Goal: Task Accomplishment & Management: Complete application form

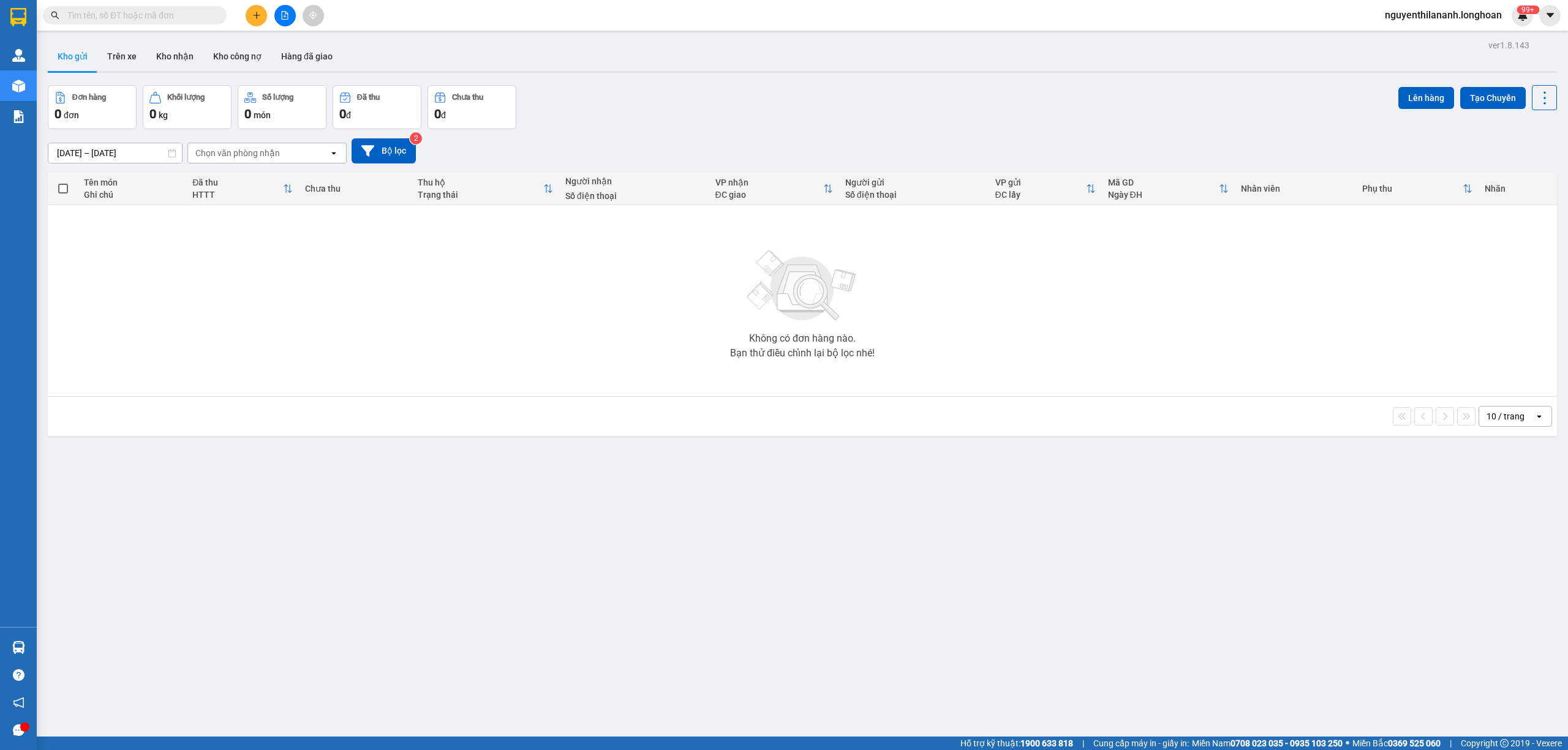
click at [145, 11] on input "text" at bounding box center [139, 15] width 144 height 13
paste input "0774922060"
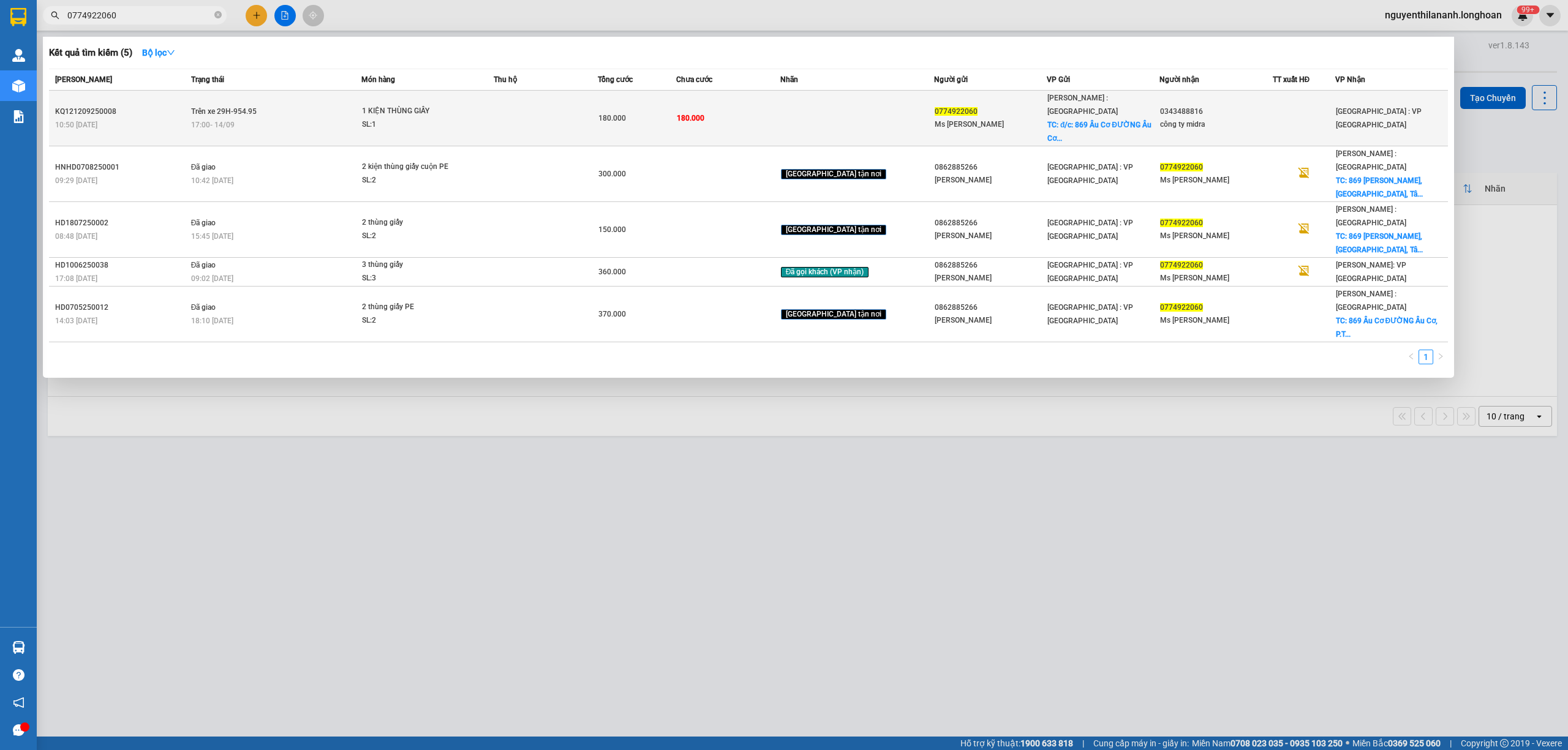
type input "0774922060"
click at [150, 118] on div "10:50 - 12/09" at bounding box center [121, 125] width 132 height 13
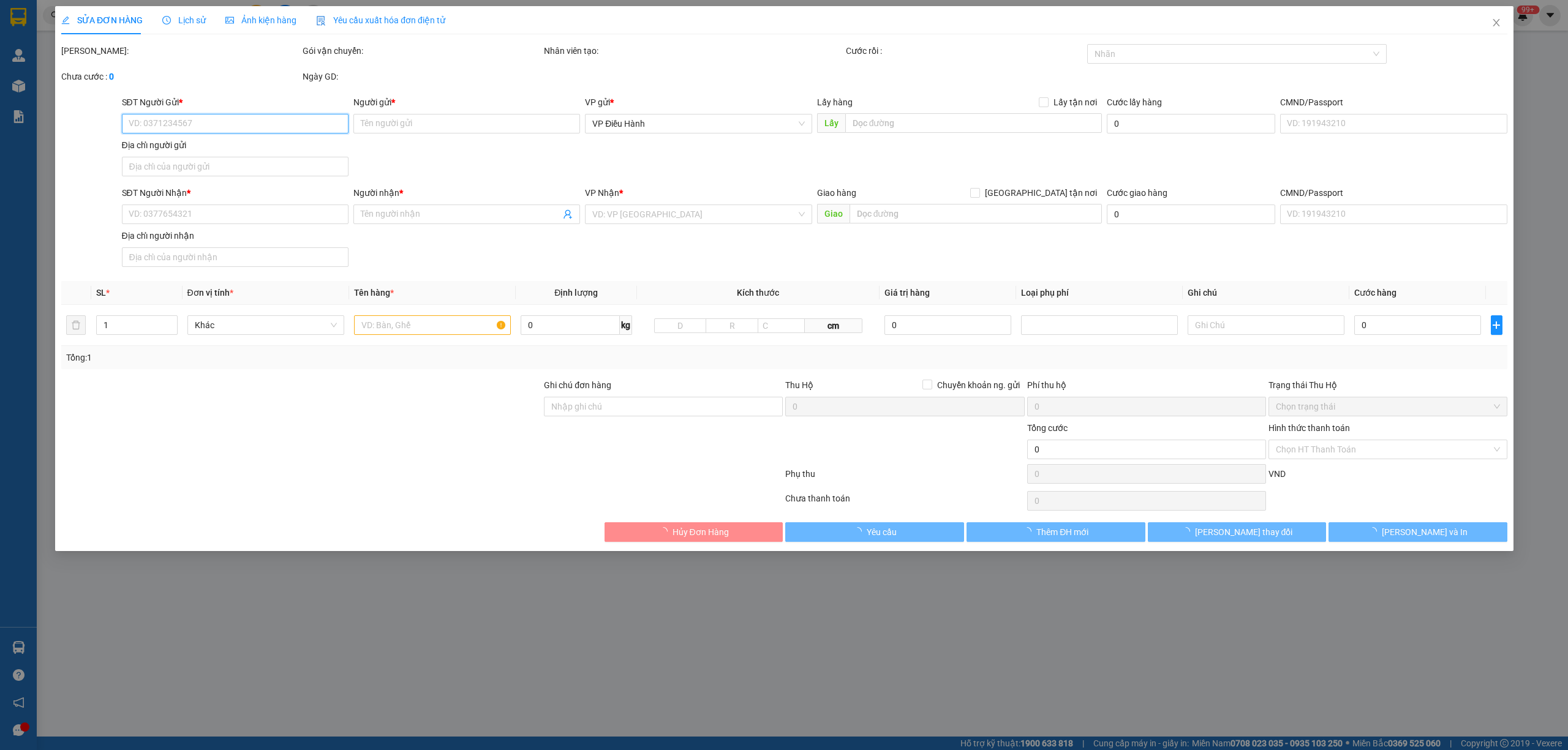
type input "0774922060"
type input "Ms Linda"
checkbox input "true"
type input "đ/c: 869 Âu Cơ ĐƯỜNG Âu Cơ, P.Tân Sơn Nhì, Q.Tân Phú, TP.Hồ Chí Minh"
type input "0343488816"
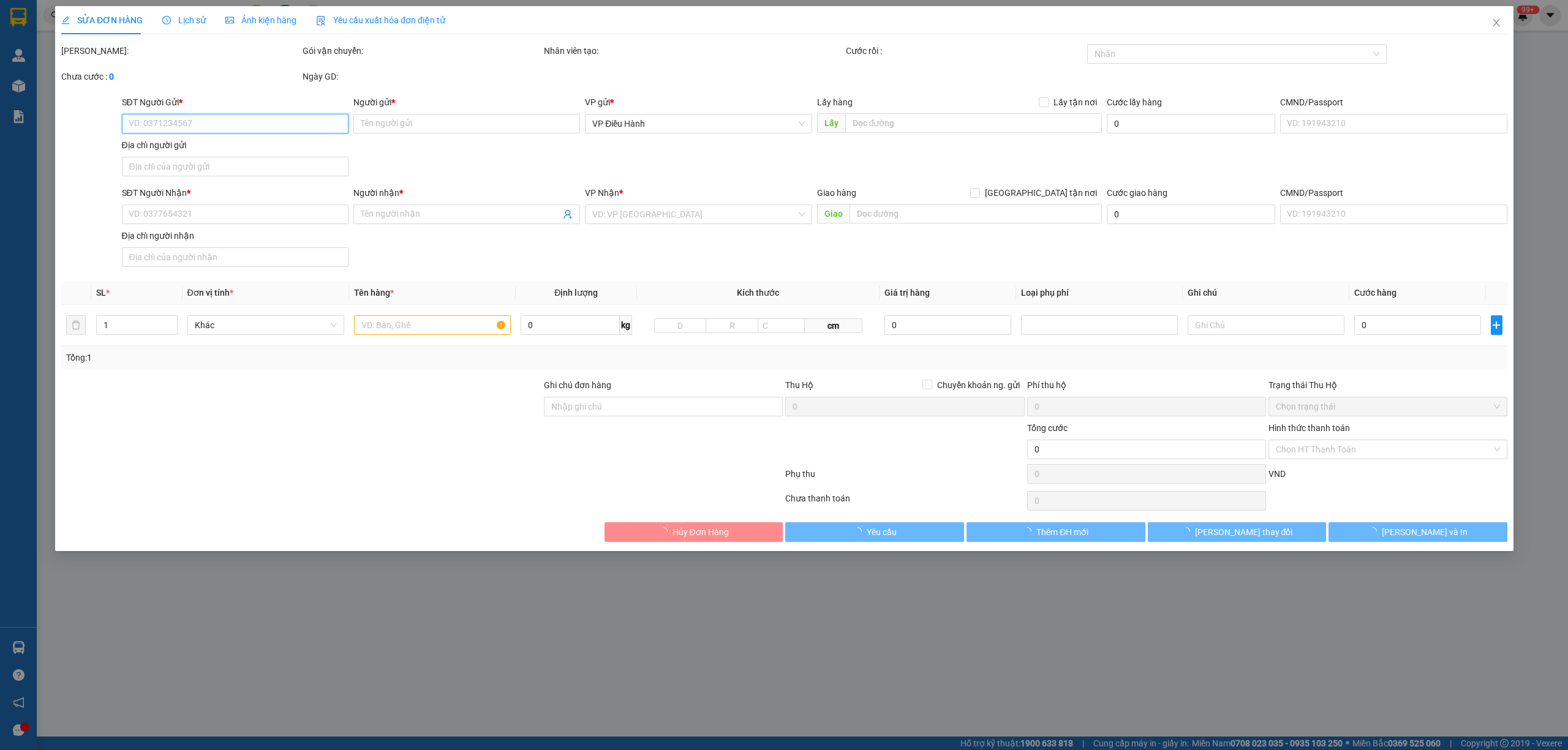
type input "công ty midra"
type input "hàng giao nguyên kiện, hư vỡ ko đền"
type input "180.000"
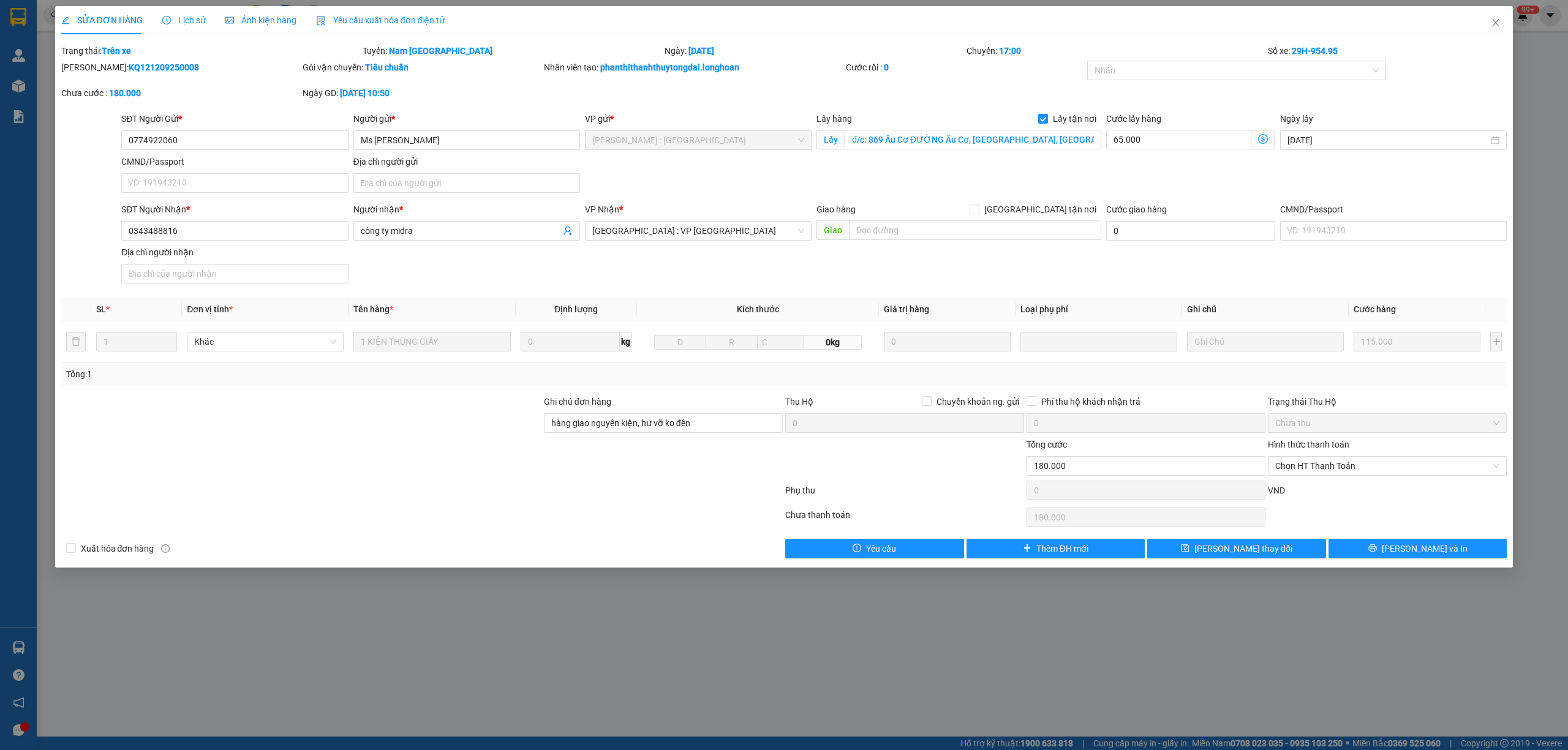
click at [183, 17] on span "Lịch sử" at bounding box center [184, 20] width 43 height 10
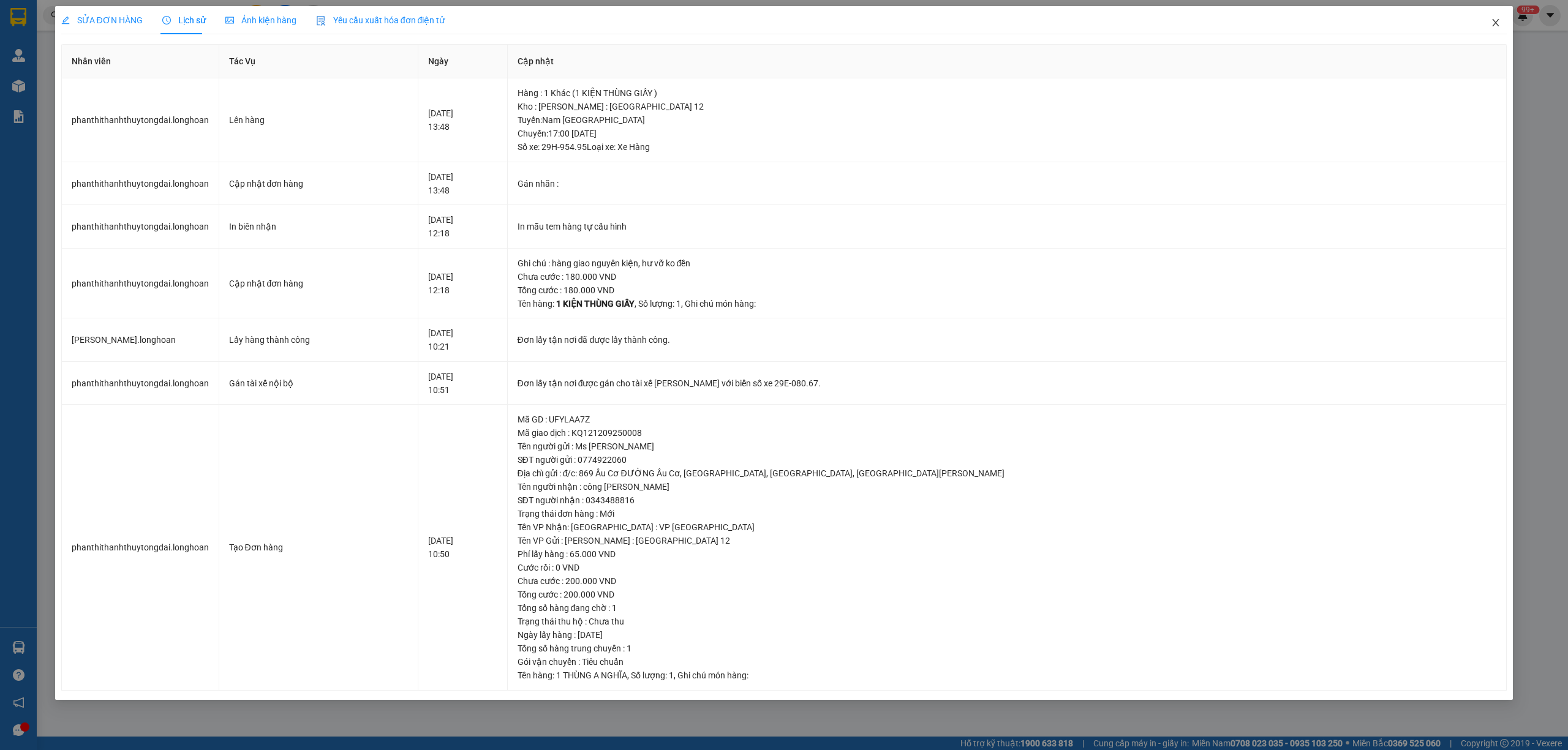
drag, startPoint x: 1500, startPoint y: 22, endPoint x: 1474, endPoint y: 30, distance: 27.2
click at [1494, 24] on span "Close" at bounding box center [1495, 23] width 34 height 34
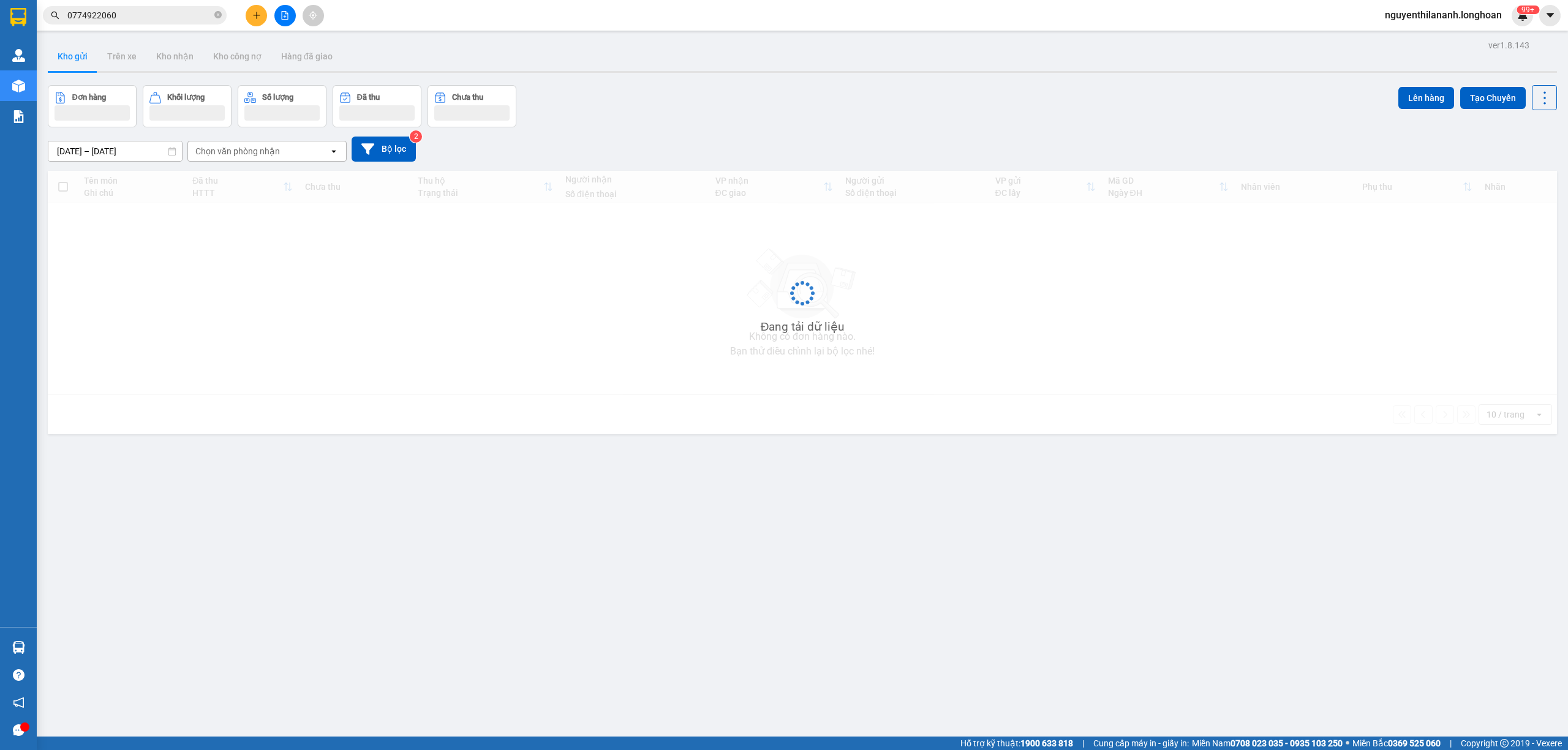
click at [160, 17] on input "0774922060" at bounding box center [139, 15] width 144 height 13
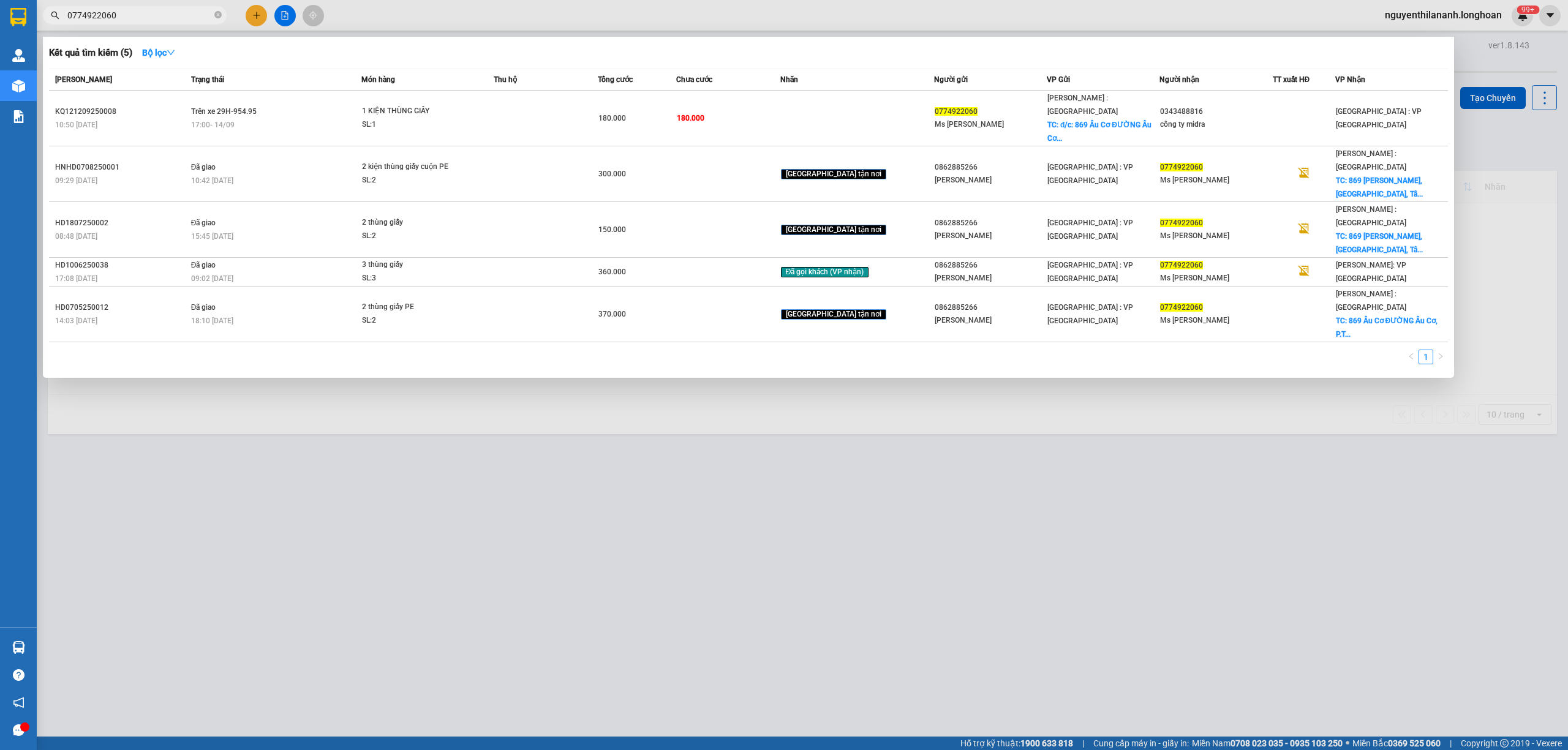
click at [160, 17] on input "0774922060" at bounding box center [139, 15] width 144 height 13
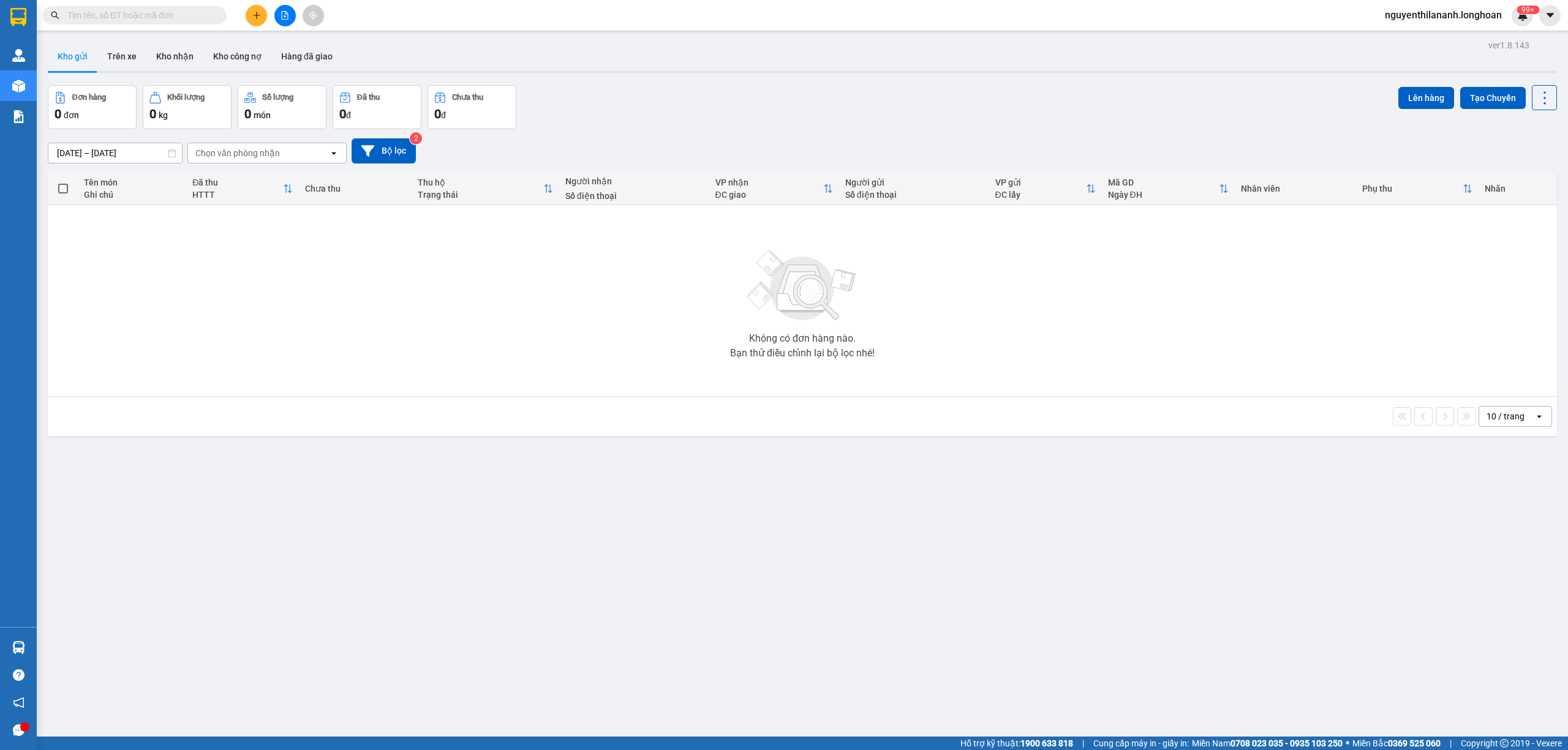
paste input "HNVD1209250030"
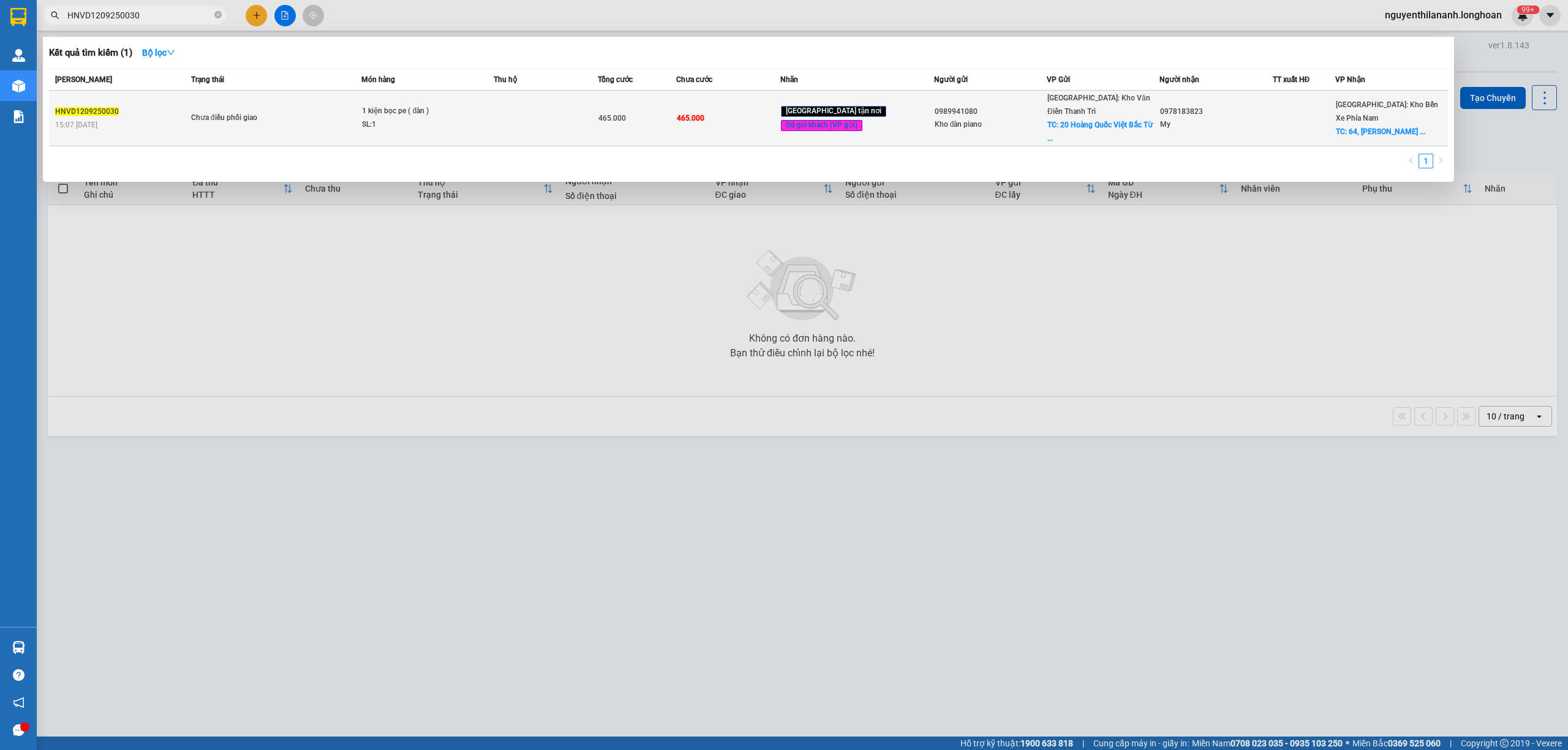
type input "HNVD1209250030"
click at [162, 105] on div "HNVD1209250030" at bounding box center [121, 111] width 132 height 13
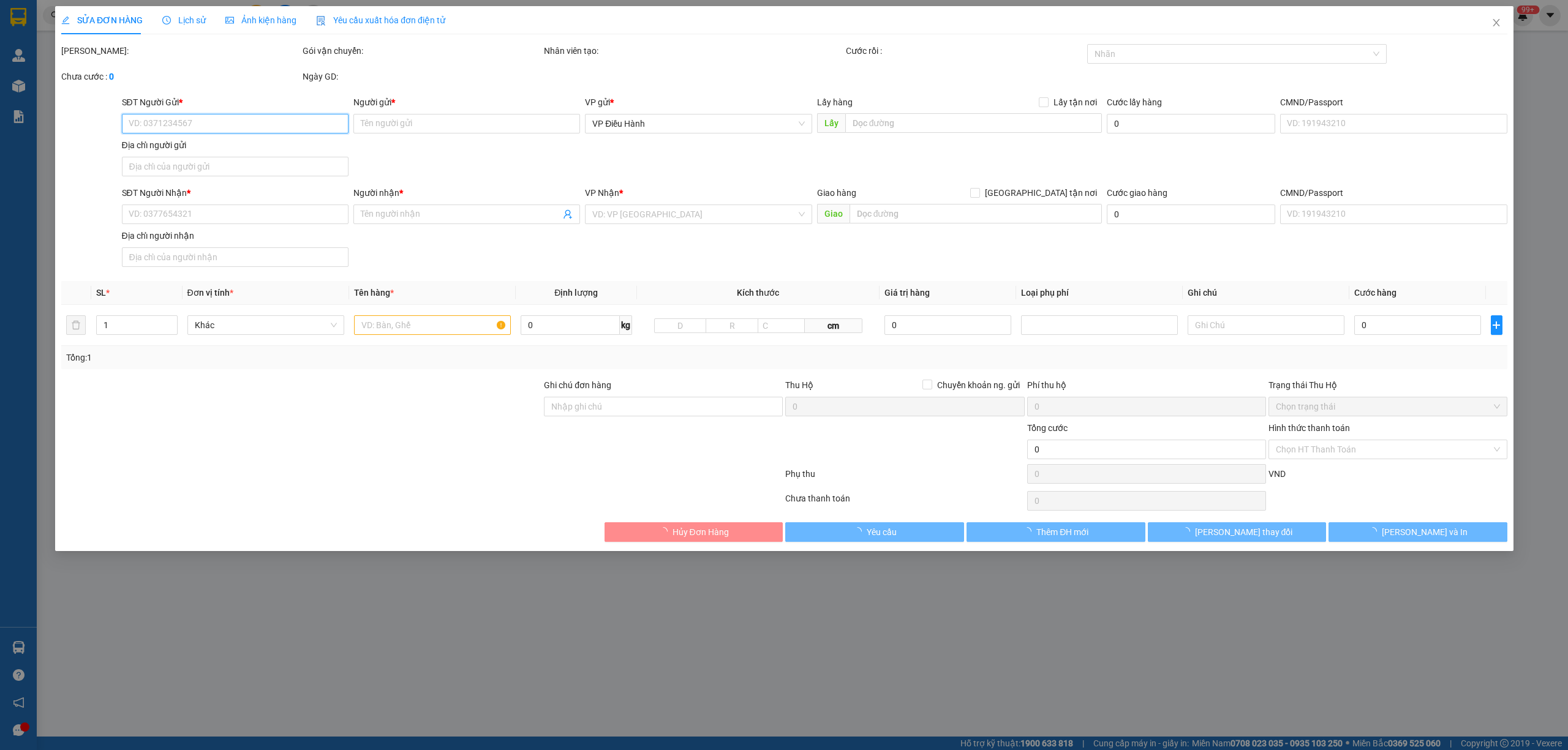
type input "0989941080"
type input "Kho đàn piano"
checkbox input "true"
type input "20 Hoàng Quốc Việt Bắc Từ Liêm"
type input "0978183823"
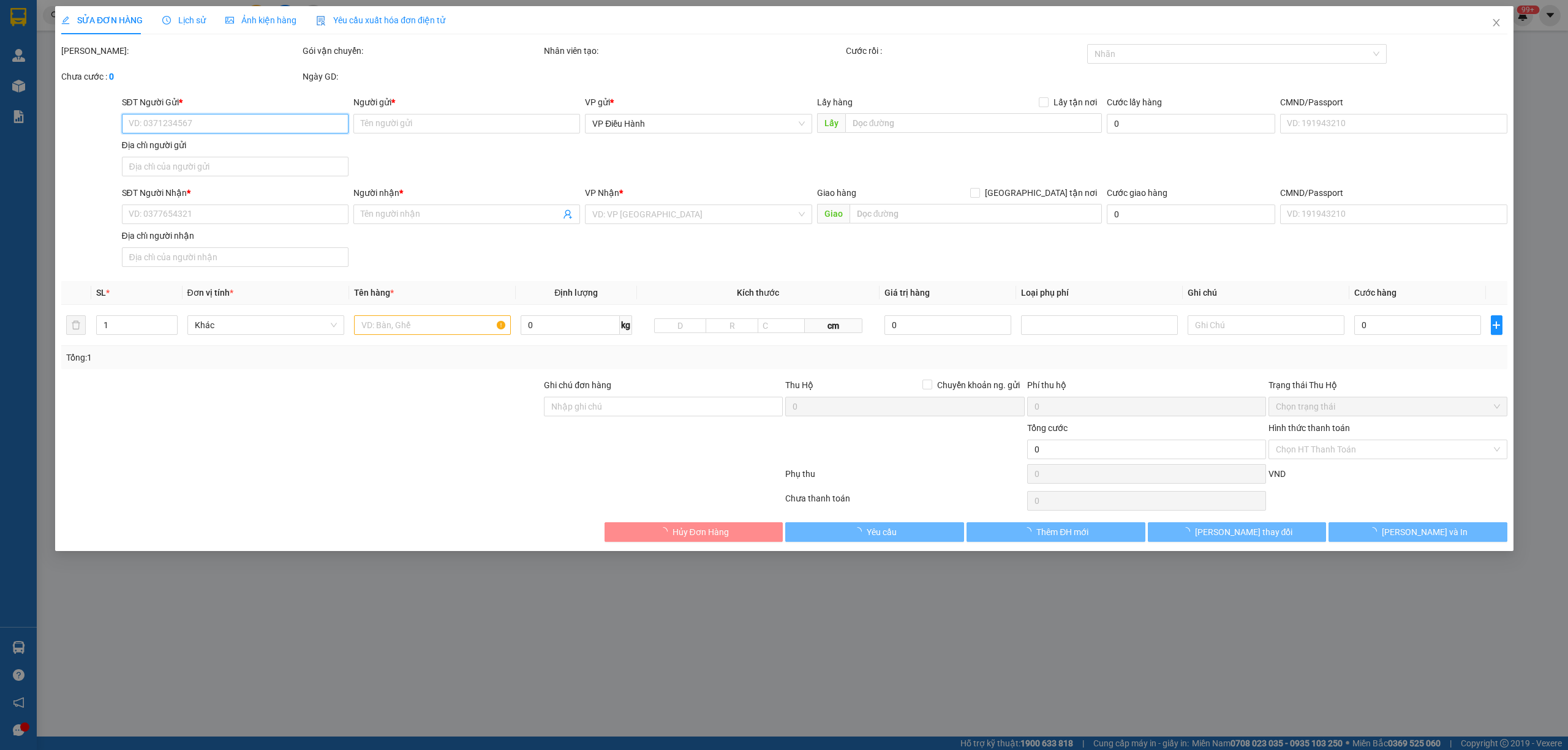
type input "My"
checkbox input "true"
type input "64, Nguyễn bặc vĩnh hòa Nha Trang, Khánh Hòa"
type input "HÀNG DỄ VỠ CHÚ Ý BỐC XẾP CẨN THẬN ( HƯ VỠ KHÔNG ĐỀN GIÁ TRỊ HÀNG )"
type input "465.000"
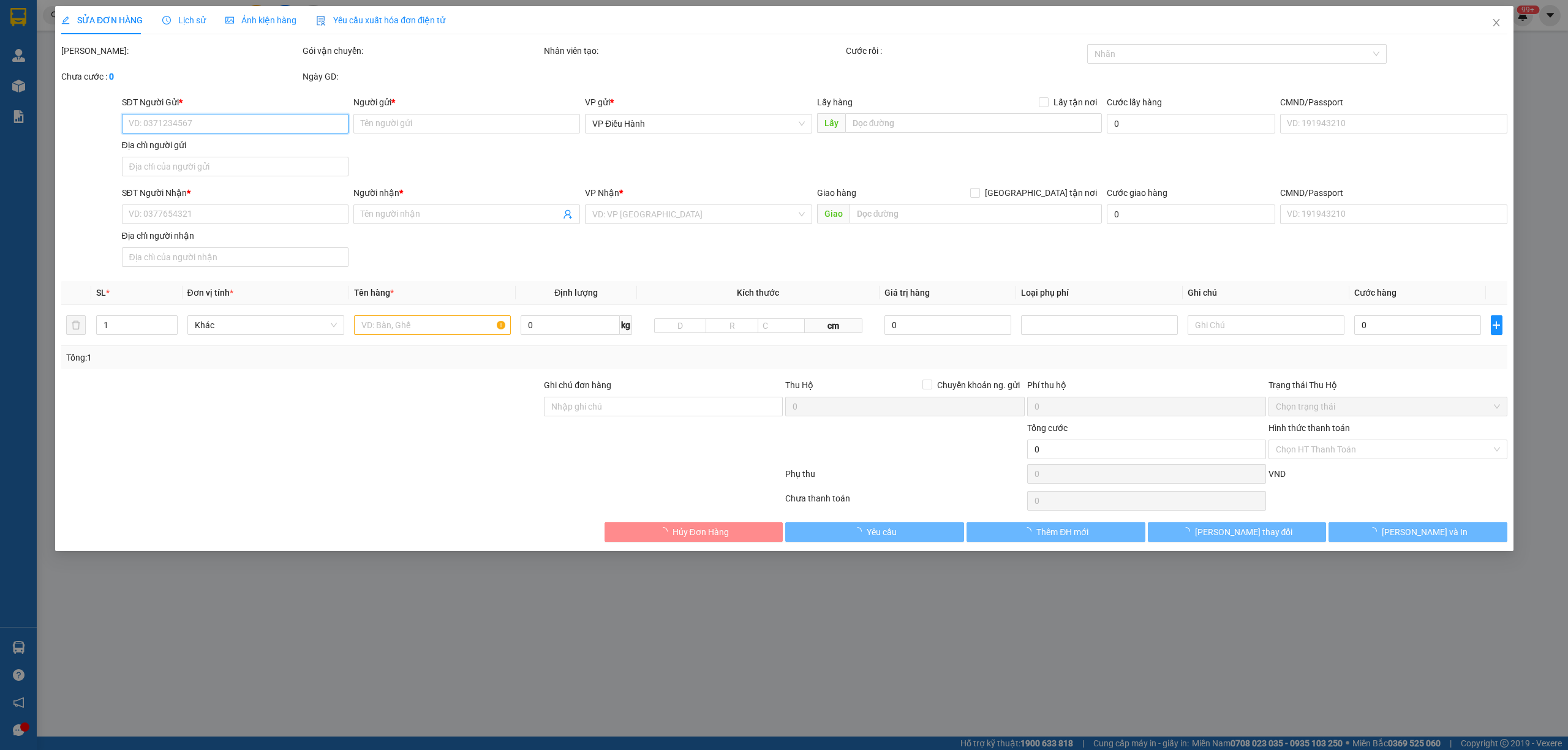
type input "465.000"
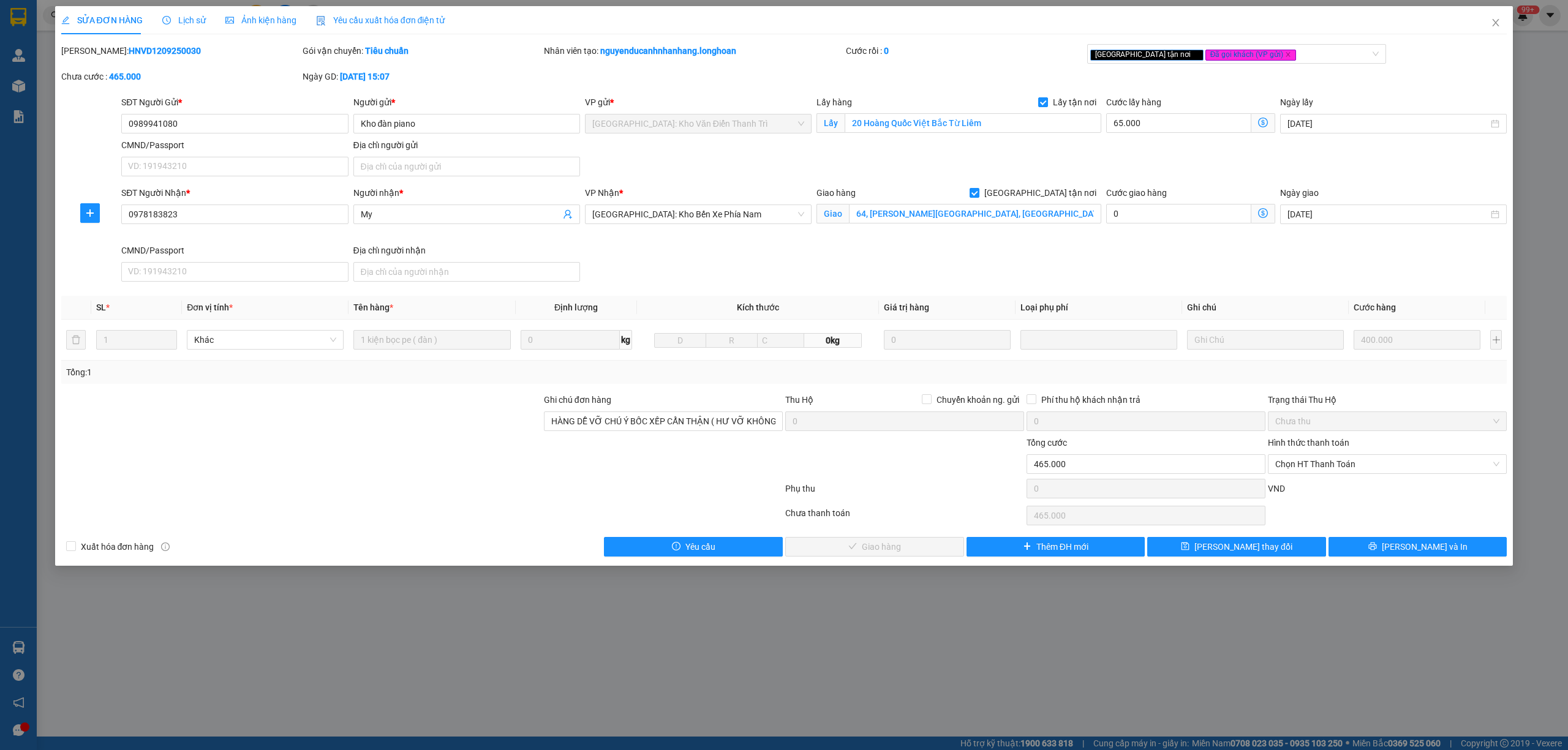
click at [184, 15] on span "Lịch sử" at bounding box center [184, 20] width 43 height 10
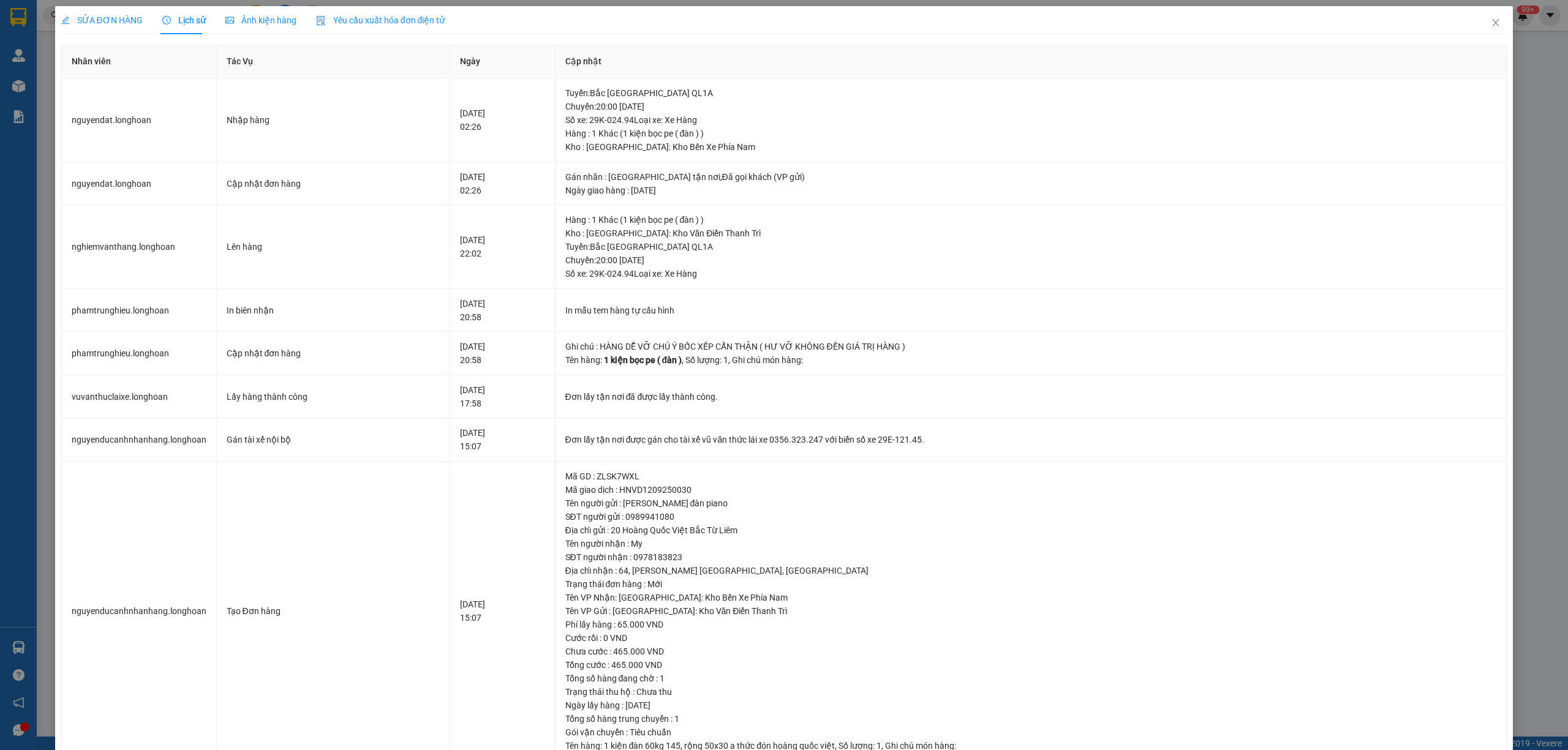
click at [111, 25] on span "SỬA ĐƠN HÀNG" at bounding box center [102, 20] width 81 height 10
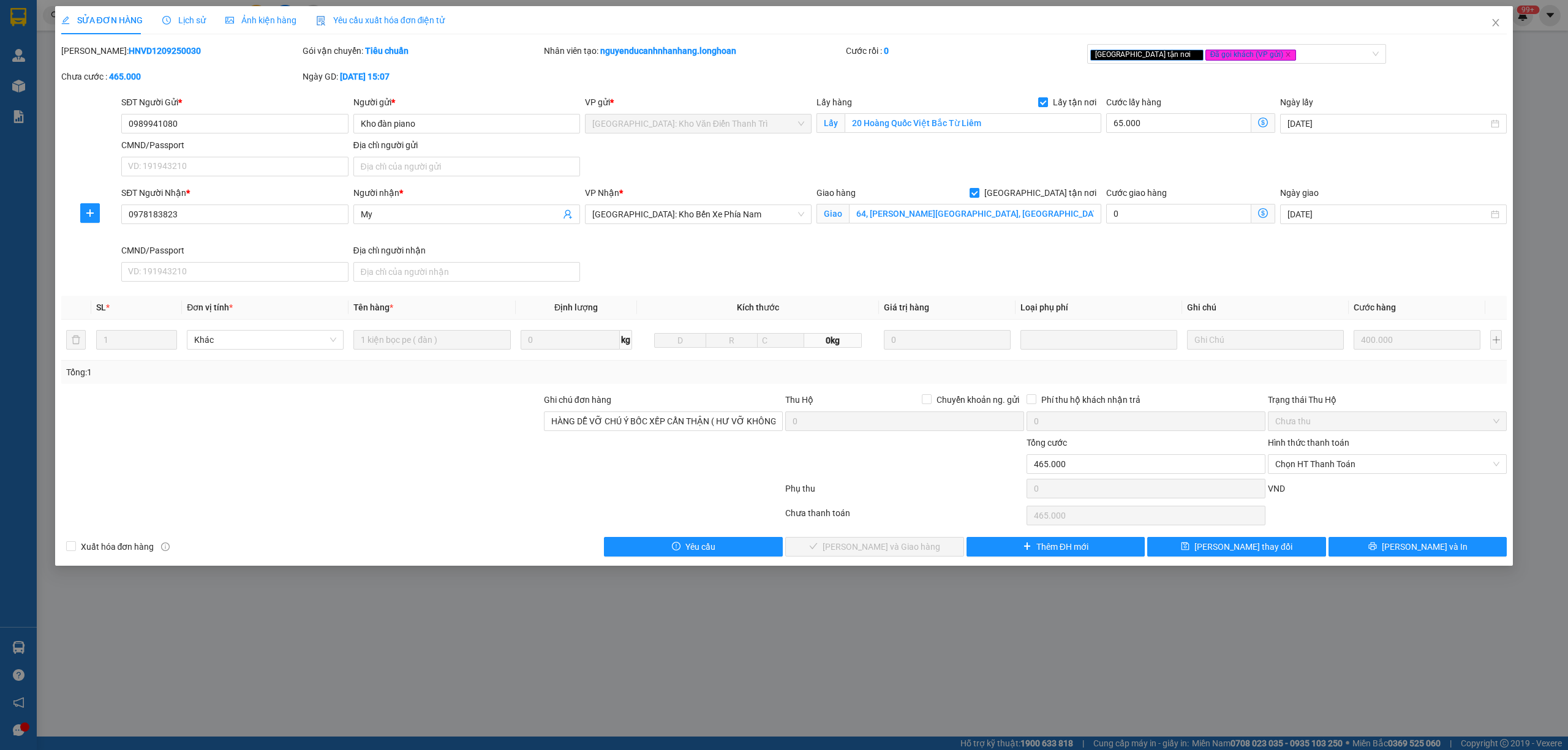
drag, startPoint x: 175, startPoint y: 44, endPoint x: 94, endPoint y: 52, distance: 81.4
click at [94, 52] on div "Mã ĐH: HNVD1209250030" at bounding box center [180, 50] width 239 height 13
copy b "HNVD1209250030"
click at [1493, 24] on icon "close" at bounding box center [1495, 22] width 10 height 10
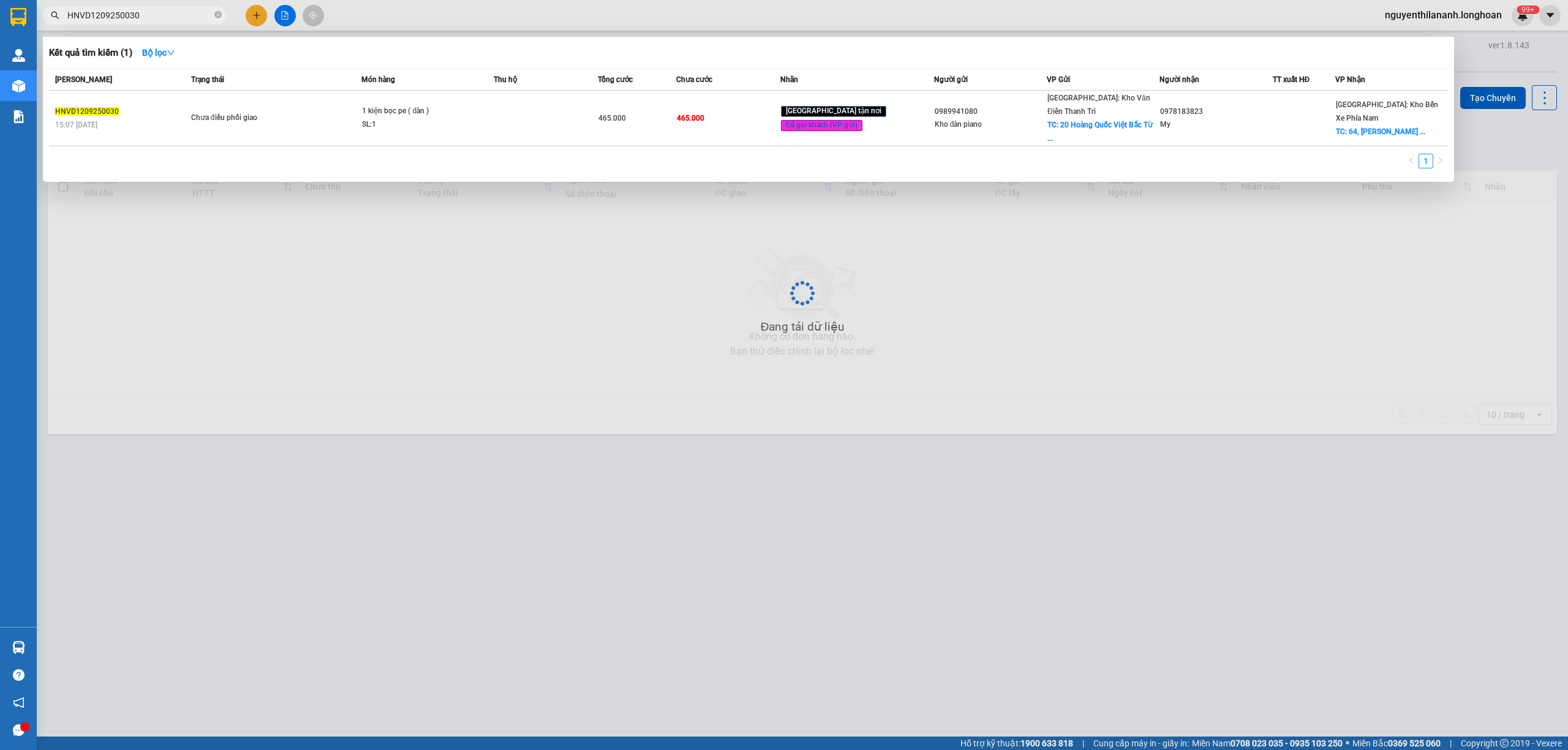
click at [184, 17] on input "HNVD1209250030" at bounding box center [139, 15] width 144 height 13
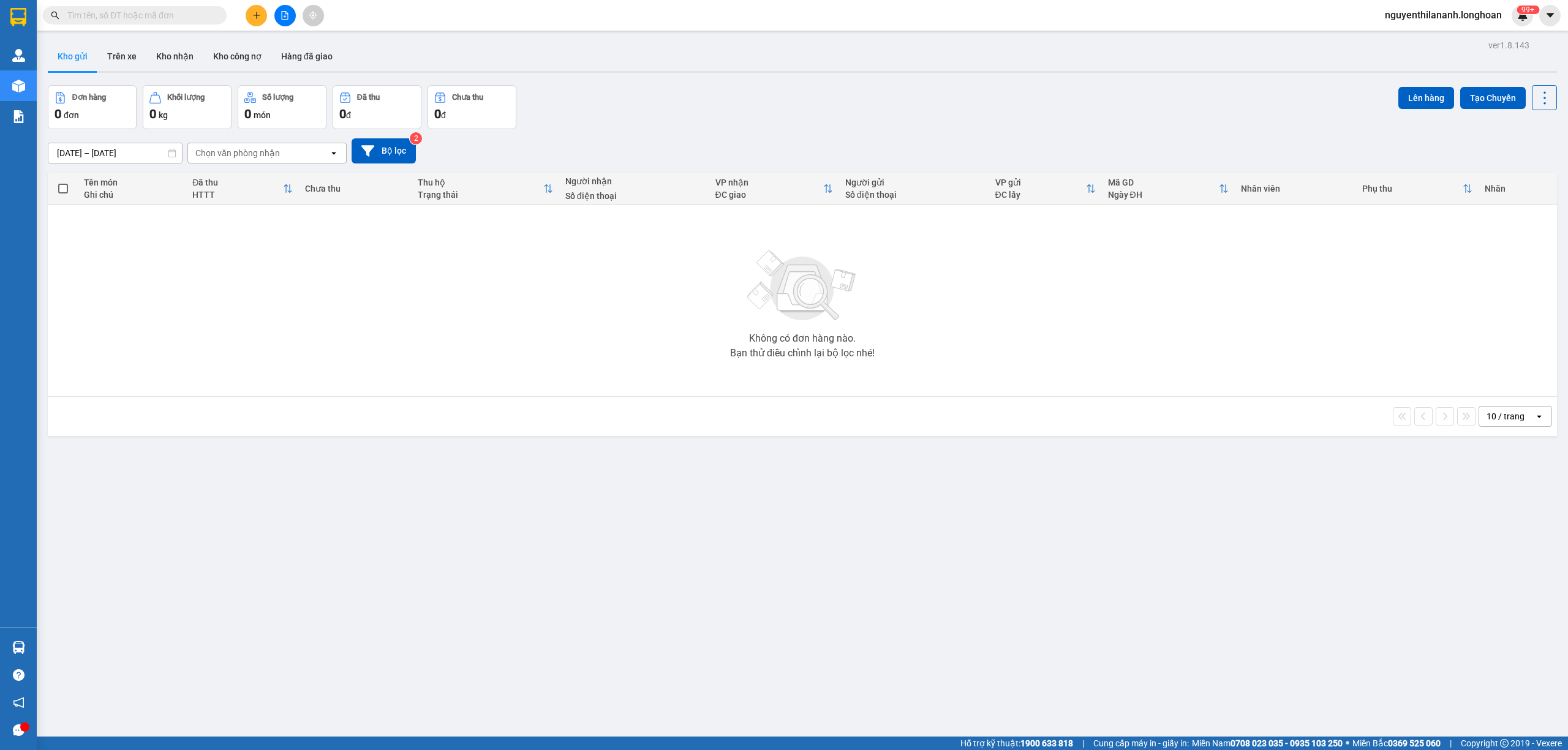
paste input "0865550589"
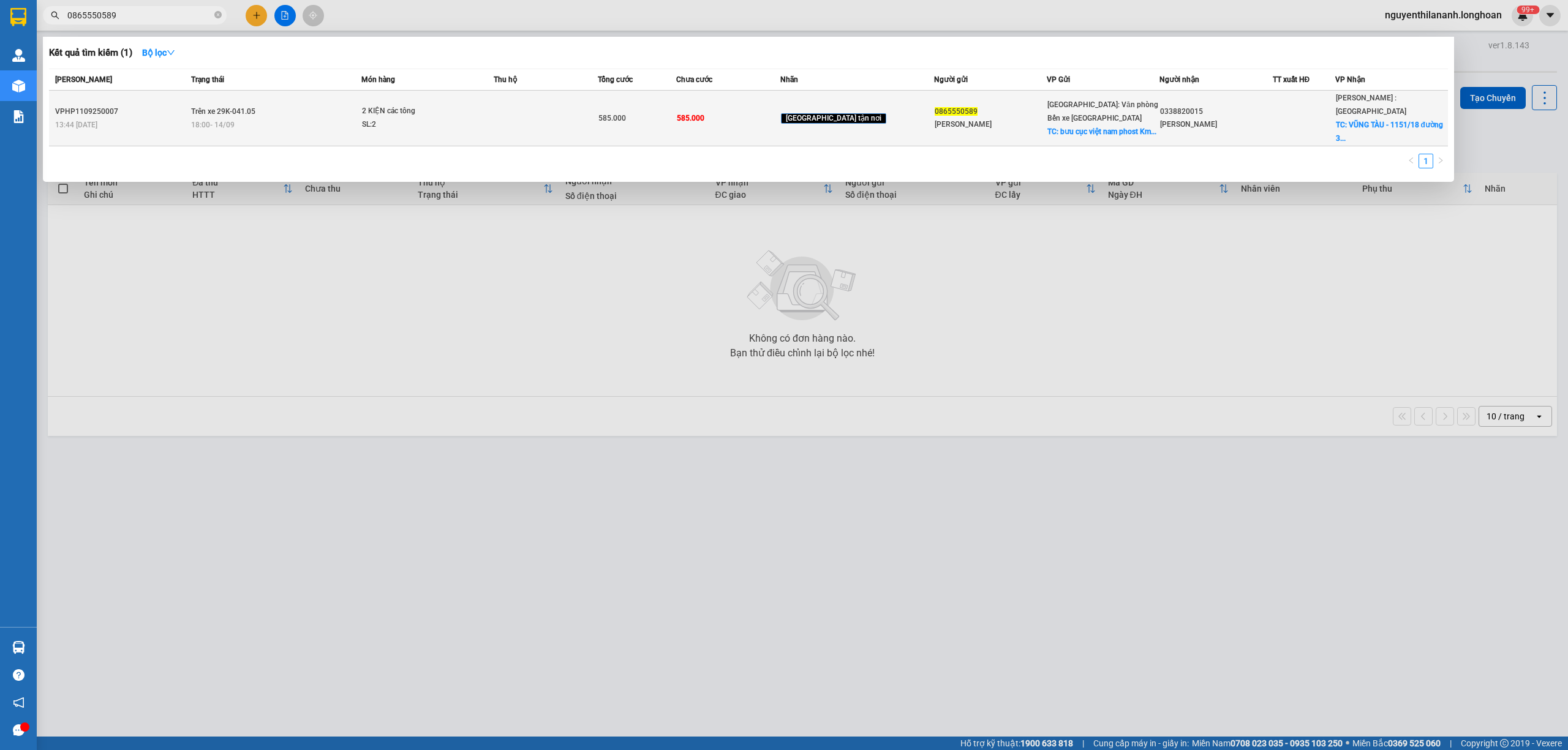
type input "0865550589"
click at [158, 105] on div "VPHP1109250007" at bounding box center [121, 111] width 132 height 13
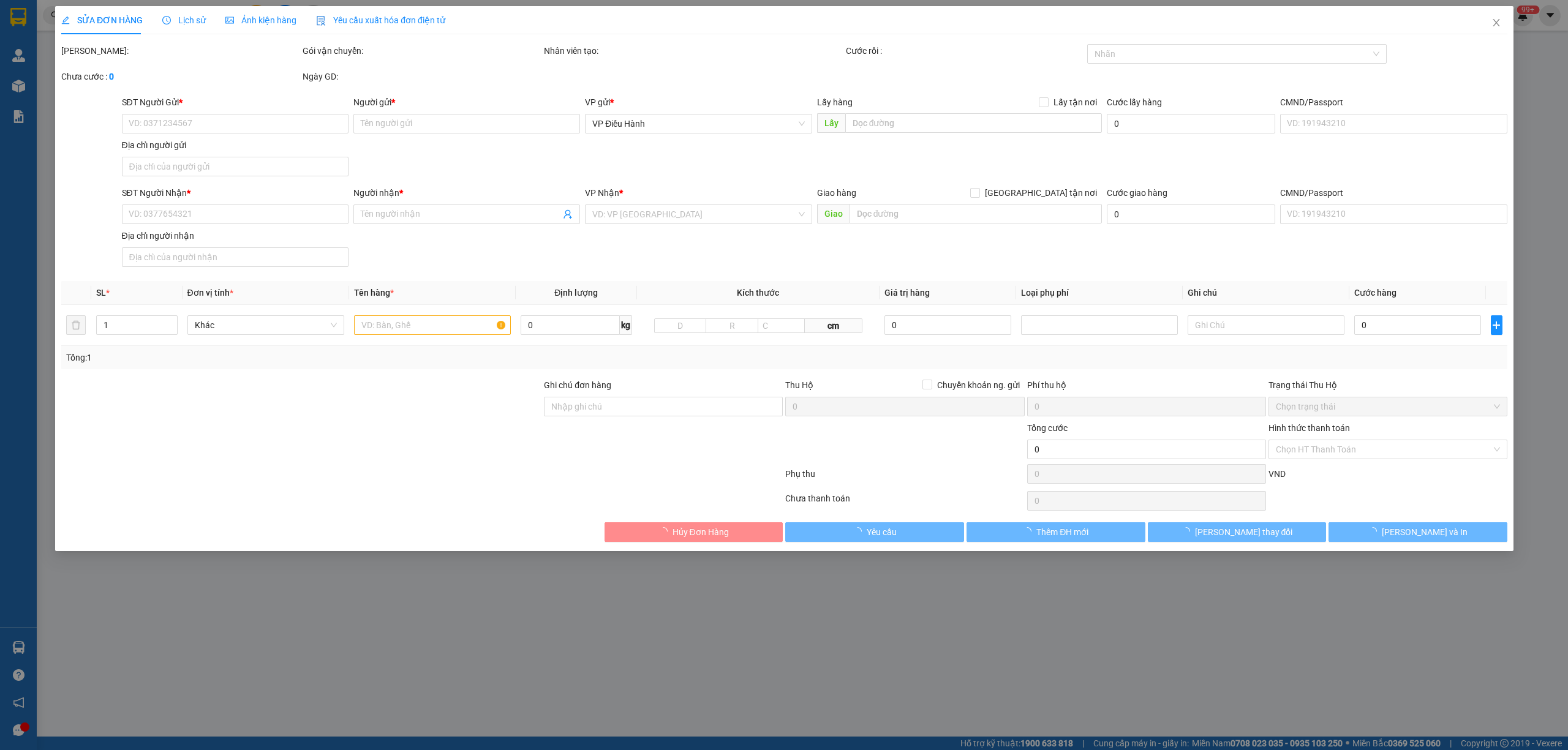
type input "0865550589"
type input "Linh Anh"
checkbox input "true"
type input "bưu cục việt nam phost Km 92 hùng vương hải phòng"
type input "0338820015"
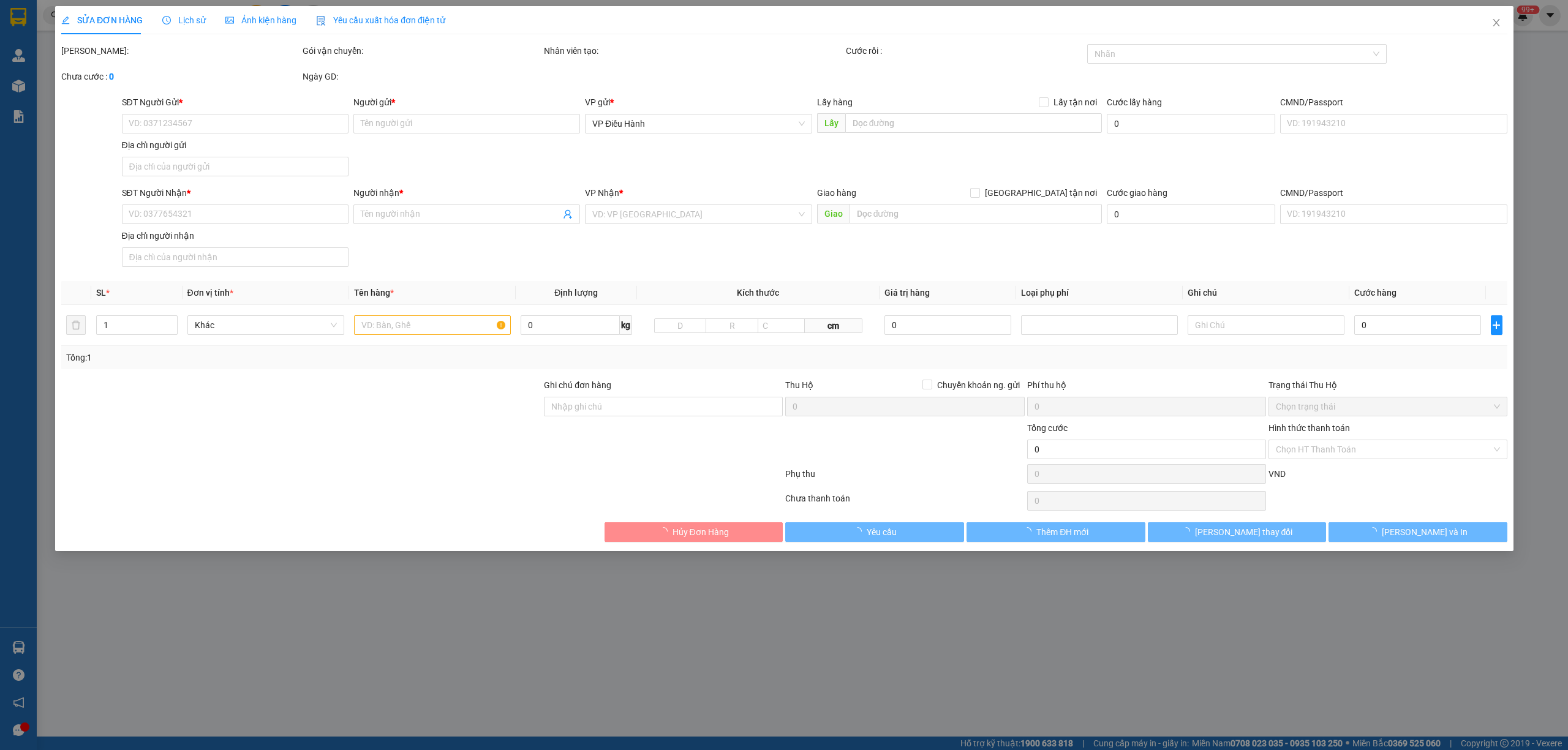
type input "[PERSON_NAME]"
checkbox input "true"
type input "VŨNG TÀU - 1151/18 đường 30/4 p 11 tp vũng tàu"
type input "585.000"
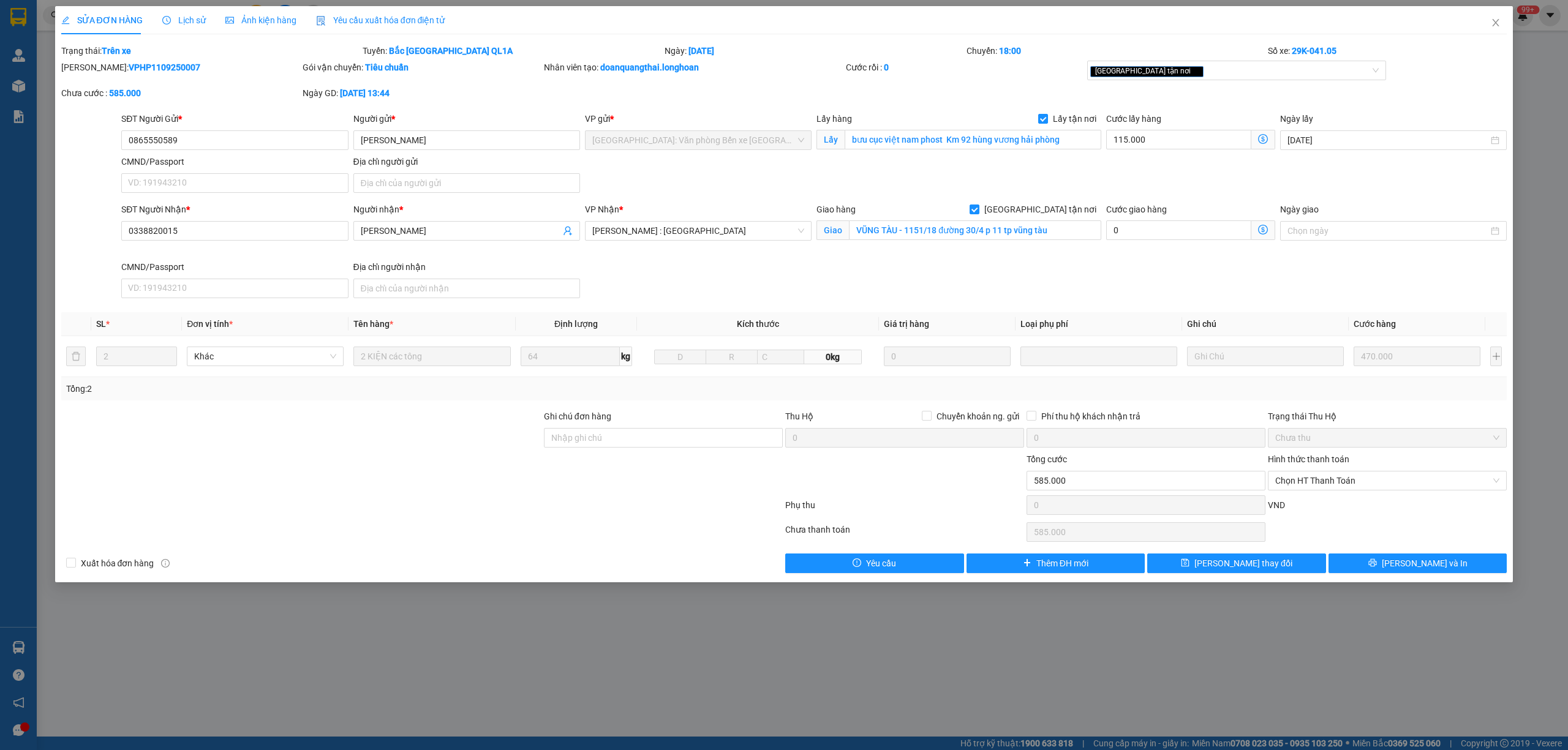
click at [192, 25] on span "Lịch sử" at bounding box center [184, 20] width 43 height 10
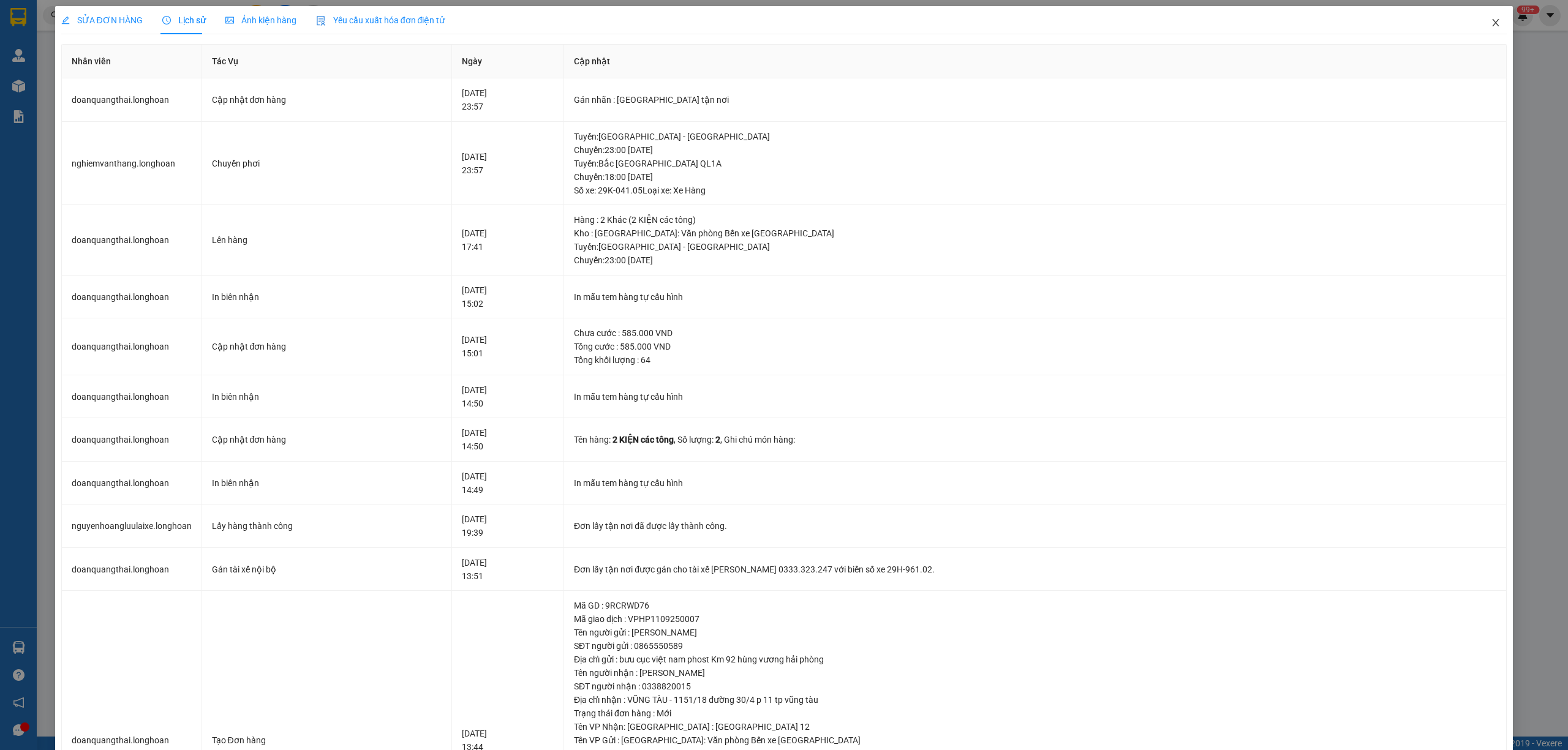
click at [1483, 17] on span "Close" at bounding box center [1495, 23] width 34 height 34
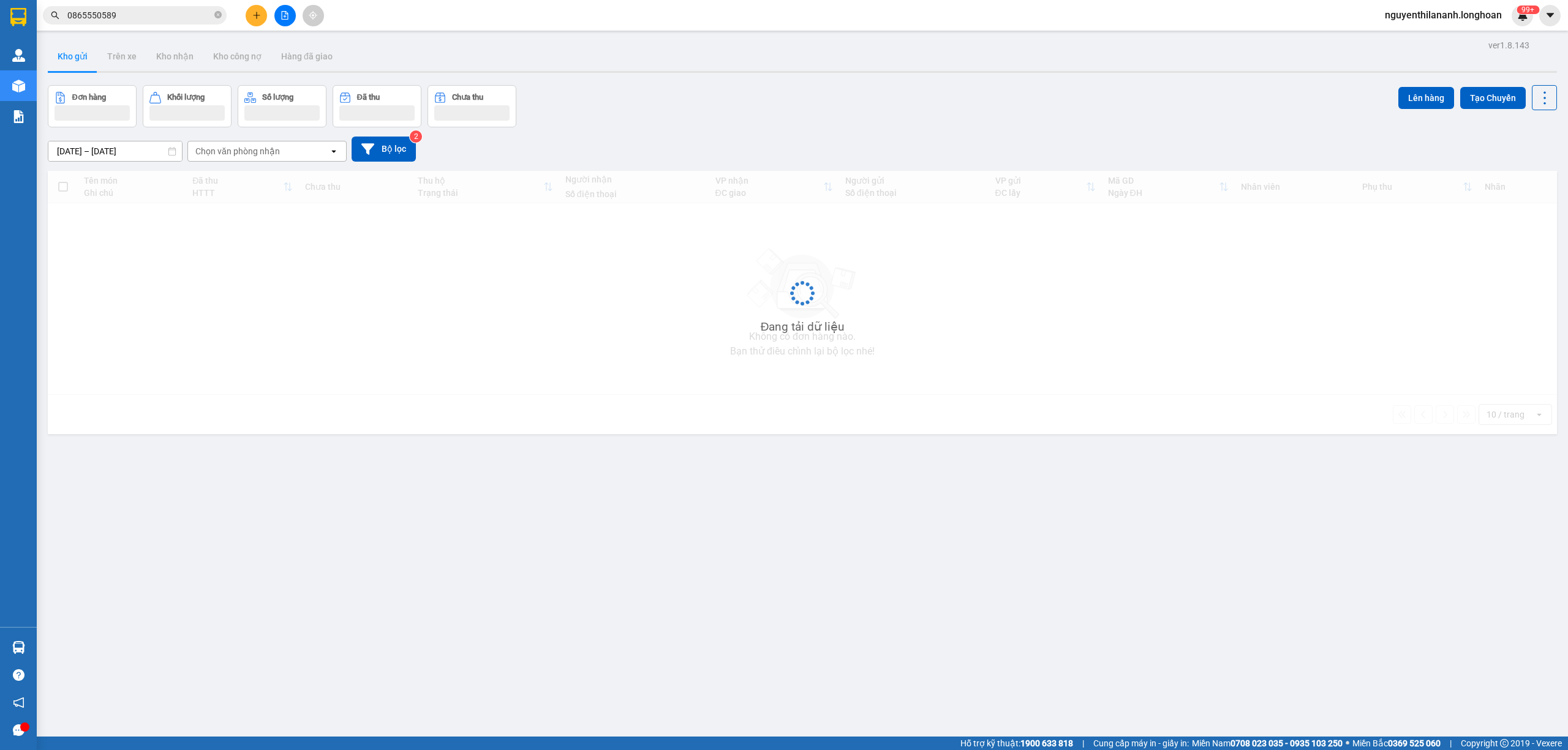
drag, startPoint x: 130, startPoint y: 24, endPoint x: 135, endPoint y: 17, distance: 8.6
click at [130, 24] on div "Kết quả tìm kiếm ( 1 ) Bộ lọc Mã ĐH Trạng thái Món hàng Thu hộ Tổng cước Chưa c…" at bounding box center [119, 15] width 239 height 22
click at [135, 17] on input "0865550589" at bounding box center [139, 15] width 144 height 13
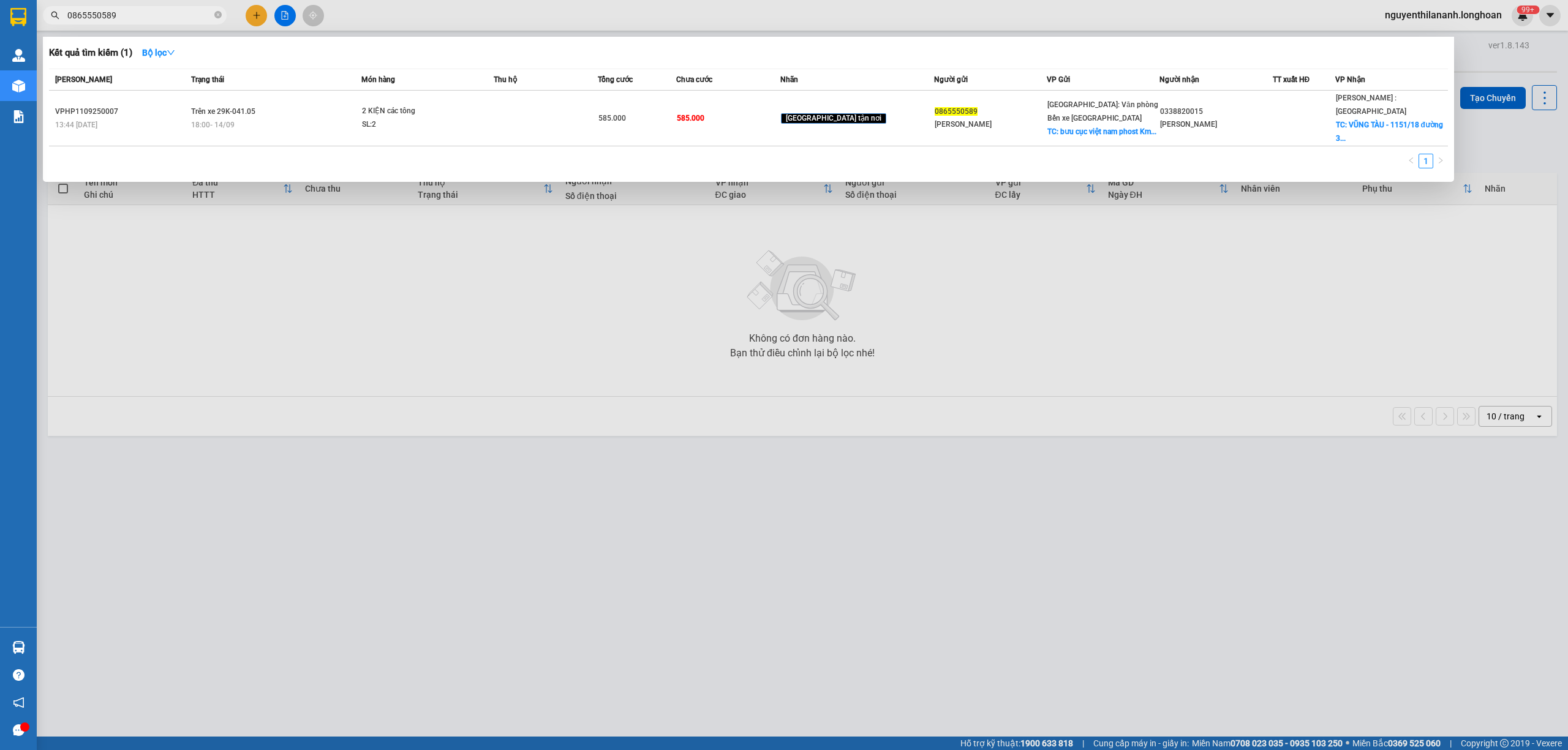
click at [135, 17] on input "0865550589" at bounding box center [139, 15] width 144 height 13
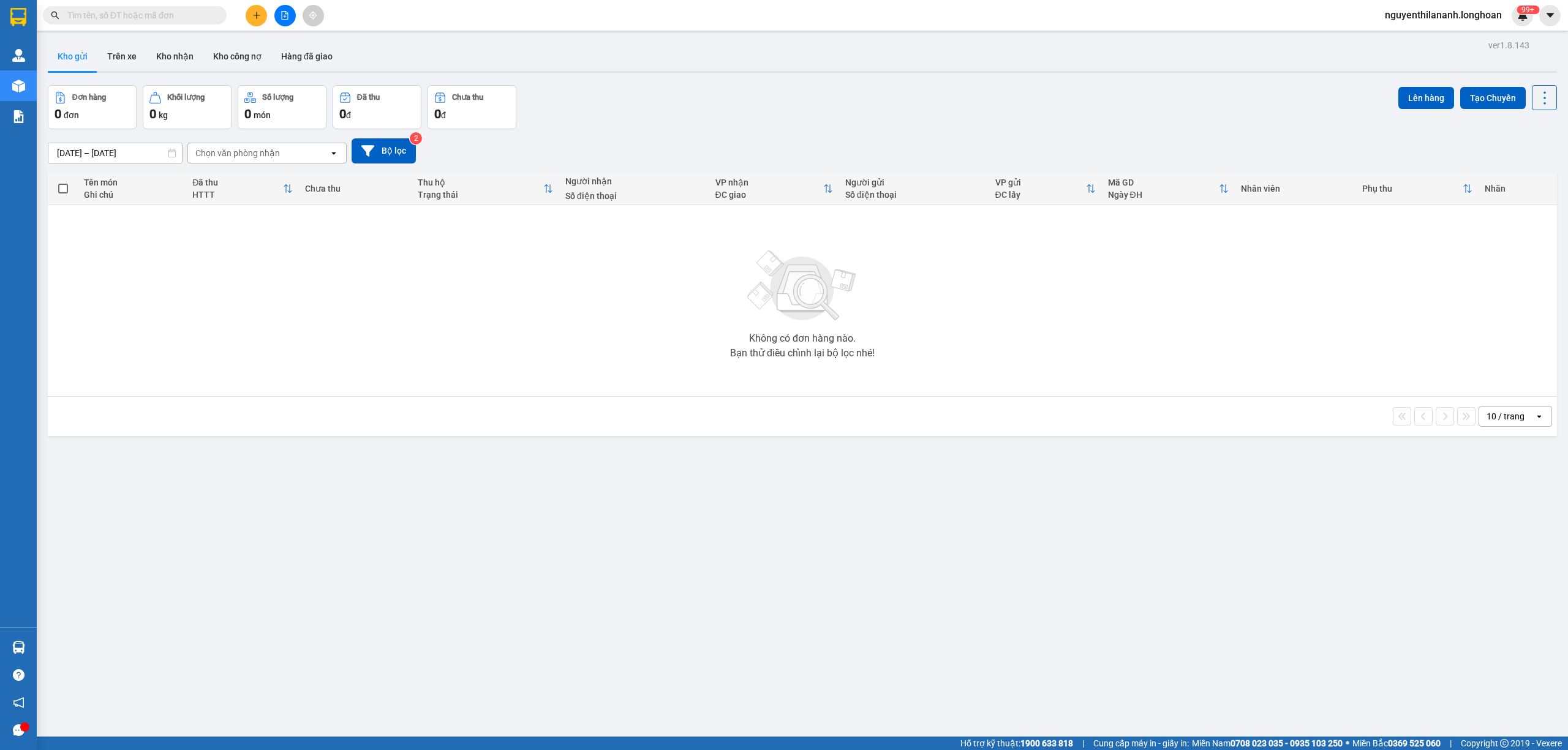
paste input "0965822195"
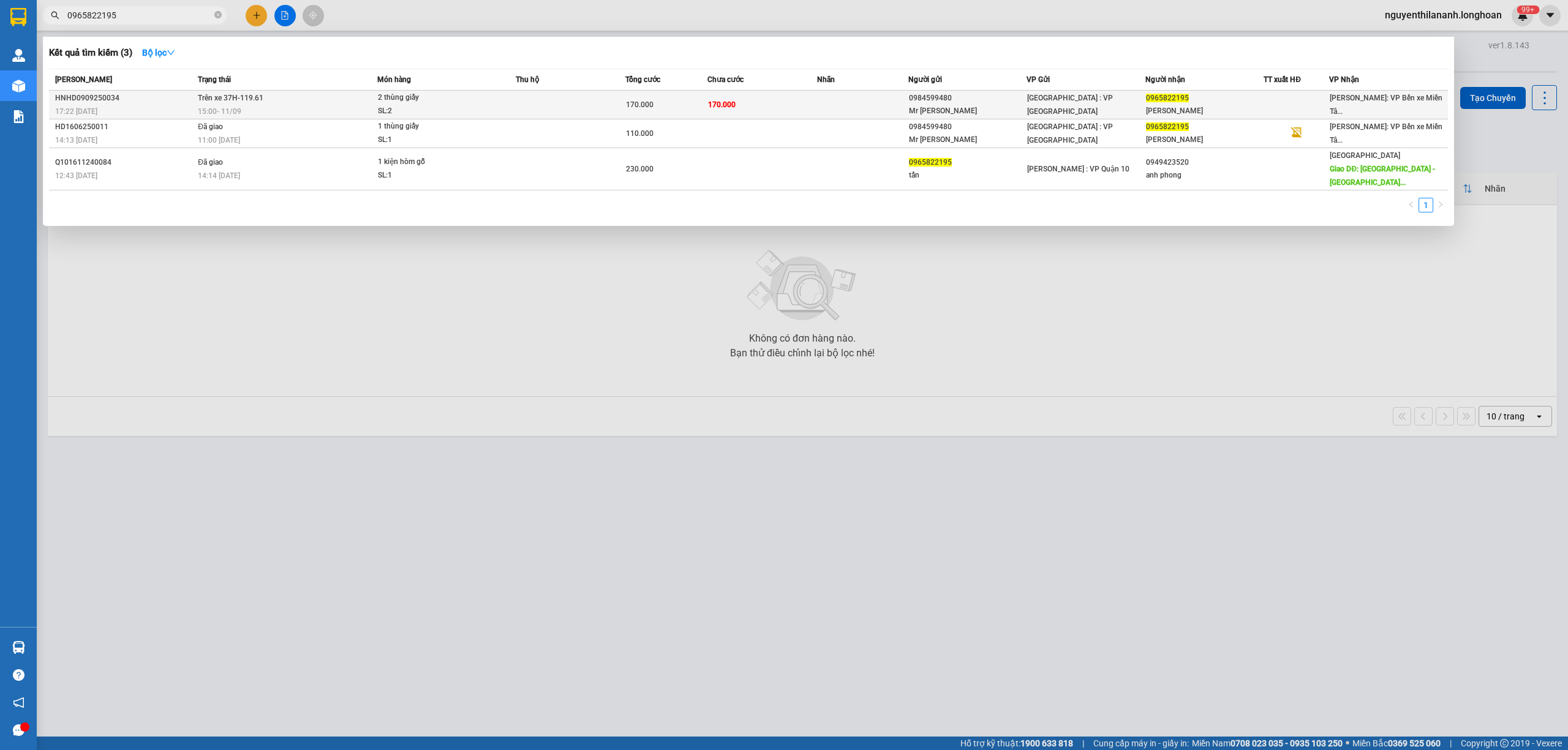
type input "0965822195"
click at [148, 92] on div "HNHD0909250034" at bounding box center [125, 98] width 139 height 13
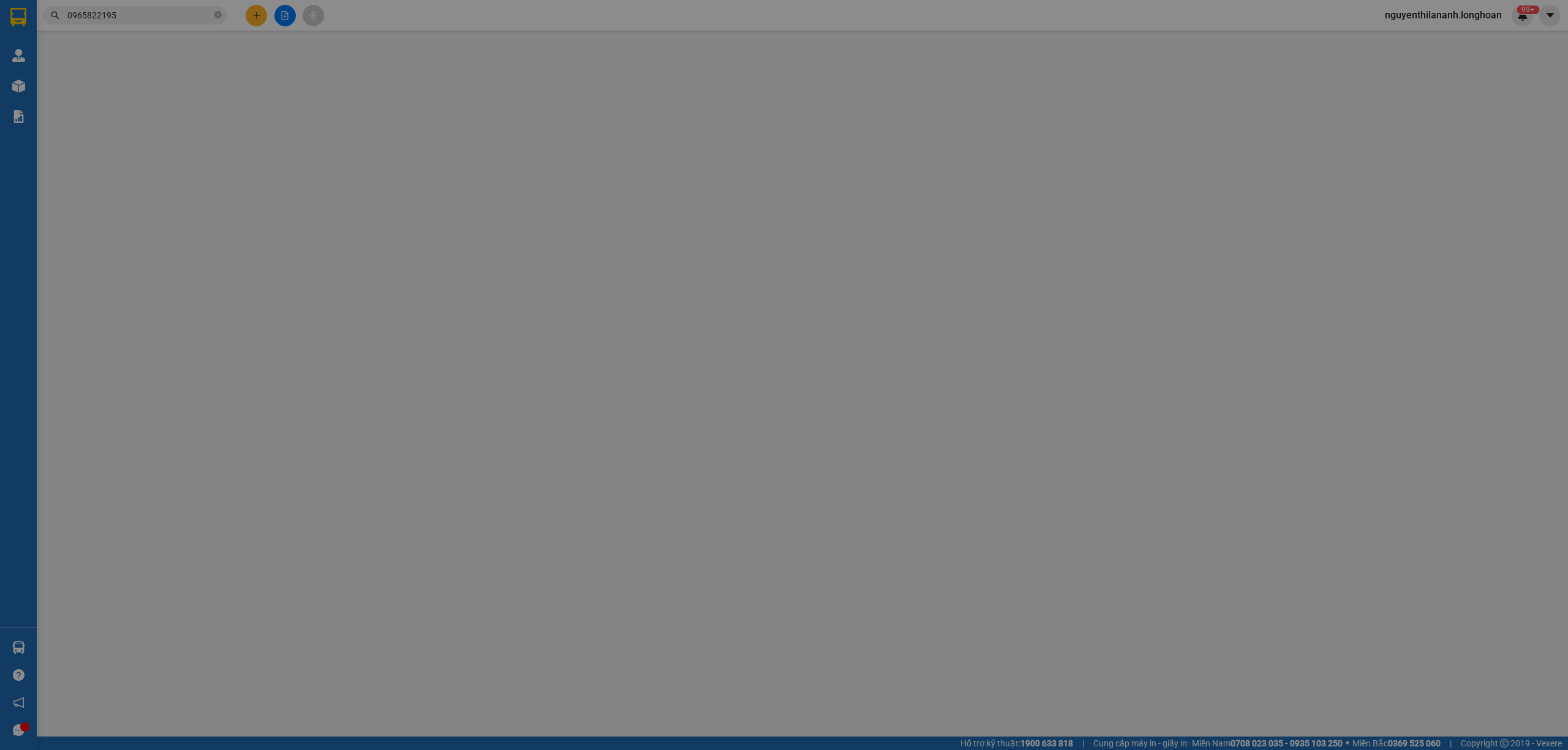
type input "0984599480"
type input "Mr Tí"
type input "0965822195"
type input "Anh Tuấn"
type input "170.000"
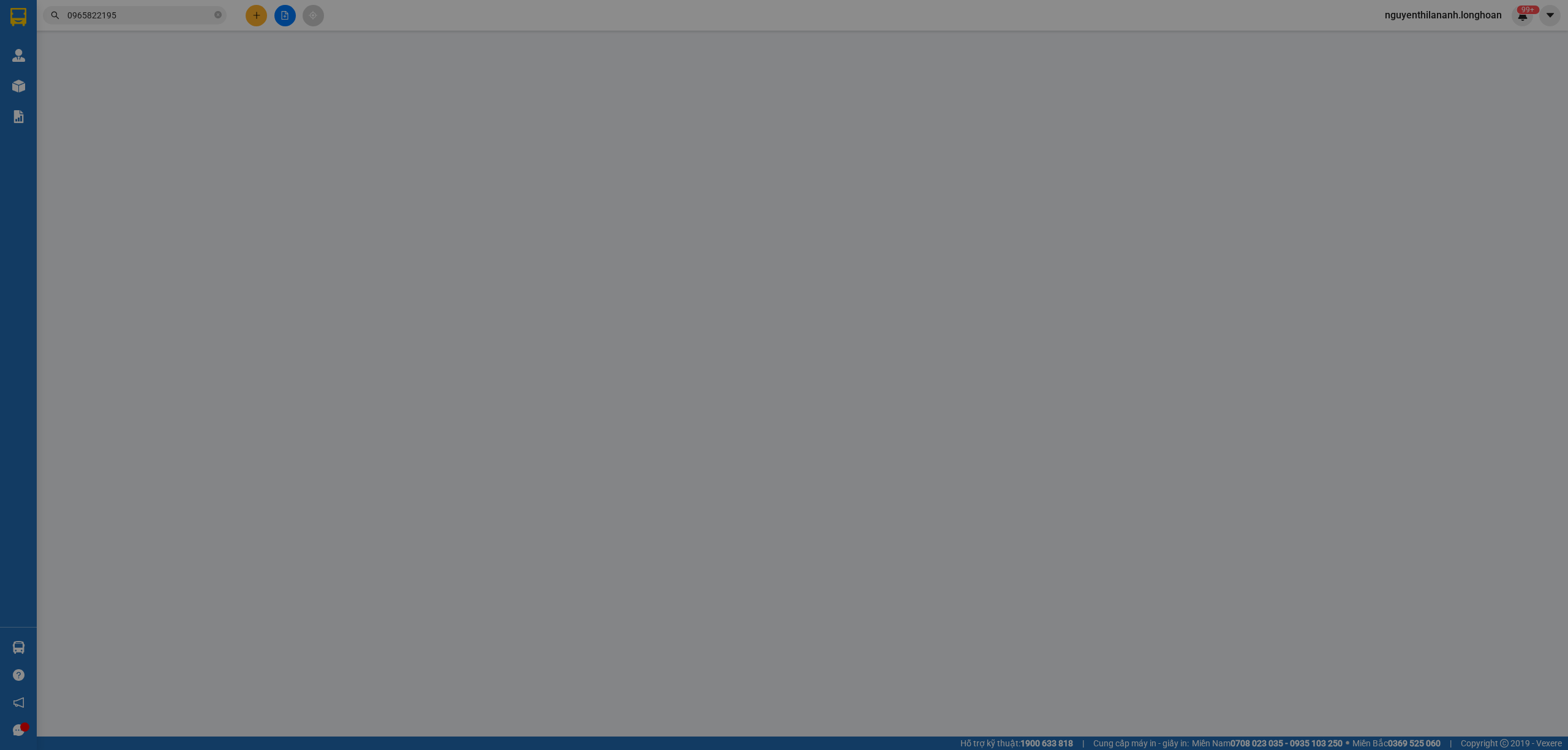
type input "170.000"
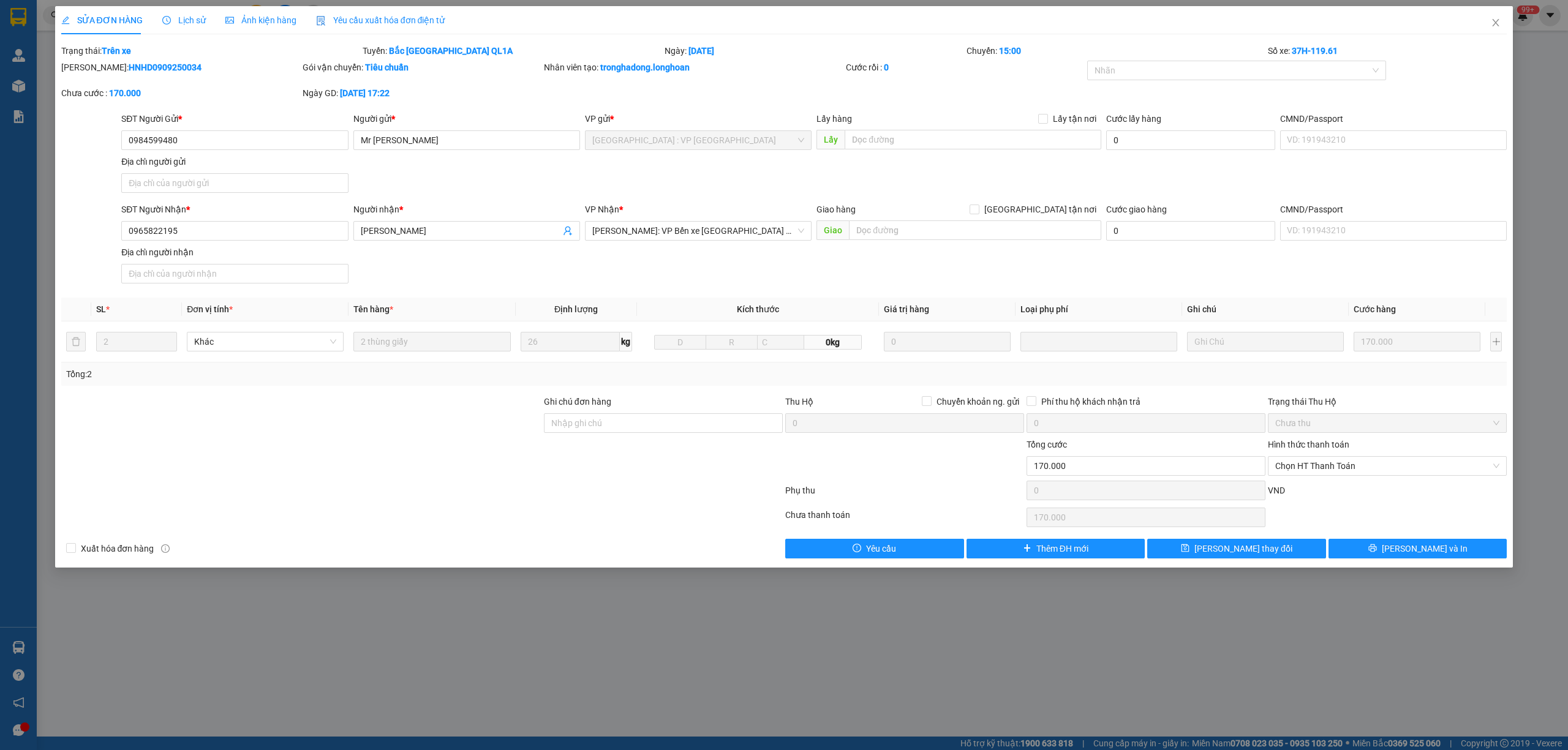
click at [186, 15] on span "Lịch sử" at bounding box center [184, 20] width 43 height 10
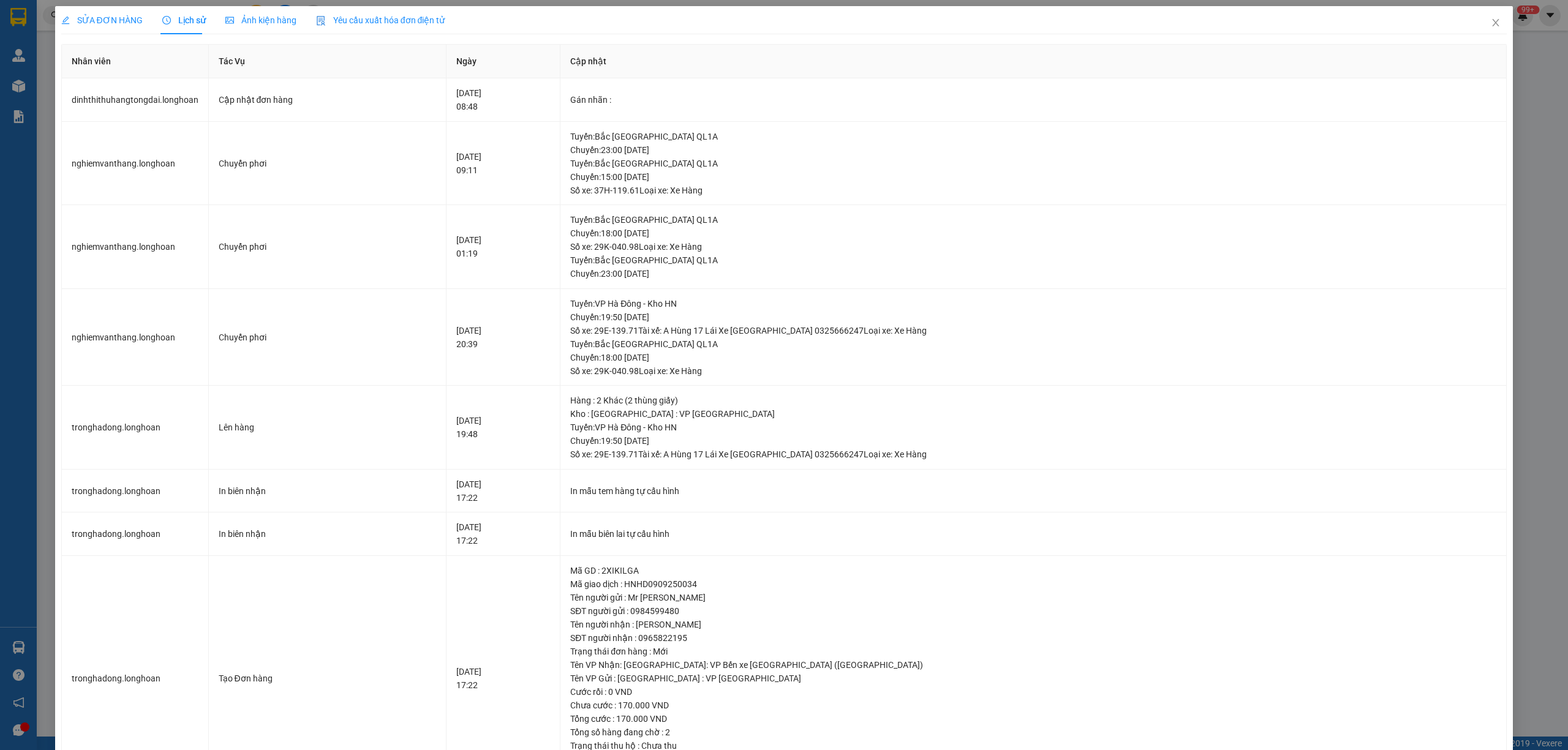
click at [119, 18] on span "SỬA ĐƠN HÀNG" at bounding box center [102, 20] width 81 height 10
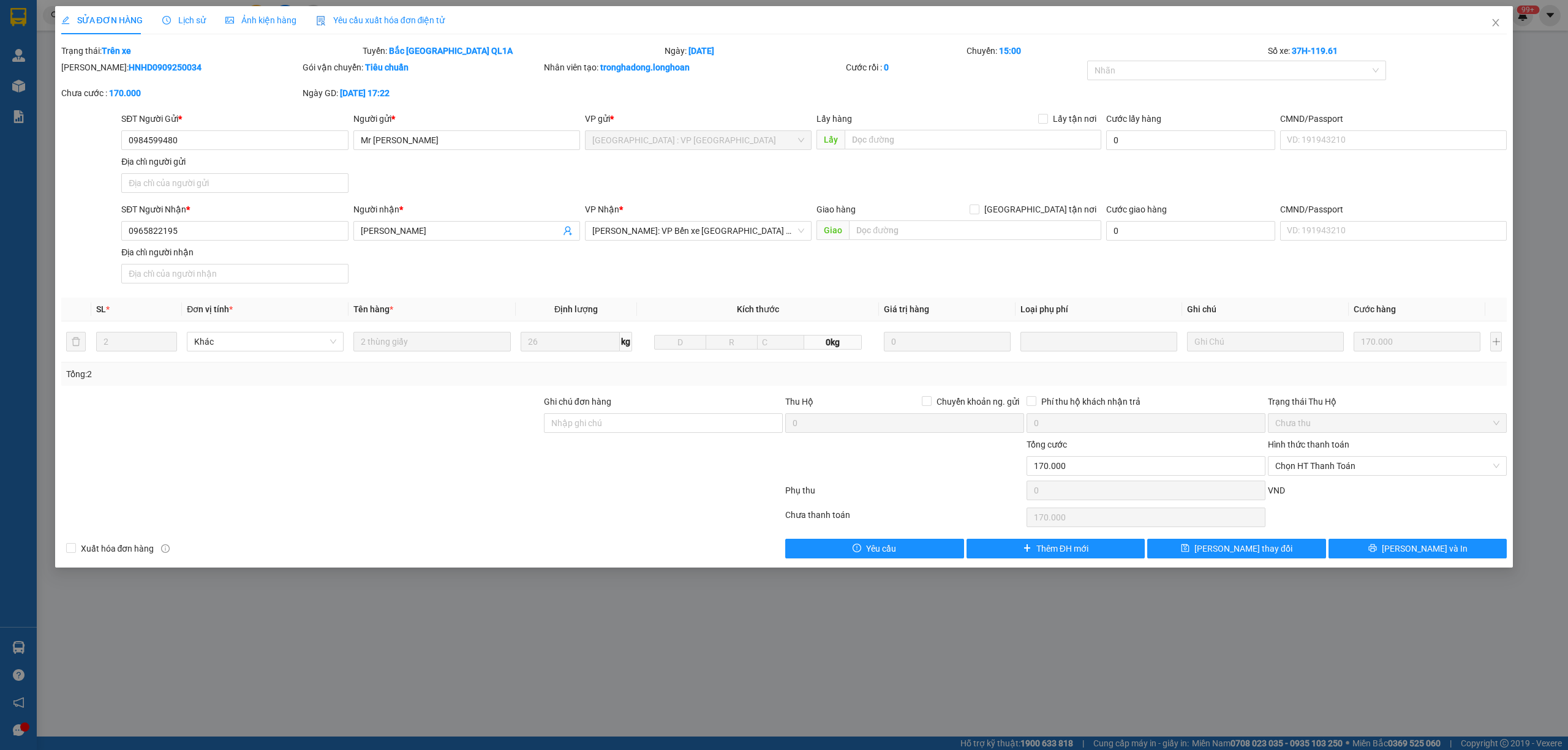
drag, startPoint x: 174, startPoint y: 67, endPoint x: 90, endPoint y: 75, distance: 84.4
click at [90, 75] on div "Mã ĐH: HNHD0909250034" at bounding box center [181, 73] width 241 height 26
click at [172, 73] on div "Mã ĐH: HNHD0909250034" at bounding box center [180, 67] width 239 height 13
drag, startPoint x: 175, startPoint y: 70, endPoint x: 94, endPoint y: 75, distance: 81.2
click at [94, 75] on div "Mã ĐH: HNHD0909250034" at bounding box center [181, 73] width 241 height 26
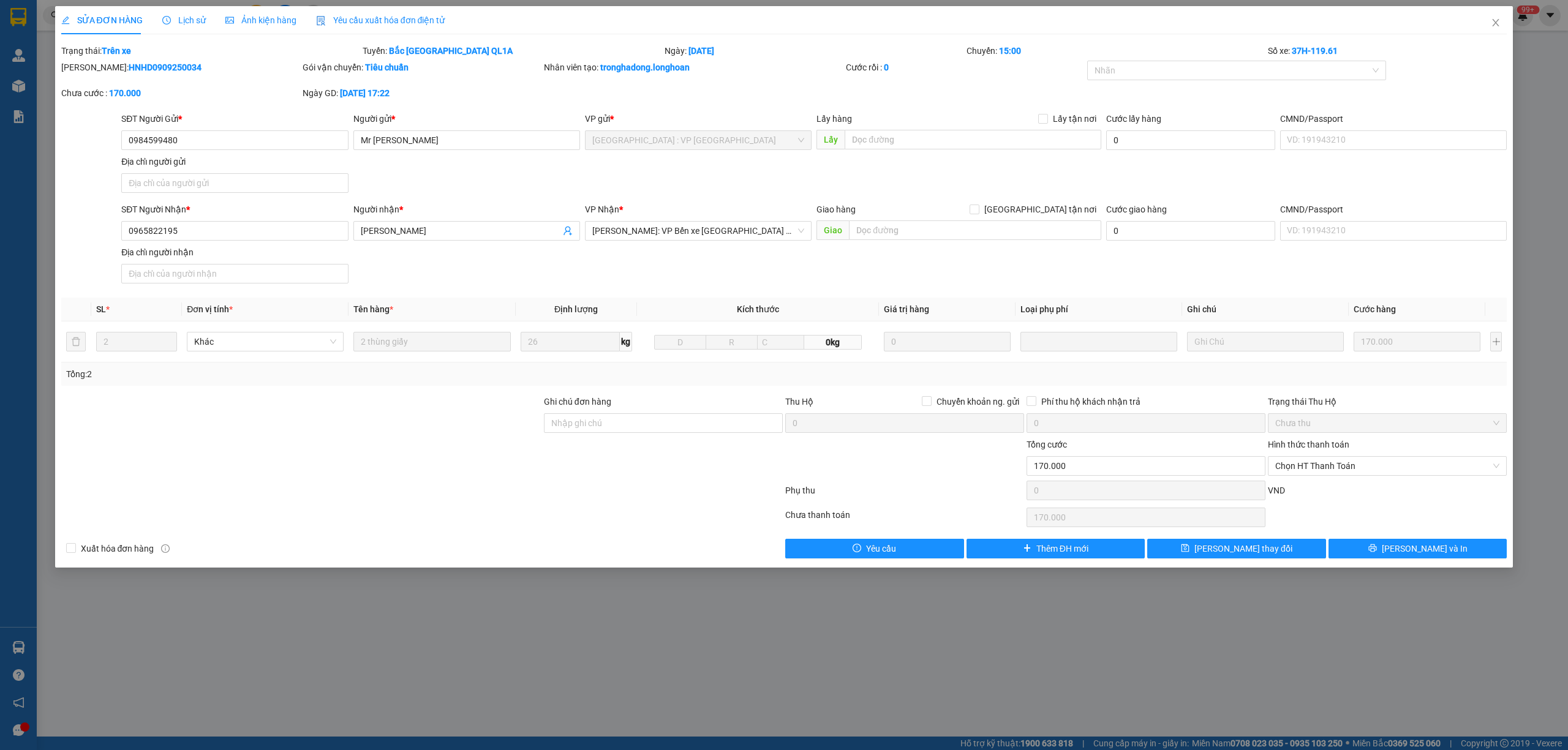
copy b "HNHD0909250034"
click at [170, 25] on span "Lịch sử" at bounding box center [184, 20] width 43 height 10
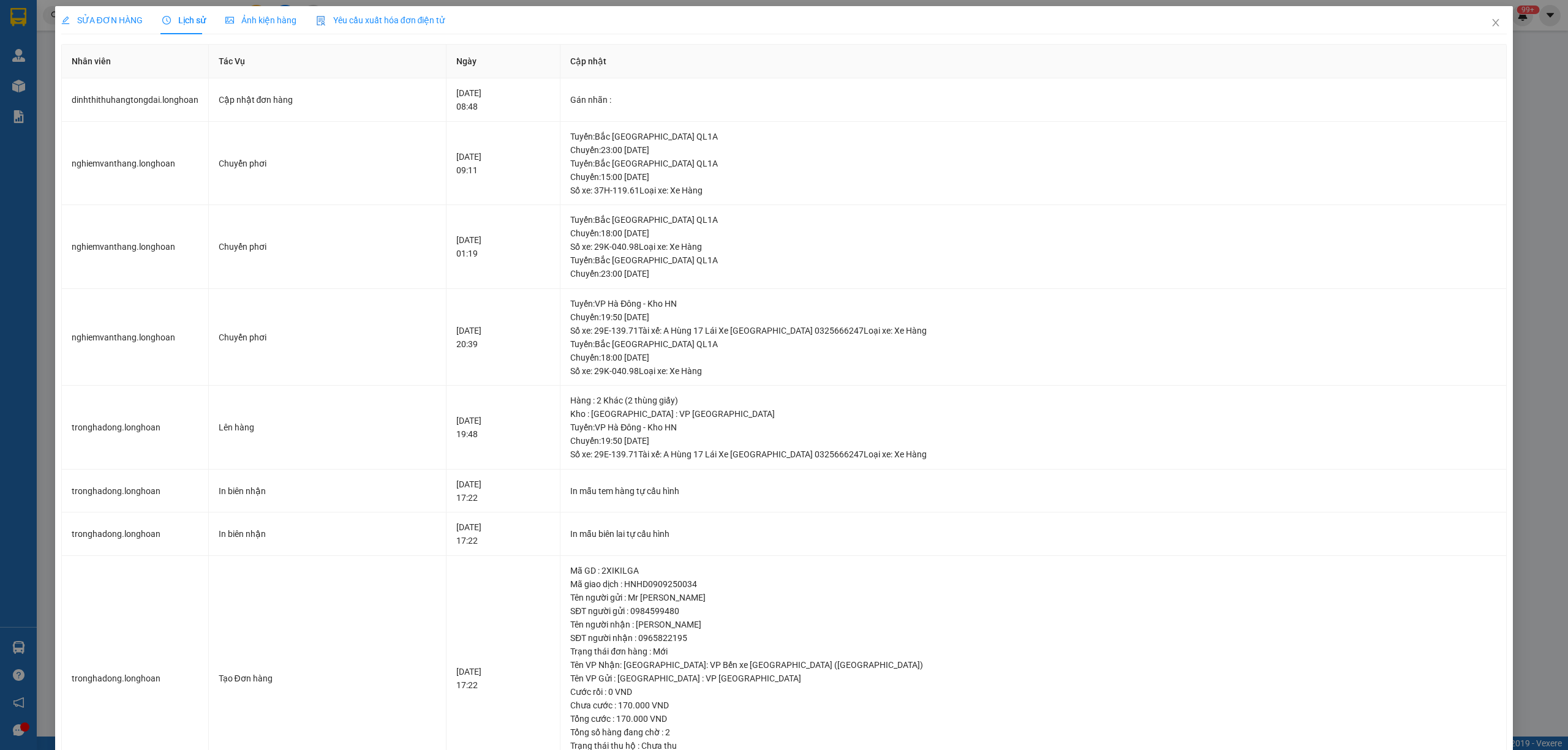
click at [106, 20] on span "SỬA ĐƠN HÀNG" at bounding box center [102, 20] width 81 height 10
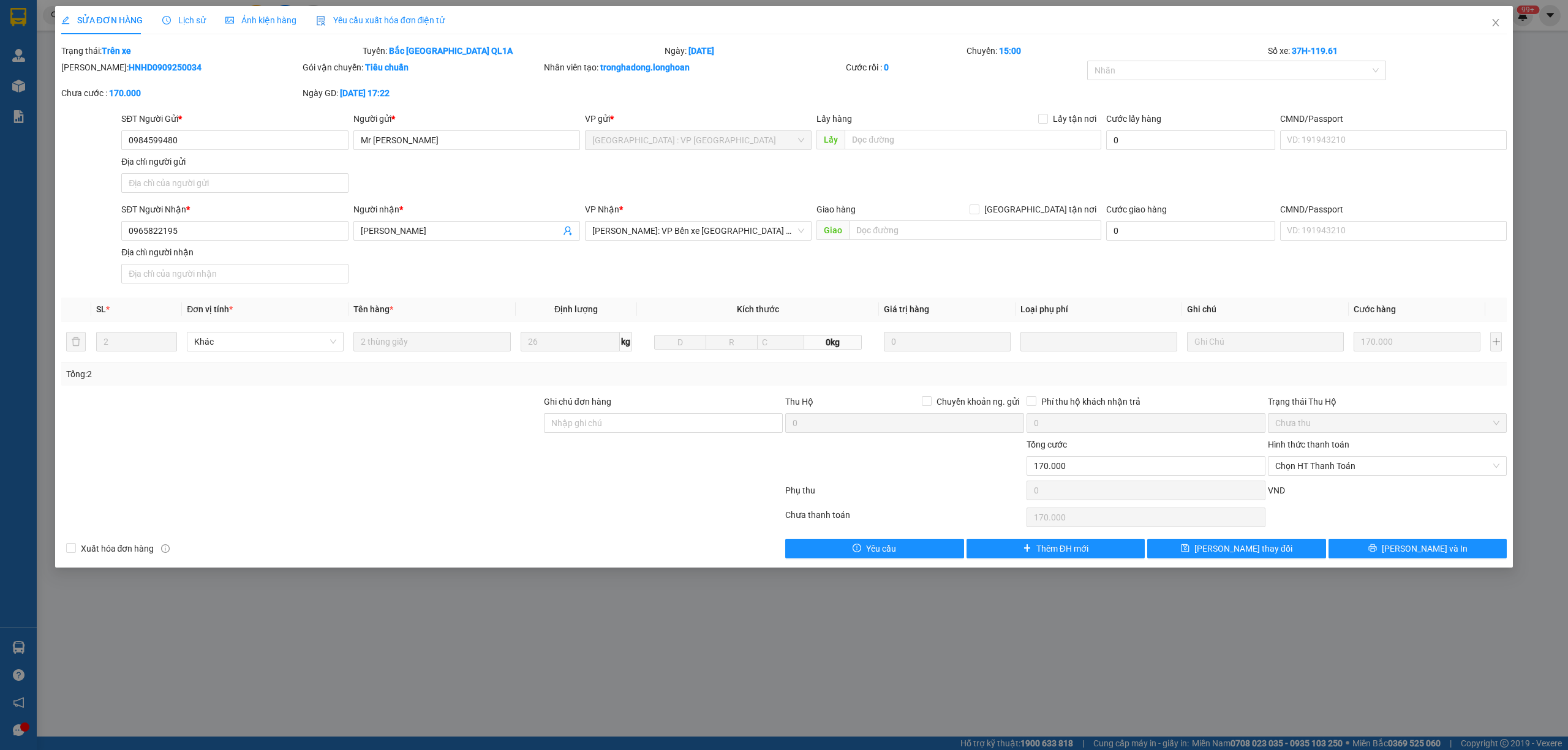
drag, startPoint x: 174, startPoint y: 69, endPoint x: 92, endPoint y: 71, distance: 82.0
click at [92, 71] on div "Mã ĐH: HNHD0909250034" at bounding box center [180, 67] width 239 height 13
copy b "HNHD0909250034"
click at [1488, 24] on span "Close" at bounding box center [1495, 23] width 34 height 34
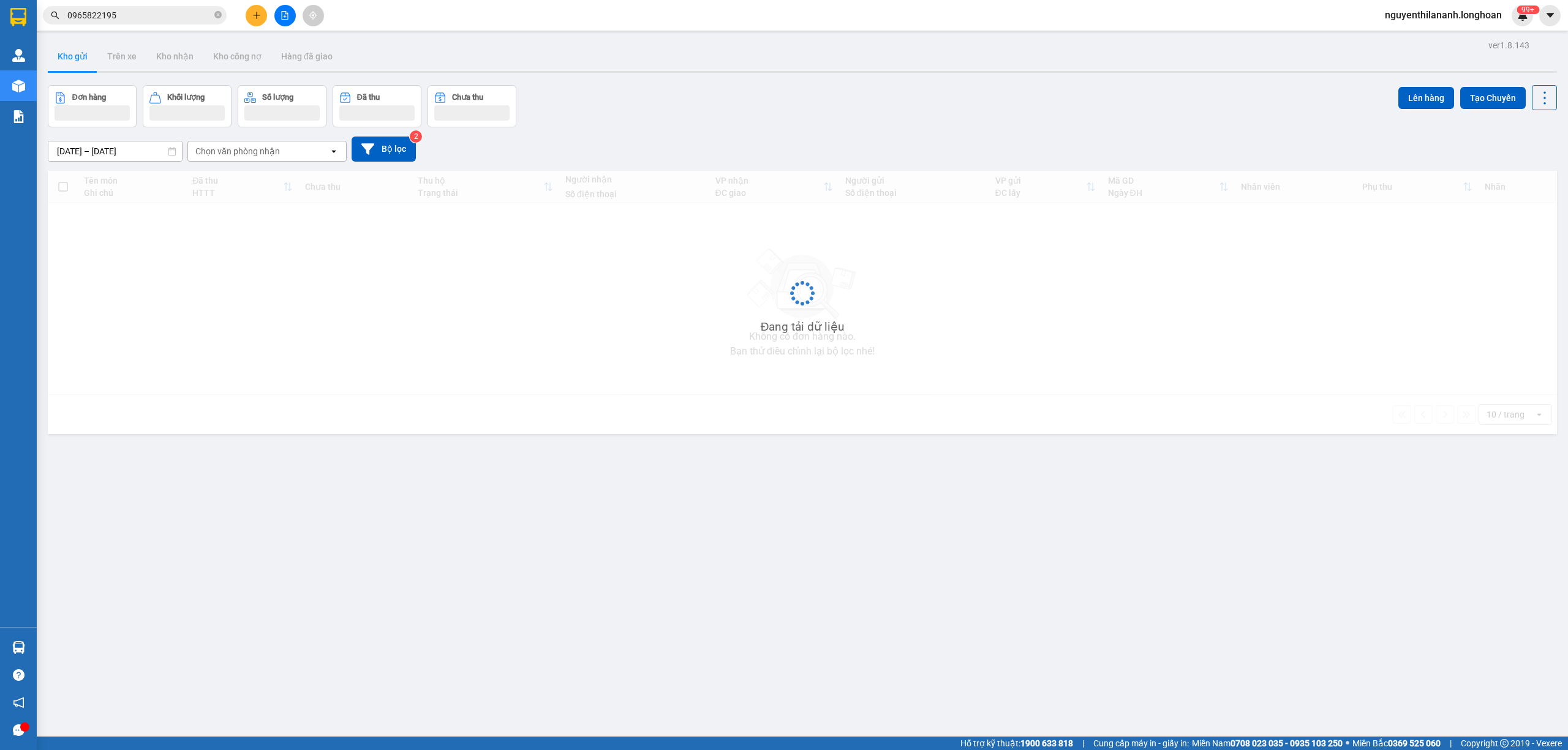
click at [193, 15] on input "0965822195" at bounding box center [139, 15] width 144 height 13
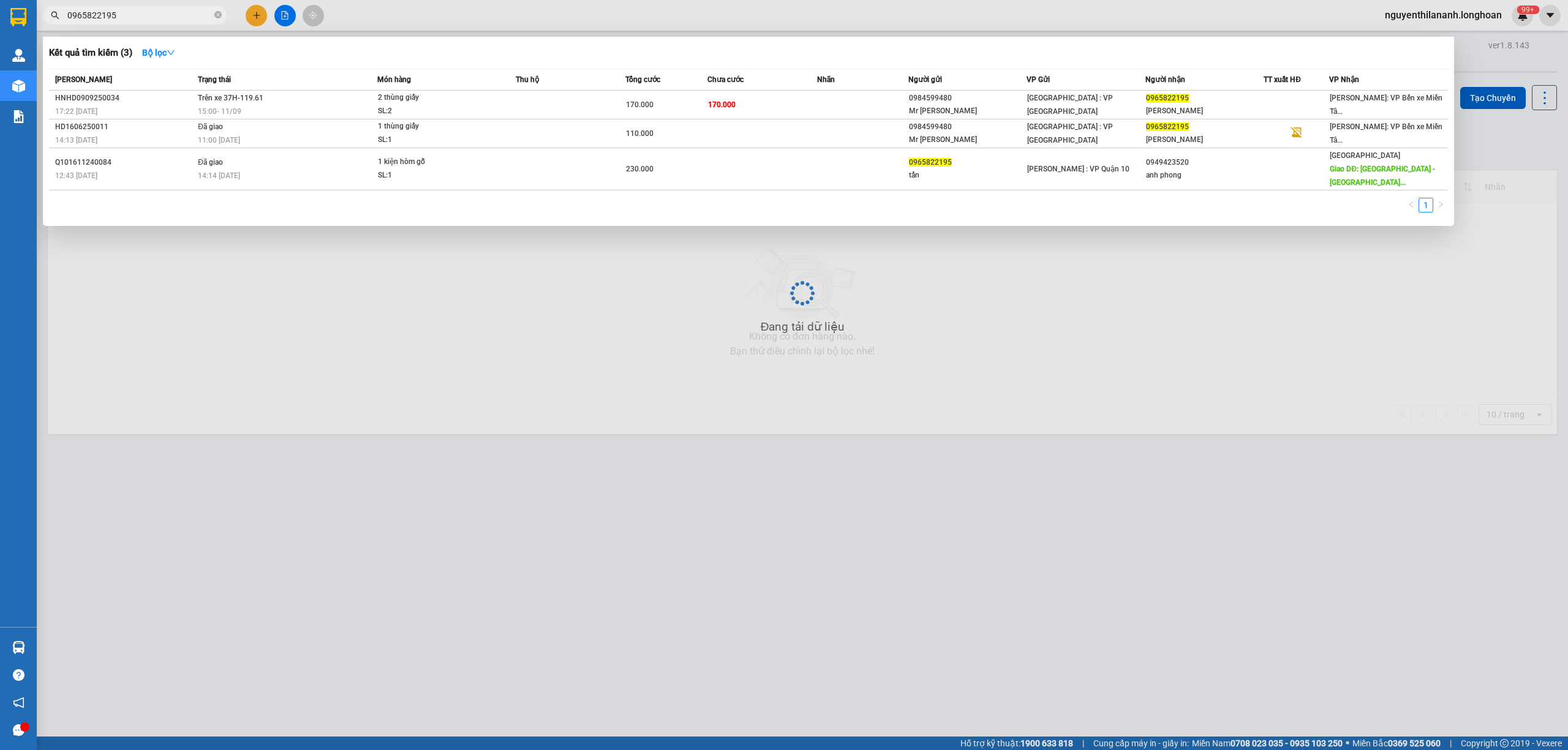
click at [193, 15] on input "0965822195" at bounding box center [139, 15] width 144 height 13
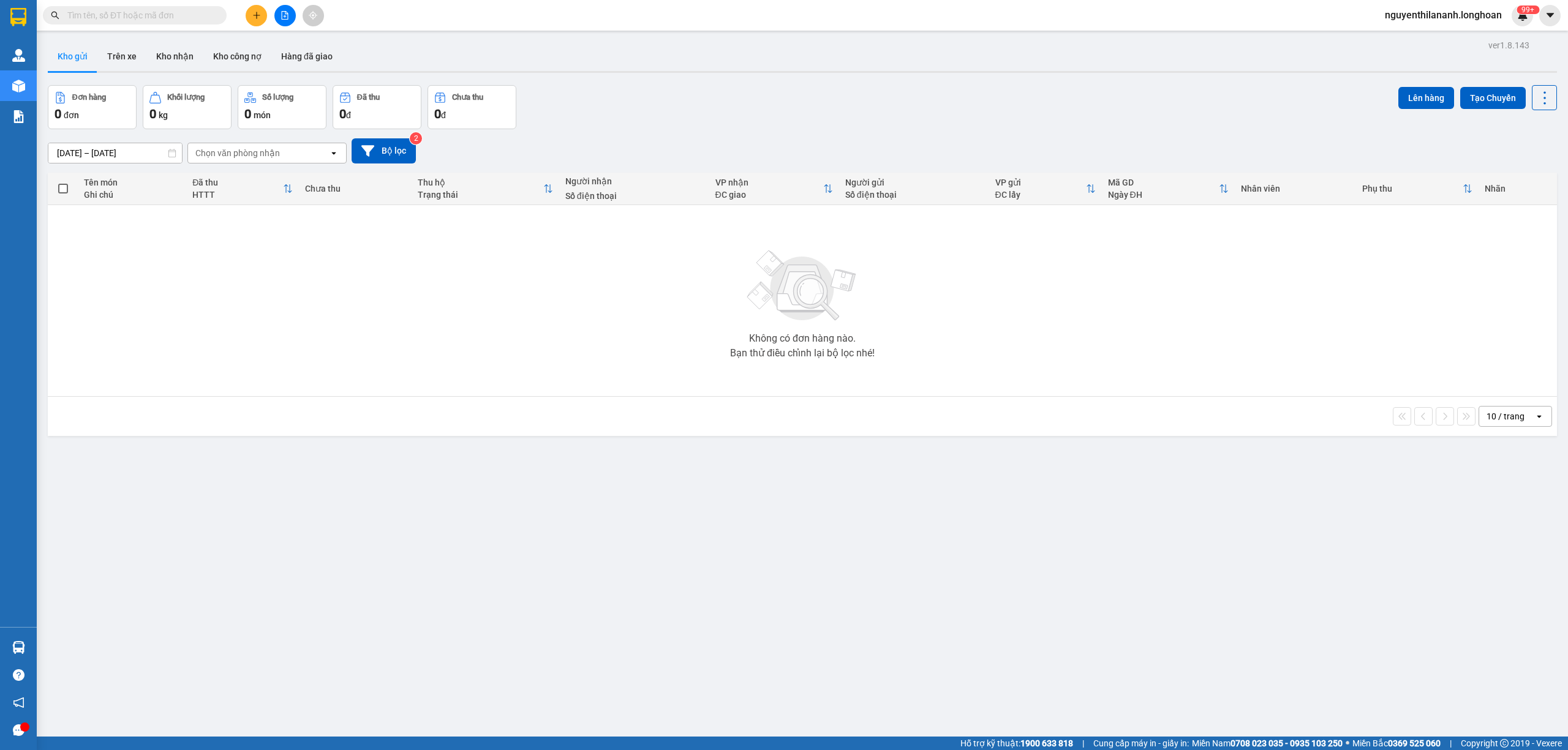
paste input "HQTP1309250015"
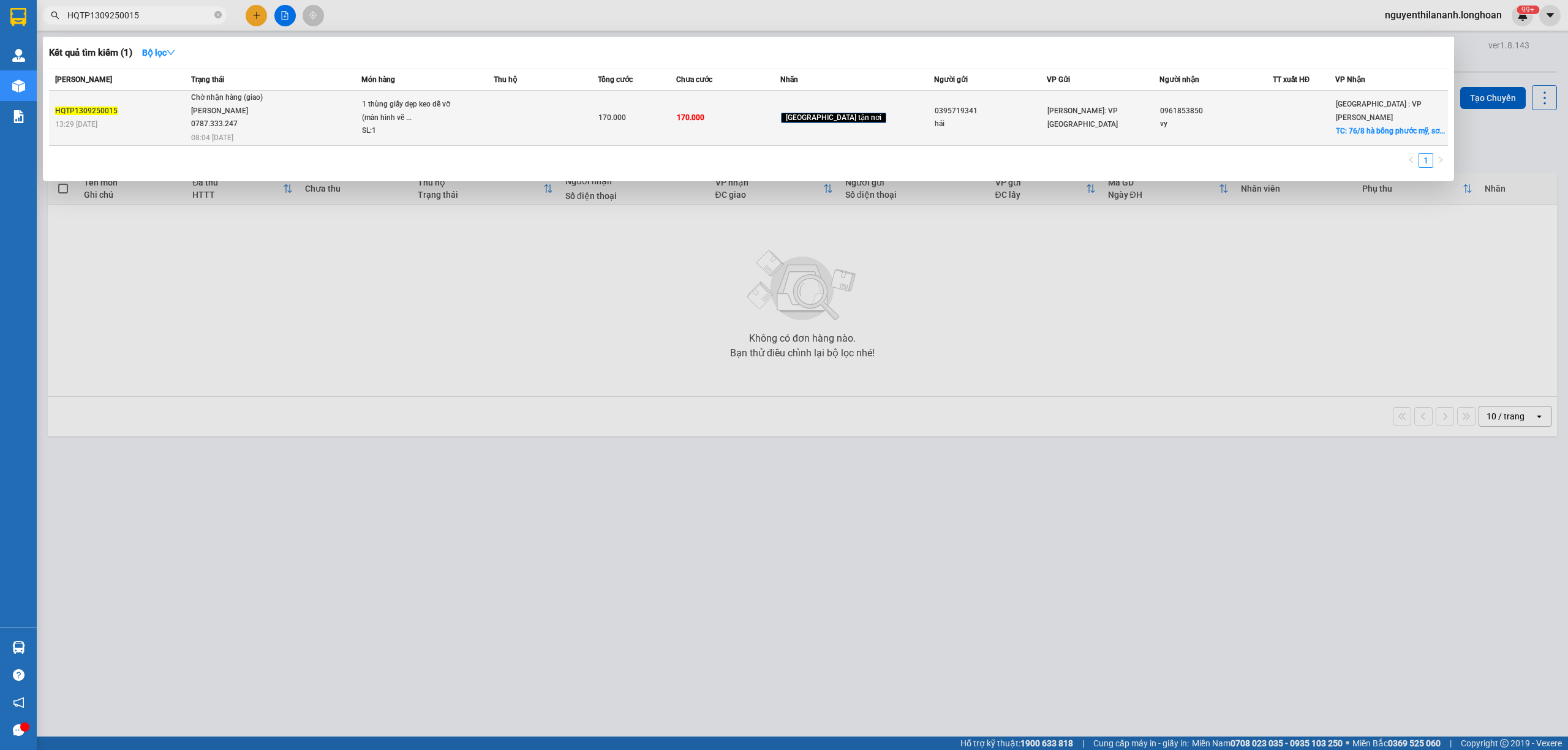
type input "HQTP1309250015"
click at [139, 123] on div "13:29 - 13/09" at bounding box center [121, 124] width 132 height 13
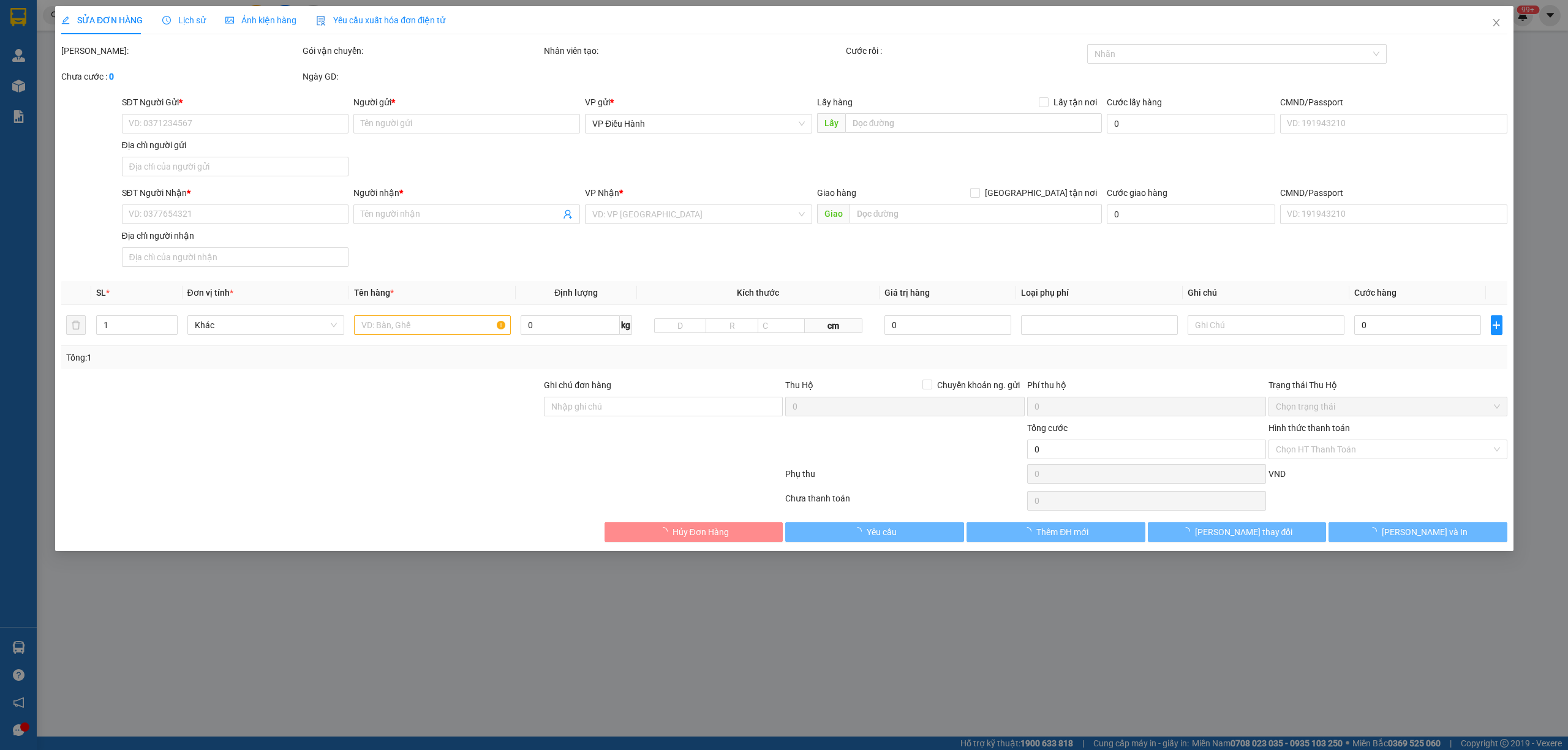
type input "0395719341"
type input "hải"
type input "0961853850"
type input "vy"
checkbox input "true"
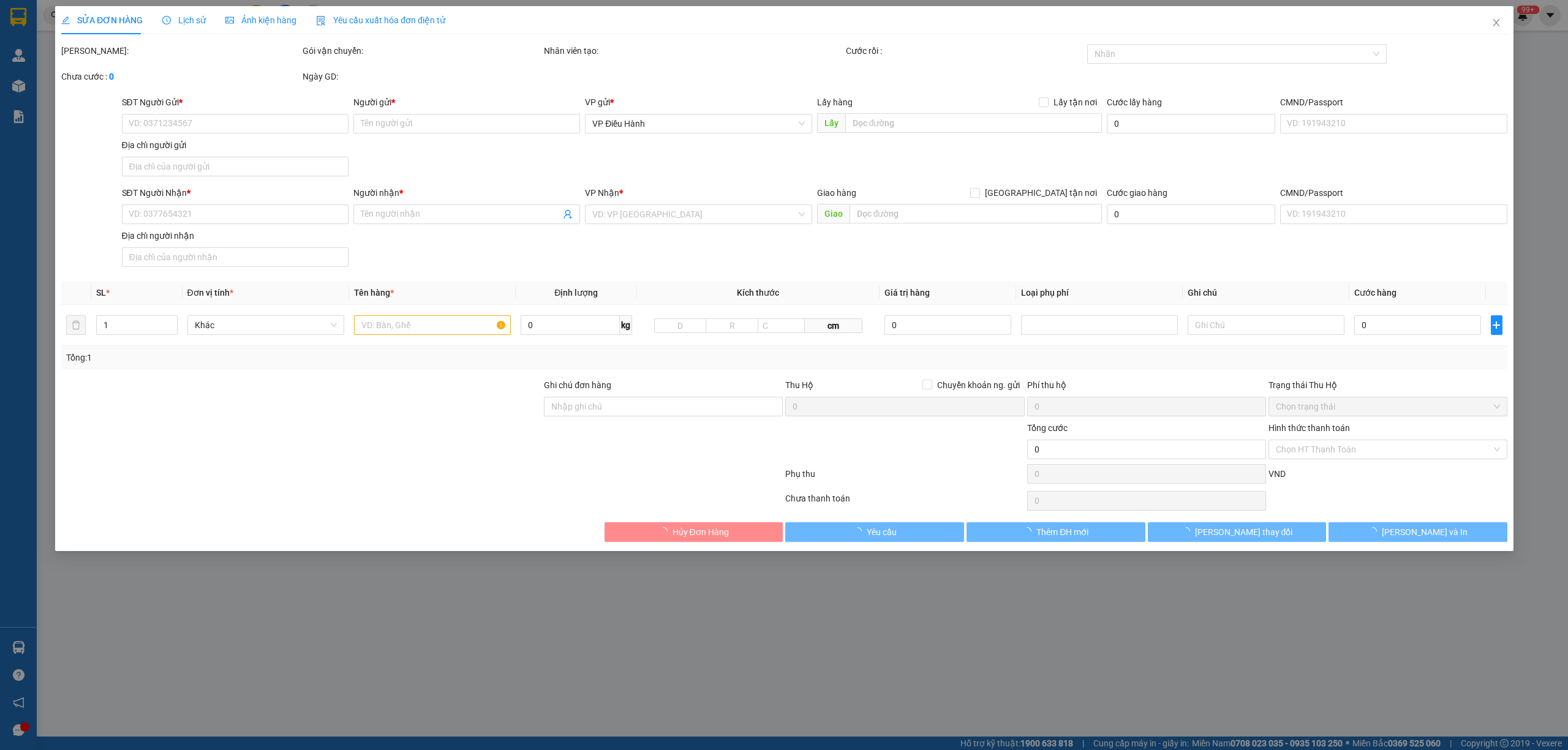
type input "76/8 hà bổng phước mỹ, sơn trà, đà nẵng"
type input "màn hình nhẹ tay, hư vỡ không đền"
type input "170.000"
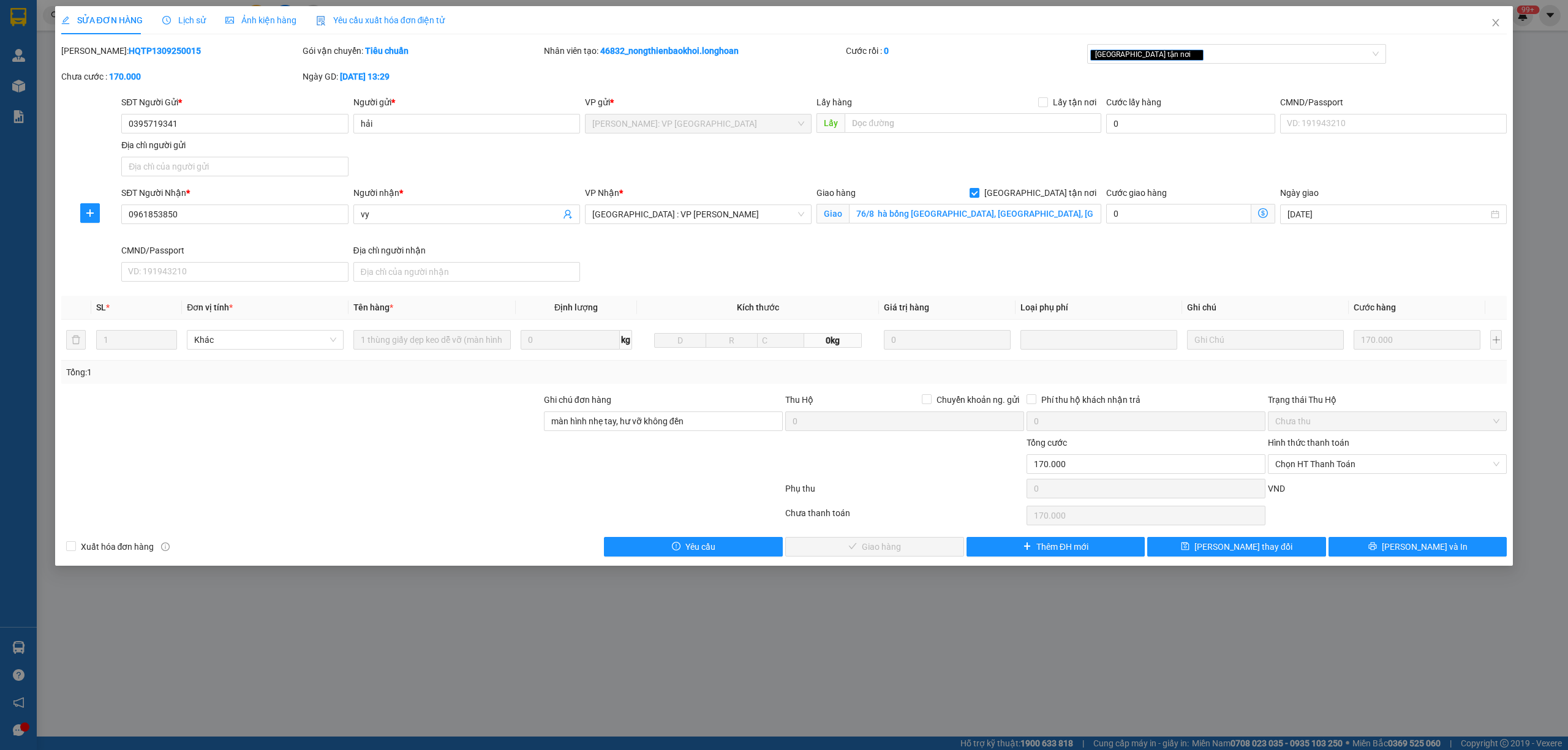
click at [190, 18] on span "Lịch sử" at bounding box center [184, 20] width 43 height 10
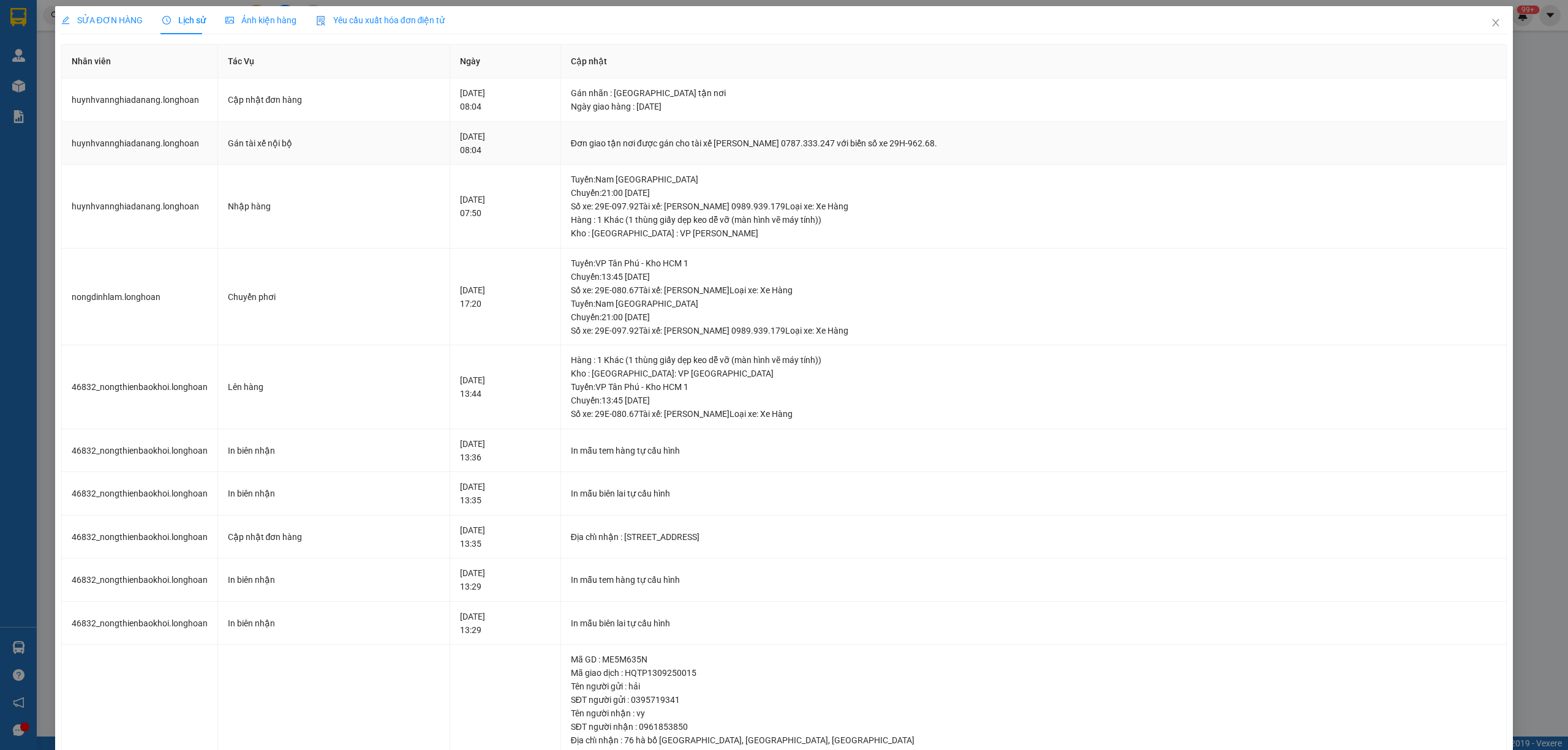
drag, startPoint x: 717, startPoint y: 146, endPoint x: 965, endPoint y: 142, distance: 248.0
click at [965, 142] on div "Đơn giao tận nơi được gán cho tài xế Phạm Thanh Tuấn 0787.333.247 với biển số x…" at bounding box center [1033, 143] width 926 height 13
copy div "tài xế Phạm Thanh Tuấn 0787.333.247 với biển số xe 29H-962.68."
click at [1490, 24] on icon "close" at bounding box center [1495, 22] width 10 height 10
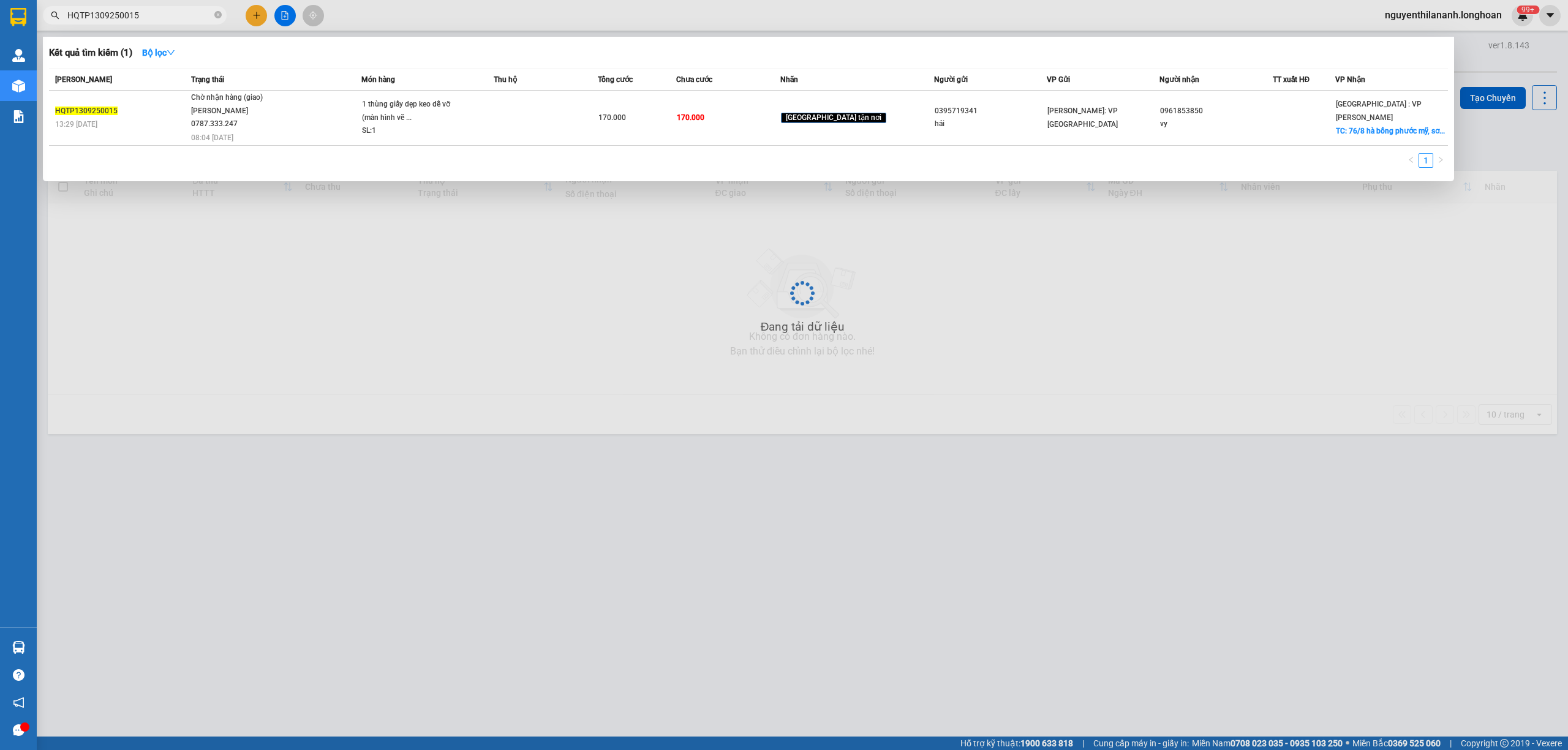
click at [157, 20] on input "HQTP1309250015" at bounding box center [139, 15] width 144 height 13
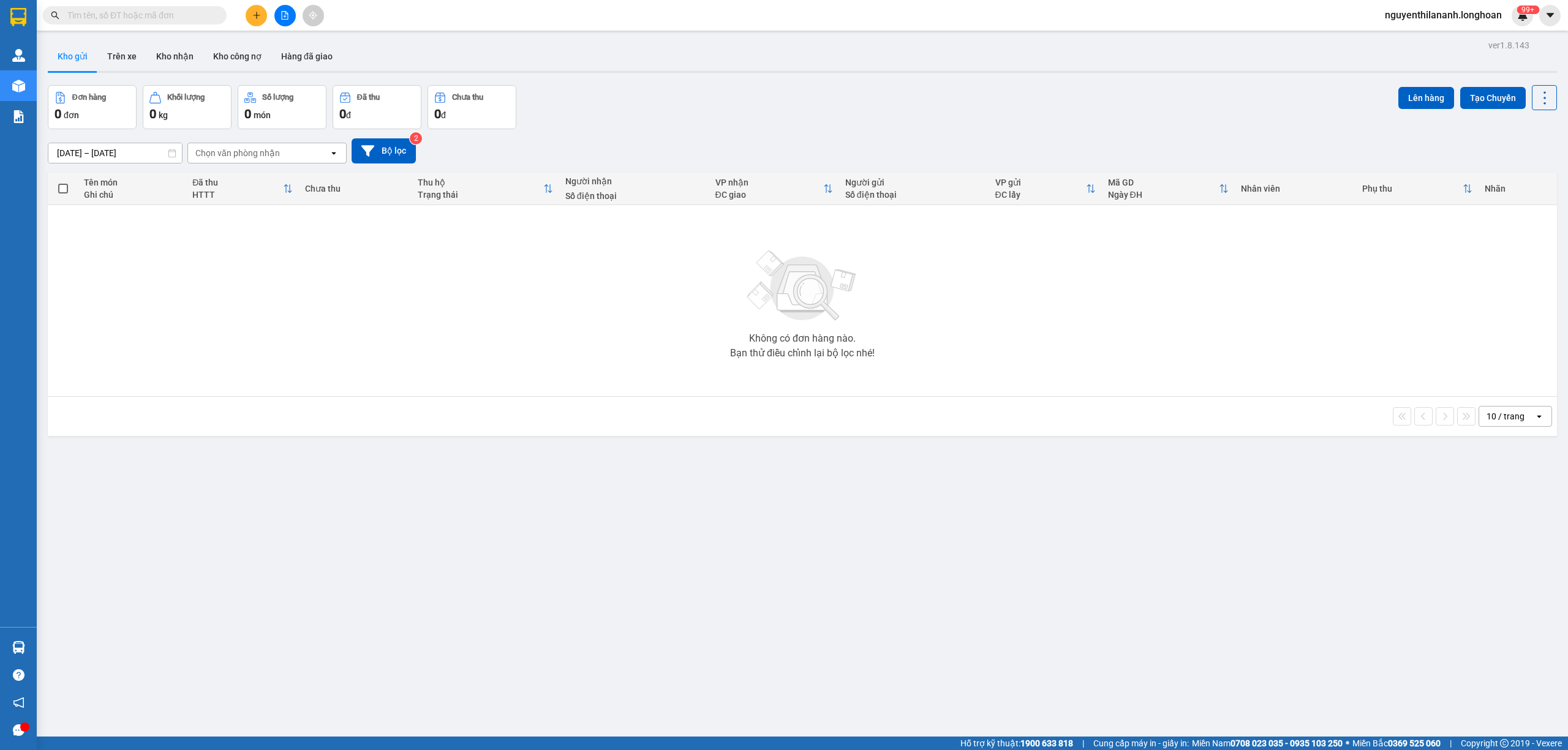
paste input "037 7391920"
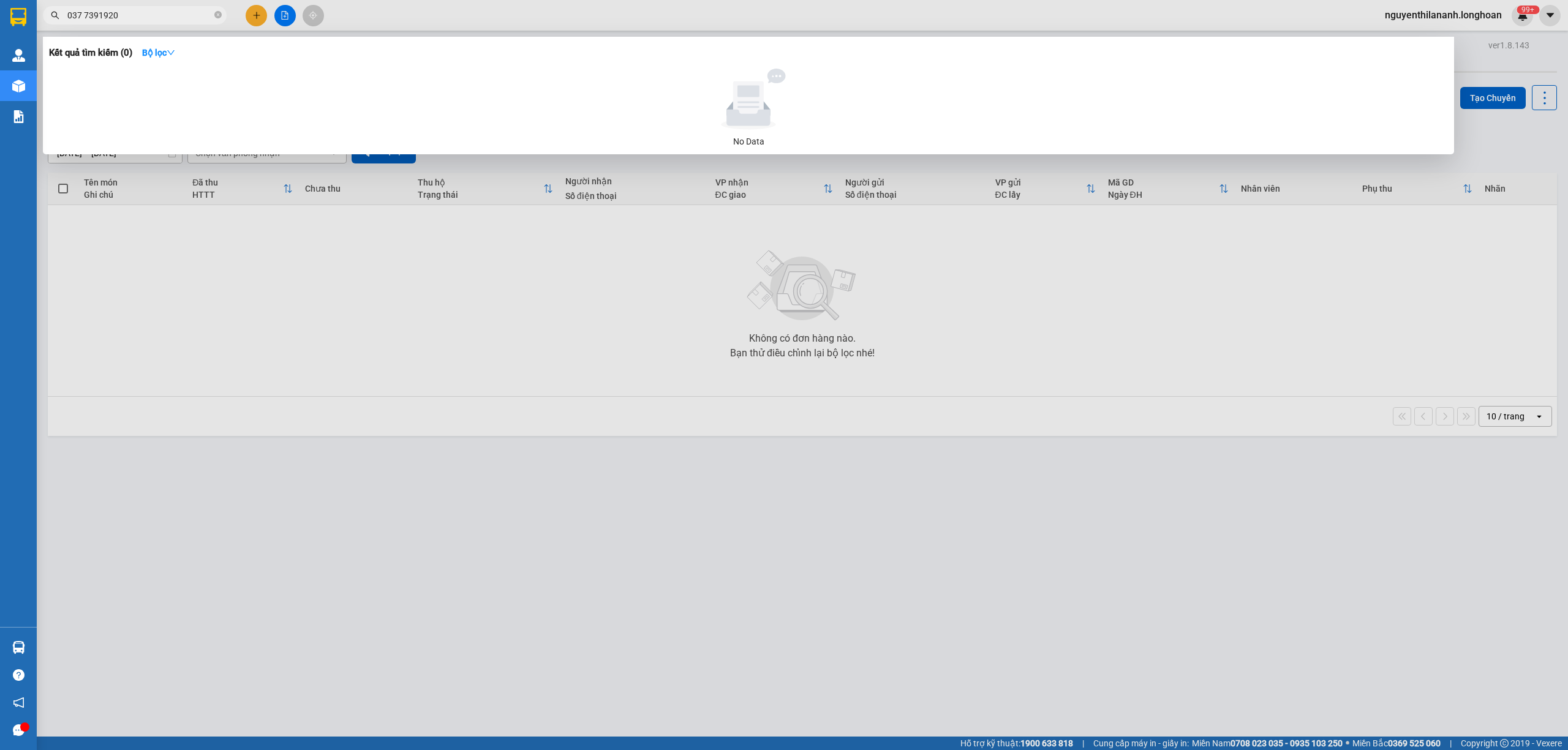
click at [83, 6] on span "037 7391920" at bounding box center [134, 15] width 183 height 18
click at [82, 12] on input "037 7391920" at bounding box center [139, 15] width 144 height 13
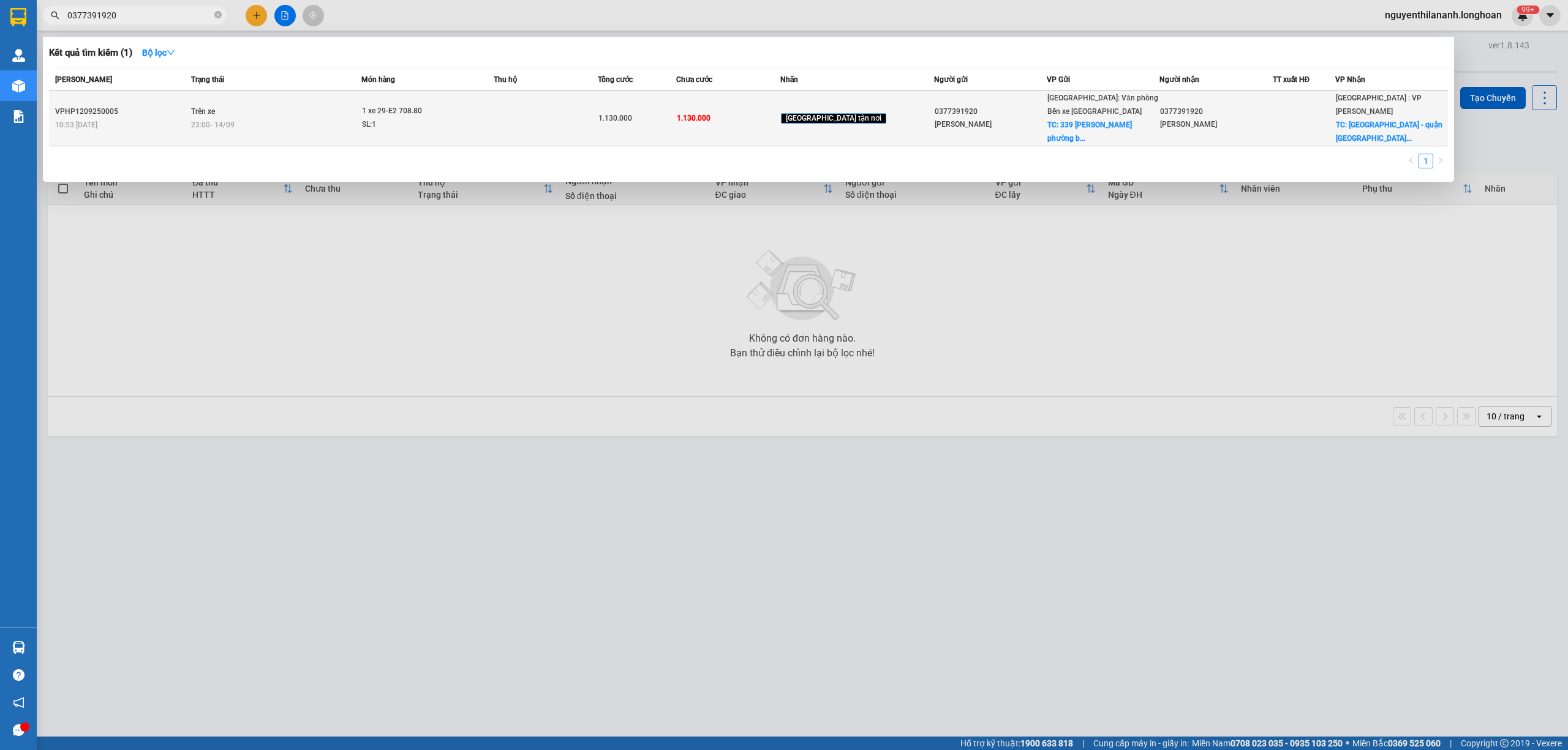
type input "0377391920"
click at [144, 92] on td "VPHP1209250005 10:53 - 12/09" at bounding box center [118, 118] width 139 height 56
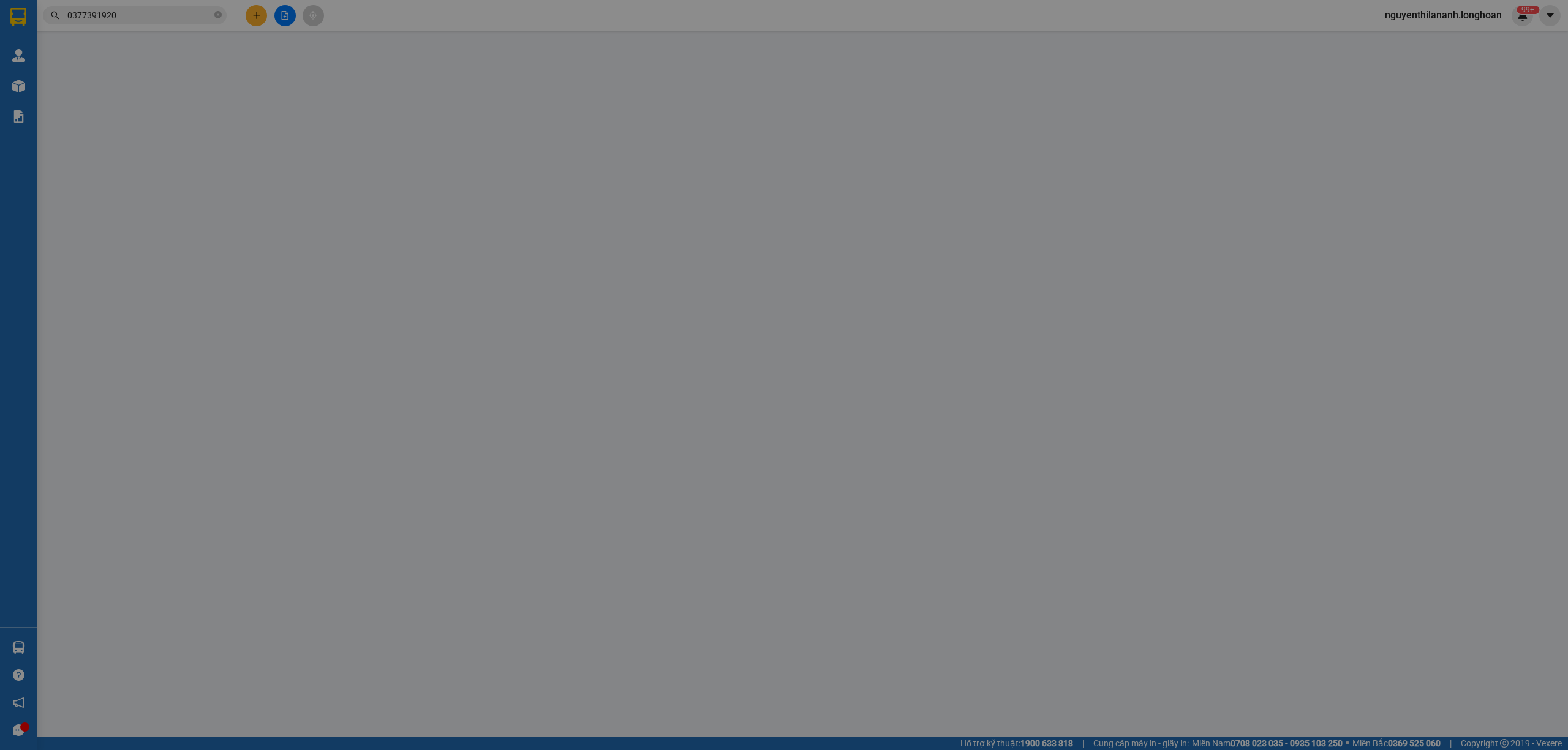
type input "0377391920"
type input "Trần minh Ngọc"
checkbox input "true"
type input "339 lê thánh tông phường bạch đằng Tp hạ Long"
type input "0377391920"
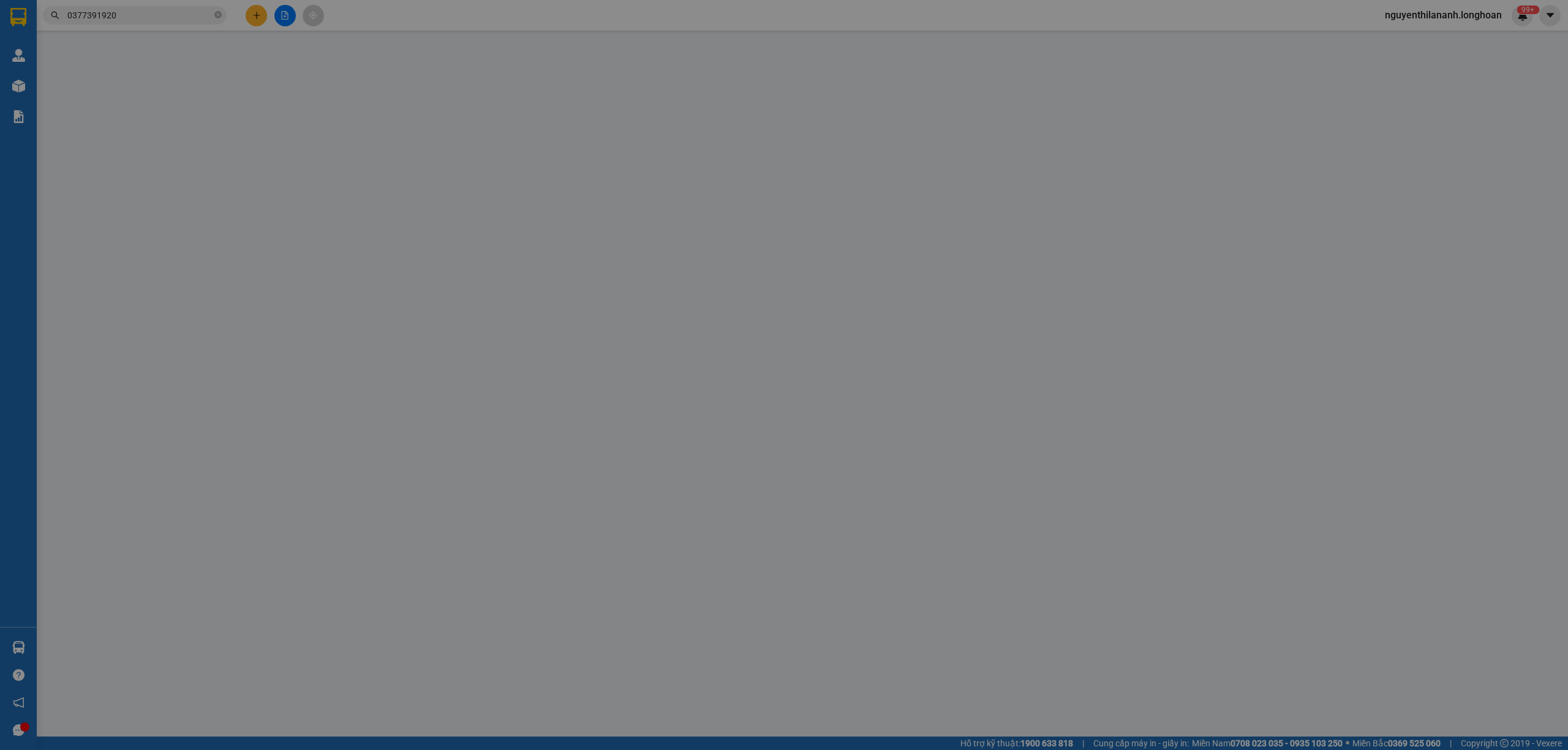
type input "Trần minh Ngọc"
checkbox input "true"
type input "ĐÀ NẴNG - quận hải châu TP Đà Nẵng"
type input "1 CHÌA KHÓA"
type input "1.130.000"
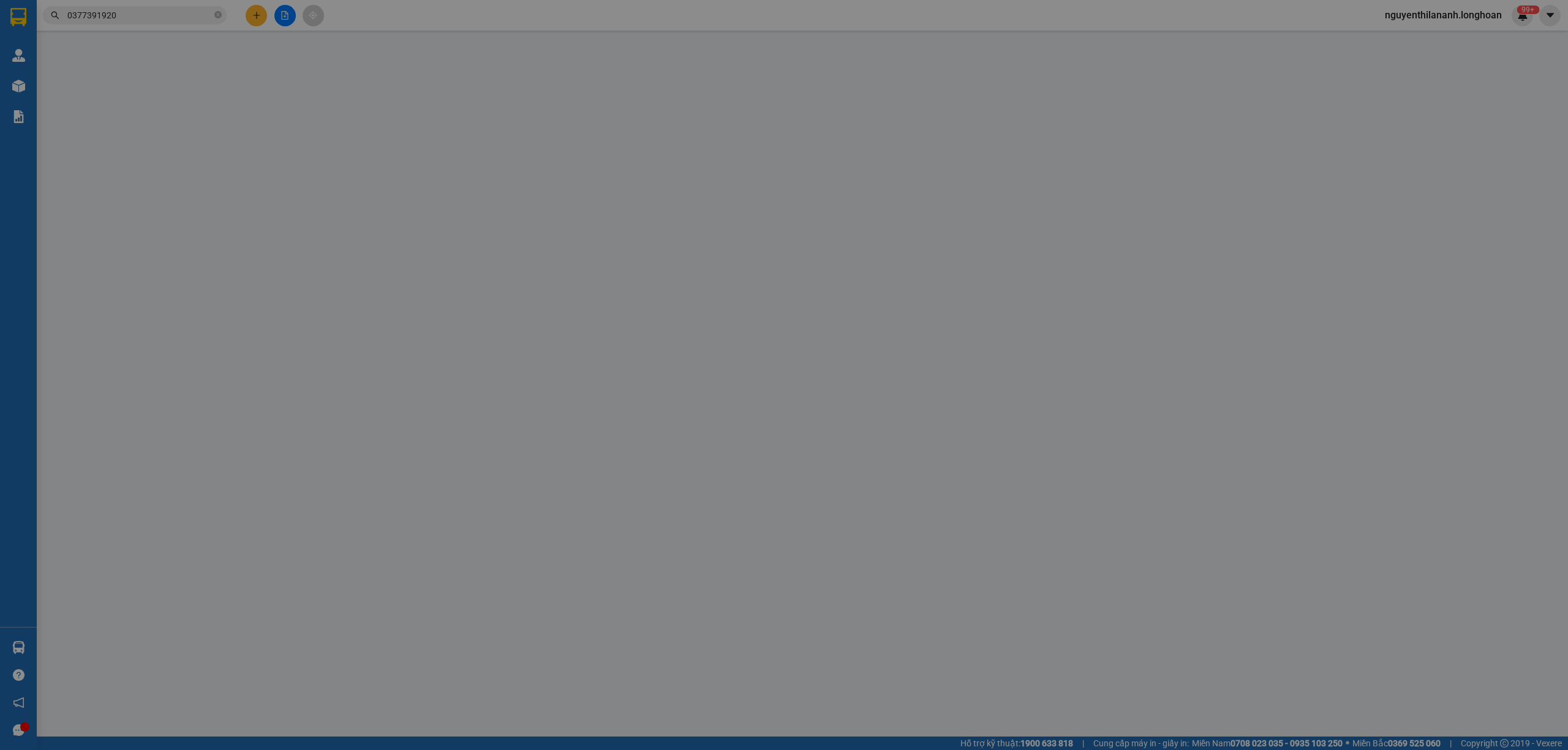
type input "1.130.000"
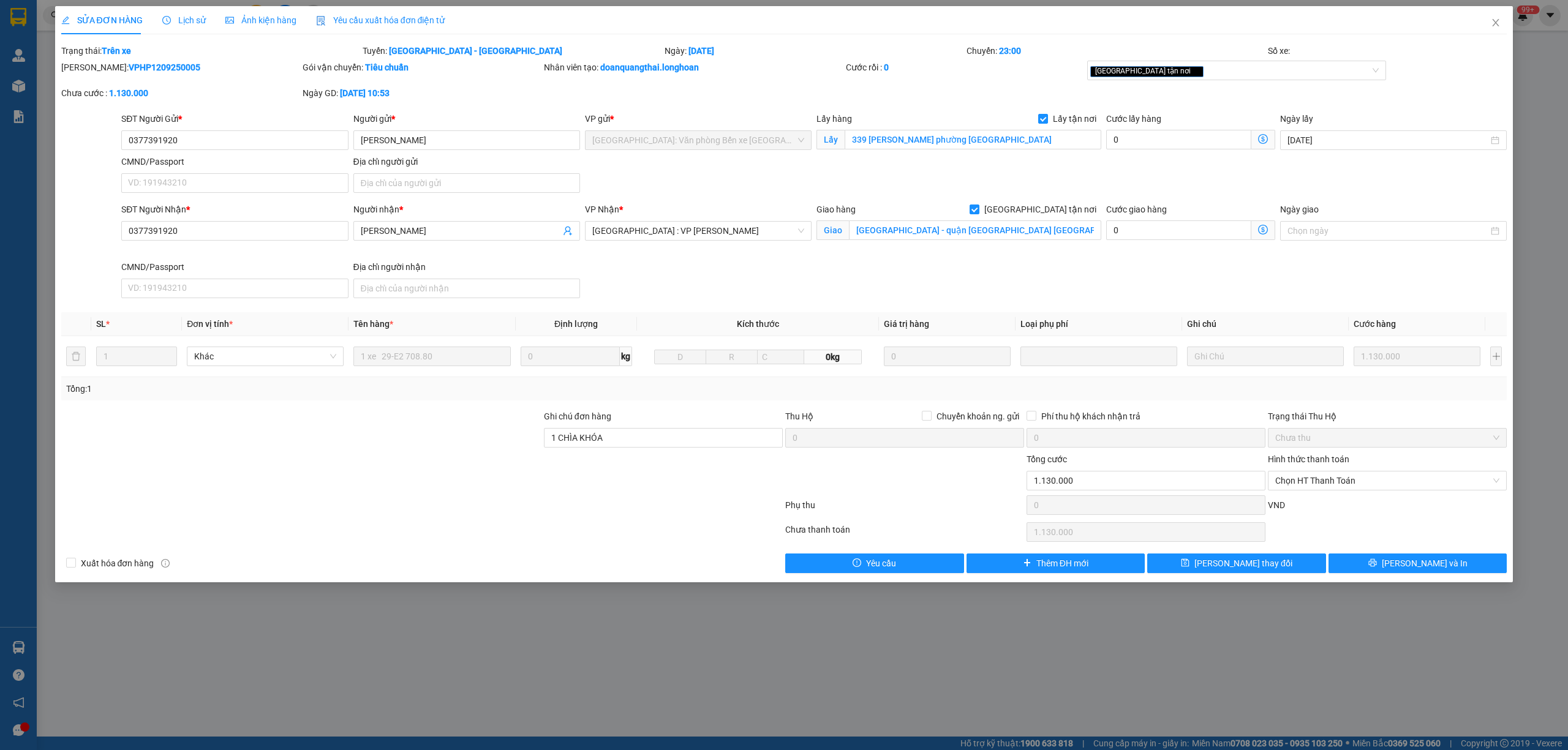
click at [200, 25] on span "Lịch sử" at bounding box center [184, 20] width 43 height 10
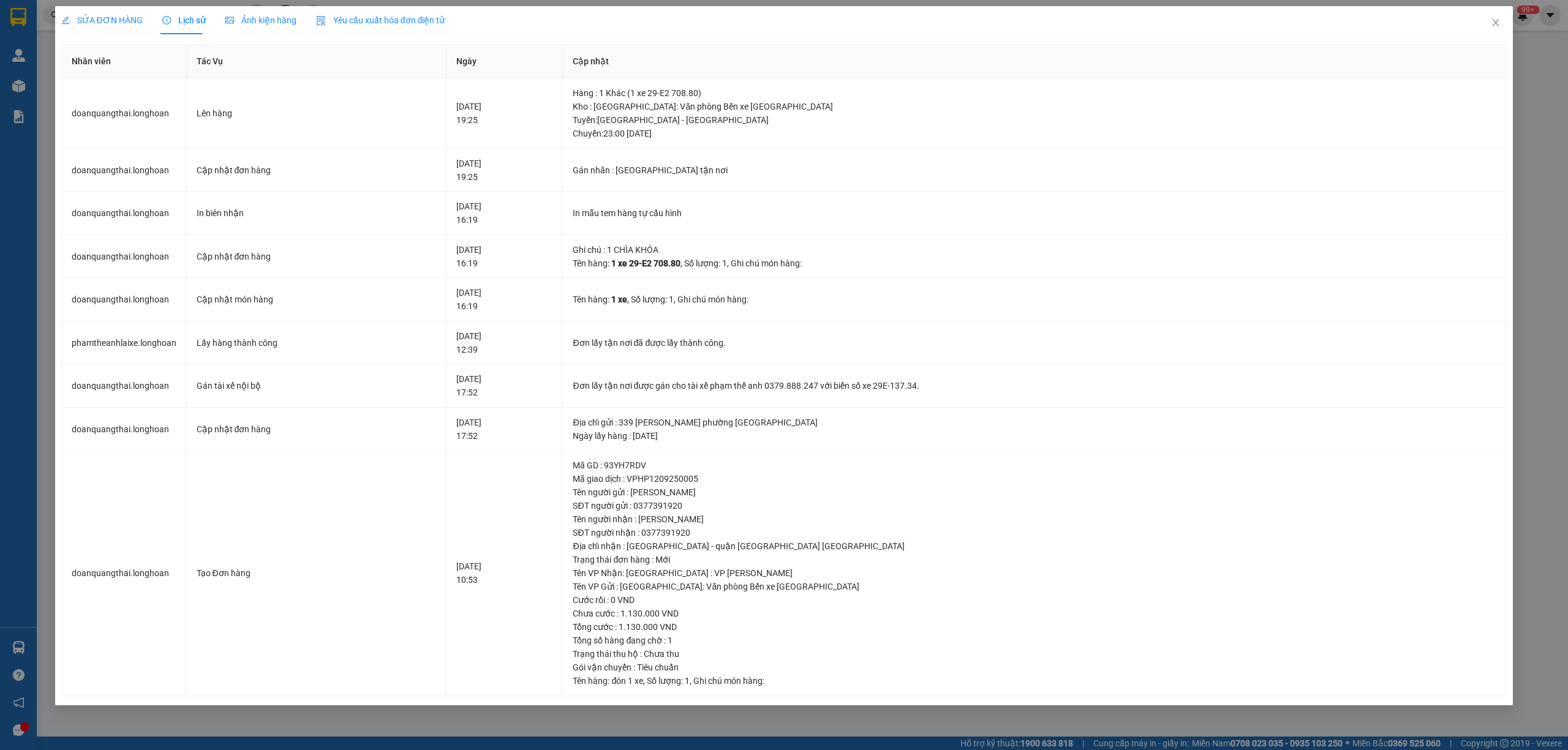
click at [200, 25] on span "Lịch sử" at bounding box center [184, 20] width 43 height 10
click at [111, 25] on span "SỬA ĐƠN HÀNG" at bounding box center [102, 20] width 81 height 10
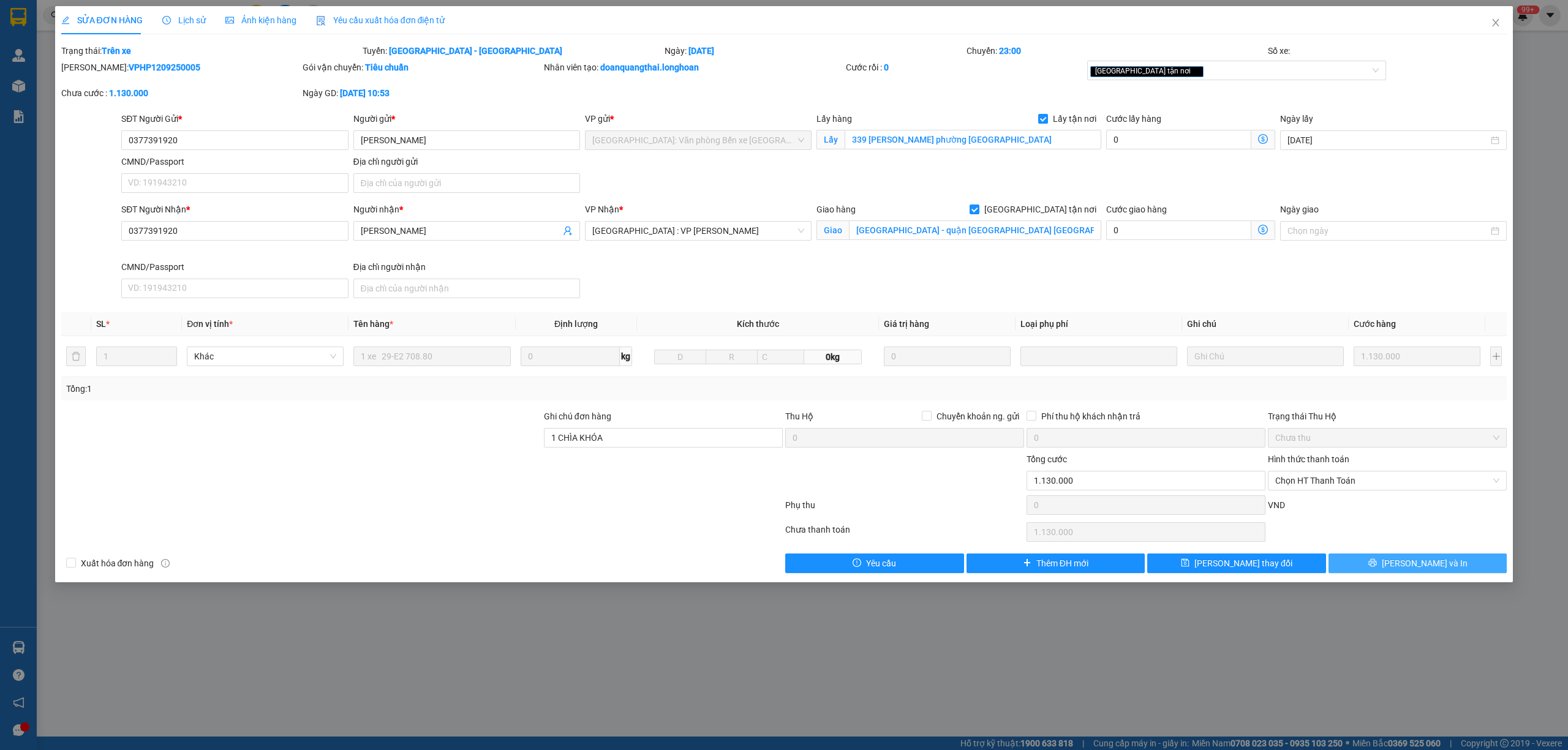
click at [1424, 569] on span "[PERSON_NAME] và In" at bounding box center [1424, 562] width 85 height 13
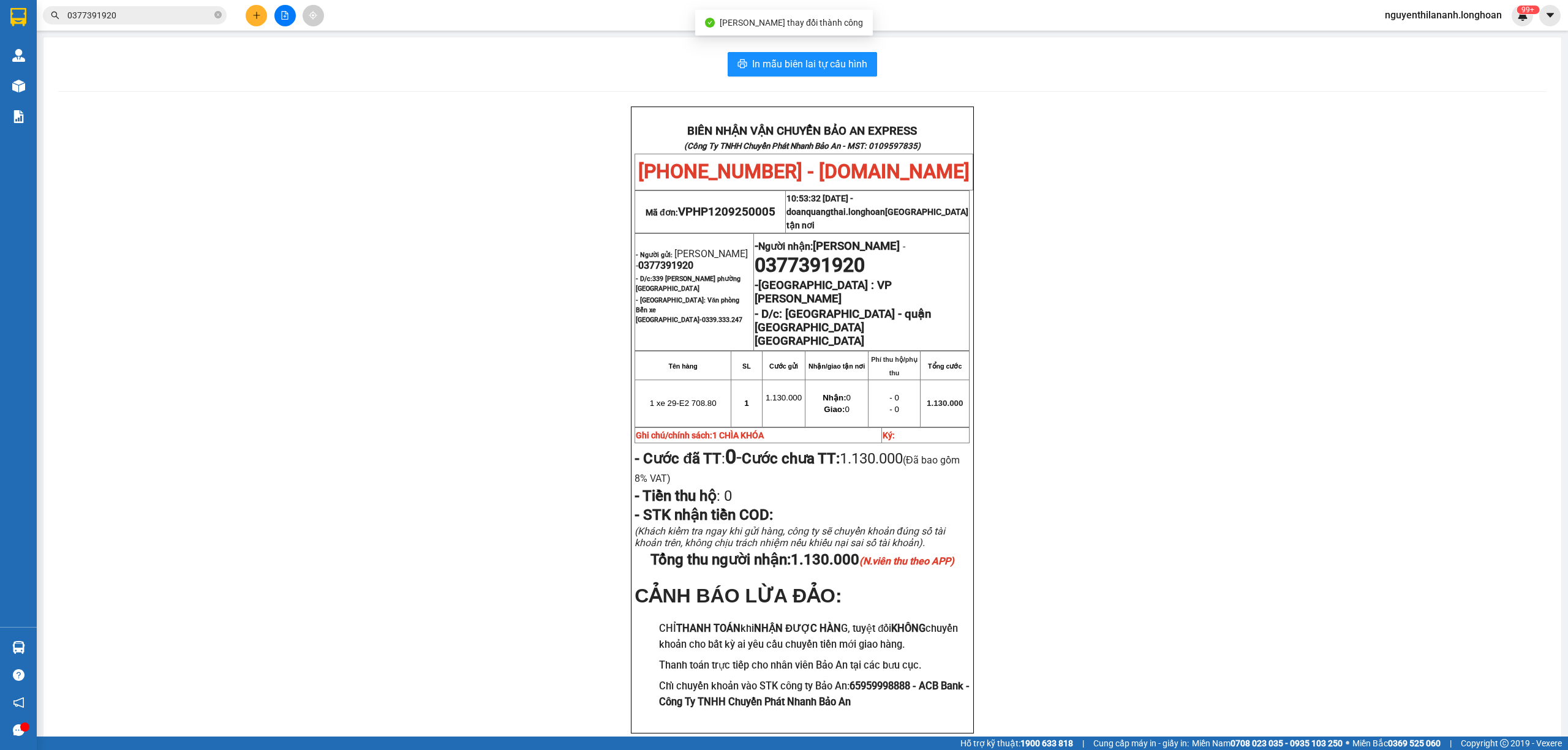
click at [1303, 525] on div "BIÊN NHẬN VẬN CHUYỂN BẢO AN EXPRESS (Công Ty TNHH Chuyển Phát Nhanh Bảo An - MS…" at bounding box center [802, 434] width 1488 height 657
click at [152, 17] on input "0377391920" at bounding box center [139, 15] width 144 height 13
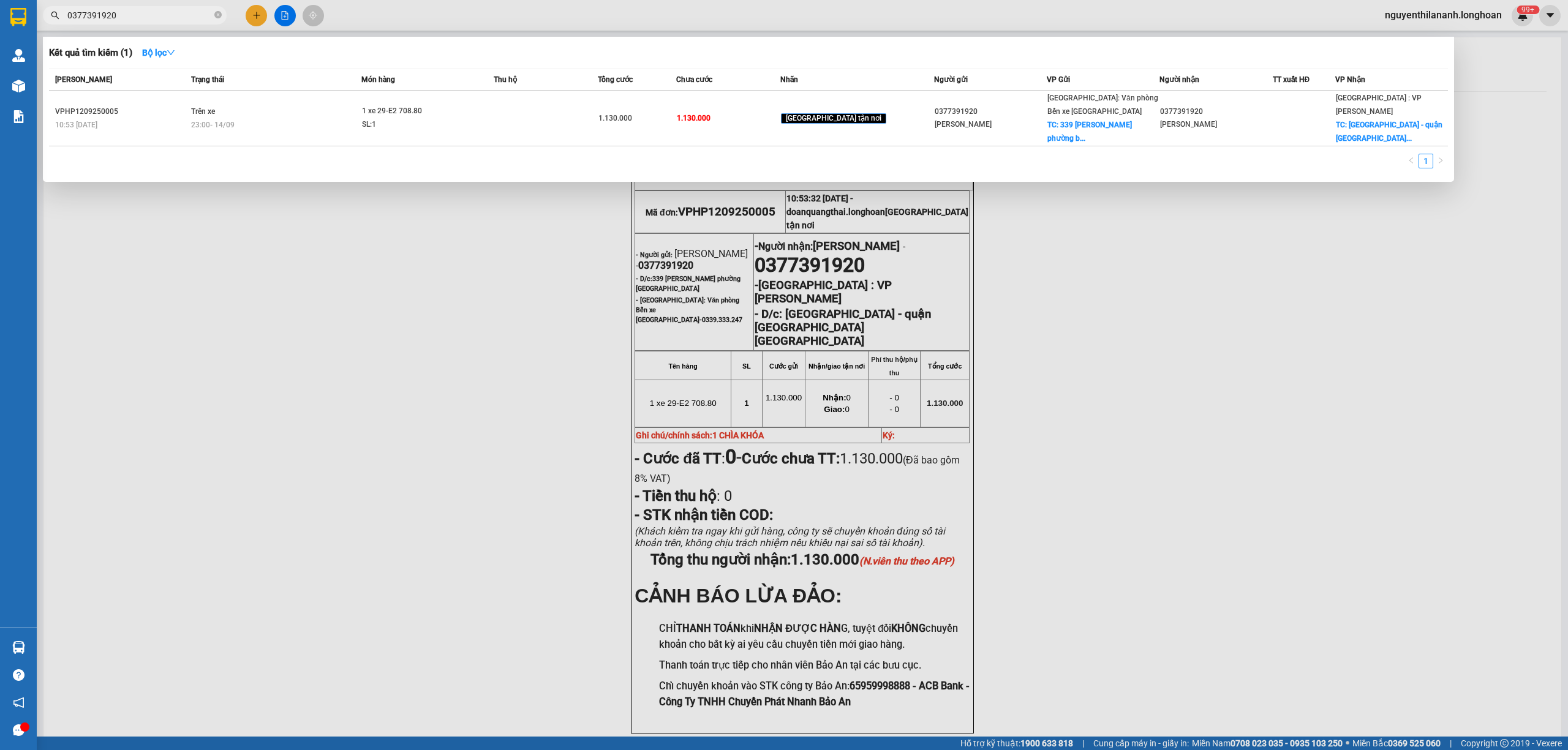
click at [152, 17] on input "0377391920" at bounding box center [139, 15] width 144 height 13
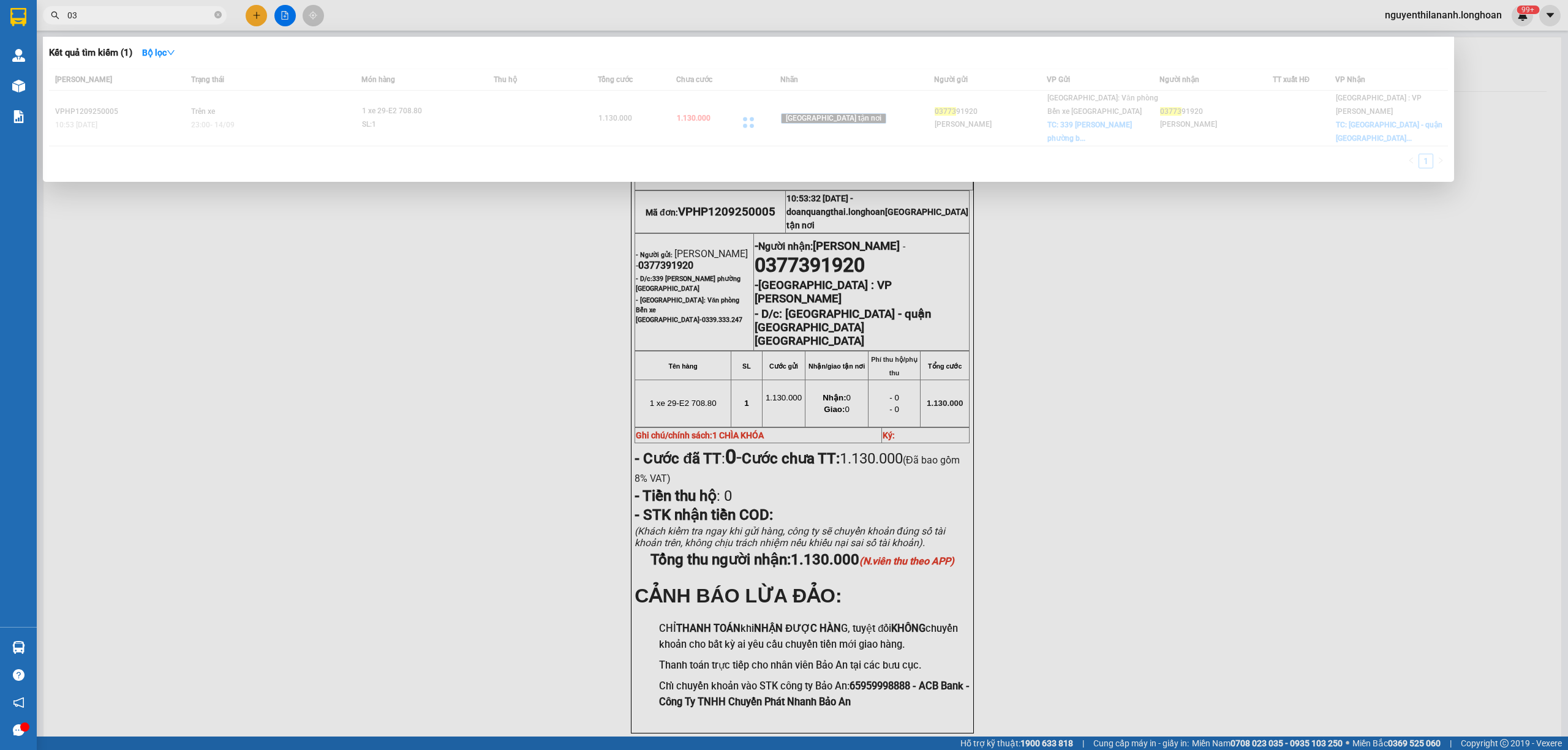
type input "0"
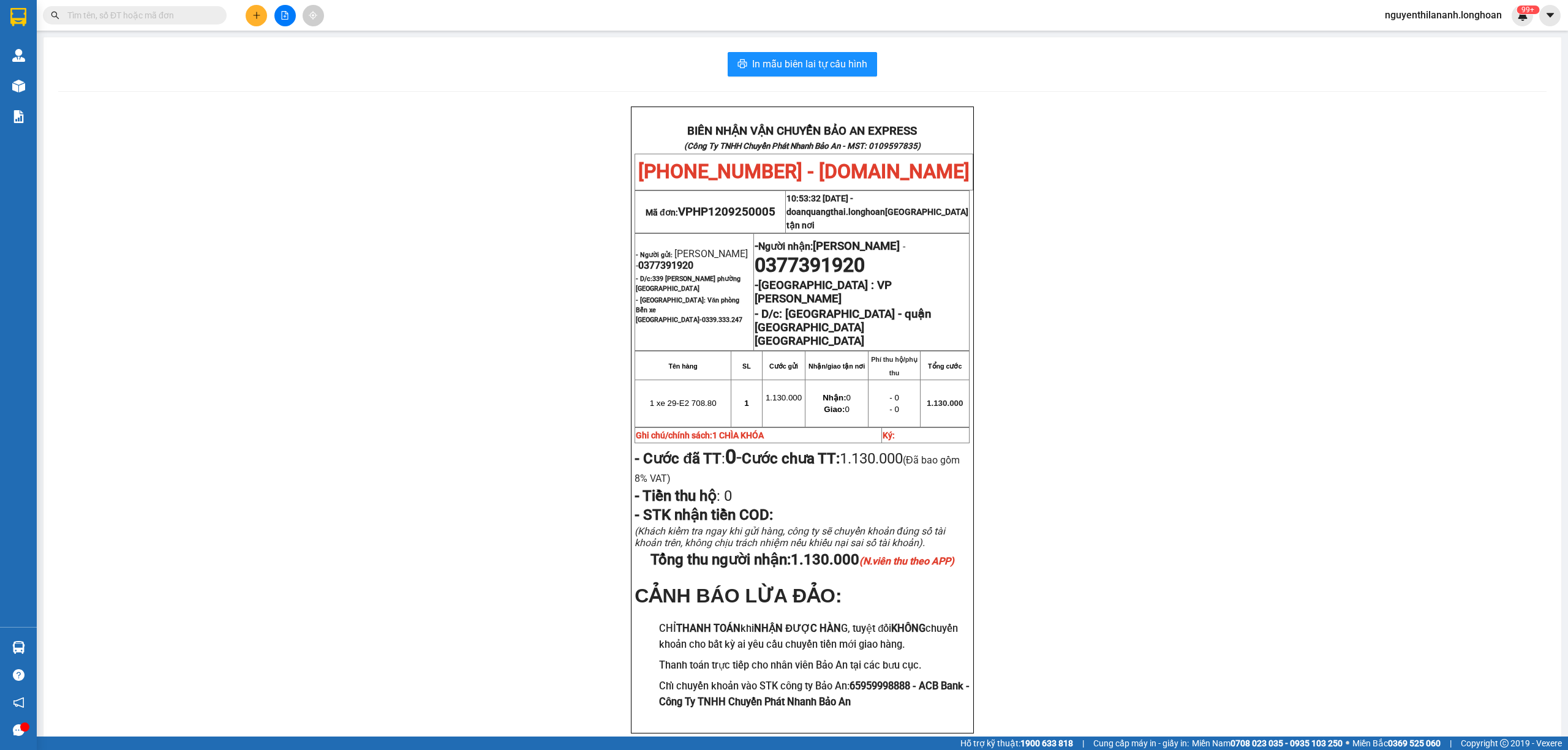
paste input "0865550589"
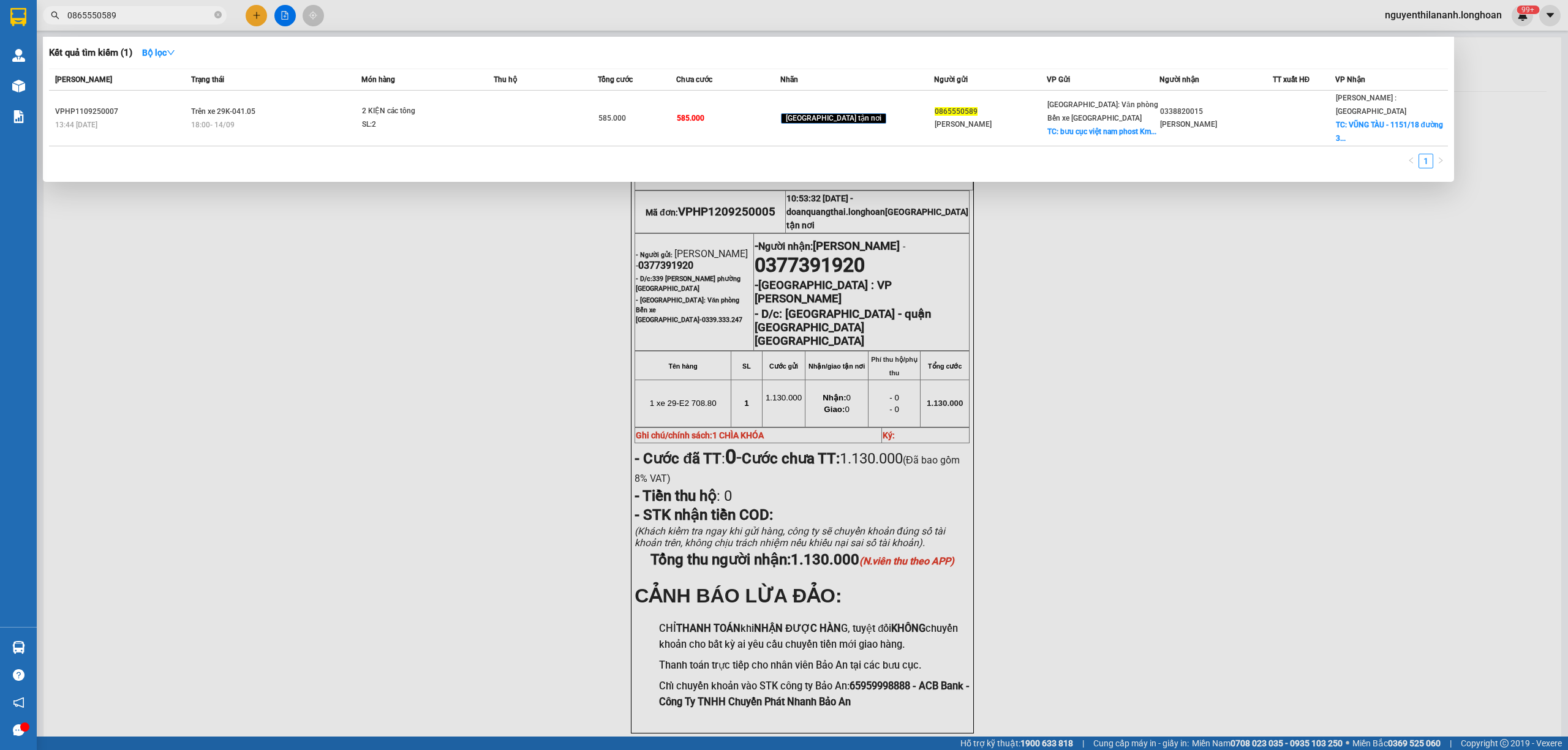
type input "0865550589"
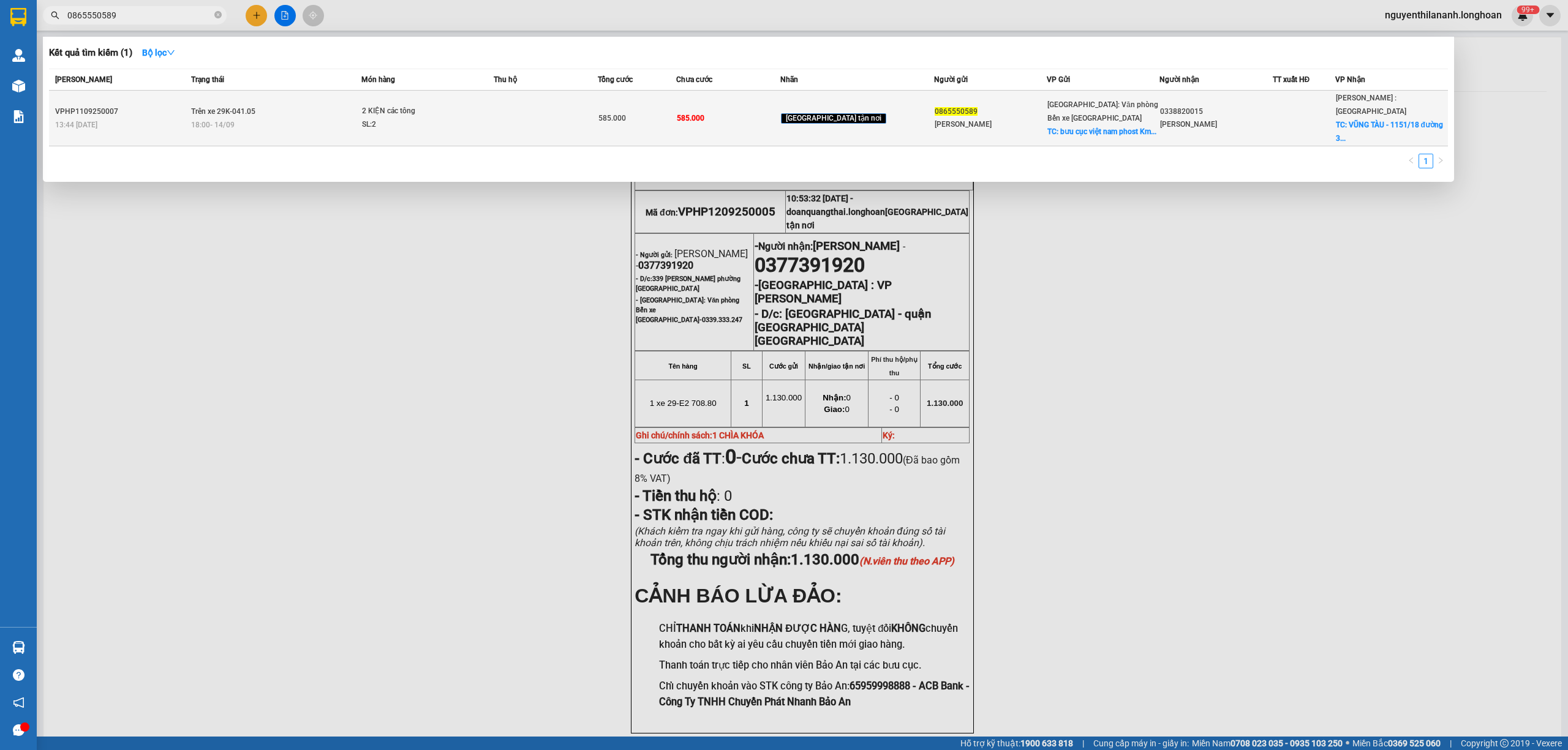
click at [144, 105] on div "VPHP1109250007" at bounding box center [121, 111] width 132 height 13
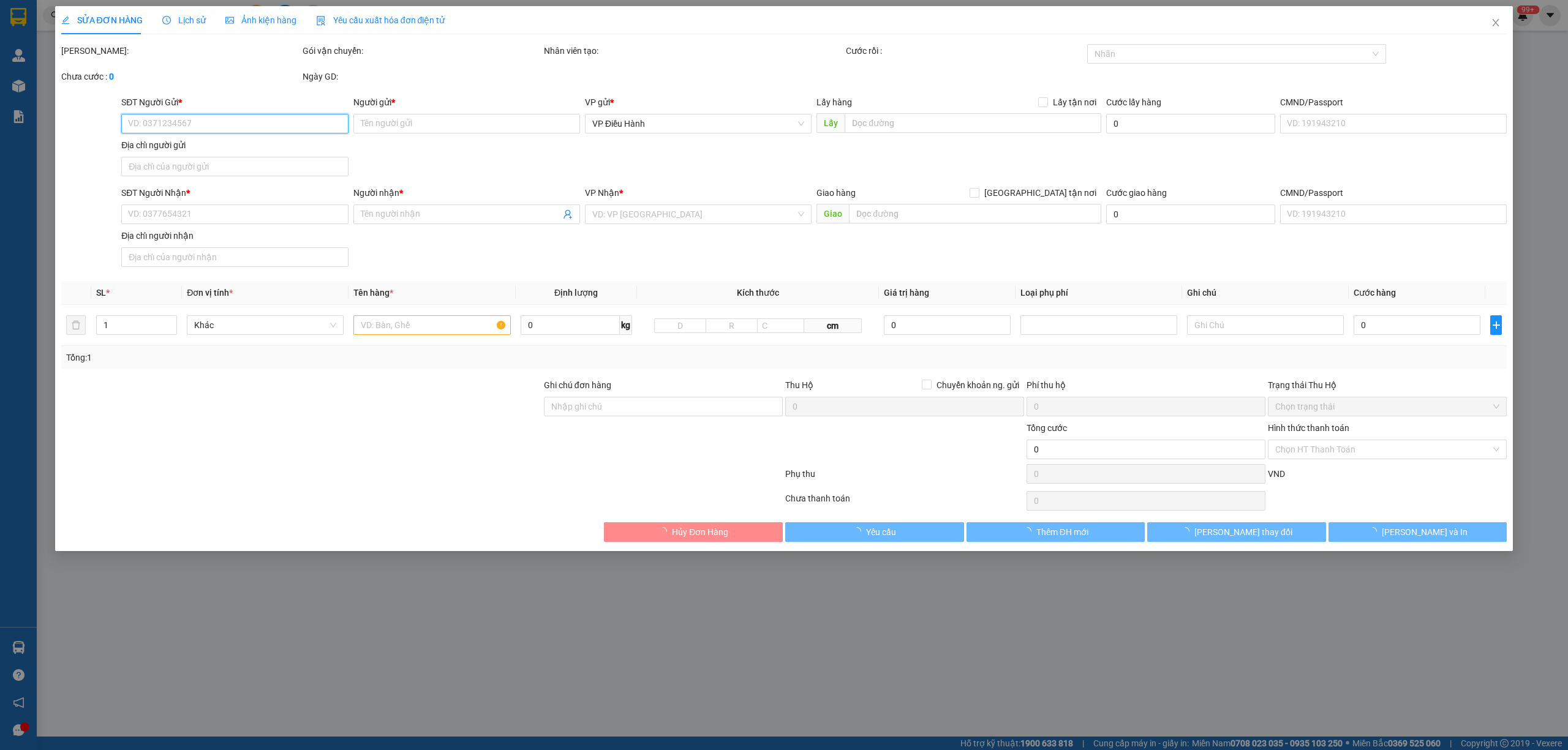
type input "0865550589"
type input "Linh Anh"
checkbox input "true"
type input "bưu cục việt nam phost Km 92 hùng vương hải phòng"
type input "0338820015"
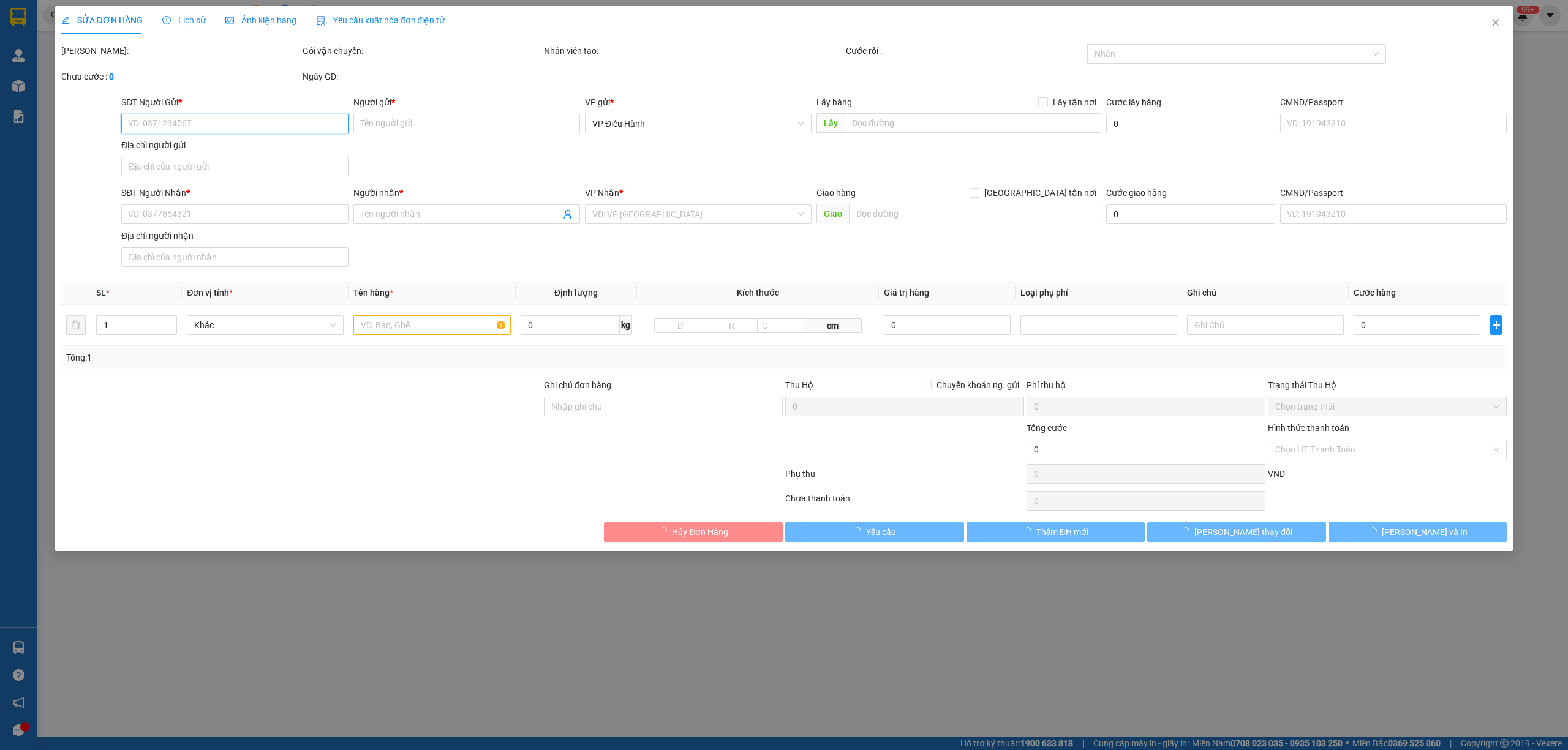
type input "Vương"
checkbox input "true"
type input "VŨNG TÀU - 1151/18 đường 30/4 p 11 tp vũng tàu"
type input "585.000"
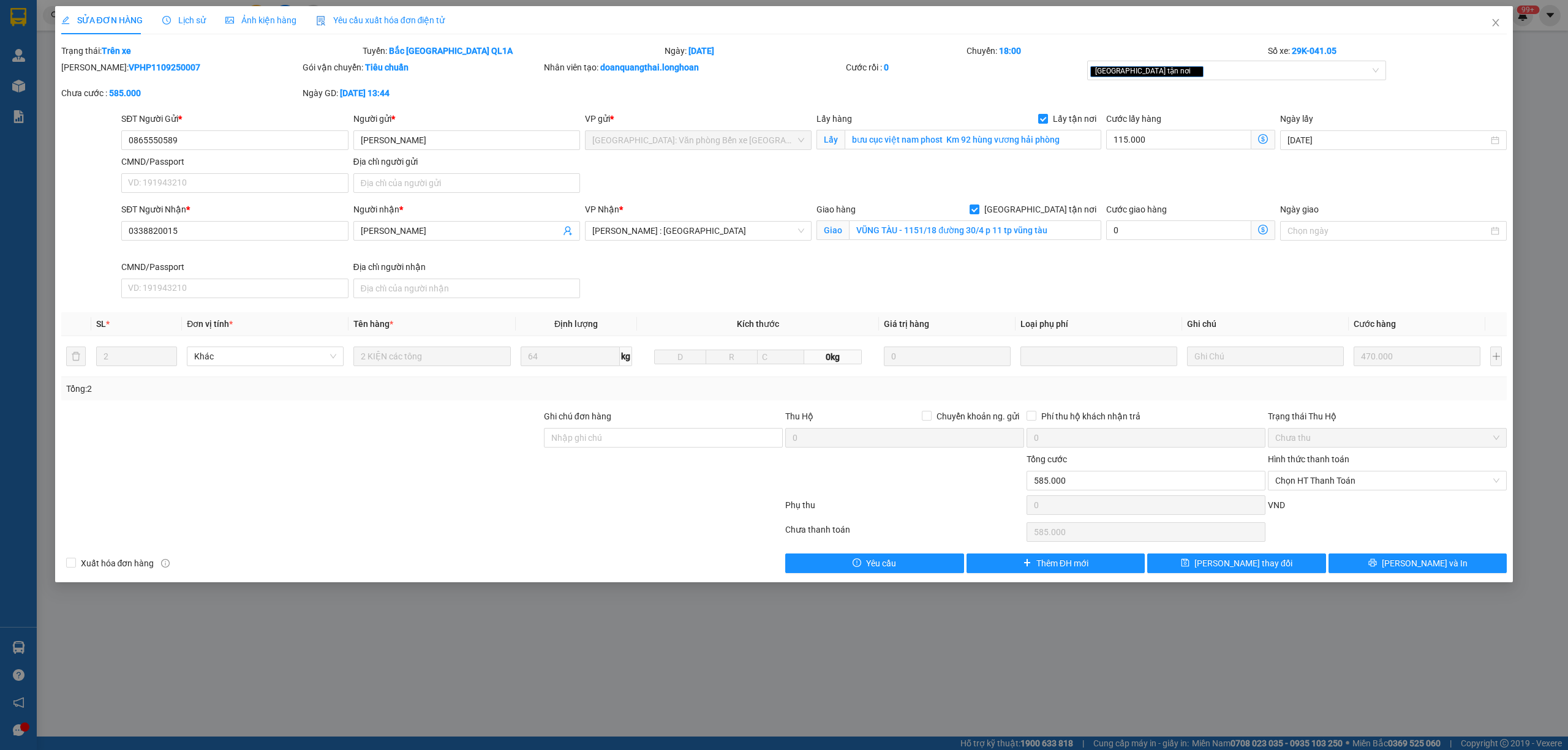
click at [167, 8] on div "Lịch sử" at bounding box center [184, 20] width 43 height 28
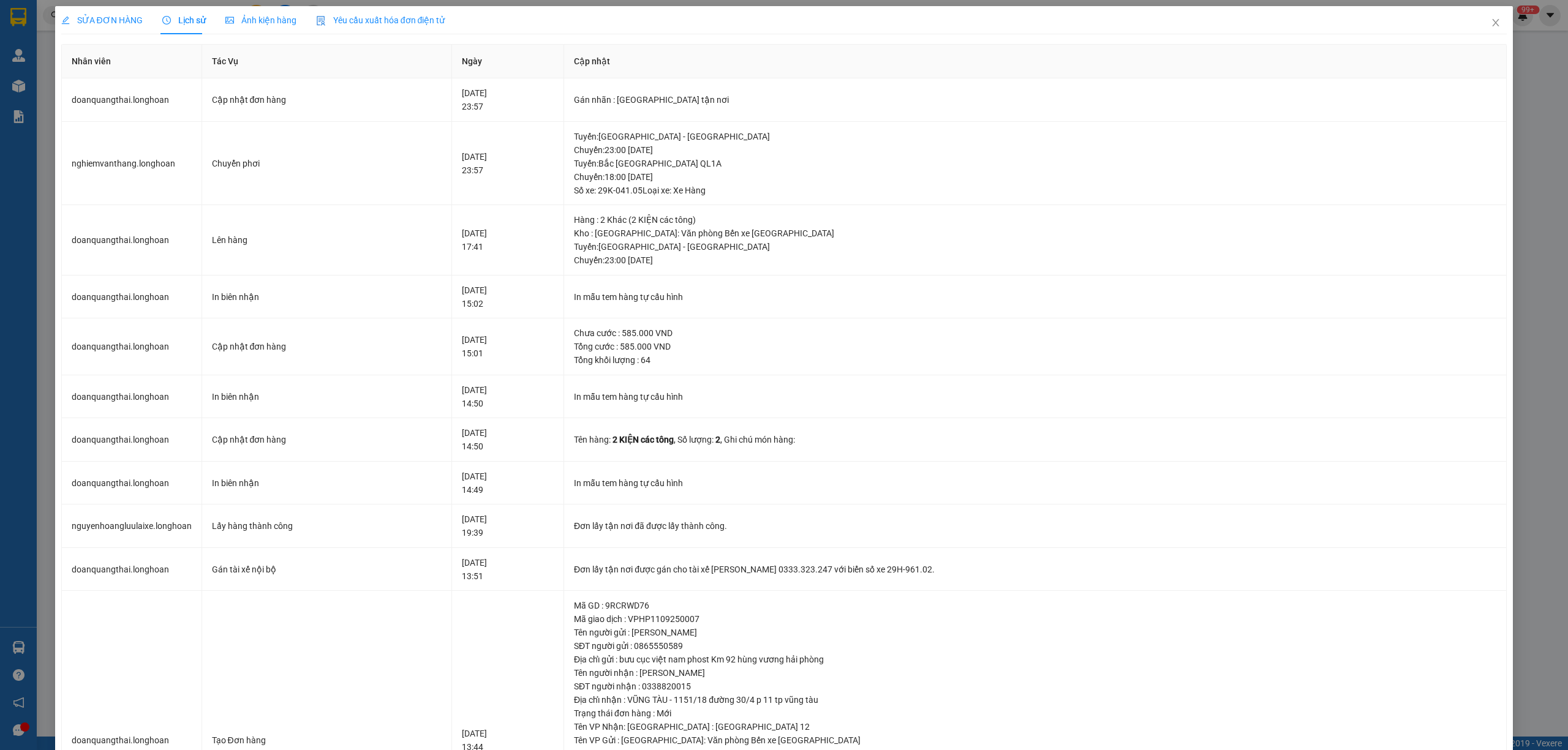
click at [123, 20] on span "SỬA ĐƠN HÀNG" at bounding box center [102, 20] width 81 height 10
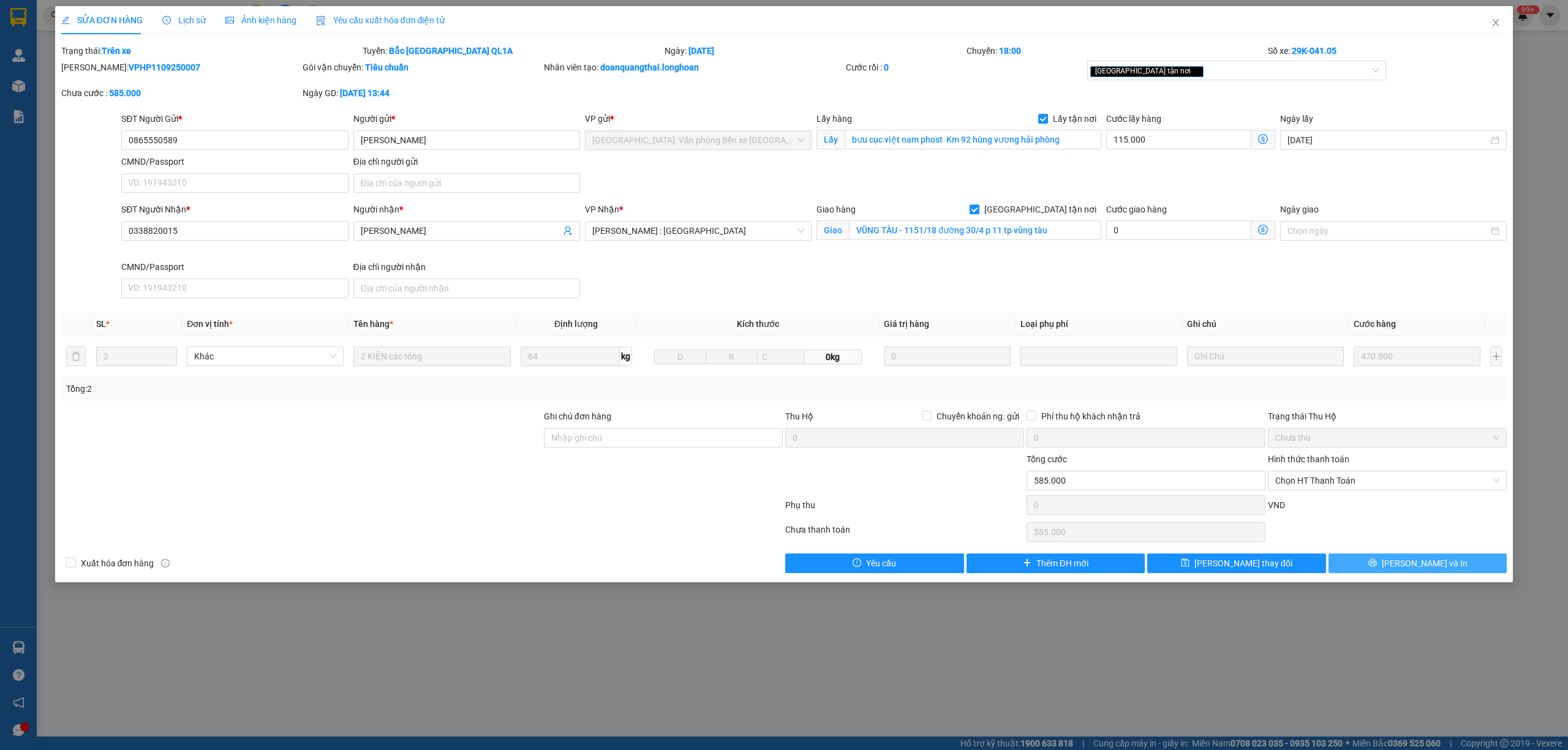
click at [1379, 569] on button "[PERSON_NAME] và In" at bounding box center [1418, 563] width 178 height 20
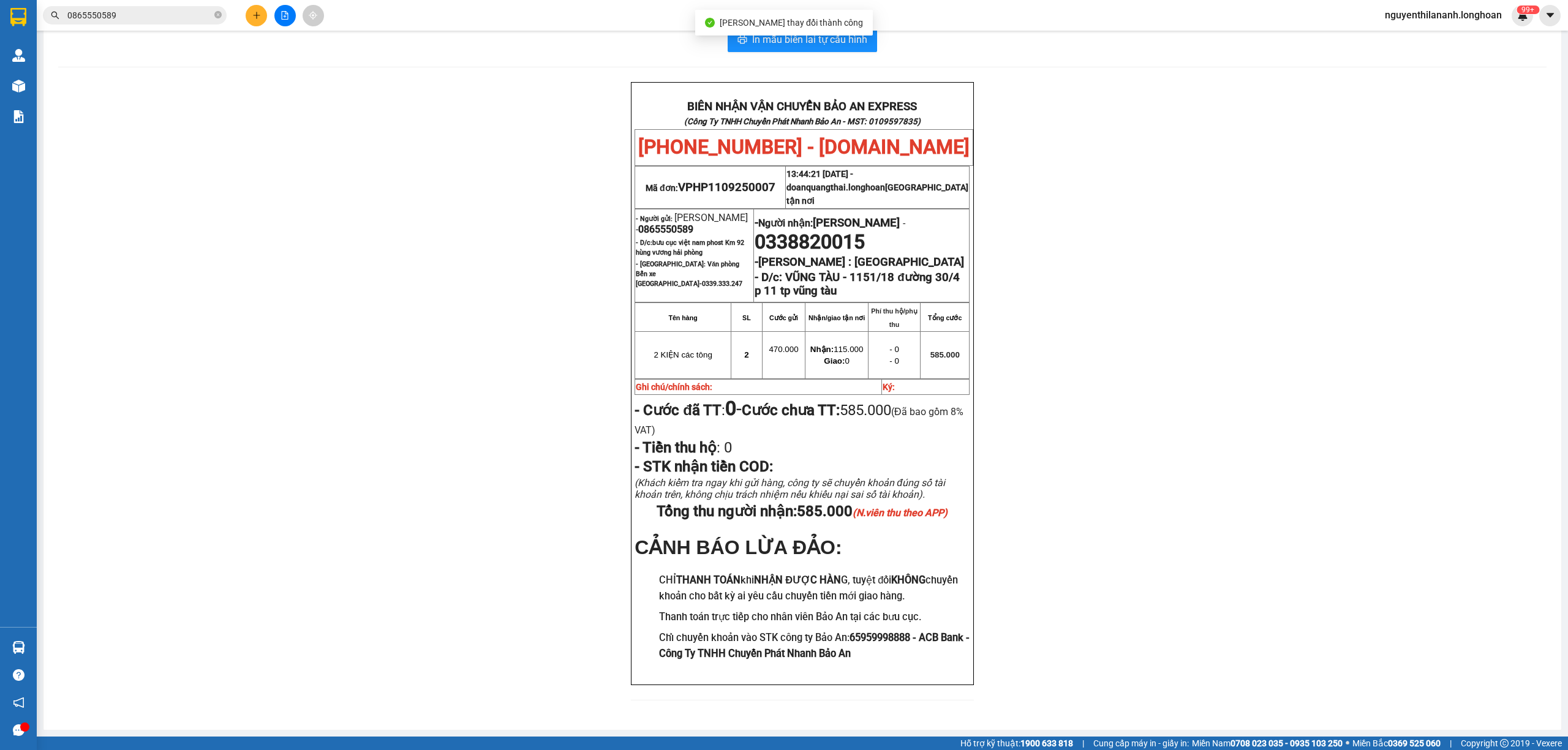
scroll to position [44, 0]
click at [1269, 521] on div "BIÊN NHẬN VẬN CHUYỂN BẢO AN EXPRESS (Công Ty TNHH Chuyển Phát Nhanh Bảo An - MS…" at bounding box center [802, 398] width 1488 height 633
click at [134, 15] on input "0865550589" at bounding box center [139, 15] width 144 height 13
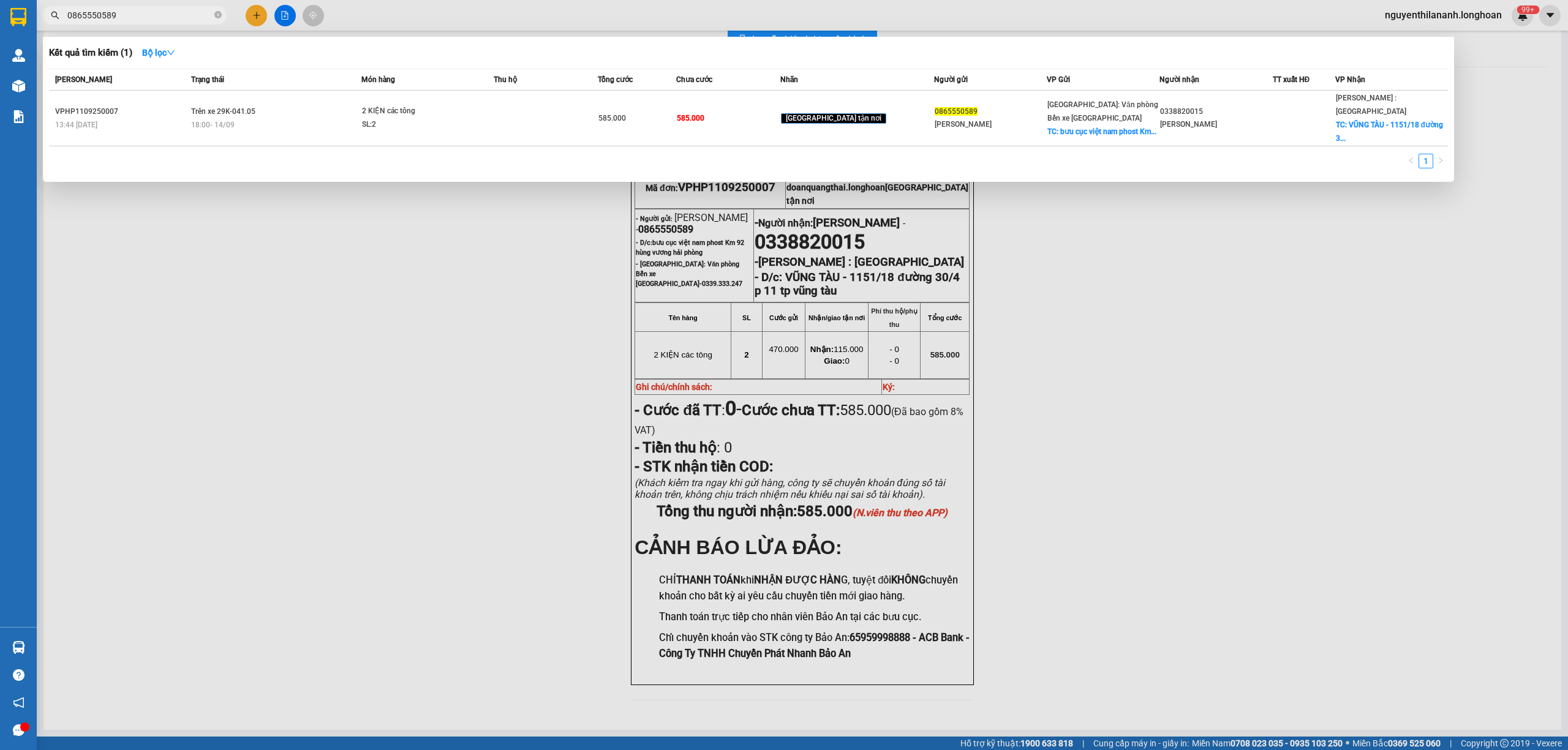
click at [134, 15] on input "0865550589" at bounding box center [139, 15] width 144 height 13
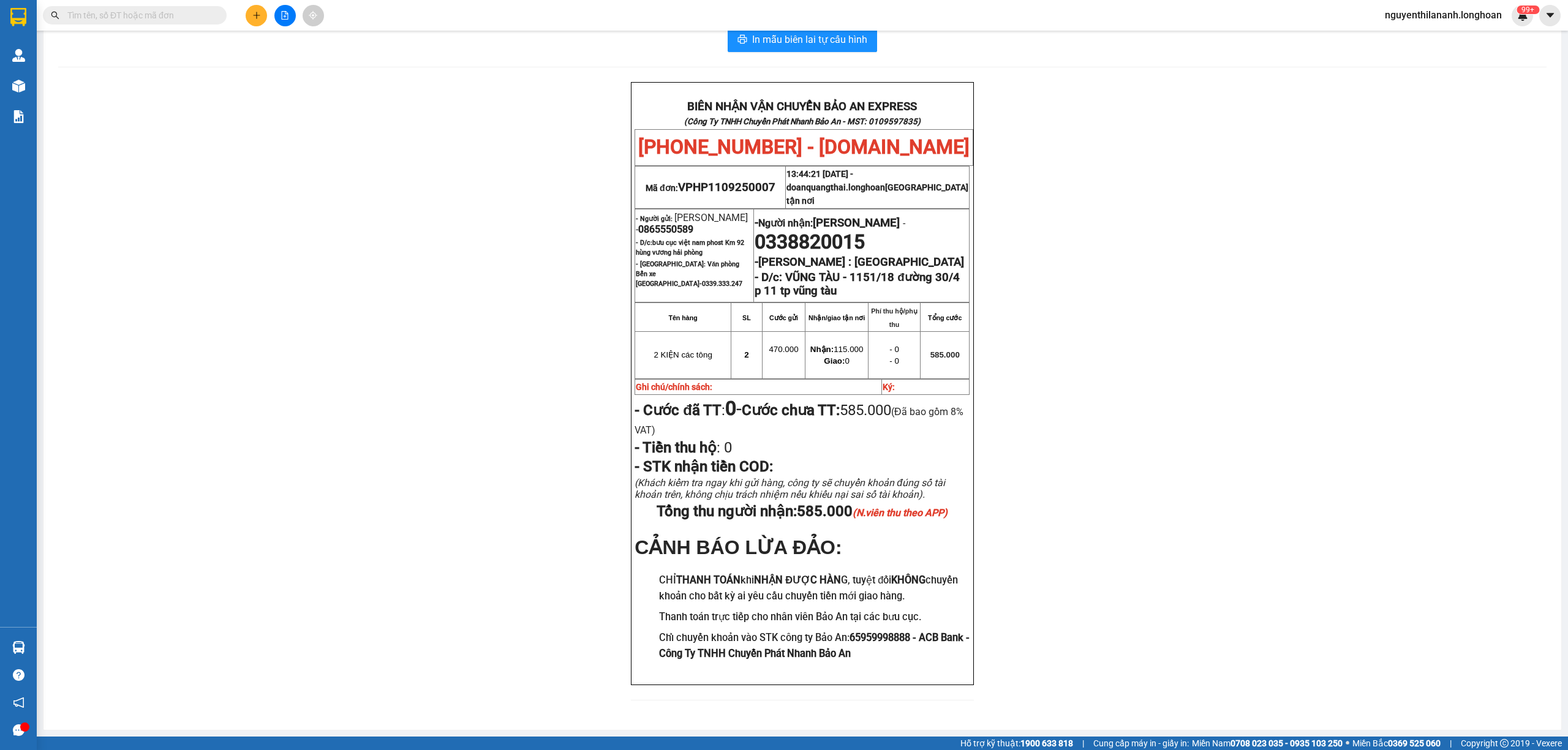
paste input "0965822195"
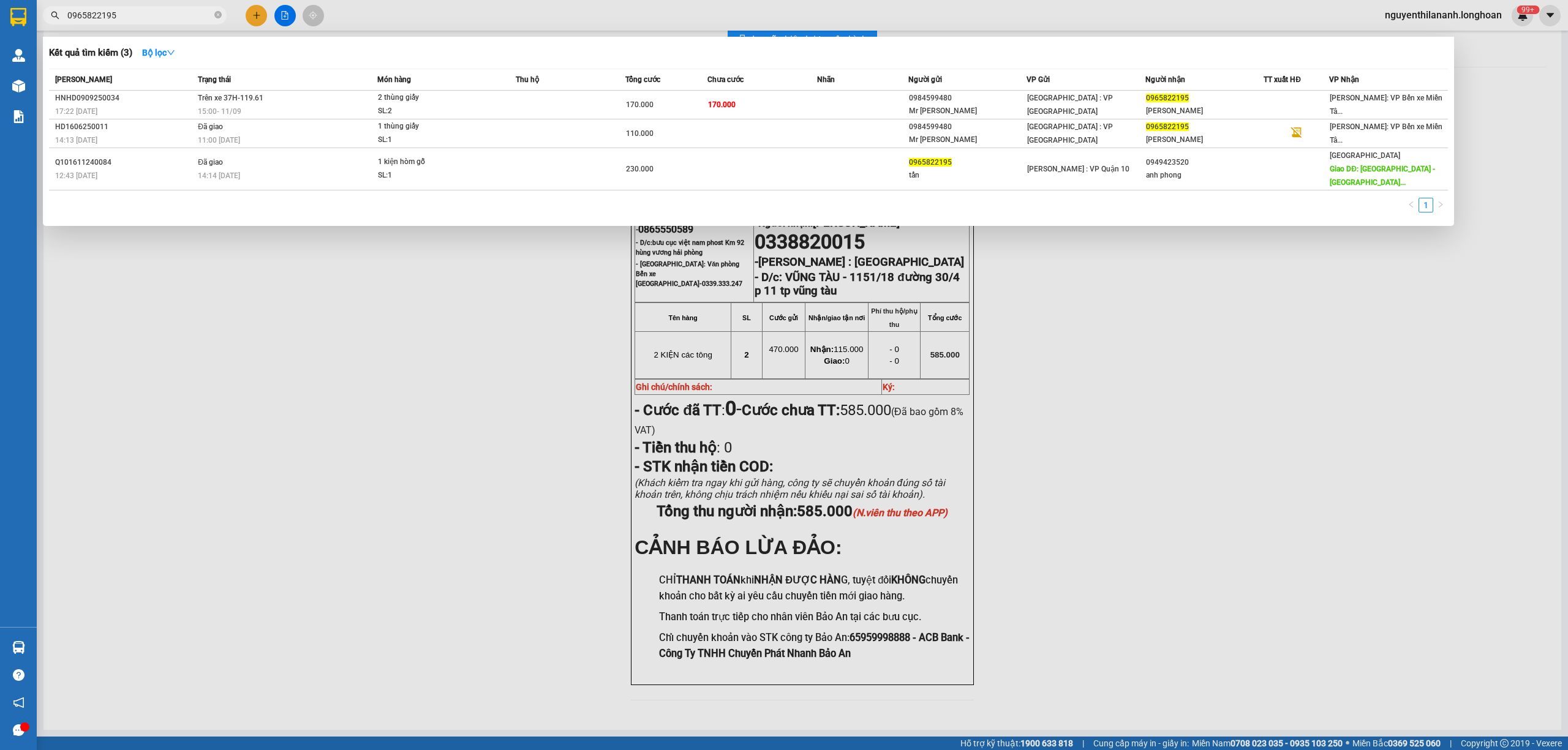
type input "0965822195"
click at [139, 17] on input "0965822195" at bounding box center [139, 15] width 144 height 13
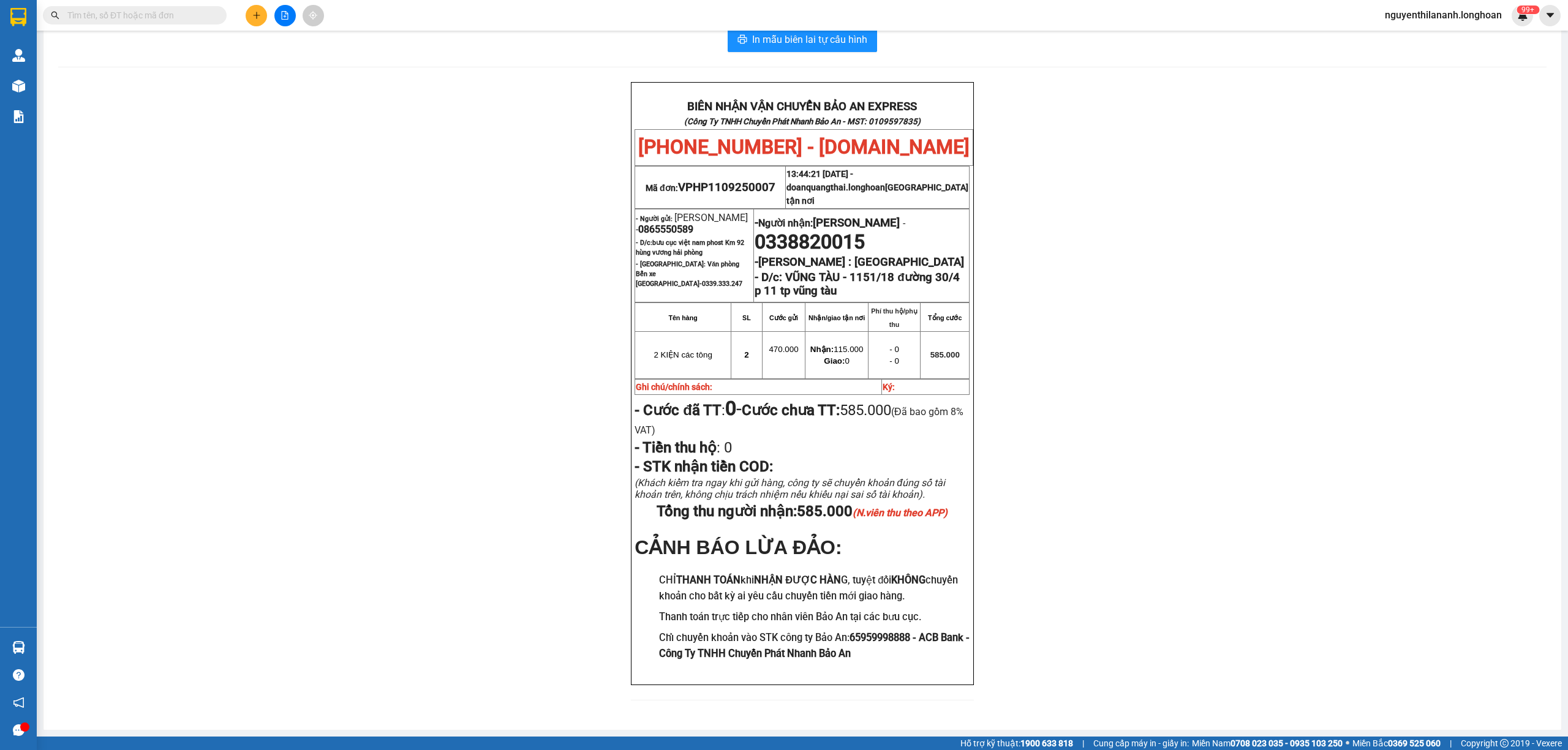
paste input "0353598765"
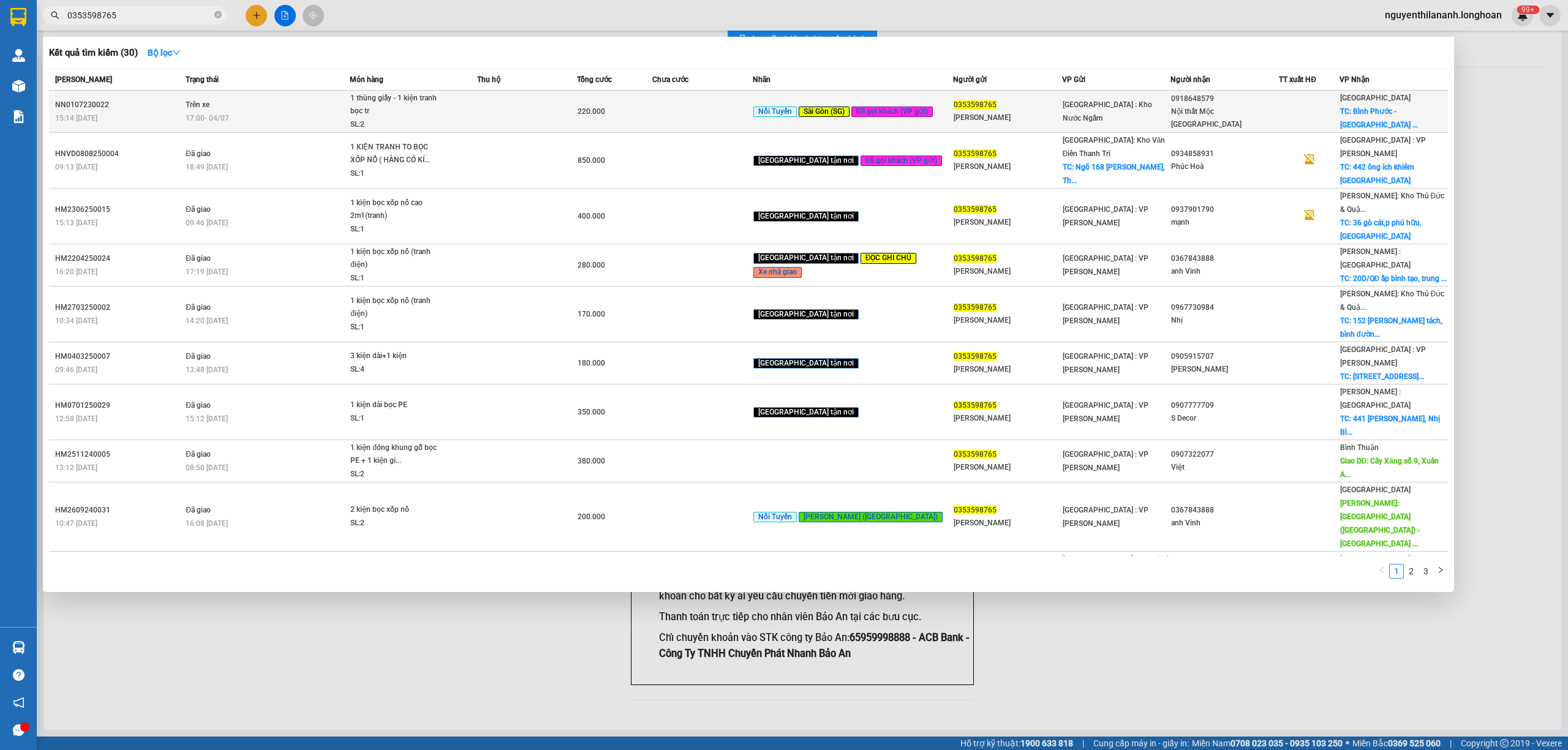
type input "0353598765"
click at [122, 101] on div "NN0107230022" at bounding box center [118, 105] width 127 height 13
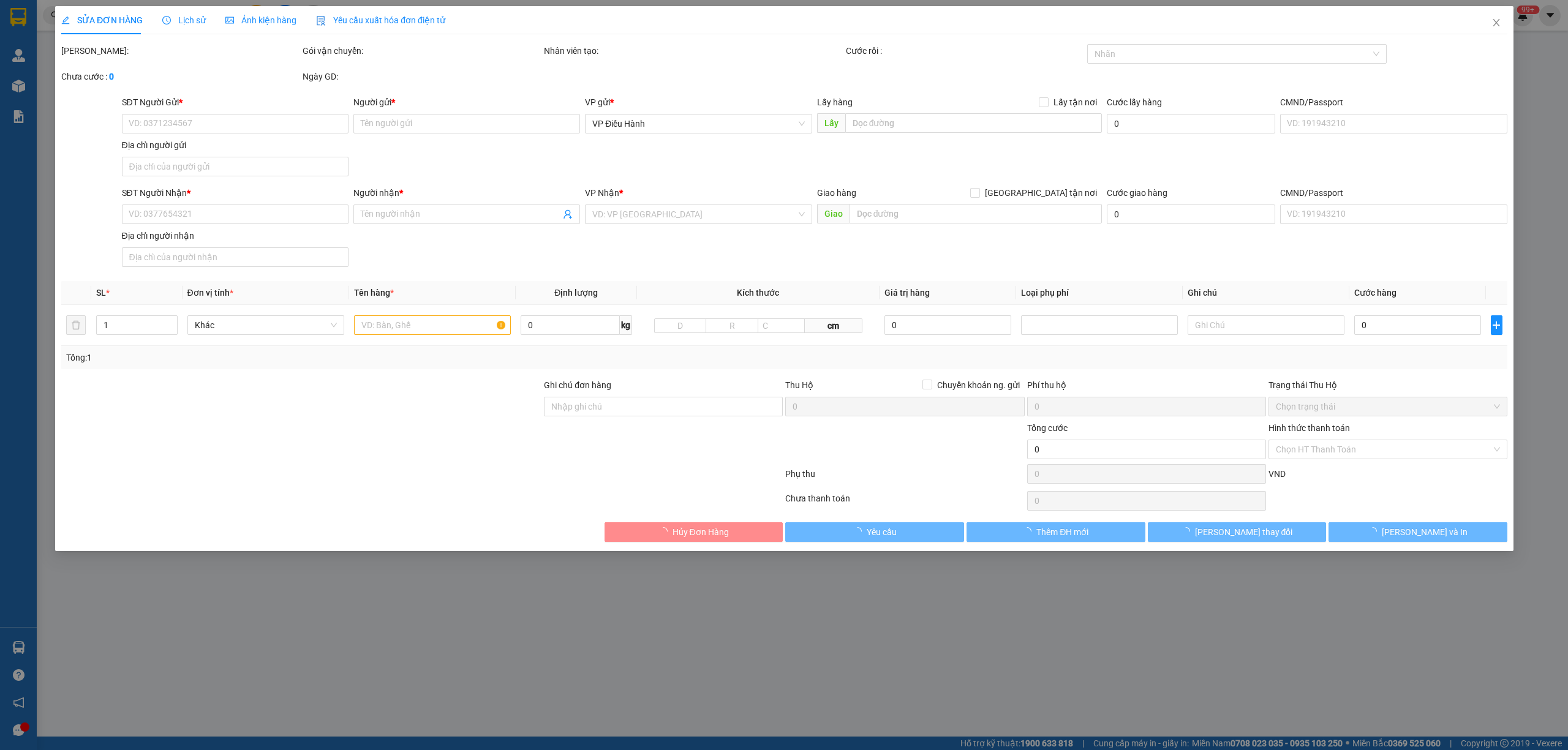
type input "0353598765"
type input "phạm thu"
type input "0918648579"
type input "Nội thất Mộc Kiến Quốc"
checkbox input "true"
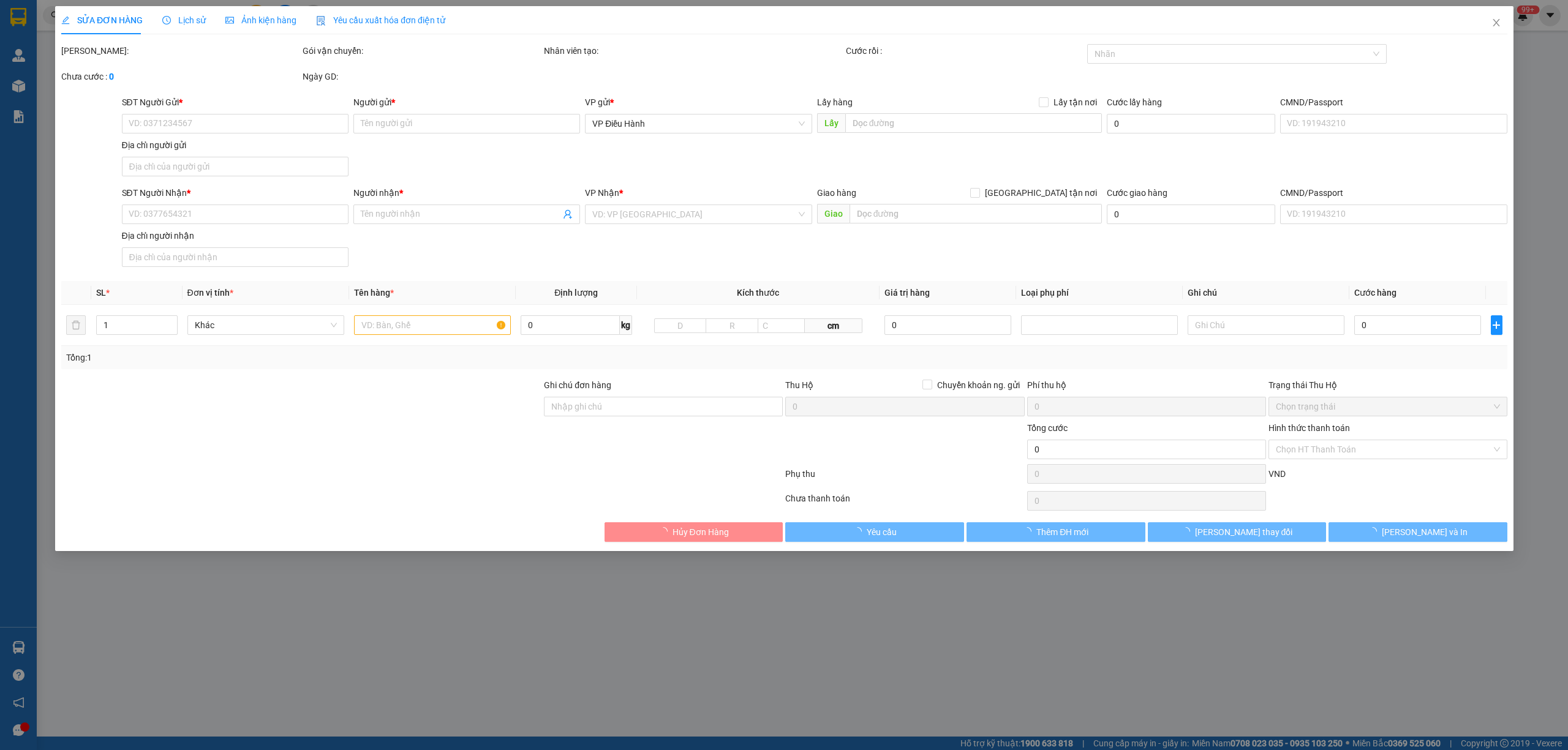
type input "Bình Phước - TP Đồng Xoài (SG): 88 Quốc lộ 14, Phường Tân Đồng, Thành Phố Đồng …"
type input "220.000"
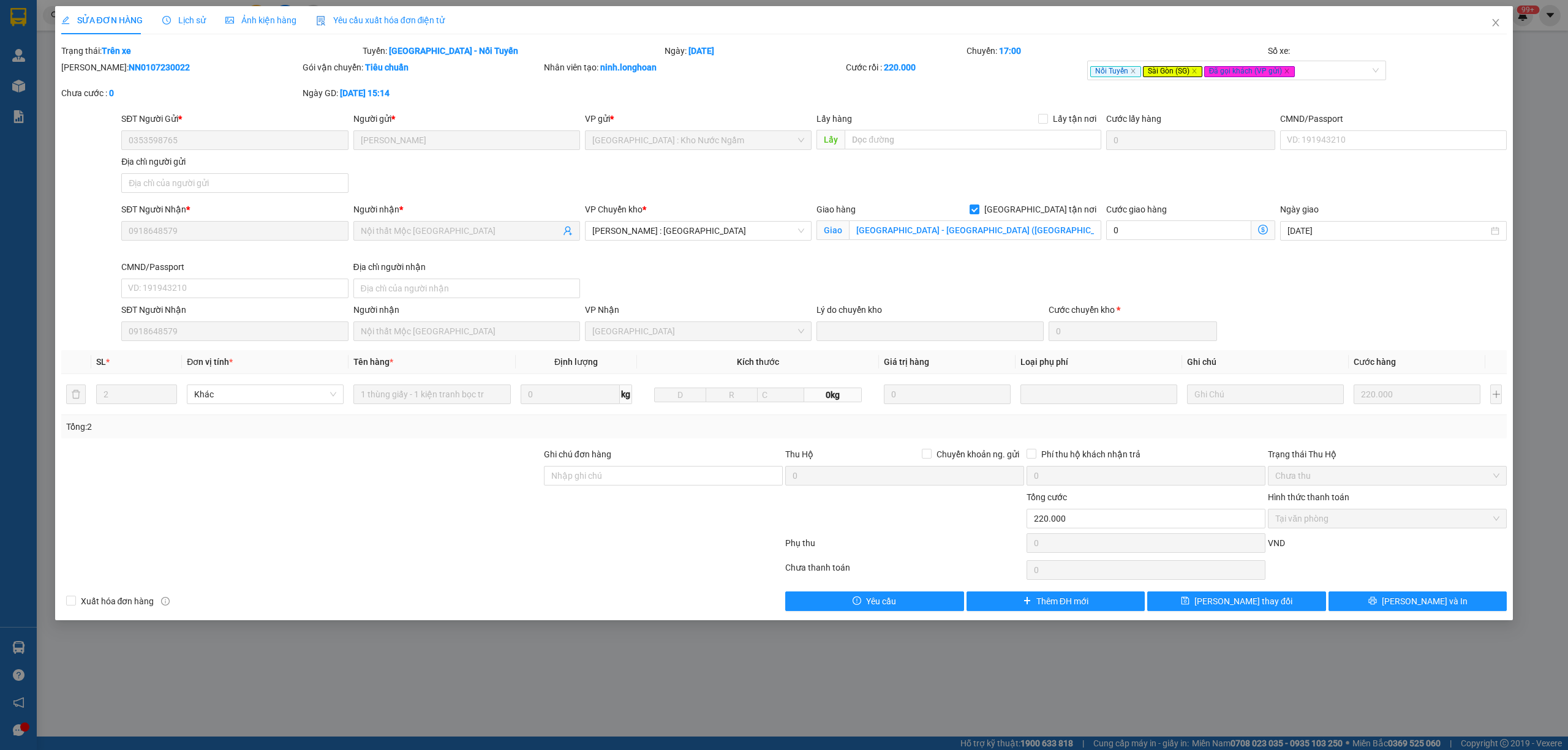
click at [183, 13] on div "Lịch sử" at bounding box center [184, 20] width 43 height 13
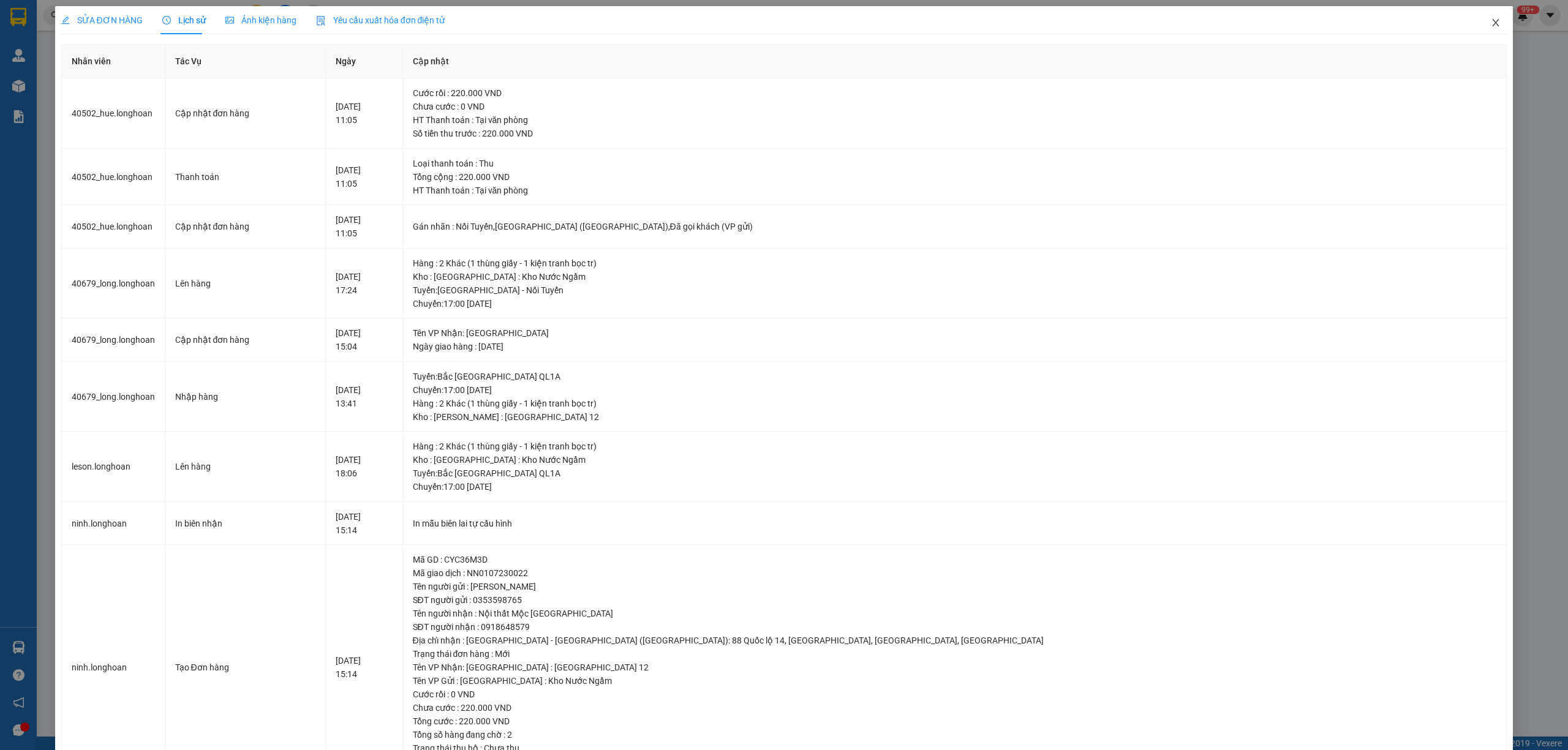
click at [1490, 25] on icon "close" at bounding box center [1495, 22] width 10 height 10
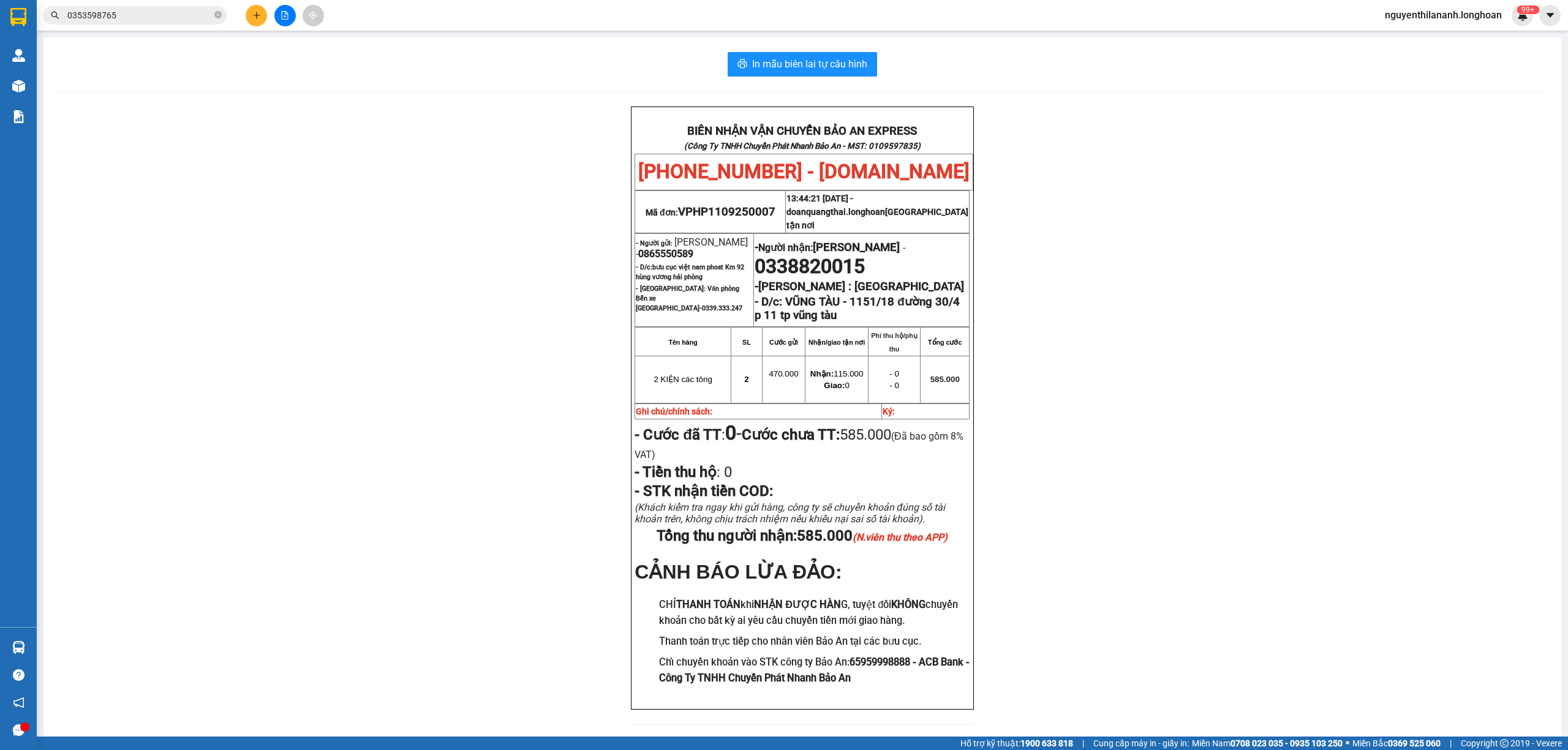
click at [141, 16] on input "0353598765" at bounding box center [139, 15] width 144 height 13
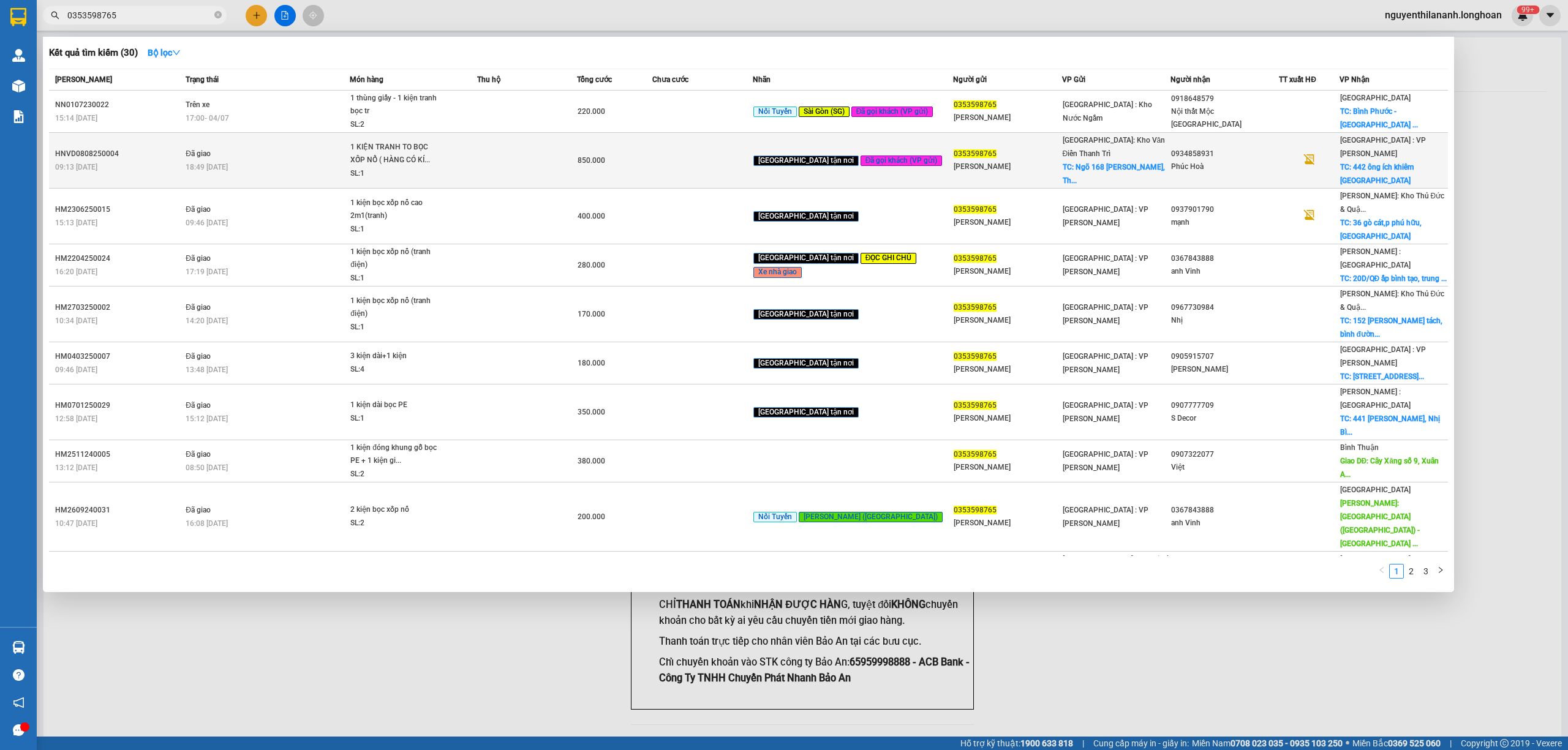
click at [163, 160] on div "09:13 - 08/08" at bounding box center [118, 167] width 127 height 13
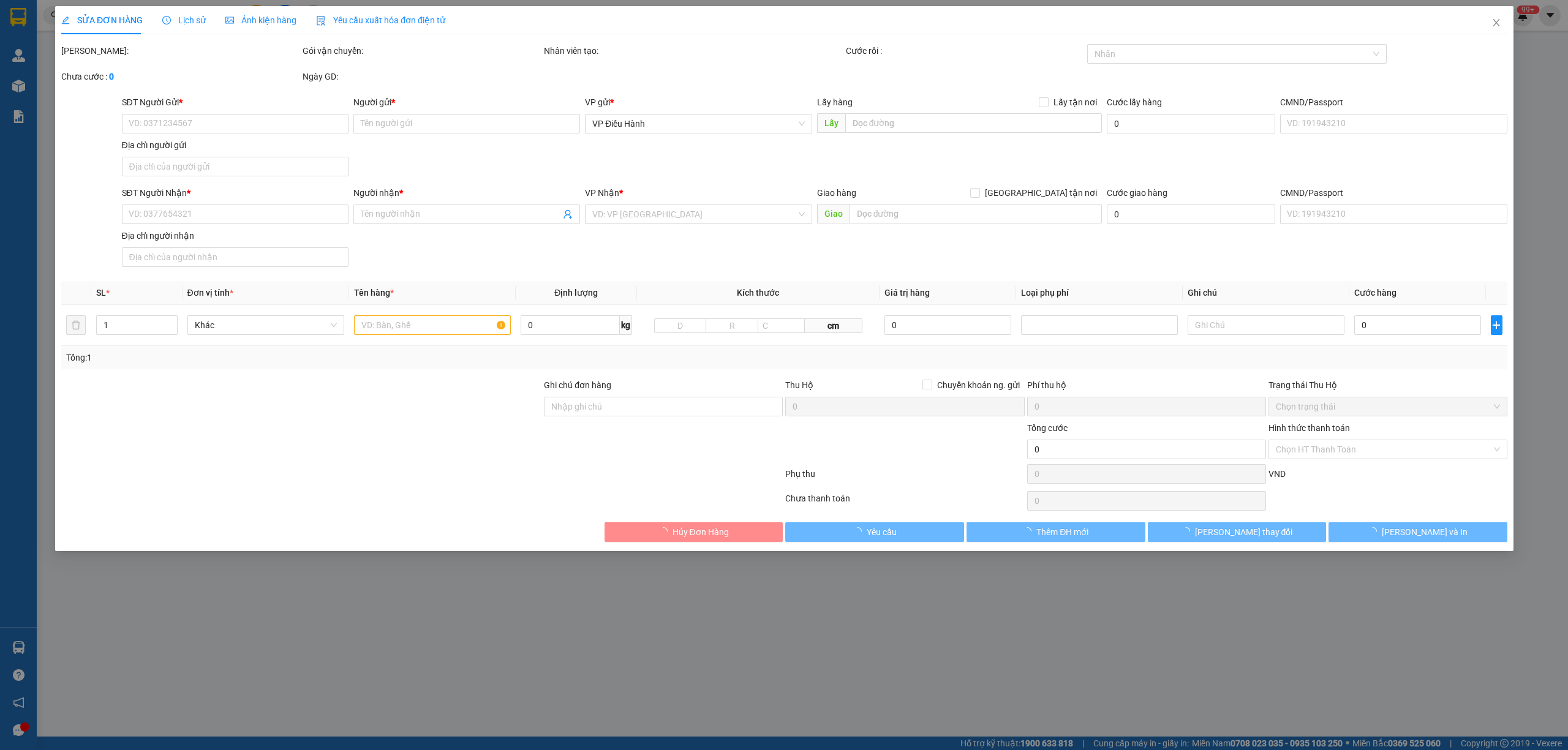
type input "0353598765"
type input "Phạm Tuấn Anh"
checkbox input "true"
type input "Ngõ 168 Phan Trọng Tuệ, Thanh Trì"
type input "100.000"
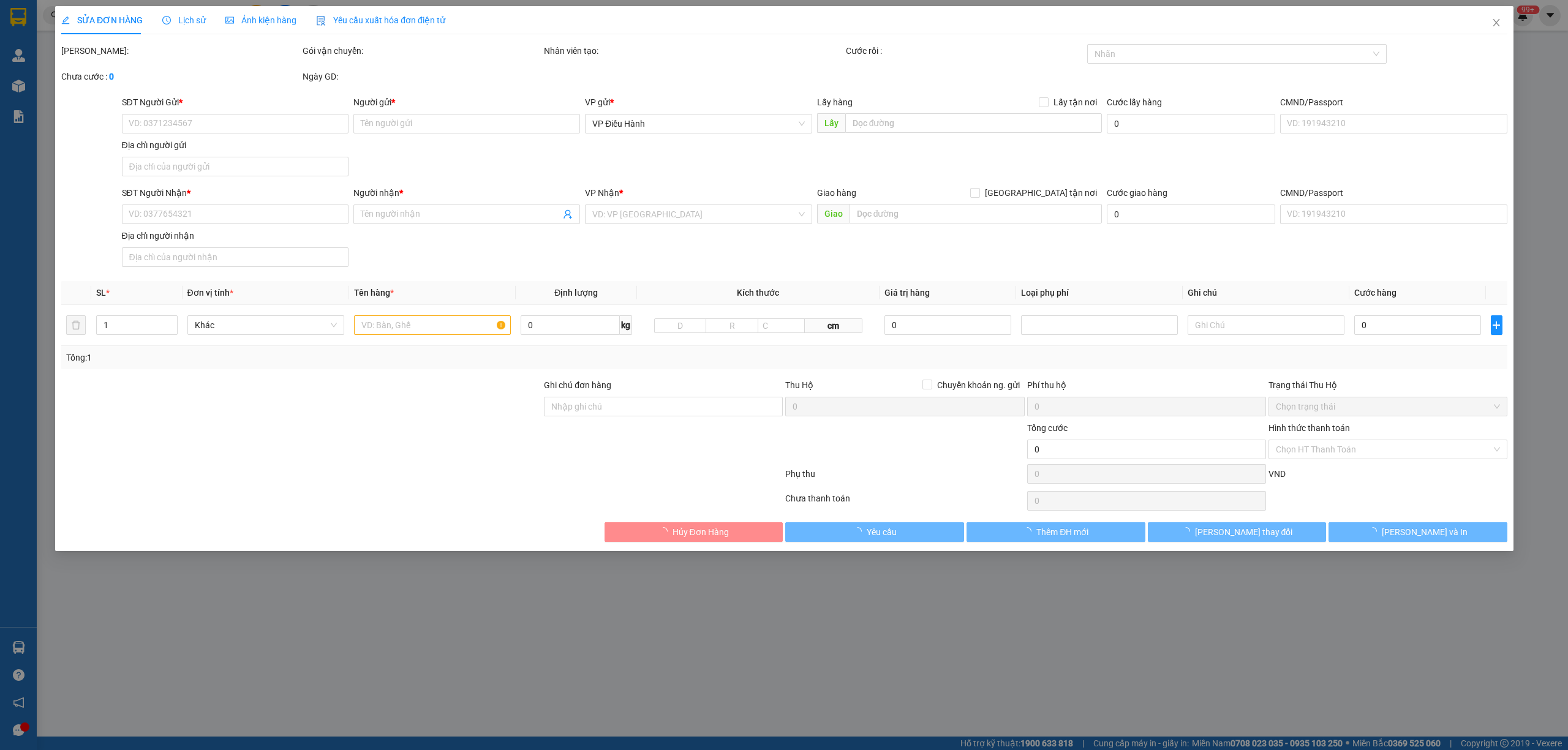
type input "0934858931"
type input "Phúc Hoà"
checkbox input "true"
type input "442 ông ích khiêm đà nẵng"
type input "HÀNG TRANH CÓ KÍNH DỄ VỠ LƯU Ý KHI BỐC XẾP ĐÃ BÁO CHÍNH SÁCH HƯ VỠ K ĐỀN GIÁ TR…"
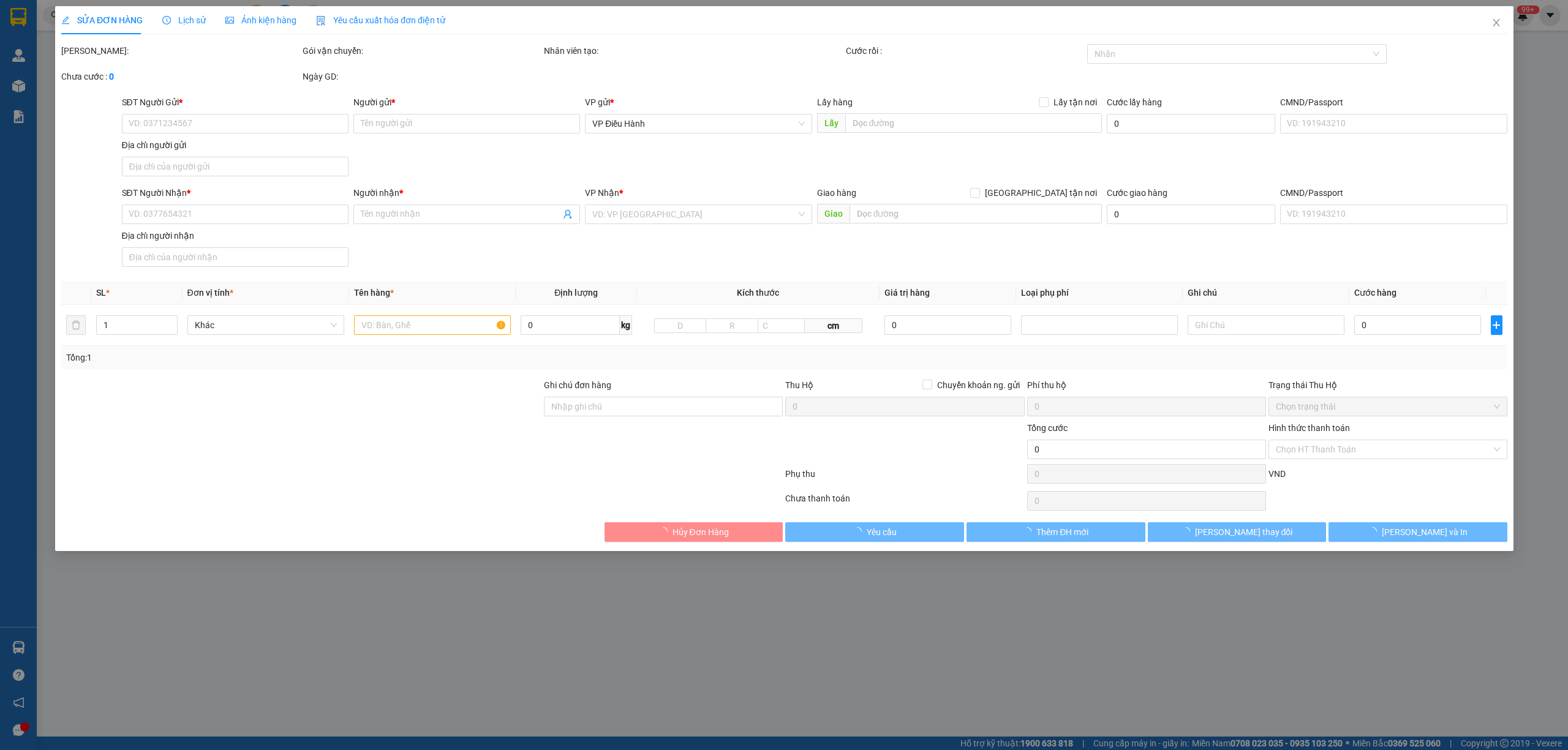
type input "850.000"
type input "70.000"
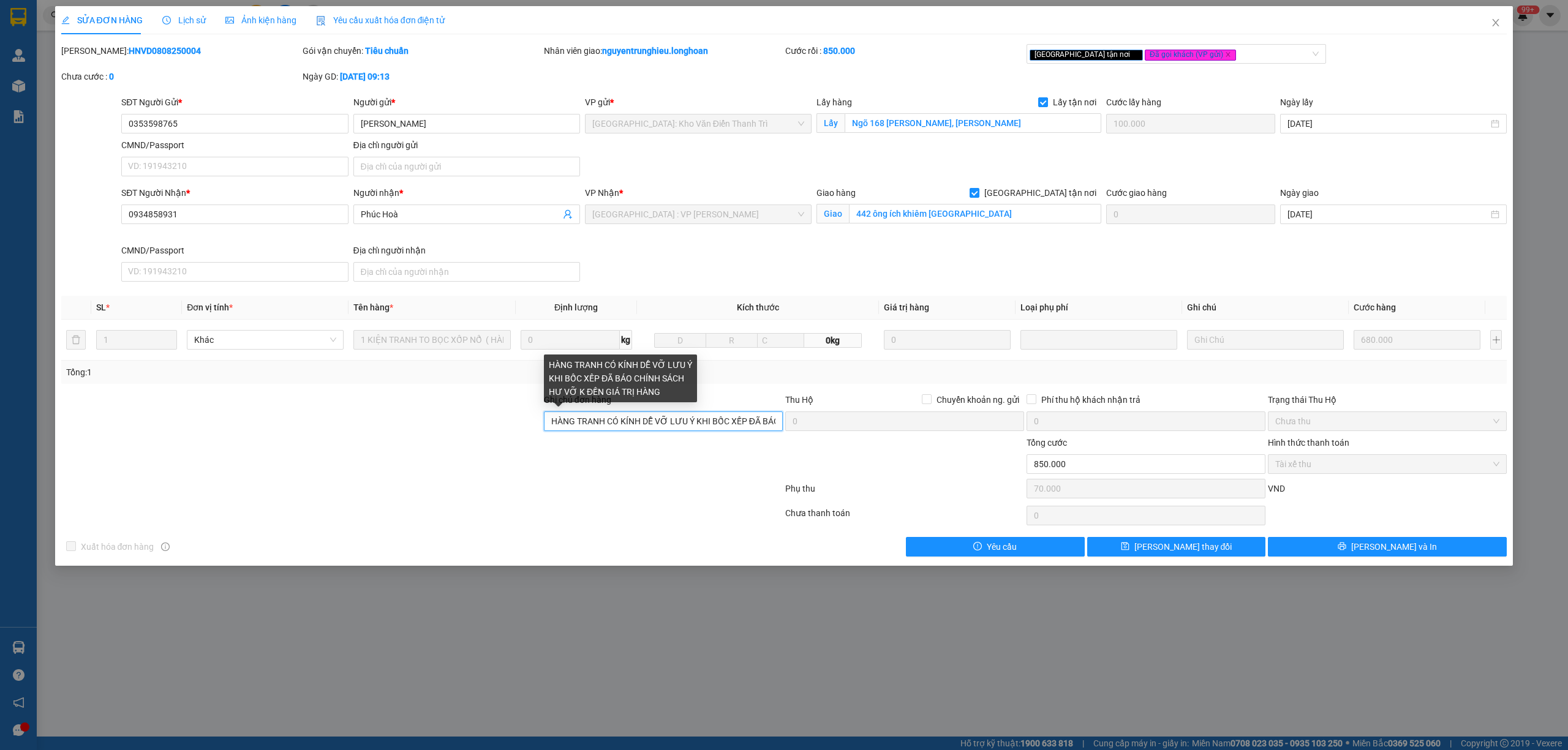
click at [671, 424] on input "HÀNG TRANH CÓ KÍNH DỄ VỠ LƯU Ý KHI BỐC XẾP ĐÃ BÁO CHÍNH SÁCH HƯ VỠ K ĐỀN GIÁ TR…" at bounding box center [663, 421] width 239 height 20
click at [1495, 26] on icon "close" at bounding box center [1495, 22] width 10 height 10
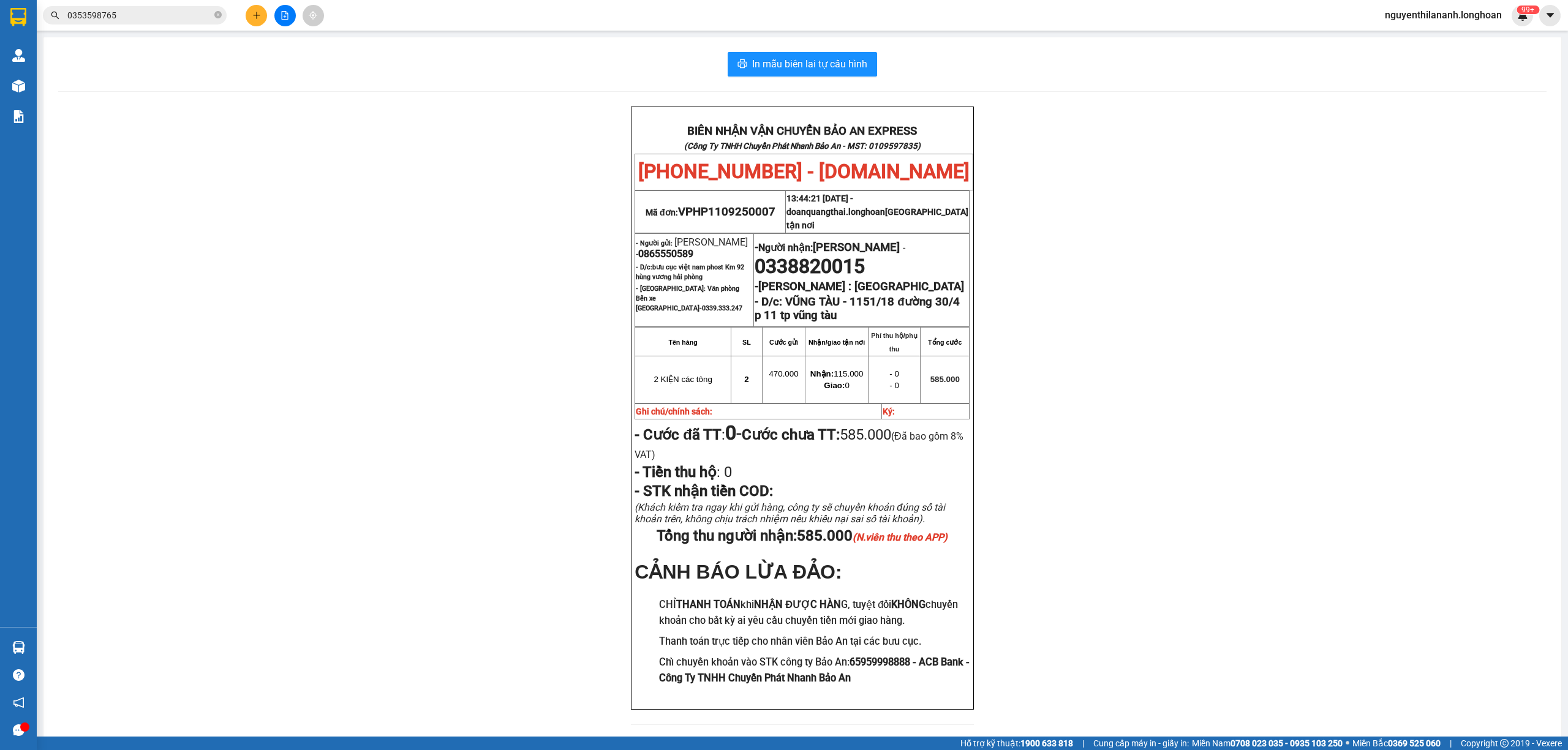
click at [142, 25] on div "Kết quả tìm kiếm ( 30 ) Bộ lọc Mã ĐH Trạng thái Món hàng Thu hộ Tổng cước Chưa …" at bounding box center [119, 15] width 239 height 22
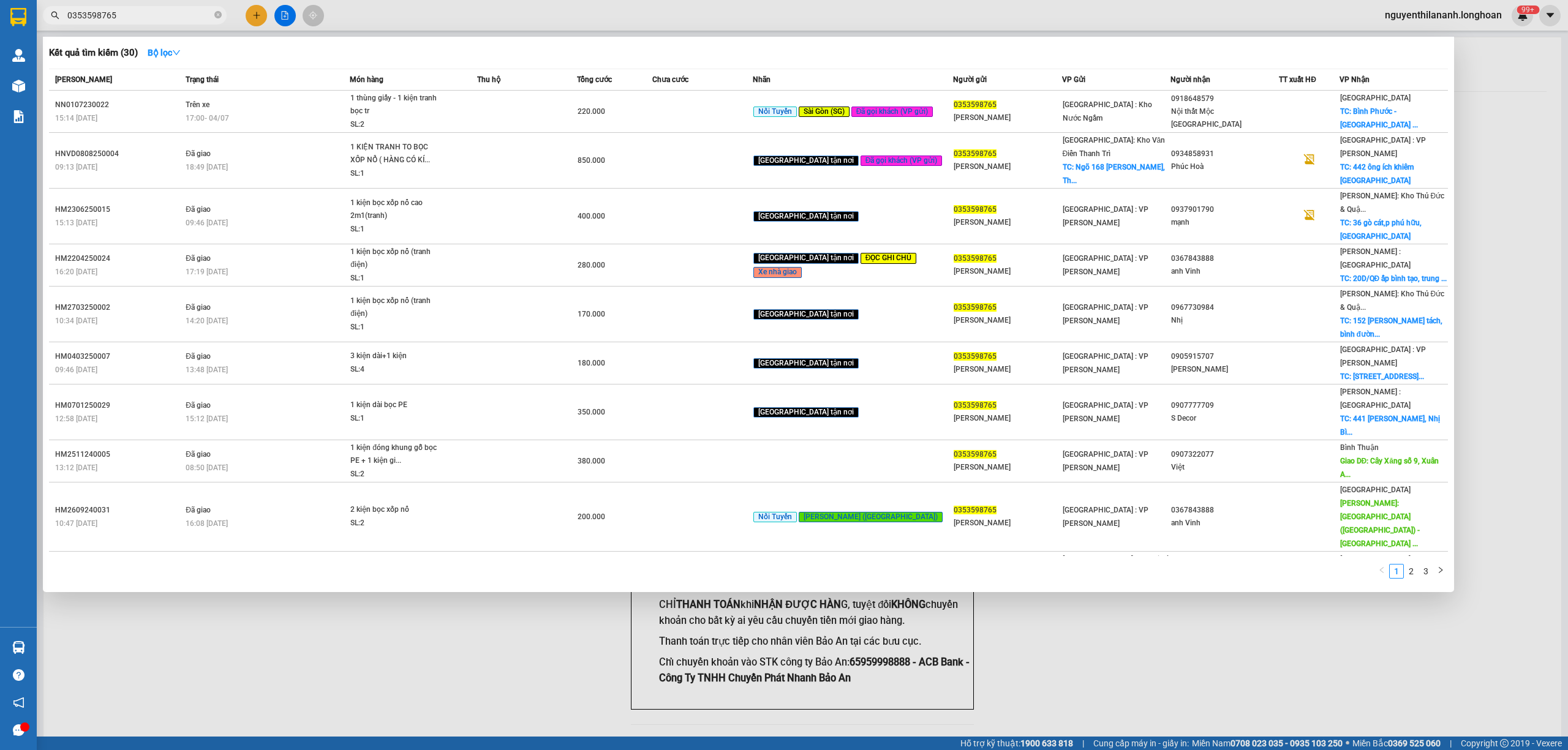
click at [135, 17] on input "0353598765" at bounding box center [139, 15] width 144 height 13
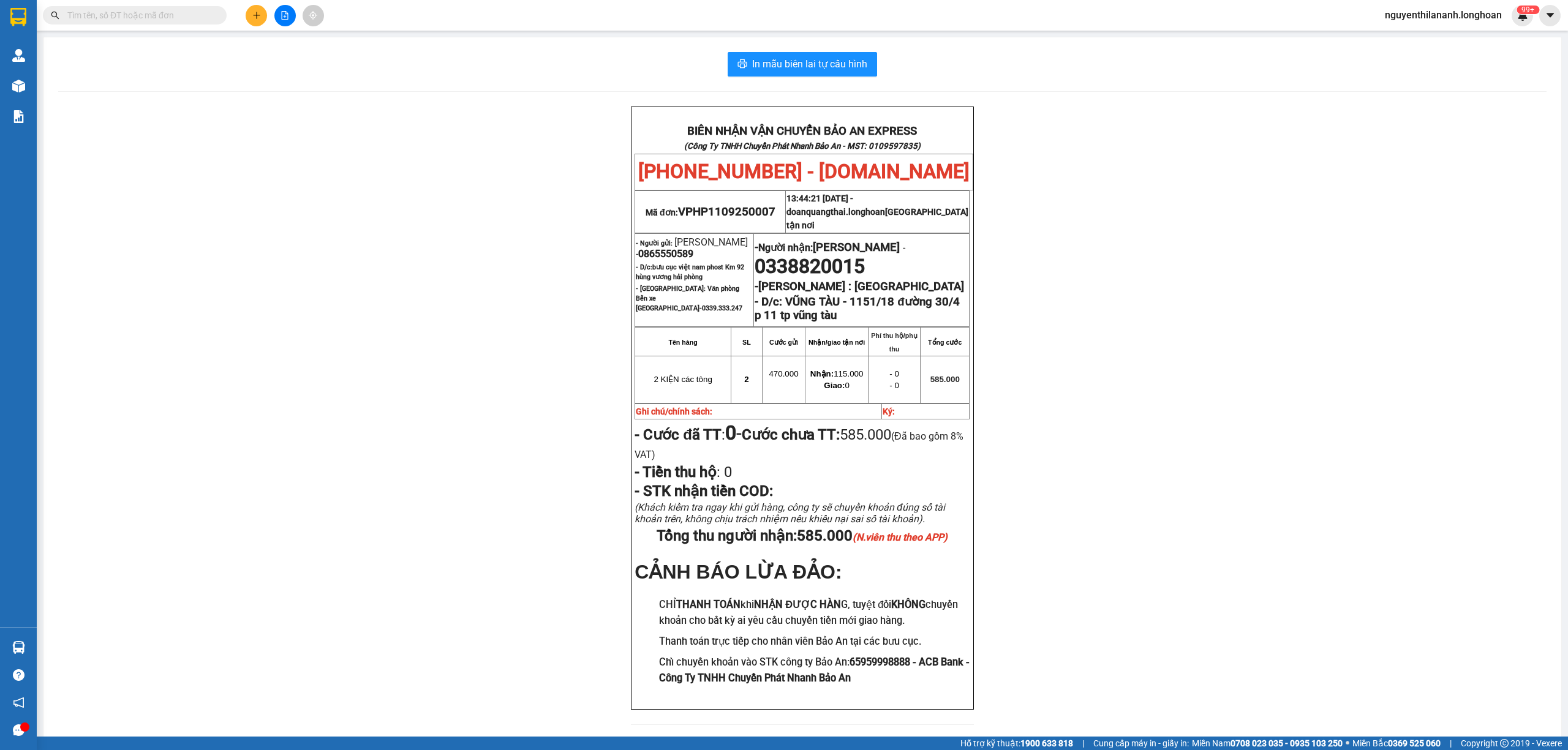
paste input "0865550589"
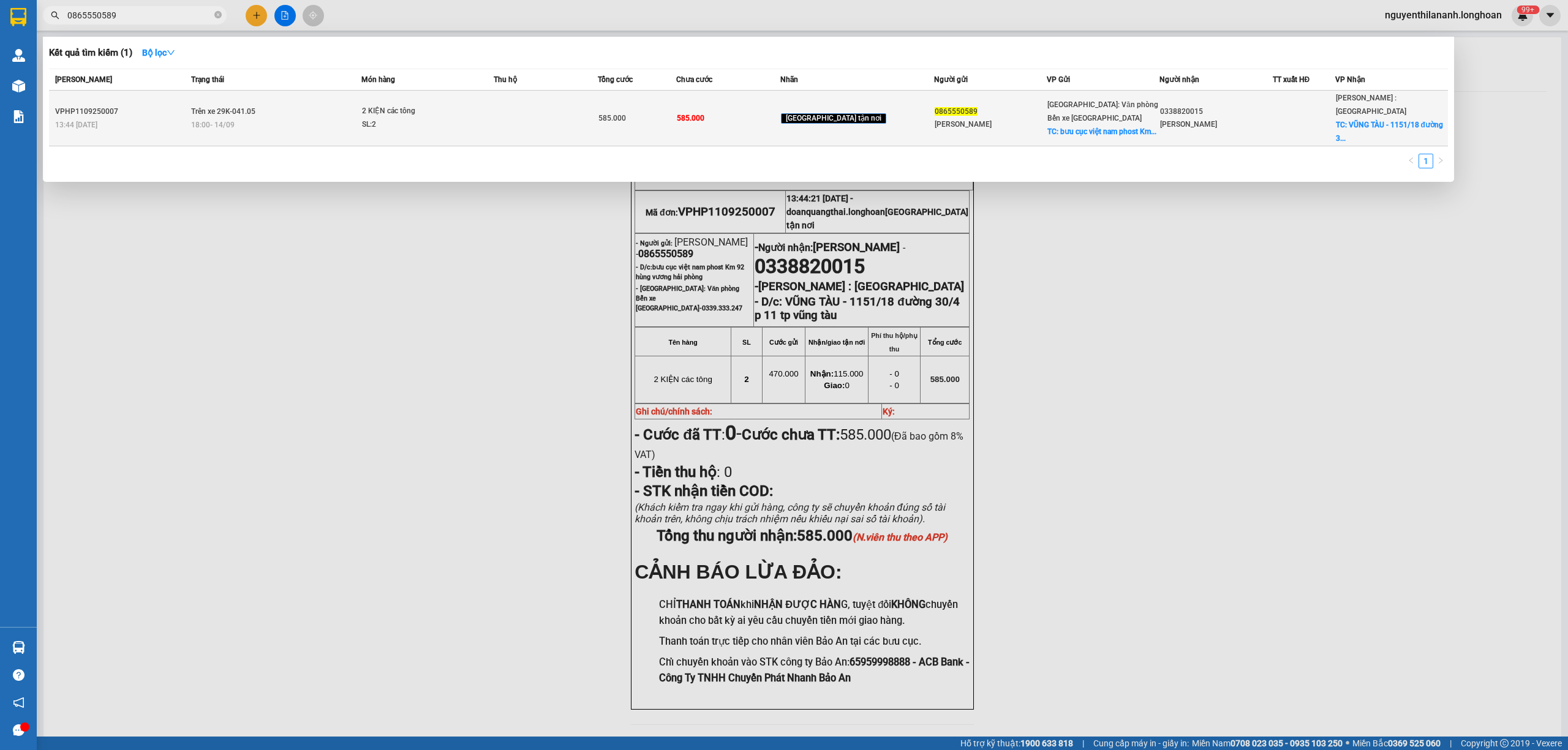
type input "0865550589"
click at [150, 105] on div "VPHP1109250007" at bounding box center [121, 111] width 132 height 13
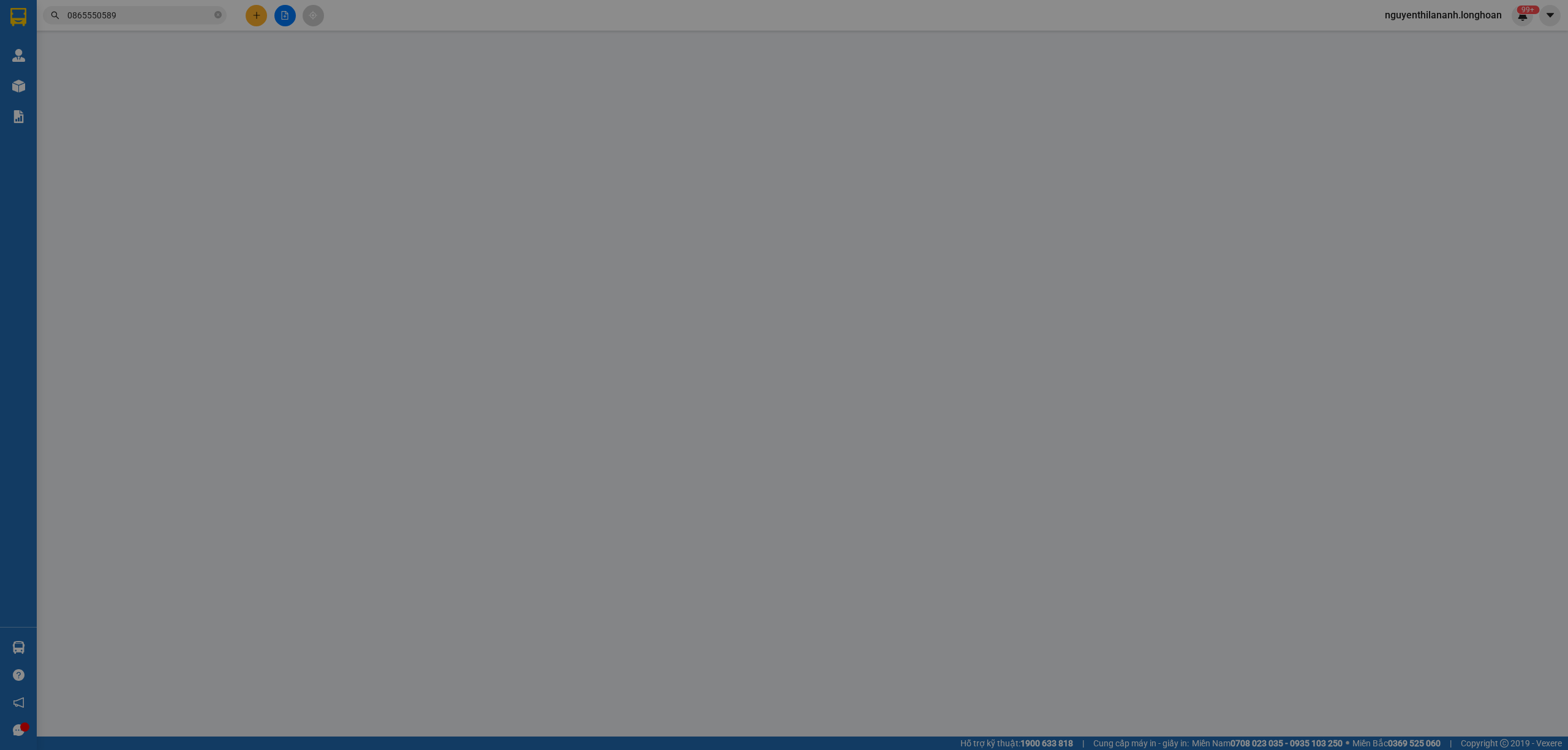
type input "0865550589"
type input "Linh Anh"
checkbox input "true"
type input "bưu cục việt nam phost Km 92 hùng vương hải phòng"
type input "0338820015"
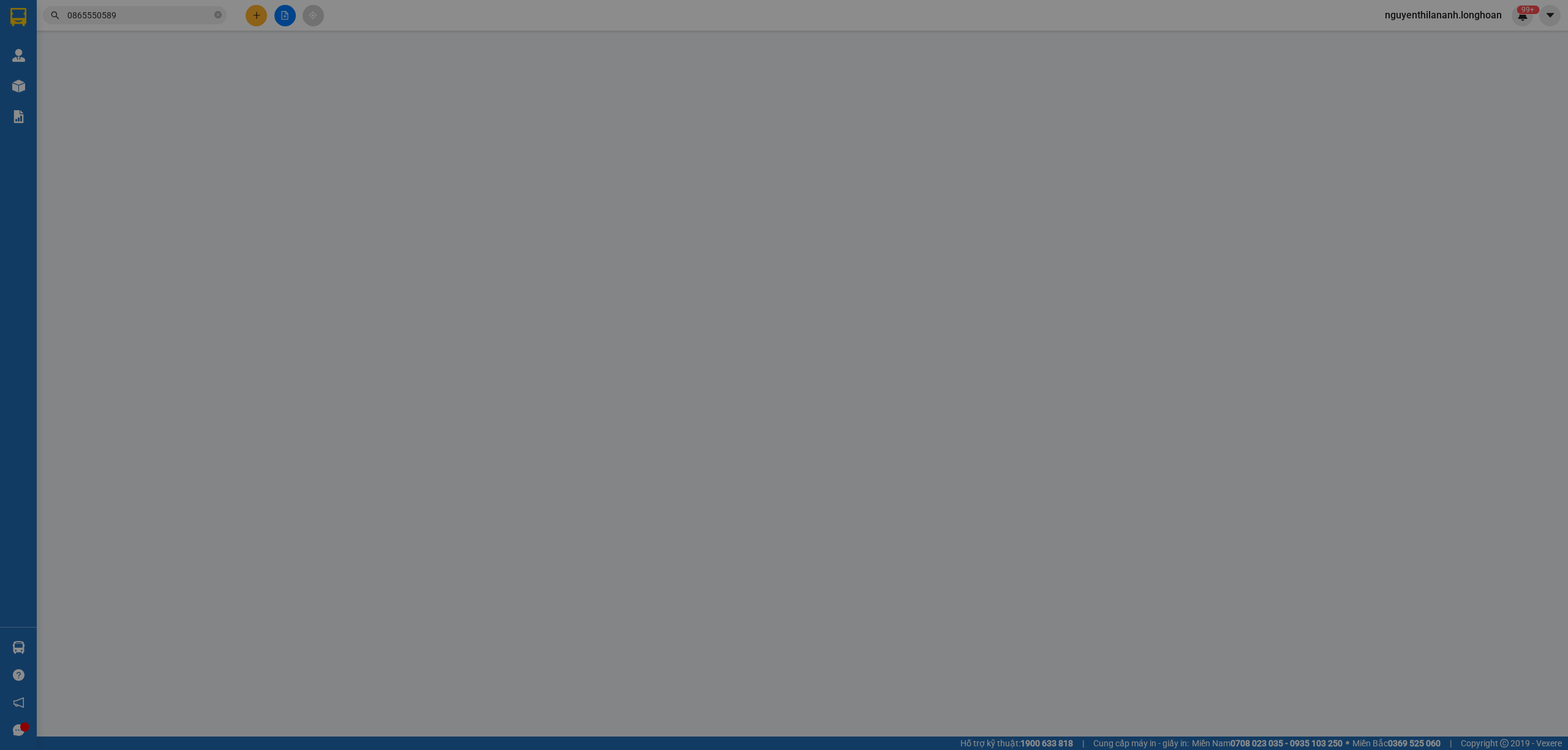
type input "Vương"
checkbox input "true"
type input "VŨNG TÀU - 1151/18 đường 30/4 p 11 tp vũng tàu"
type input "585.000"
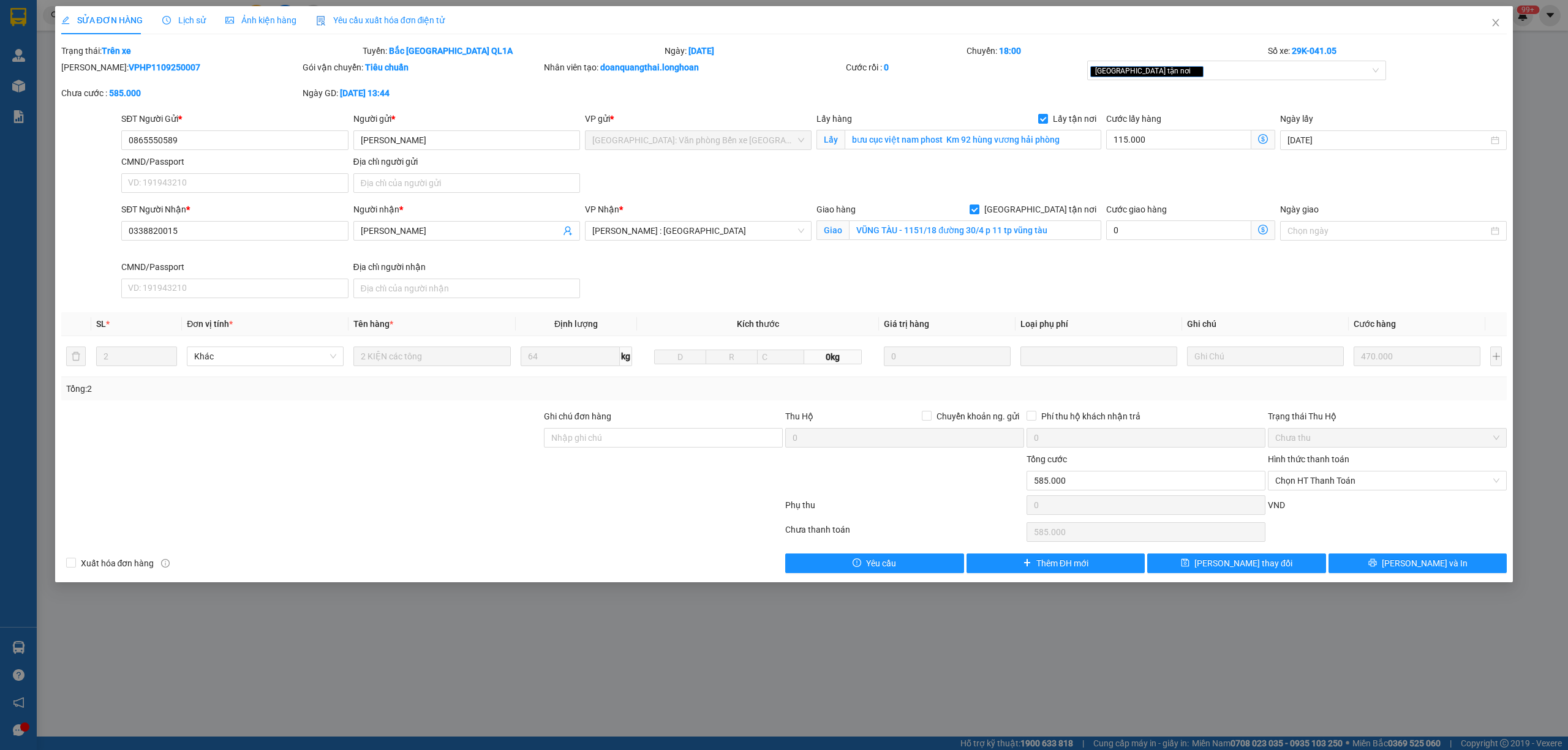
click at [176, 22] on span "Lịch sử" at bounding box center [184, 20] width 43 height 10
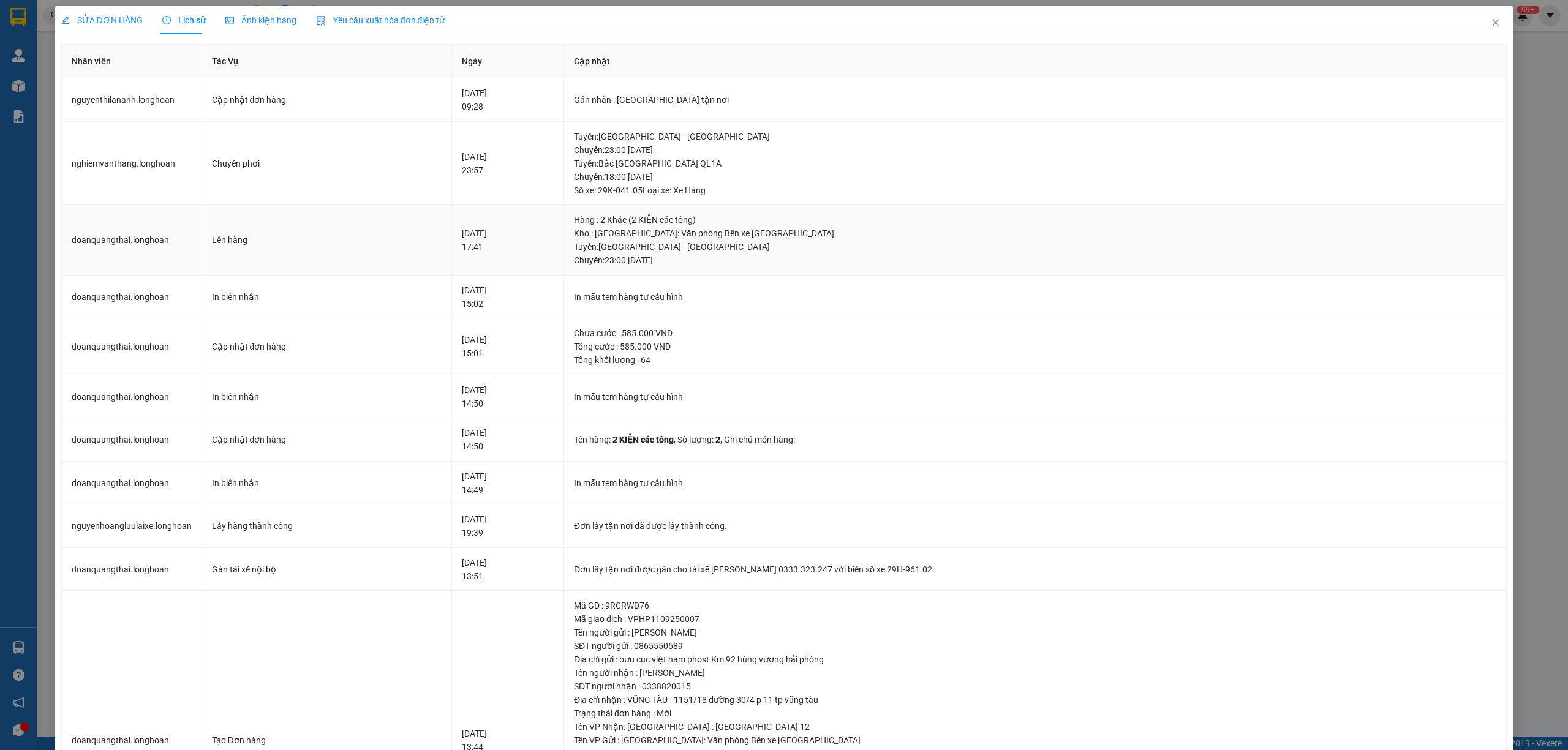
drag, startPoint x: 636, startPoint y: 246, endPoint x: 699, endPoint y: 255, distance: 63.6
click at [699, 255] on div "Tuyến : Hải Phòng - Hà Nội Chuyến: 23:00 ngày 12-09-2025" at bounding box center [1035, 253] width 923 height 27
drag, startPoint x: 655, startPoint y: 177, endPoint x: 713, endPoint y: 174, distance: 58.1
click at [713, 174] on div "Tuyến : Bắc Trung Nam QL1A Chuyến: 18:00 ngày 14-09-2025 Số xe: 29K-041.05 Loại…" at bounding box center [1035, 177] width 923 height 41
click at [1478, 22] on span "Close" at bounding box center [1495, 23] width 34 height 34
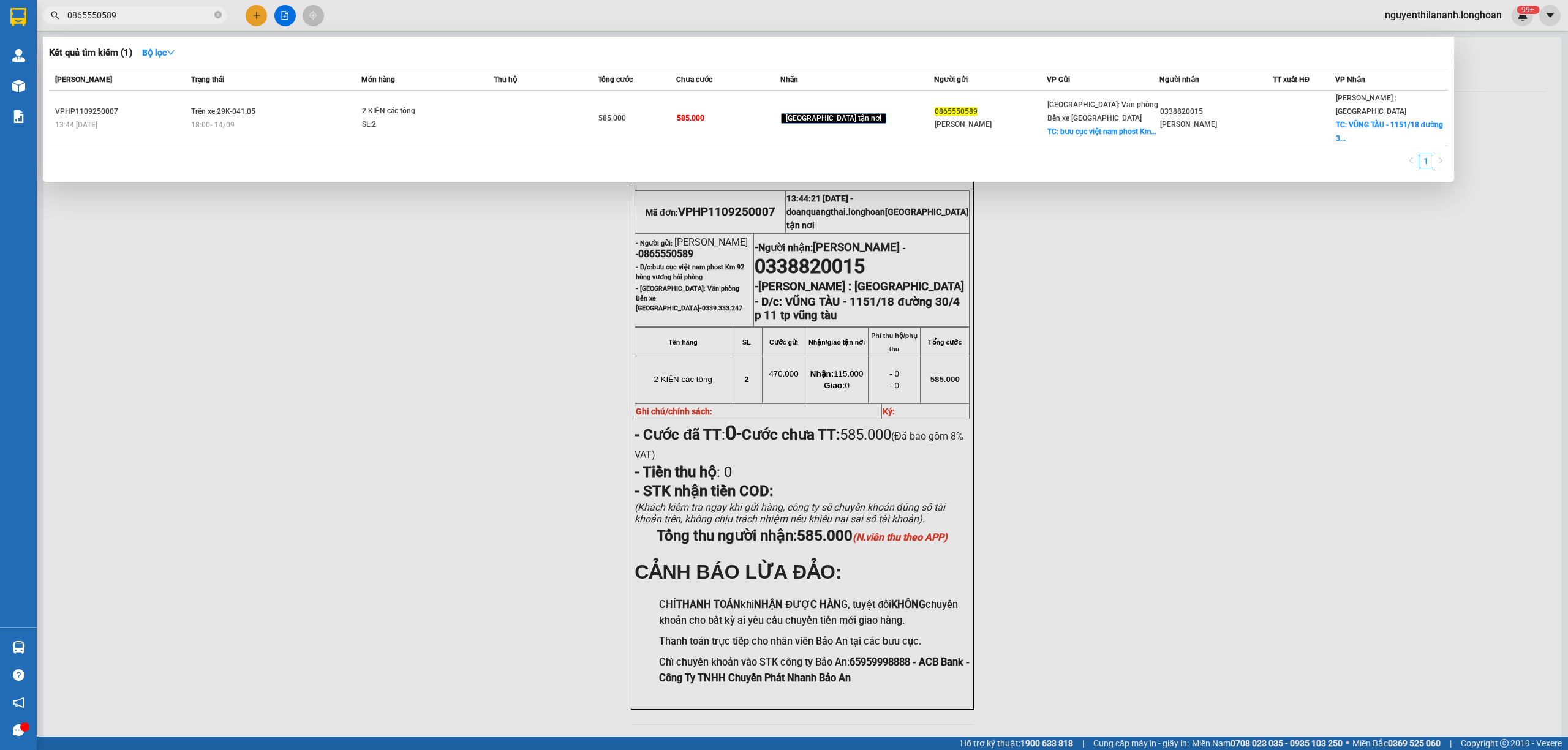
click at [128, 15] on input "0865550589" at bounding box center [139, 15] width 144 height 13
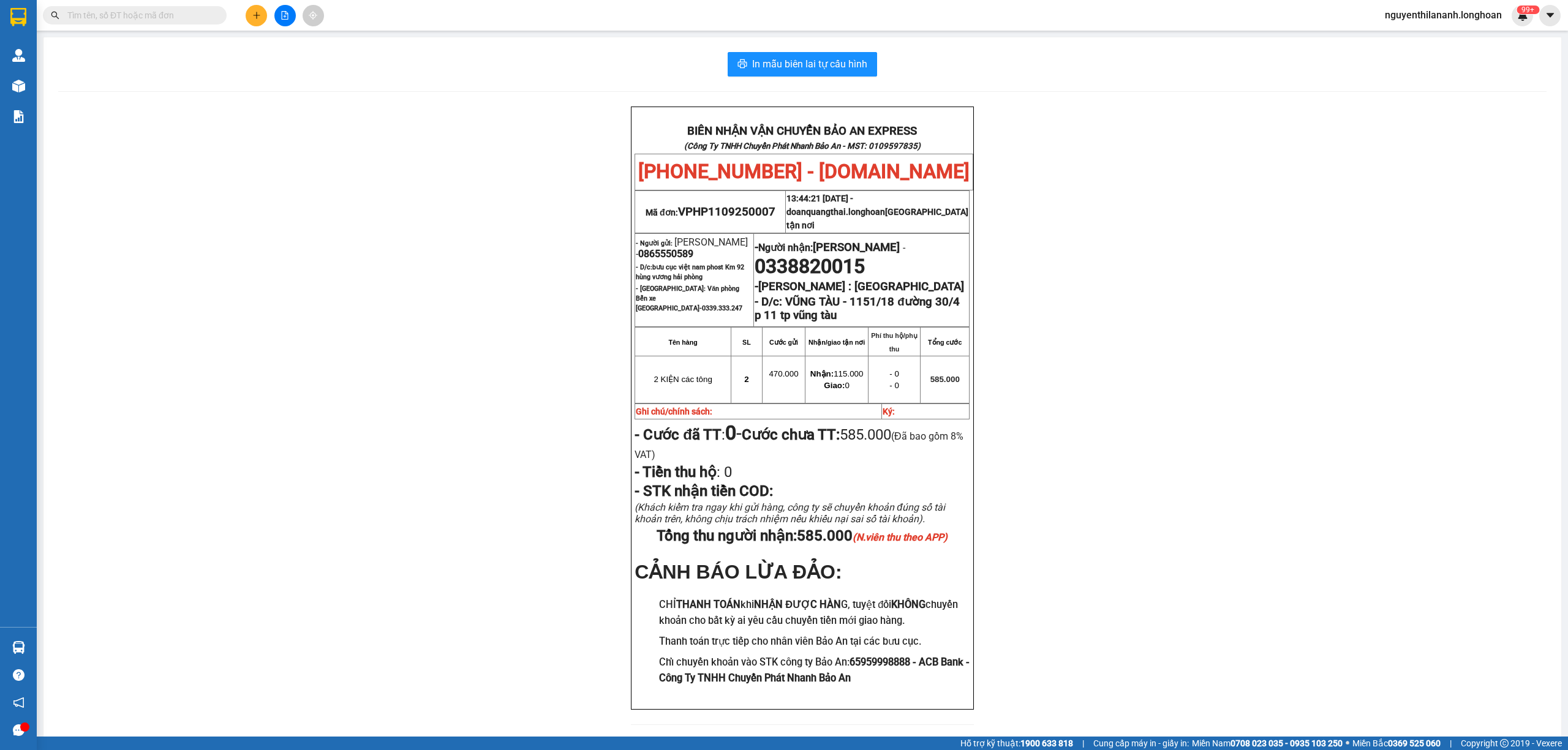
paste input "0865550589"
type input "0865550589"
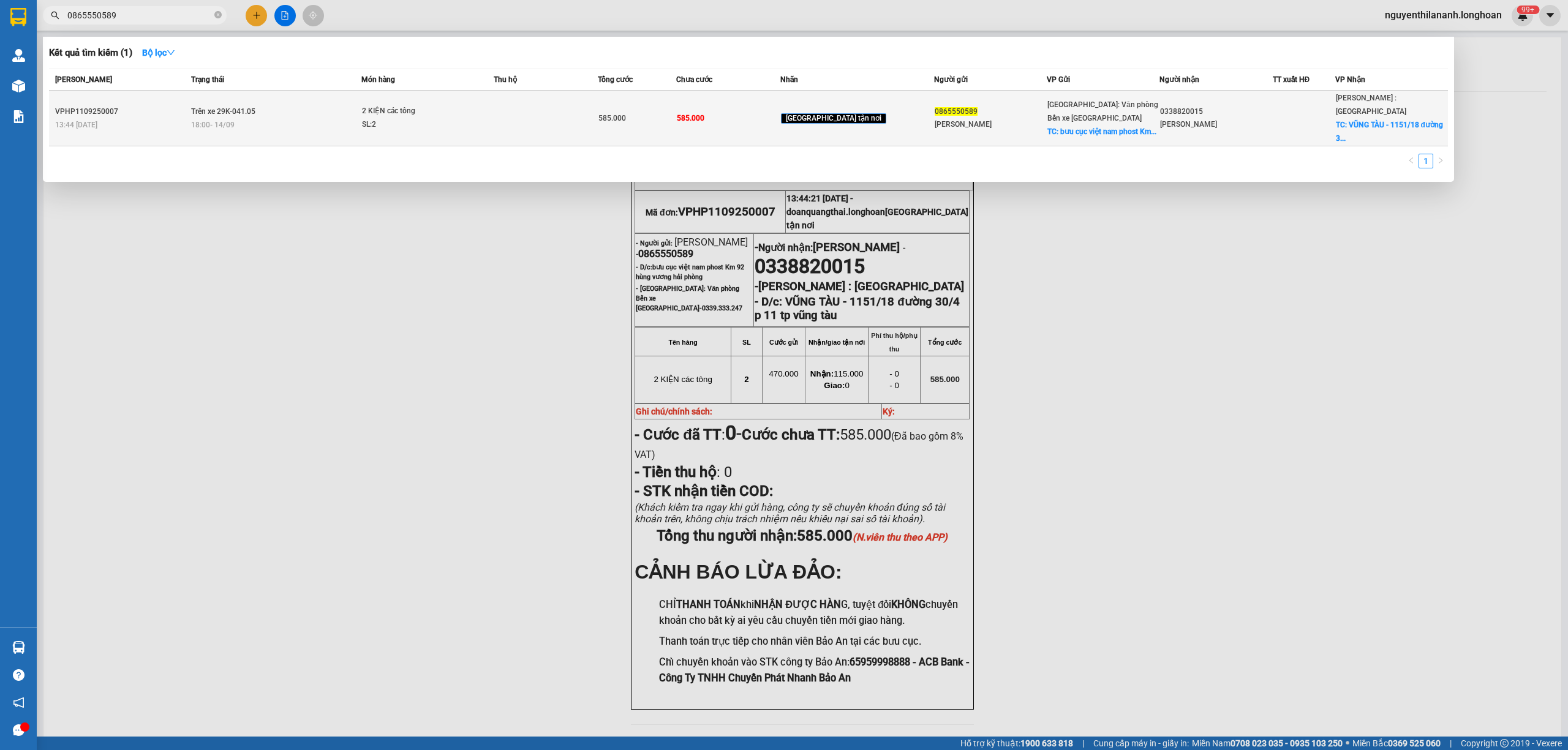
click at [120, 105] on div "VPHP1109250007" at bounding box center [121, 111] width 132 height 13
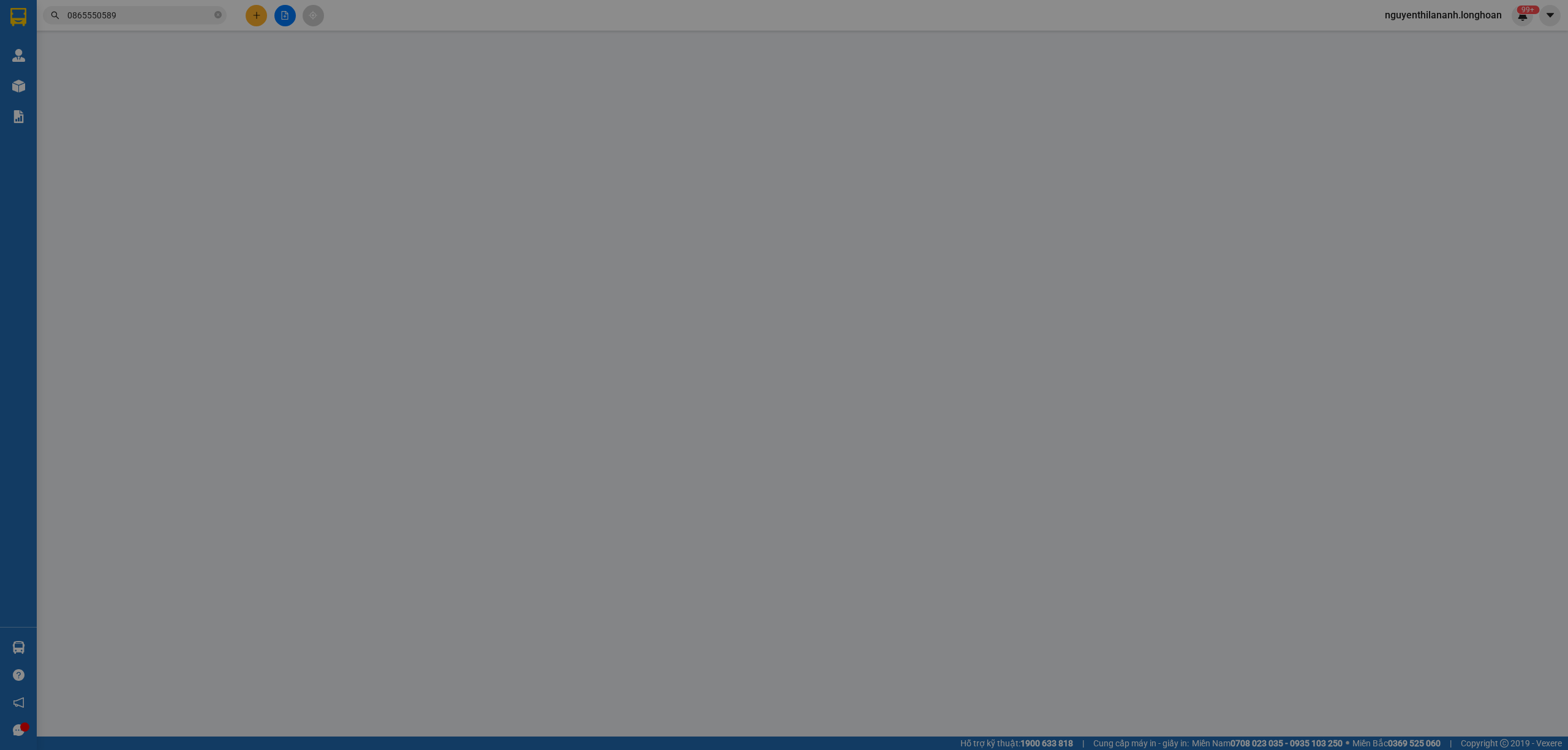
type input "0865550589"
type input "Linh Anh"
checkbox input "true"
type input "bưu cục việt nam phost Km 92 hùng vương hải phòng"
type input "0338820015"
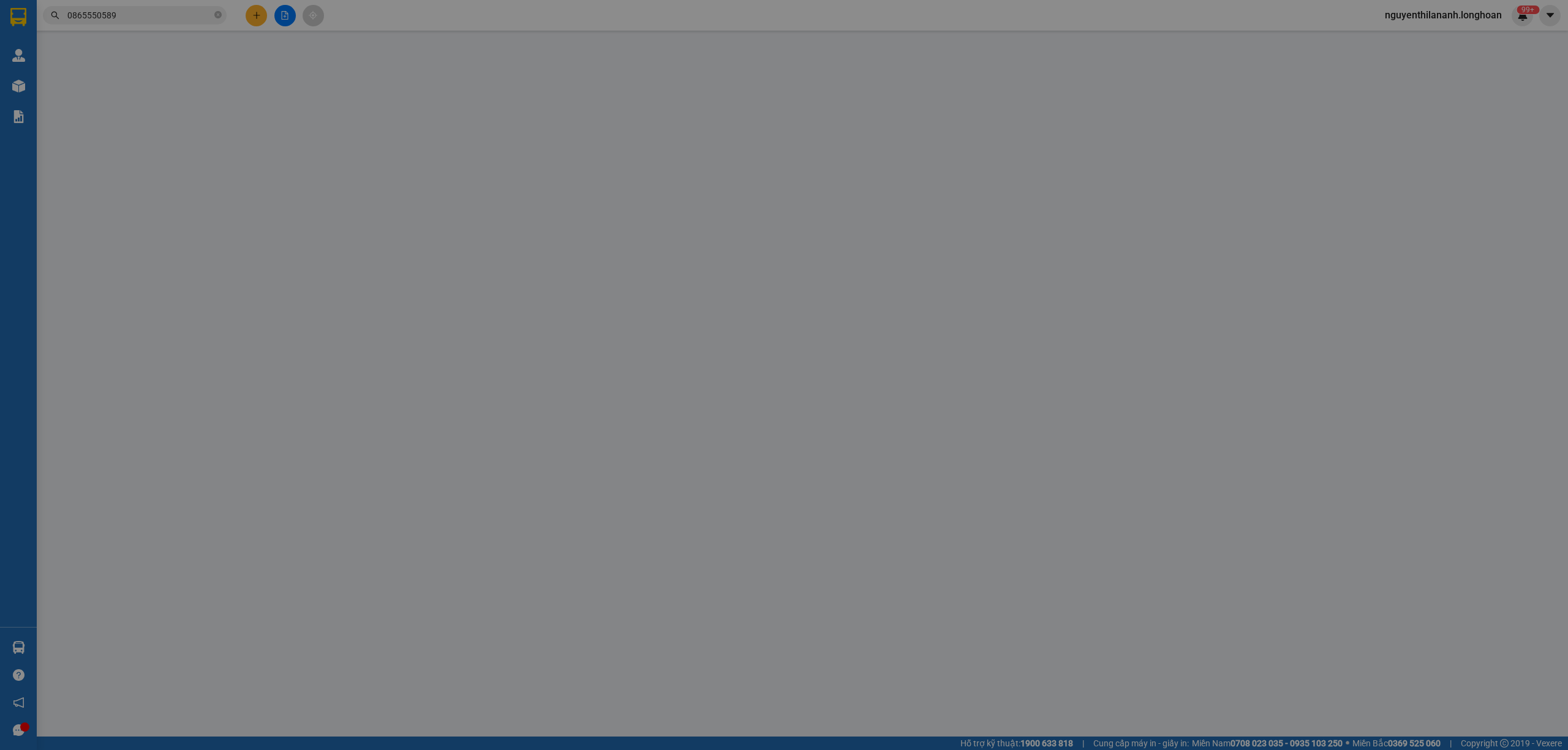
type input "Vương"
checkbox input "true"
type input "VŨNG TÀU - 1151/18 đường 30/4 p 11 tp vũng tàu"
type input "585.000"
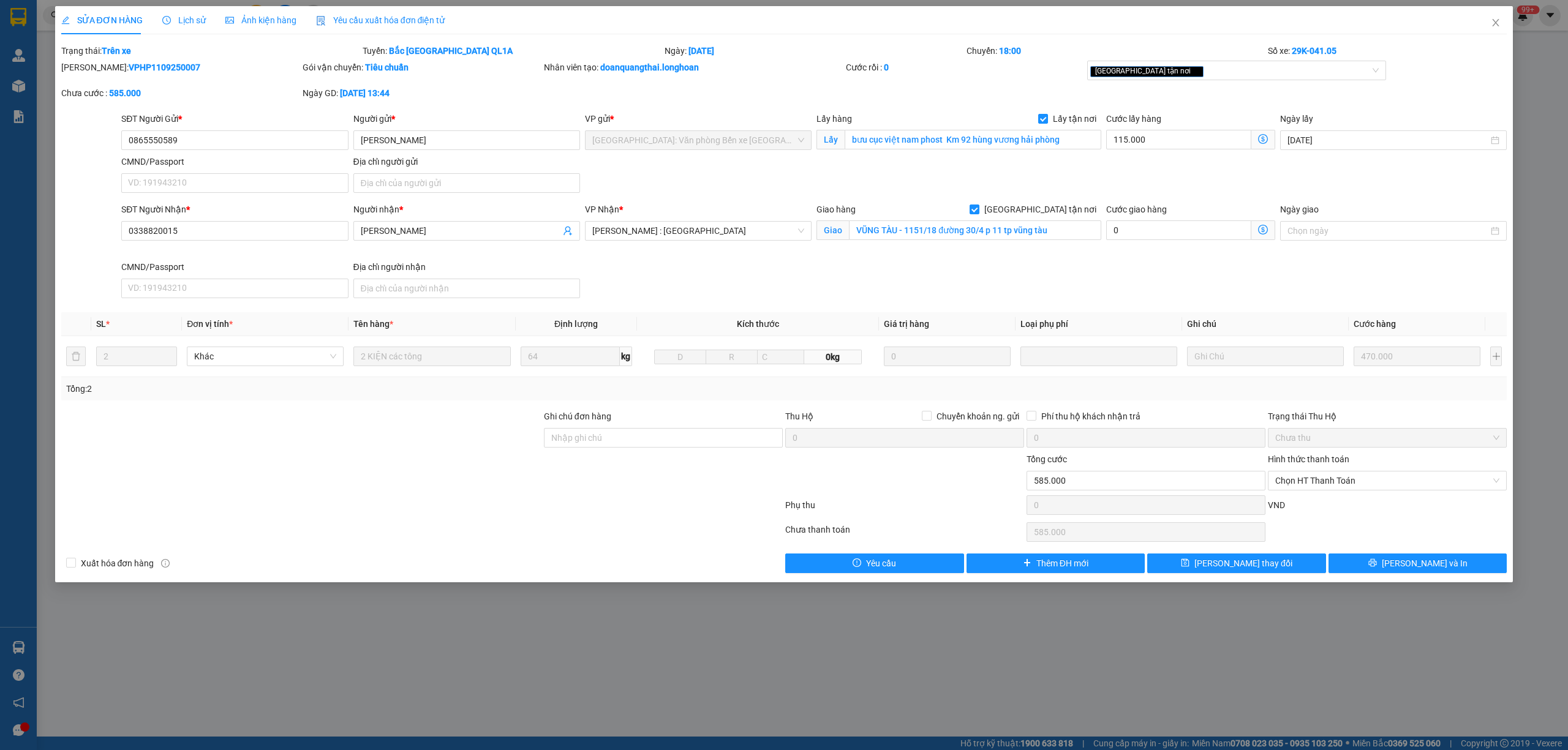
click at [192, 25] on span "Lịch sử" at bounding box center [184, 20] width 43 height 10
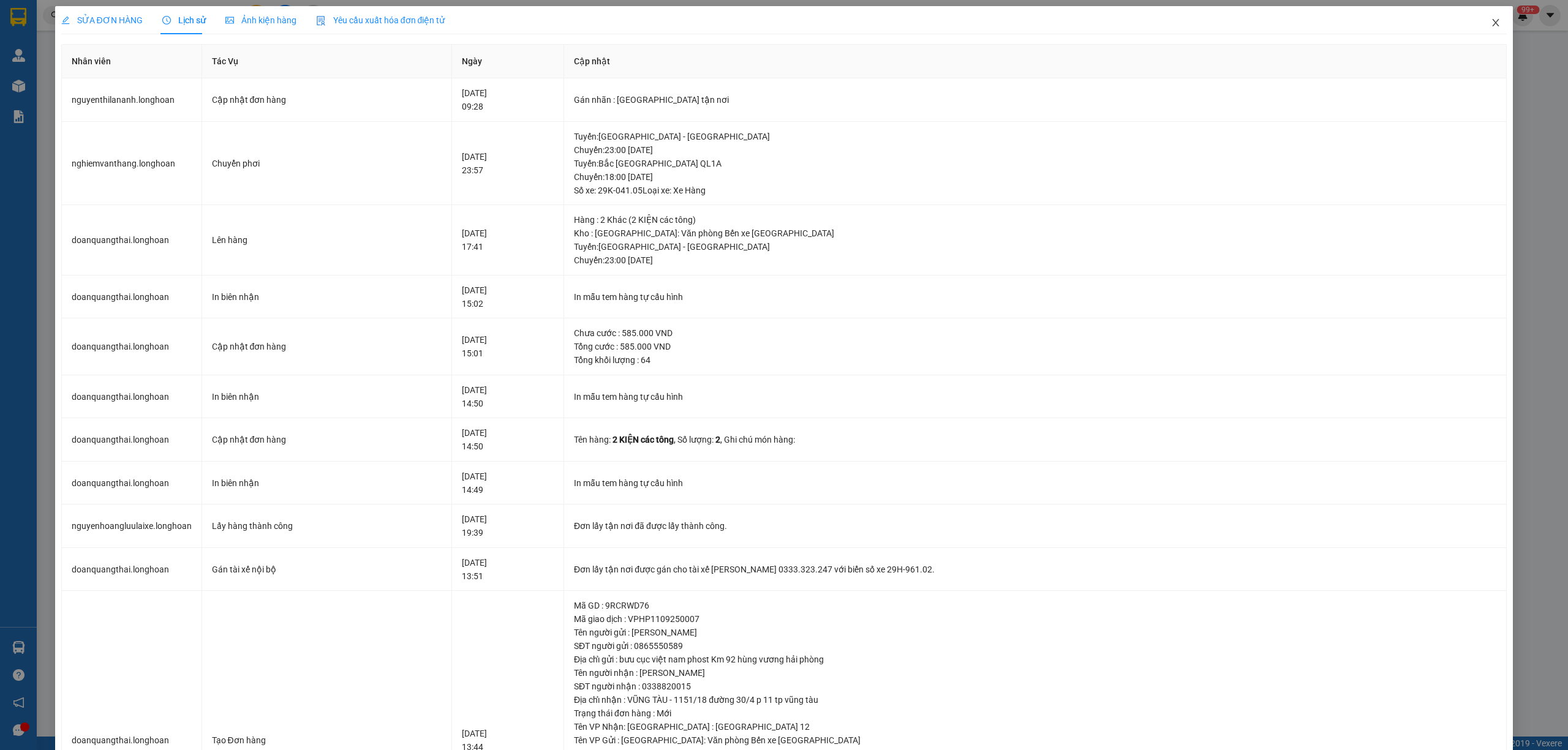
click at [1490, 24] on icon "close" at bounding box center [1495, 22] width 10 height 10
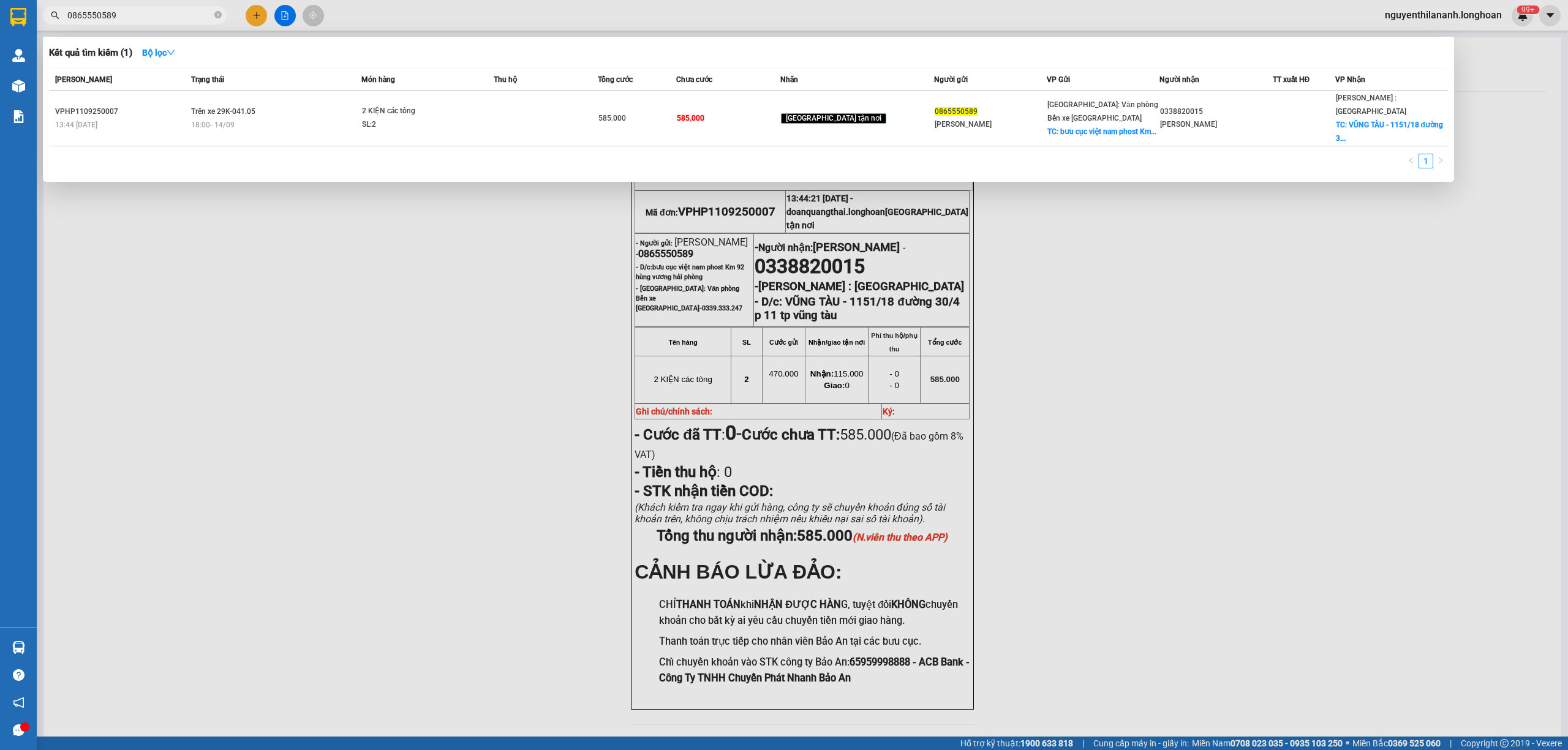
click at [187, 13] on input "0865550589" at bounding box center [139, 15] width 144 height 13
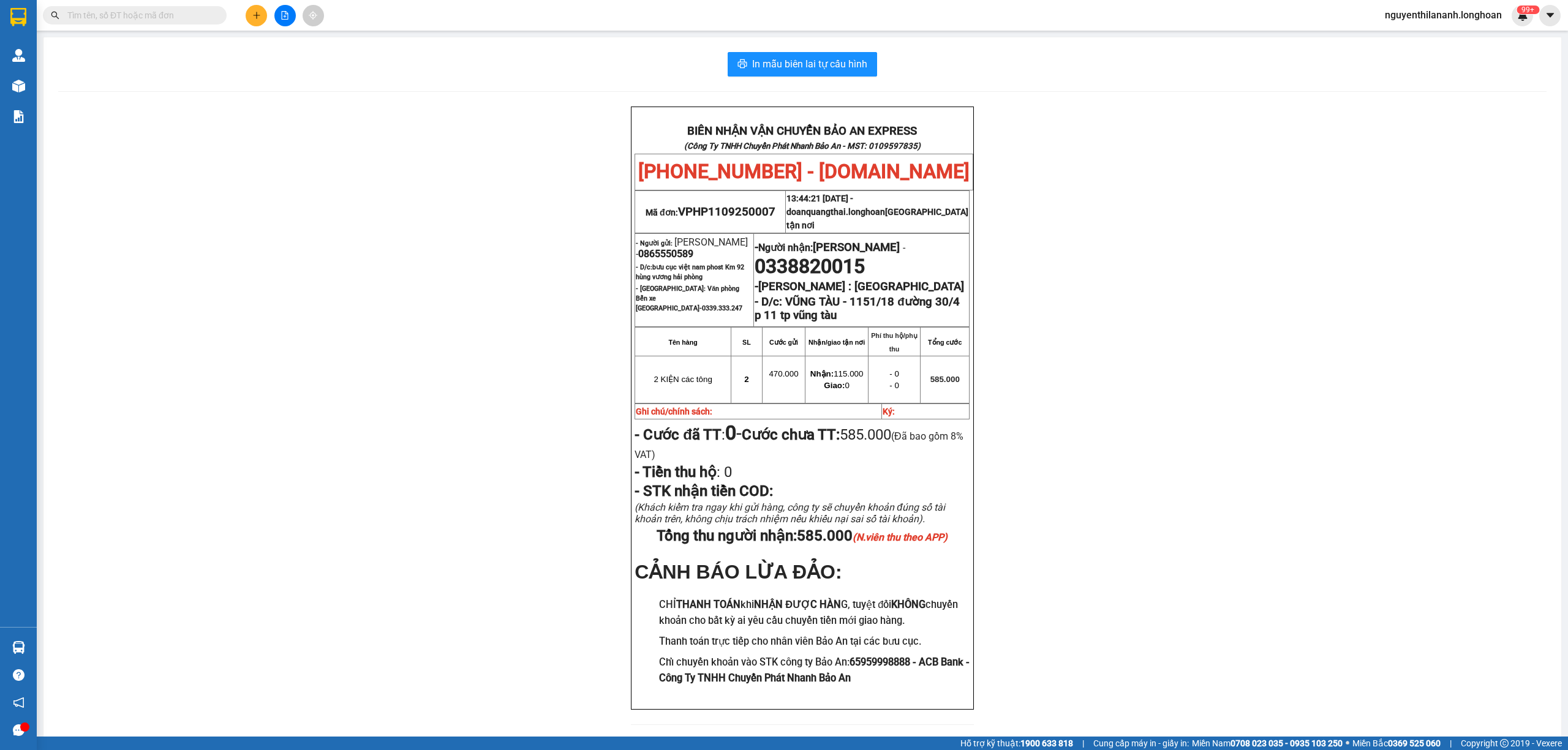
paste input "0938987785"
type input "0938987785"
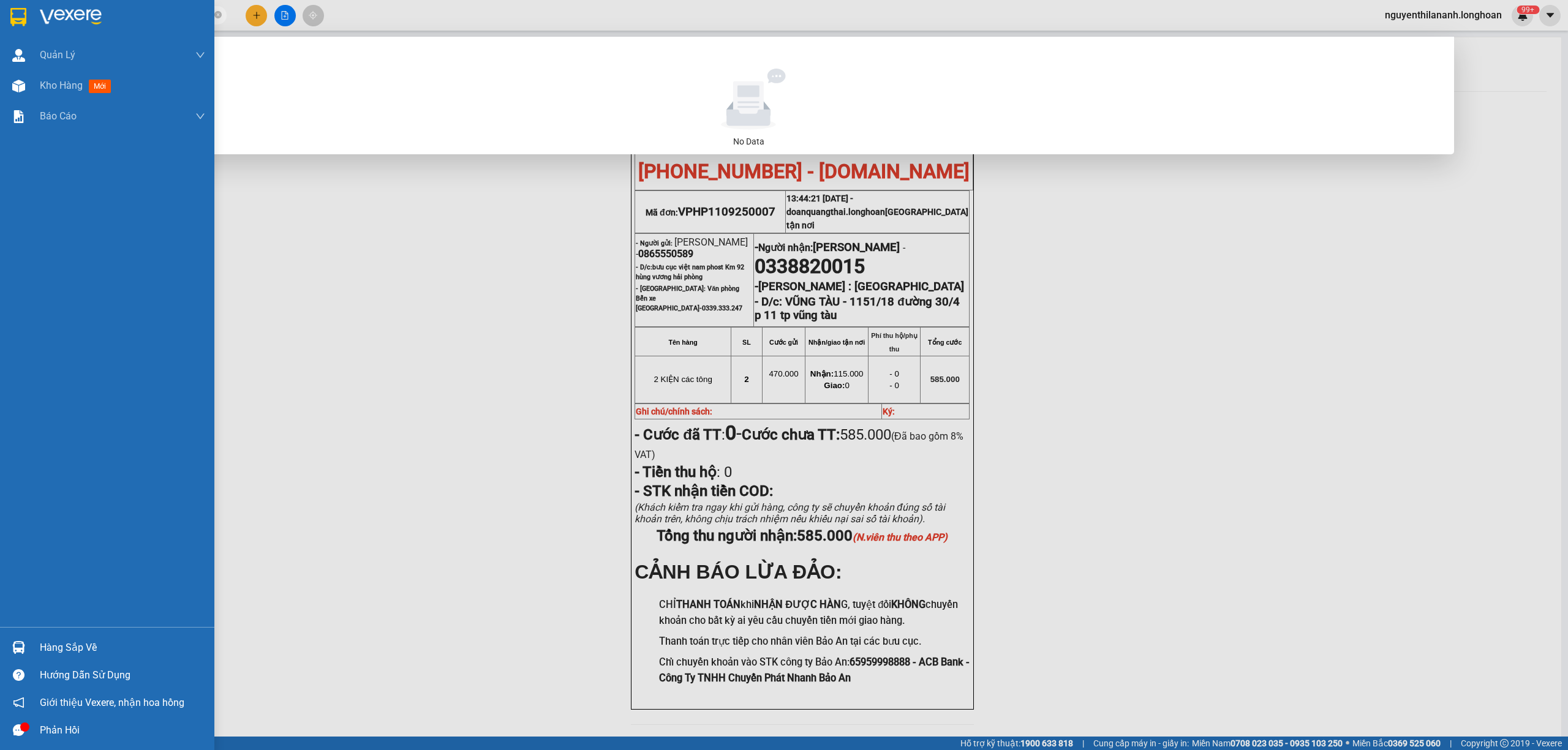
drag, startPoint x: 144, startPoint y: 20, endPoint x: 30, endPoint y: 18, distance: 114.0
click at [30, 18] on section "Kết quả tìm kiếm ( 0 ) Bộ lọc No Data 0938987785 nguyenthilananh.longhoan 99+ Q…" at bounding box center [784, 375] width 1568 height 750
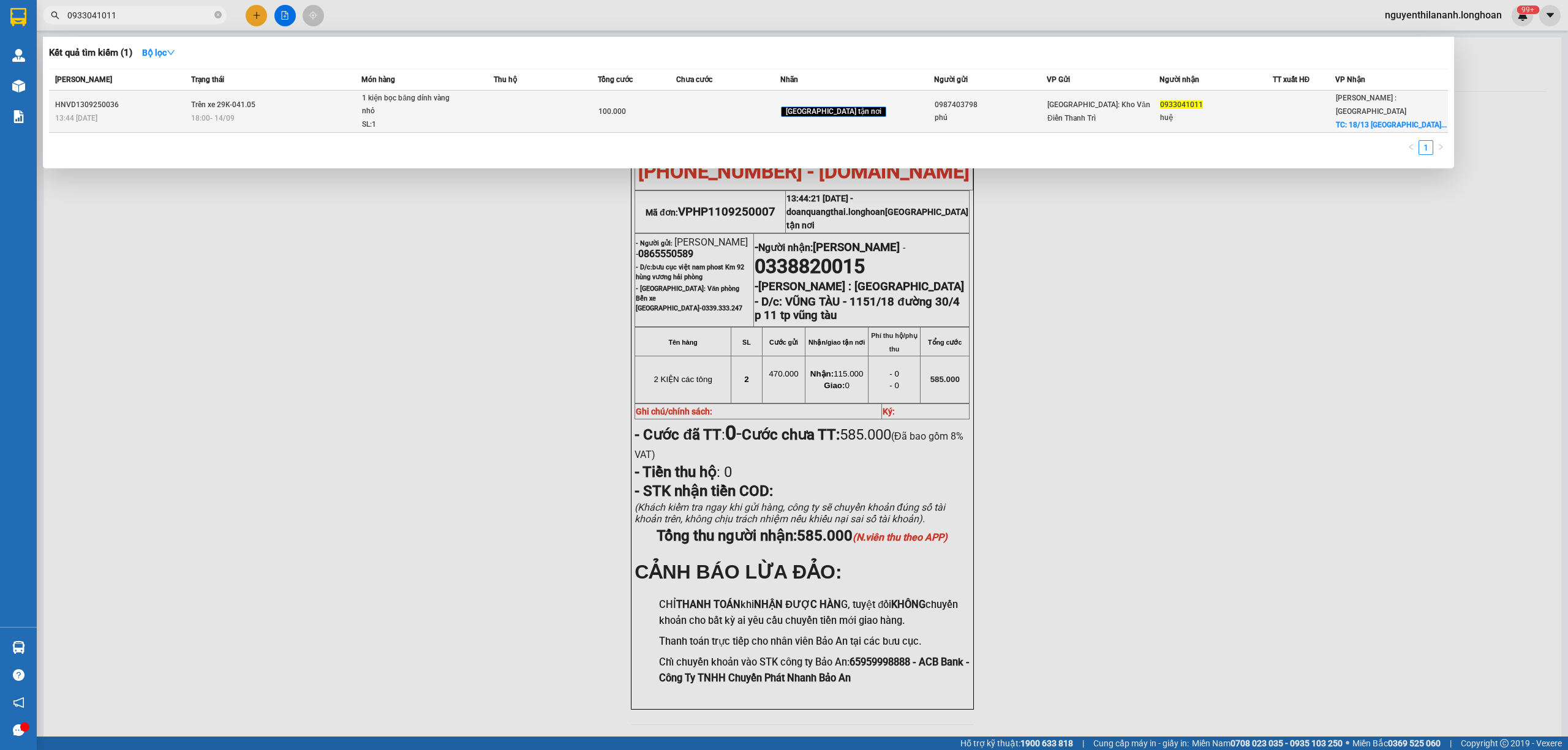
type input "0933041011"
click at [129, 115] on div "13:44 - 13/09" at bounding box center [121, 118] width 132 height 13
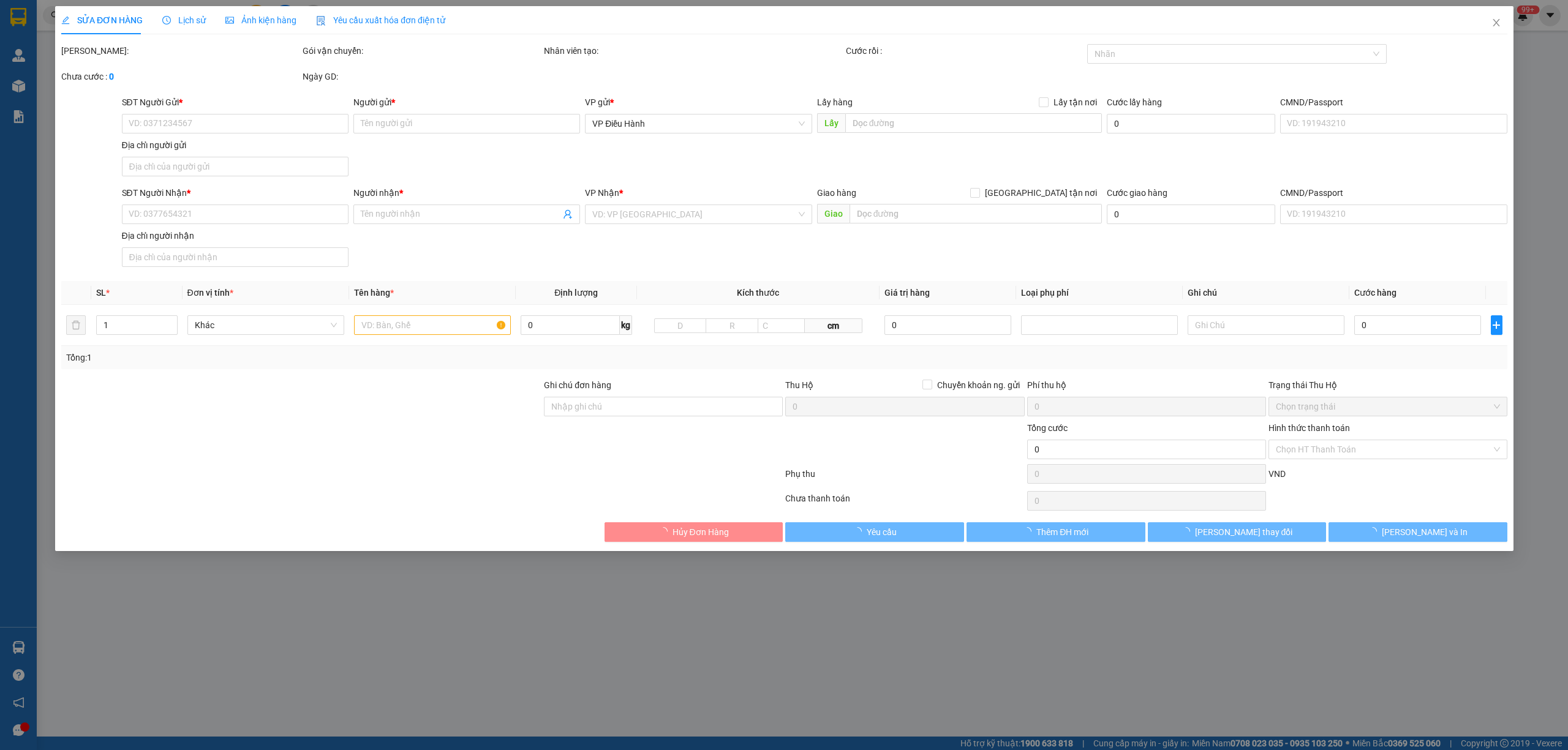
type input "0987403798"
type input "phú"
type input "0933041011"
type input "huệ"
checkbox input "true"
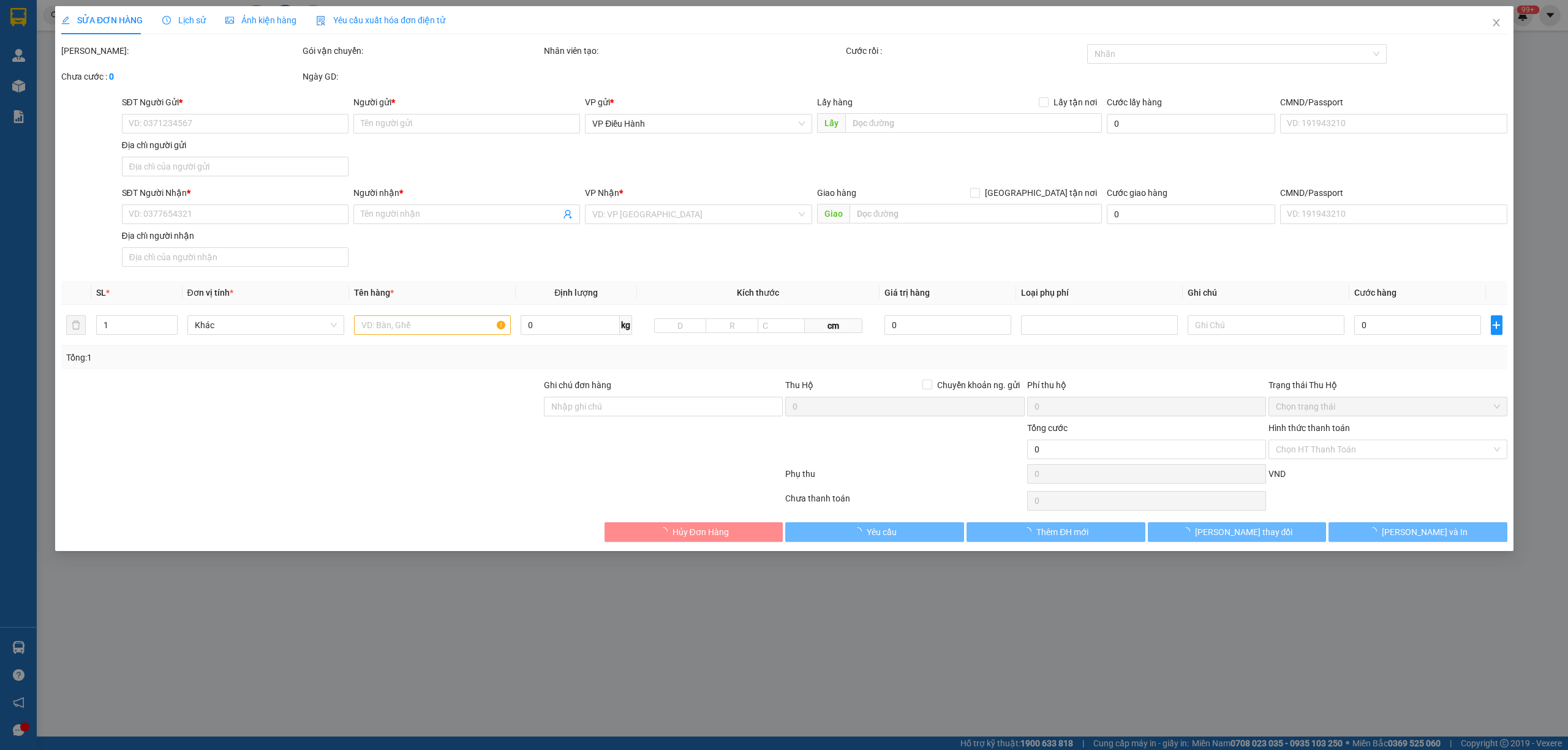
type input "18/13 vĩnh phú phố trung thuận an bình dương"
type input "100.000"
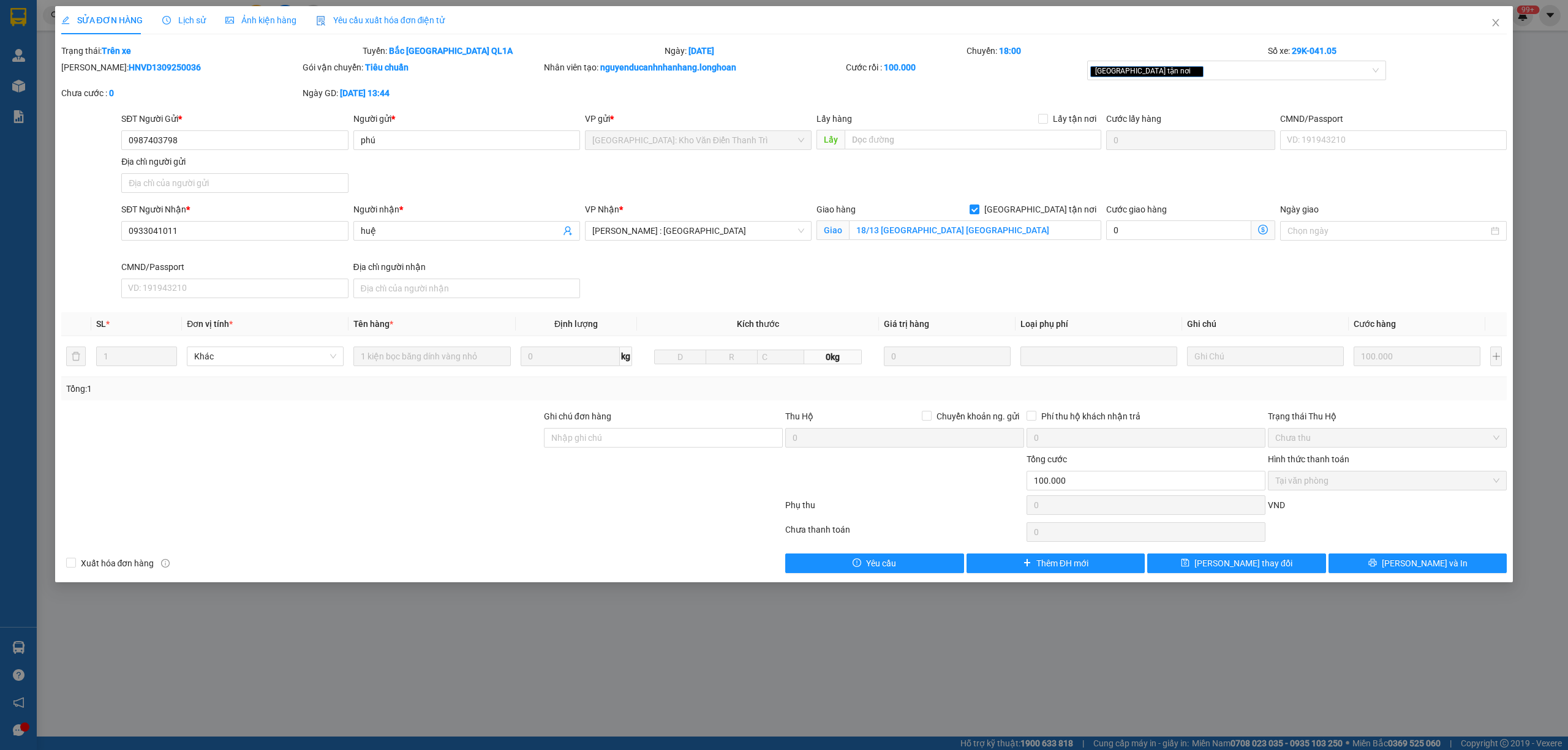
click at [193, 16] on span "Lịch sử" at bounding box center [184, 20] width 43 height 10
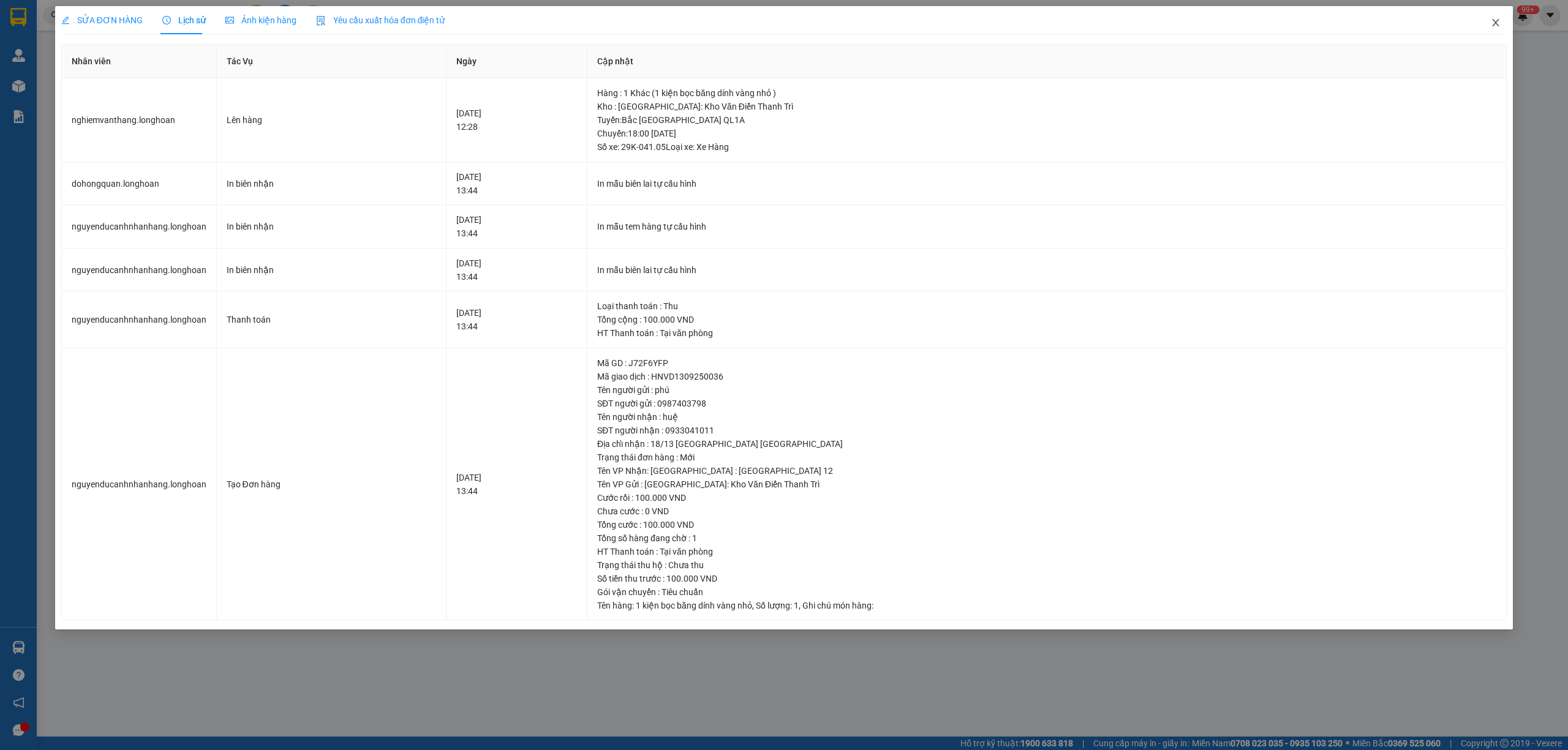
drag, startPoint x: 1505, startPoint y: 20, endPoint x: 1451, endPoint y: 37, distance: 56.6
click at [1492, 24] on span "Close" at bounding box center [1495, 23] width 34 height 34
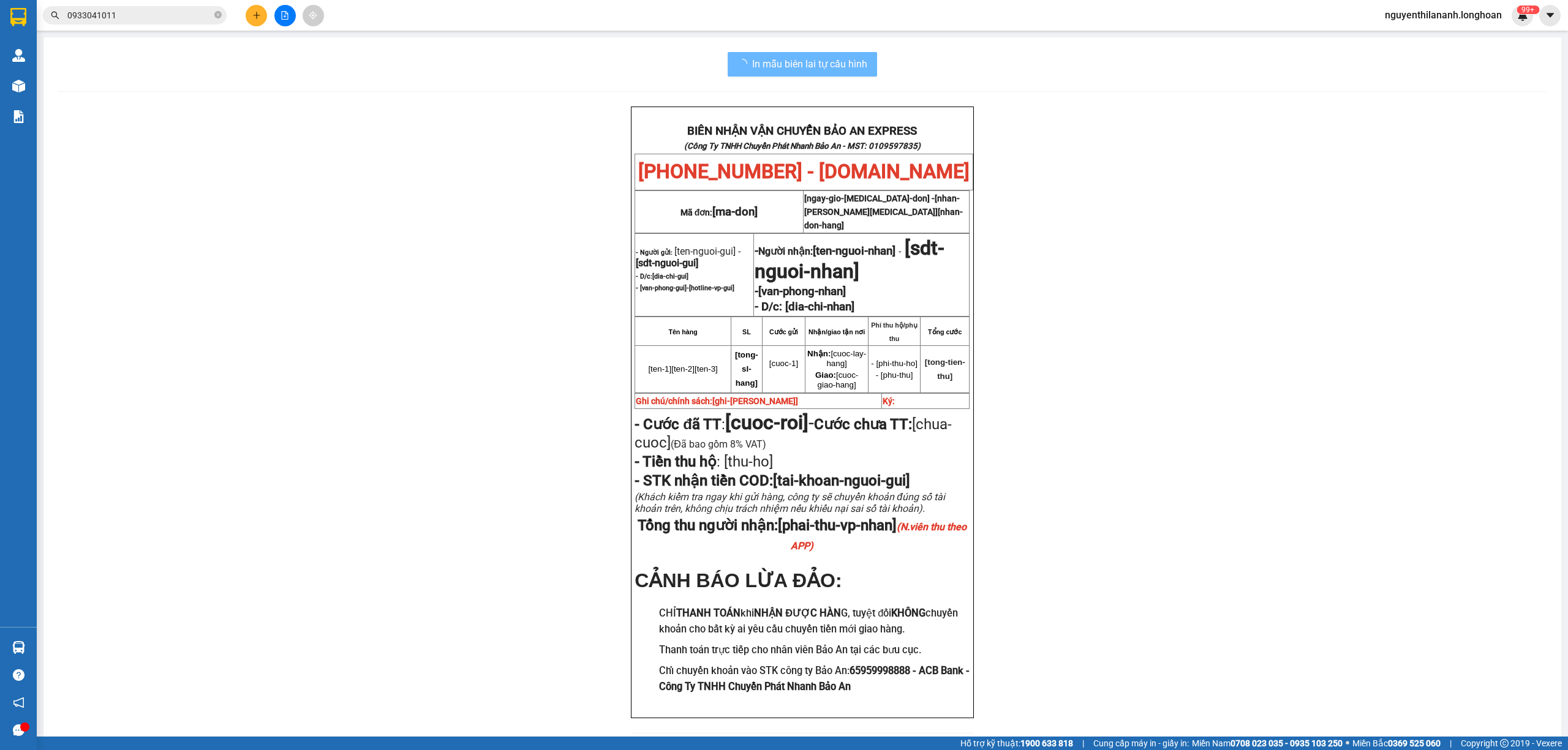
click at [153, 10] on input "0933041011" at bounding box center [139, 15] width 144 height 13
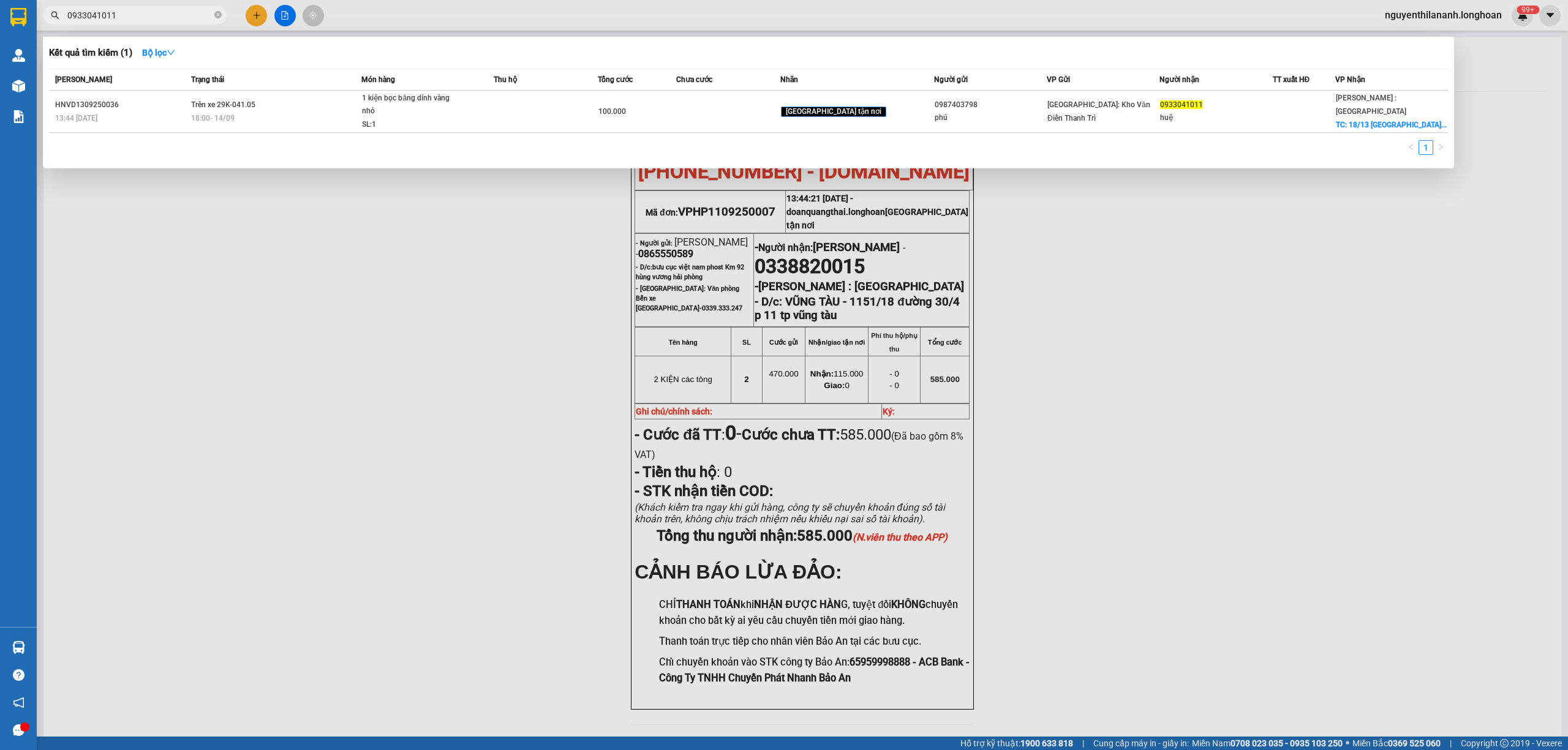
click at [153, 10] on input "0933041011" at bounding box center [139, 15] width 144 height 13
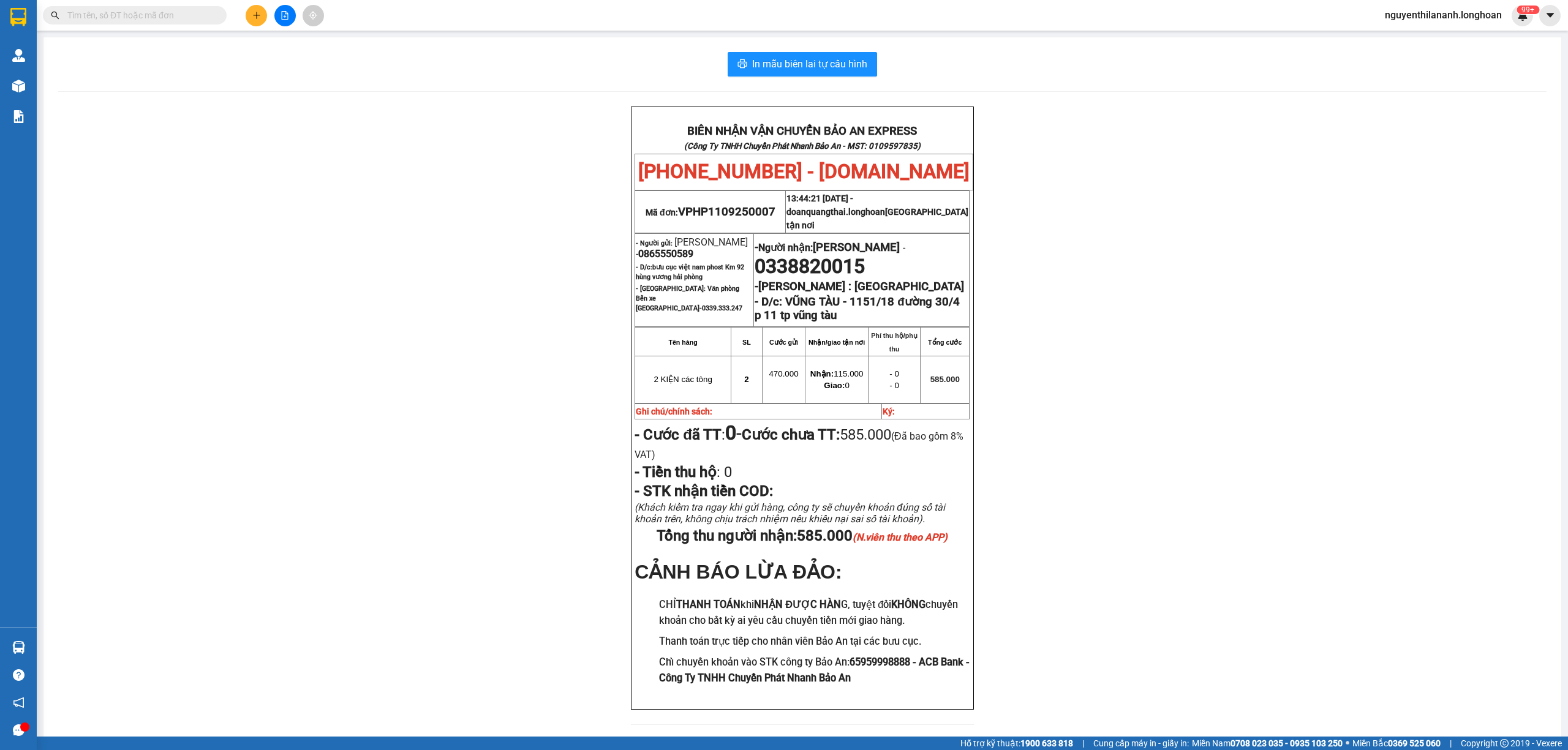
paste input "0974796777"
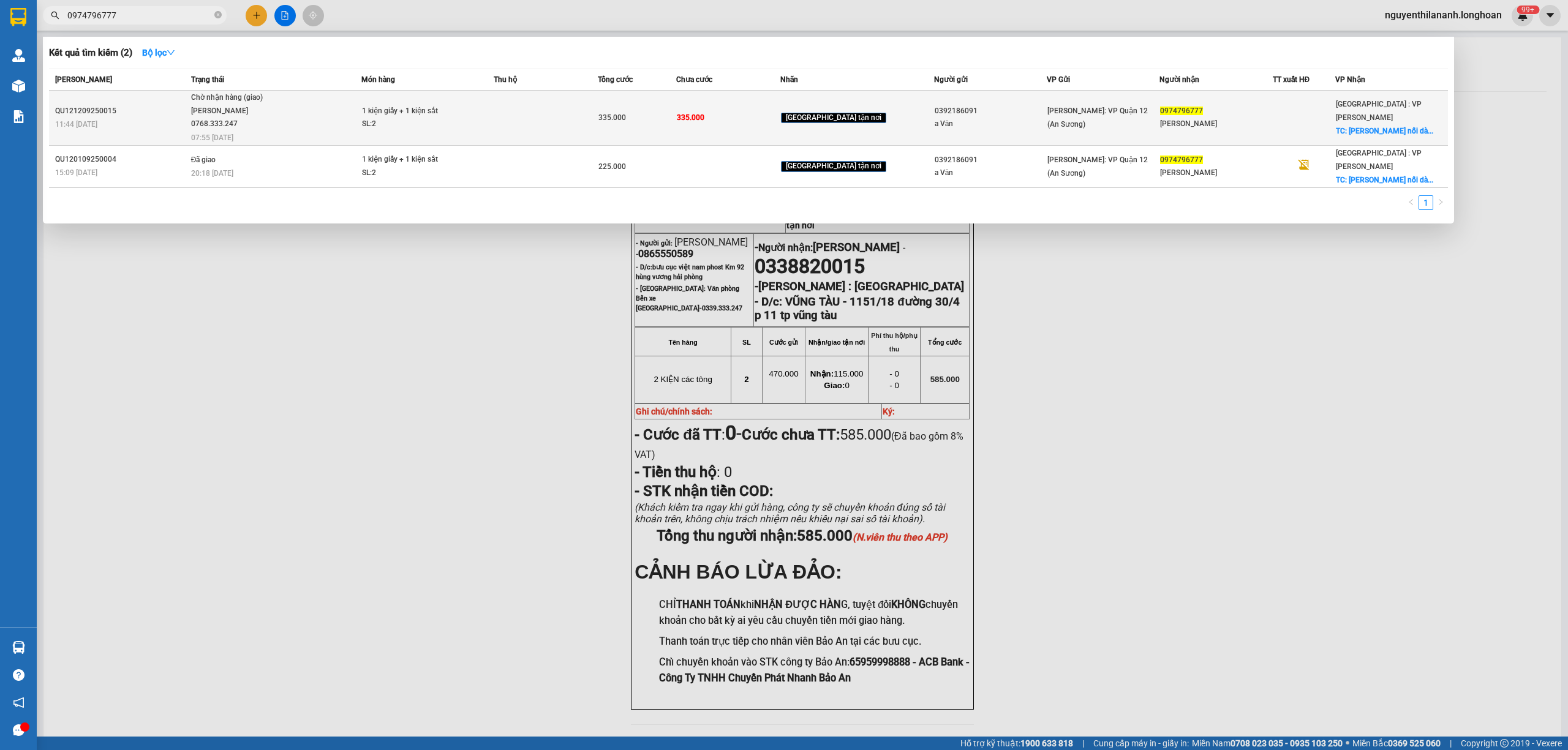
type input "0974796777"
click at [164, 118] on div "11:44 - 12/09" at bounding box center [121, 124] width 132 height 13
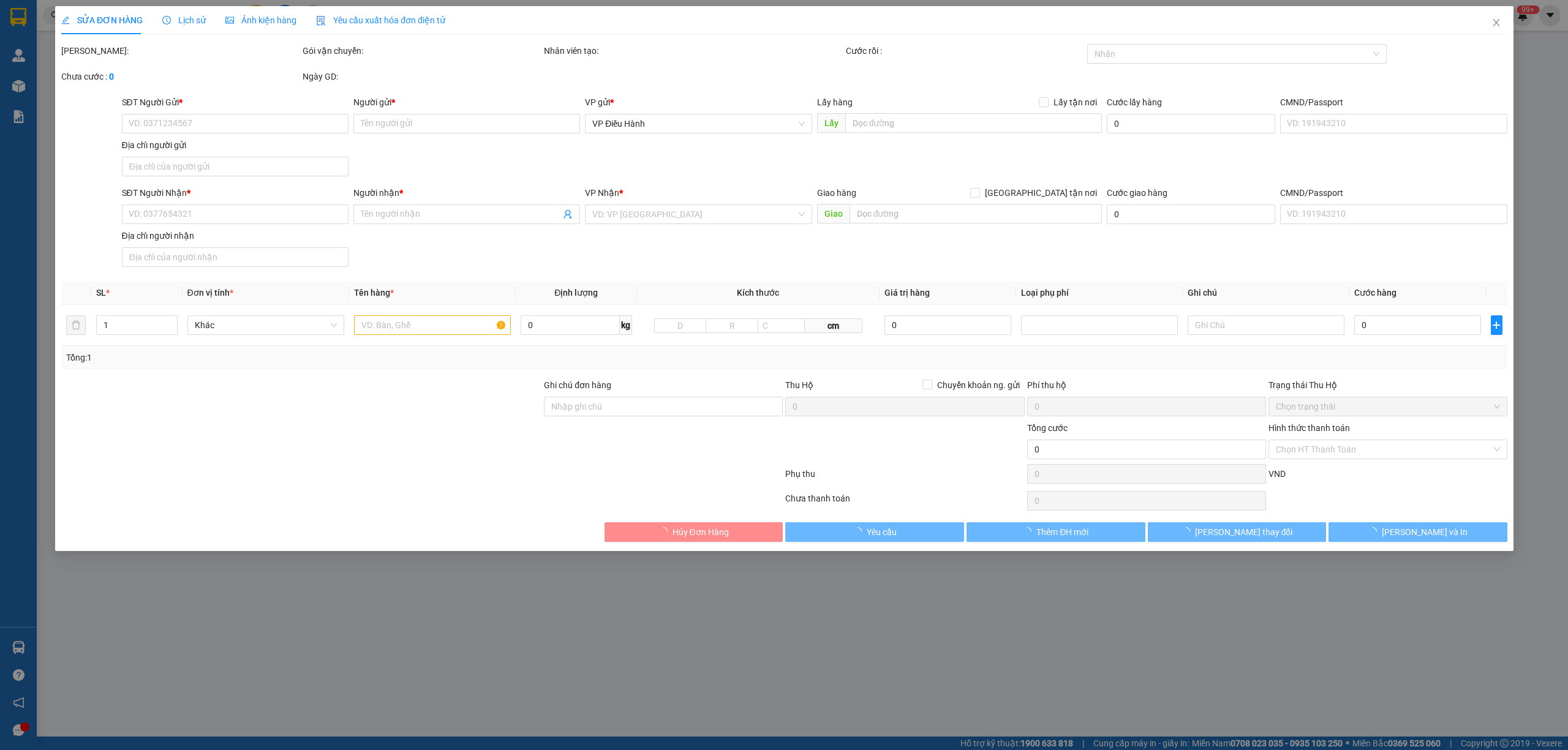
type input "0392186091"
type input "a Văn"
type input "0974796777"
type input "oto Uy Long"
checkbox input "true"
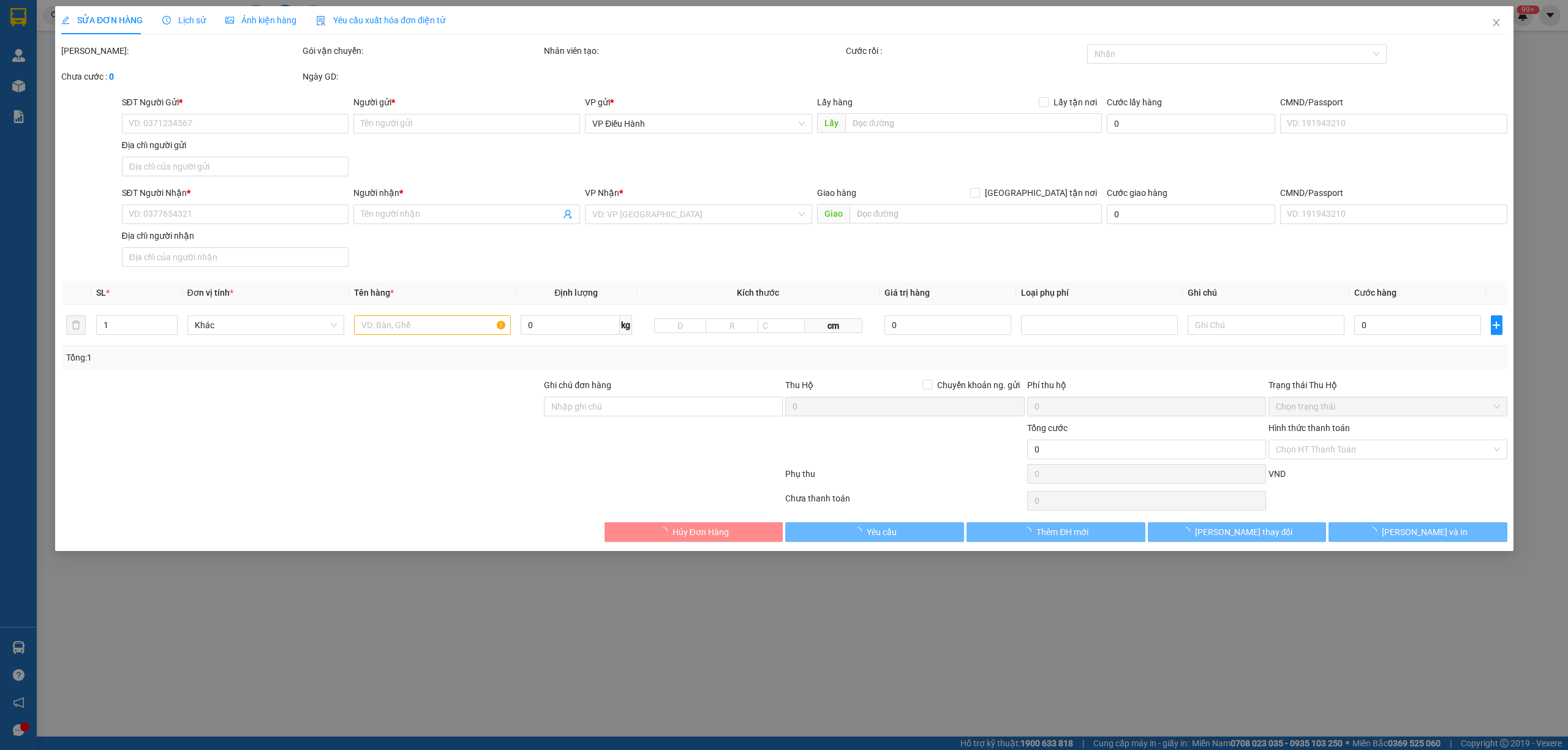
type input "Đường Tôn Đức Thắng nối dài, Phường Trường Xuân, Tam Kỳ Quãng Nam"
type input "nhận theo kiện - hư hỏng ko chịu trách nhiệm"
type input "335.000"
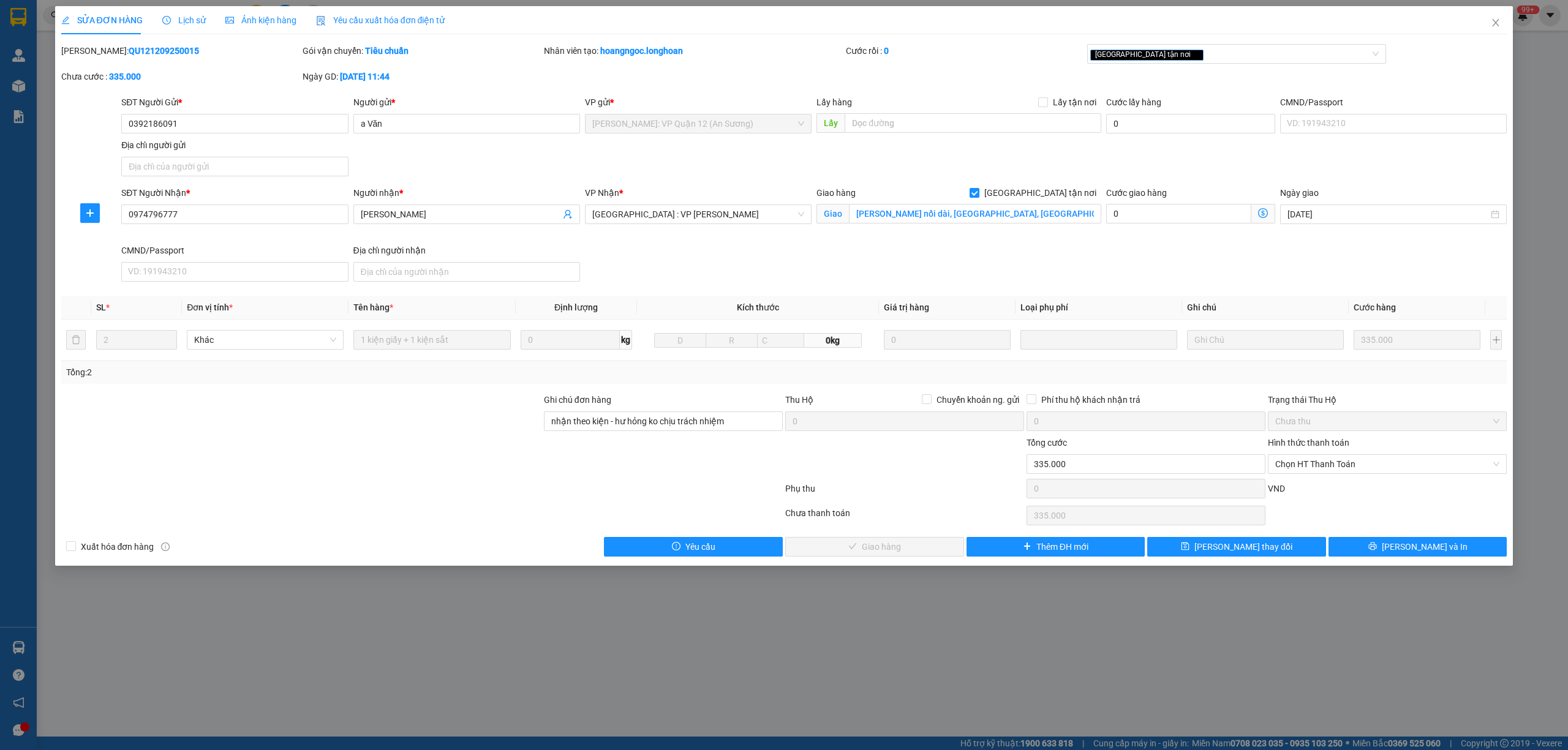
click at [188, 17] on span "Lịch sử" at bounding box center [184, 20] width 43 height 10
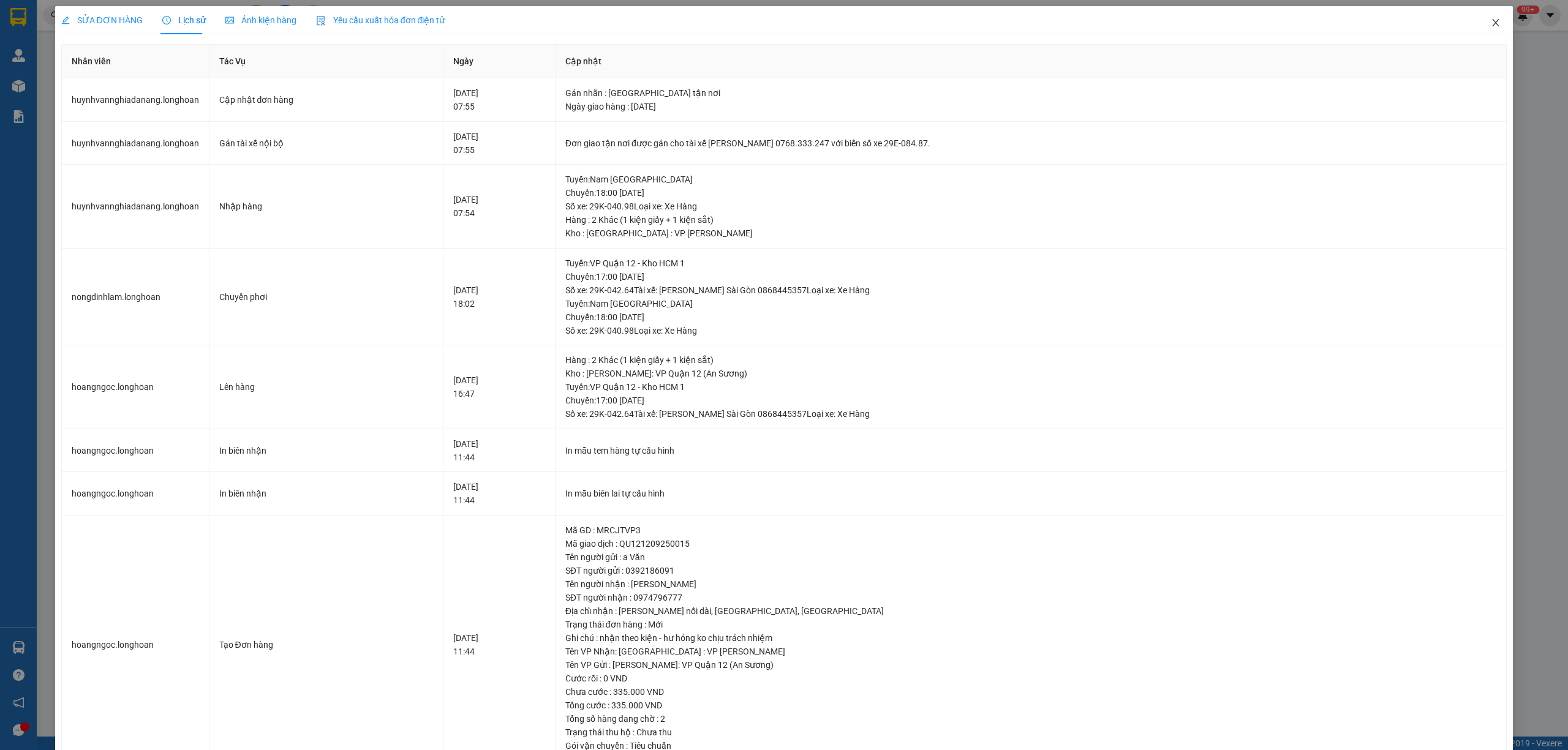
click at [1492, 24] on icon "close" at bounding box center [1496, 22] width 7 height 7
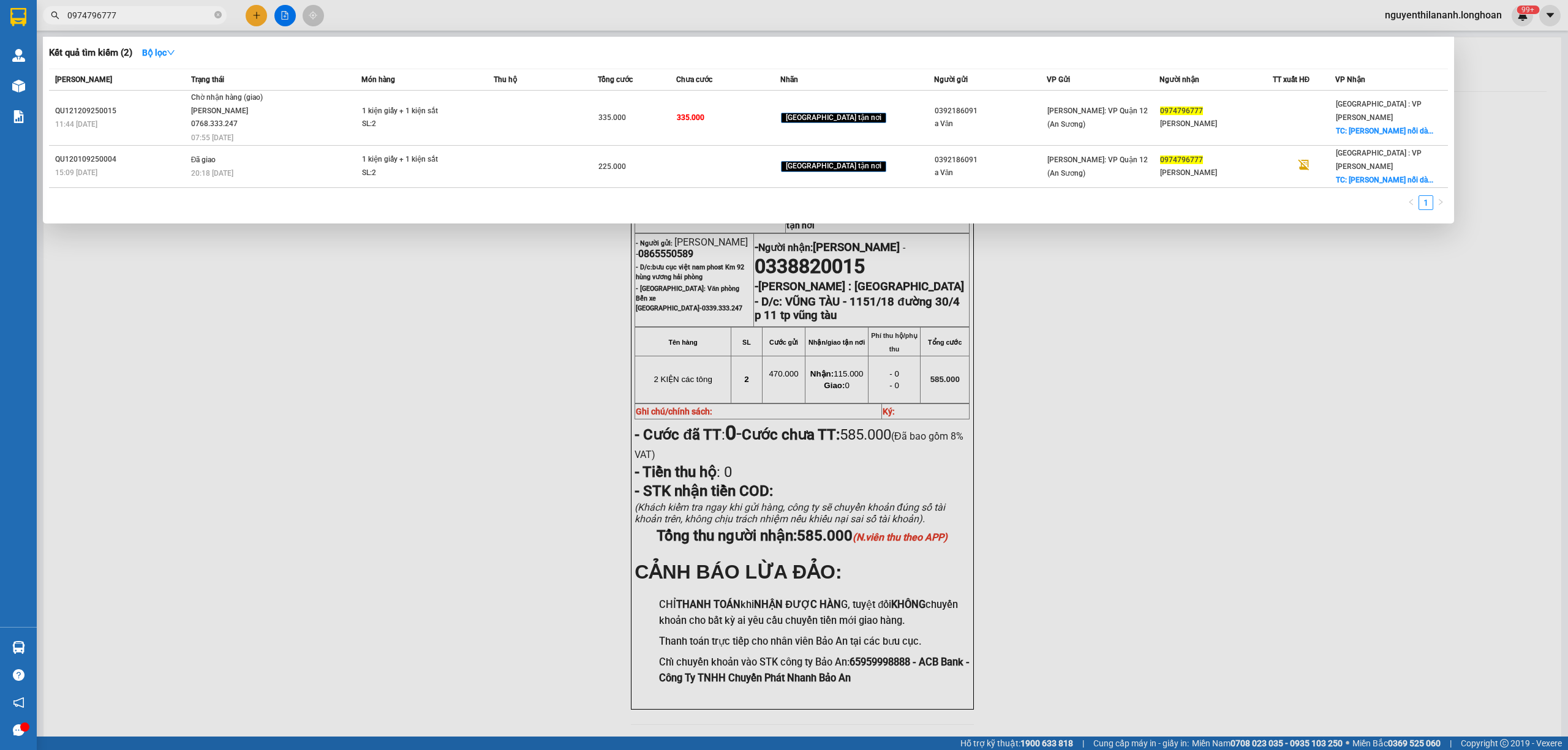
click at [158, 17] on input "0974796777" at bounding box center [139, 15] width 144 height 13
type input "0"
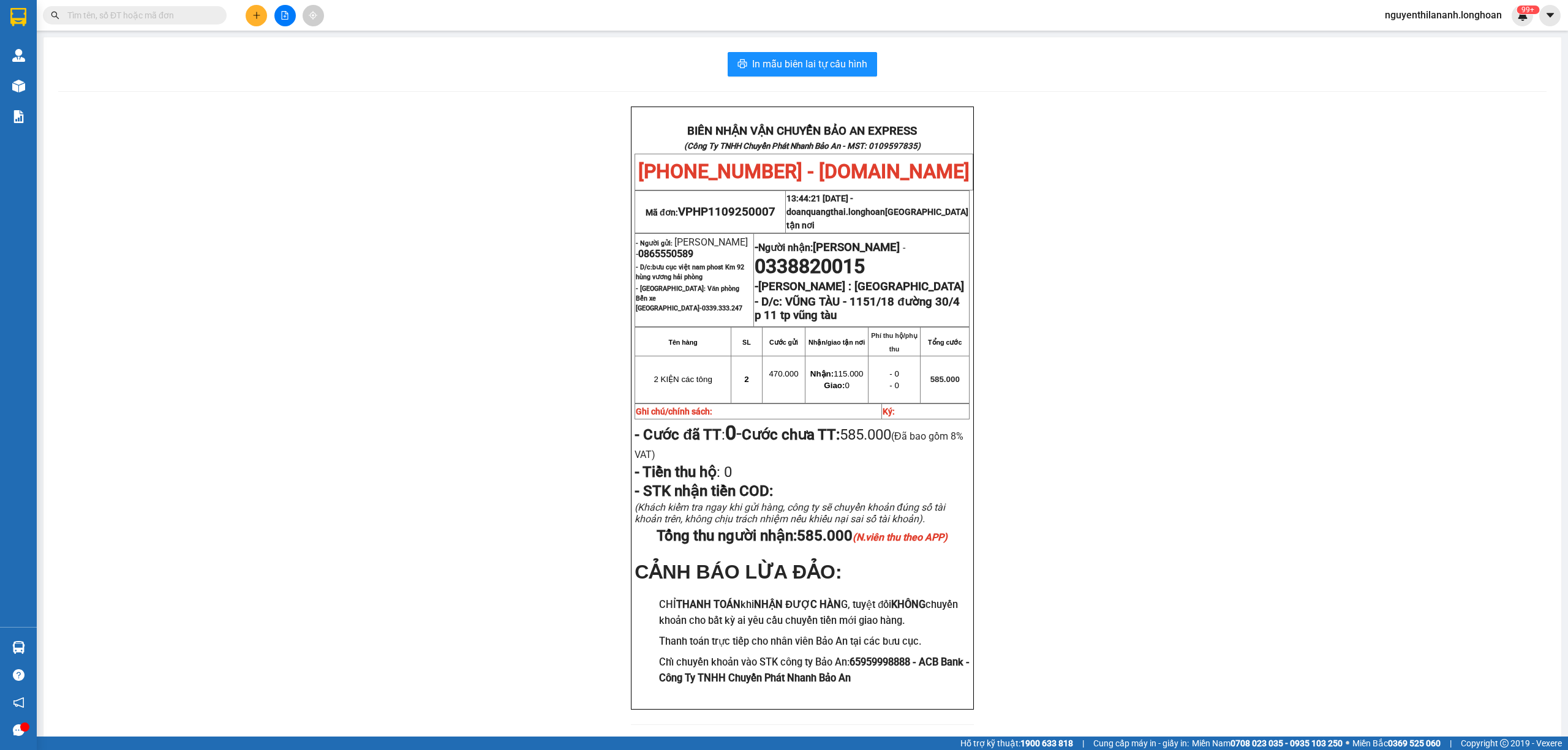
paste input "0774281888"
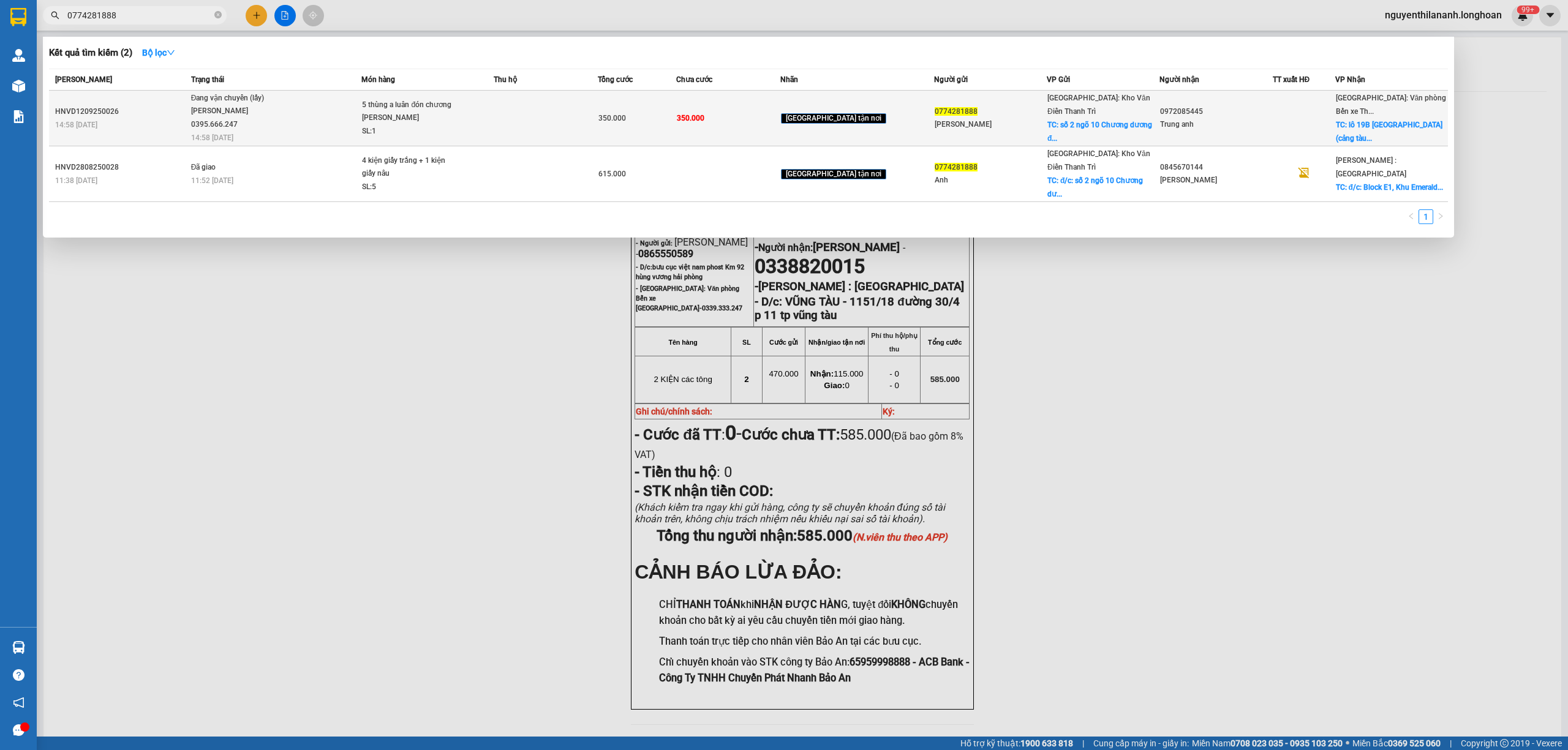
type input "0774281888"
click at [172, 120] on div "14:58 - 12/09" at bounding box center [121, 125] width 132 height 13
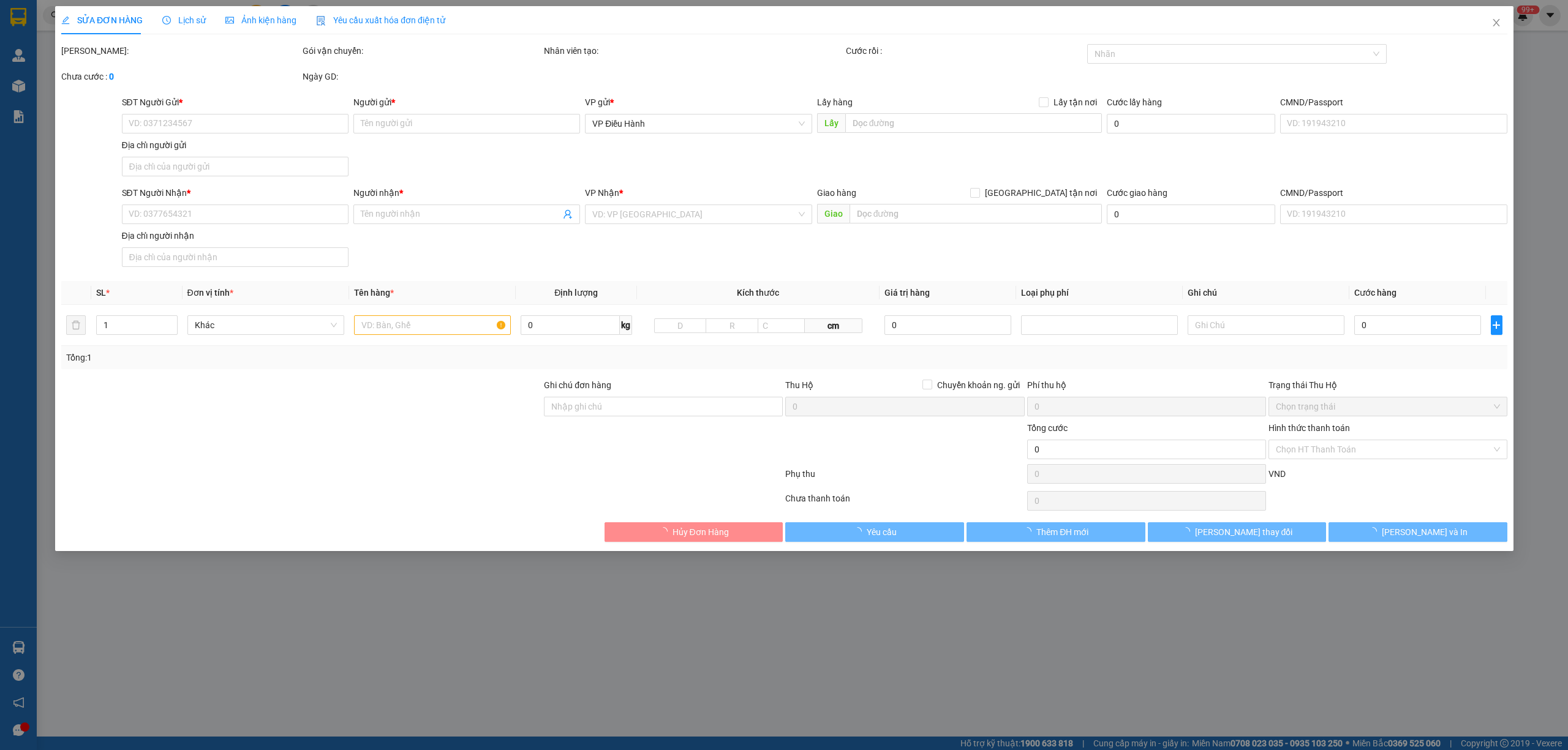
type input "0774281888"
type input "Hồng Anh"
checkbox input "true"
type input "số 2 ngõ 10 Chương dương độ, hoàn kiếm, hn"
type input "0972085445"
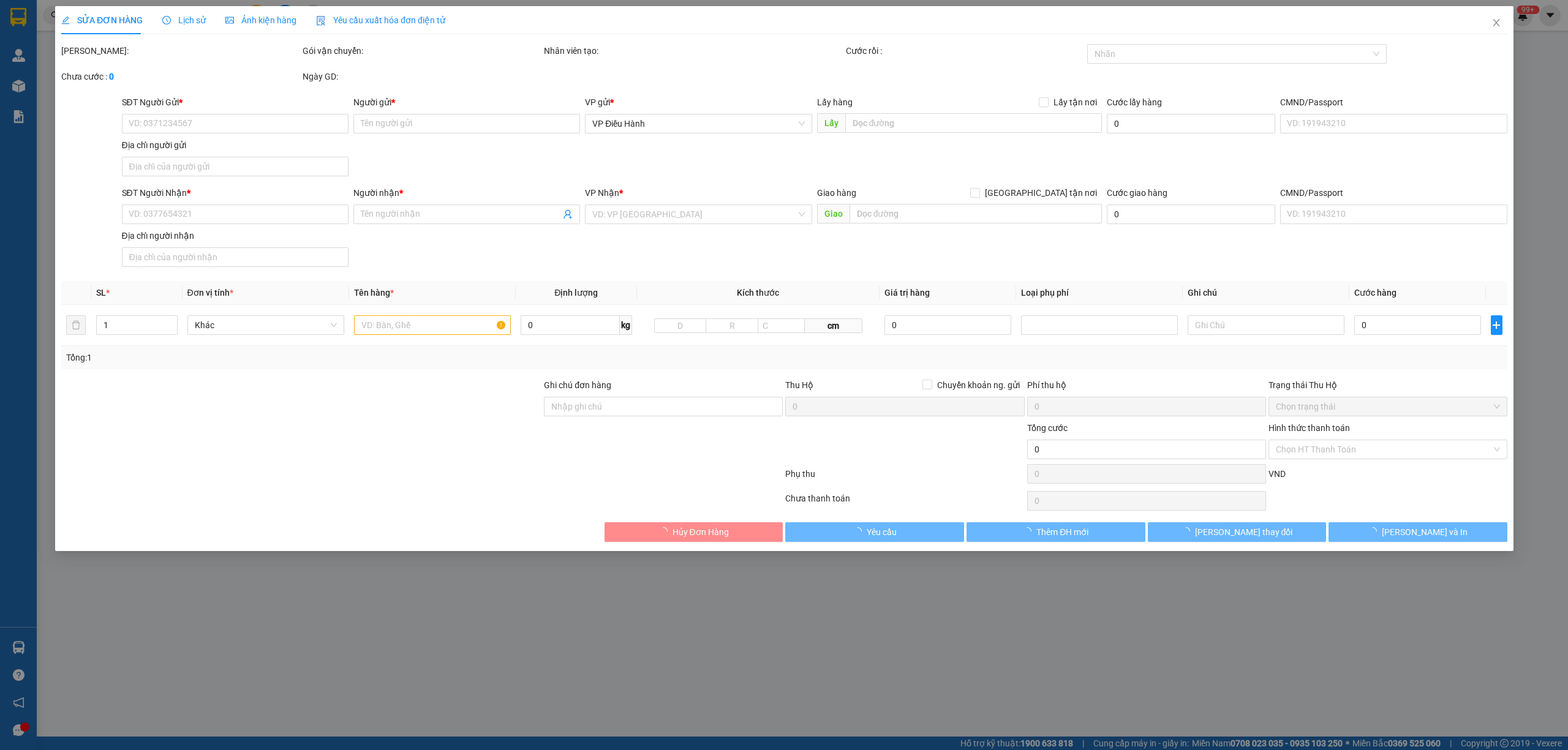
type input "Trung anh"
checkbox input "true"
type input "lô 19B Tuần châu (cảng tàu ngủ đêm quốc tế Tuần châu - cảng số 2), phường Tuần …"
type input "15/9 đón"
type input "350.000"
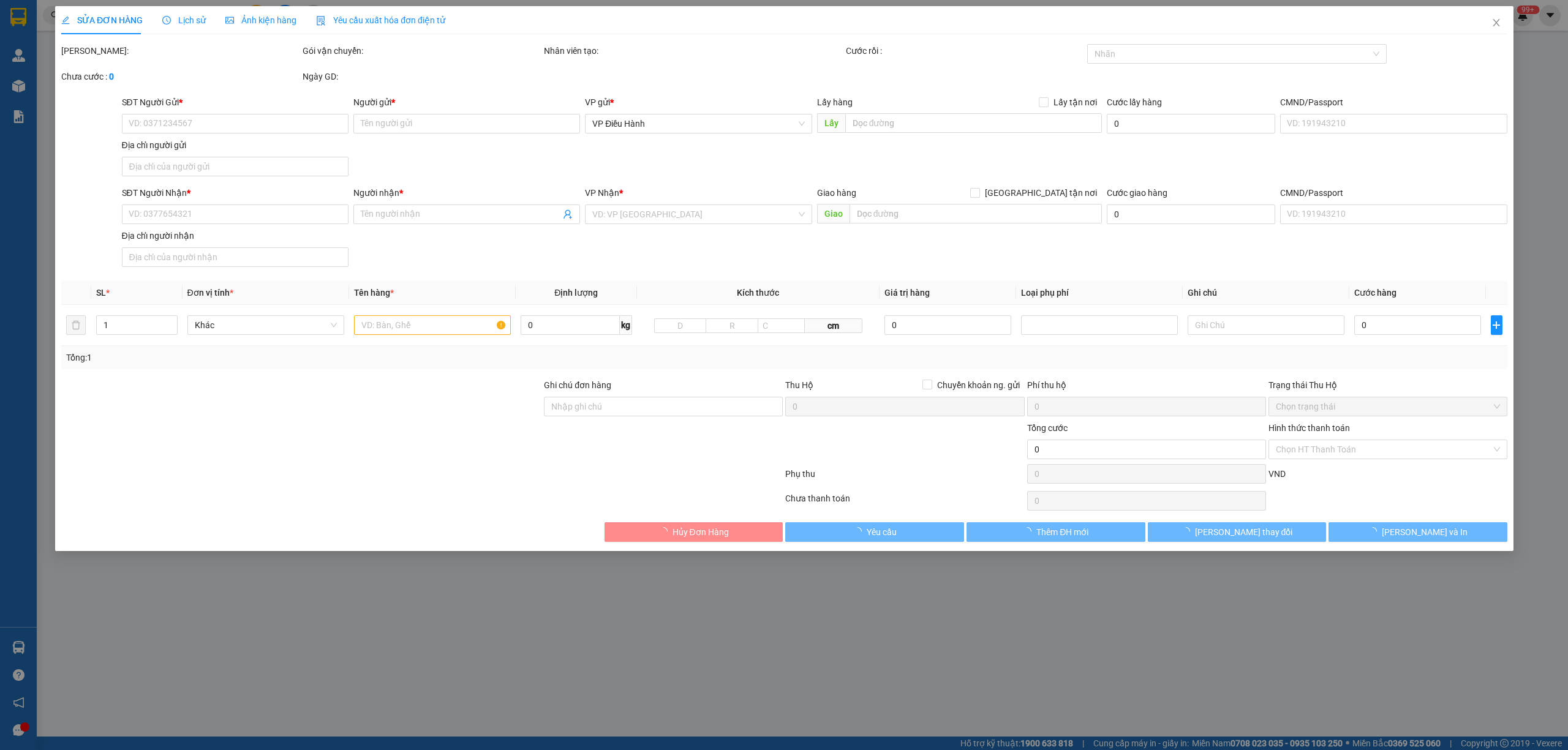
type input "350.000"
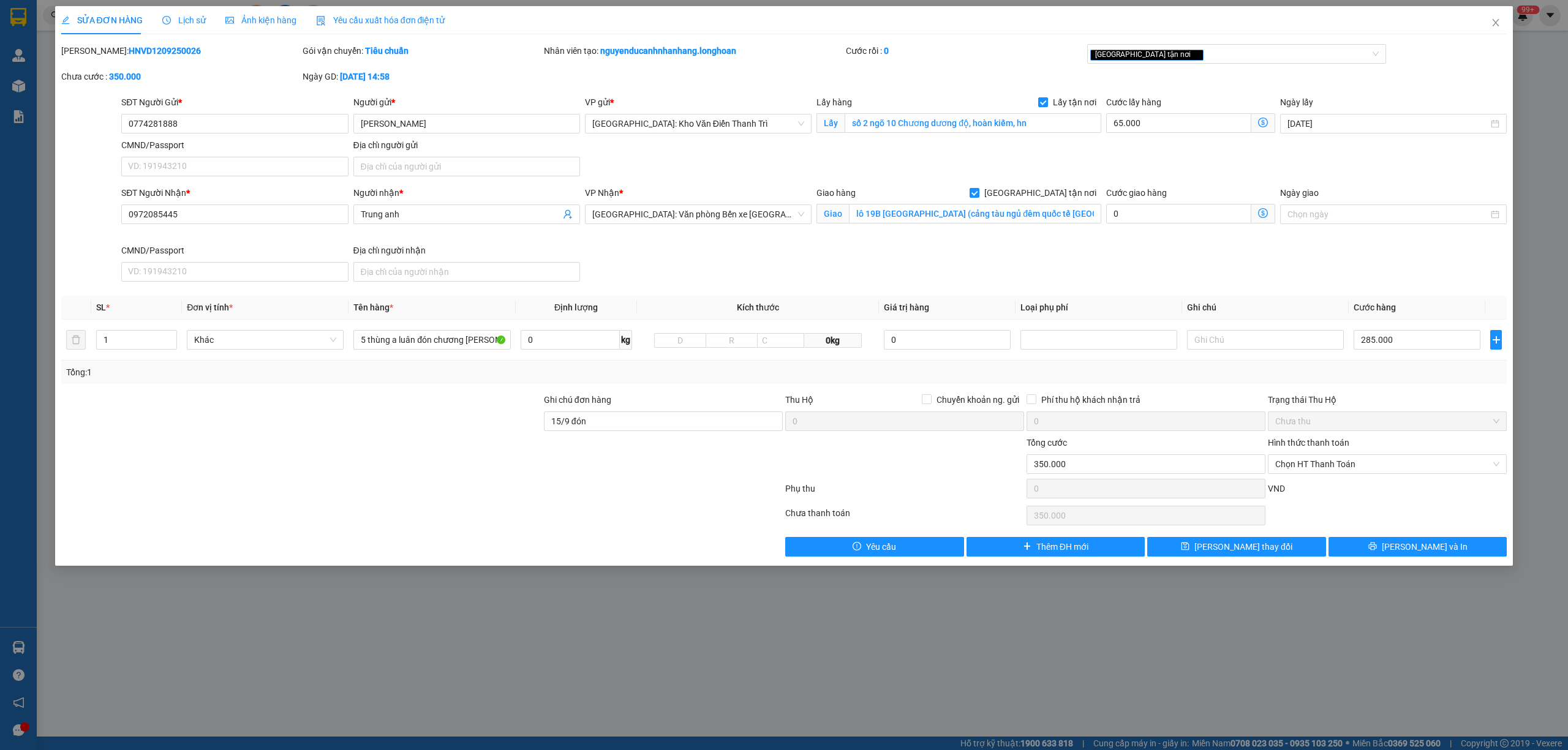
click at [179, 16] on span "Lịch sử" at bounding box center [184, 20] width 43 height 10
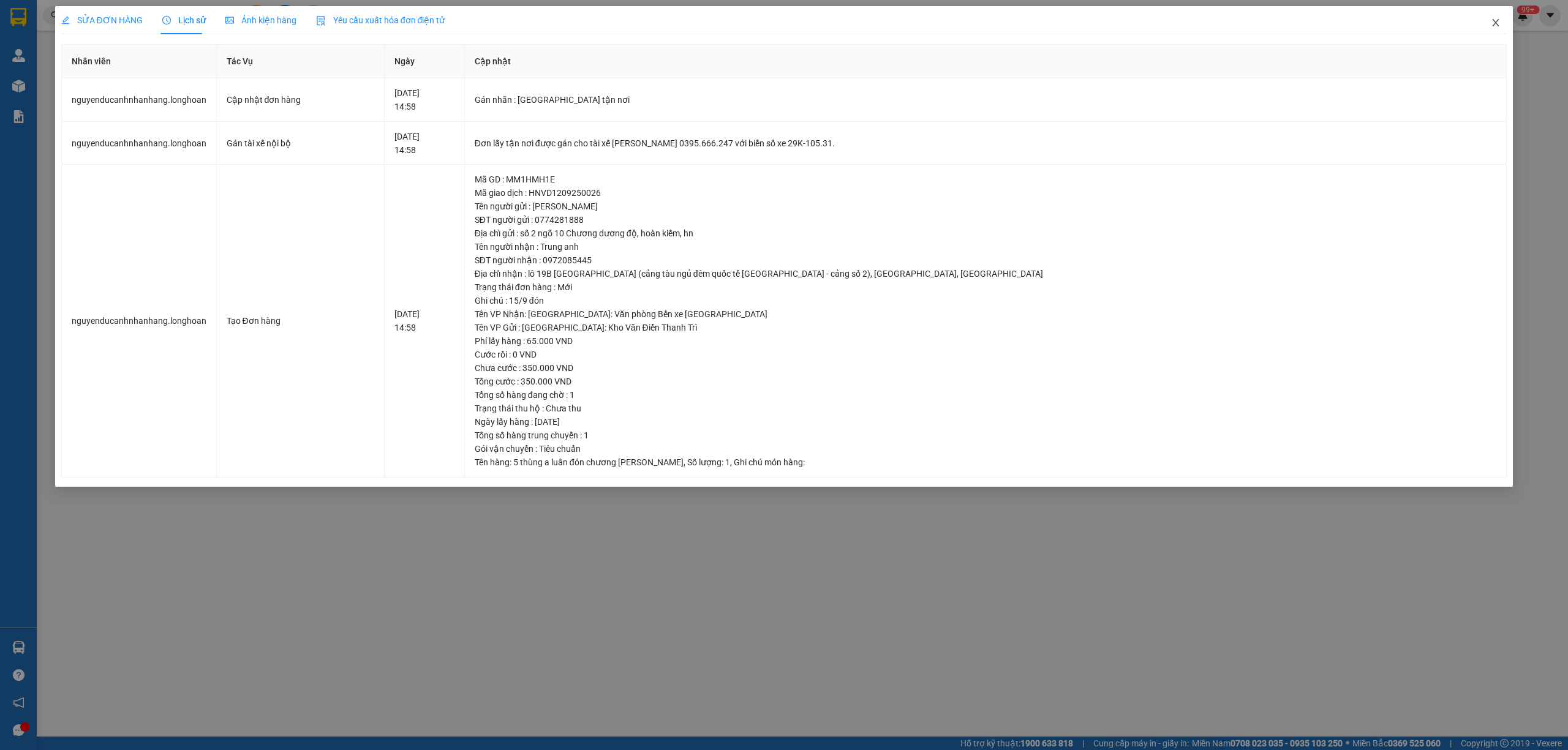
drag, startPoint x: 1499, startPoint y: 22, endPoint x: 1490, endPoint y: 25, distance: 9.5
click at [1490, 25] on icon "close" at bounding box center [1495, 22] width 10 height 10
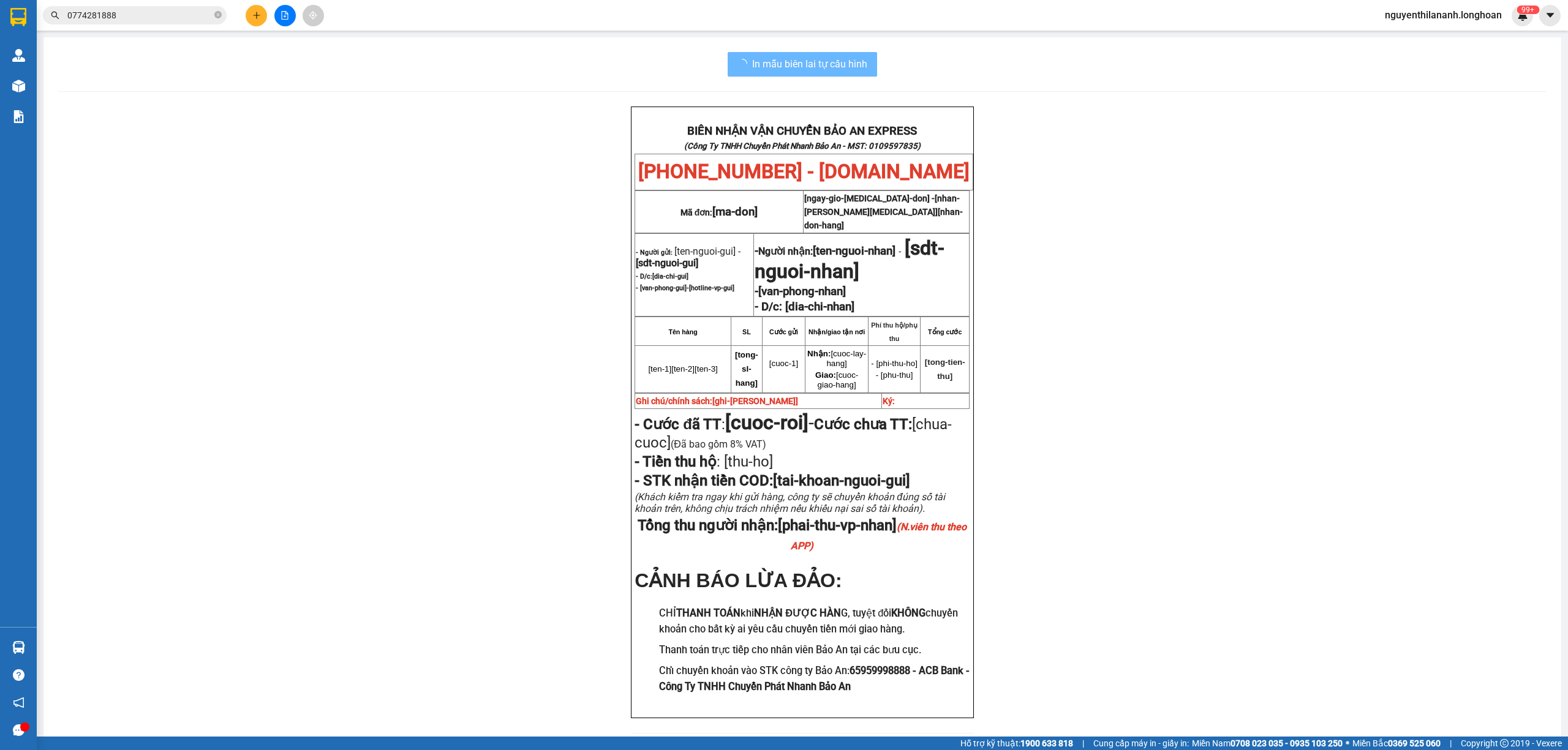
click at [194, 20] on input "0774281888" at bounding box center [139, 15] width 144 height 13
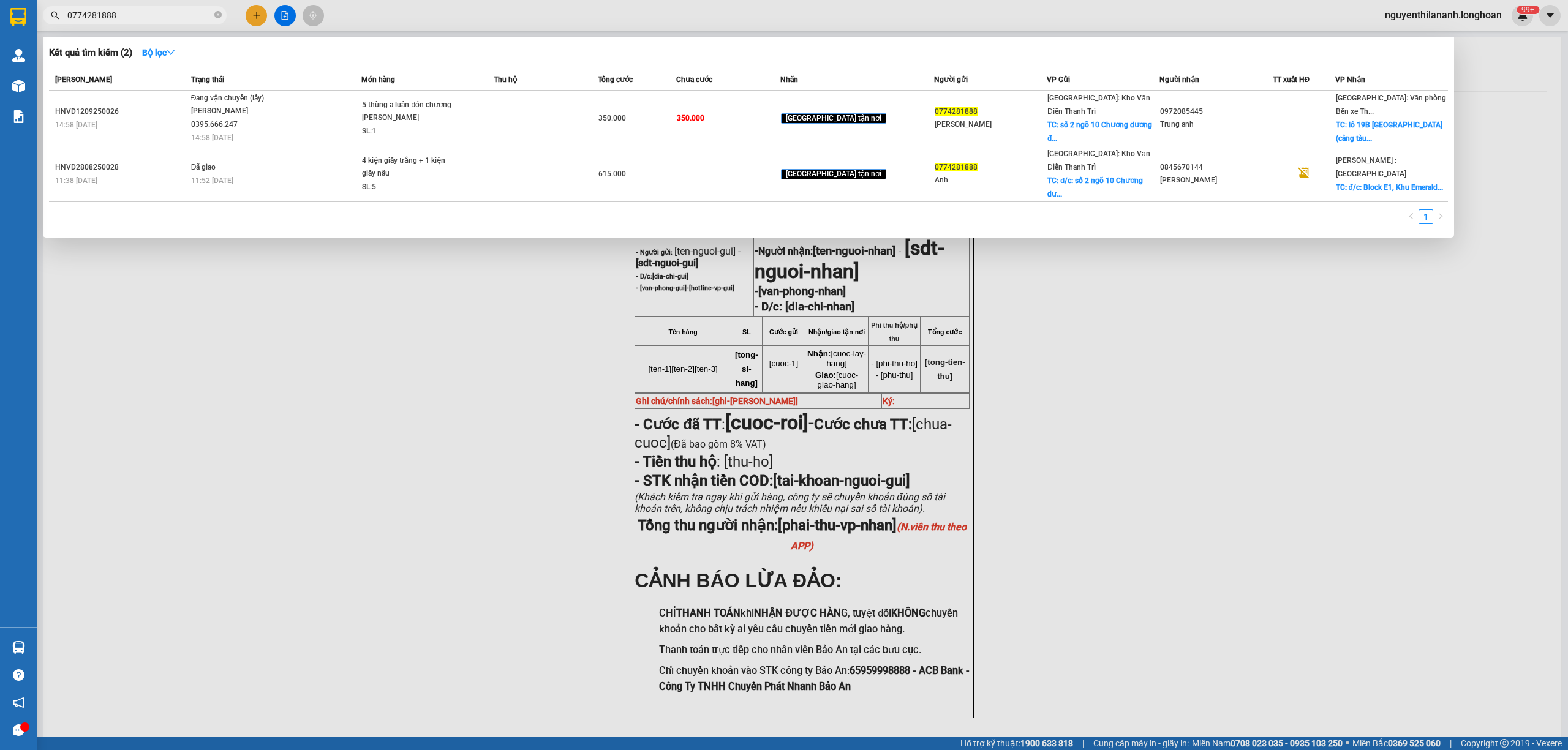
click at [194, 20] on input "0774281888" at bounding box center [139, 15] width 144 height 13
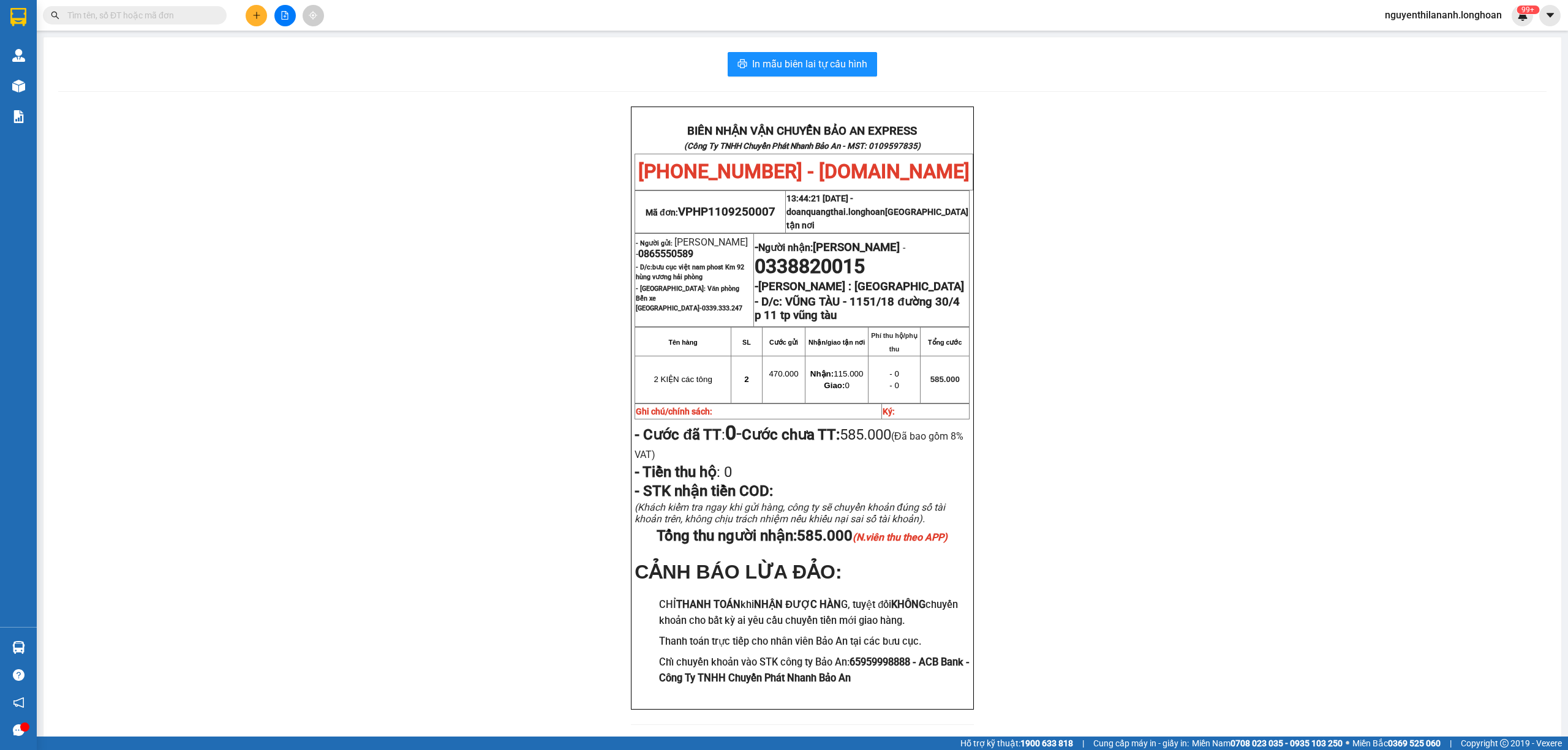
paste input "0909708562"
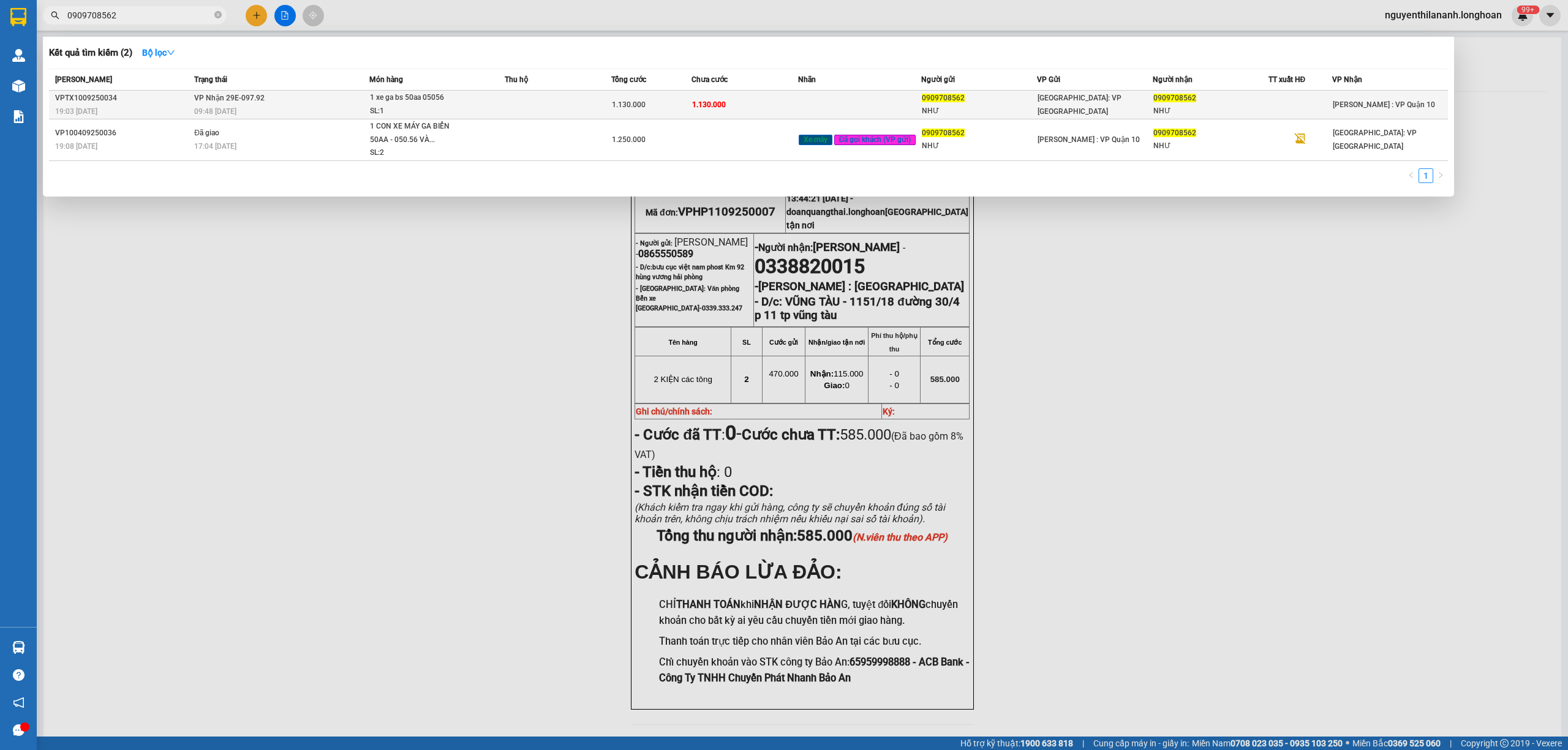
type input "0909708562"
click at [139, 97] on div "VPTX1009250034" at bounding box center [122, 98] width 135 height 13
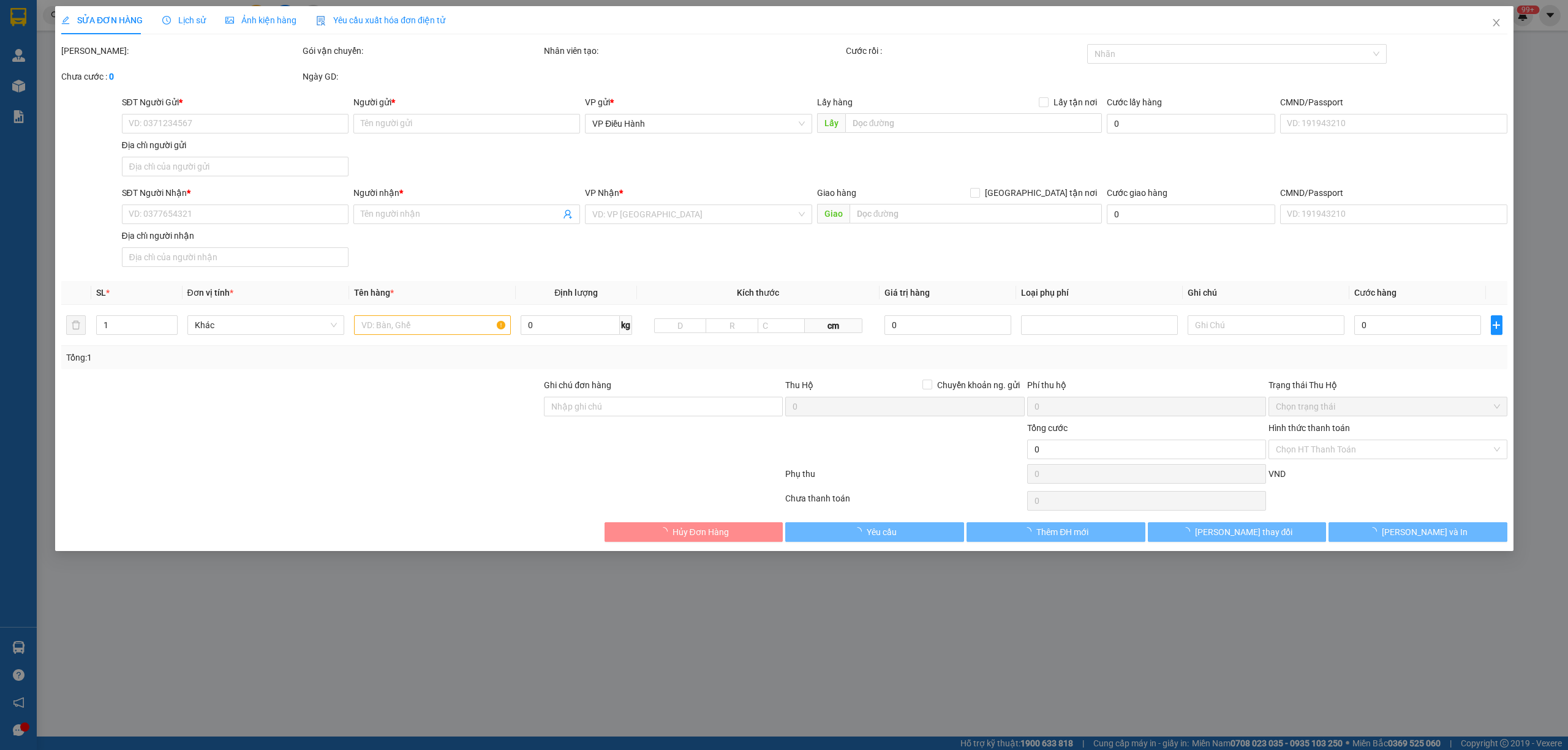
type input "0909708562"
type input "NHƯ"
type input "0909708562"
type input "NHƯ"
type input "1.130.000"
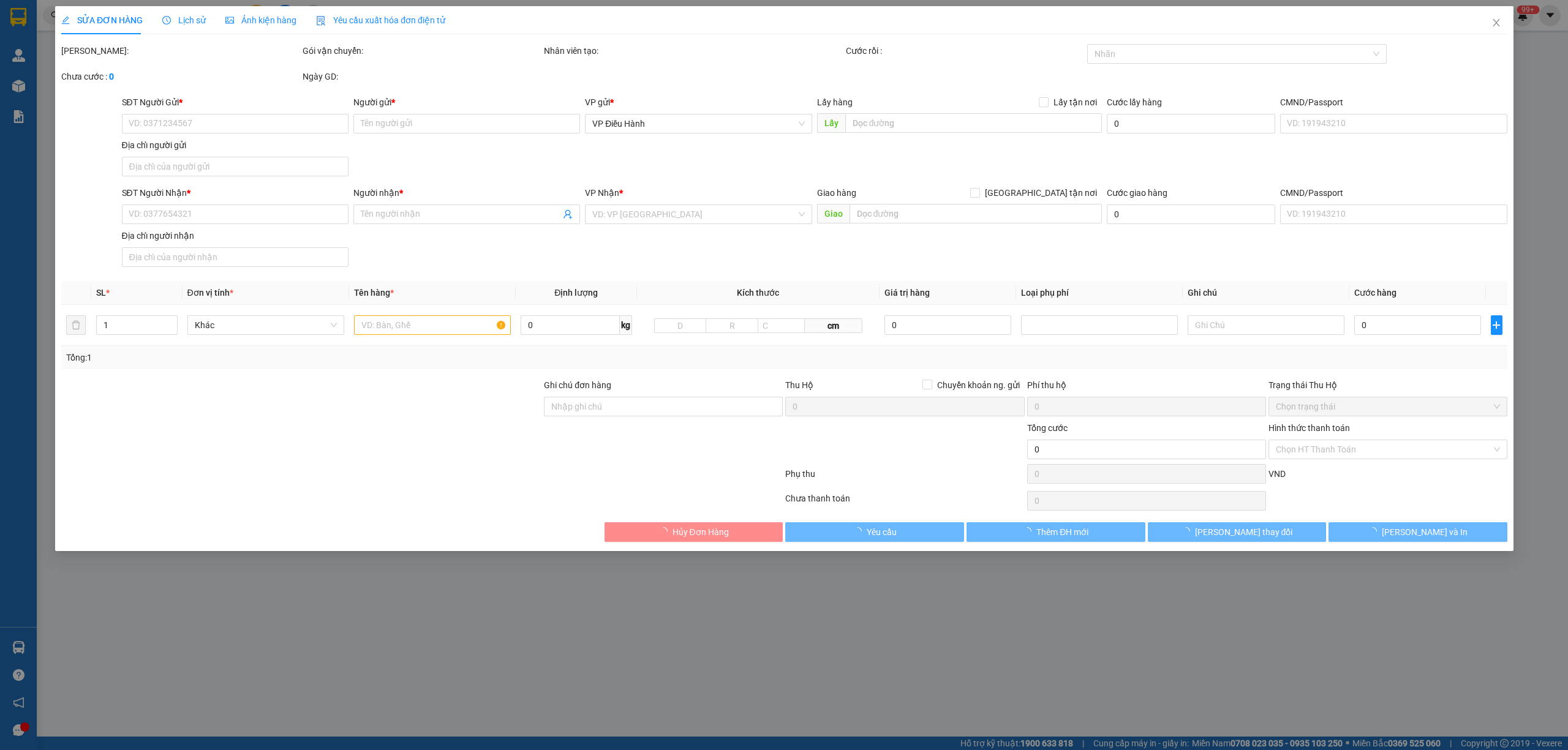
type input "1.130.000"
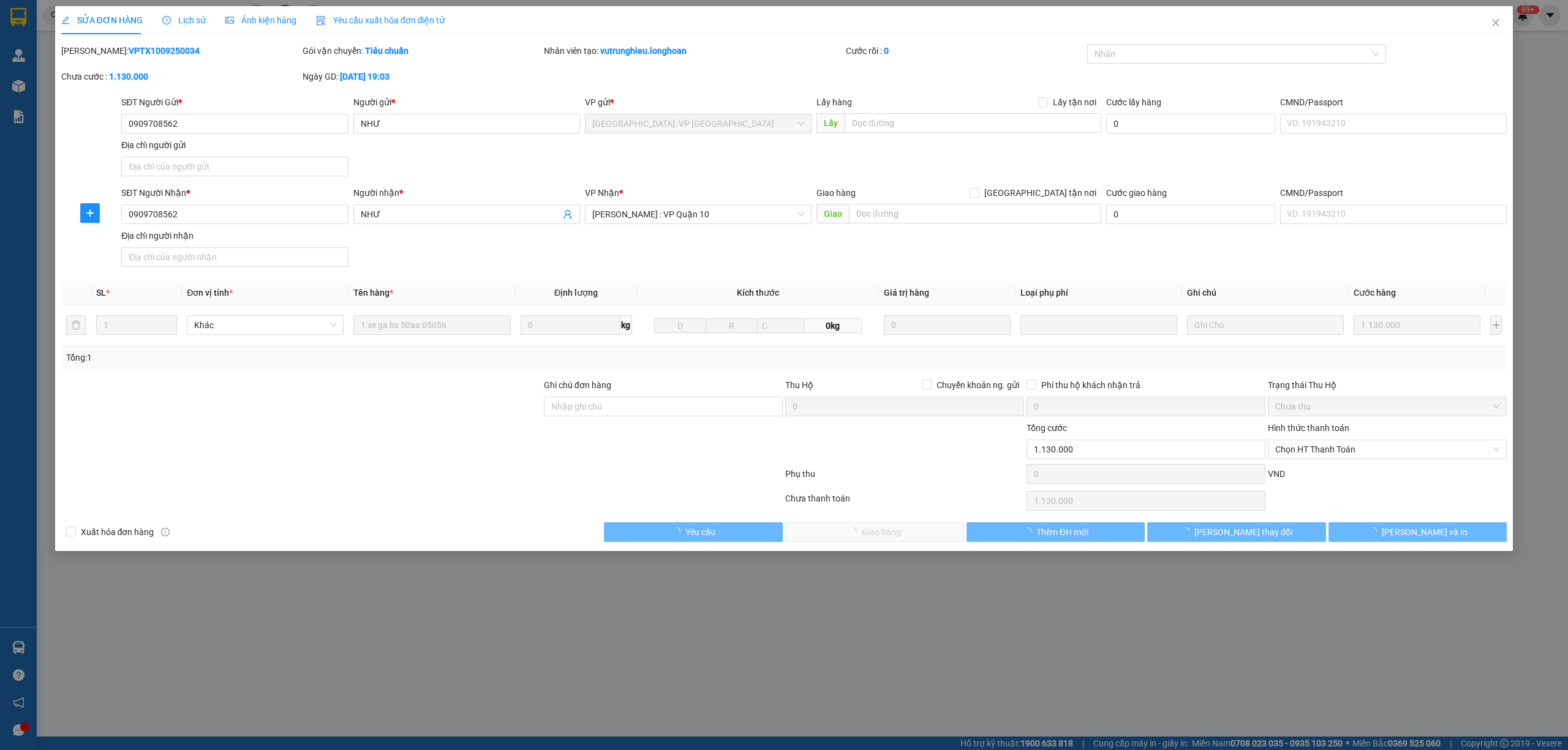
click at [193, 16] on span "Lịch sử" at bounding box center [184, 20] width 43 height 10
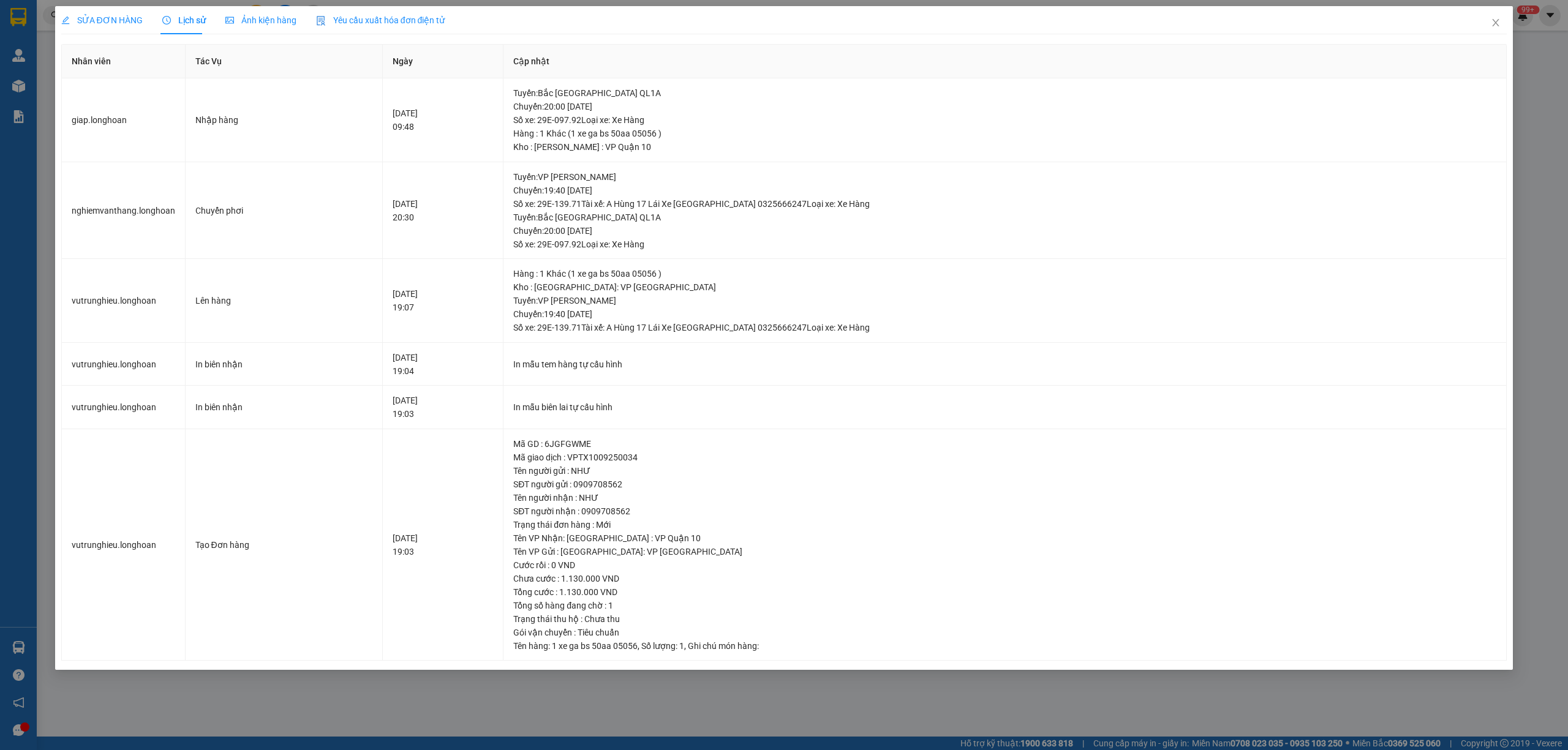
click at [120, 21] on span "SỬA ĐƠN HÀNG" at bounding box center [102, 20] width 81 height 10
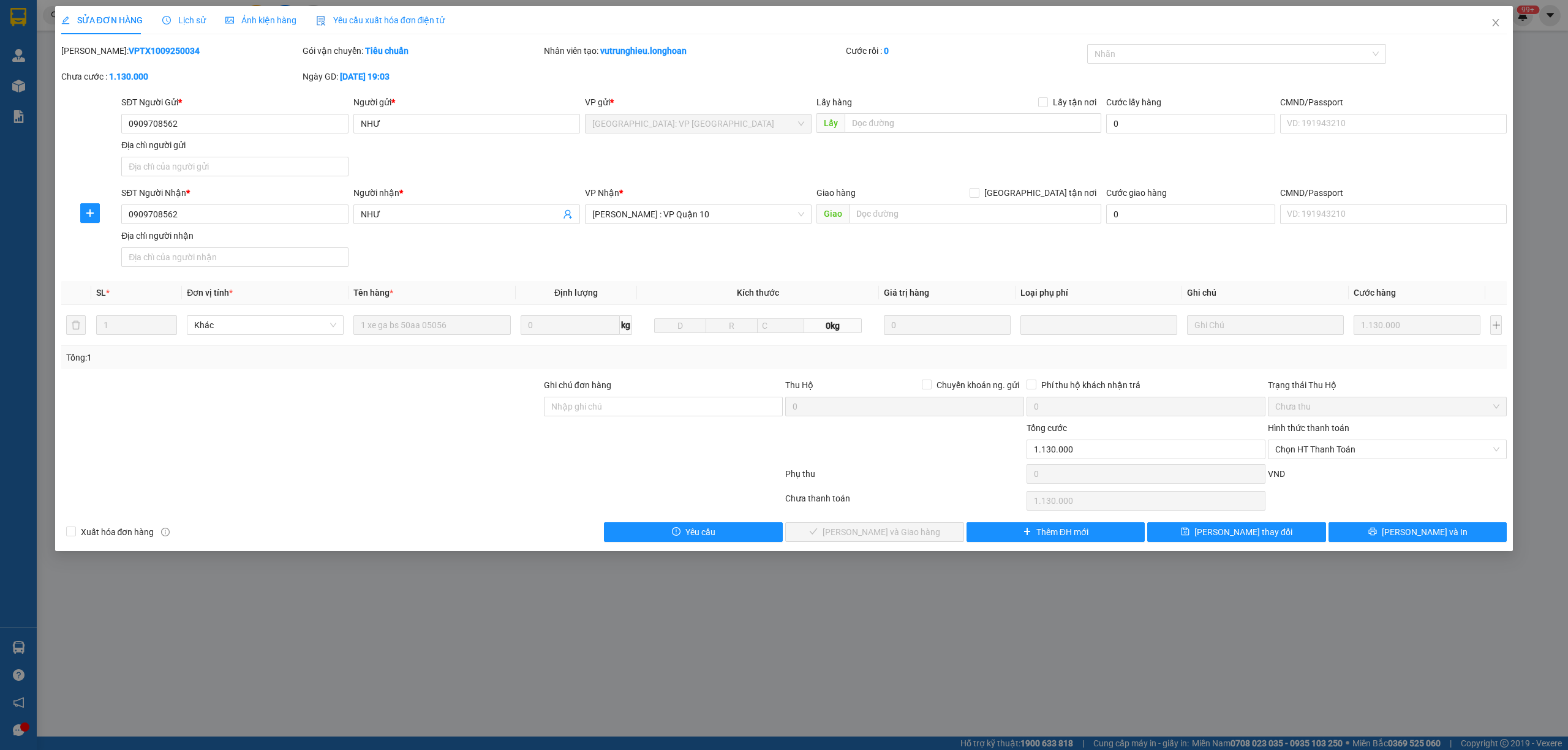
drag, startPoint x: 168, startPoint y: 55, endPoint x: 93, endPoint y: 52, distance: 75.1
click at [93, 52] on div "Mã ĐH: VPTX1009250034" at bounding box center [180, 50] width 239 height 13
copy b "VPTX1009250034"
drag, startPoint x: 1502, startPoint y: 22, endPoint x: 1495, endPoint y: 24, distance: 7.3
click at [1495, 24] on span "Close" at bounding box center [1495, 23] width 34 height 34
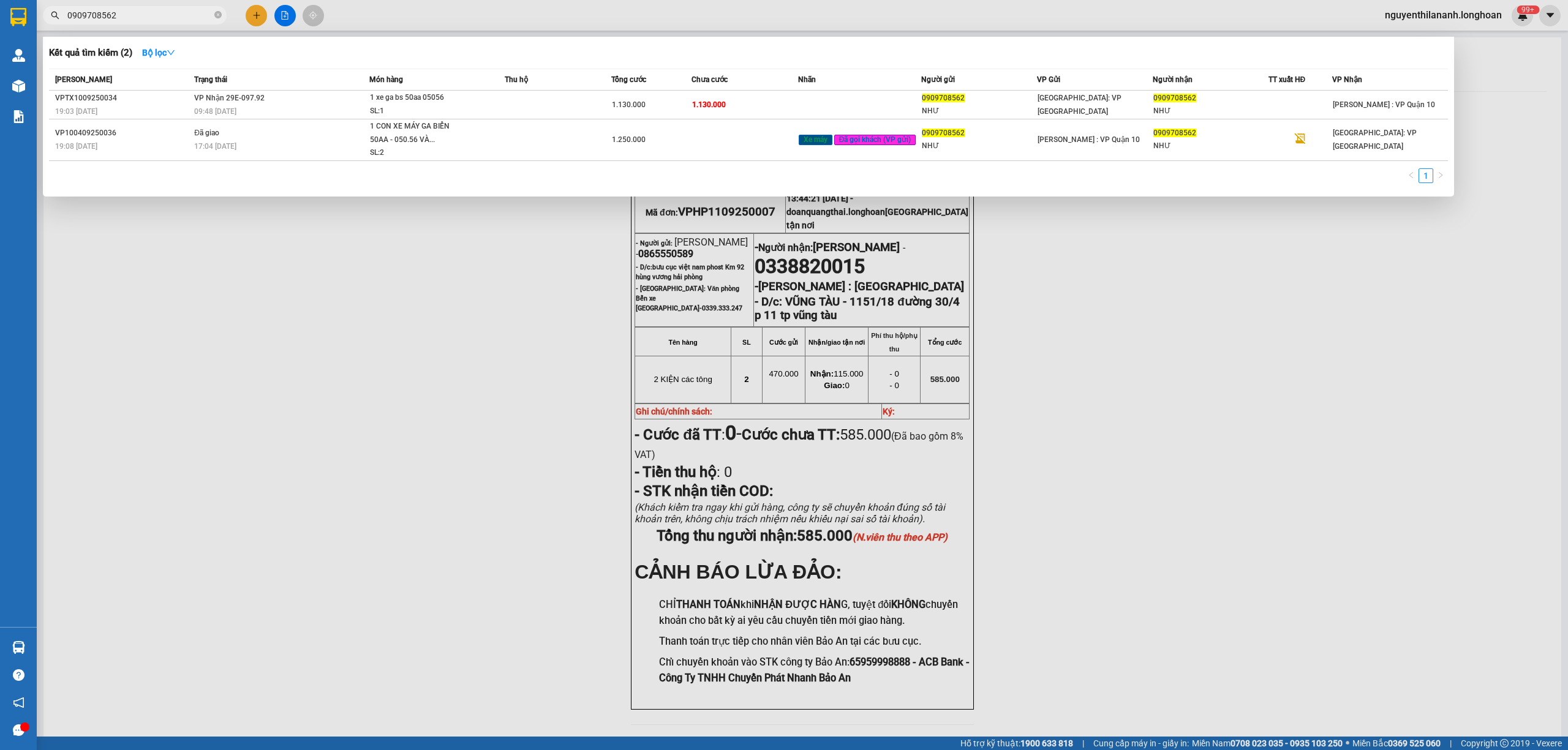
click at [123, 17] on input "0909708562" at bounding box center [139, 15] width 144 height 13
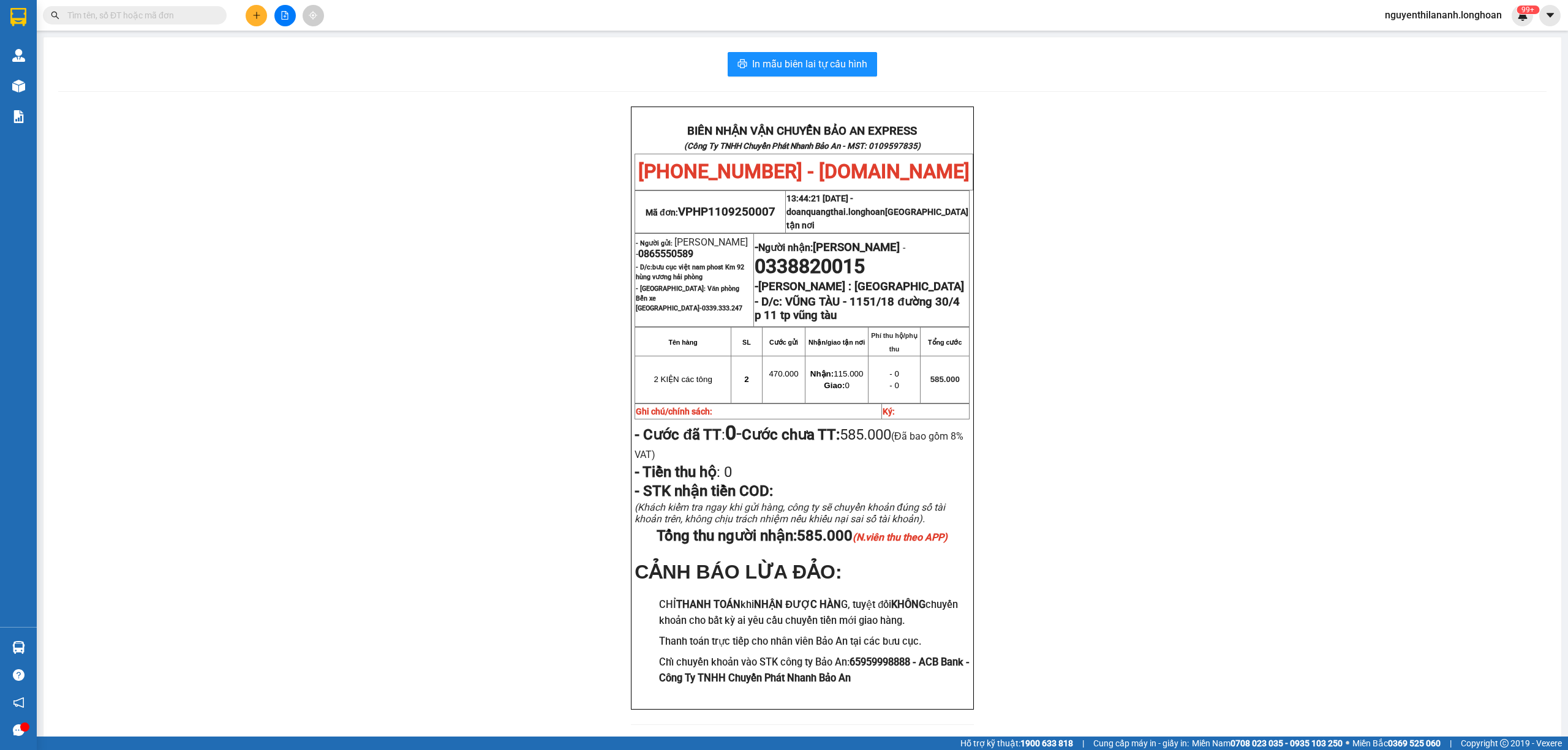
paste input "0879137462"
type input "0879137462"
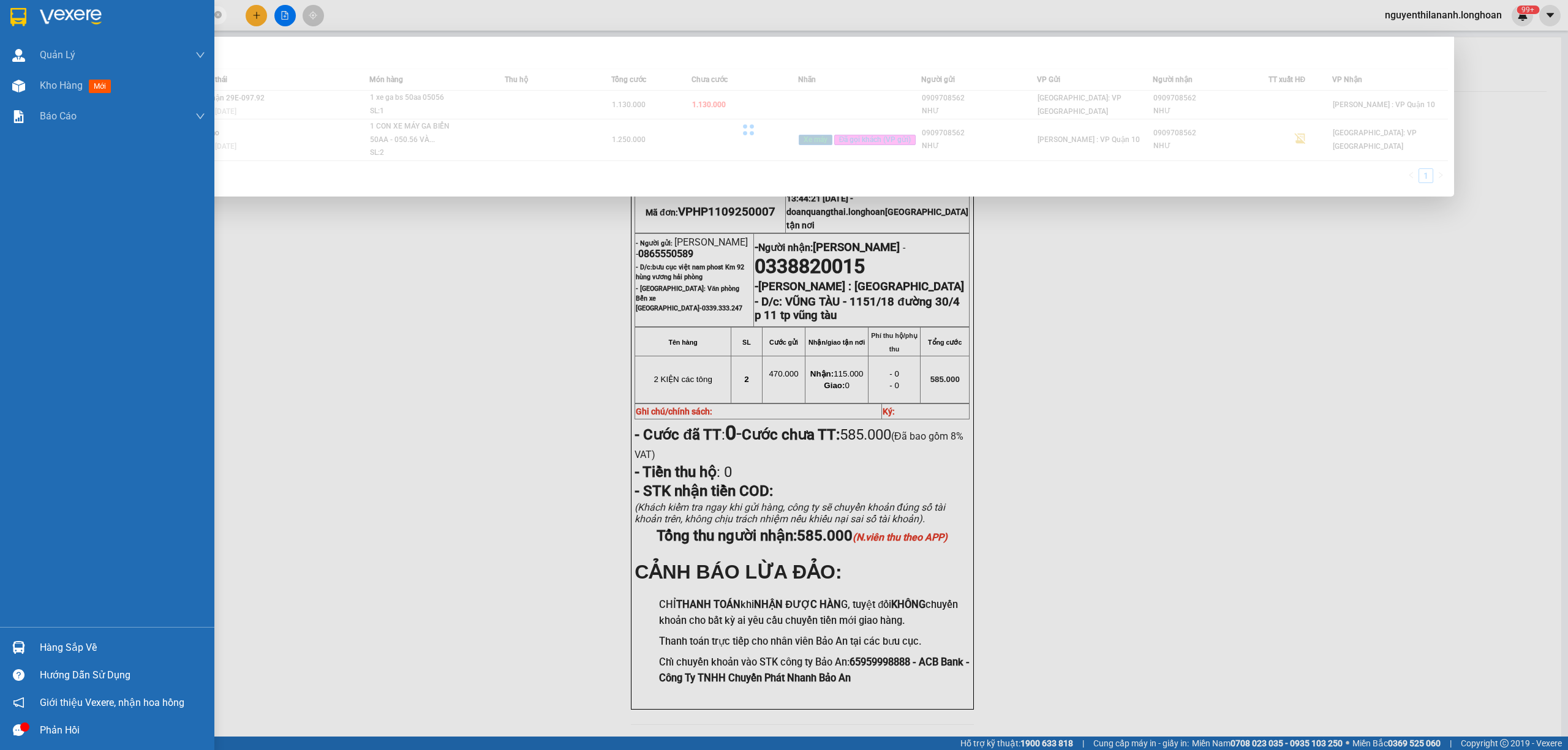
drag, startPoint x: 123, startPoint y: 17, endPoint x: 17, endPoint y: 22, distance: 106.1
click at [17, 22] on section "Kết quả tìm kiếm ( 2 ) Bộ lọc Mã ĐH Trạng thái Món hàng Thu hộ Tổng cước Chưa c…" at bounding box center [784, 375] width 1568 height 750
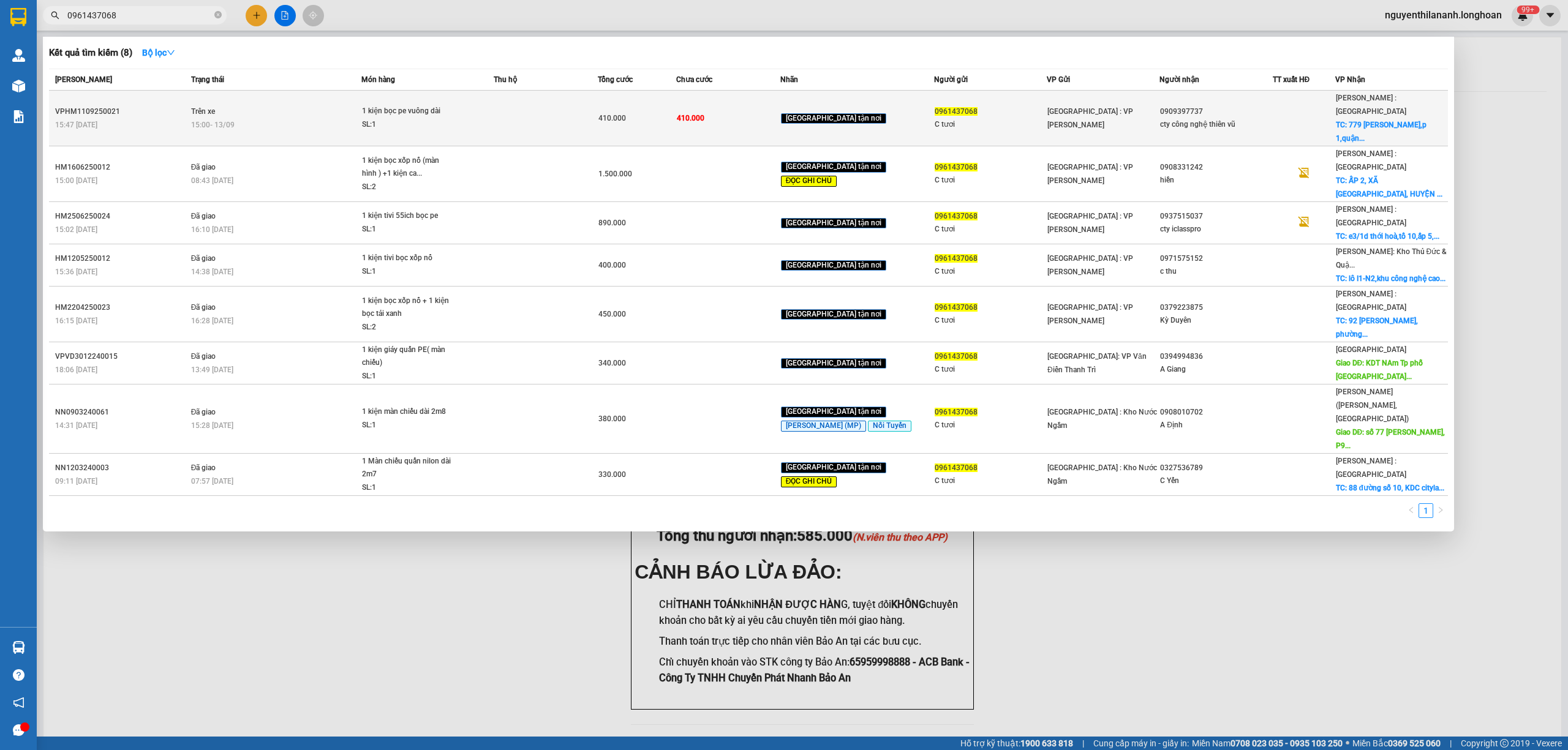
type input "0961437068"
click at [162, 118] on div "15:47 - 11/09" at bounding box center [121, 125] width 132 height 13
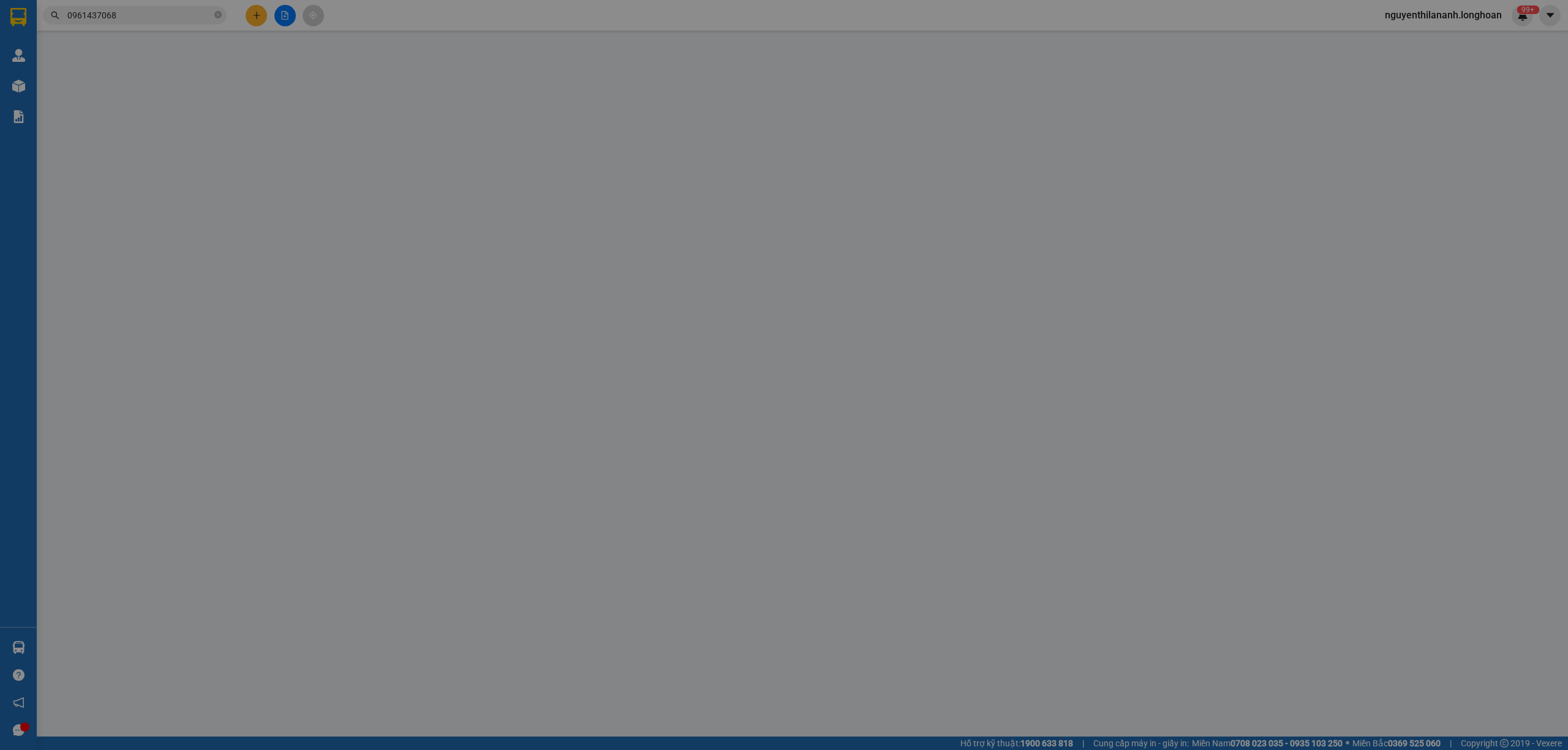
type input "0961437068"
type input "C tươi"
type input "0909397737"
type input "cty công nghệ thiên vũ"
checkbox input "true"
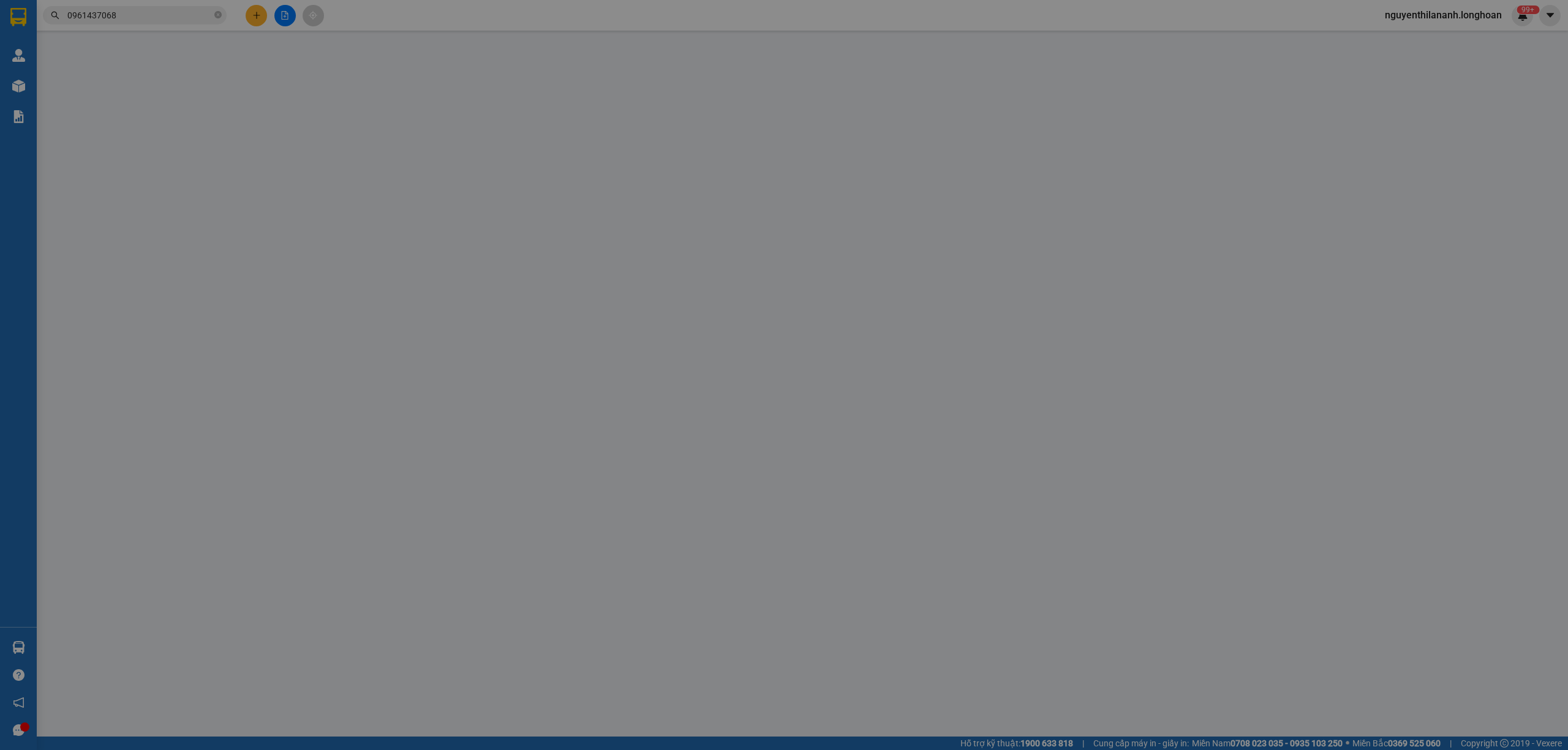
type input "779 trần hưng đạo,p 1,quận 5,hcm"
type input "hàng k bao gẫy"
type input "410.000"
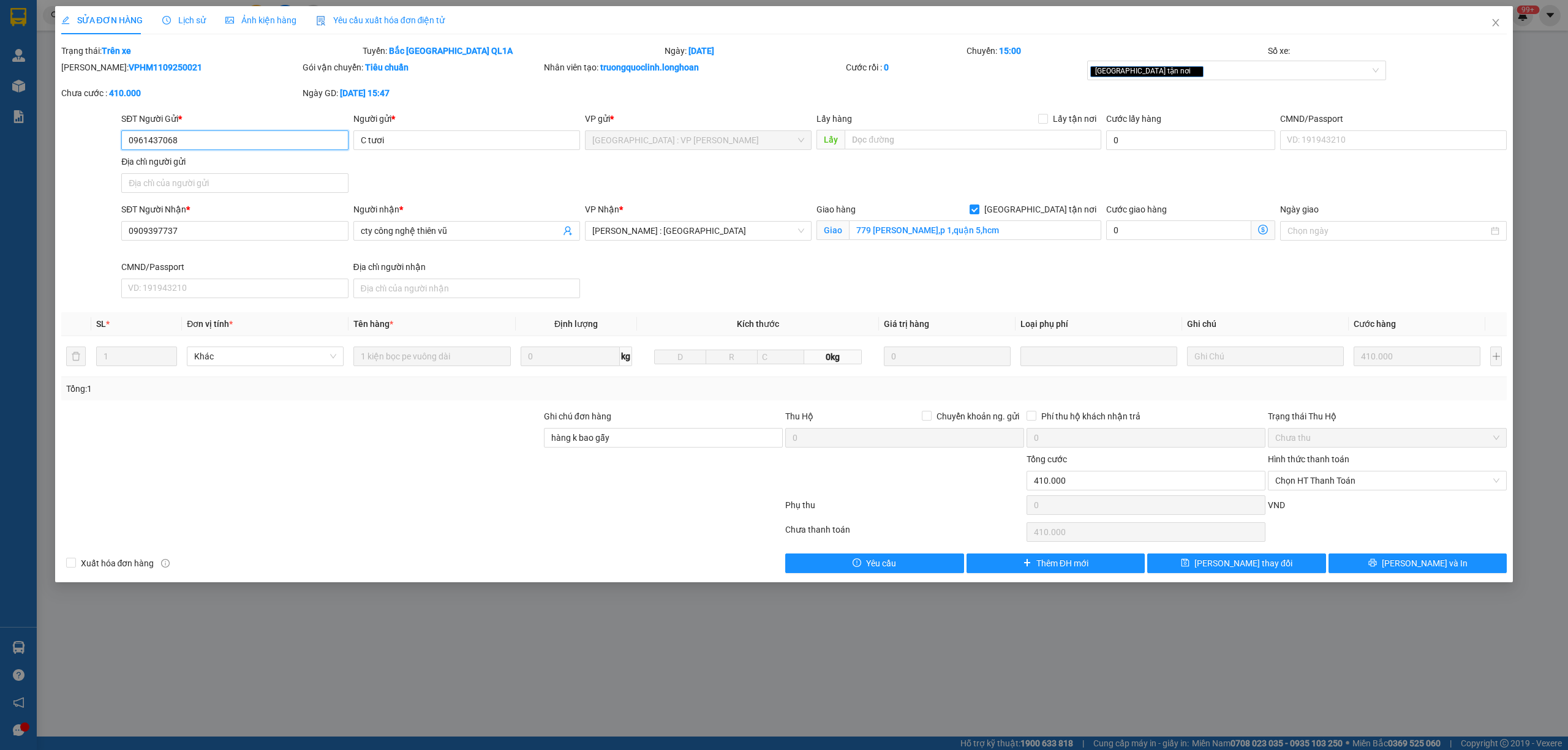
drag, startPoint x: 190, startPoint y: 139, endPoint x: 109, endPoint y: 150, distance: 81.7
click at [109, 150] on div "SĐT Người Gửi * 0961437068 0961437068 Người gửi * C tươi VP gửi * Hà Nội : VP H…" at bounding box center [784, 155] width 1448 height 85
click at [181, 17] on span "Lịch sử" at bounding box center [184, 20] width 43 height 10
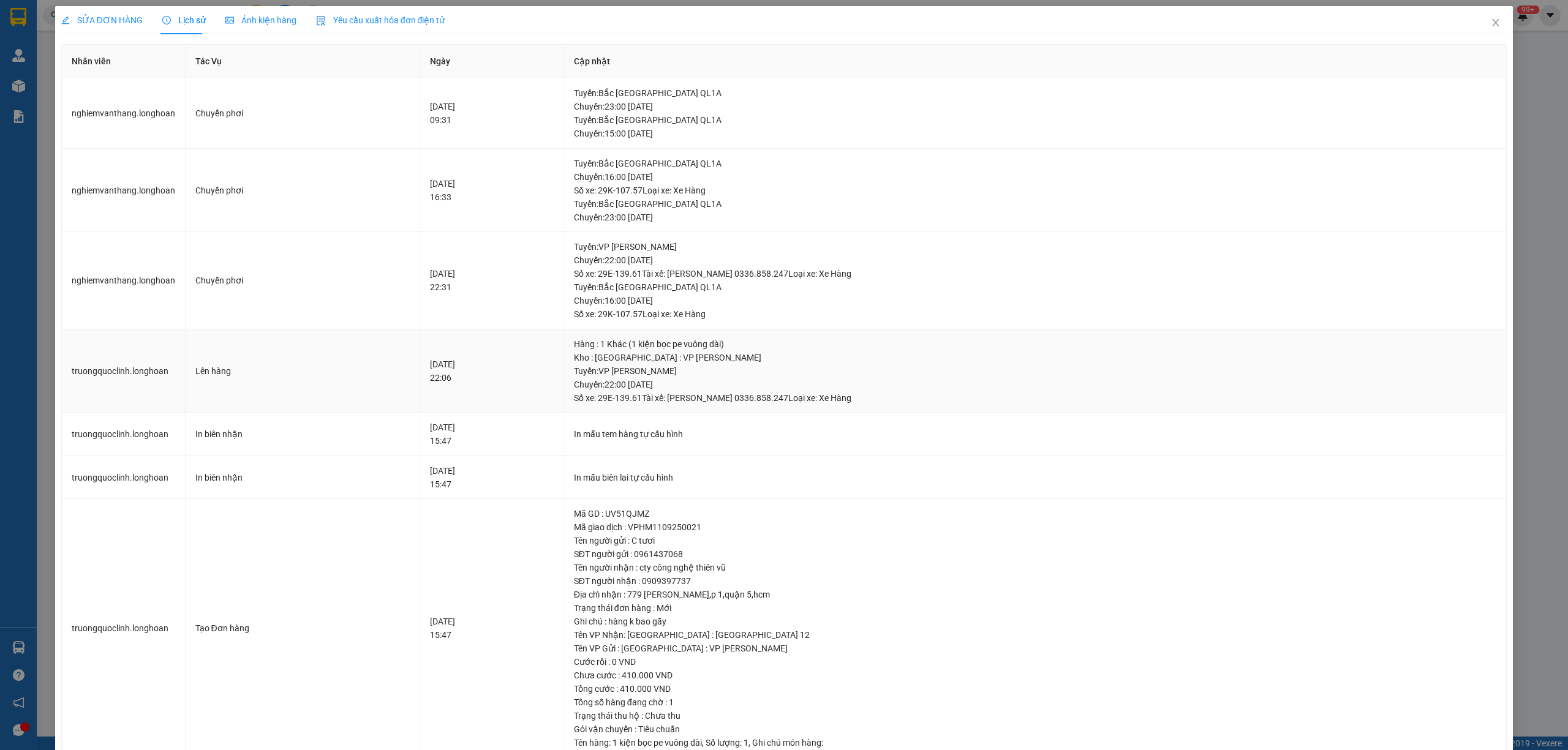
click at [374, 355] on td "Lên hàng" at bounding box center [303, 372] width 235 height 84
click at [96, 18] on span "SỬA ĐƠN HÀNG" at bounding box center [102, 20] width 81 height 10
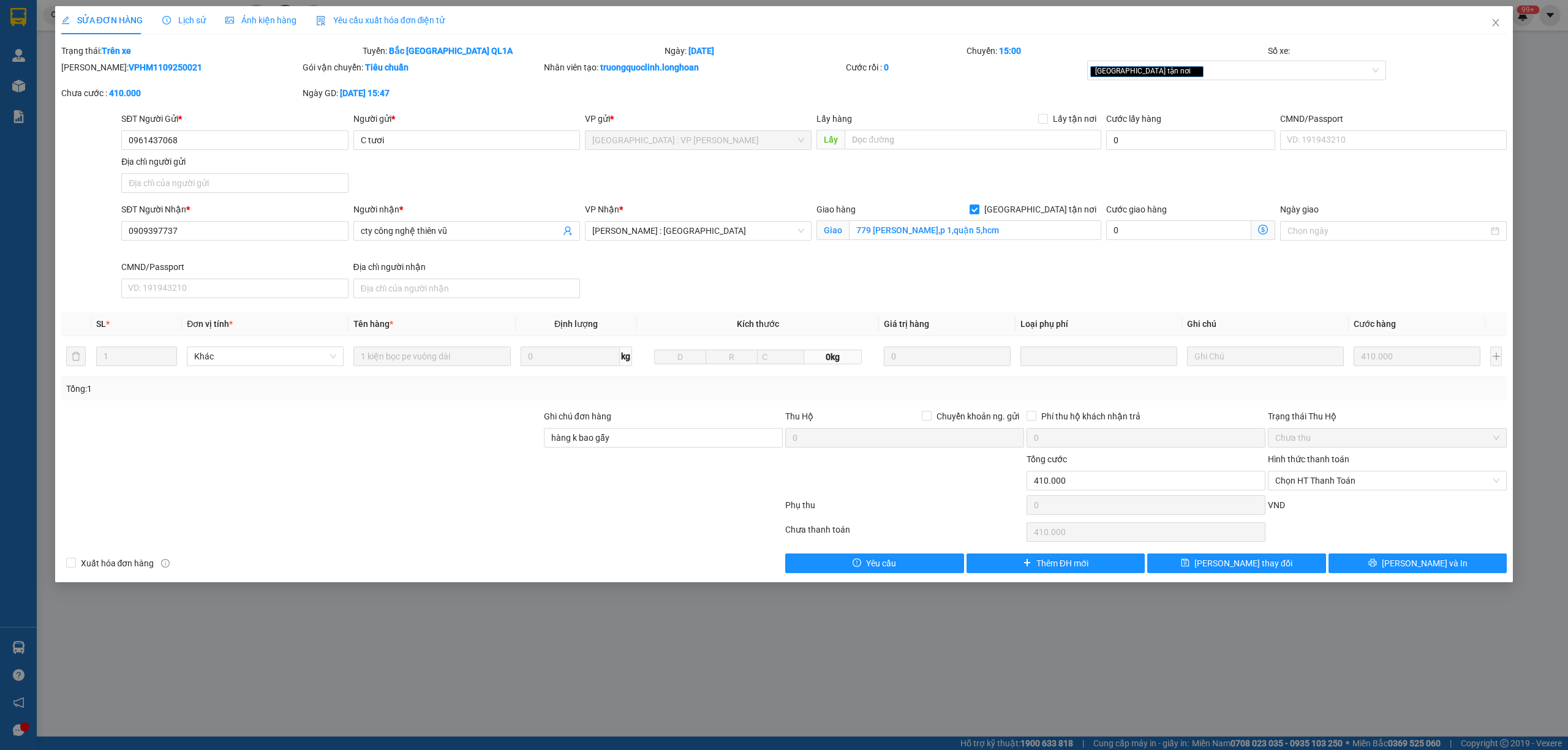
drag, startPoint x: 175, startPoint y: 71, endPoint x: 88, endPoint y: 81, distance: 87.6
click at [90, 73] on div "Mã ĐH: VPHM1109250021" at bounding box center [180, 67] width 239 height 13
copy b "VPHM1109250021"
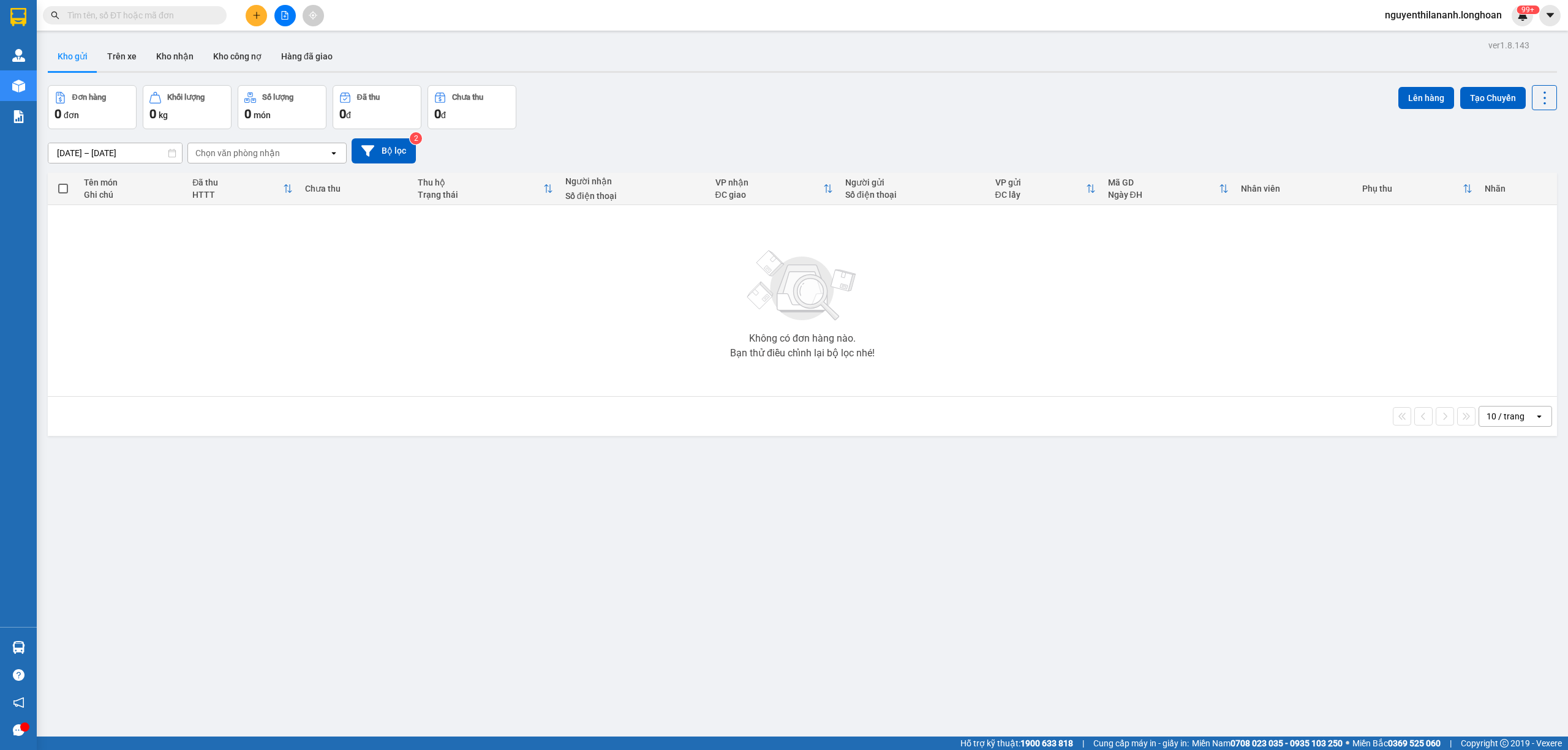
click at [121, 15] on input "text" at bounding box center [139, 15] width 144 height 13
paste input "097 7117593"
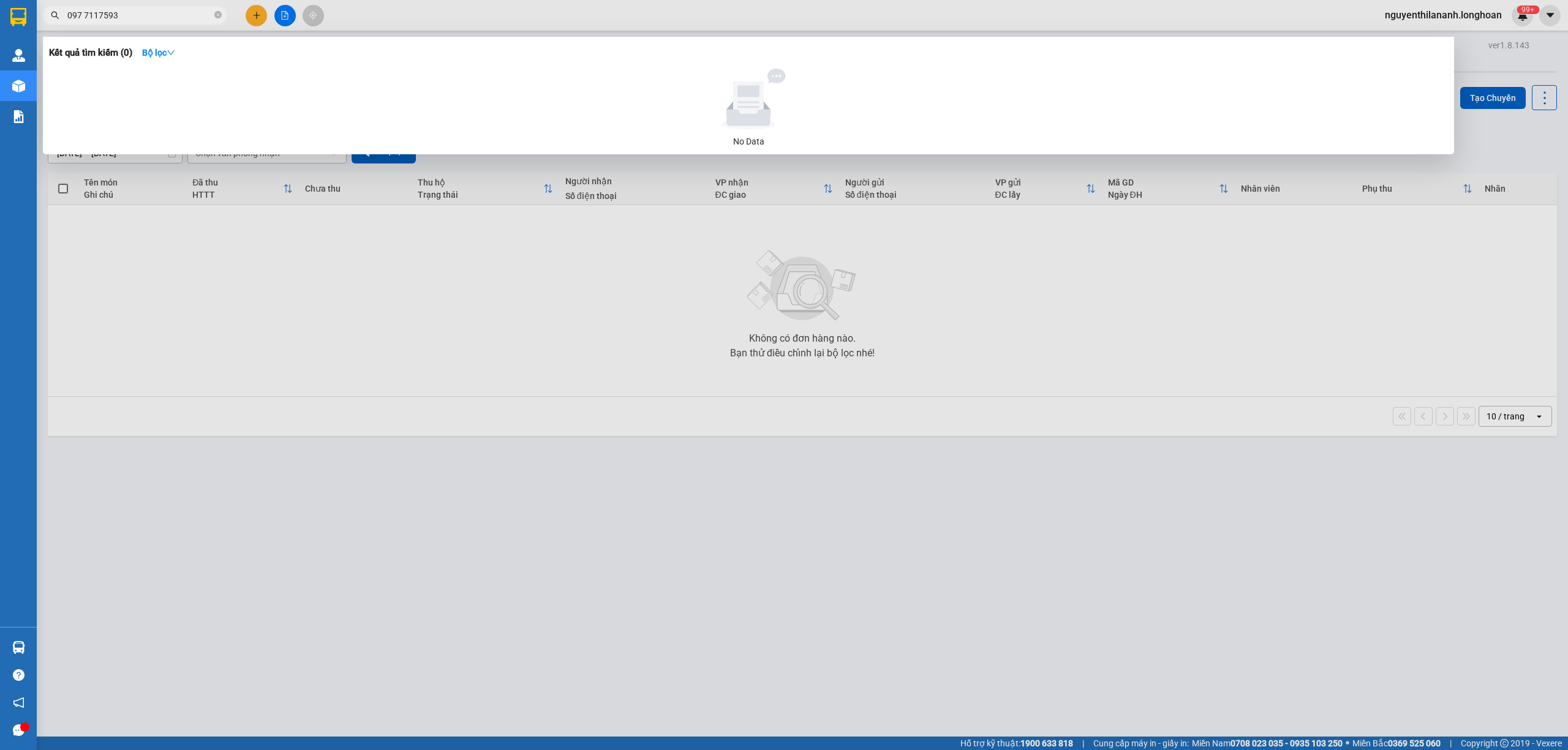
click at [84, 13] on input "097 7117593" at bounding box center [139, 15] width 144 height 13
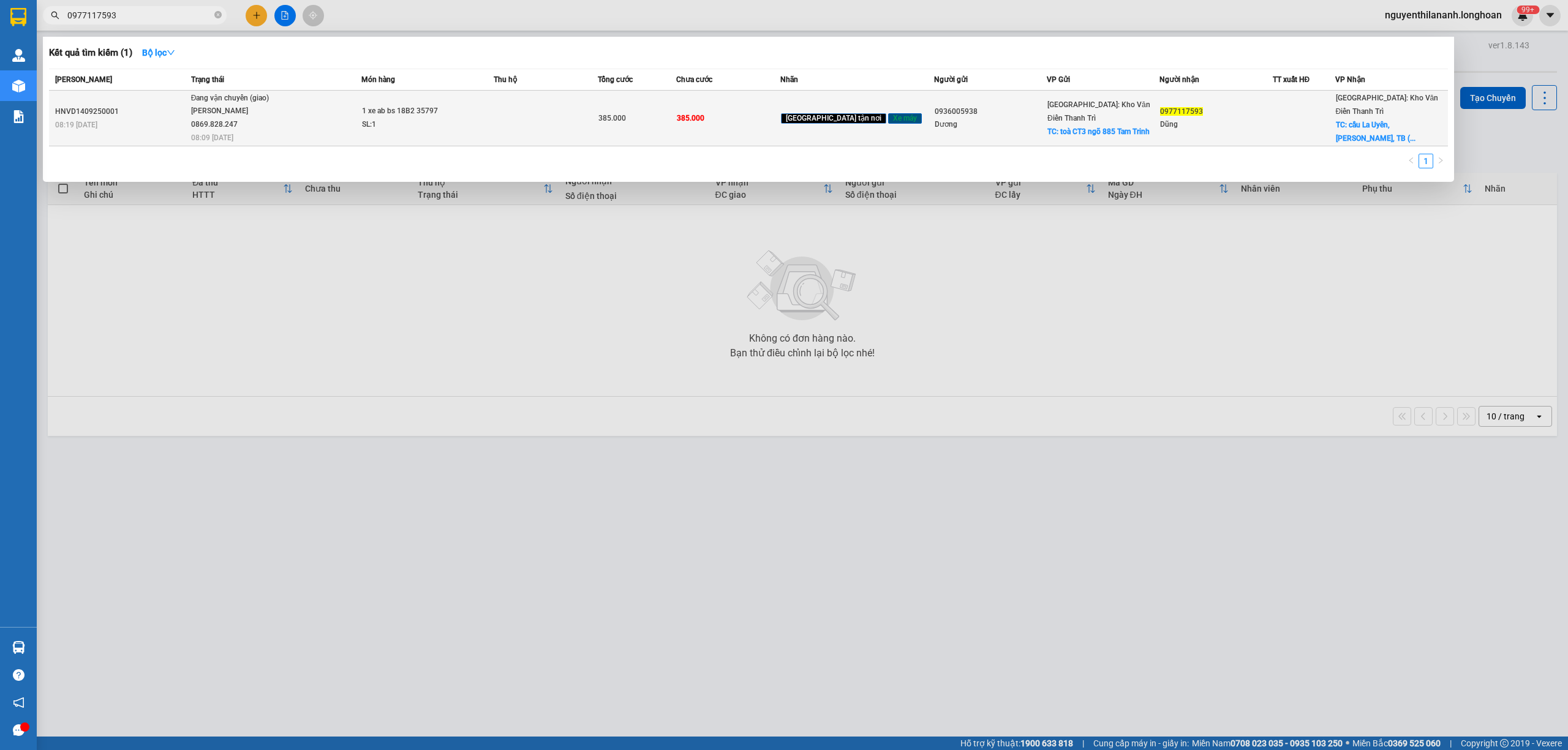
type input "0977117593"
click at [163, 105] on div "HNVD1409250001" at bounding box center [121, 111] width 132 height 13
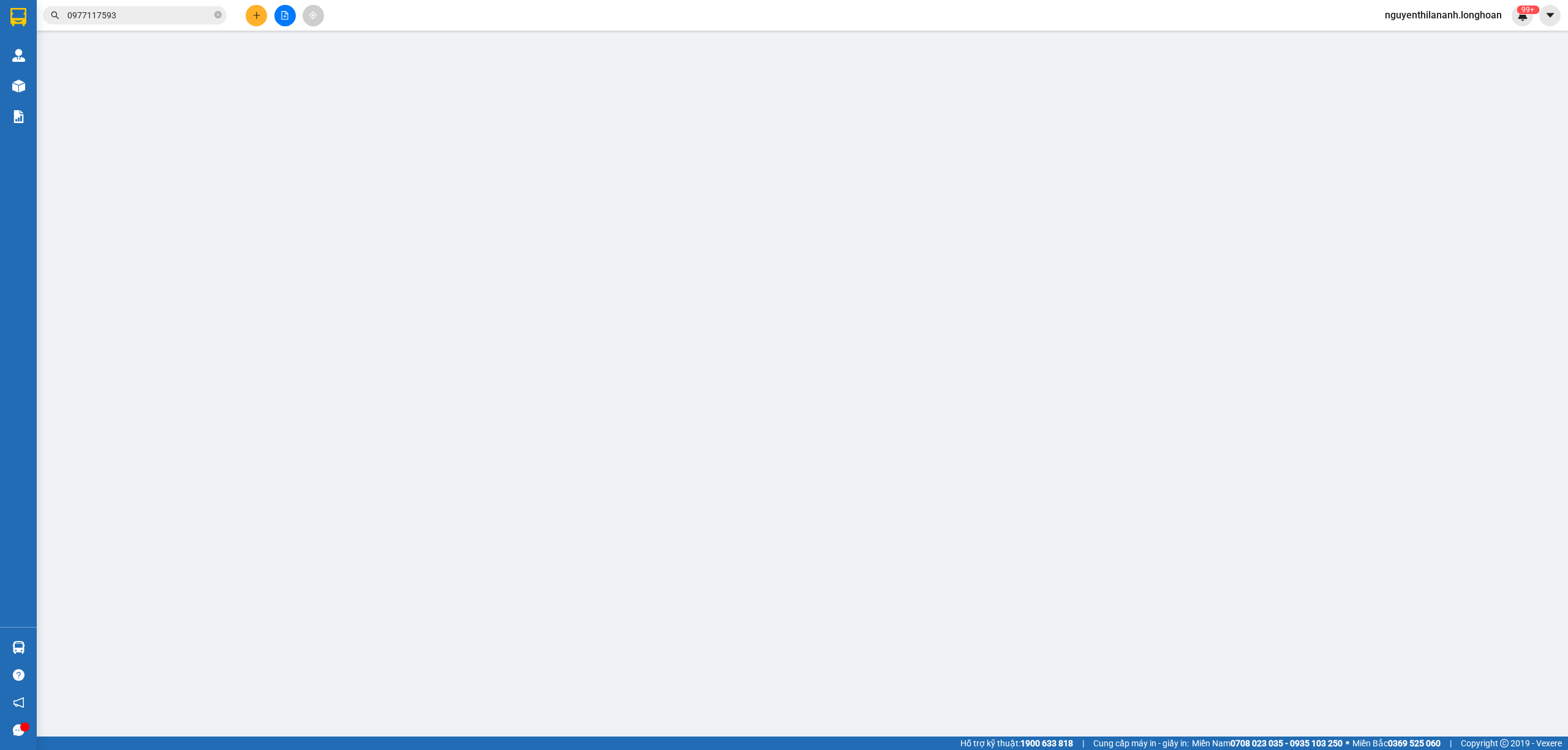
type input "0936005938"
type input "Dương"
checkbox input "true"
type input "toà CT3 ngõ 885 Tam Trinh"
type input "0977117593"
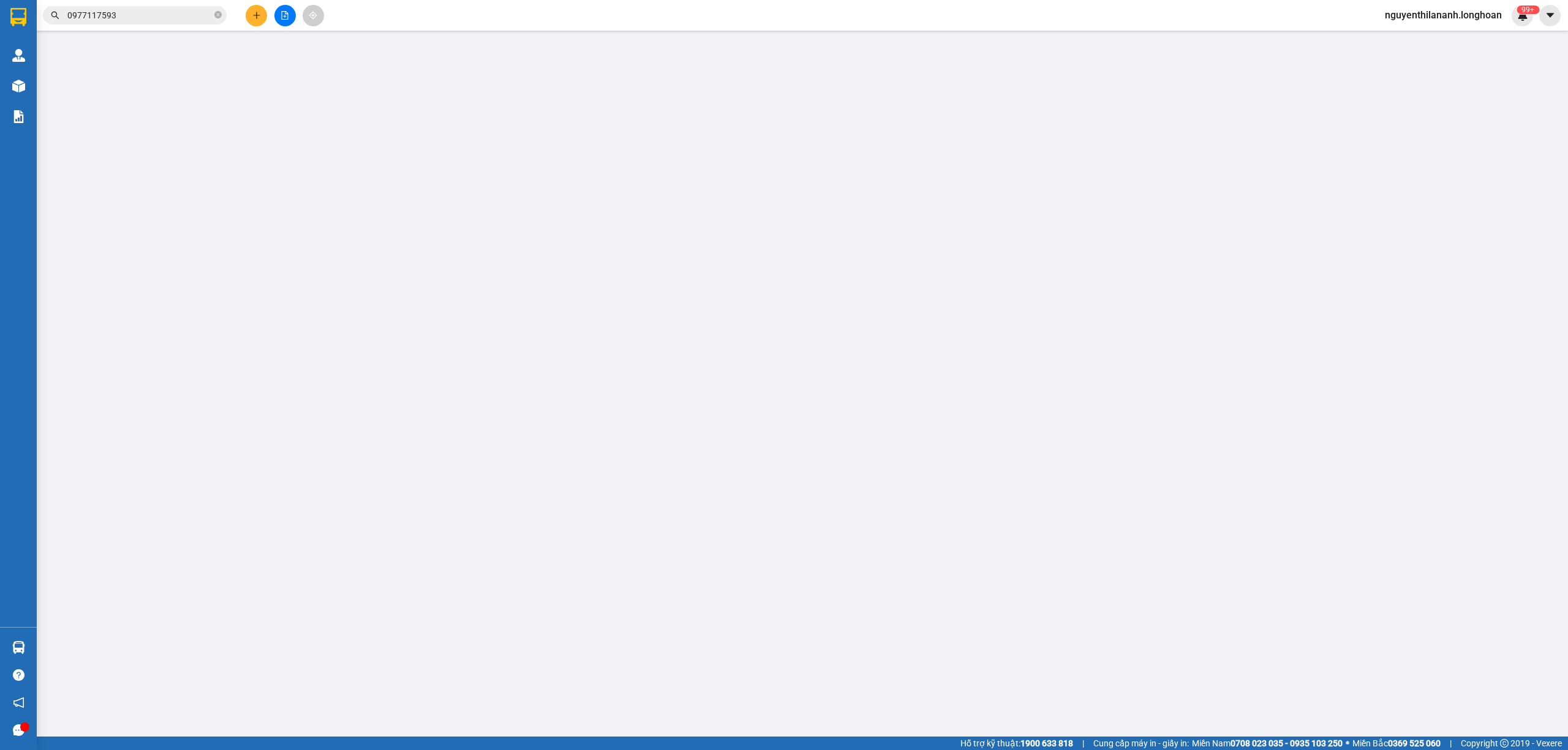
type input "Dũng"
checkbox input "true"
type input "cầu La Uyên, Vũ Thư, TB (HY Mới)"
type input "chìa khóa quấn tay lái ( không giấy tờ )"
type input "385.000"
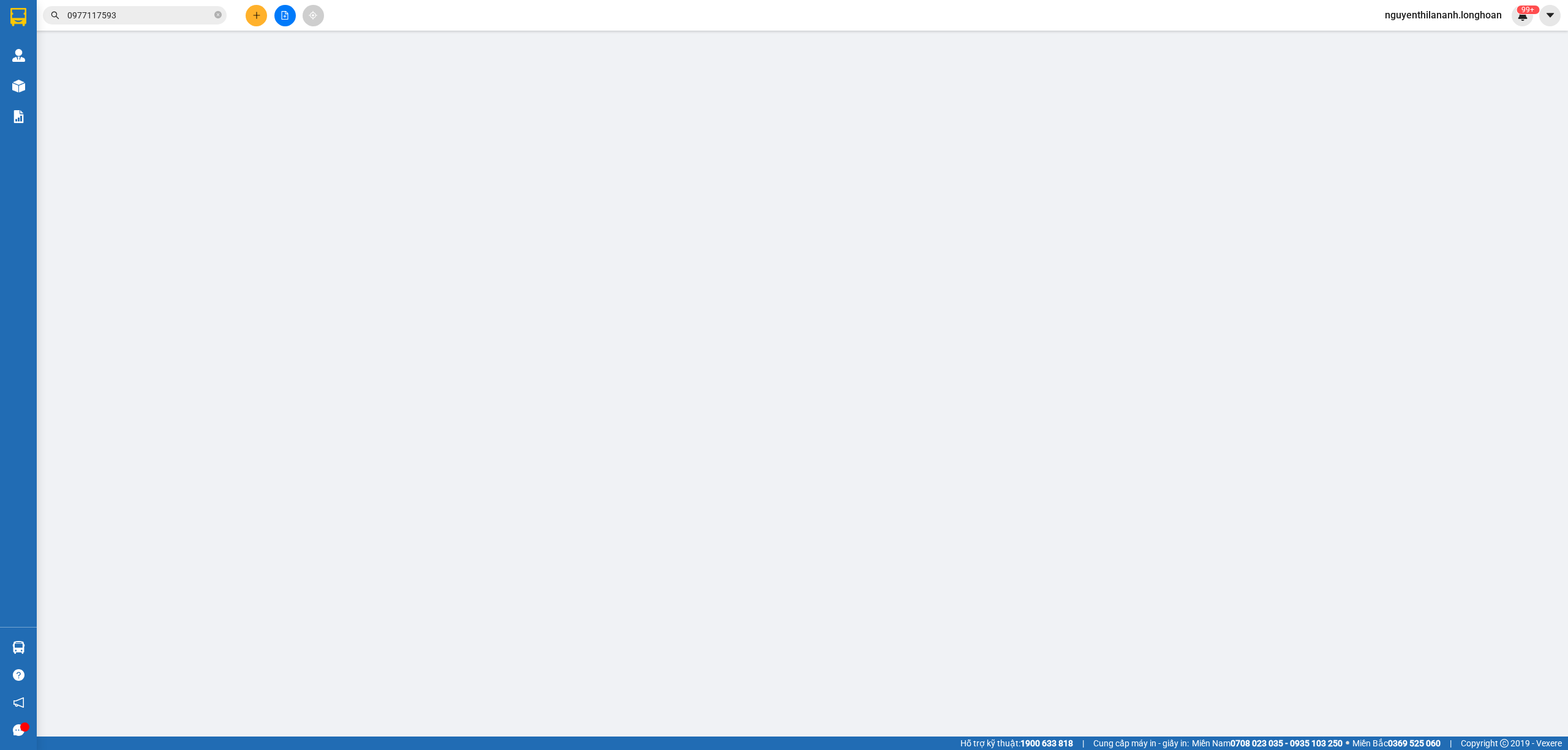
type input "385.000"
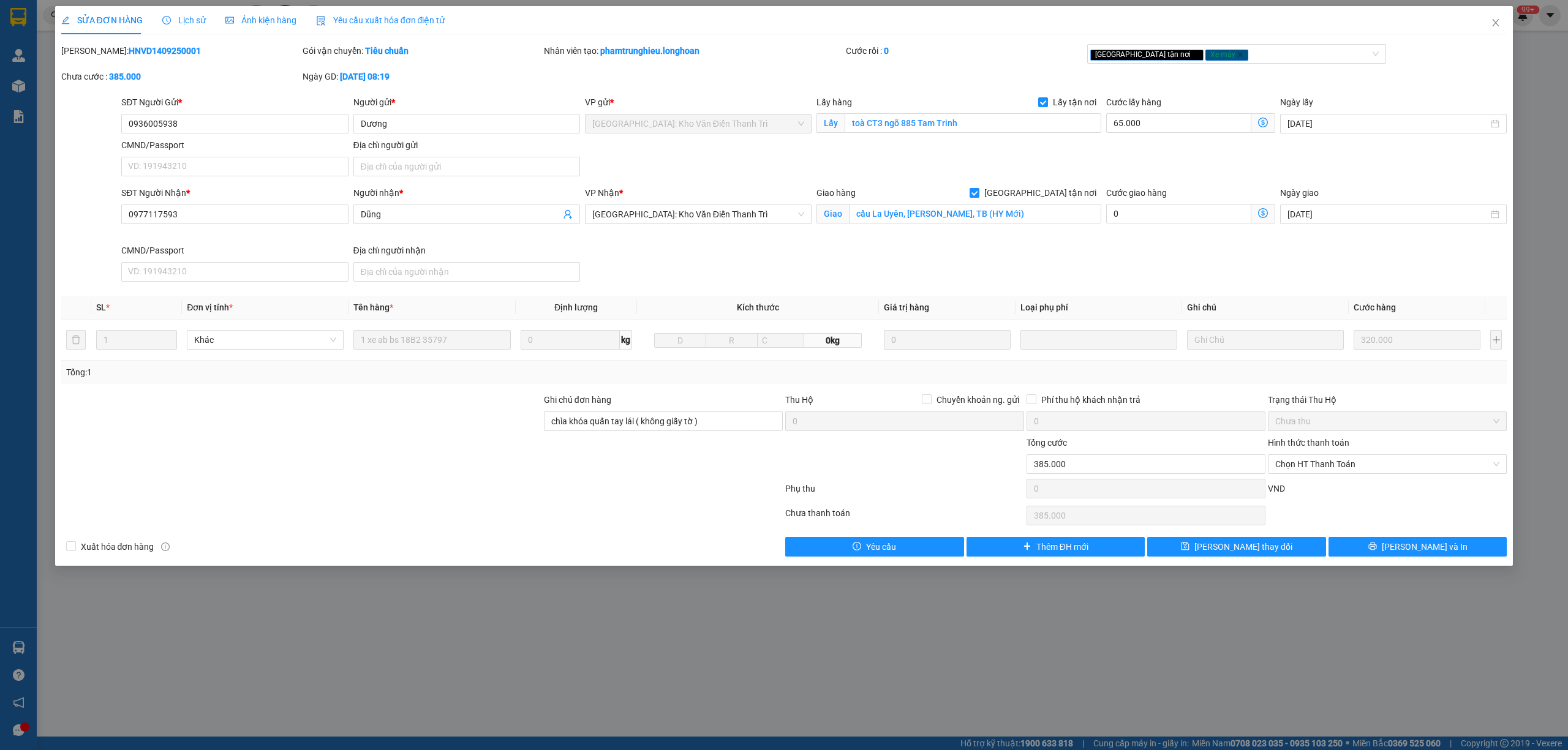
click at [183, 29] on div "Lịch sử" at bounding box center [184, 20] width 43 height 28
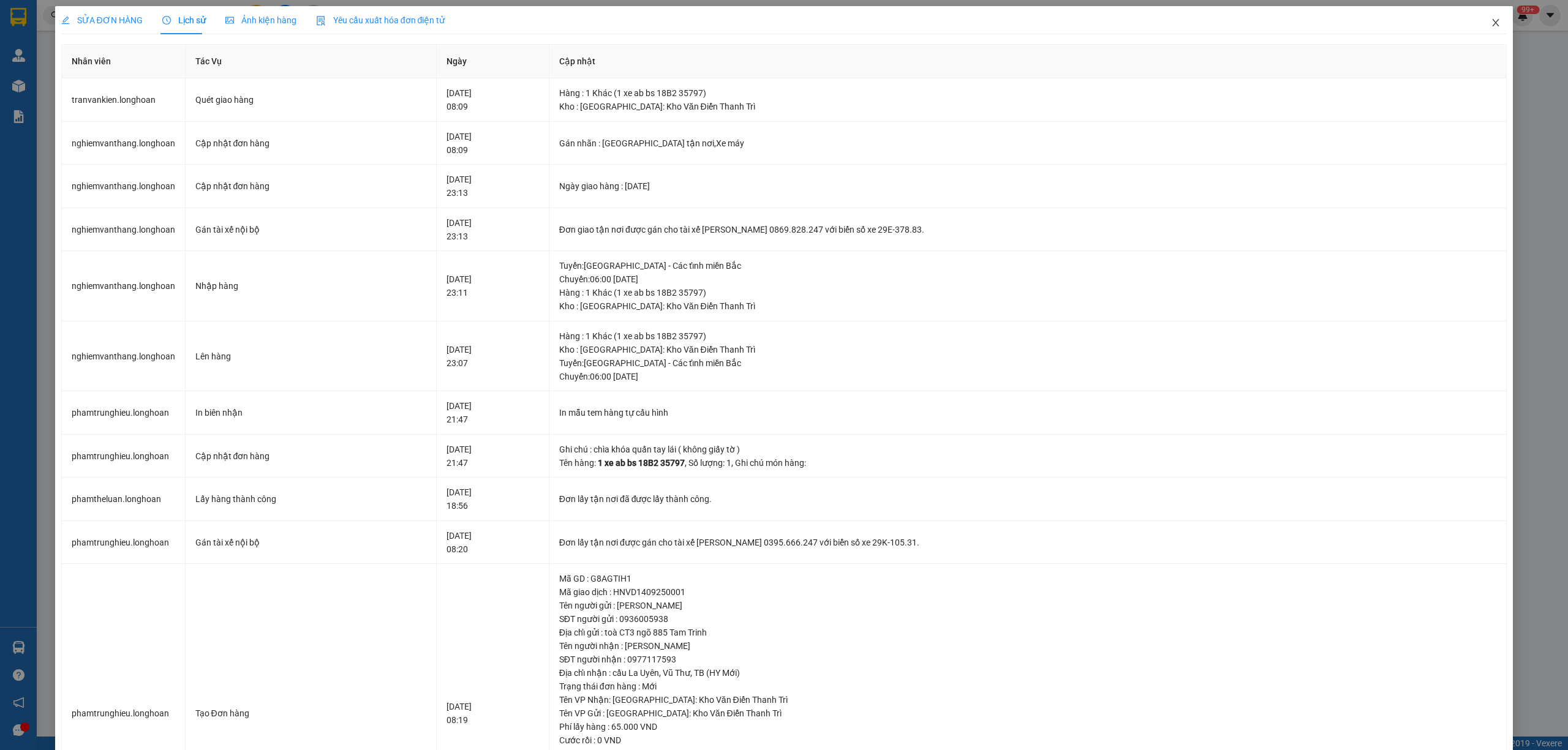
click at [1490, 21] on icon "close" at bounding box center [1495, 22] width 10 height 10
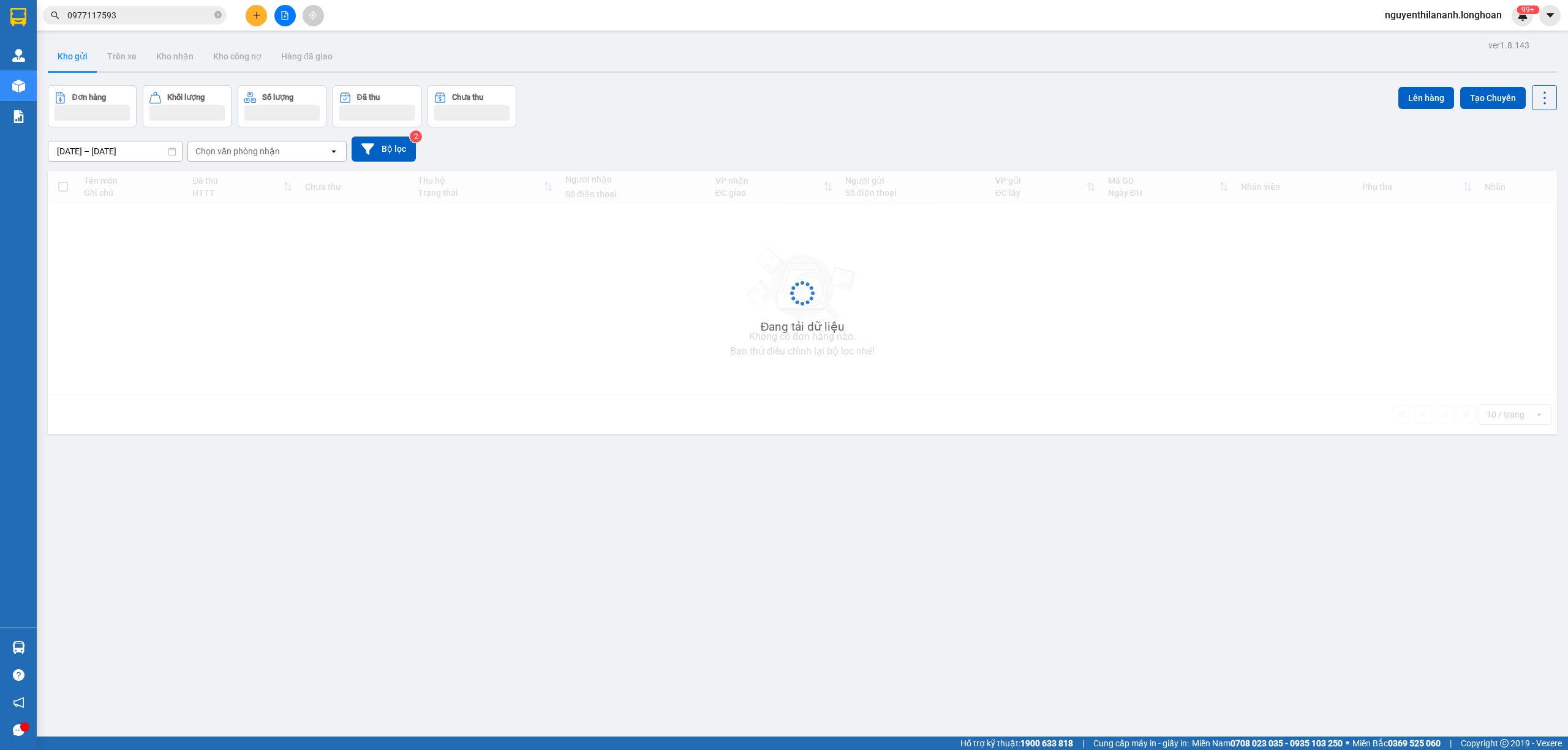
click at [172, 7] on span "0977117593" at bounding box center [134, 15] width 183 height 18
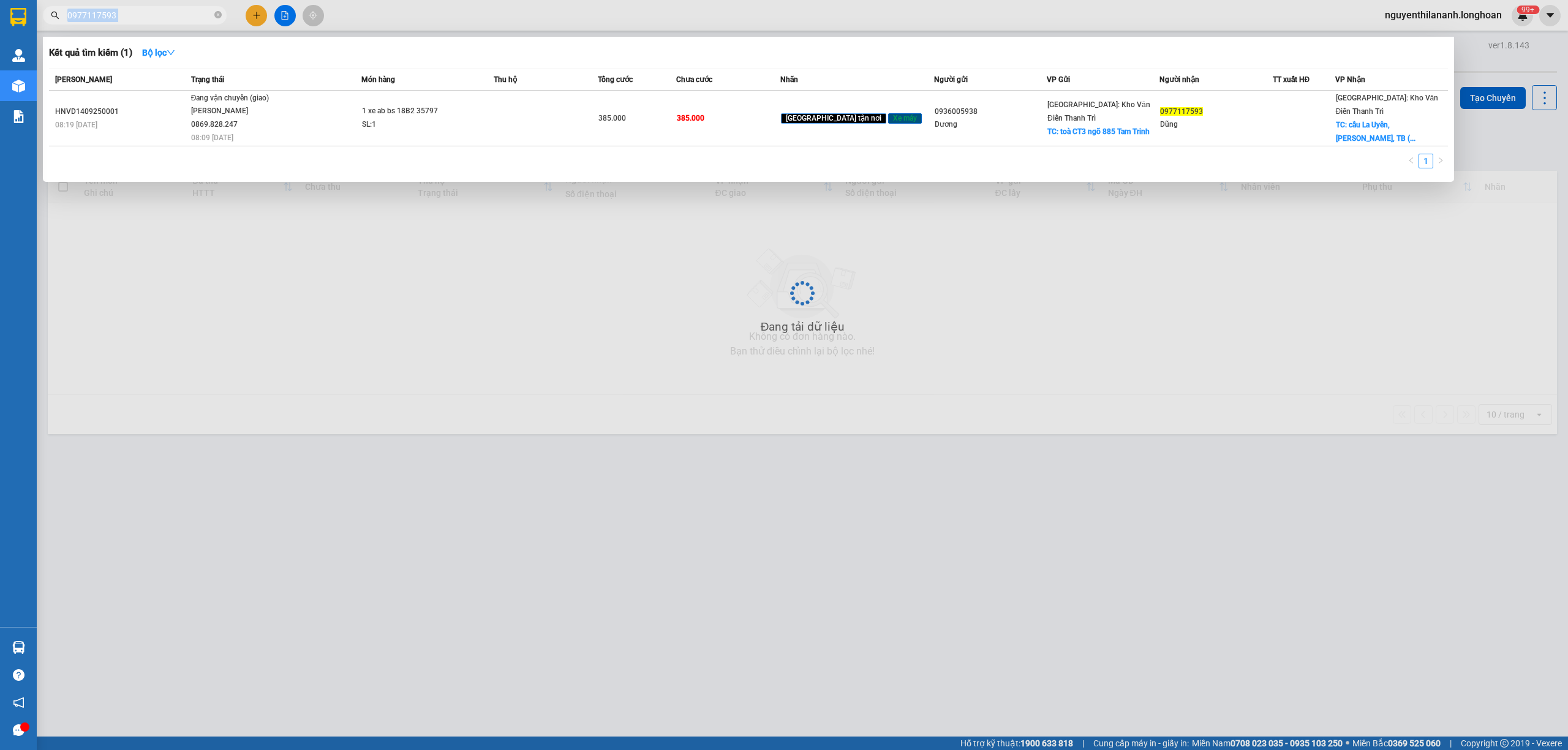
click at [172, 7] on span "0977117593" at bounding box center [134, 15] width 183 height 18
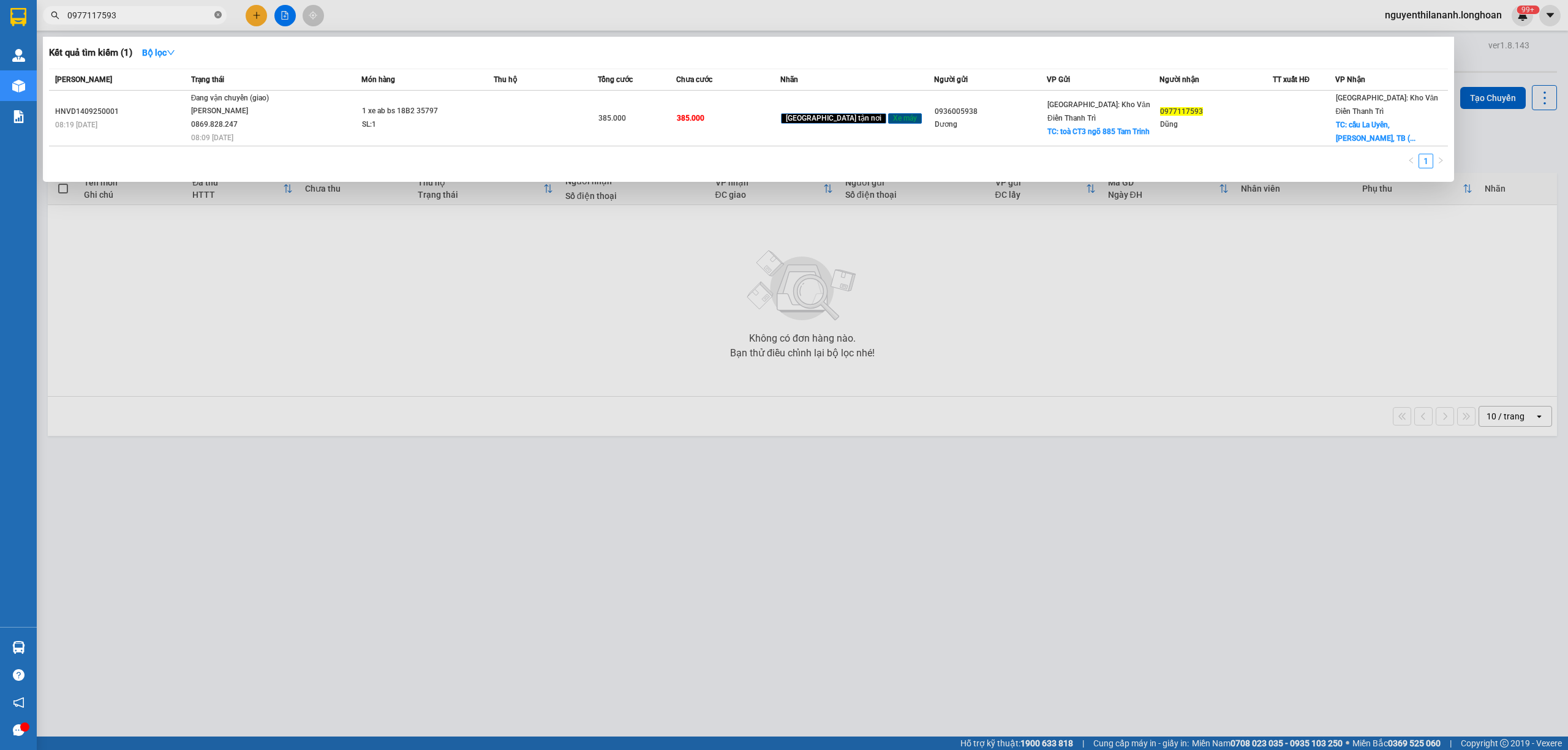
click at [218, 17] on icon "close-circle" at bounding box center [218, 15] width 7 height 7
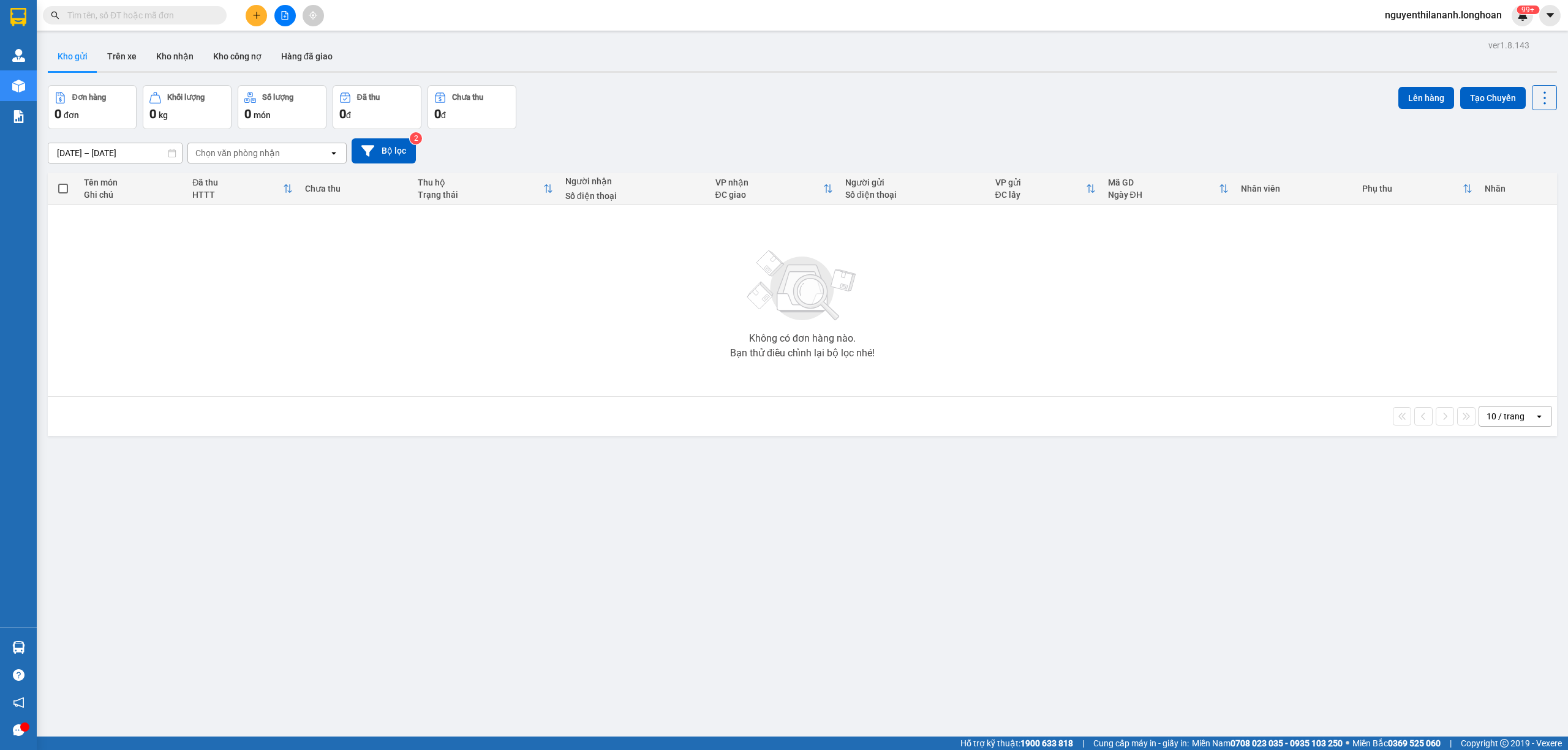
paste input "HNHD0909250034"
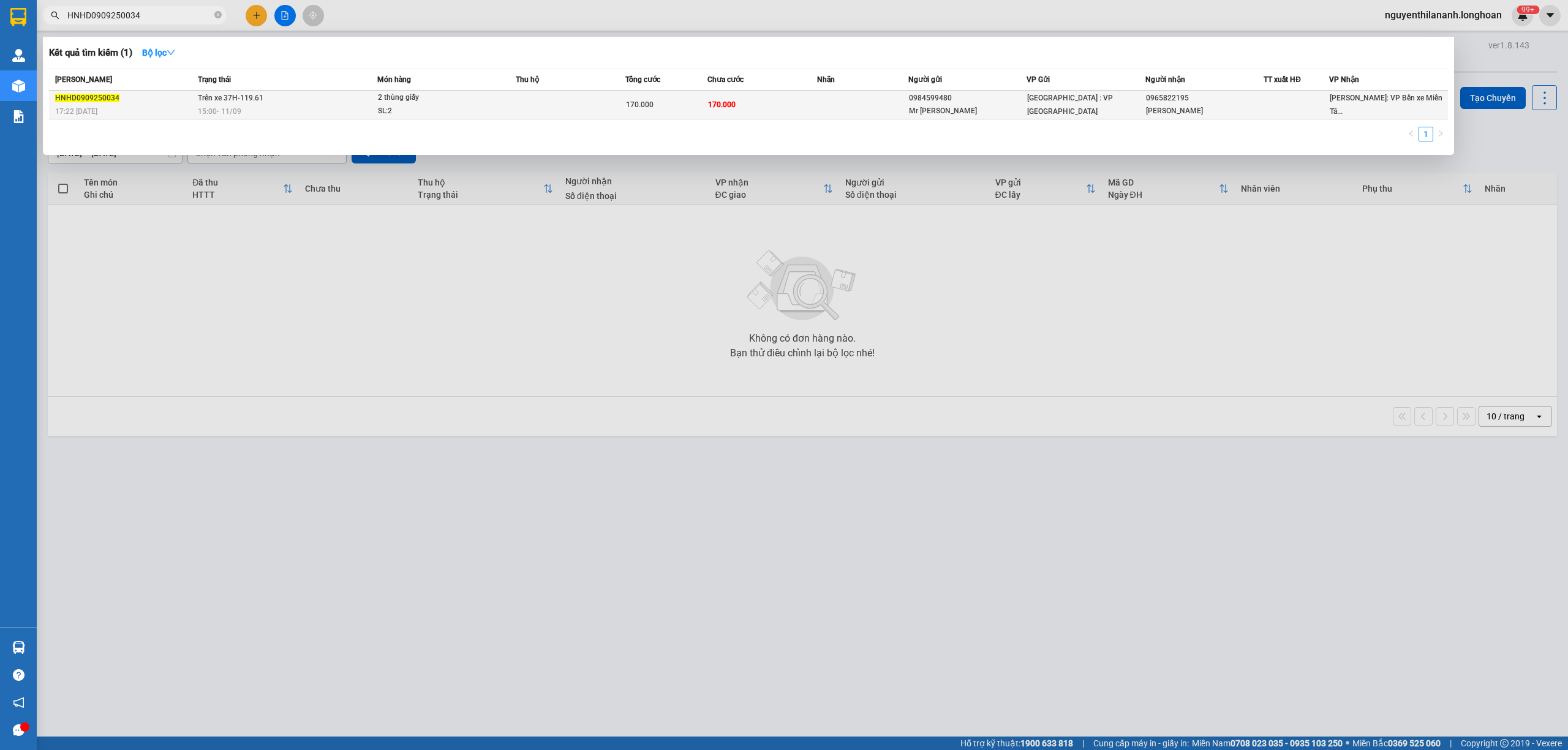
type input "HNHD0909250034"
click at [145, 108] on div "17:22 - 09/09" at bounding box center [125, 111] width 139 height 13
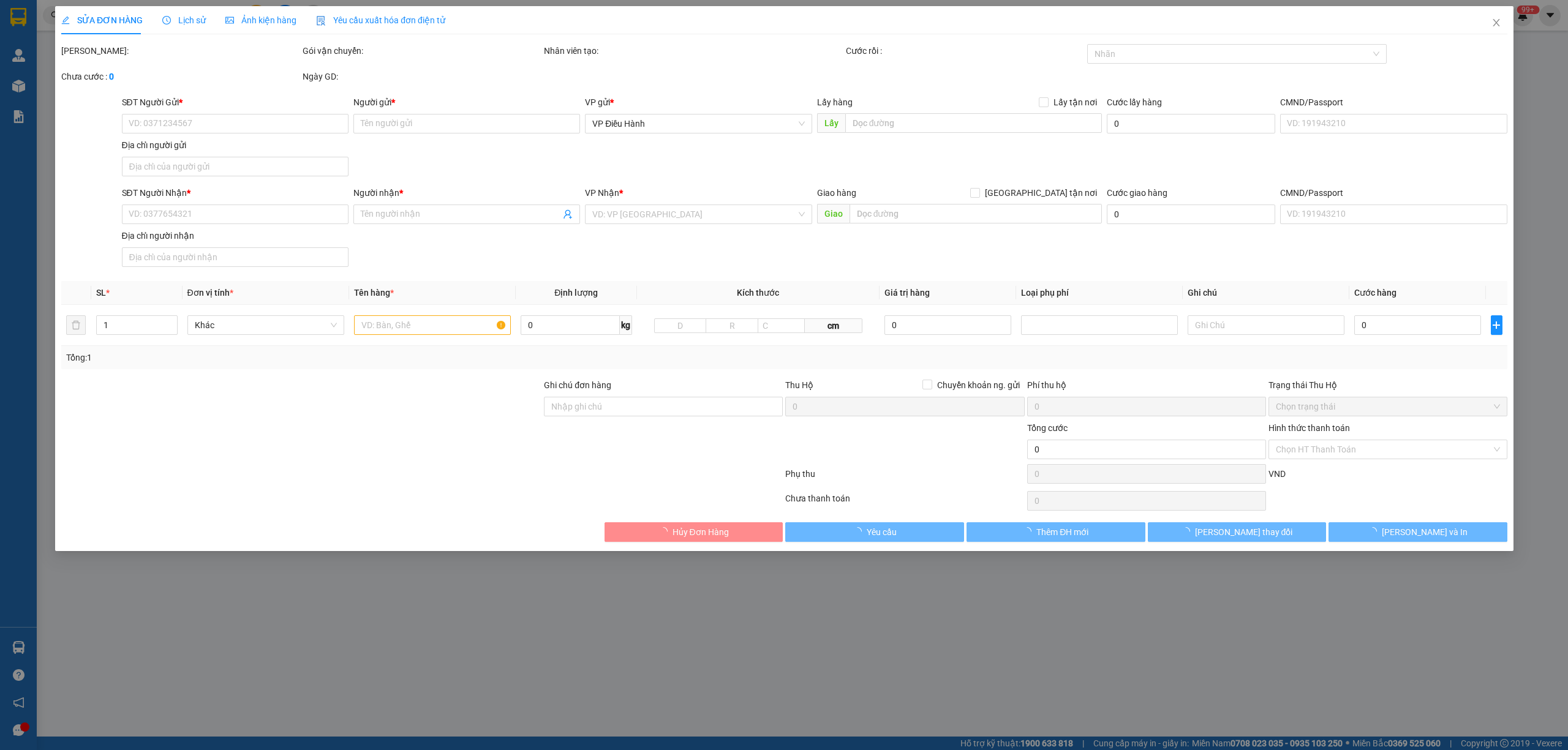
type input "0984599480"
type input "Mr Tí"
type input "0965822195"
type input "Anh Tuấn"
type input "170.000"
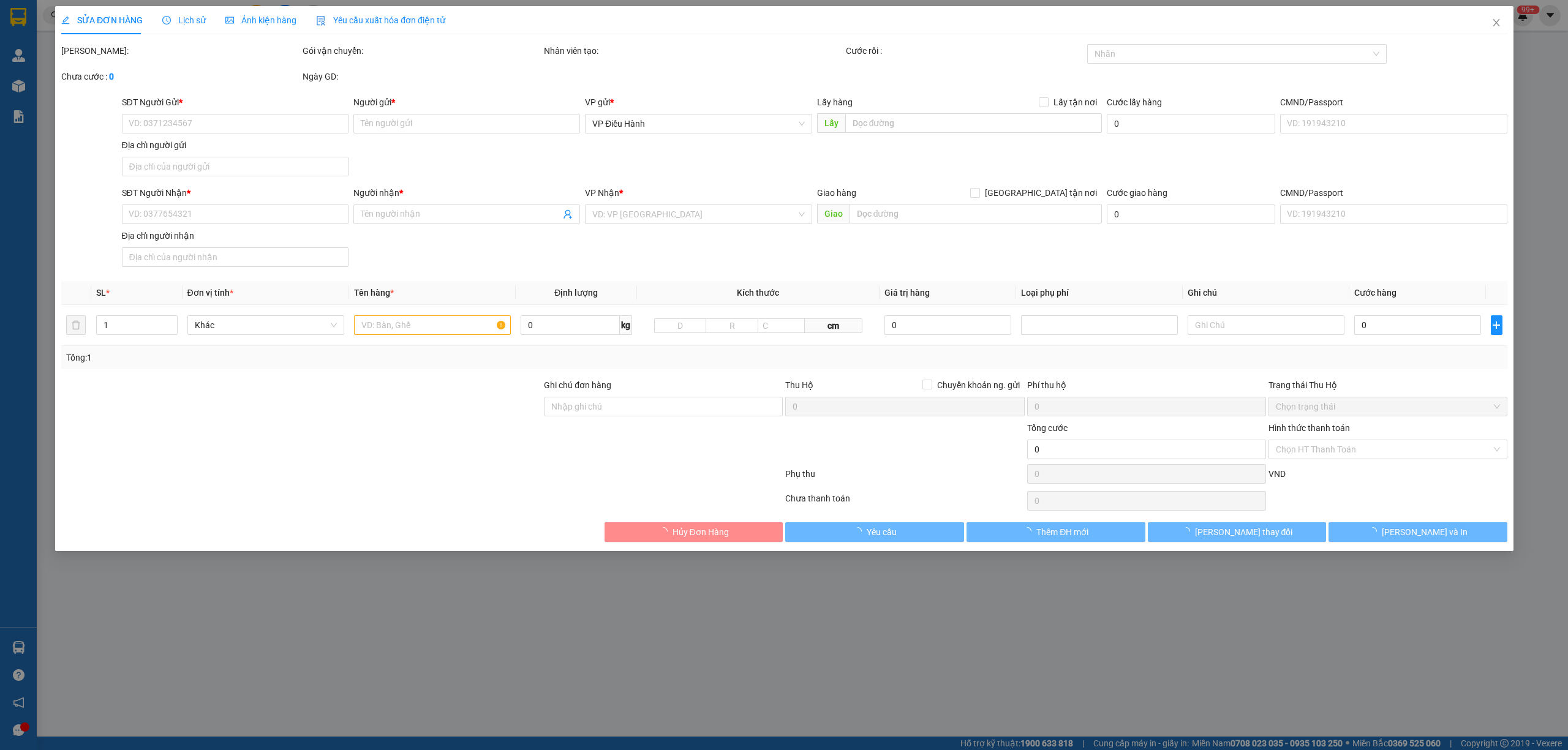
type input "170.000"
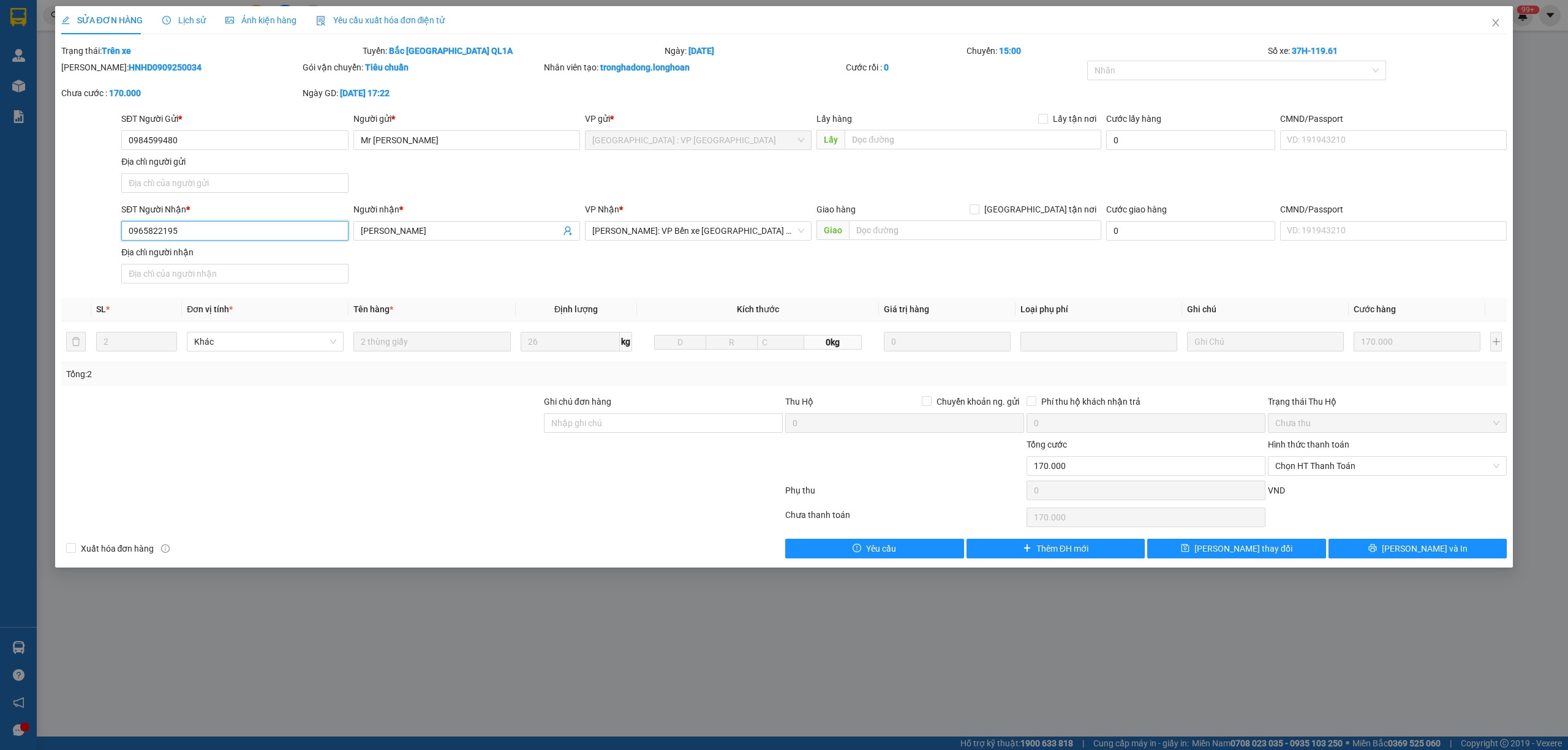
drag, startPoint x: 202, startPoint y: 231, endPoint x: 122, endPoint y: 235, distance: 80.1
click at [122, 235] on input "0965822195" at bounding box center [234, 231] width 227 height 20
click at [227, 243] on div "SĐT Người Nhận * 0965822195 0965822195" at bounding box center [234, 224] width 227 height 43
drag, startPoint x: 216, startPoint y: 232, endPoint x: 105, endPoint y: 227, distance: 111.1
click at [105, 227] on div "SĐT Người Nhận * 0965822195 0965822195 Người nhận * Anh Tuấn VP Nhận * Hồ Chí M…" at bounding box center [784, 246] width 1448 height 85
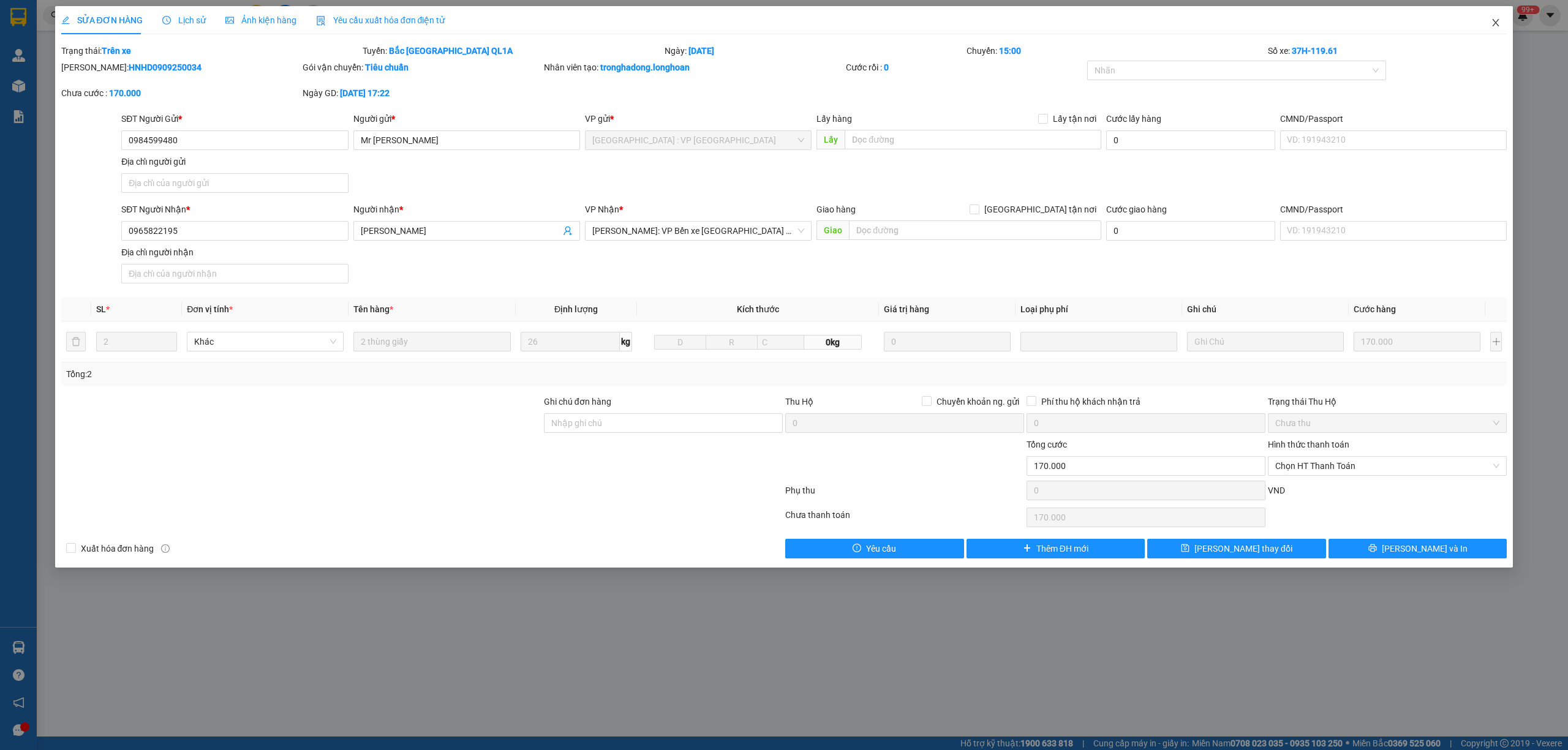
click at [1499, 27] on icon "close" at bounding box center [1495, 22] width 10 height 10
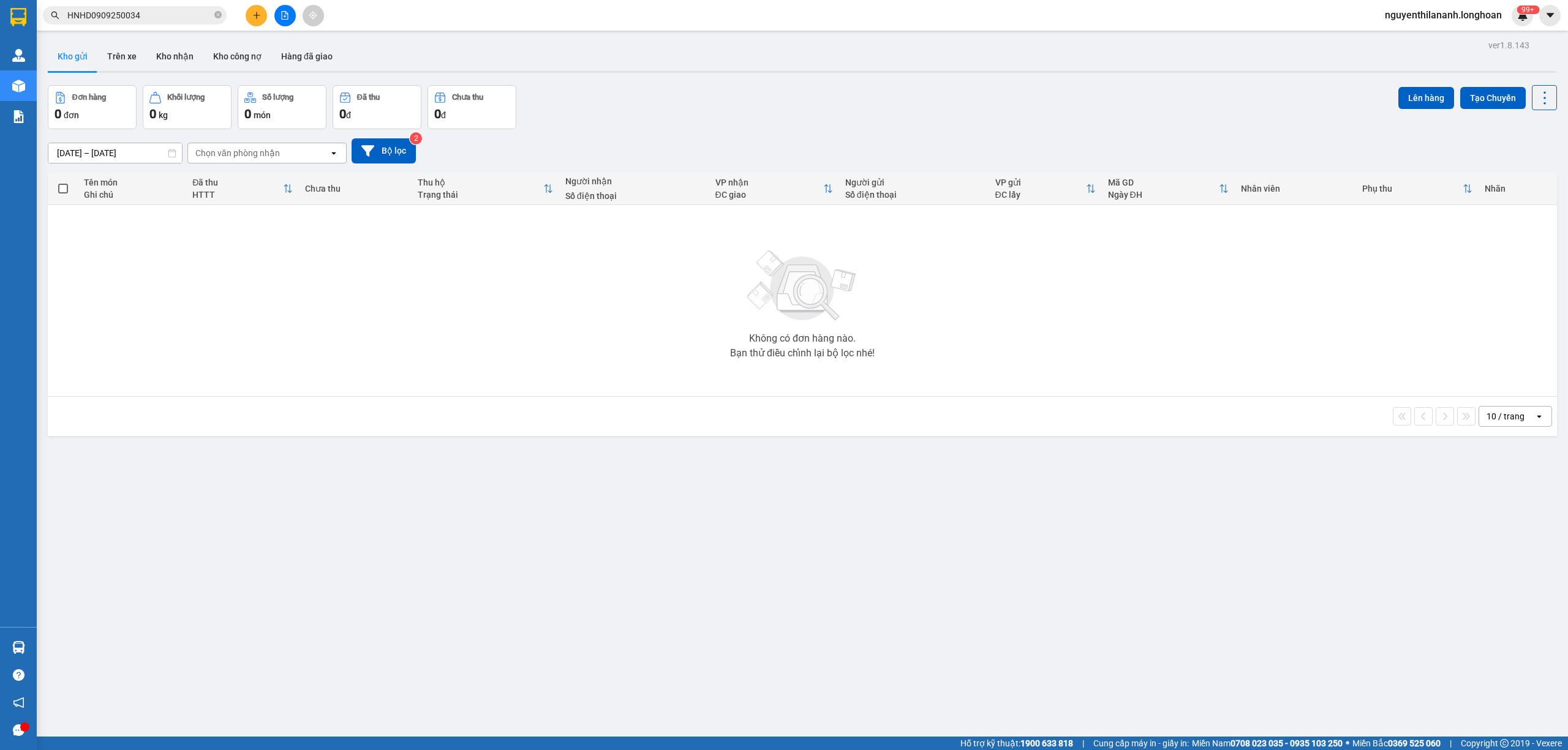
click at [196, 17] on input "HNHD0909250034" at bounding box center [139, 15] width 144 height 13
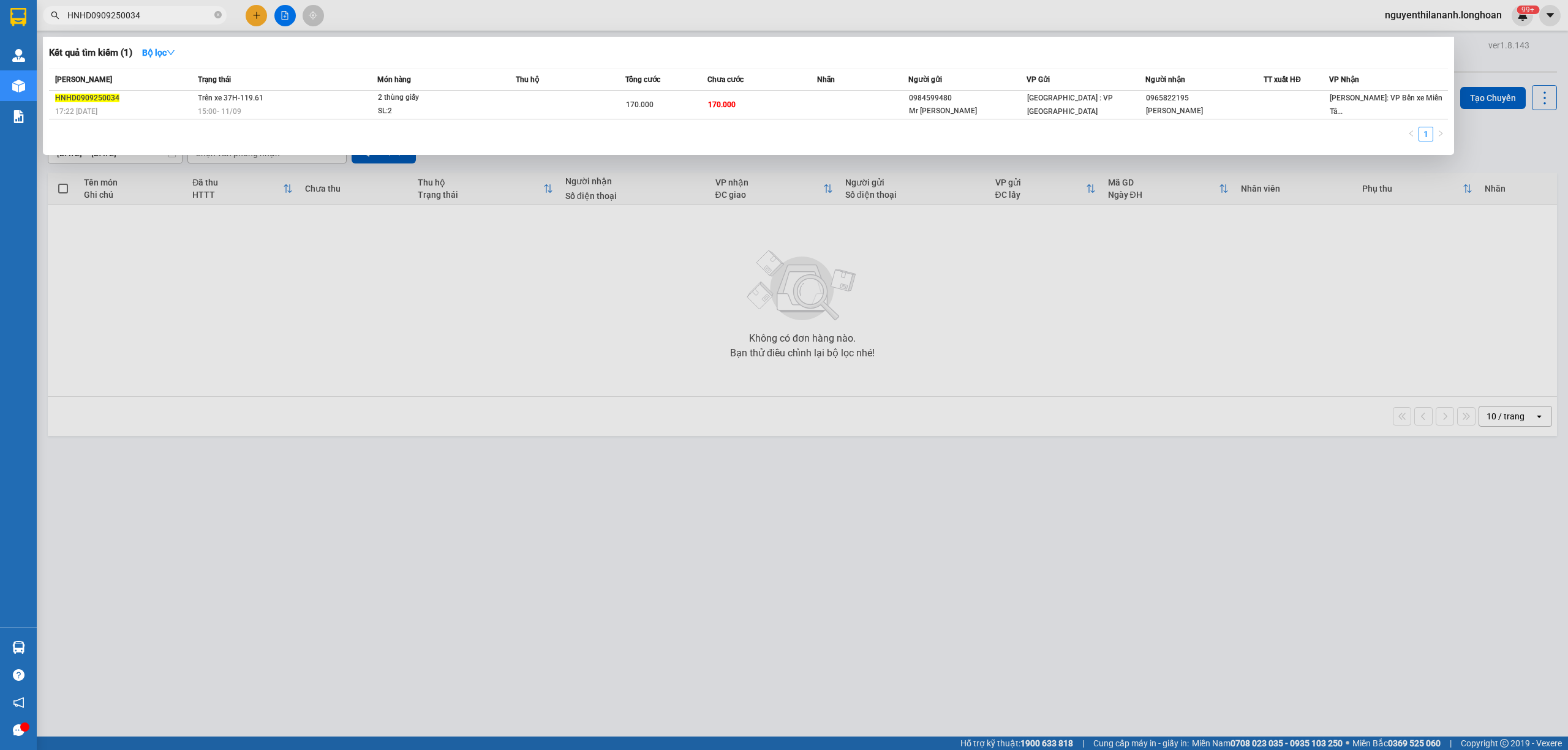
click at [196, 17] on input "HNHD0909250034" at bounding box center [139, 15] width 144 height 13
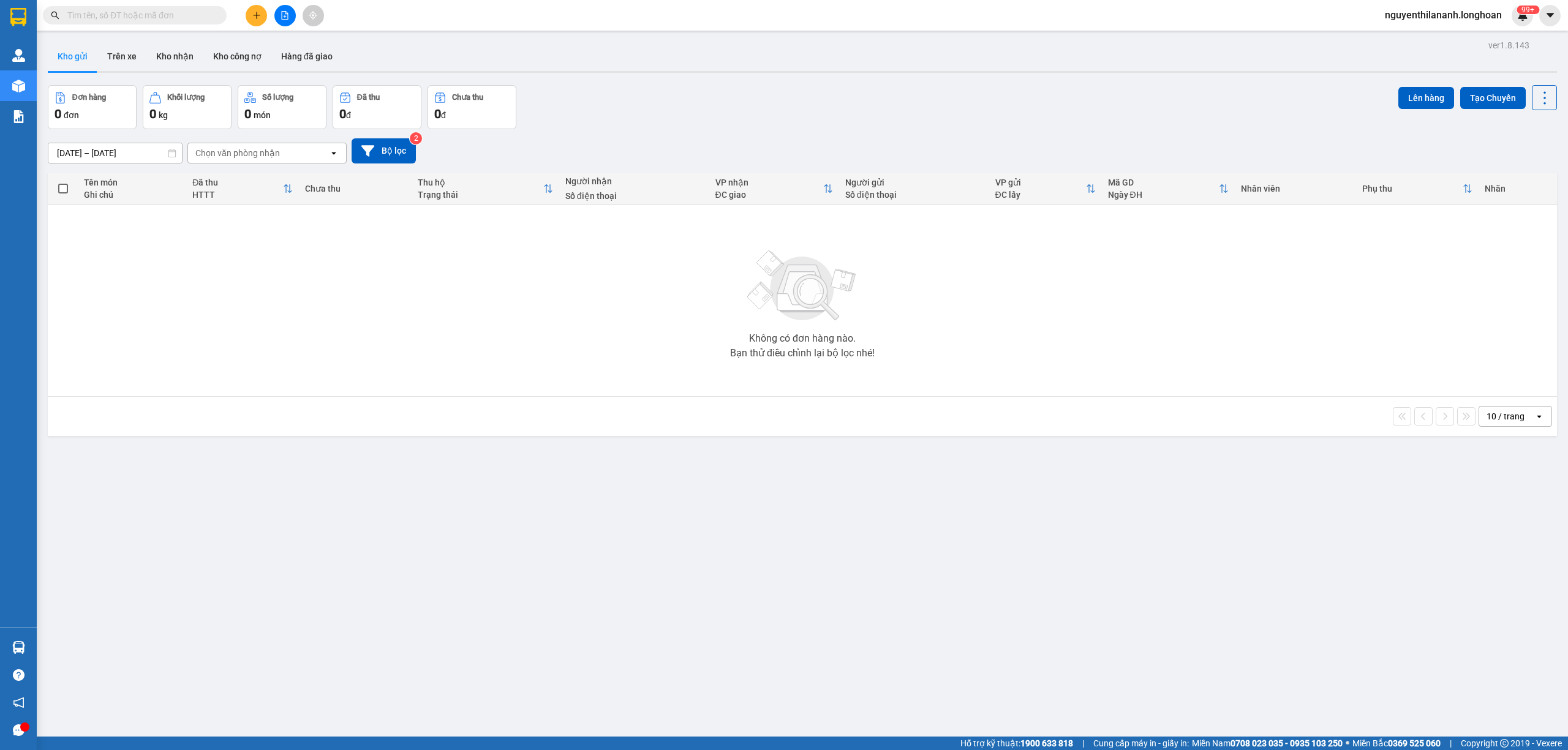
paste input "0961353443"
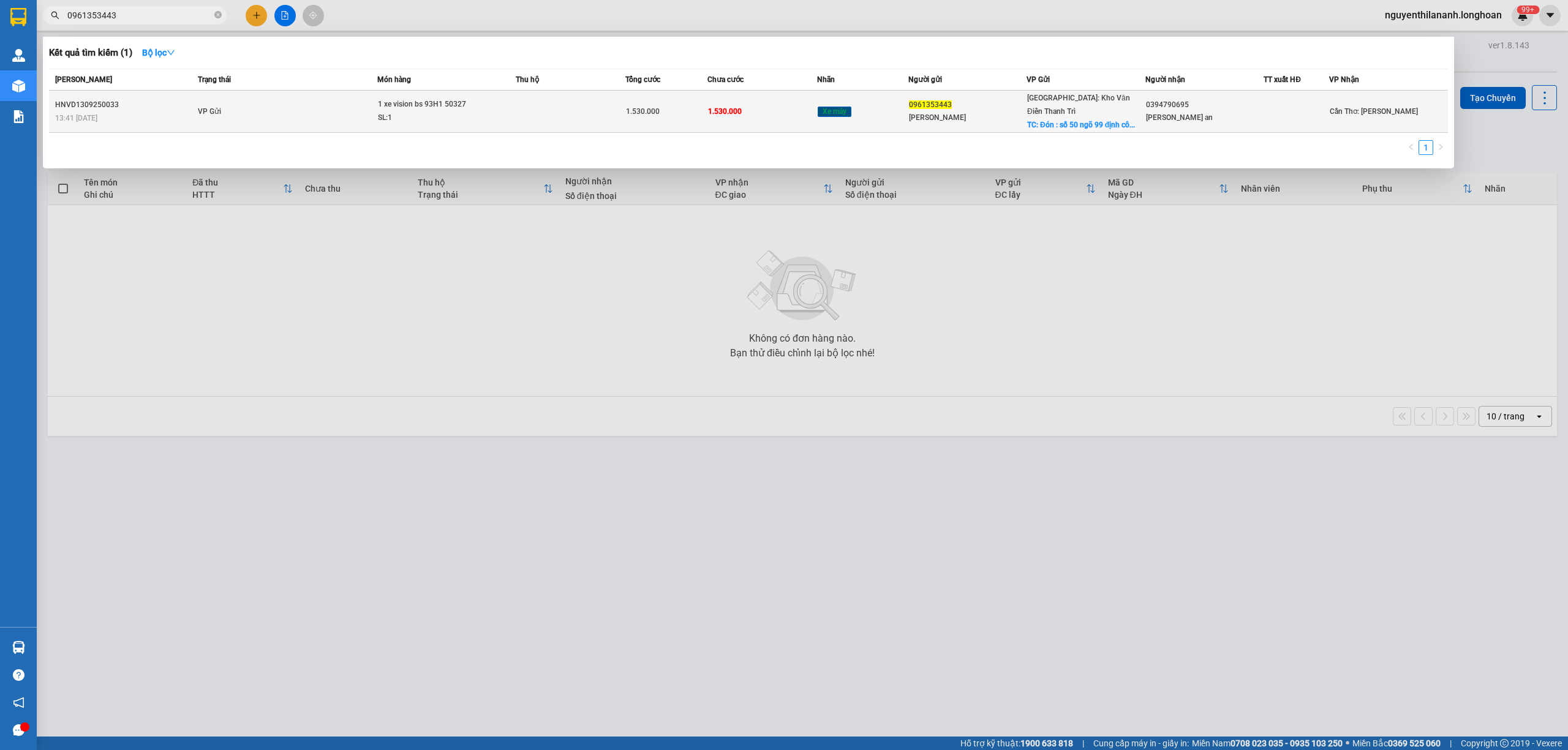
type input "0961353443"
click at [167, 111] on div "13:41 - 13/09" at bounding box center [125, 118] width 139 height 13
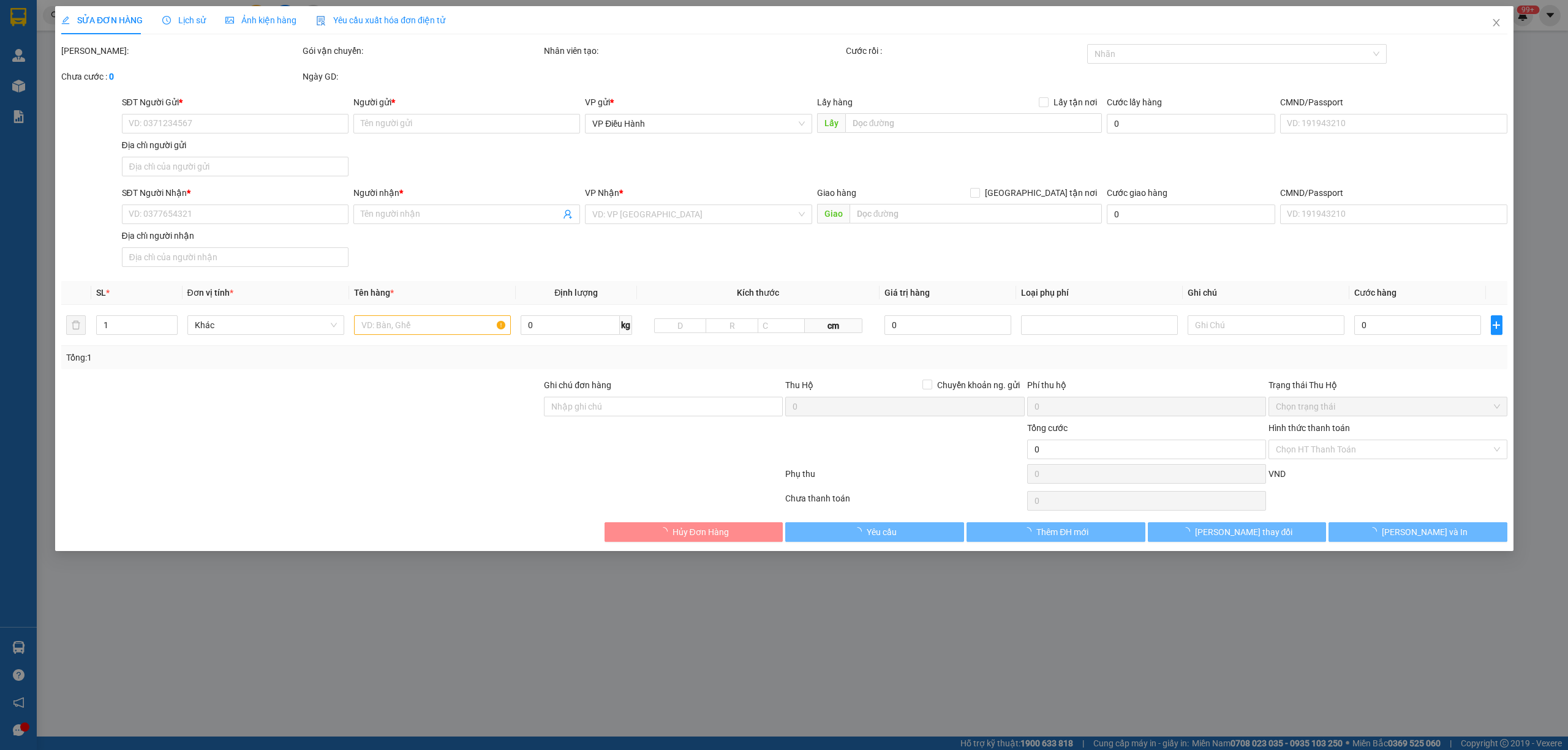
type input "0961353443"
type input "Chu Thanh Tuấn"
checkbox input "true"
type input "Đón : số 50 ngõ 99 định công hạ , Định Công , Hoàng Mai"
type input "0394790695"
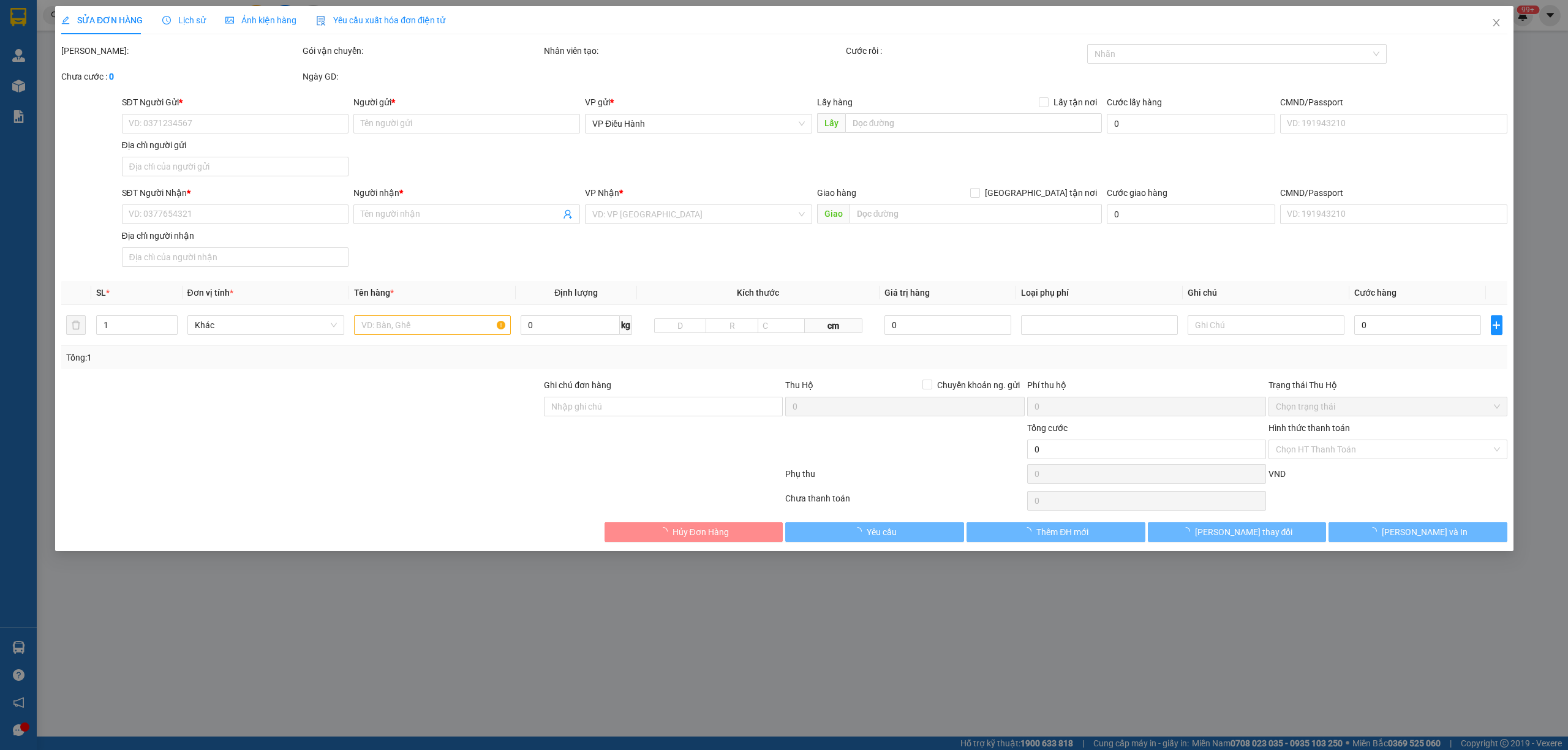
type input "nguyễn thị quảng an"
type input "chìa khóa quấn tay lái ( giấy tờ trong cốp )"
type input "1.530.000"
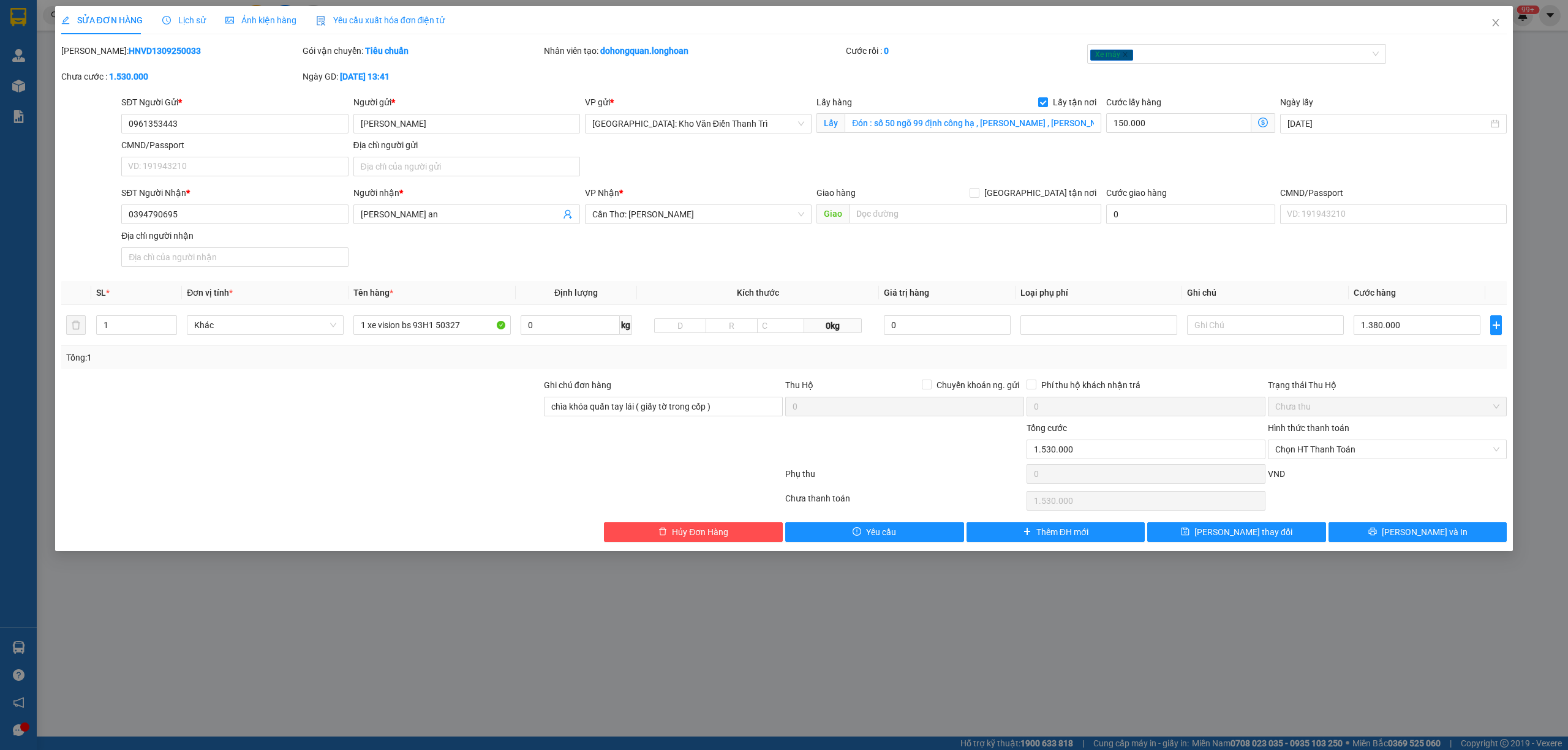
click at [188, 17] on span "Lịch sử" at bounding box center [184, 20] width 43 height 10
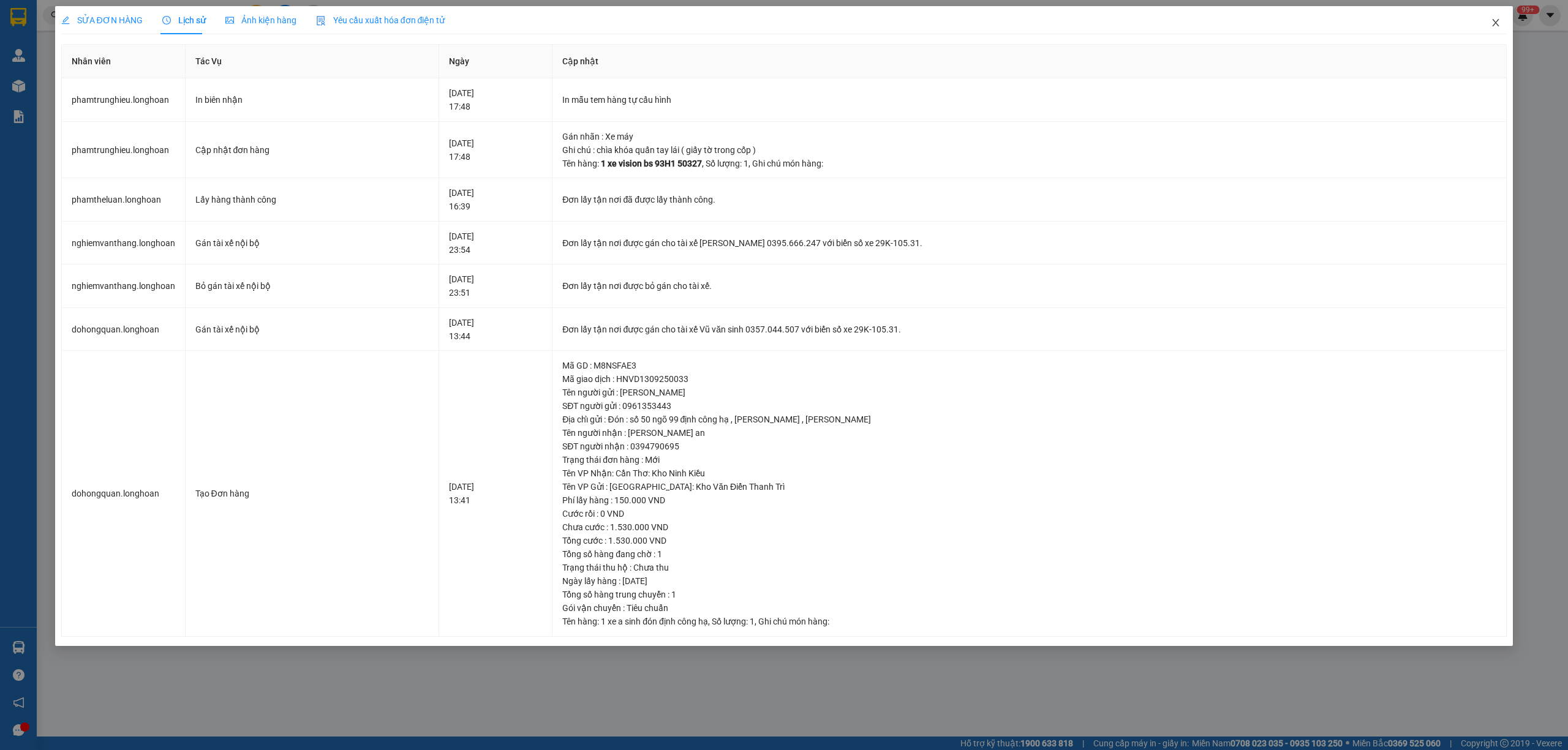
click at [1503, 21] on span "Close" at bounding box center [1495, 23] width 34 height 34
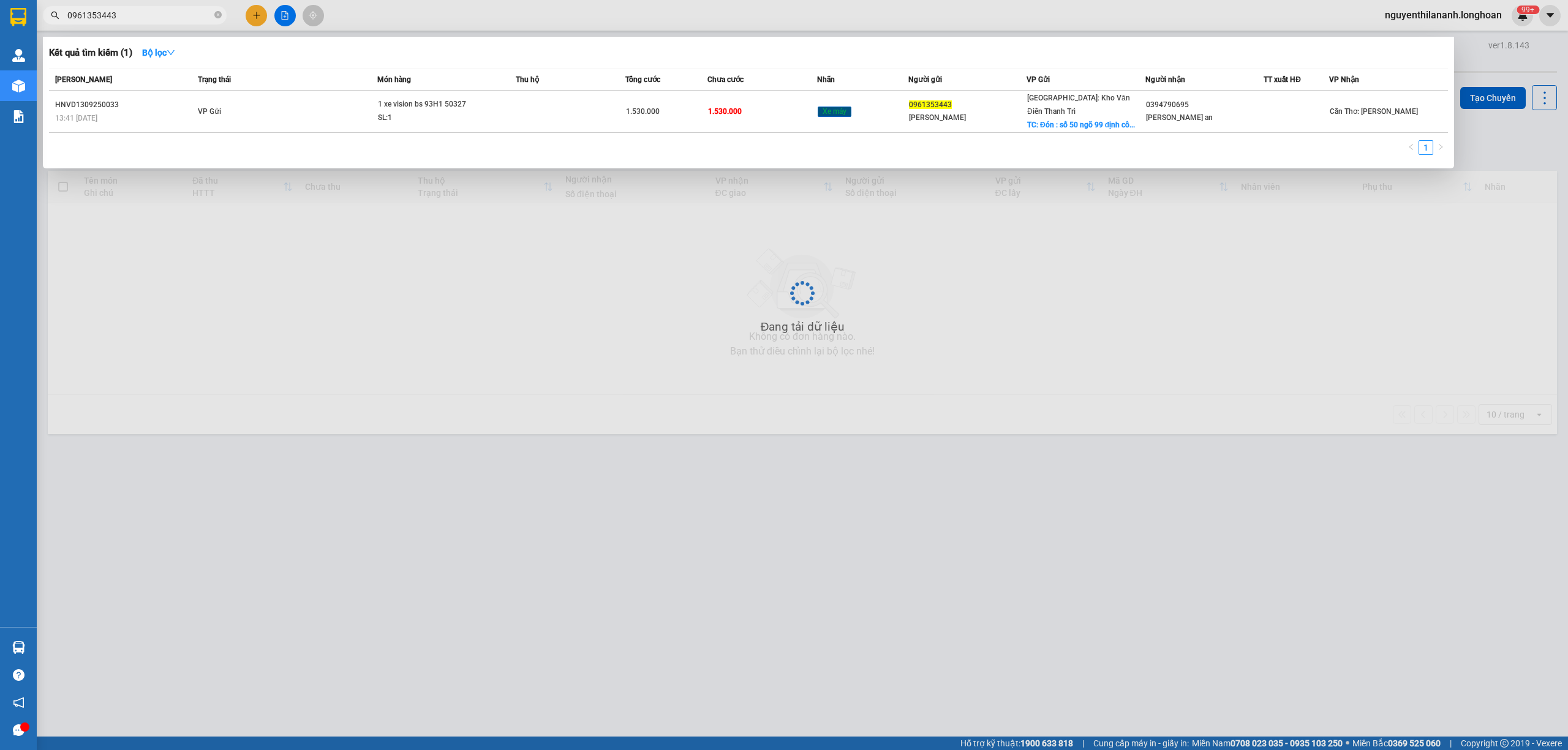
click at [146, 13] on input "0961353443" at bounding box center [139, 15] width 144 height 13
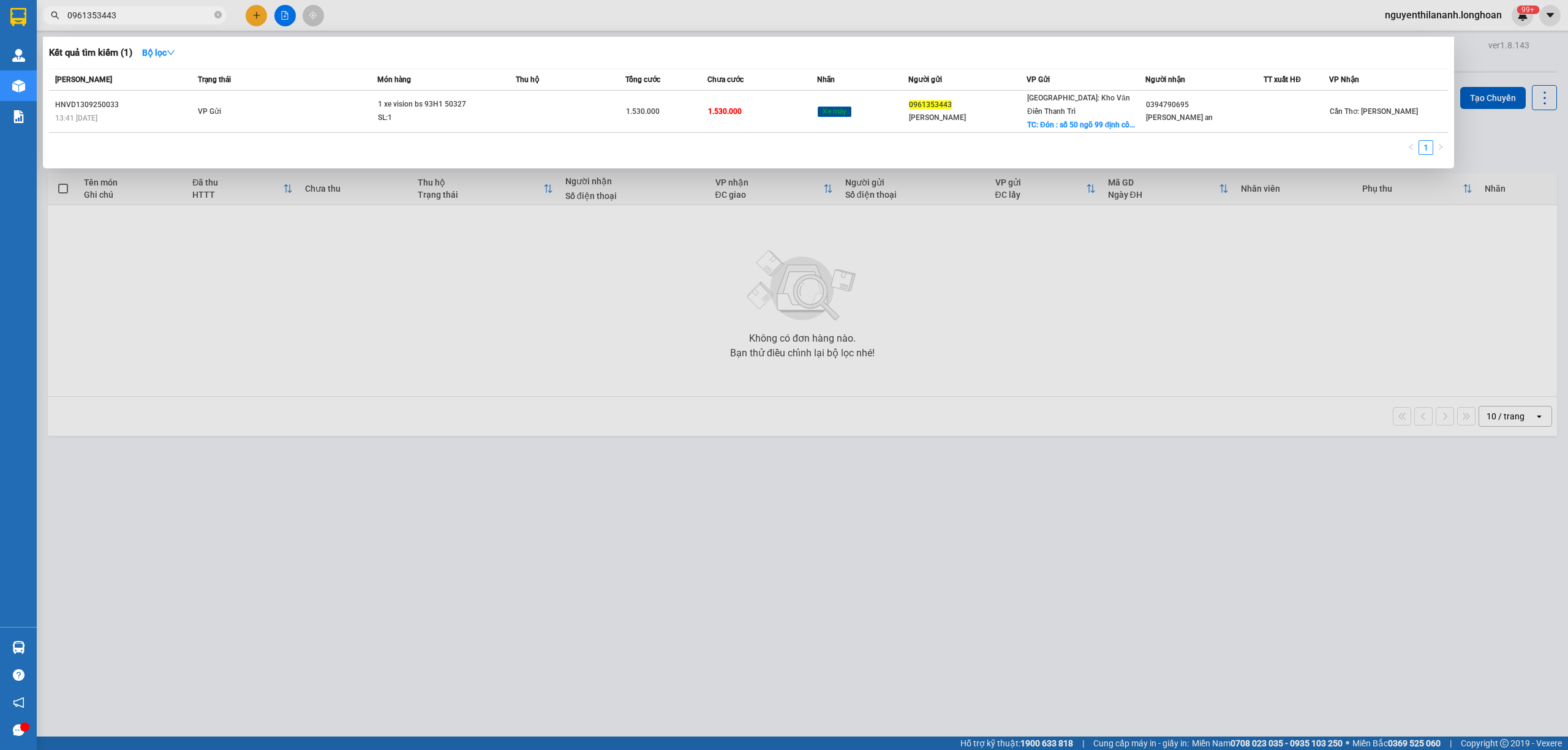
click at [146, 13] on input "0961353443" at bounding box center [139, 15] width 144 height 13
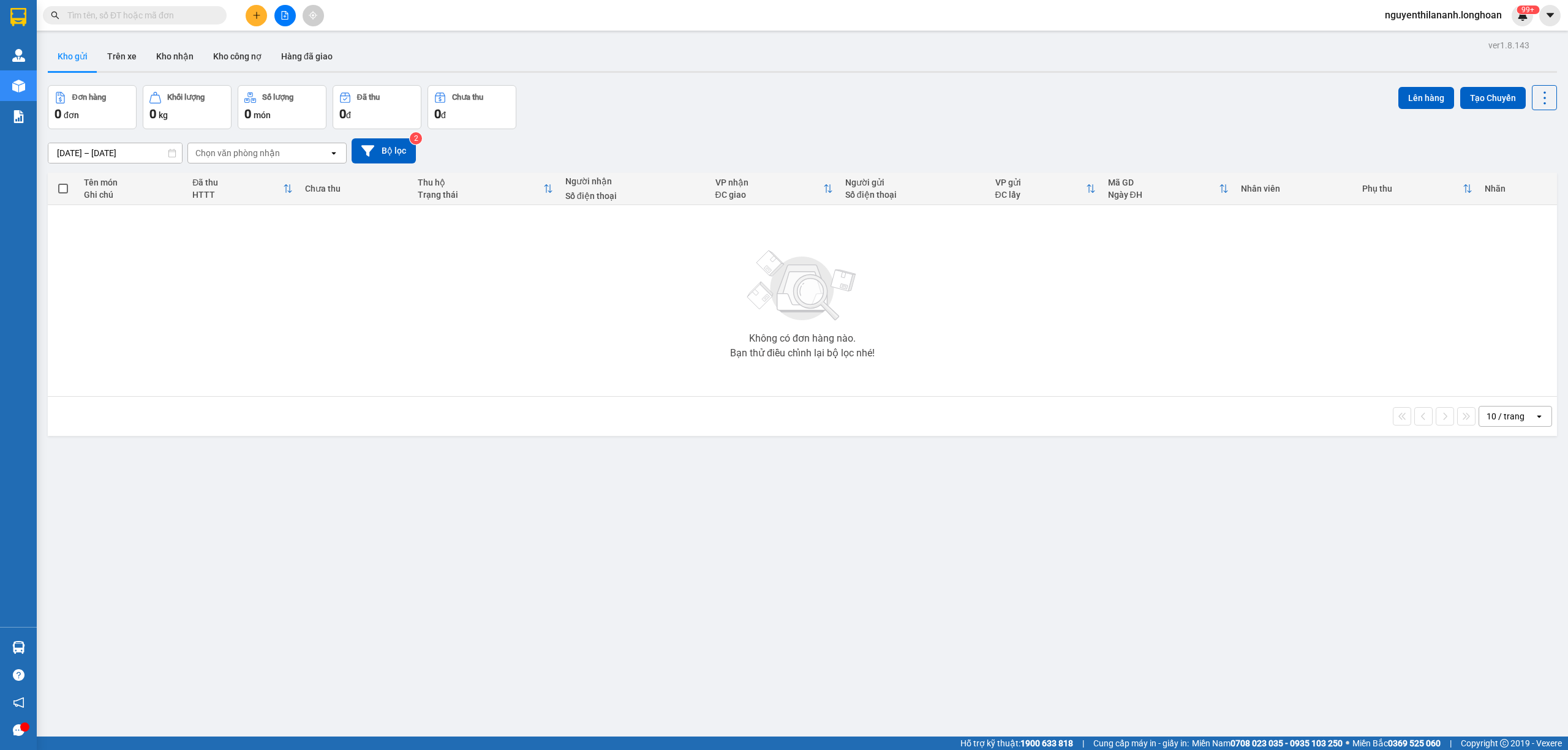
paste input "0368650252"
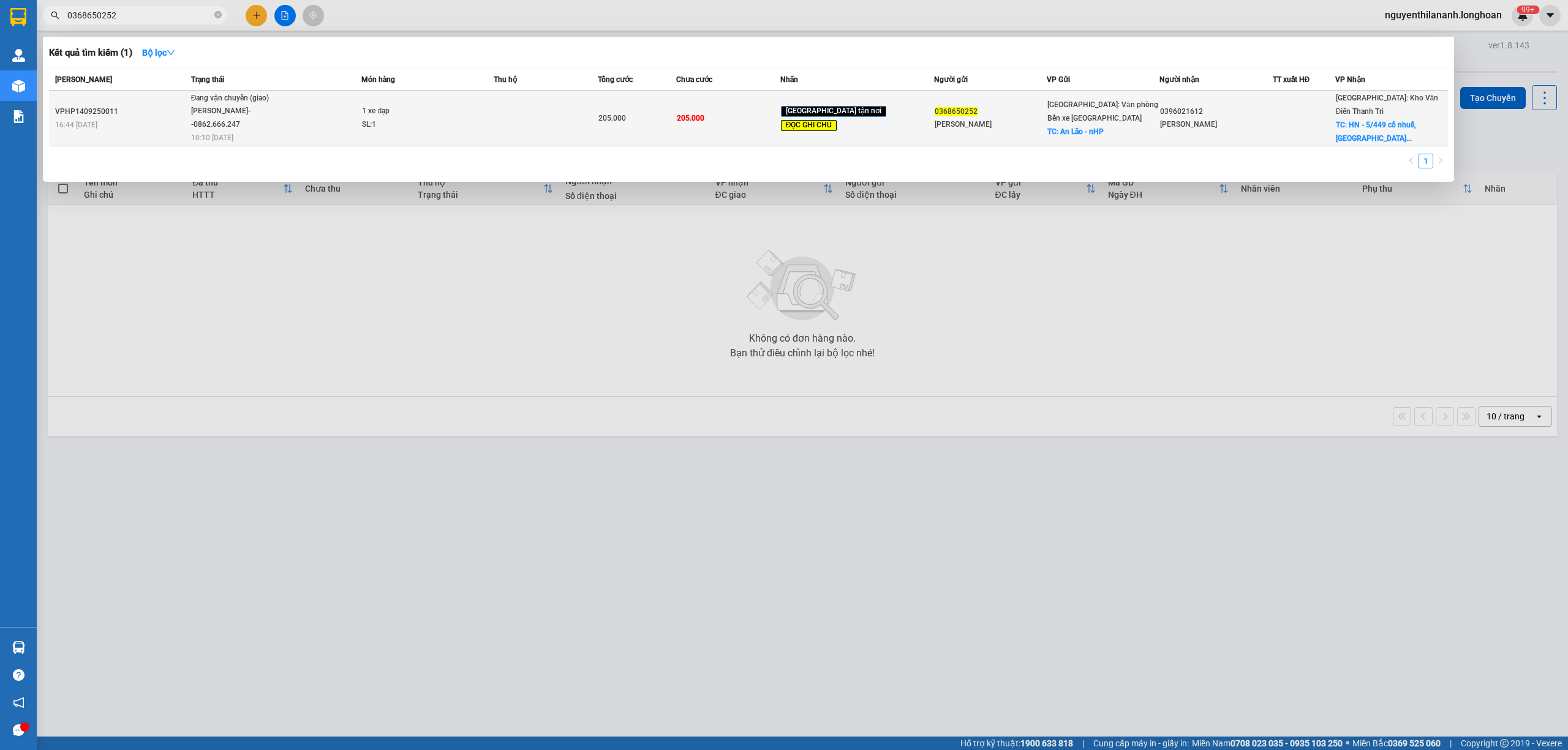
type input "0368650252"
click at [183, 113] on div "VPHP1409250011" at bounding box center [121, 111] width 132 height 13
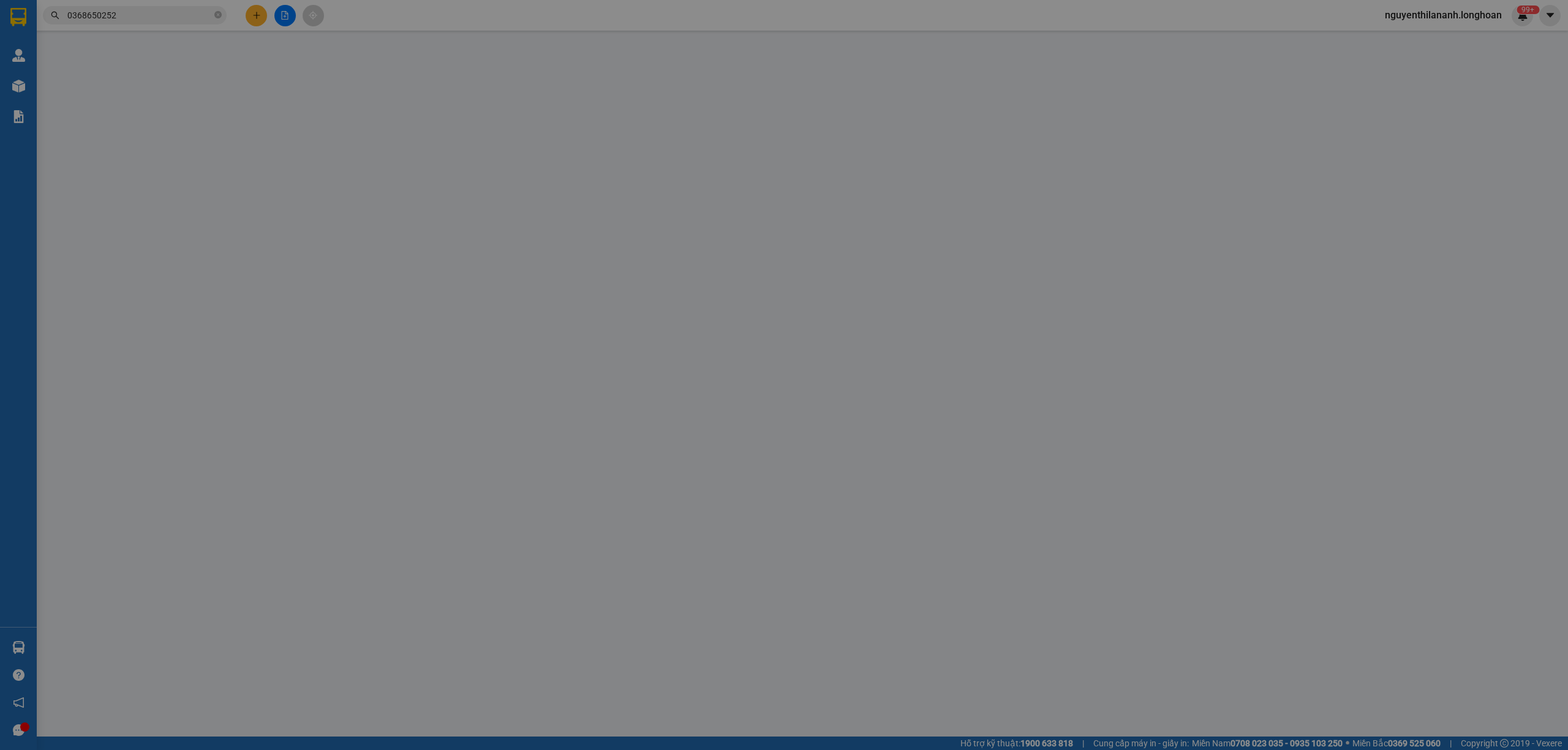
type input "0368650252"
type input "Bùi Thị Lược"
checkbox input "true"
type input "An Lão - nHP"
type input "0396021612"
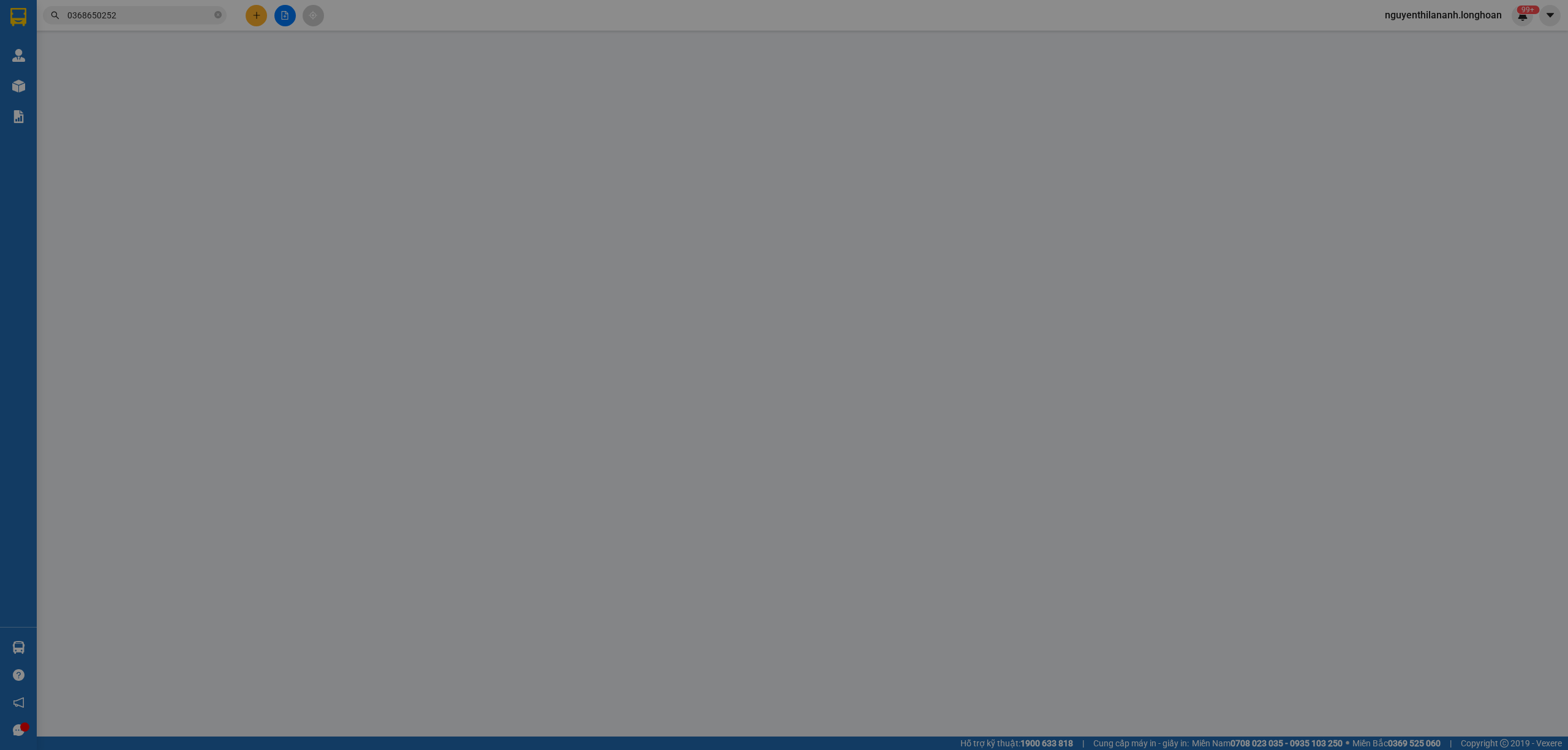
type input "Đỗ Hải Anh"
checkbox input "true"
type input "HN - 5/449 cổ nhuế, Bắc Từ Liêm"
type input "GIAO HÀNG THỨ 3"
type input "205.000"
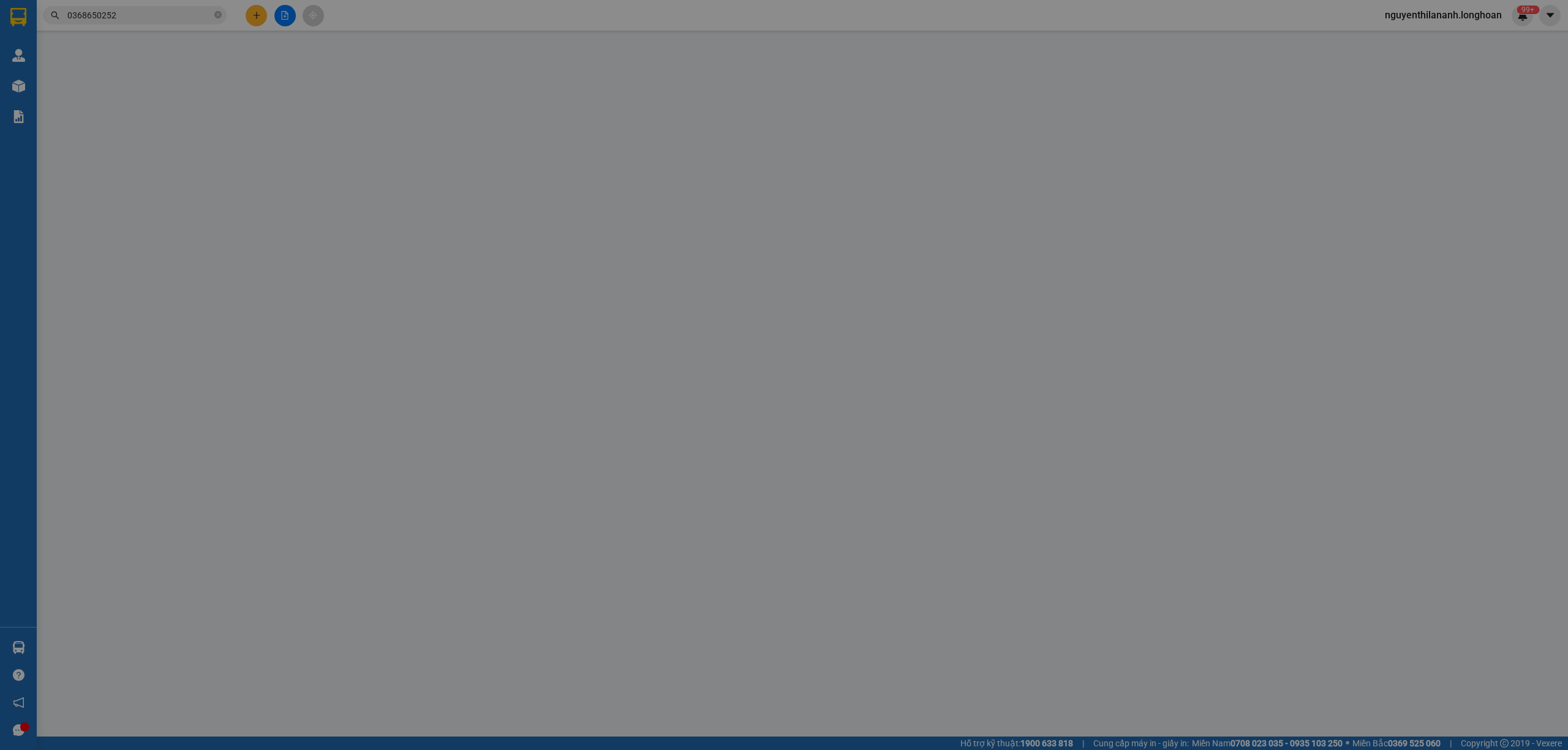
type input "205.000"
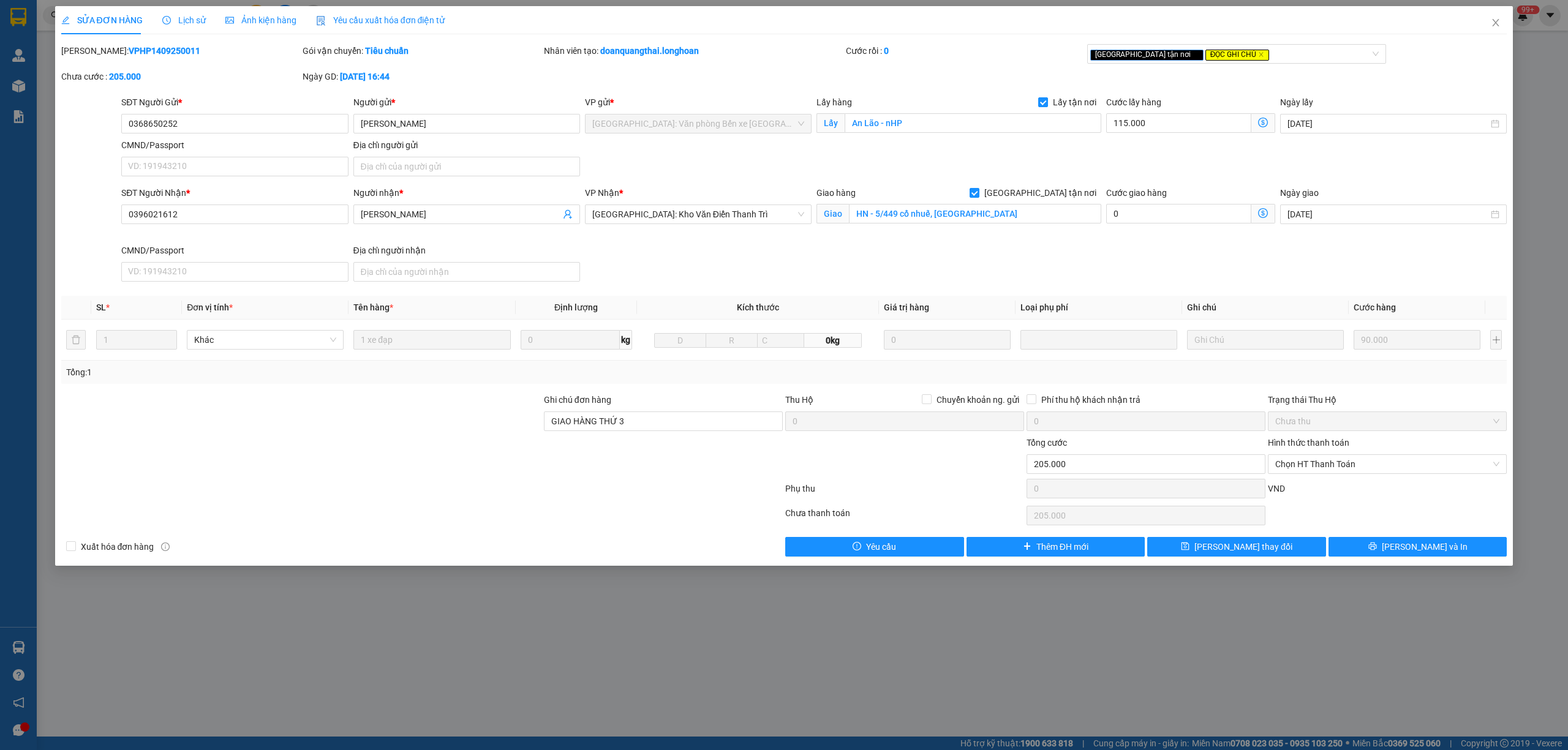
click at [188, 15] on span "Lịch sử" at bounding box center [184, 20] width 43 height 10
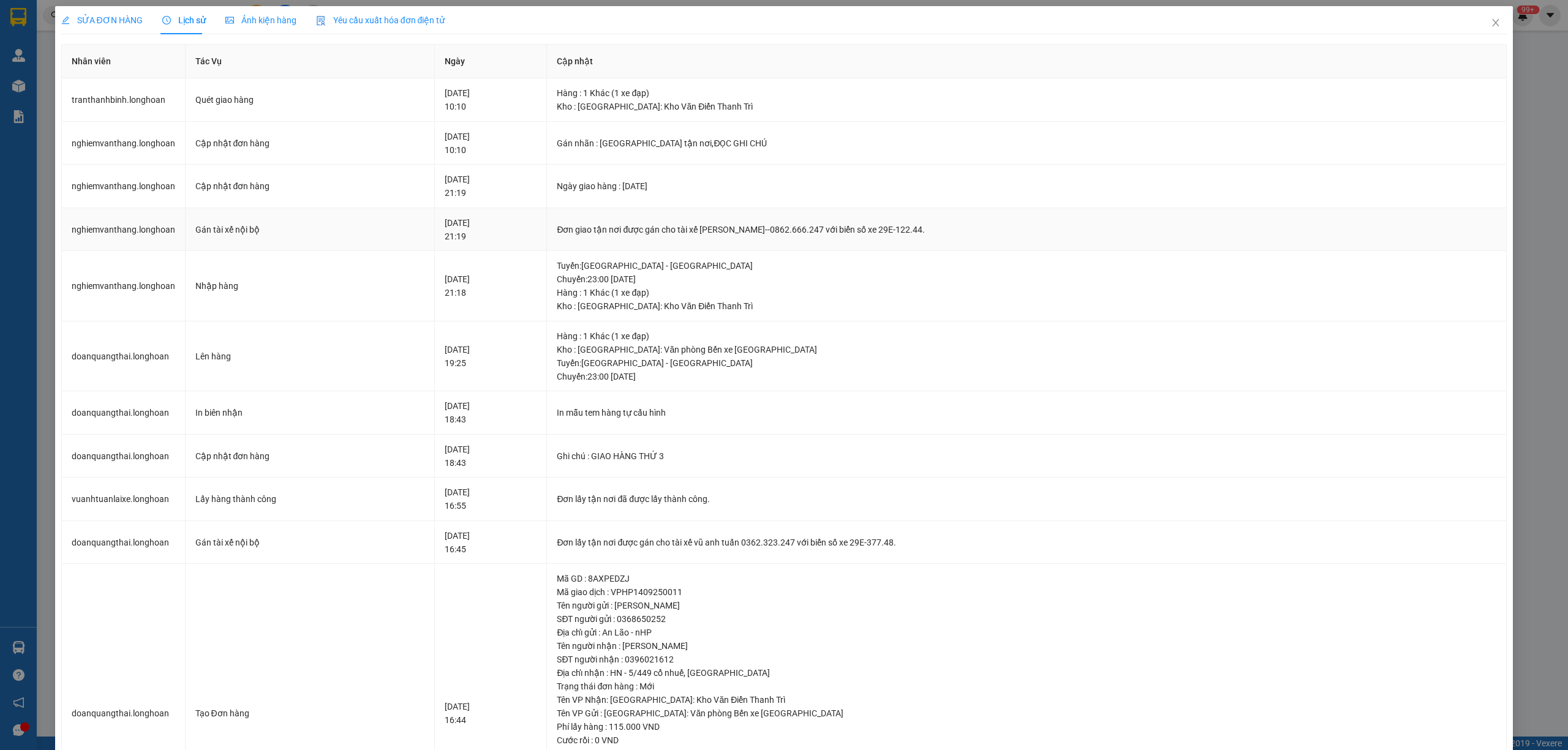
drag, startPoint x: 708, startPoint y: 229, endPoint x: 946, endPoint y: 234, distance: 238.1
click at [946, 234] on div "Đơn giao tận nơi được gán cho tài xế Trần Thanh Bình--0862.666.247 với biển số …" at bounding box center [1026, 229] width 939 height 13
copy div "tài xế Trần Thanh Bình--0862.666.247 với biển số xe 29E-122.44"
click at [1490, 23] on icon "close" at bounding box center [1495, 22] width 10 height 10
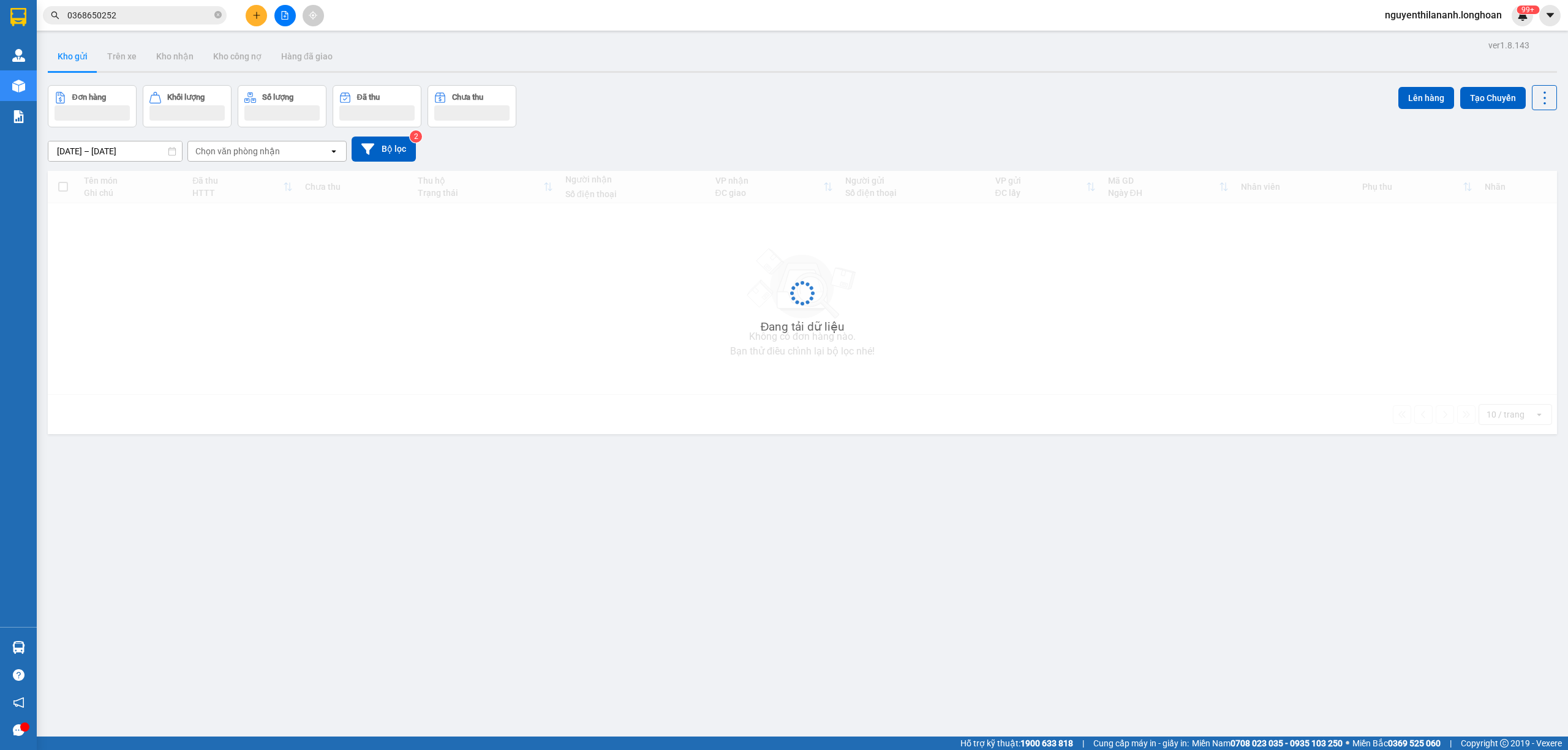
click at [180, 18] on input "0368650252" at bounding box center [139, 15] width 144 height 13
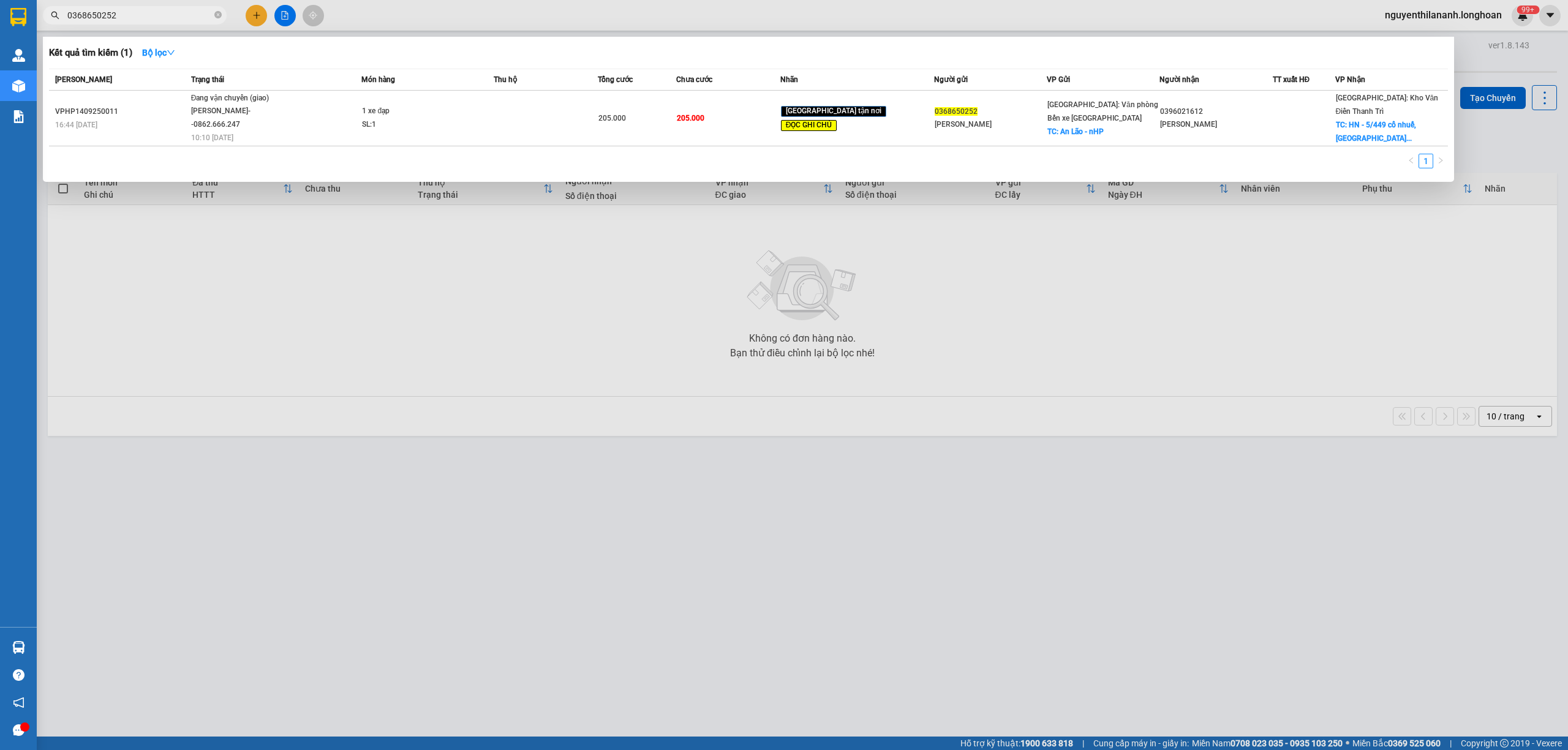
click at [180, 18] on input "0368650252" at bounding box center [139, 15] width 144 height 13
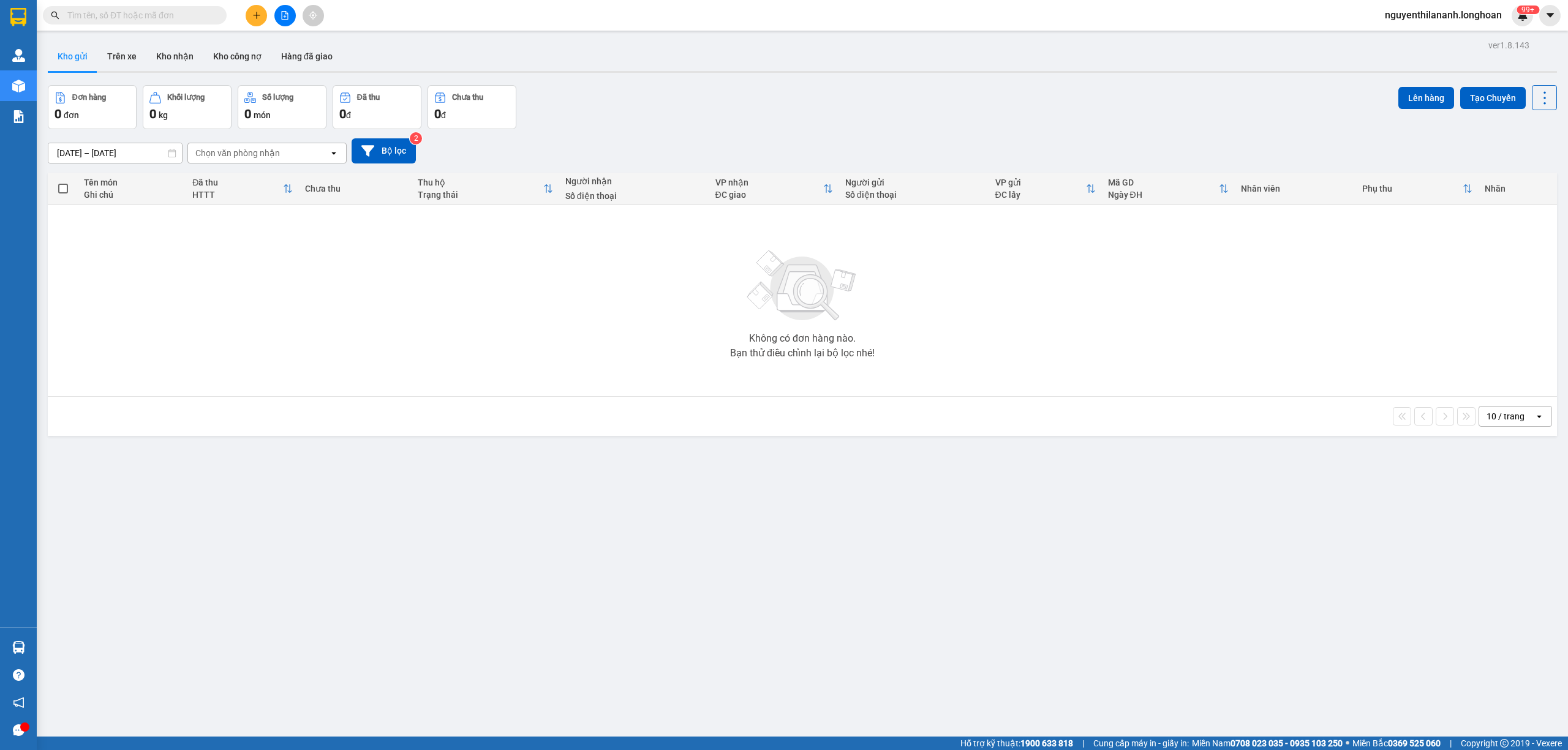
paste input "HNVD1209250030"
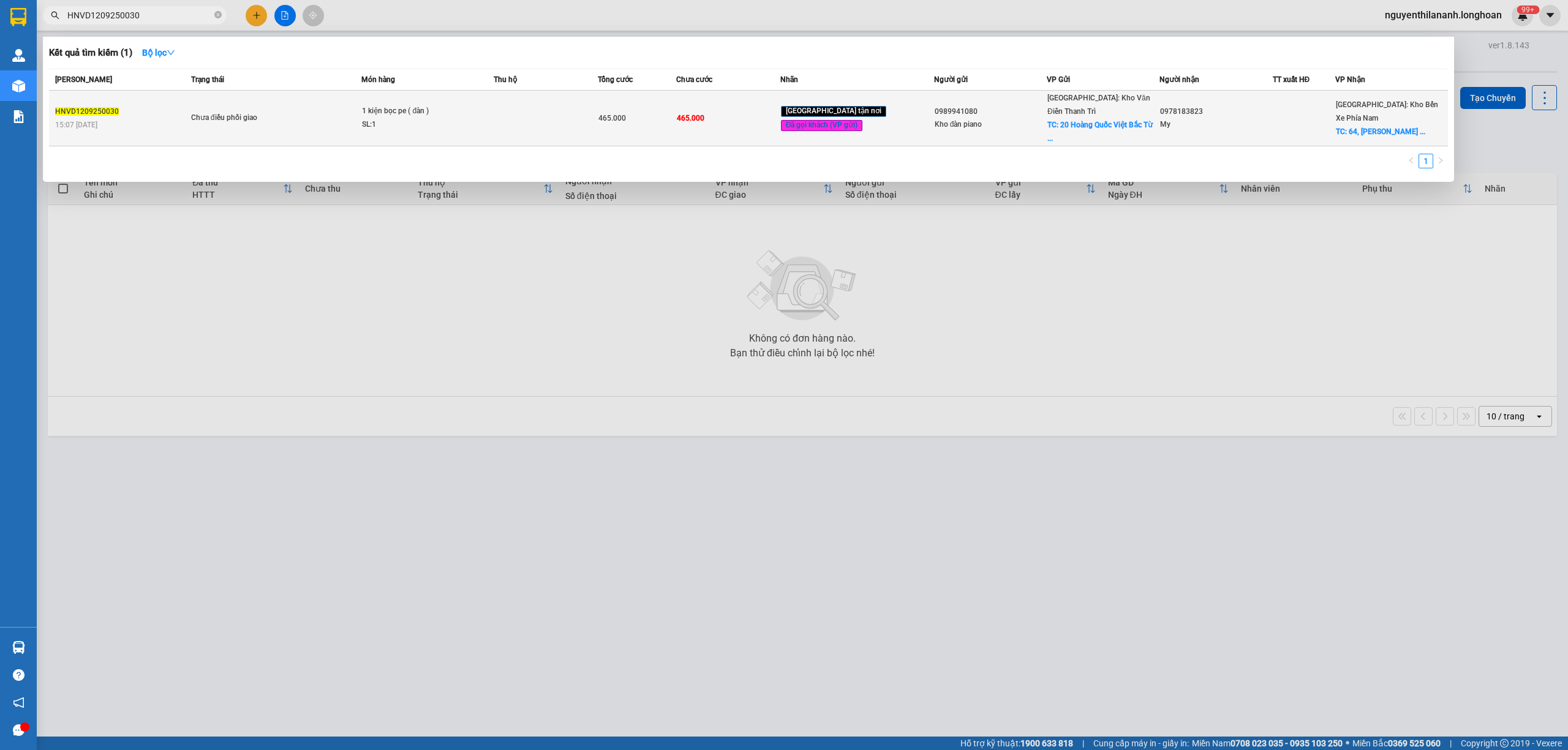
type input "HNVD1209250030"
click at [193, 111] on div "Chưa điều phối giao" at bounding box center [237, 118] width 92 height 13
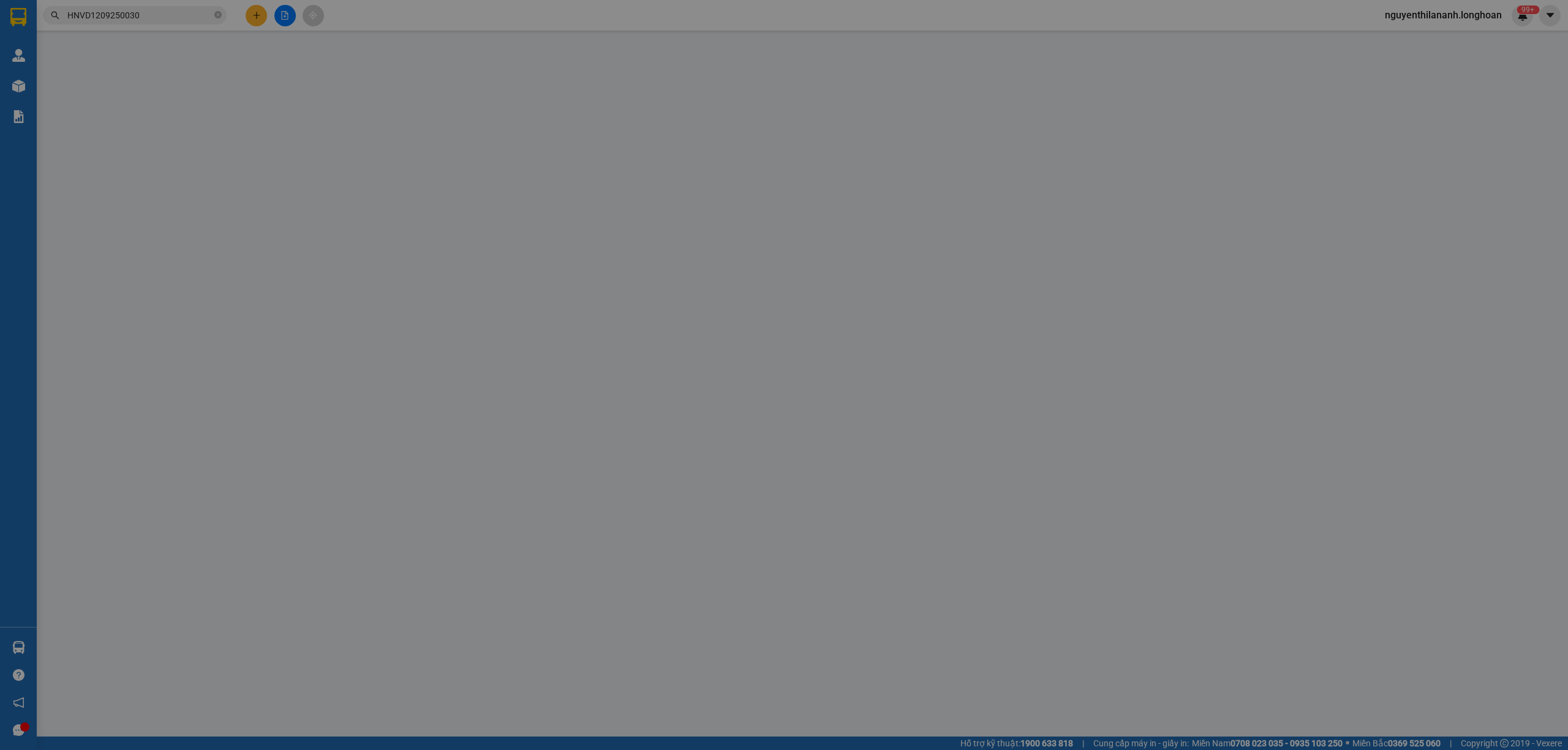
type input "0989941080"
type input "Kho đàn piano"
checkbox input "true"
type input "20 Hoàng Quốc Việt Bắc Từ Liêm"
type input "0978183823"
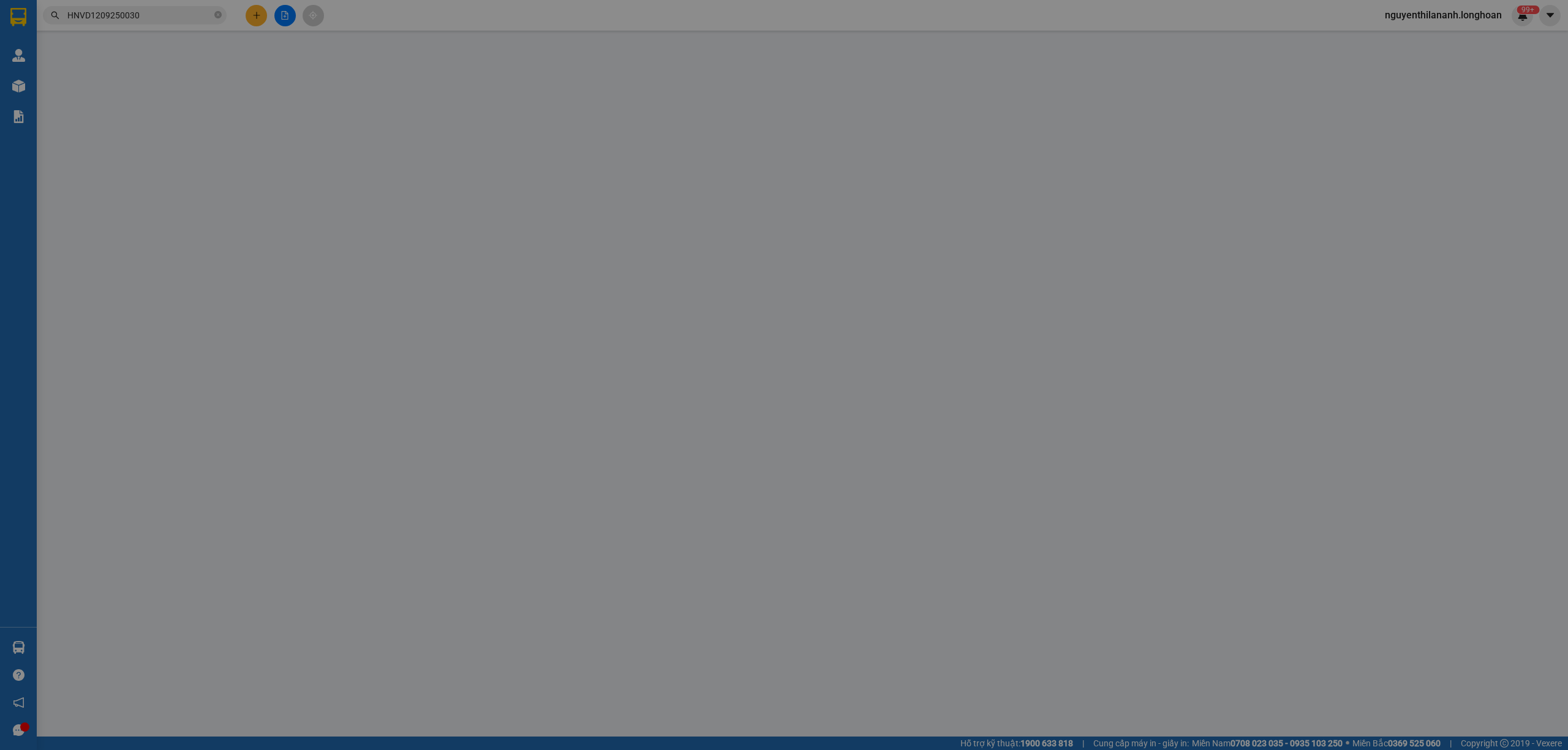
type input "My"
checkbox input "true"
type input "64, Nguyễn bặc vĩnh hòa Nha Trang, Khánh Hòa"
type input "HÀNG DỄ VỠ CHÚ Ý BỐC XẾP CẨN THẬN ( HƯ VỠ KHÔNG ĐỀN GIÁ TRỊ HÀNG )"
type input "465.000"
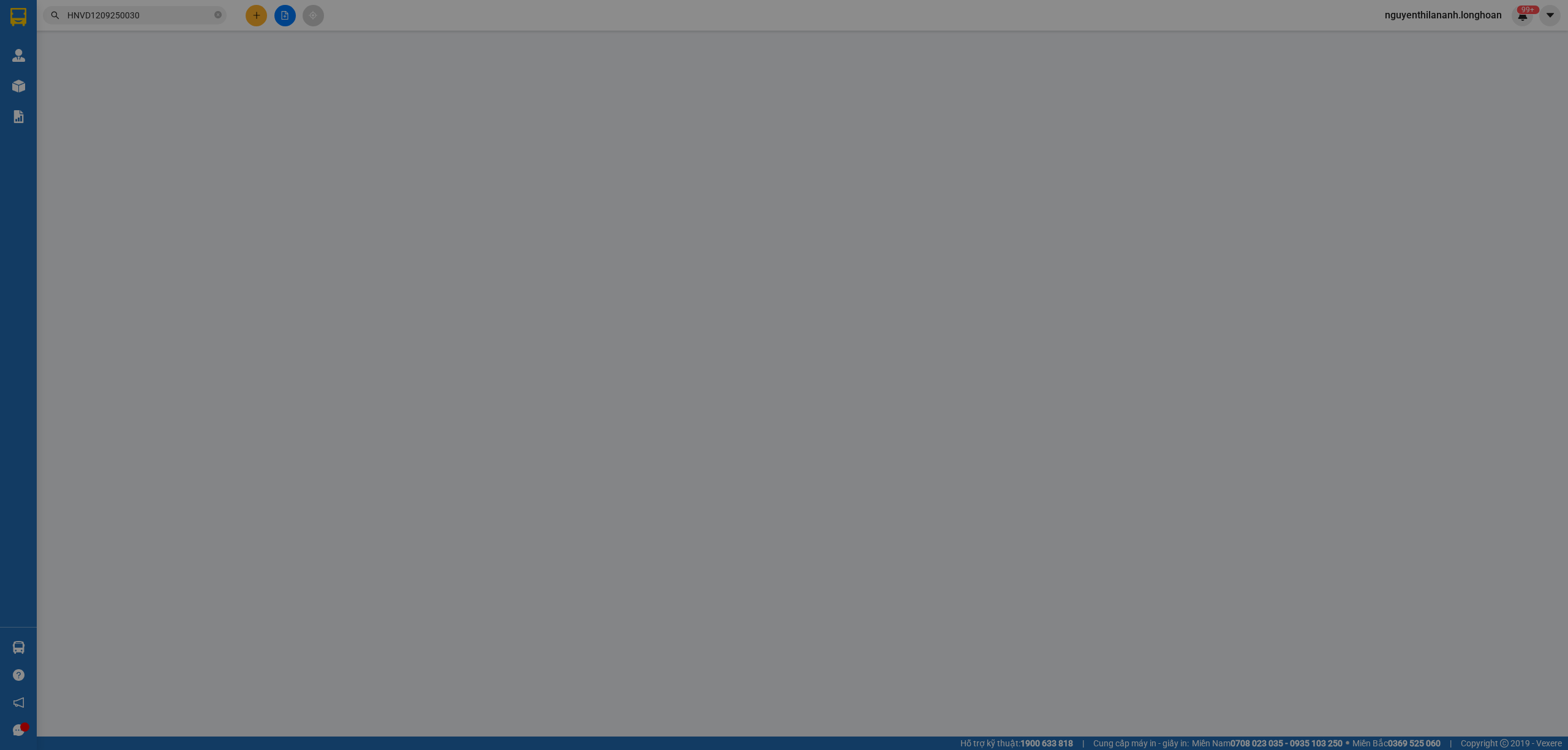
type input "465.000"
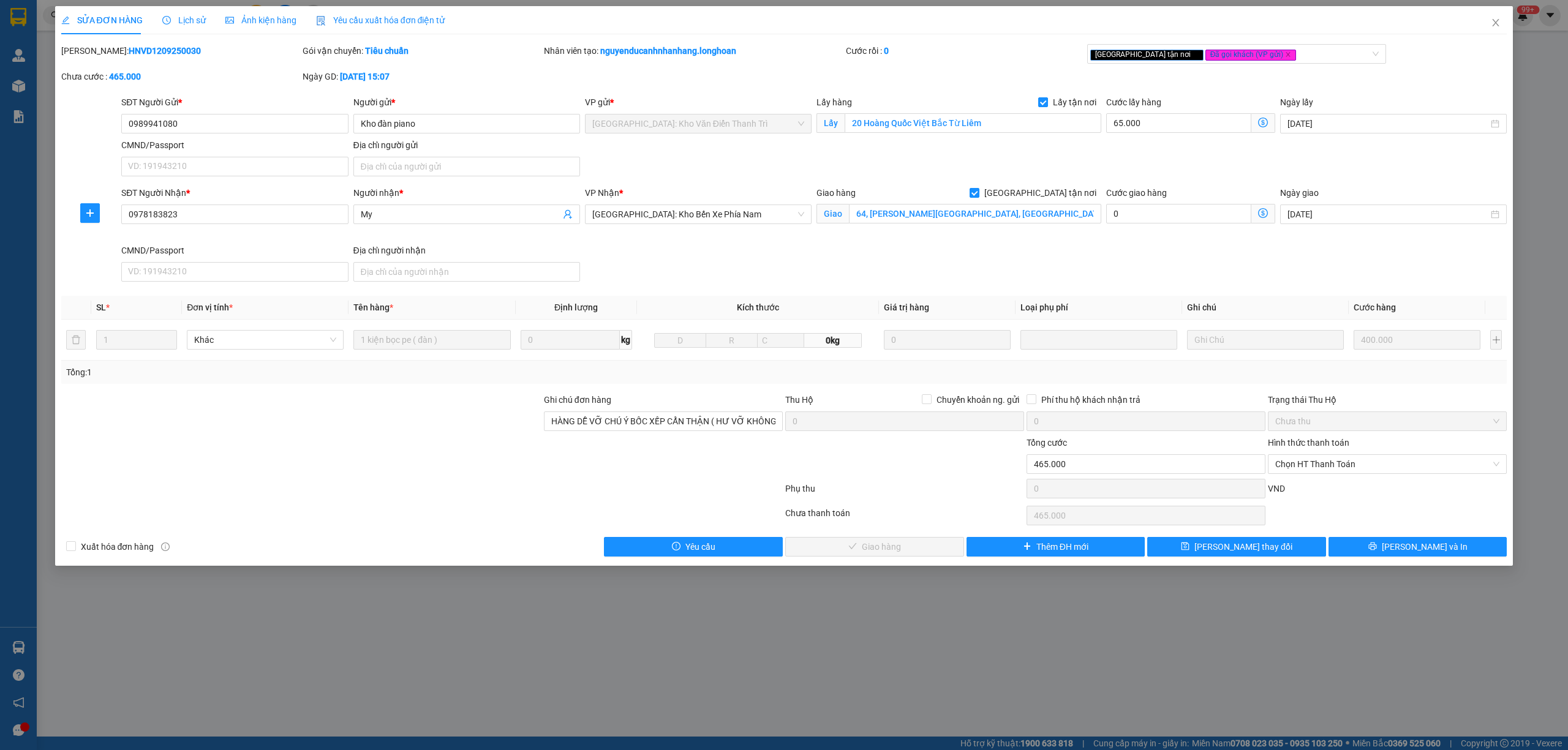
click at [181, 15] on span "Lịch sử" at bounding box center [184, 20] width 43 height 10
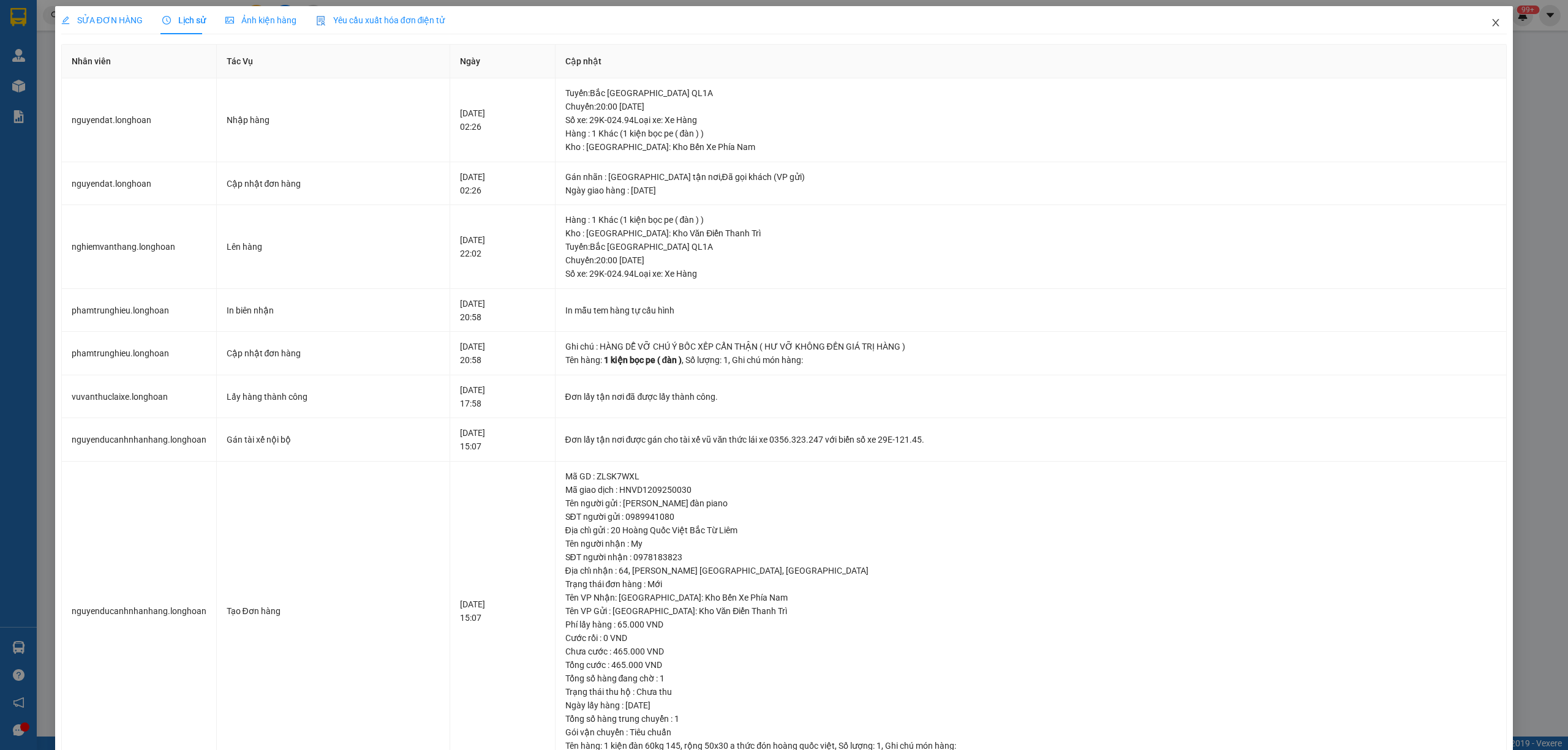
click at [1492, 25] on icon "close" at bounding box center [1496, 22] width 7 height 7
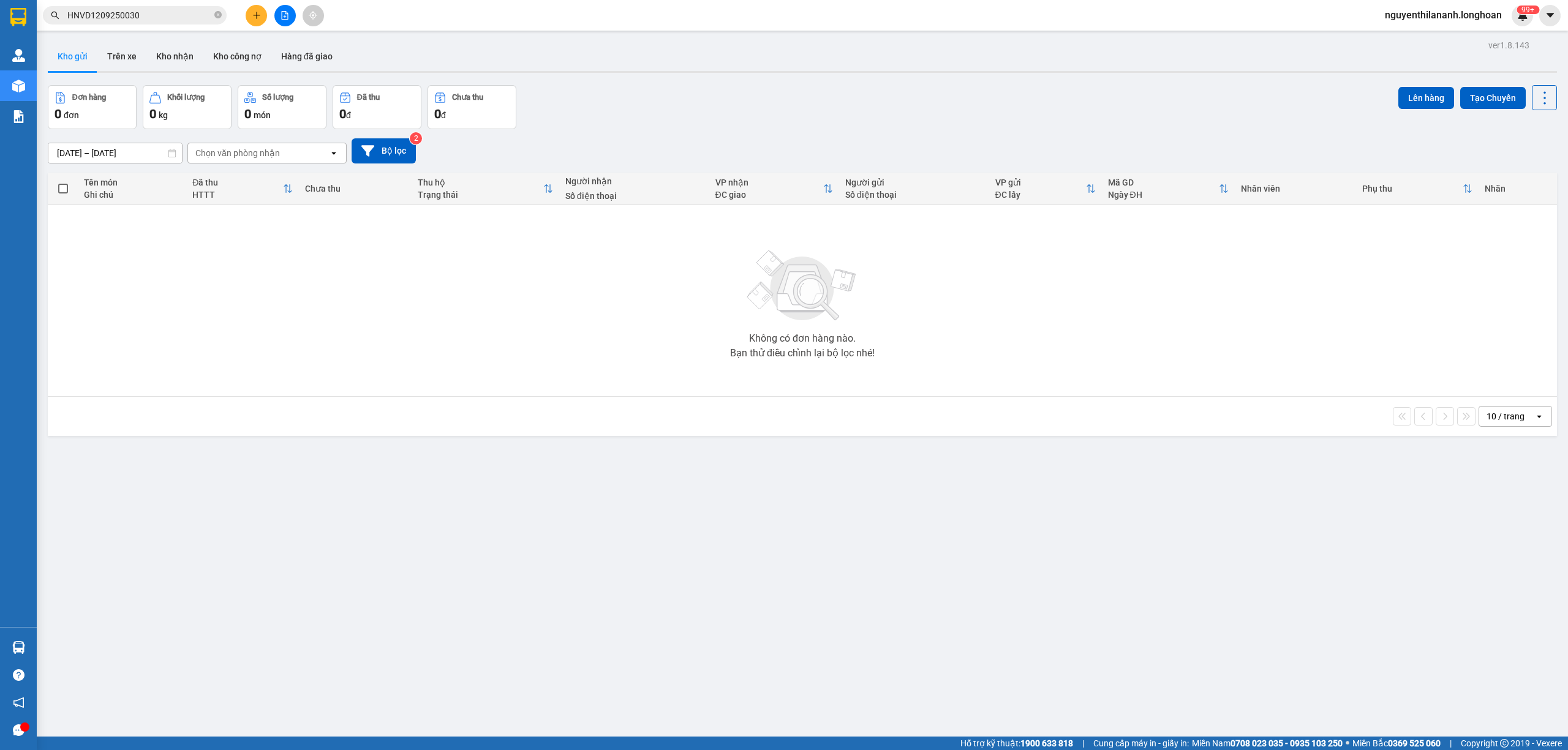
click at [168, 22] on span "HNVD1209250030" at bounding box center [134, 15] width 183 height 18
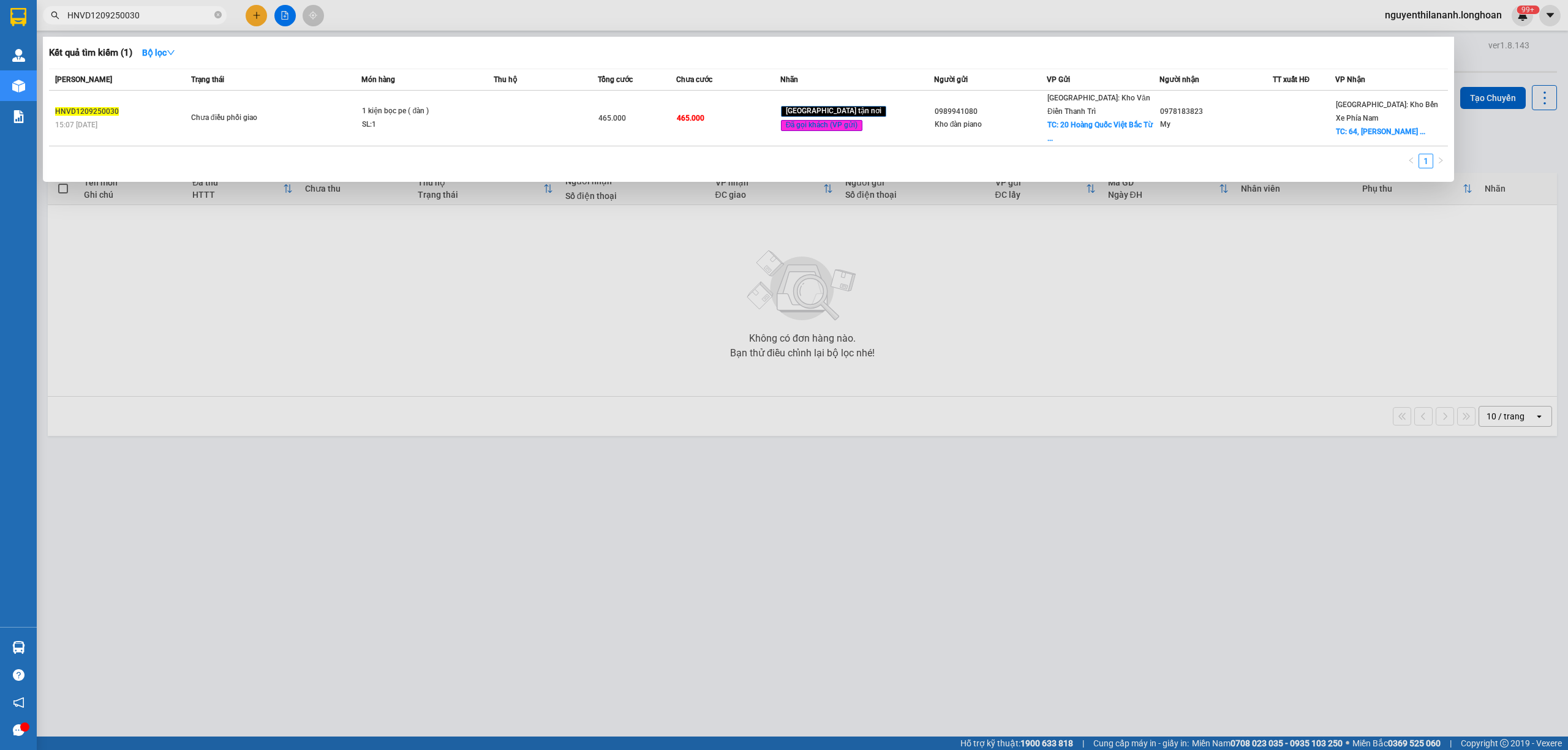
click at [165, 20] on input "HNVD1209250030" at bounding box center [139, 15] width 144 height 13
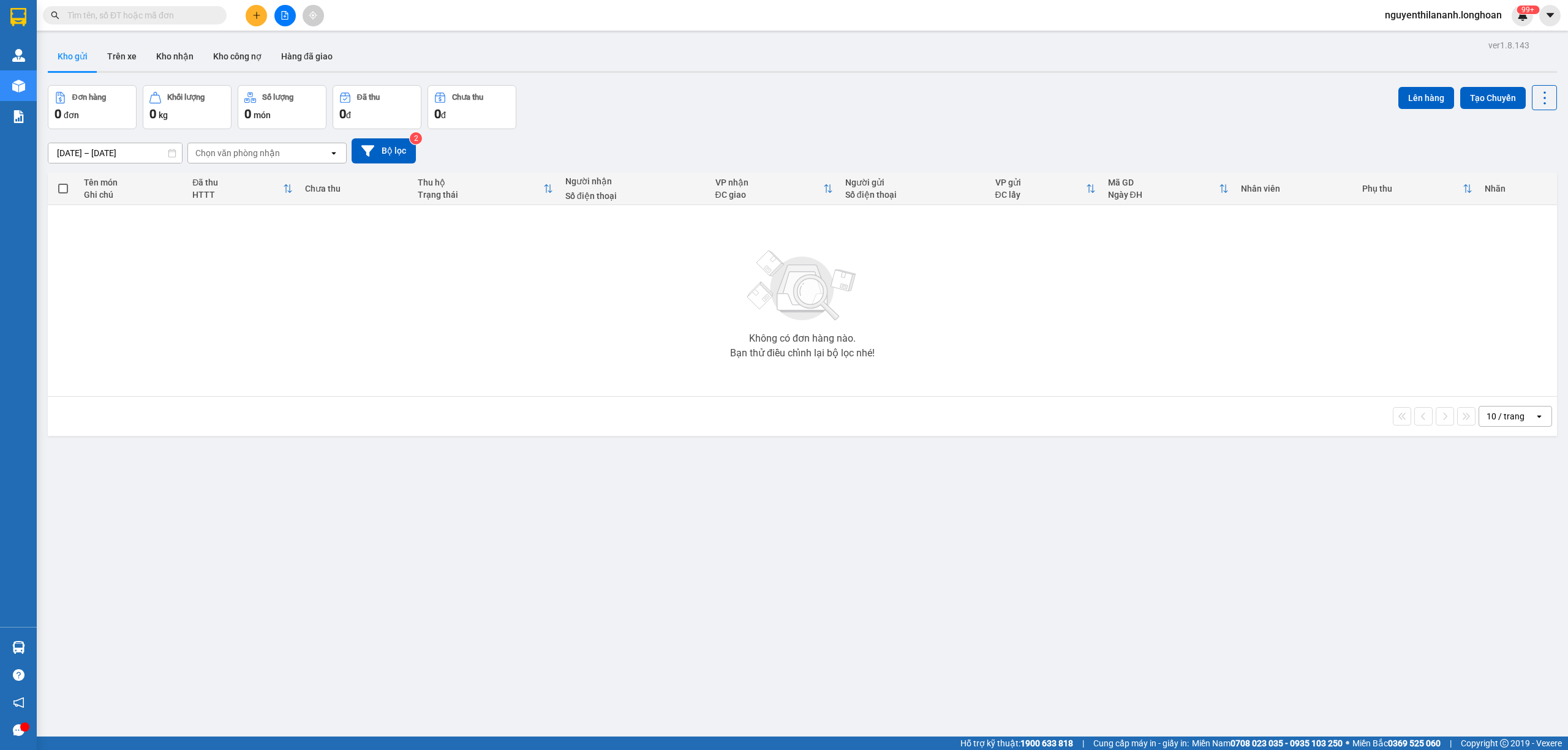
paste input "0368650252"
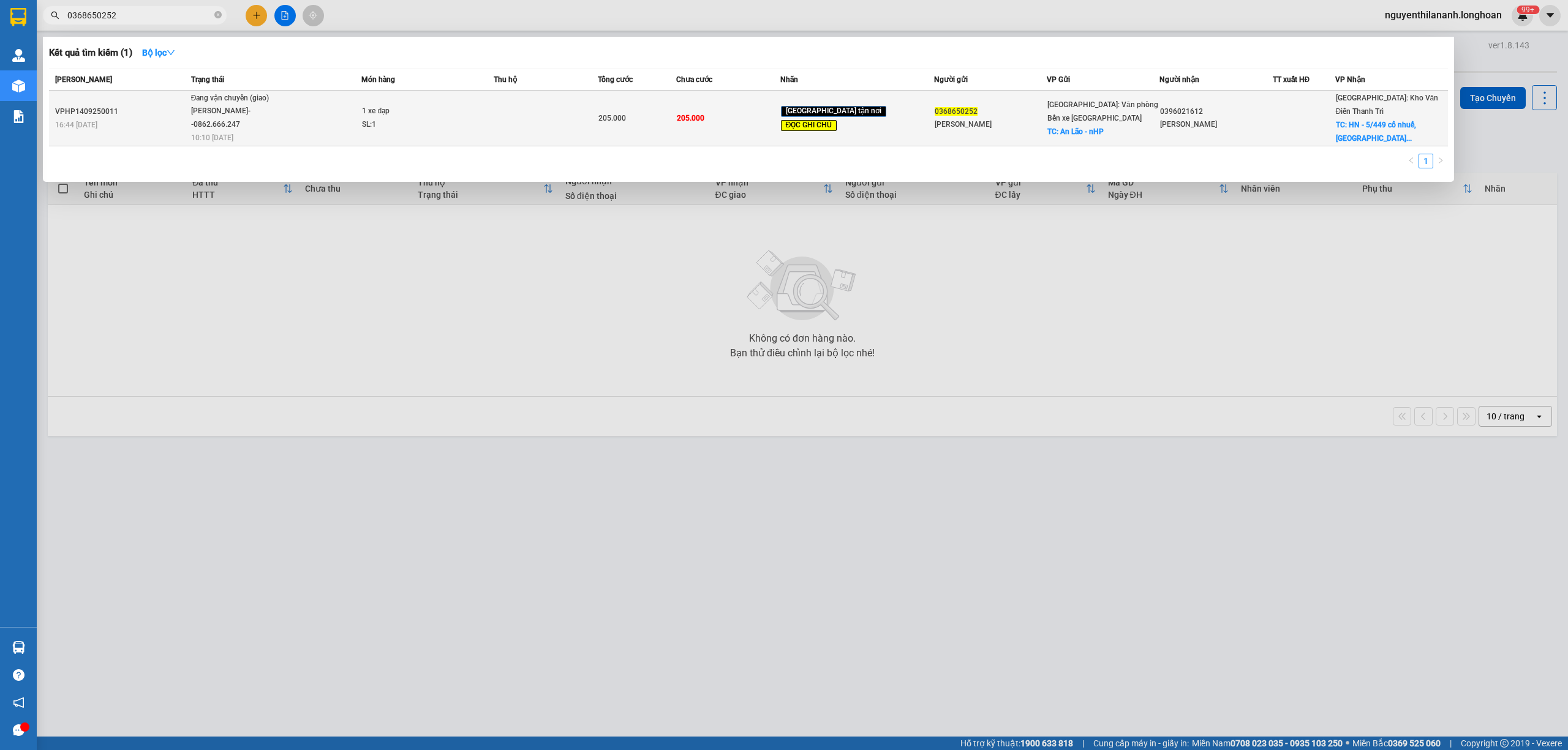
type input "0368650252"
click at [159, 96] on td "VPHP1409250011 16:44 - 14/09" at bounding box center [118, 118] width 139 height 56
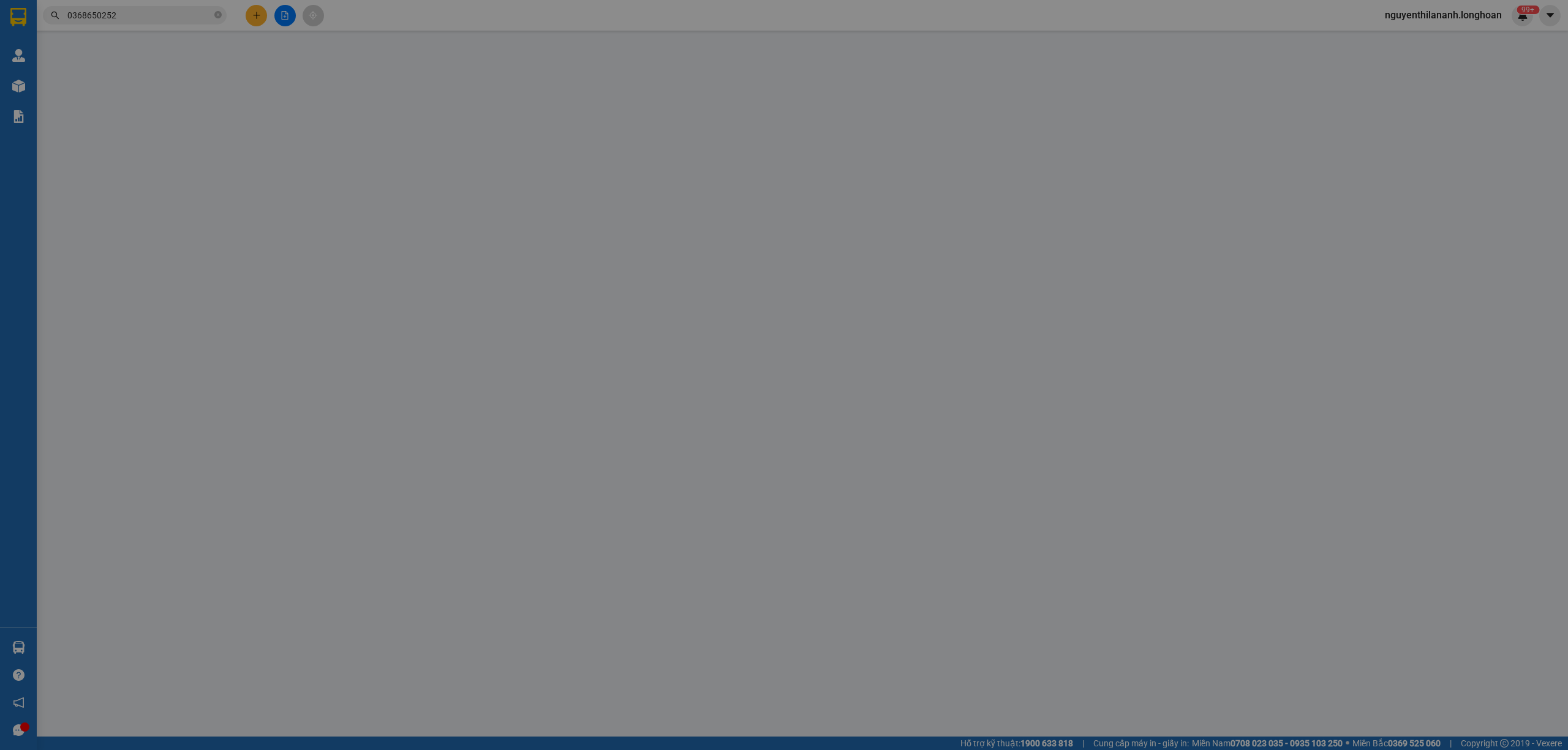
type input "0368650252"
type input "Bùi Thị Lược"
checkbox input "true"
type input "An Lão - nHP"
type input "0396021612"
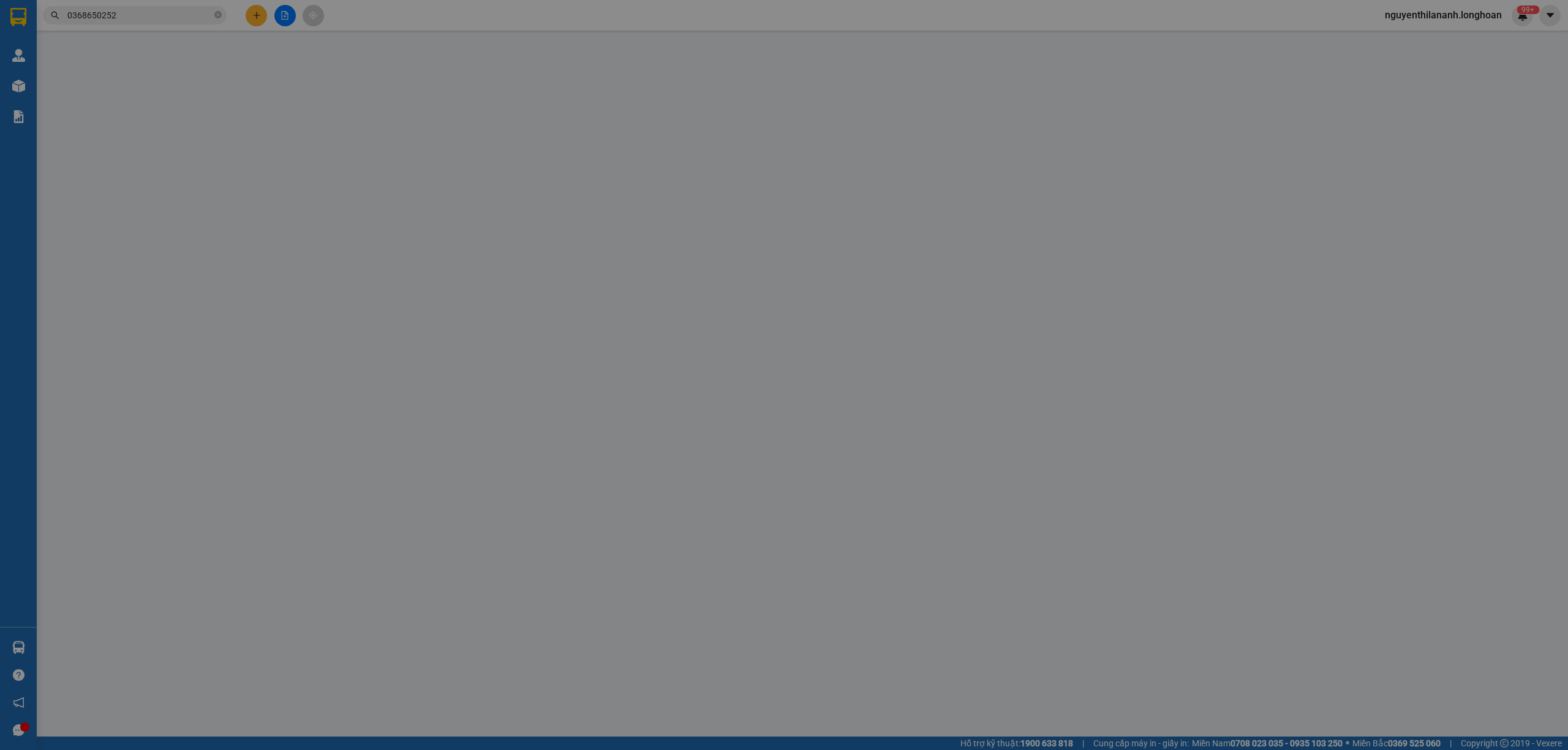
type input "Đỗ Hải Anh"
checkbox input "true"
type input "HN - 5/449 cổ nhuế, Bắc Từ Liêm"
type input "GIAO HÀNG THỨ 3"
type input "205.000"
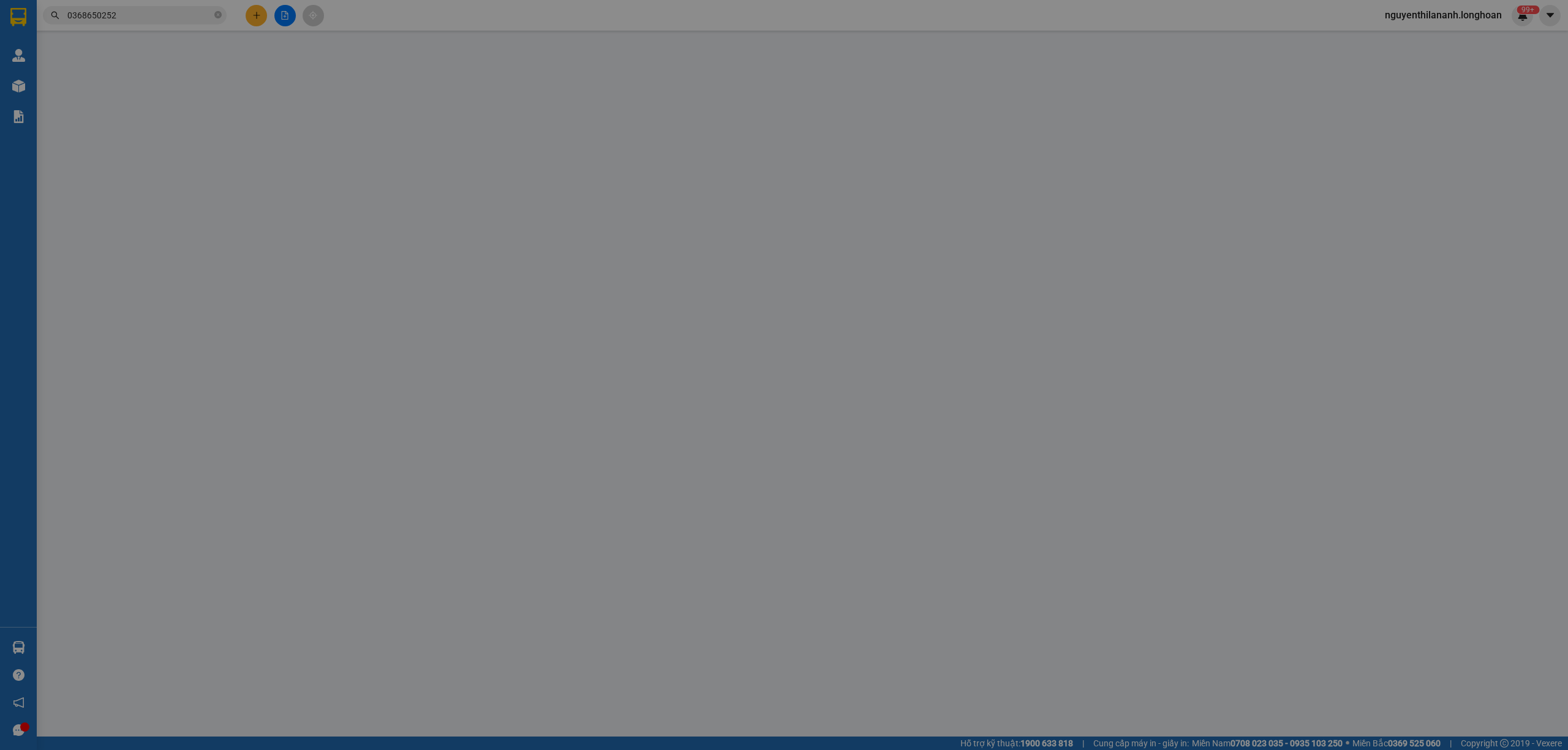
type input "205.000"
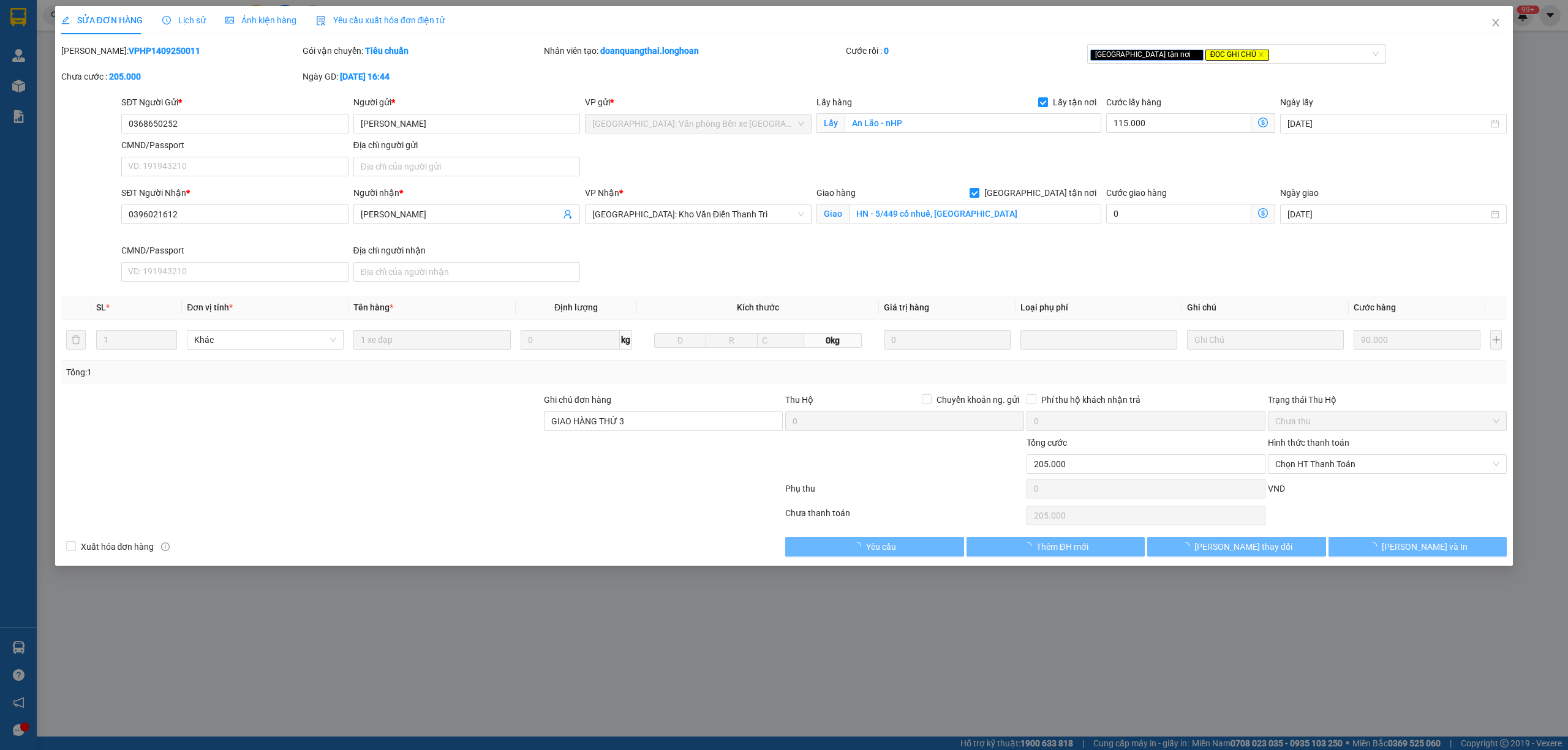
click at [173, 20] on span "Lịch sử" at bounding box center [184, 20] width 43 height 10
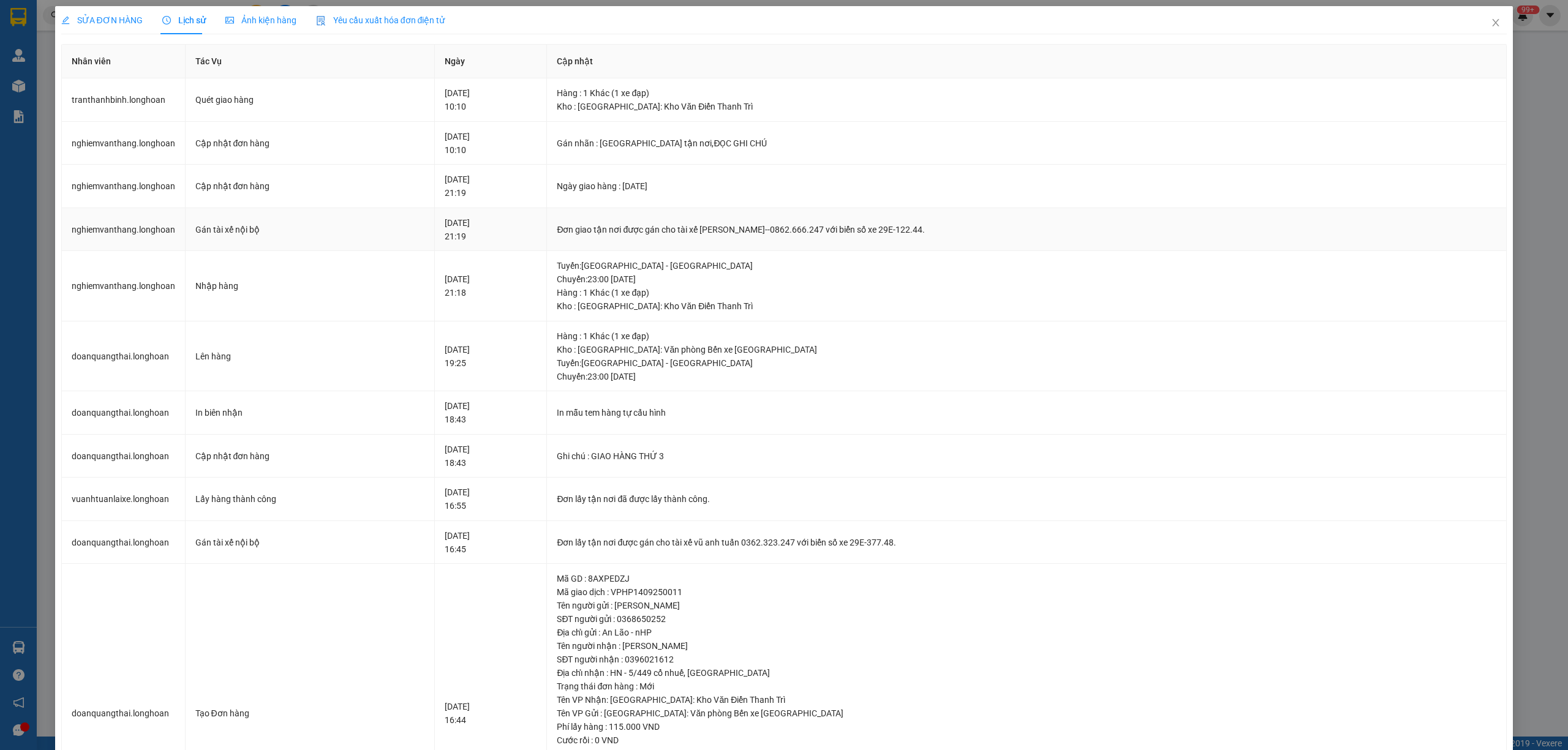
drag, startPoint x: 967, startPoint y: 230, endPoint x: 708, endPoint y: 236, distance: 259.1
click at [708, 236] on div "Đơn giao tận nơi được gán cho tài xế Trần Thanh Bình--0862.666.247 với biển số …" at bounding box center [1026, 229] width 939 height 13
copy div "tài xế Trần Thanh Bình--0862.666.247 với biển số xe 29E-122.44."
click at [1490, 18] on icon "close" at bounding box center [1495, 22] width 10 height 10
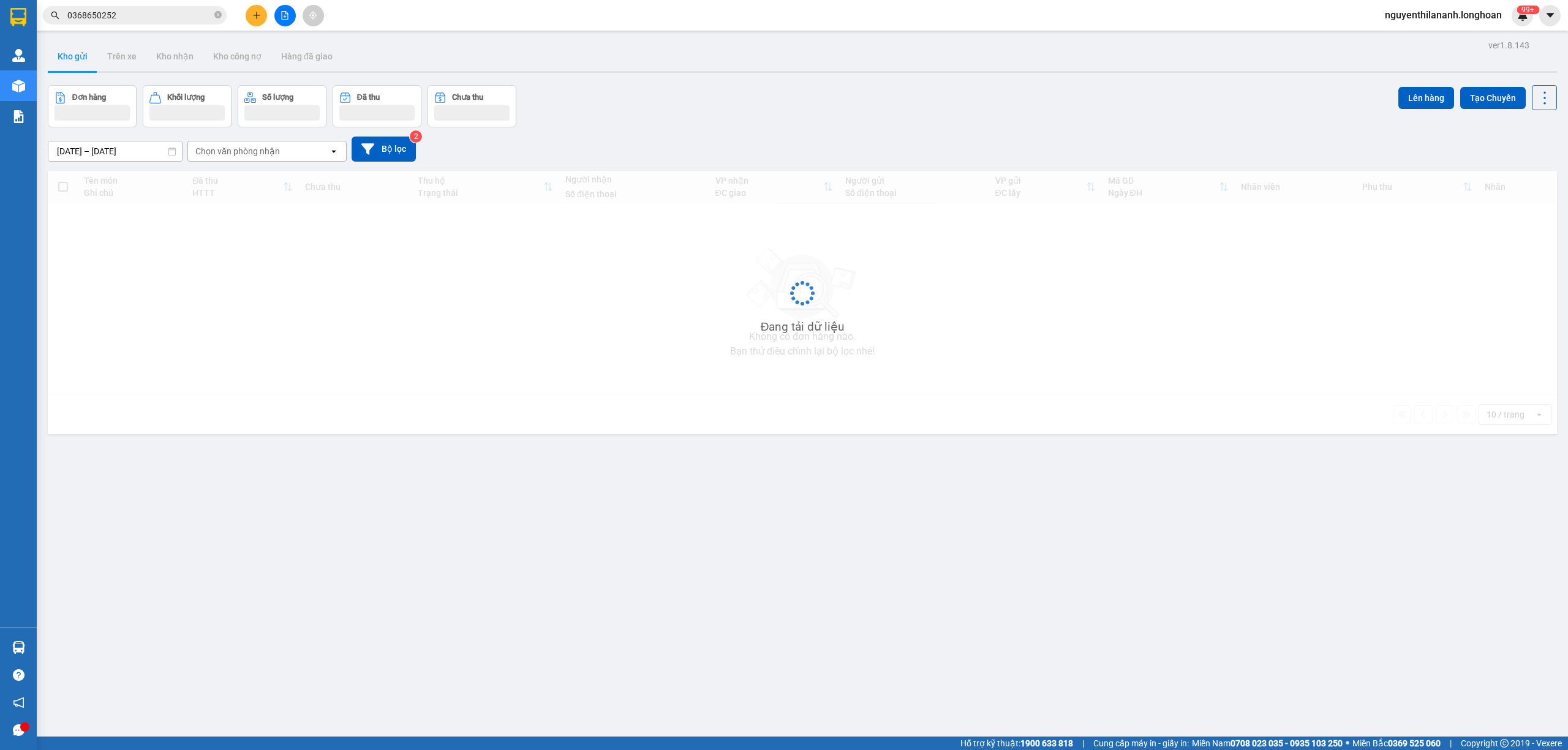
click at [197, 18] on input "0368650252" at bounding box center [139, 15] width 144 height 13
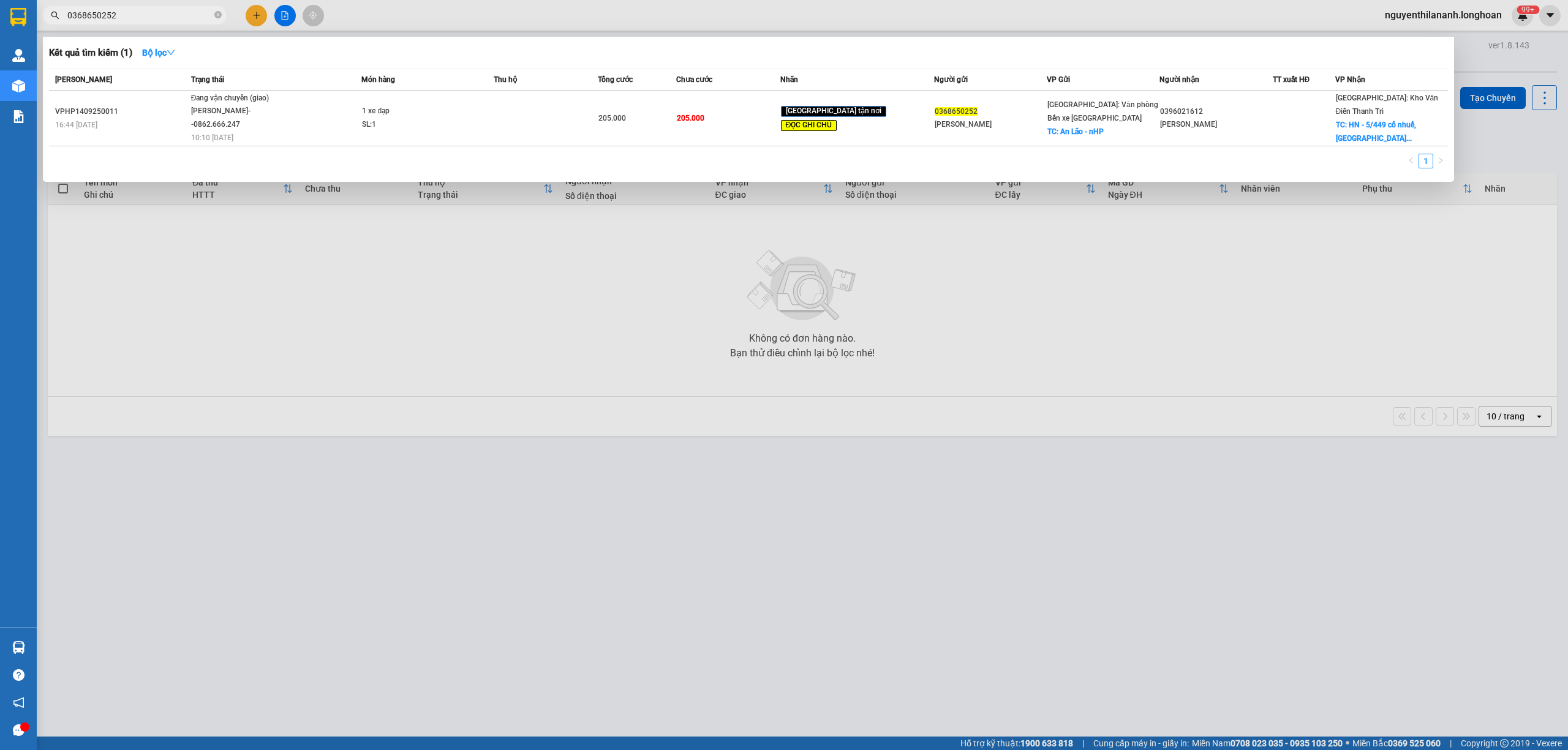
click at [197, 18] on input "0368650252" at bounding box center [139, 15] width 144 height 13
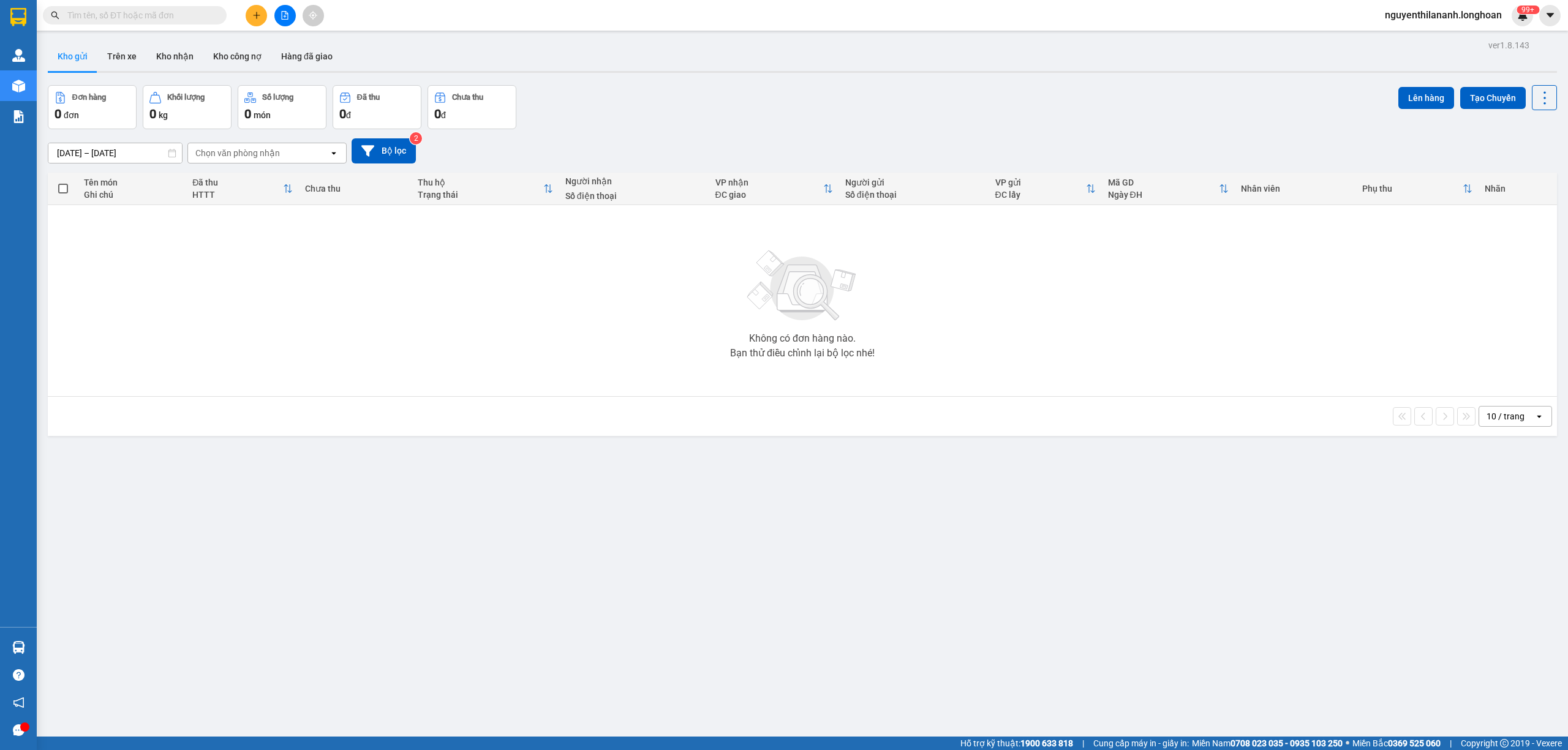
paste input "989562732"
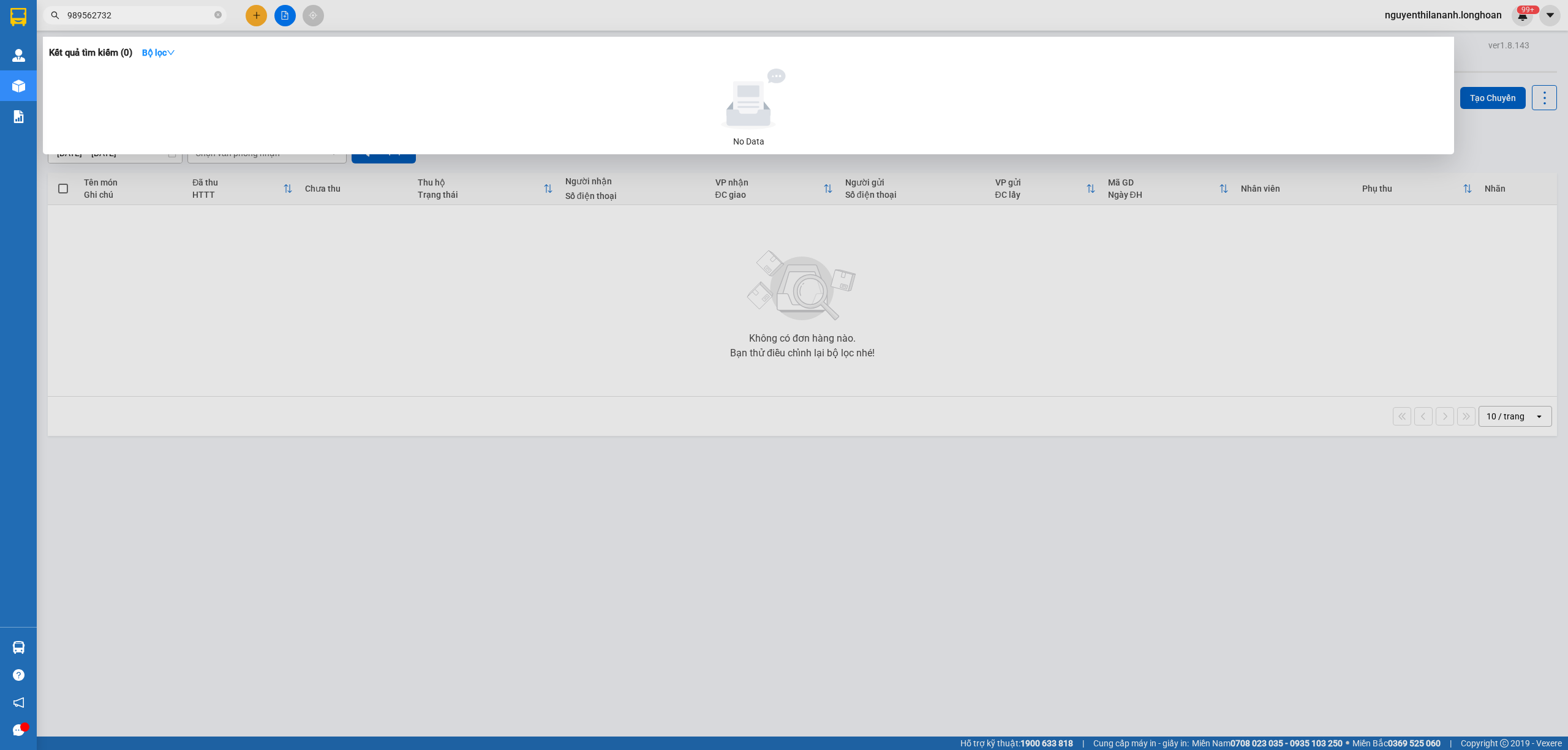
click at [70, 15] on input "989562732" at bounding box center [139, 15] width 144 height 13
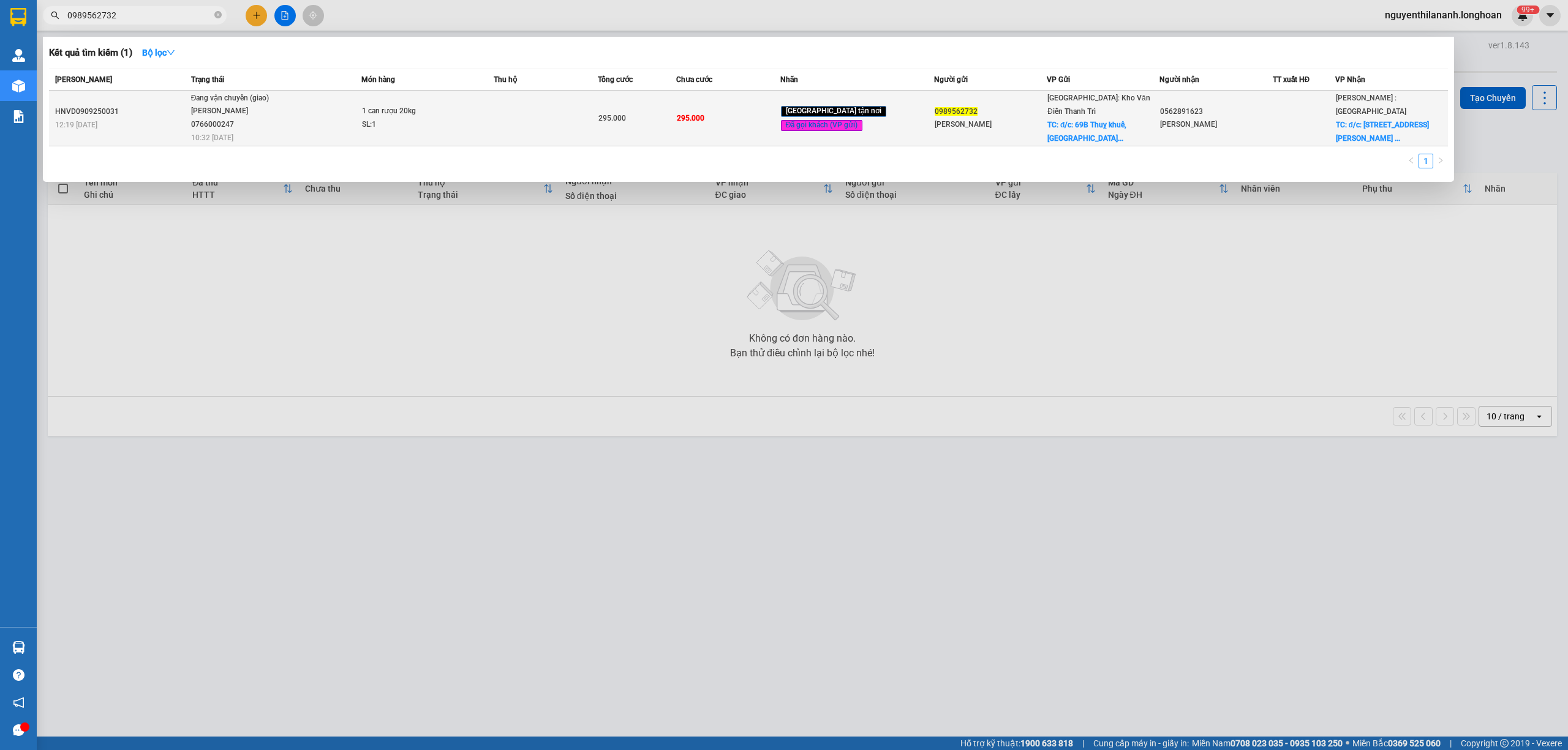
type input "0989562732"
click at [146, 126] on div "12:19 - 09/09" at bounding box center [121, 125] width 132 height 13
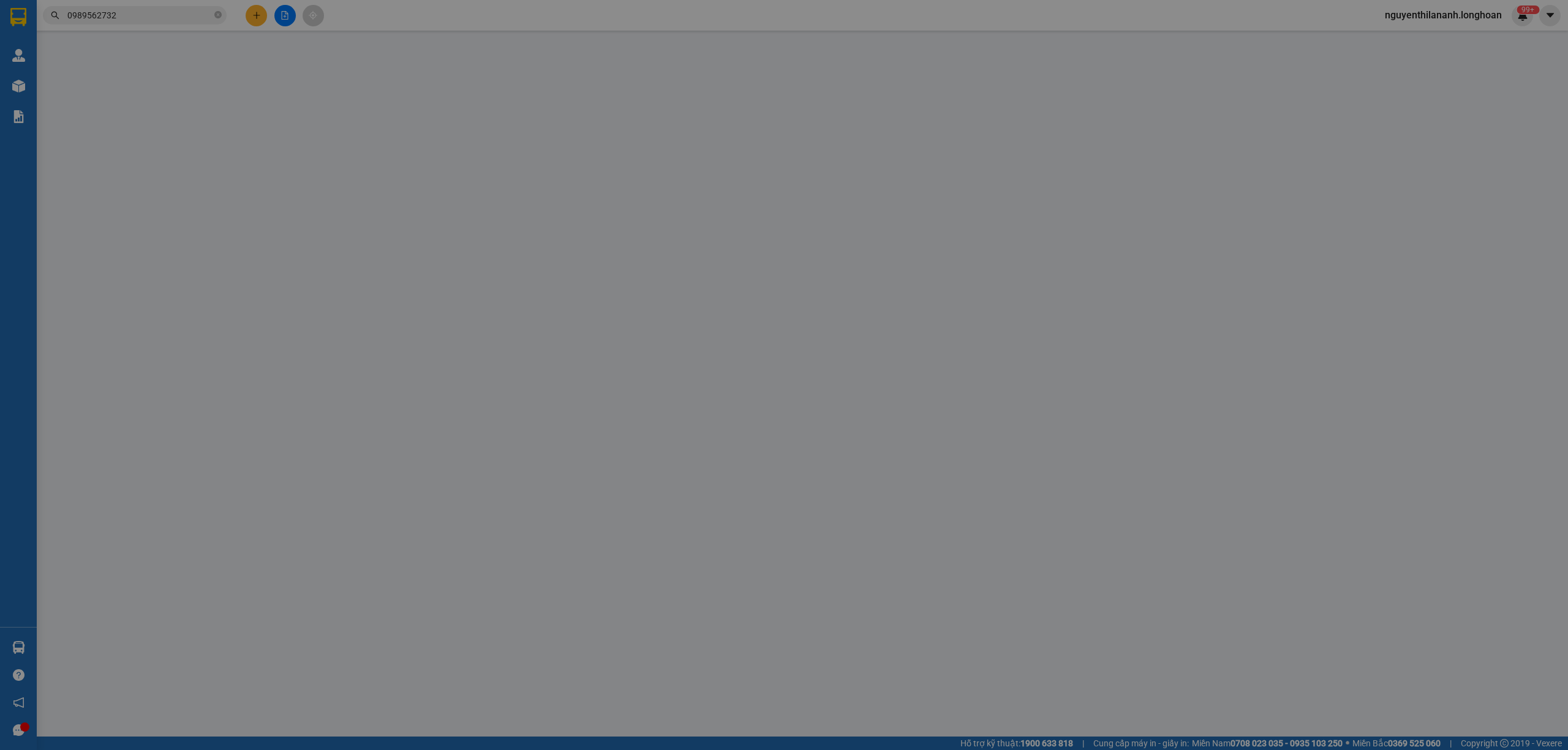
type input "0989562732"
type input "Kim Anh"
checkbox input "true"
type input "đ/c: 69B Thuỵ khuê, tây hồ, hn"
type input "0562891623"
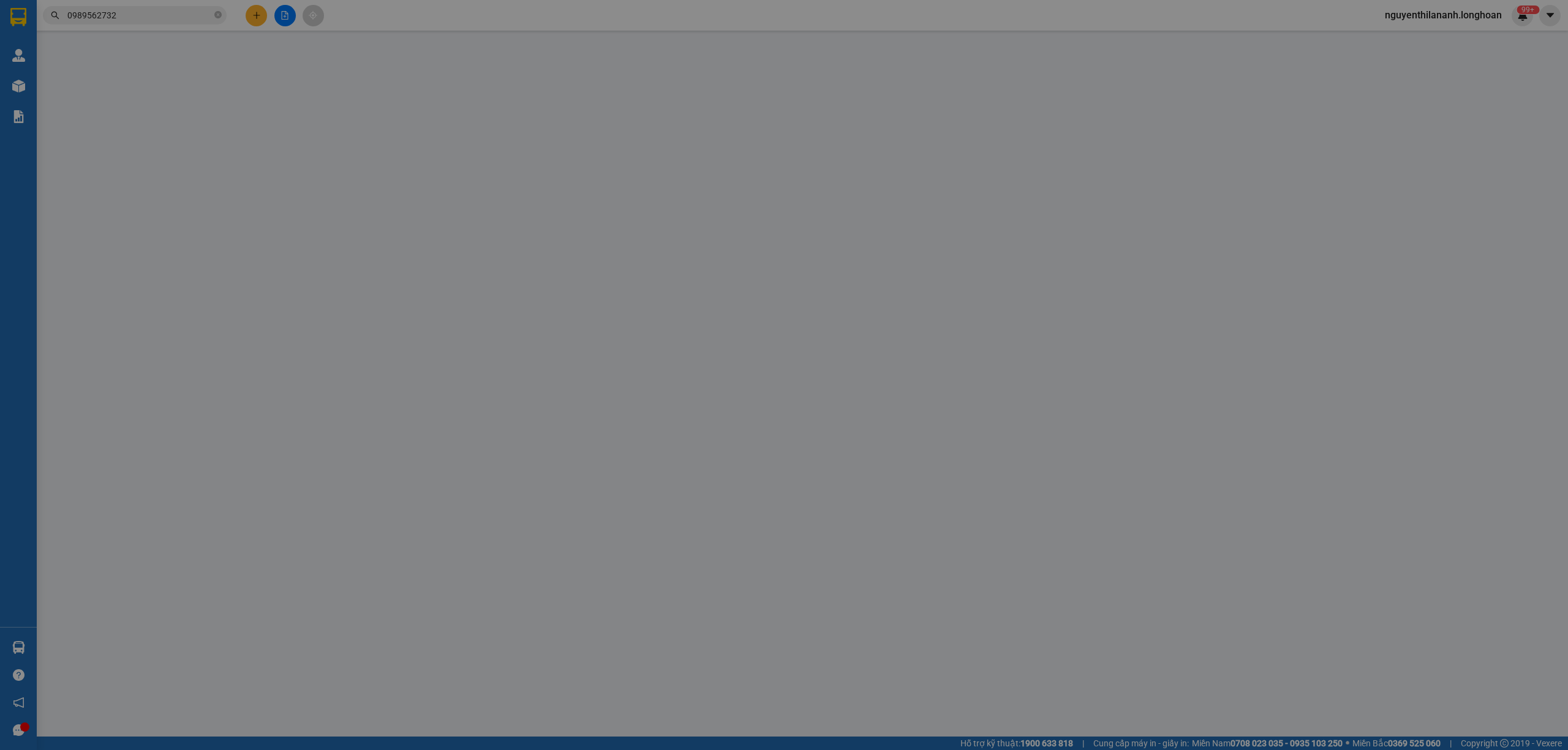
type input "Linh"
checkbox input "true"
type input "đ/c: 87A Hàm Nghi, quận 1 HCM"
type input "hàng giao nguyên kiện, hư vỡ ko đền"
type input "295.000"
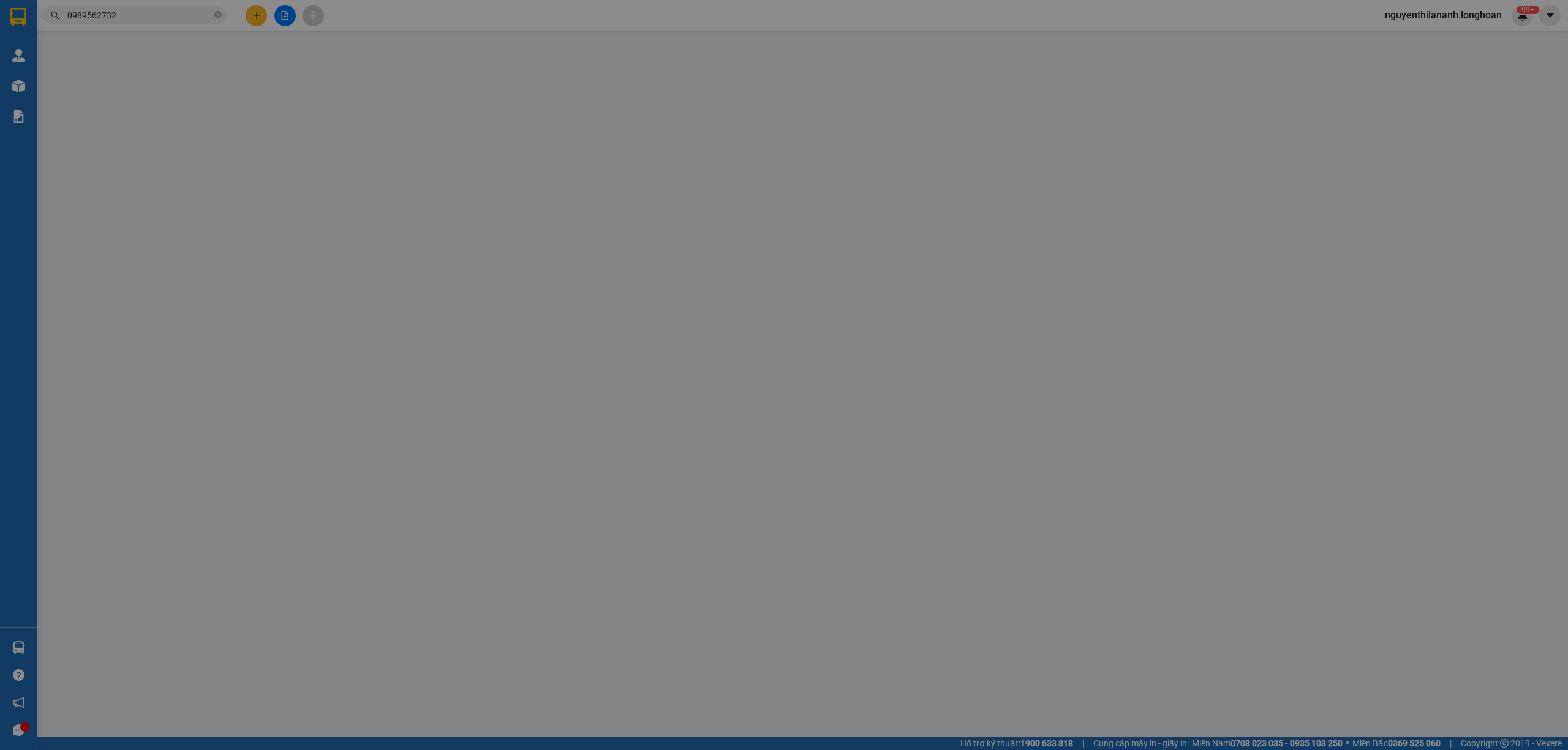
type input "295.000"
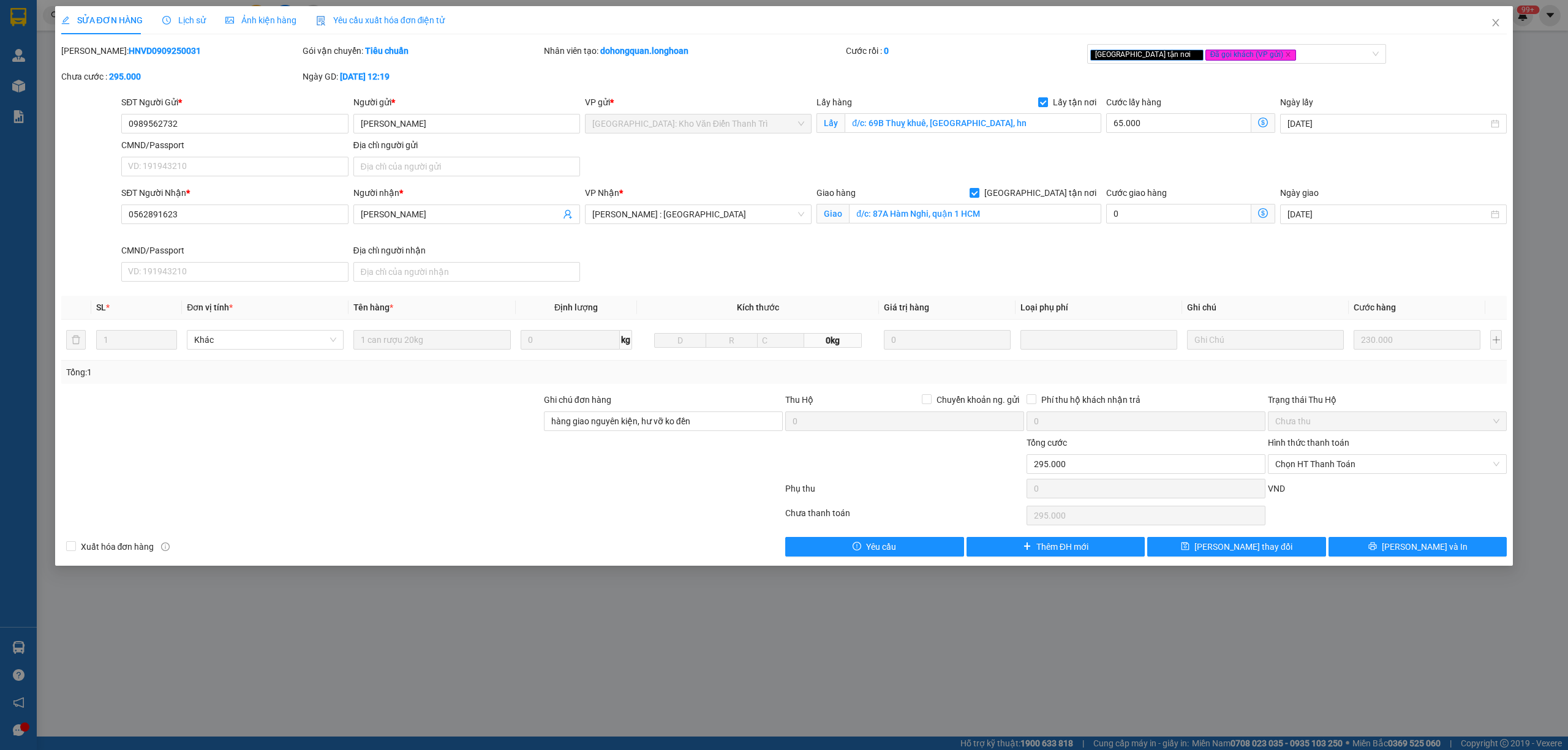
click at [193, 15] on span "Lịch sử" at bounding box center [184, 20] width 43 height 10
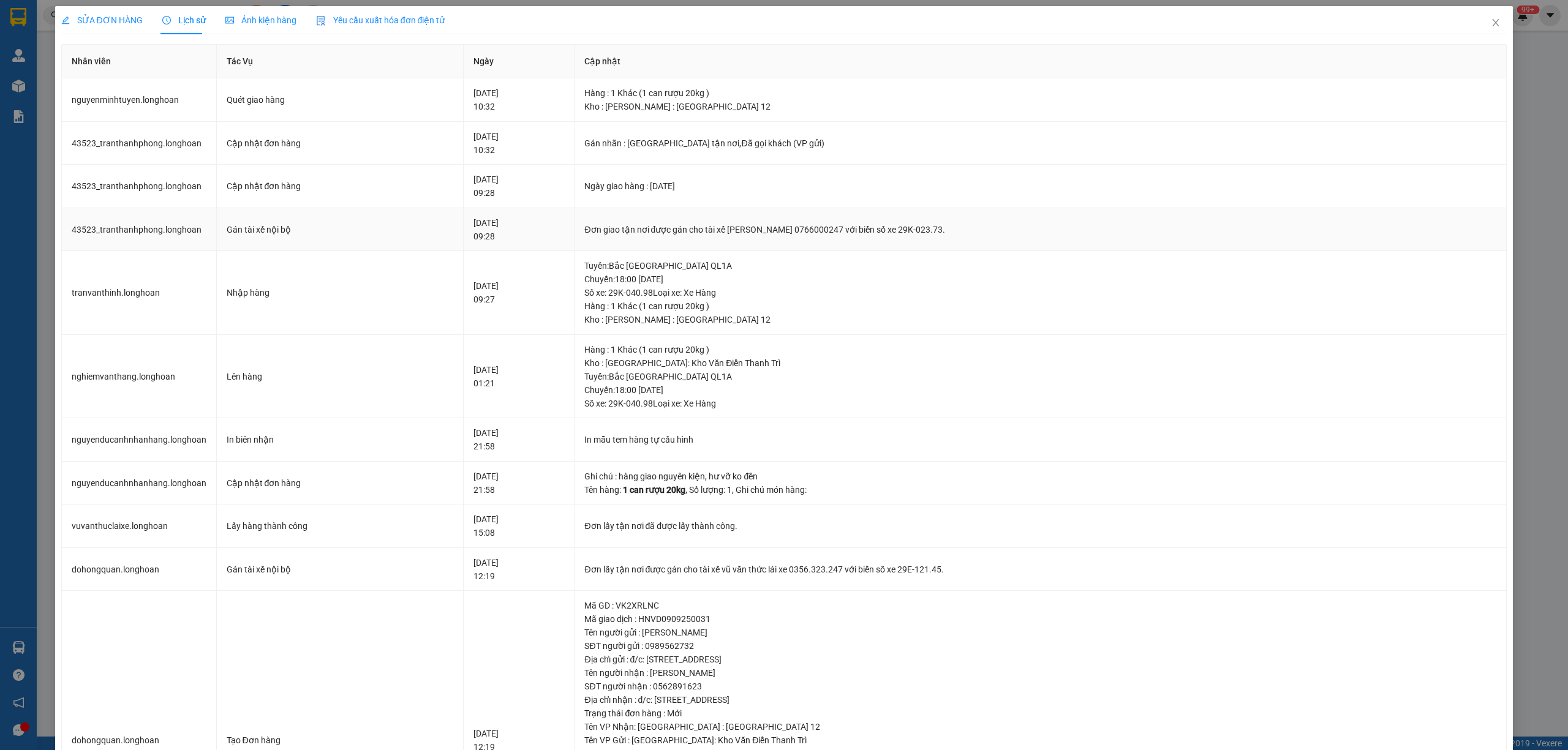
drag, startPoint x: 716, startPoint y: 229, endPoint x: 988, endPoint y: 234, distance: 272.0
click at [988, 234] on div "Đơn giao tận nơi được gán cho tài xế NGUYỄN MINH TUYẾN 0766000247 với biển số x…" at bounding box center [1040, 229] width 912 height 13
copy div "tài xế NGUYỄN MINH TUYẾN 0766000247 với biển số xe 29K-023.73."
click at [1490, 24] on icon "close" at bounding box center [1495, 22] width 10 height 10
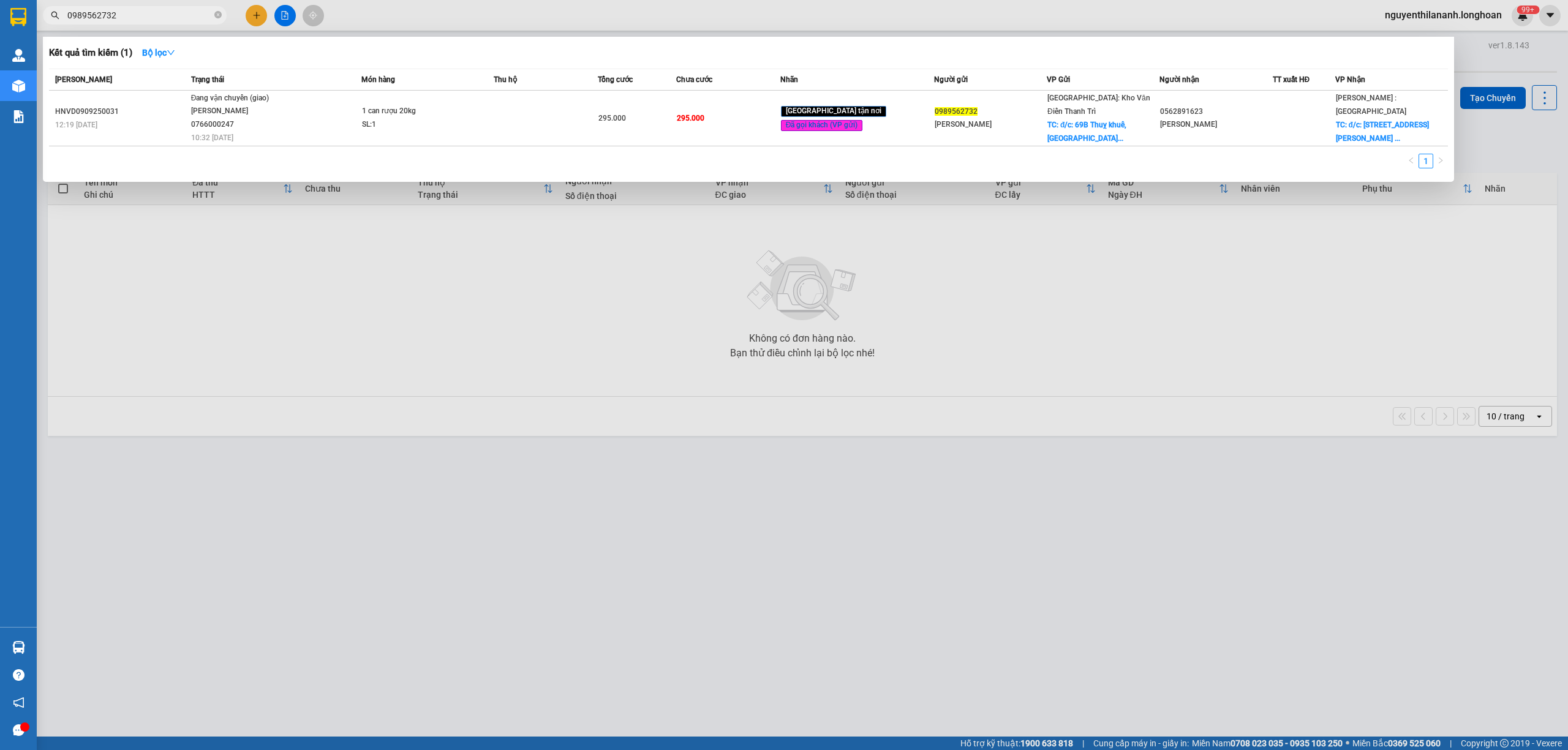
click at [167, 12] on input "0989562732" at bounding box center [139, 15] width 144 height 13
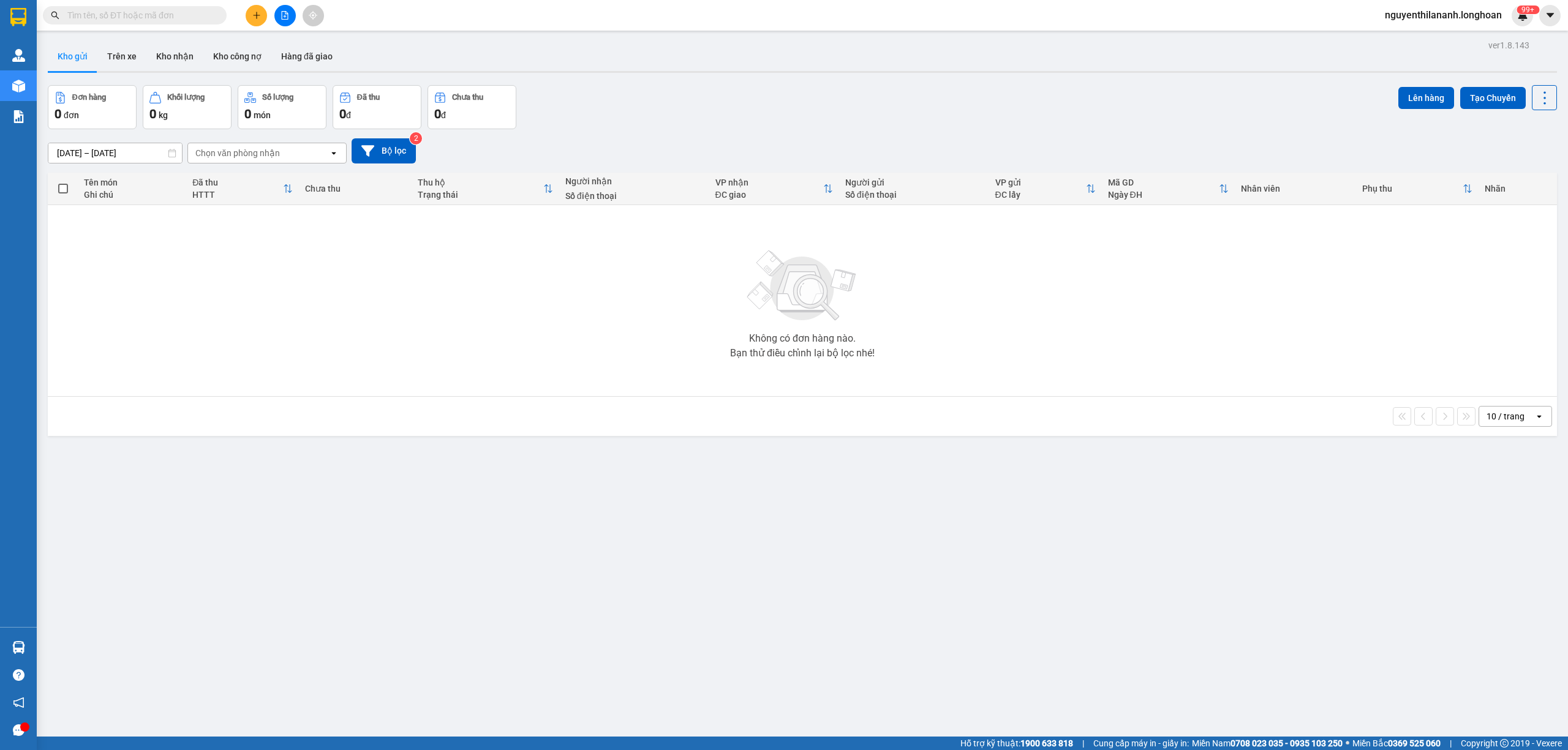
paste input "0395966666"
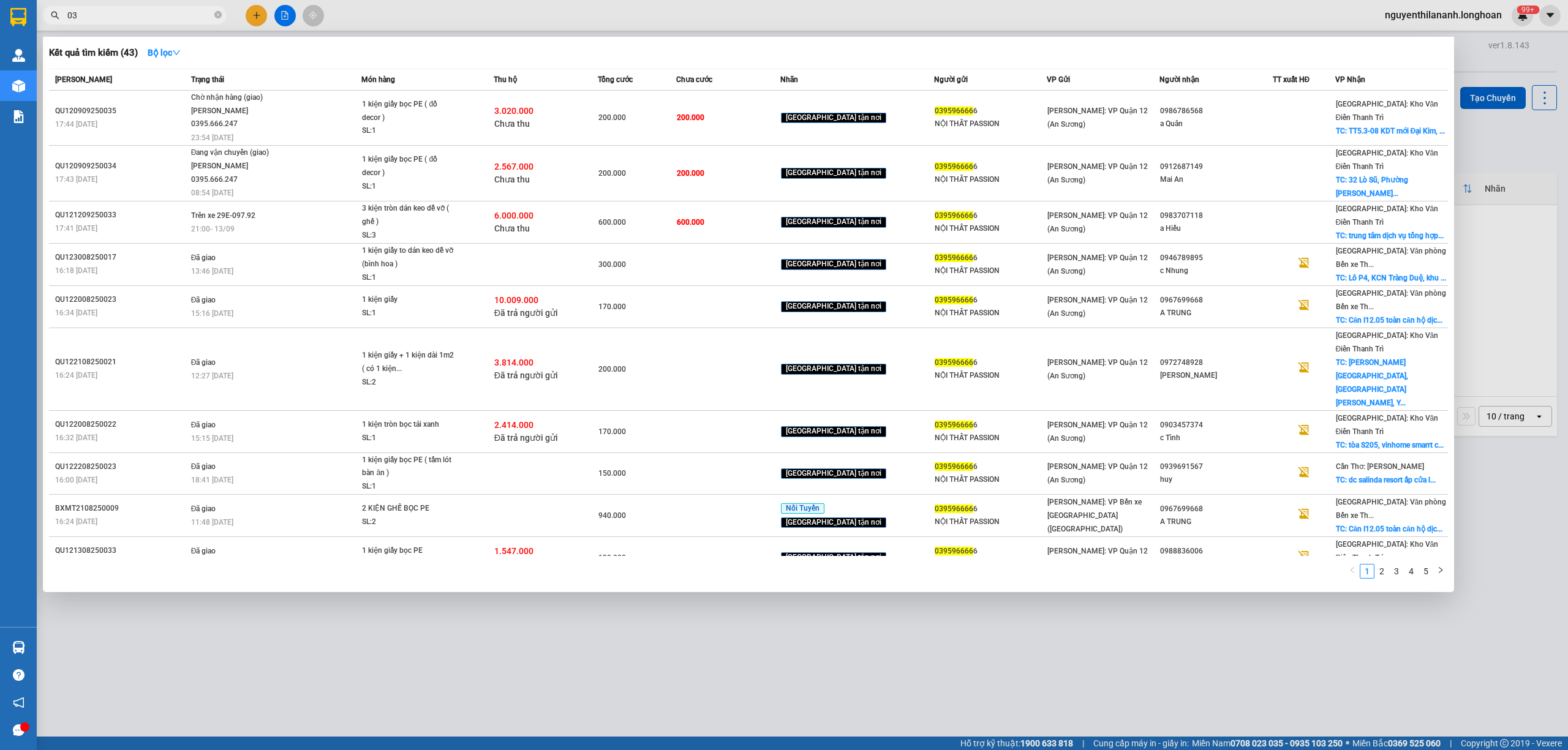
type input "0"
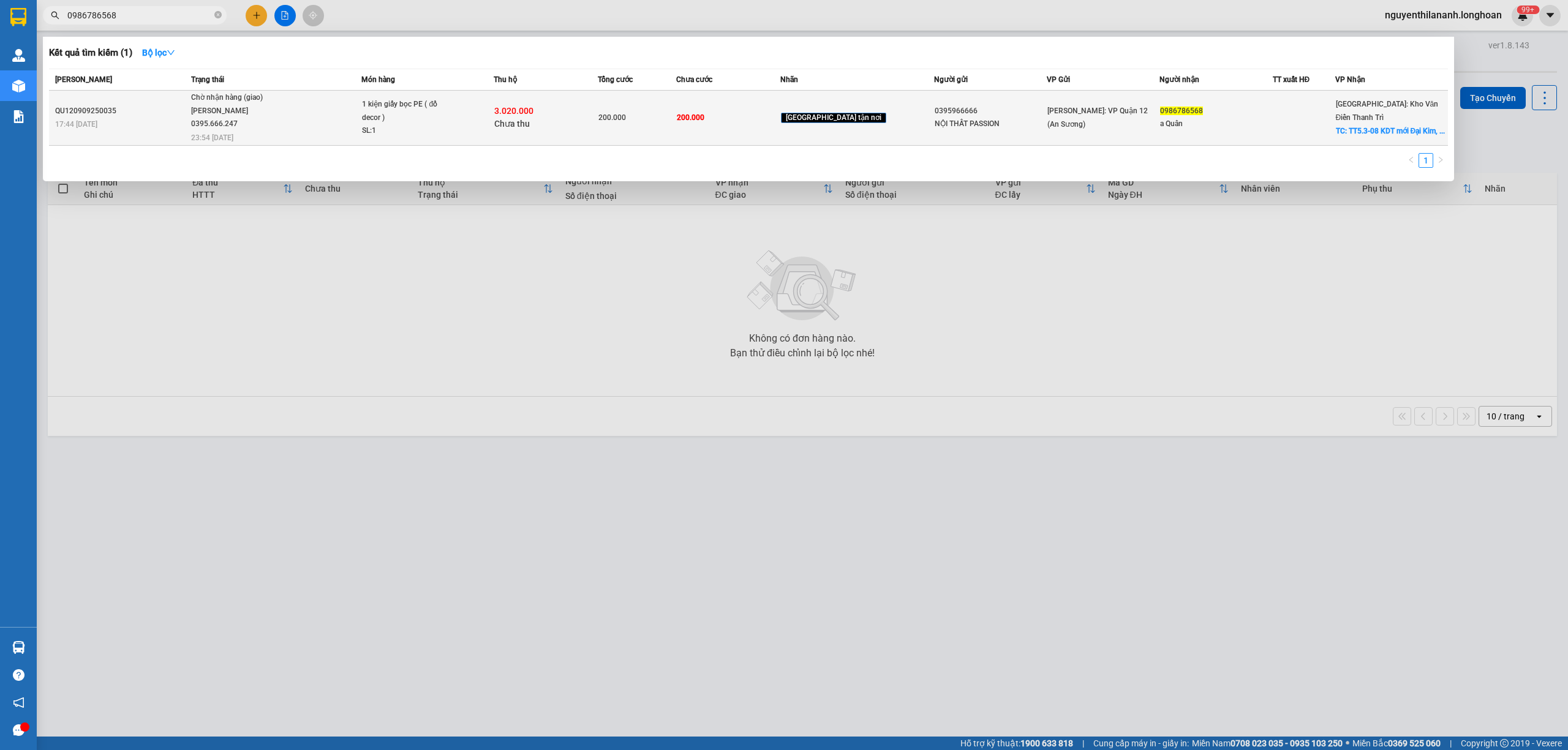
type input "0986786568"
click at [159, 119] on div "17:44 - 09/09" at bounding box center [121, 124] width 132 height 13
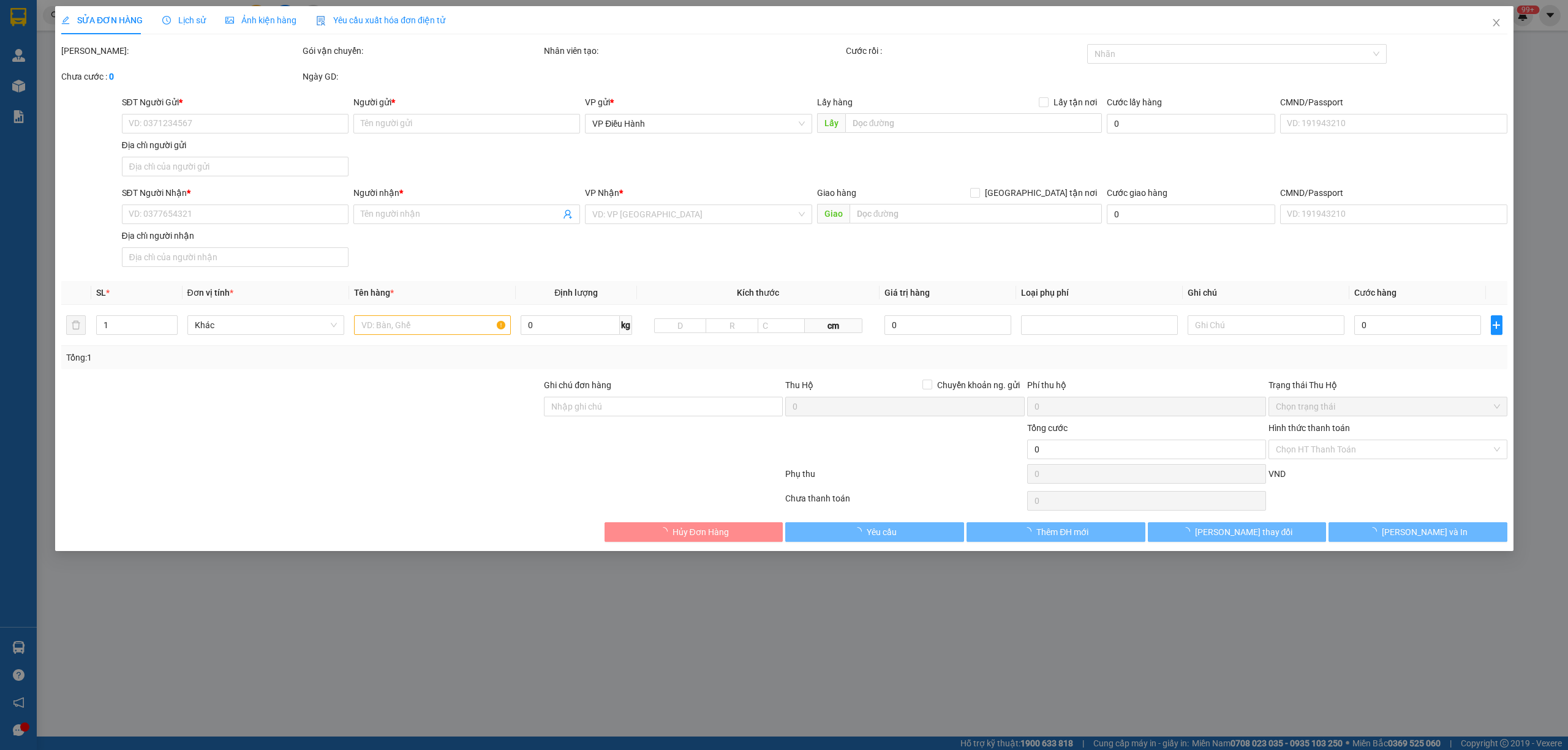
type input "0395966666"
type input "NỘI THẤT PASSION"
type input "0986786568"
type input "a Quân"
checkbox input "true"
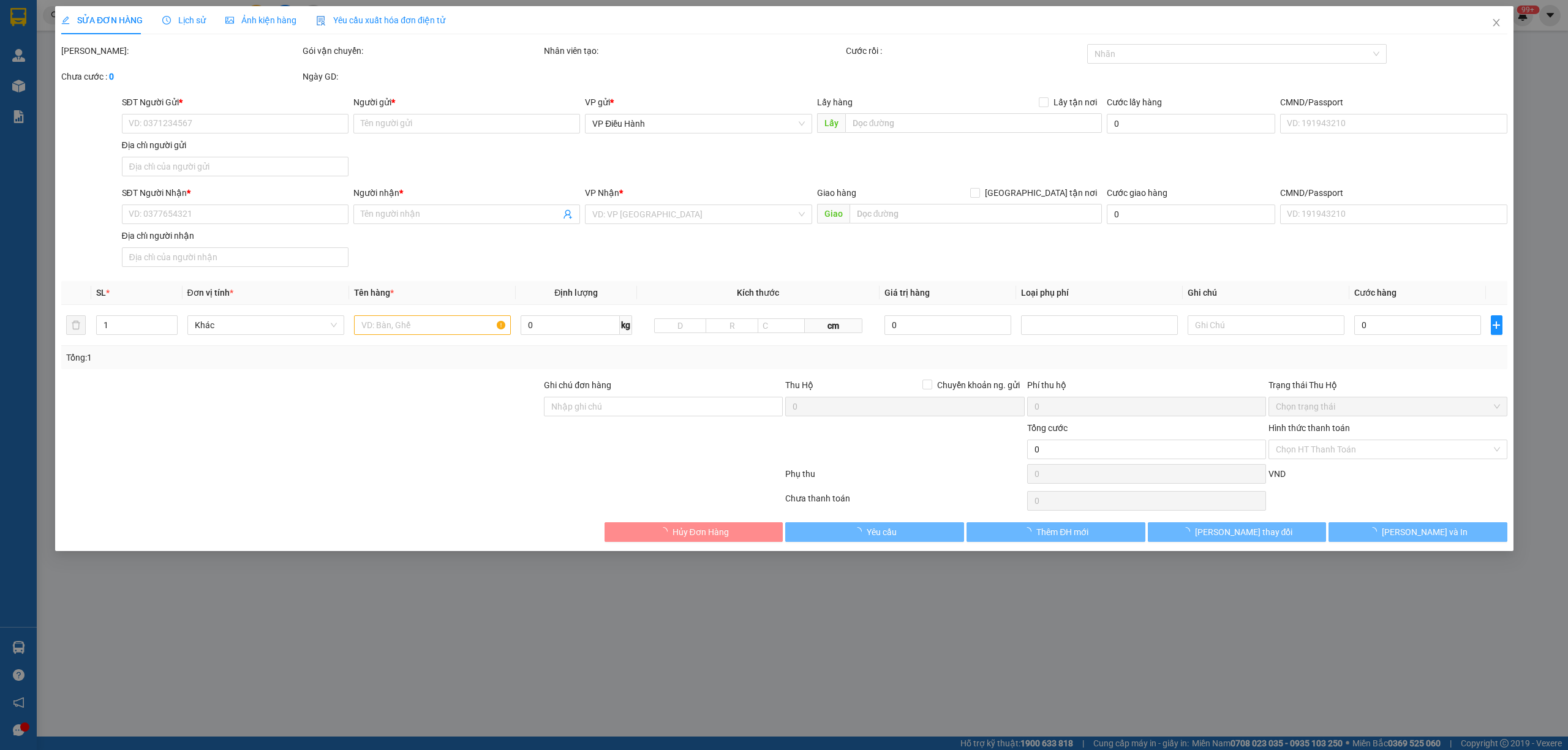
type input "TT5.3-08 KDT mới Đại Kim, Đại Kim, Hoàng Mai, Hà Nội"
type input "nhận theo kiện - hư hỏng ko chịu trách nhiệm"
type input "200.000"
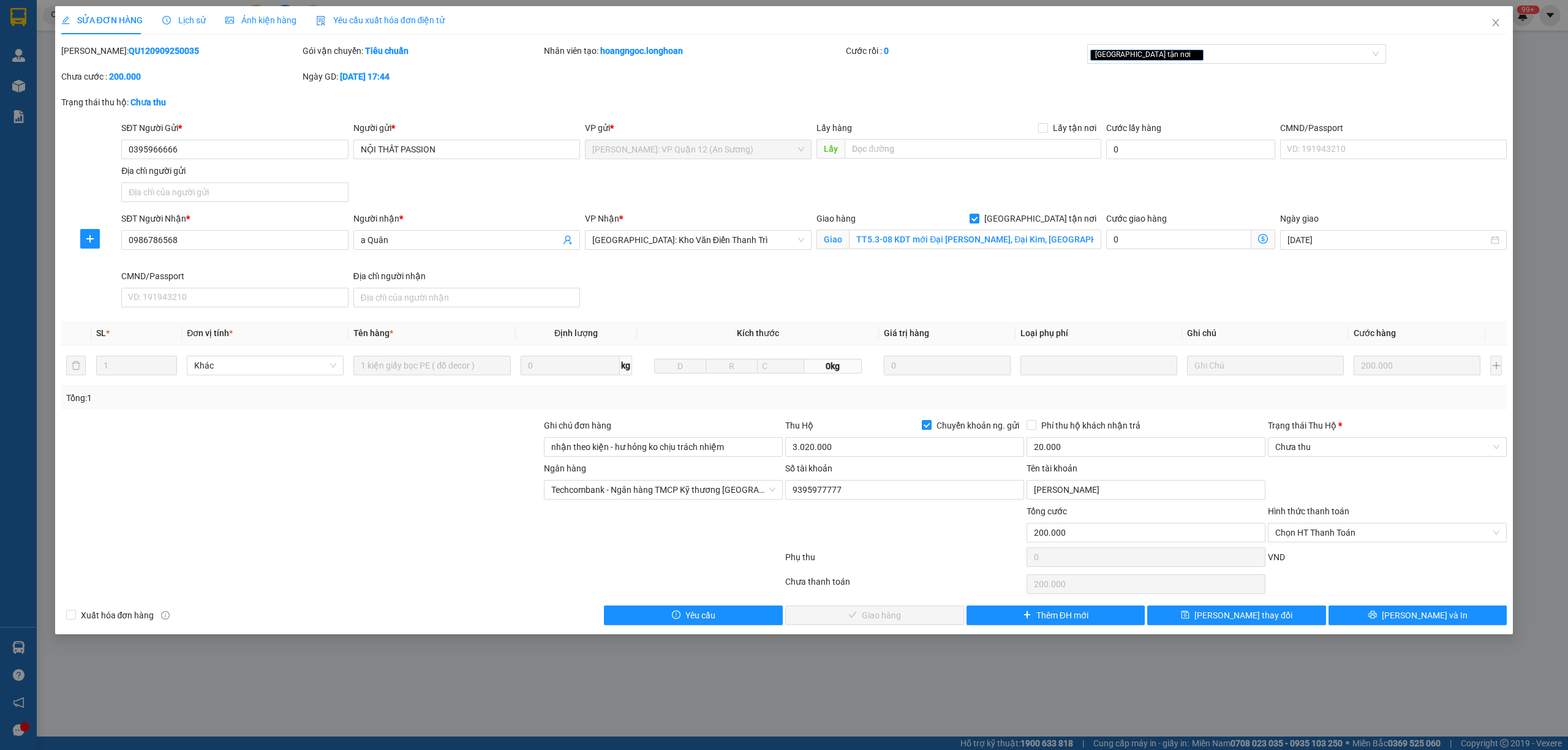
click at [188, 20] on span "Lịch sử" at bounding box center [184, 20] width 43 height 10
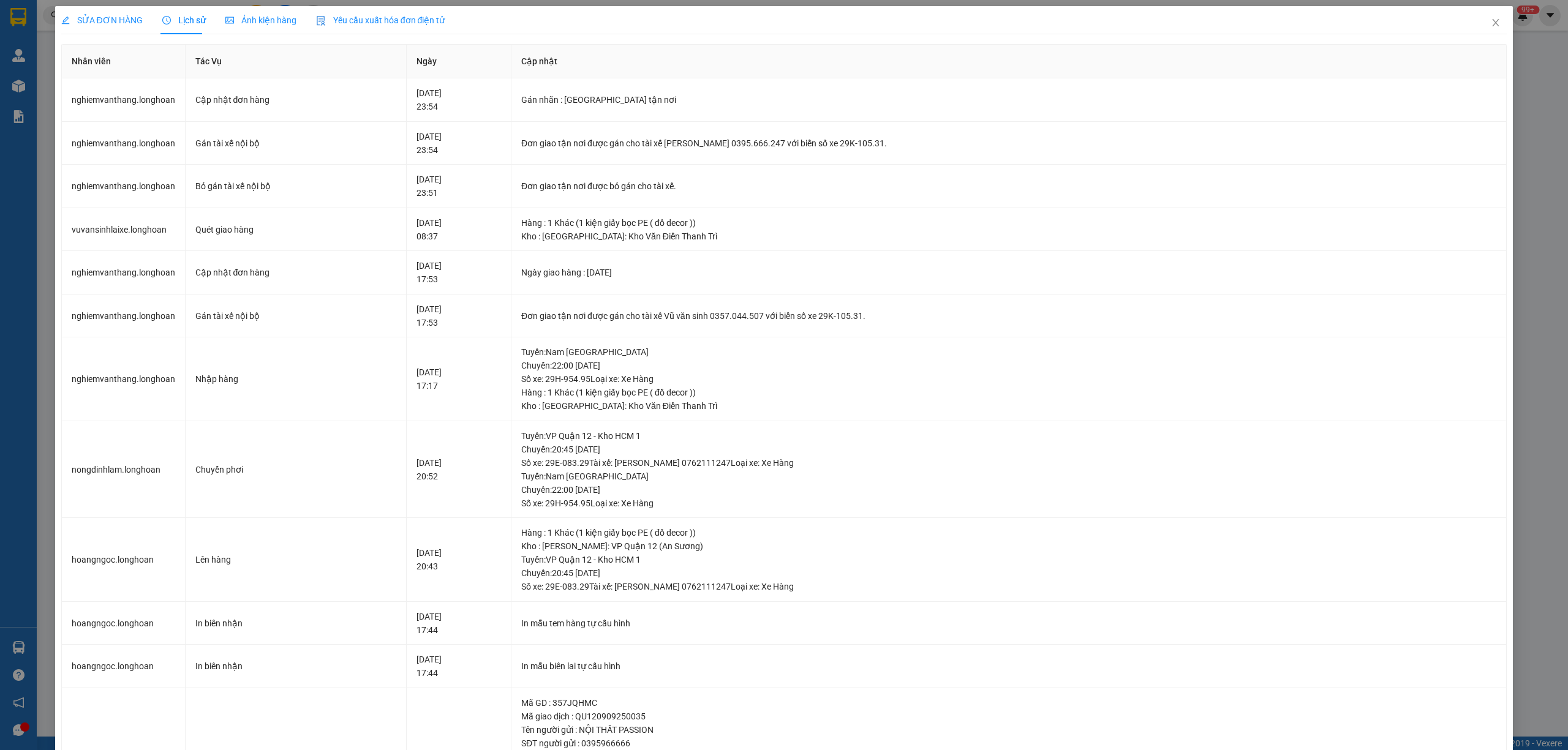
click at [104, 15] on span "SỬA ĐƠN HÀNG" at bounding box center [102, 20] width 81 height 10
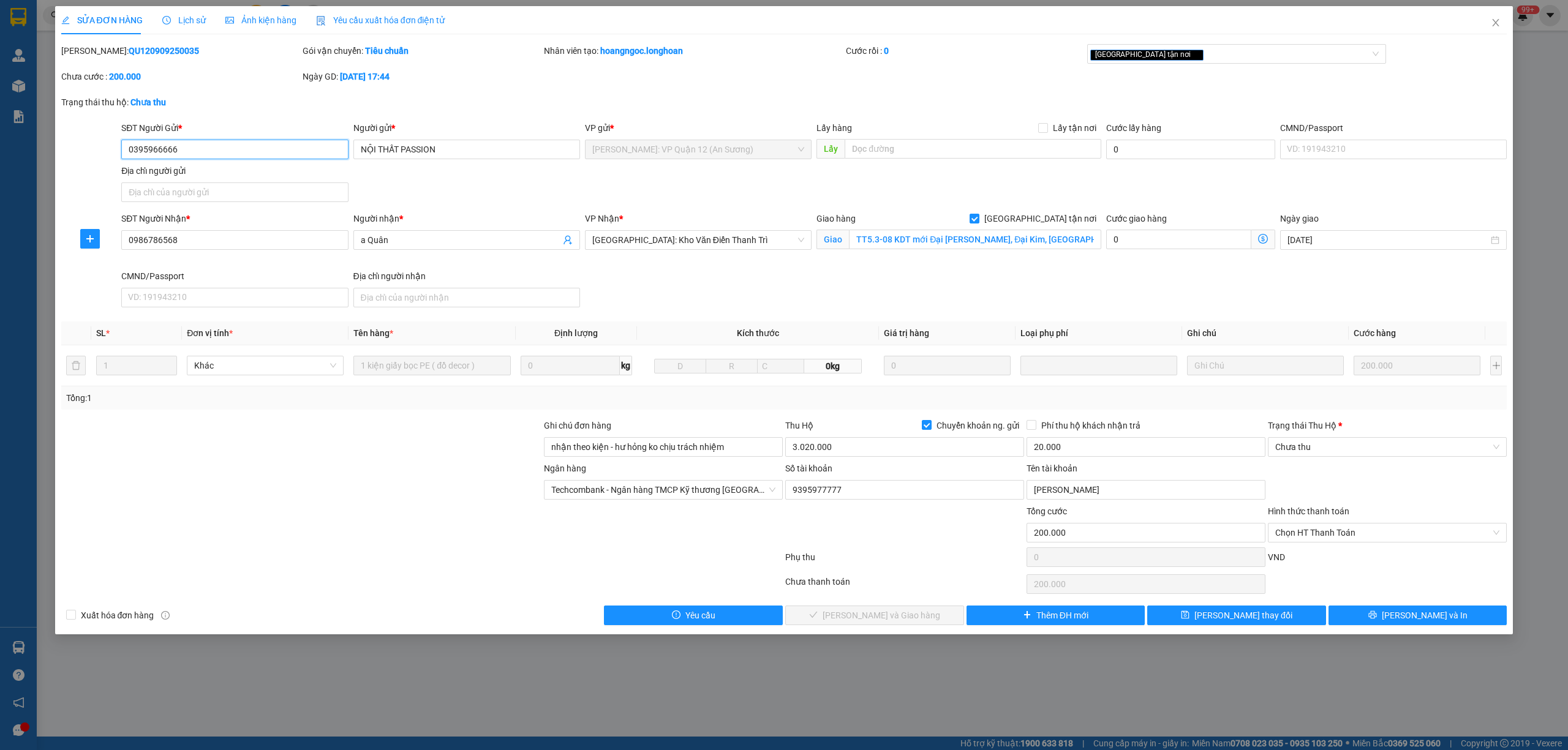
drag, startPoint x: 183, startPoint y: 155, endPoint x: 113, endPoint y: 157, distance: 70.0
click at [113, 157] on div "SĐT Người Gửi * 0395966666 0395966666 Người gửi * NỘI THẤT PASSION VP gửi * Hồ …" at bounding box center [784, 164] width 1448 height 85
drag, startPoint x: 172, startPoint y: 45, endPoint x: 91, endPoint y: 47, distance: 81.0
click at [91, 47] on div "Mã ĐH: QU120909250035" at bounding box center [180, 50] width 239 height 13
copy b "QU120909250035"
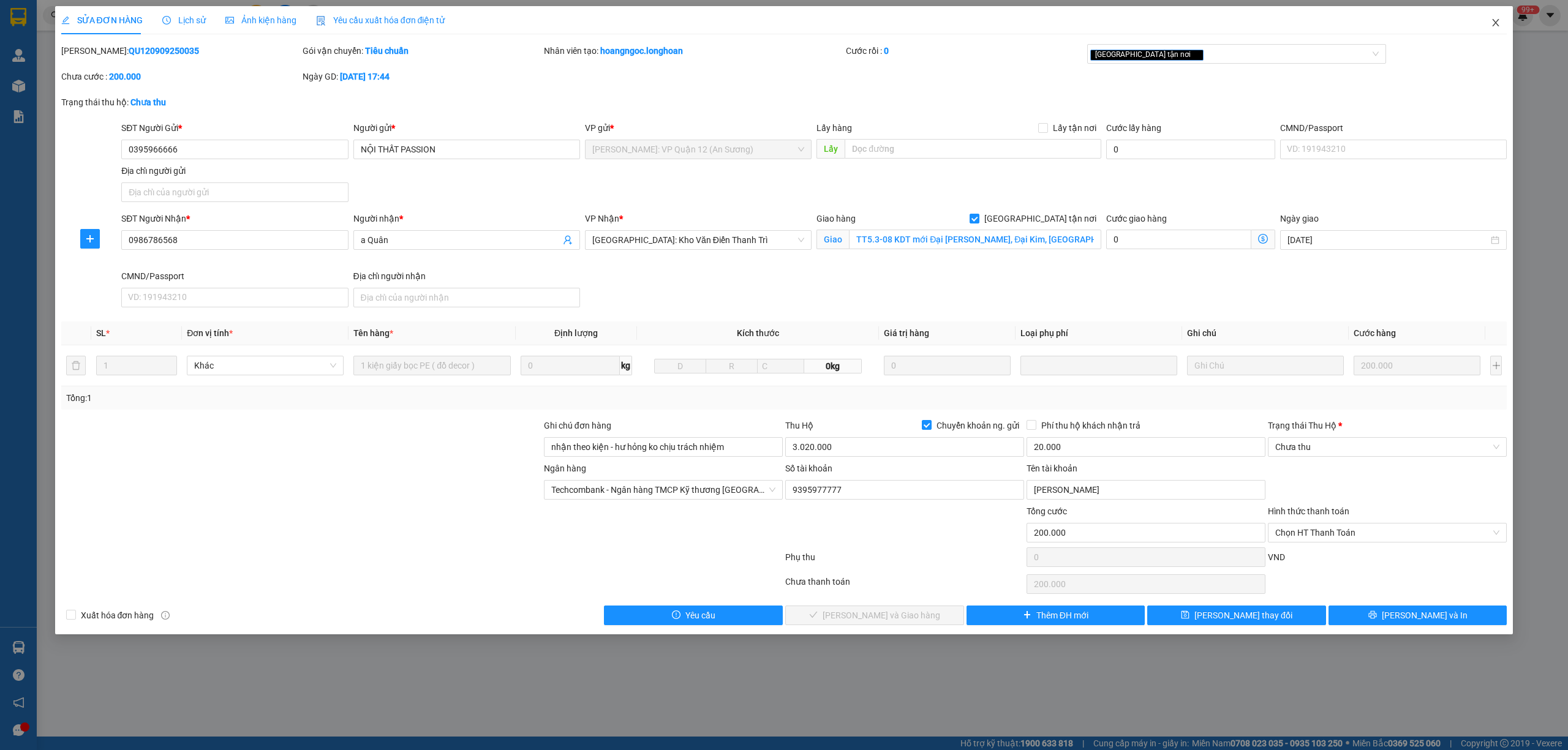
click at [1494, 25] on icon "close" at bounding box center [1496, 22] width 7 height 7
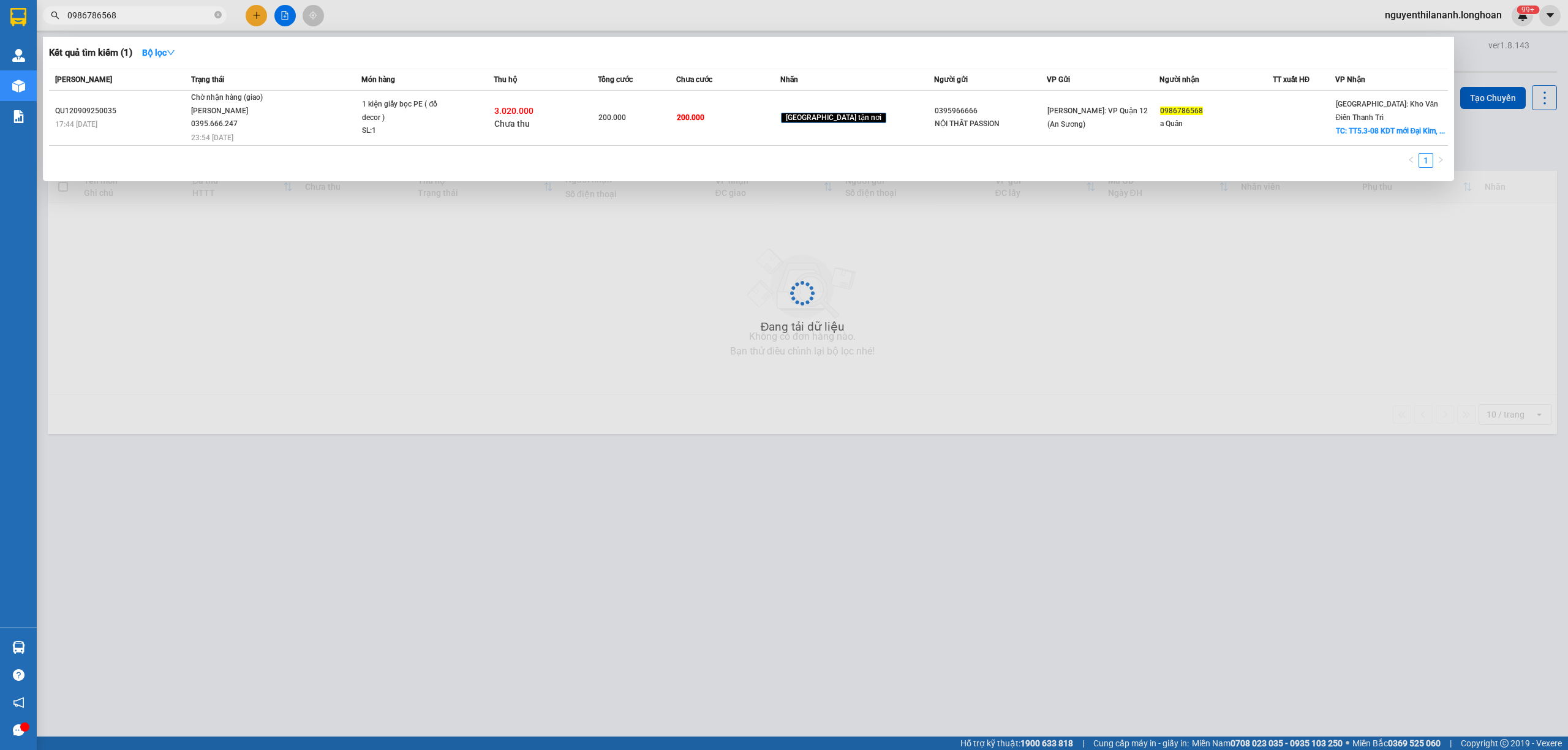
click at [144, 13] on input "0986786568" at bounding box center [139, 15] width 144 height 13
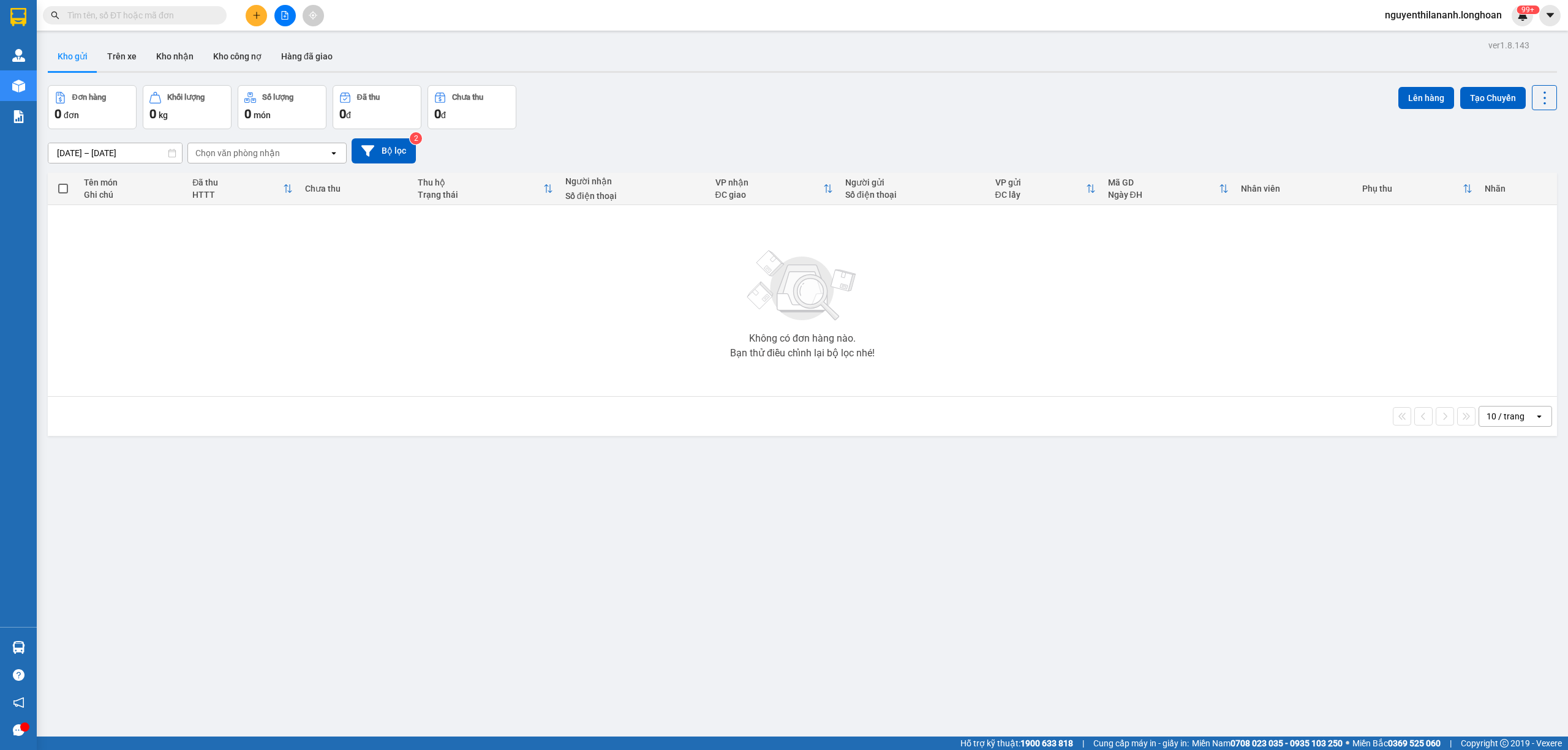
paste input "0395966666"
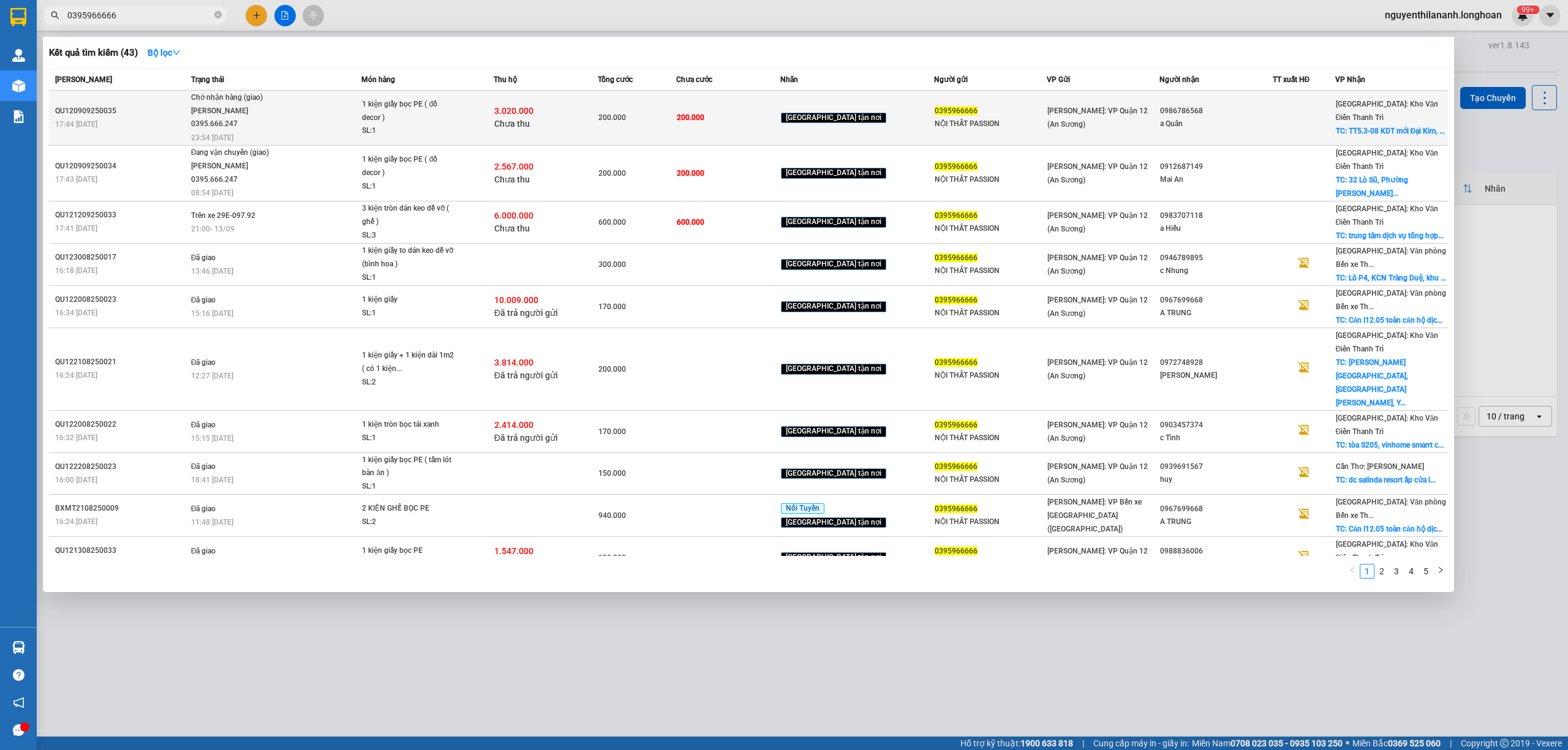
type input "0395966666"
click at [163, 99] on td "QU120909250035 17:44 - 09/09" at bounding box center [118, 118] width 139 height 55
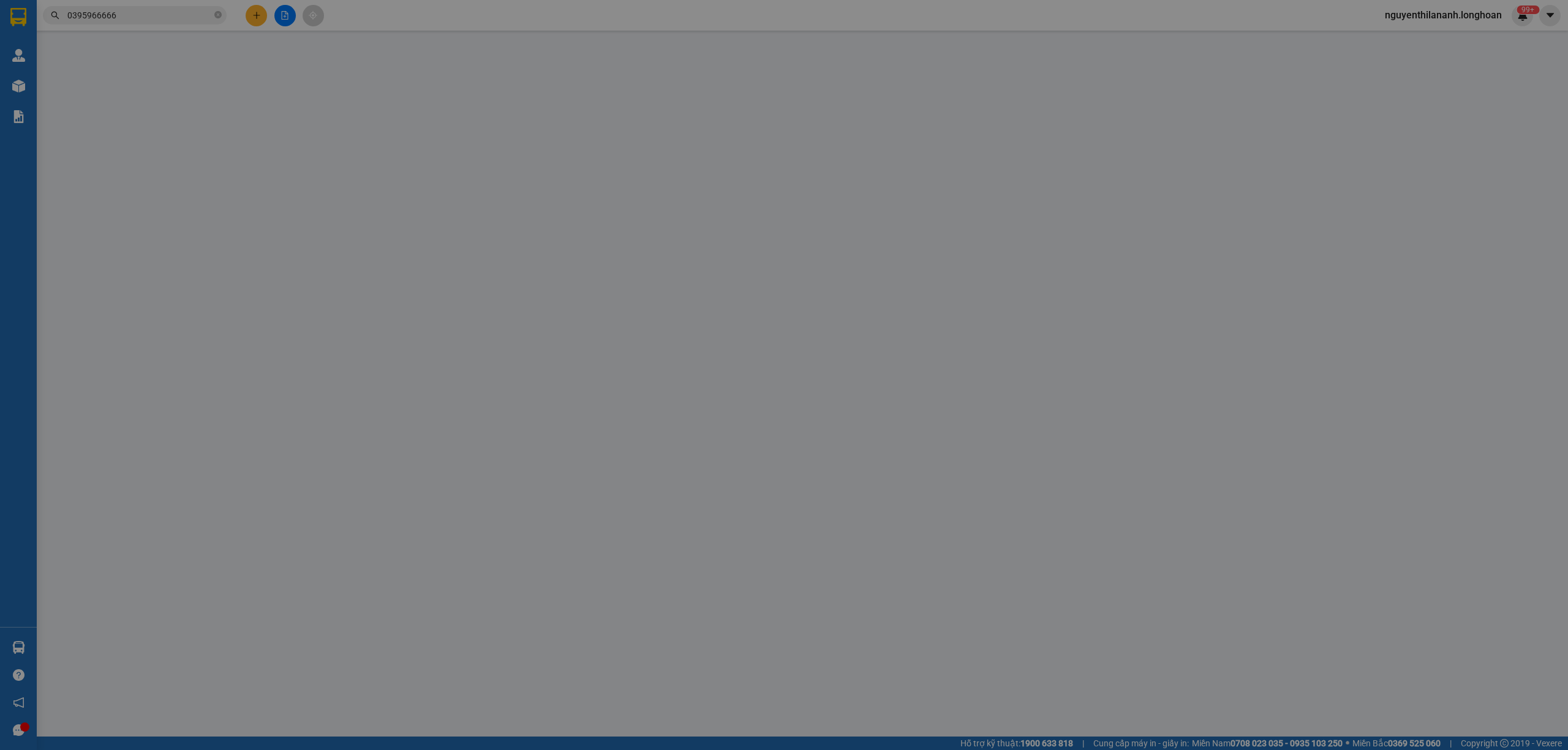
type input "0395966666"
type input "NỘI THẤT PASSION"
type input "0986786568"
type input "a Quân"
checkbox input "true"
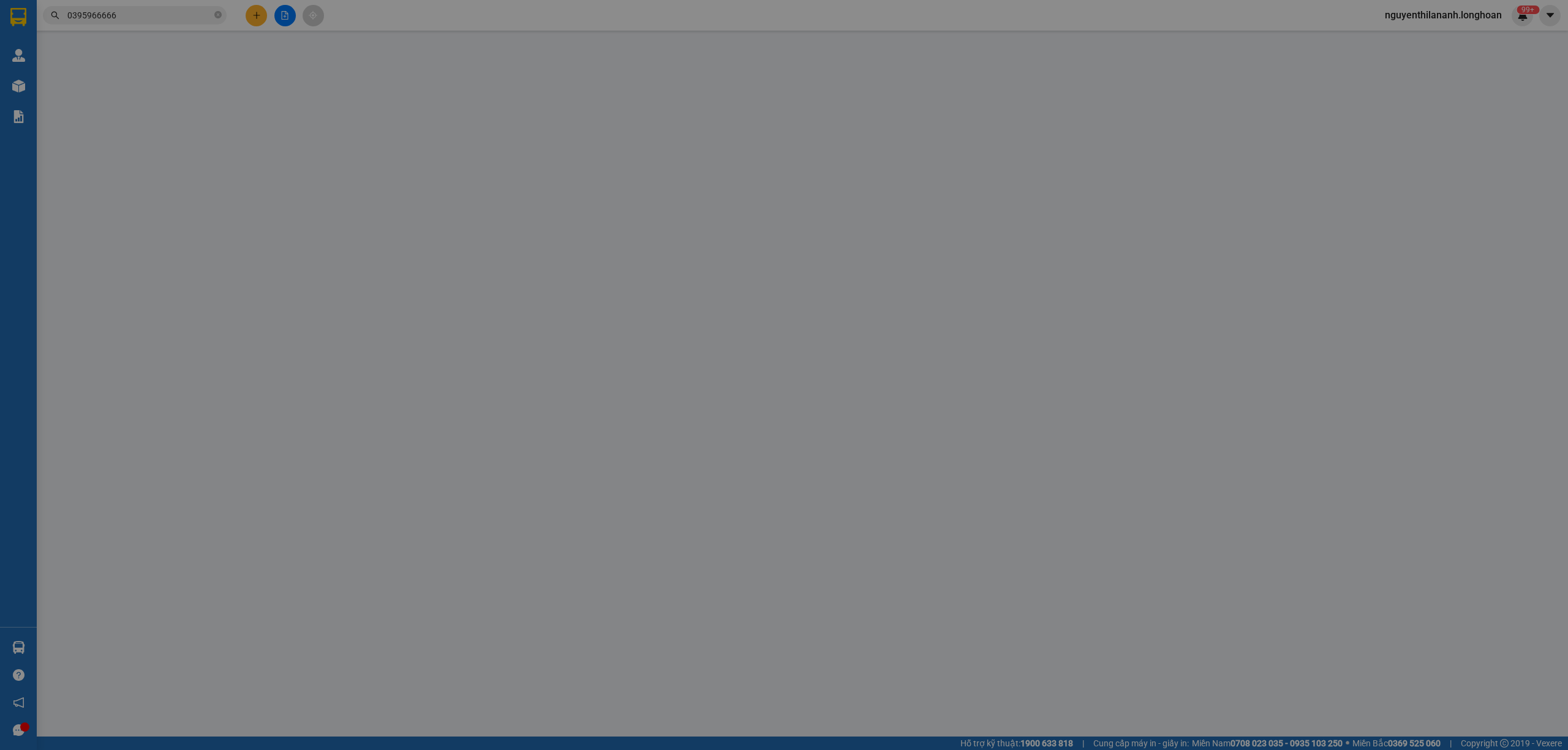
type input "TT5.3-08 KDT mới Đại Kim, Đại Kim, Hoàng Mai, Hà Nội"
type input "nhận theo kiện - hư hỏng ko chịu trách nhiệm"
type input "200.000"
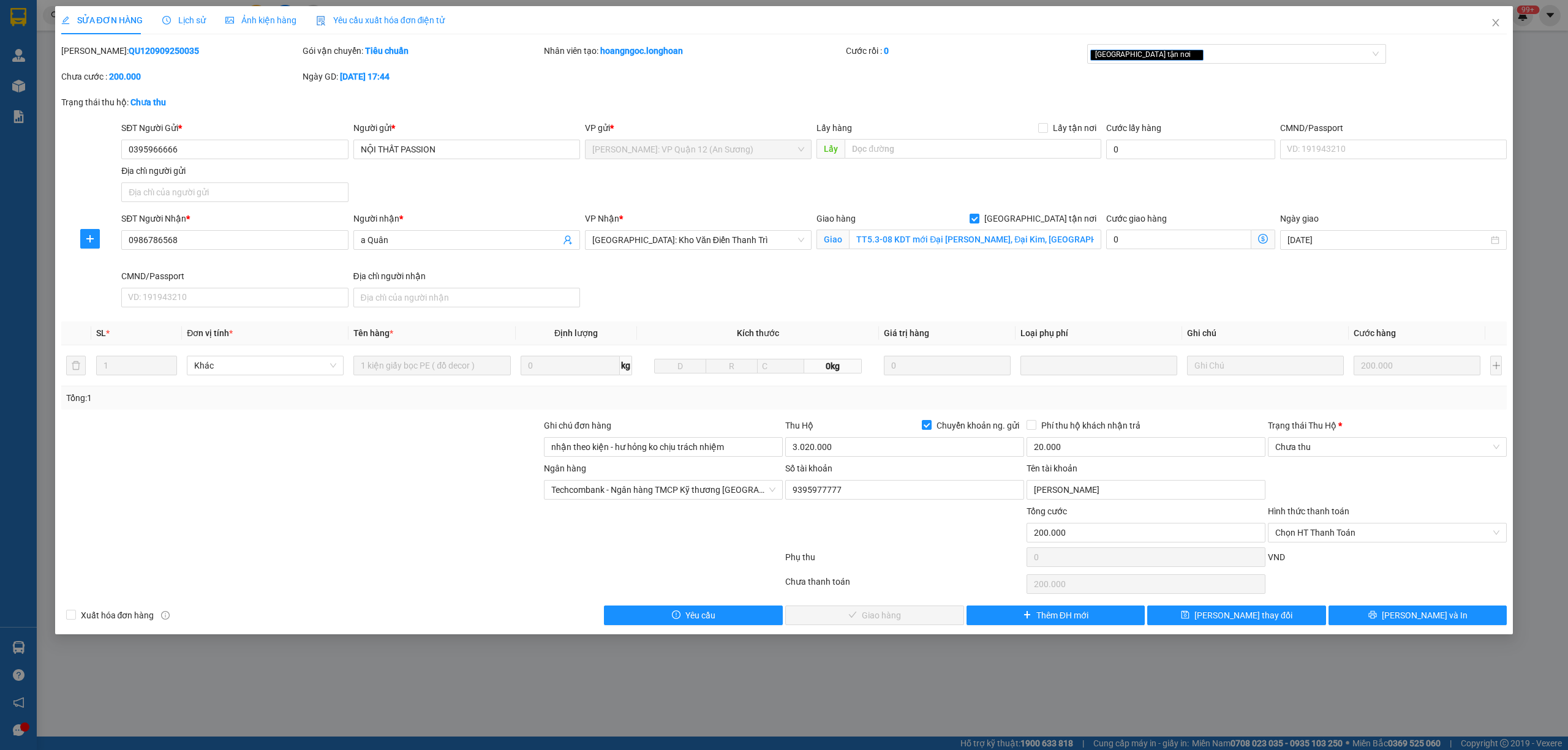
click at [181, 17] on span "Lịch sử" at bounding box center [184, 20] width 43 height 10
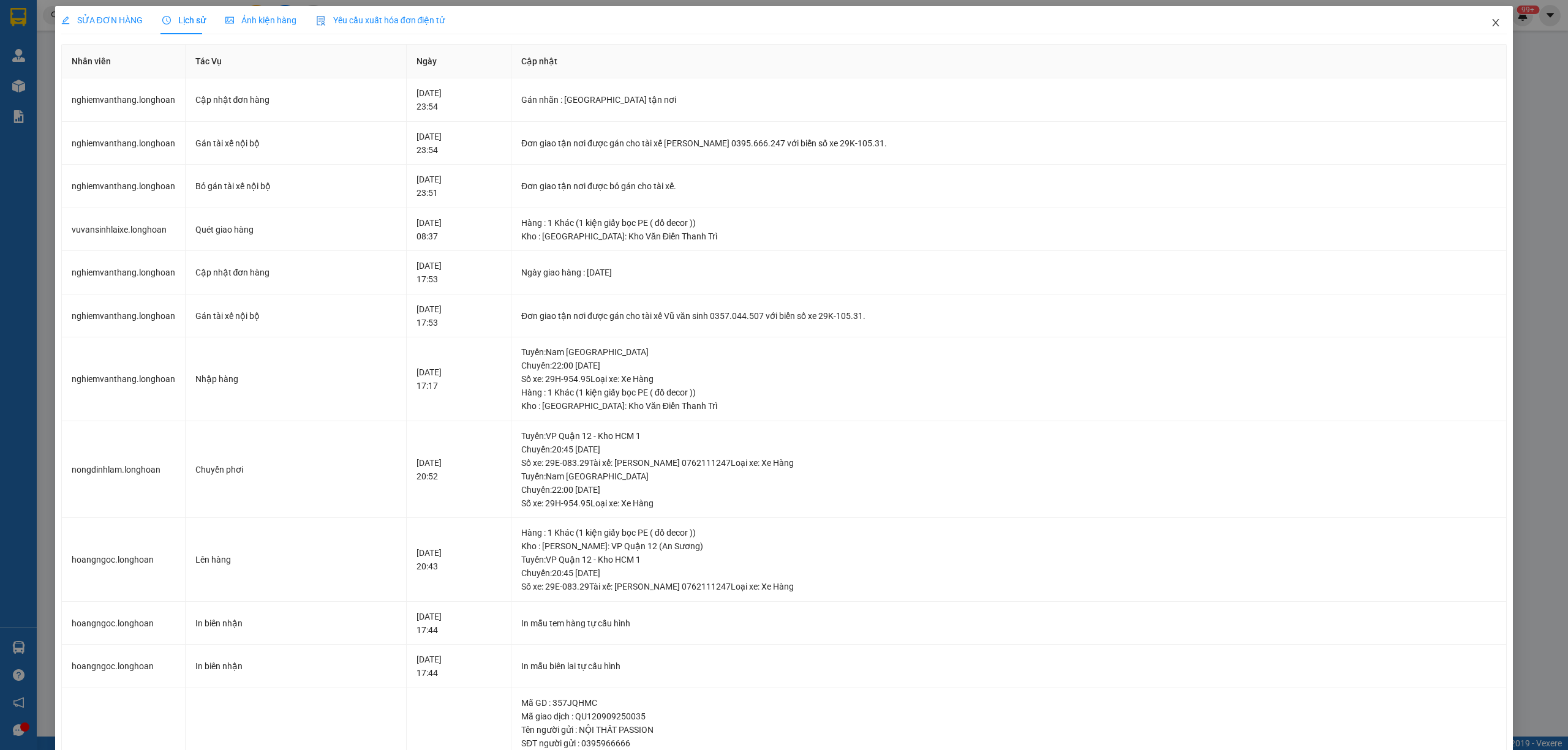
click at [1485, 30] on span "Close" at bounding box center [1495, 23] width 34 height 34
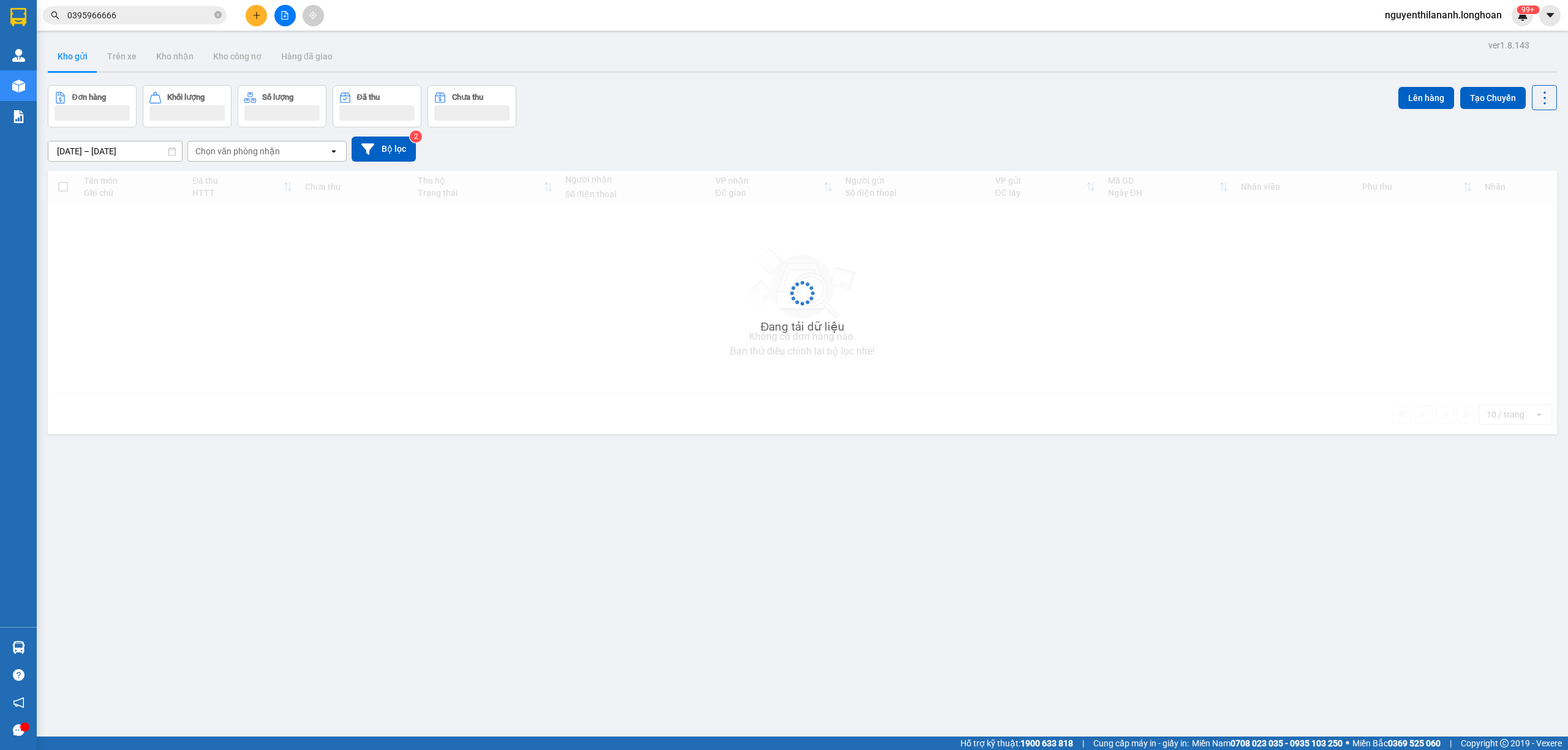
click at [148, 21] on input "0395966666" at bounding box center [139, 15] width 144 height 13
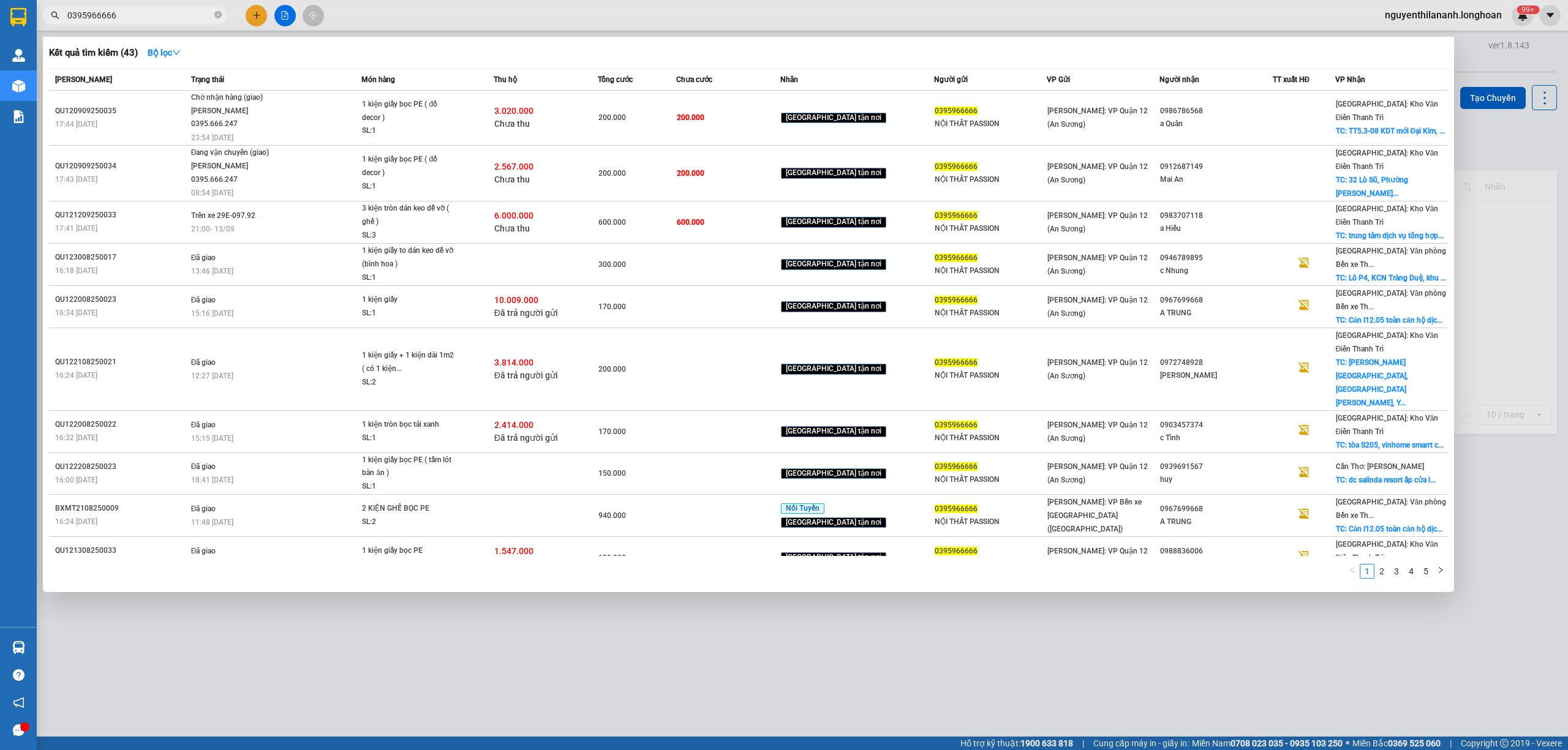
click at [148, 21] on input "0395966666" at bounding box center [139, 15] width 144 height 13
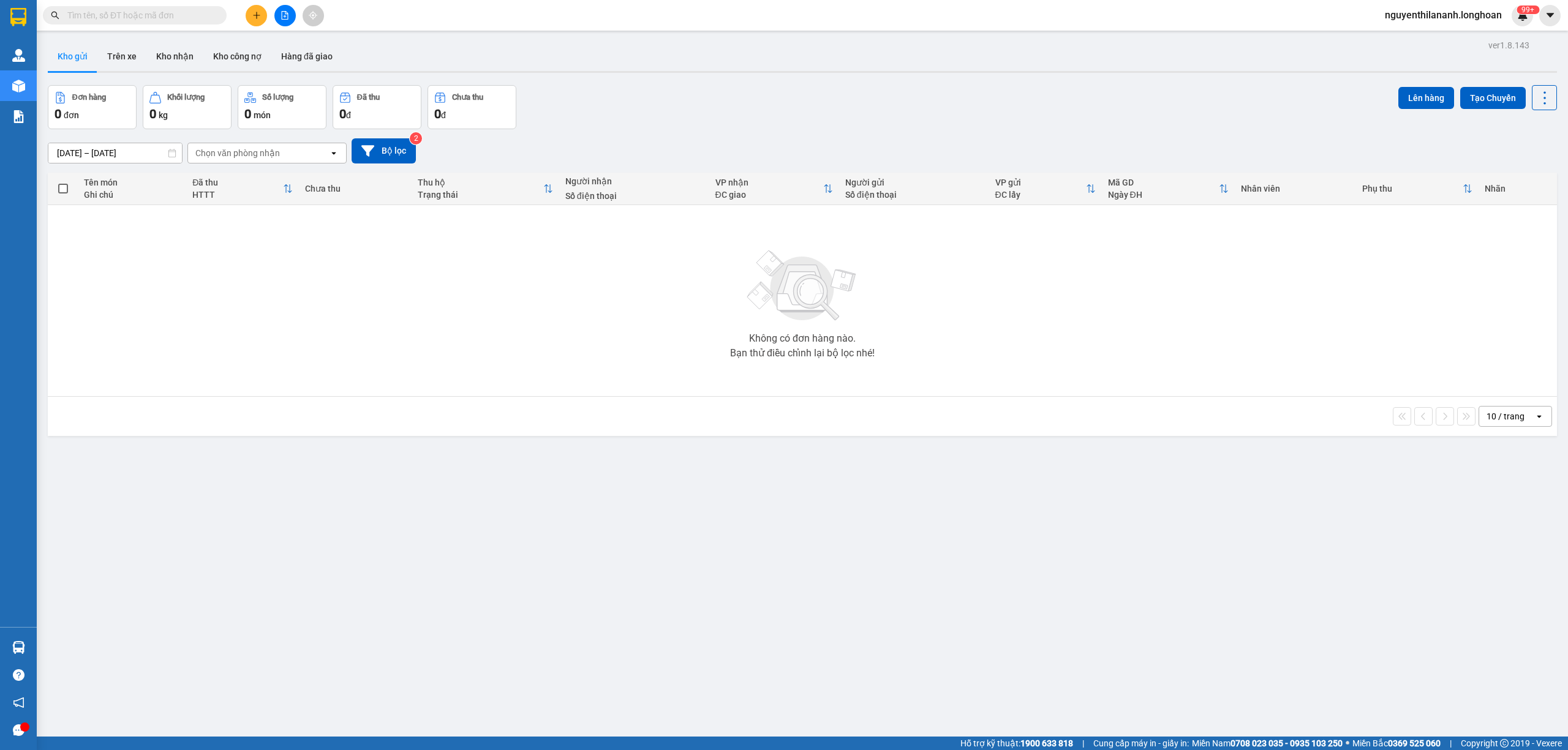
paste input "0941414566"
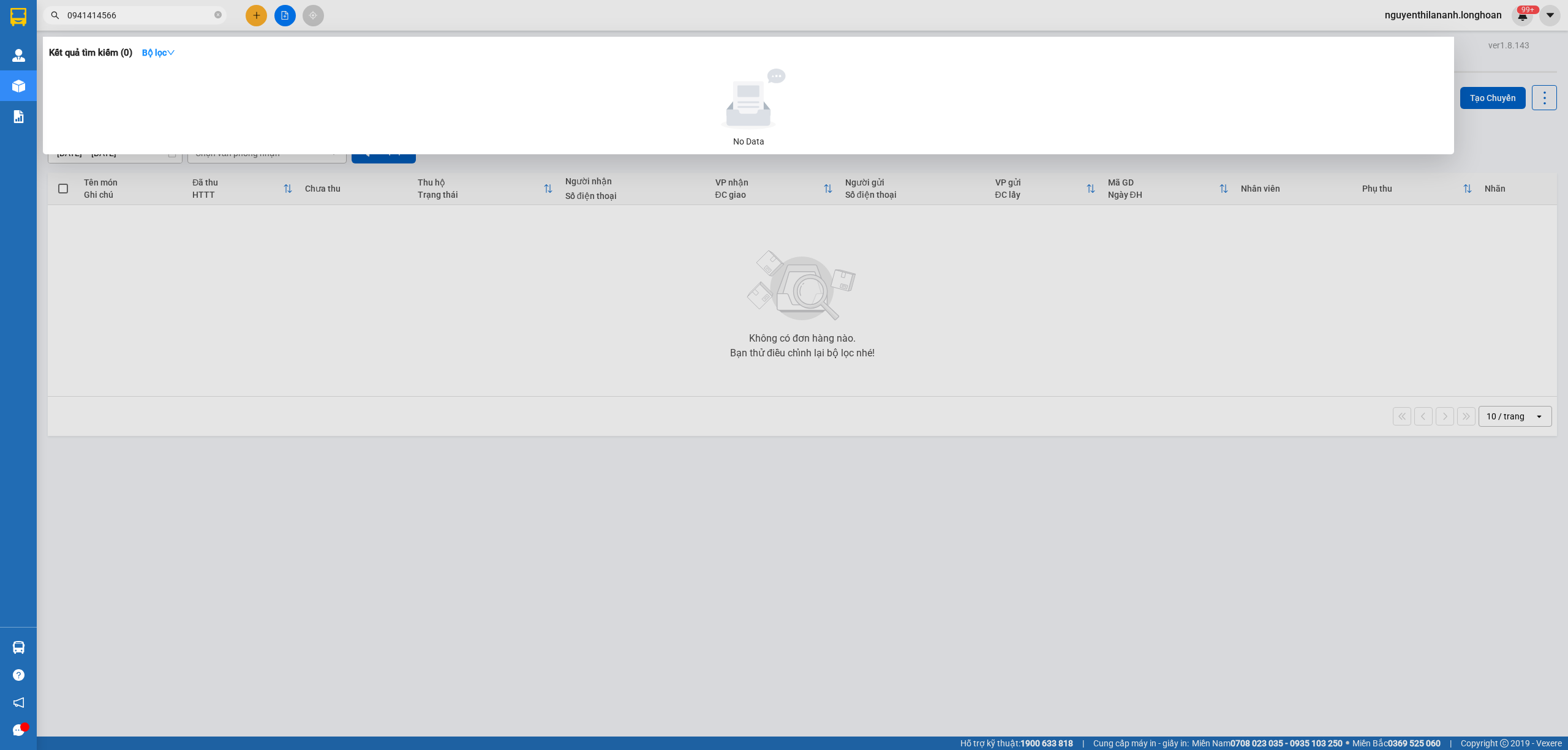
type input "0941414566"
click at [134, 12] on input "0941414566" at bounding box center [139, 15] width 144 height 13
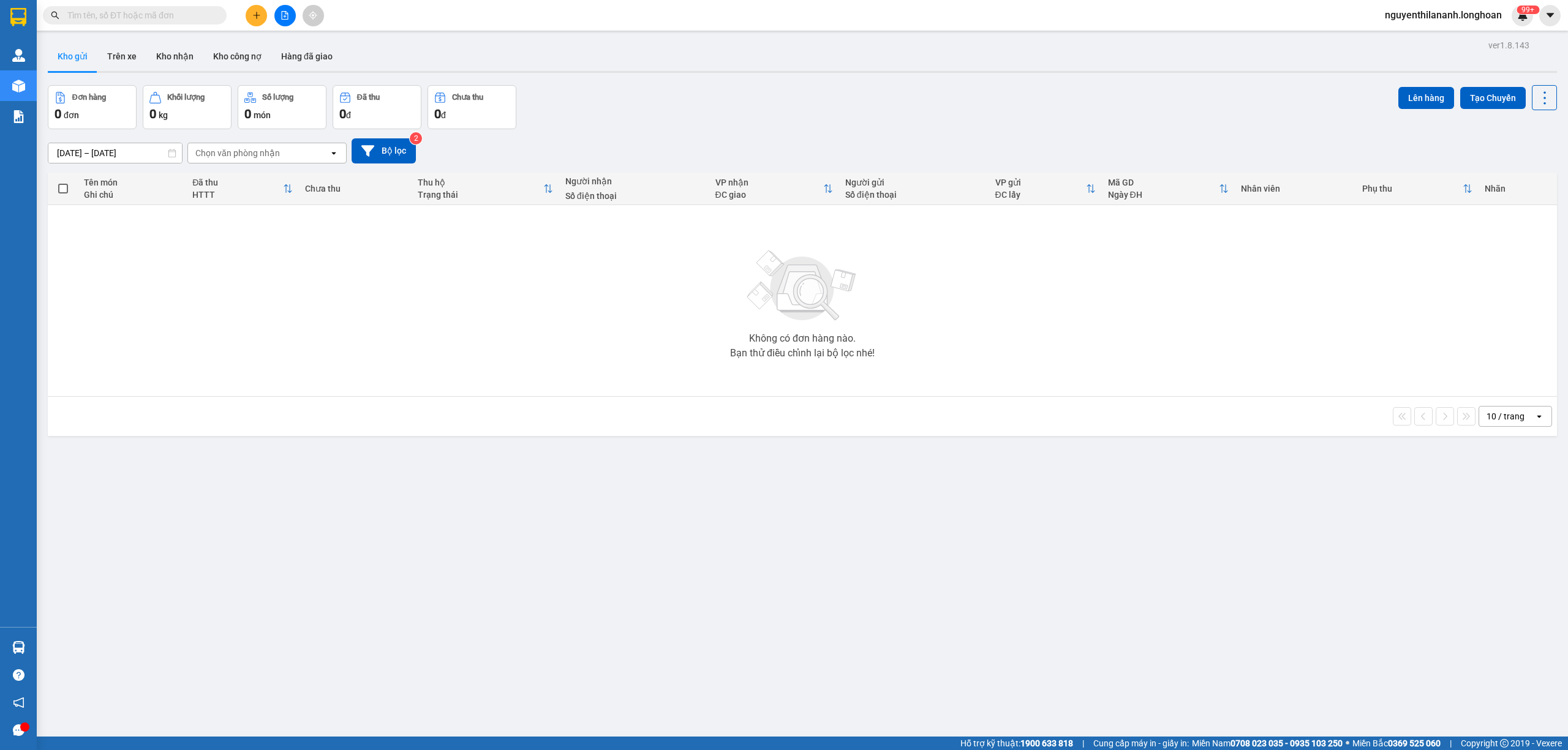
paste input "0969492577"
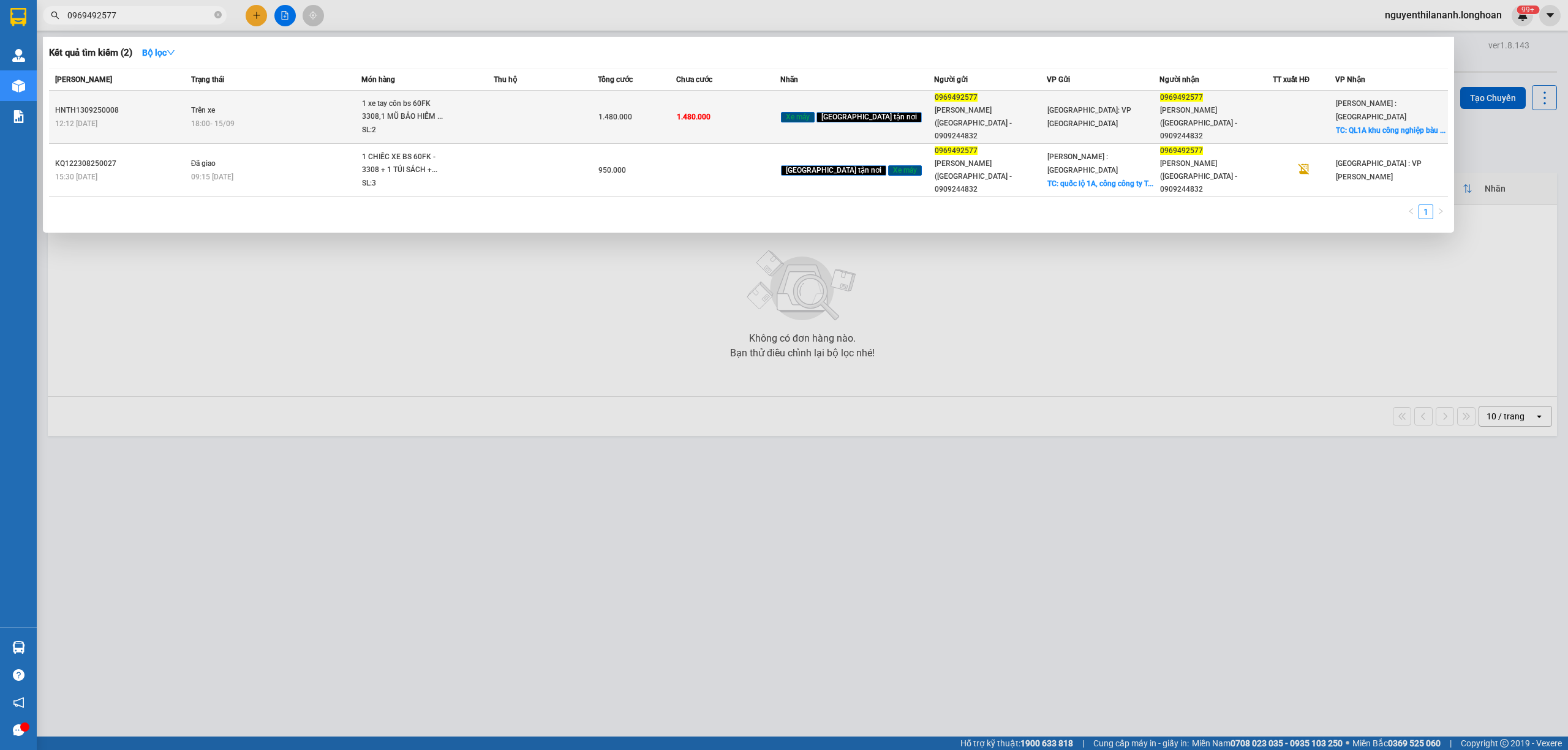
type input "0969492577"
click at [158, 104] on div "HNTH1309250008" at bounding box center [121, 111] width 132 height 13
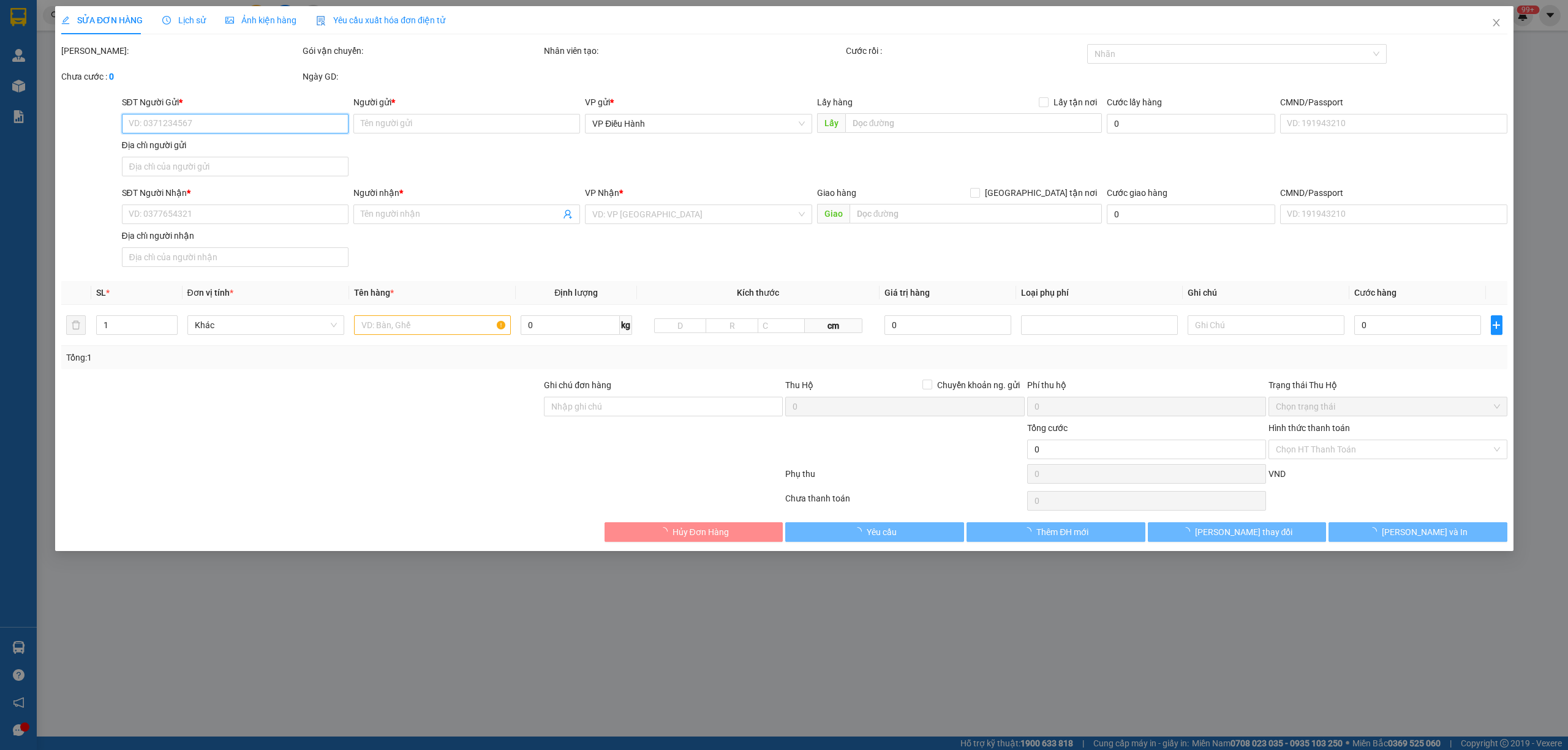
type input "0969492577"
type input "Anh Lâm (Hà - 0909244832"
type input "0969492577"
type input "Anh Lâm (Hà - 0909244832"
checkbox input "true"
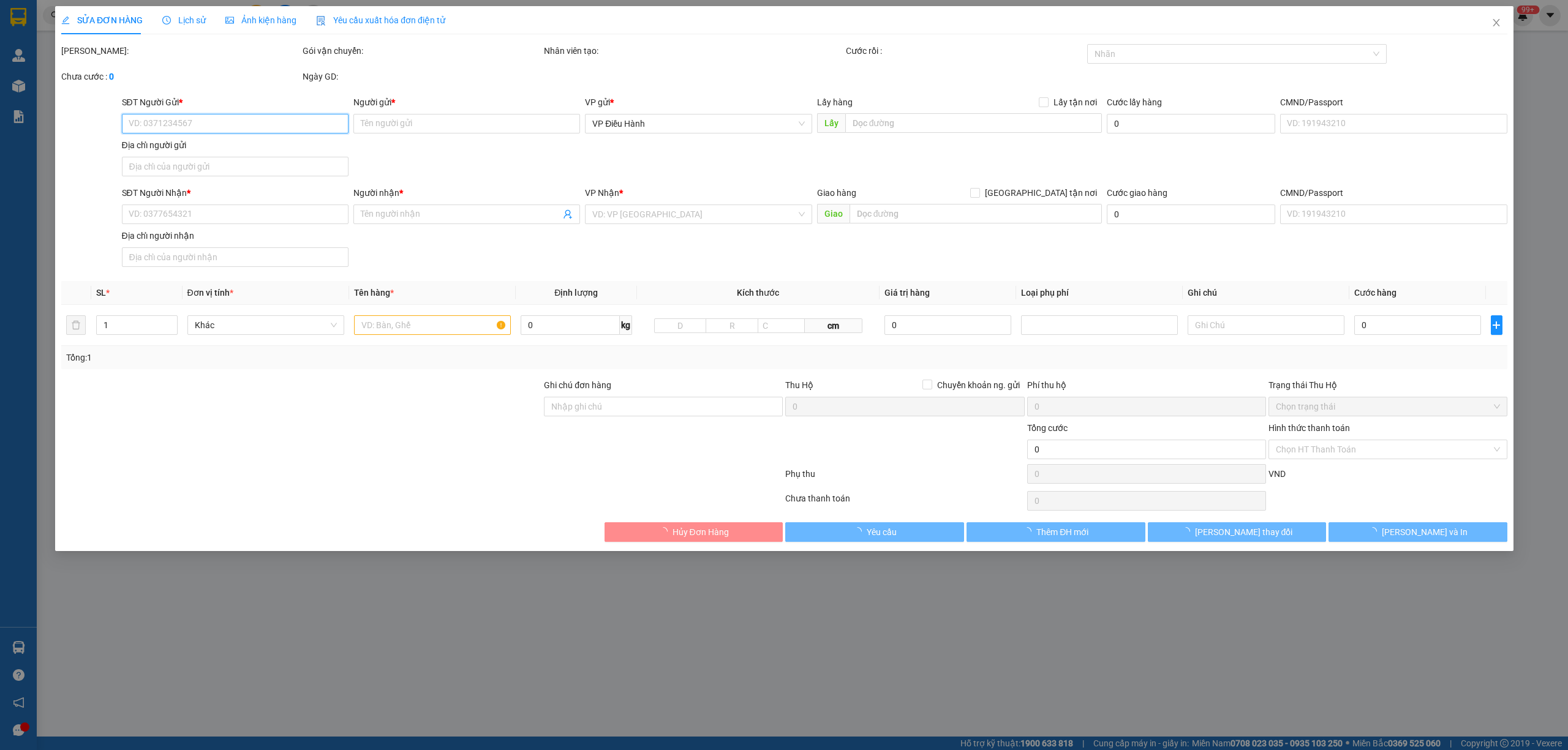
type input "QL1A khu công nghiệp bàu xéo, trảng bom đồng nai ( cty pou sung cổng số 4 )"
type input "1.480.000"
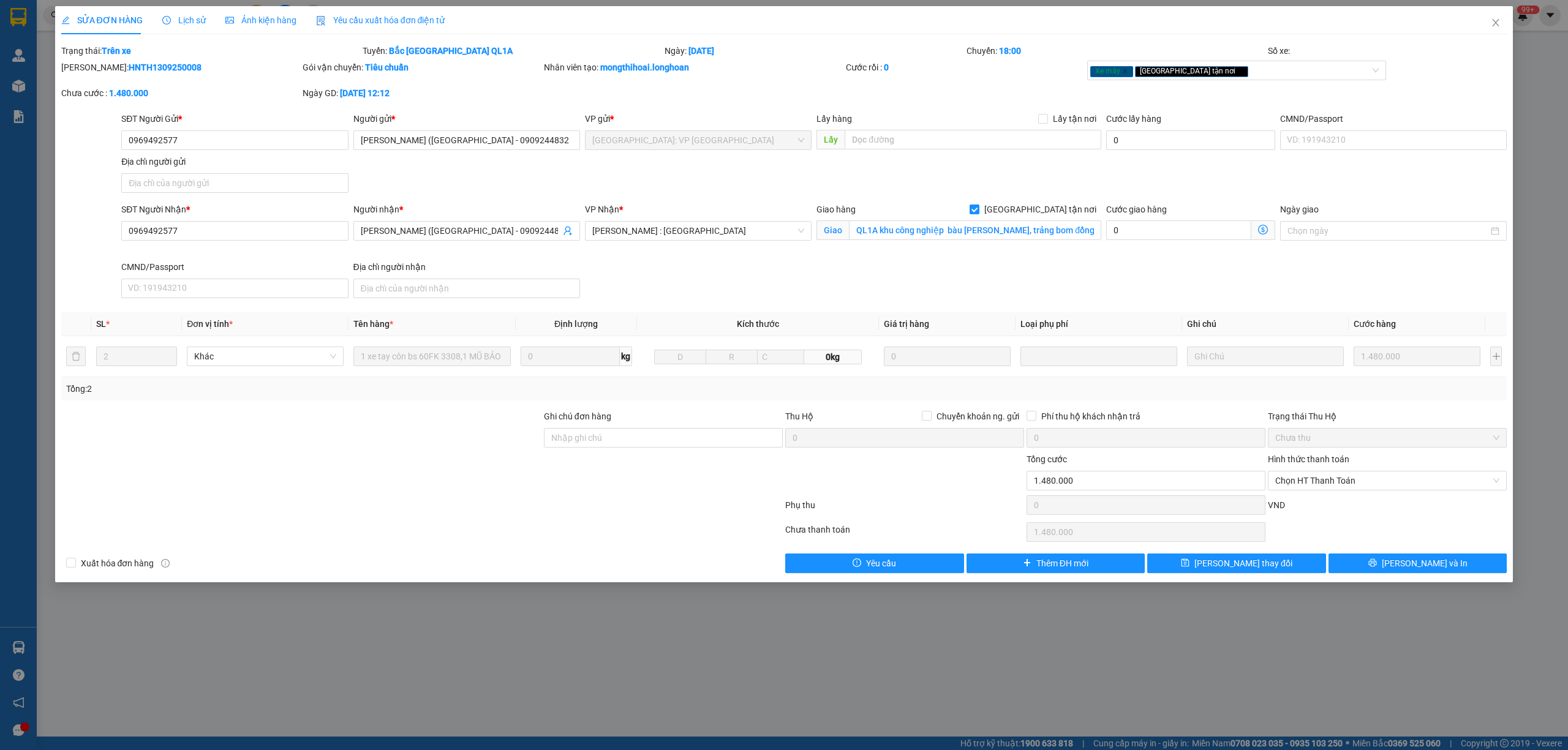
click at [186, 26] on div "Lịch sử" at bounding box center [184, 20] width 43 height 13
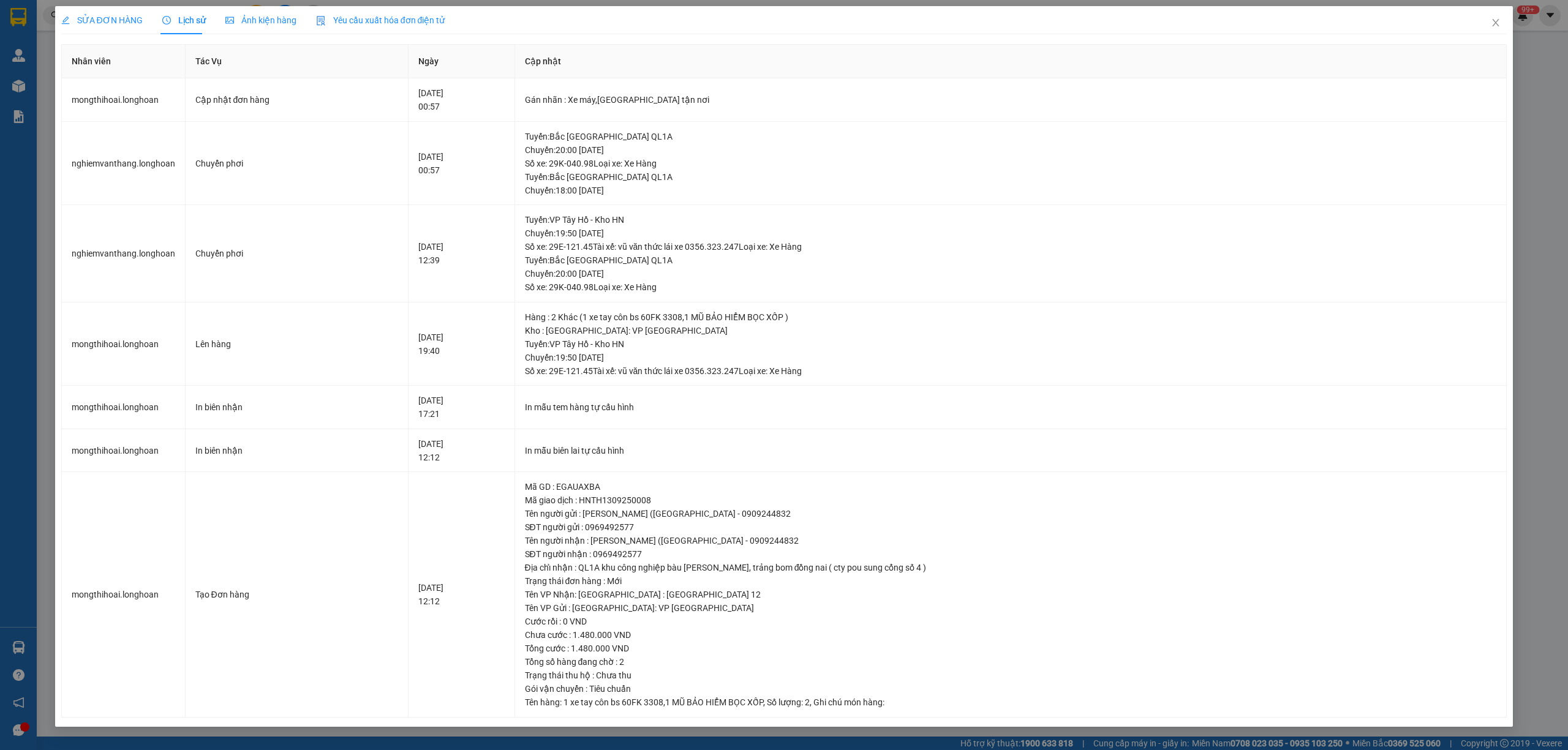
click at [115, 27] on div "SỬA ĐƠN HÀNG" at bounding box center [102, 20] width 81 height 28
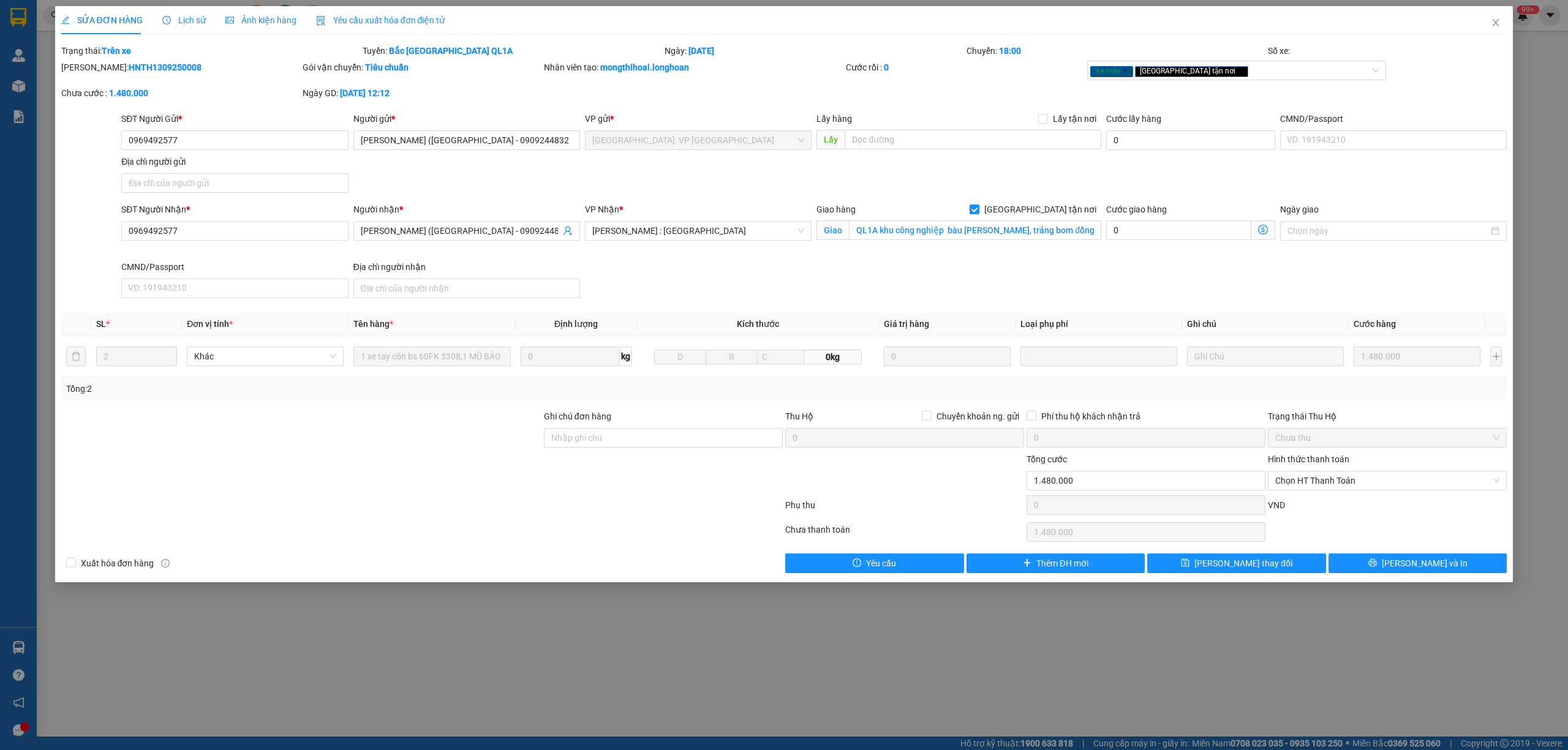
drag, startPoint x: 180, startPoint y: 66, endPoint x: 94, endPoint y: 75, distance: 86.5
click at [94, 75] on div "Mã ĐH: HNTH1309250008" at bounding box center [181, 73] width 241 height 26
copy b "HNTH1309250008"
click at [1502, 20] on span "Close" at bounding box center [1495, 23] width 34 height 34
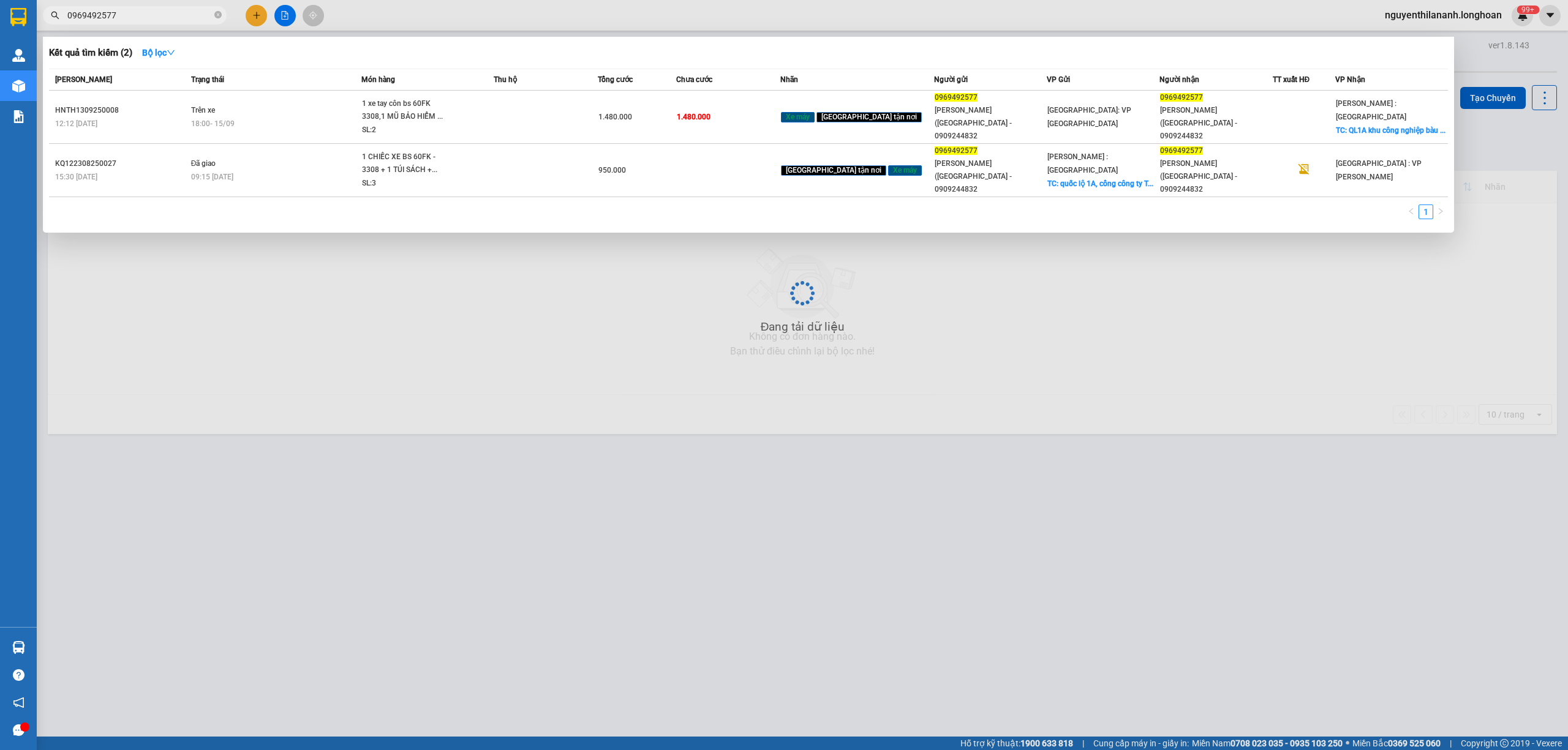
click at [143, 13] on input "0969492577" at bounding box center [139, 15] width 144 height 13
click at [218, 10] on span at bounding box center [218, 15] width 7 height 12
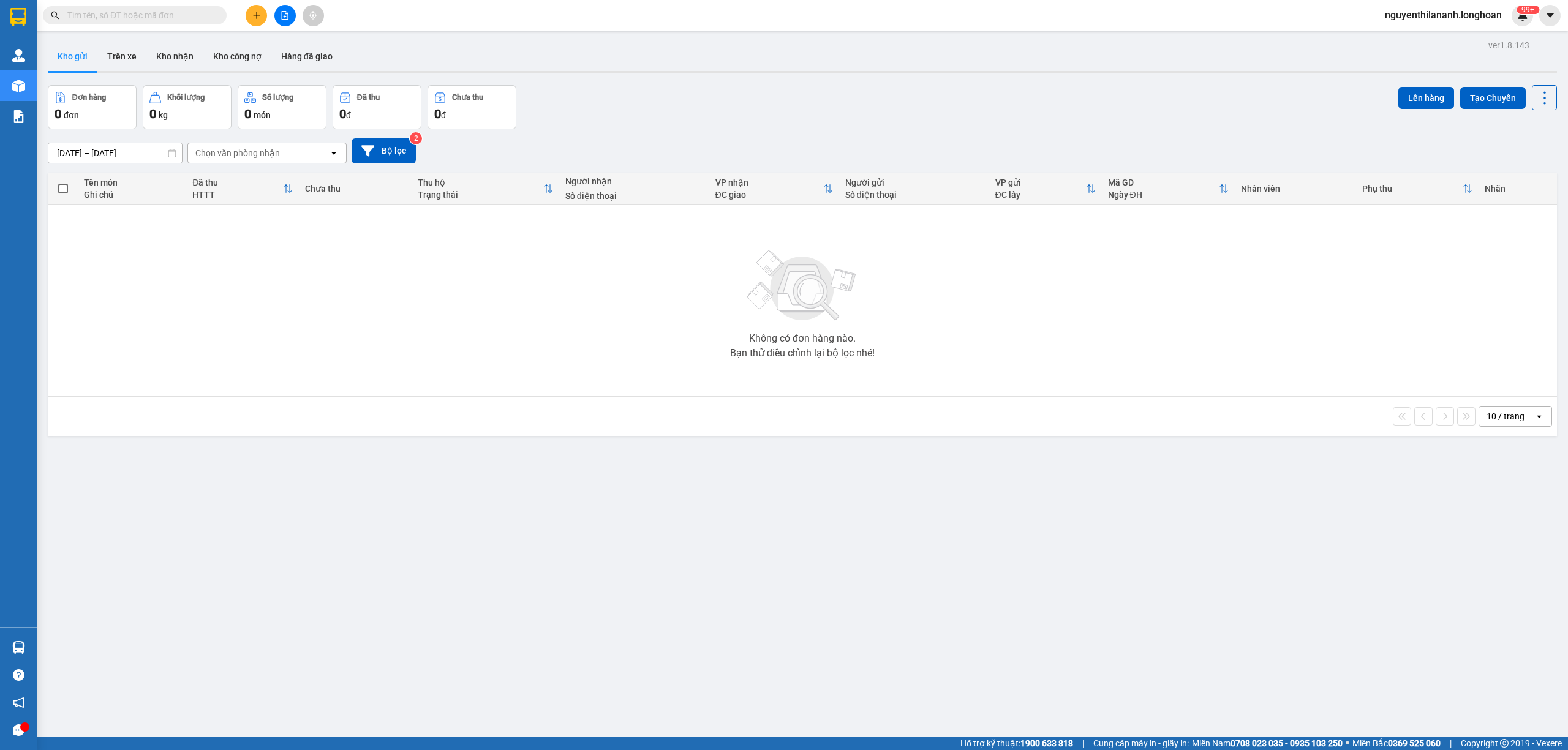
paste input "0931331108"
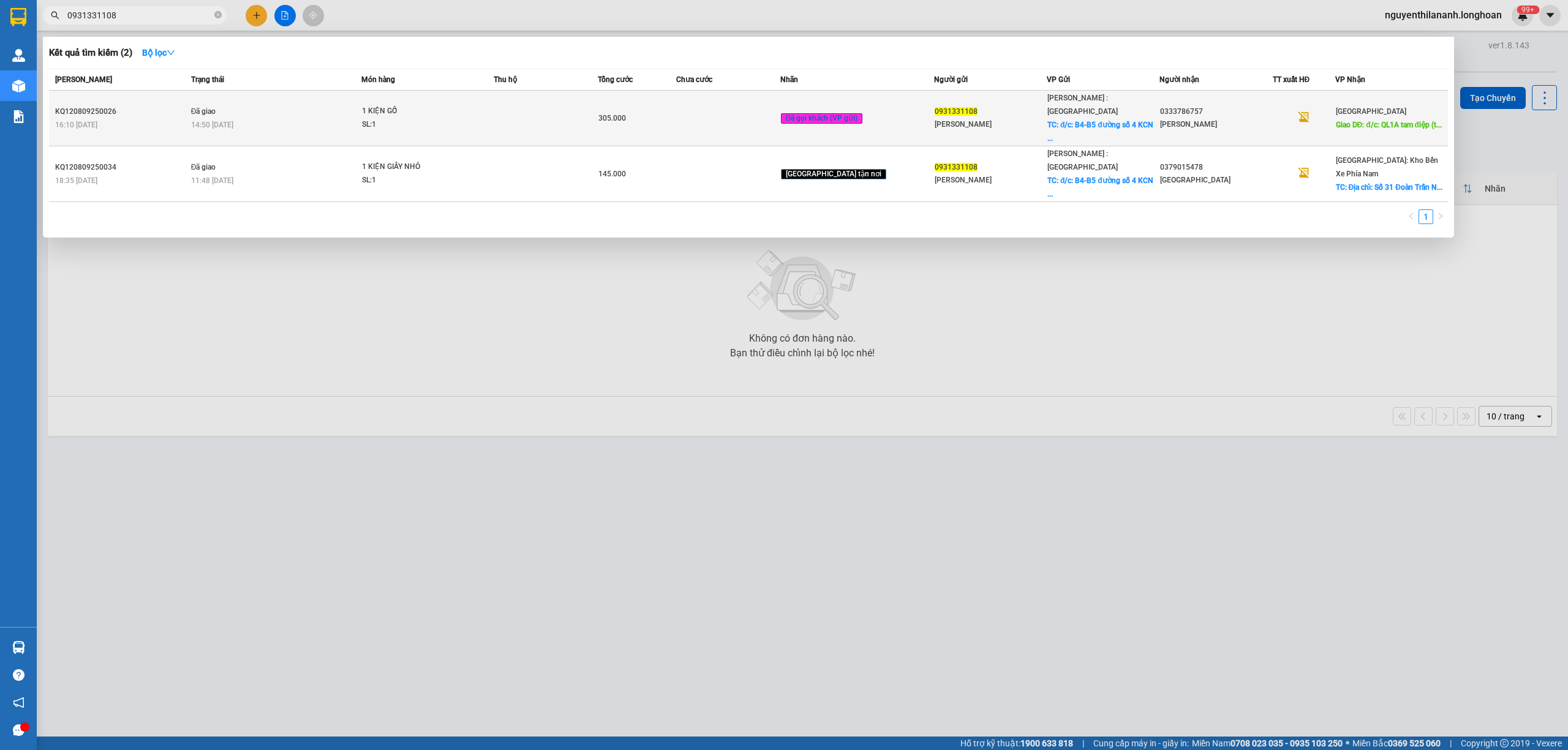
type input "0931331108"
click at [110, 118] on div "16:10 - 08/09" at bounding box center [121, 125] width 132 height 13
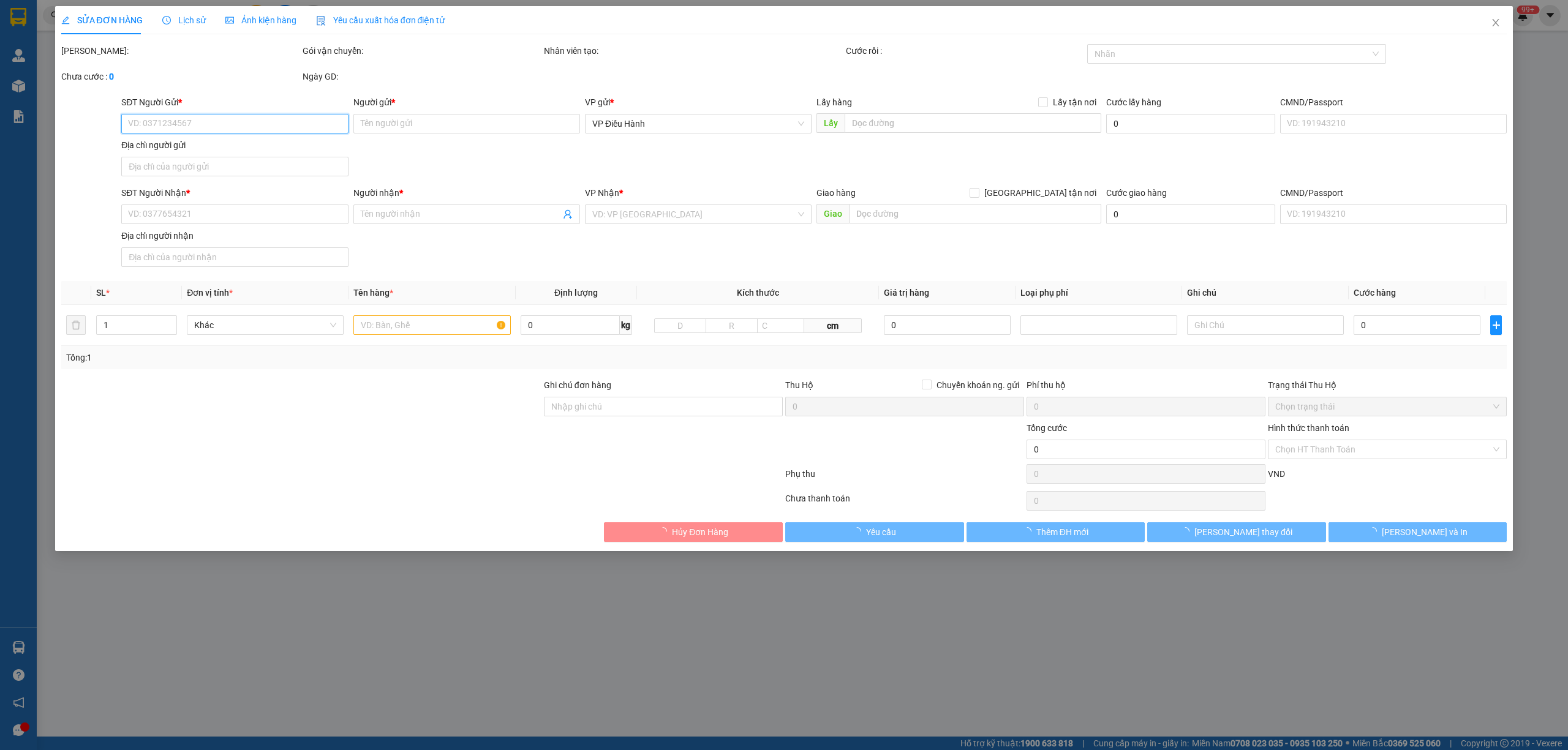
type input "0931331108"
type input "Lê Thảo"
checkbox input "true"
type input "đ/c: B4-B5 đường số 4 KCN Nhị Xuân, Xuân Thới Sơn, Hóc Môn , TP HCM"
type input "65.000"
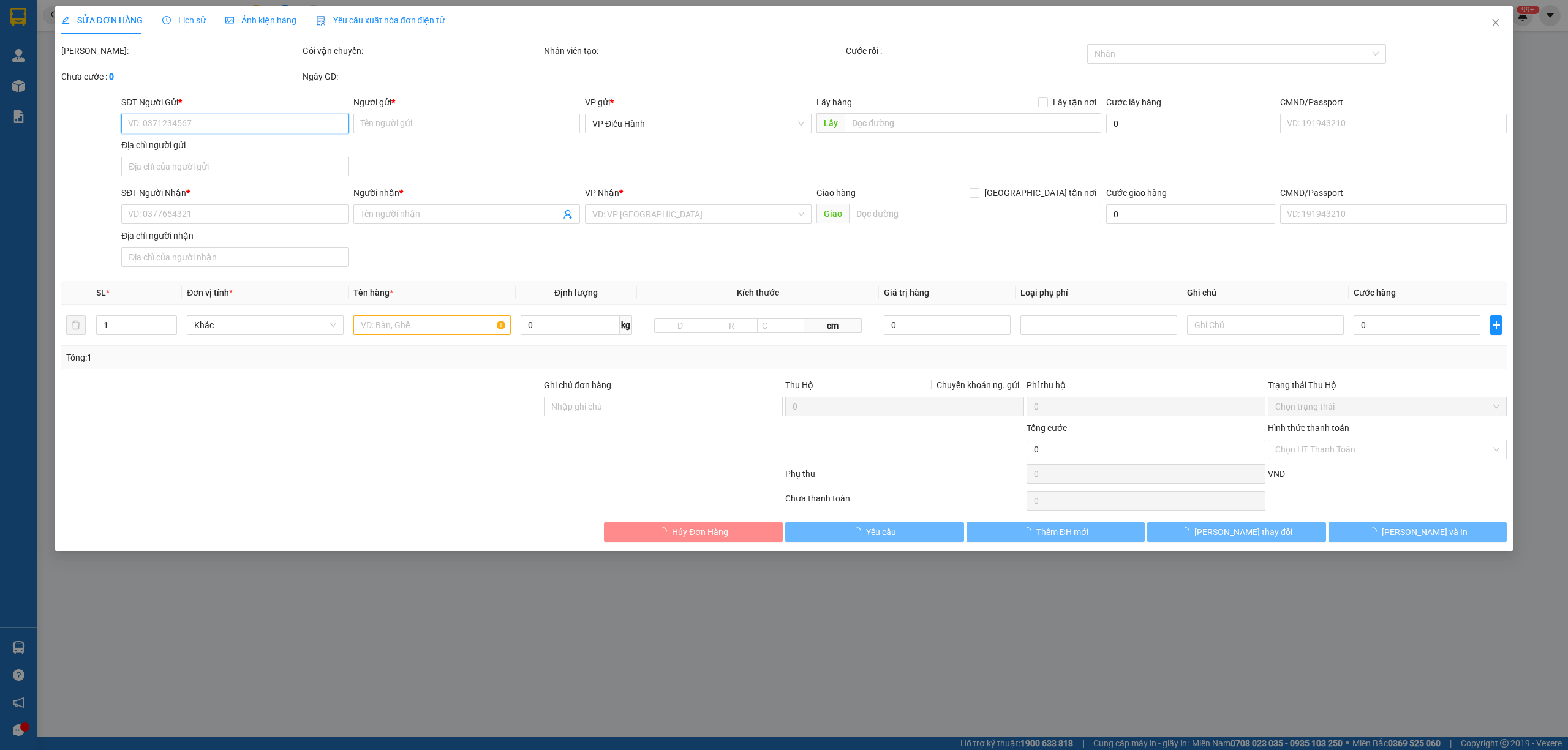
type input "0333786757"
type input "Phương Trần"
type input "đ/c: QL1A tam điệp (tổ 6 nam sơn, tam điệp ninh bình)"
type input "305.000"
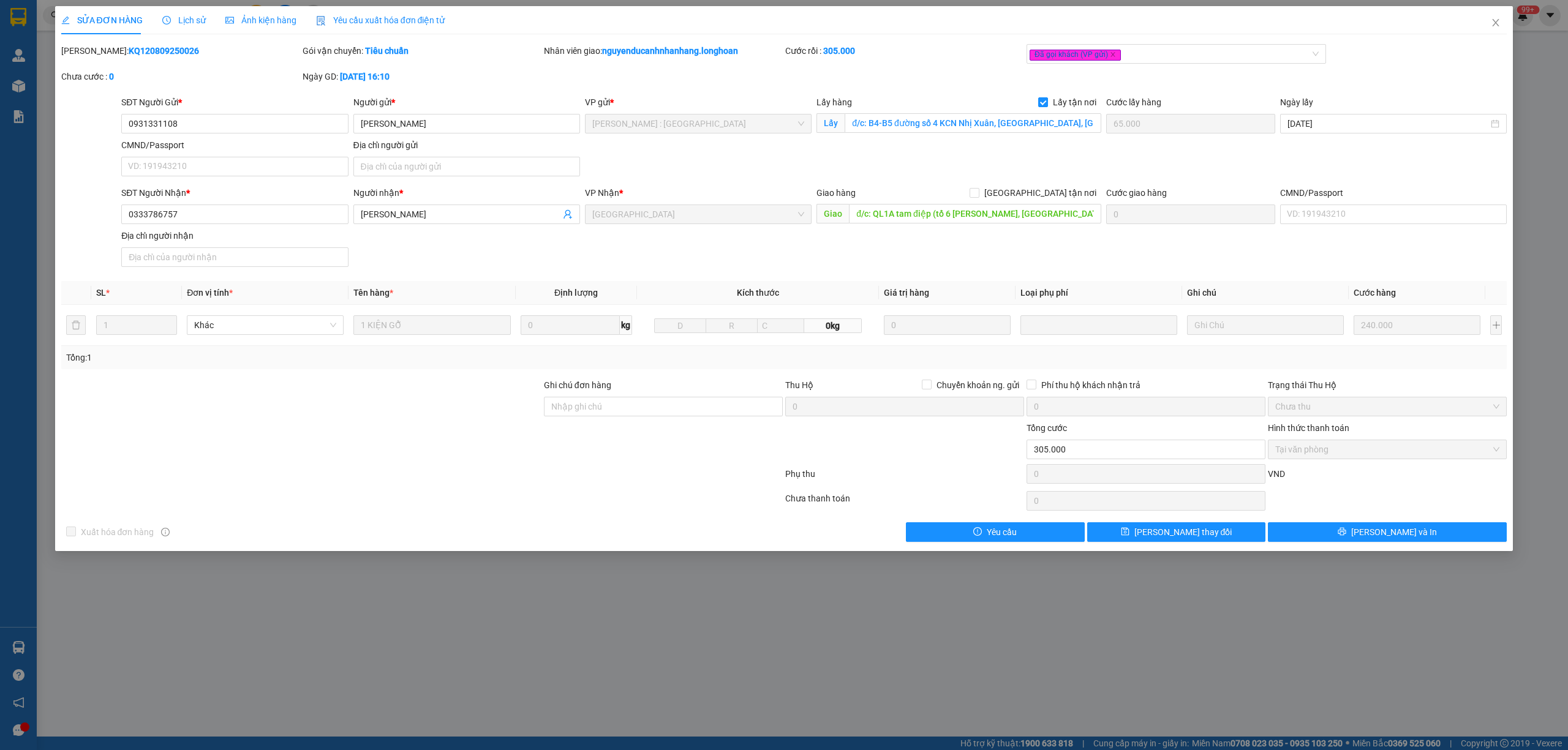
click at [176, 23] on span "Lịch sử" at bounding box center [184, 20] width 43 height 10
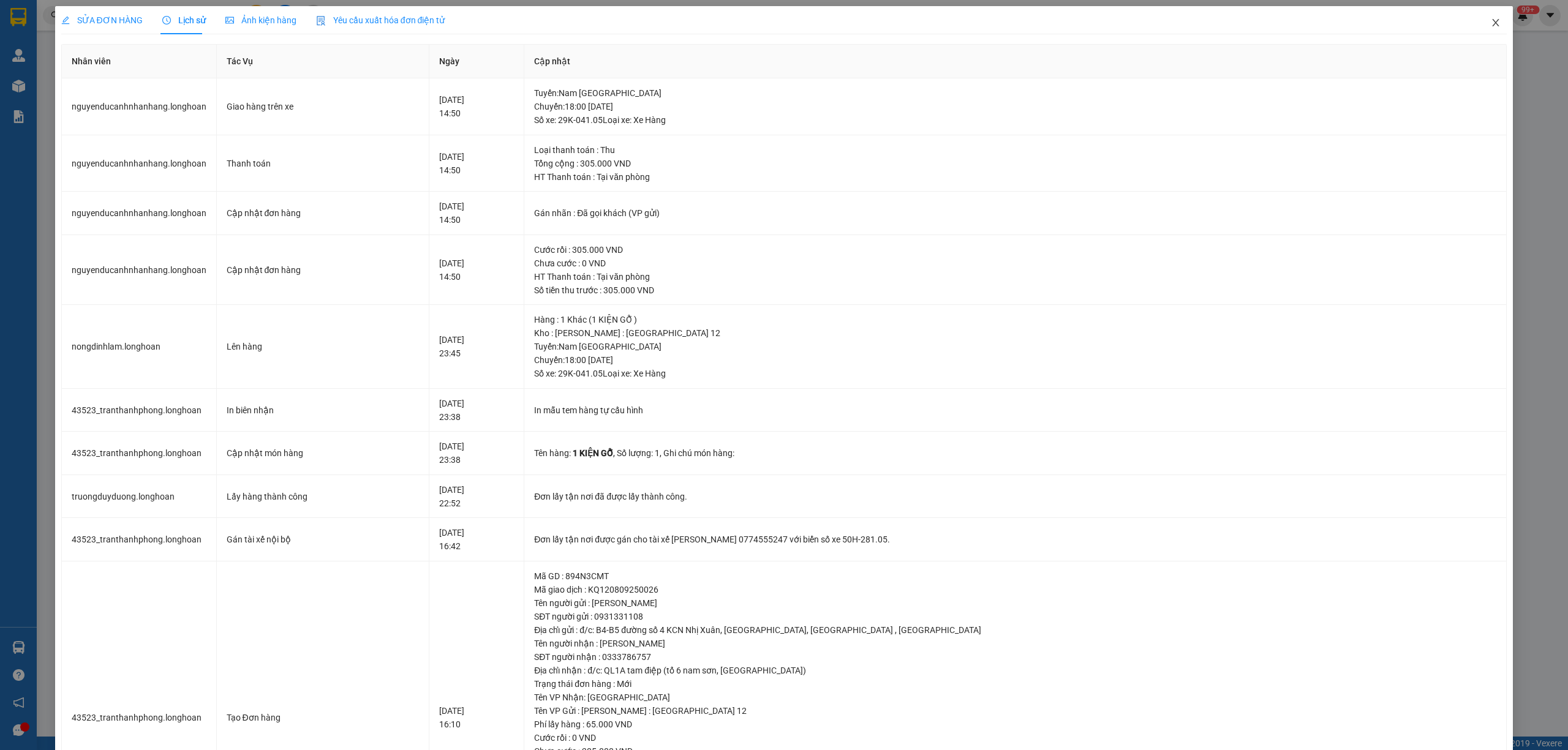
click at [1492, 26] on icon "close" at bounding box center [1496, 22] width 7 height 7
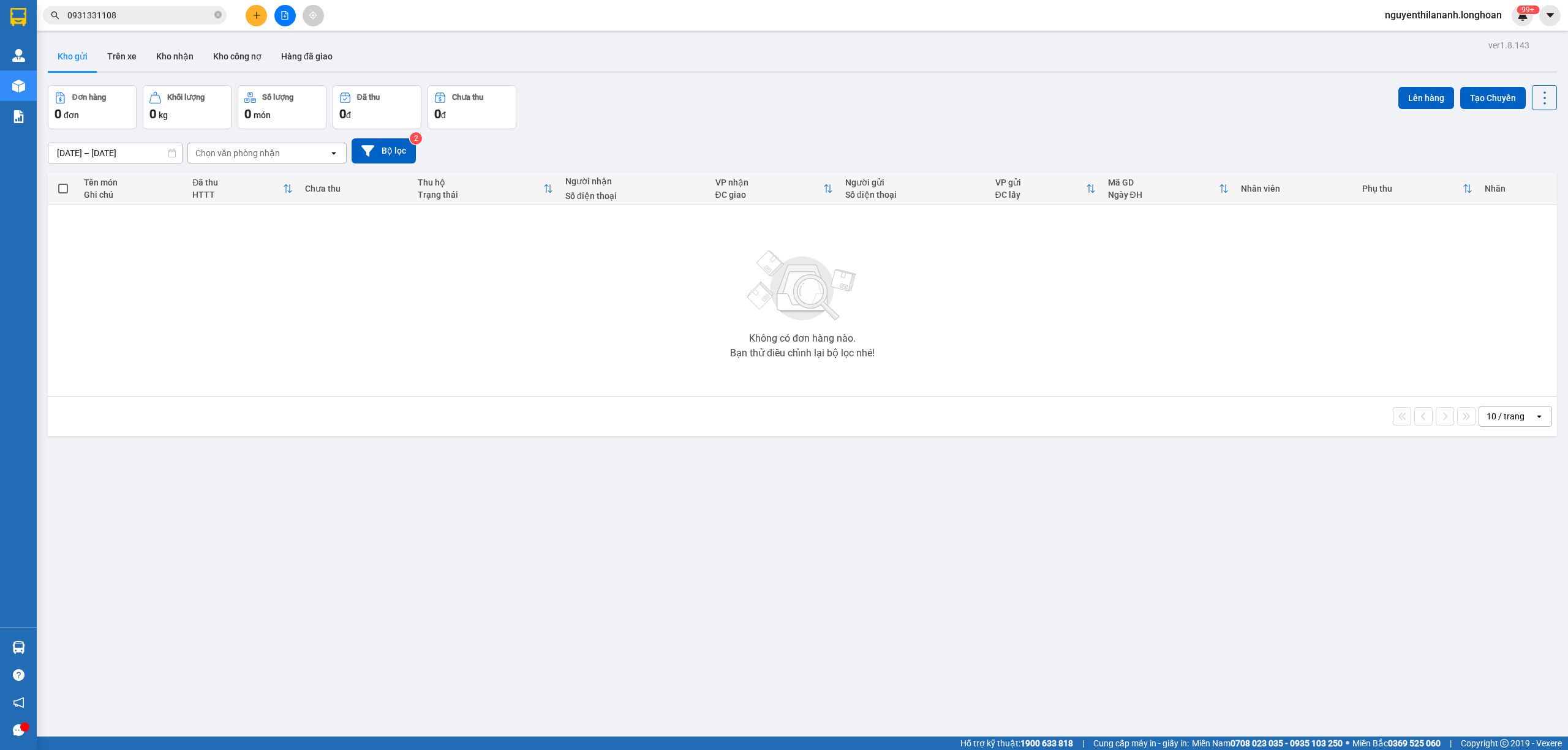
click at [160, 23] on span "0931331108" at bounding box center [134, 15] width 183 height 18
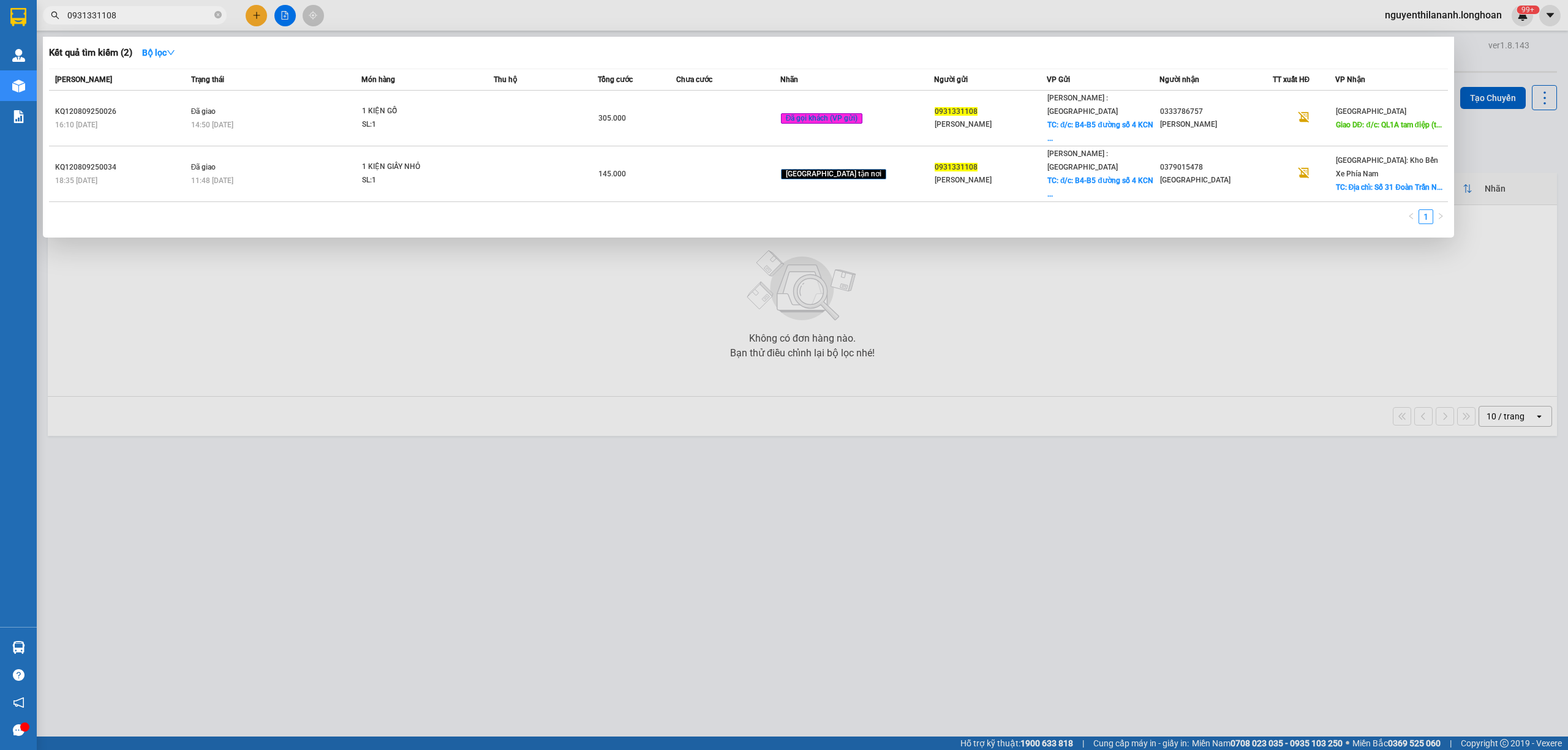
click at [155, 11] on input "0931331108" at bounding box center [139, 15] width 144 height 13
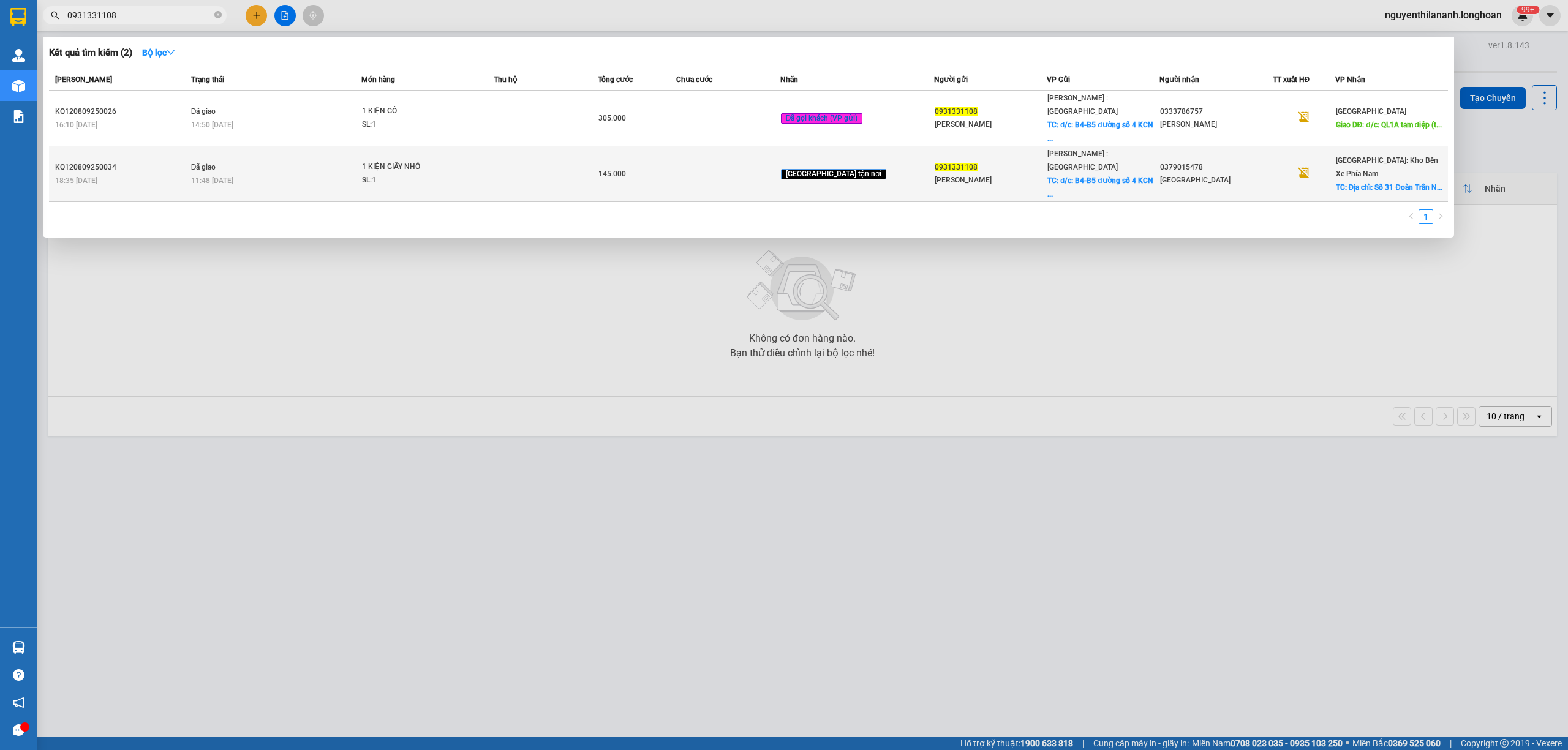
click at [124, 161] on div "KQ120809250034" at bounding box center [121, 167] width 132 height 13
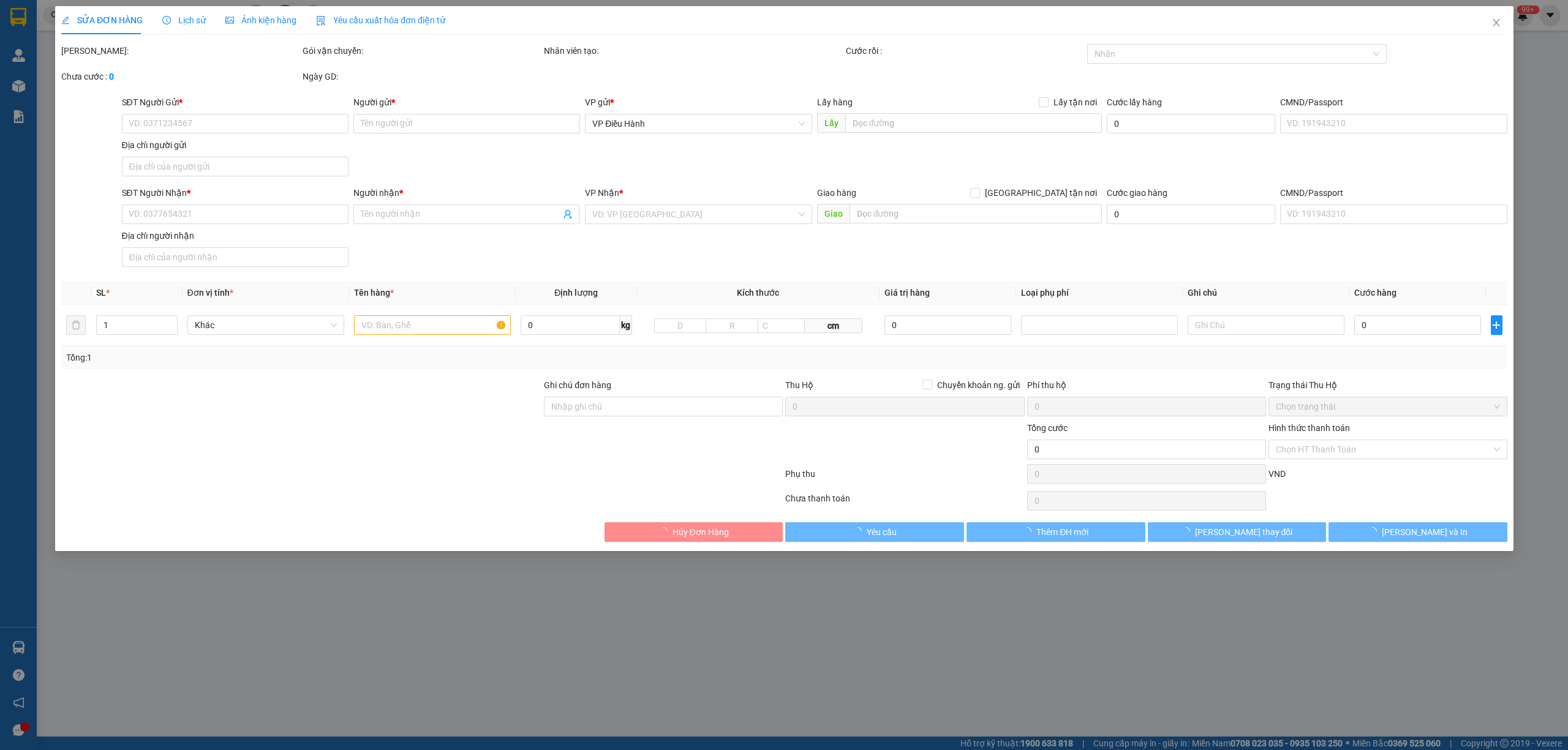
type input "0931331108"
type input "Lê Thảo"
checkbox input "true"
type input "đ/c: B4-B5 đường số 4 KCN Nhị Xuân, Xuân Thới Sơn, Hóc Môn , TP HCM"
type input "65.000"
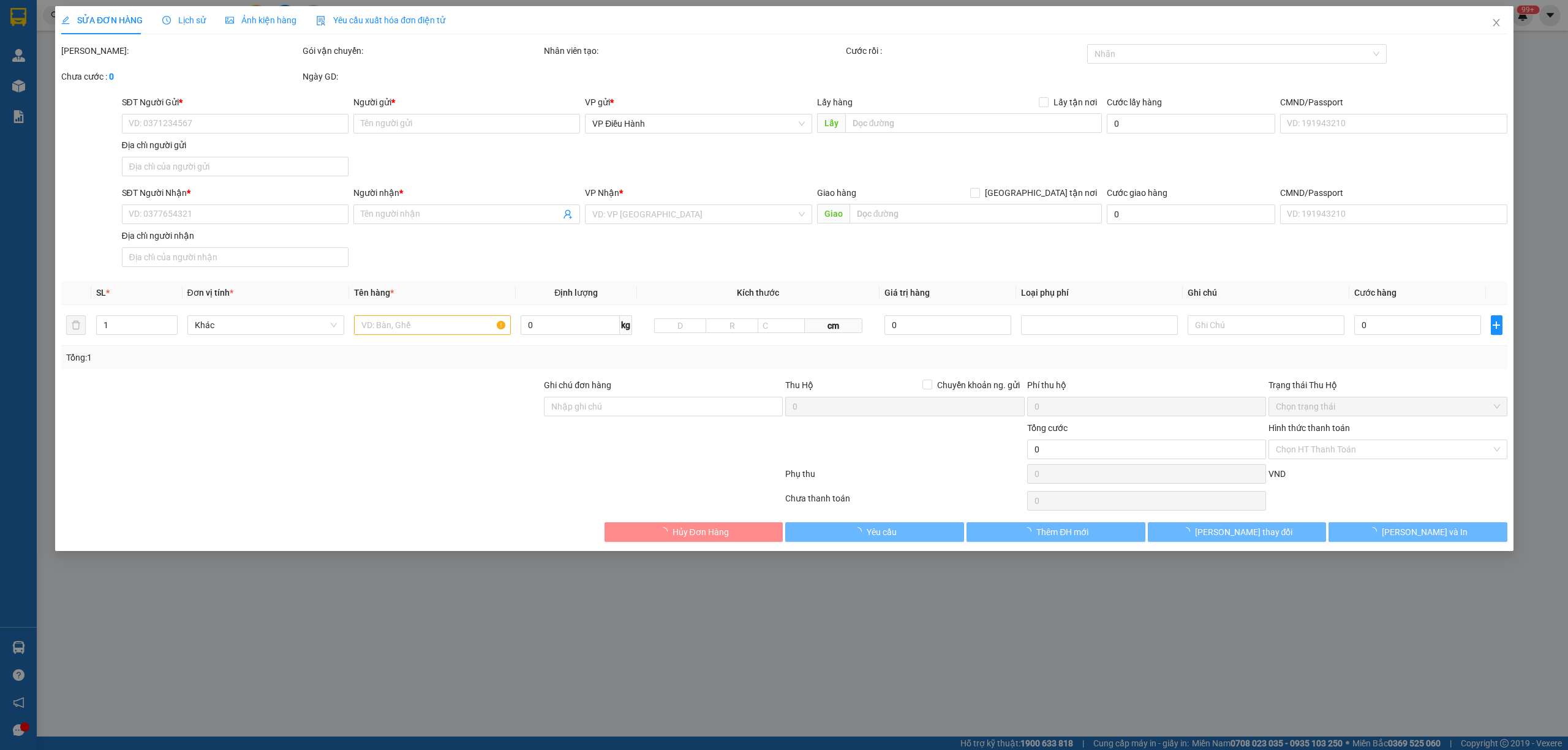
type input "0379015478"
type input "Thanh Nam"
checkbox input "true"
type input "Địa chỉ: Số 31 Đoàn Trần Nghiệp, Vĩnh Phước ,tp Nha Trang"
type input "145.000"
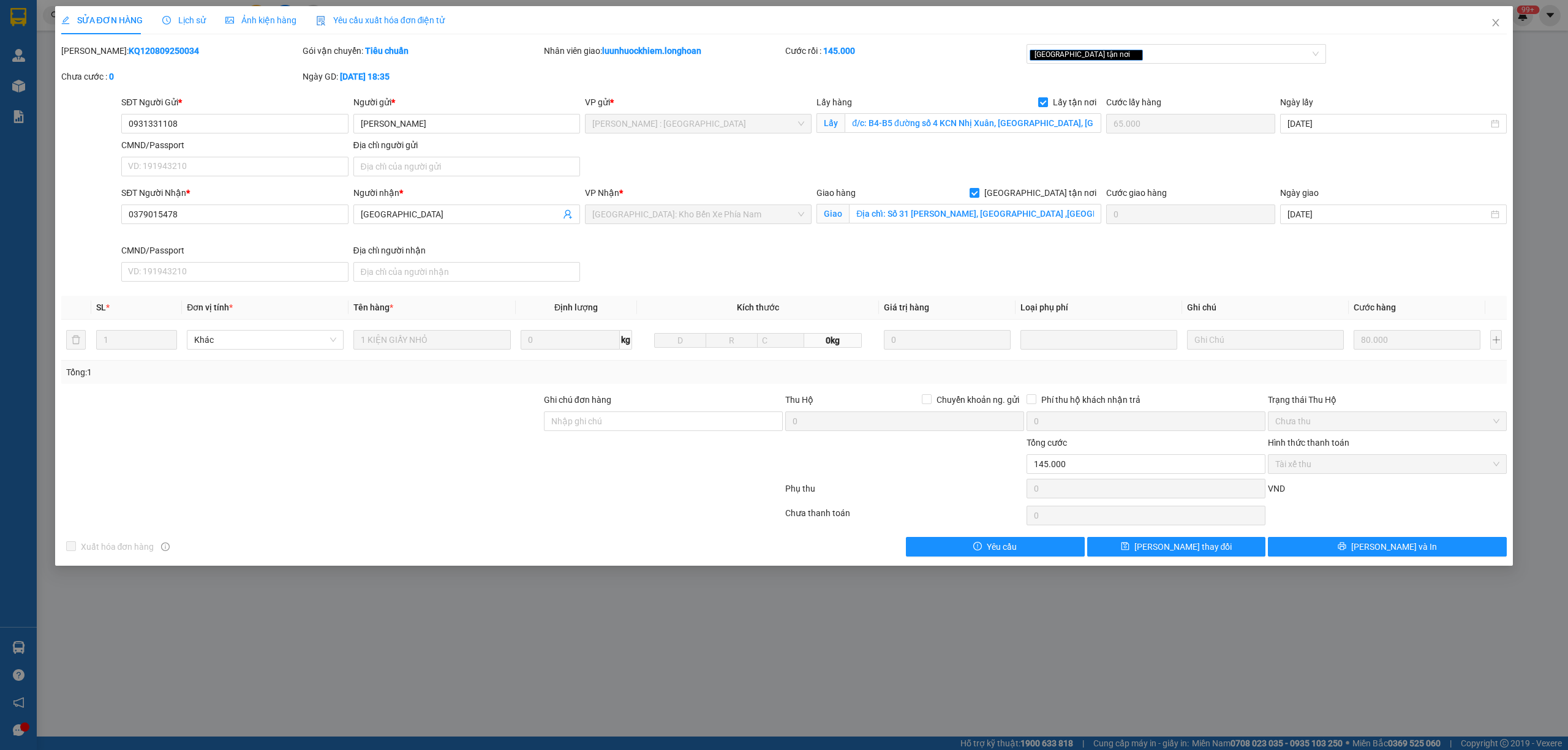
click at [169, 26] on div "Lịch sử" at bounding box center [184, 20] width 43 height 13
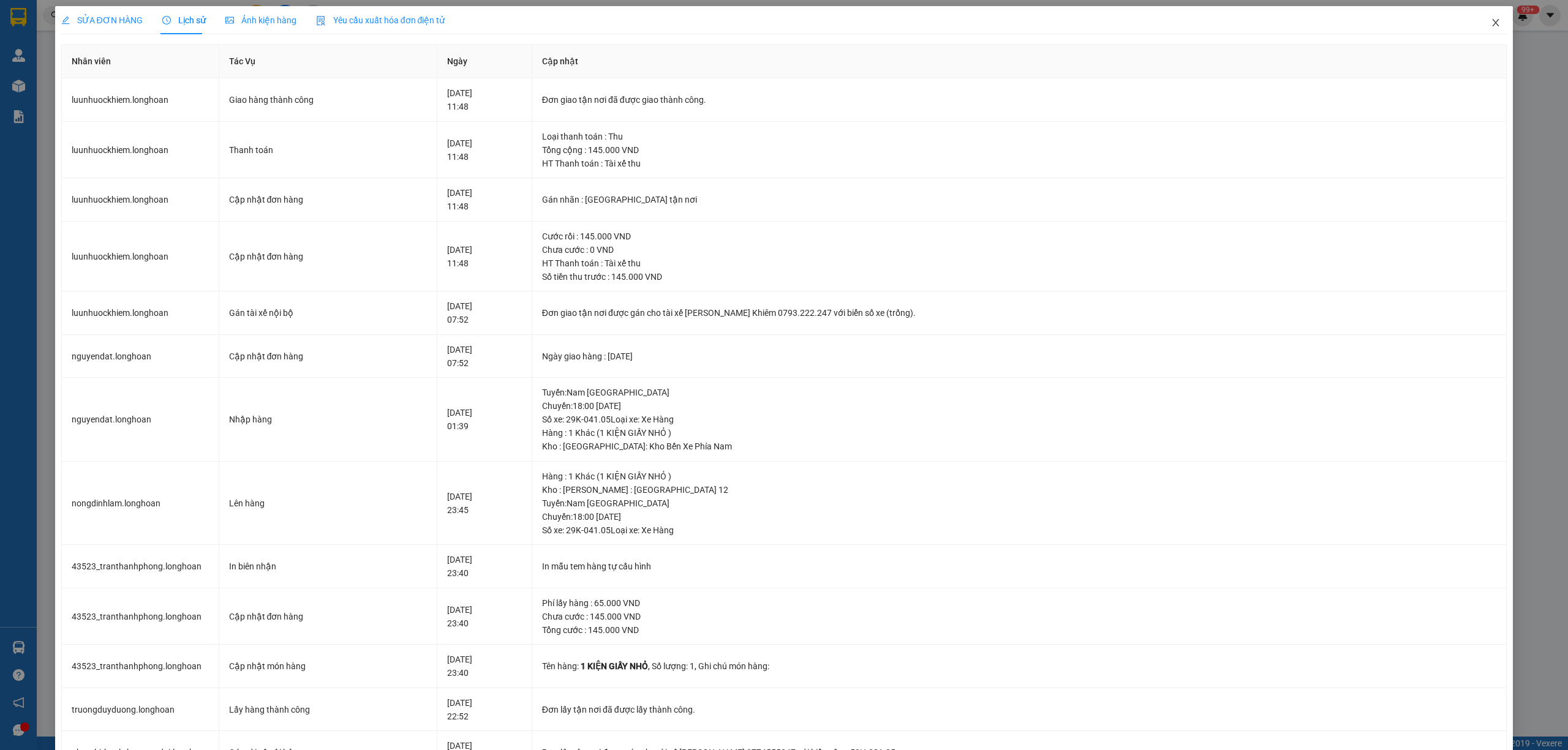
click at [1485, 30] on span "Close" at bounding box center [1495, 23] width 34 height 34
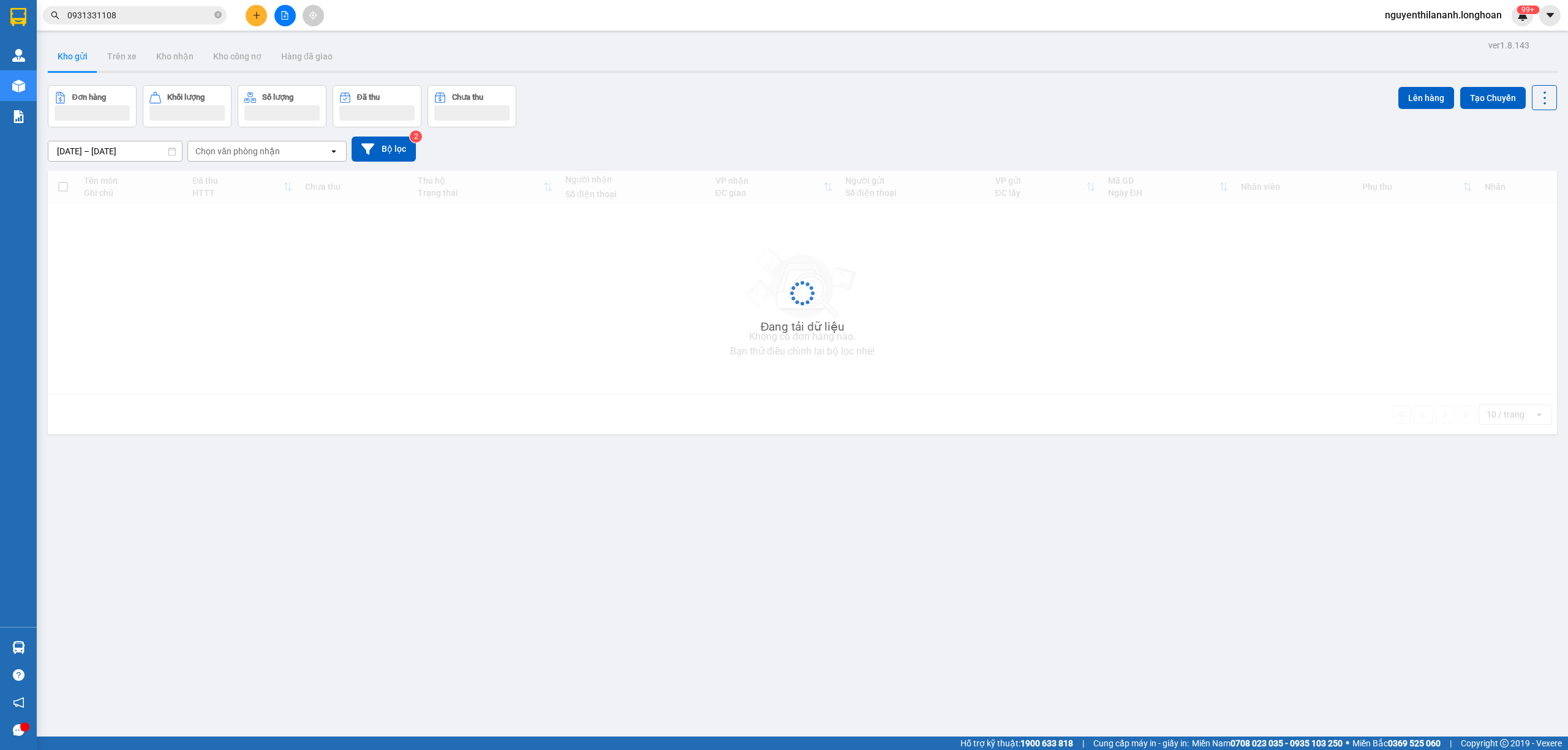
click at [186, 22] on span "0931331108" at bounding box center [134, 15] width 183 height 18
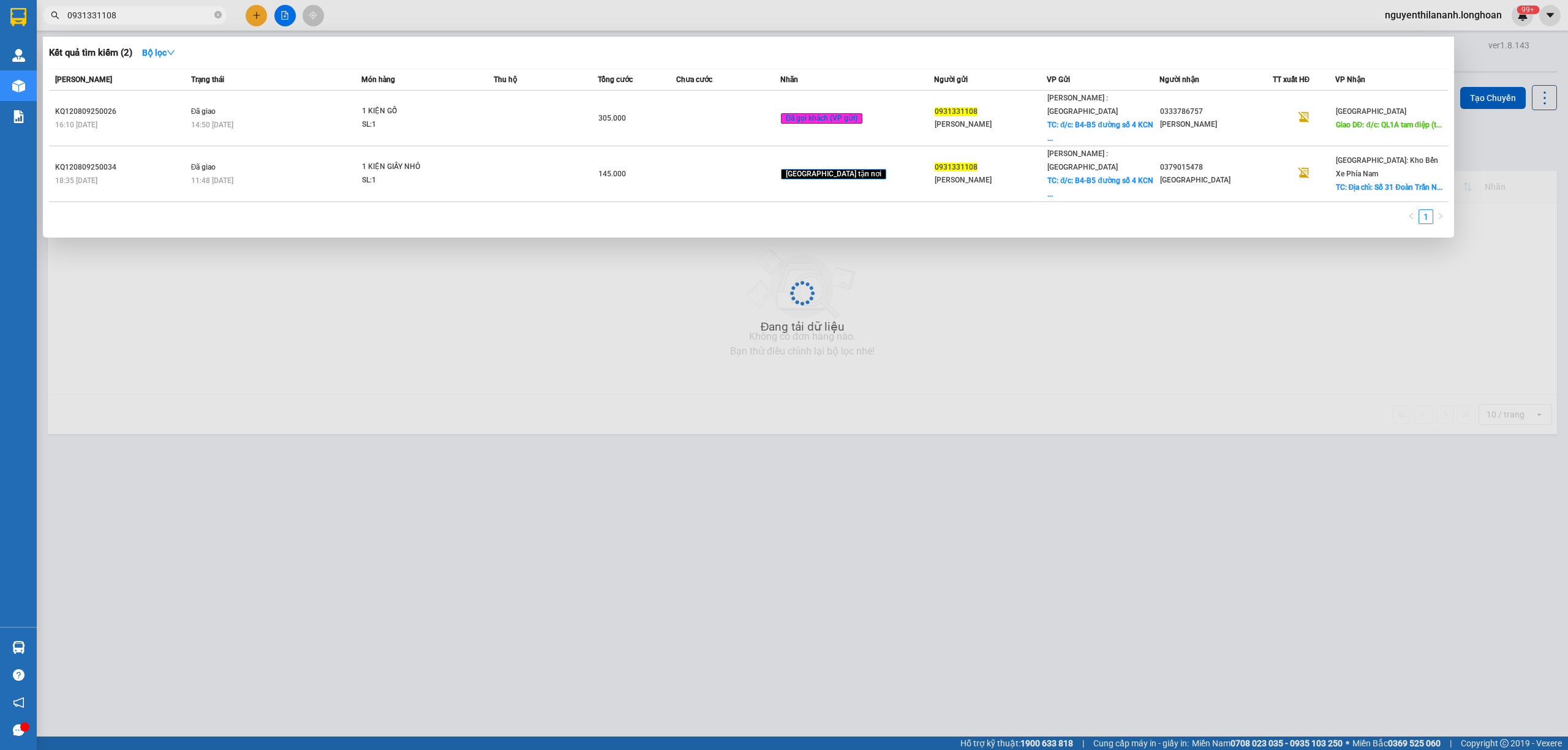
click at [173, 12] on input "0931331108" at bounding box center [139, 15] width 144 height 13
click at [158, 10] on input "0931331108" at bounding box center [139, 15] width 144 height 13
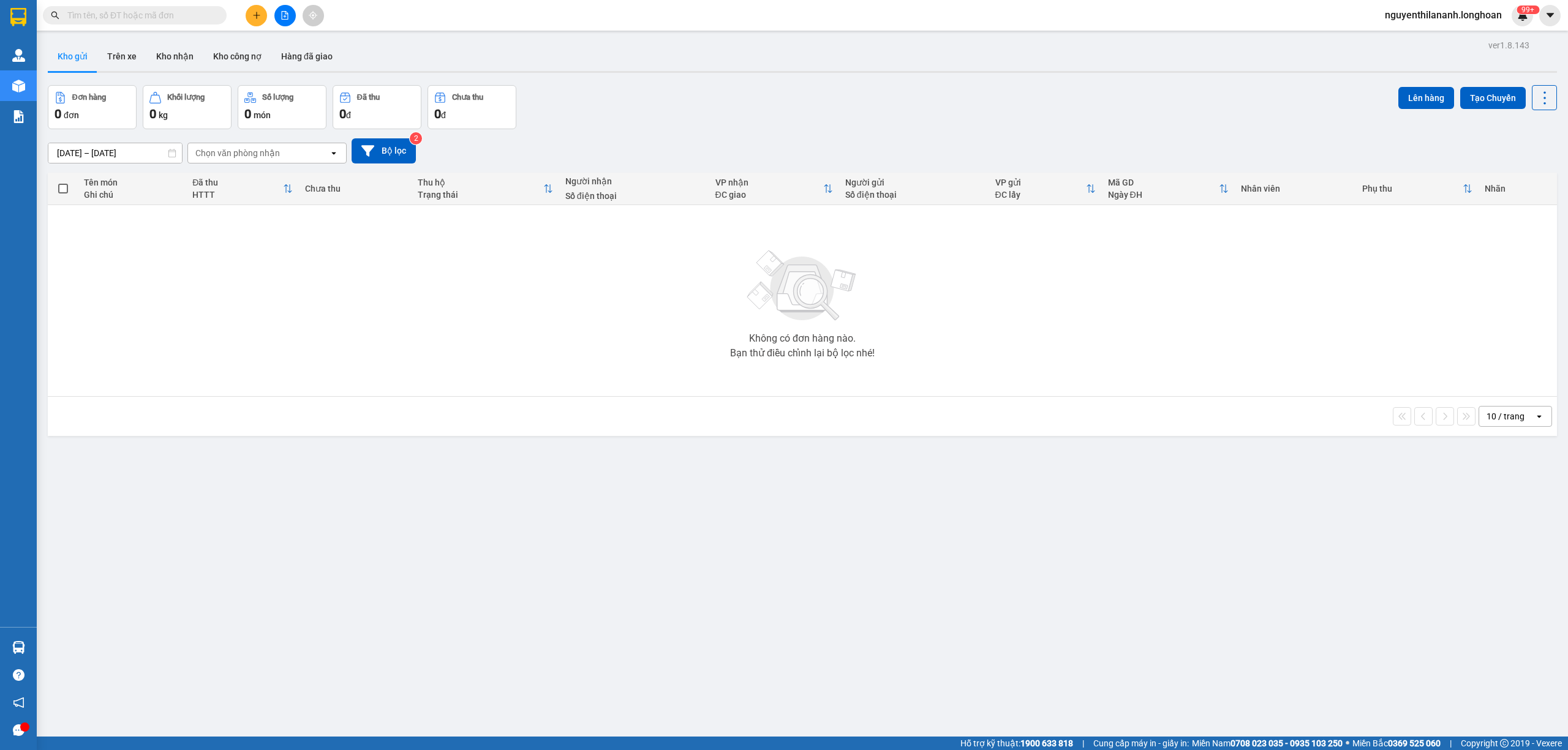
paste input "0942023888"
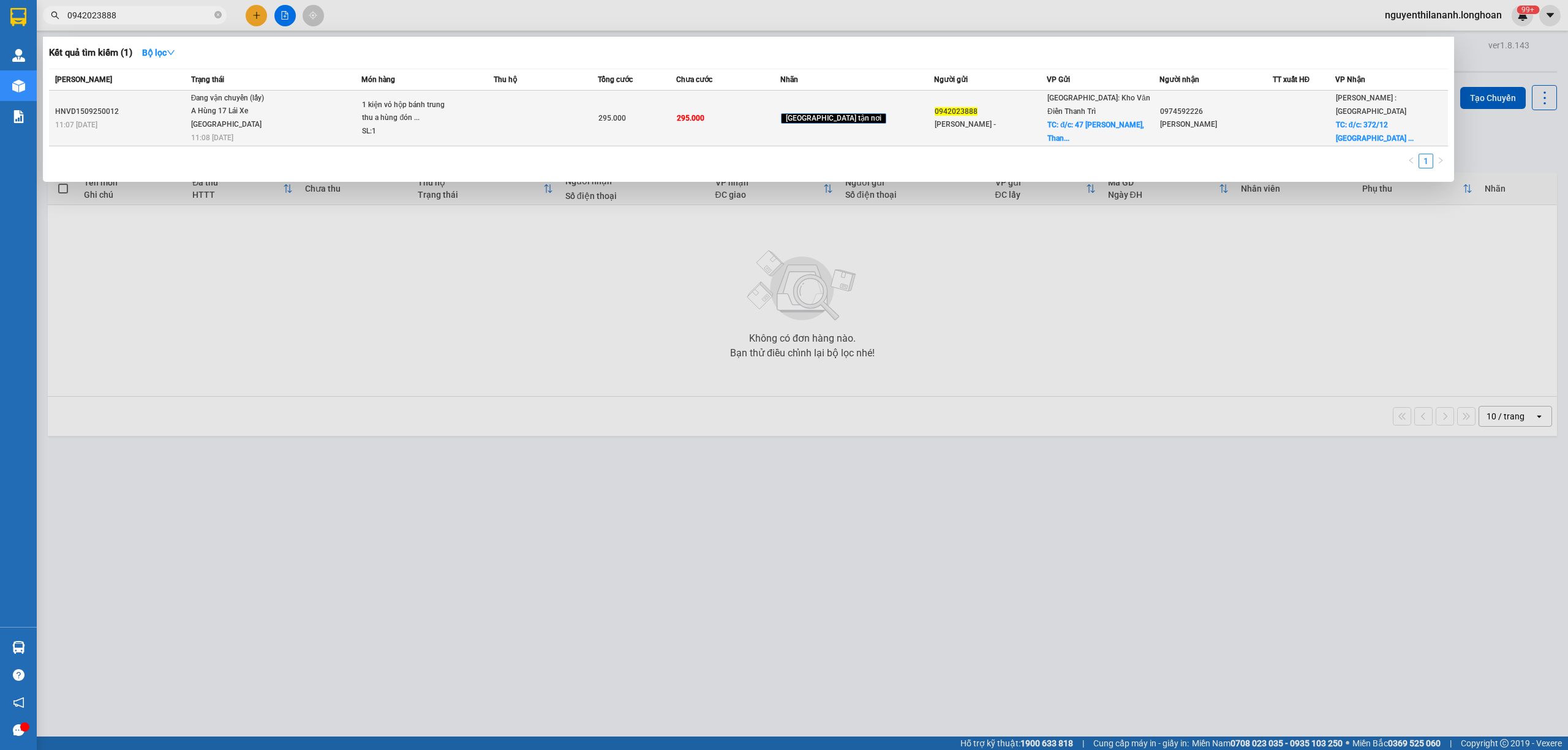
type input "0942023888"
click at [144, 101] on td "HNVD1509250012 11:07 - 15/09" at bounding box center [118, 118] width 139 height 56
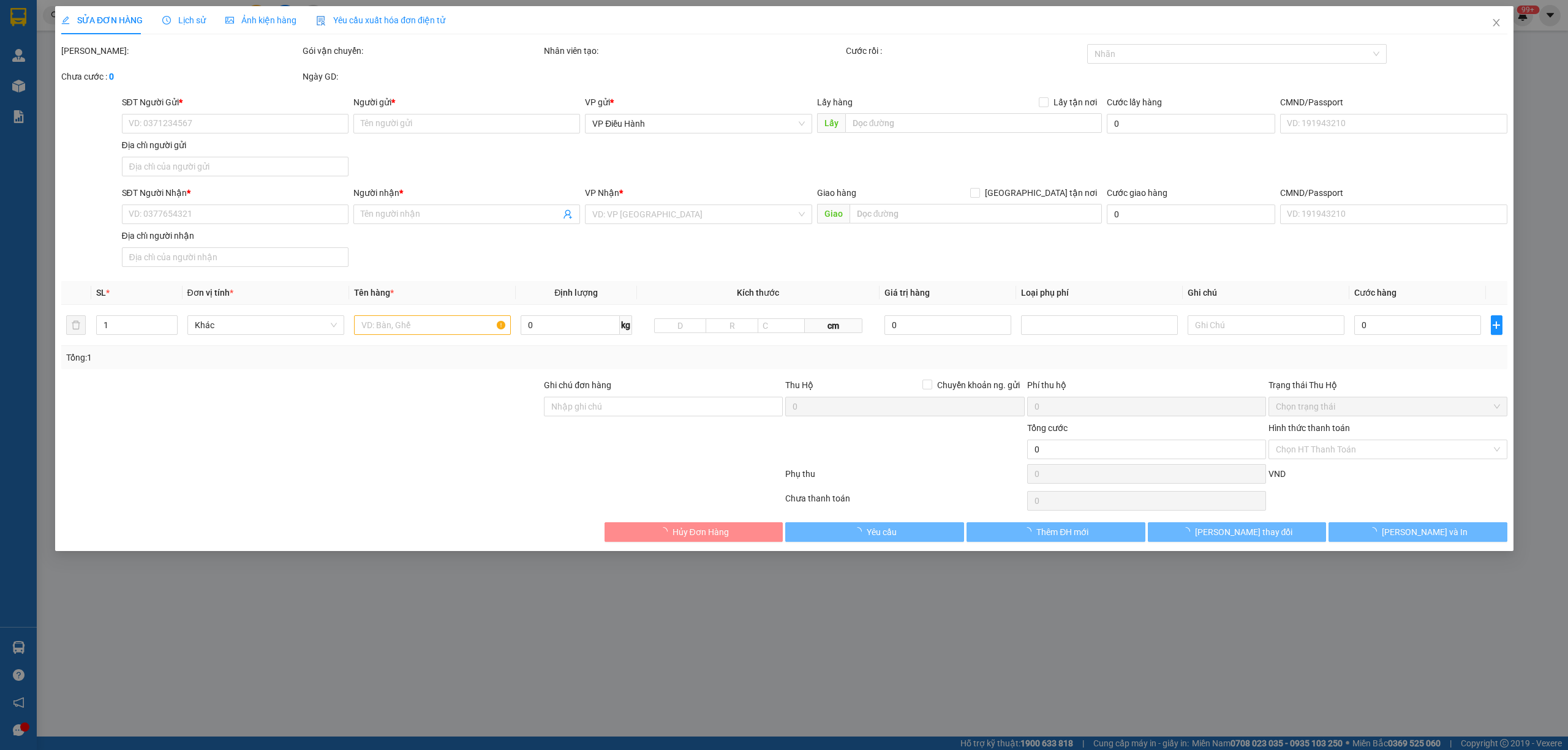
type input "0942023888"
type input "Hồng Liên -"
checkbox input "true"
type input "đ/c: 47 vũ ngọc Phan, Thanh Xuân, HN"
type input "0974592226"
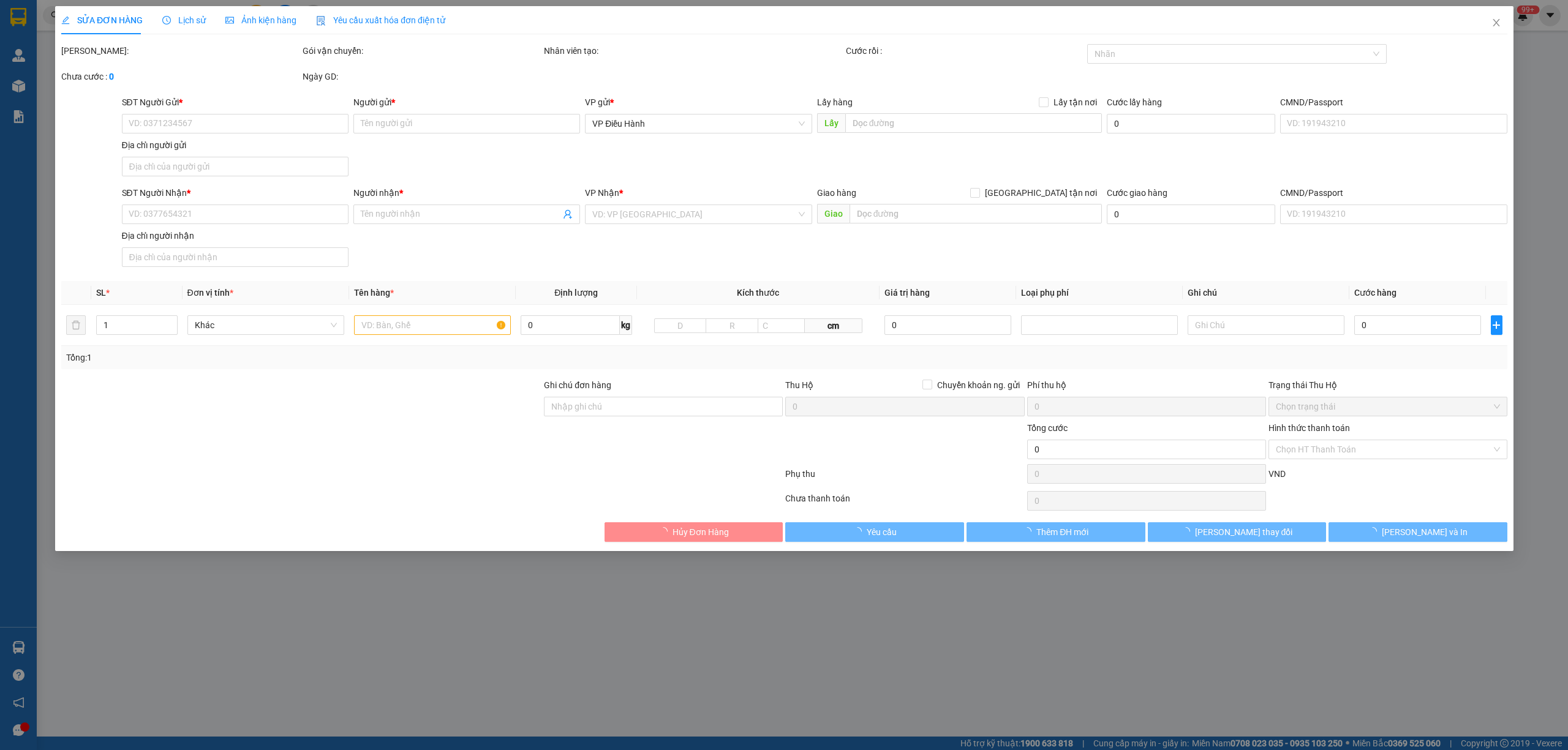
type input "Hoàng Hà"
checkbox input "true"
type input "đ/c: 372/12 Ðiện Biên Phủ - Phường 11 - Quận 10 - TP. Hồ Chí Minh"
type input "295.000"
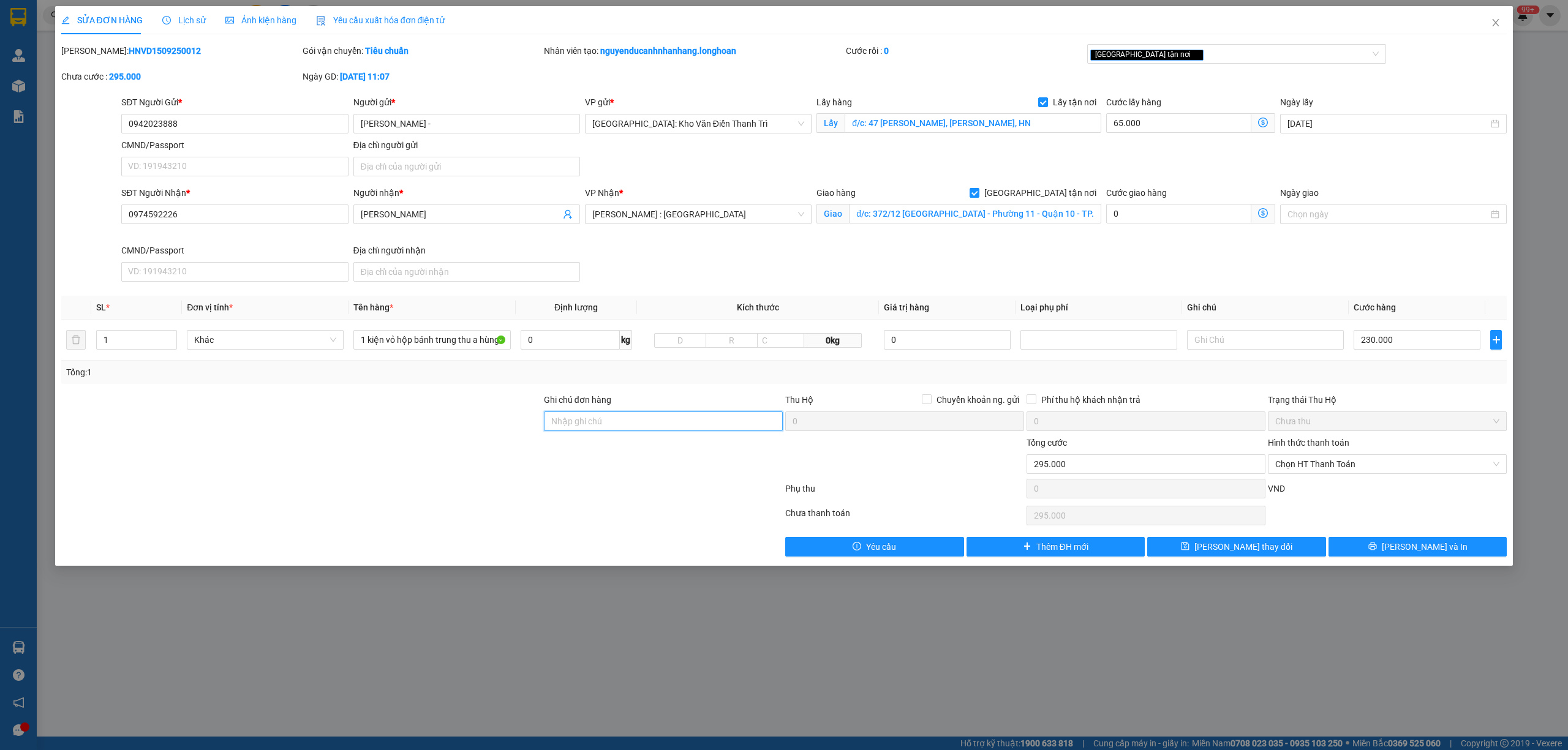
click at [598, 424] on input "Ghi chú đơn hàng" at bounding box center [663, 421] width 239 height 20
type input "c"
type input "cập nhật đ/c gửi"
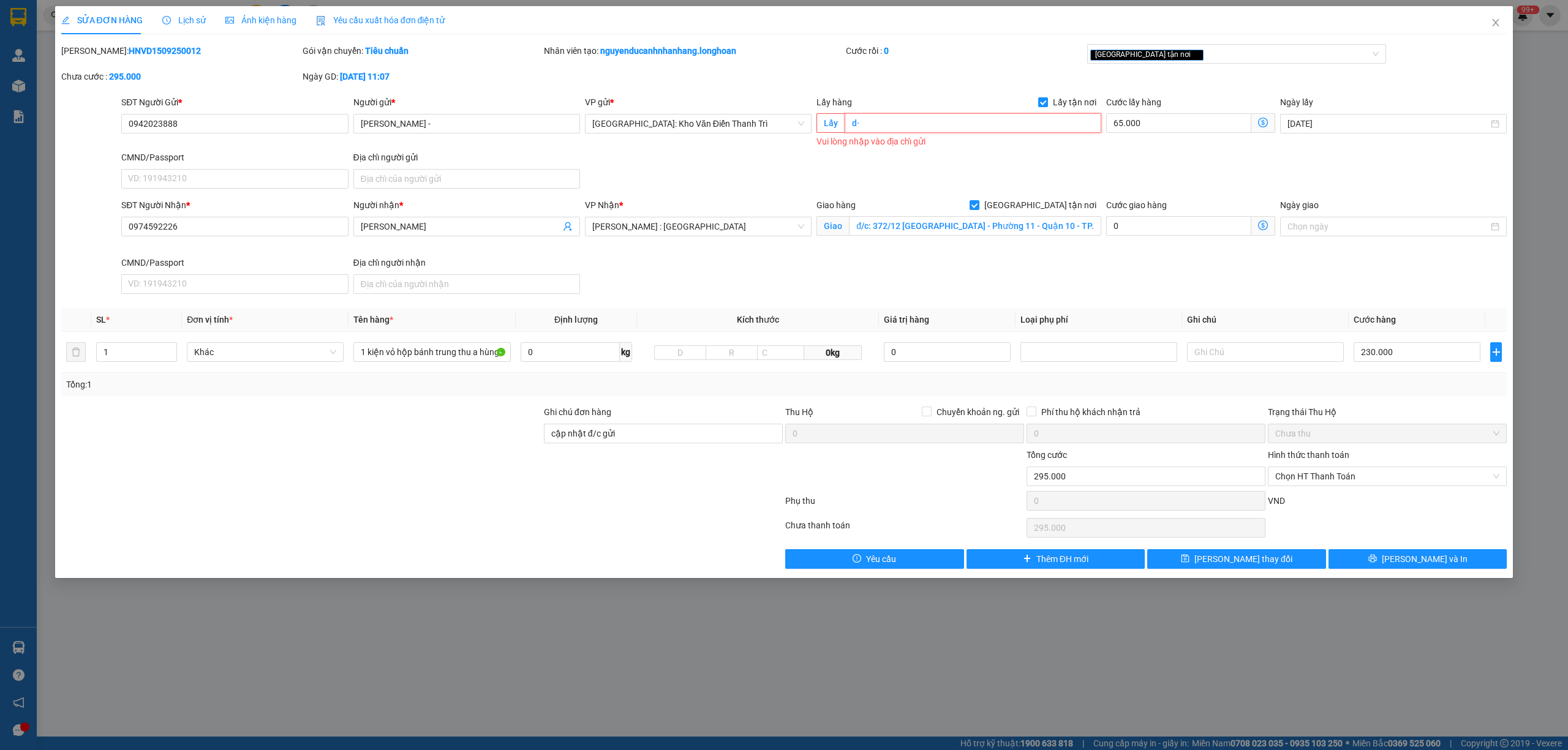
type input "d"
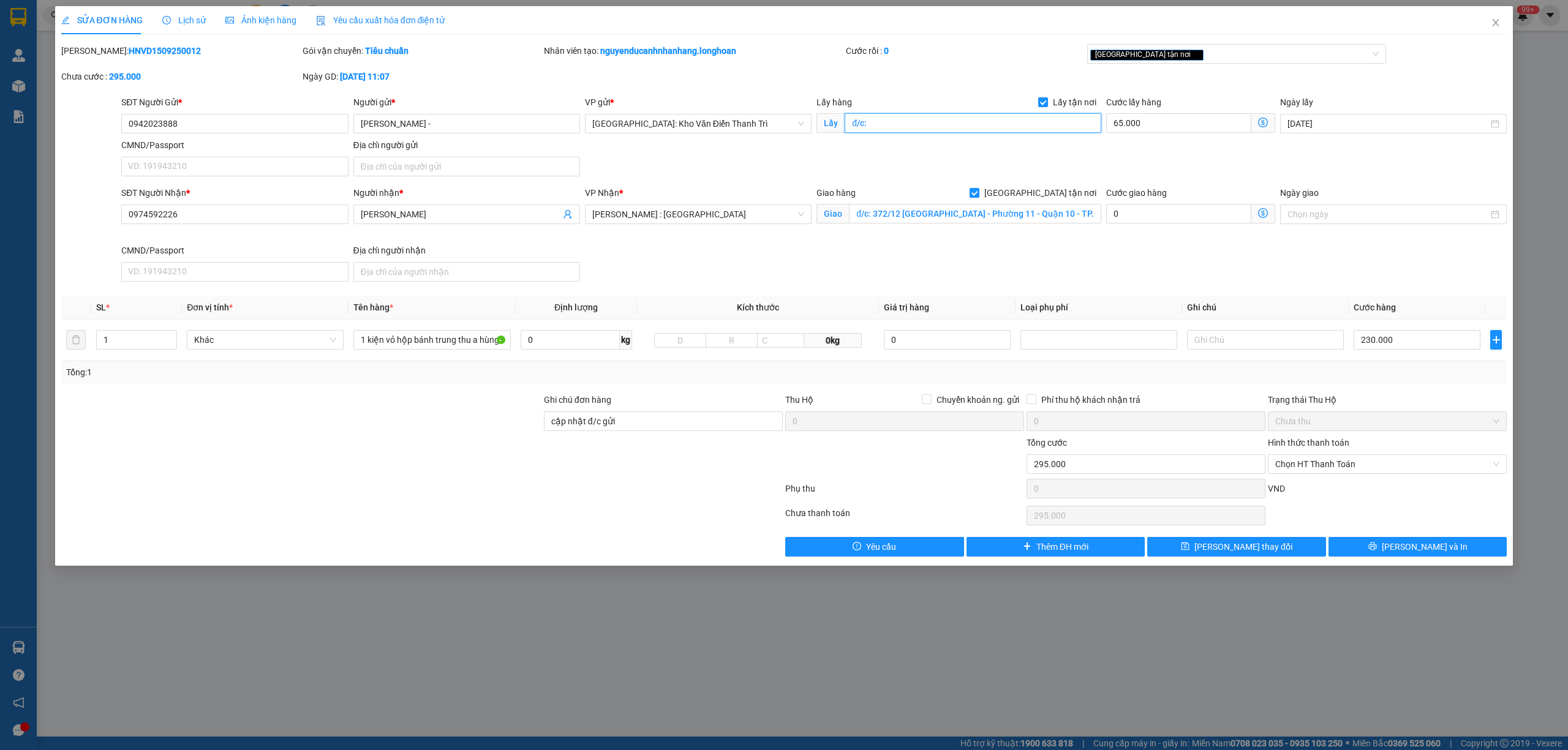
paste input "47 vũ ngọc phan, láng hạ, đống đa"
type input "đ/c: 47 vũ ngọc phan, láng hạ, đống đa"
click at [1230, 552] on span "[PERSON_NAME] thay đổi" at bounding box center [1243, 546] width 98 height 13
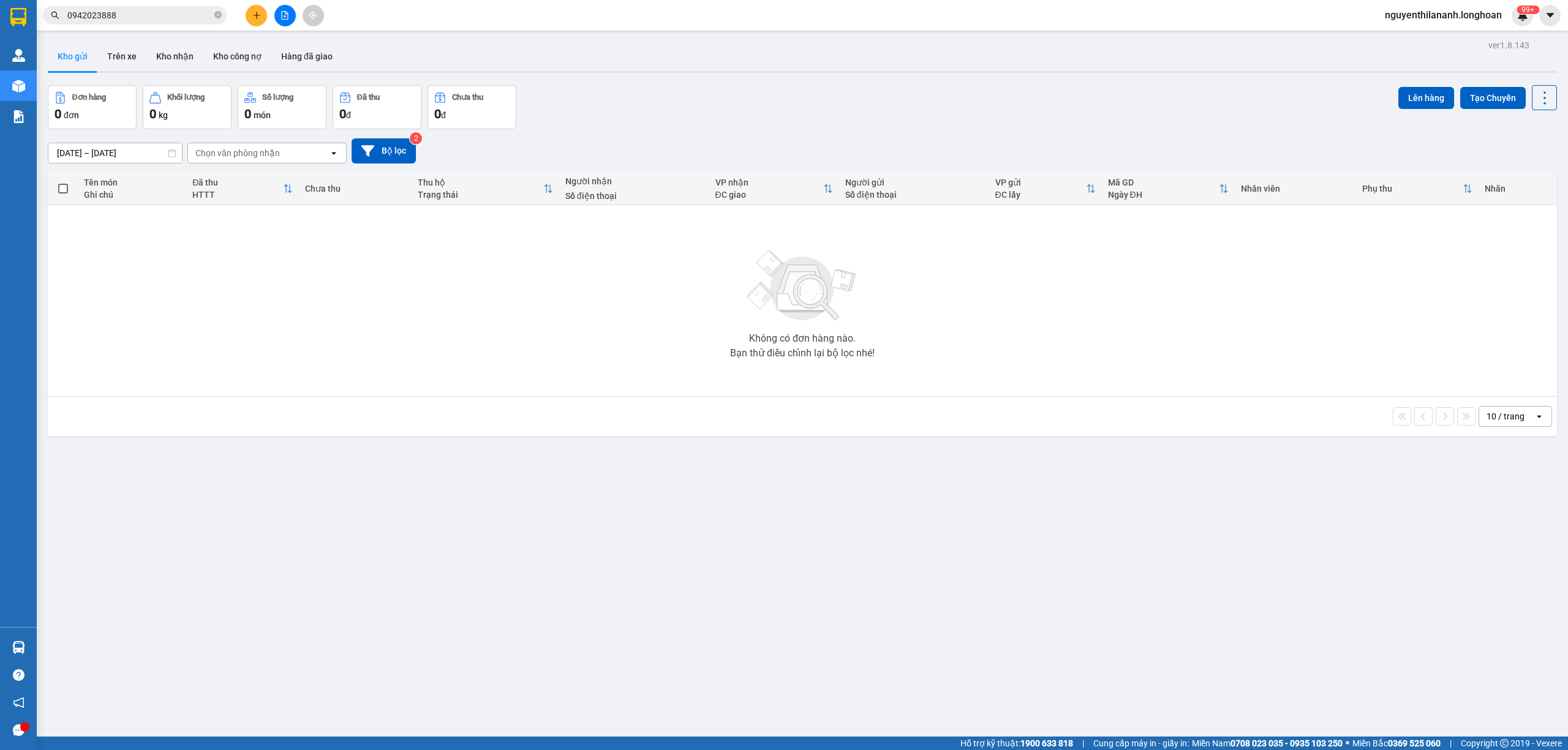
click at [116, 13] on input "0942023888" at bounding box center [139, 15] width 144 height 13
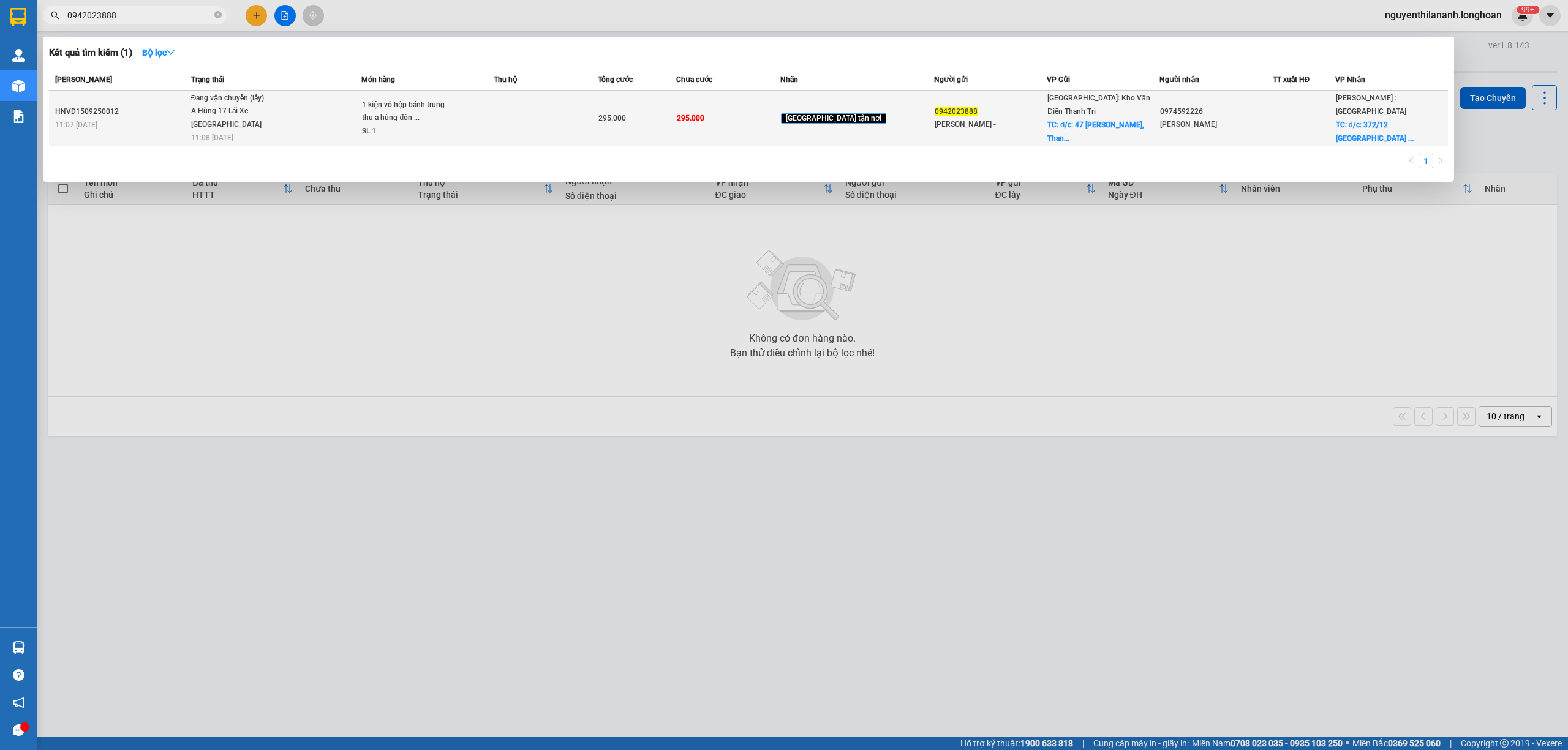
click at [142, 101] on td "HNVD1509250012 11:07 - 15/09" at bounding box center [118, 118] width 139 height 56
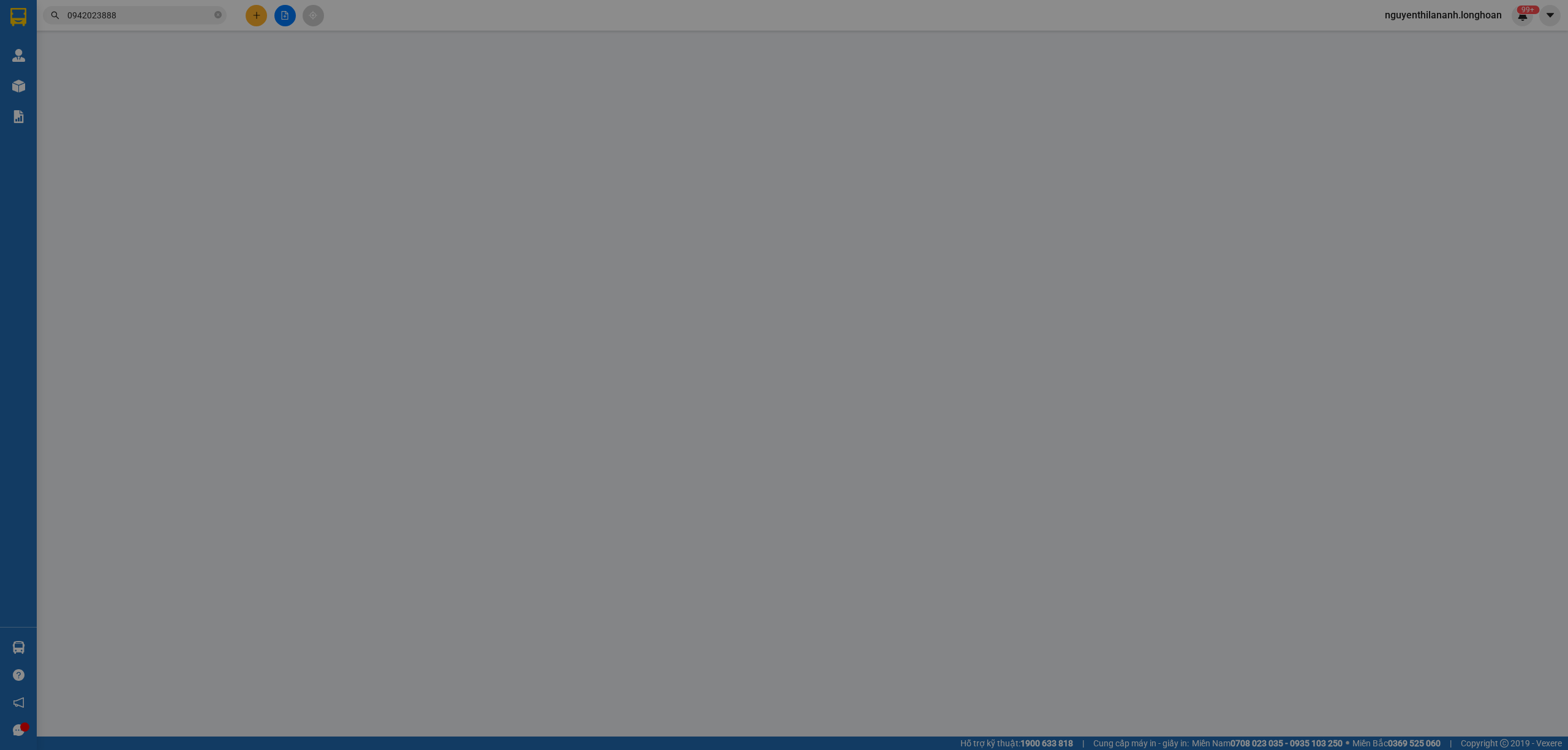
type input "0942023888"
type input "Hồng Liên -"
checkbox input "true"
type input "đ/c: 47 vũ ngọc phan, láng hạ, đống đa"
type input "0974592226"
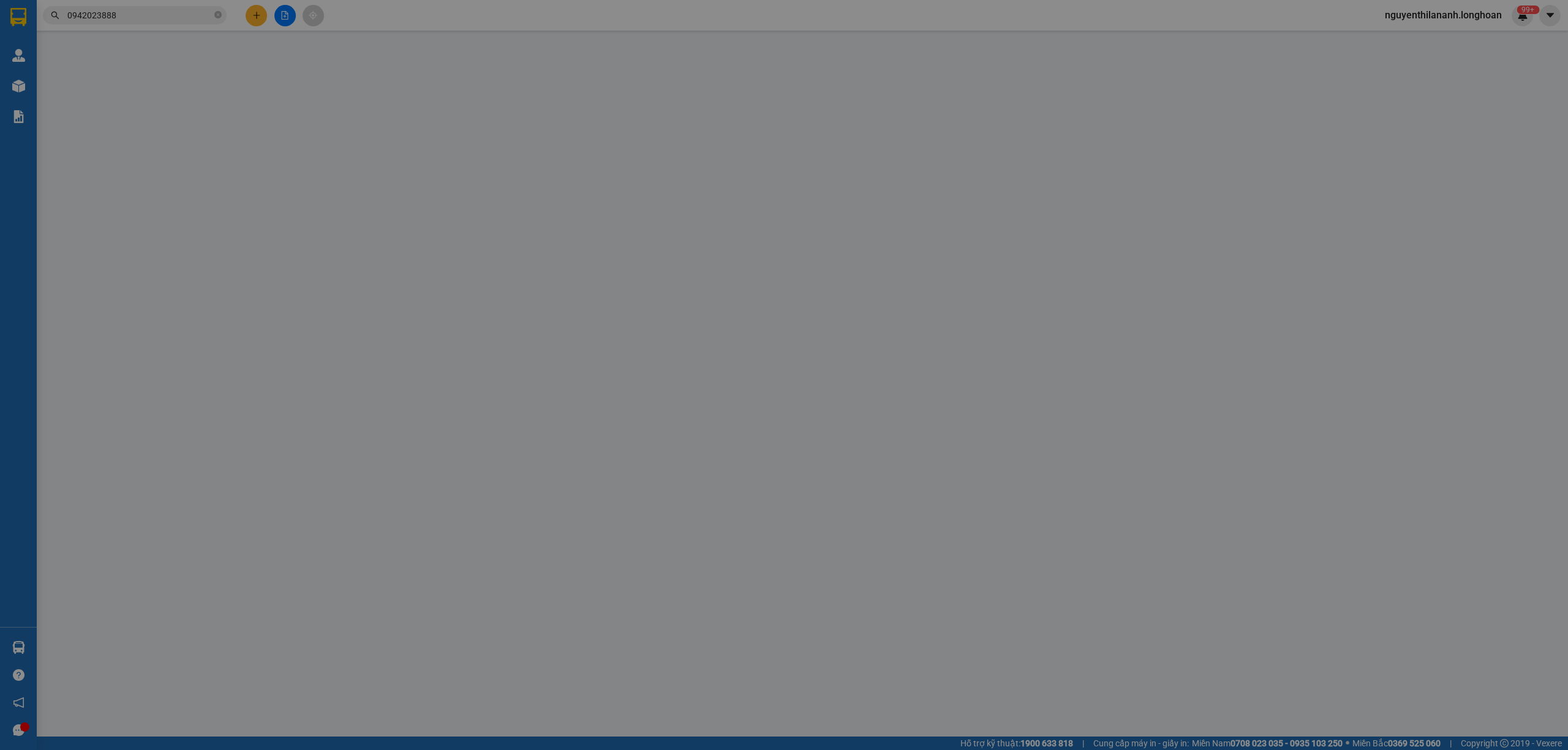
type input "Hoàng Hà"
checkbox input "true"
type input "đ/c: 372/12 Ðiện Biên Phủ - Phường 11 - Quận 10 - TP. Hồ Chí Minh"
type input "cập nhật đ/c gửi"
type input "295.000"
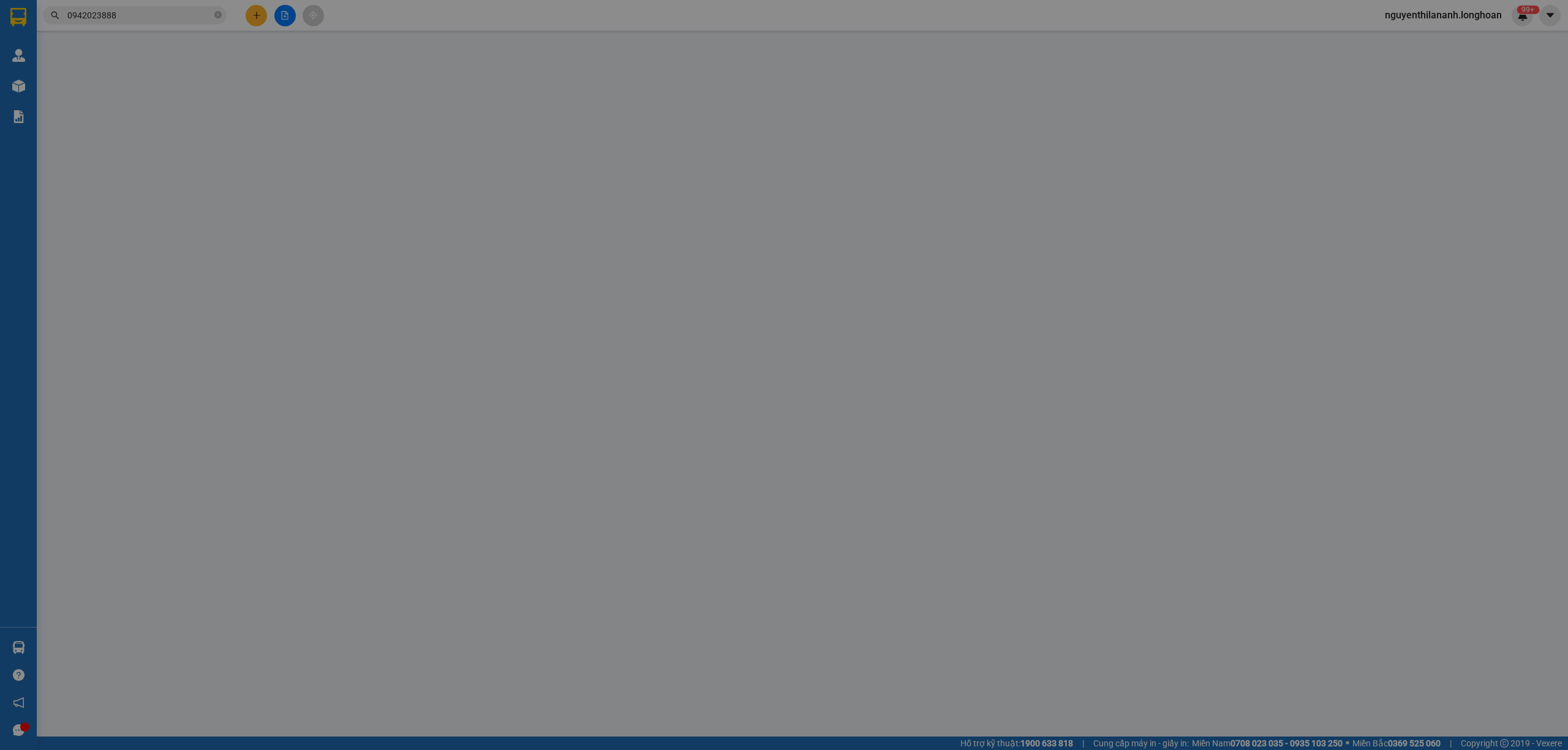
type input "295.000"
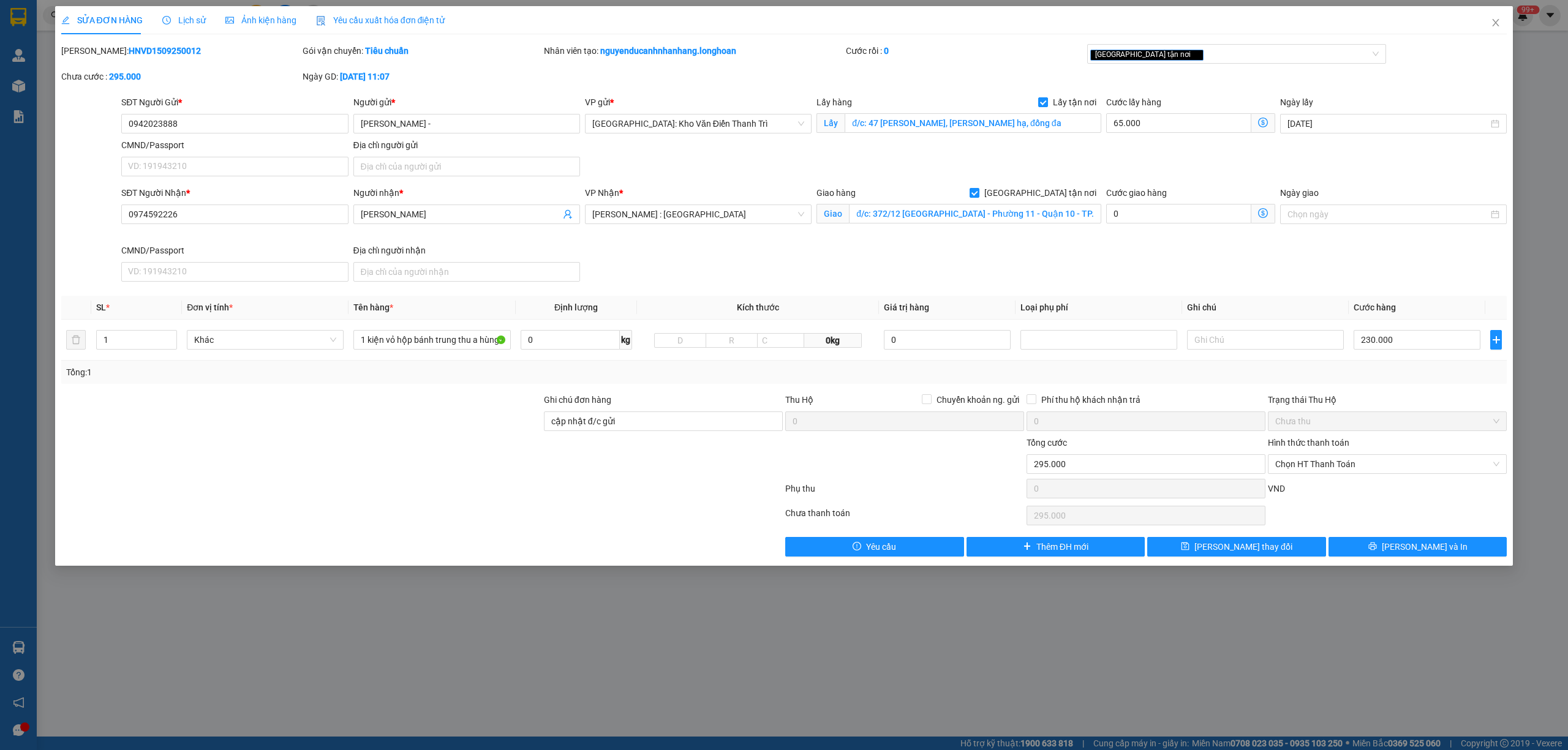
click at [176, 16] on span "Lịch sử" at bounding box center [184, 20] width 43 height 10
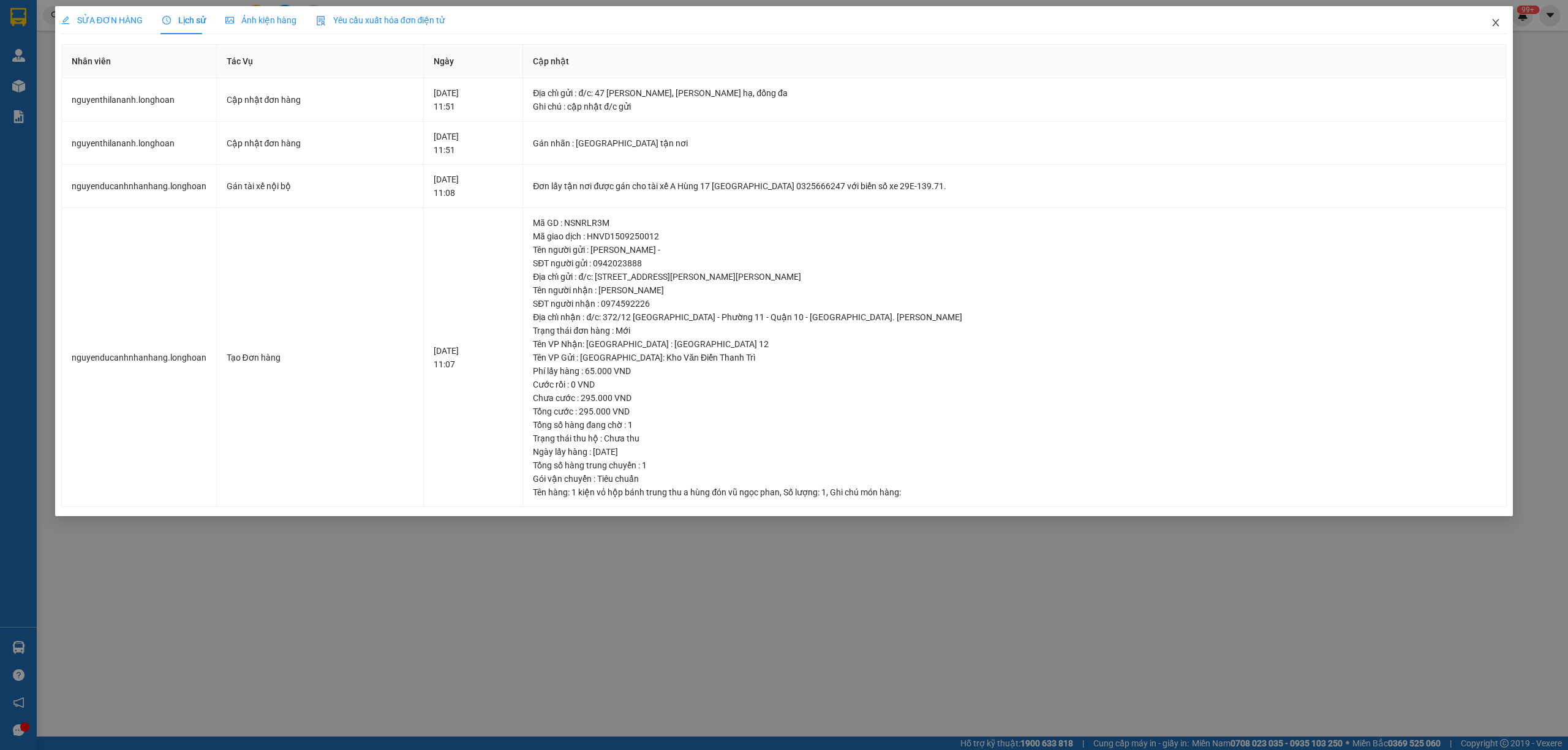
drag, startPoint x: 1494, startPoint y: 23, endPoint x: 1488, endPoint y: 24, distance: 6.1
click at [1488, 24] on span "Close" at bounding box center [1495, 23] width 34 height 34
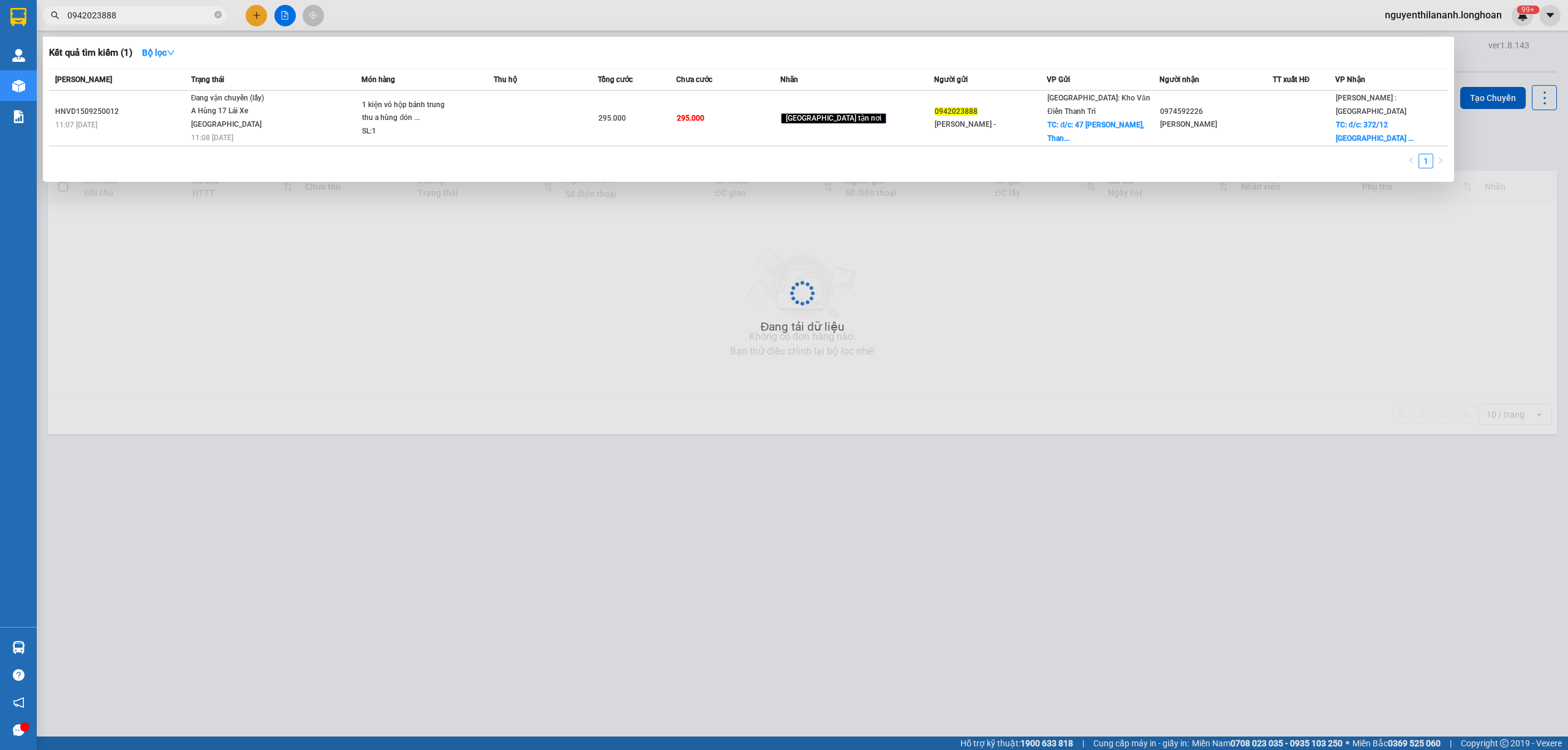
click at [154, 20] on input "0942023888" at bounding box center [139, 15] width 144 height 13
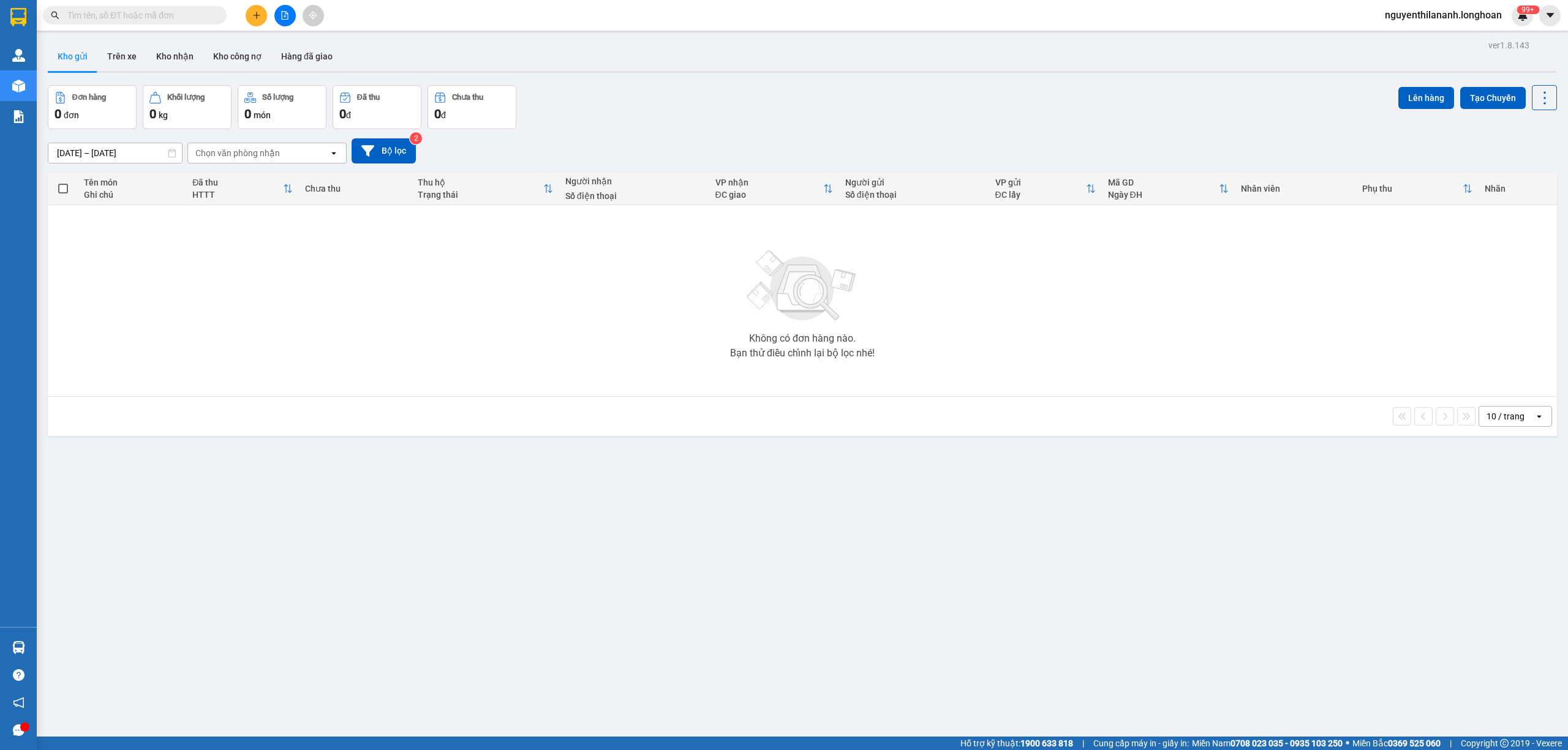
paste input "0931331108"
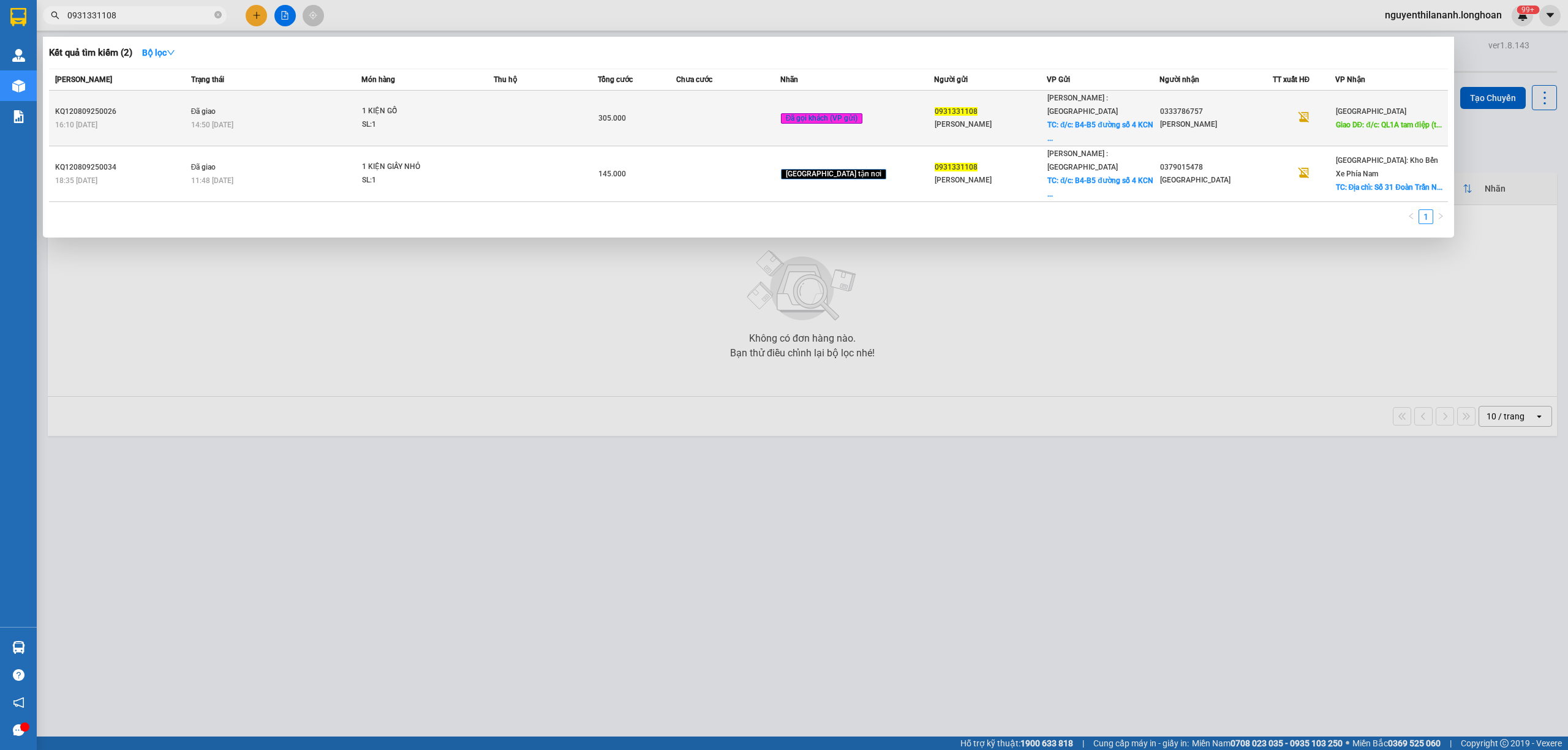
type input "0931331108"
click at [149, 105] on div "KQ120809250026" at bounding box center [121, 111] width 132 height 13
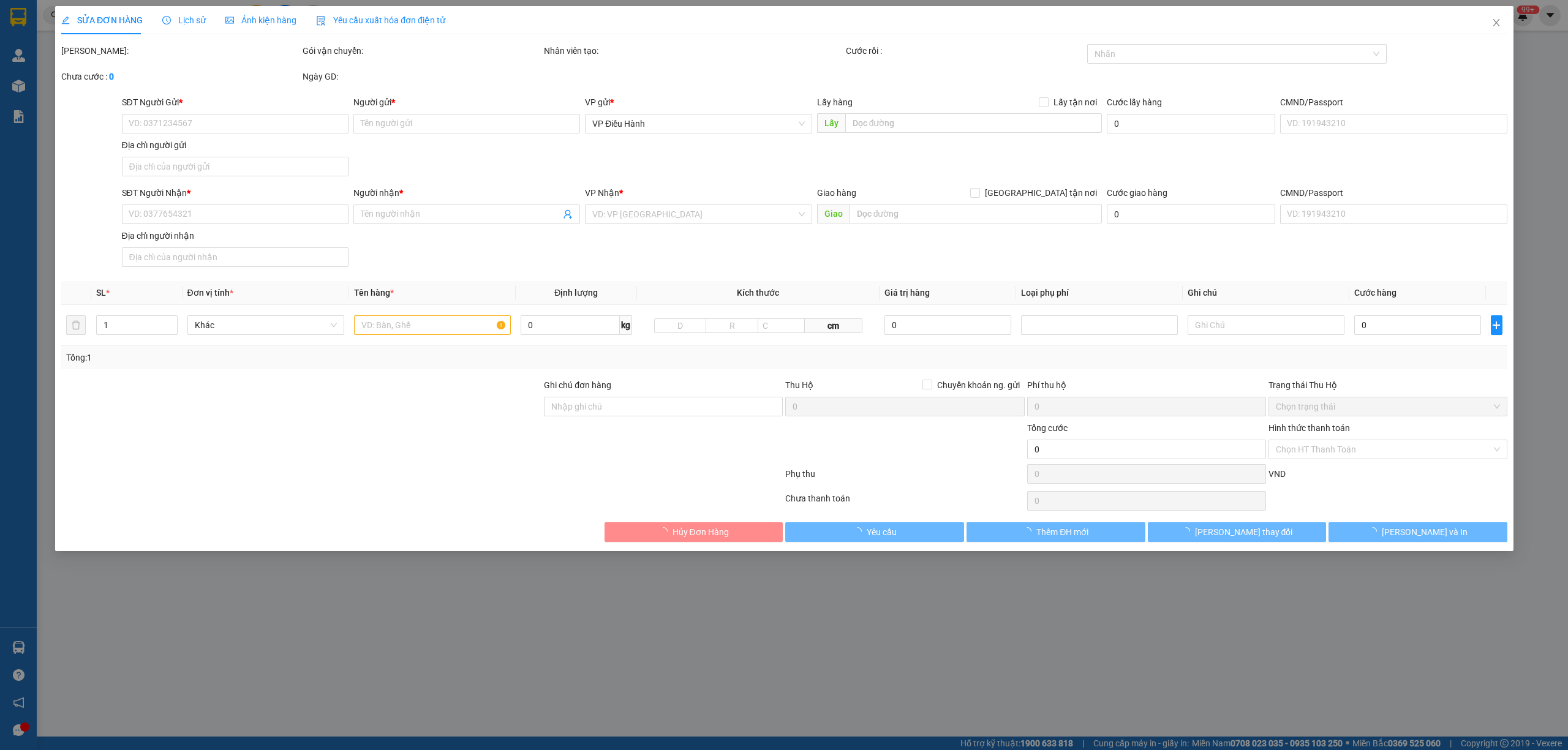
type input "0931331108"
type input "Lê Thảo"
checkbox input "true"
type input "đ/c: B4-B5 đường số 4 KCN Nhị Xuân, Xuân Thới Sơn, Hóc Môn , TP HCM"
type input "65.000"
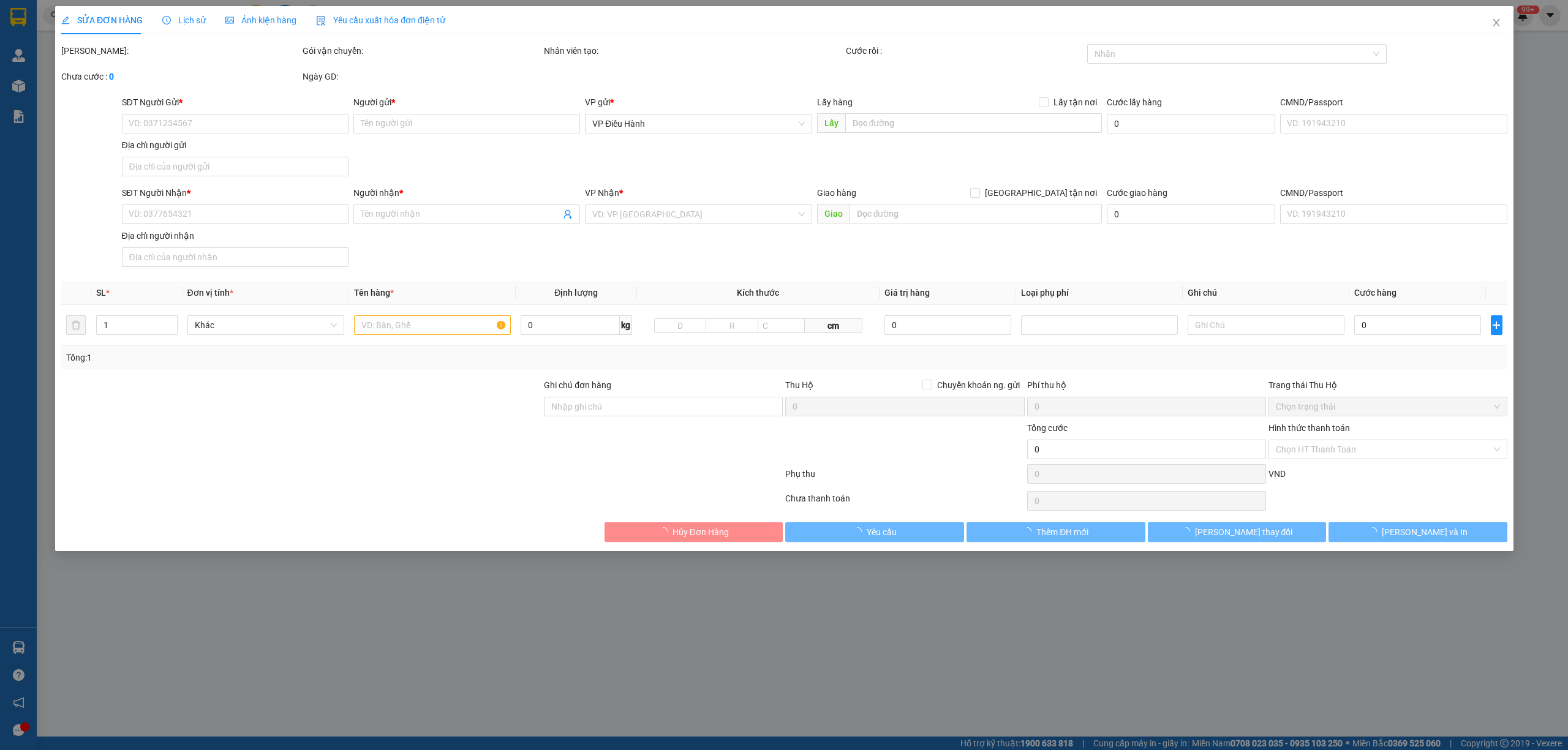
type input "0333786757"
type input "Phương Trần"
type input "đ/c: QL1A tam điệp (tổ 6 nam sơn, tam điệp ninh bình)"
type input "305.000"
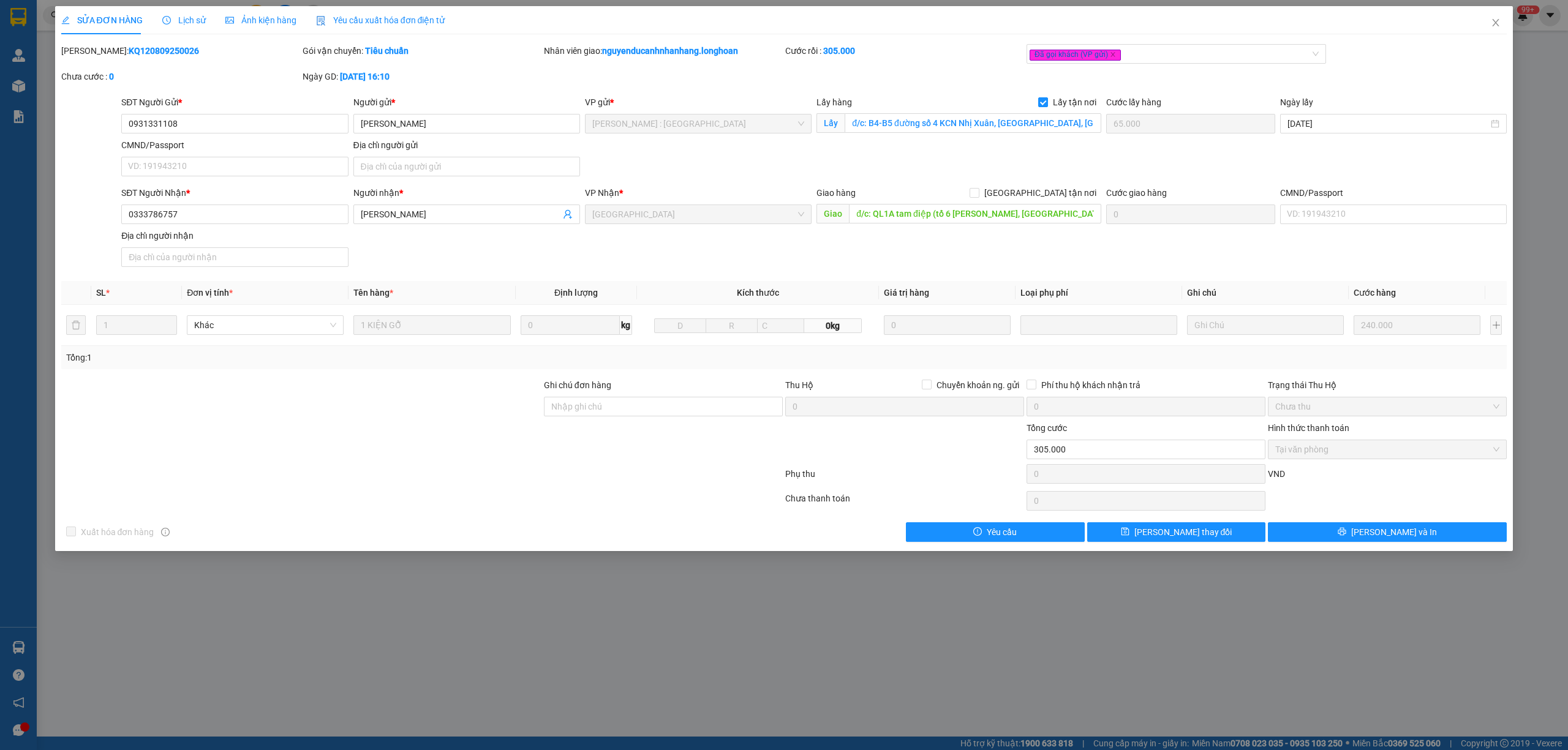
click at [194, 15] on span "Lịch sử" at bounding box center [184, 20] width 43 height 10
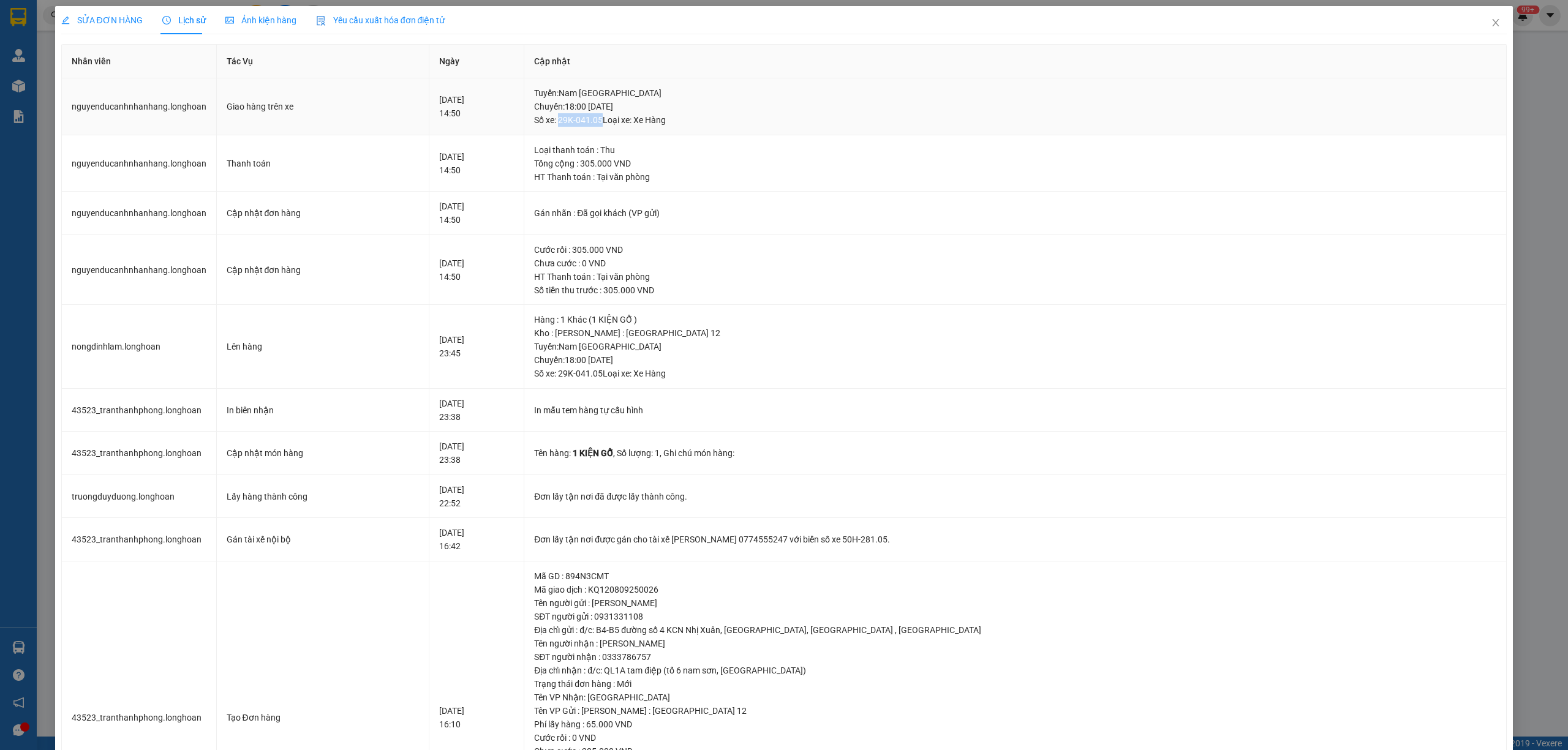
drag, startPoint x: 665, startPoint y: 120, endPoint x: 626, endPoint y: 124, distance: 39.2
click at [626, 124] on div "Tuyến : Nam Trung Bắc QL1A Chuyến: 18:00 ngày 10-09-2025 Số xe: 29K-041.05 Loại…" at bounding box center [1015, 106] width 962 height 41
copy div "29K-041.05"
click at [113, 20] on span "SỬA ĐƠN HÀNG" at bounding box center [102, 20] width 81 height 10
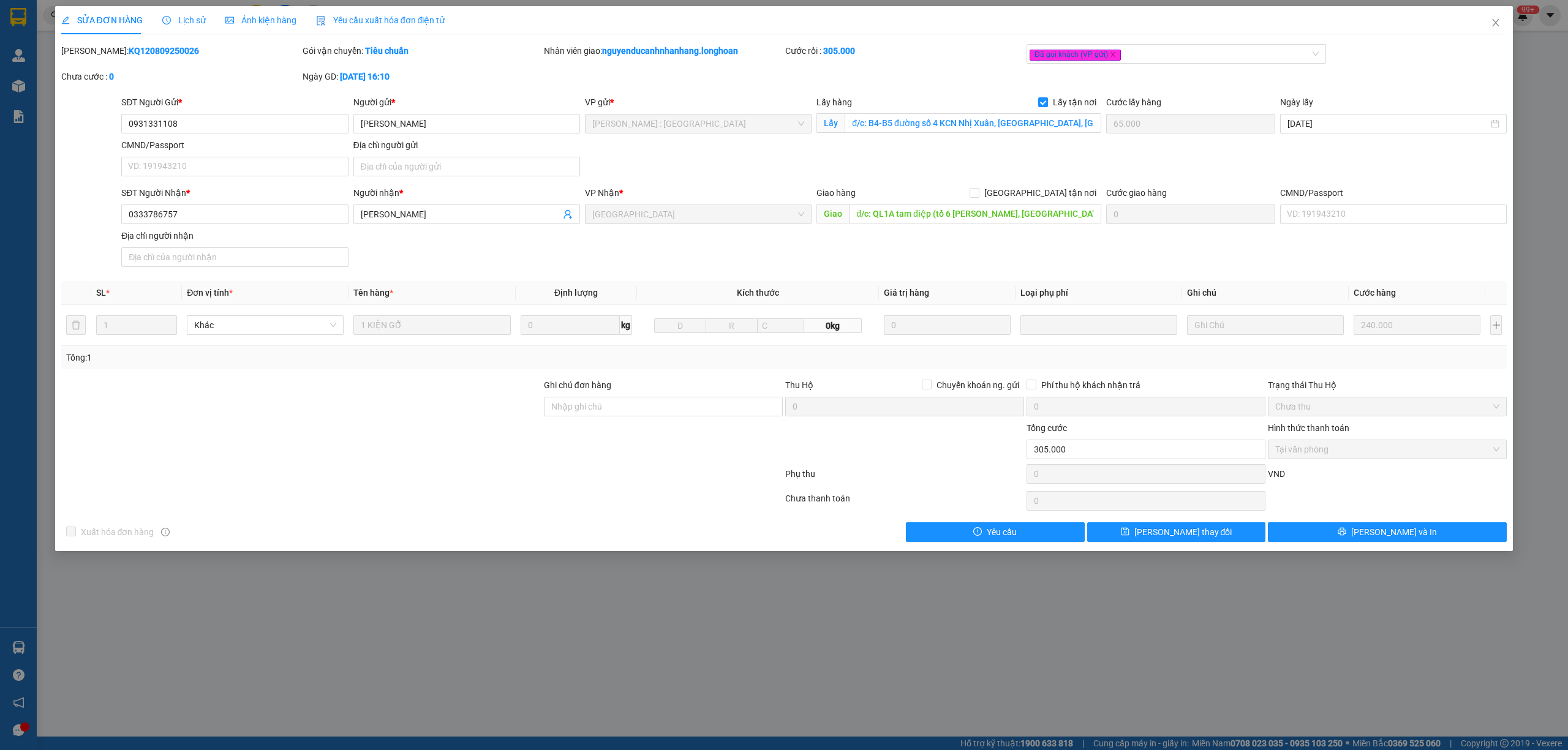
drag, startPoint x: 164, startPoint y: 46, endPoint x: 93, endPoint y: 48, distance: 71.0
click at [93, 48] on div "Mã ĐH: KQ120809250026" at bounding box center [180, 50] width 239 height 13
copy b "KQ120809250026"
click at [1494, 22] on icon "close" at bounding box center [1495, 22] width 10 height 10
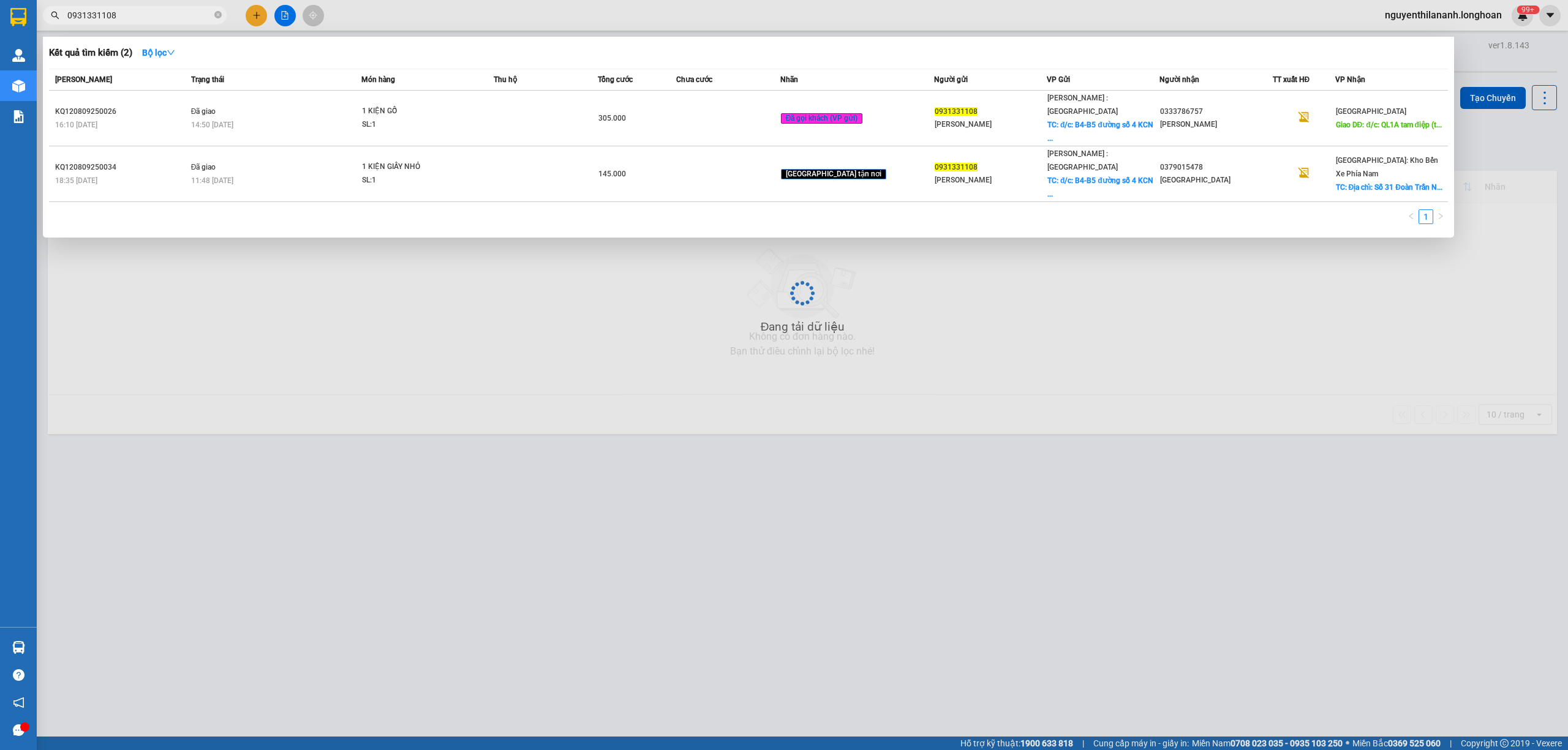
click at [150, 16] on input "0931331108" at bounding box center [139, 15] width 144 height 13
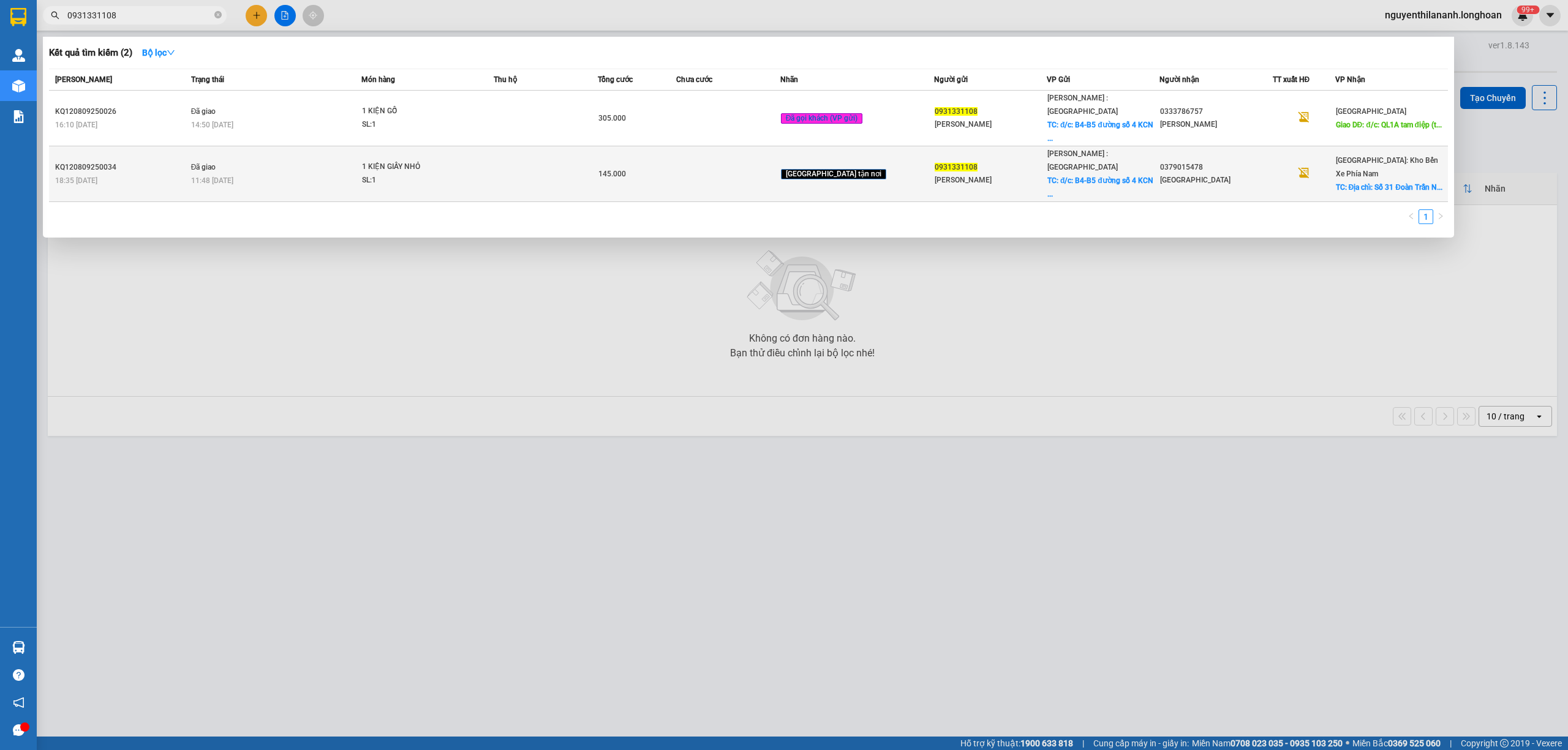
click at [139, 161] on div "KQ120809250034" at bounding box center [121, 167] width 132 height 13
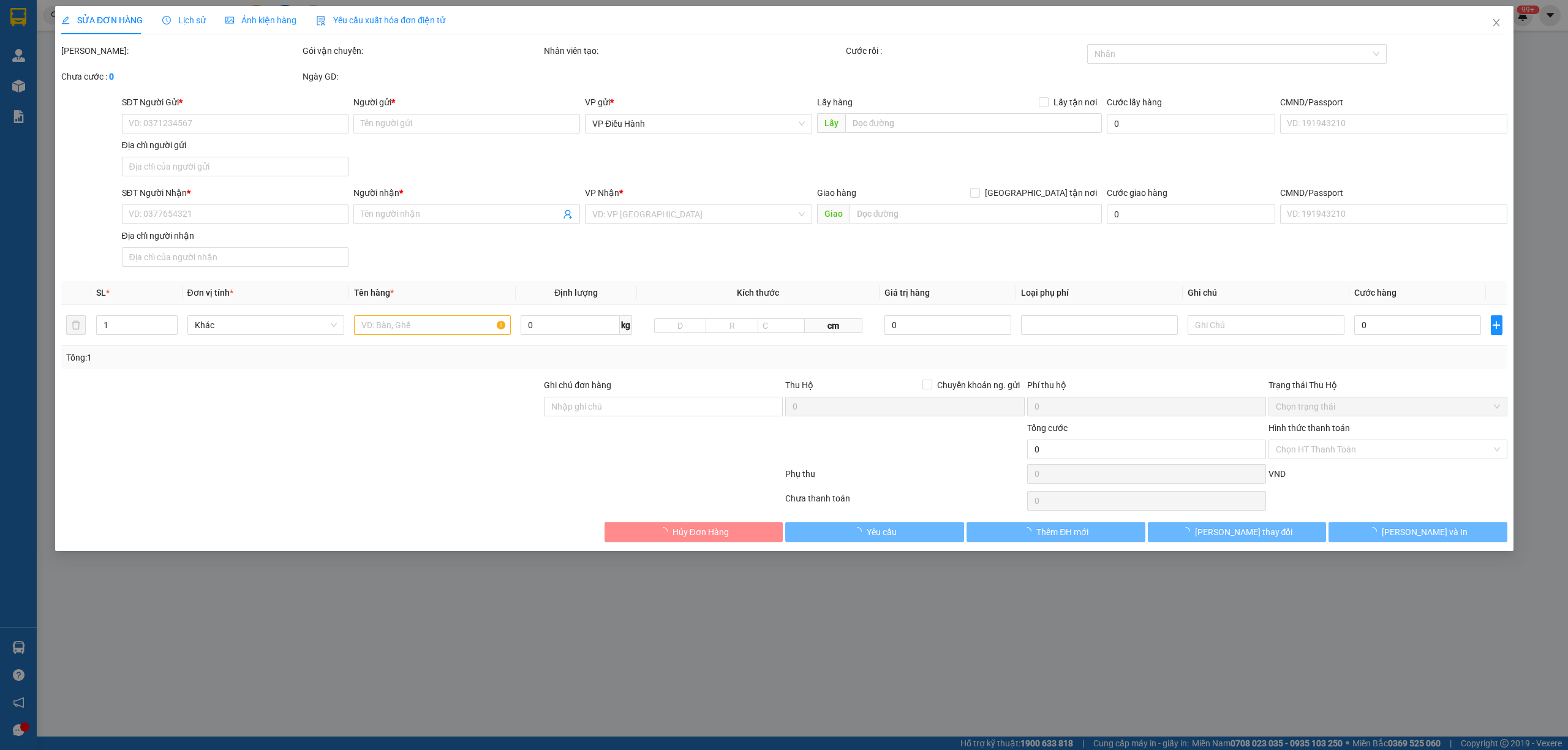
type input "0931331108"
type input "Lê Thảo"
checkbox input "true"
type input "đ/c: B4-B5 đường số 4 KCN Nhị Xuân, Xuân Thới Sơn, Hóc Môn , TP HCM"
type input "65.000"
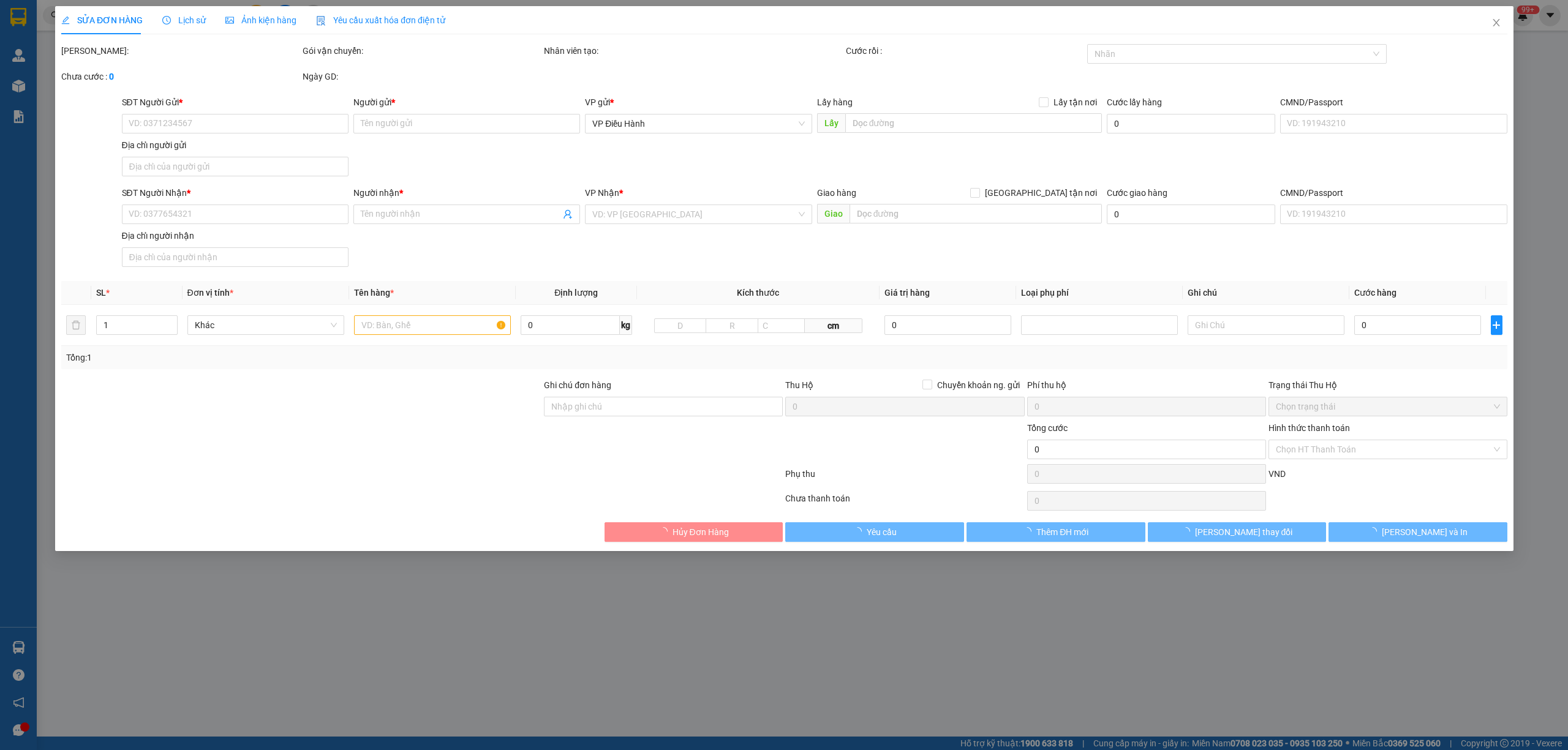
type input "0379015478"
type input "Thanh Nam"
checkbox input "true"
type input "Địa chỉ: Số 31 Đoàn Trần Nghiệp, Vĩnh Phước ,tp Nha Trang"
type input "145.000"
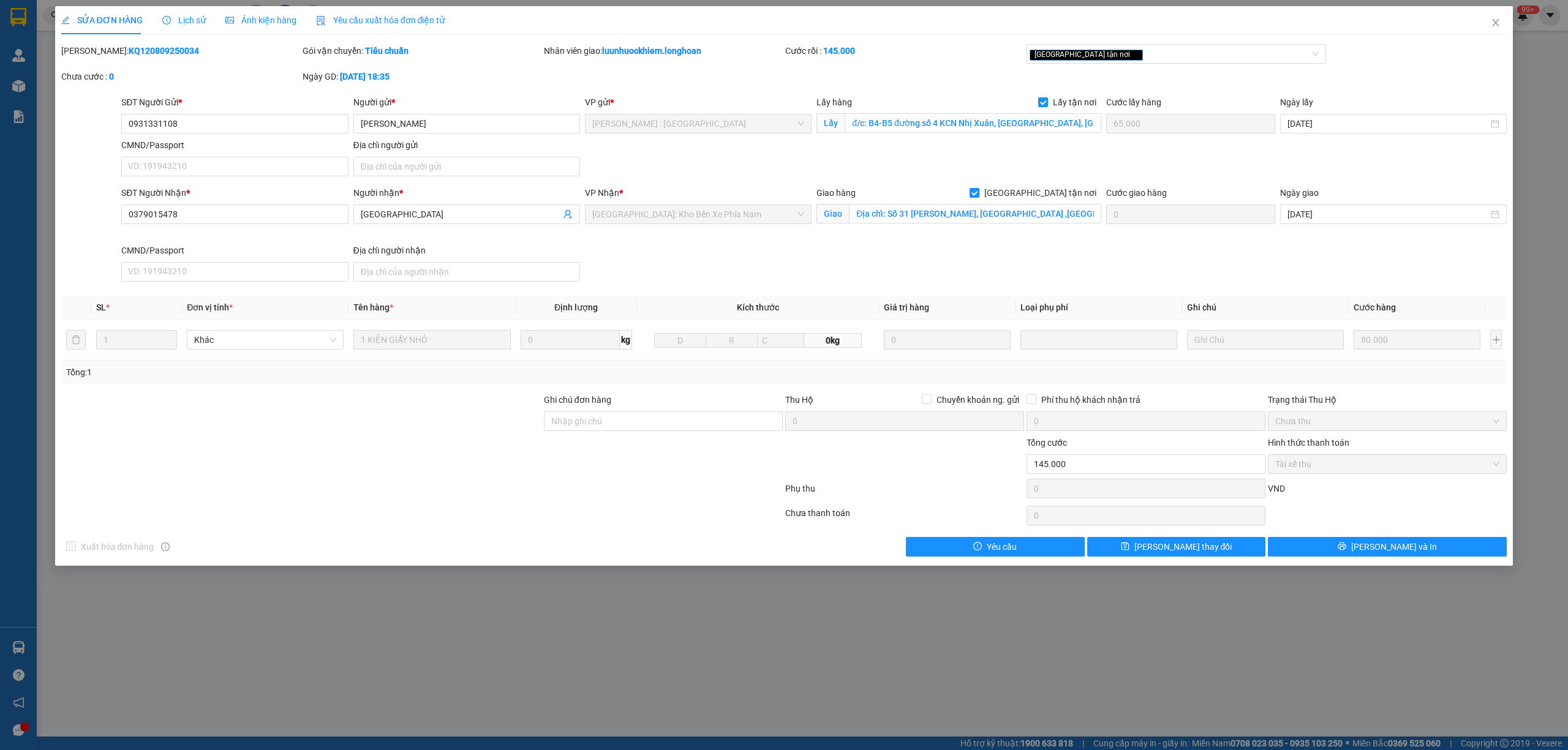
drag, startPoint x: 170, startPoint y: 55, endPoint x: 90, endPoint y: 56, distance: 80.0
click at [90, 56] on div "Mã ĐH: KQ120809250034" at bounding box center [180, 50] width 239 height 13
copy b "KQ120809250034"
click at [1495, 28] on span "Close" at bounding box center [1495, 23] width 34 height 34
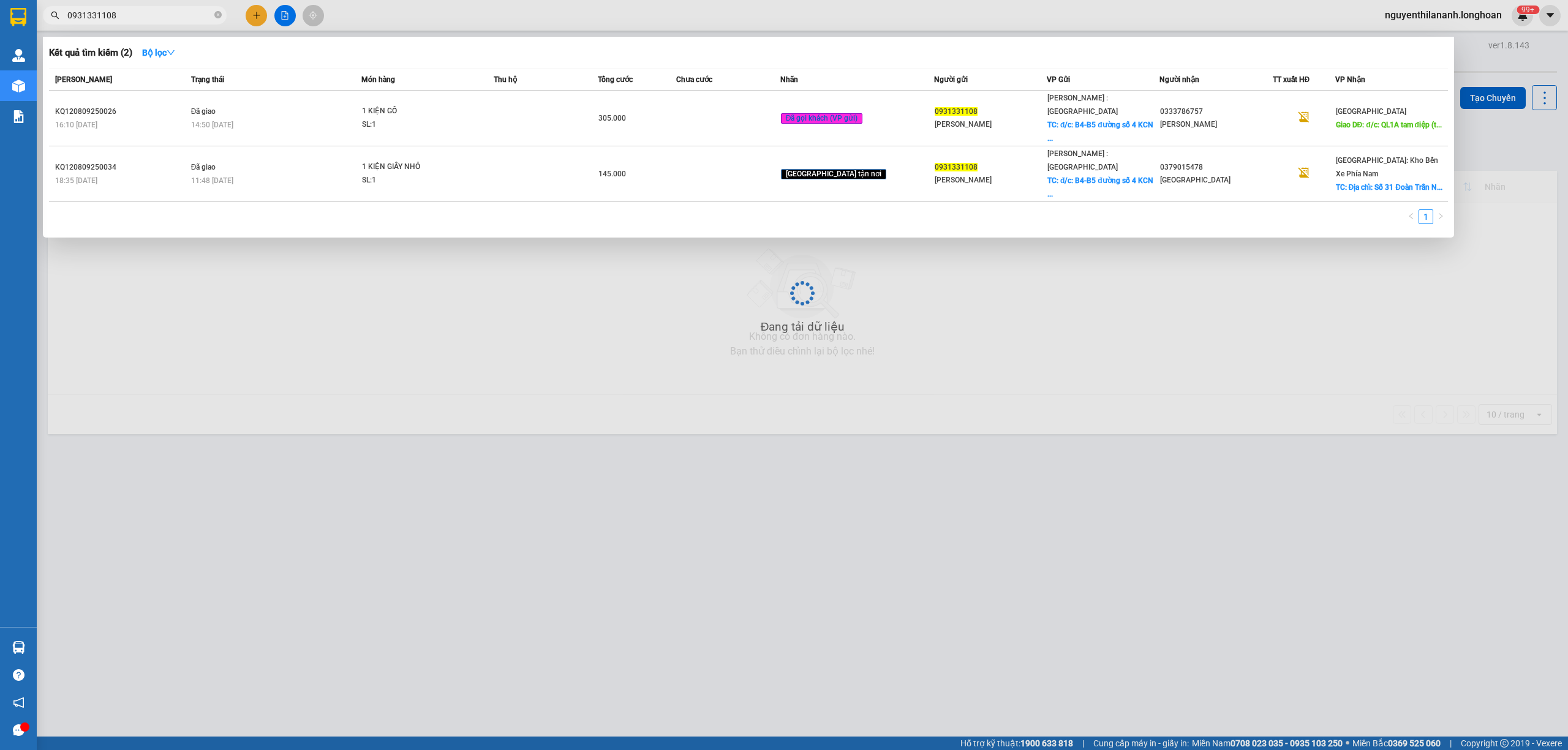
click at [147, 21] on input "0931331108" at bounding box center [139, 15] width 144 height 13
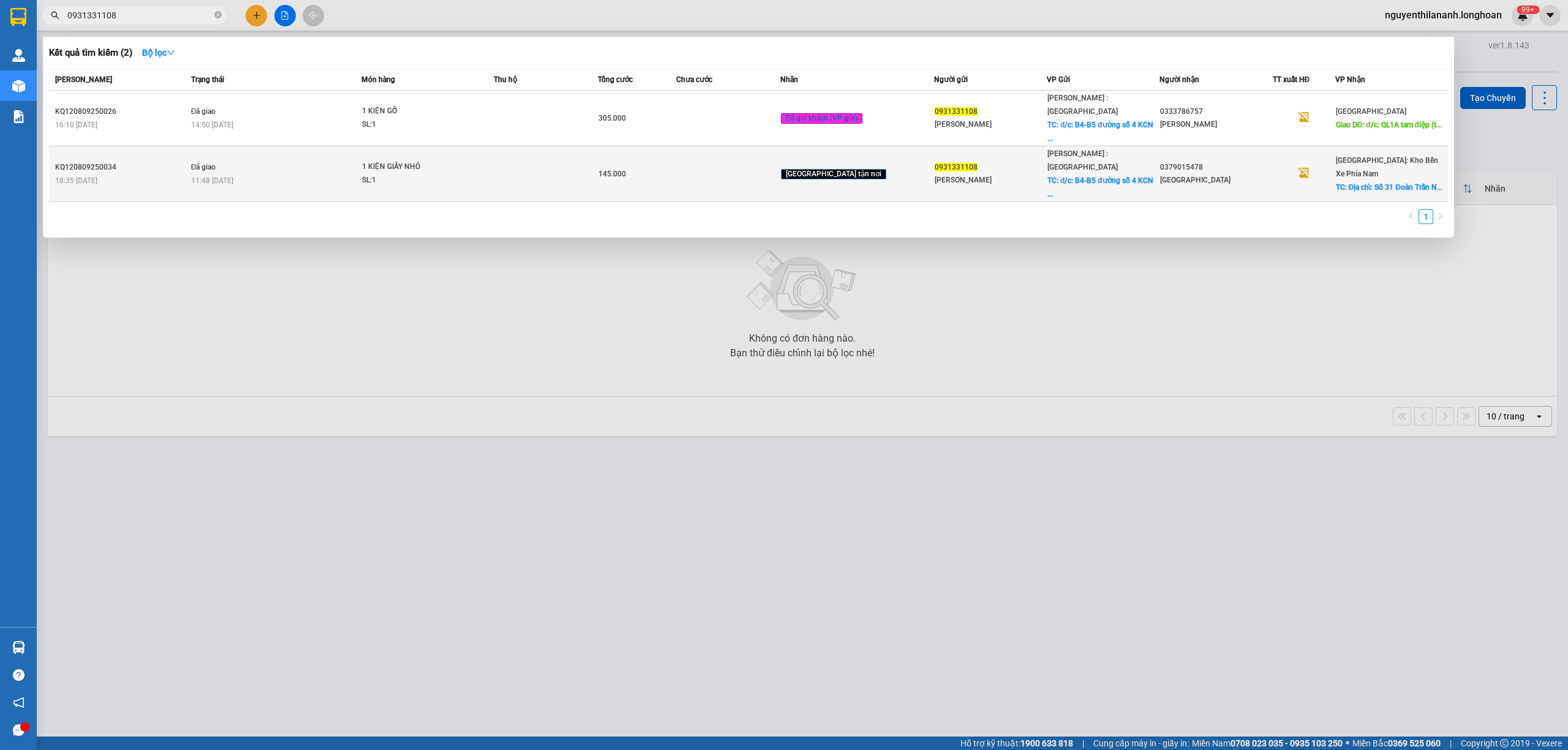
click at [173, 174] on div "18:35 - 08/09" at bounding box center [121, 180] width 132 height 13
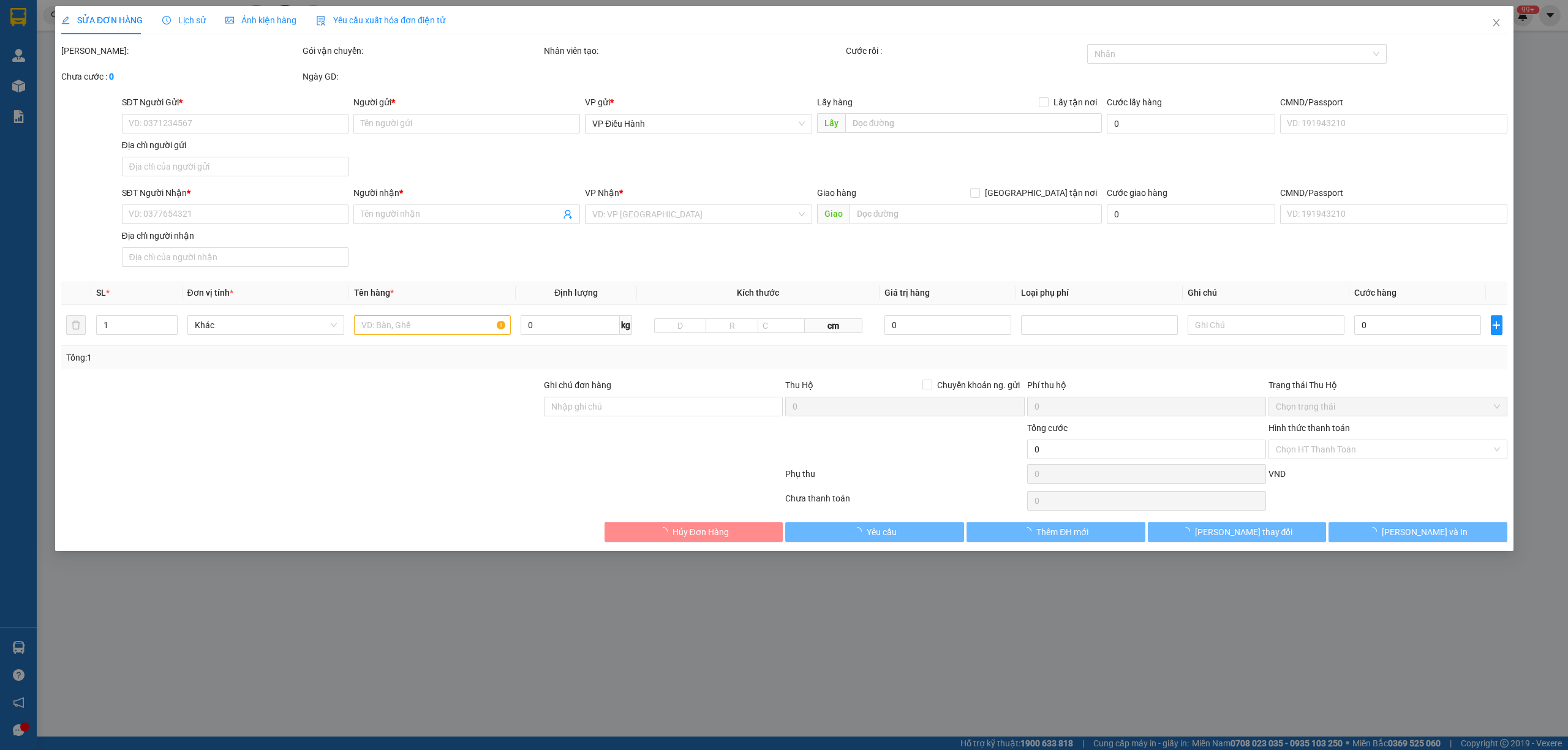
type input "0931331108"
type input "Lê Thảo"
checkbox input "true"
type input "đ/c: B4-B5 đường số 4 KCN Nhị Xuân, Xuân Thới Sơn, Hóc Môn , TP HCM"
type input "65.000"
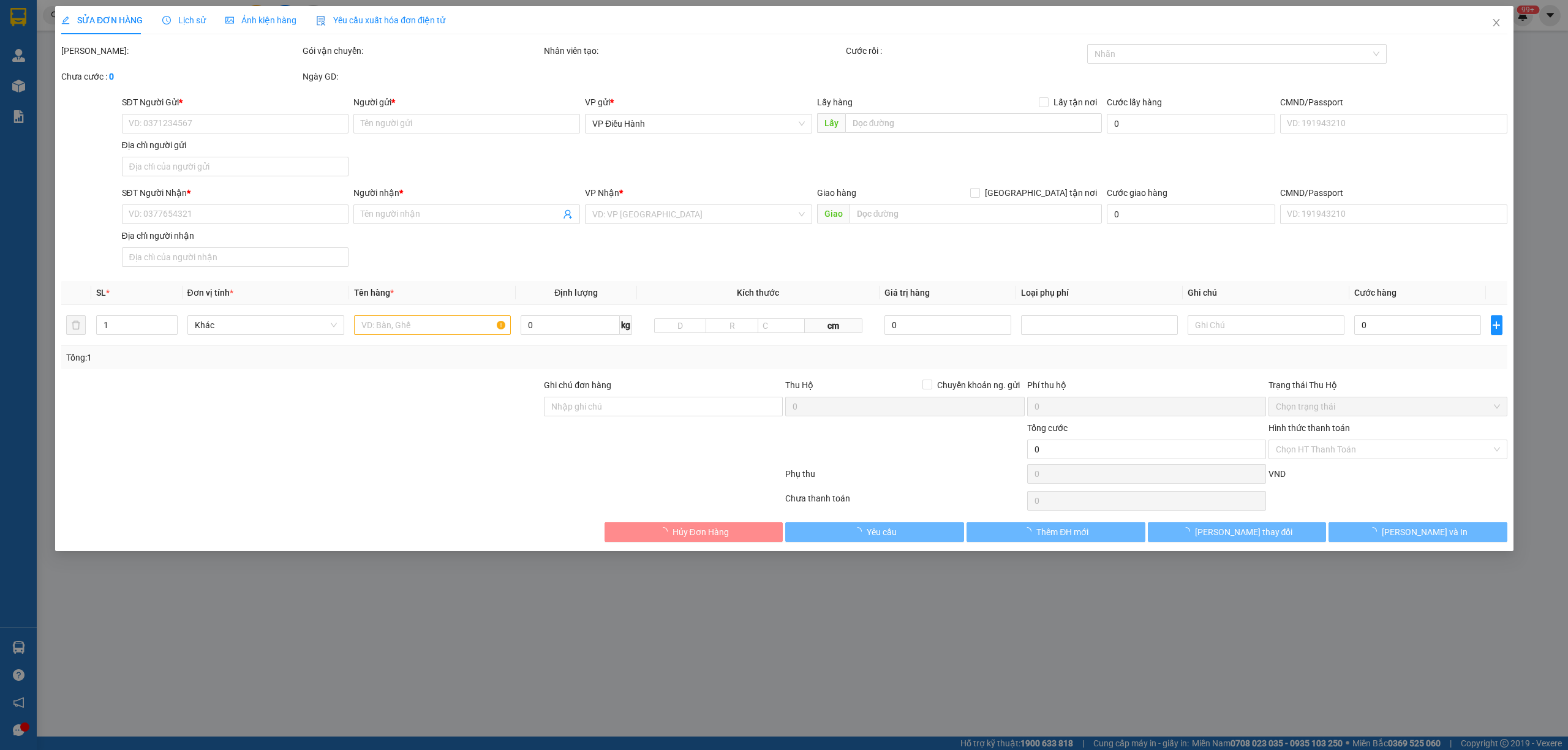
type input "0379015478"
type input "Thanh Nam"
checkbox input "true"
type input "Địa chỉ: Số 31 Đoàn Trần Nghiệp, Vĩnh Phước ,tp Nha Trang"
type input "145.000"
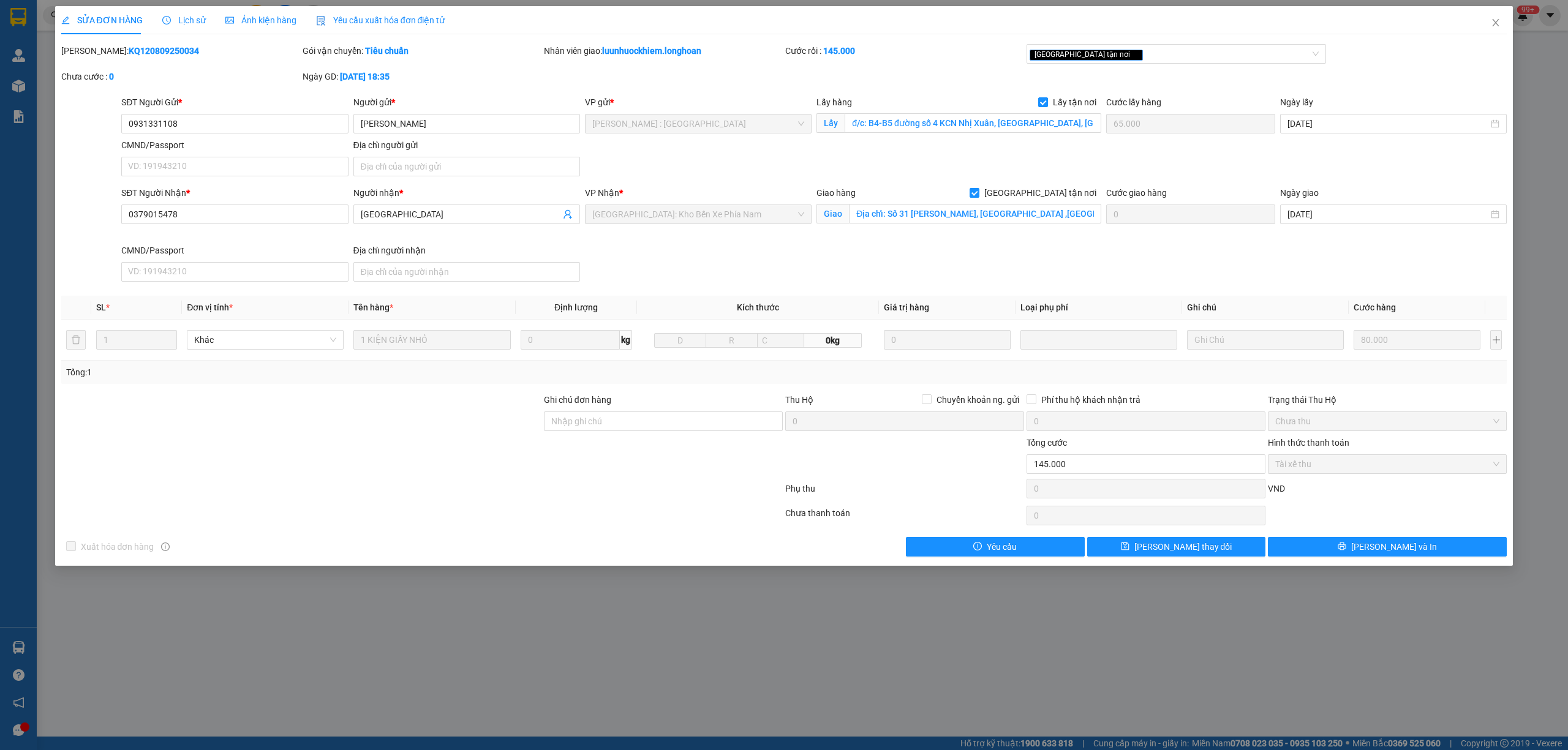
click at [202, 15] on div "SỬA ĐƠN HÀNG Lịch sử Ảnh kiện hàng Yêu cầu xuất hóa đơn điện tử" at bounding box center [253, 20] width 384 height 28
click at [197, 22] on span "Lịch sử" at bounding box center [184, 20] width 43 height 10
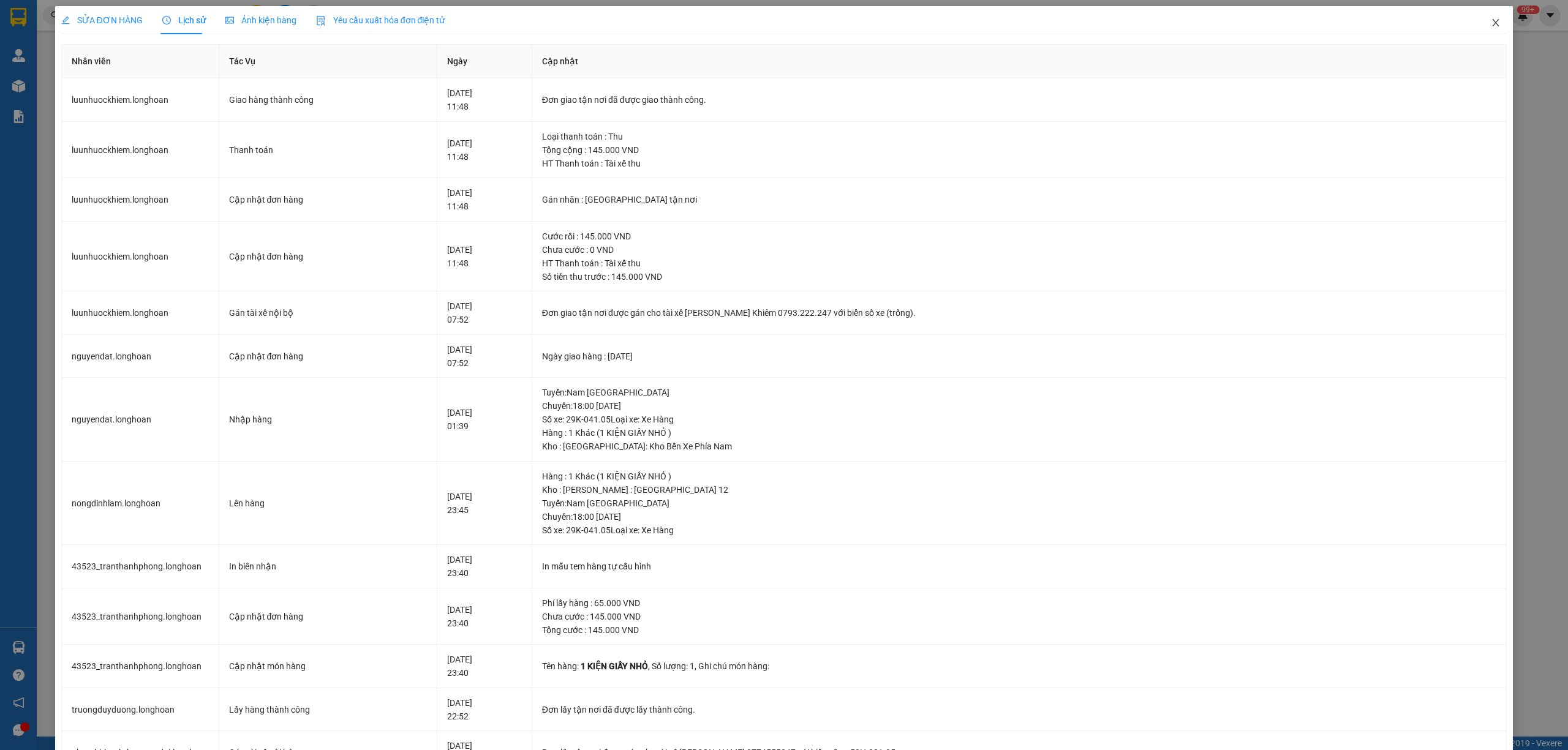
drag, startPoint x: 1488, startPoint y: 22, endPoint x: 1375, endPoint y: 0, distance: 115.1
click at [1490, 22] on icon "close" at bounding box center [1495, 22] width 10 height 10
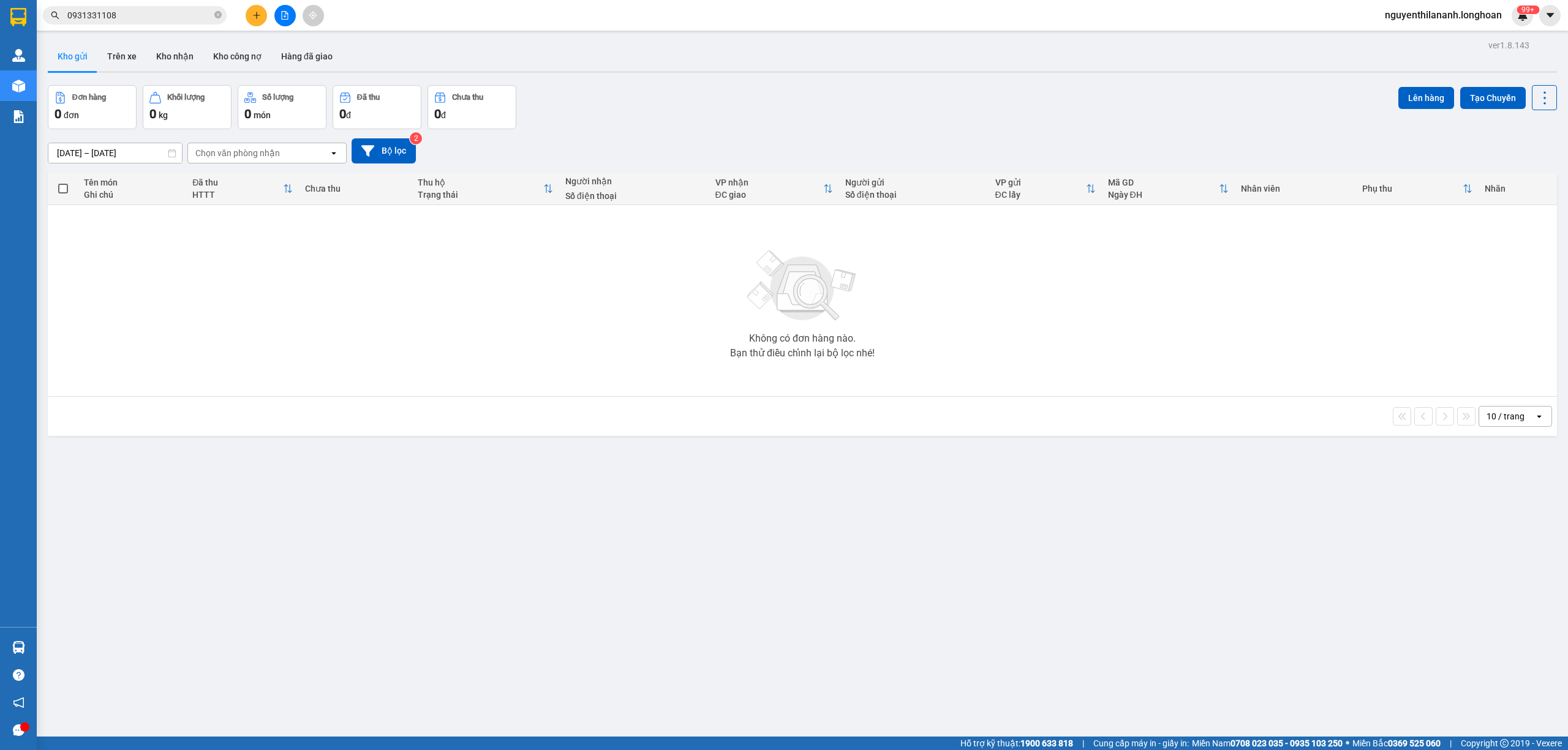
click at [126, 10] on input "0931331108" at bounding box center [139, 15] width 144 height 13
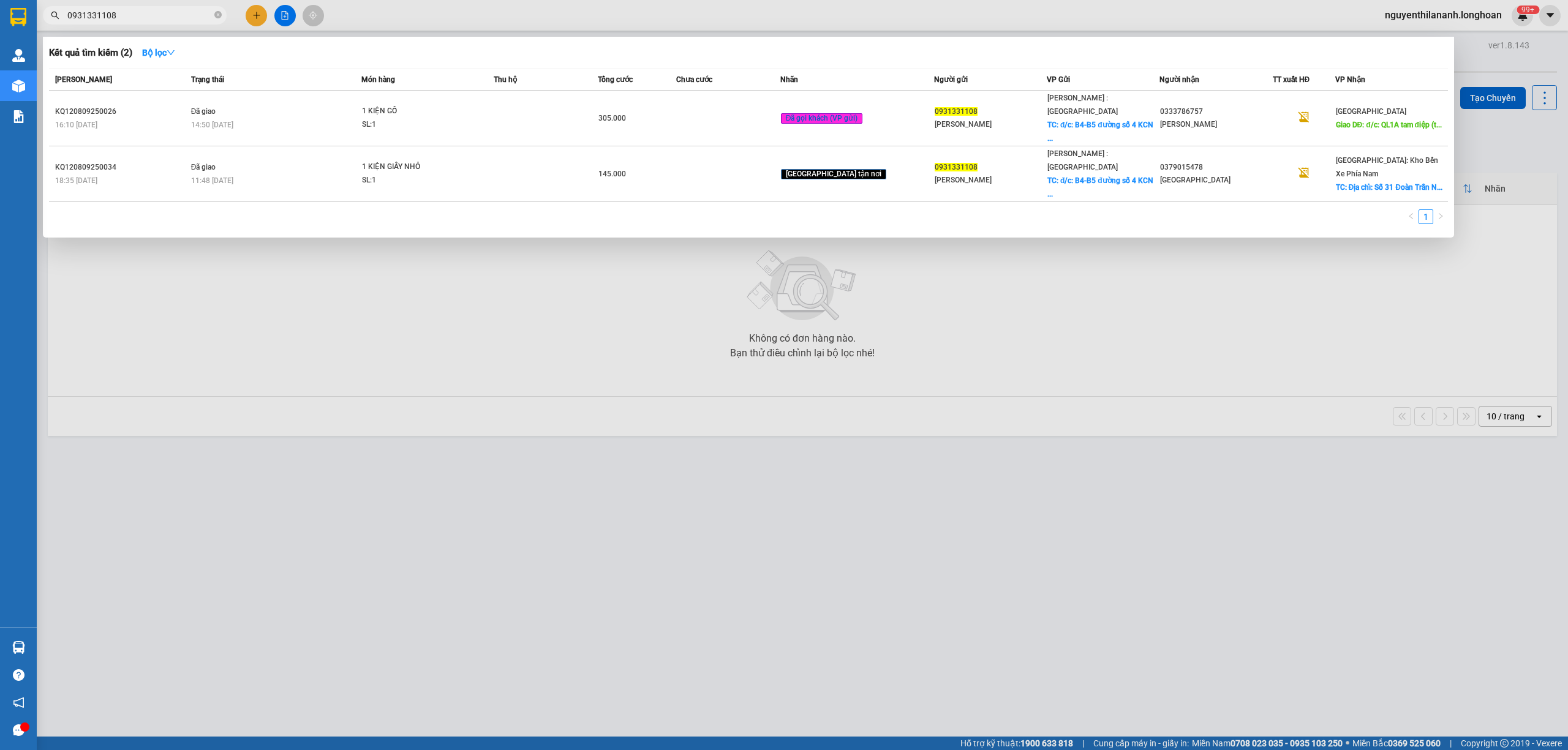
click at [126, 10] on input "0931331108" at bounding box center [139, 15] width 144 height 13
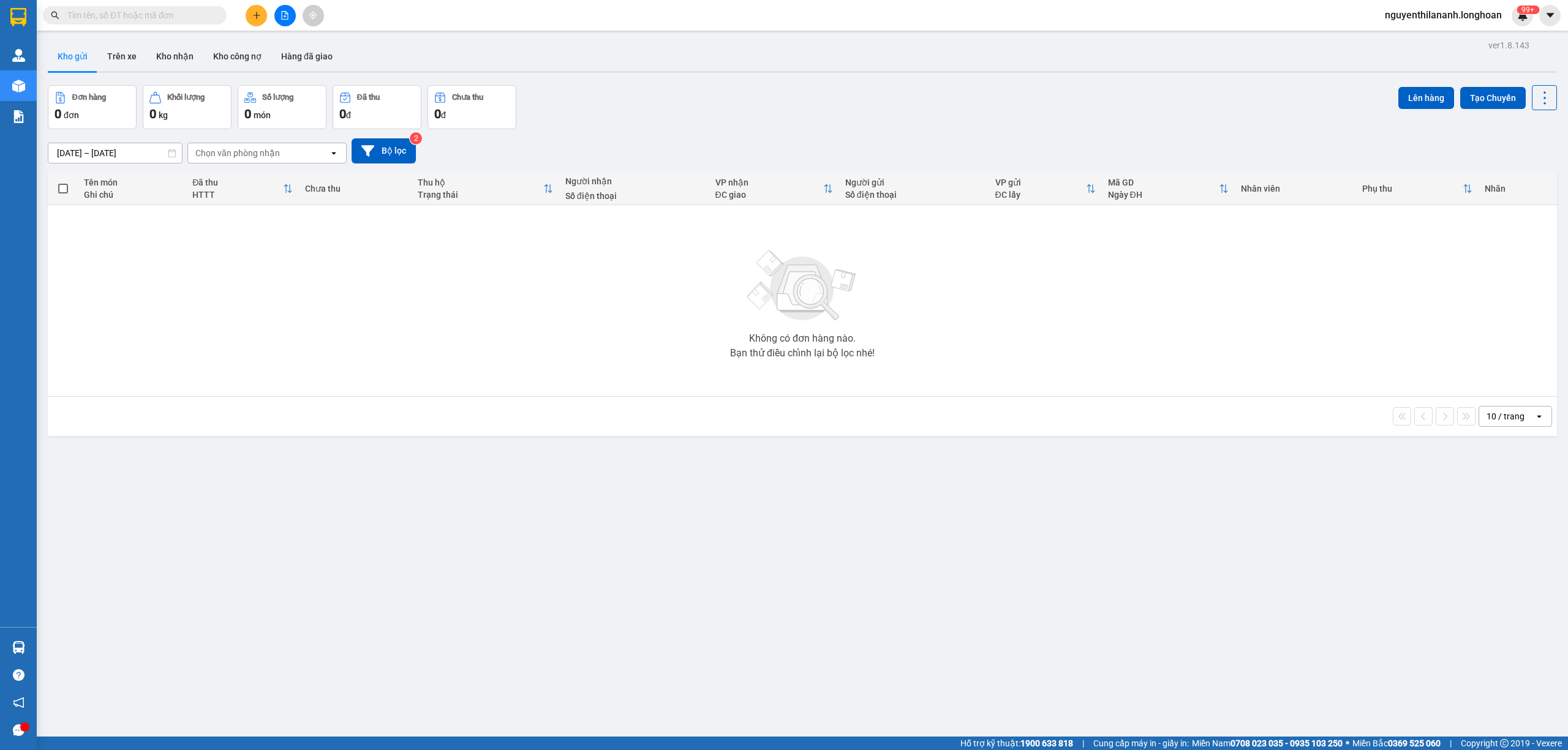
paste input "QU120909250035"
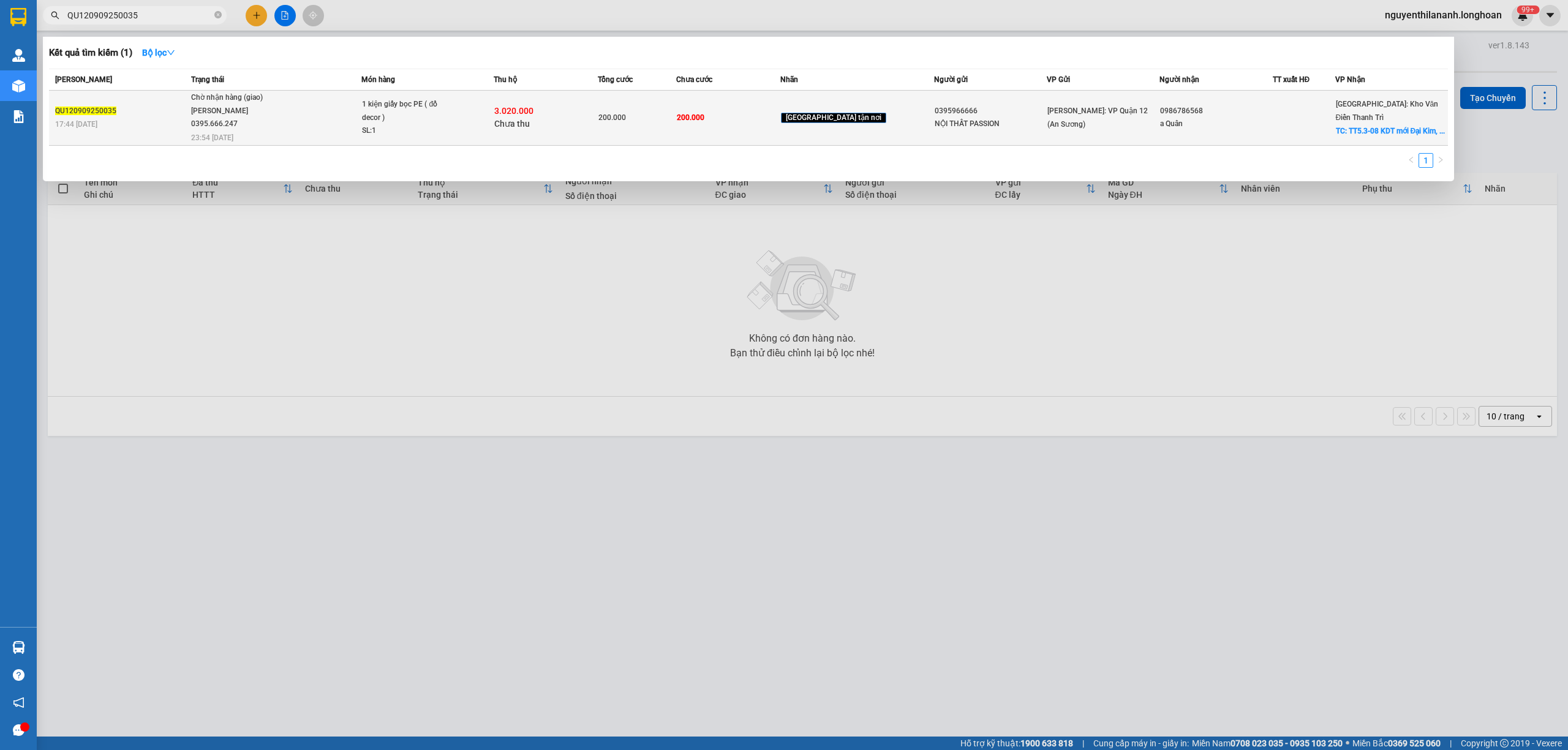
type input "QU120909250035"
click at [162, 115] on div "QU120909250035" at bounding box center [121, 111] width 132 height 13
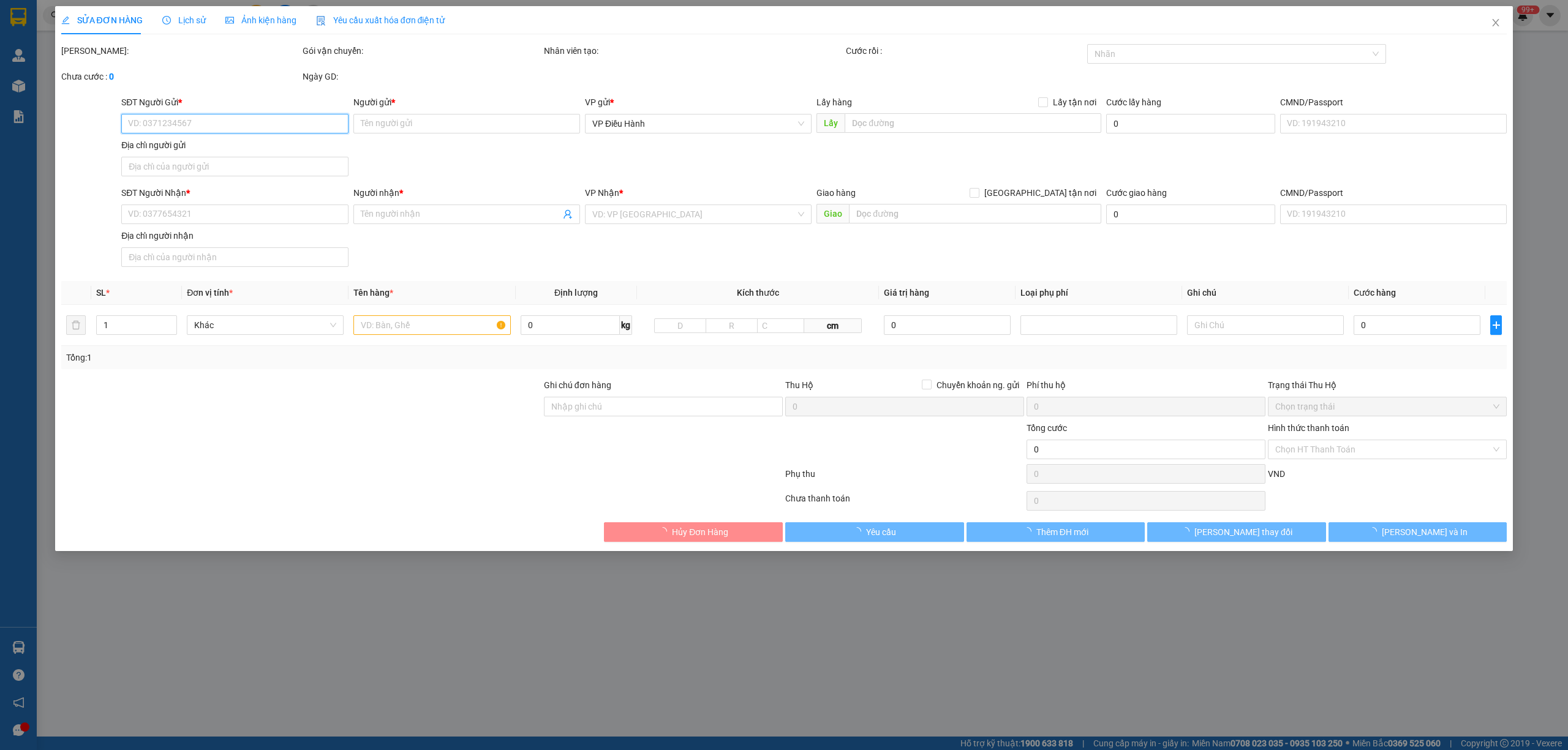
type input "0395966666"
type input "NỘI THẤT PASSION"
type input "0986786568"
type input "a Quân"
checkbox input "true"
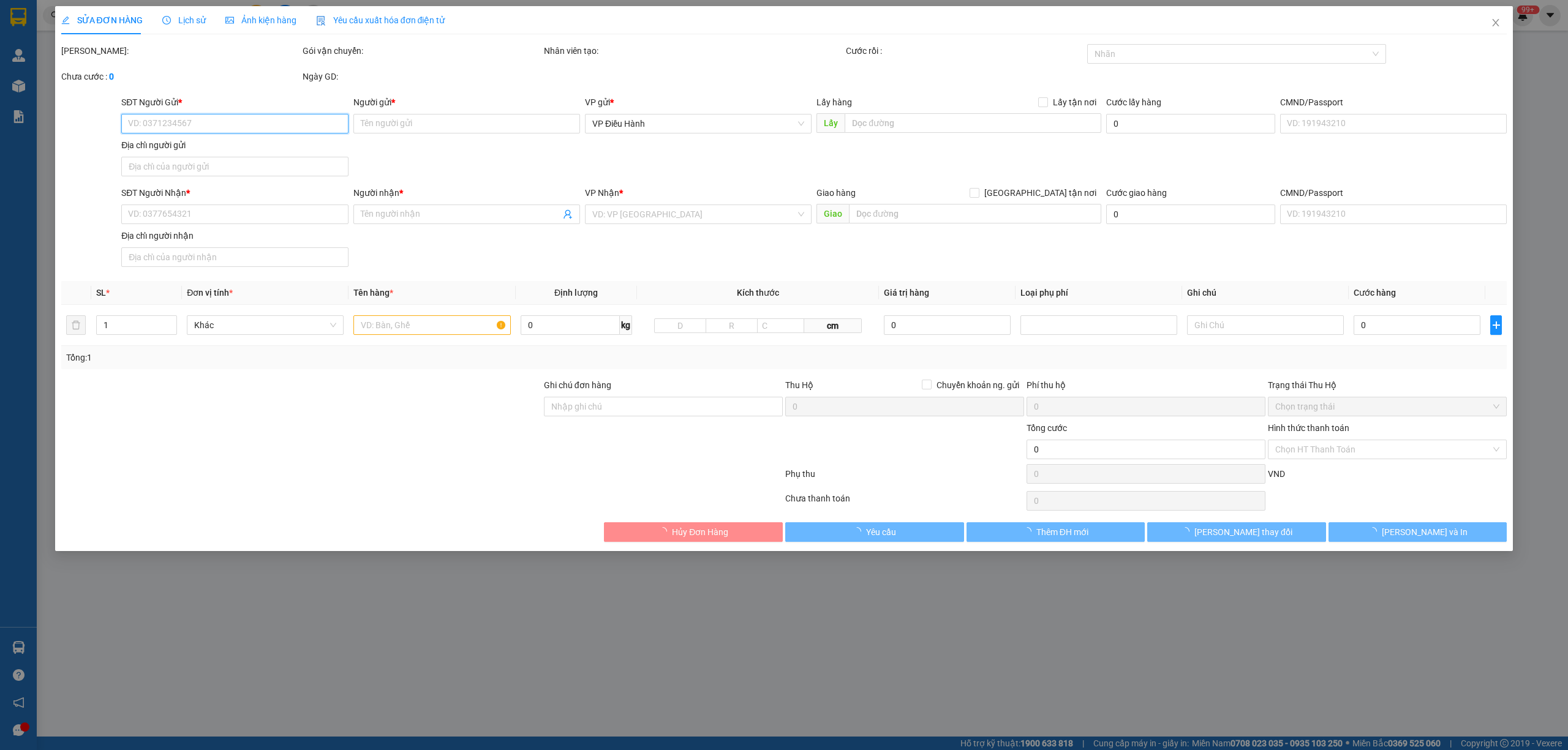
type input "TT5.3-08 KDT mới Đại Kim, Đại Kim, Hoàng Mai, Hà Nội"
type input "nhận theo kiện - hư hỏng ko chịu trách nhiệm"
type input "200.000"
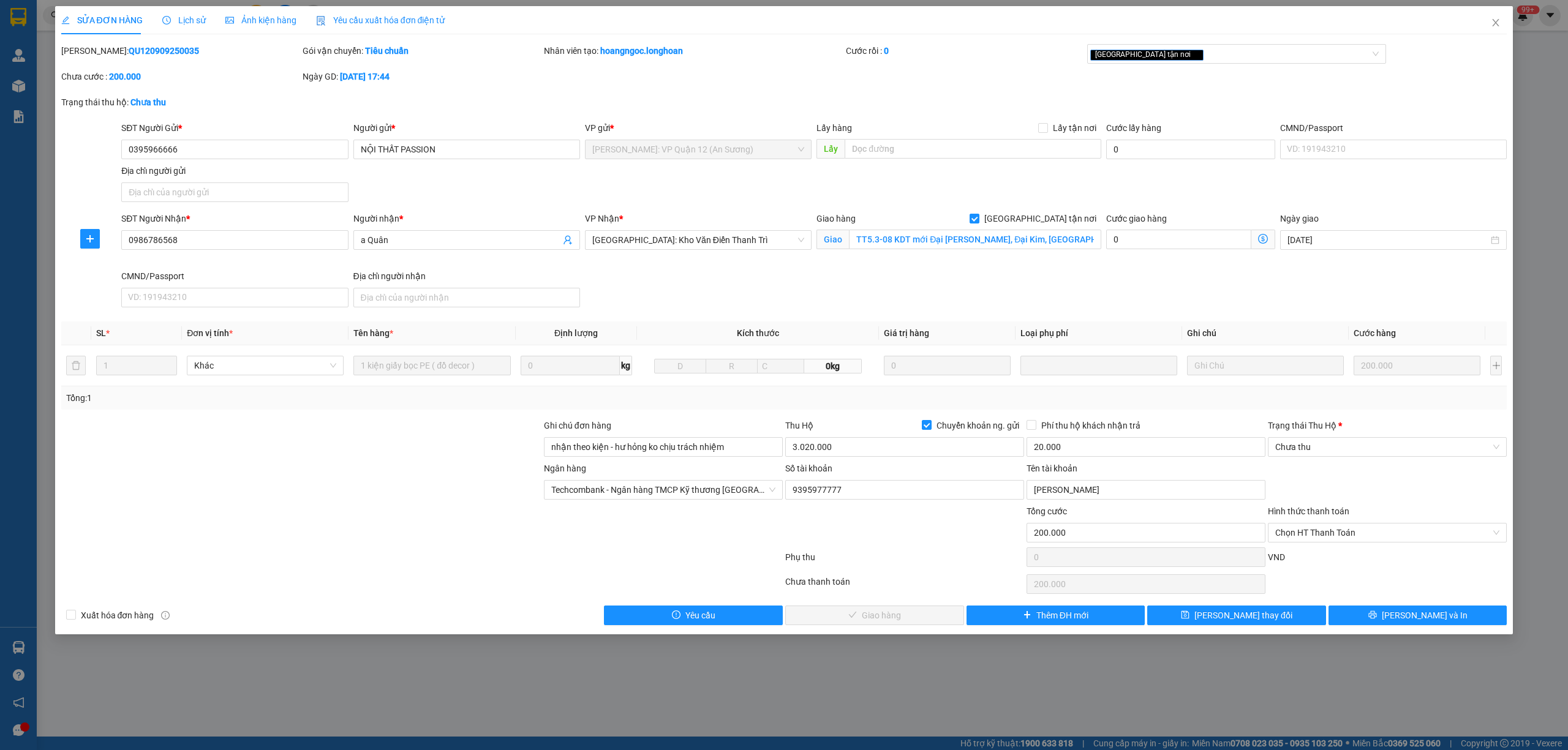
click at [203, 496] on div at bounding box center [301, 483] width 482 height 43
click at [1413, 620] on span "[PERSON_NAME] và In" at bounding box center [1424, 615] width 85 height 13
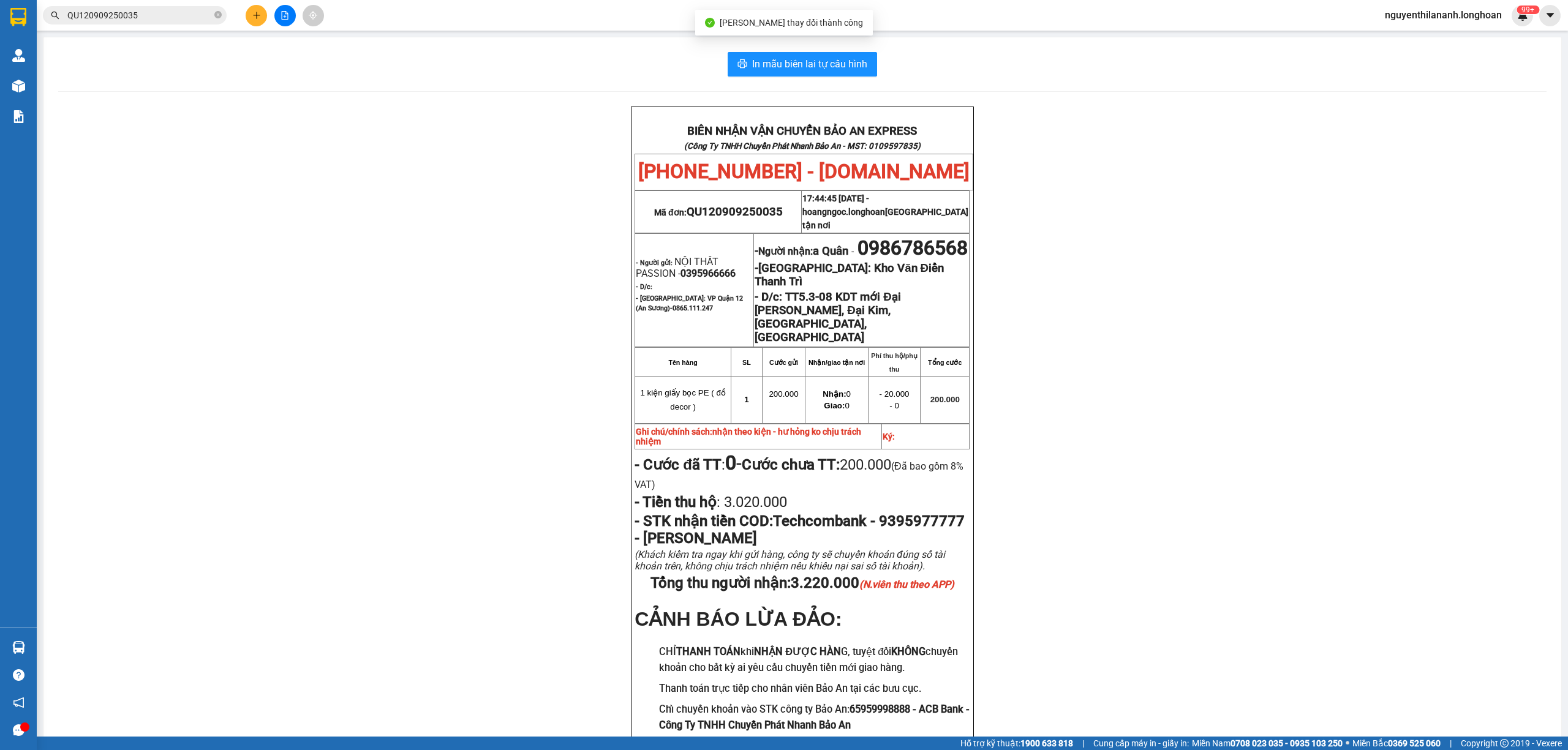
click at [1238, 532] on div "BIÊN NHẬN VẬN CHUYỂN BẢO AN EXPRESS (Công Ty TNHH Chuyển Phát Nhanh Bảo An - MS…" at bounding box center [802, 446] width 1488 height 680
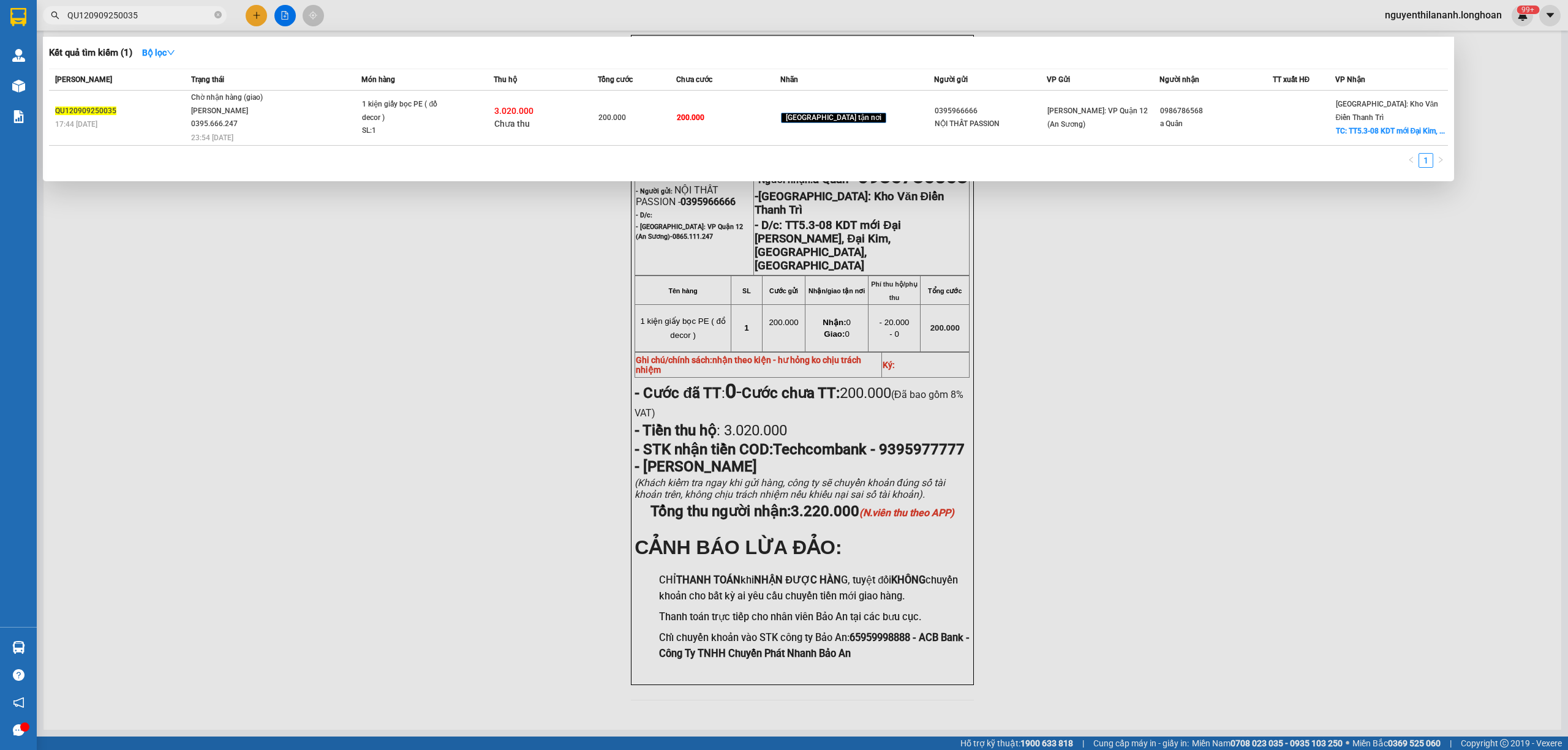
click at [191, 11] on input "QU120909250035" at bounding box center [139, 15] width 144 height 13
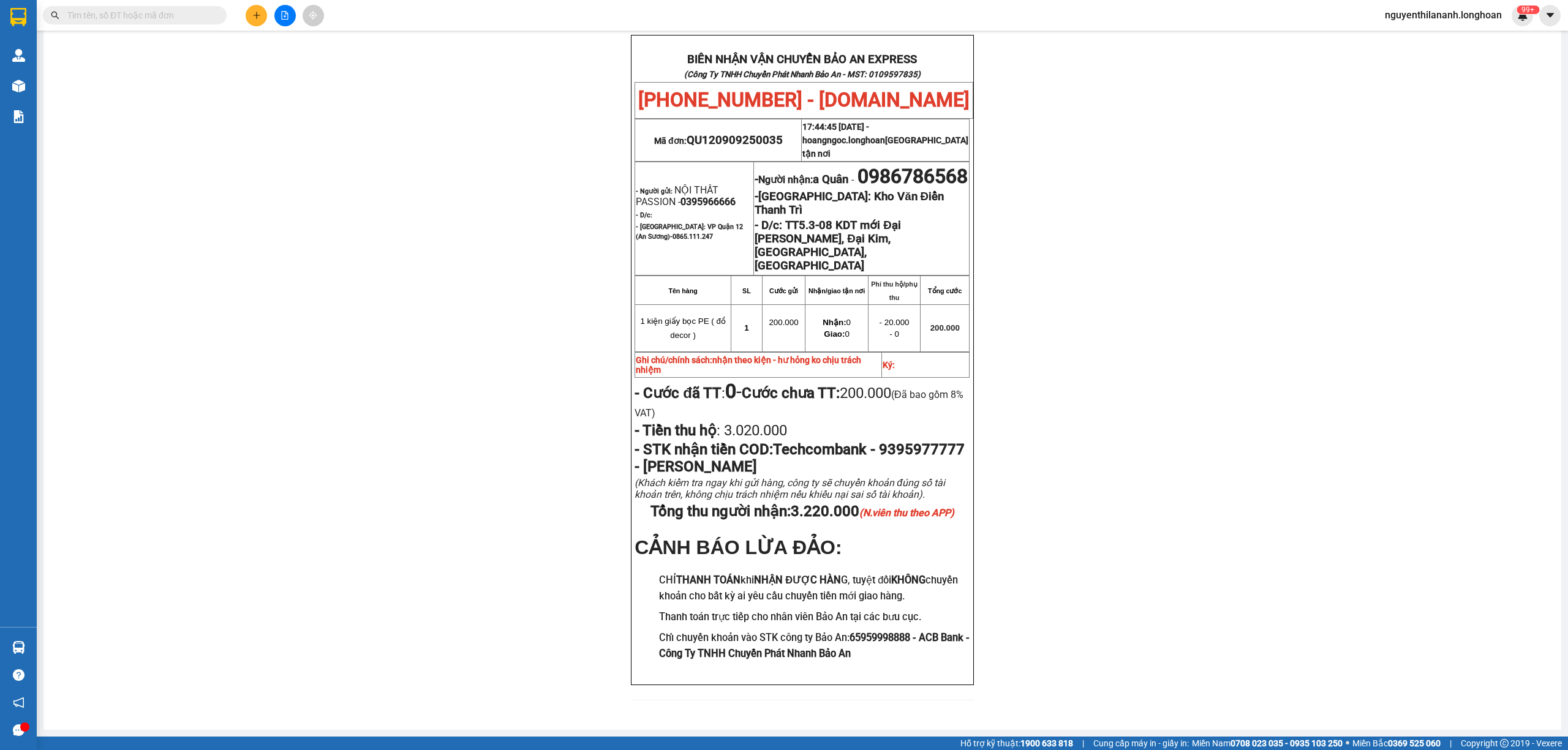
paste input "0989562732"
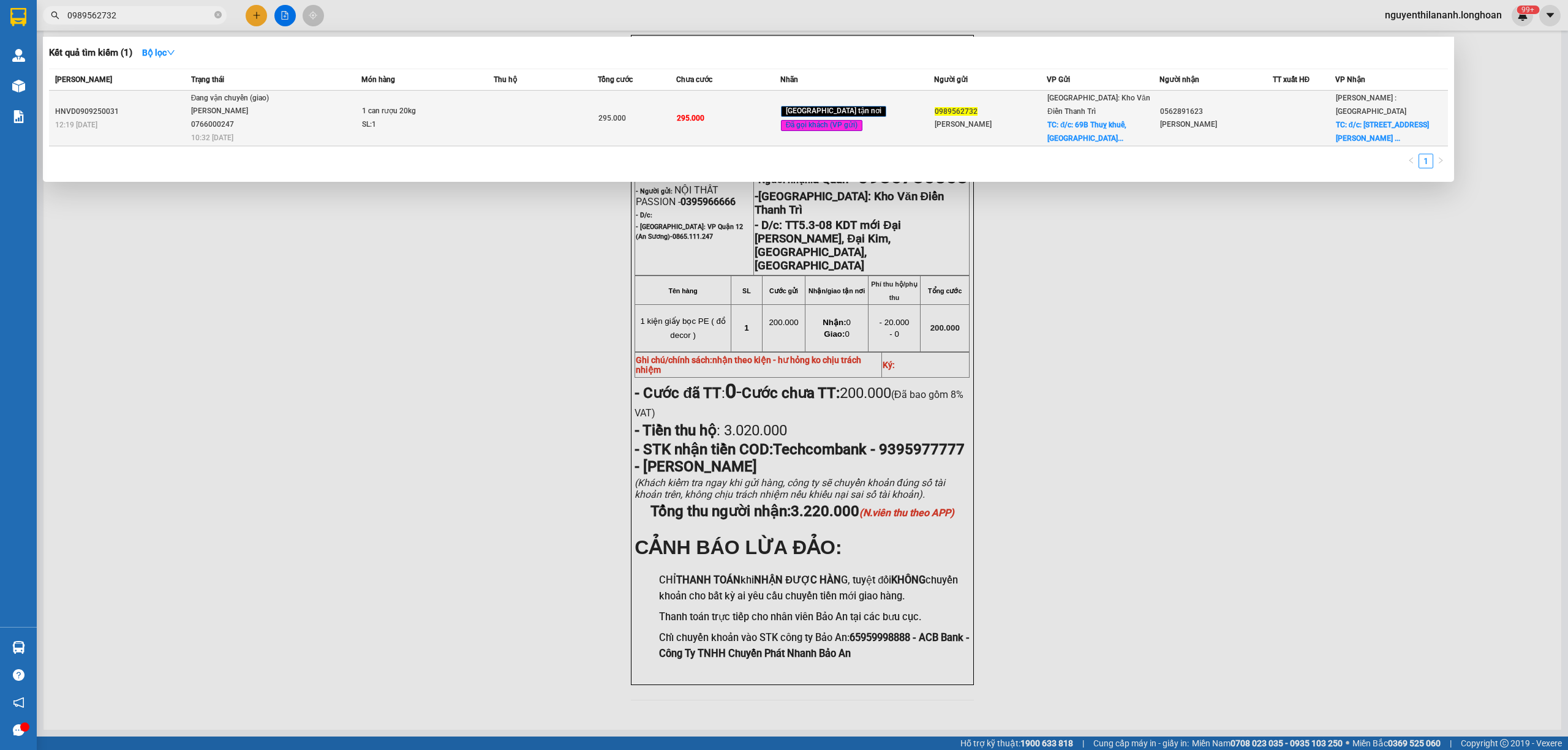
type input "0989562732"
click at [164, 119] on div "12:19 - 09/09" at bounding box center [121, 125] width 132 height 13
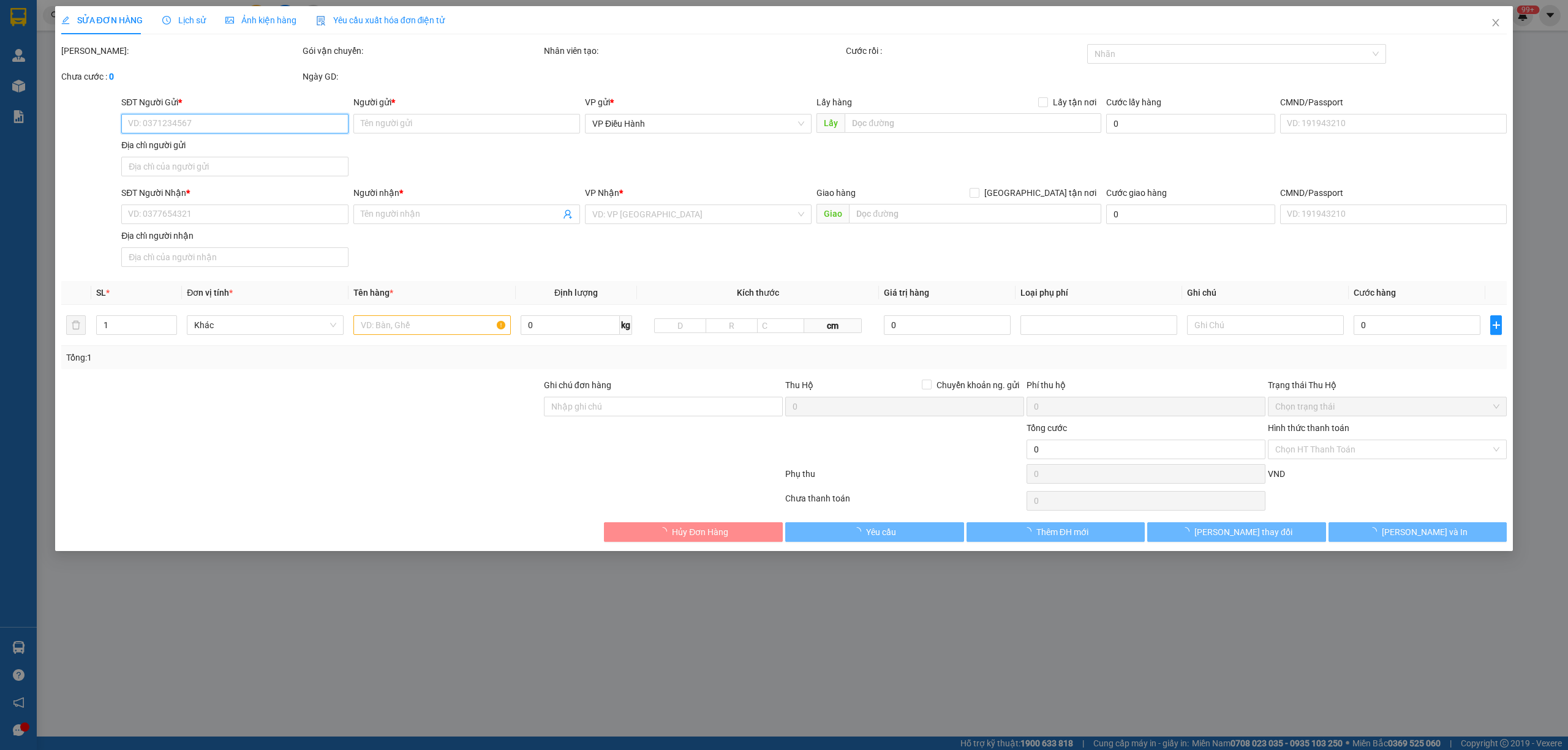
type input "0989562732"
type input "Kim Anh"
checkbox input "true"
type input "đ/c: 69B Thuỵ khuê, tây hồ, hn"
type input "0562891623"
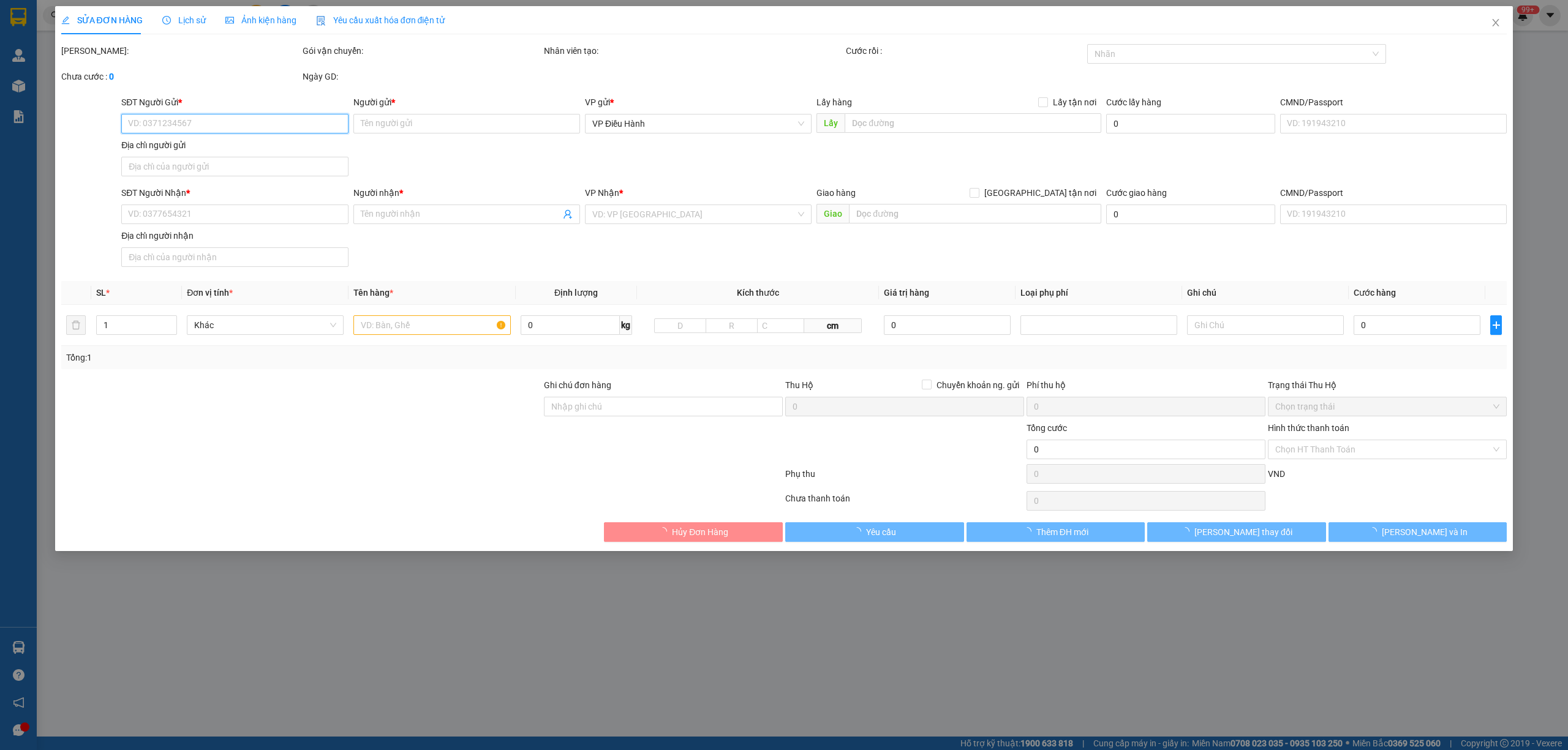
type input "Linh"
checkbox input "true"
type input "đ/c: 87A Hàm Nghi, quận 1 HCM"
type input "hàng giao nguyên kiện, hư vỡ ko đền"
type input "295.000"
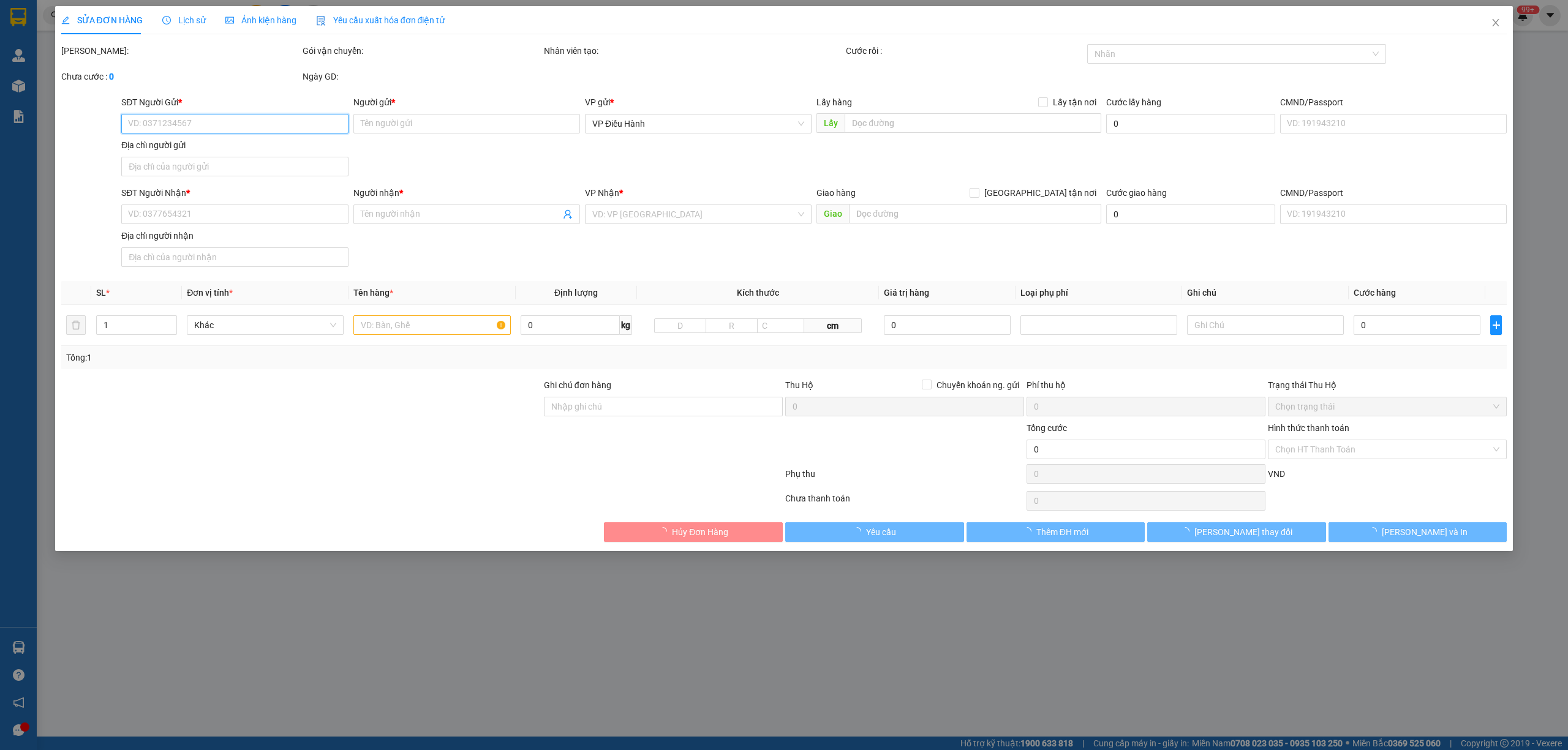
type input "295.000"
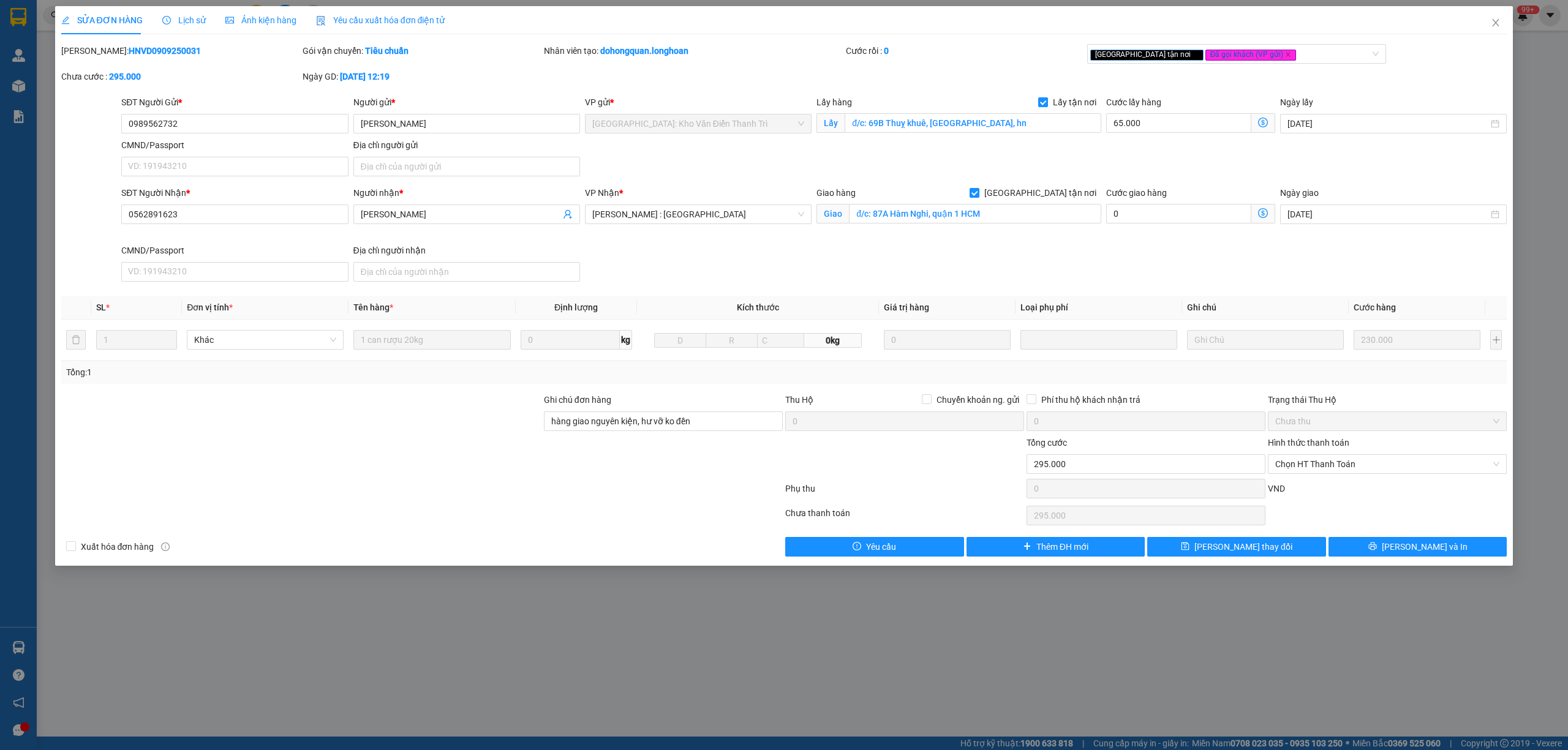
click at [185, 22] on span "Lịch sử" at bounding box center [184, 20] width 43 height 10
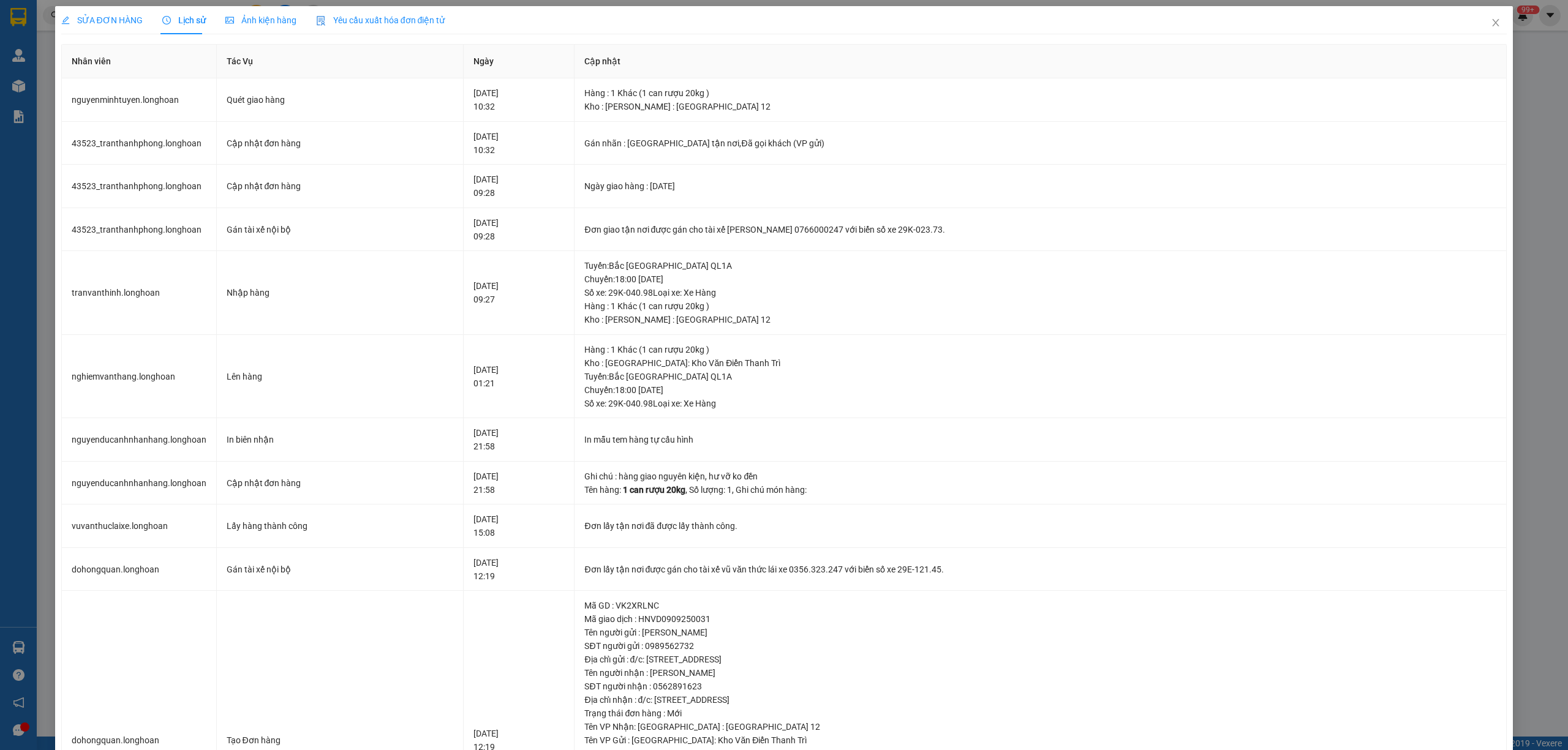
click at [115, 15] on span "SỬA ĐƠN HÀNG" at bounding box center [102, 20] width 81 height 10
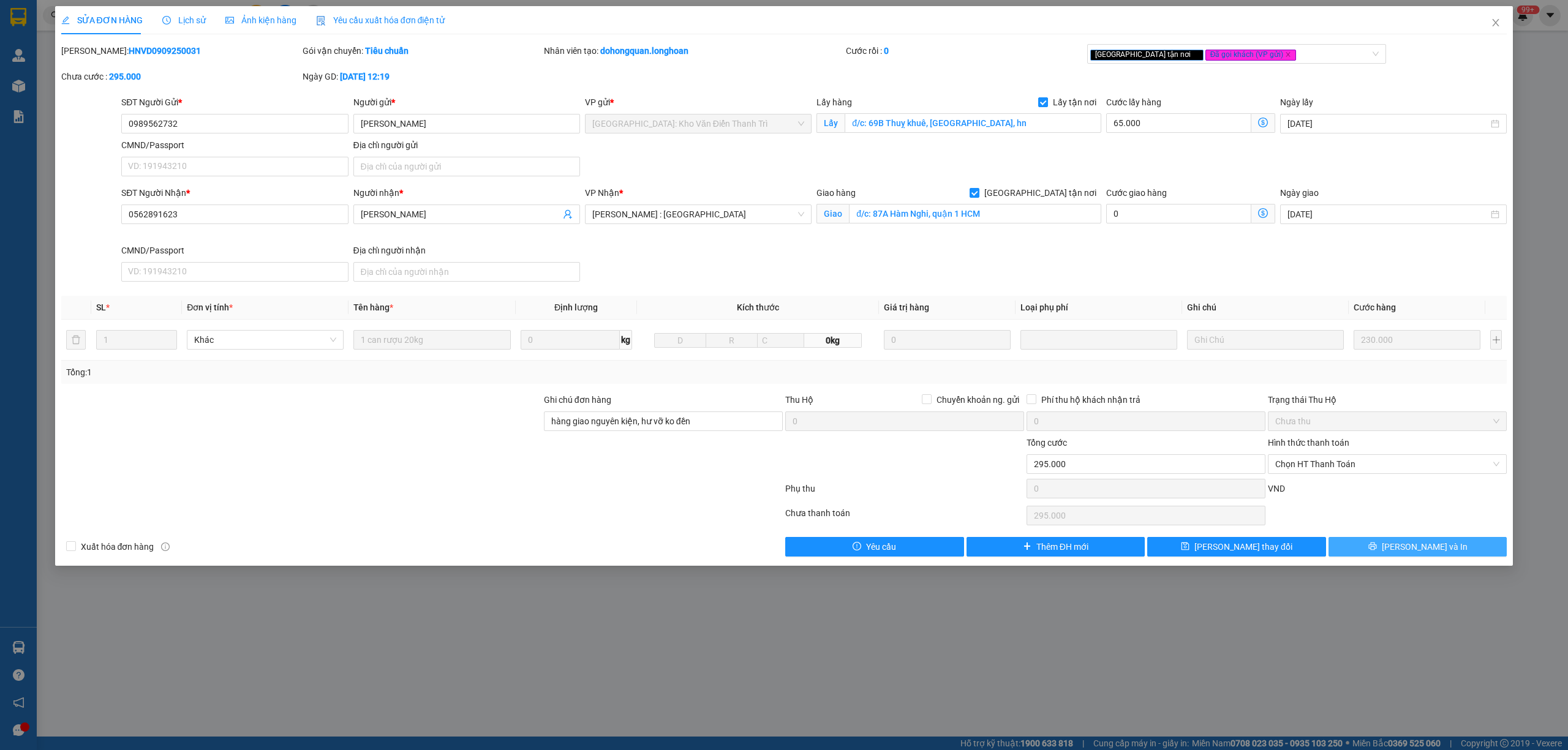
click at [1377, 549] on icon "printer" at bounding box center [1372, 546] width 8 height 8
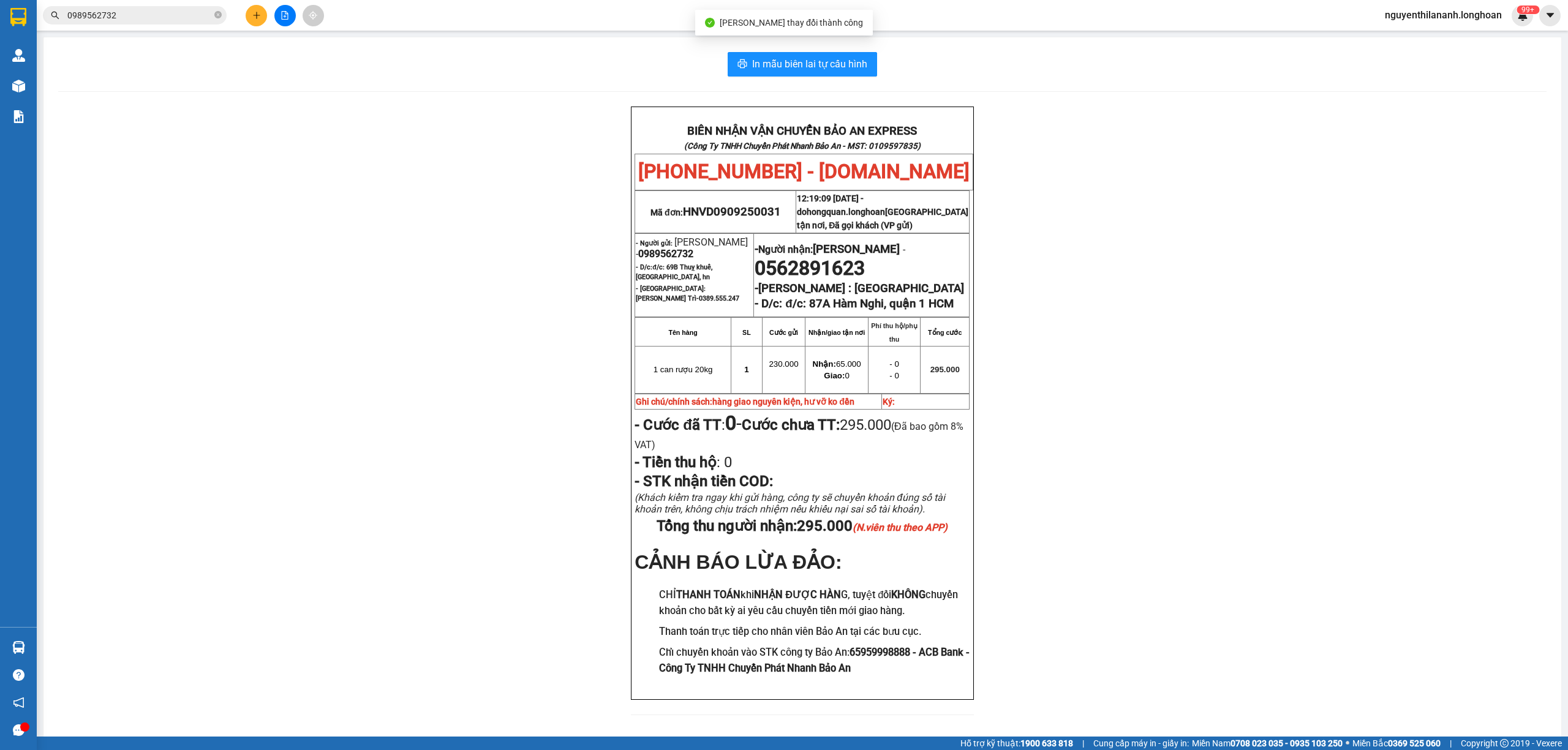
scroll to position [42, 0]
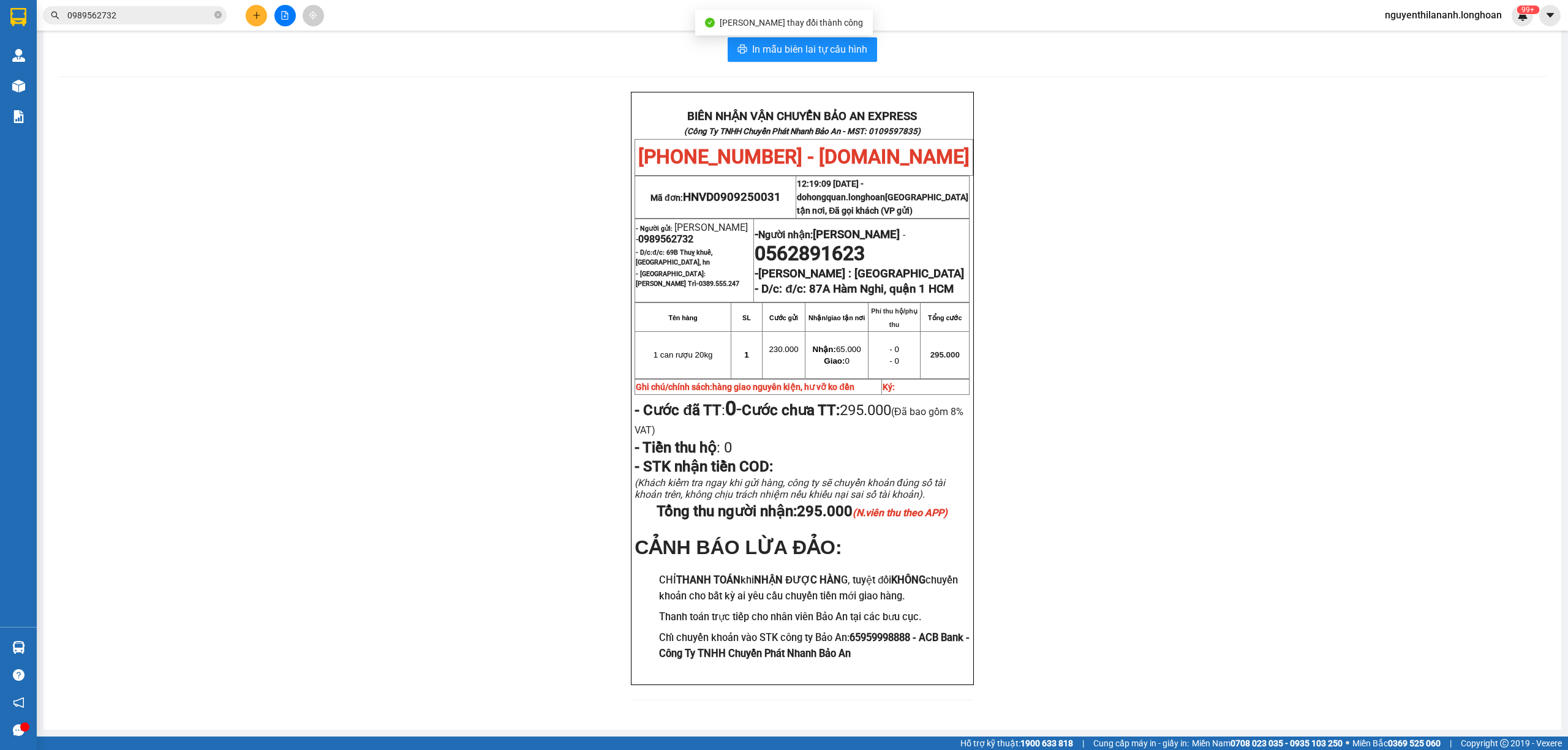
click at [1262, 513] on div "BIÊN NHẬN VẬN CHUYỂN BẢO AN EXPRESS (Công Ty TNHH Chuyển Phát Nhanh Bảo An - MS…" at bounding box center [802, 403] width 1488 height 623
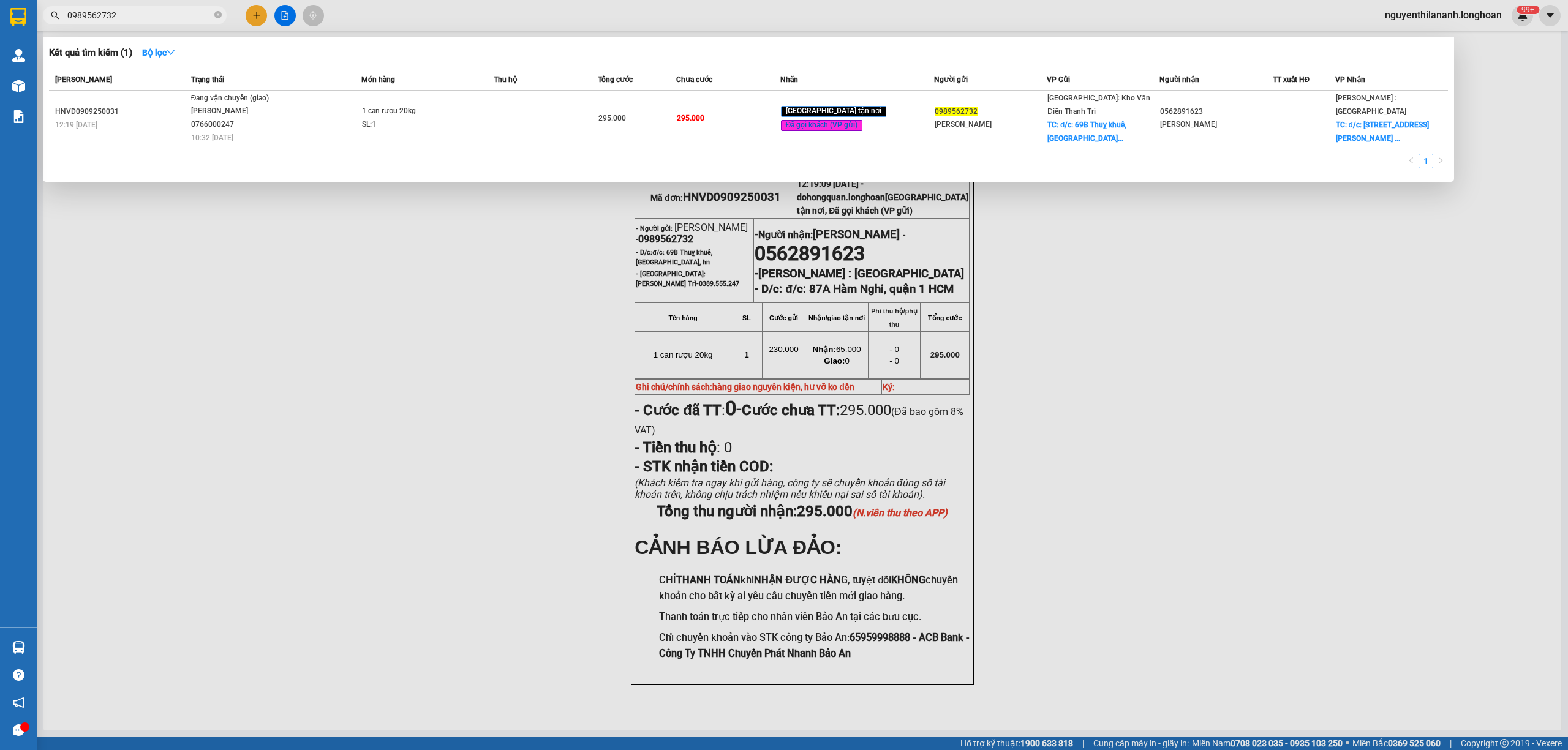
click at [134, 17] on input "0989562732" at bounding box center [139, 15] width 144 height 13
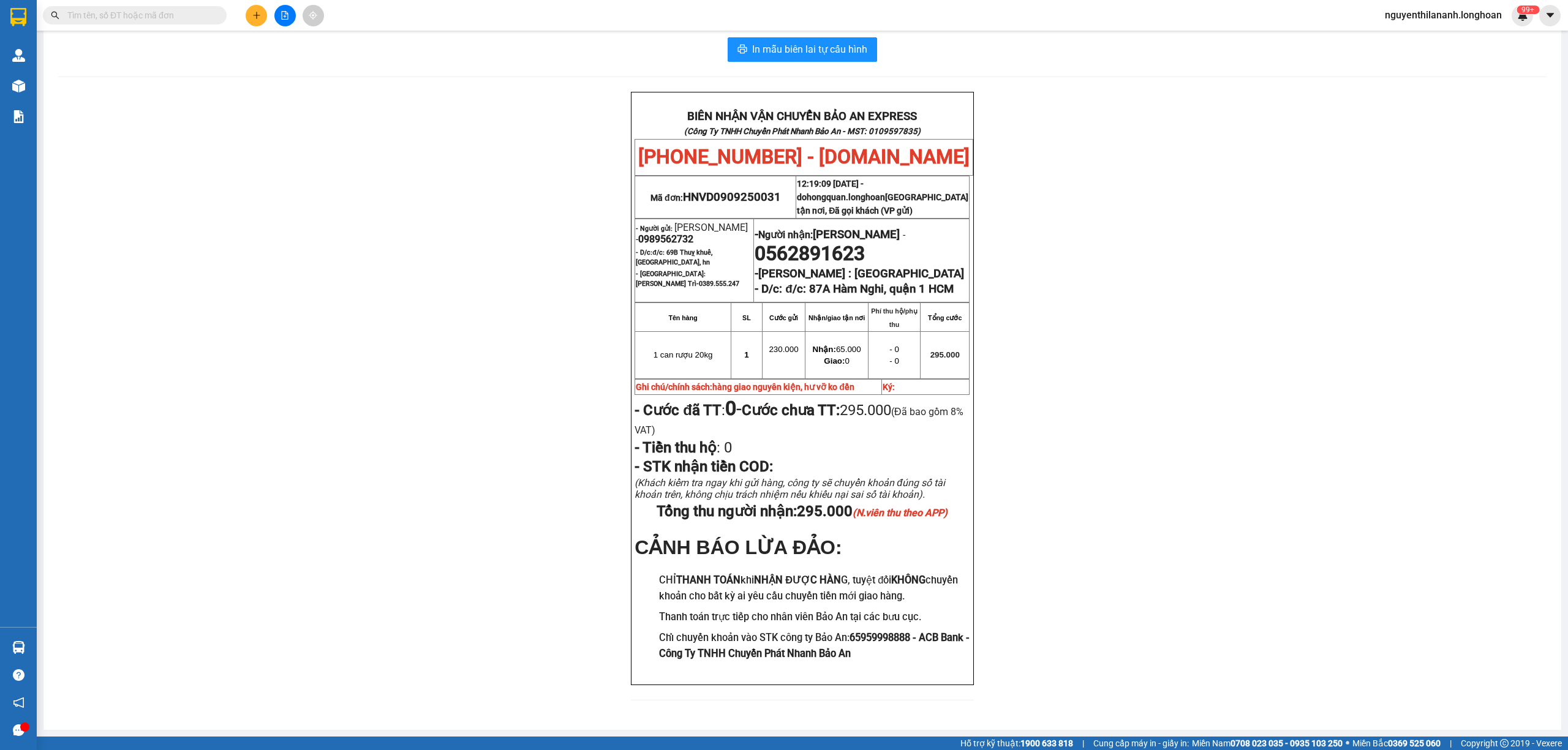
paste input "0774281888"
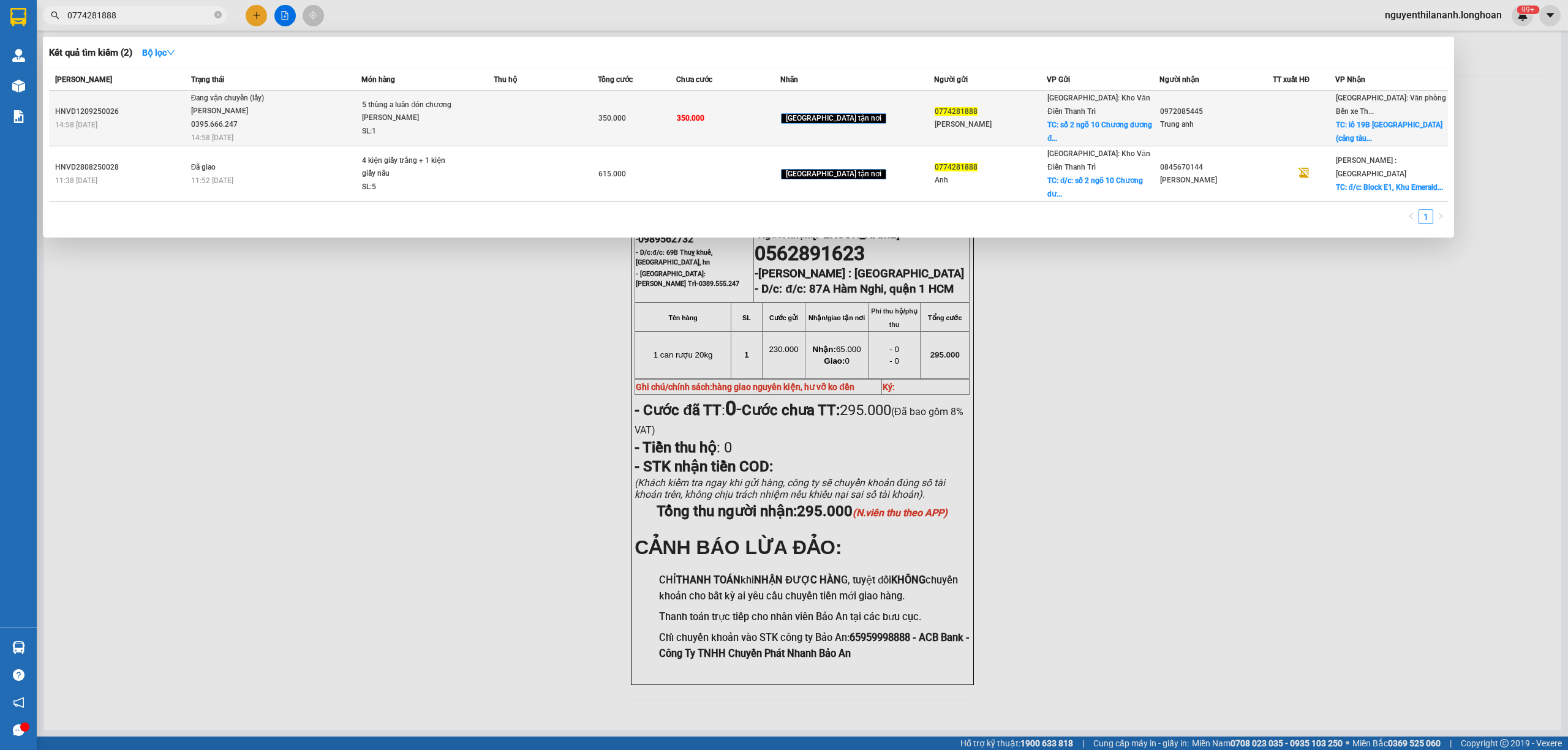
type input "0774281888"
click at [173, 111] on div "HNVD1209250026" at bounding box center [121, 111] width 132 height 13
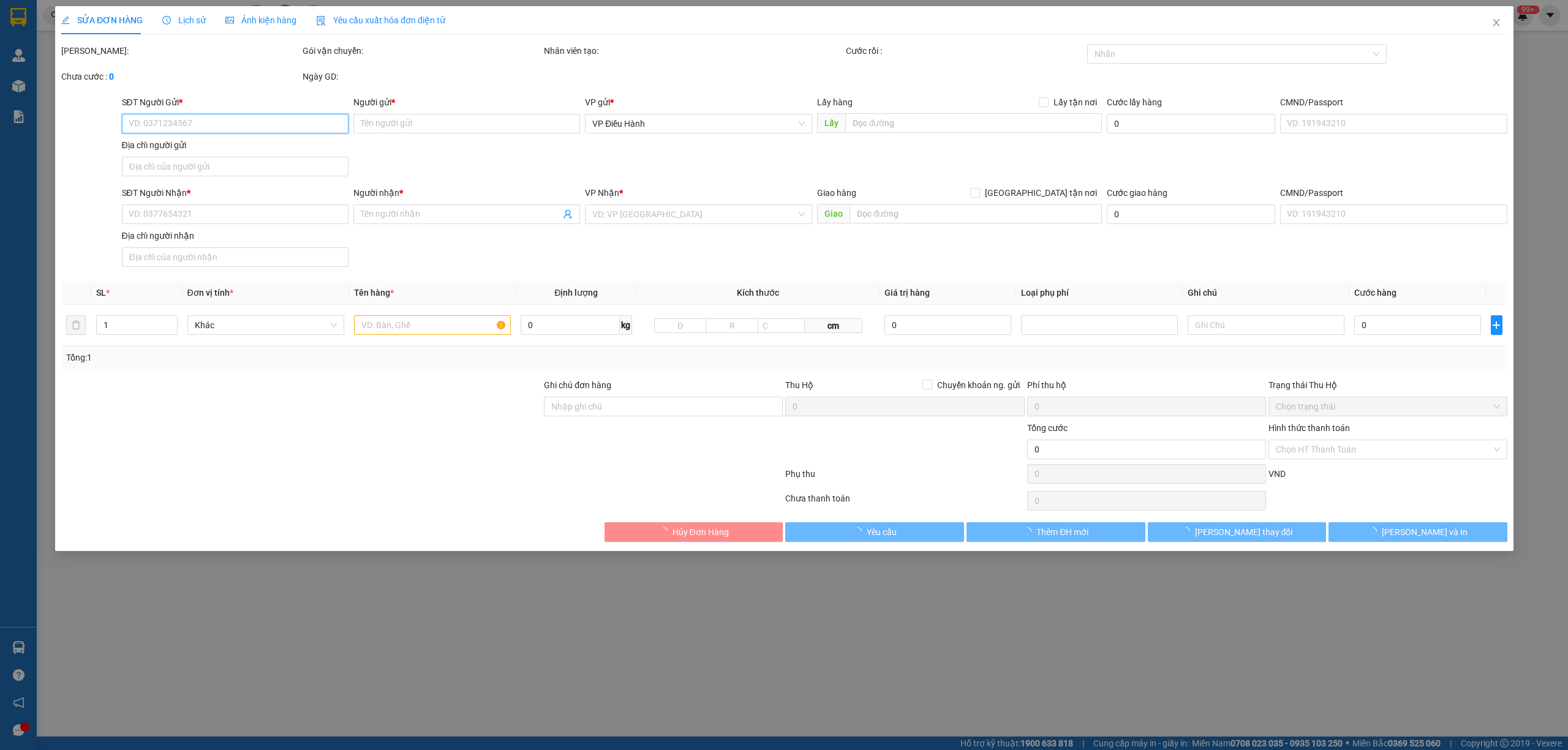
type input "0774281888"
type input "Hồng Anh"
checkbox input "true"
type input "số 2 ngõ 10 Chương dương độ, hoàn kiếm, hn"
type input "0972085445"
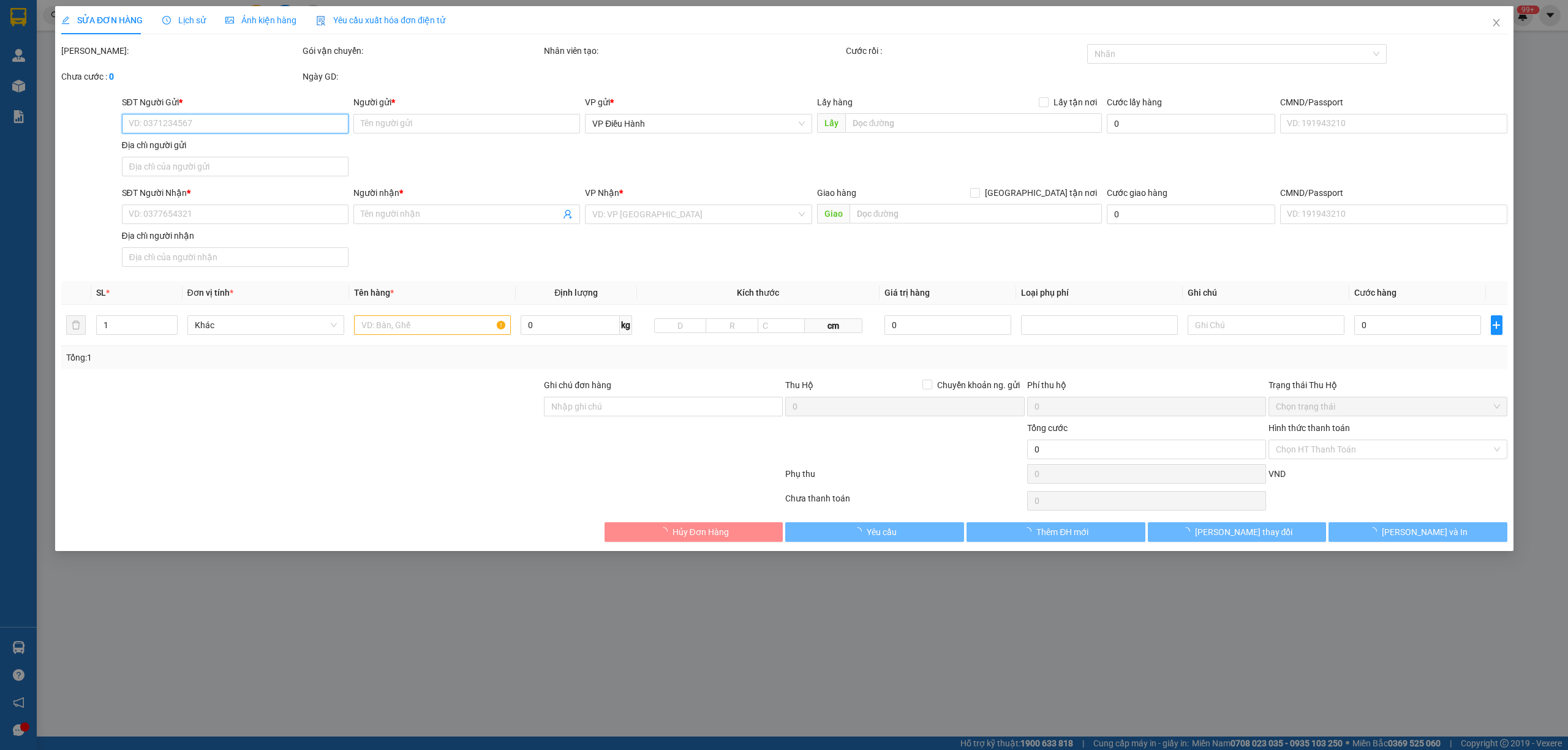
type input "Trung anh"
checkbox input "true"
type input "lô 19B Tuần châu (cảng tàu ngủ đêm quốc tế Tuần châu - cảng số 2), phường Tuần …"
type input "15/9 đón"
type input "350.000"
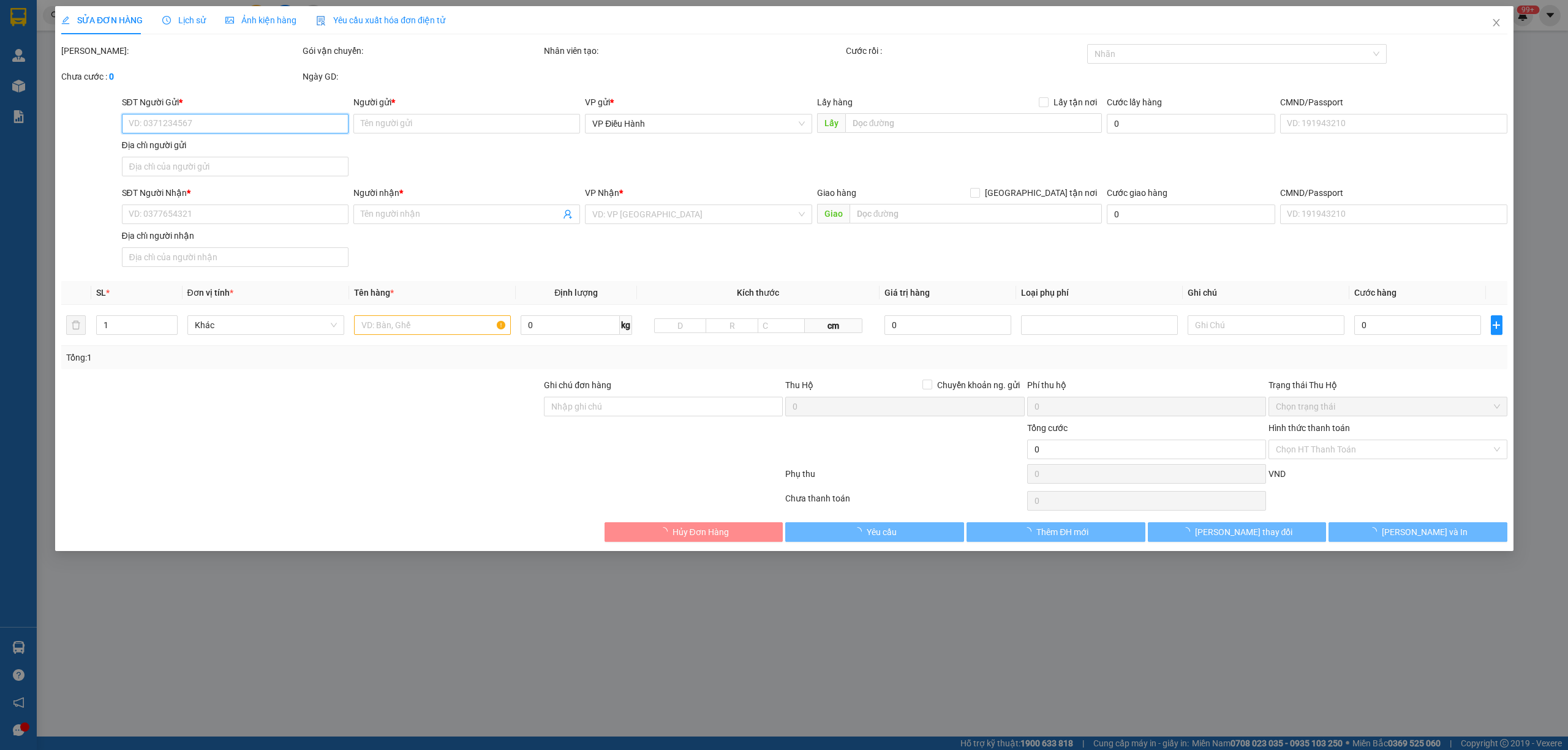
type input "350.000"
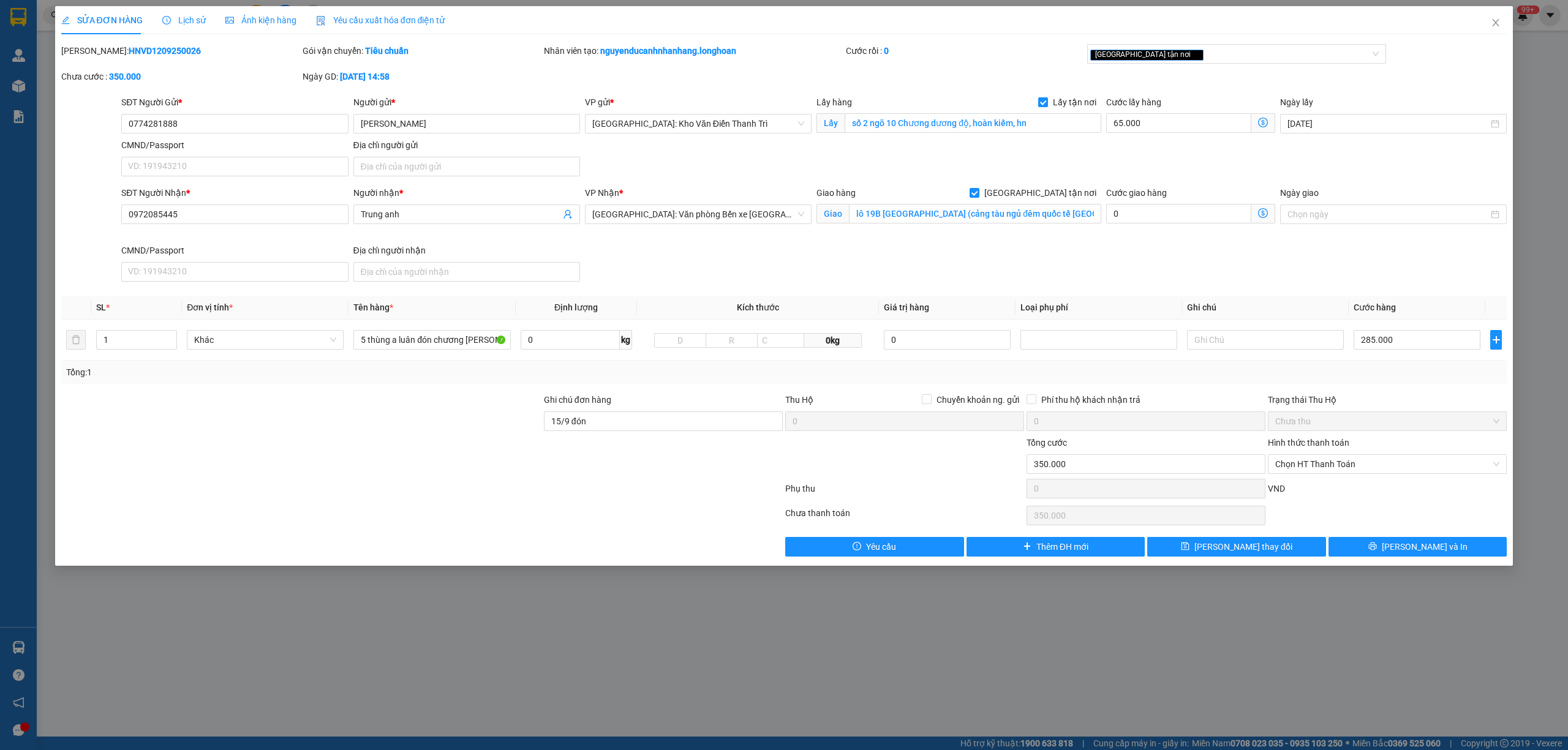
click at [202, 15] on div "SỬA ĐƠN HÀNG Lịch sử Ảnh kiện hàng Yêu cầu xuất hóa đơn điện tử" at bounding box center [253, 20] width 384 height 28
click at [186, 20] on span "Lịch sử" at bounding box center [184, 20] width 43 height 10
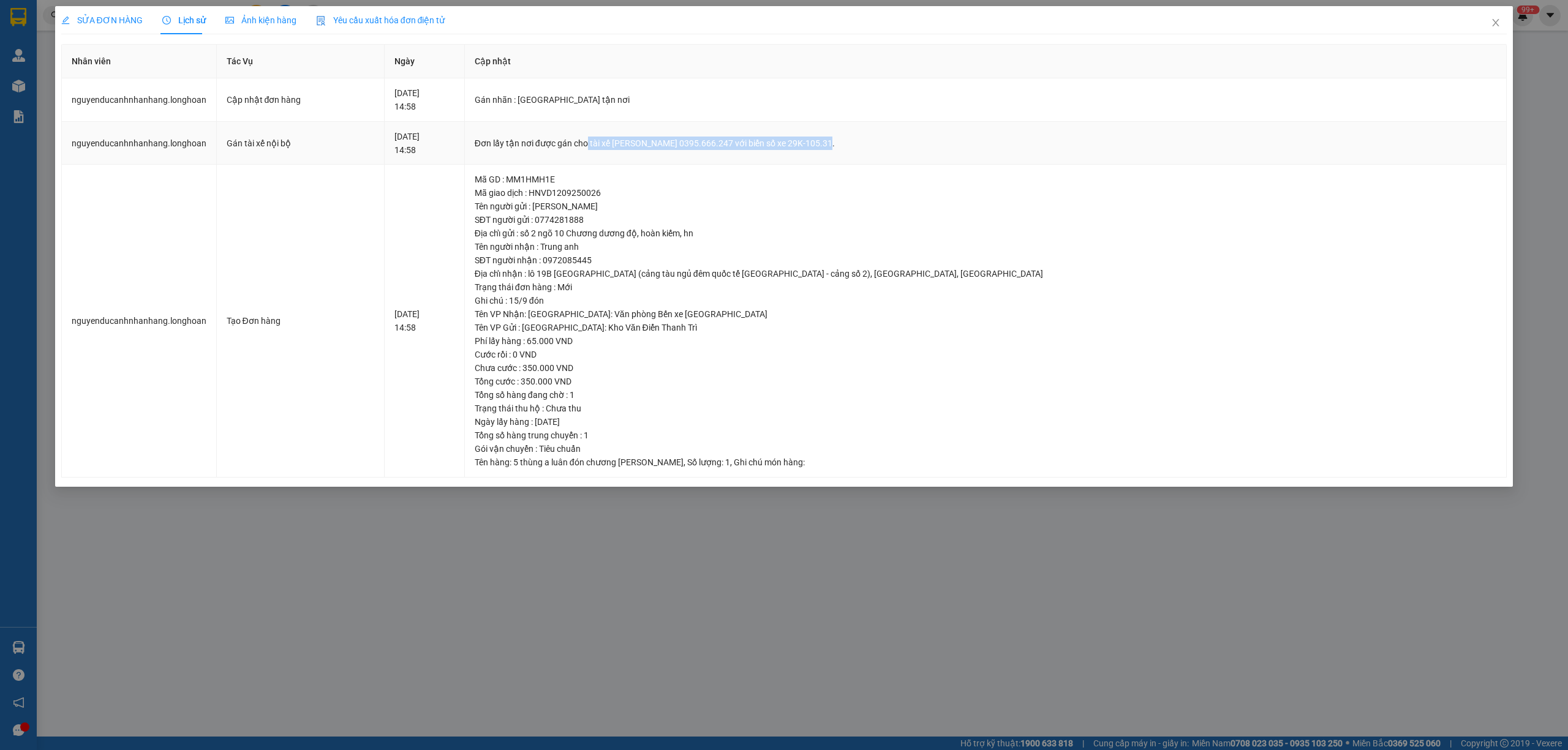
drag, startPoint x: 902, startPoint y: 139, endPoint x: 668, endPoint y: 135, distance: 234.0
click at [668, 135] on td "Đơn lấy tận nơi được gán cho tài xế Phạm Thế Luân 0395.666.247 với biển số xe 2…" at bounding box center [986, 143] width 1042 height 43
copy div "tài xế Phạm Thế Luân 0395.666.247 với biển số xe 29K-105.31"
click at [1494, 22] on icon "close" at bounding box center [1496, 22] width 7 height 7
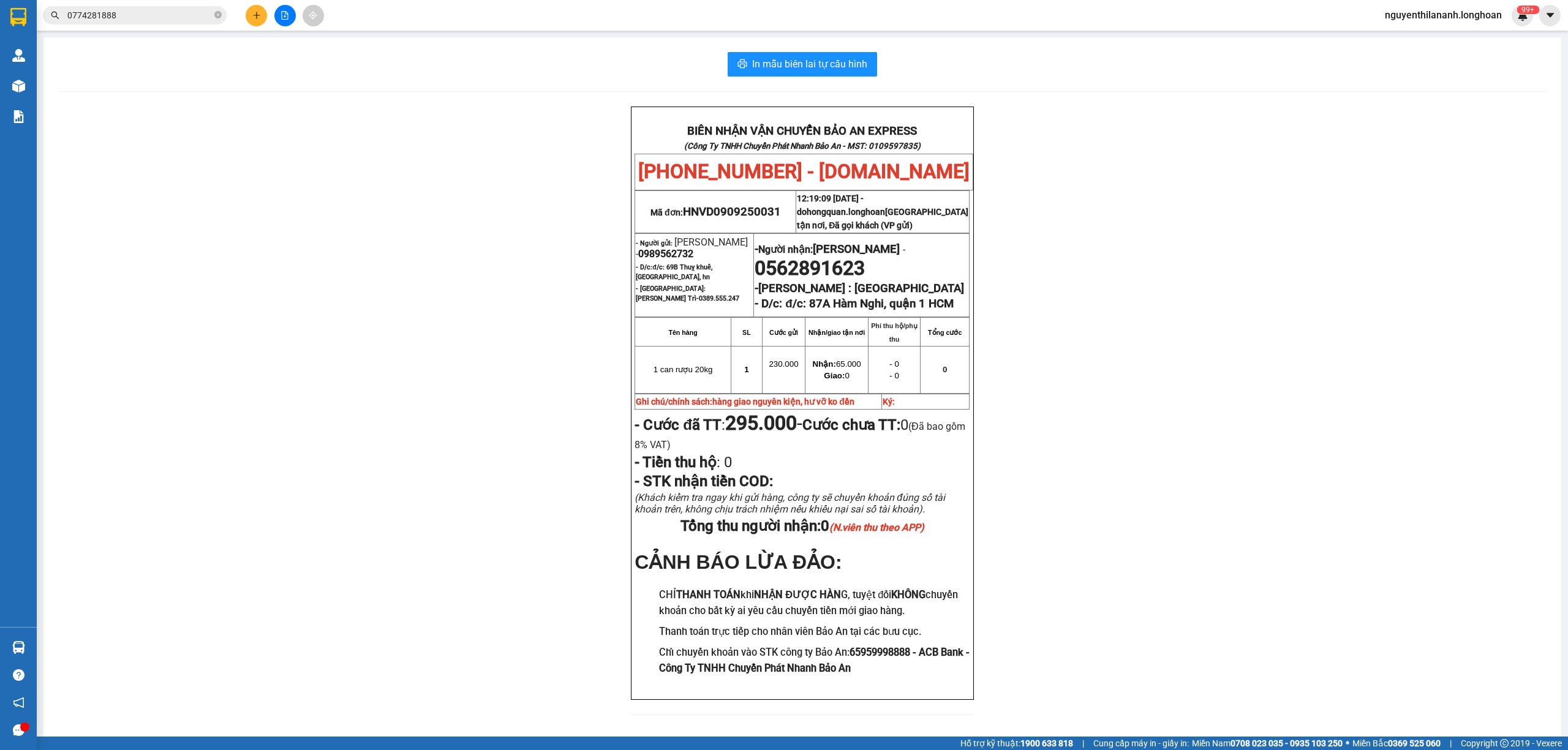
click at [186, 27] on div "Kết quả tìm kiếm ( 2 ) Bộ lọc Mã ĐH Trạng thái Món hàng Thu hộ Tổng cước Chưa c…" at bounding box center [784, 15] width 1568 height 31
click at [182, 8] on input "0774281888" at bounding box center [139, 15] width 144 height 13
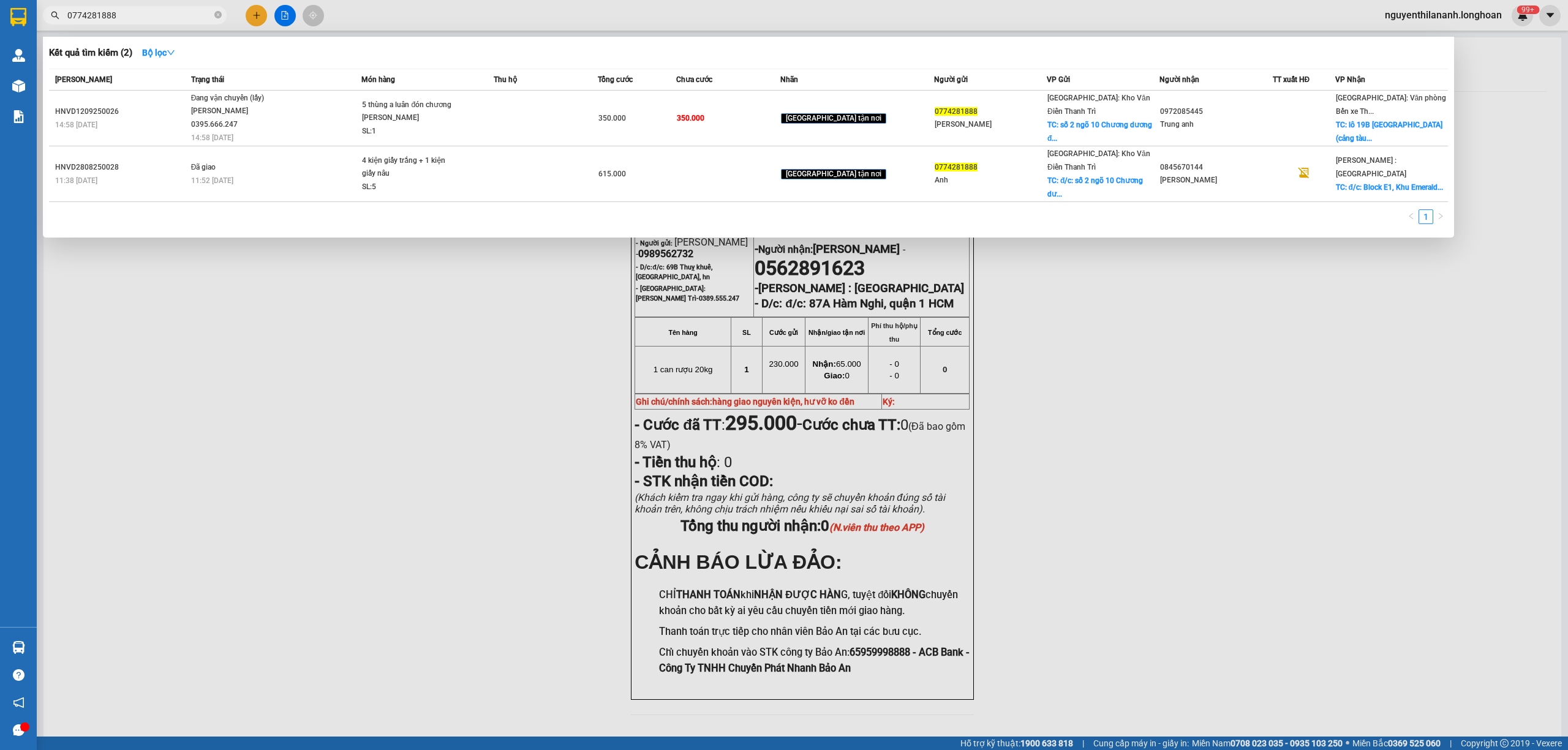
click at [182, 8] on input "0774281888" at bounding box center [139, 15] width 144 height 13
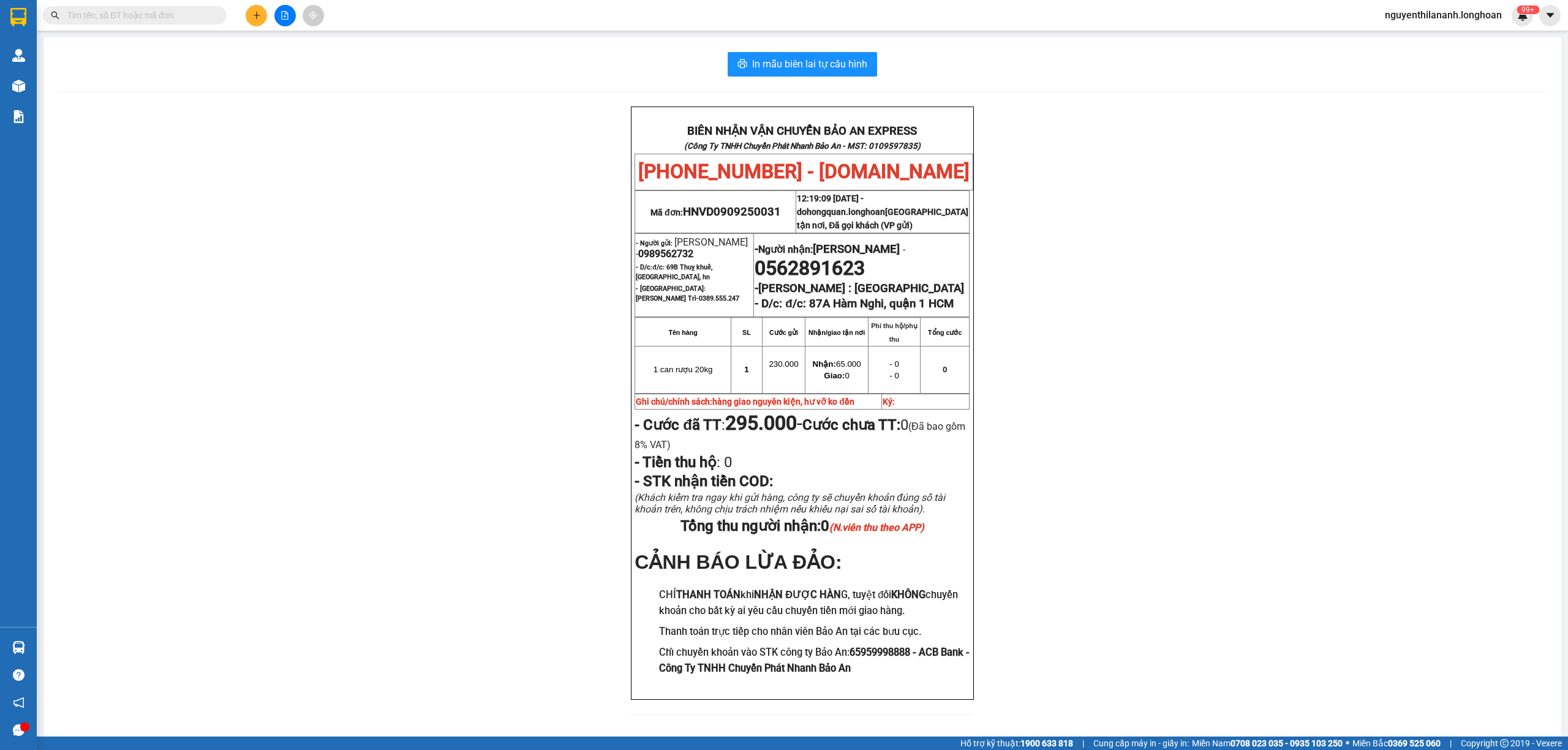
paste input "0767980326"
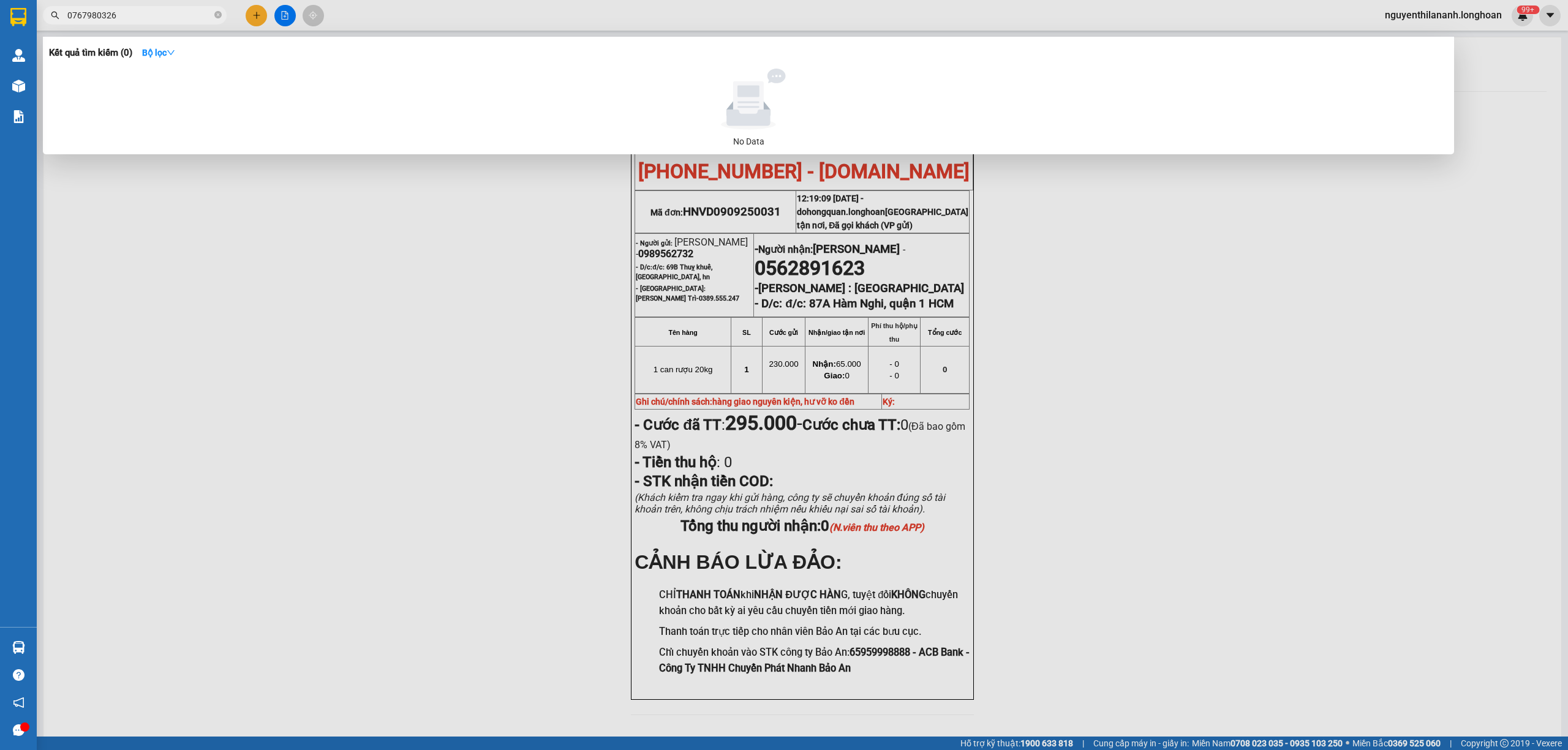
type input "0767980326"
click at [218, 17] on icon "close-circle" at bounding box center [218, 15] width 7 height 7
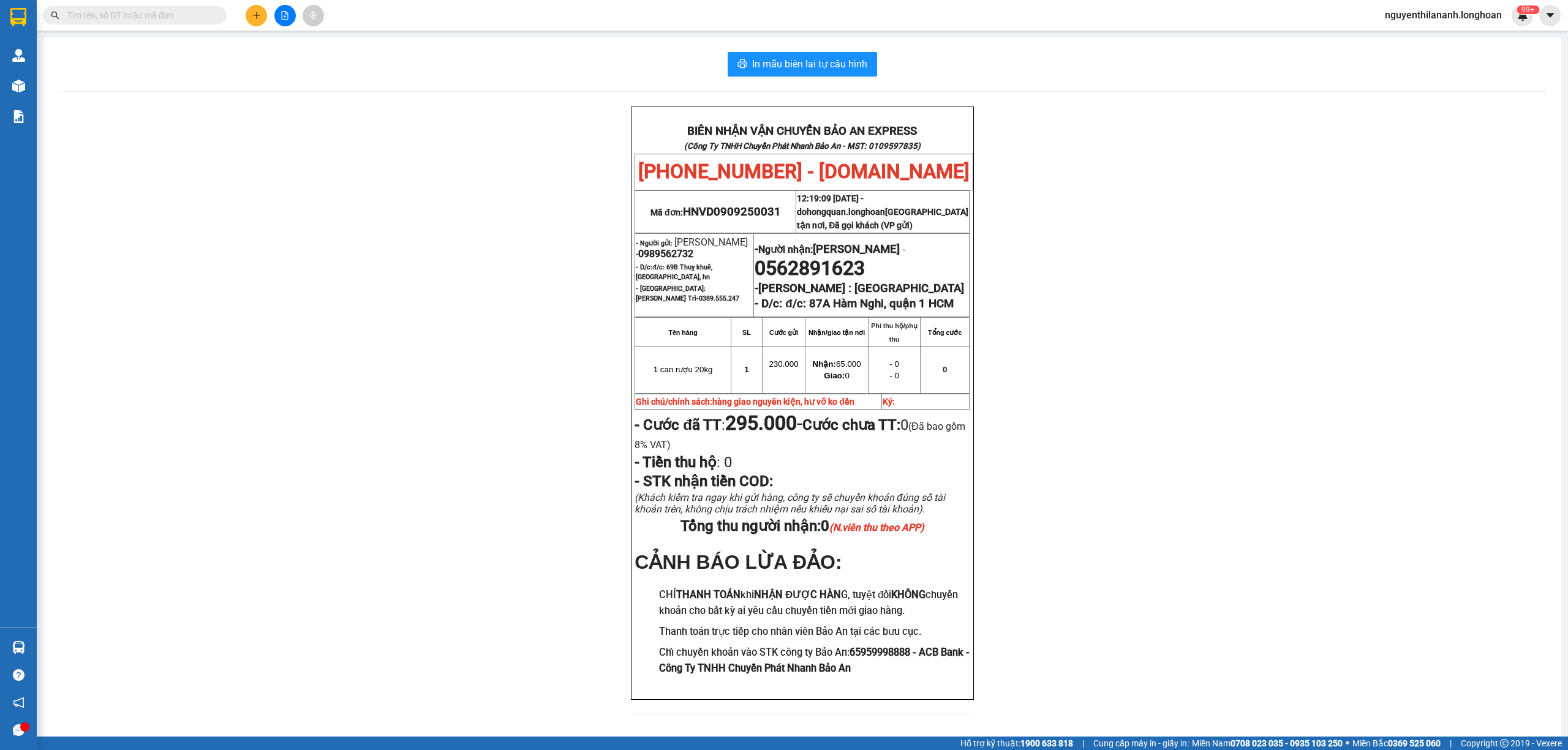
paste input "HNVD1209250030"
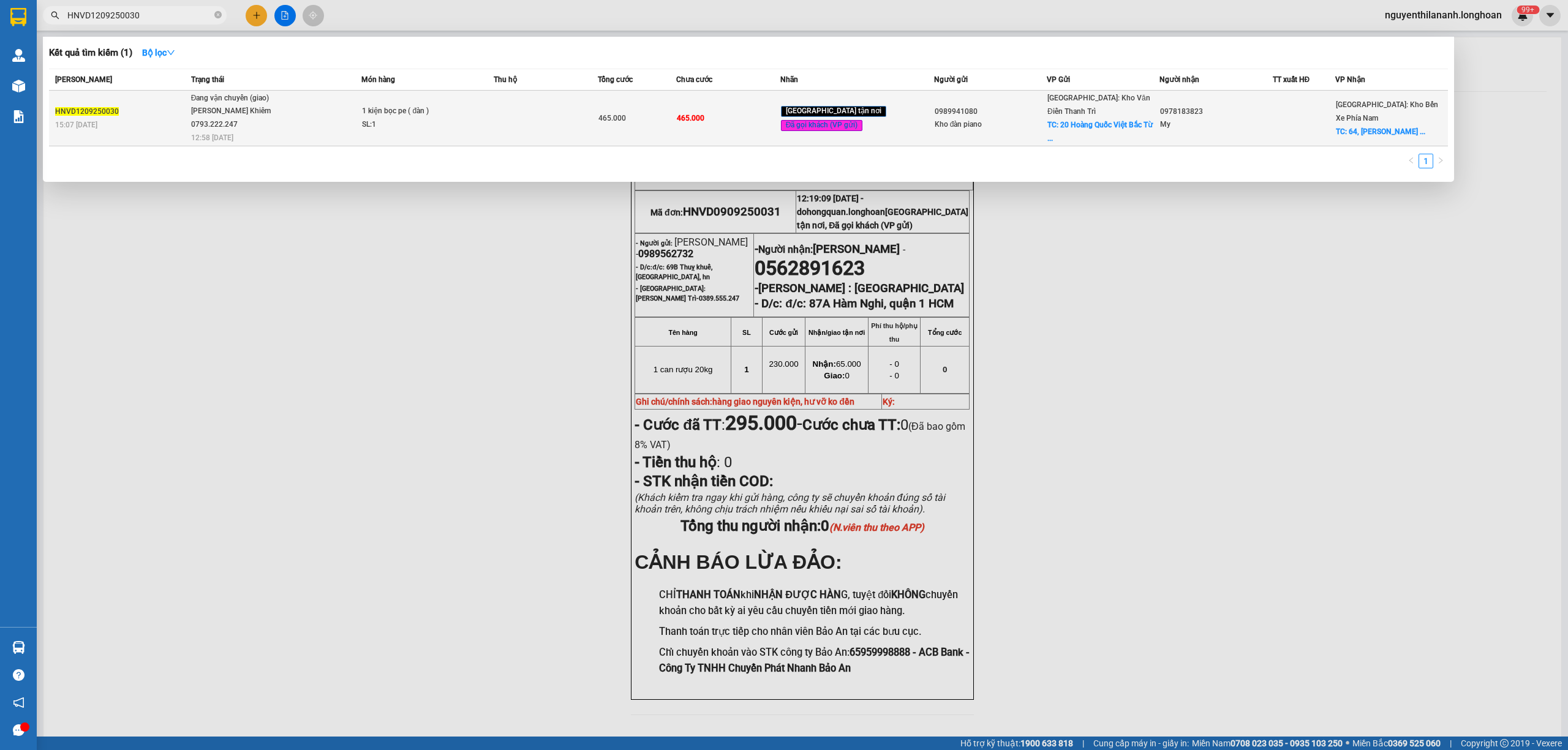
click at [160, 123] on div "15:07 - 12/09" at bounding box center [121, 125] width 132 height 13
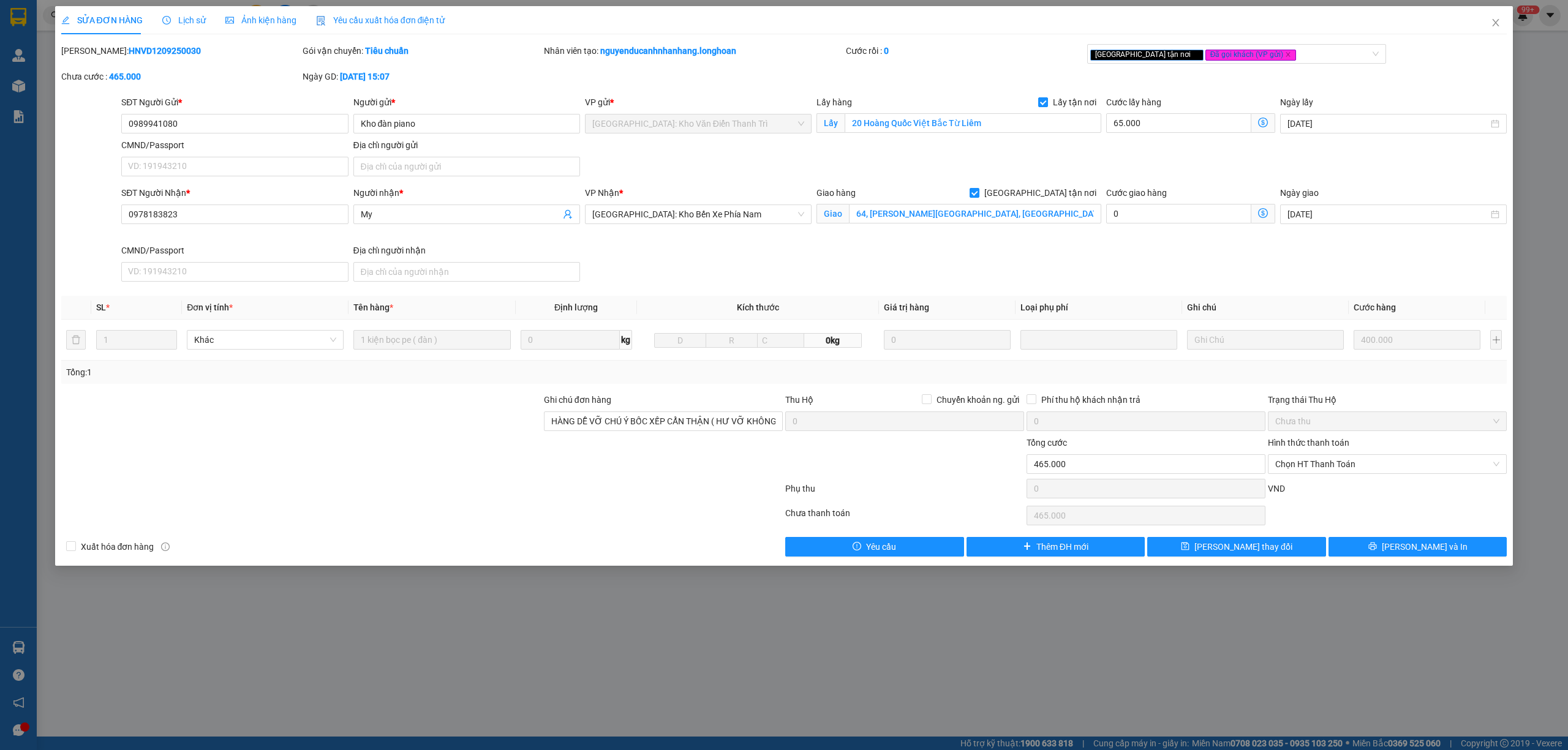
click at [197, 22] on span "Lịch sử" at bounding box center [184, 20] width 43 height 10
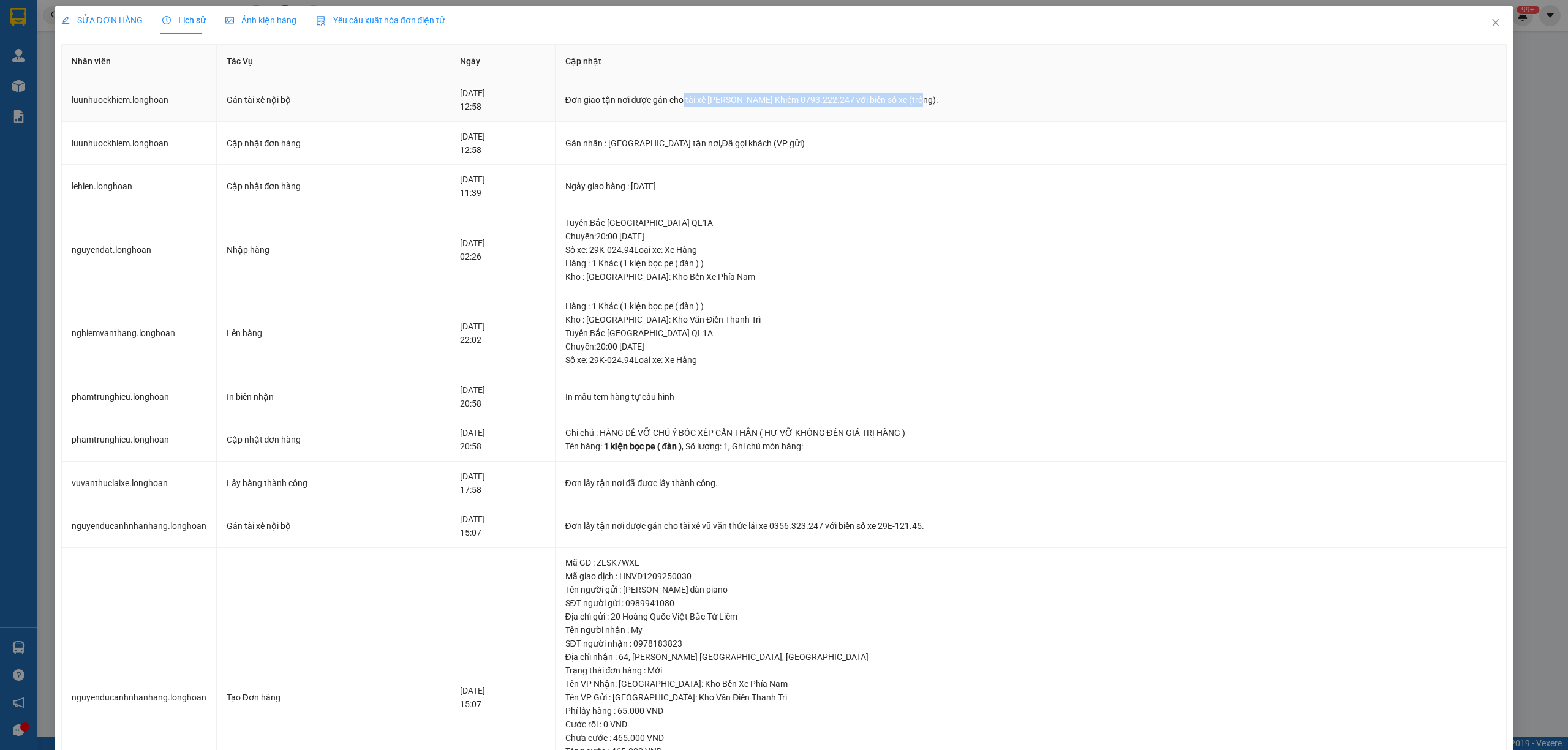
drag, startPoint x: 706, startPoint y: 100, endPoint x: 934, endPoint y: 100, distance: 228.0
click at [934, 100] on div "Đơn giao tận nơi được gán cho tài xế Lưu Nhược Khiêm 0793.222.247 với biển số x…" at bounding box center [1030, 99] width 932 height 13
copy div "tài xế Lưu Nhược Khiêm 0793.222.247 với biển số xe (trống)."
click at [975, 92] on td "Đơn giao tận nơi được gán cho tài xế Lưu Nhược Khiêm 0793.222.247 với biển số x…" at bounding box center [1031, 100] width 952 height 43
drag, startPoint x: 942, startPoint y: 104, endPoint x: 704, endPoint y: 108, distance: 238.0
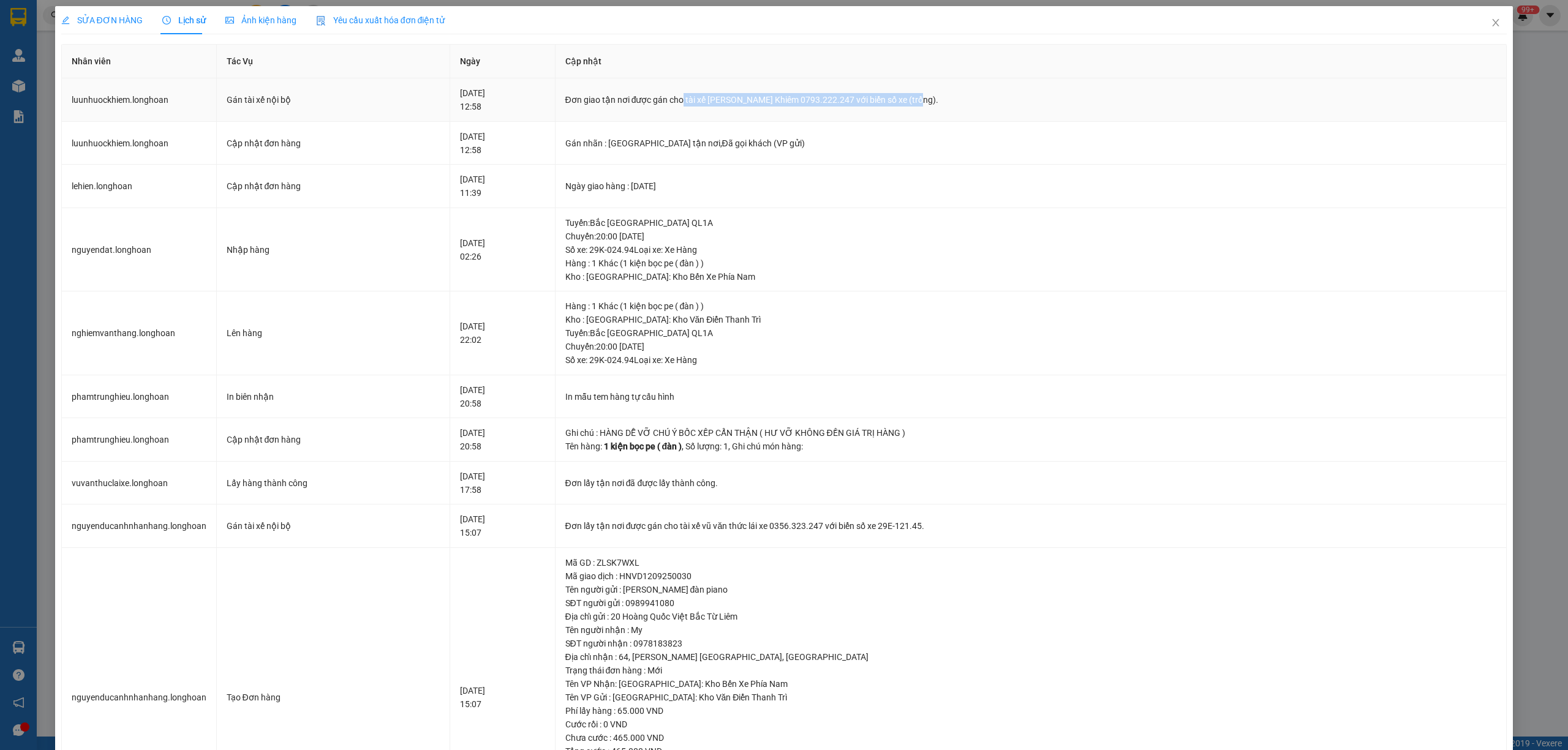
click at [704, 108] on td "Đơn giao tận nơi được gán cho tài xế Lưu Nhược Khiêm 0793.222.247 với biển số x…" at bounding box center [1031, 100] width 952 height 43
click at [1492, 22] on icon "close" at bounding box center [1496, 22] width 7 height 7
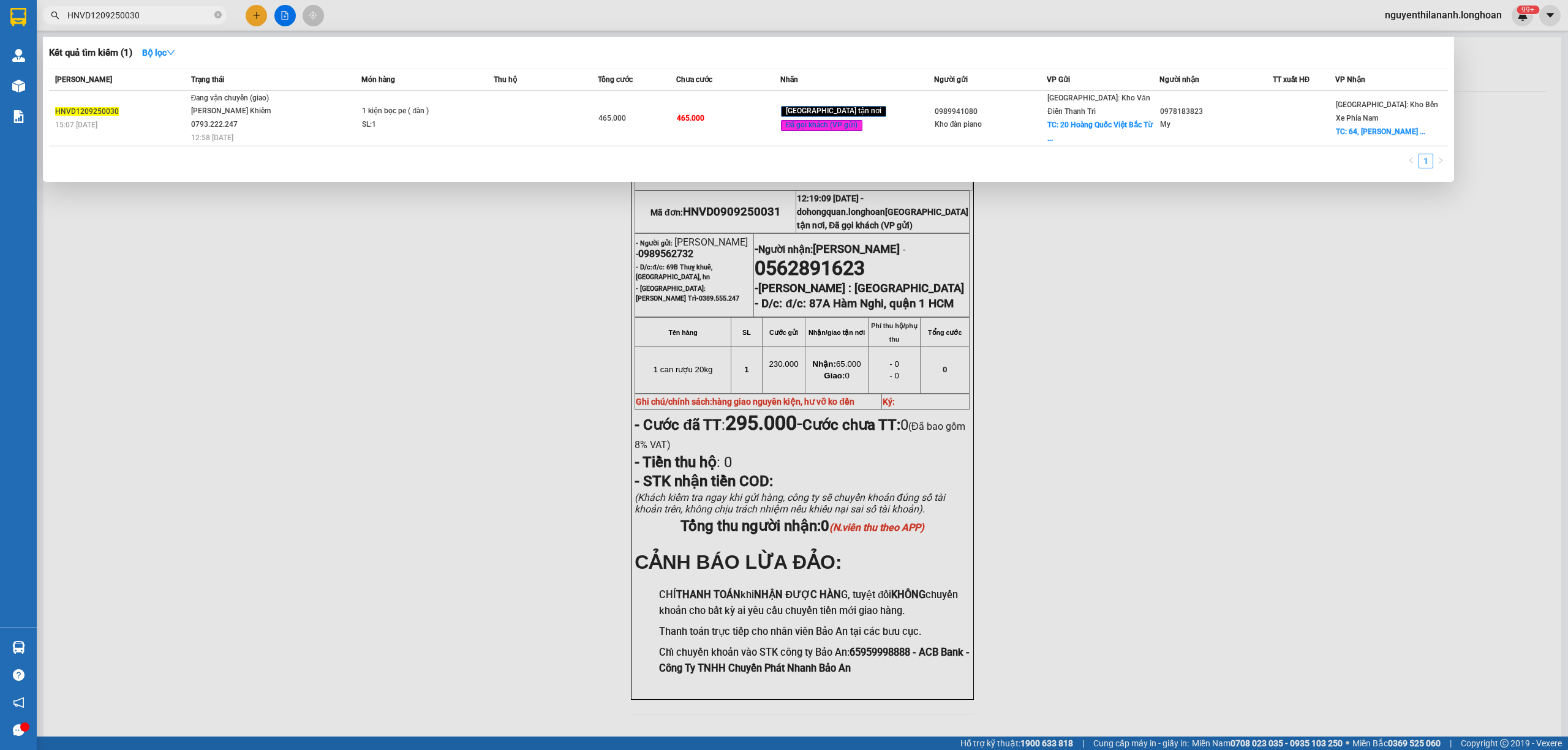
click at [197, 18] on input "HNVD1209250030" at bounding box center [139, 15] width 144 height 13
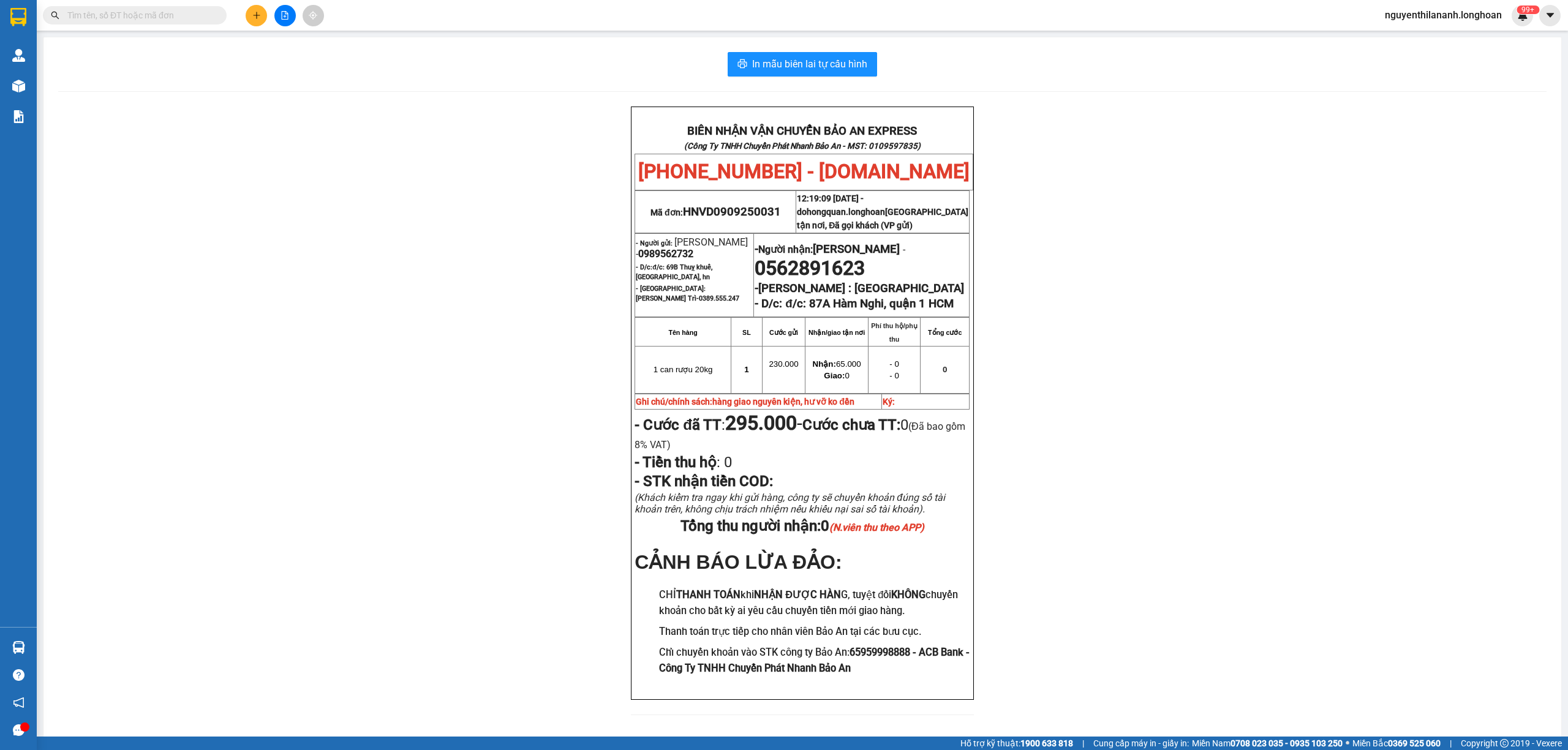
paste input "084193005171"
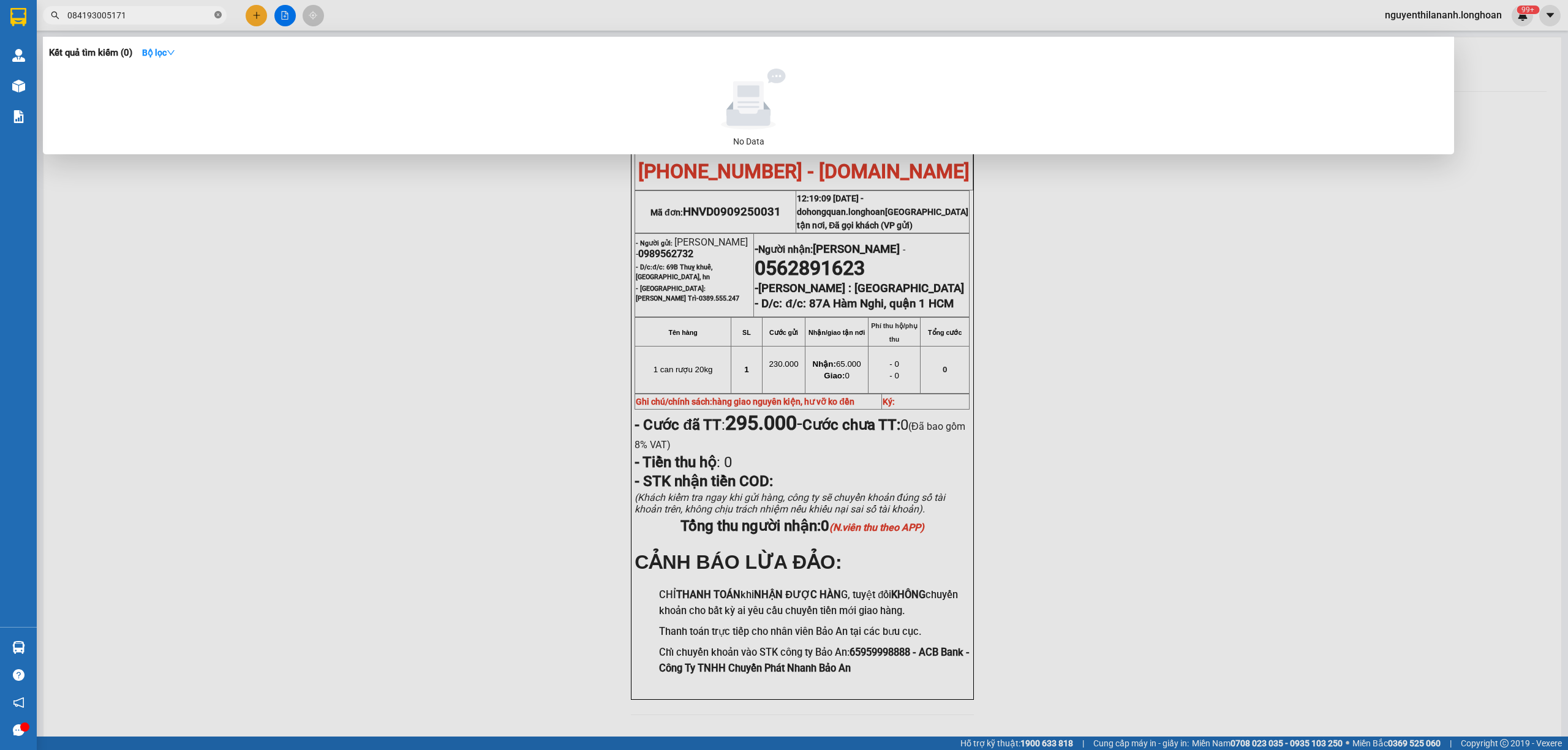
click at [221, 10] on span at bounding box center [218, 15] width 7 height 12
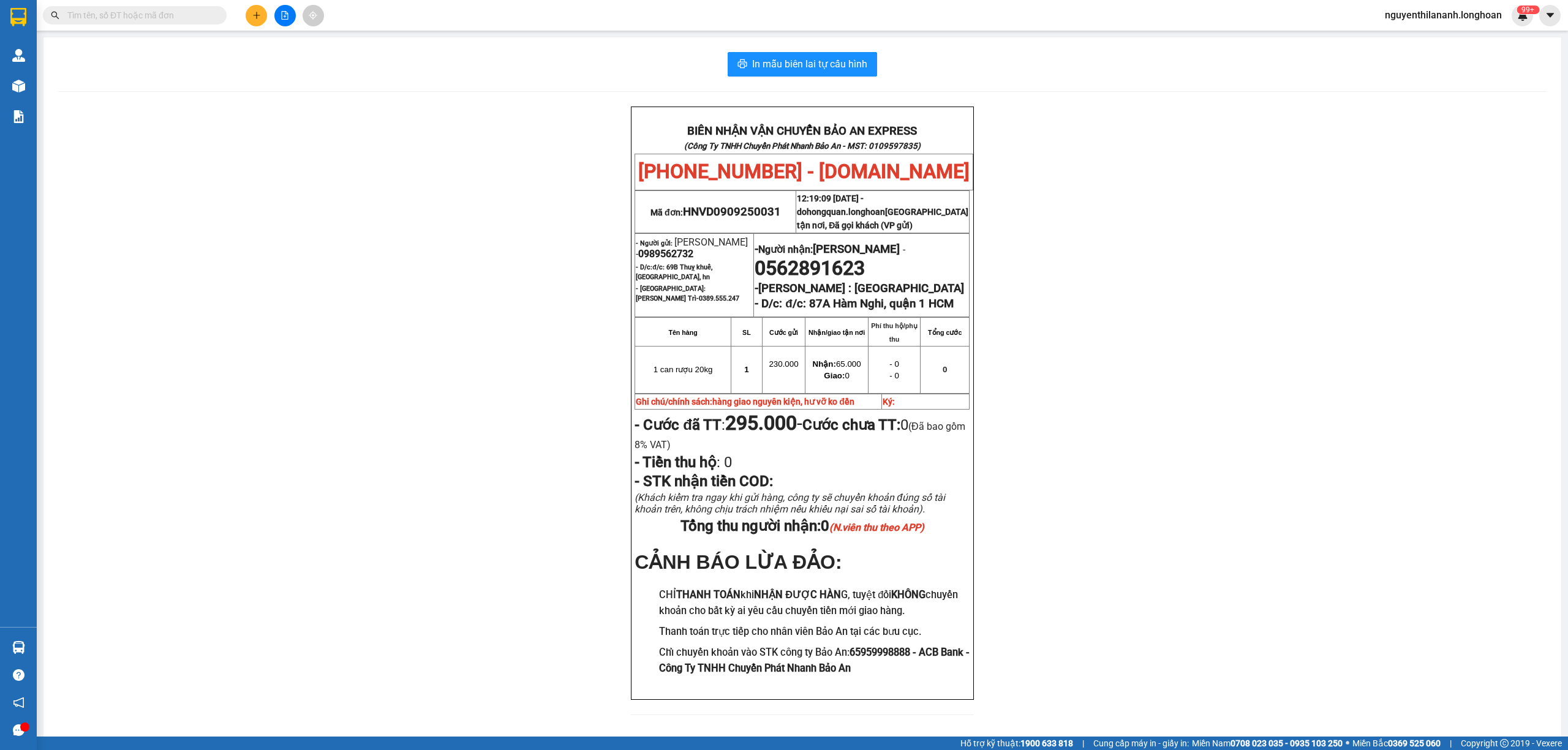
paste input "0394790695"
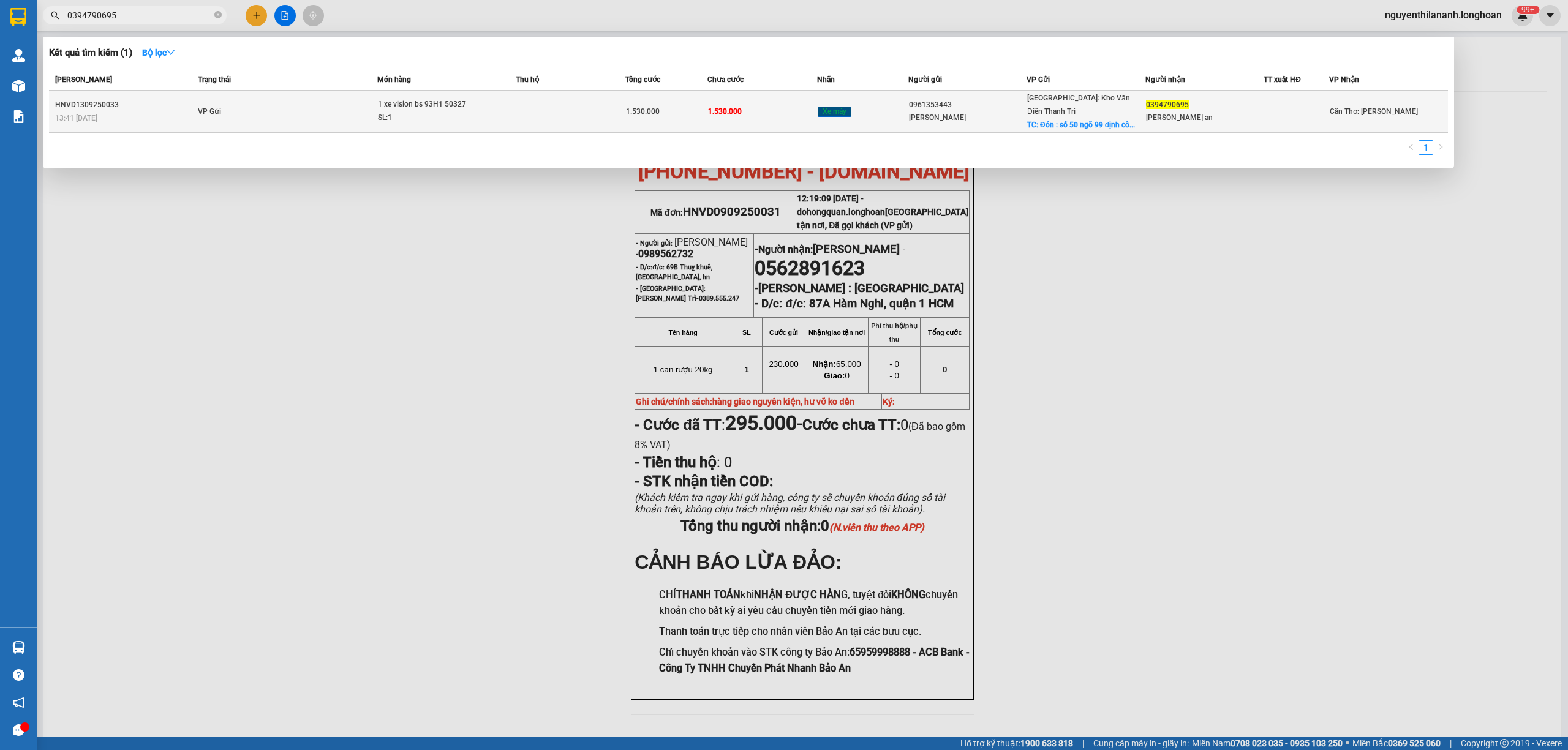
click at [182, 111] on div "13:41 - 13/09" at bounding box center [125, 118] width 139 height 13
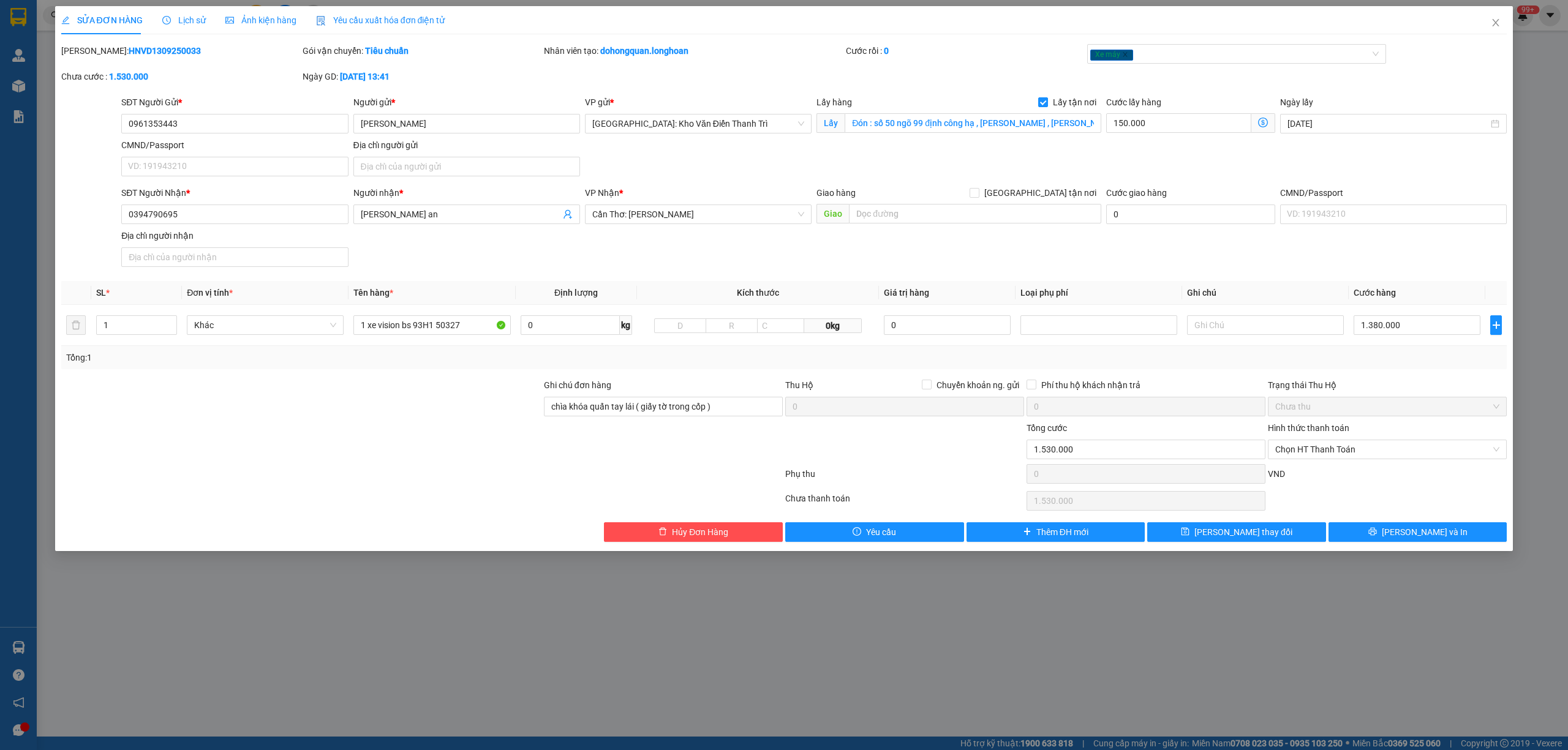
click at [190, 18] on span "Lịch sử" at bounding box center [184, 20] width 43 height 10
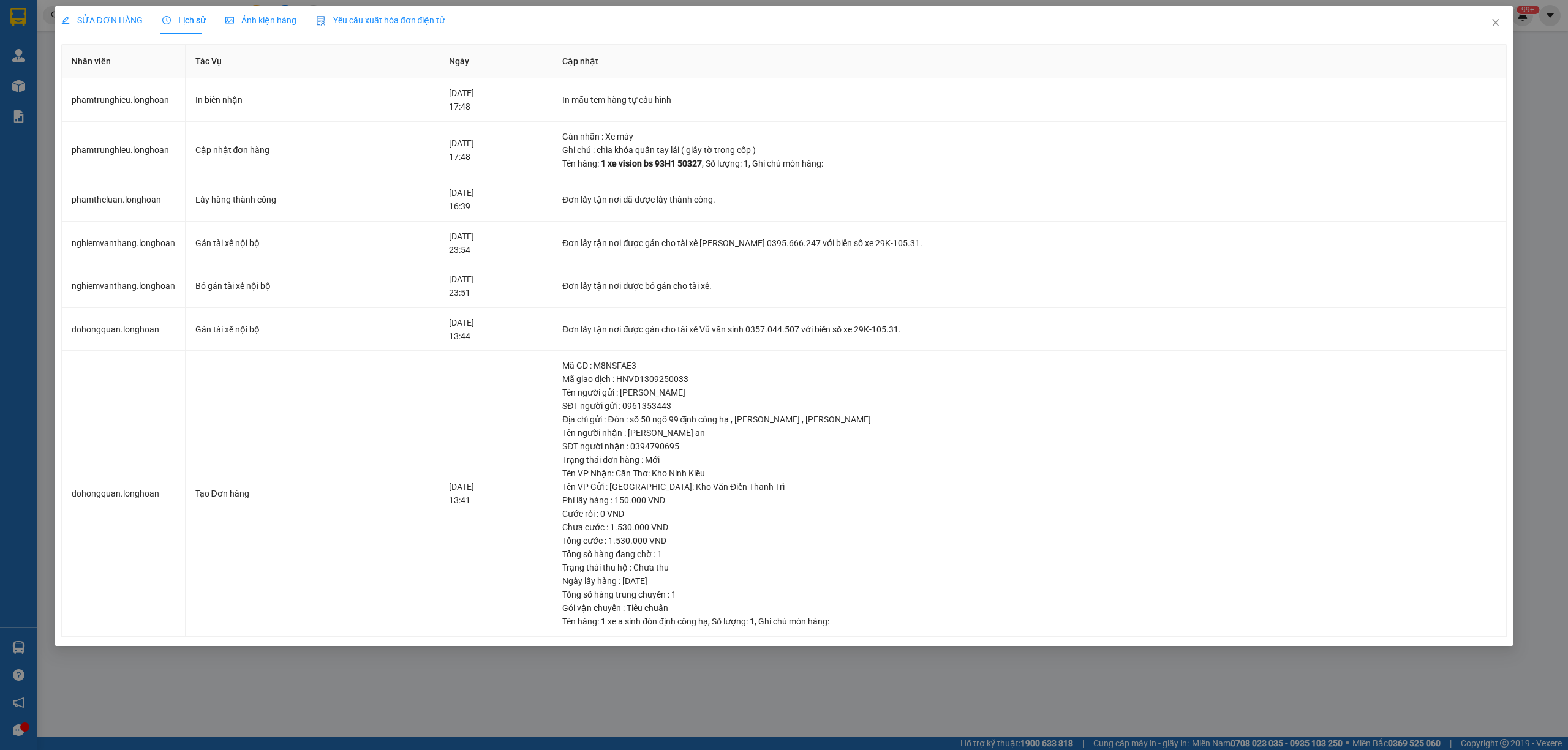
click at [123, 17] on span "SỬA ĐƠN HÀNG" at bounding box center [102, 20] width 81 height 10
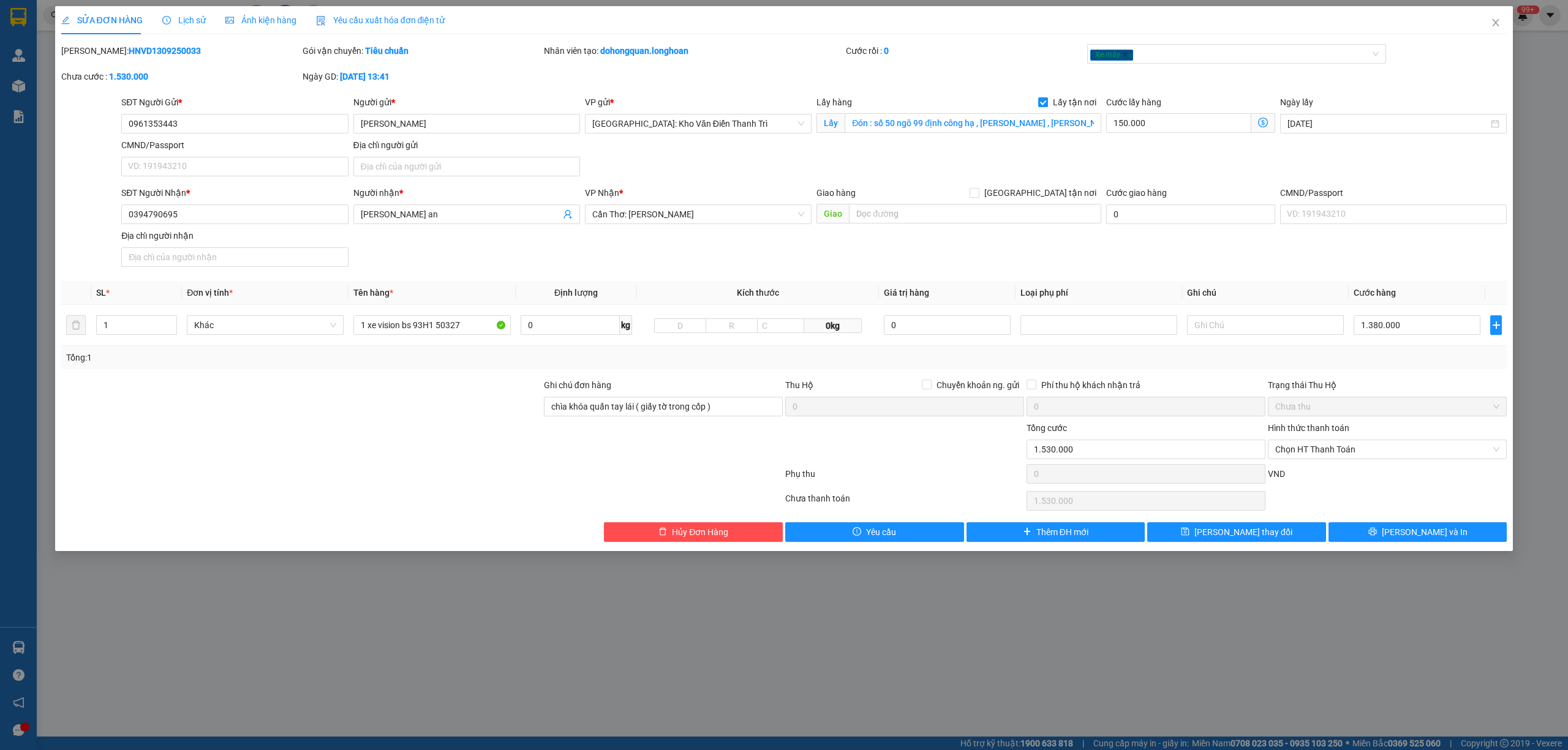
click at [182, 20] on span "Lịch sử" at bounding box center [184, 20] width 43 height 10
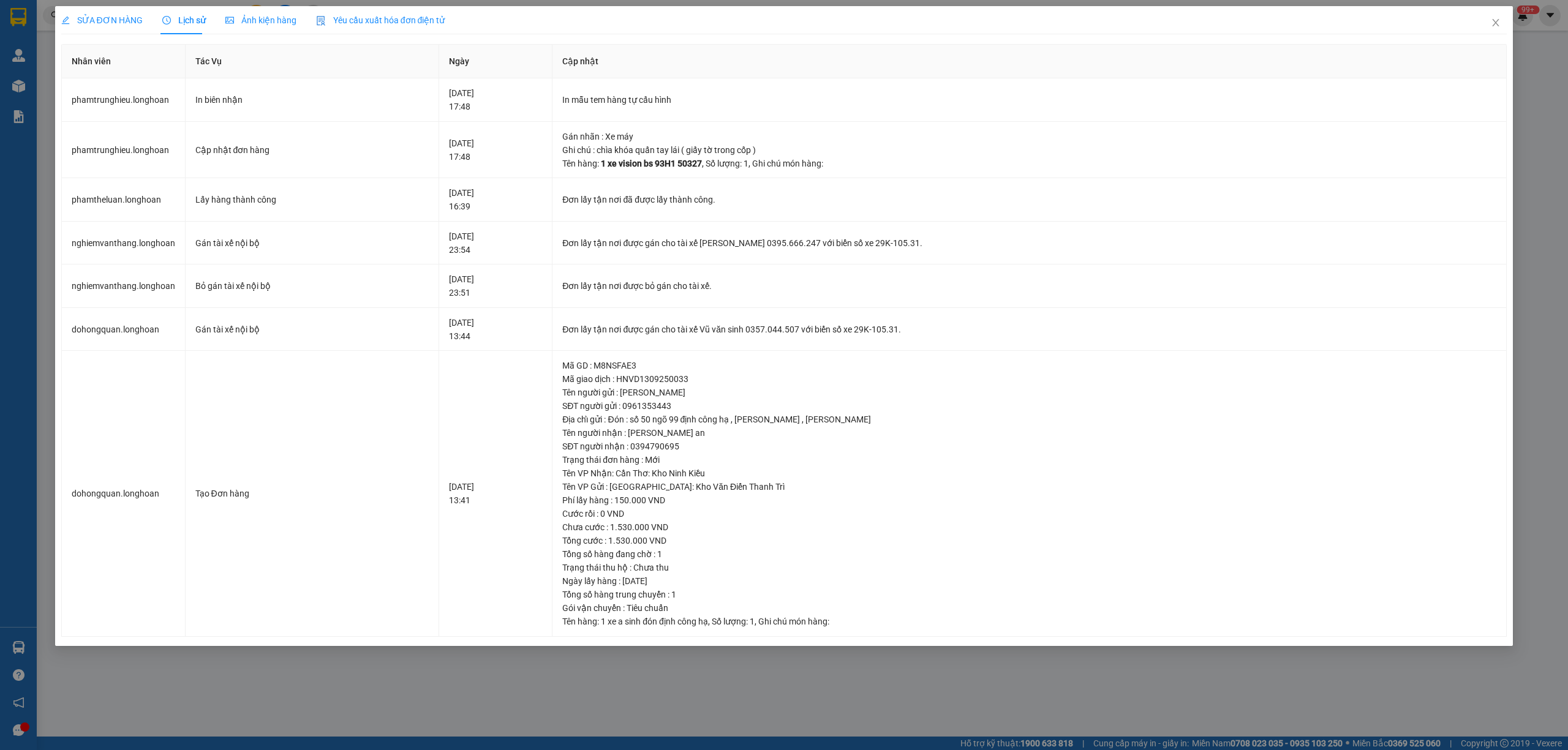
click at [90, 10] on div "SỬA ĐƠN HÀNG" at bounding box center [102, 20] width 81 height 28
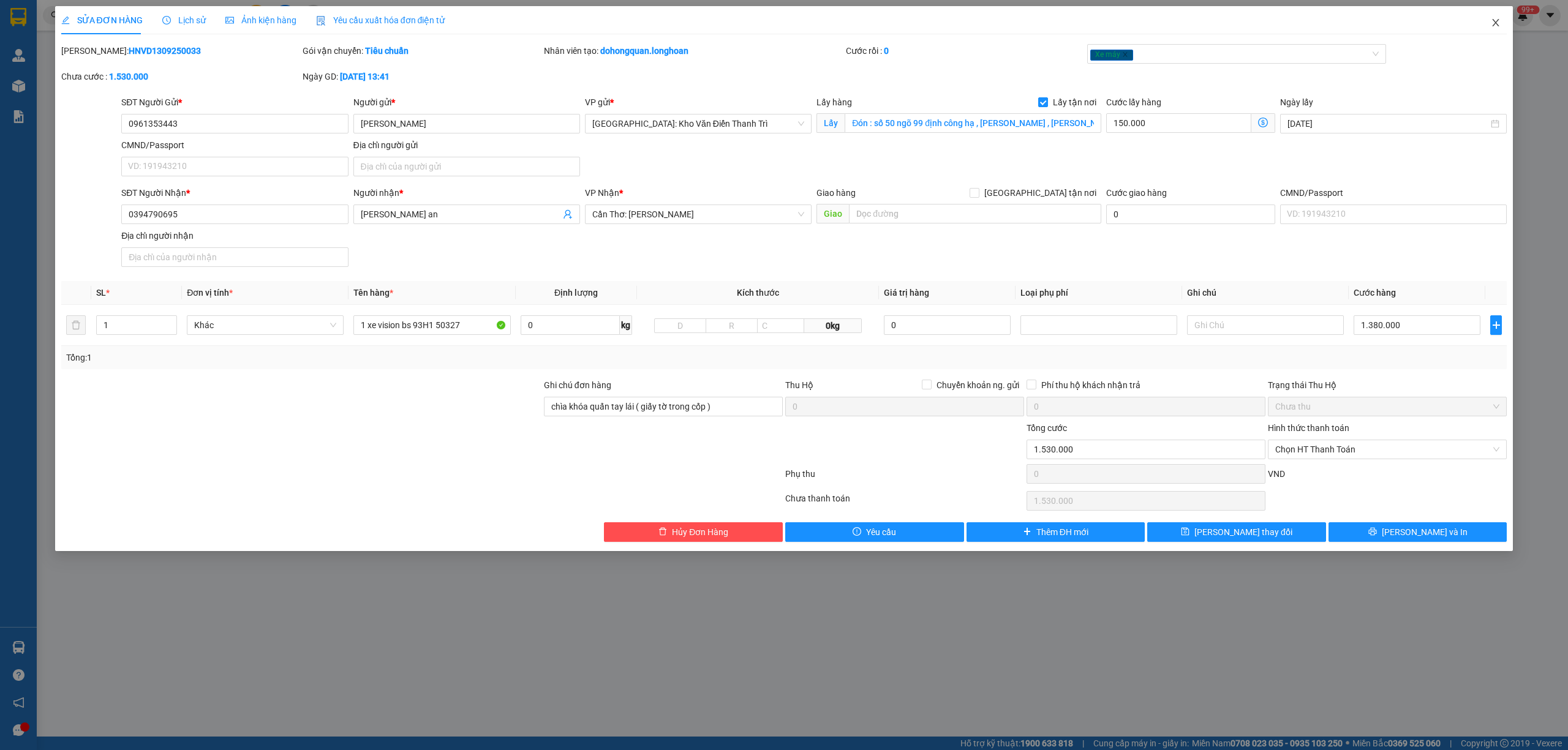
click at [1495, 18] on icon "close" at bounding box center [1495, 22] width 10 height 10
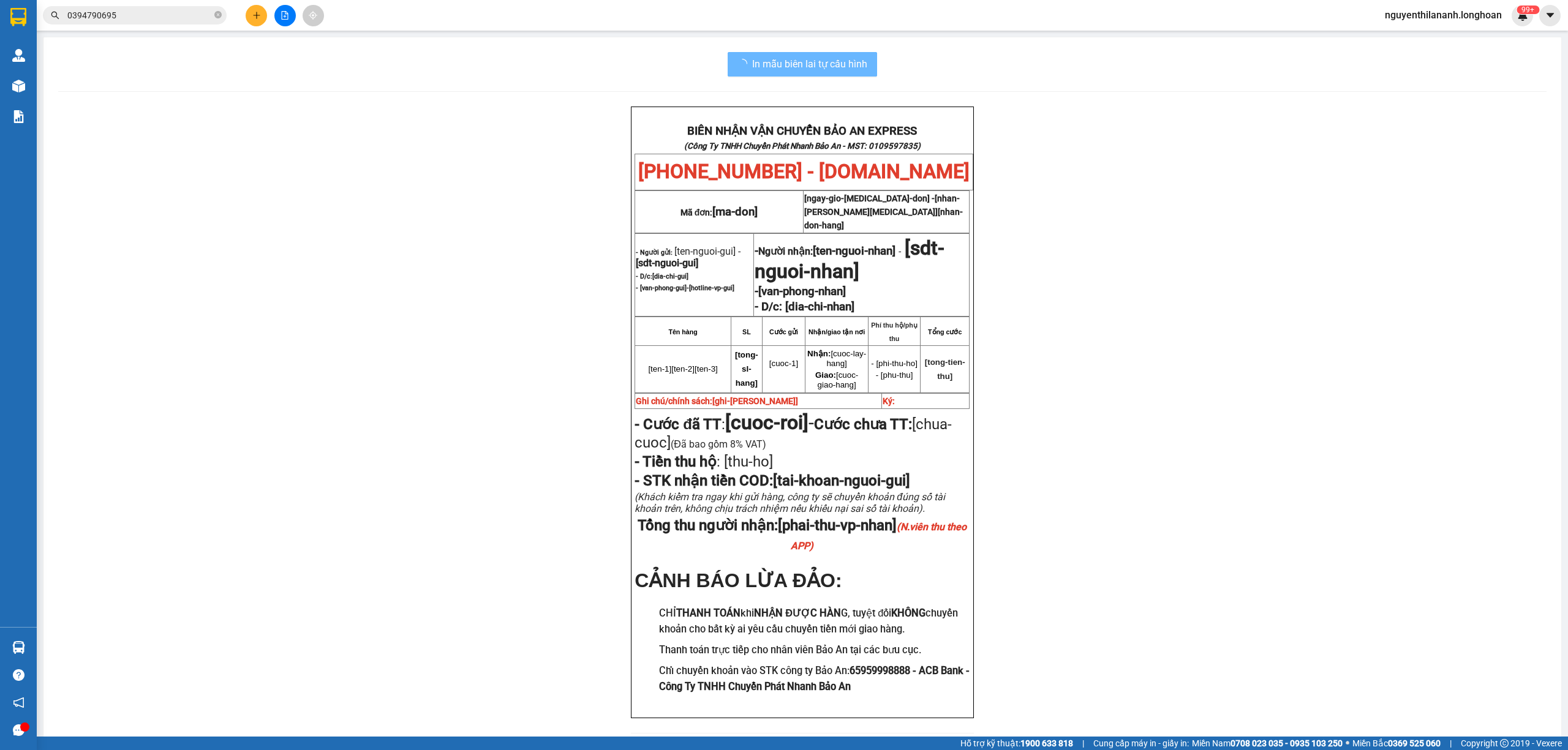
click at [152, 16] on input "0394790695" at bounding box center [139, 15] width 144 height 13
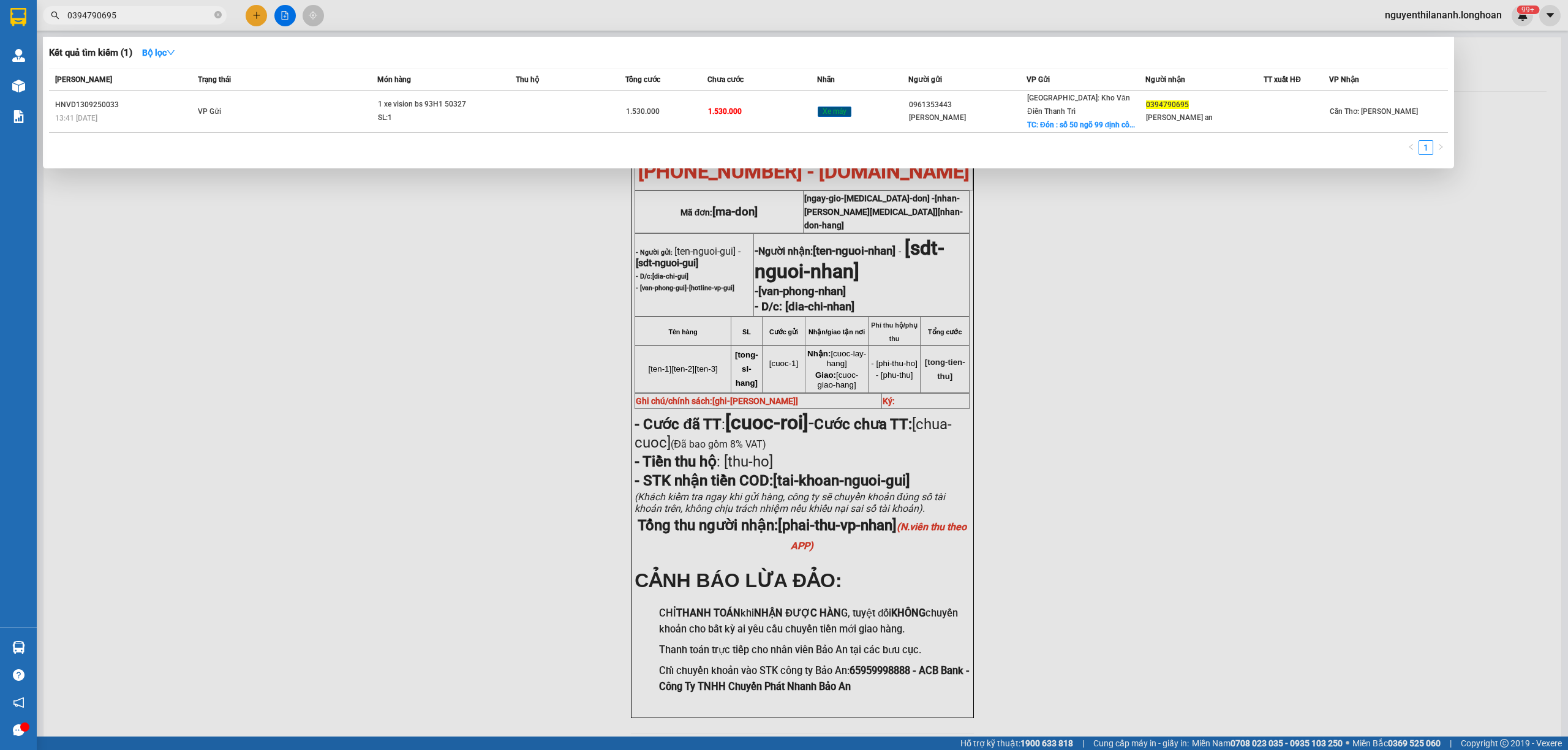
click at [152, 16] on input "0394790695" at bounding box center [139, 15] width 144 height 13
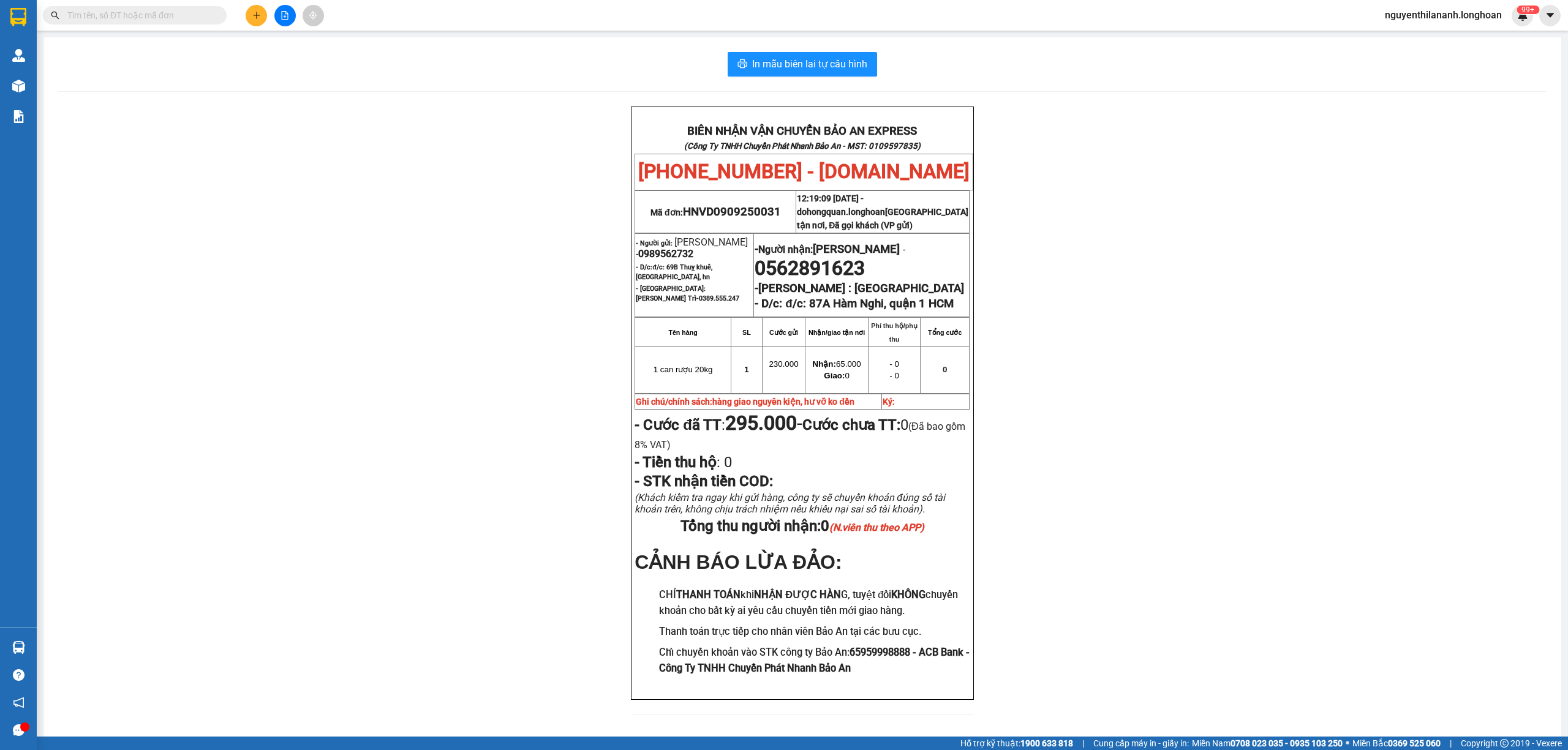
paste input "0903194890"
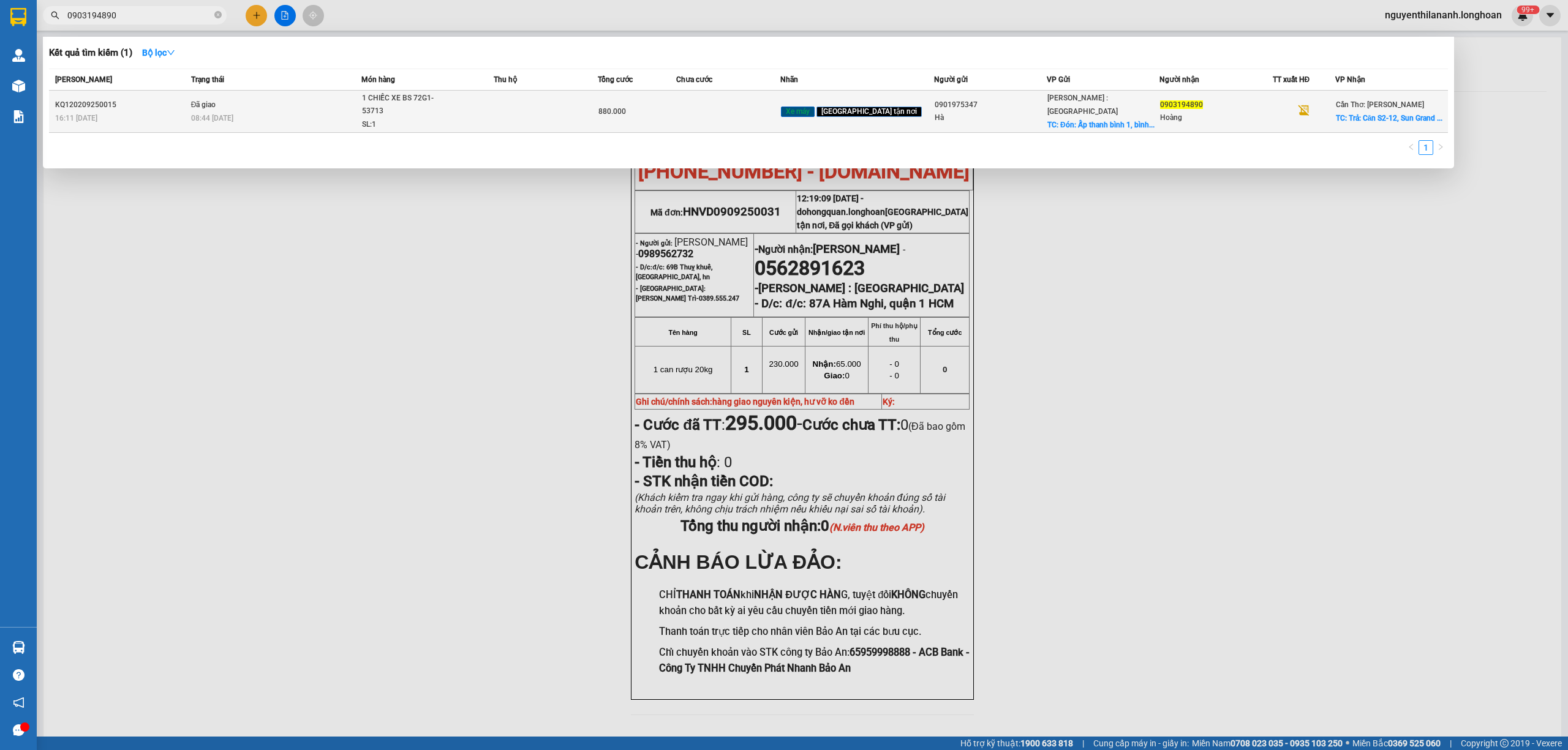
click at [160, 100] on div "KQ120209250015" at bounding box center [121, 105] width 132 height 13
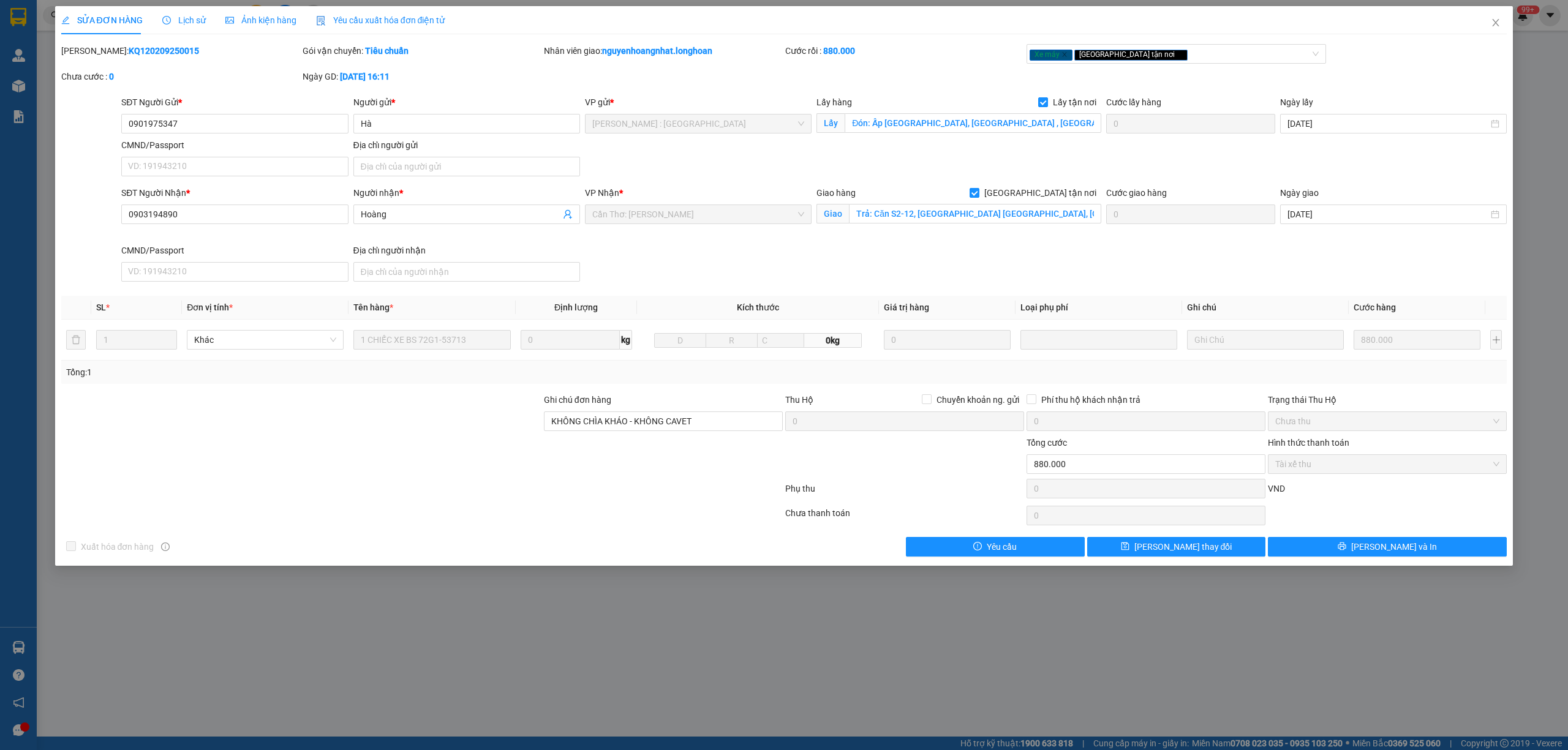
drag, startPoint x: 173, startPoint y: 55, endPoint x: 92, endPoint y: 55, distance: 81.0
click at [92, 55] on div "Mã ĐH: KQ120209250015" at bounding box center [180, 50] width 239 height 13
click at [1499, 22] on icon "close" at bounding box center [1495, 22] width 10 height 10
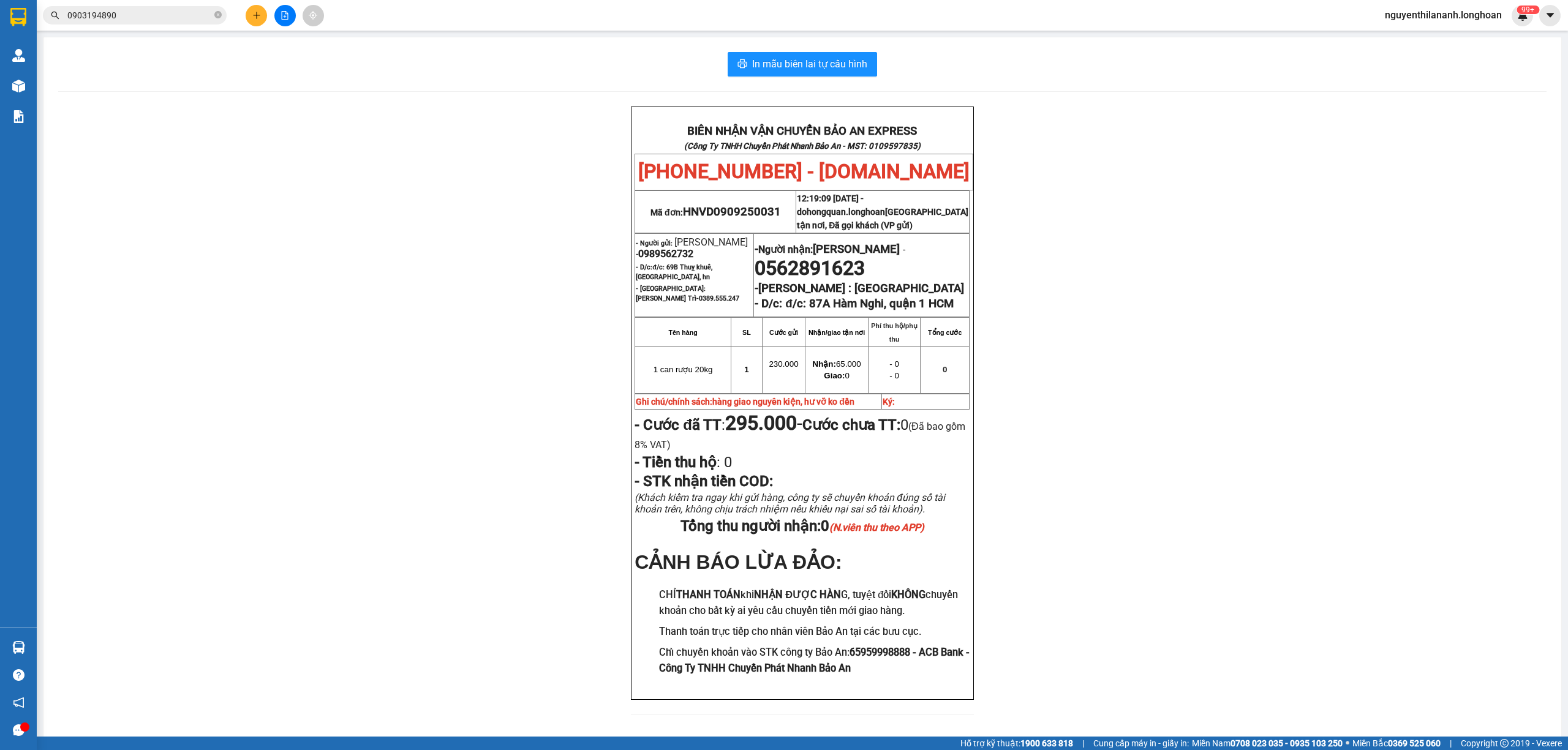
click at [139, 21] on input "0903194890" at bounding box center [139, 15] width 144 height 13
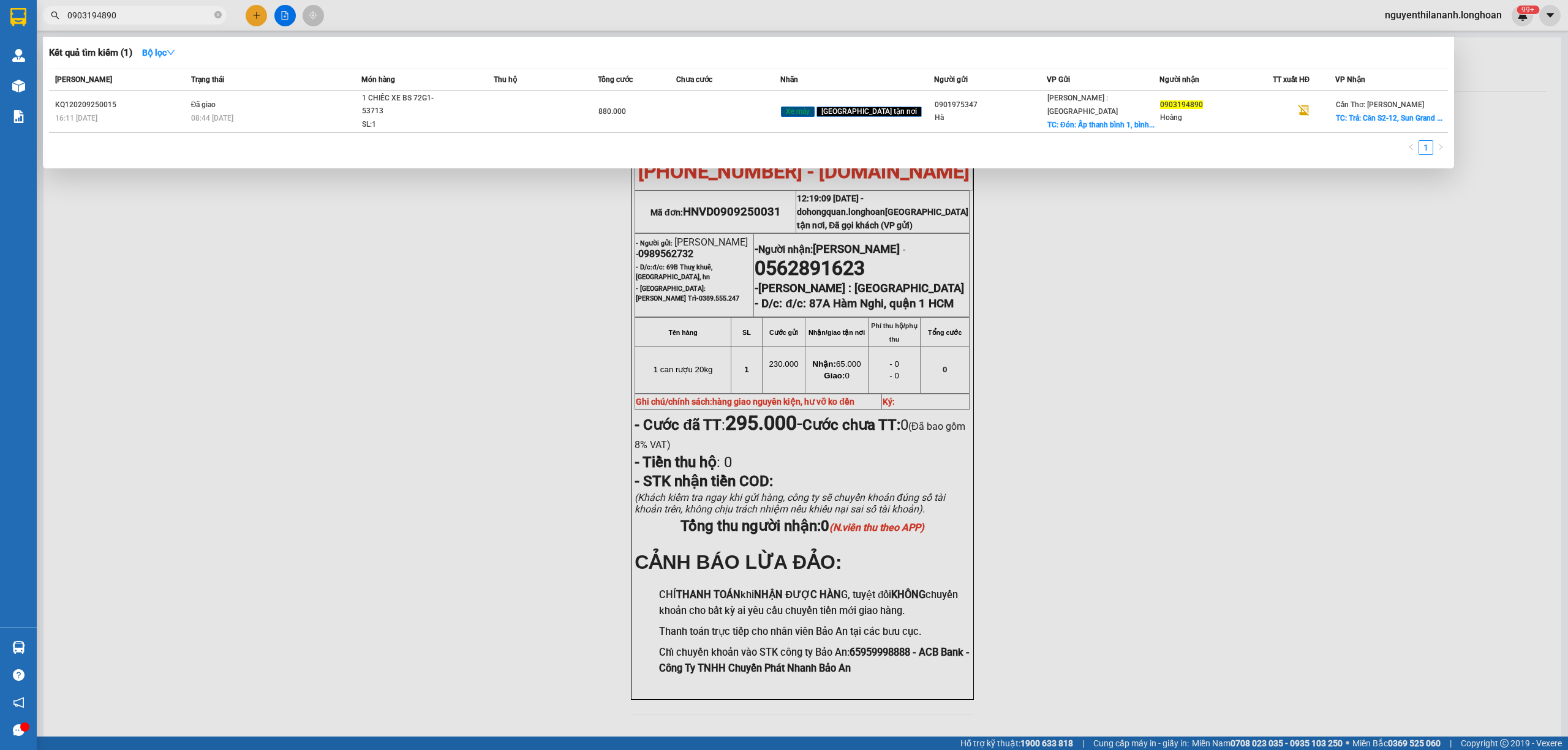
click at [139, 21] on input "0903194890" at bounding box center [139, 15] width 144 height 13
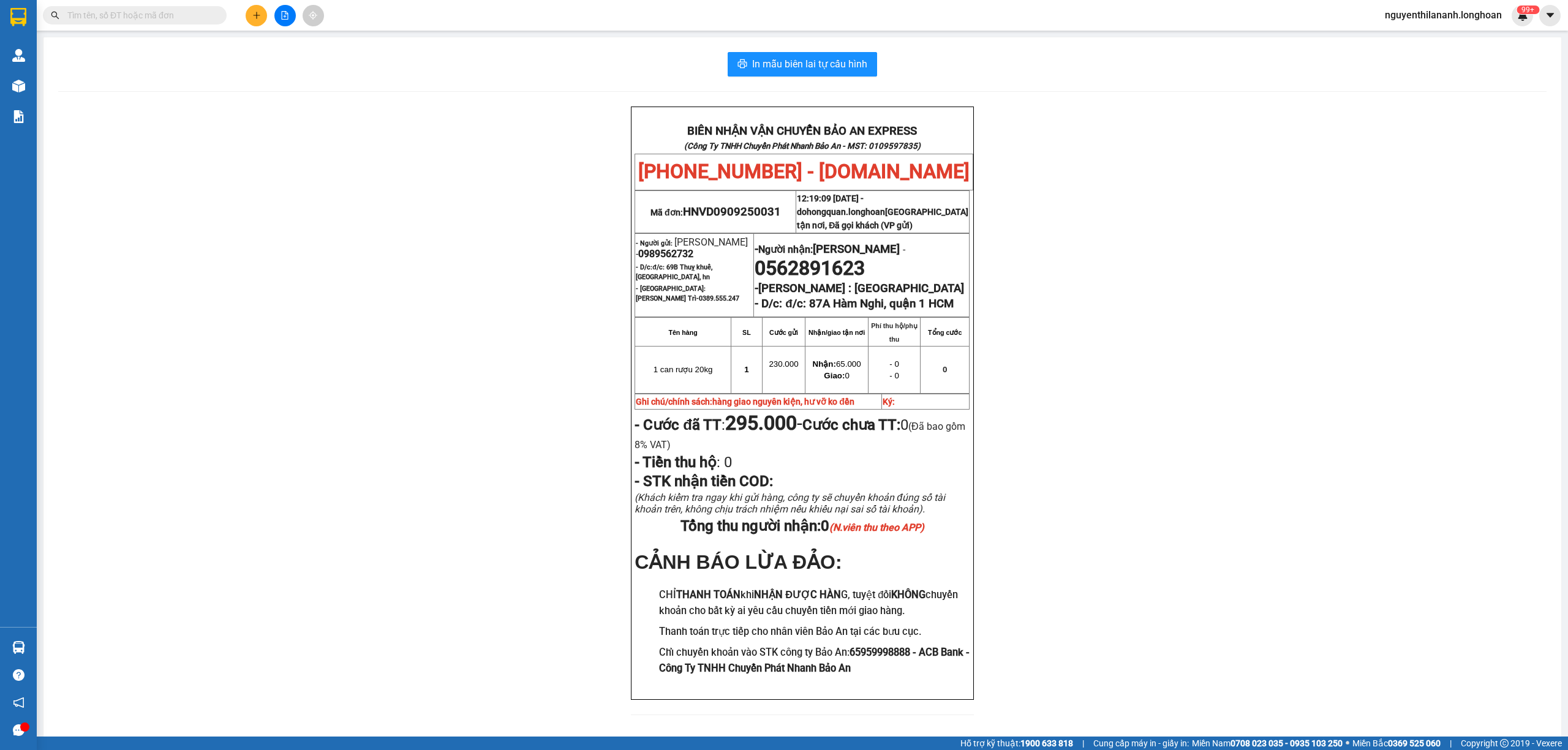
paste input "0935820488"
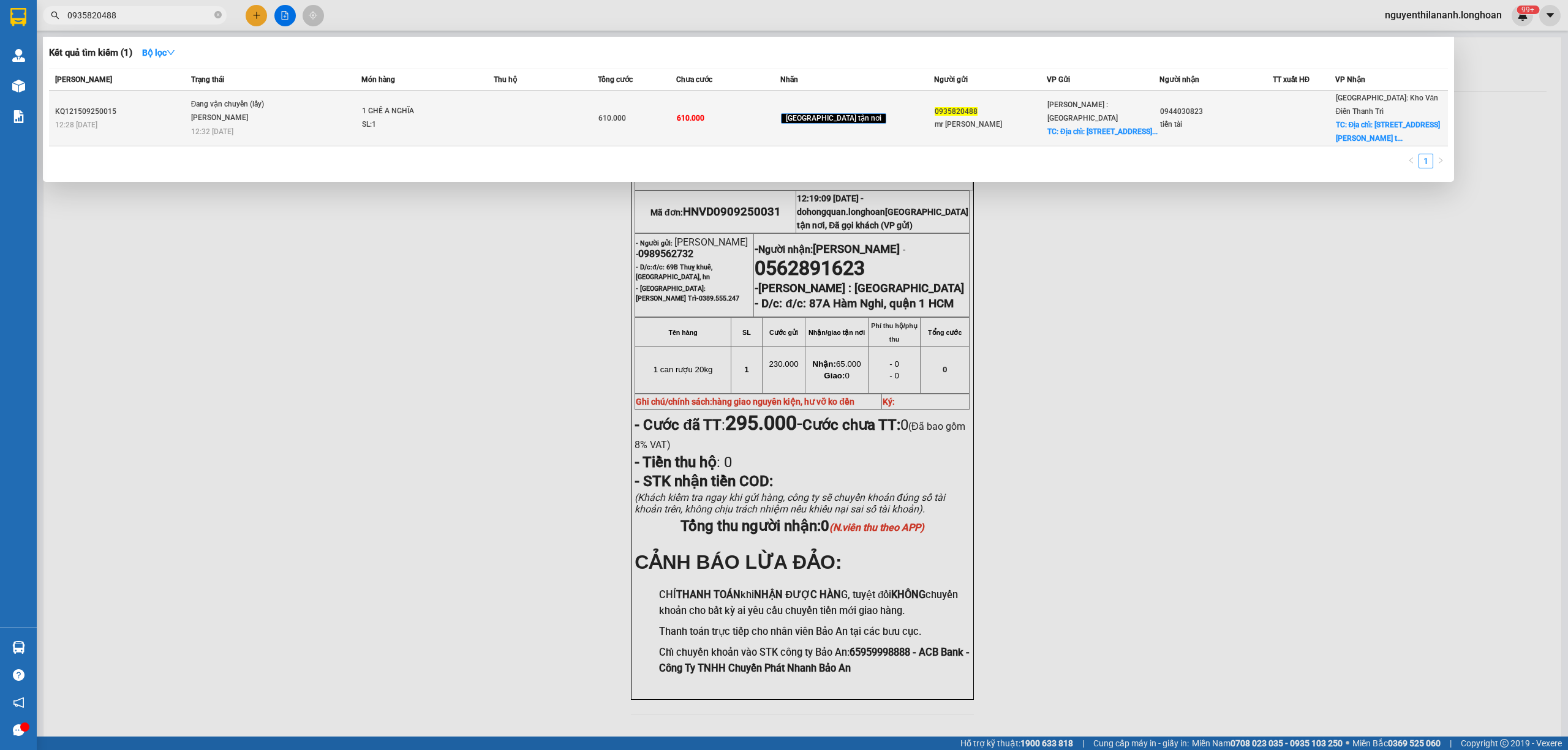
click at [148, 105] on div "KQ121509250015" at bounding box center [121, 111] width 132 height 13
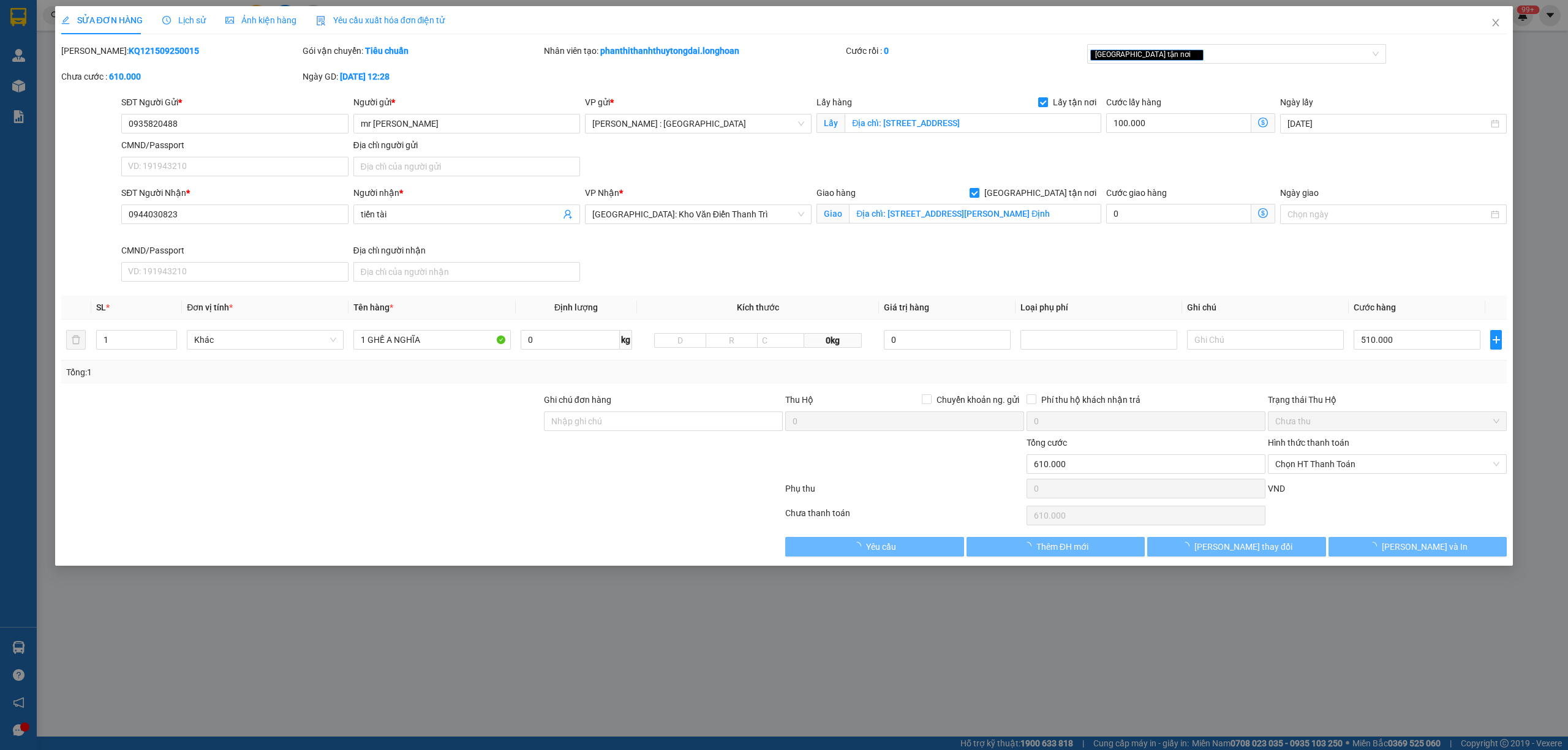
click at [174, 27] on div "Lịch sử" at bounding box center [184, 20] width 43 height 28
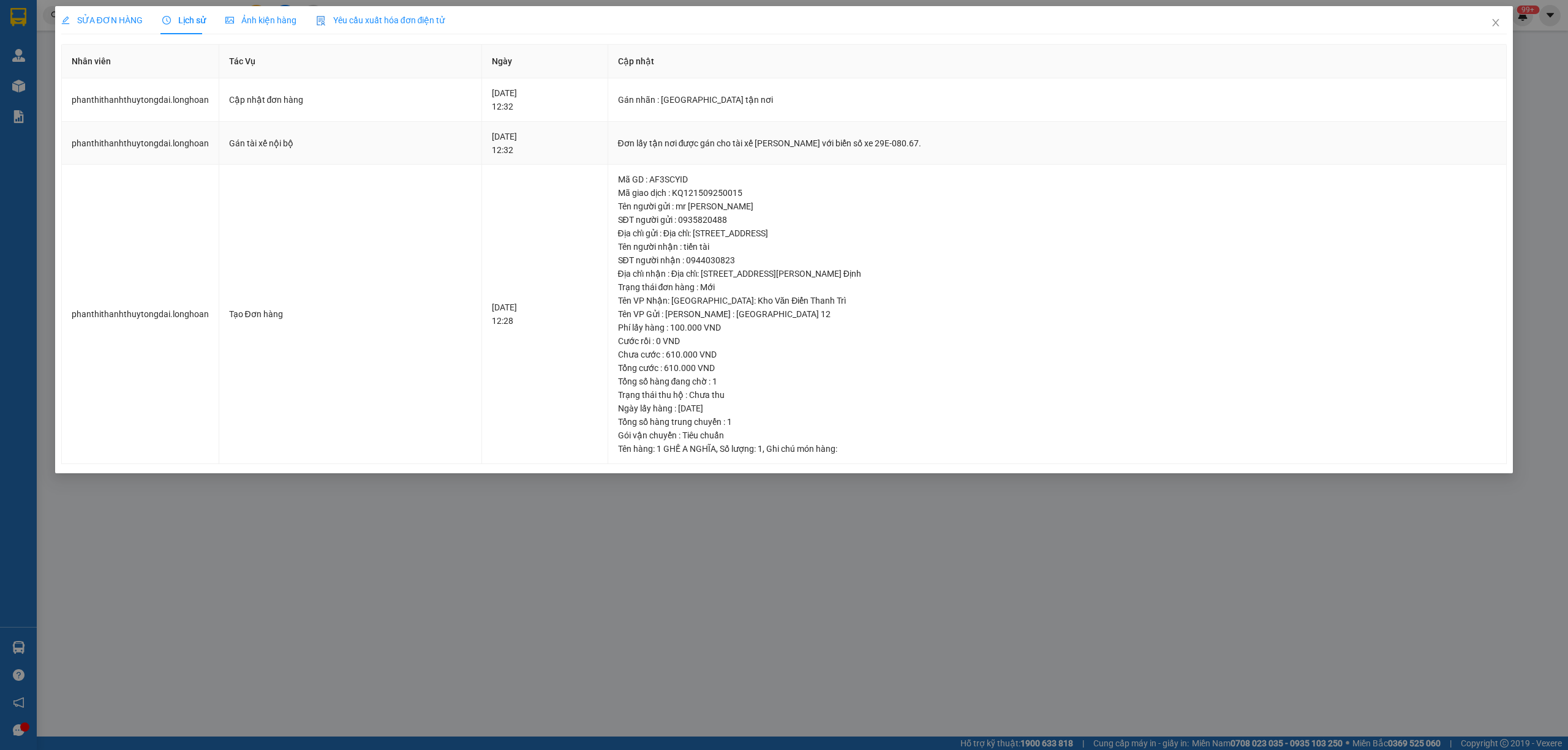
drag, startPoint x: 757, startPoint y: 143, endPoint x: 951, endPoint y: 129, distance: 194.5
click at [951, 129] on td "Đơn lấy tận nơi được gán cho tài xế Nguyễn Văn Nghĩa với biển số xe 29E-080.67." at bounding box center [1058, 143] width 899 height 43
click at [1494, 23] on icon "close" at bounding box center [1495, 22] width 10 height 10
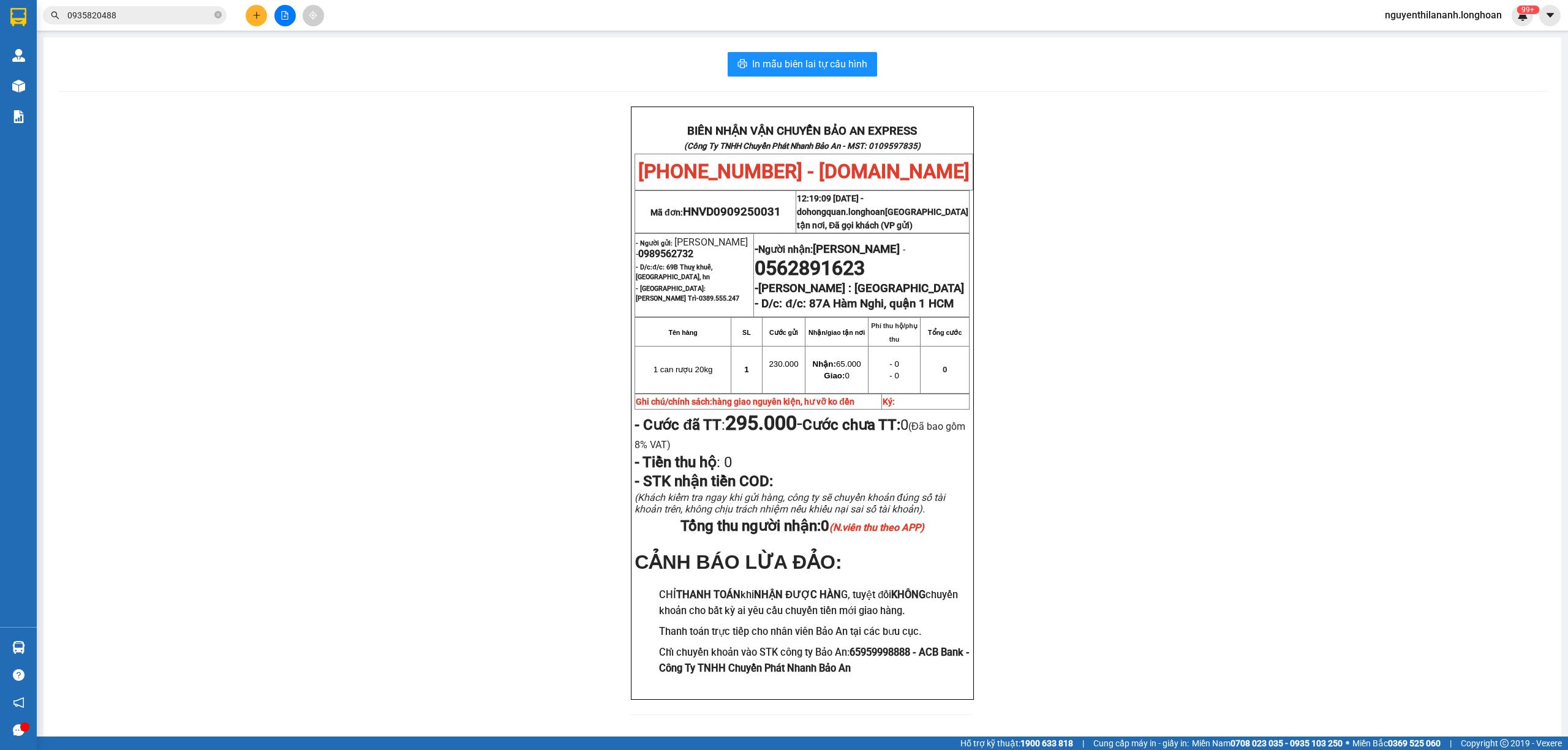
click at [175, 22] on span "0935820488" at bounding box center [134, 15] width 183 height 18
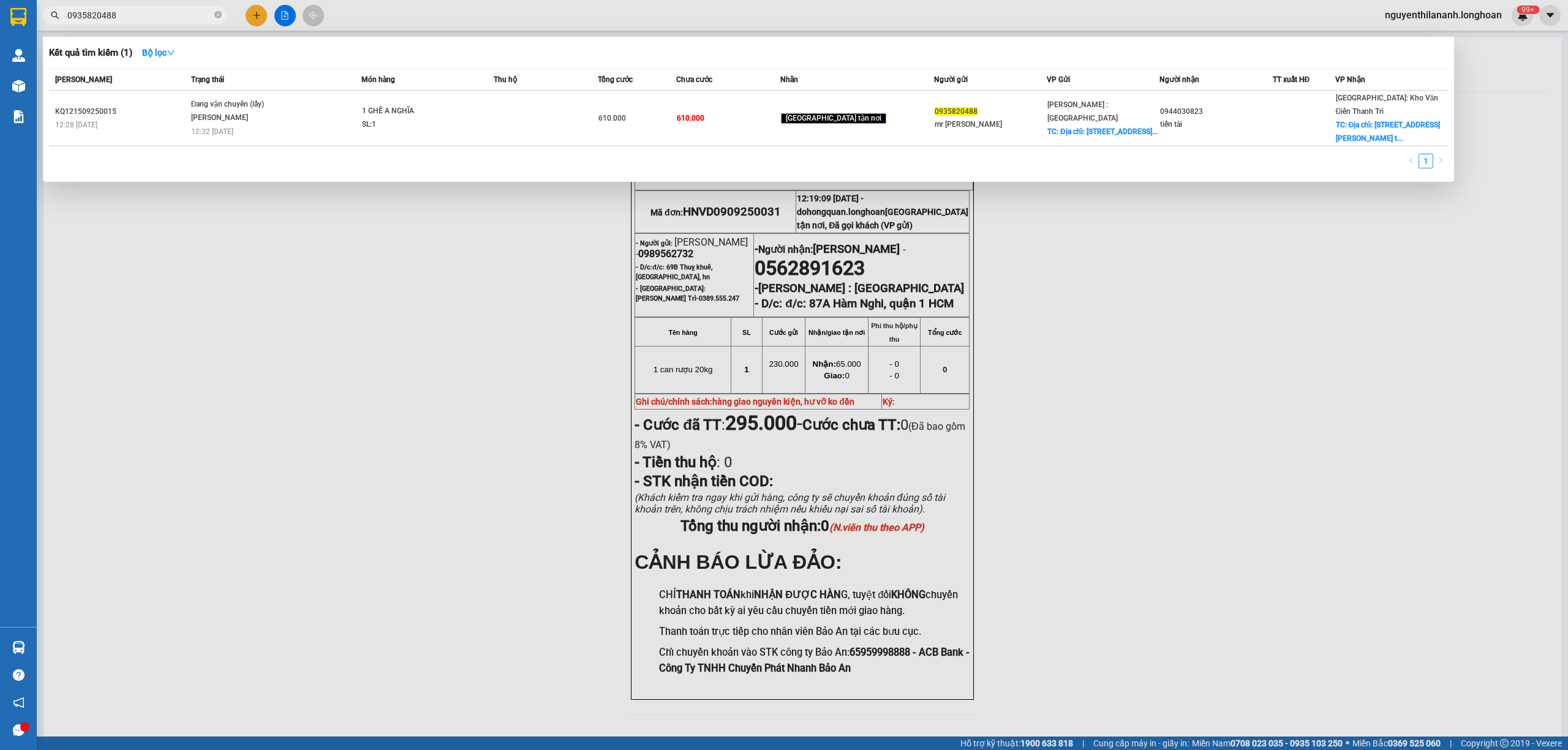
click at [174, 17] on input "0935820488" at bounding box center [139, 15] width 144 height 13
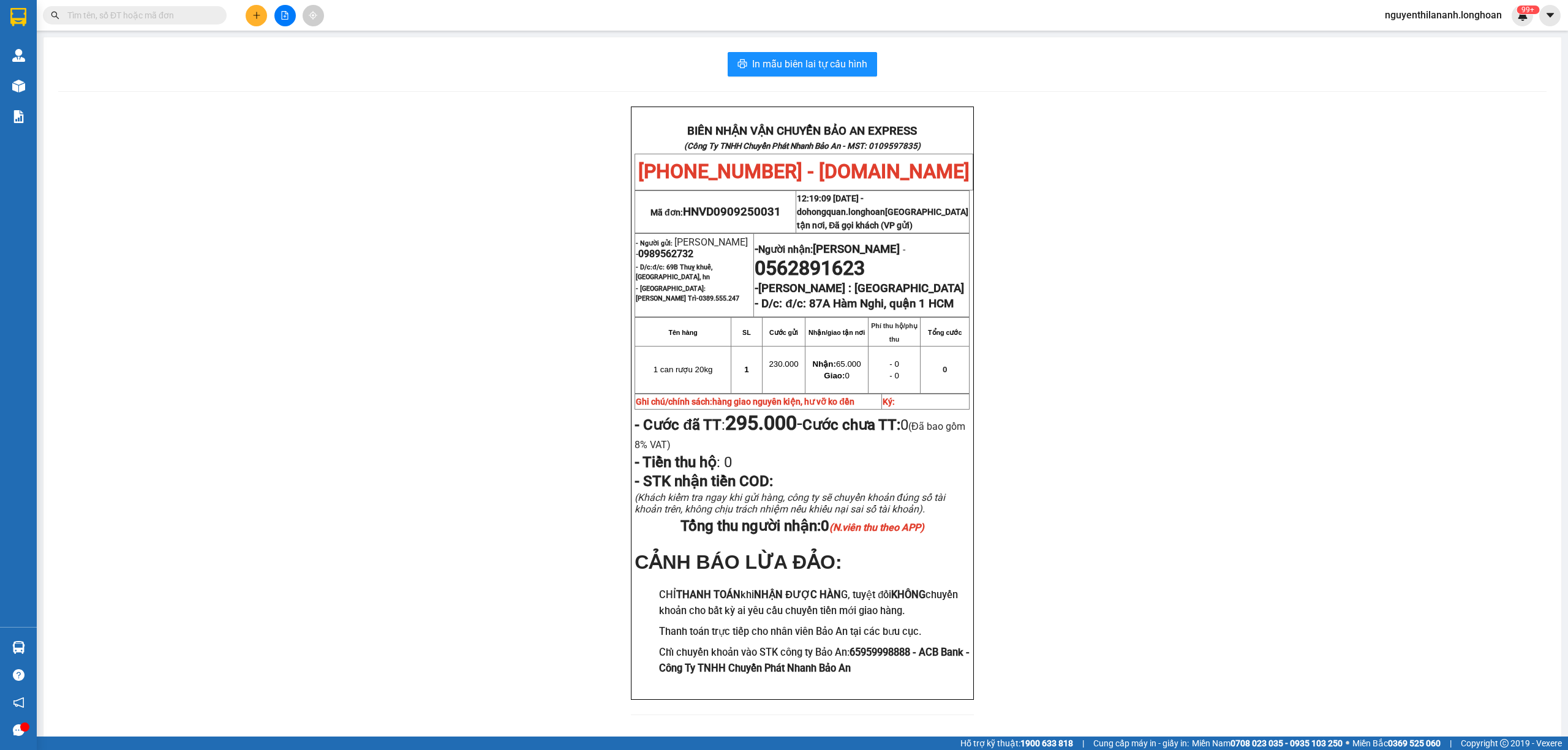
paste input "0382269999"
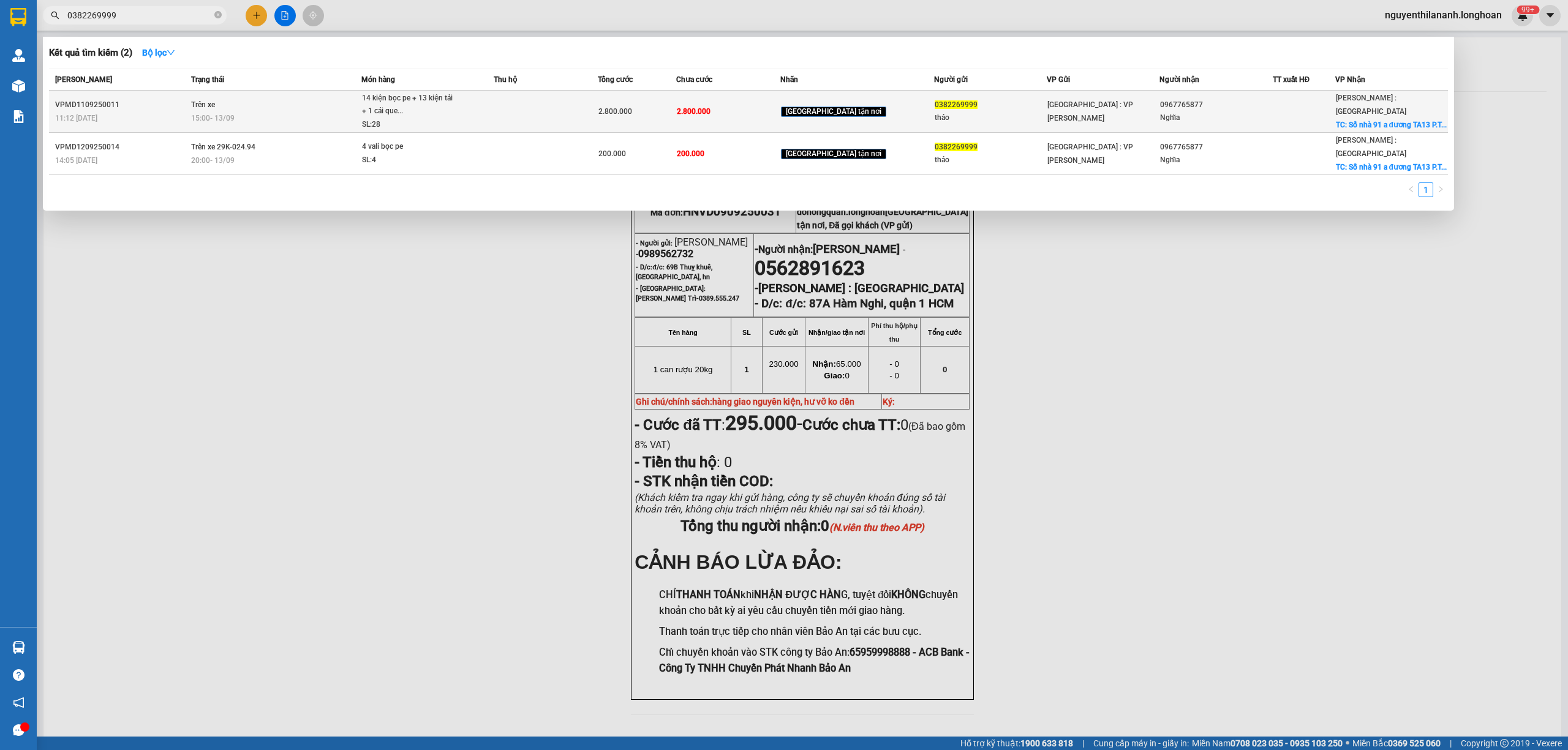
click at [159, 97] on td "VPMD1109250011 11:12 - 11/09" at bounding box center [118, 111] width 139 height 42
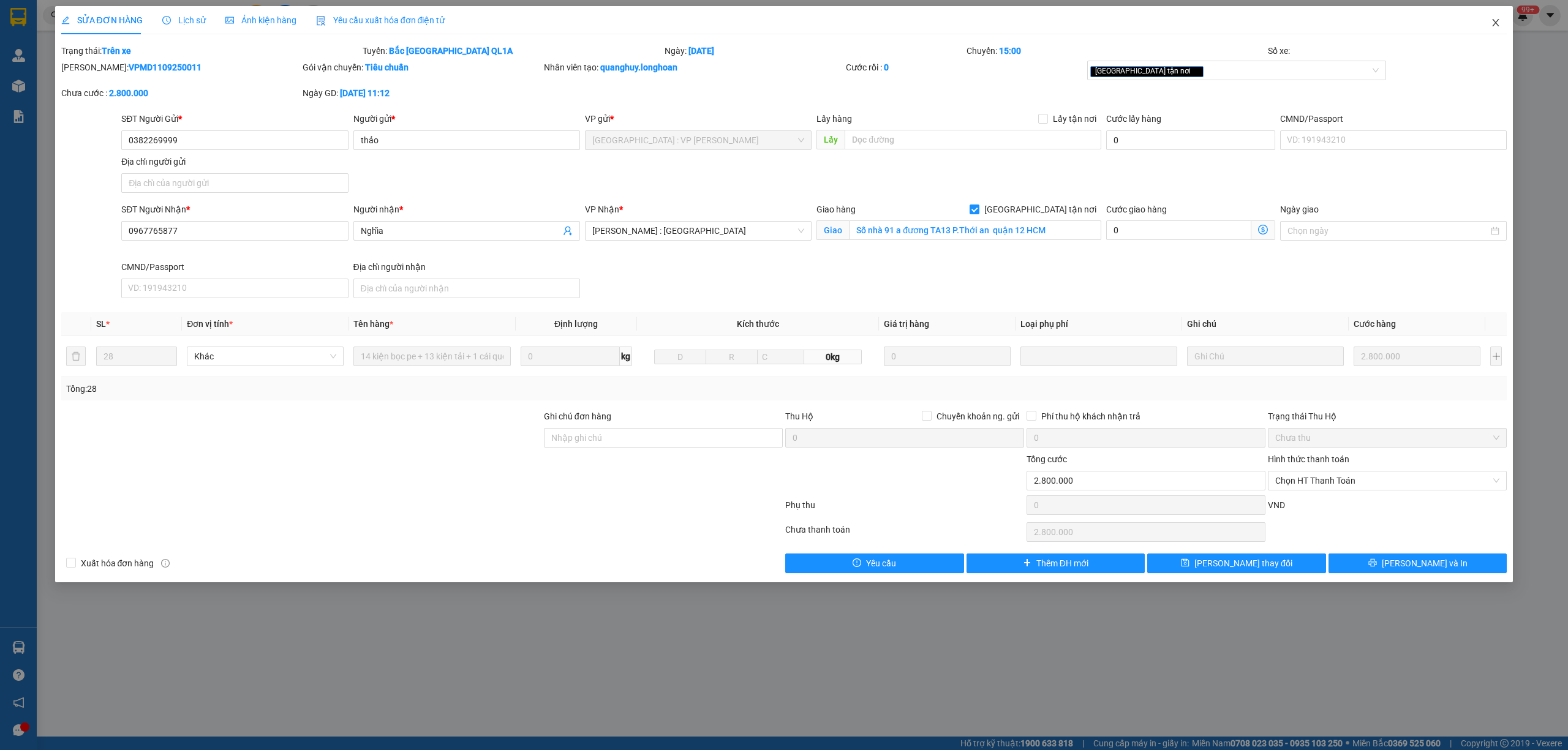
click at [1499, 20] on icon "close" at bounding box center [1495, 22] width 10 height 10
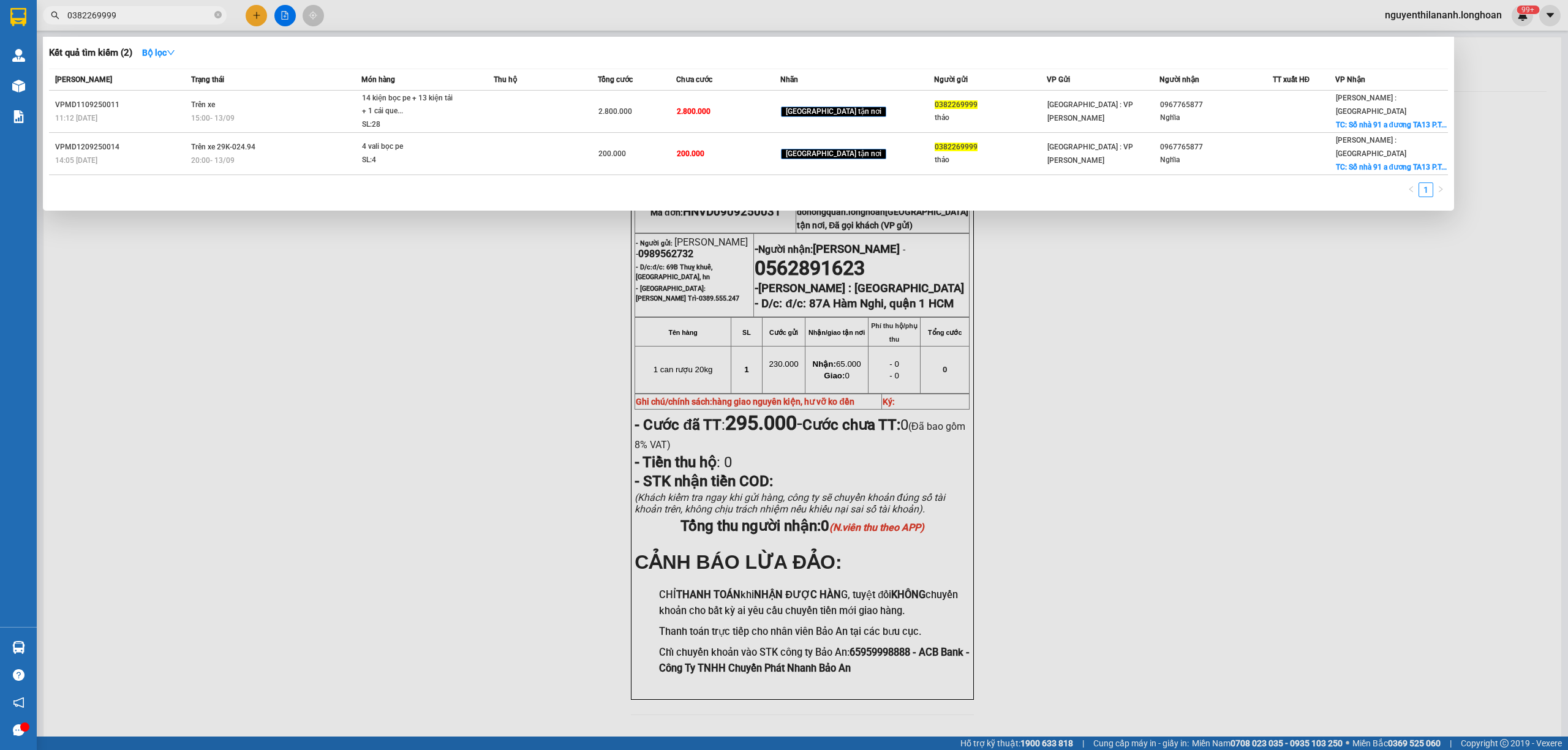
click at [129, 13] on input "0382269999" at bounding box center [139, 15] width 144 height 13
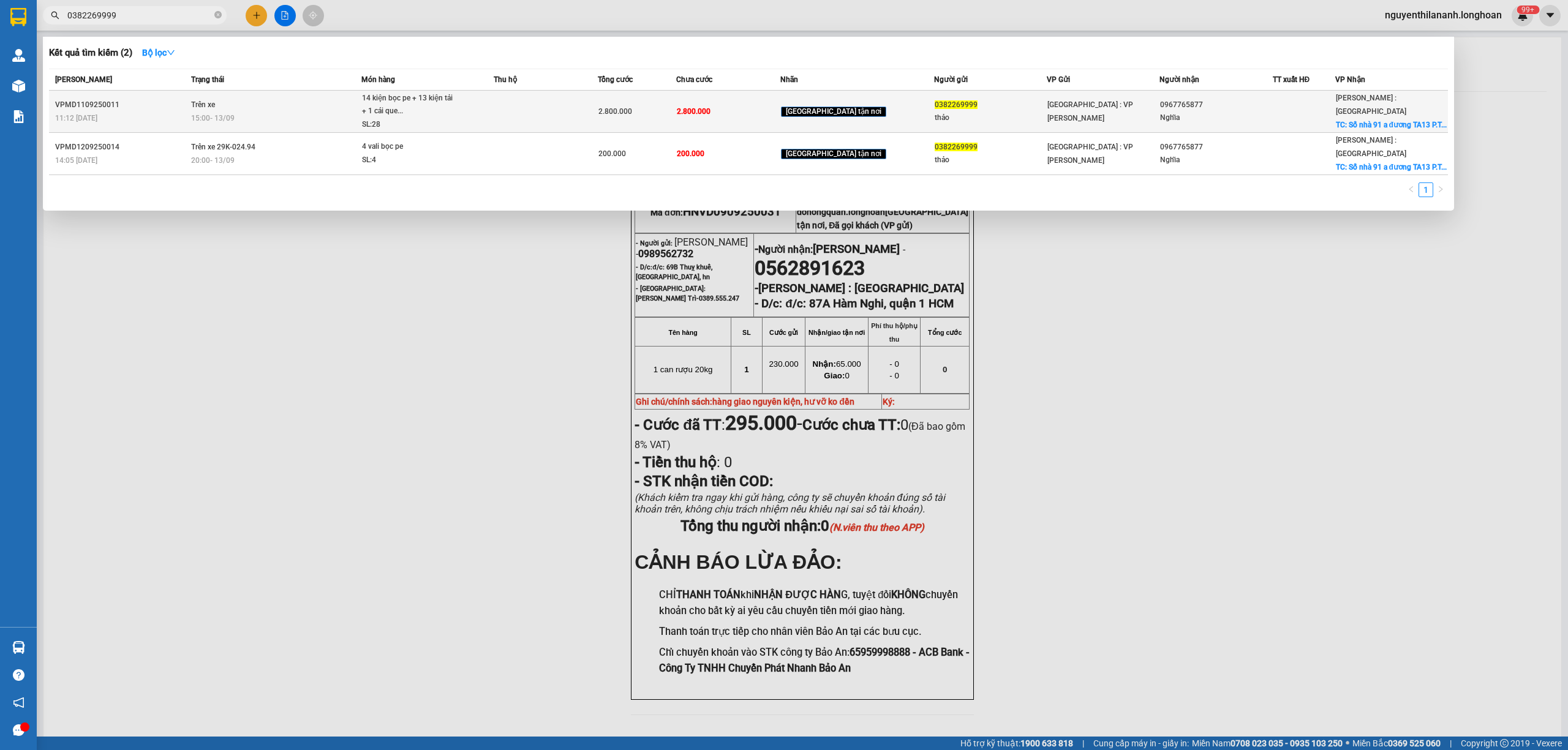
click at [152, 105] on div "VPMD1109250011" at bounding box center [121, 105] width 132 height 13
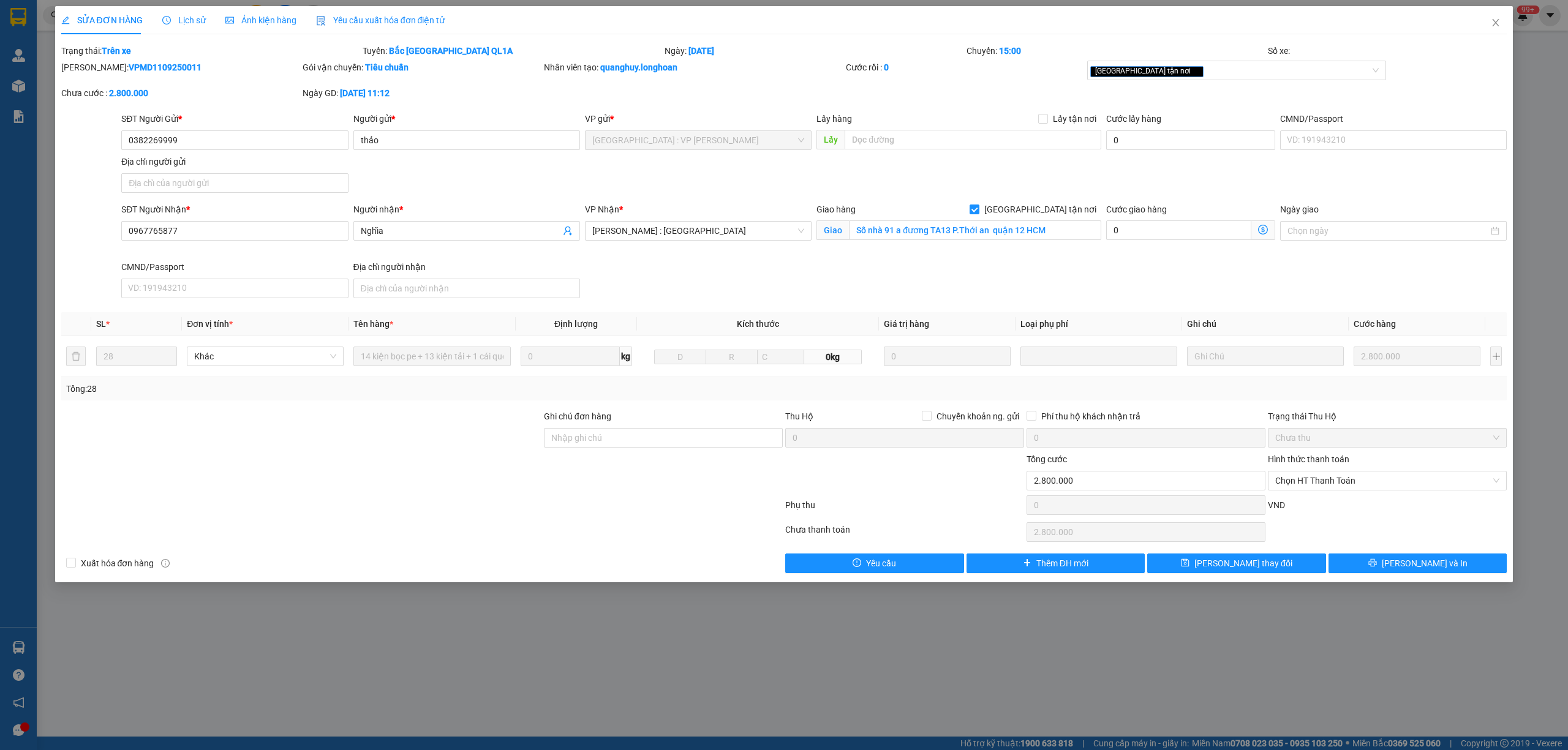
click at [177, 15] on span "Lịch sử" at bounding box center [184, 20] width 43 height 10
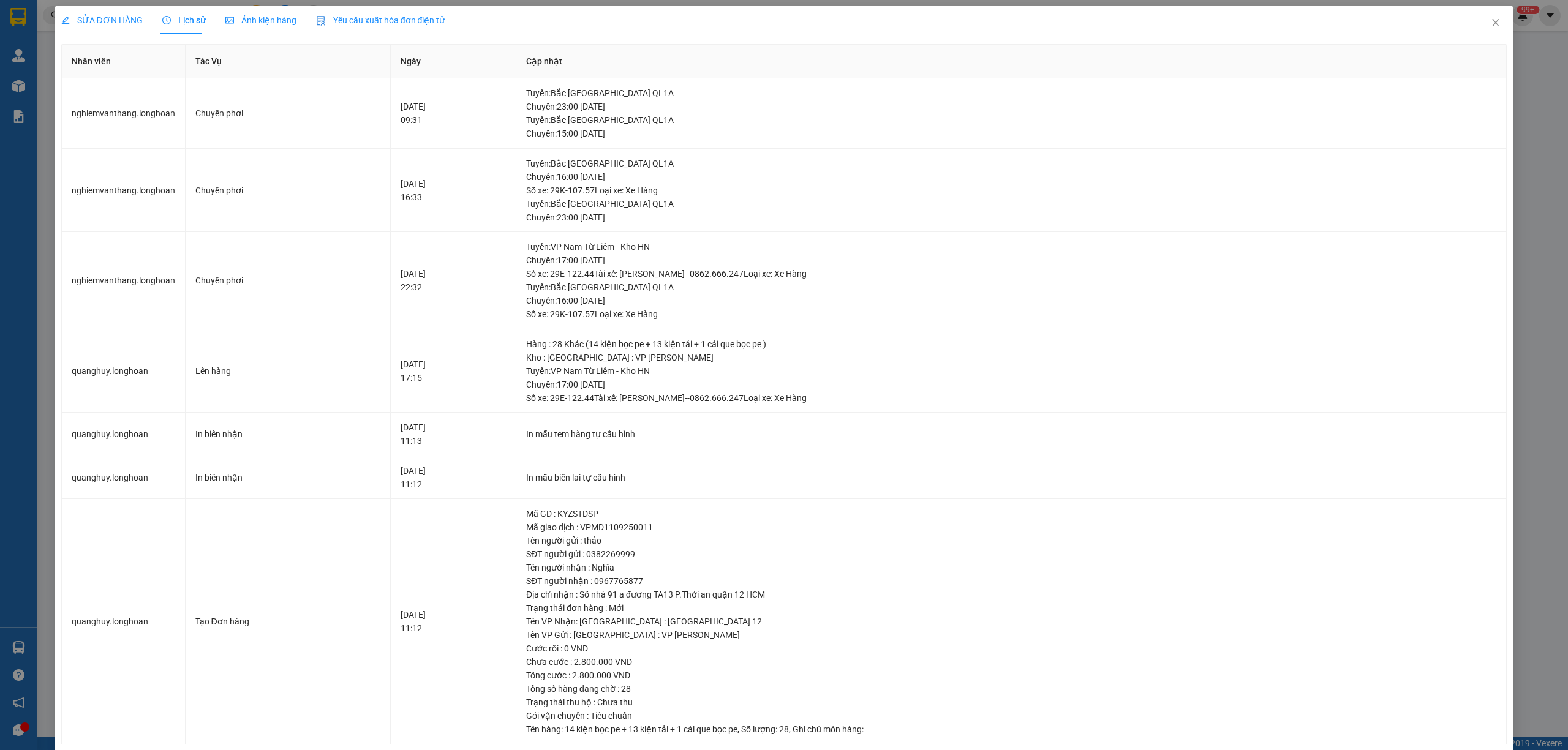
click at [121, 16] on span "SỬA ĐƠN HÀNG" at bounding box center [102, 20] width 81 height 10
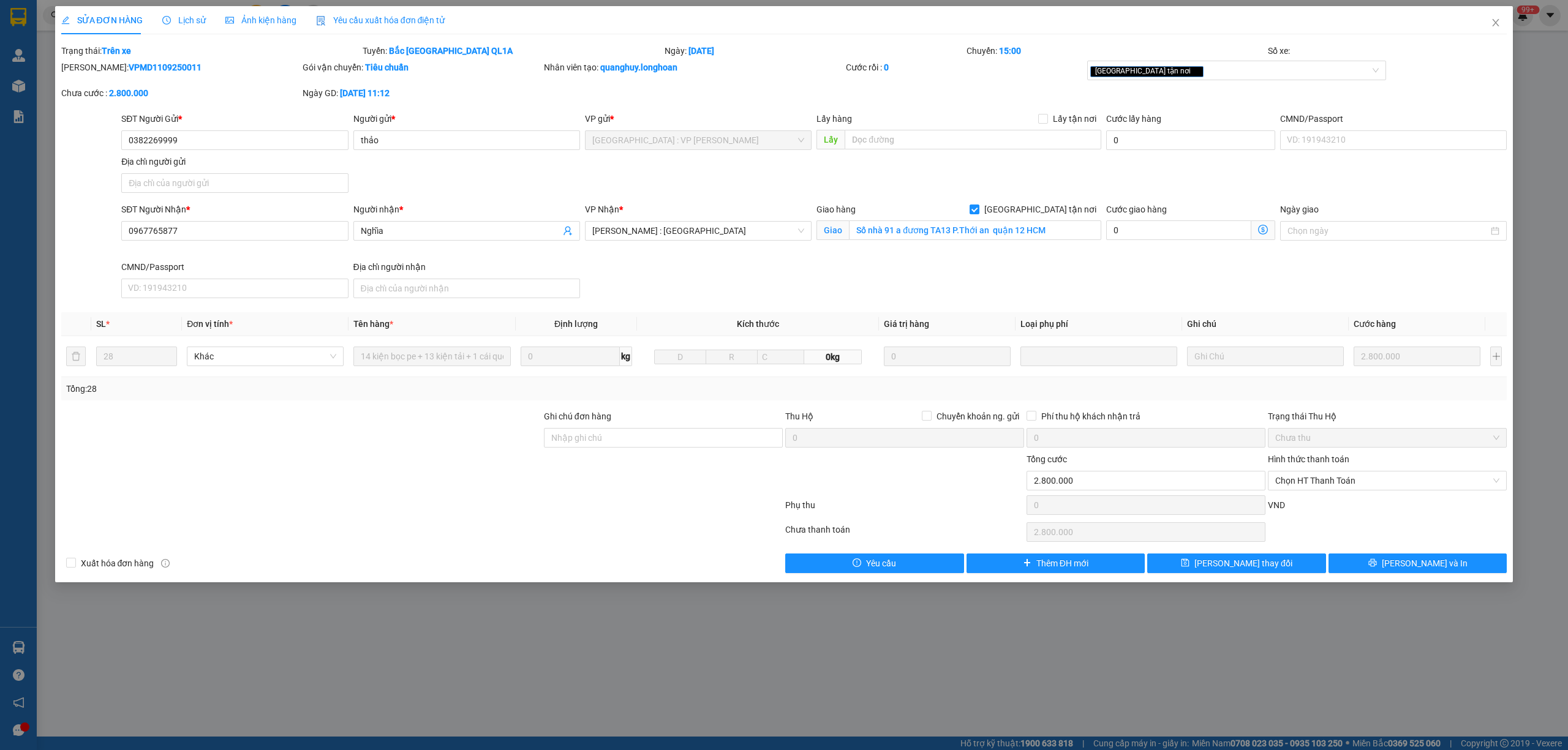
drag, startPoint x: 175, startPoint y: 64, endPoint x: 90, endPoint y: 62, distance: 85.0
click at [90, 62] on div "Mã ĐH: VPMD1109250011" at bounding box center [180, 67] width 239 height 13
click at [1490, 20] on span "Close" at bounding box center [1495, 23] width 34 height 34
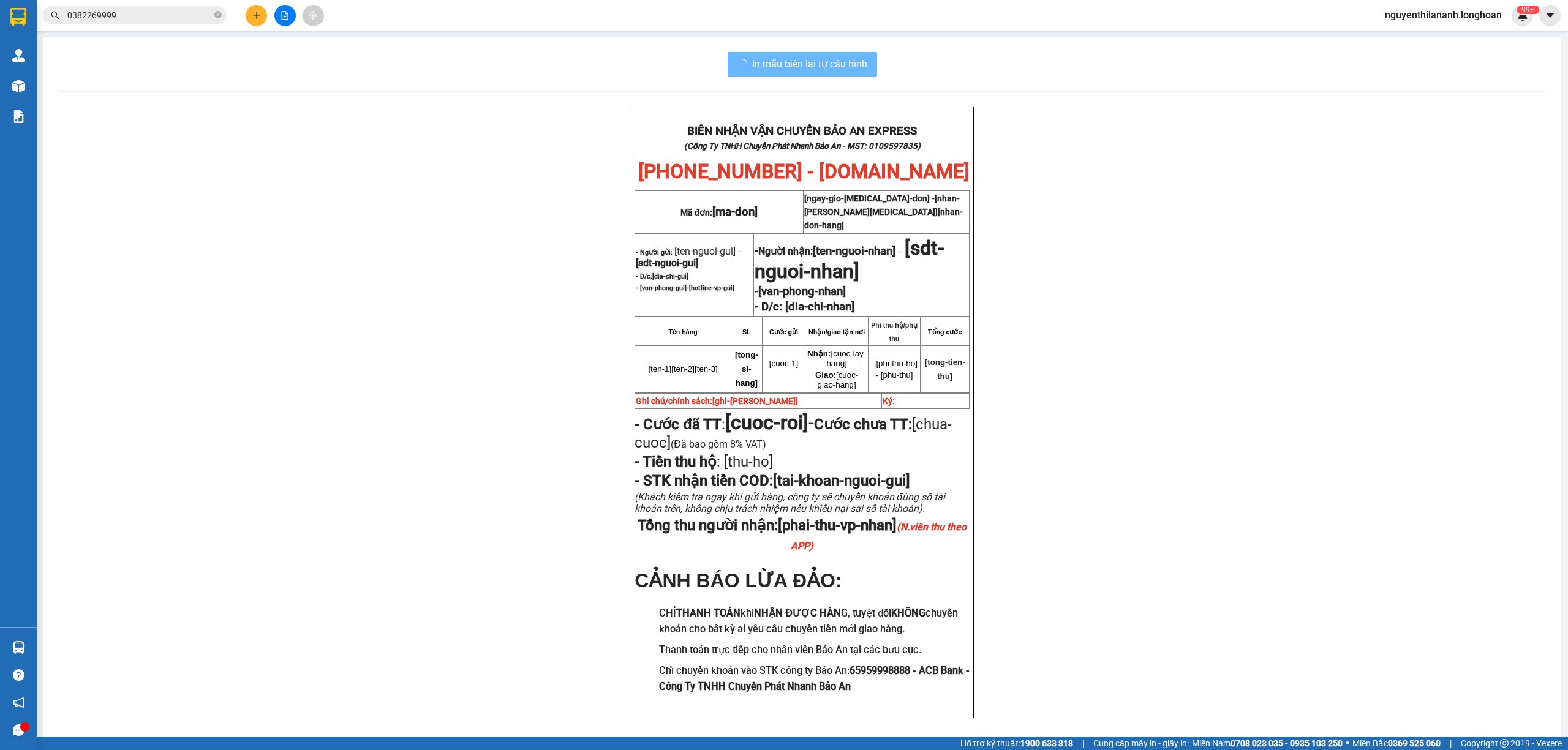
click at [124, 11] on input "0382269999" at bounding box center [139, 15] width 144 height 13
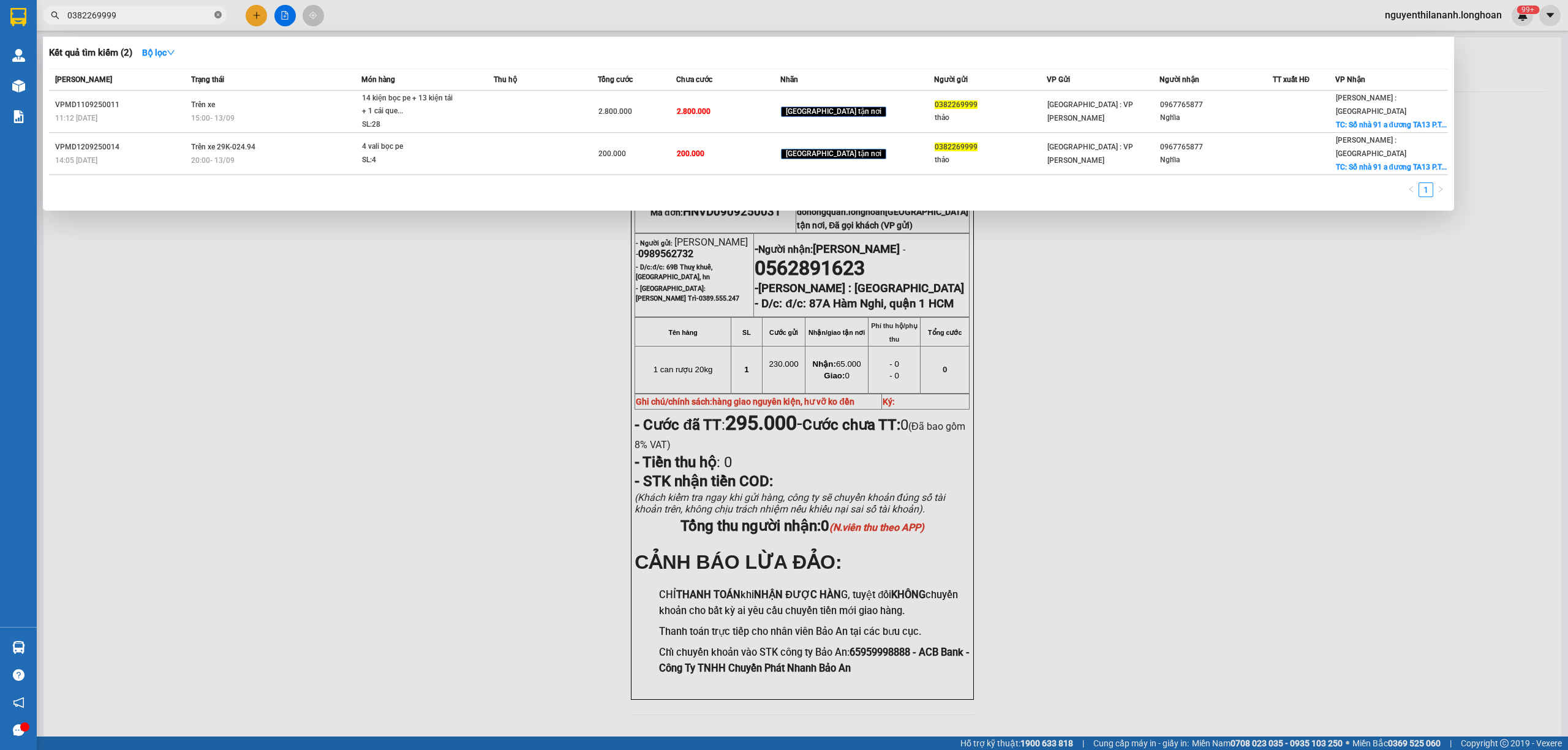
click at [219, 15] on icon "close-circle" at bounding box center [218, 15] width 7 height 7
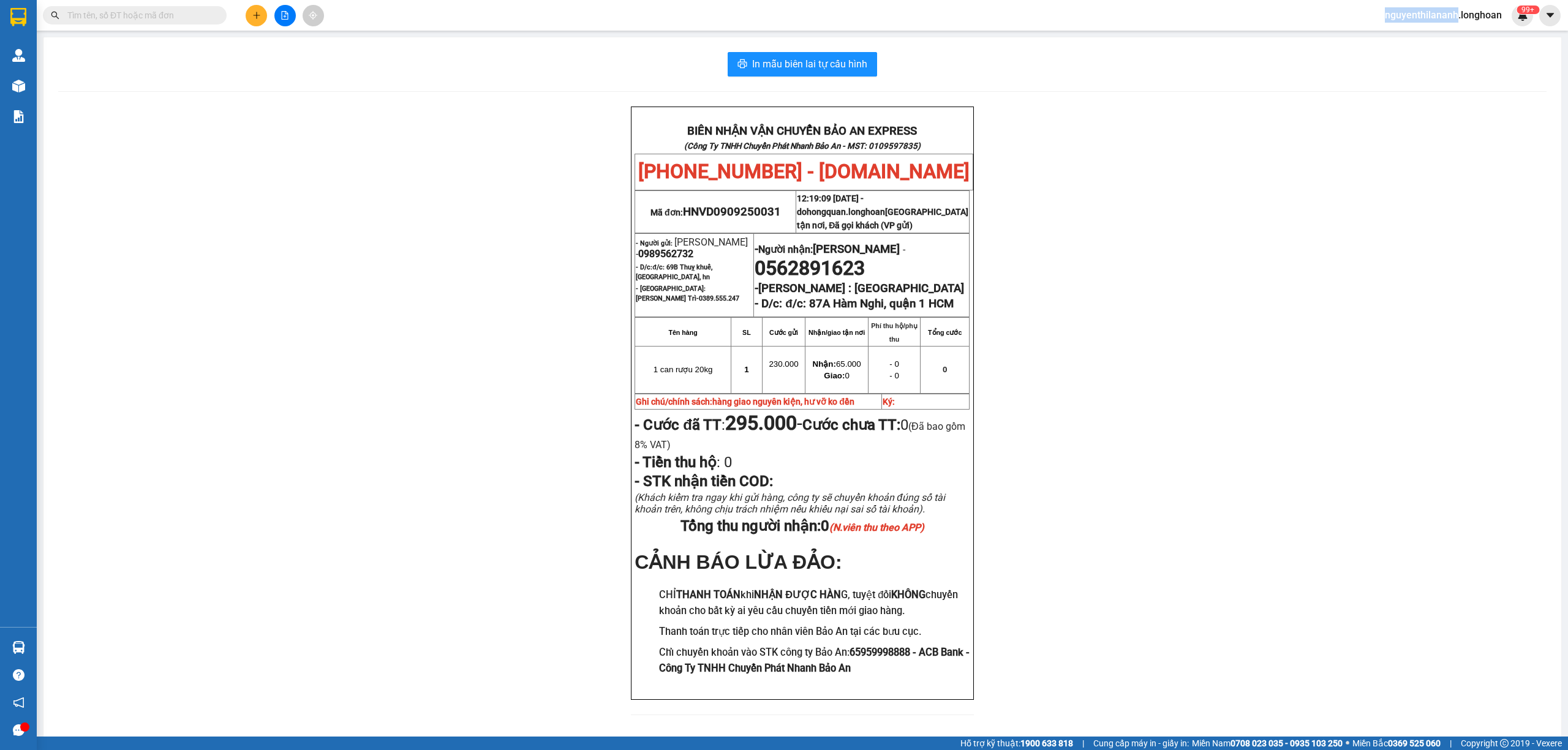
click at [219, 15] on span at bounding box center [218, 15] width 7 height 13
click at [206, 12] on input "text" at bounding box center [139, 15] width 144 height 13
paste input "KQ121309250033"
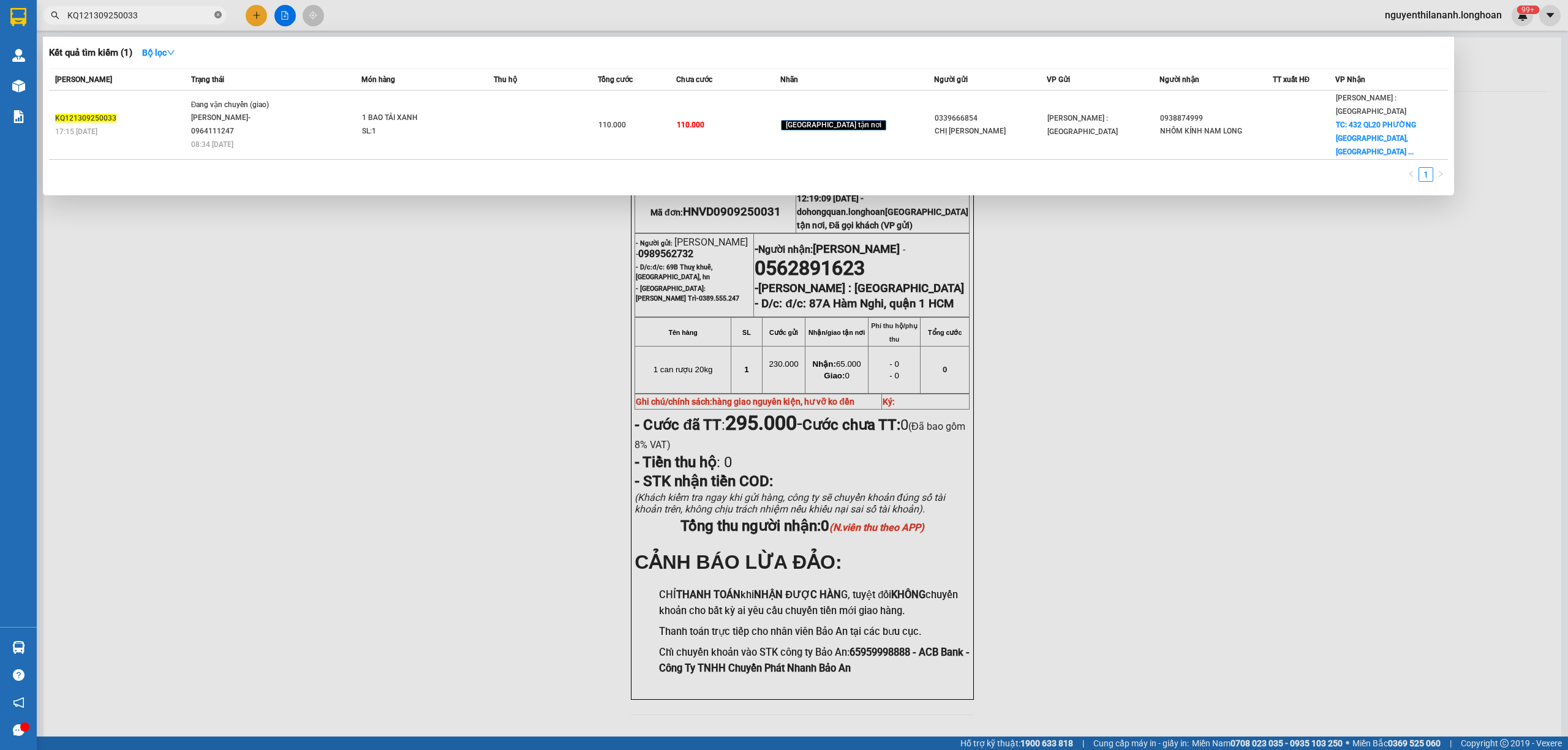
click at [219, 15] on icon "close-circle" at bounding box center [218, 15] width 7 height 7
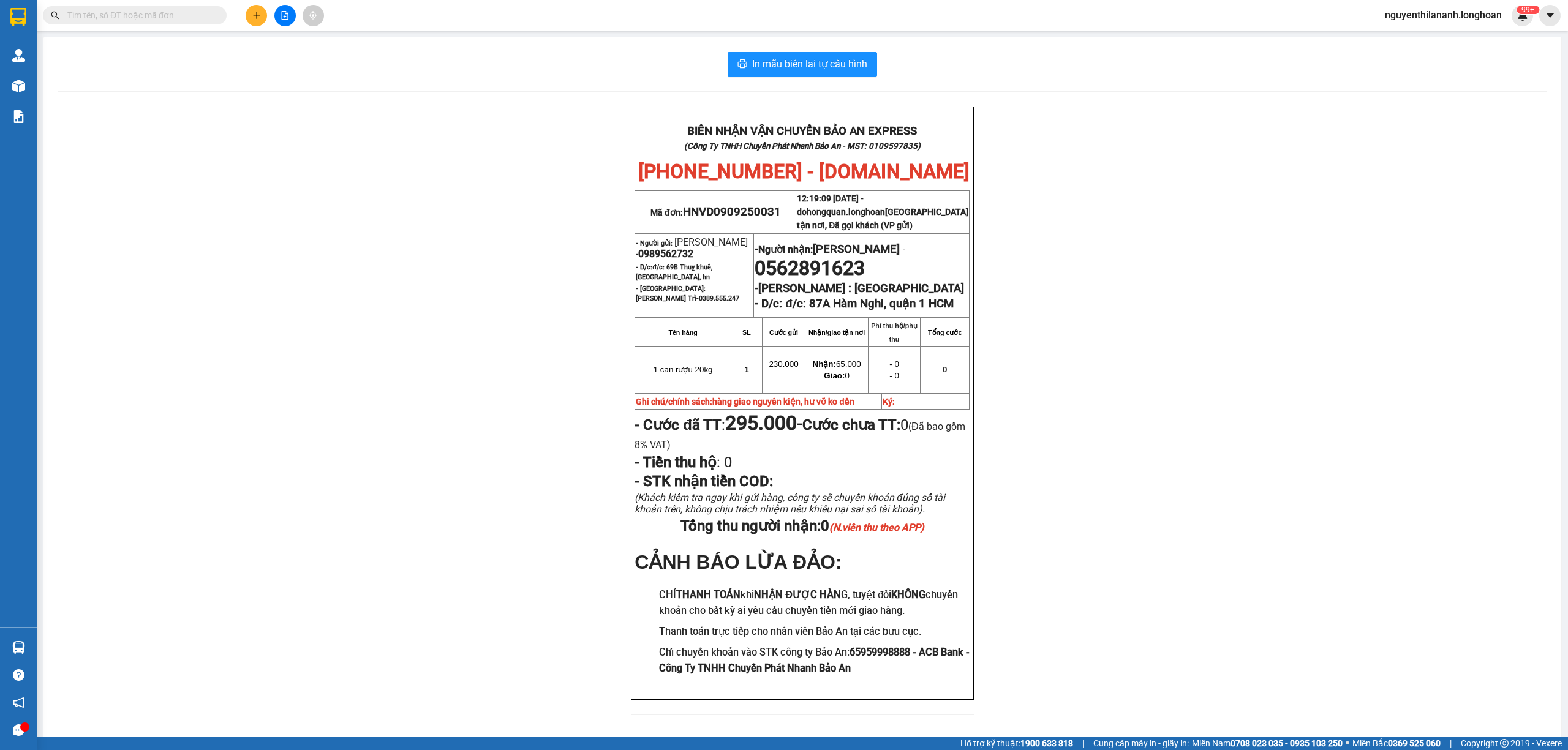
paste input "0356952000"
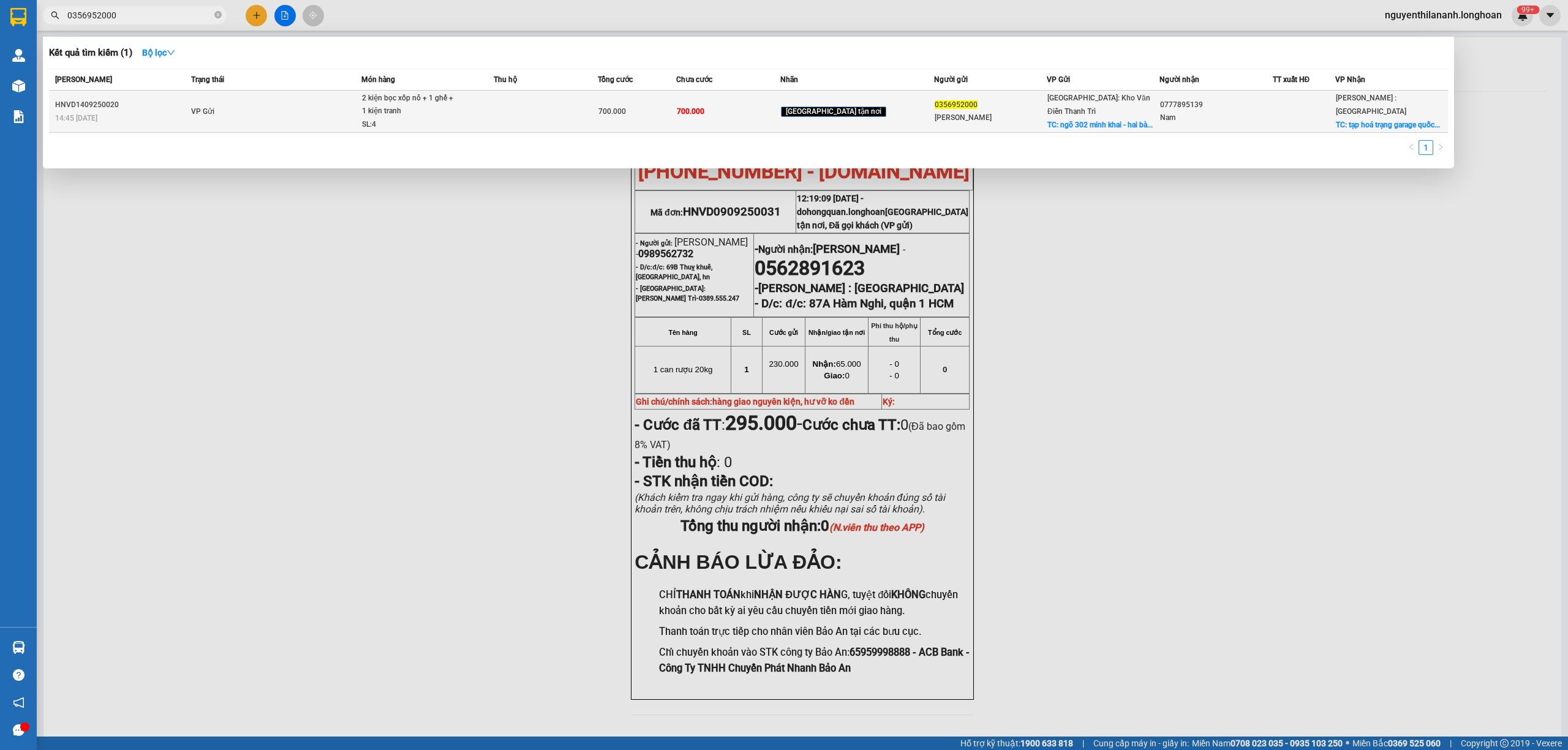
click at [140, 104] on div "HNVD1409250020" at bounding box center [121, 105] width 132 height 13
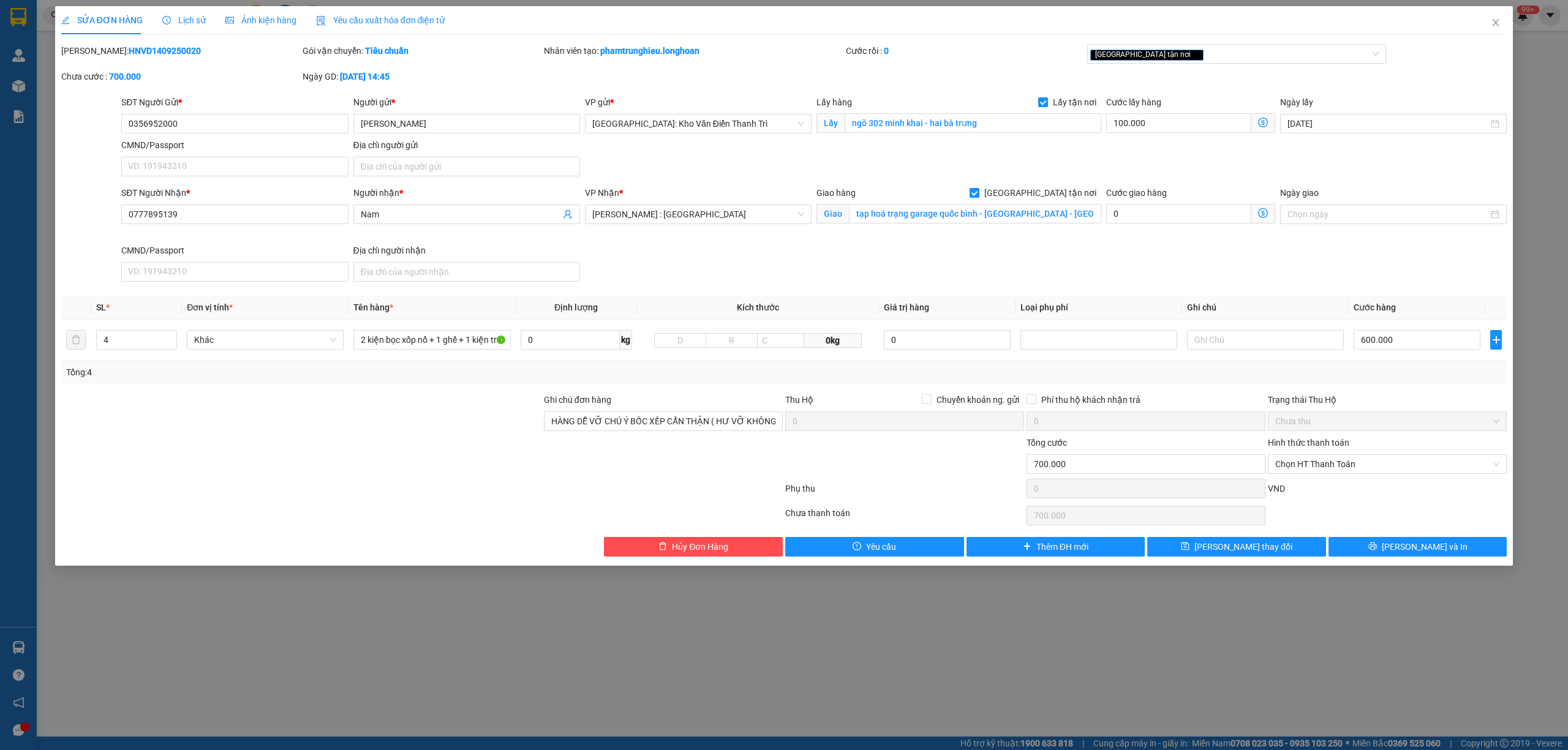
click at [180, 17] on span "Lịch sử" at bounding box center [184, 20] width 43 height 10
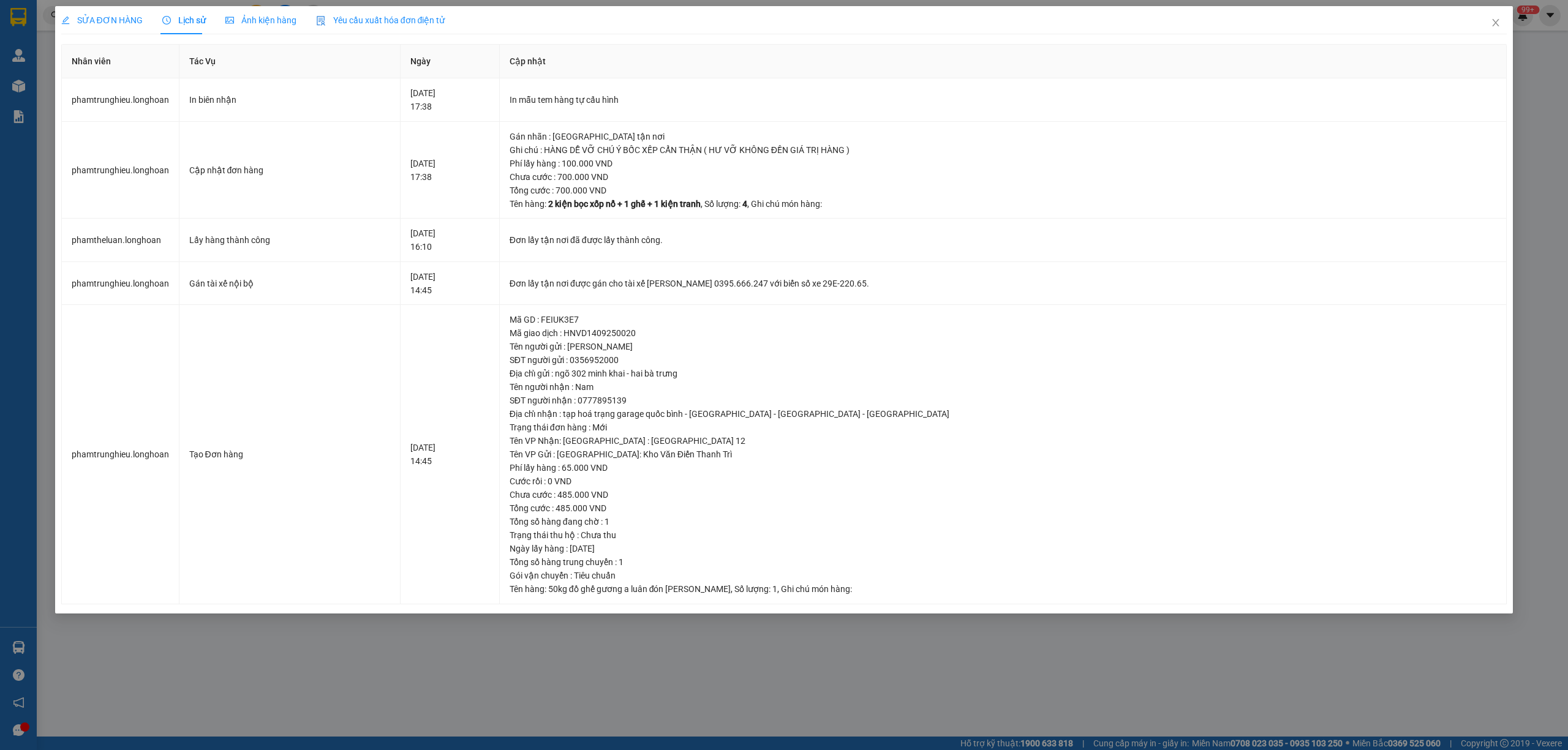
click at [180, 16] on span "Lịch sử" at bounding box center [184, 20] width 43 height 10
click at [128, 13] on div "SỬA ĐƠN HÀNG" at bounding box center [102, 20] width 81 height 13
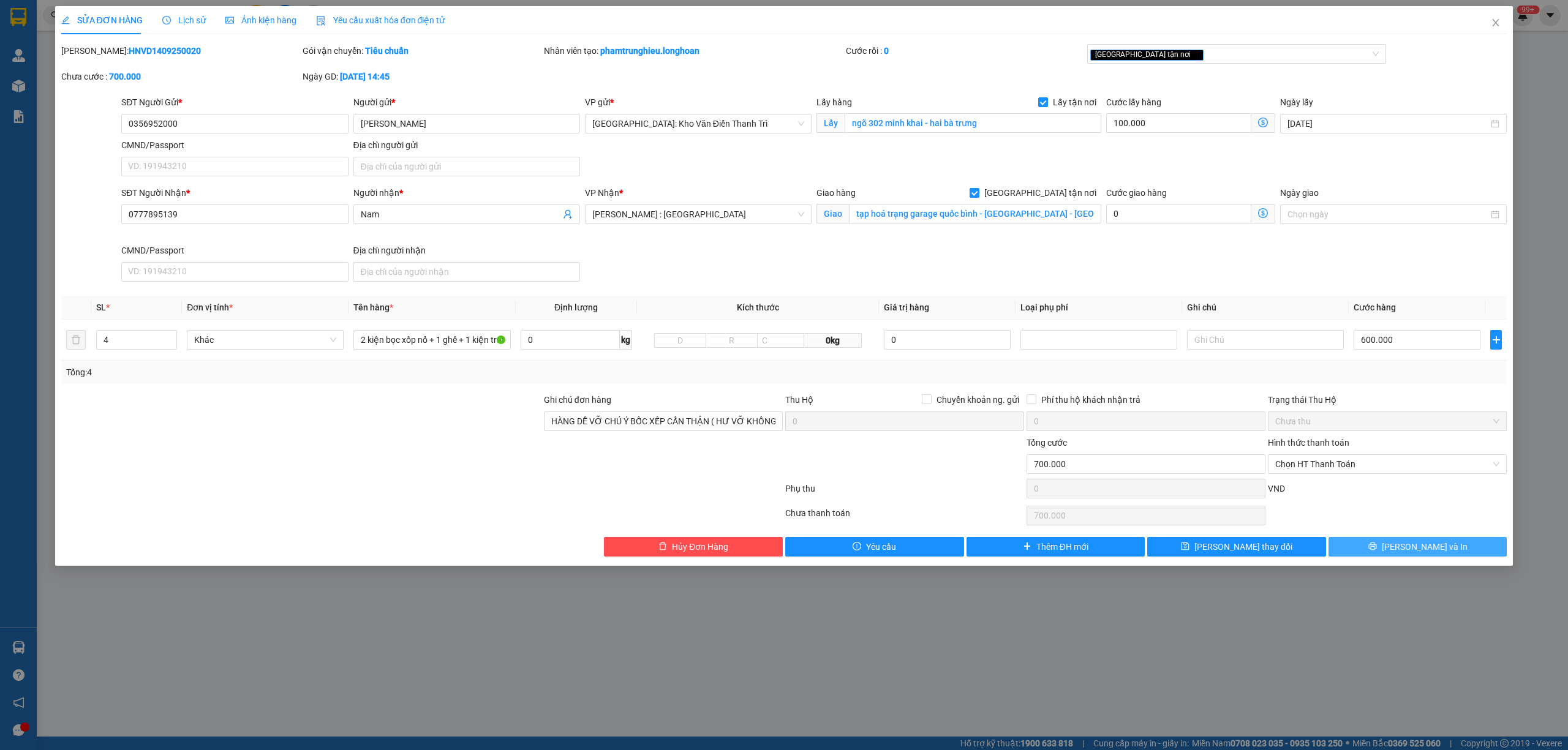
click at [1427, 553] on span "[PERSON_NAME] và In" at bounding box center [1424, 546] width 85 height 13
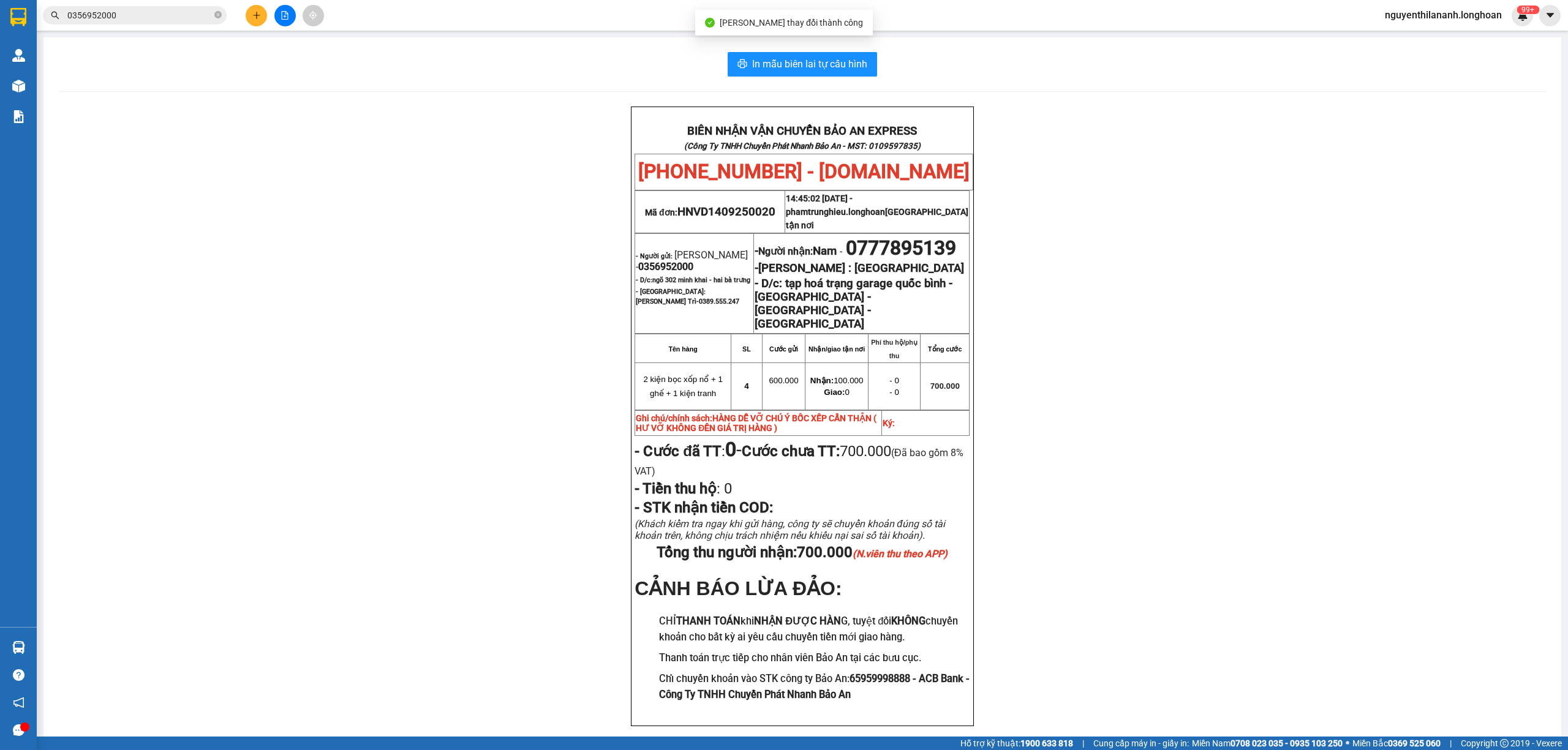
scroll to position [55, 0]
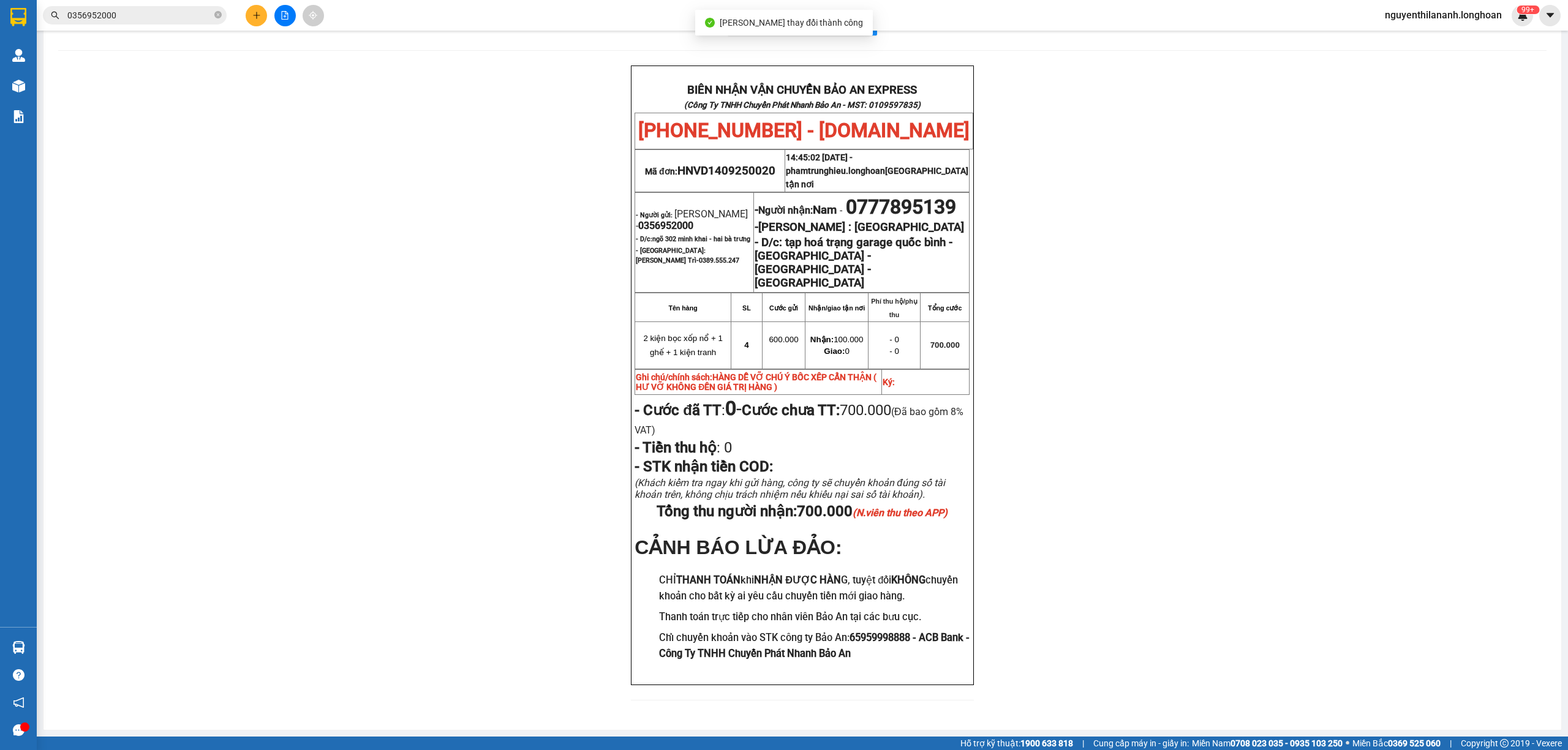
click at [1163, 522] on div "BIÊN NHẬN VẬN CHUYỂN BẢO AN EXPRESS (Công Ty TNHH Chuyển Phát Nhanh Bảo An - MS…" at bounding box center [802, 390] width 1488 height 649
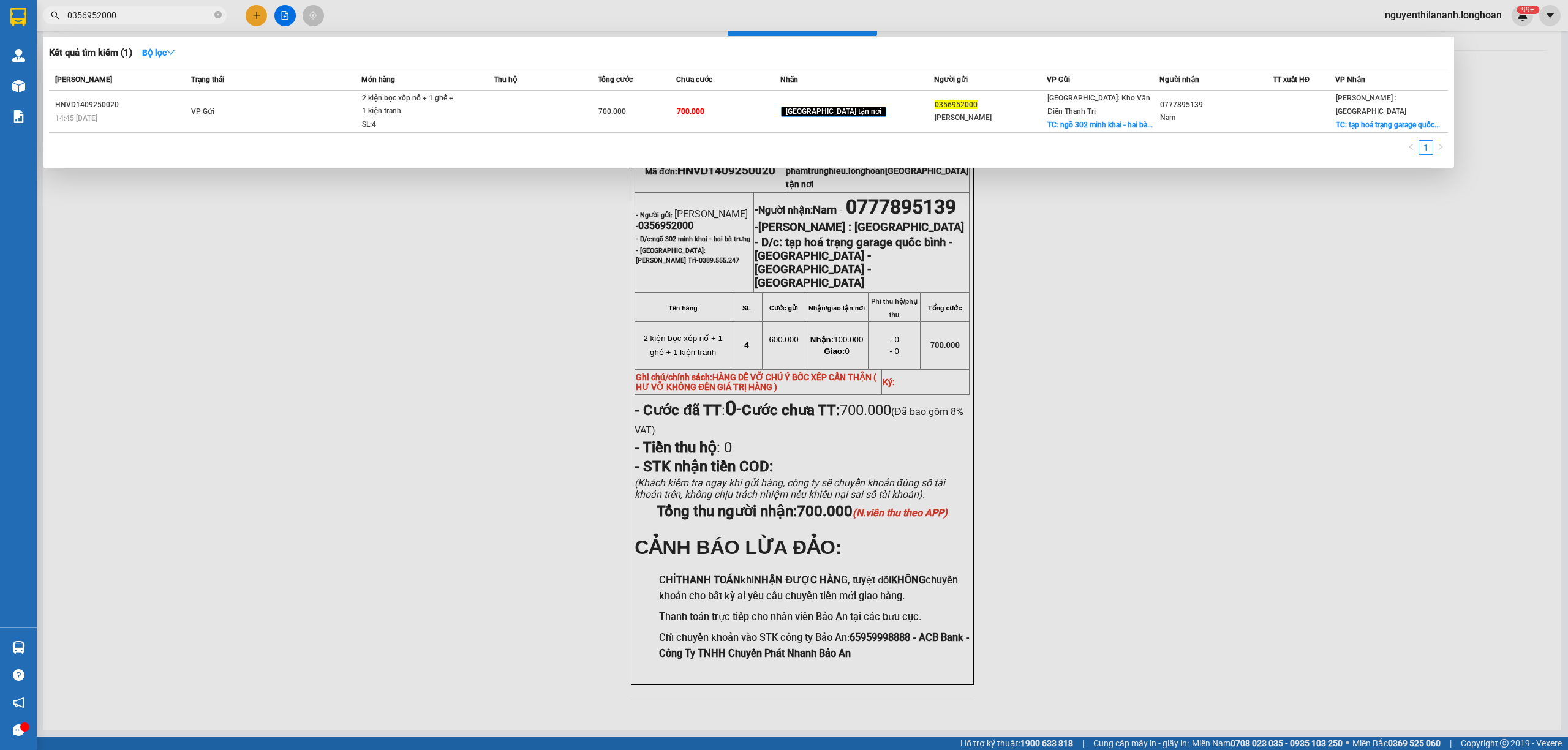
click at [178, 11] on input "0356952000" at bounding box center [139, 15] width 144 height 13
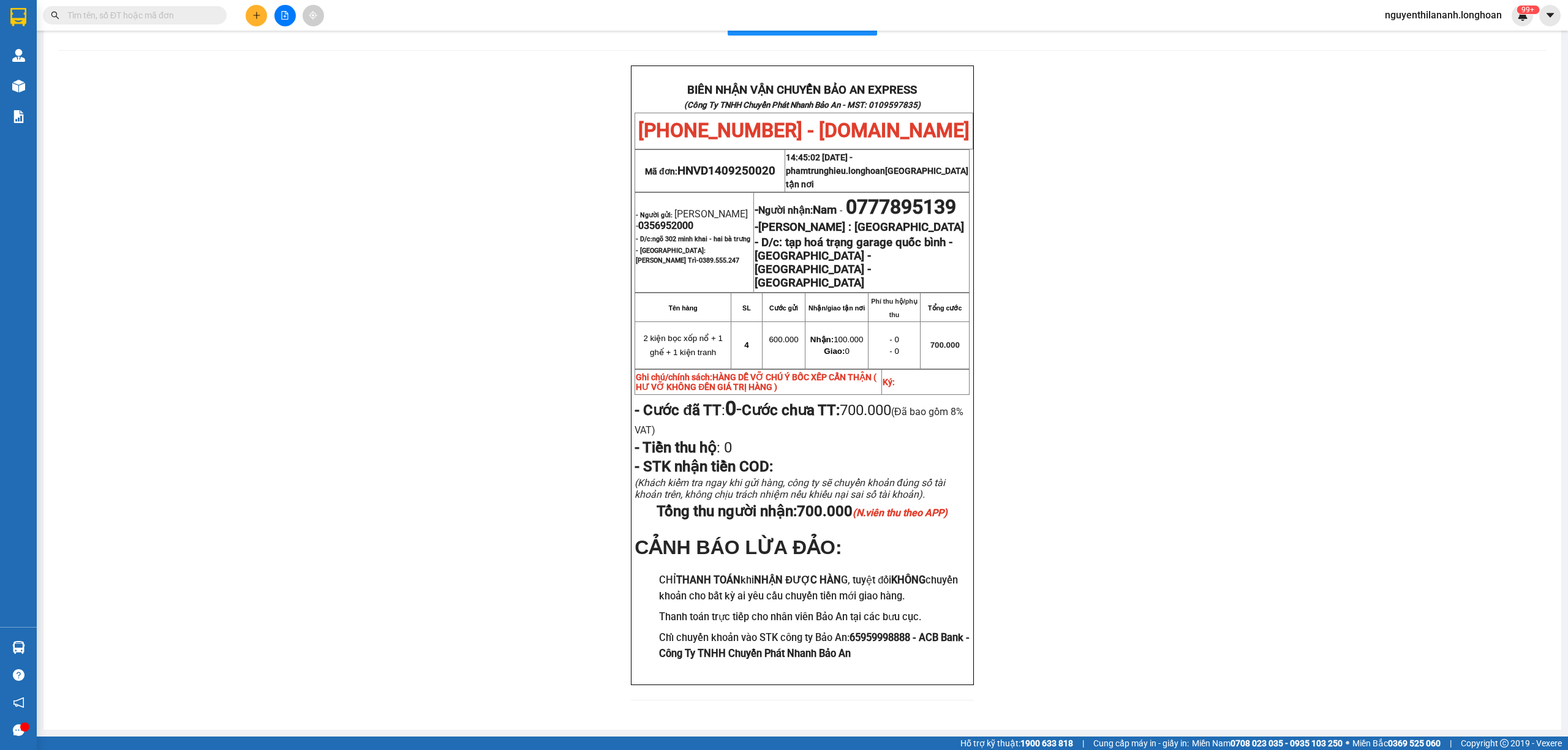
paste input "0363454884"
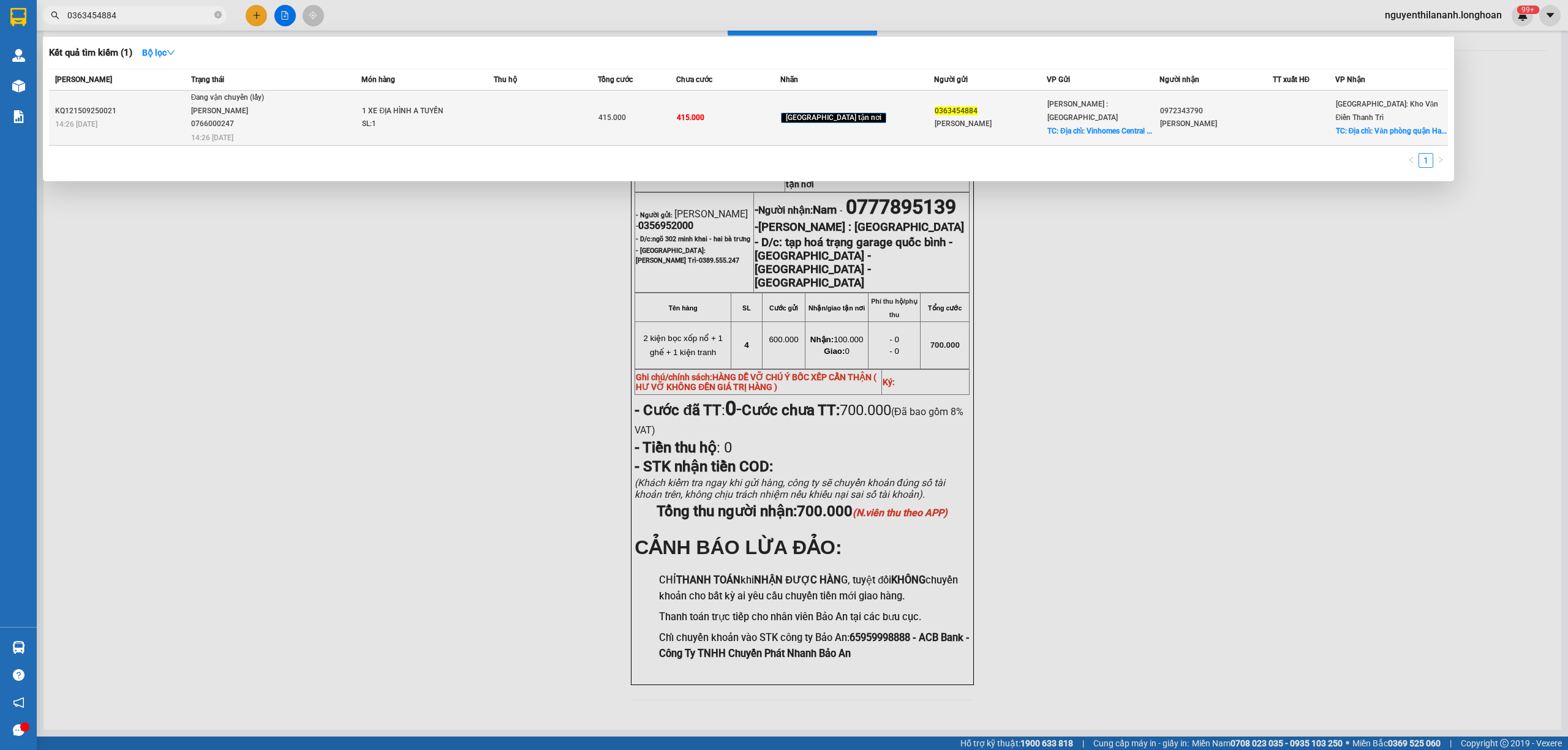
click at [183, 113] on div "KQ121509250021" at bounding box center [121, 111] width 132 height 13
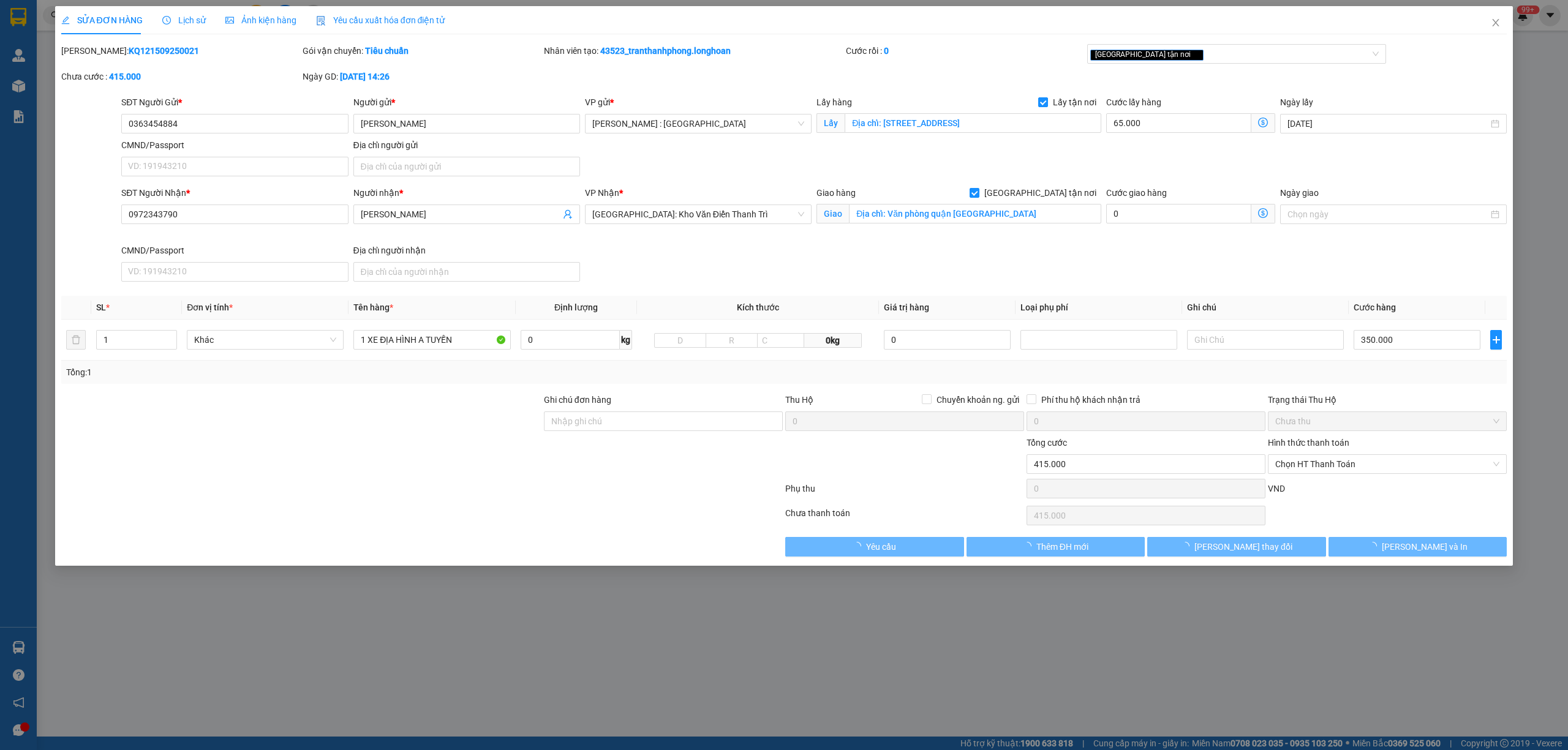
click at [188, 25] on span "Lịch sử" at bounding box center [184, 20] width 43 height 10
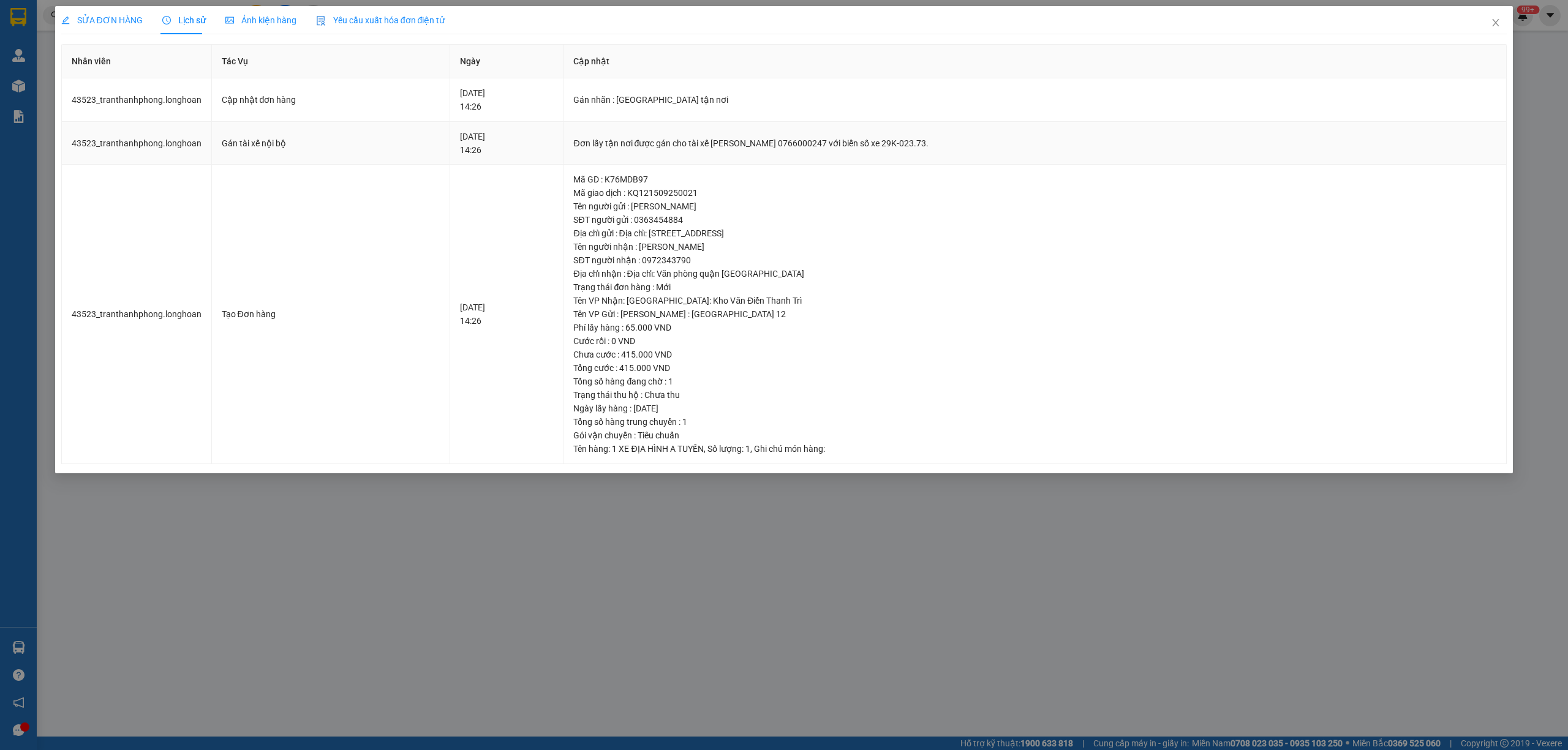
drag, startPoint x: 931, startPoint y: 148, endPoint x: 668, endPoint y: 143, distance: 263.0
click at [668, 143] on div "Đơn lấy tận nơi được gán cho tài xế NGUYỄN MINH TUYẾN 0766000247 với biển số xe…" at bounding box center [1035, 143] width 923 height 13
click at [1497, 21] on span "Close" at bounding box center [1495, 23] width 34 height 34
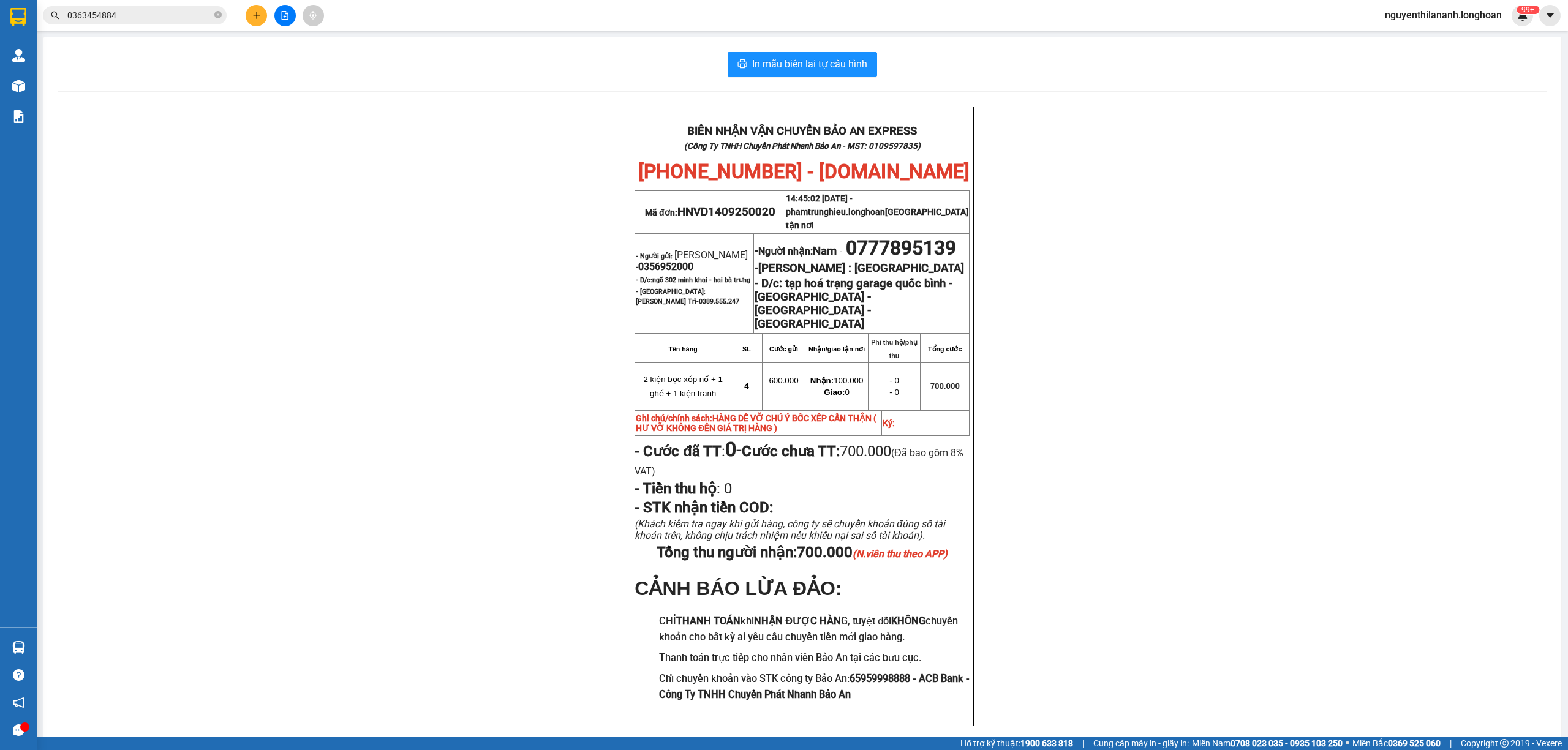
click at [122, 15] on input "0363454884" at bounding box center [139, 15] width 144 height 13
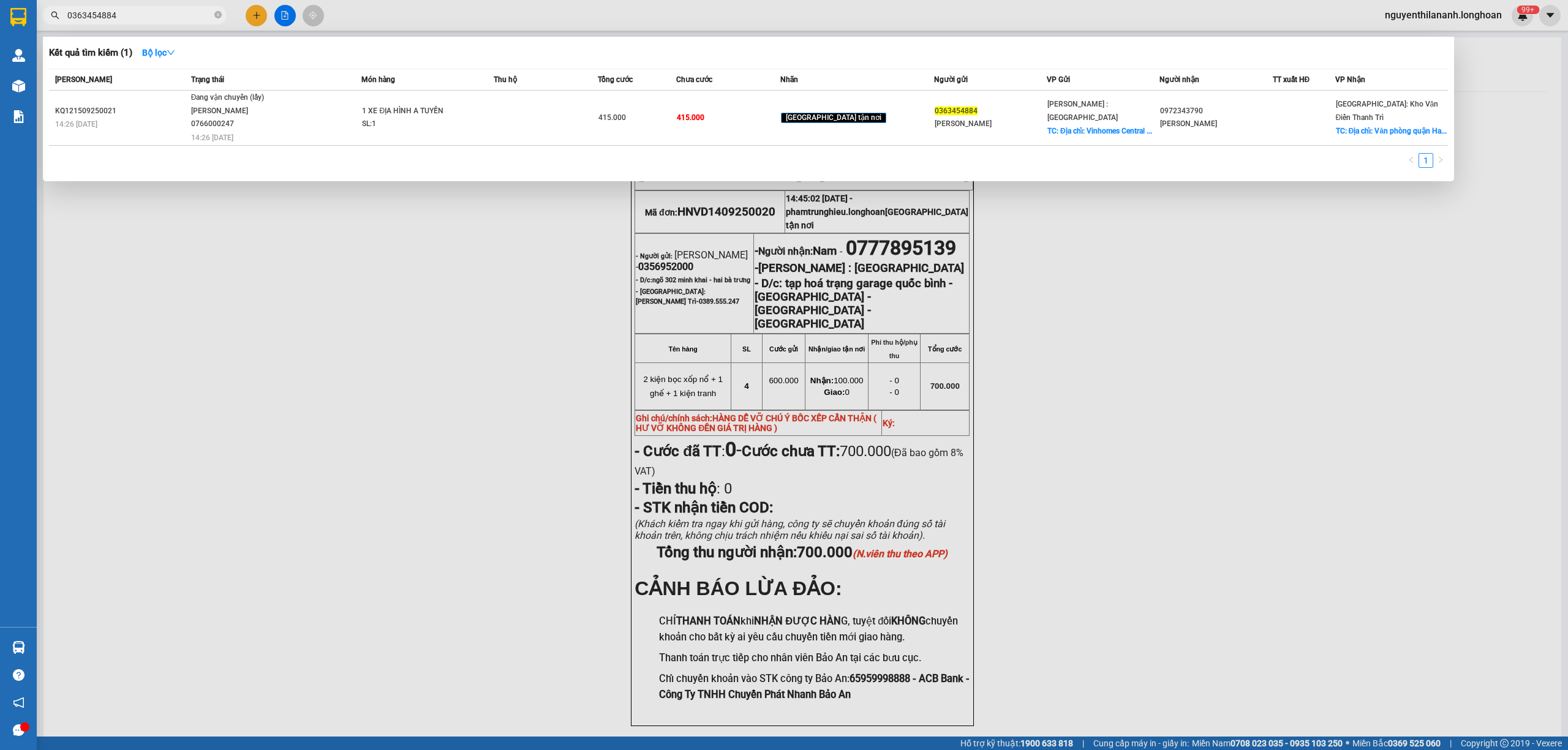
click at [122, 15] on input "0363454884" at bounding box center [139, 15] width 144 height 13
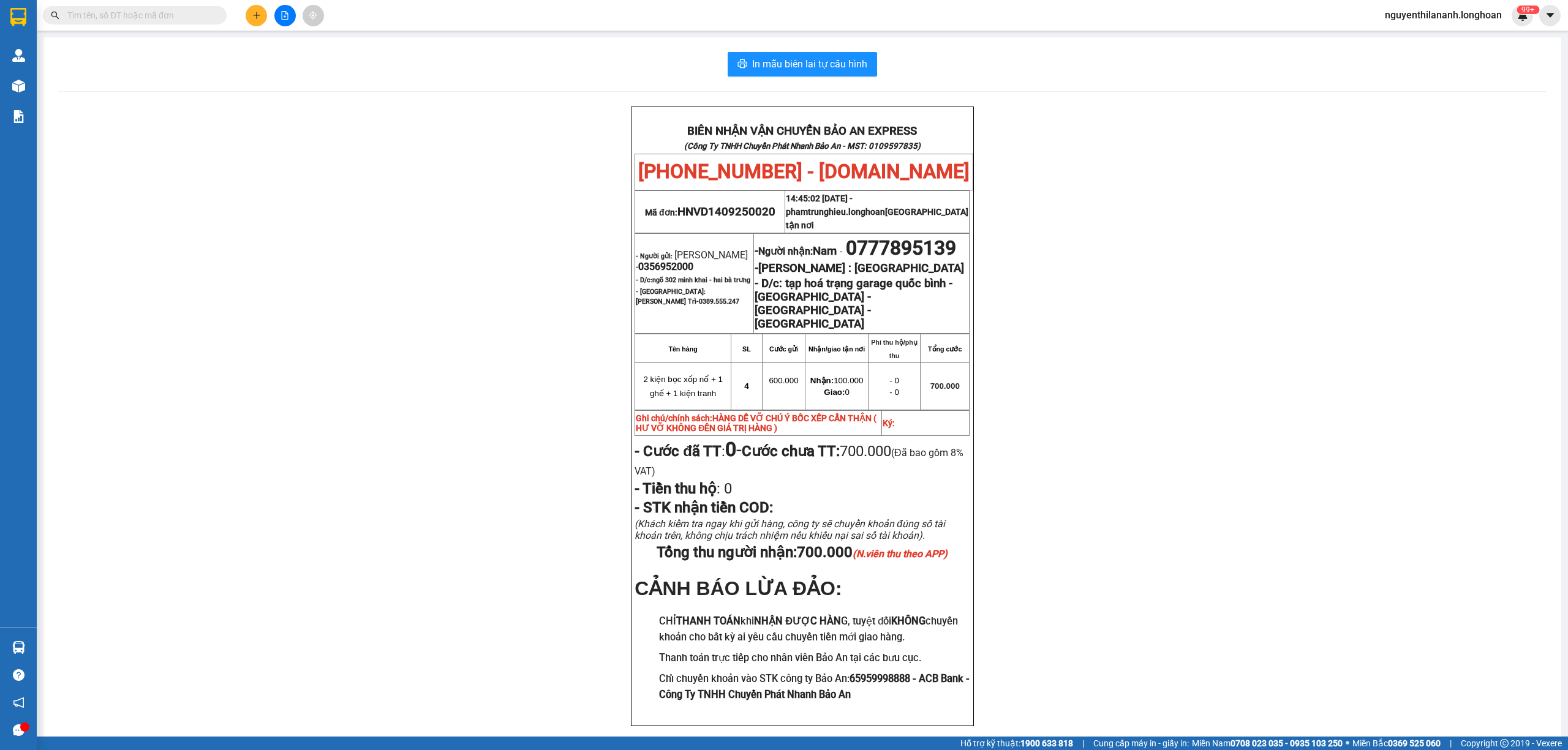
paste input "0941819778"
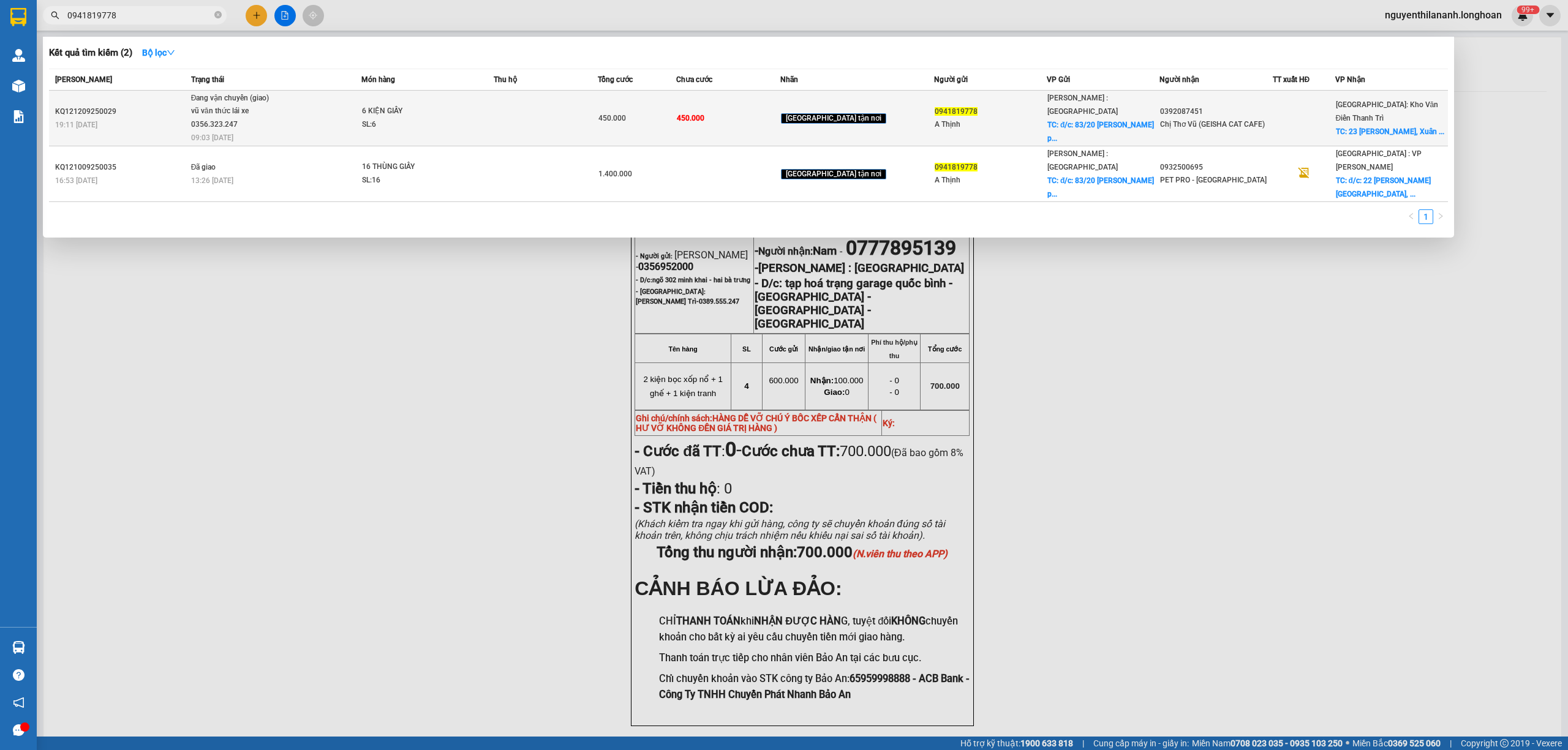
click at [115, 111] on div "KQ121209250029" at bounding box center [121, 111] width 132 height 13
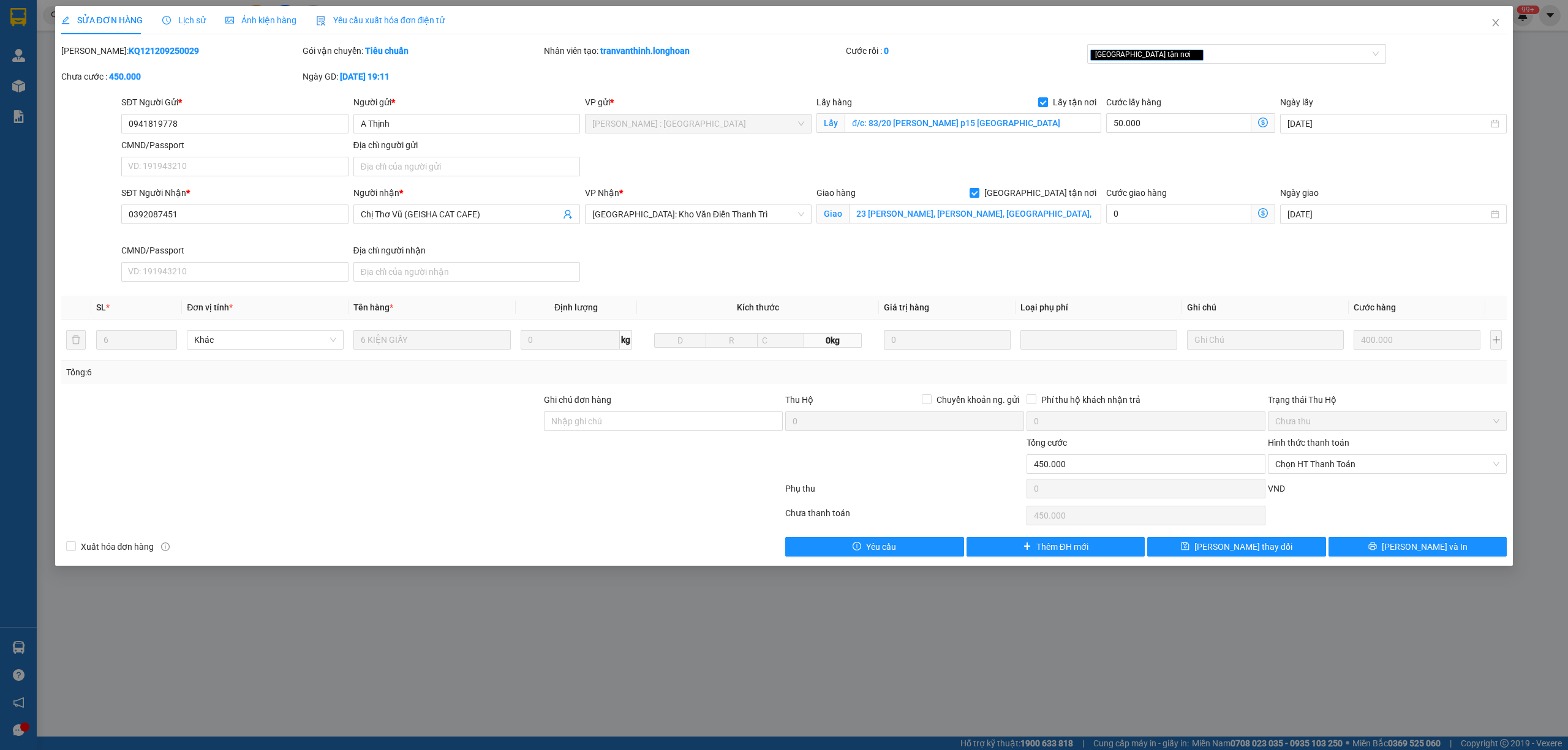
click at [167, 8] on div "Lịch sử" at bounding box center [184, 20] width 43 height 28
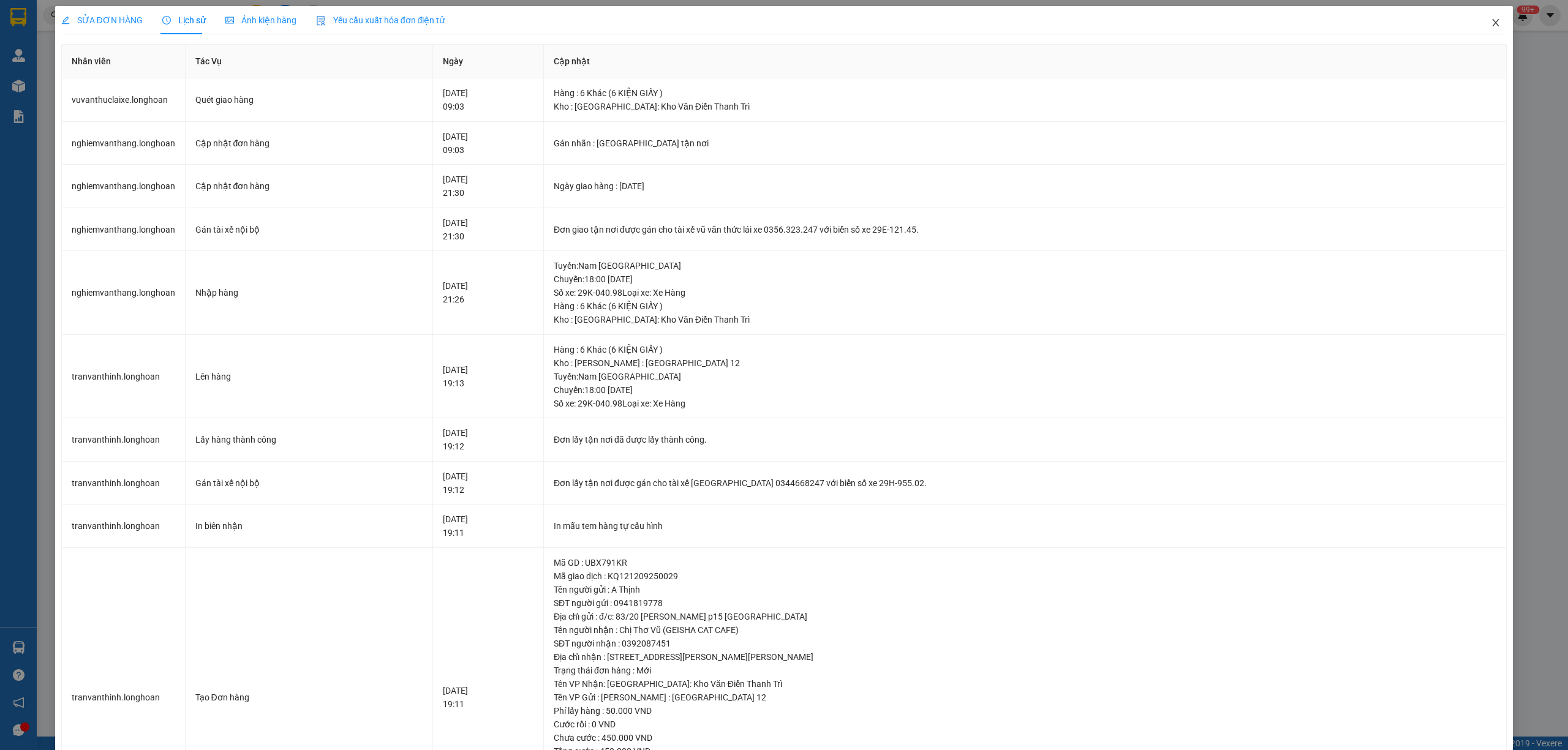
click at [1492, 22] on icon "close" at bounding box center [1496, 22] width 7 height 7
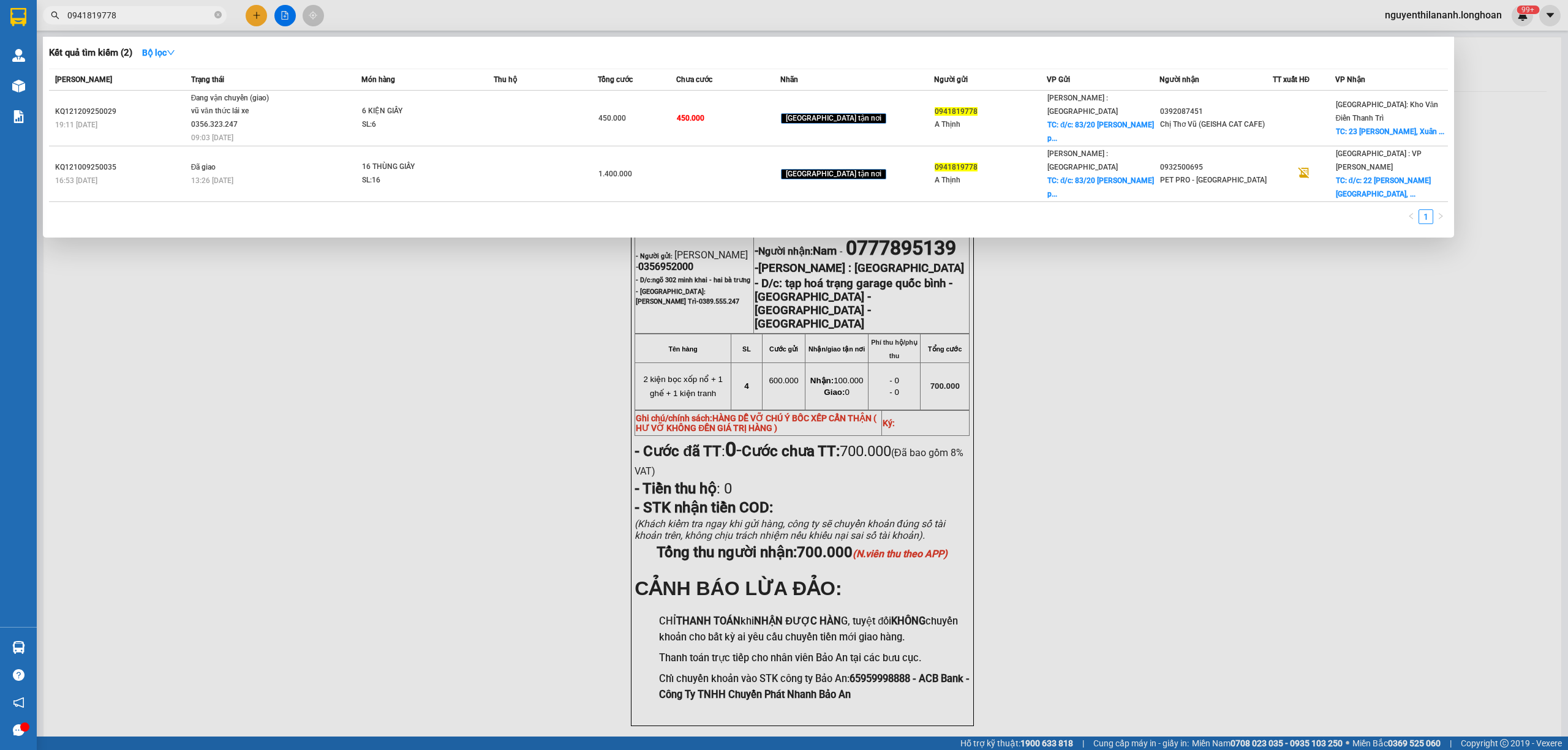
click at [134, 17] on input "0941819778" at bounding box center [139, 15] width 144 height 13
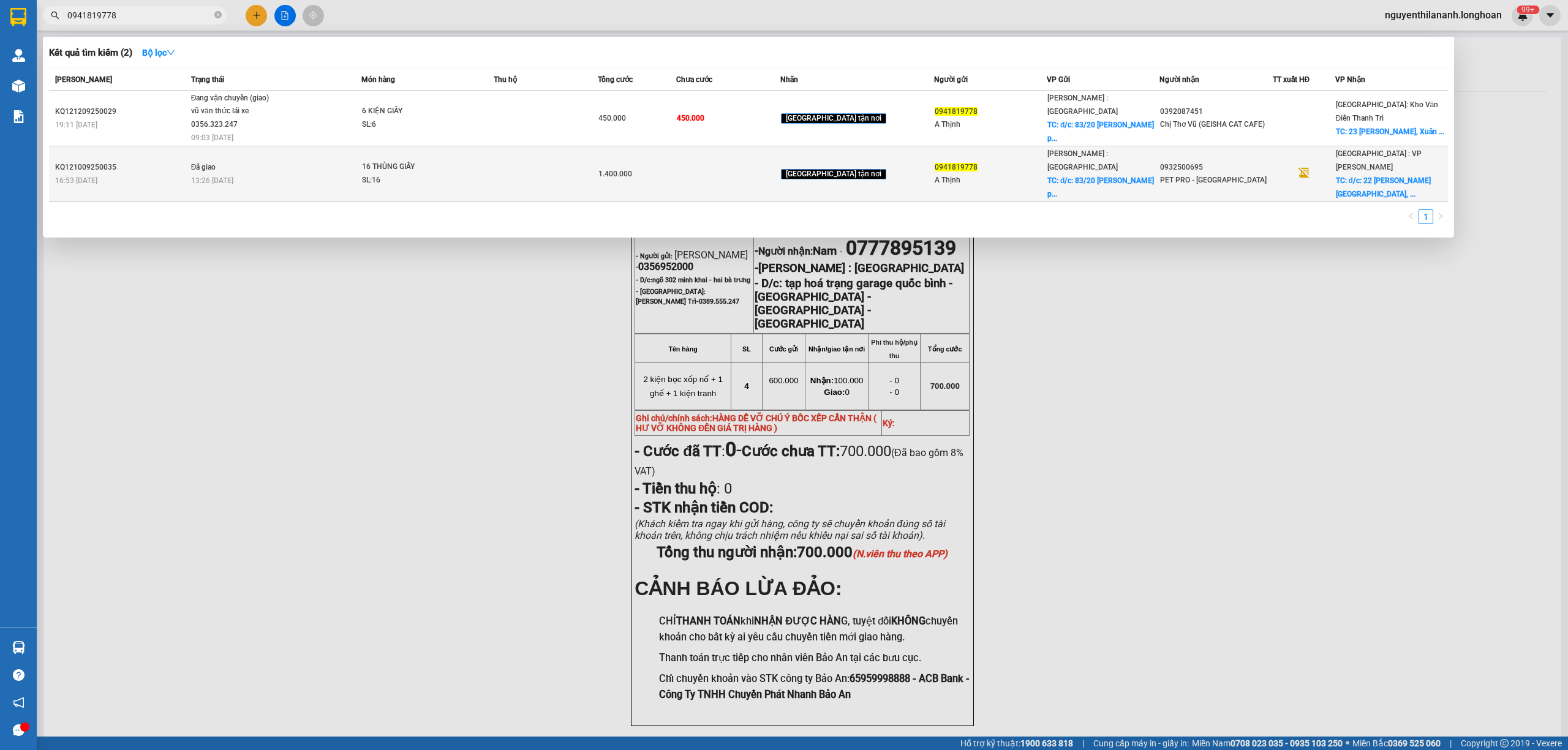
click at [150, 174] on div "16:53 - 10/09" at bounding box center [121, 180] width 132 height 13
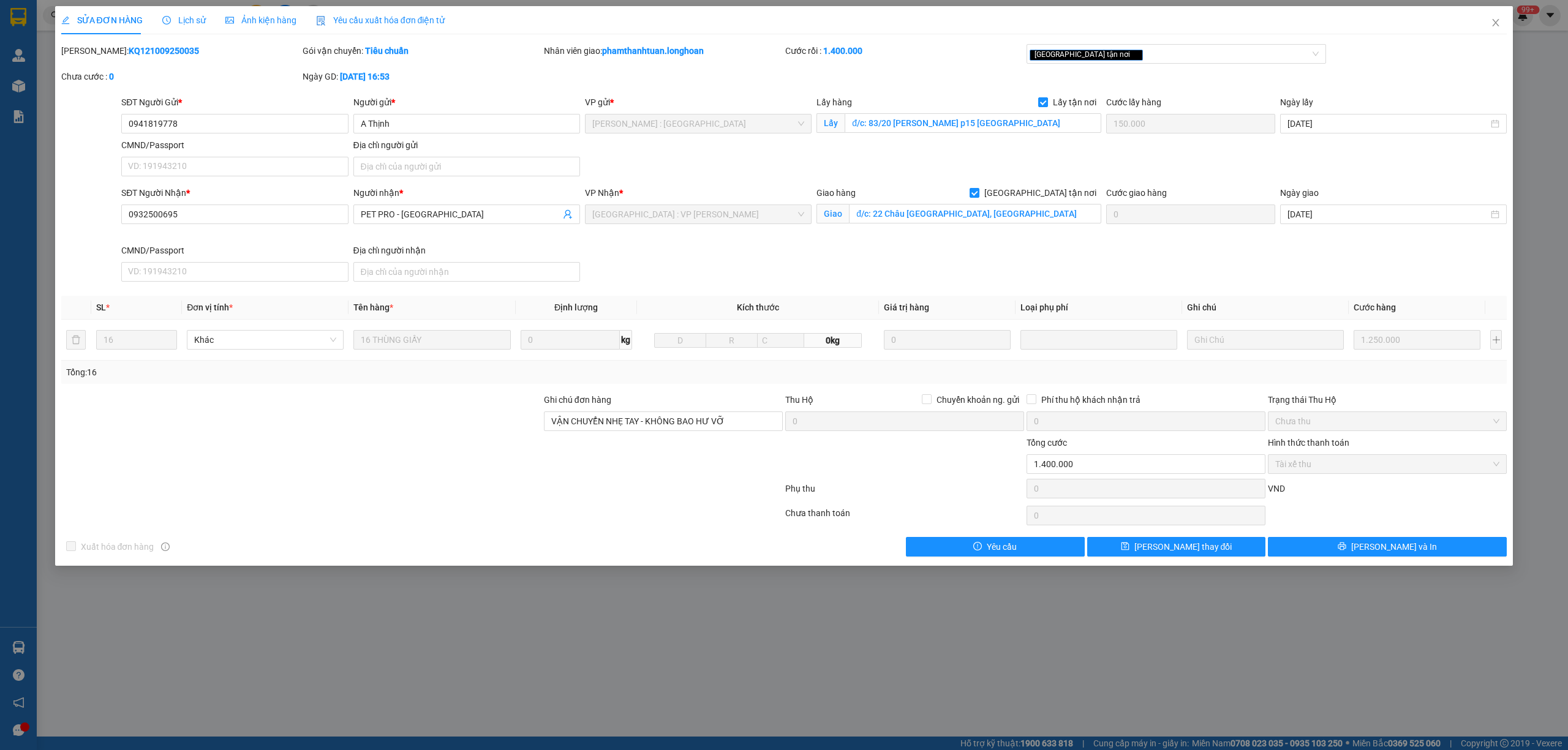
click at [193, 15] on span "Lịch sử" at bounding box center [184, 20] width 43 height 10
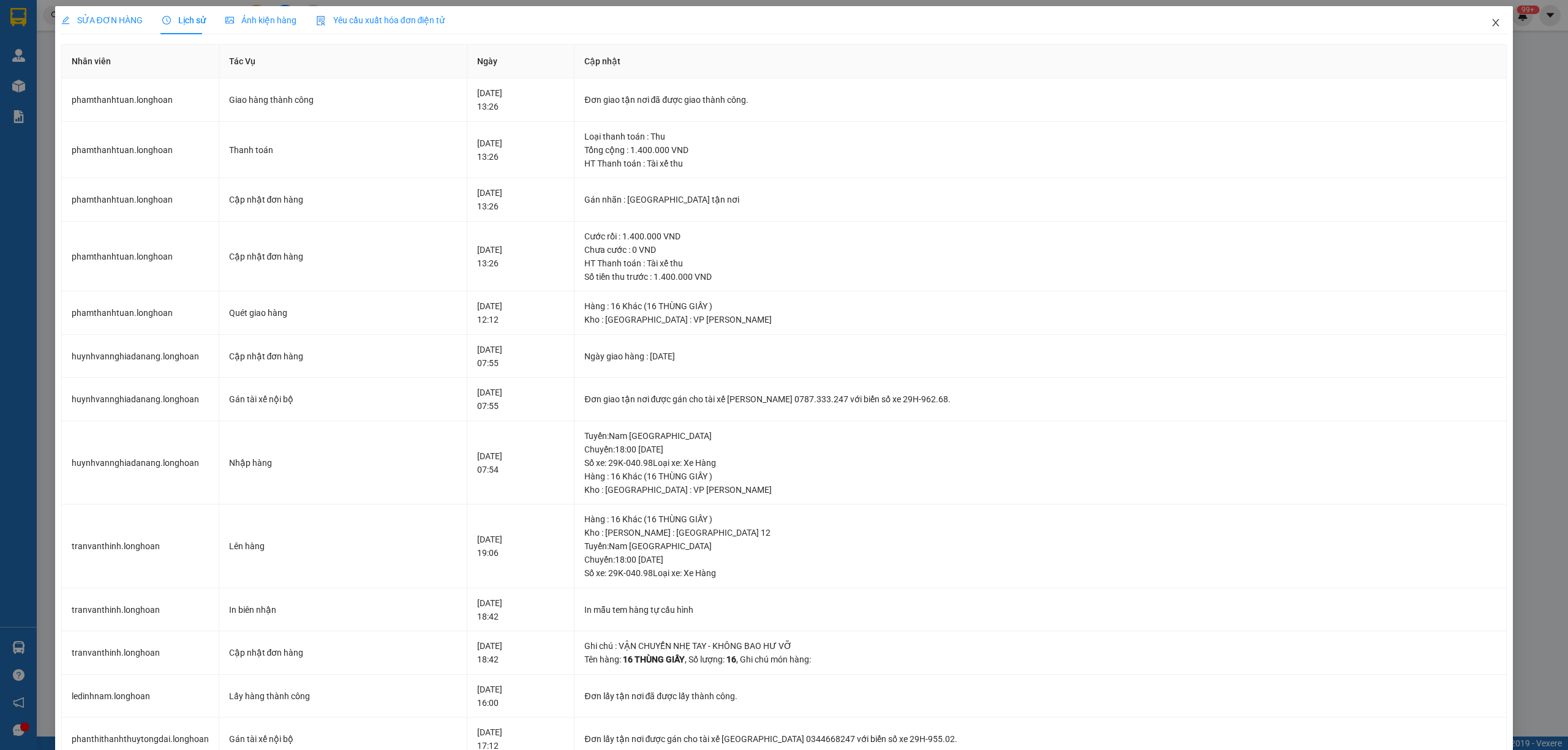
click at [1485, 17] on span "Close" at bounding box center [1495, 23] width 34 height 34
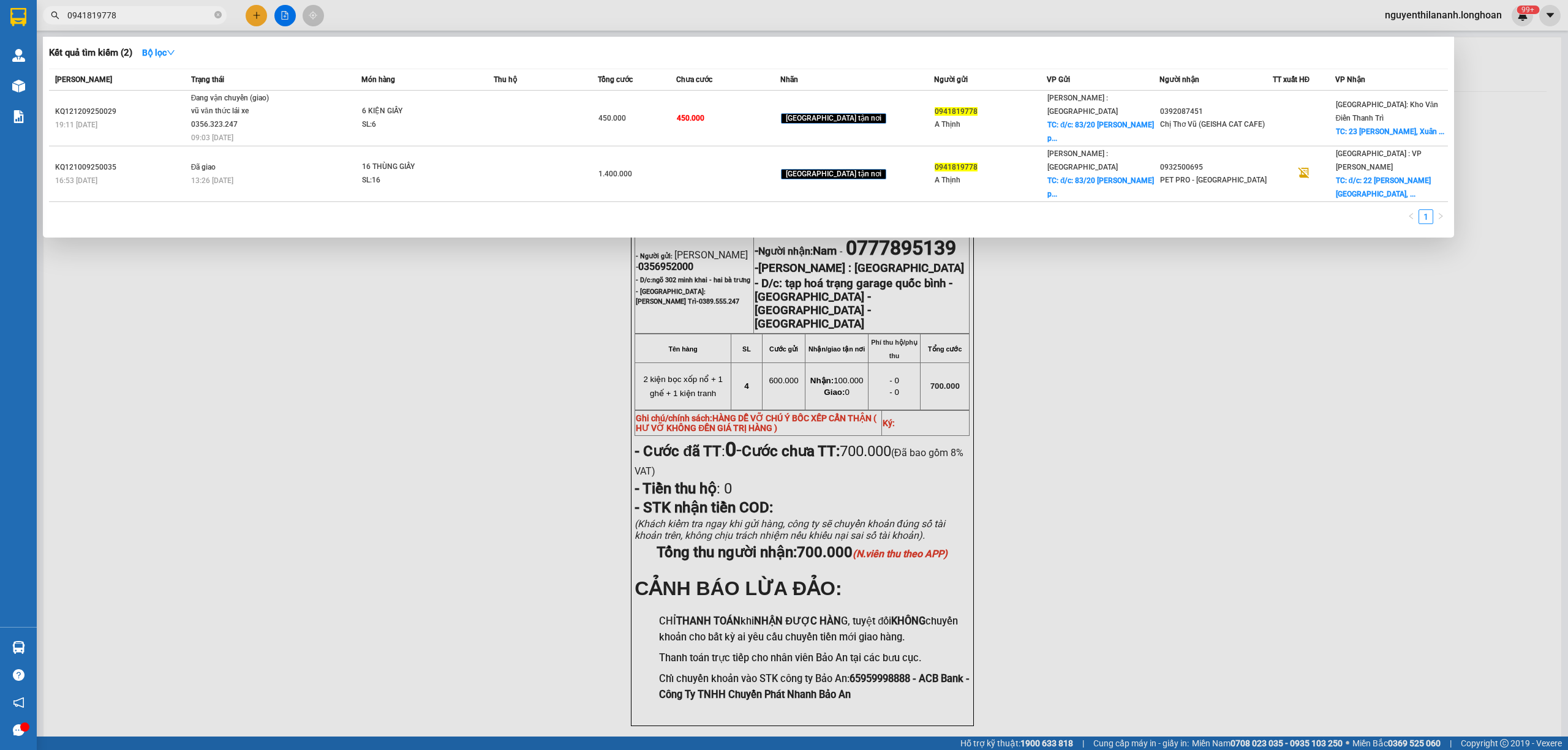
click at [158, 11] on input "0941819778" at bounding box center [139, 15] width 144 height 13
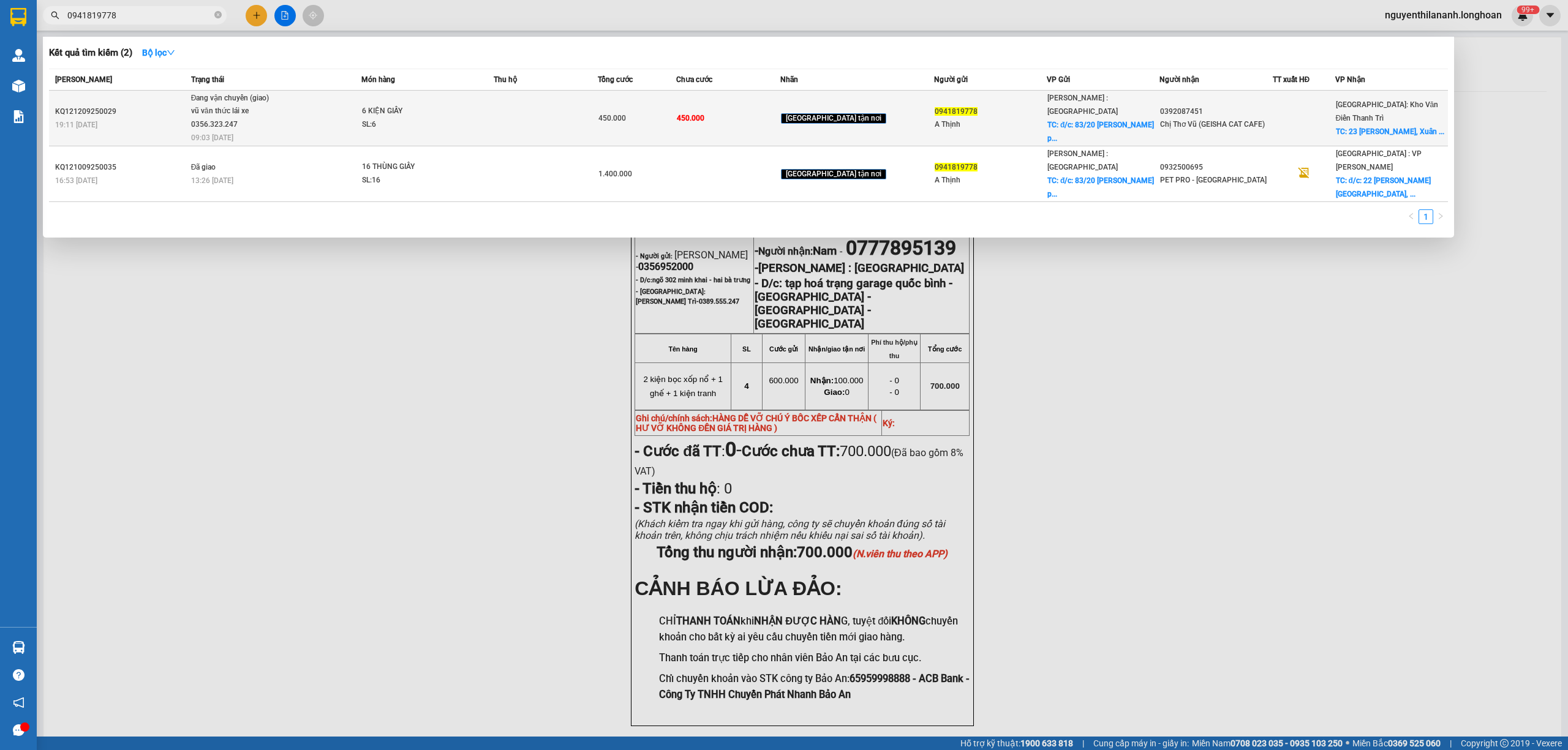
click at [162, 119] on div "19:11 - 12/09" at bounding box center [121, 125] width 132 height 13
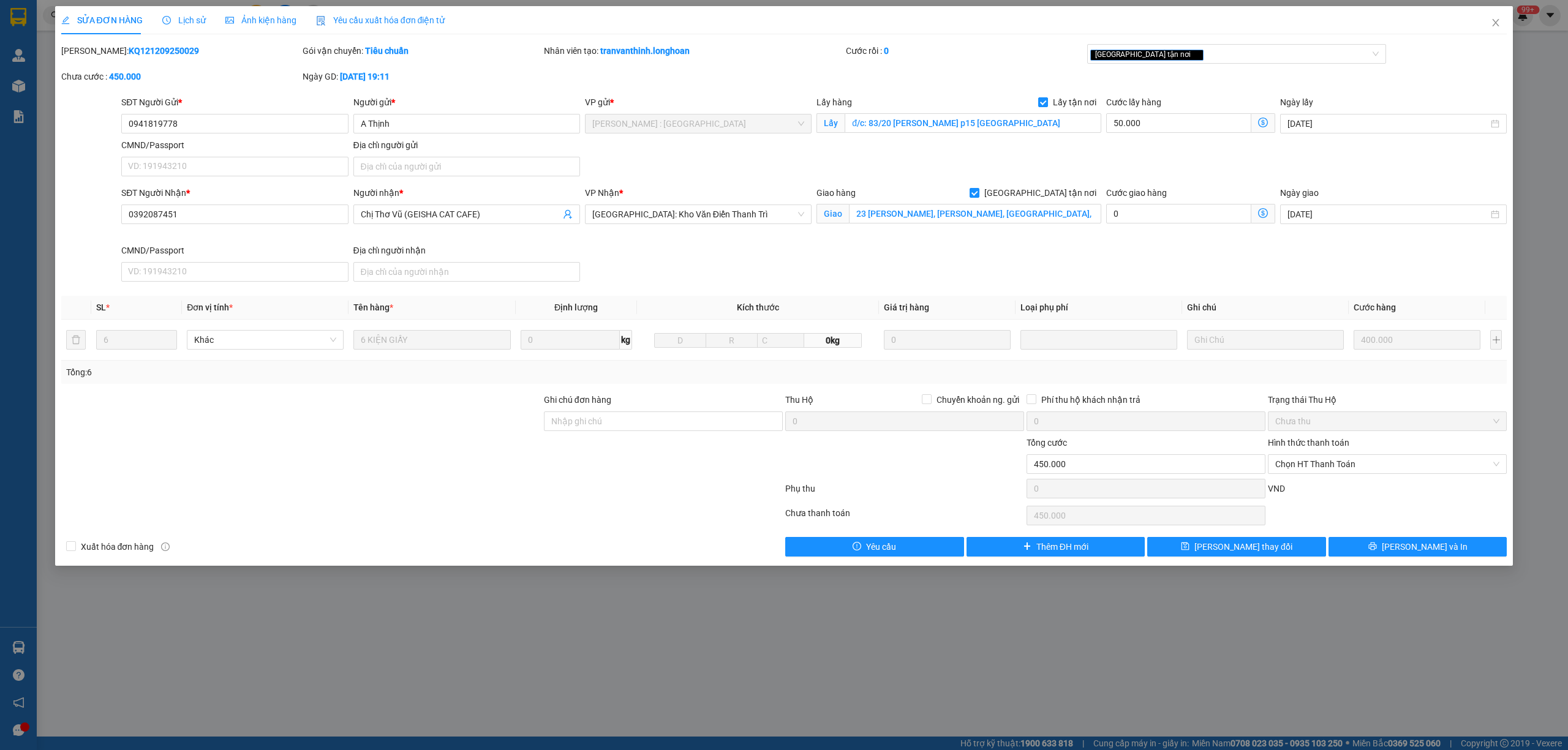
click at [184, 17] on span "Lịch sử" at bounding box center [184, 20] width 43 height 10
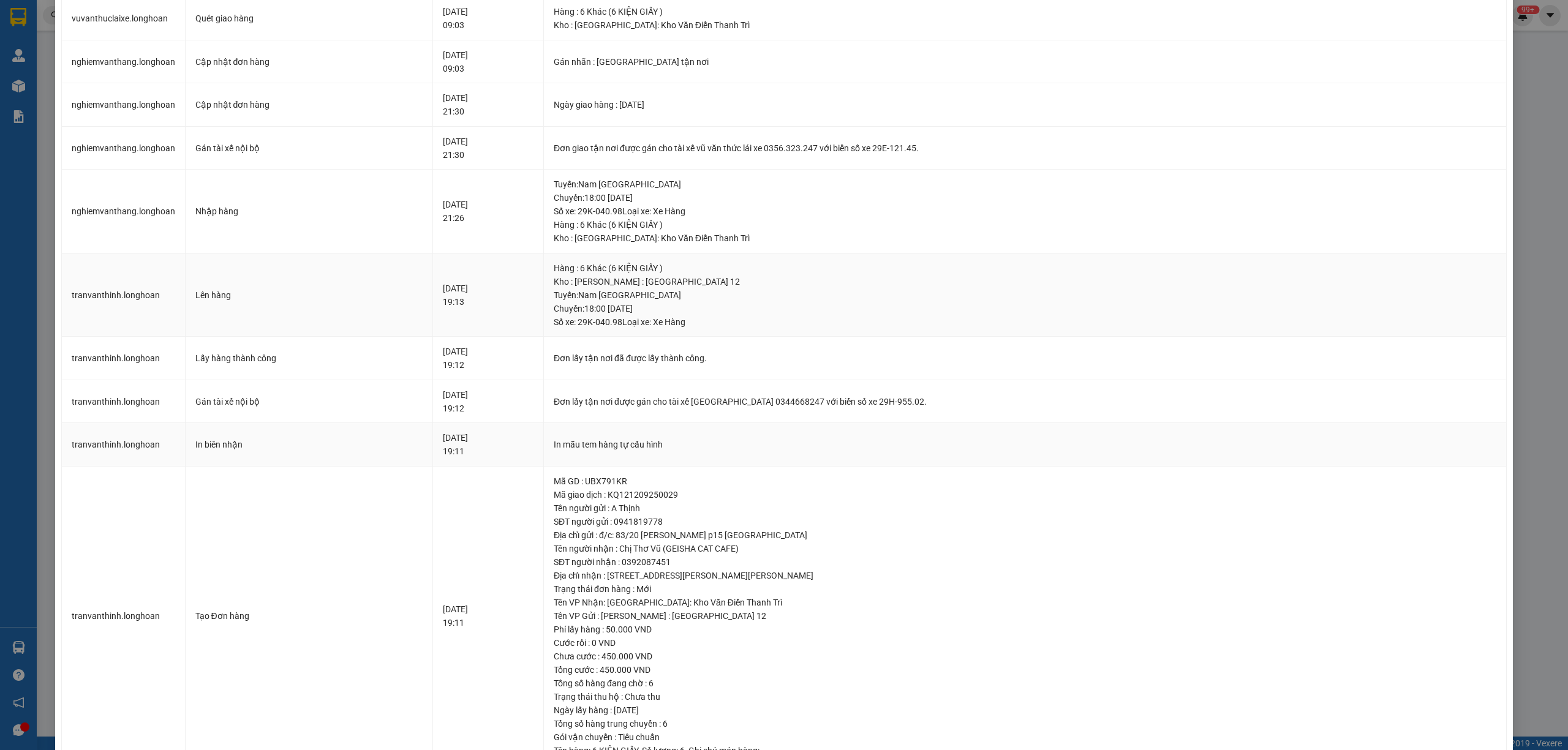
scroll to position [123, 0]
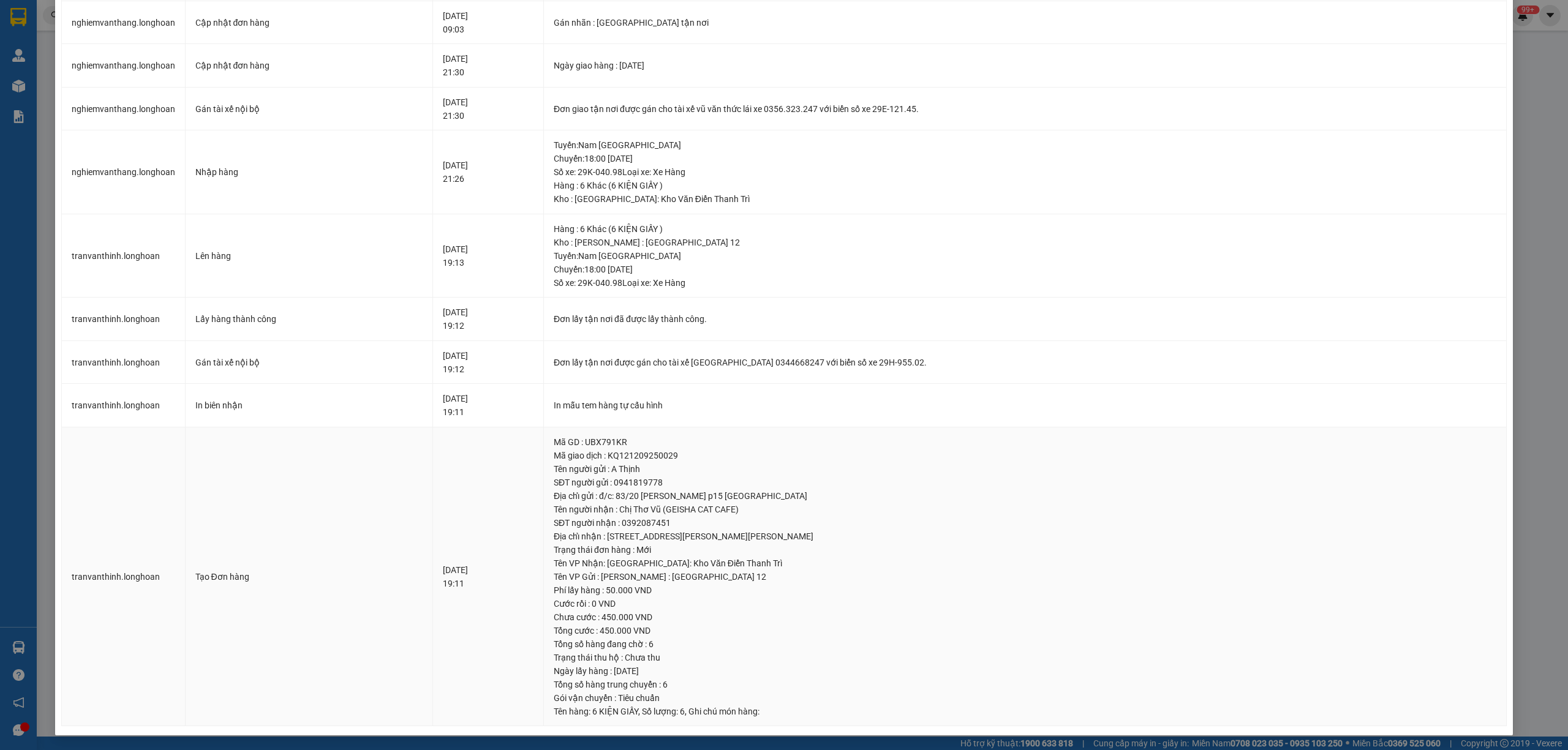
drag, startPoint x: 748, startPoint y: 526, endPoint x: 821, endPoint y: 518, distance: 73.4
click at [817, 522] on div "SĐT người nhận : 0392087451" at bounding box center [1025, 522] width 942 height 13
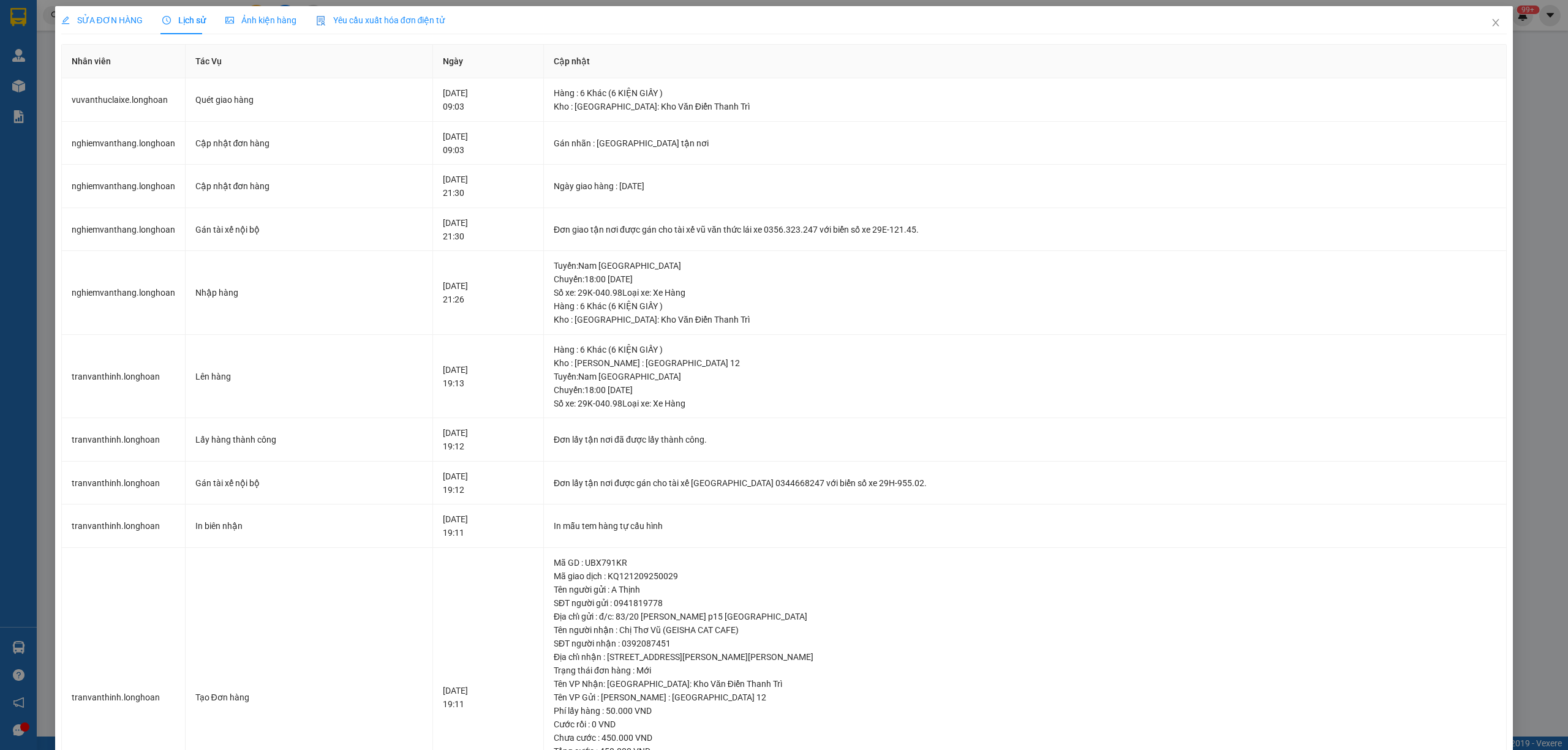
click at [103, 12] on div "SỬA ĐƠN HÀNG" at bounding box center [102, 20] width 81 height 28
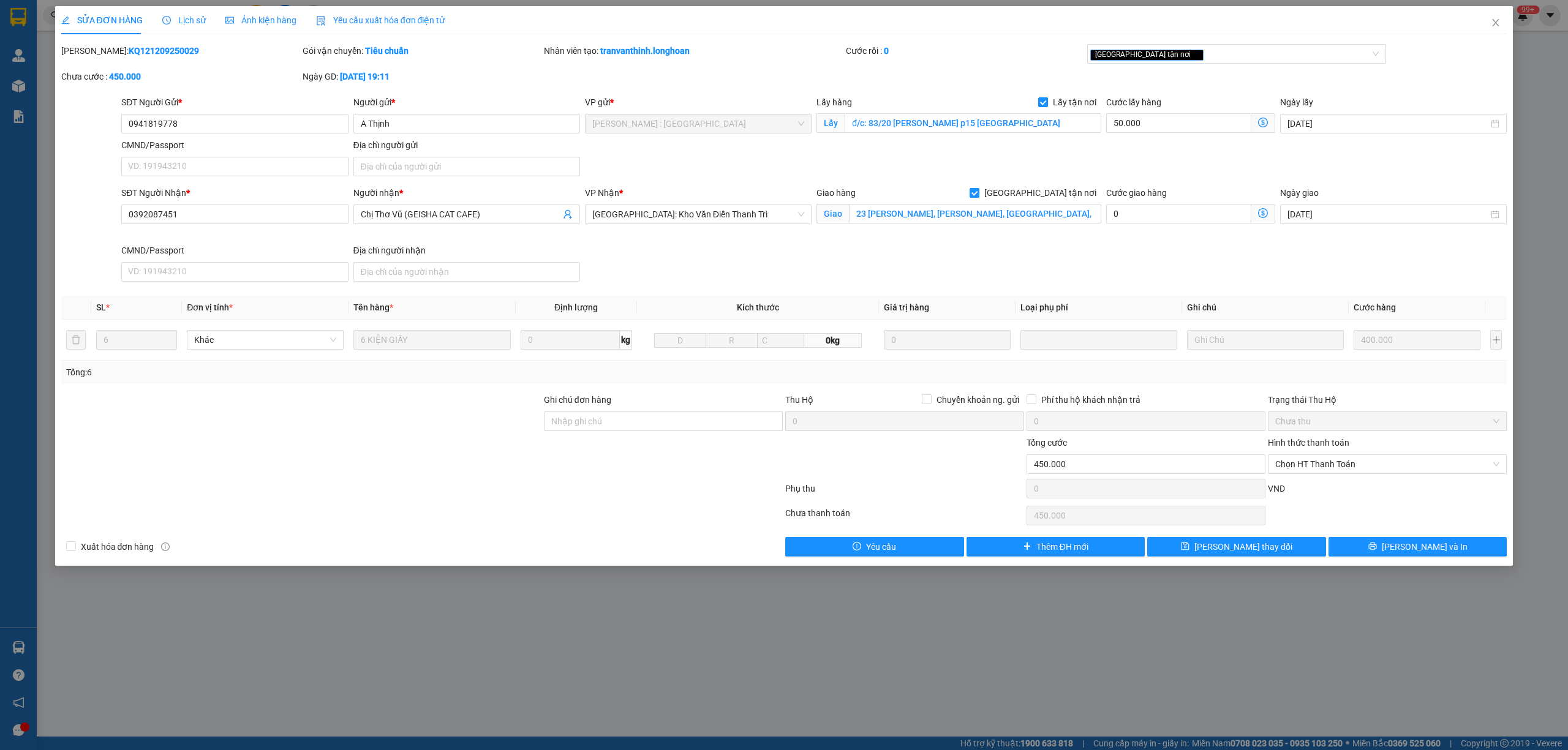
click at [186, 11] on div "Lịch sử" at bounding box center [184, 20] width 43 height 28
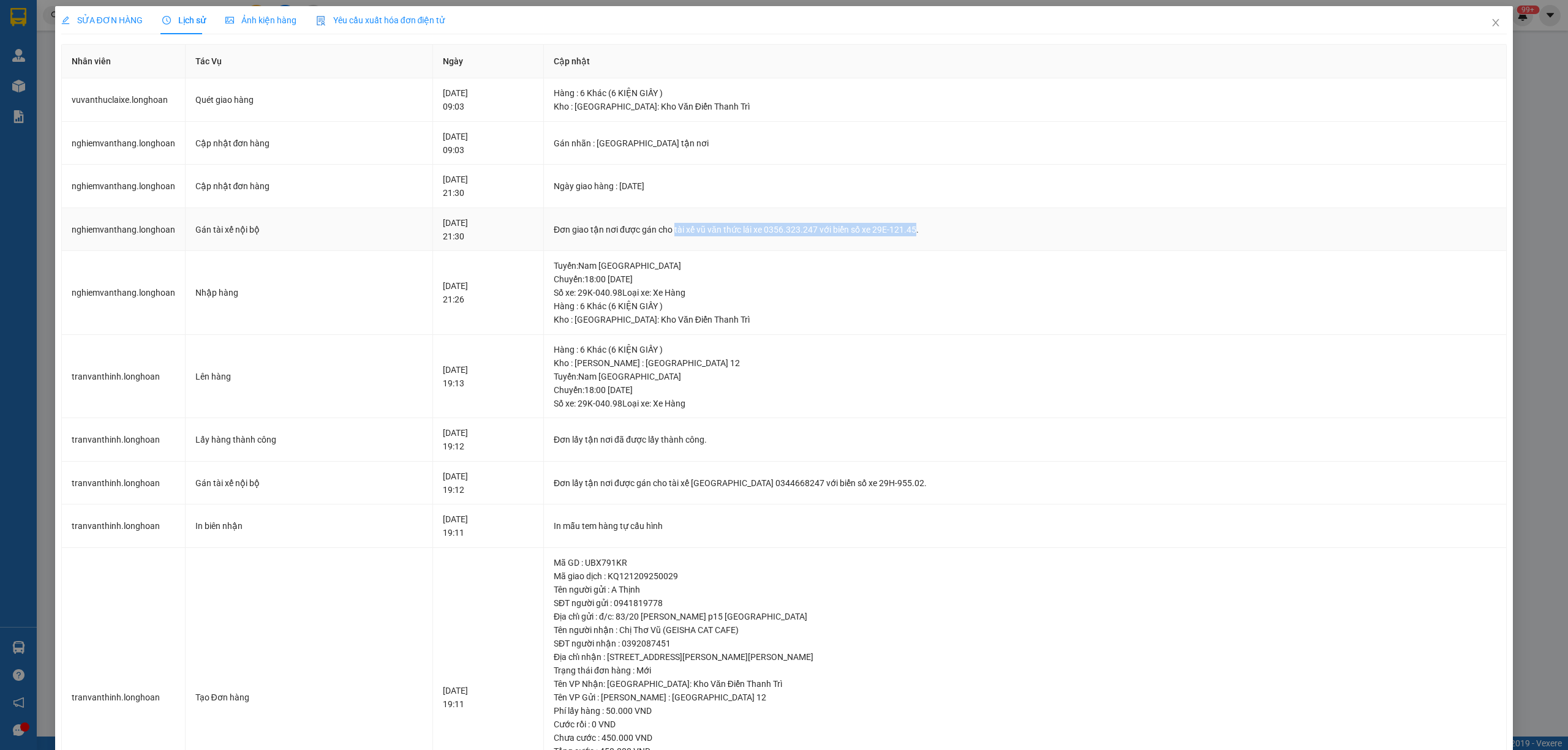
drag, startPoint x: 709, startPoint y: 227, endPoint x: 946, endPoint y: 236, distance: 237.2
click at [946, 236] on div "Đơn giao tận nơi được gán cho tài xế vũ văn thức lái xe 0356.323.247 với biển s…" at bounding box center [1025, 229] width 942 height 13
click at [90, 15] on span "SỬA ĐƠN HÀNG" at bounding box center [102, 20] width 81 height 10
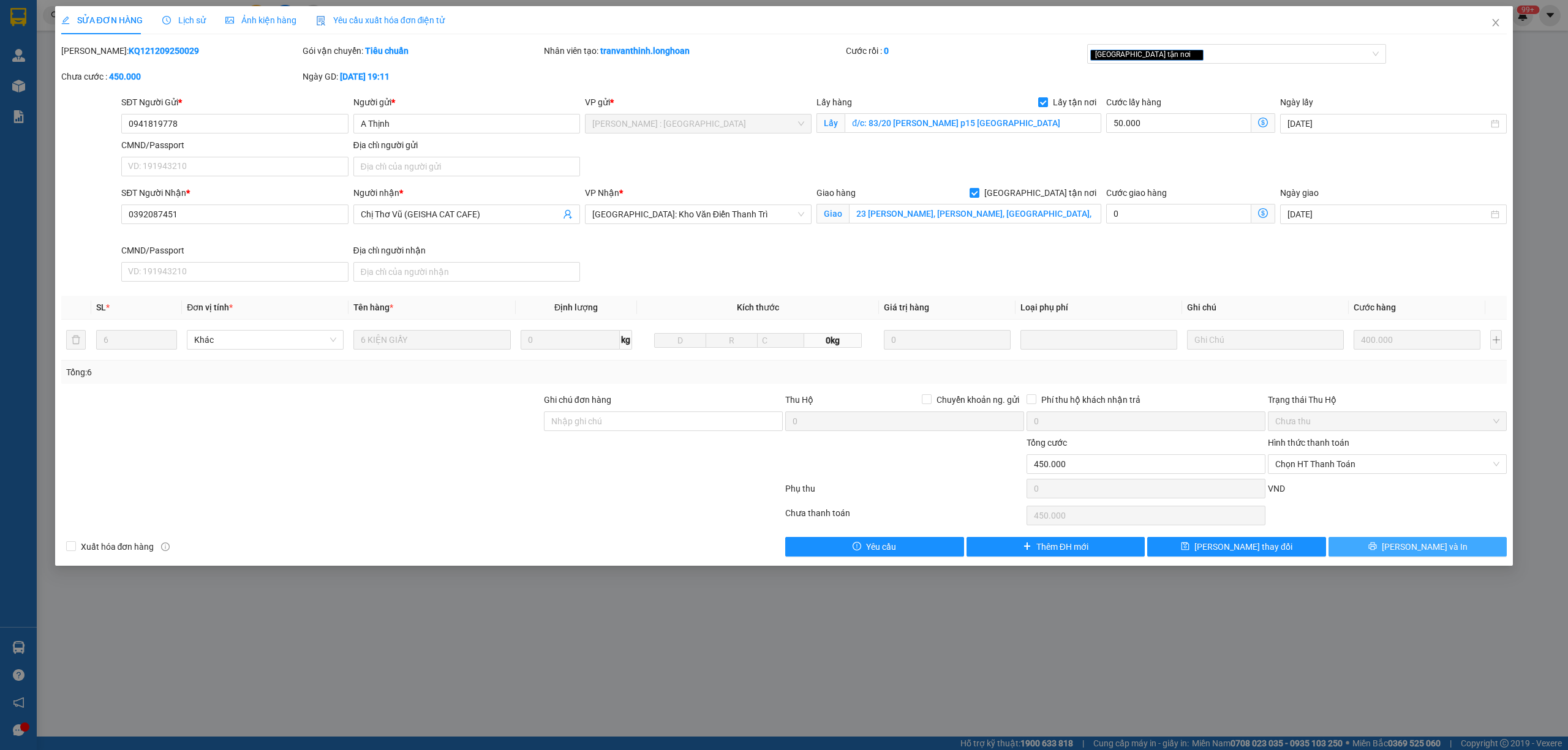
click at [1415, 539] on button "[PERSON_NAME] và In" at bounding box center [1418, 546] width 178 height 20
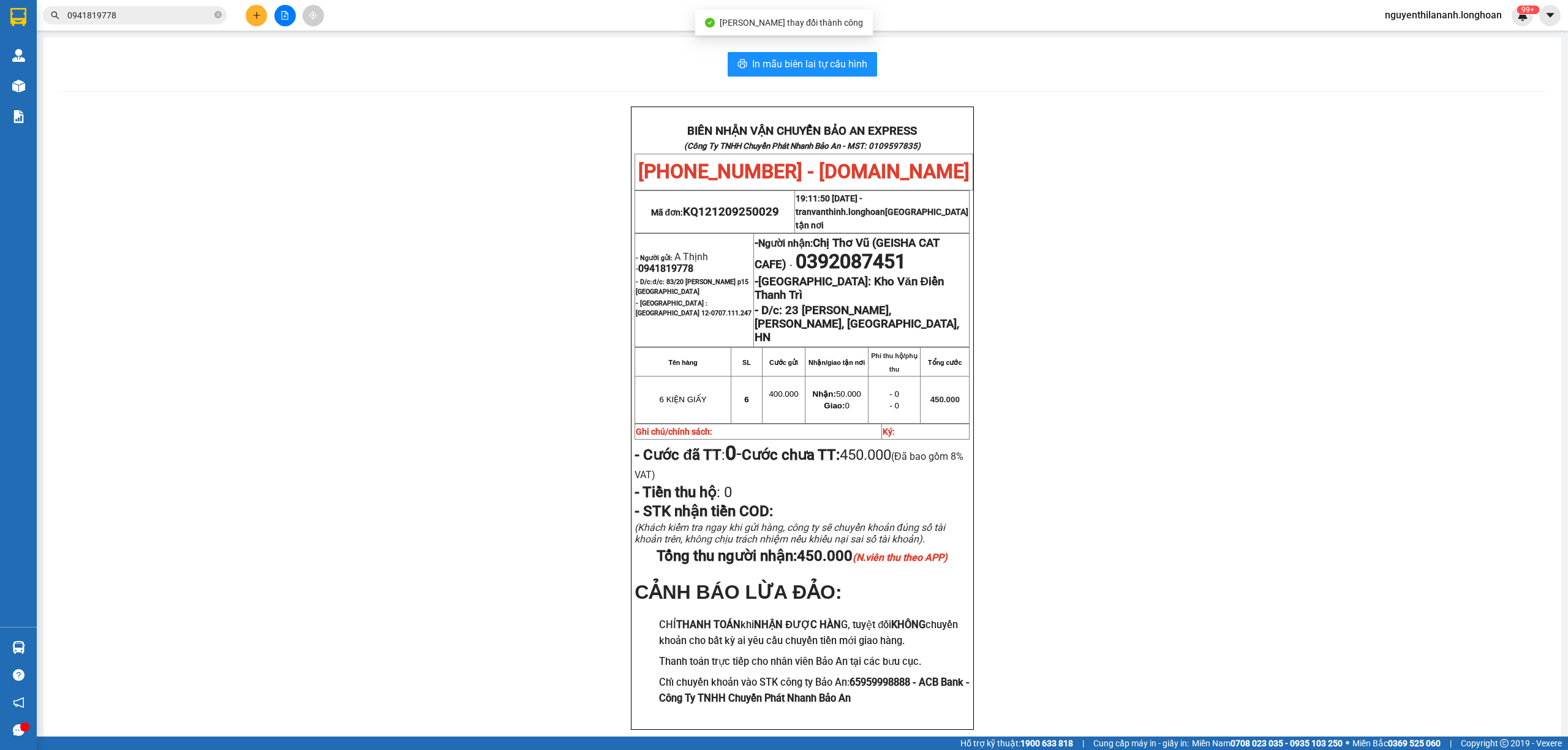
click at [1215, 492] on div "BIÊN NHẬN VẬN CHUYỂN BẢO AN EXPRESS (Công Ty TNHH Chuyển Phát Nhanh Bảo An - MS…" at bounding box center [802, 432] width 1488 height 653
click at [157, 17] on input "0941819778" at bounding box center [139, 15] width 144 height 13
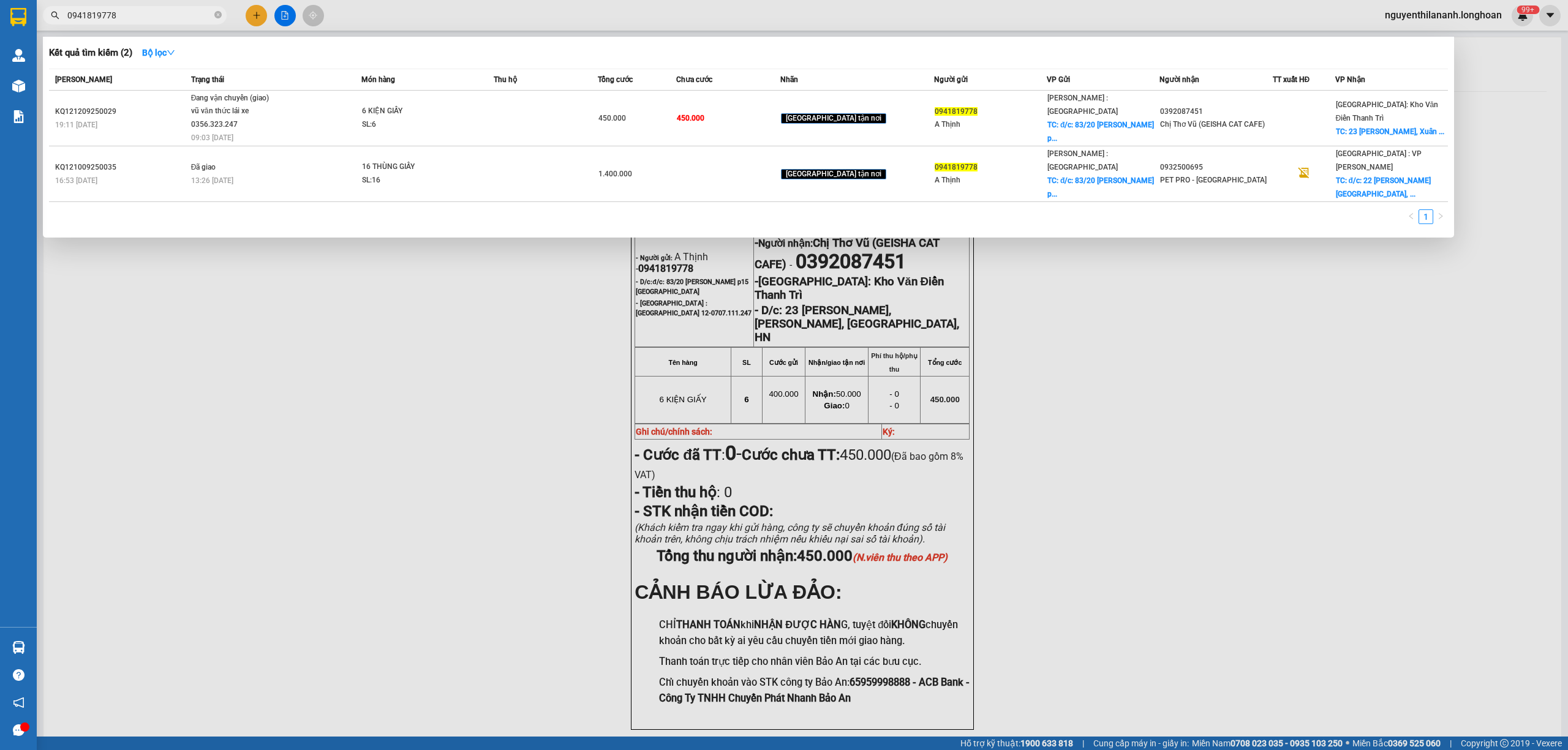
click at [157, 17] on input "0941819778" at bounding box center [139, 15] width 144 height 13
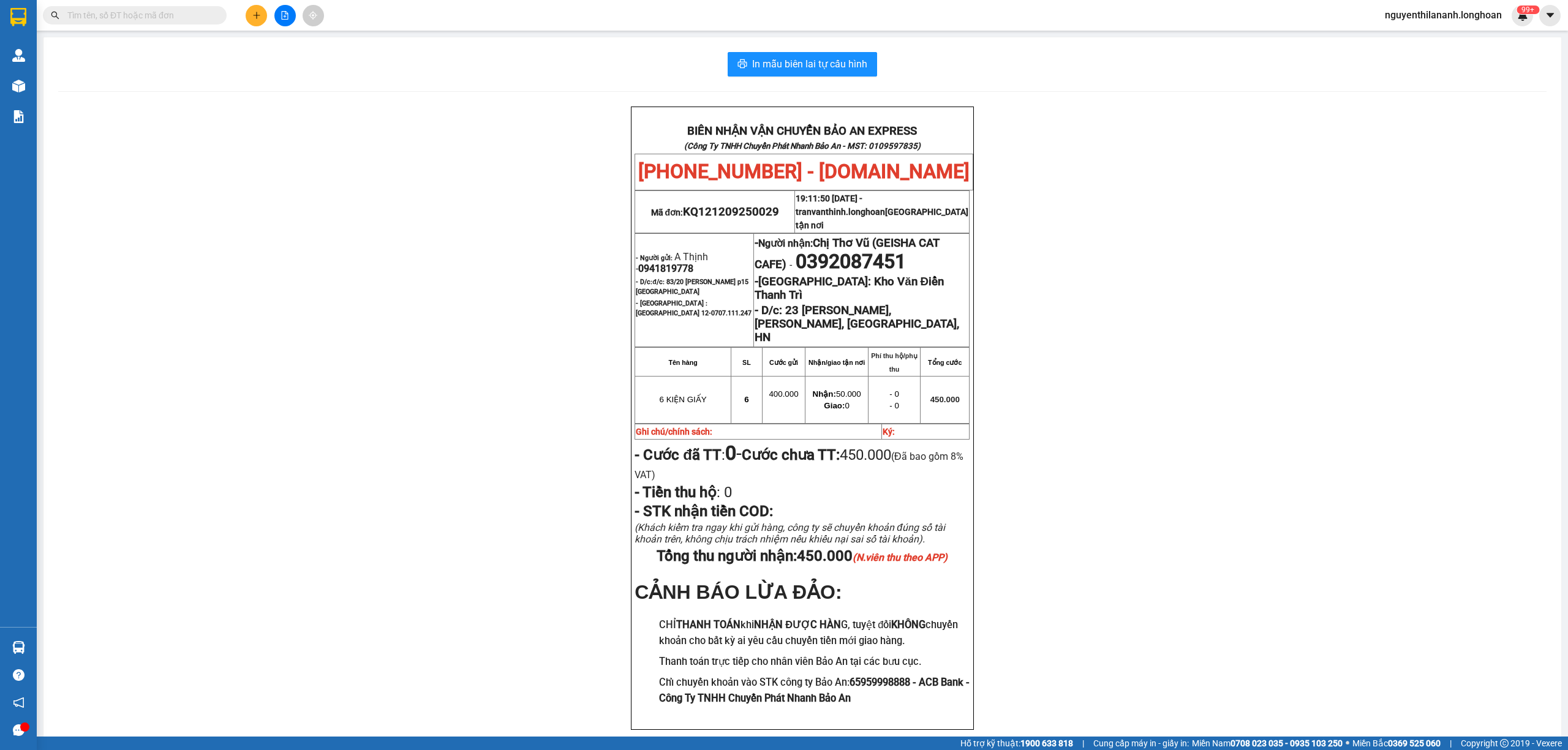
paste input "0948399589"
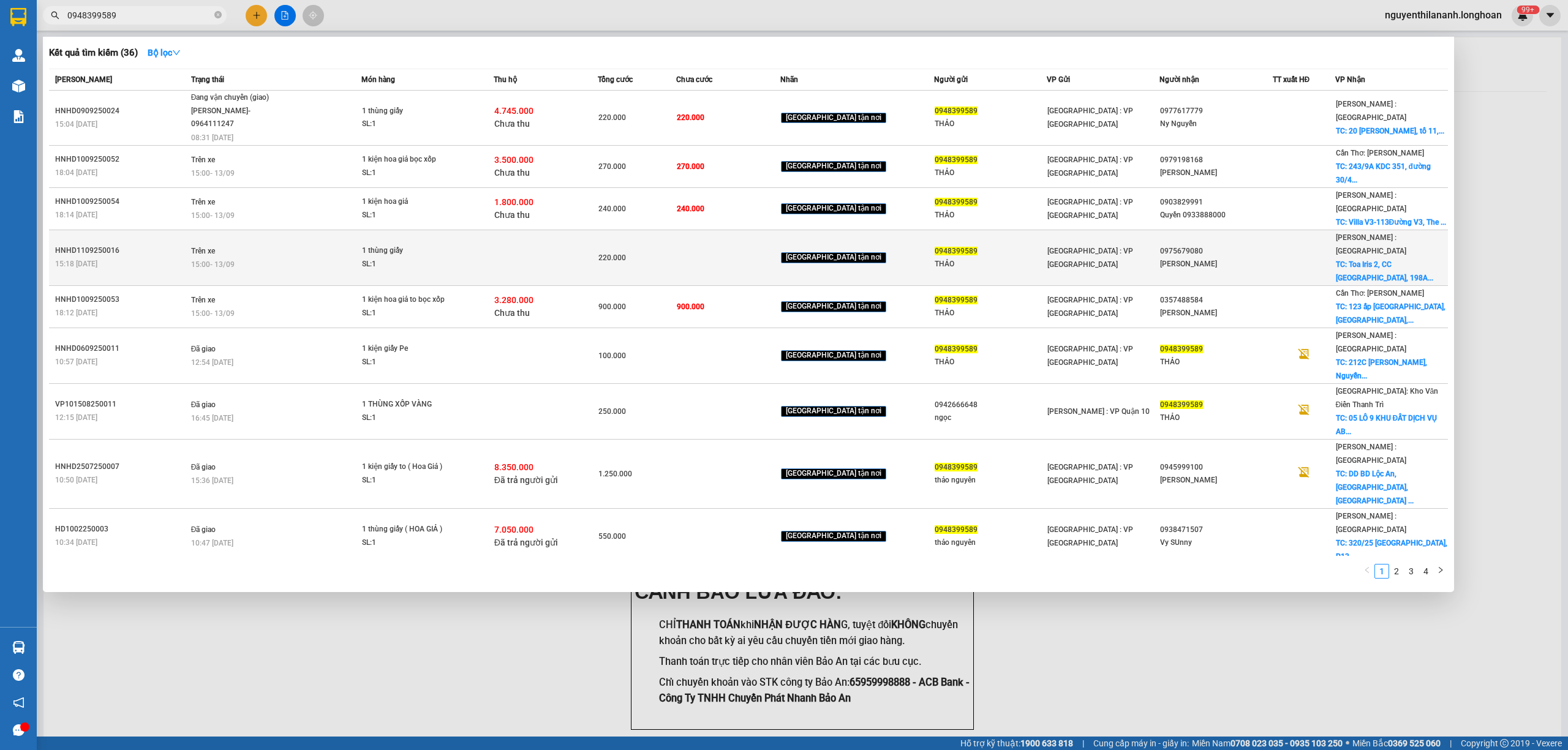
click at [157, 244] on div "HNHD1109250016" at bounding box center [121, 250] width 132 height 13
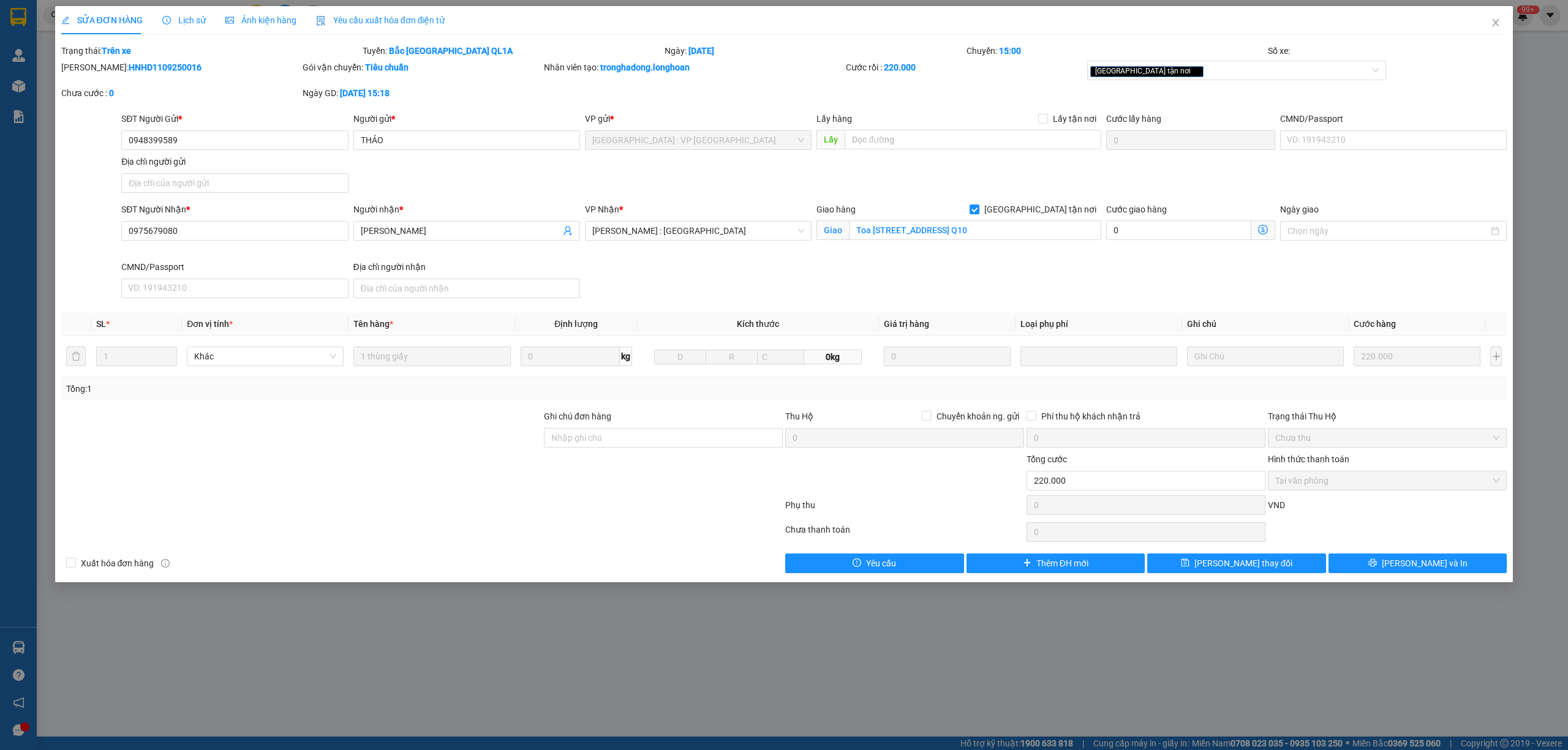
click at [172, 28] on div "Lịch sử" at bounding box center [184, 20] width 43 height 28
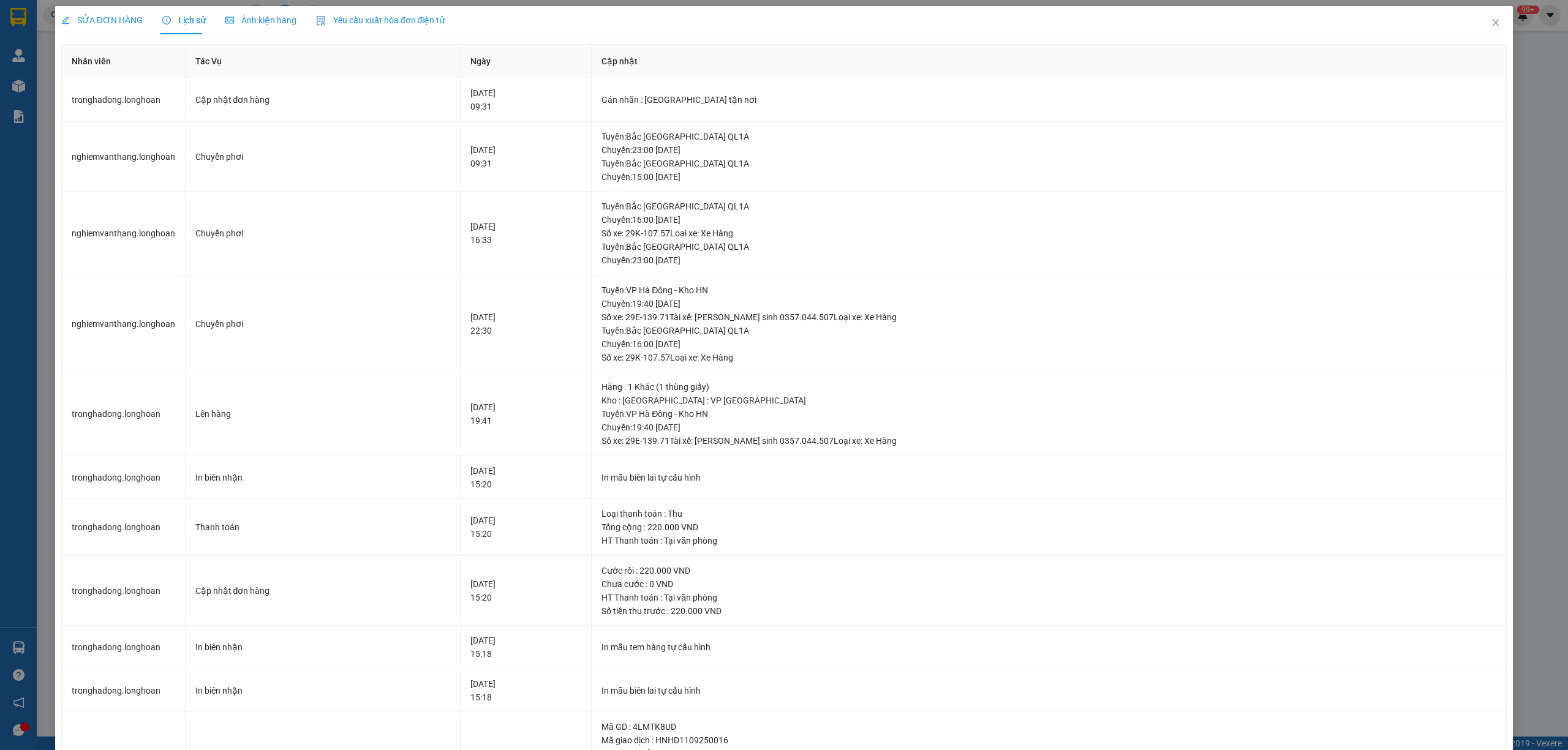
click at [94, 21] on span "SỬA ĐƠN HÀNG" at bounding box center [102, 20] width 81 height 10
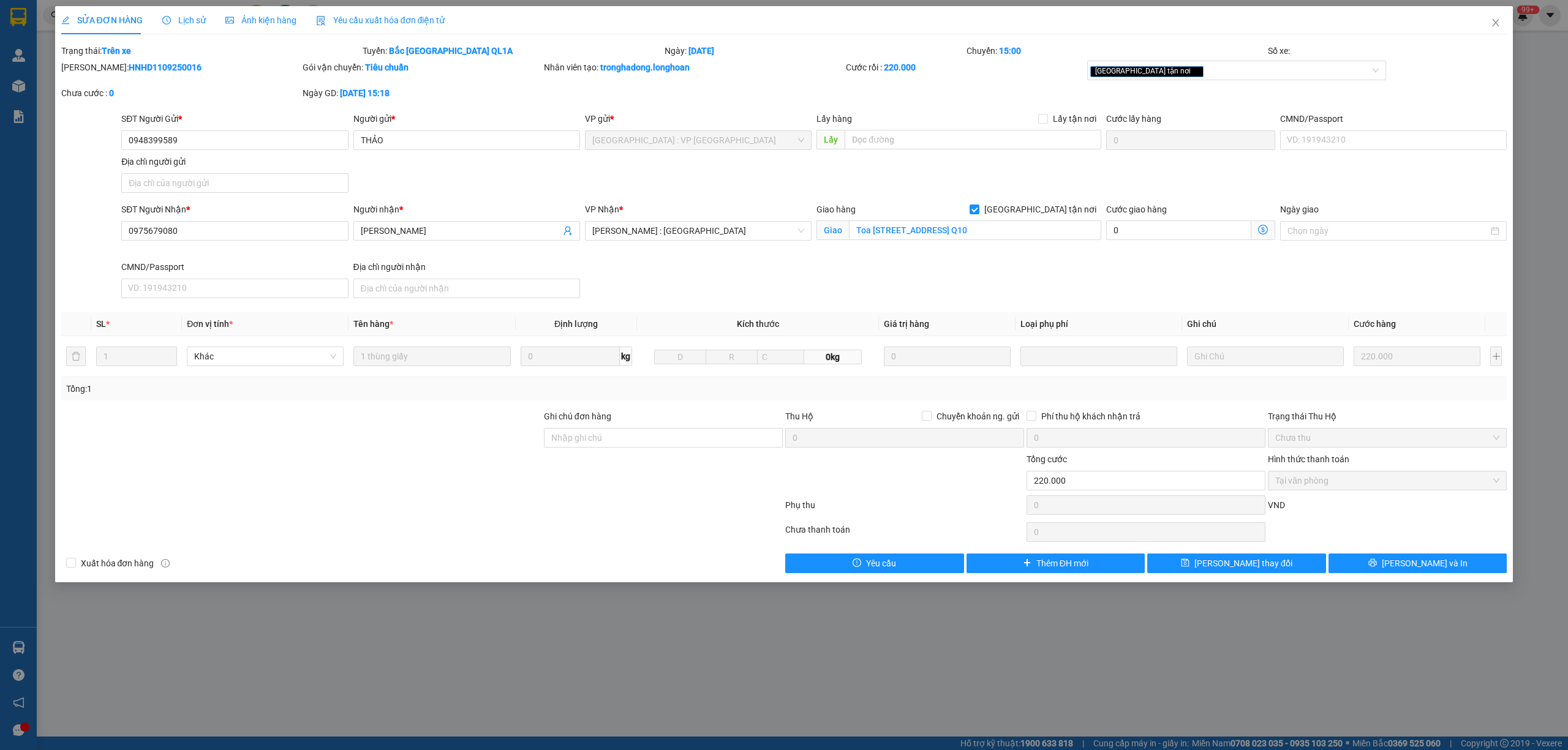
drag, startPoint x: 178, startPoint y: 67, endPoint x: 94, endPoint y: 71, distance: 84.1
click at [94, 71] on div "Mã ĐH: HNHD1109250016" at bounding box center [180, 67] width 239 height 13
click at [1500, 20] on span "Close" at bounding box center [1495, 23] width 34 height 34
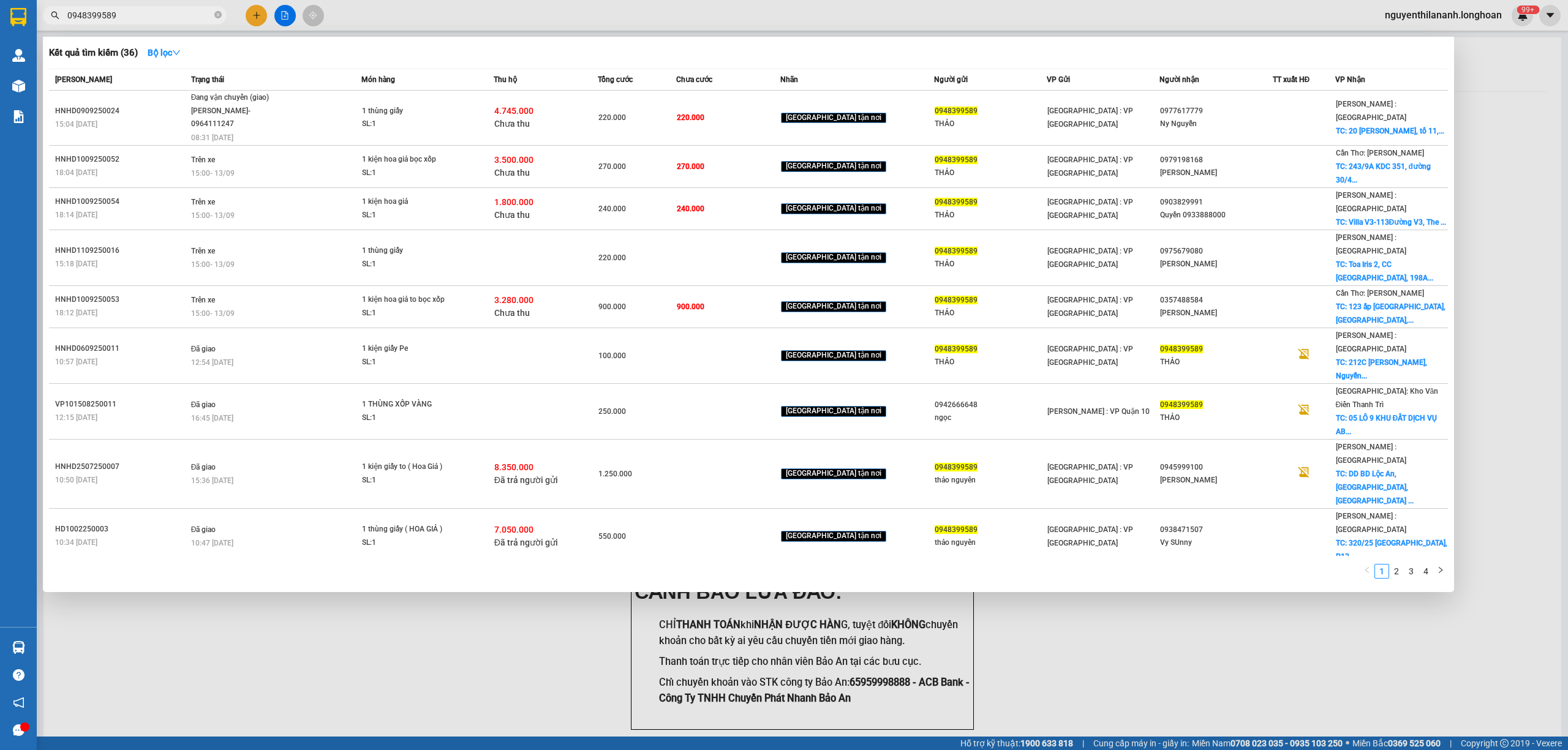
click at [136, 13] on input "0948399589" at bounding box center [139, 15] width 144 height 13
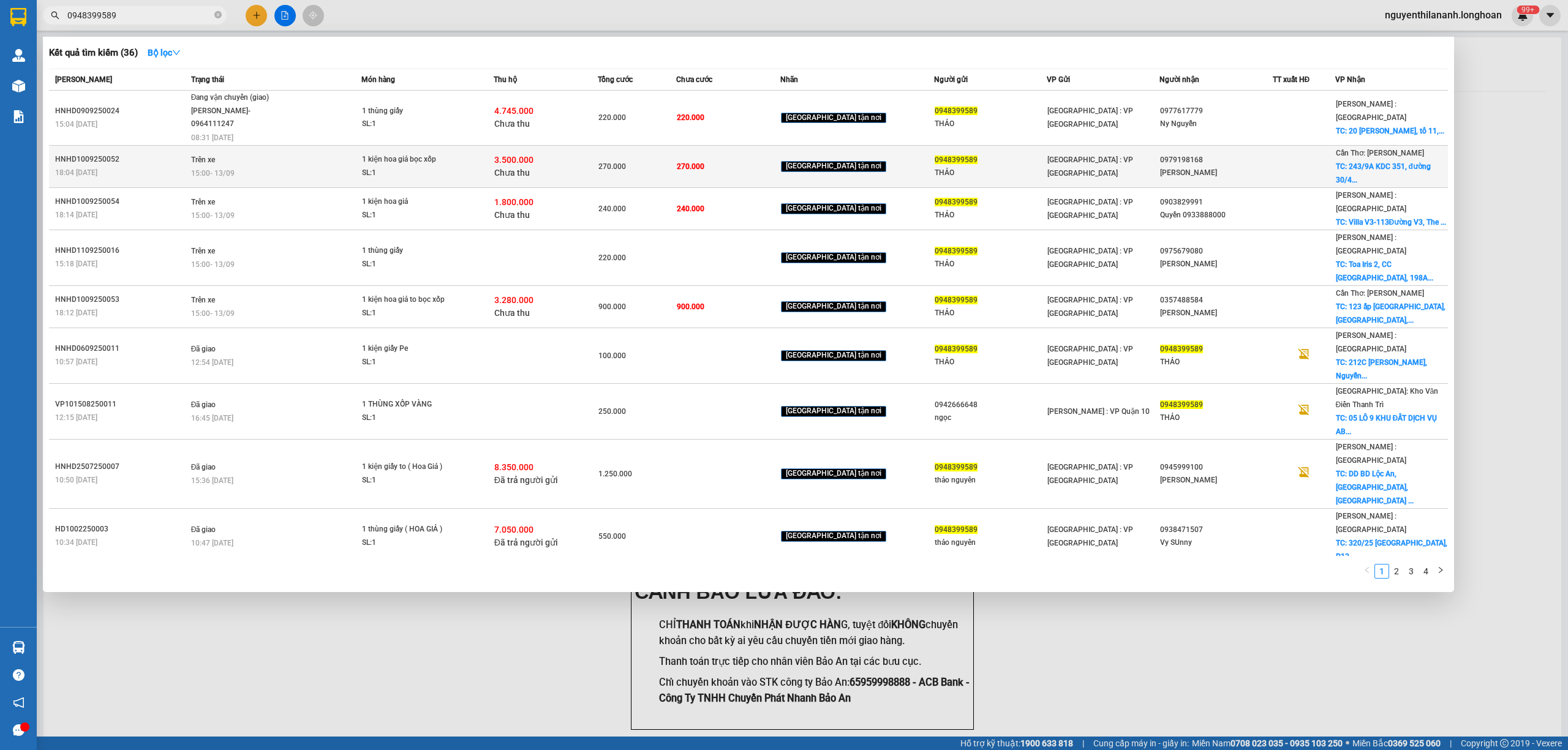
click at [128, 155] on div "HNHD1009250052" at bounding box center [121, 160] width 132 height 13
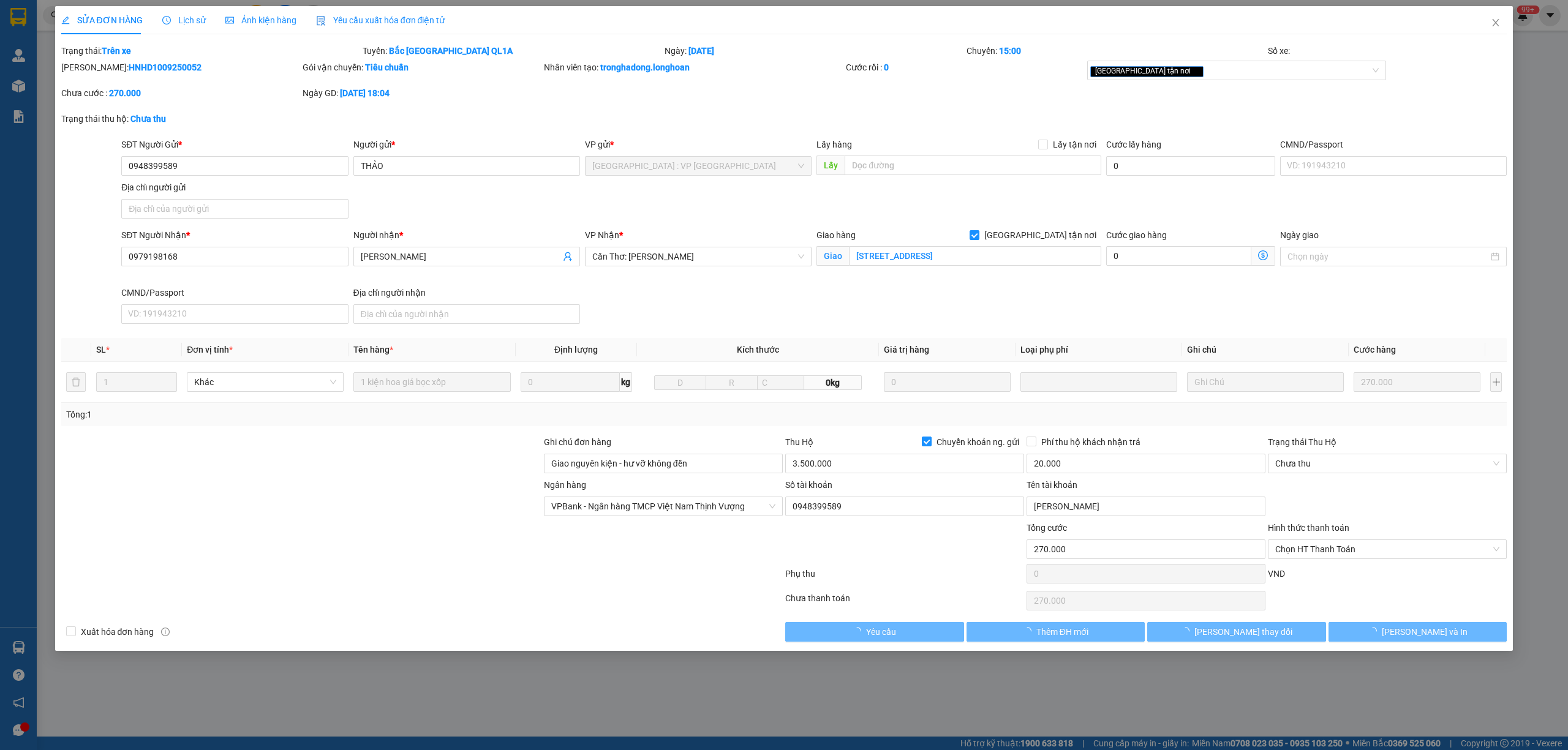
click at [174, 17] on span "Lịch sử" at bounding box center [184, 20] width 43 height 10
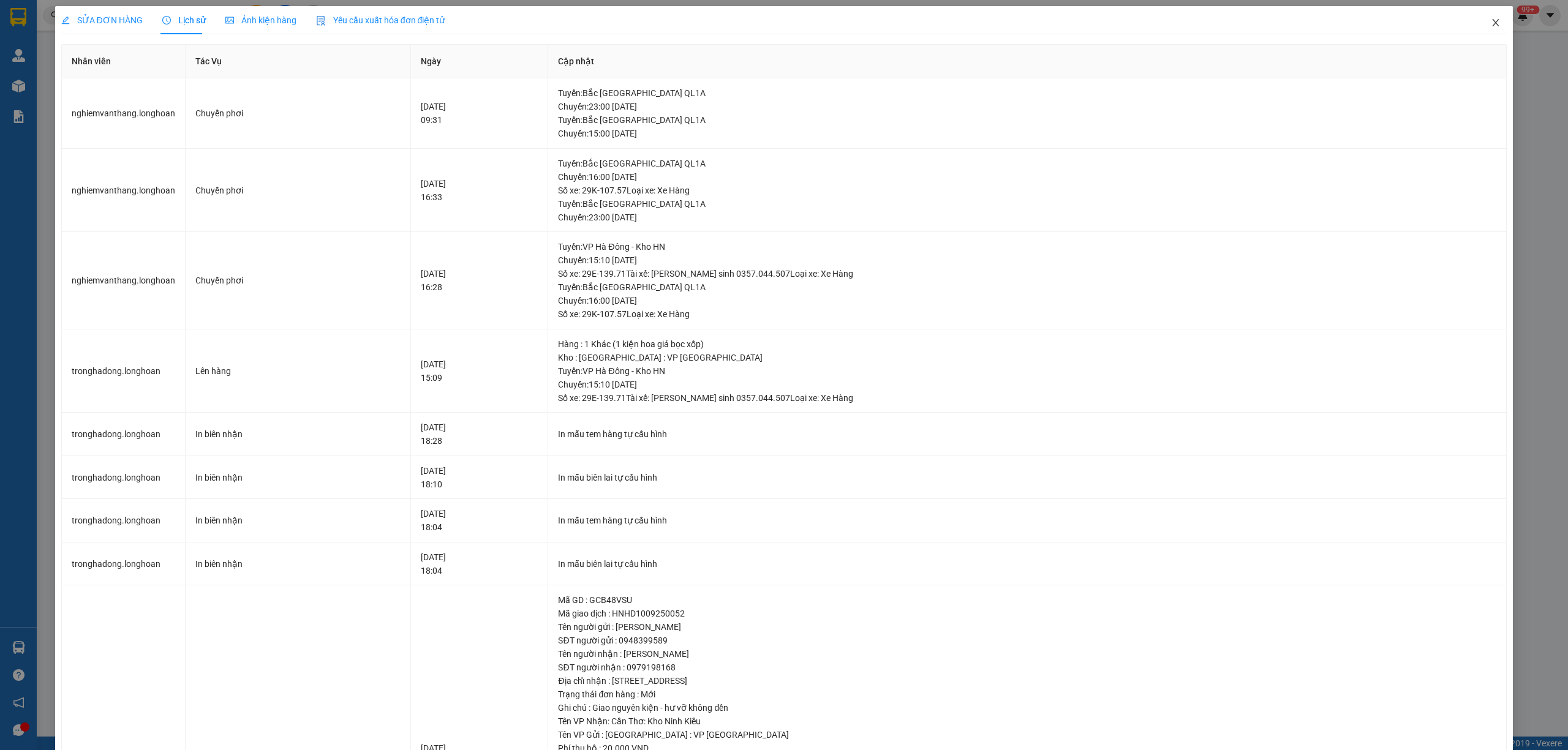
click at [1478, 25] on span "Close" at bounding box center [1495, 23] width 34 height 34
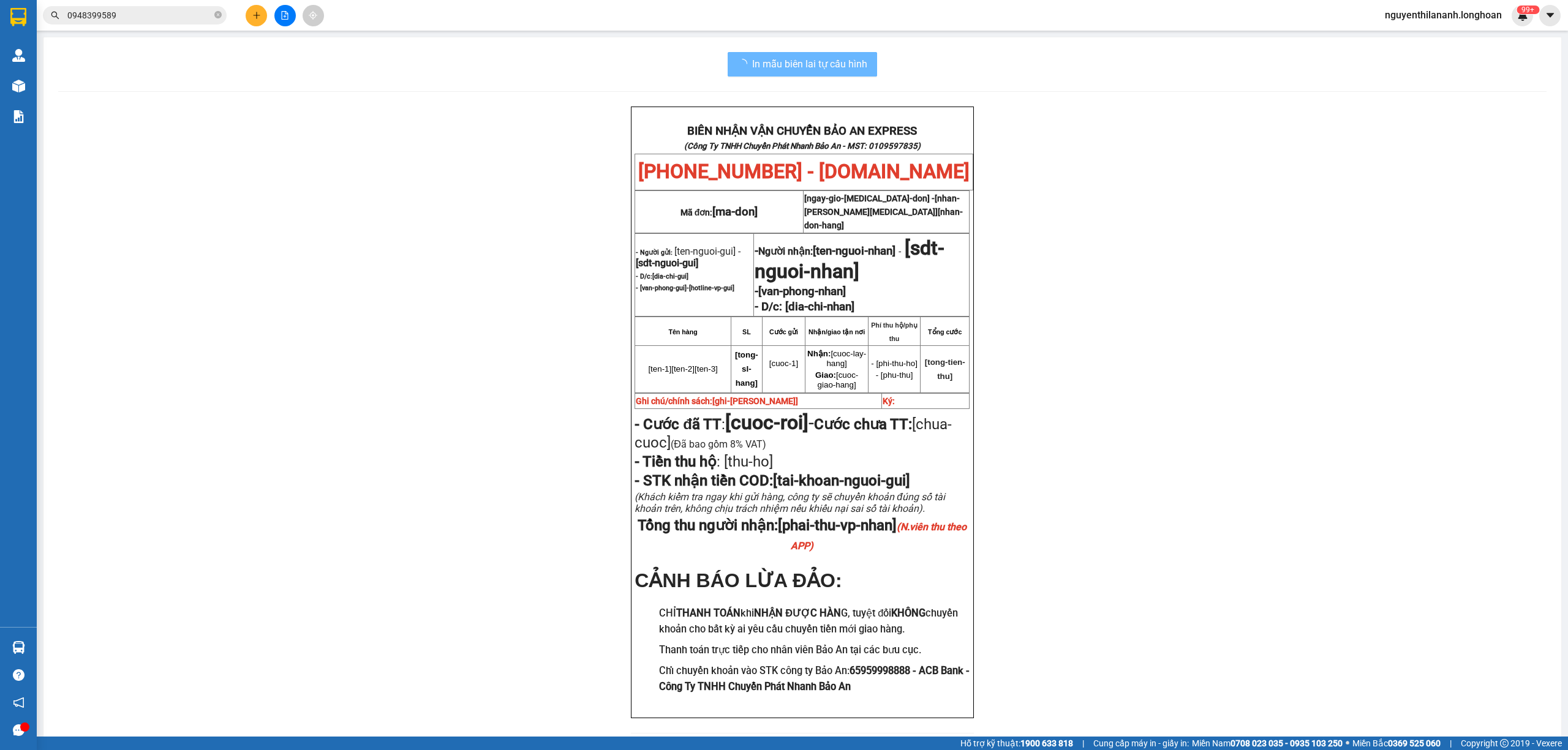
click at [160, 18] on input "0948399589" at bounding box center [139, 15] width 144 height 13
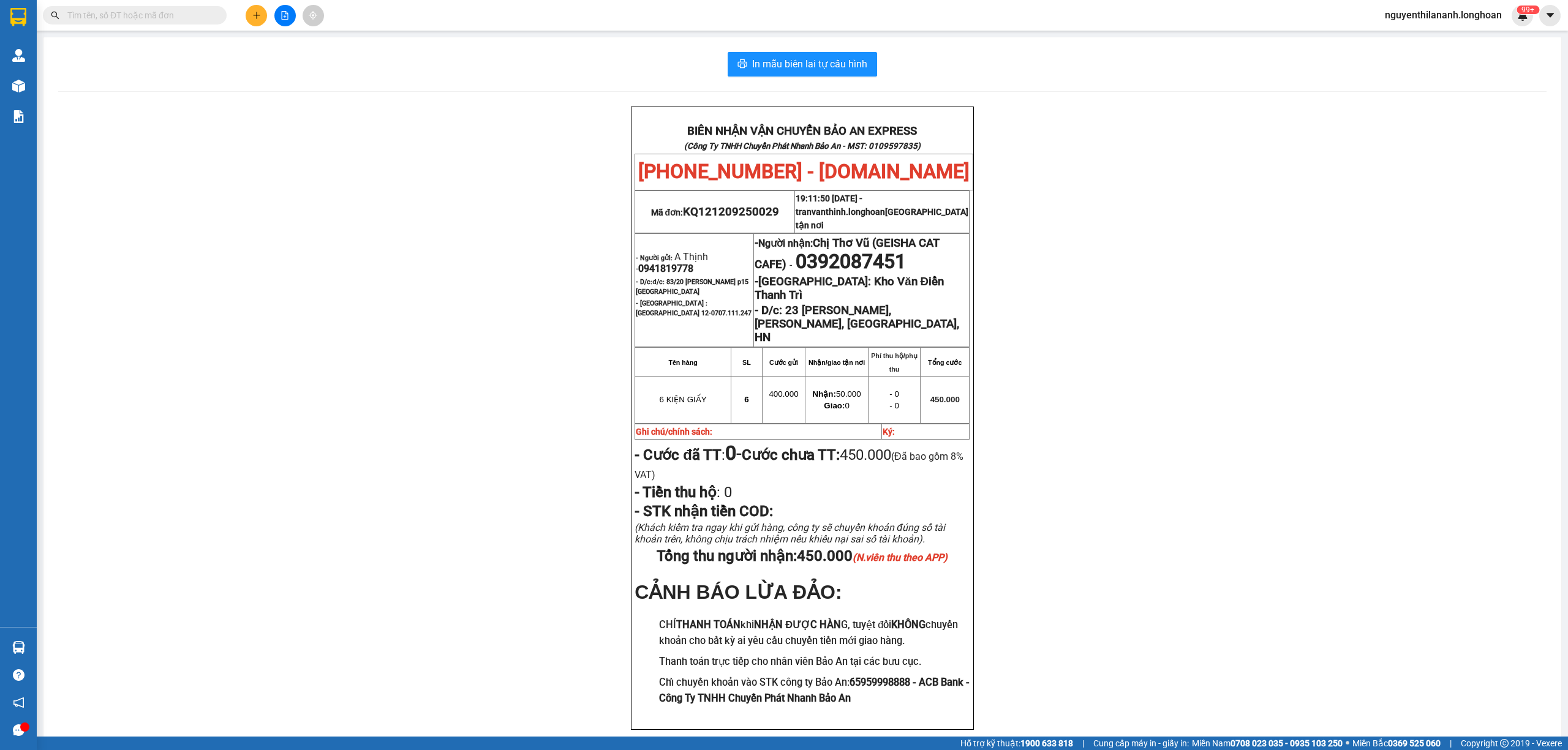
paste input "0977540557"
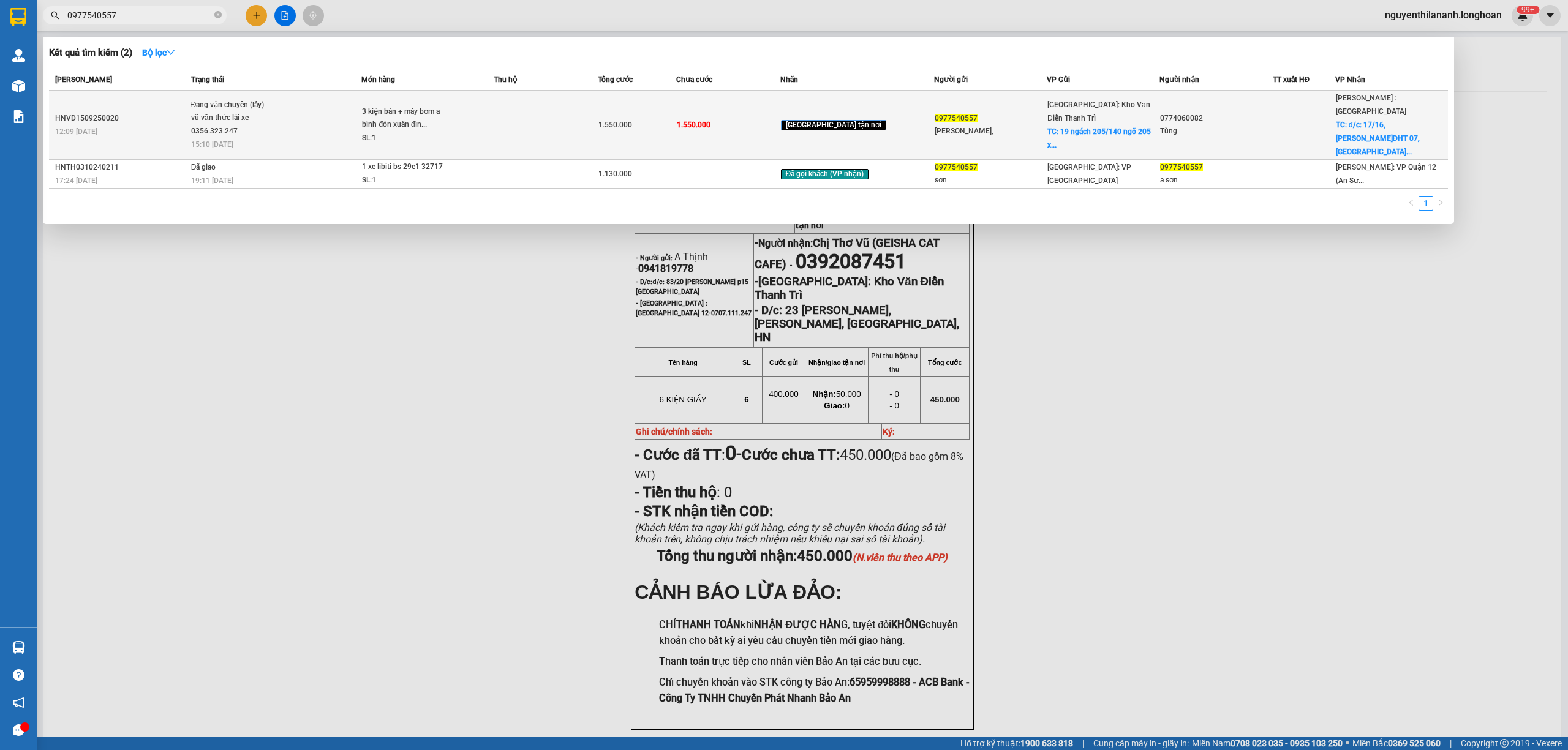
click at [172, 125] on div "12:09 - 15/09" at bounding box center [121, 131] width 132 height 13
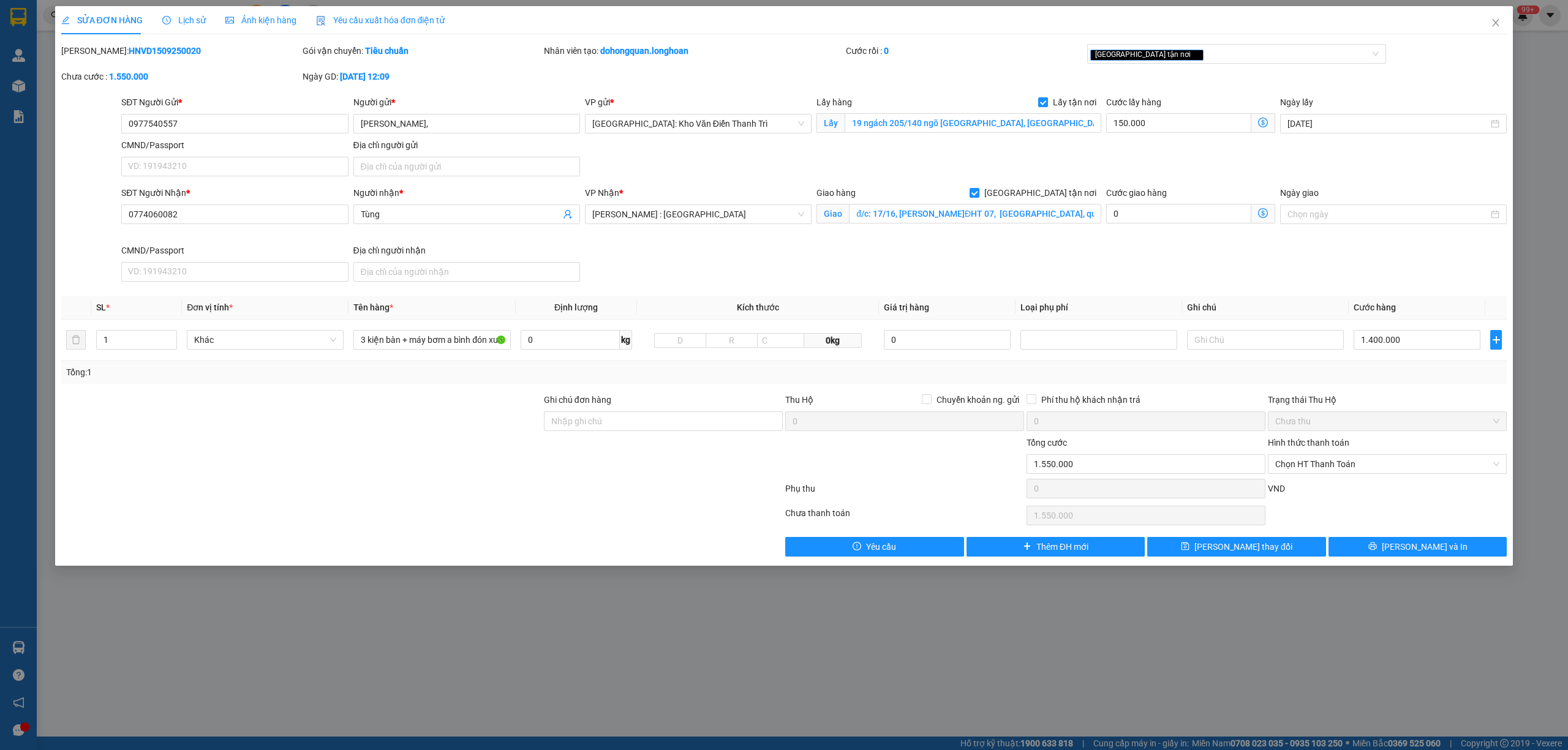
click at [185, 17] on span "Lịch sử" at bounding box center [184, 20] width 43 height 10
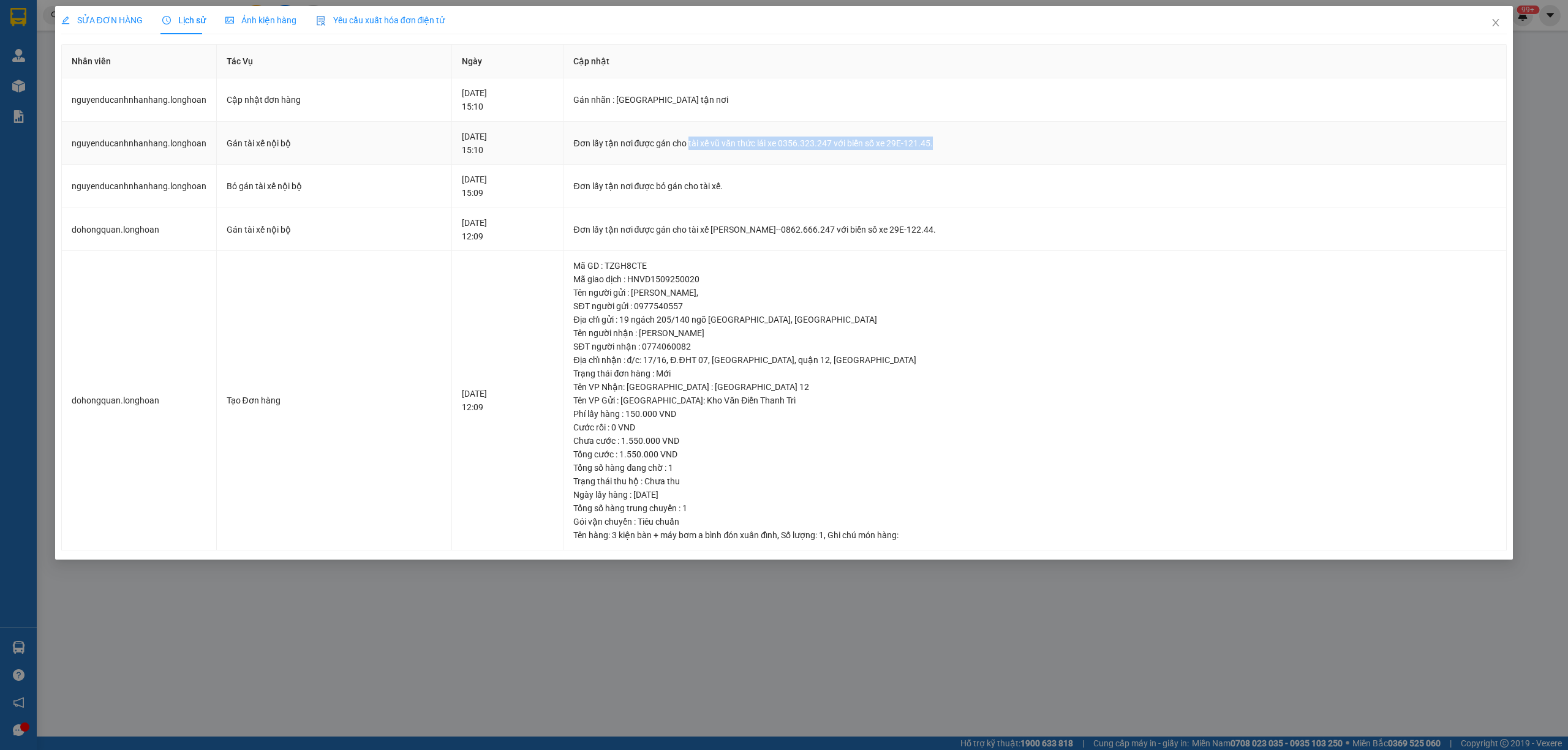
drag, startPoint x: 975, startPoint y: 134, endPoint x: 727, endPoint y: 128, distance: 248.1
click at [727, 128] on td "Đơn lấy tận nơi được gán cho tài xế vũ văn thức lái xe 0356.323.247 với biển số…" at bounding box center [1035, 143] width 943 height 43
click at [1495, 22] on icon "close" at bounding box center [1496, 22] width 7 height 7
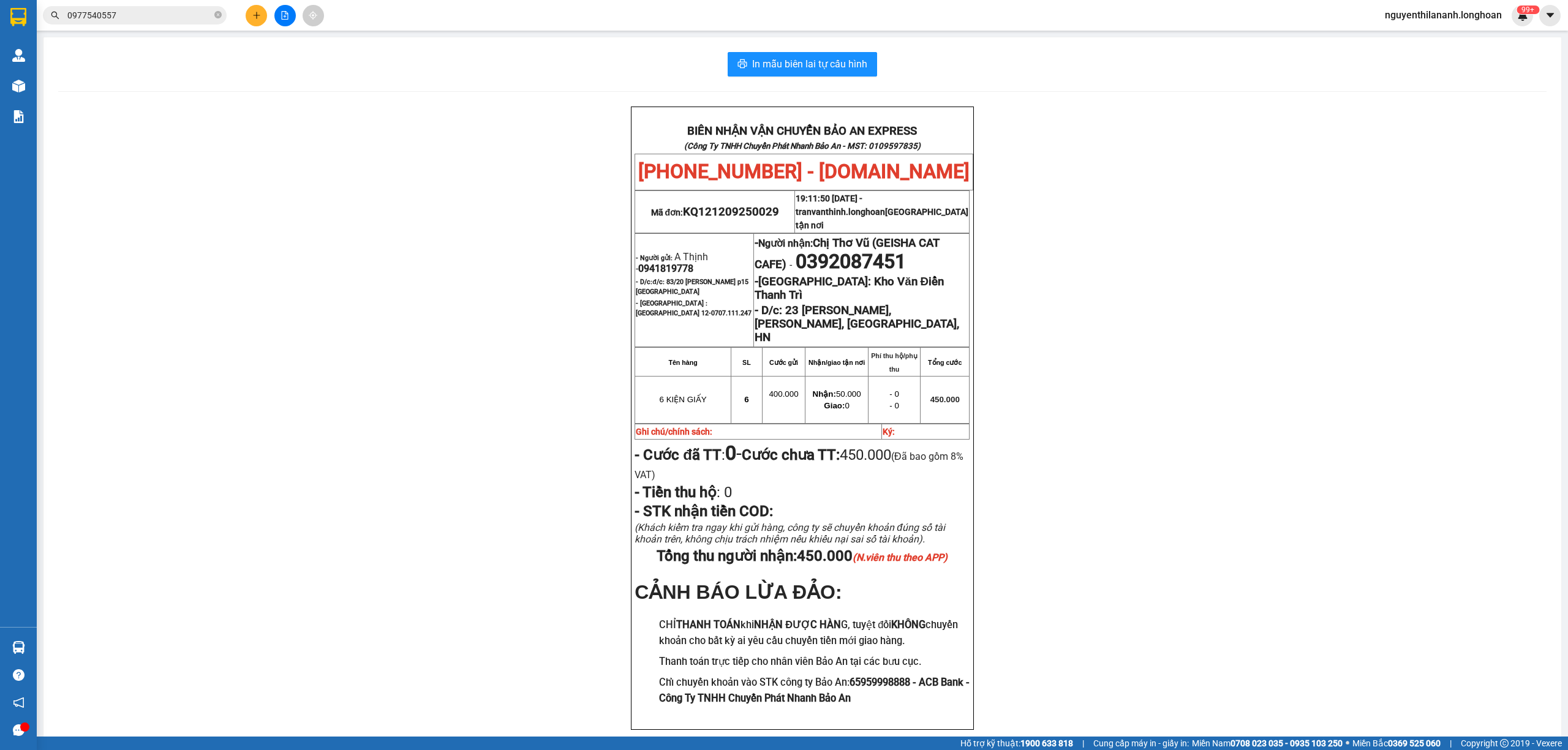
click at [148, 26] on div "Kết quả tìm kiếm ( 2 ) Bộ lọc Mã ĐH Trạng thái Món hàng Thu hộ Tổng cước Chưa c…" at bounding box center [784, 15] width 1568 height 31
click at [147, 11] on input "0977540557" at bounding box center [139, 15] width 144 height 13
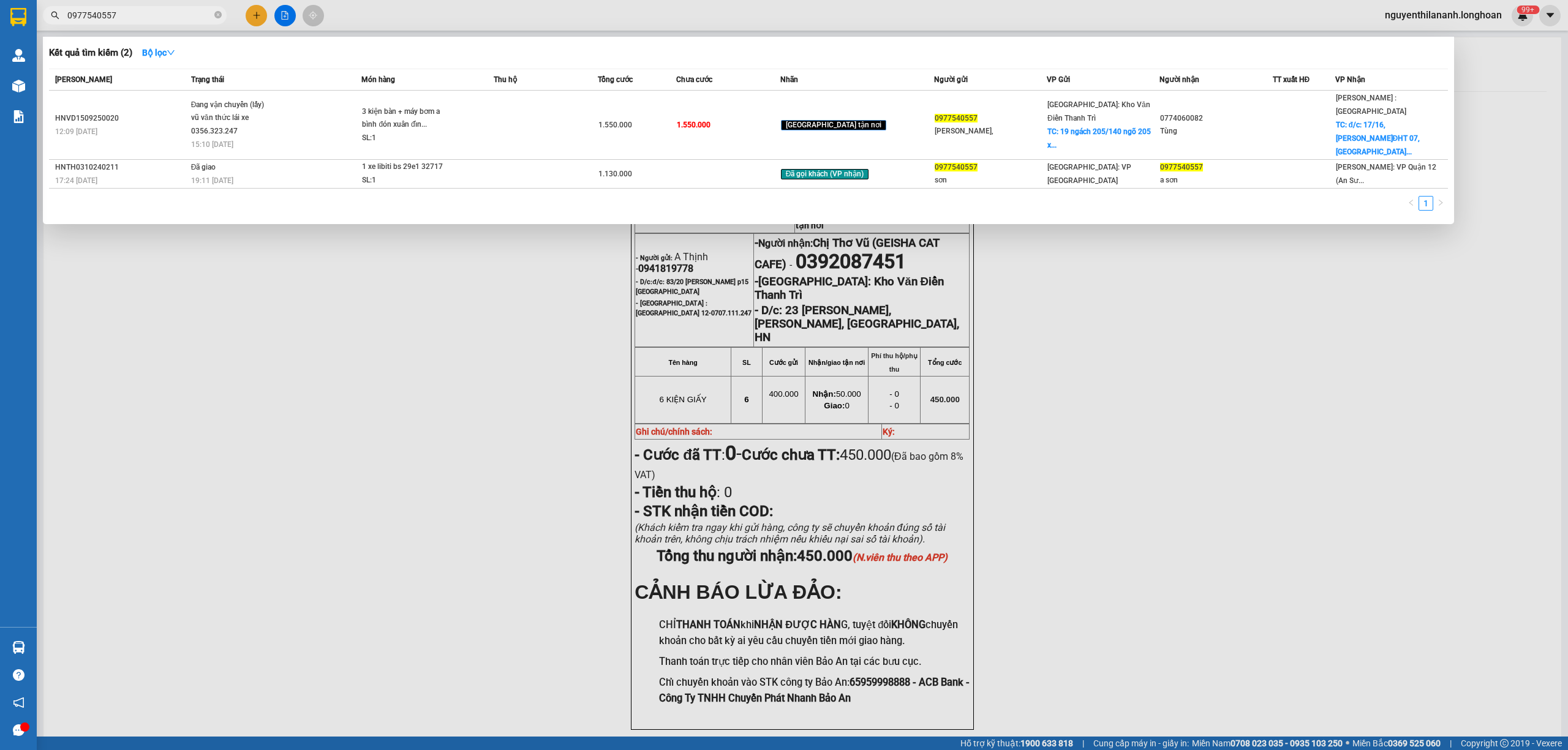
click at [147, 11] on input "0977540557" at bounding box center [139, 15] width 144 height 13
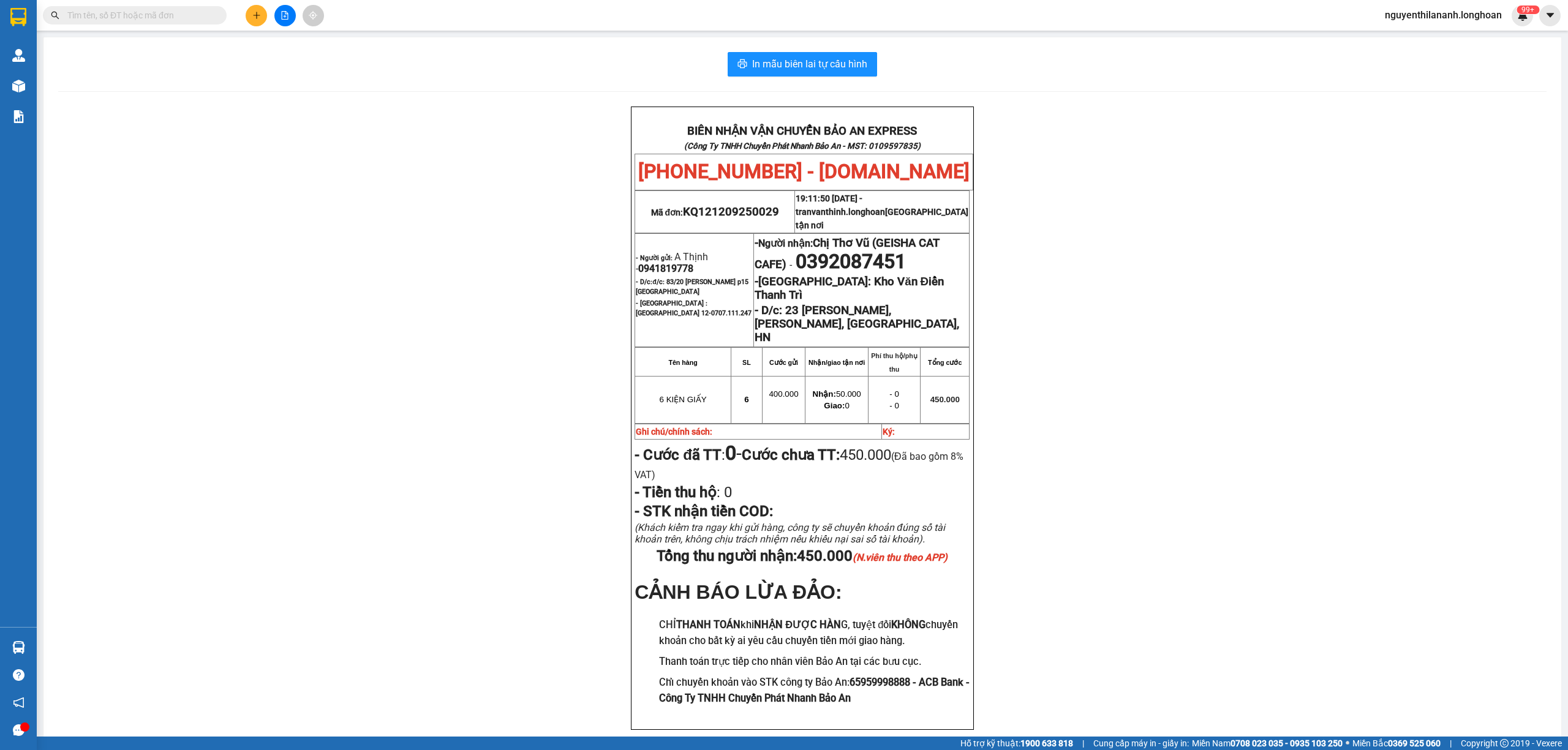
paste input "0386687260"
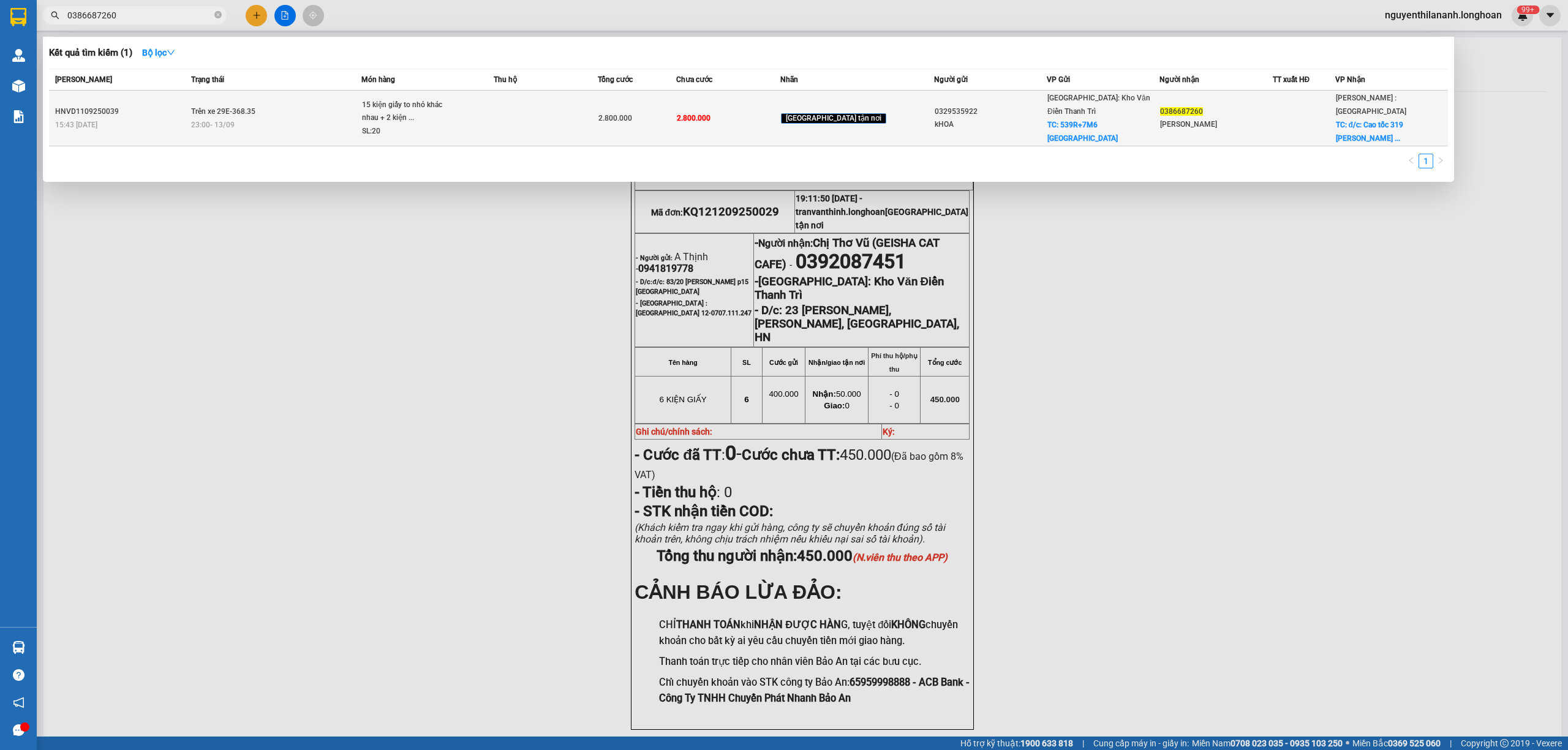
click at [142, 96] on td "HNVD1109250039 15:43 - 11/09" at bounding box center [118, 118] width 139 height 56
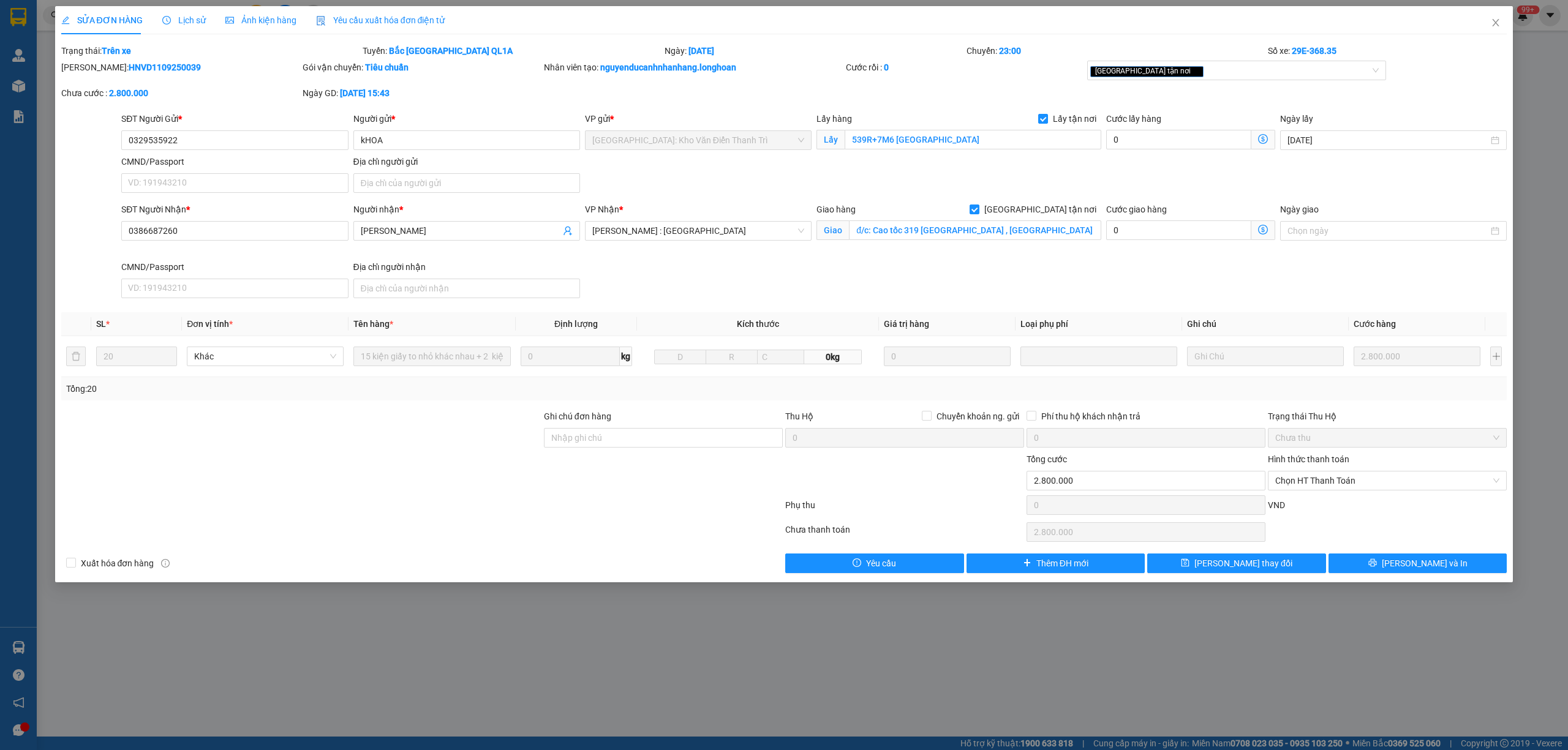
click at [189, 25] on span "Lịch sử" at bounding box center [184, 20] width 43 height 10
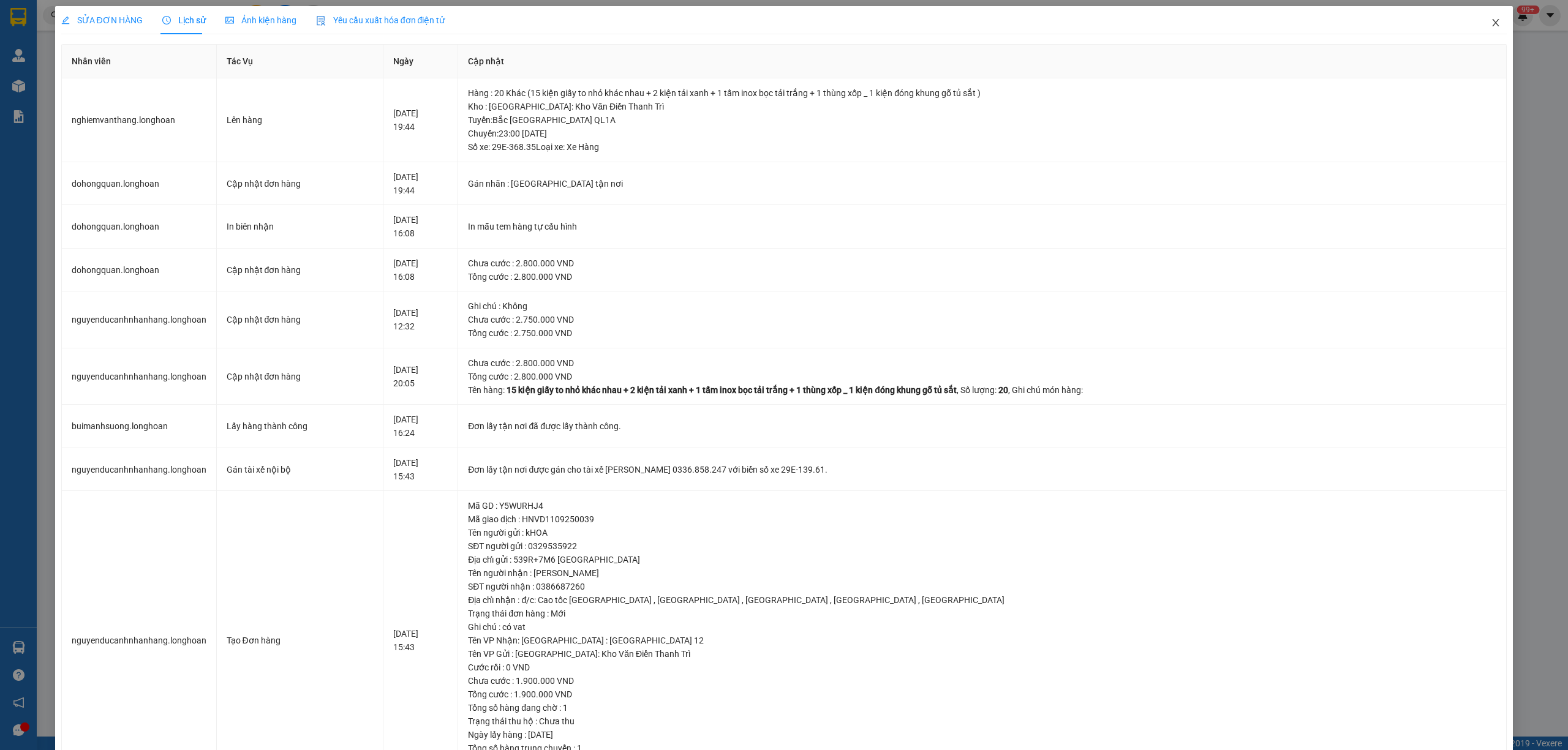
click at [1478, 17] on span "Close" at bounding box center [1495, 23] width 34 height 34
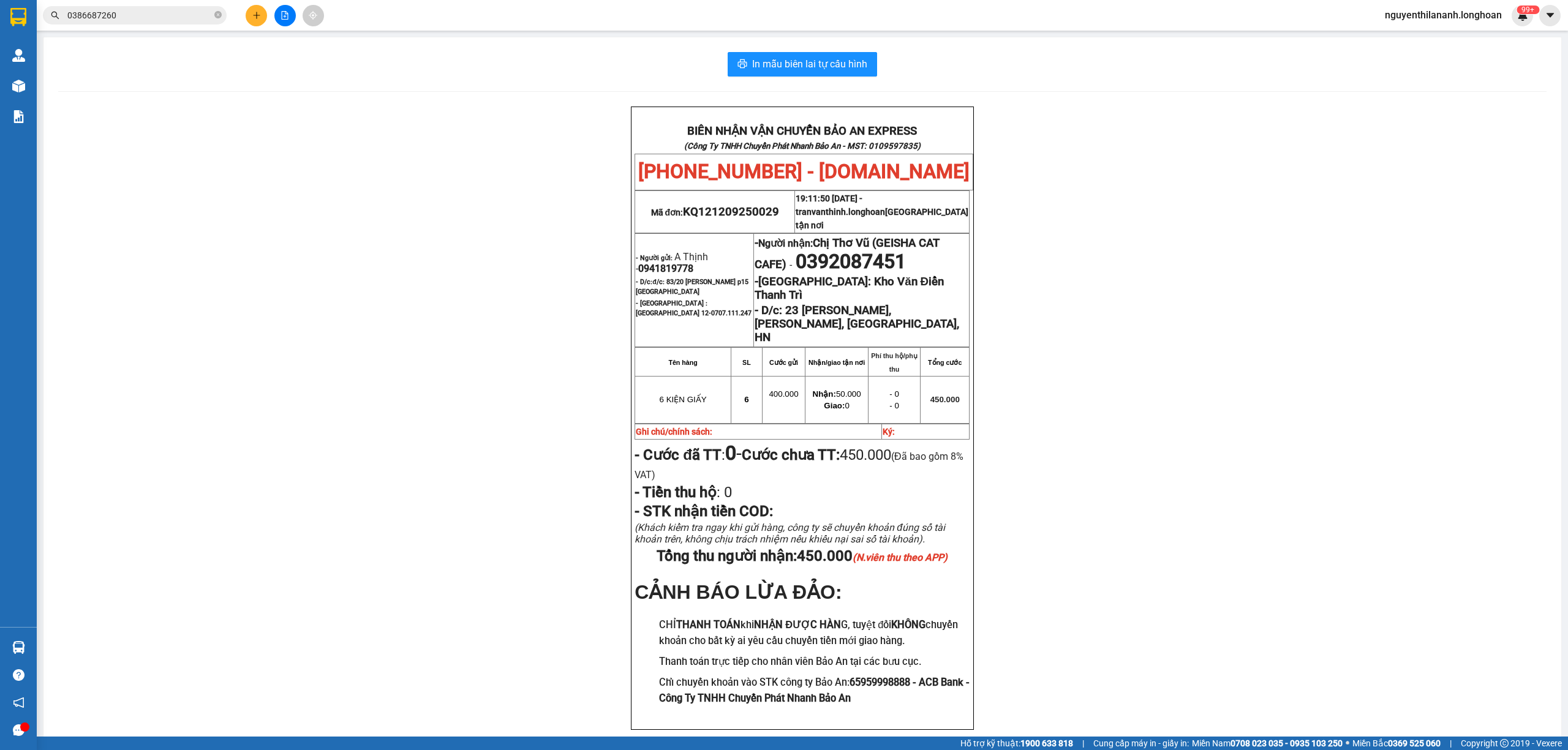
click at [139, 16] on input "0386687260" at bounding box center [139, 15] width 144 height 13
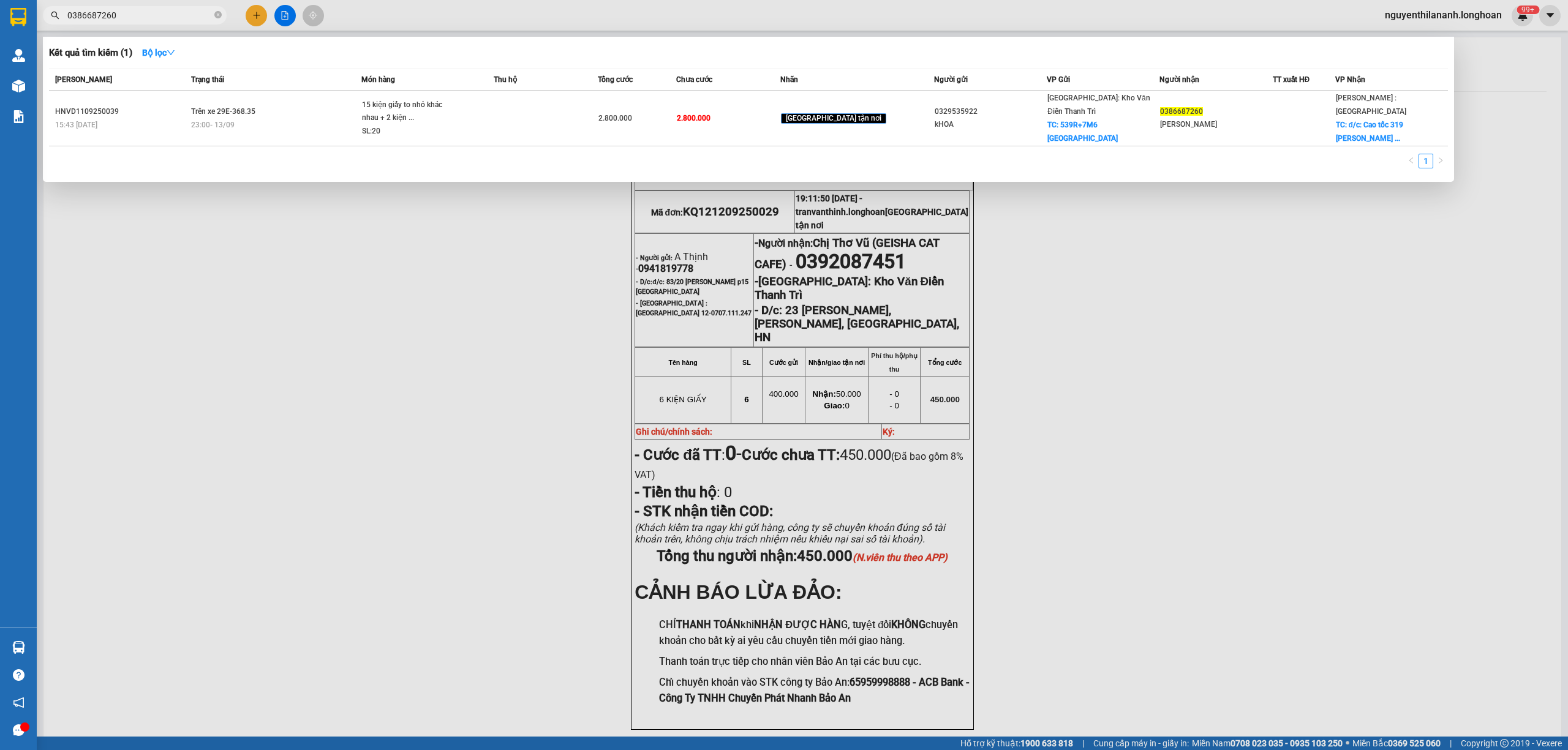
click at [139, 16] on input "0386687260" at bounding box center [139, 15] width 144 height 13
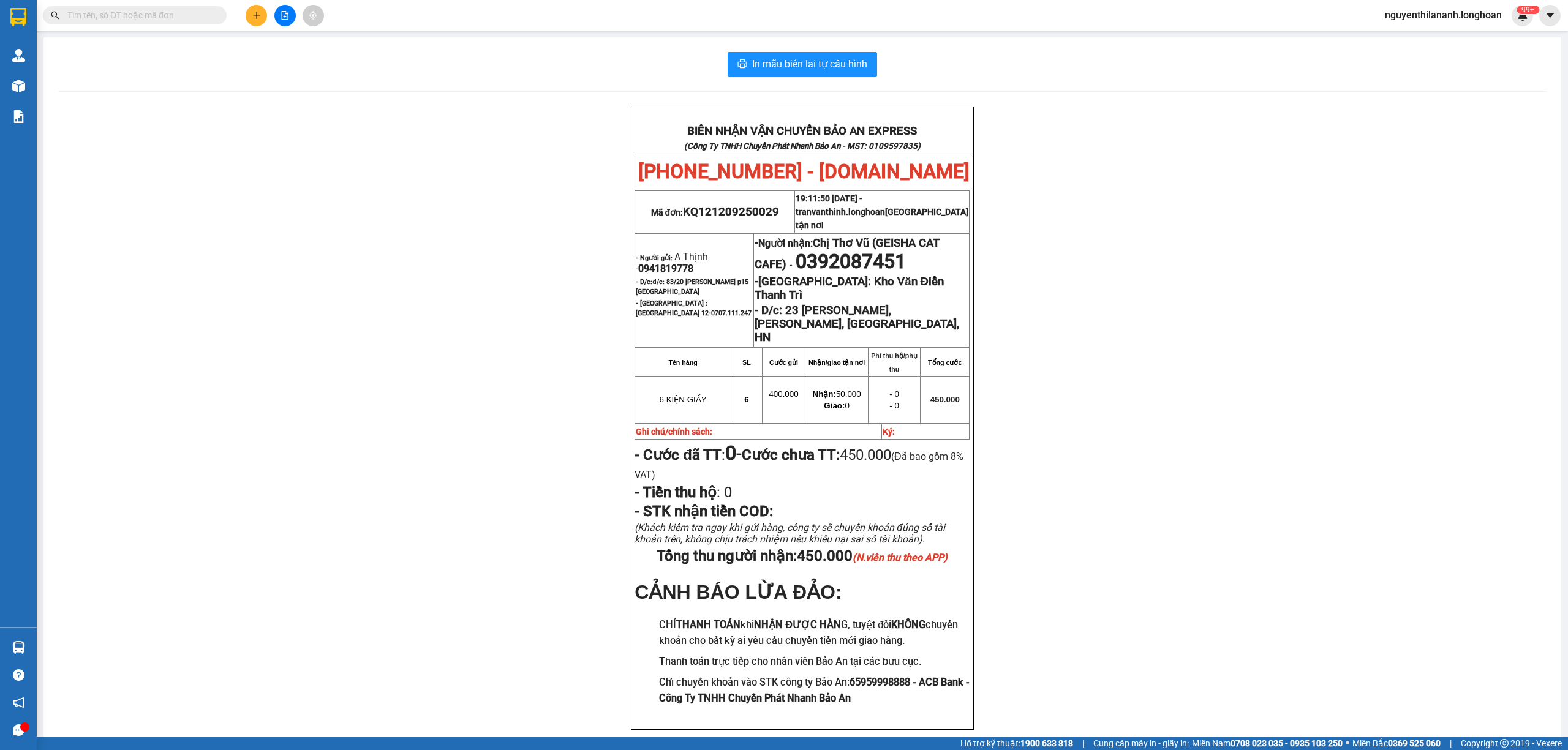
paste input "16/9 gửi: A Đương 0828081085 Địa chỉ giao xe ở 5/7/136 phan đình phùng, phường …"
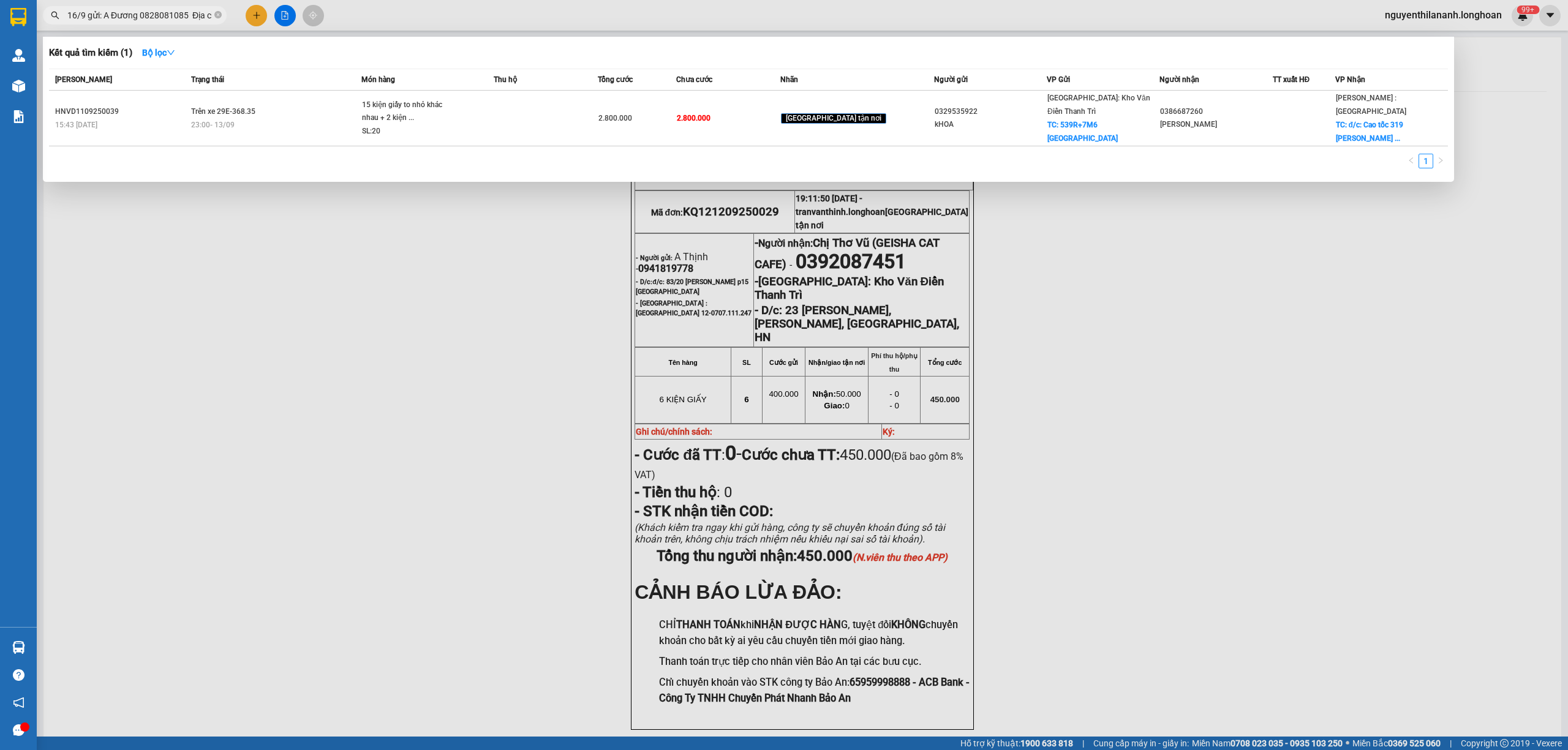
scroll to position [0, 890]
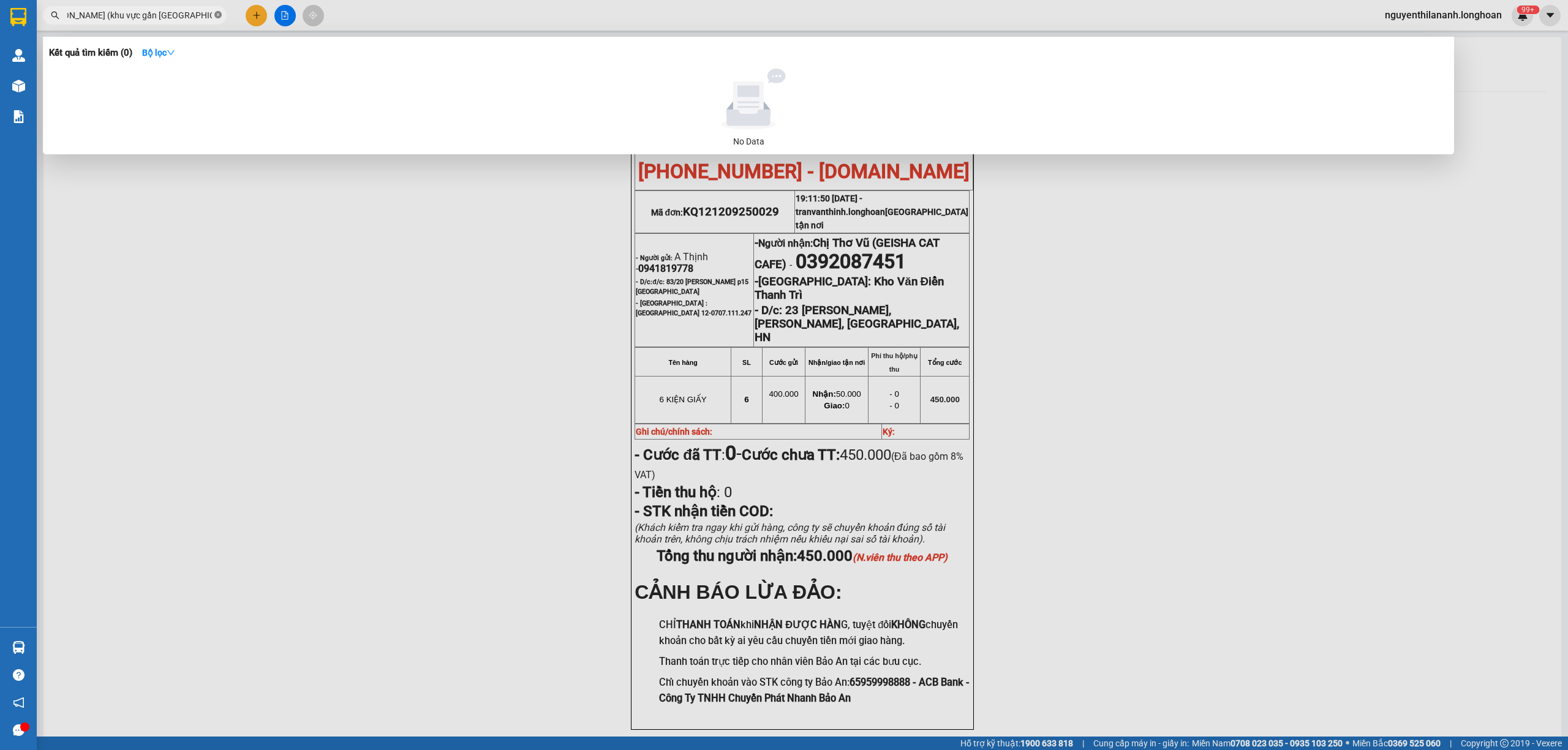
click at [213, 15] on span "16/9 gửi: A Đương 0828081085 Địa chỉ giao xe ở 5/7/136 phan đình phùng, phường …" at bounding box center [134, 15] width 183 height 18
click at [216, 15] on icon "close-circle" at bounding box center [218, 15] width 7 height 7
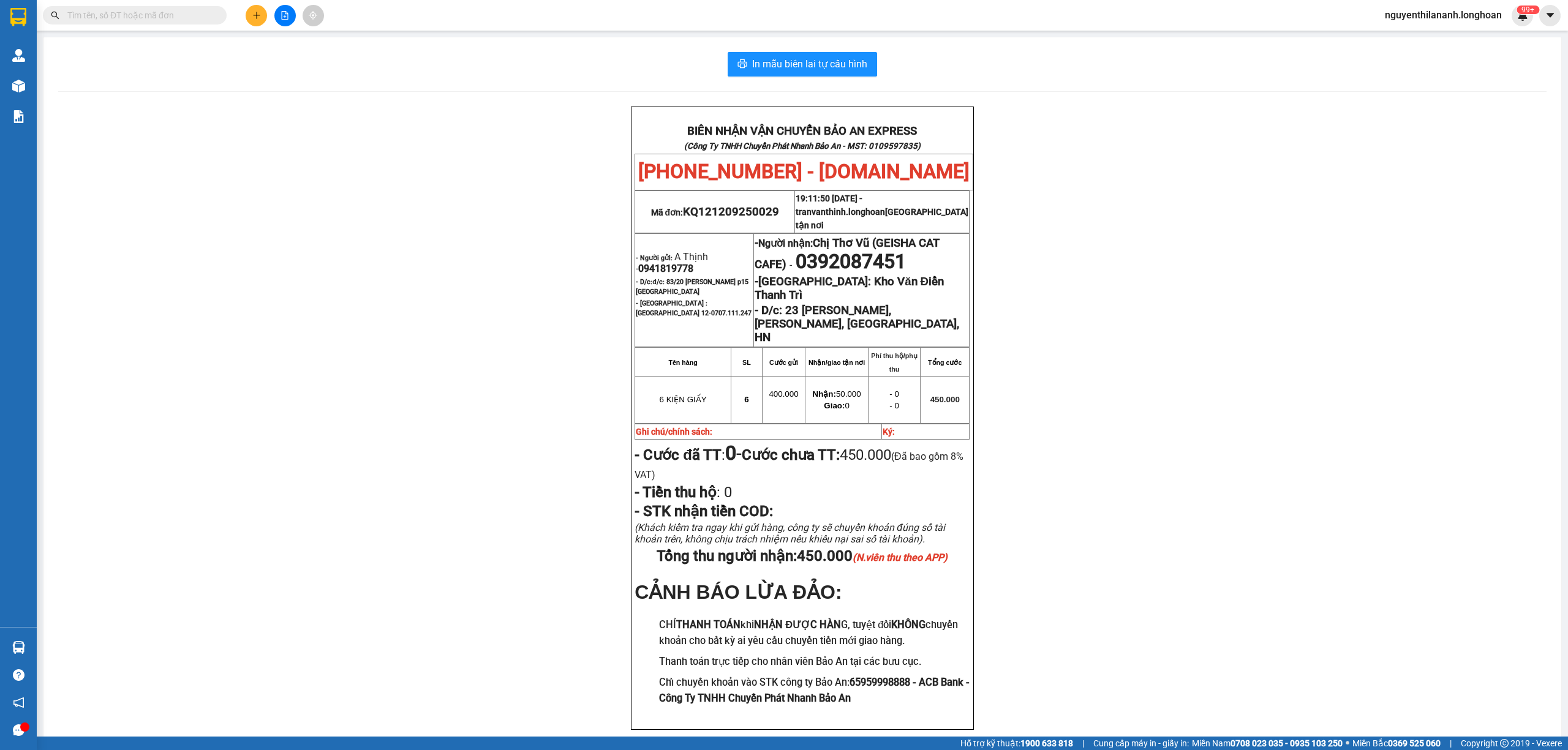
click at [135, 8] on input "text" at bounding box center [139, 15] width 144 height 13
paste input "0394790695"
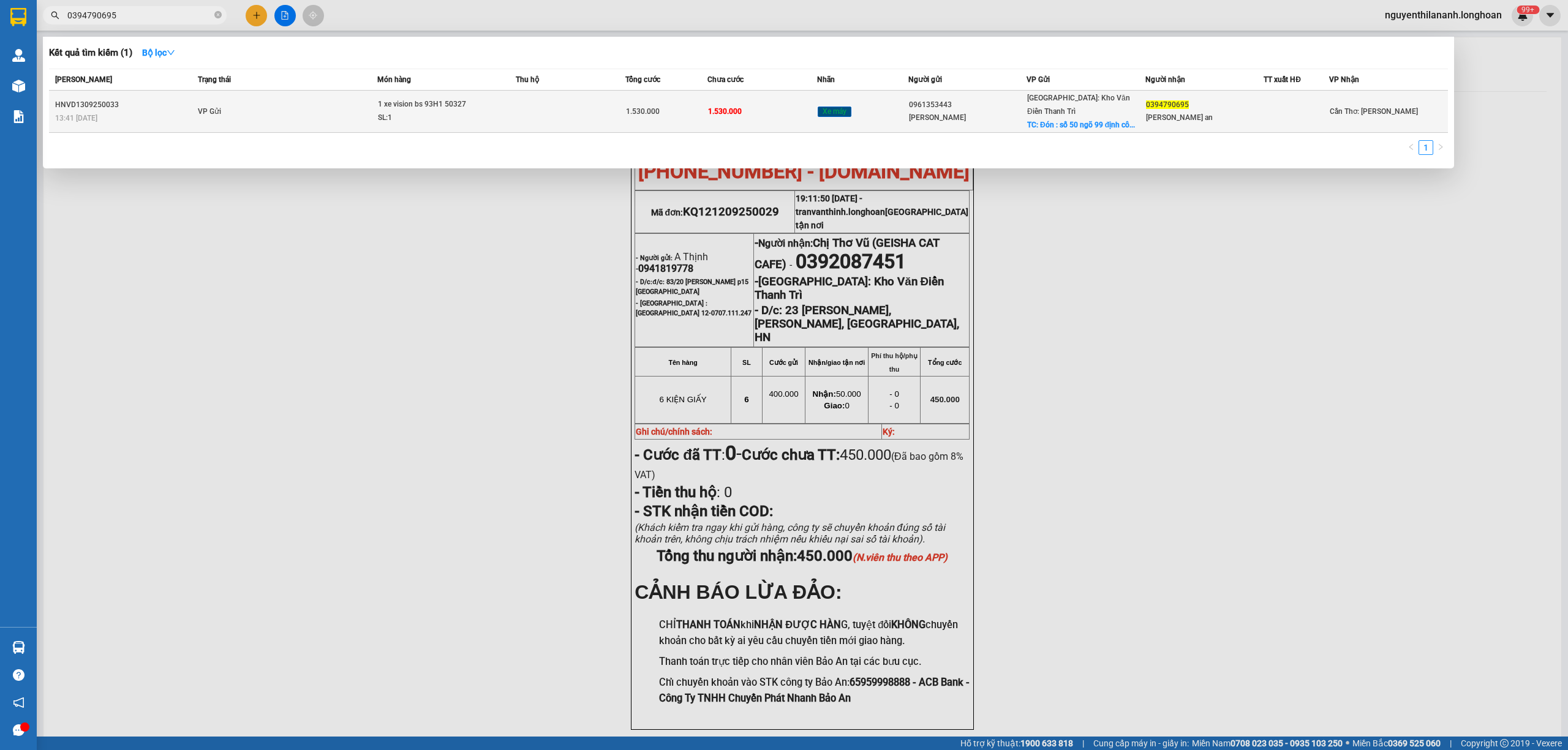
click at [148, 111] on div "13:41 - 13/09" at bounding box center [125, 118] width 139 height 13
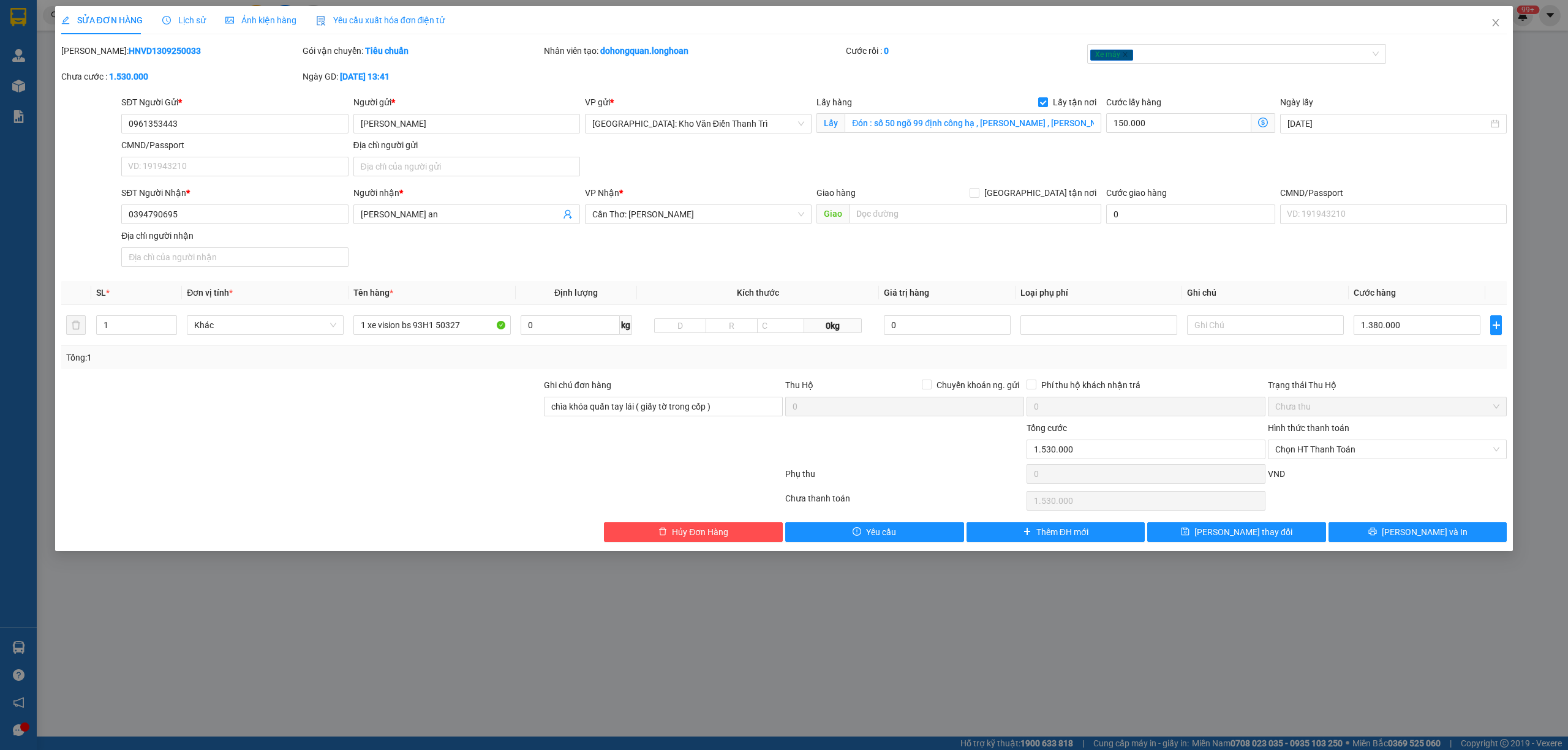
click at [174, 27] on div "Lịch sử" at bounding box center [184, 20] width 43 height 28
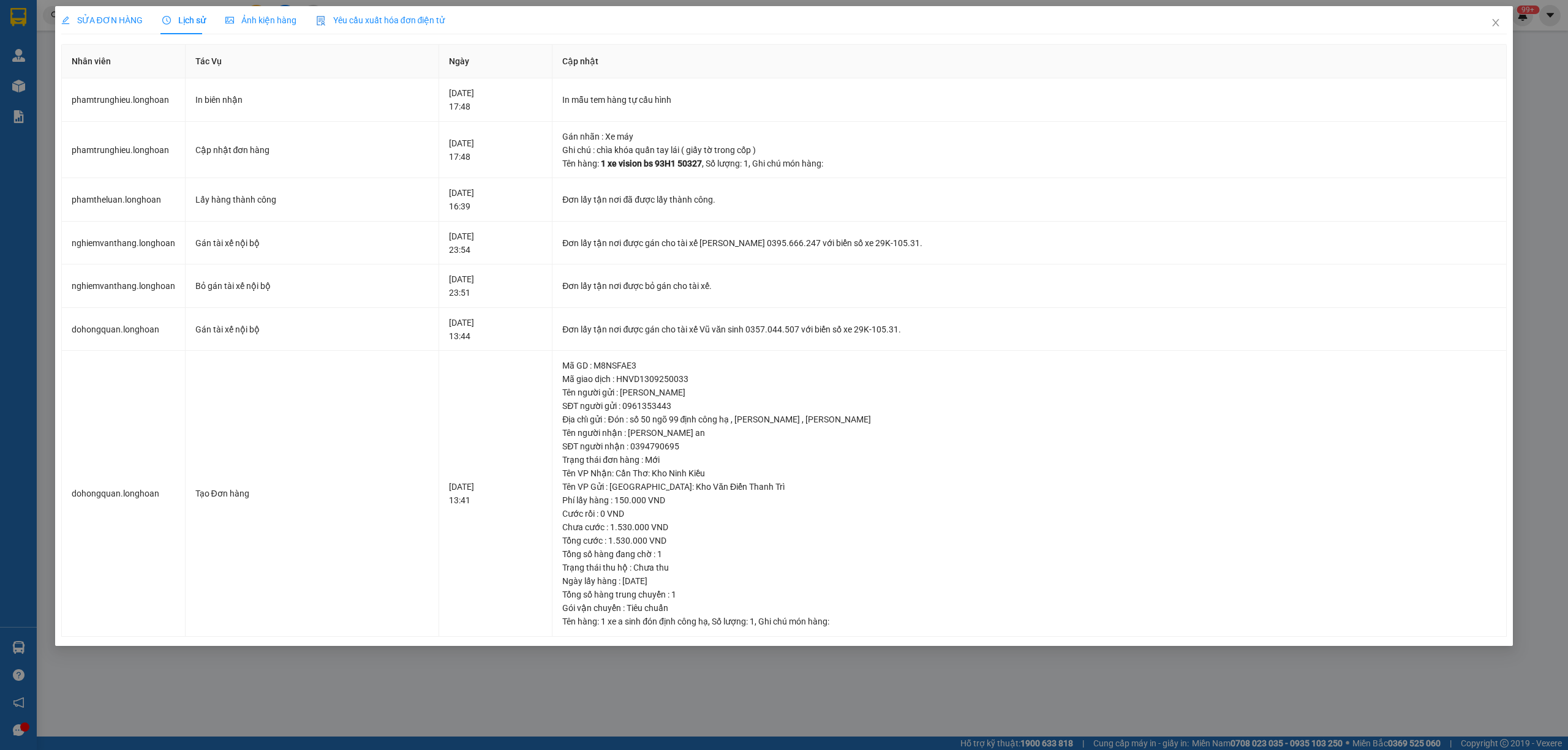
click at [128, 27] on div "SỬA ĐƠN HÀNG" at bounding box center [102, 20] width 81 height 28
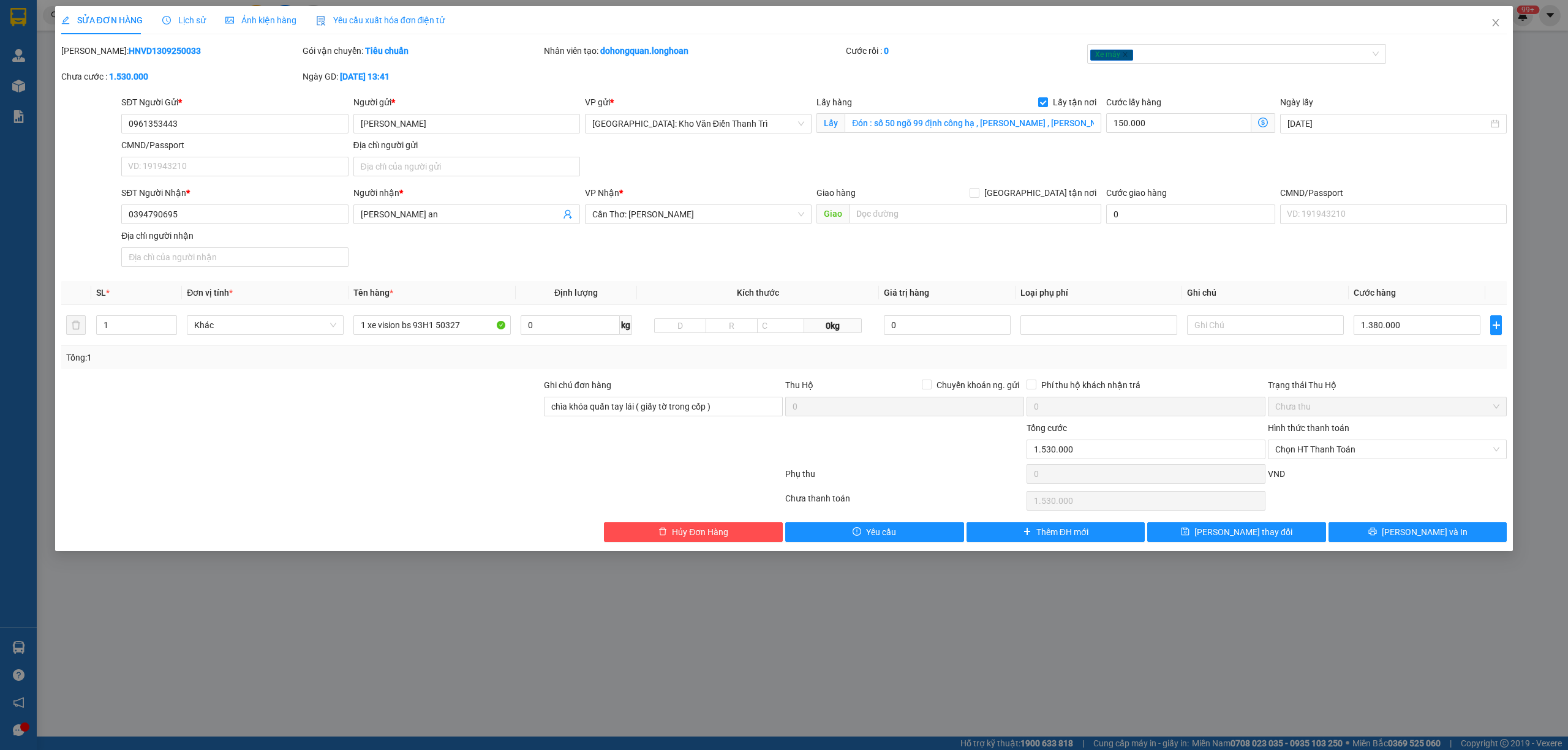
drag, startPoint x: 174, startPoint y: 47, endPoint x: 91, endPoint y: 60, distance: 84.0
click at [91, 60] on div "Mã ĐH: HNVD1309250033" at bounding box center [181, 57] width 241 height 26
click at [187, 22] on span "Lịch sử" at bounding box center [184, 20] width 43 height 10
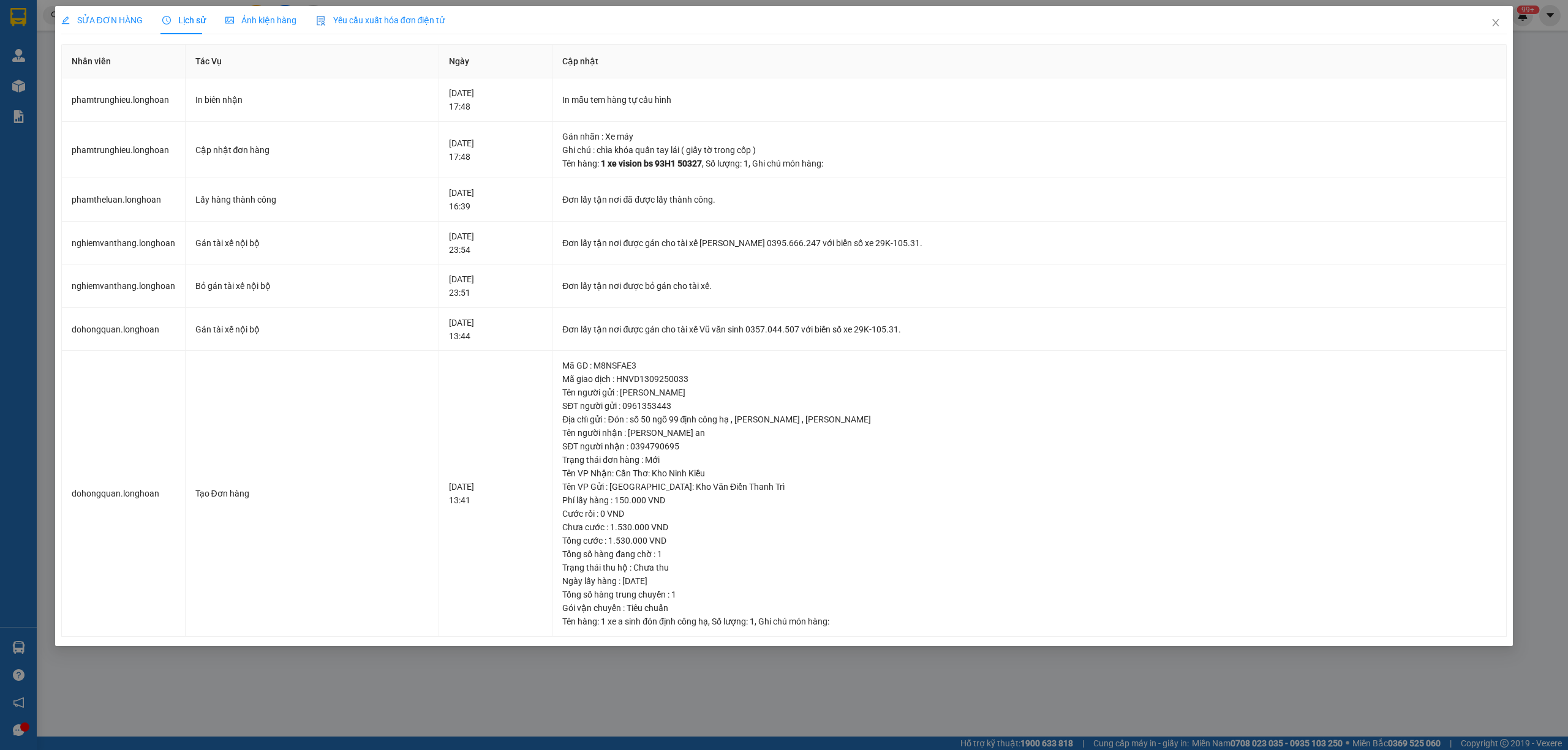
click at [108, 17] on span "SỬA ĐƠN HÀNG" at bounding box center [102, 20] width 81 height 10
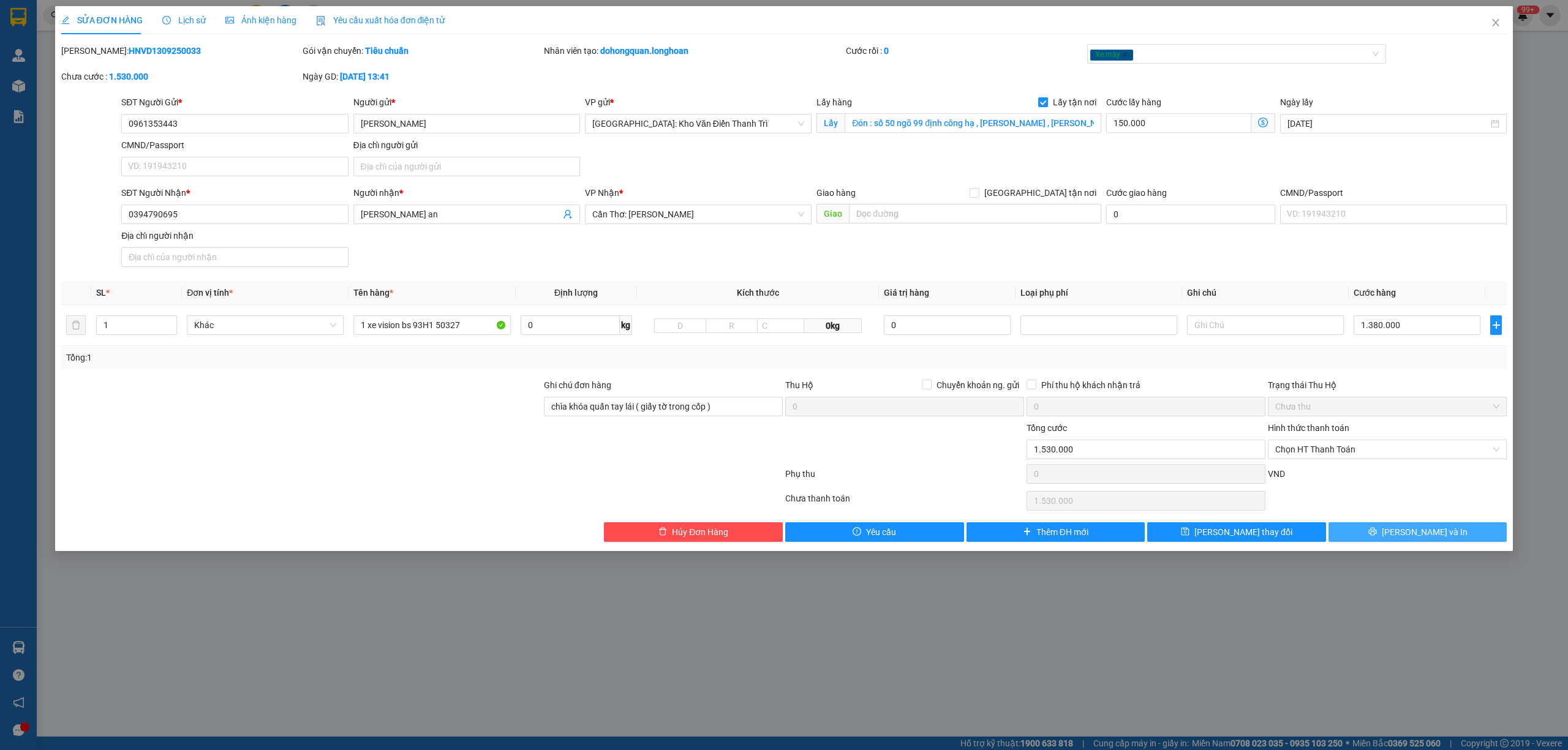
click at [1438, 537] on span "[PERSON_NAME] và In" at bounding box center [1424, 532] width 85 height 13
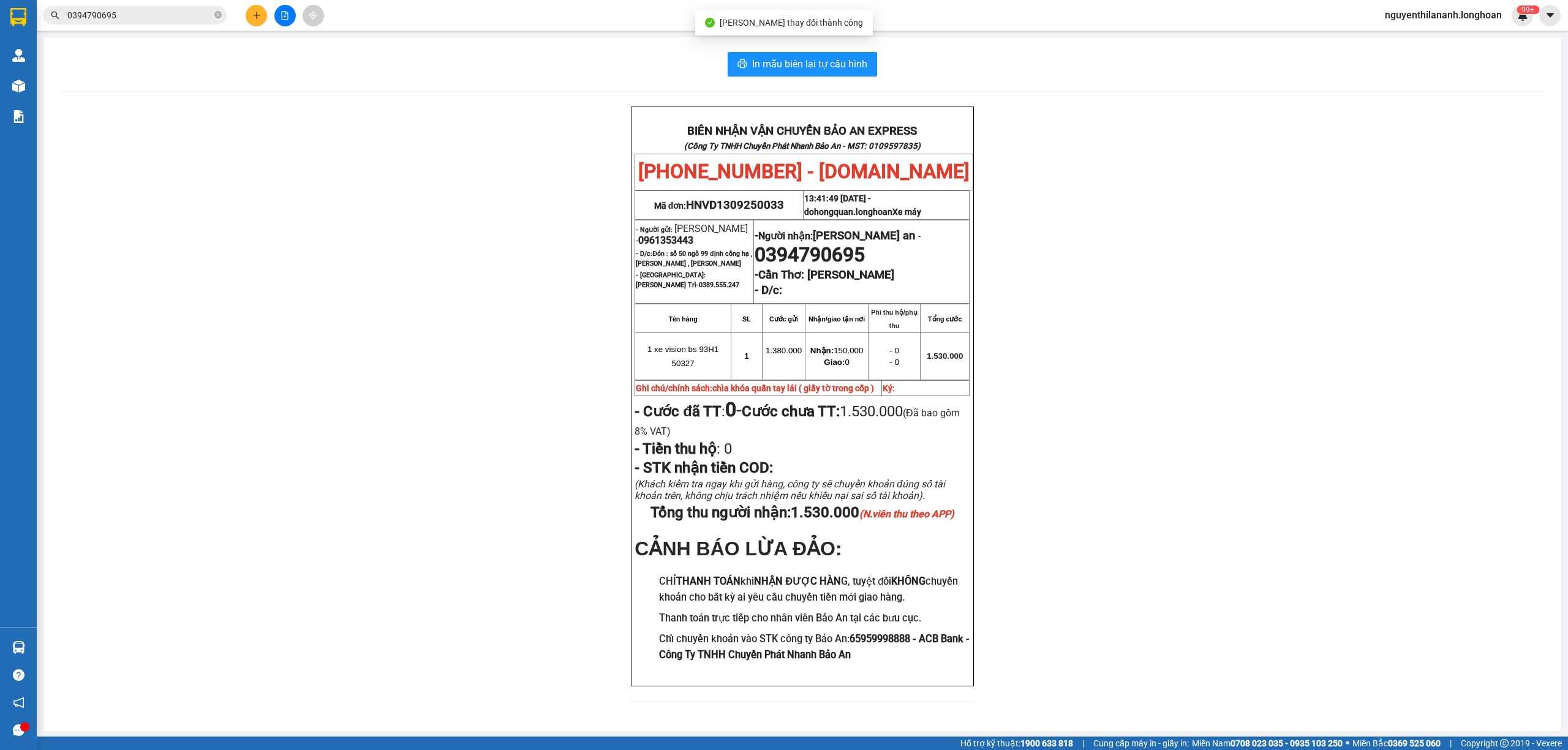
scroll to position [49, 0]
click at [1275, 475] on div "BIÊN NHẬN VẬN CHUYỂN BẢO AN EXPRESS (Công Ty TNHH Chuyển Phát Nhanh Bảo An - MS…" at bounding box center [802, 409] width 1488 height 609
click at [115, 16] on input "0394790695" at bounding box center [139, 15] width 144 height 13
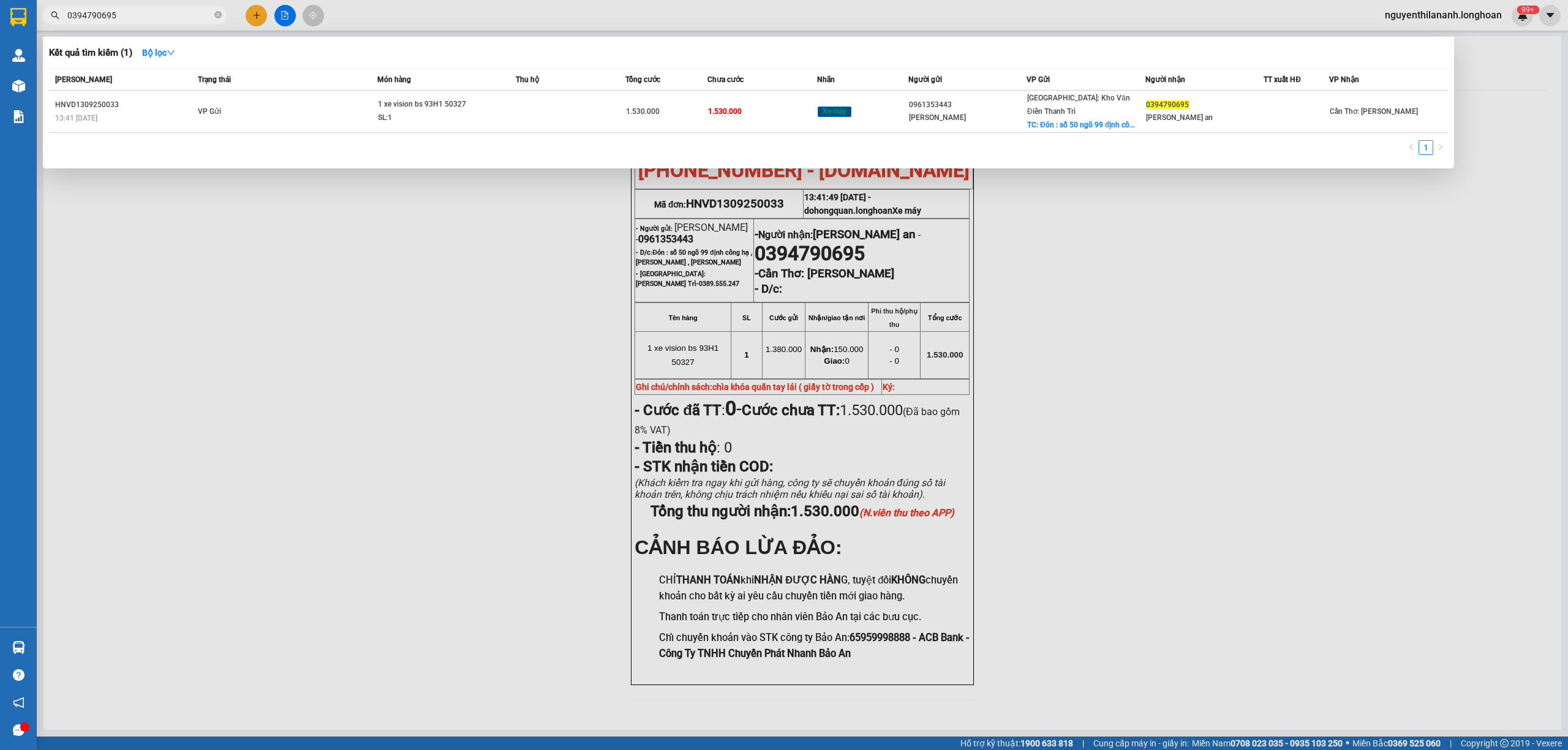
click at [115, 16] on input "0394790695" at bounding box center [139, 15] width 144 height 13
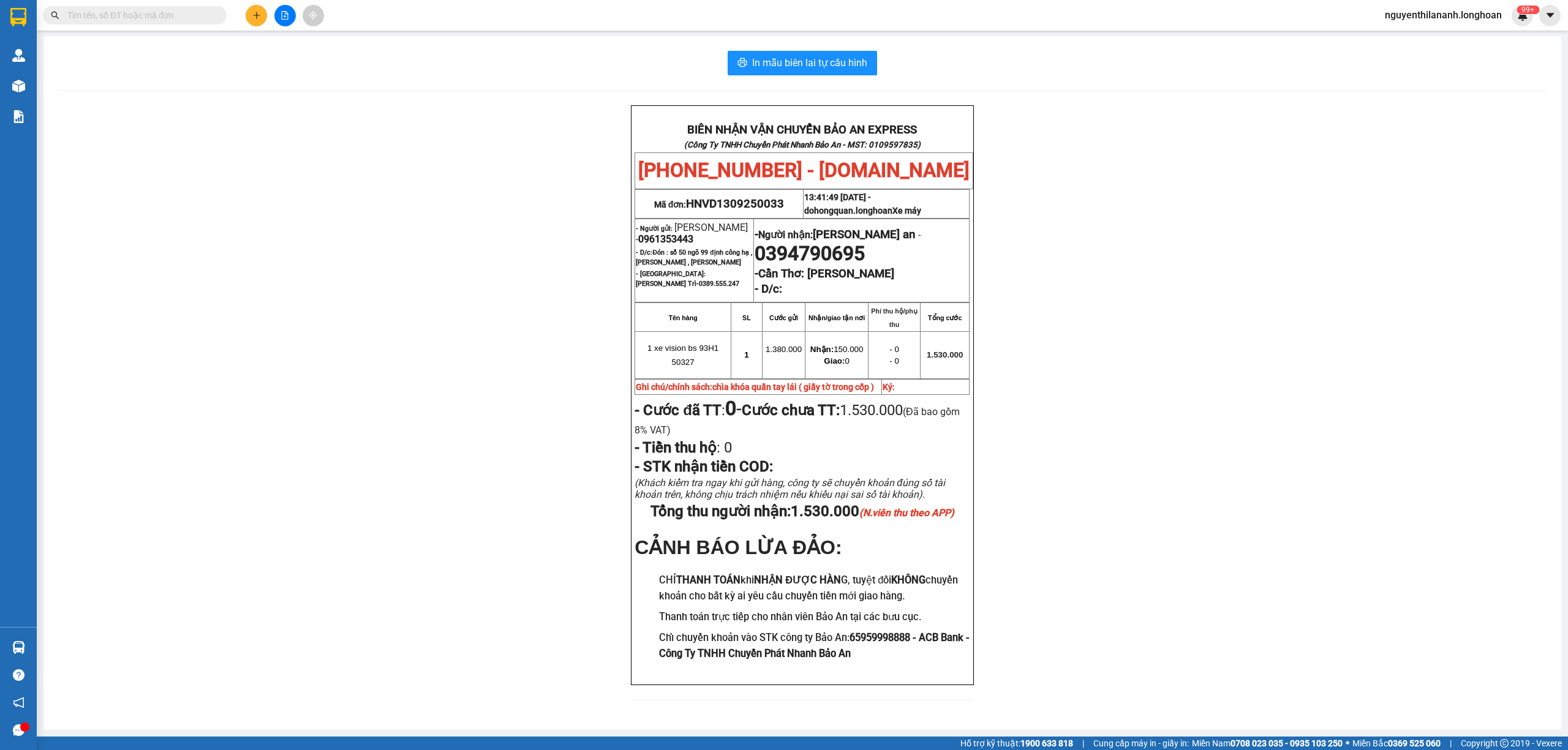
paste input "0977540557"
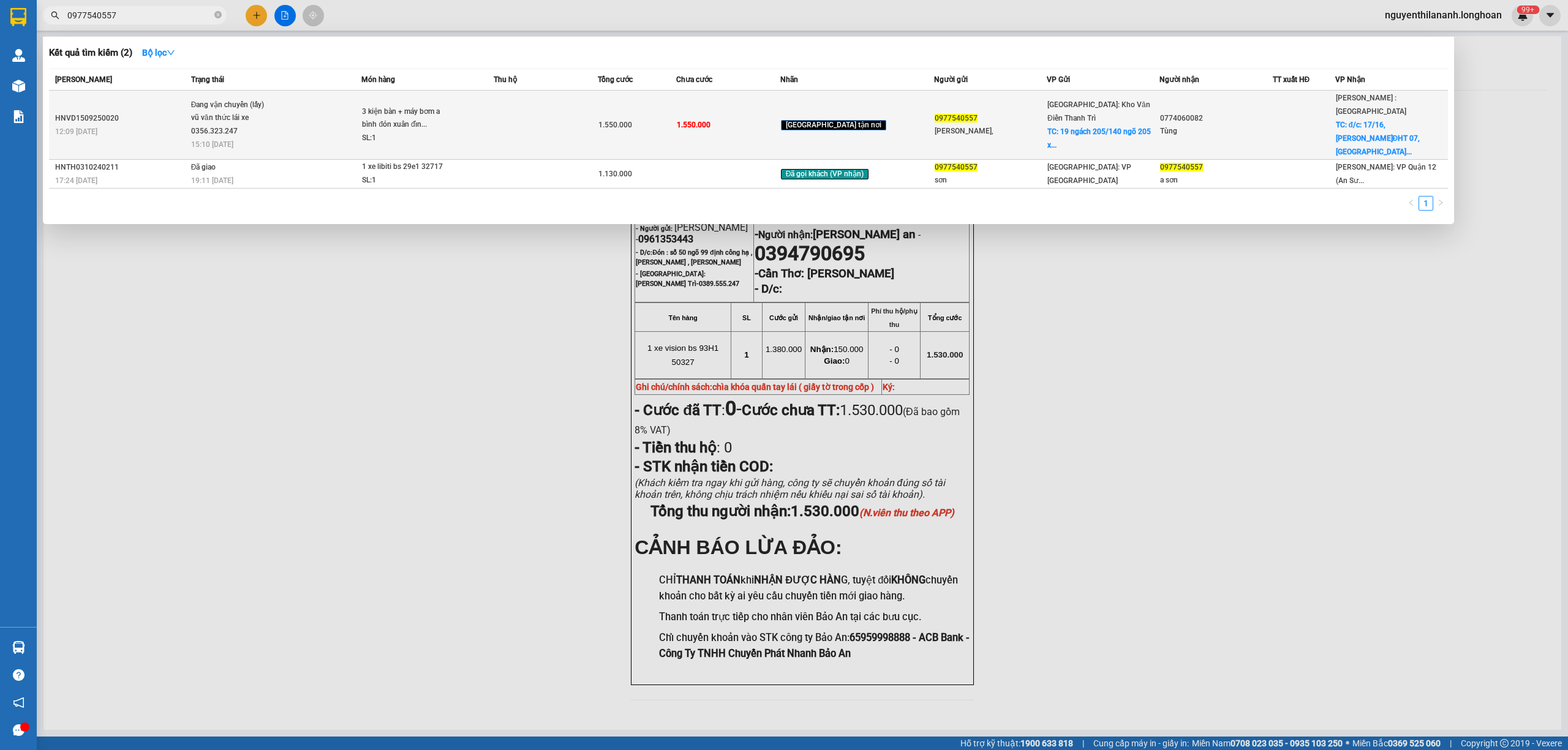
click at [124, 94] on td "HNVD1509250020 12:09 - 15/09" at bounding box center [118, 125] width 139 height 69
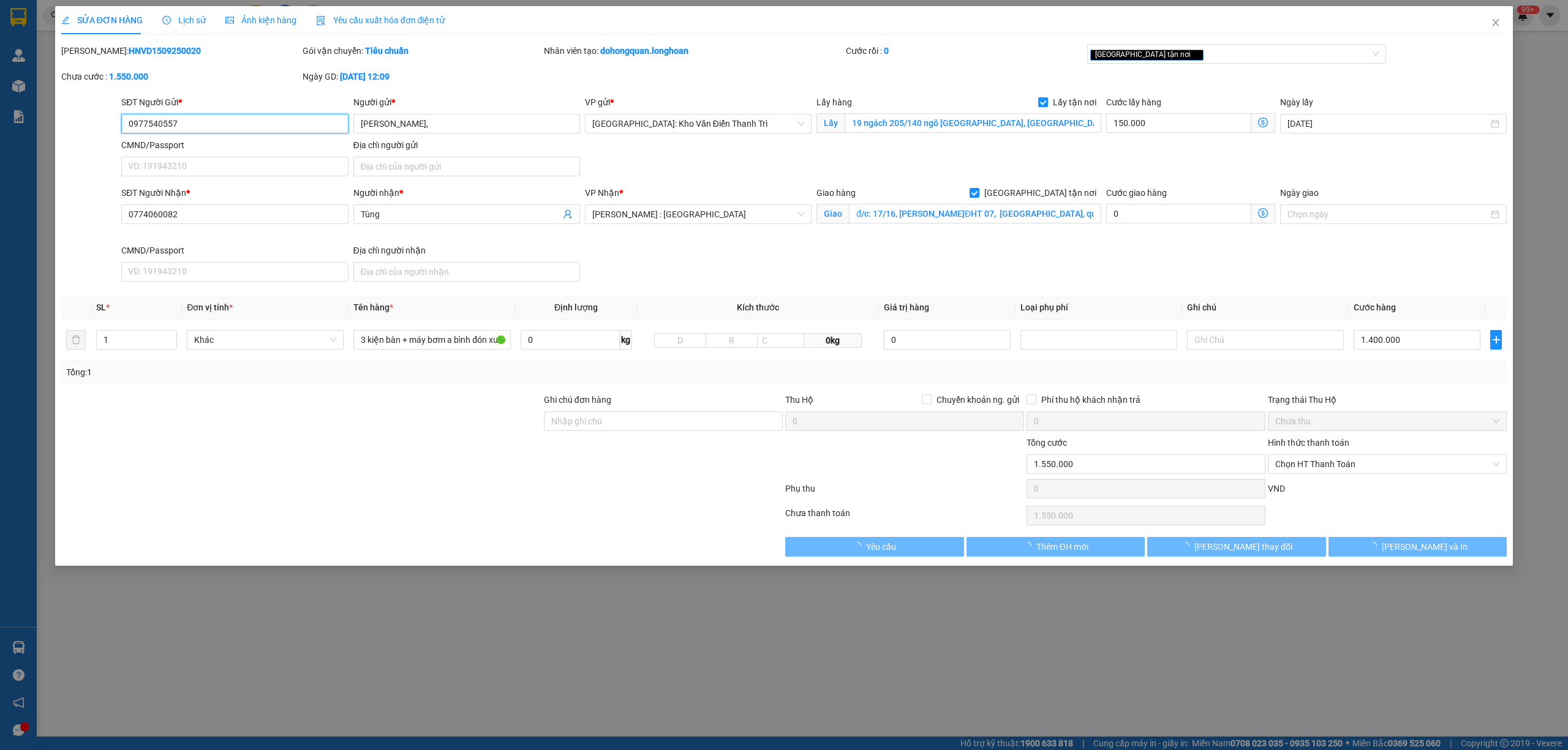
click at [191, 15] on span "Lịch sử" at bounding box center [184, 20] width 43 height 10
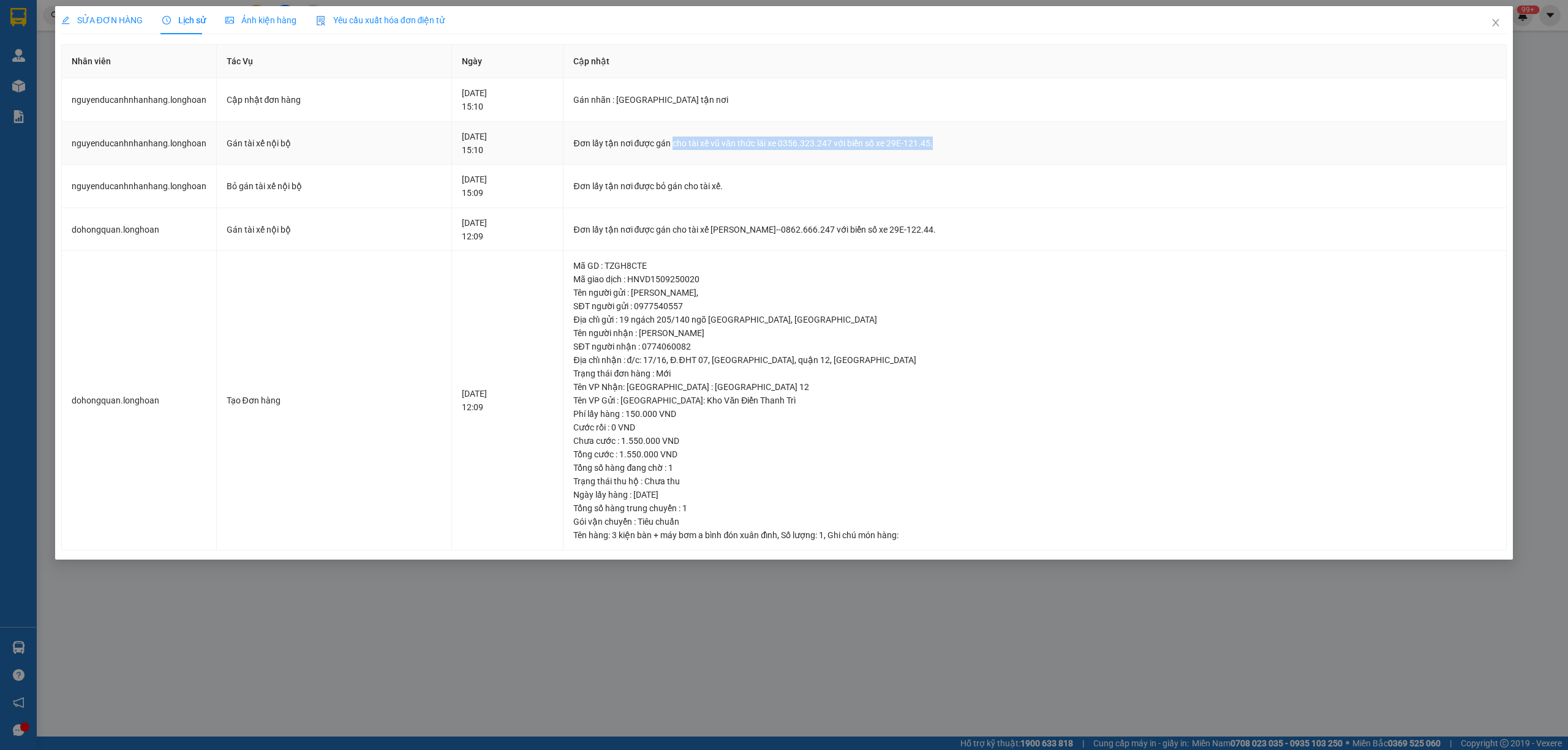
drag, startPoint x: 711, startPoint y: 142, endPoint x: 983, endPoint y: 149, distance: 272.1
click at [1054, 142] on div "Đơn lấy tận nơi được gán cho tài xế vũ văn thức lái xe 0356.323.247 với biển số…" at bounding box center [1035, 143] width 923 height 13
click at [1495, 22] on icon "close" at bounding box center [1496, 22] width 7 height 7
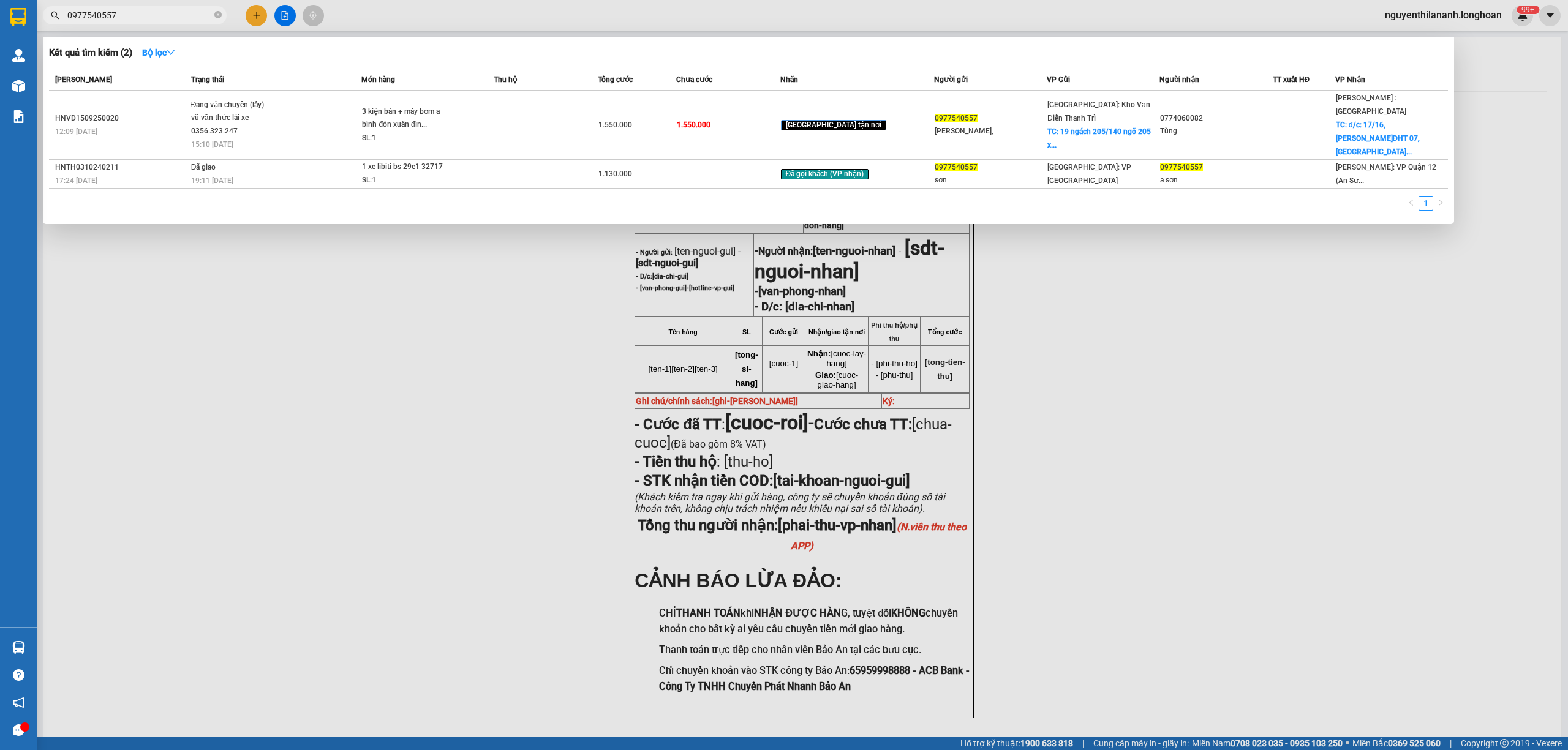
click at [152, 12] on input "0977540557" at bounding box center [139, 15] width 144 height 13
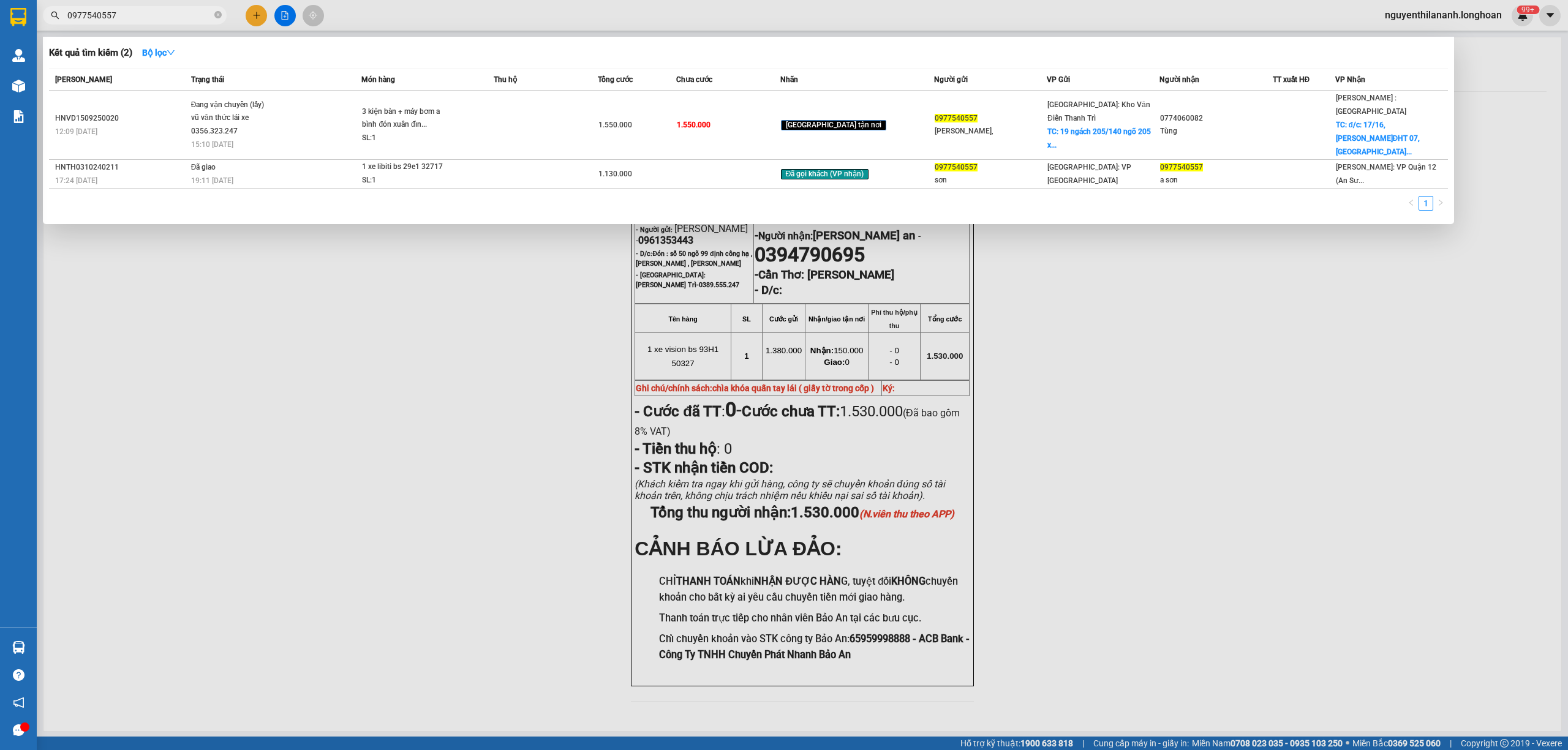
click at [152, 12] on input "0977540557" at bounding box center [139, 15] width 144 height 13
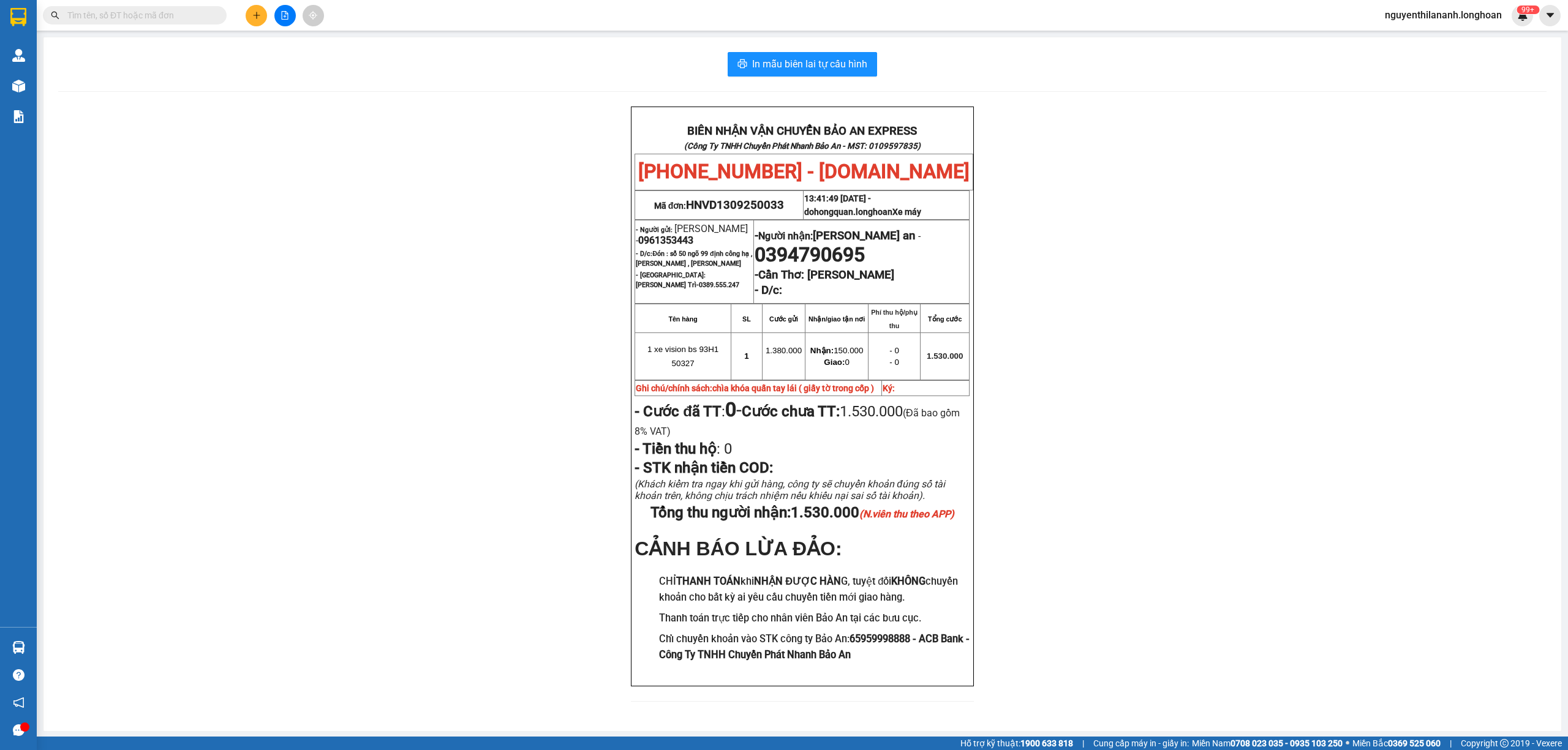
paste input "0386687260"
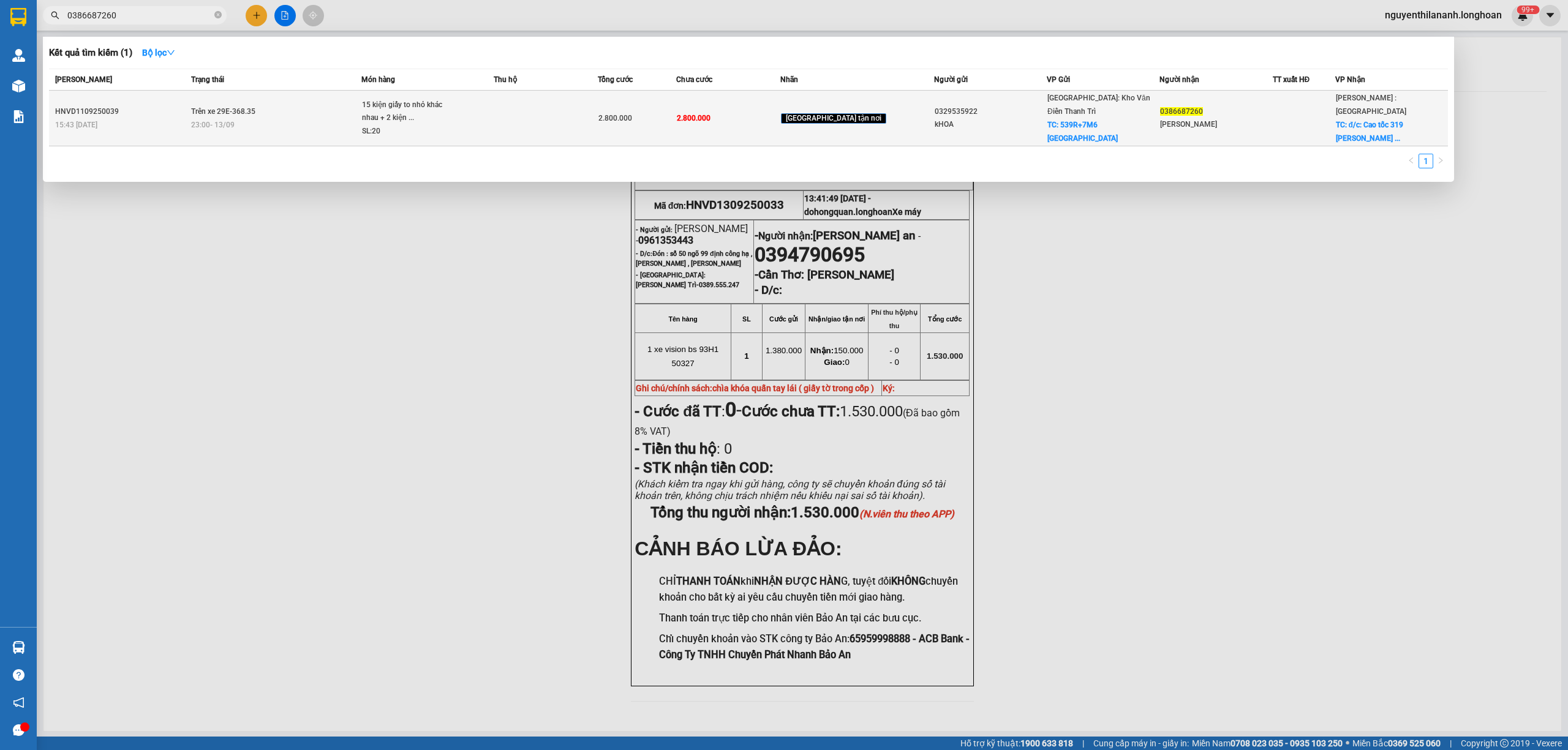
click at [134, 105] on div "HNVD1109250039" at bounding box center [121, 111] width 132 height 13
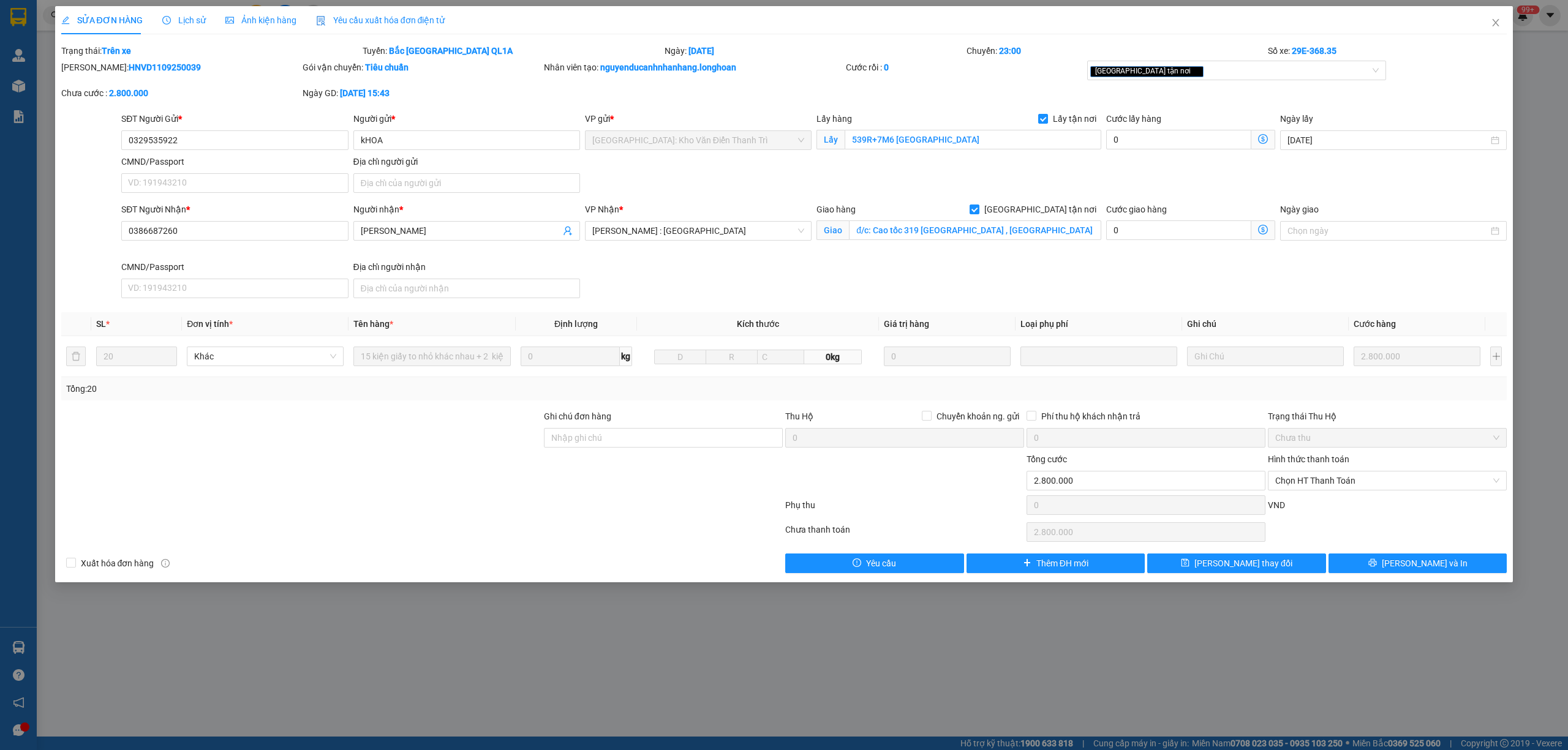
click at [192, 24] on span "Lịch sử" at bounding box center [184, 20] width 43 height 10
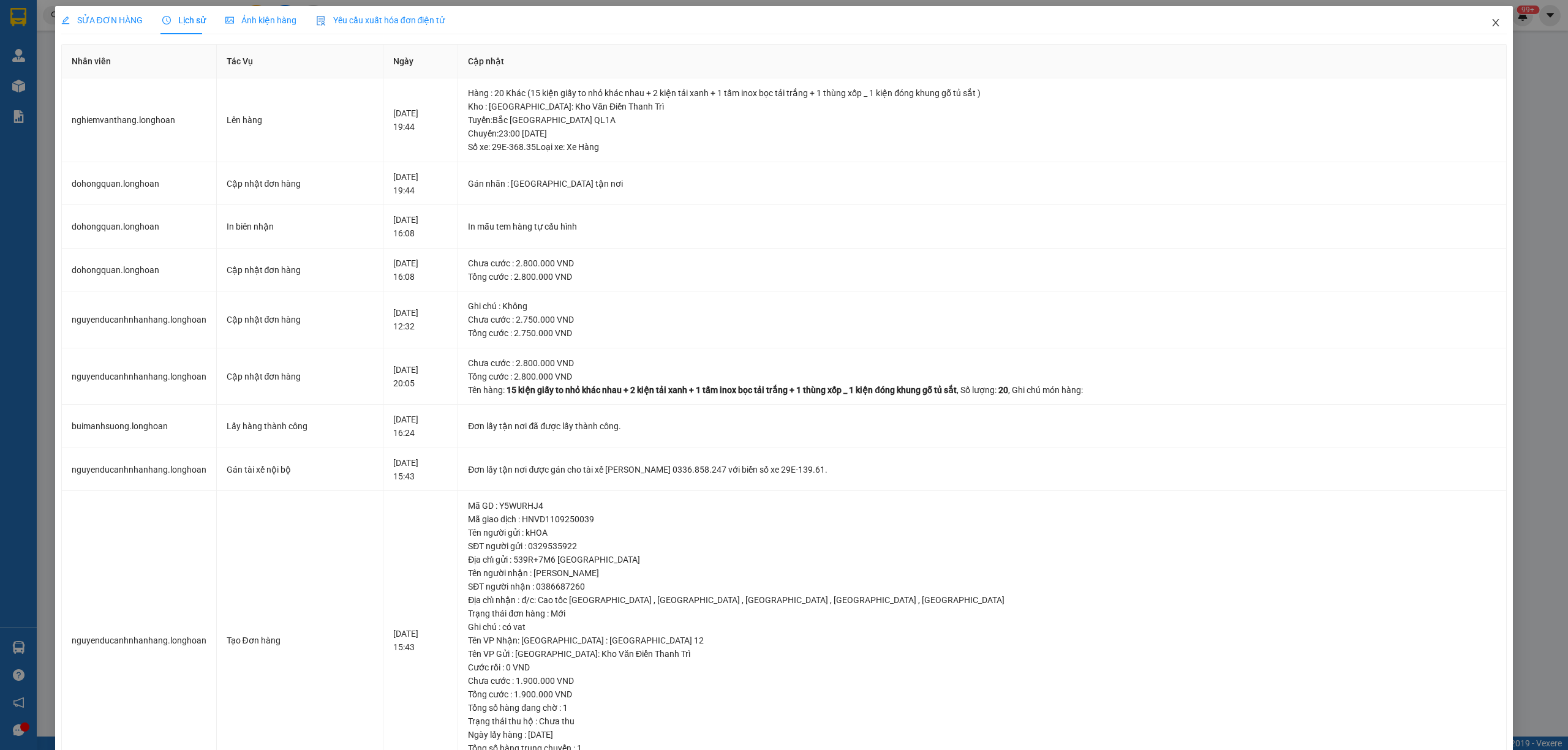
click at [1490, 21] on icon "close" at bounding box center [1495, 22] width 10 height 10
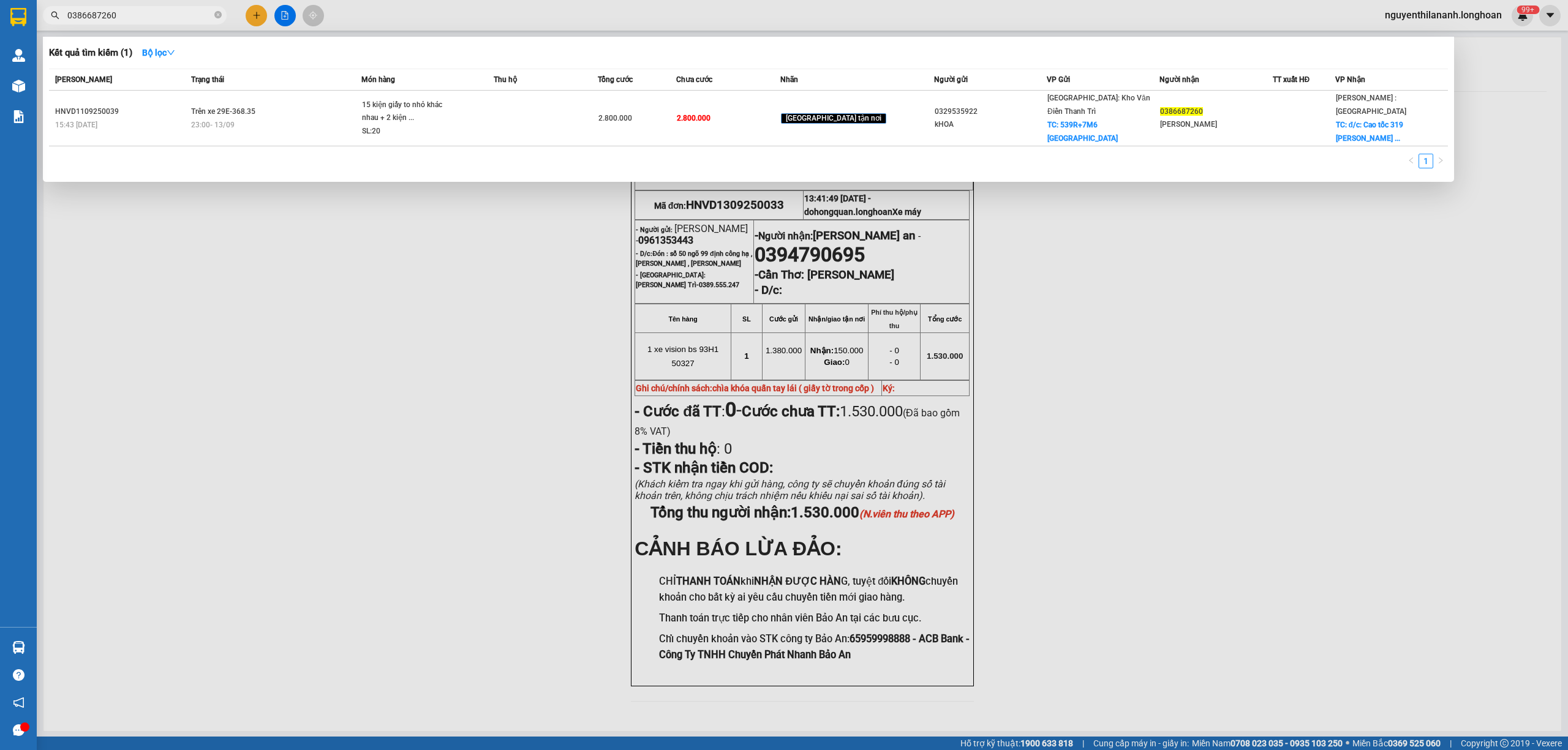
click at [130, 13] on input "0386687260" at bounding box center [139, 15] width 144 height 13
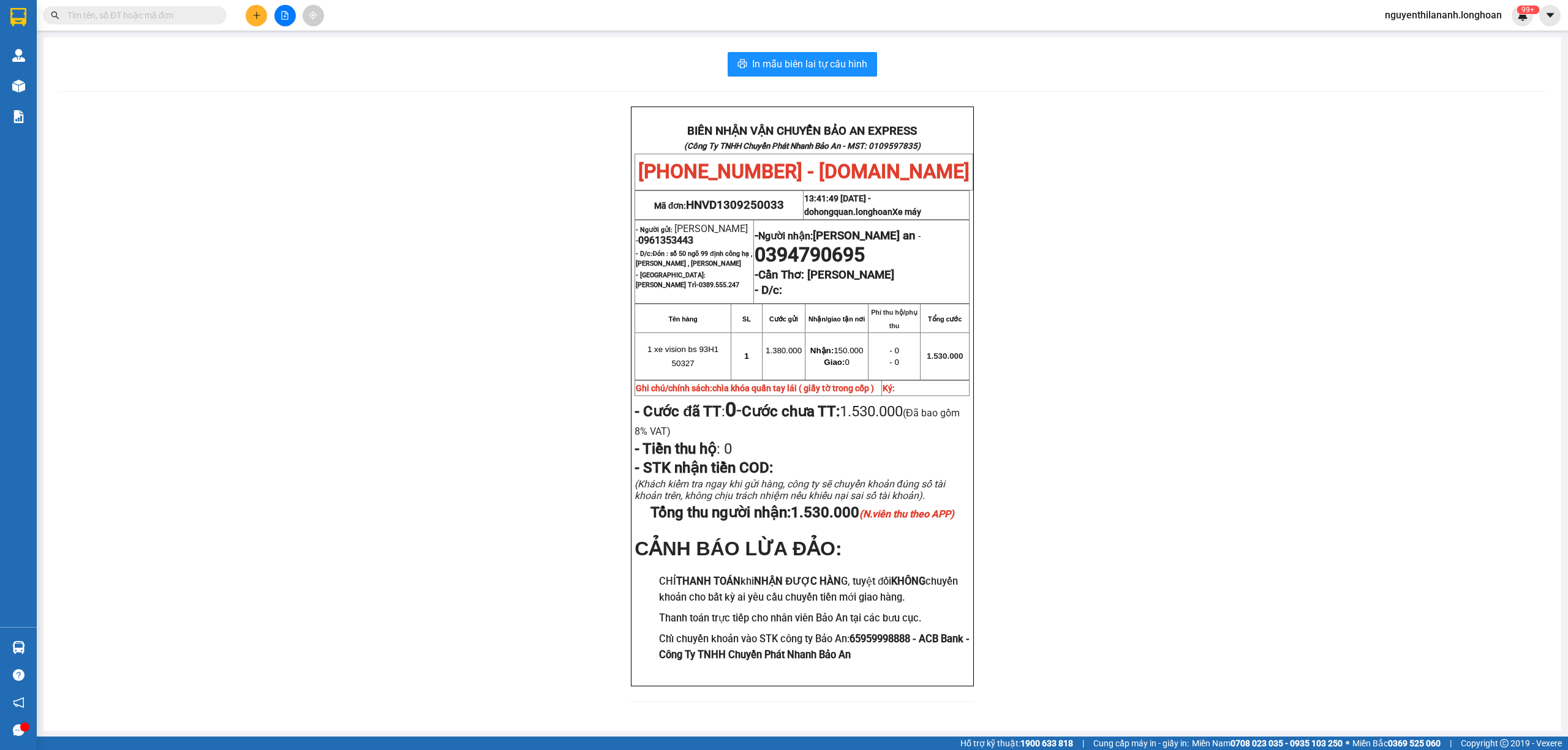
paste input "0942023888"
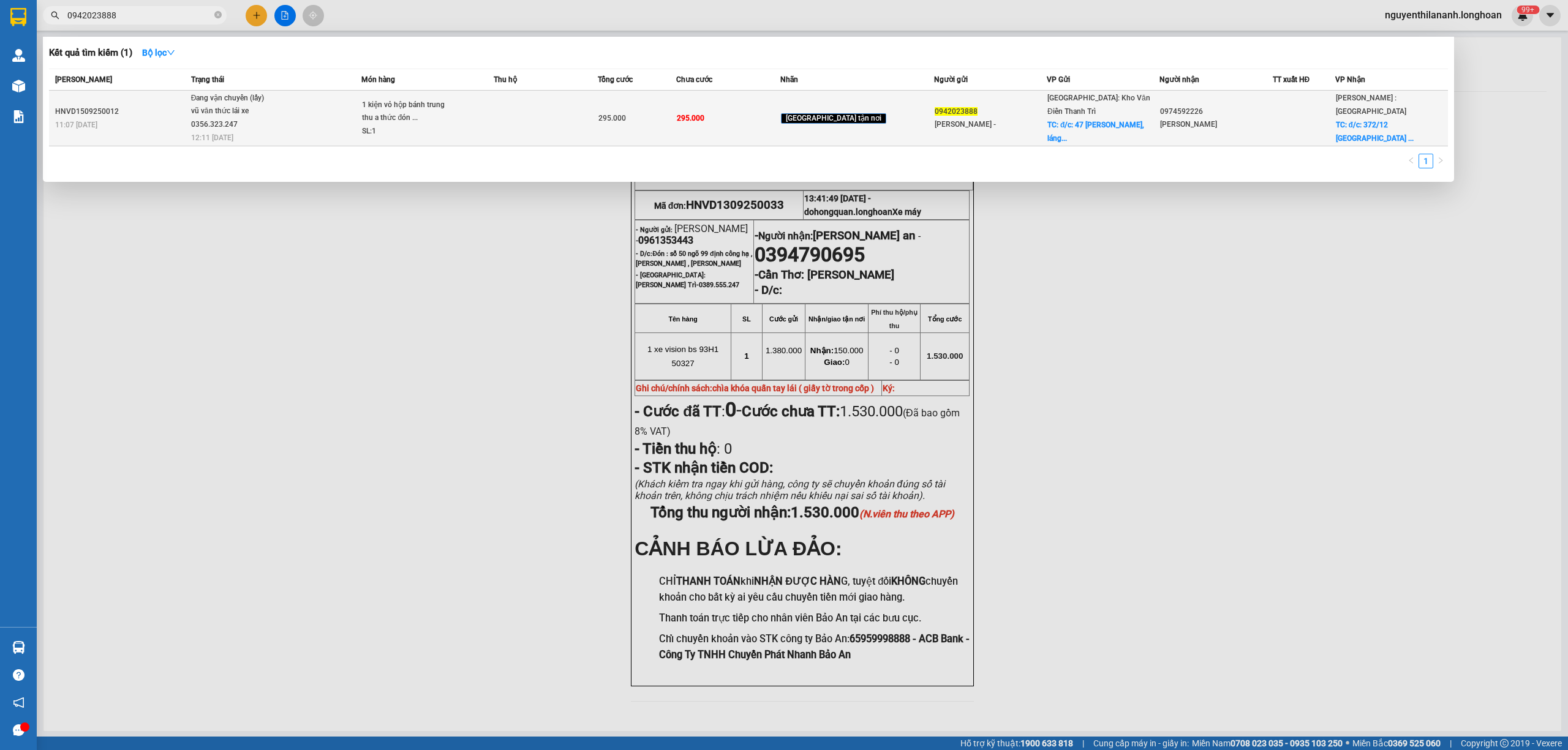
click at [150, 115] on div "HNVD1509250012" at bounding box center [121, 111] width 132 height 13
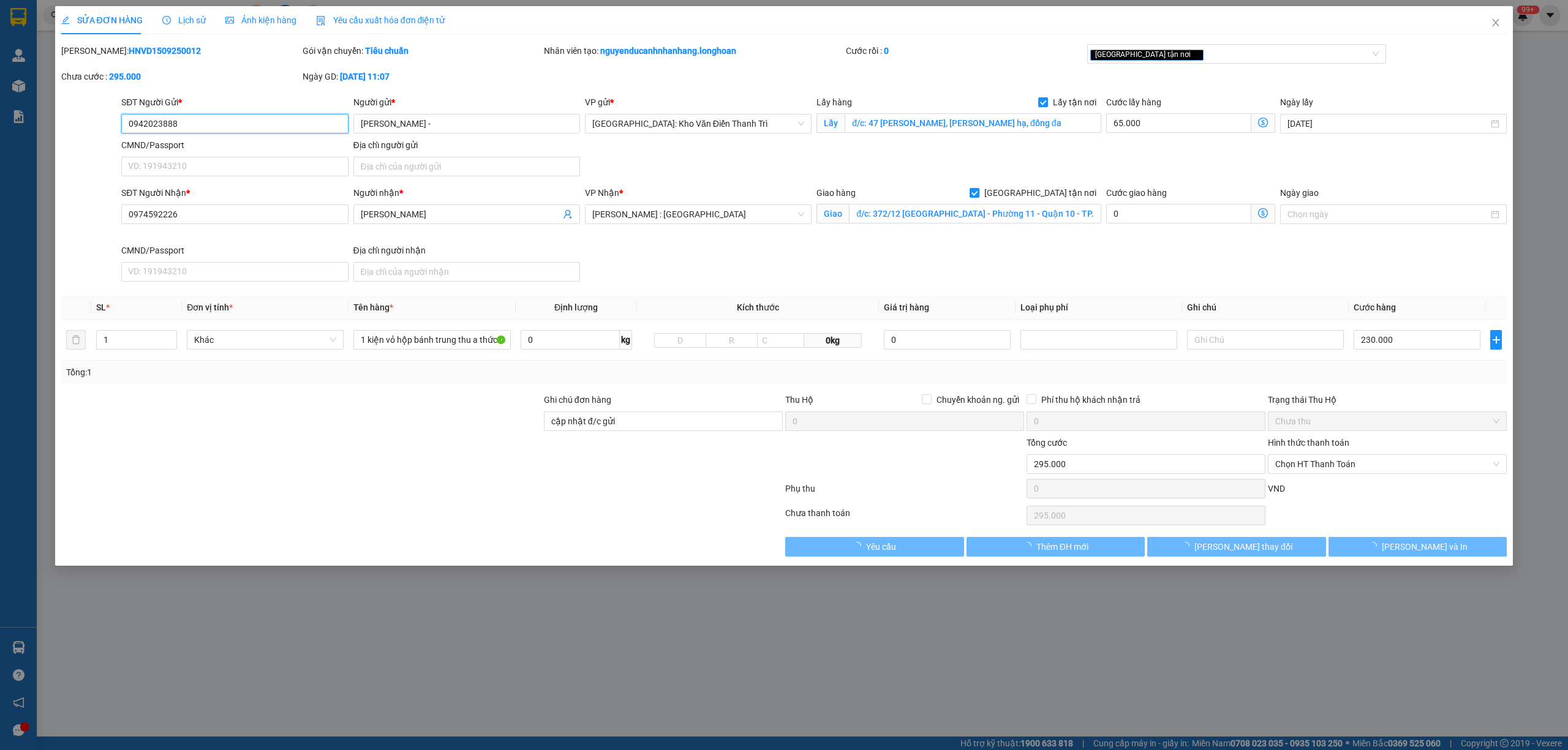
click at [186, 17] on span "Lịch sử" at bounding box center [184, 20] width 43 height 10
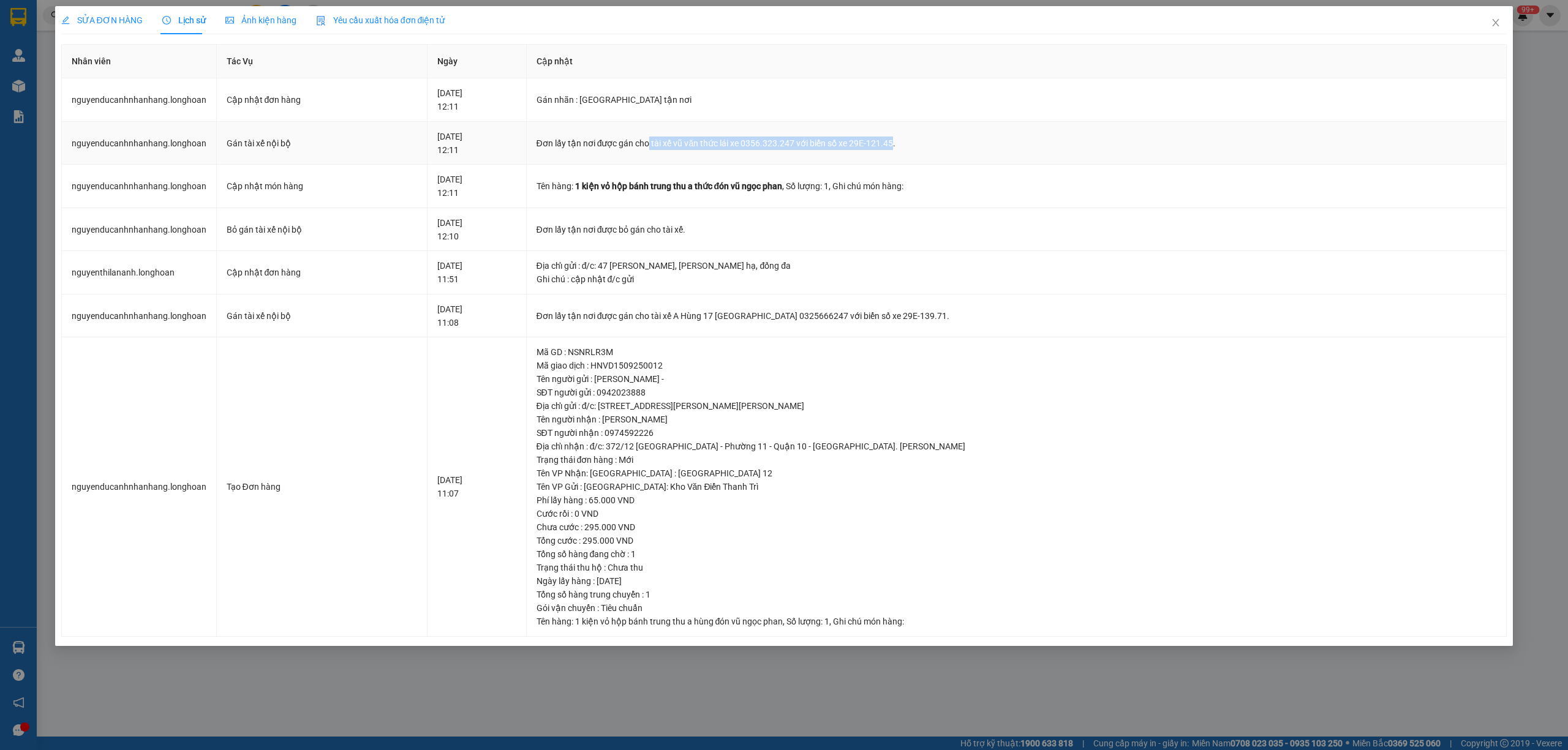
drag, startPoint x: 702, startPoint y: 144, endPoint x: 943, endPoint y: 144, distance: 241.0
click at [943, 144] on div "Đơn lấy tận nơi được gán cho tài xế vũ văn thức lái xe 0356.323.247 với biển số…" at bounding box center [1016, 143] width 960 height 13
click at [1492, 24] on icon "close" at bounding box center [1495, 22] width 10 height 10
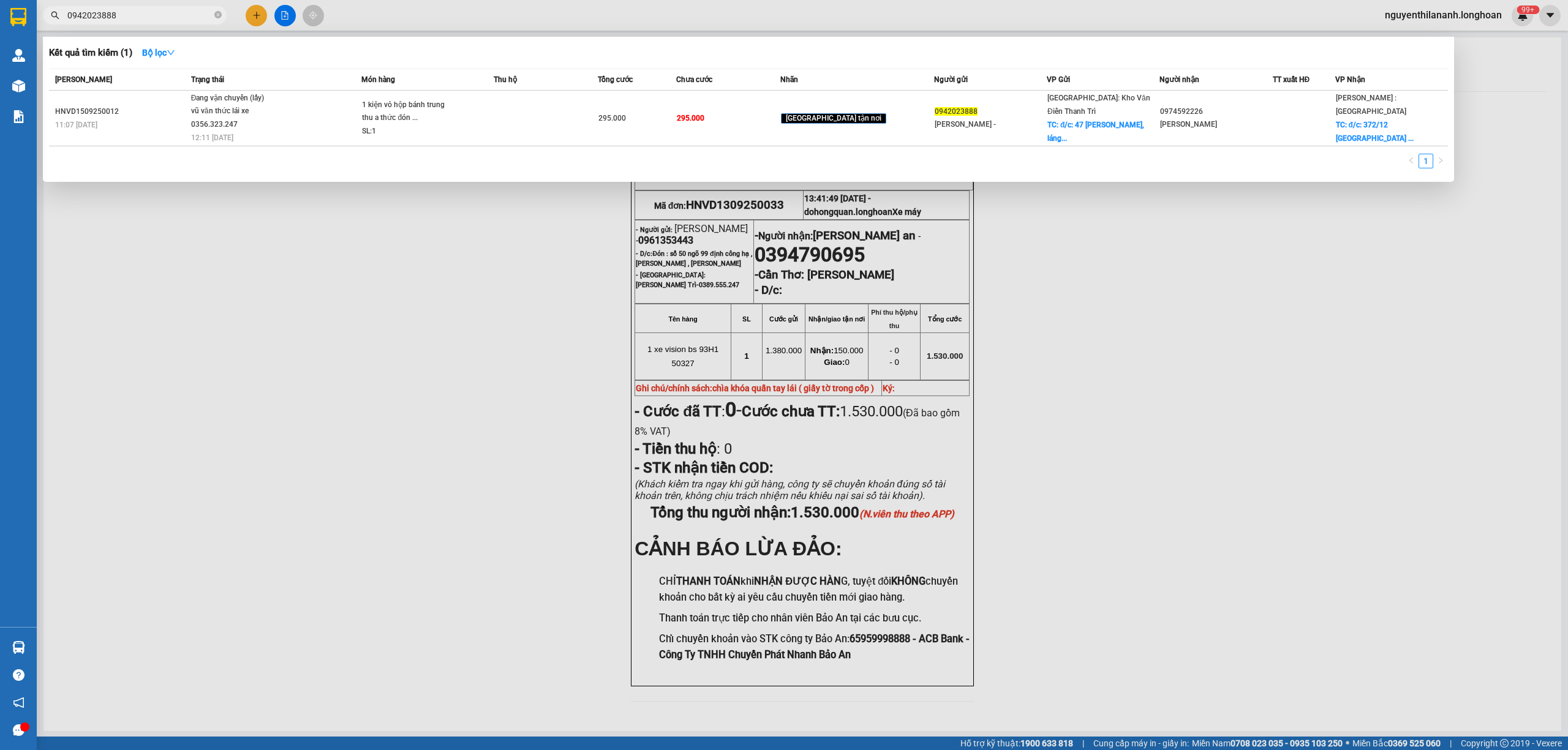
click at [179, 8] on input "0942023888" at bounding box center [139, 15] width 144 height 13
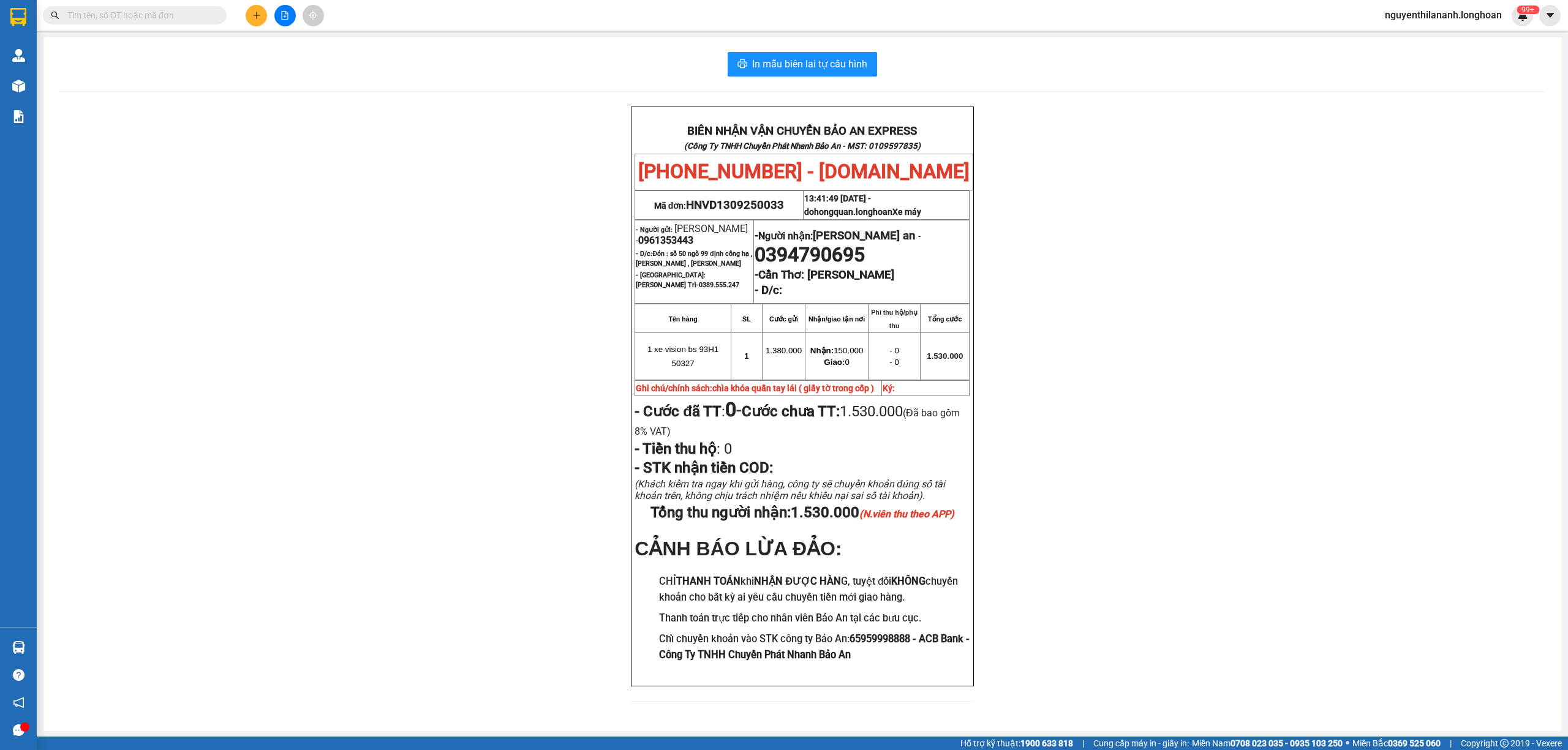
paste input "0945117725"
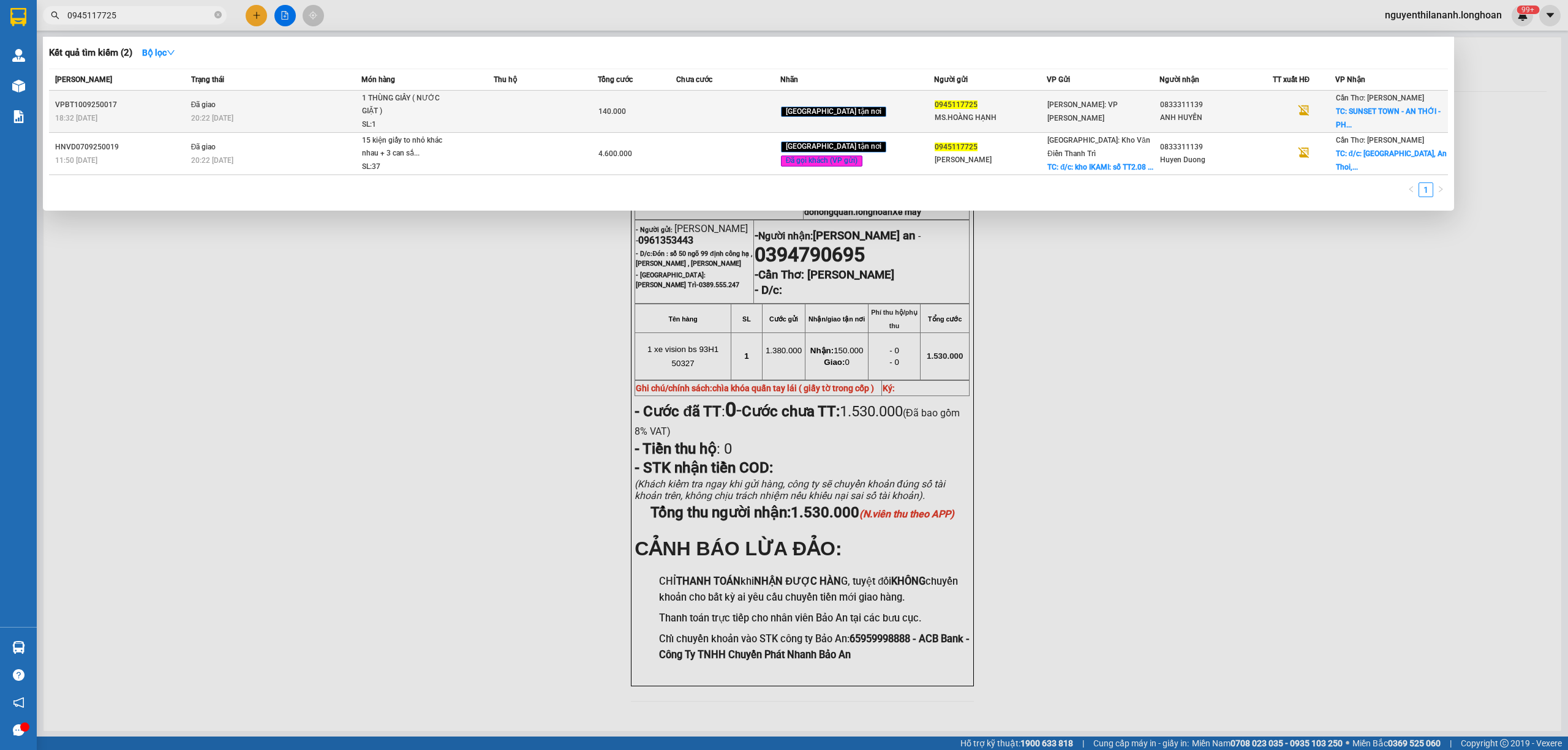
click at [155, 116] on div "18:32 - 10/09" at bounding box center [121, 118] width 132 height 13
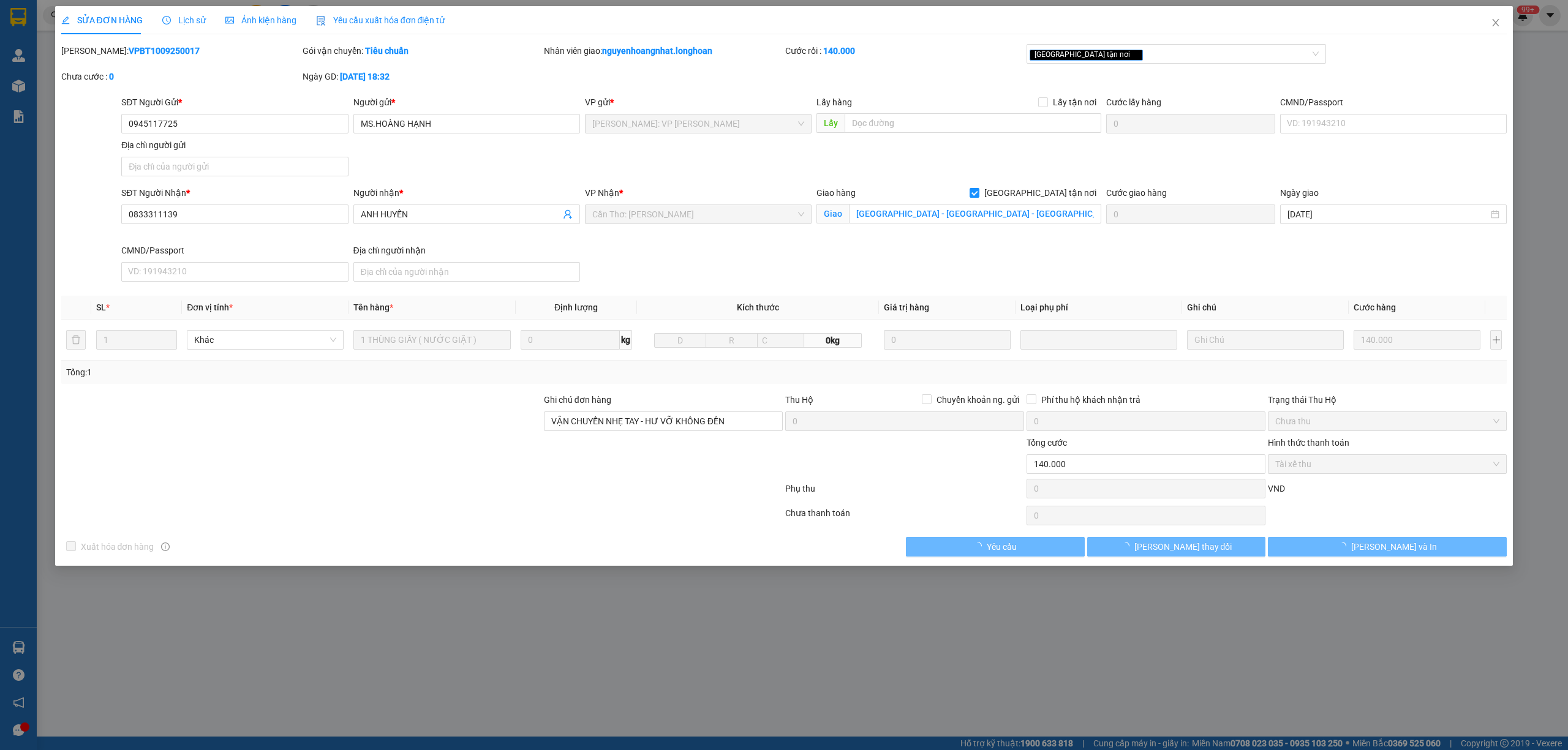
click at [206, 23] on div "SỬA ĐƠN HÀNG Lịch sử Ảnh kiện hàng Yêu cầu xuất hóa đơn điện tử" at bounding box center [253, 20] width 384 height 28
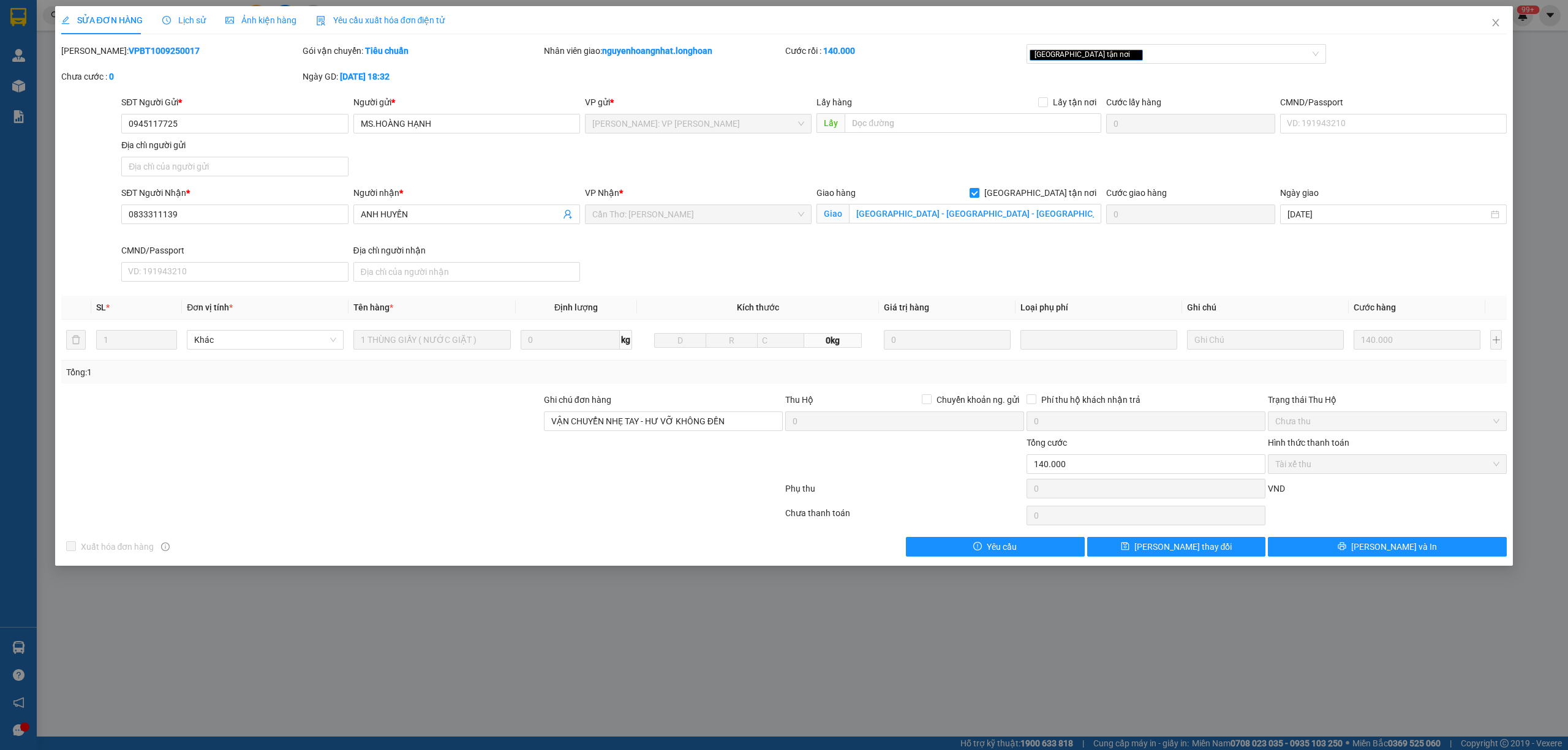
click at [157, 13] on div "SỬA ĐƠN HÀNG Lịch sử Ảnh kiện hàng Yêu cầu xuất hóa đơn điện tử" at bounding box center [253, 20] width 384 height 28
click at [179, 15] on span "Lịch sử" at bounding box center [184, 20] width 43 height 10
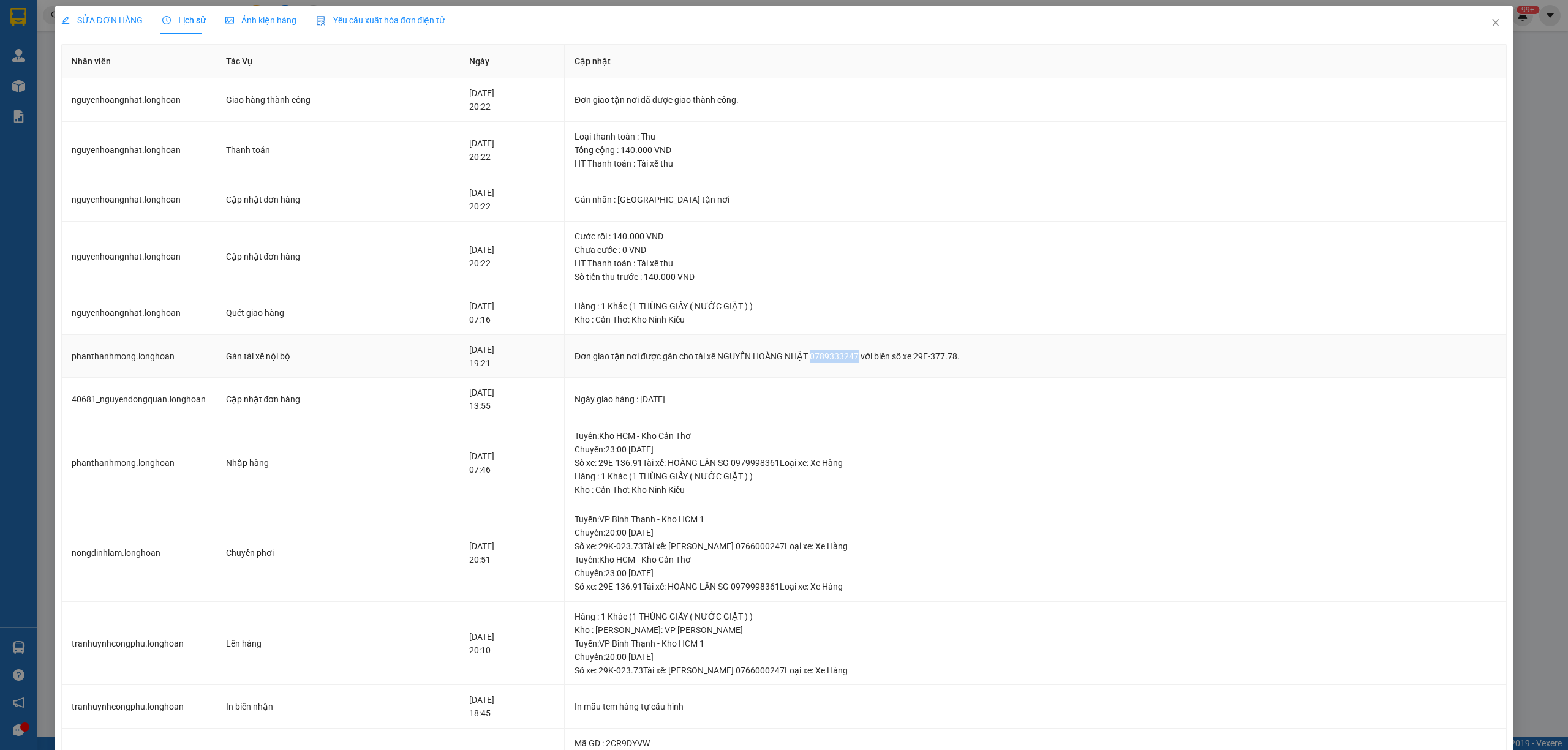
drag, startPoint x: 884, startPoint y: 360, endPoint x: 840, endPoint y: 365, distance: 44.3
click at [840, 365] on td "Đơn giao tận nơi được gán cho tài xế NGUYẾN HOÀNG NHẬT 0789333247 với biển số x…" at bounding box center [1036, 357] width 942 height 43
click at [1480, 20] on span "Close" at bounding box center [1495, 23] width 34 height 34
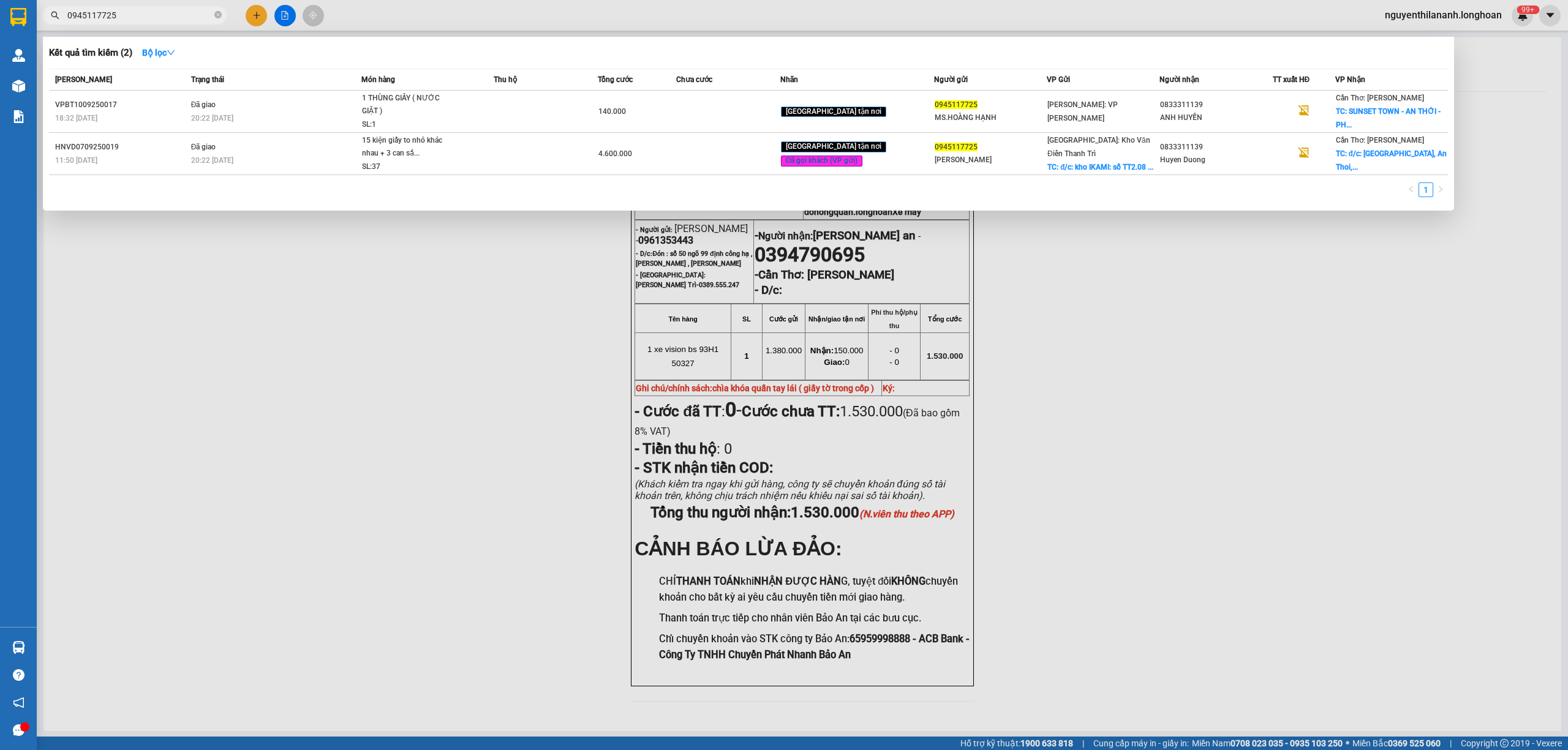
click at [133, 12] on input "0945117725" at bounding box center [139, 15] width 144 height 13
paste input "VHBT0809250004"
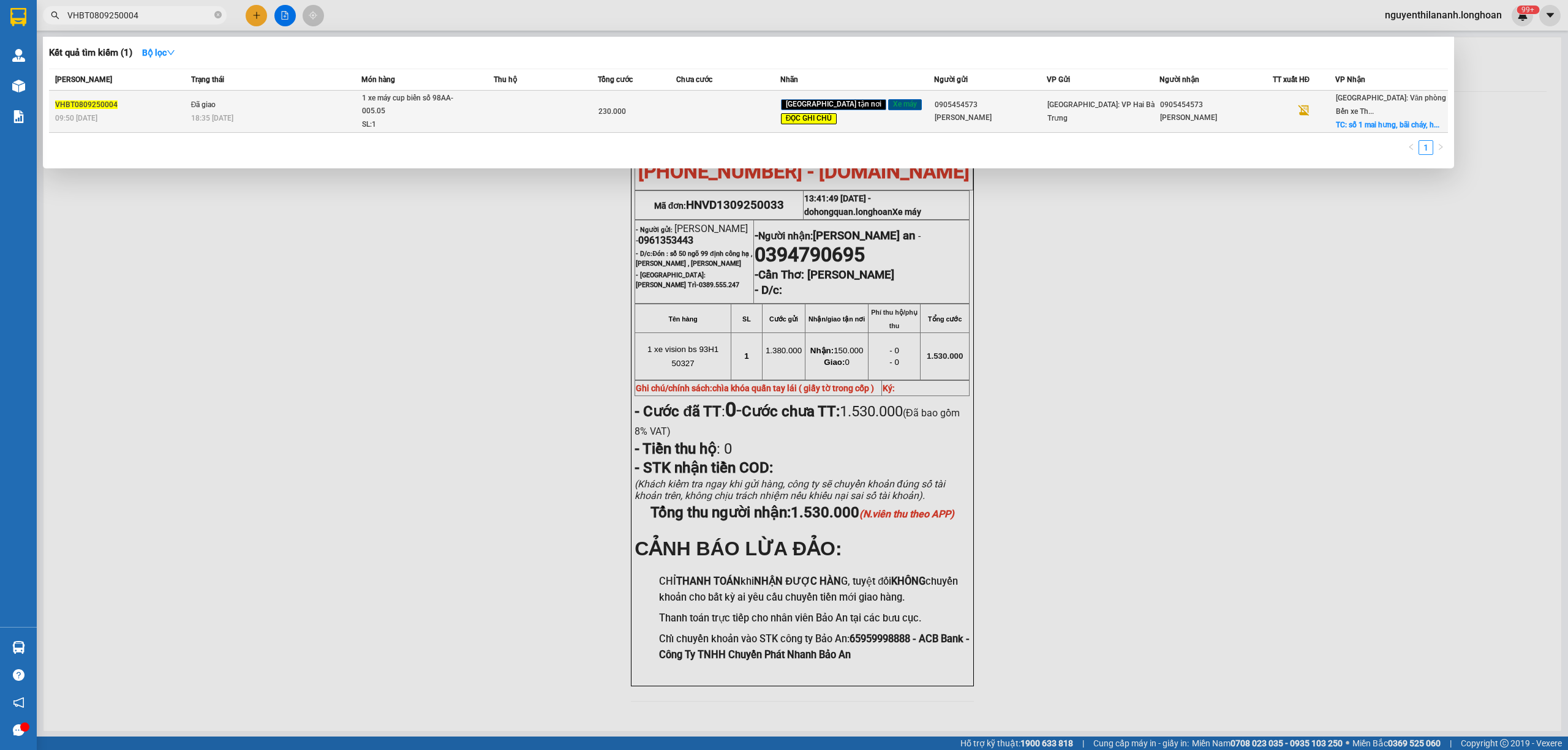
click at [155, 105] on div "VHBT0809250004" at bounding box center [121, 105] width 132 height 13
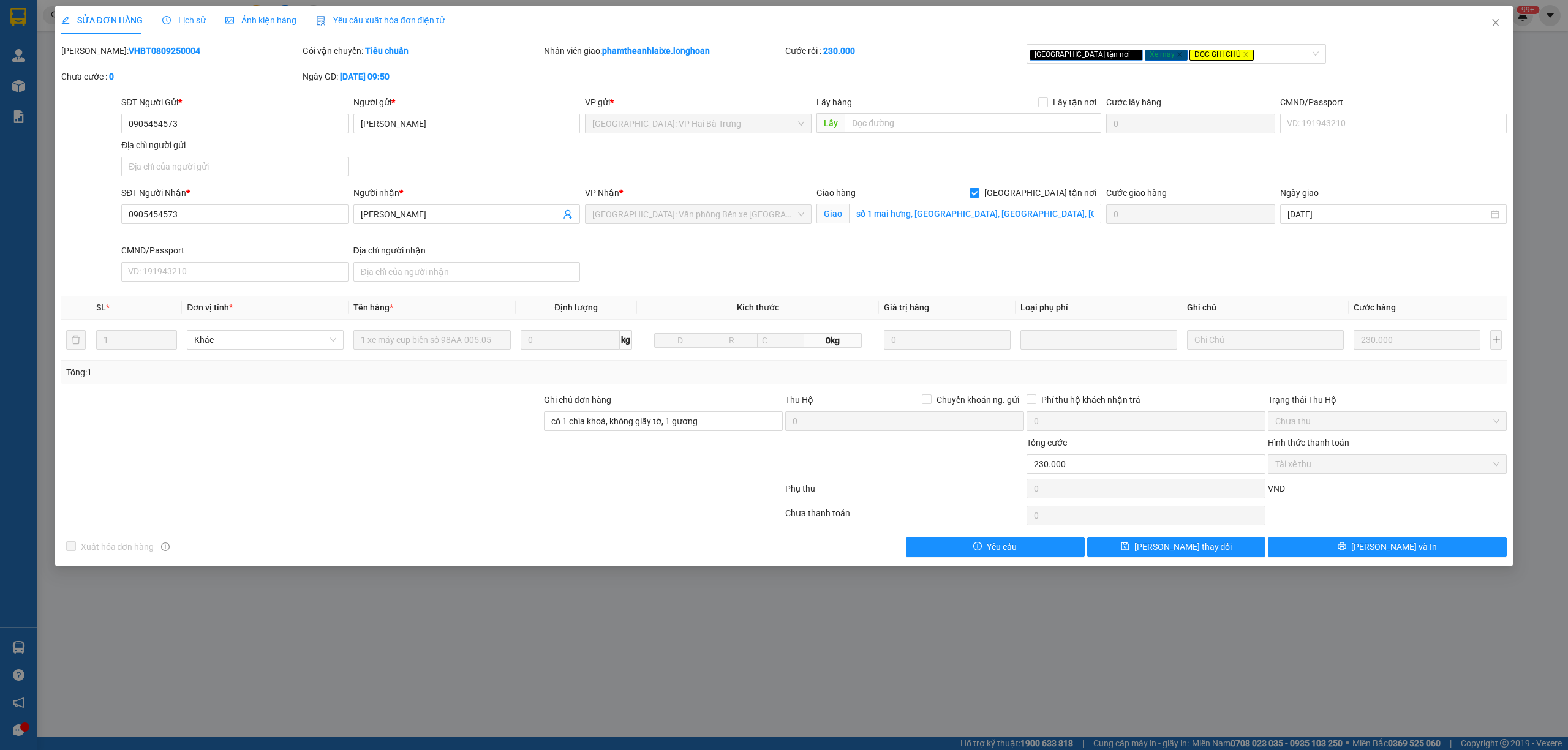
drag, startPoint x: 175, startPoint y: 54, endPoint x: 90, endPoint y: 57, distance: 85.1
click at [90, 57] on div "Mã ĐH: VHBT0809250004" at bounding box center [180, 50] width 239 height 13
click at [1490, 22] on icon "close" at bounding box center [1495, 22] width 10 height 10
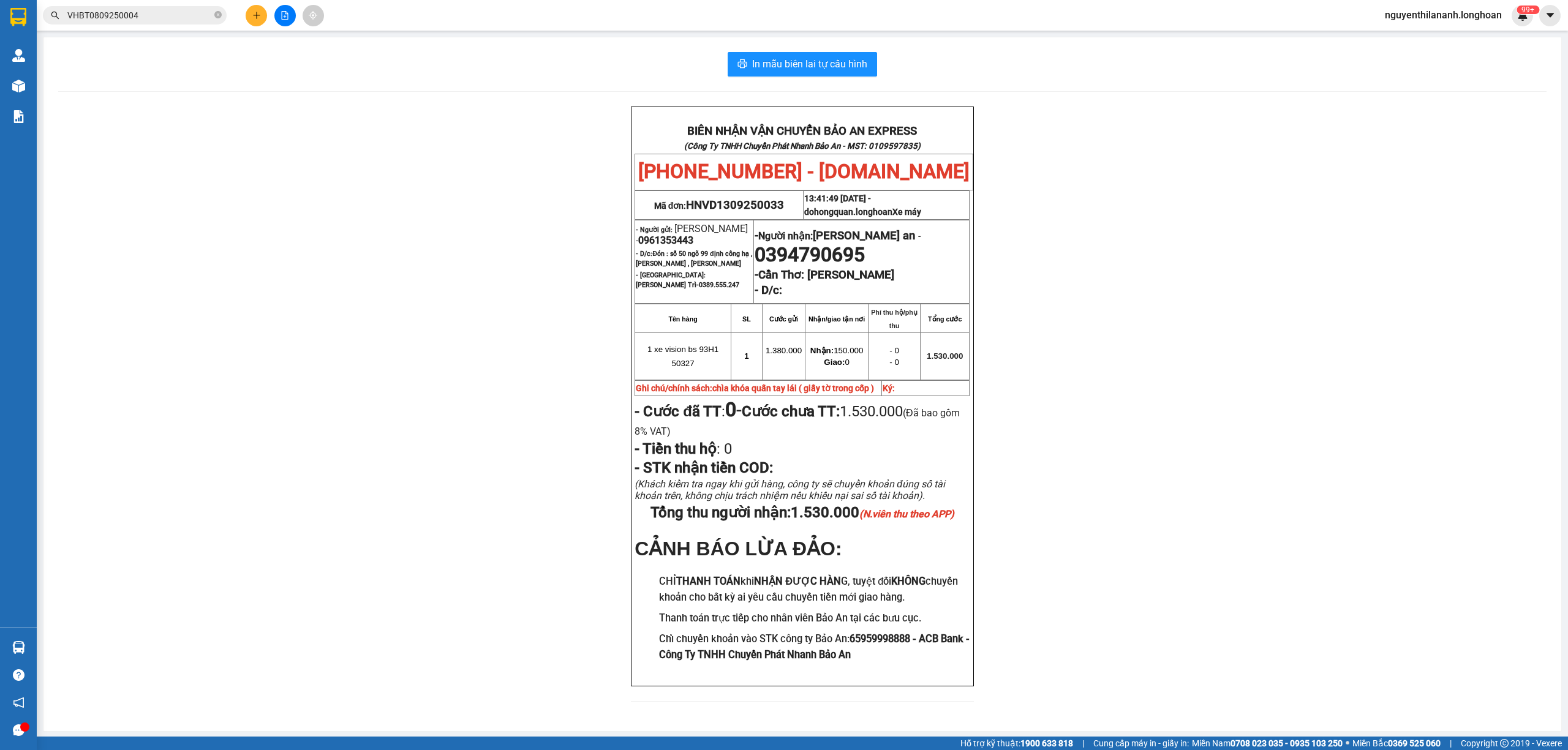
click at [153, 16] on input "VHBT0809250004" at bounding box center [139, 15] width 144 height 13
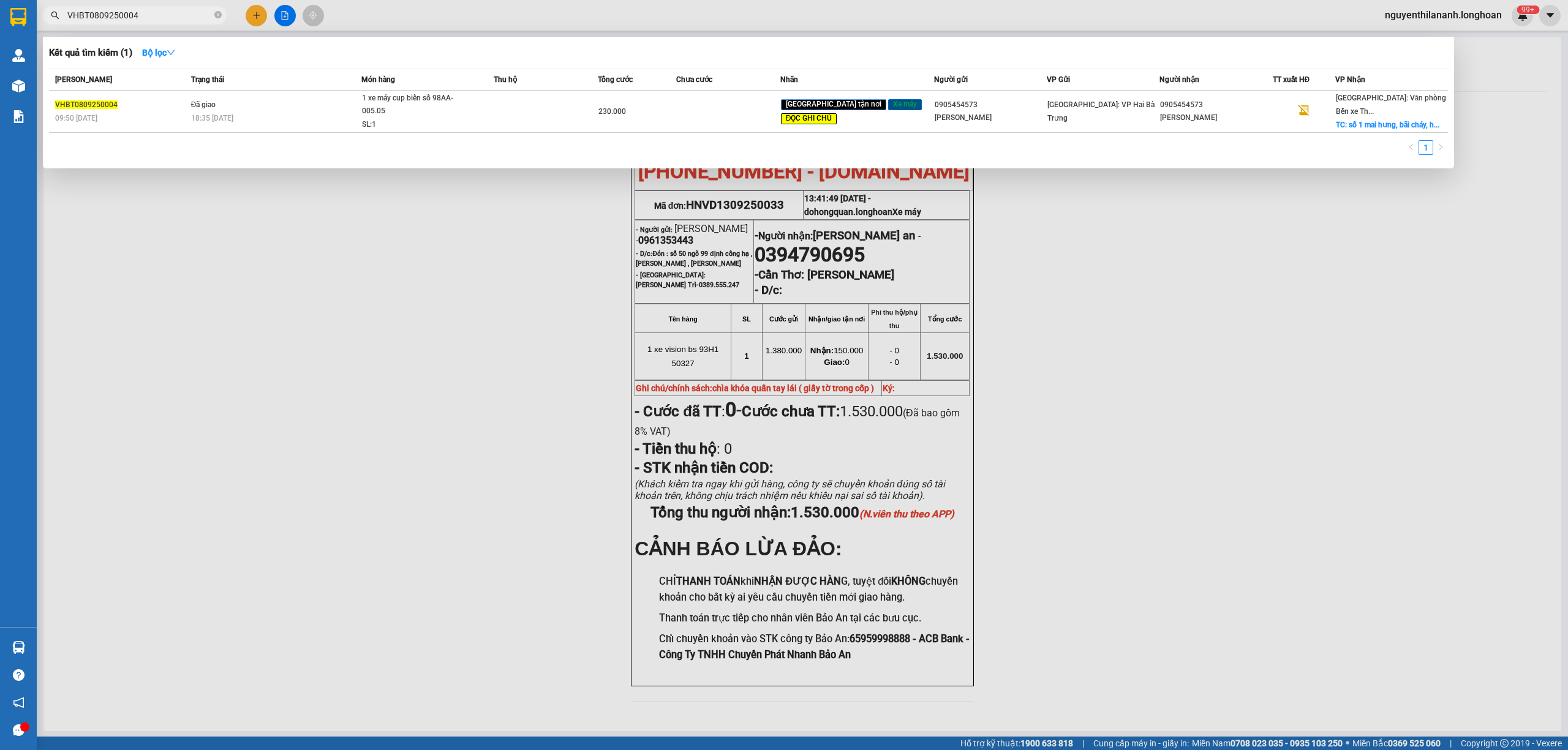
click at [153, 16] on input "VHBT0809250004" at bounding box center [139, 15] width 144 height 13
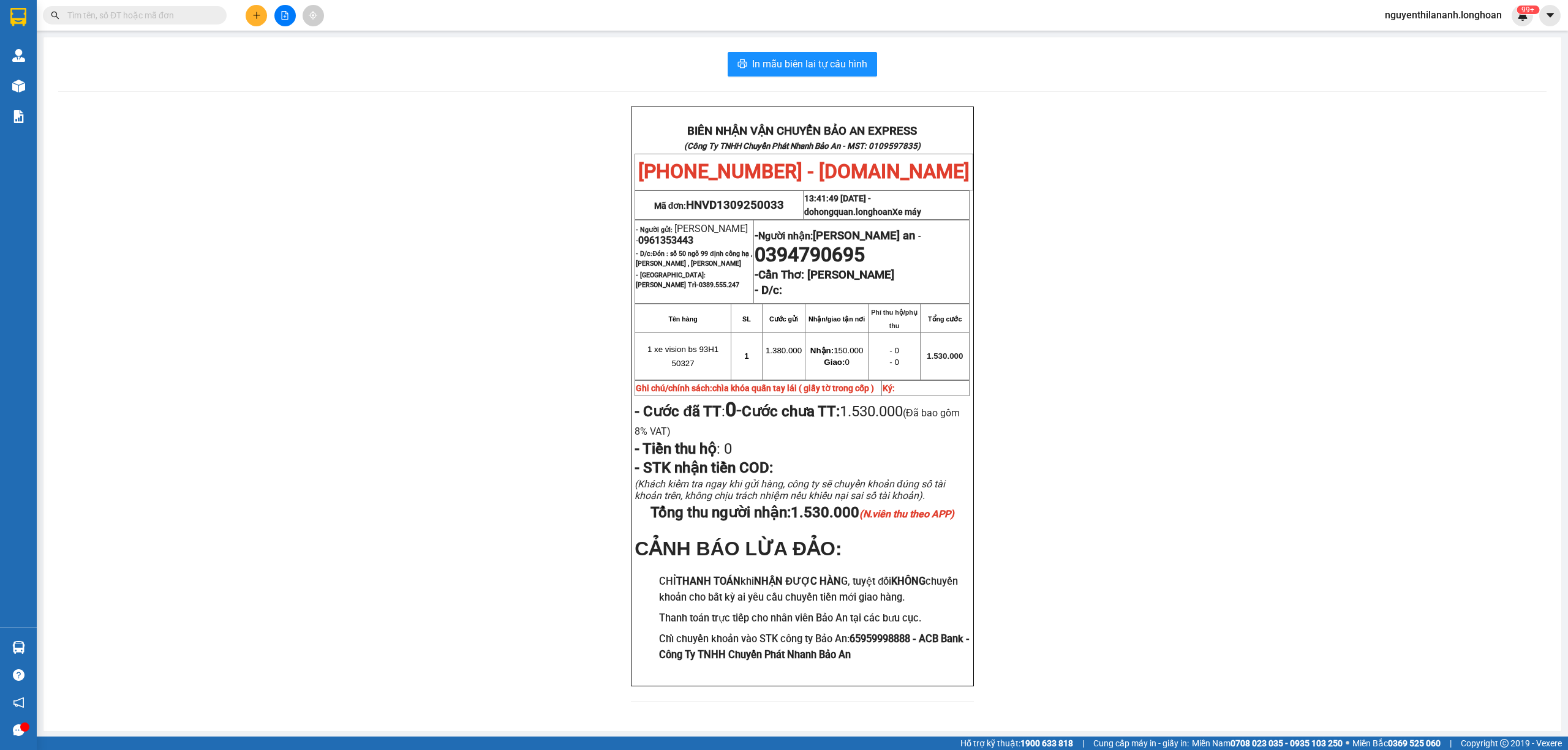
click at [108, 6] on span at bounding box center [134, 15] width 183 height 18
click at [115, 10] on input "text" at bounding box center [139, 15] width 144 height 13
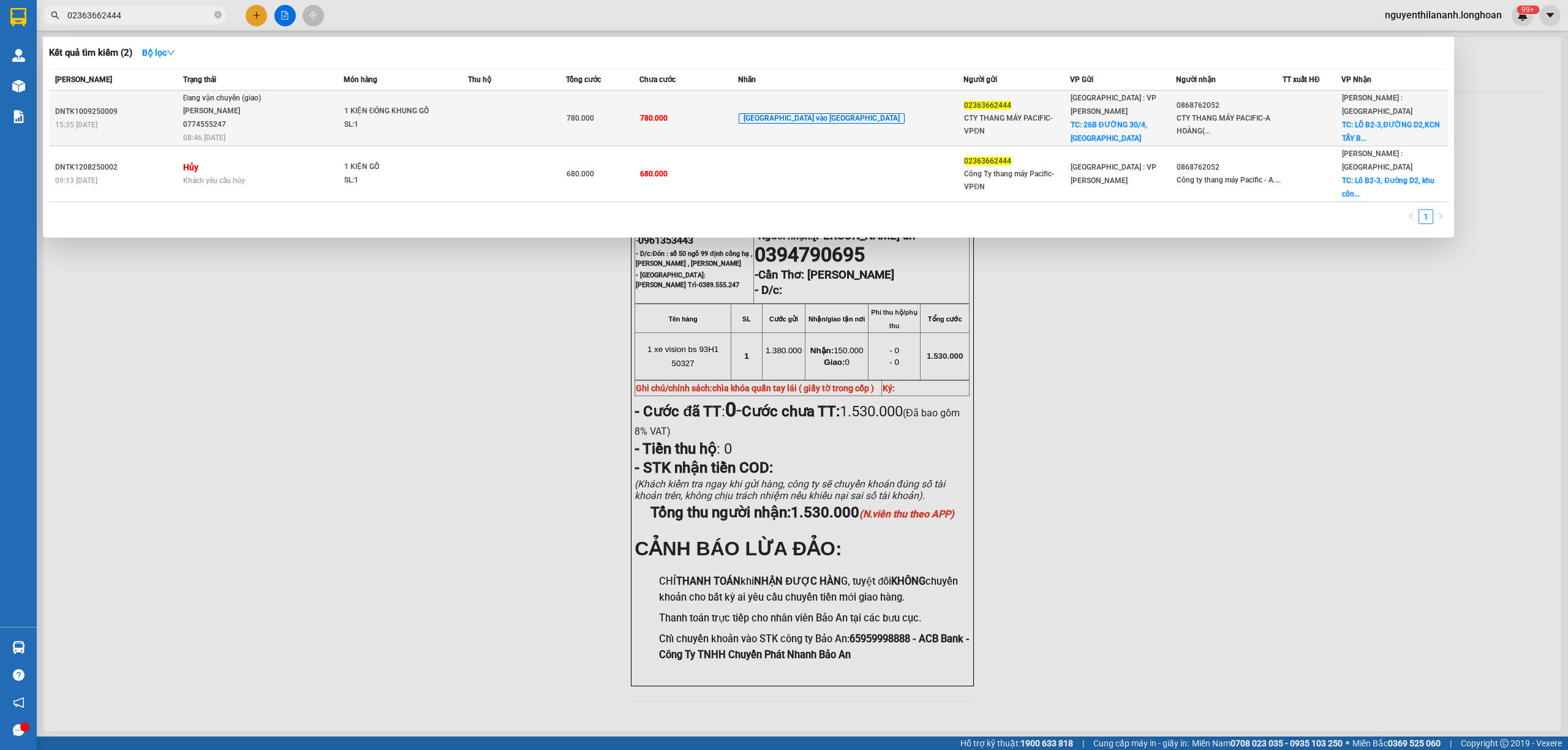
click at [124, 104] on td "DNTK1009250009 15:35 - 10/09" at bounding box center [114, 118] width 131 height 56
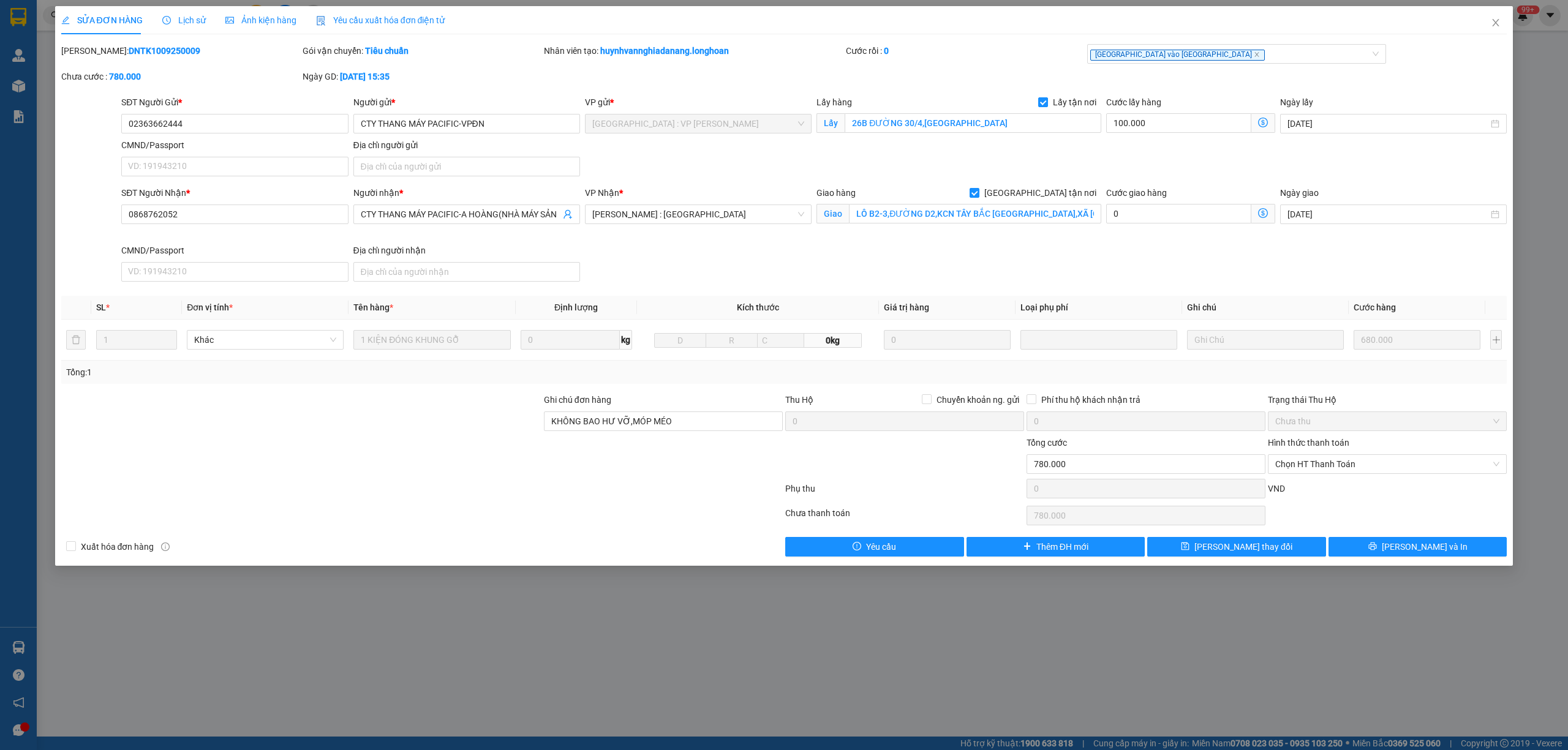
click at [180, 24] on span "Lịch sử" at bounding box center [184, 20] width 43 height 10
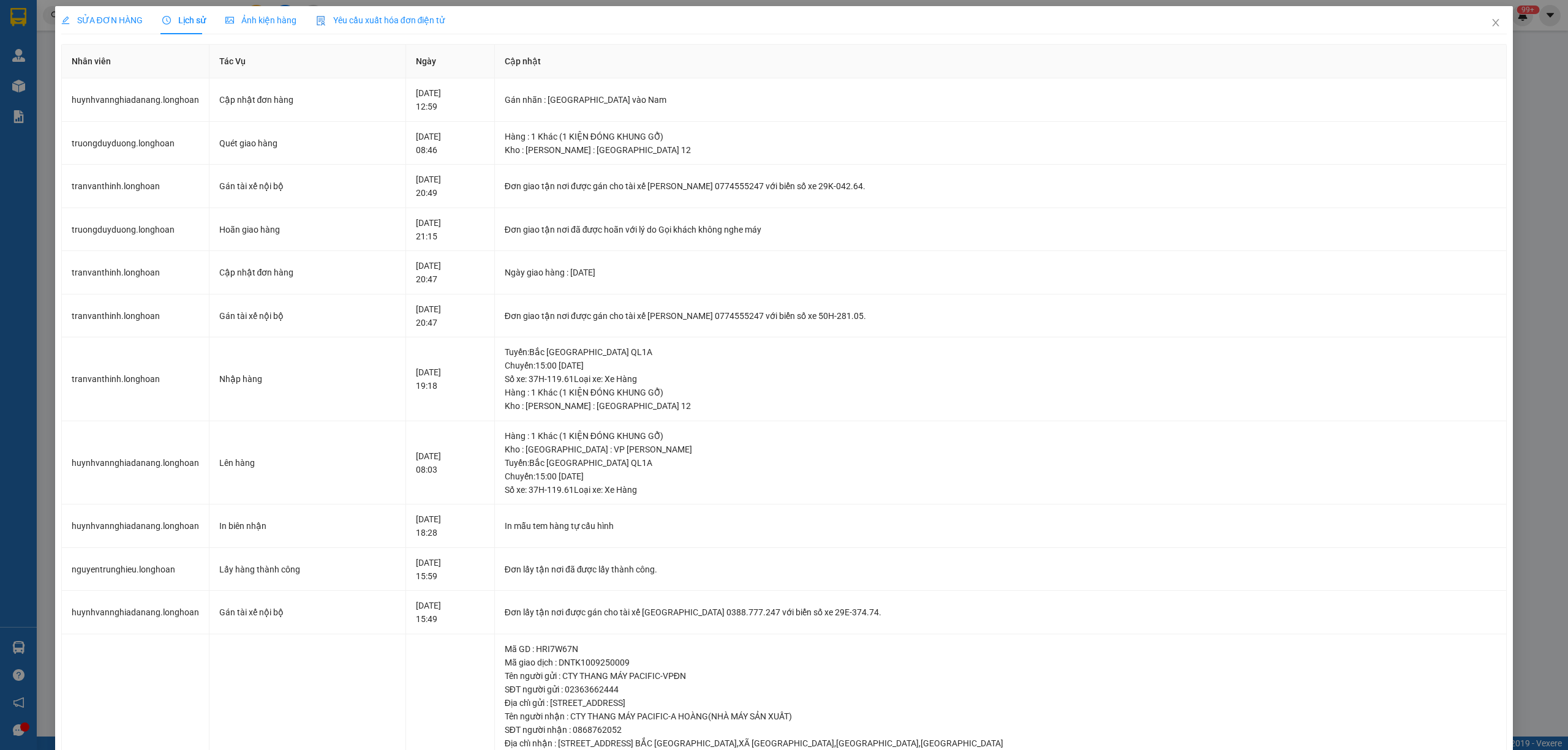
click at [109, 21] on span "SỬA ĐƠN HÀNG" at bounding box center [102, 20] width 81 height 10
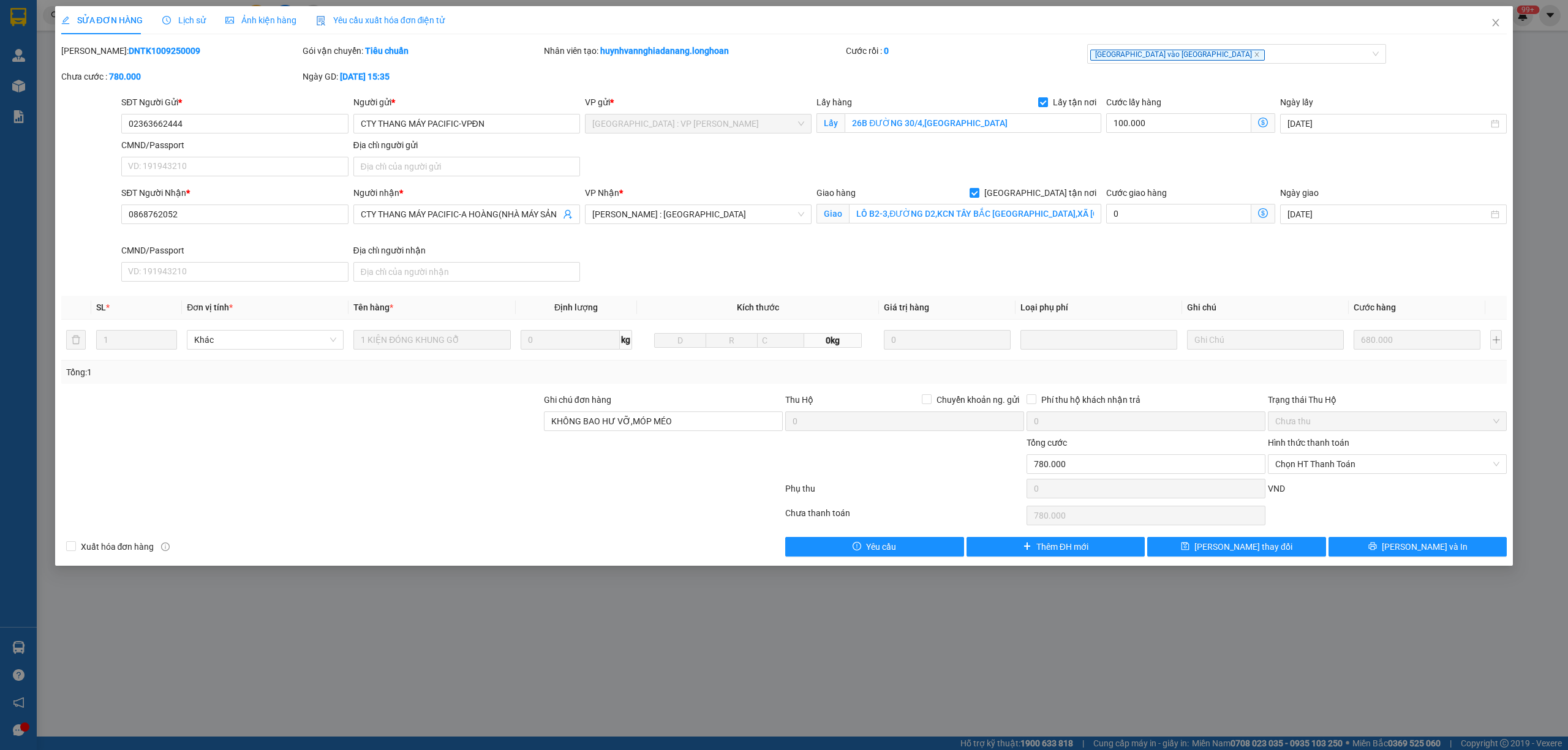
drag, startPoint x: 172, startPoint y: 46, endPoint x: 152, endPoint y: 50, distance: 20.4
click at [152, 50] on div "Mã ĐH: DNTK1009250009" at bounding box center [180, 50] width 239 height 13
click at [189, 120] on input "02363662444" at bounding box center [234, 124] width 227 height 20
drag, startPoint x: 197, startPoint y: 120, endPoint x: 115, endPoint y: 122, distance: 82.0
click at [115, 122] on div "SĐT Người Gửi * 02363662444 02363662444 Người gửi * CTY THANG MÁY PACIFIC-VPĐN …" at bounding box center [784, 138] width 1448 height 85
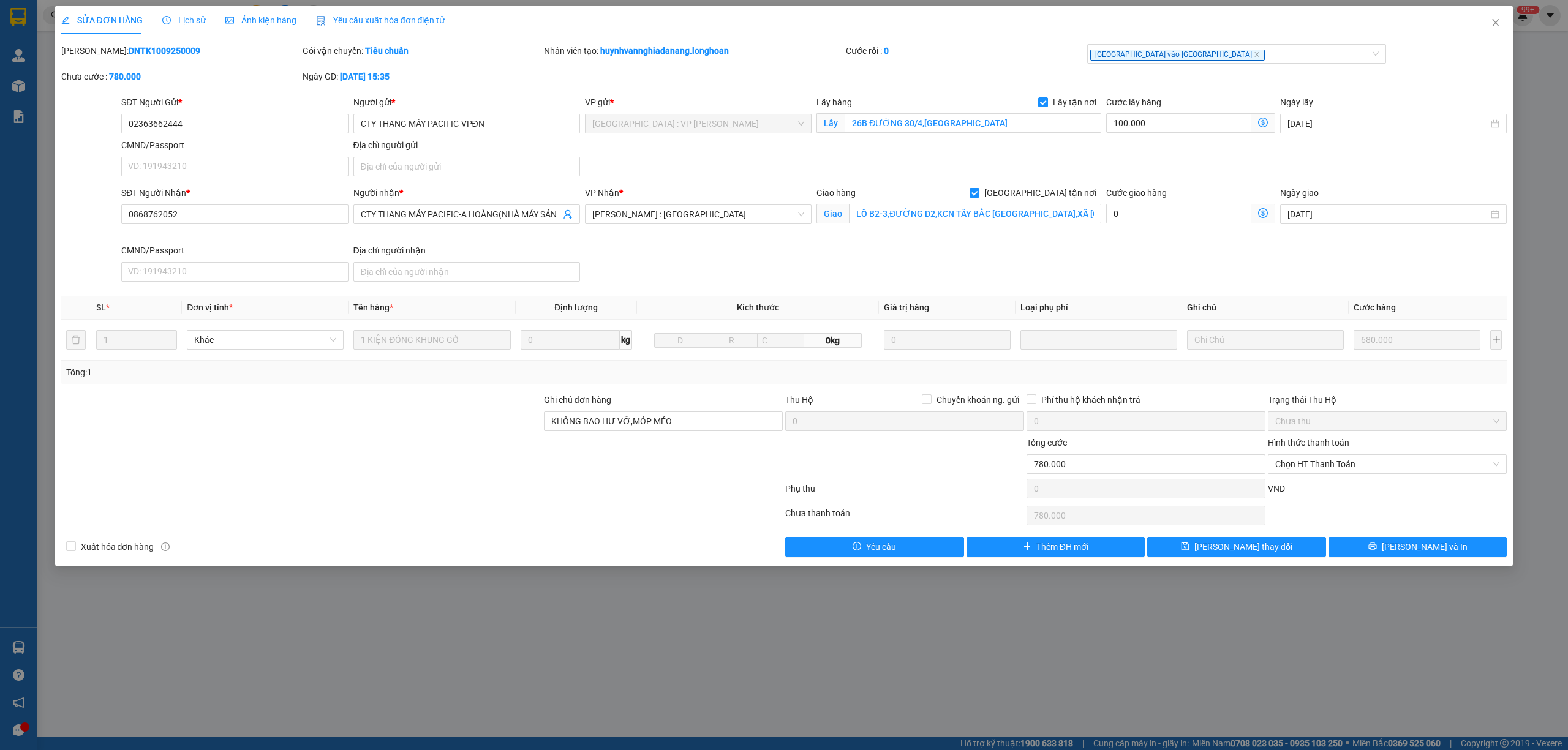
click at [379, 423] on div at bounding box center [301, 414] width 482 height 43
click at [223, 216] on input "0868762052" at bounding box center [234, 214] width 227 height 20
drag, startPoint x: 188, startPoint y: 119, endPoint x: 108, endPoint y: 135, distance: 81.6
click at [108, 135] on div "SĐT Người Gửi * 02363662444 02363662444 Người gửi * CTY THANG MÁY PACIFIC-VPĐN …" at bounding box center [784, 138] width 1448 height 85
click at [180, 23] on span "Lịch sử" at bounding box center [184, 20] width 43 height 10
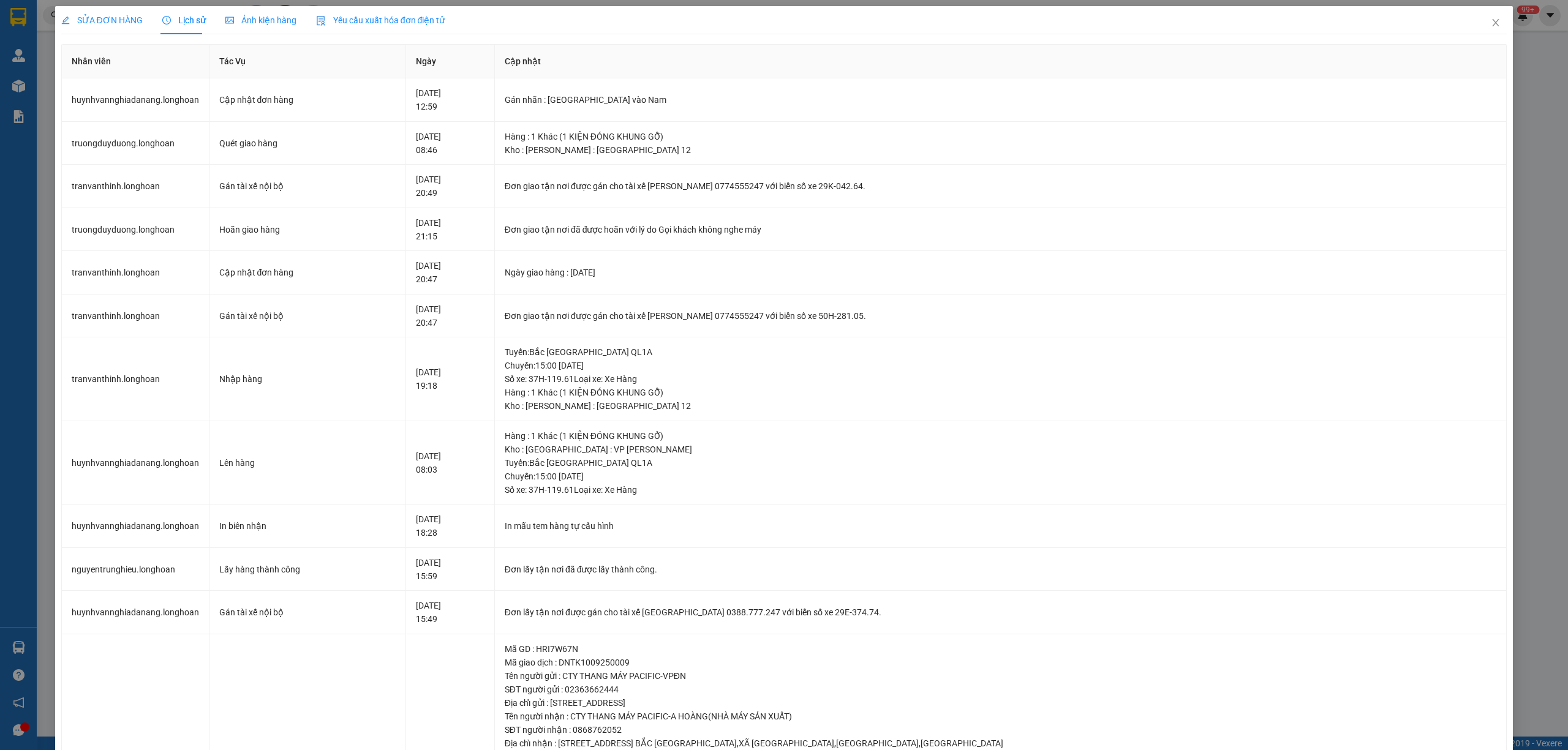
click at [99, 22] on span "SỬA ĐƠN HÀNG" at bounding box center [102, 20] width 81 height 10
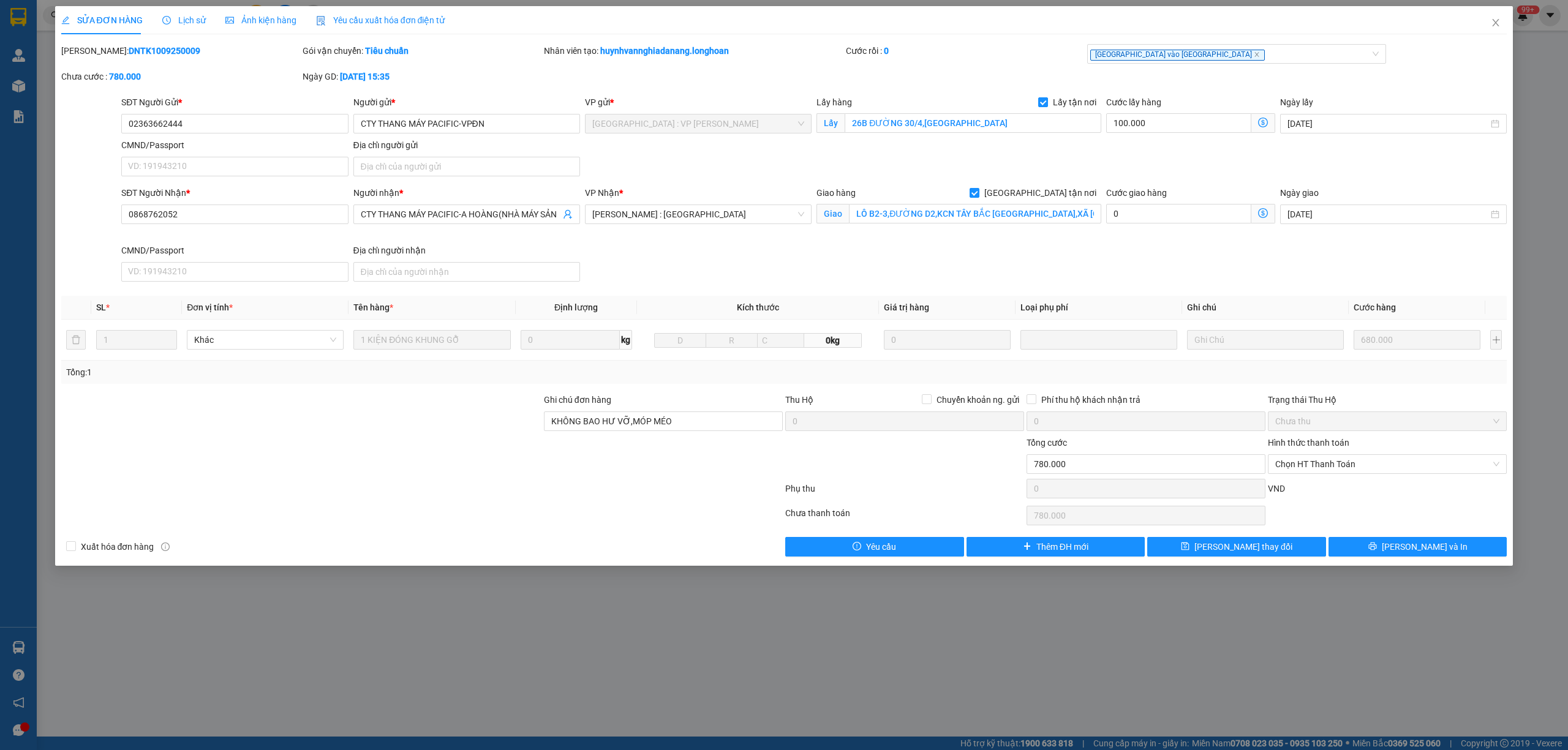
drag, startPoint x: 176, startPoint y: 50, endPoint x: 91, endPoint y: 51, distance: 85.0
click at [91, 51] on div "Mã ĐH: DNTK1009250009" at bounding box center [180, 50] width 239 height 13
click at [1492, 17] on span "Close" at bounding box center [1495, 23] width 34 height 34
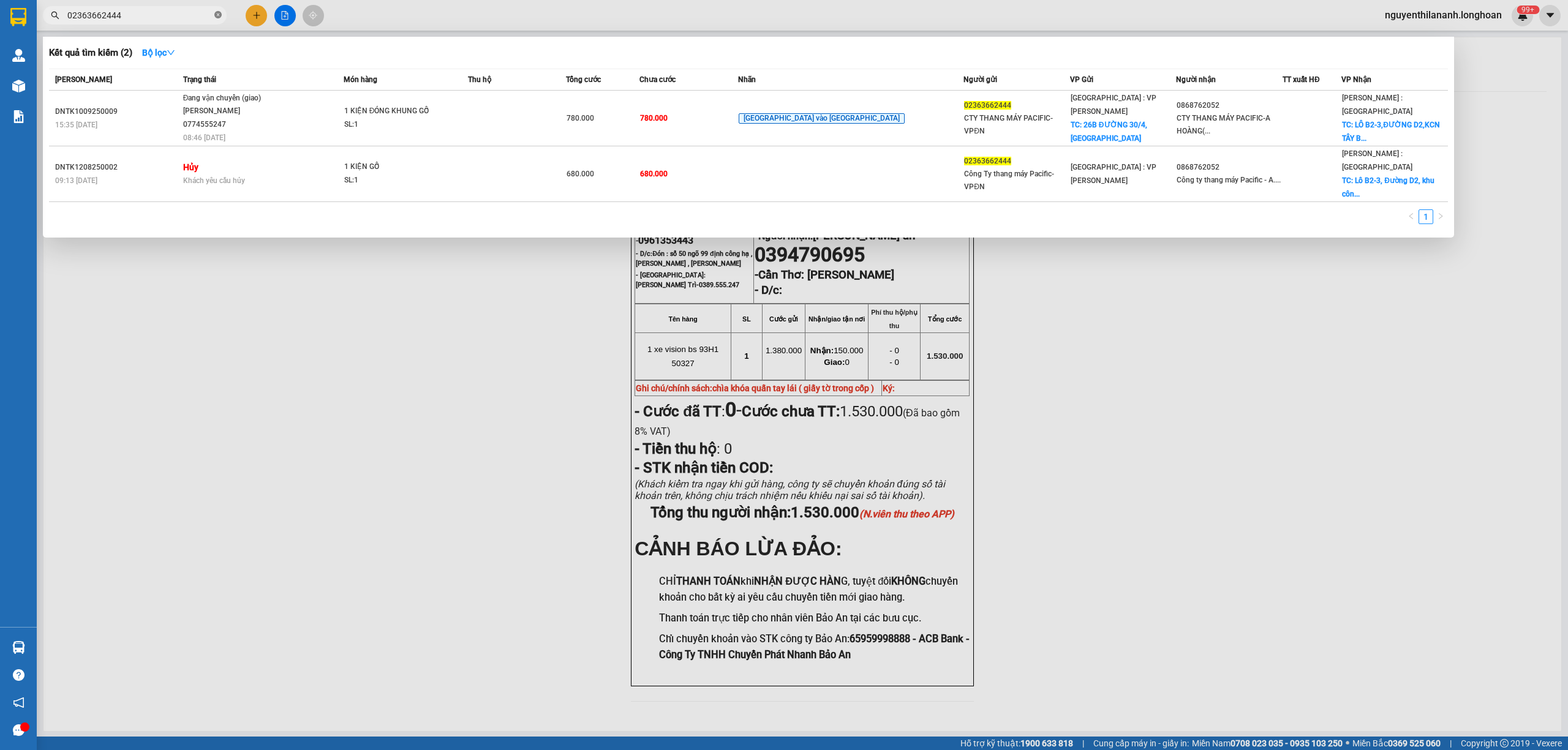
click at [218, 18] on icon "close-circle" at bounding box center [218, 15] width 7 height 7
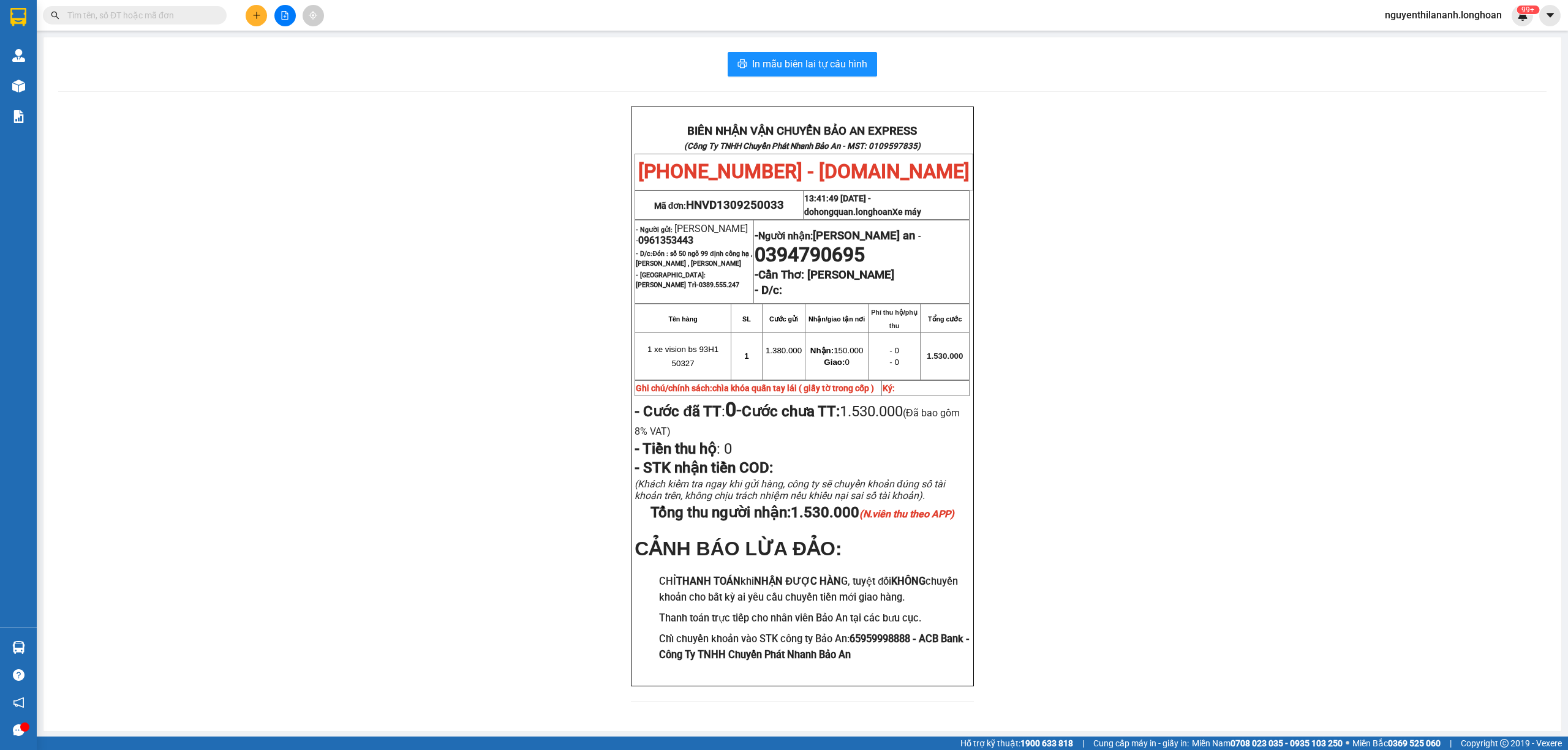
paste input "0339030699"
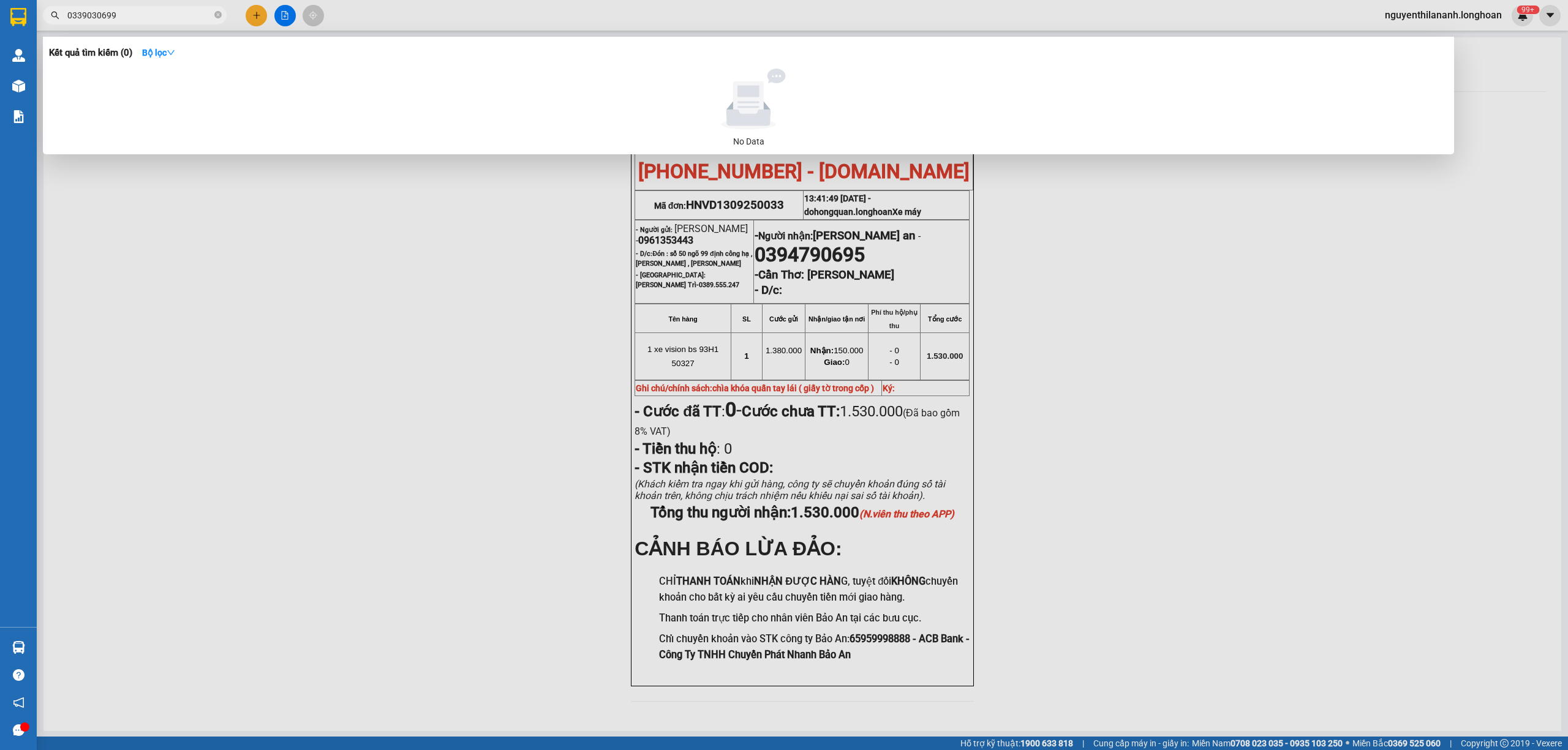
click at [124, 17] on input "0339030699" at bounding box center [139, 15] width 144 height 13
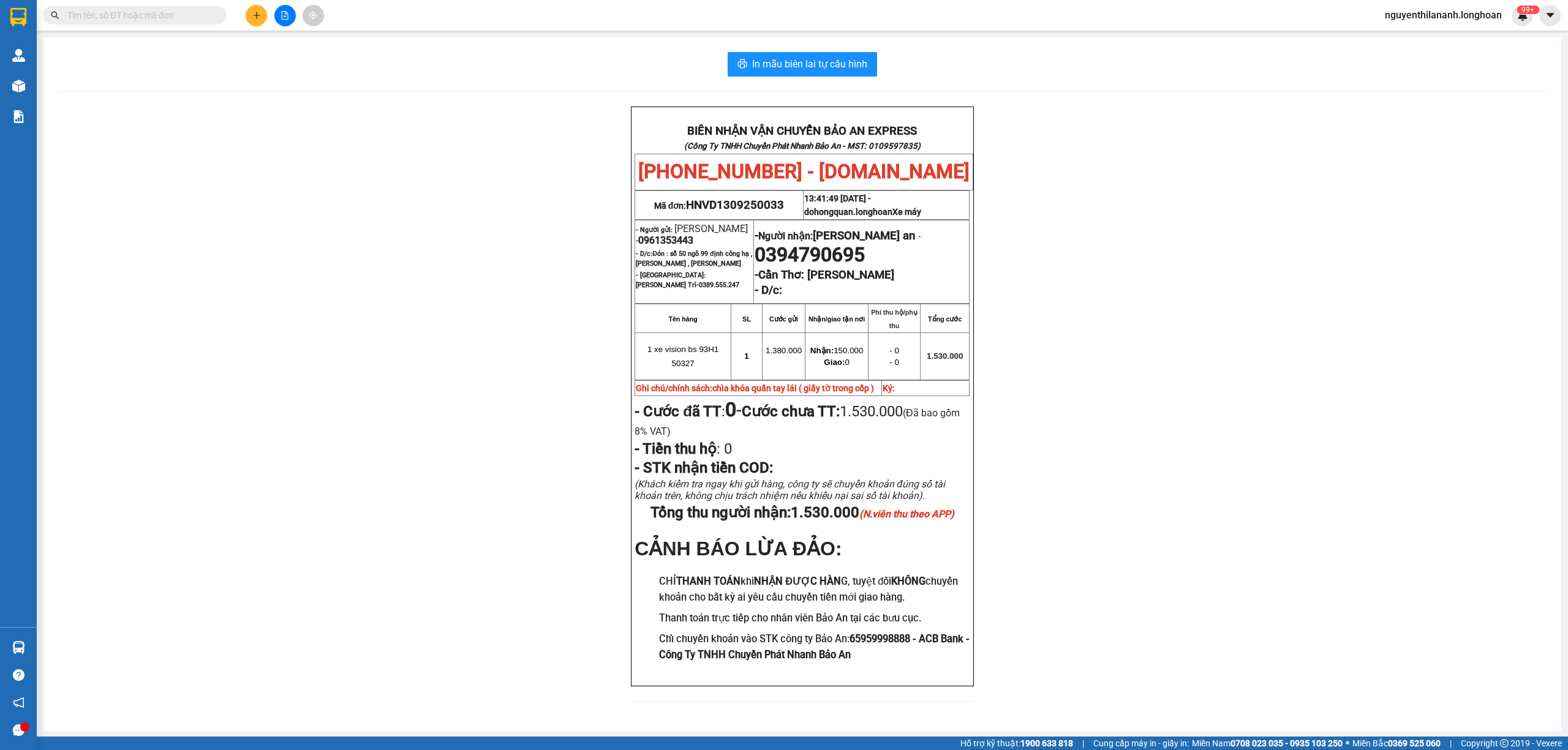
paste input "0339030969"
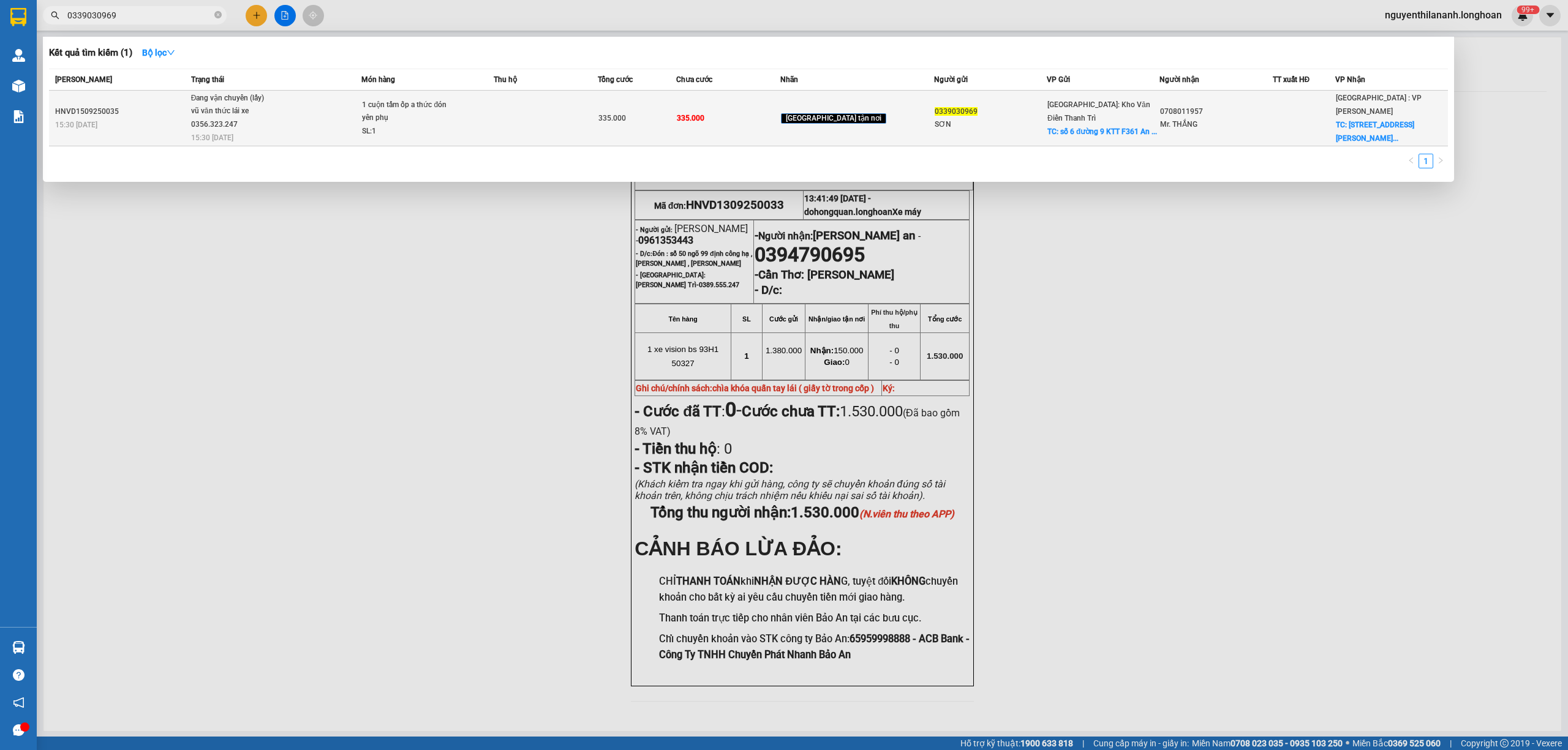
click at [137, 111] on div "HNVD1509250035" at bounding box center [121, 111] width 132 height 13
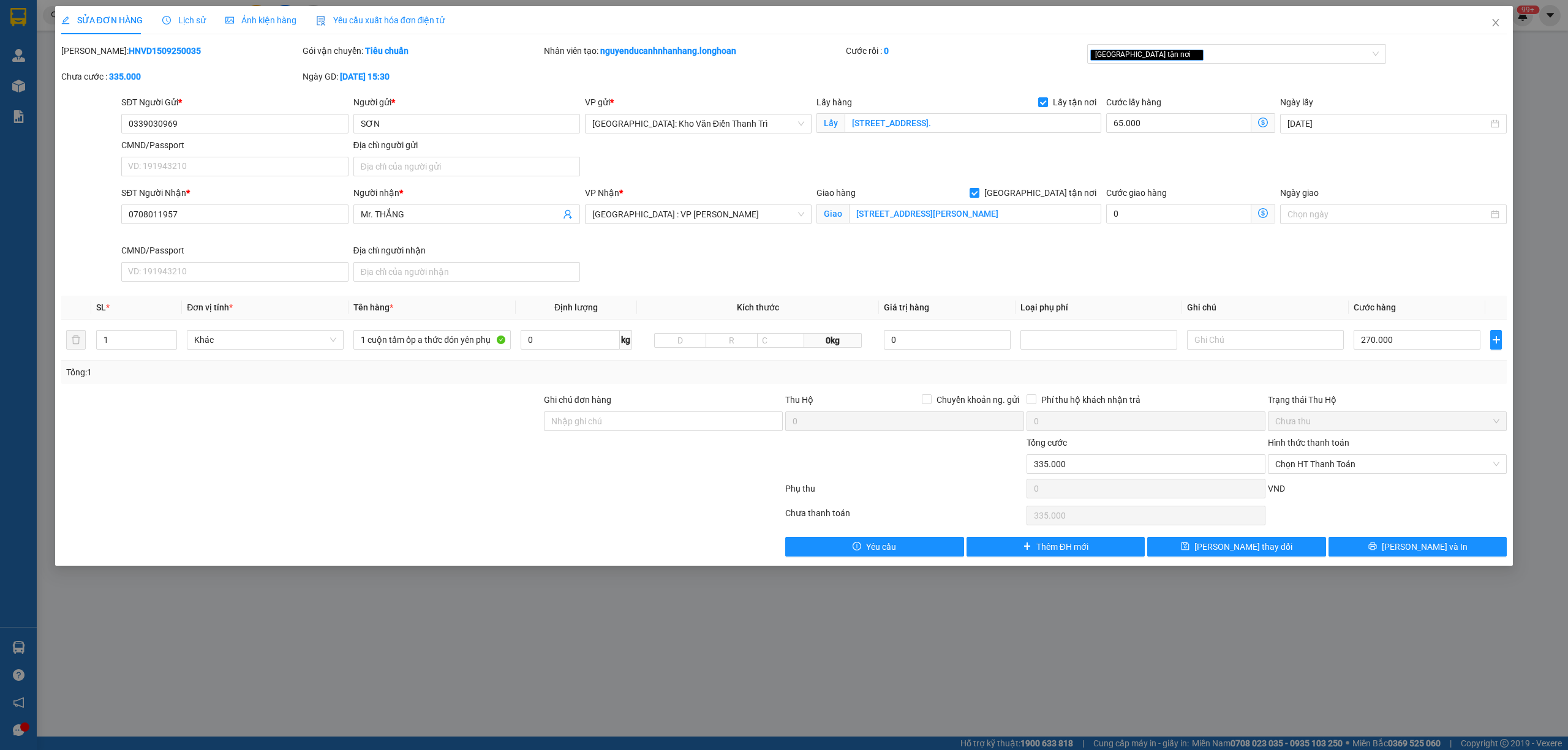
click at [188, 13] on div "Lịch sử" at bounding box center [184, 20] width 43 height 13
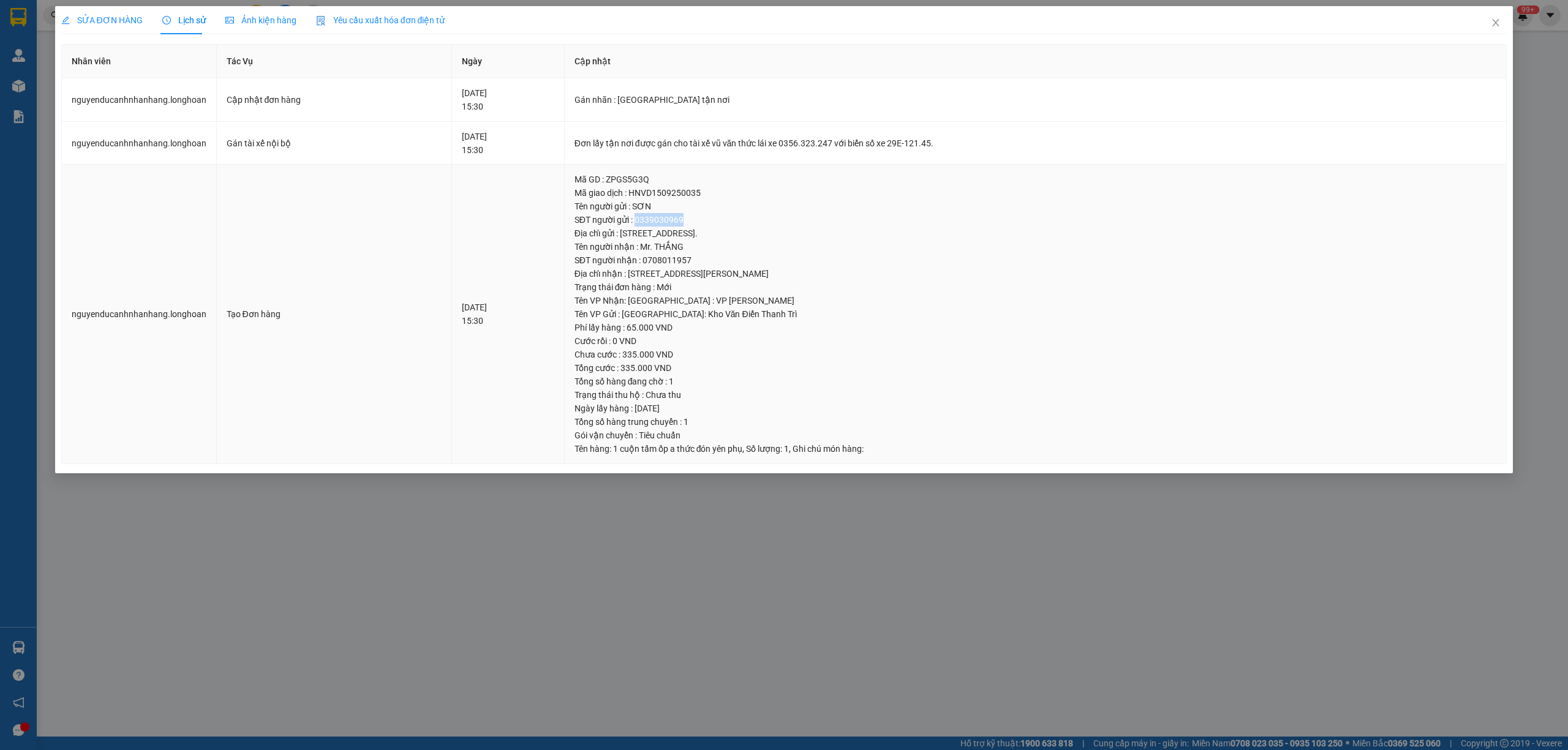
drag, startPoint x: 716, startPoint y: 222, endPoint x: 667, endPoint y: 225, distance: 49.1
click at [667, 225] on div "SĐT người gửi : 0339030969" at bounding box center [1036, 219] width 923 height 13
drag, startPoint x: 1503, startPoint y: 21, endPoint x: 1488, endPoint y: 30, distance: 17.5
click at [1502, 22] on span "Close" at bounding box center [1495, 23] width 34 height 34
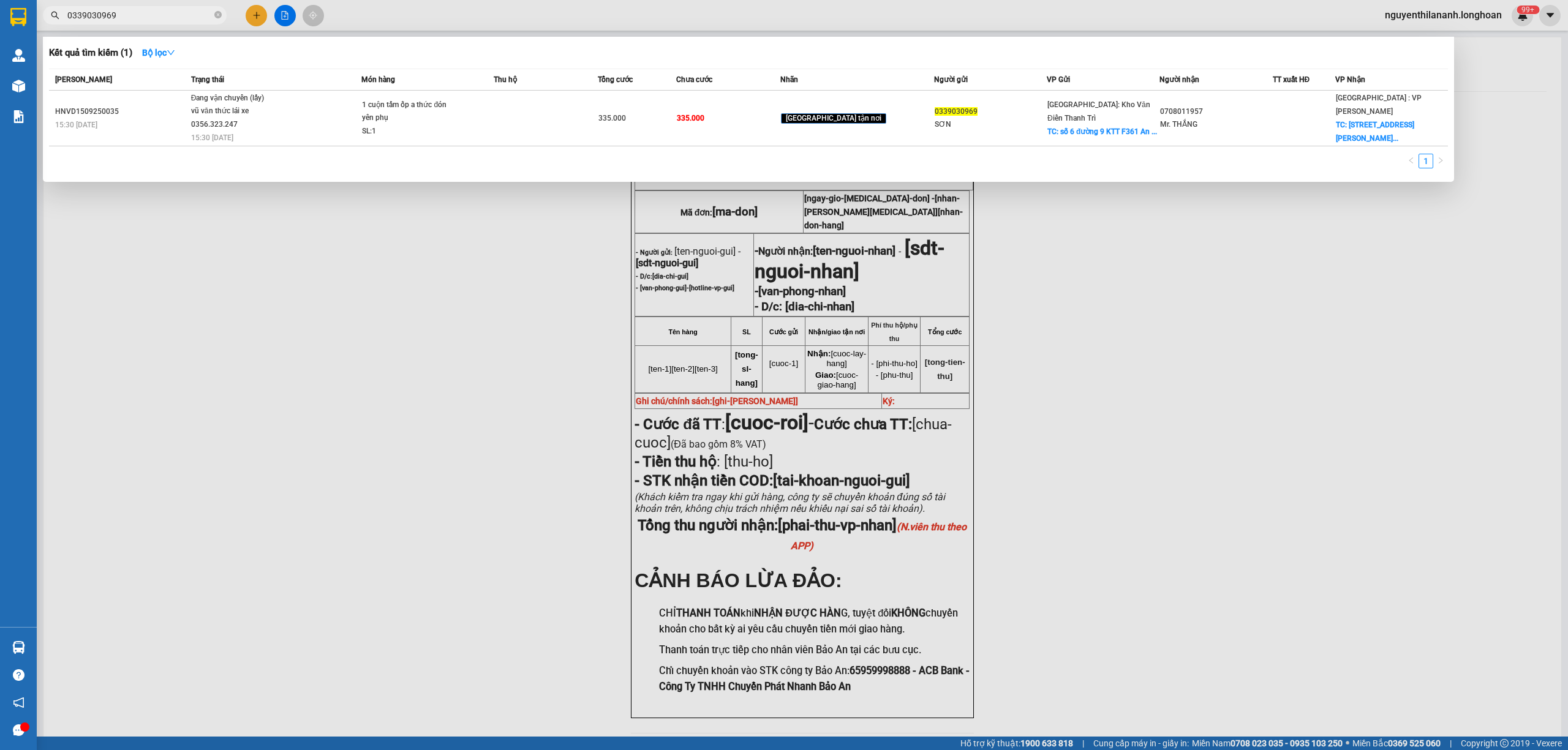
click at [191, 17] on input "0339030969" at bounding box center [139, 15] width 144 height 13
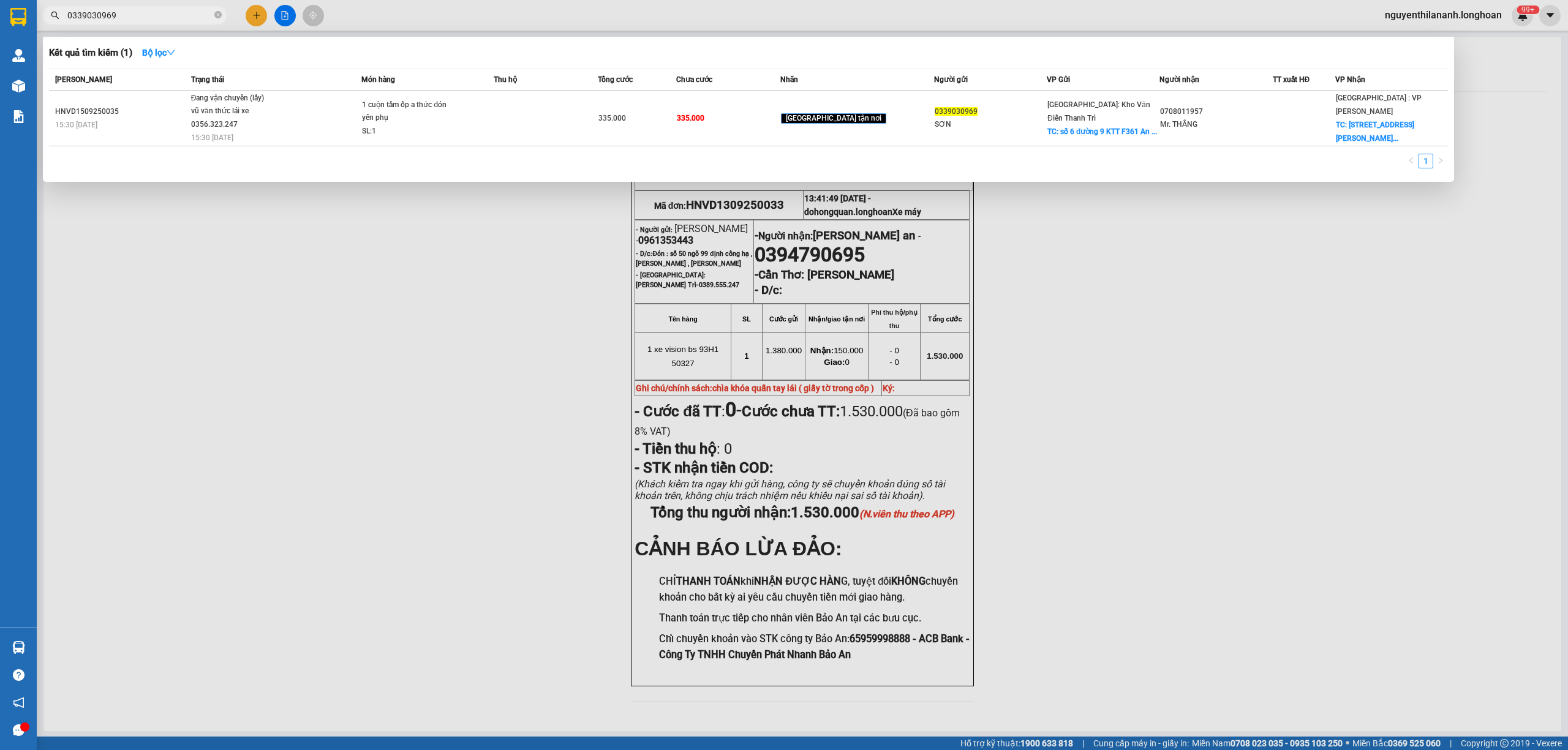
click at [191, 17] on input "0339030969" at bounding box center [139, 15] width 144 height 13
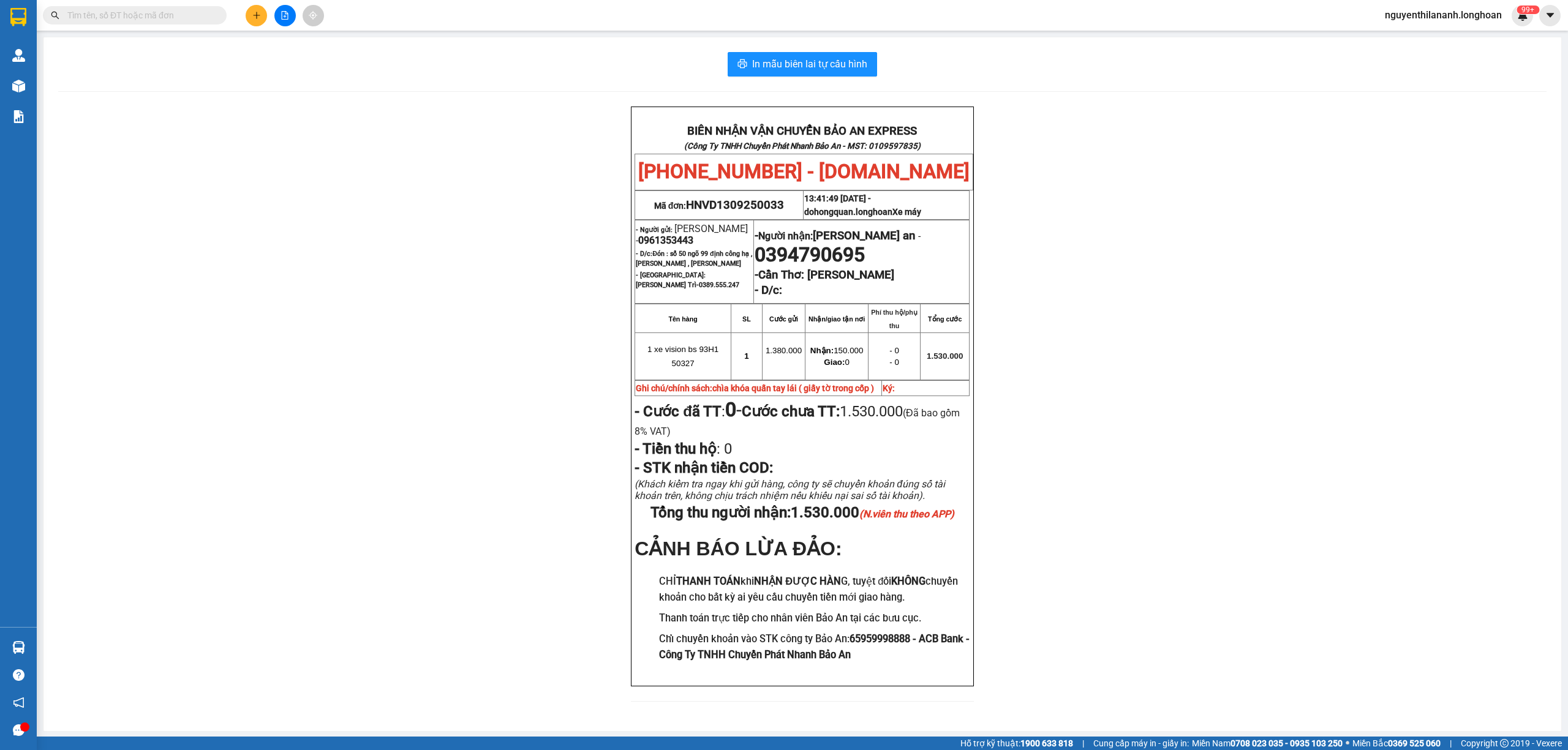
paste input "0931151418"
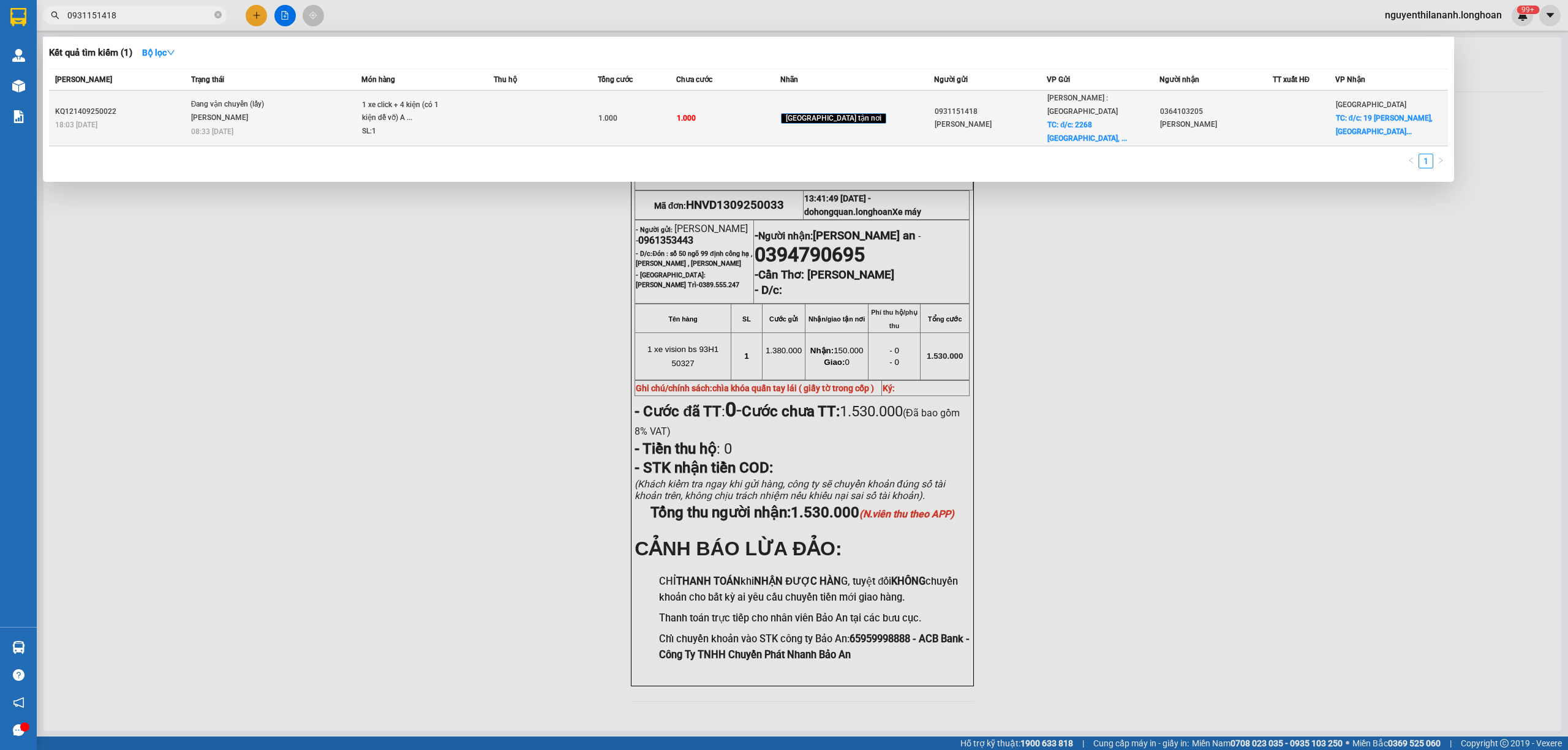
click at [165, 109] on div "KQ121409250022" at bounding box center [121, 111] width 132 height 13
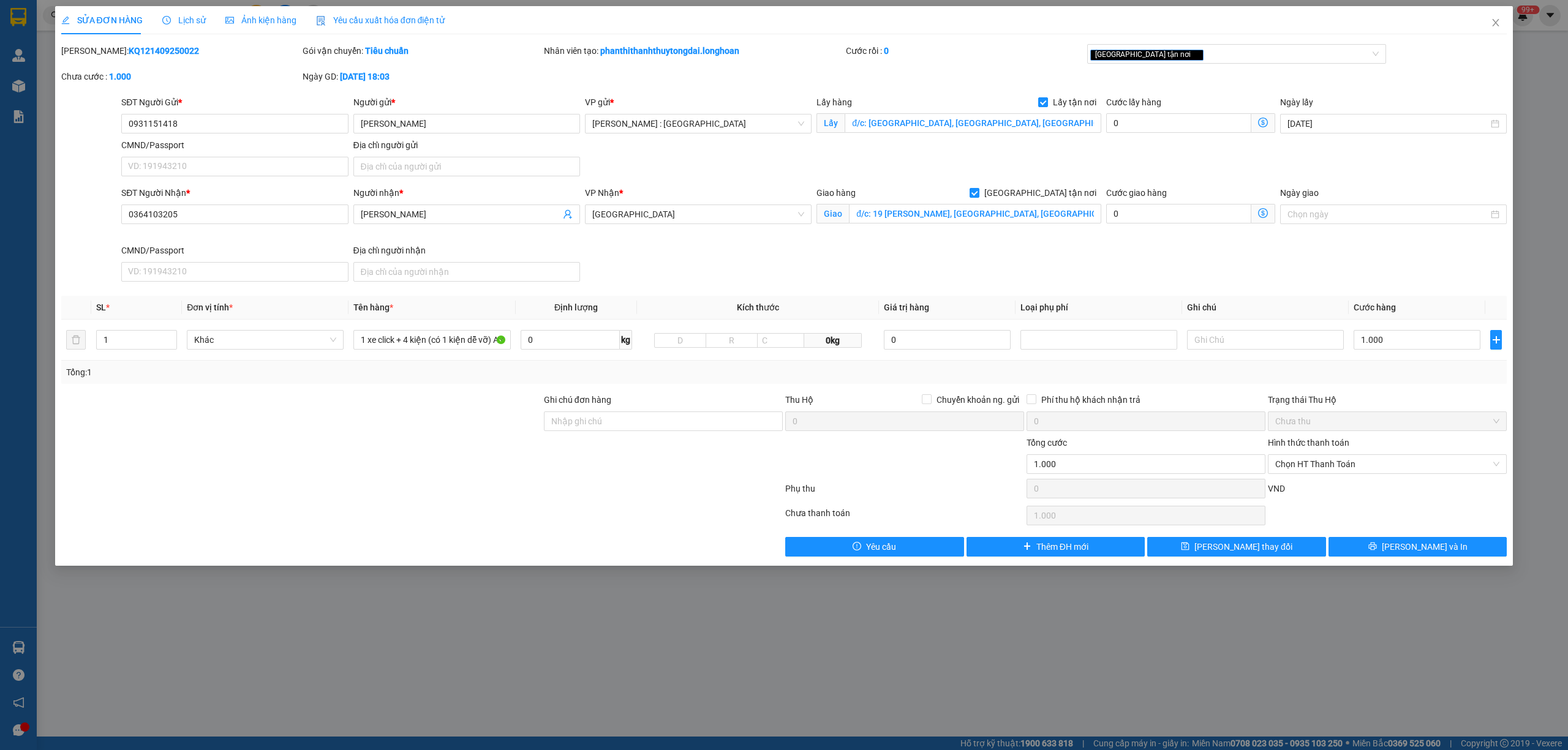
click at [175, 23] on span "Lịch sử" at bounding box center [184, 20] width 43 height 10
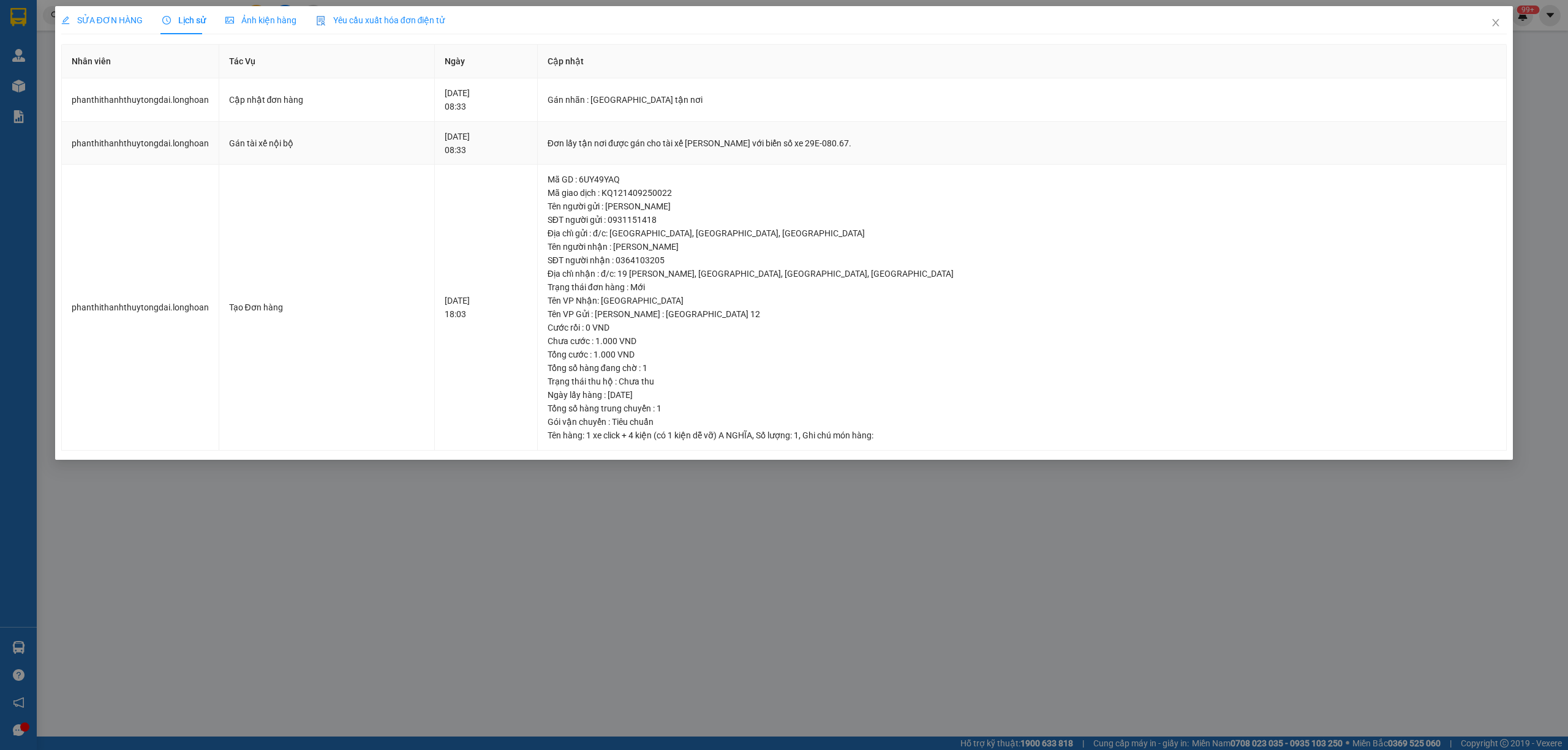
drag, startPoint x: 931, startPoint y: 145, endPoint x: 738, endPoint y: 139, distance: 193.1
click at [738, 139] on div "Đơn lấy tận nơi được gán cho tài xế Nguyễn Văn Nghĩa với biển số xe 29E-080.67." at bounding box center [1022, 143] width 949 height 13
click at [1492, 24] on icon "close" at bounding box center [1495, 22] width 10 height 10
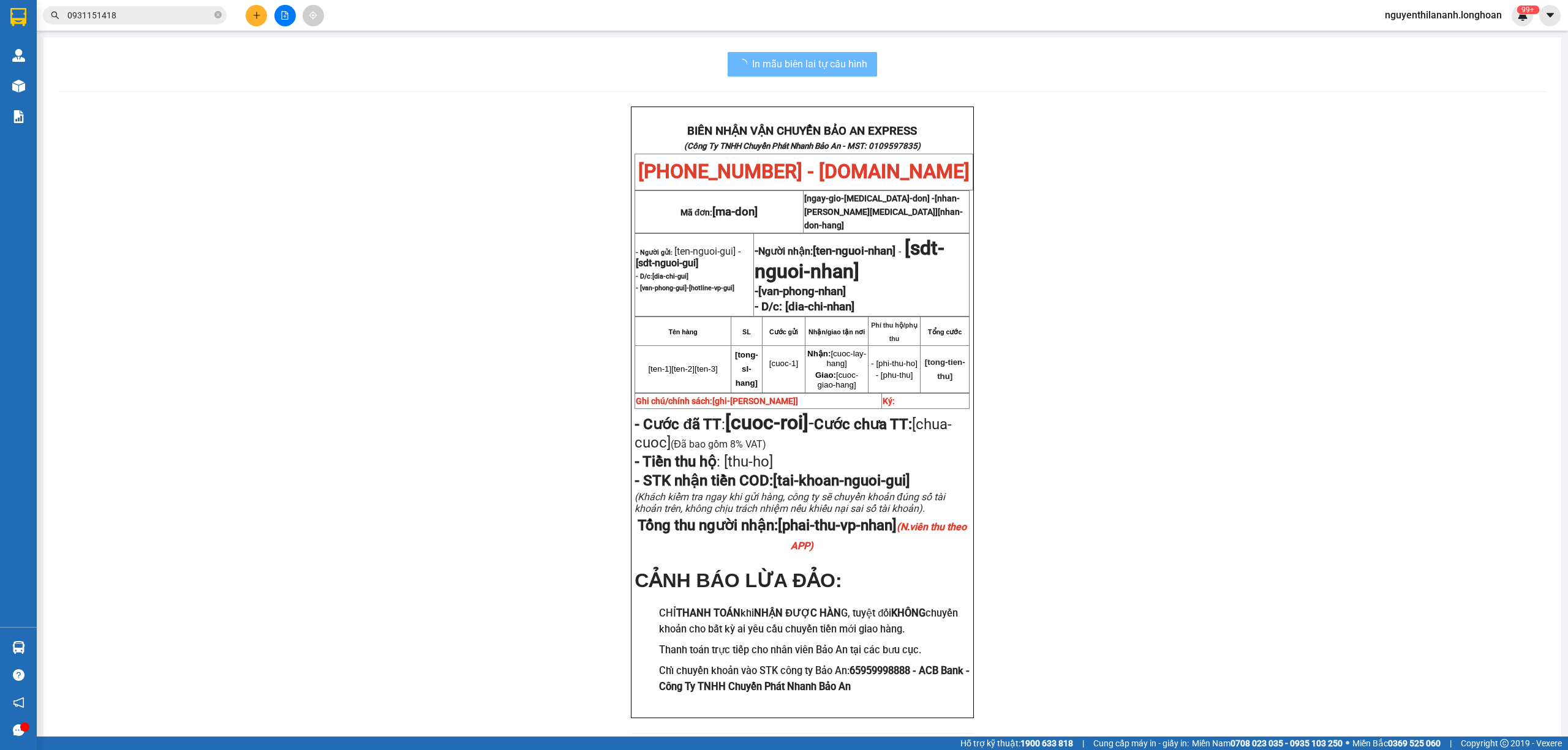
click at [163, 18] on input "0931151418" at bounding box center [139, 15] width 144 height 13
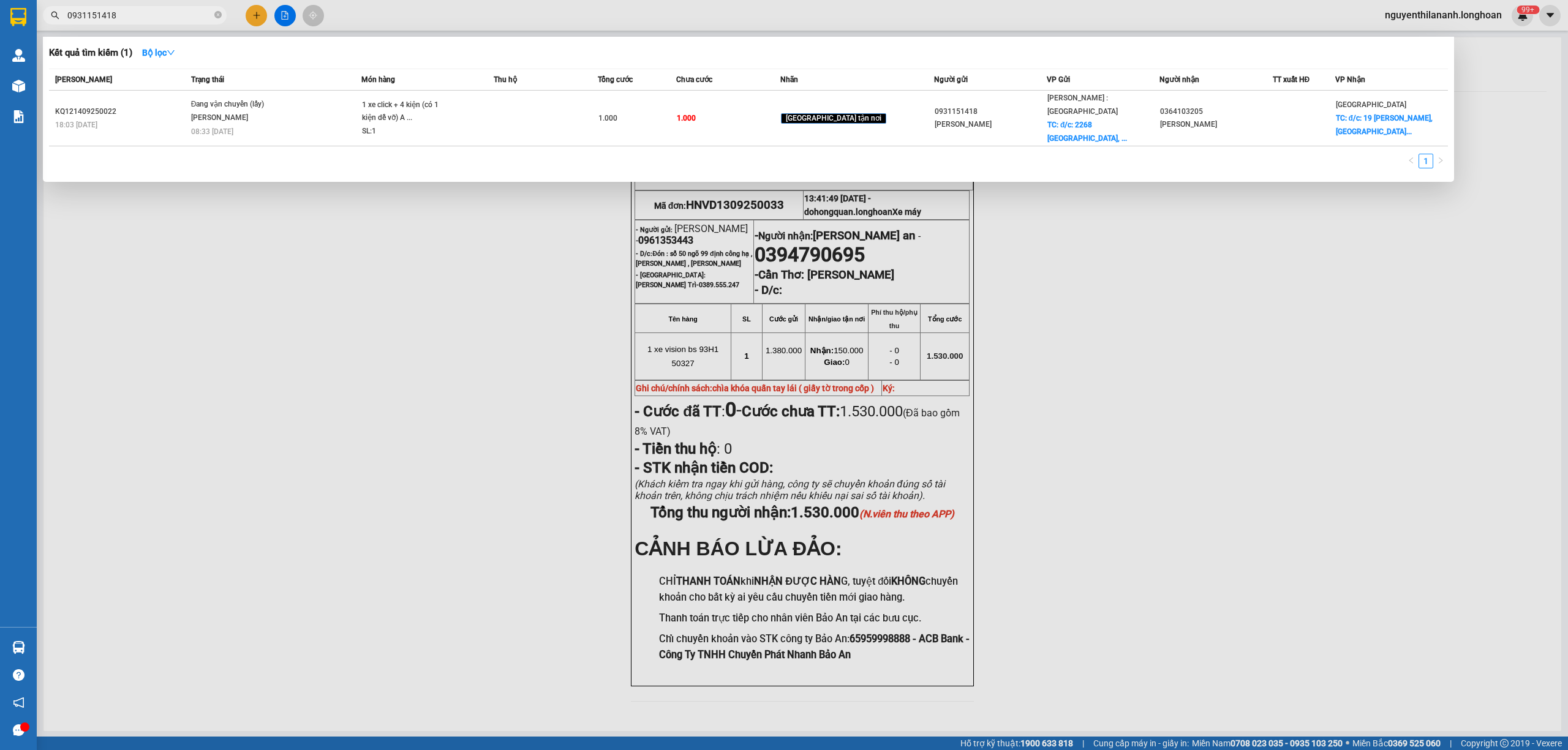
click at [164, 17] on input "0931151418" at bounding box center [139, 15] width 144 height 13
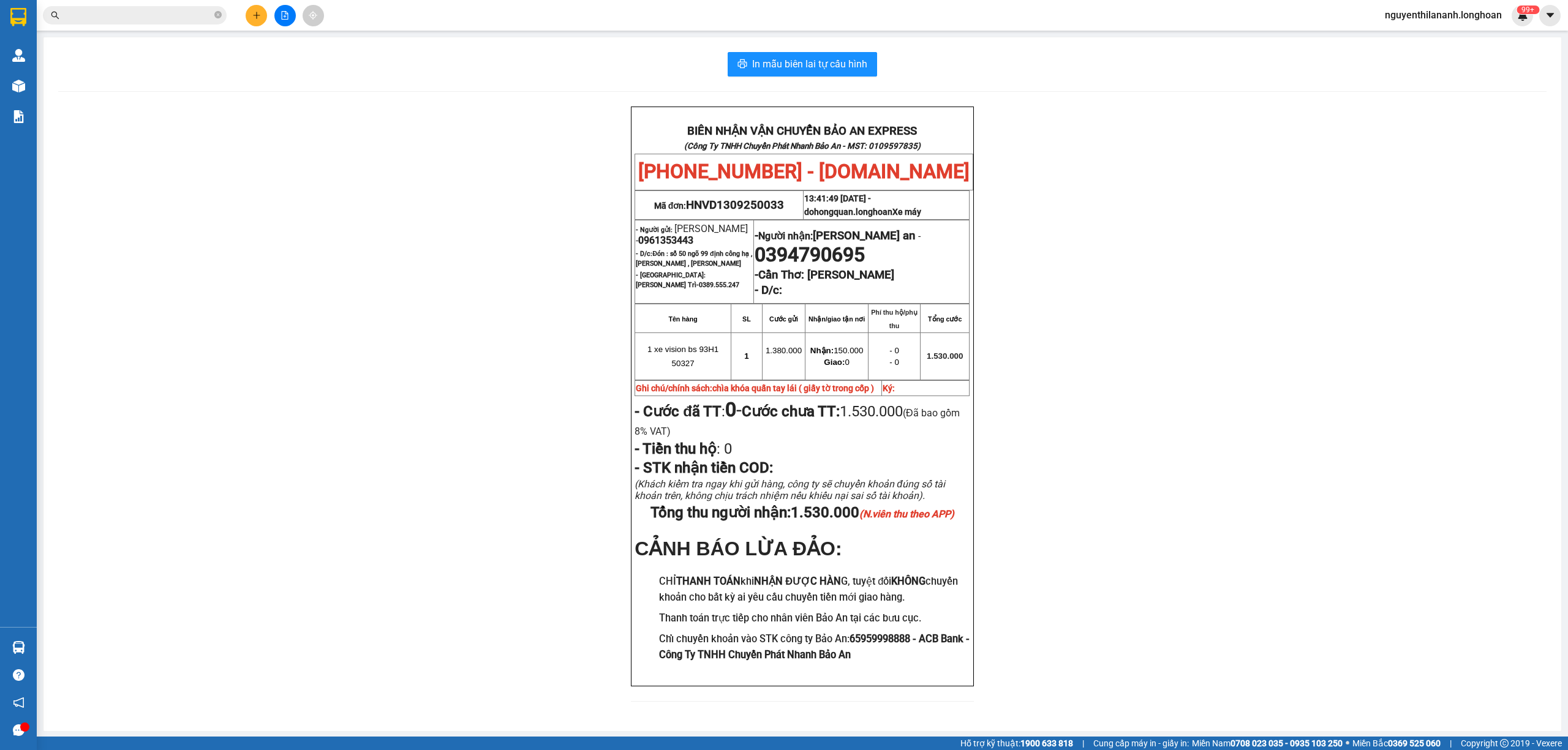
paste input "0384328103"
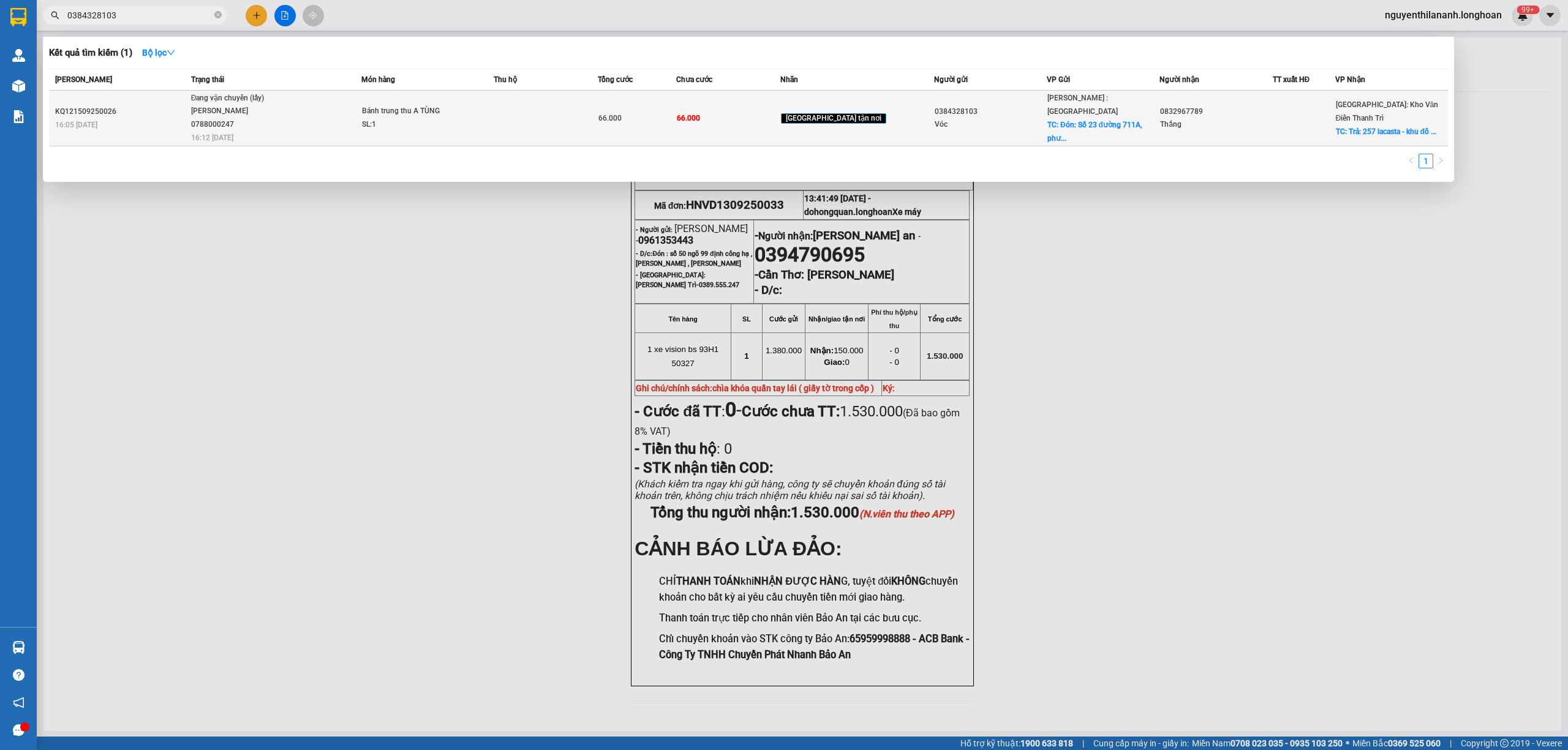
click at [158, 121] on div "16:05 - 15/09" at bounding box center [121, 125] width 132 height 13
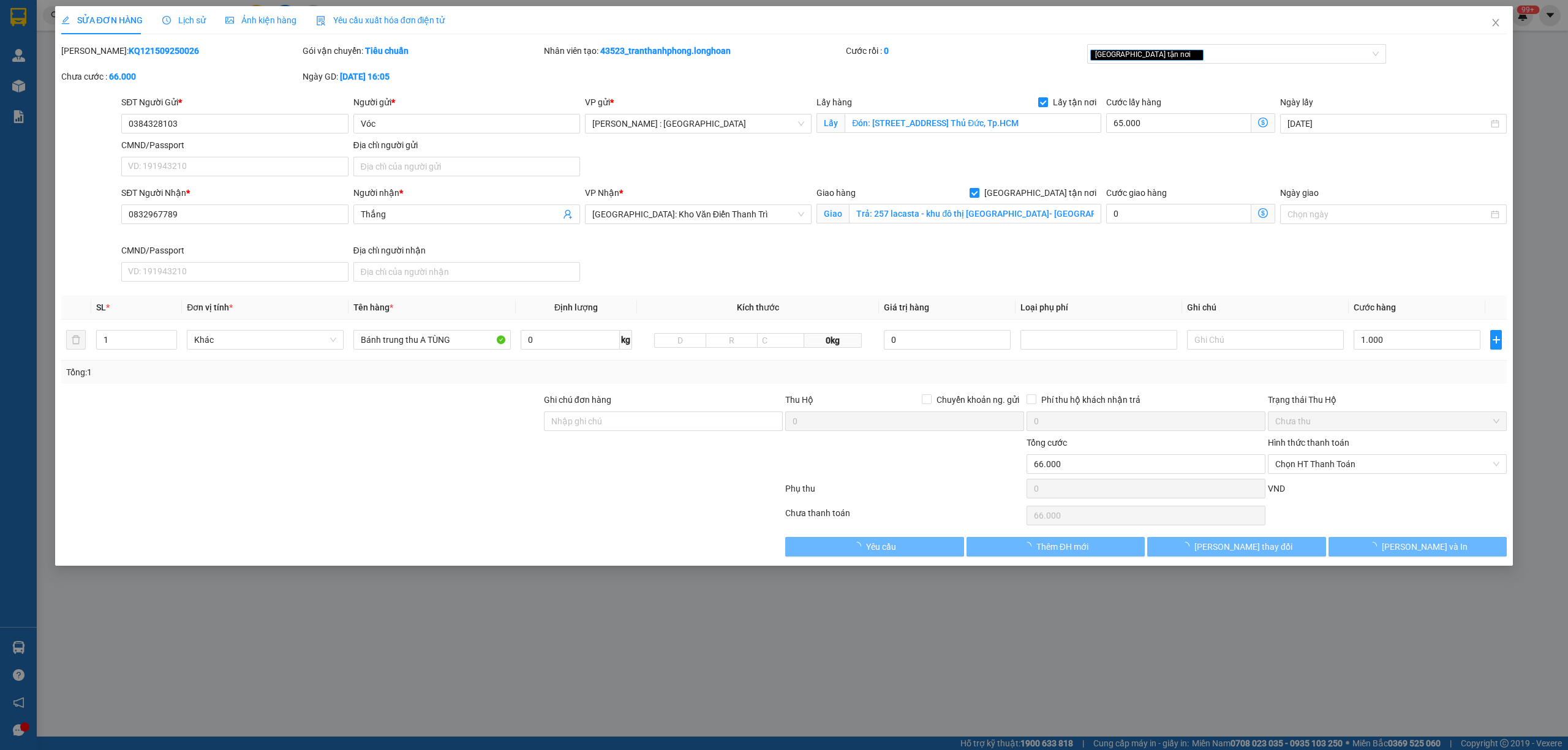
click at [164, 17] on icon "clock-circle" at bounding box center [167, 20] width 8 height 8
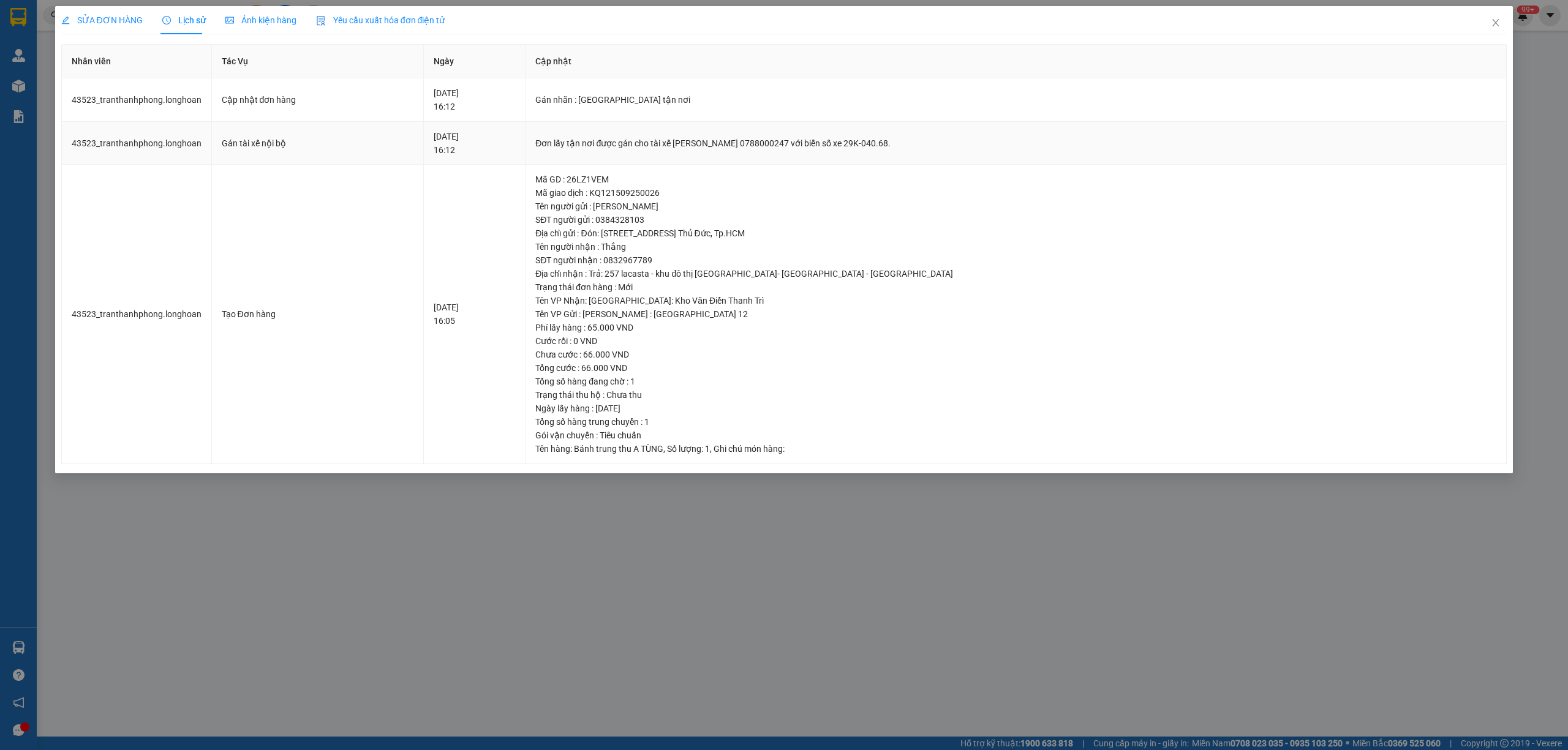
drag, startPoint x: 686, startPoint y: 146, endPoint x: 970, endPoint y: 146, distance: 284.0
click at [970, 146] on div "Đơn lấy tận nơi được gán cho tài xế NGUYỄN THIỆN THANH TÙNG 0788000247 với biển…" at bounding box center [1016, 143] width 961 height 13
drag, startPoint x: 1490, startPoint y: 22, endPoint x: 1485, endPoint y: 26, distance: 6.4
click at [1485, 26] on span "Close" at bounding box center [1495, 23] width 34 height 34
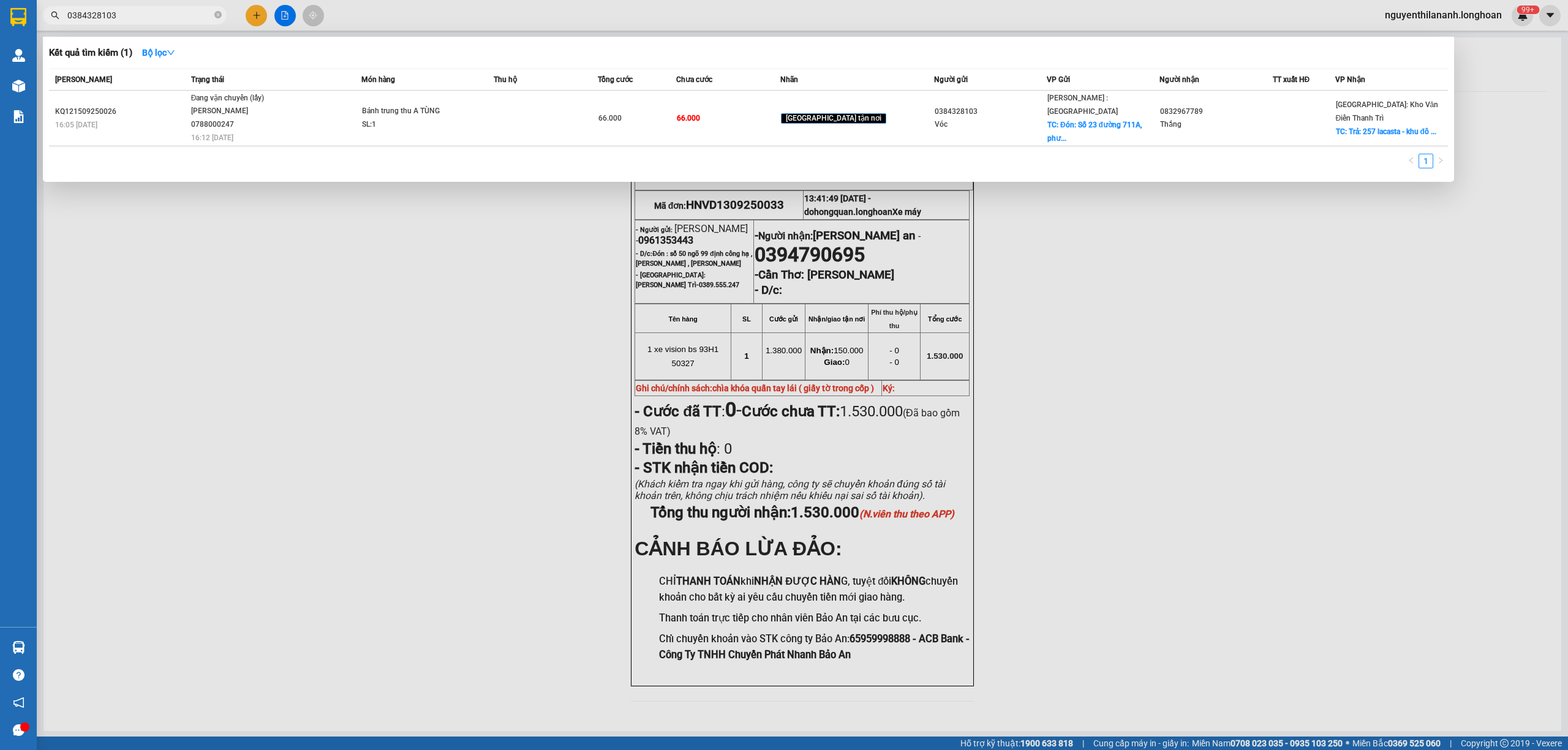
click at [181, 15] on input "0384328103" at bounding box center [139, 15] width 144 height 13
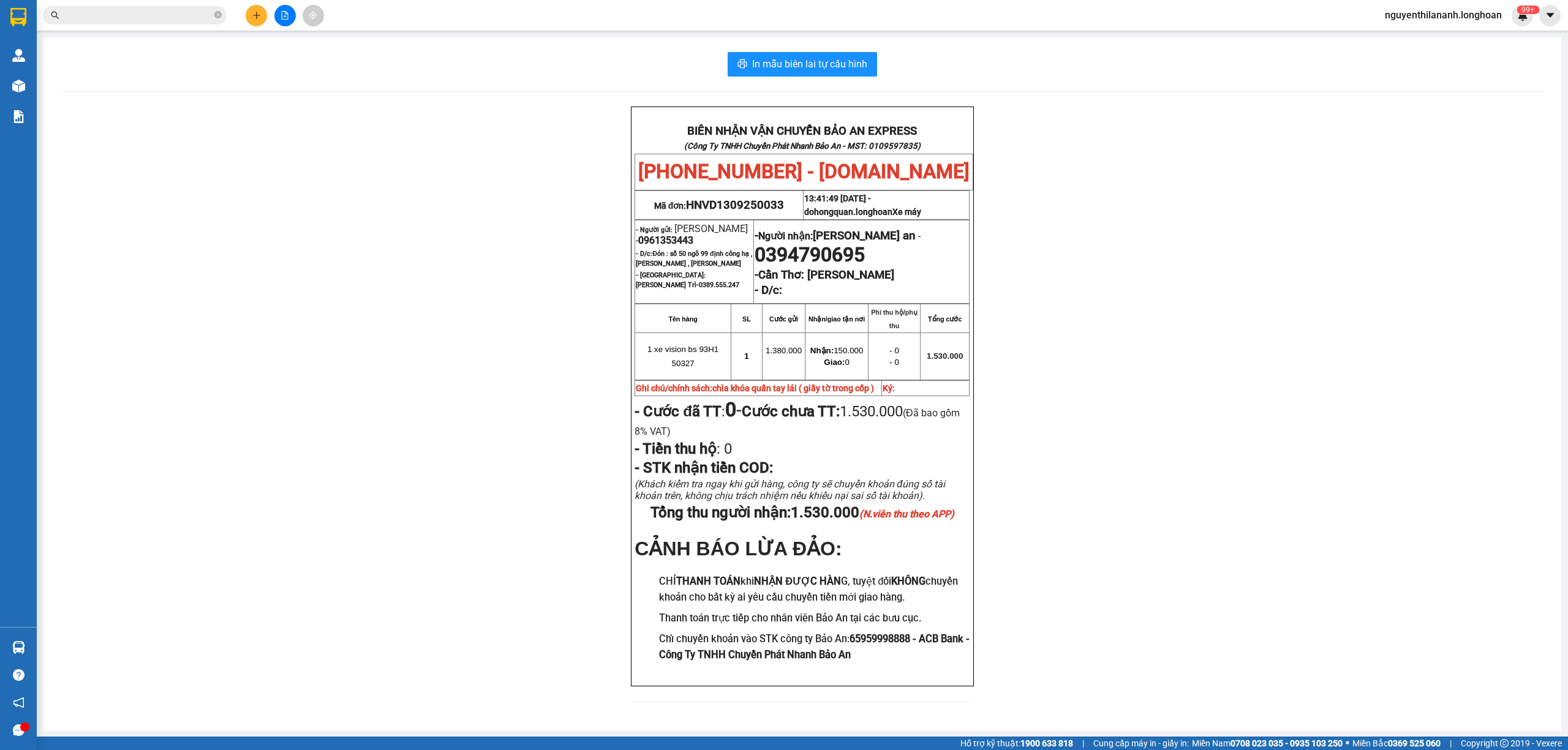
paste input "0935 237 570"
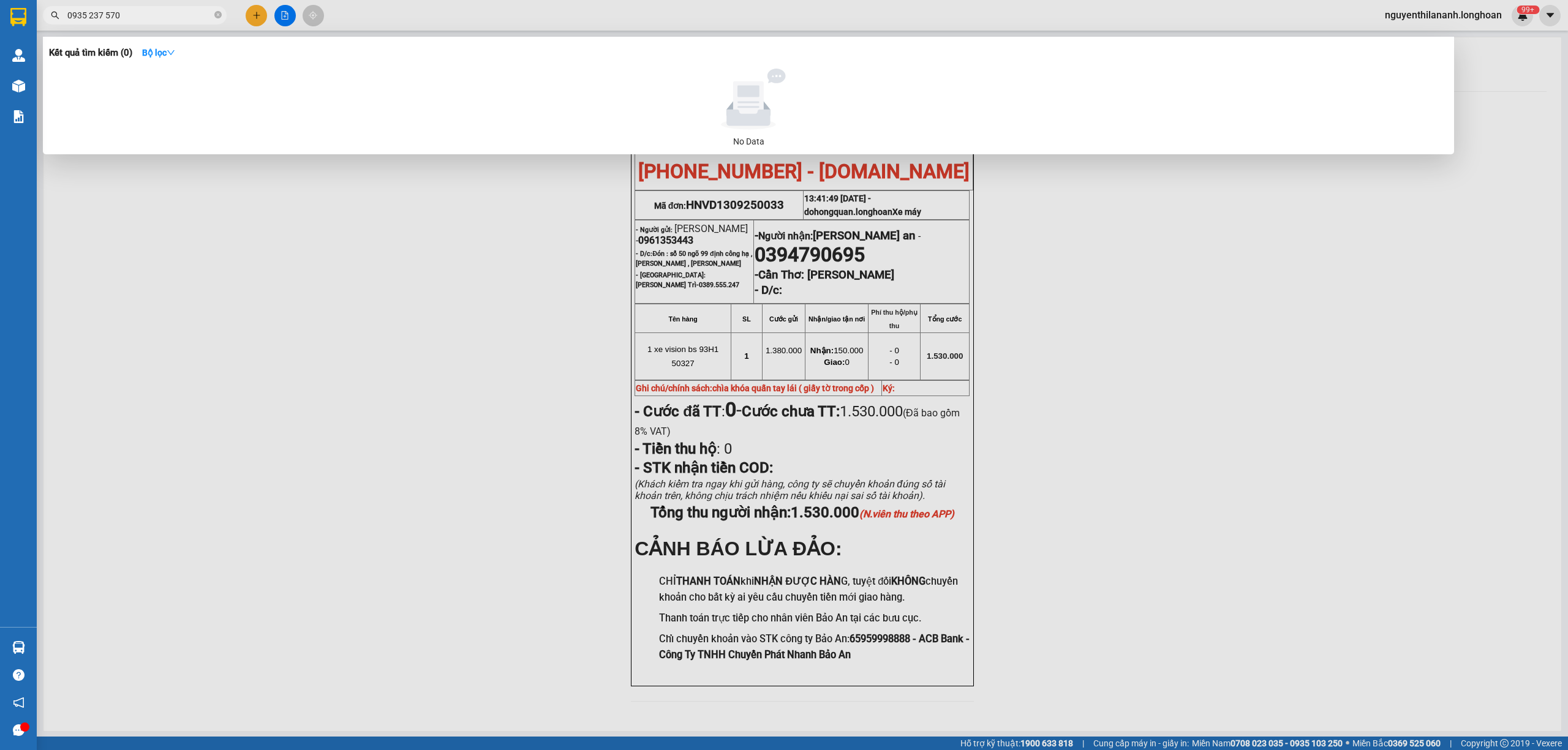
click at [109, 15] on input "0935 237 570" at bounding box center [139, 15] width 144 height 13
click at [94, 15] on input "0935 237570" at bounding box center [139, 15] width 144 height 13
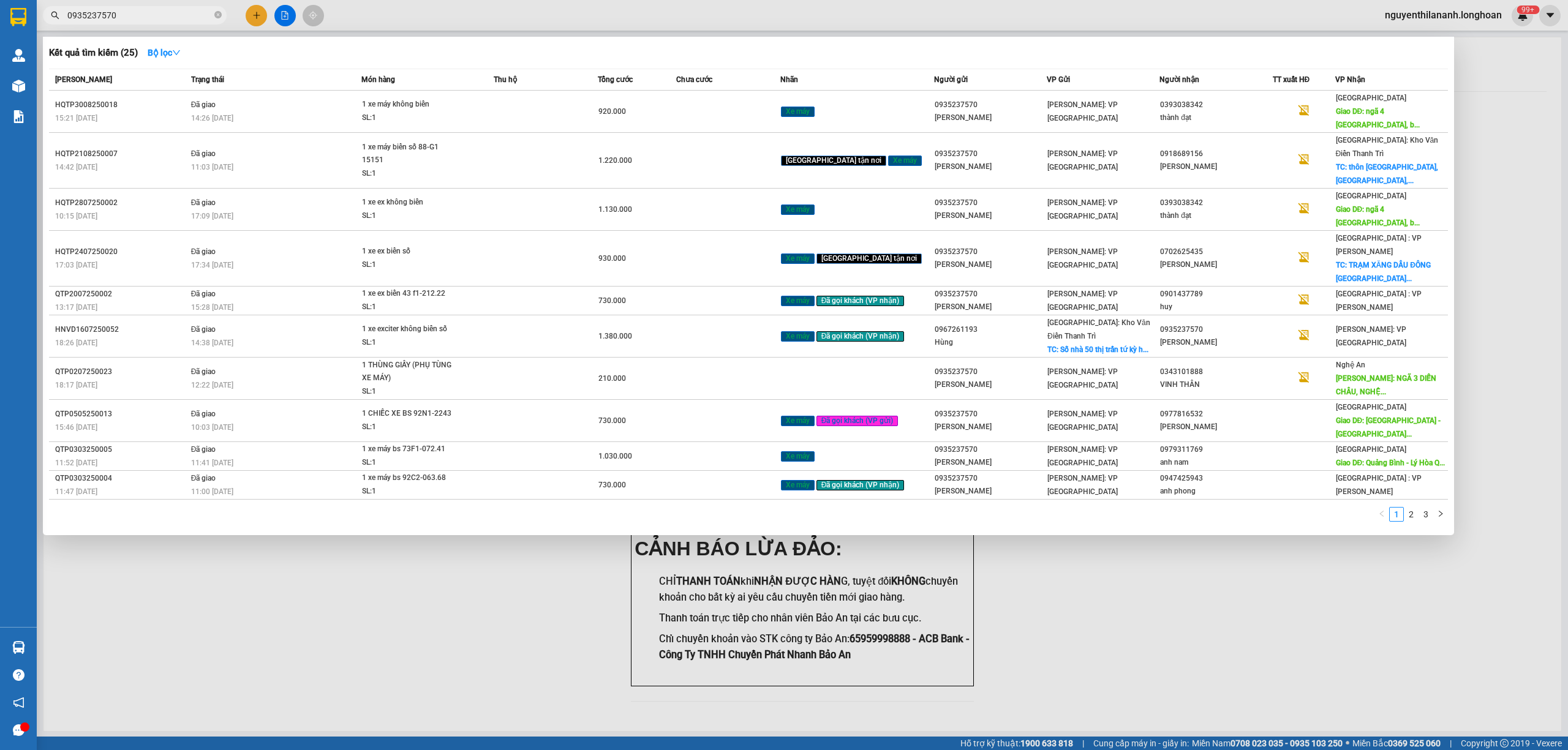
drag, startPoint x: 172, startPoint y: 13, endPoint x: 46, endPoint y: 23, distance: 126.4
click at [56, 21] on span "0935237570" at bounding box center [134, 15] width 183 height 18
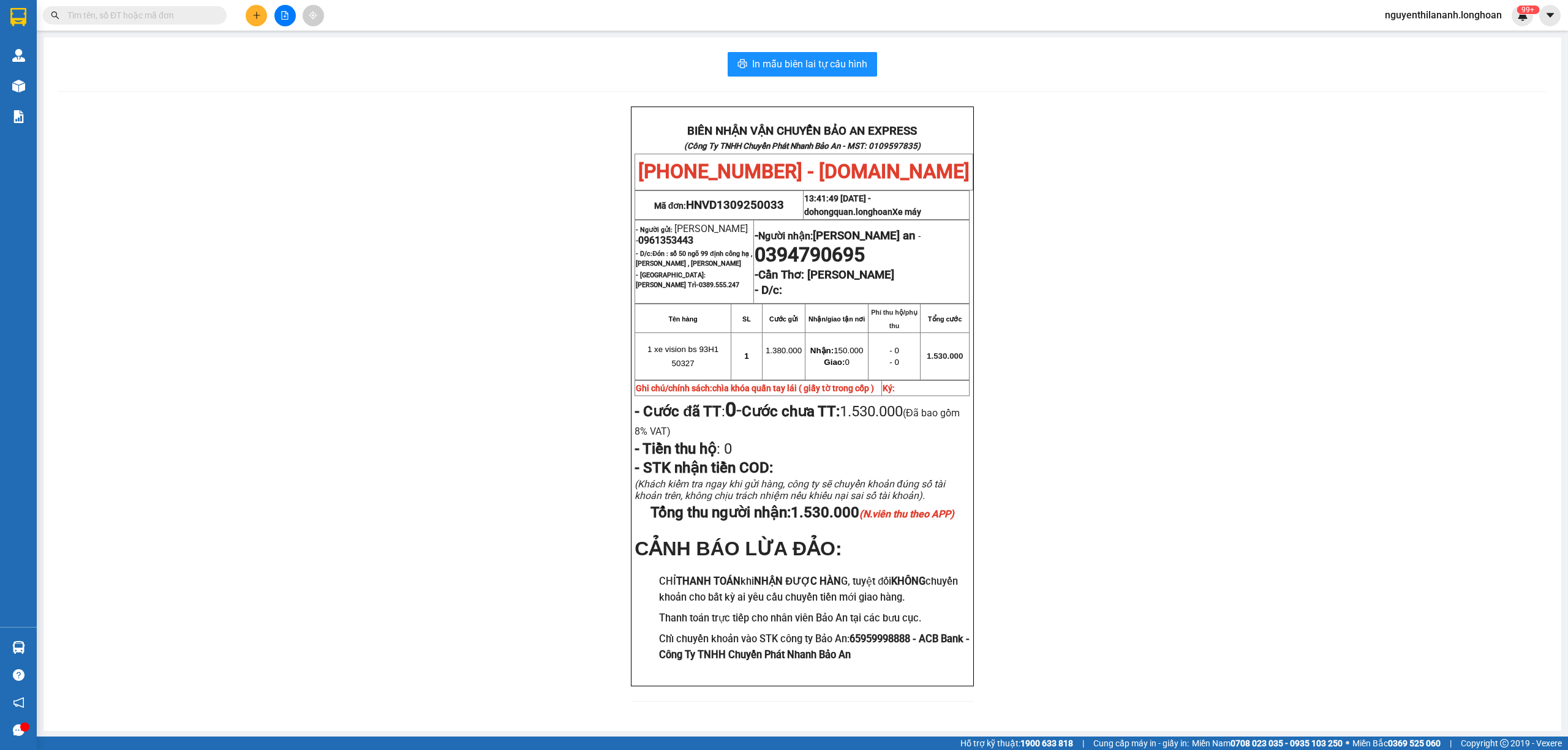
paste input "0947 425 943"
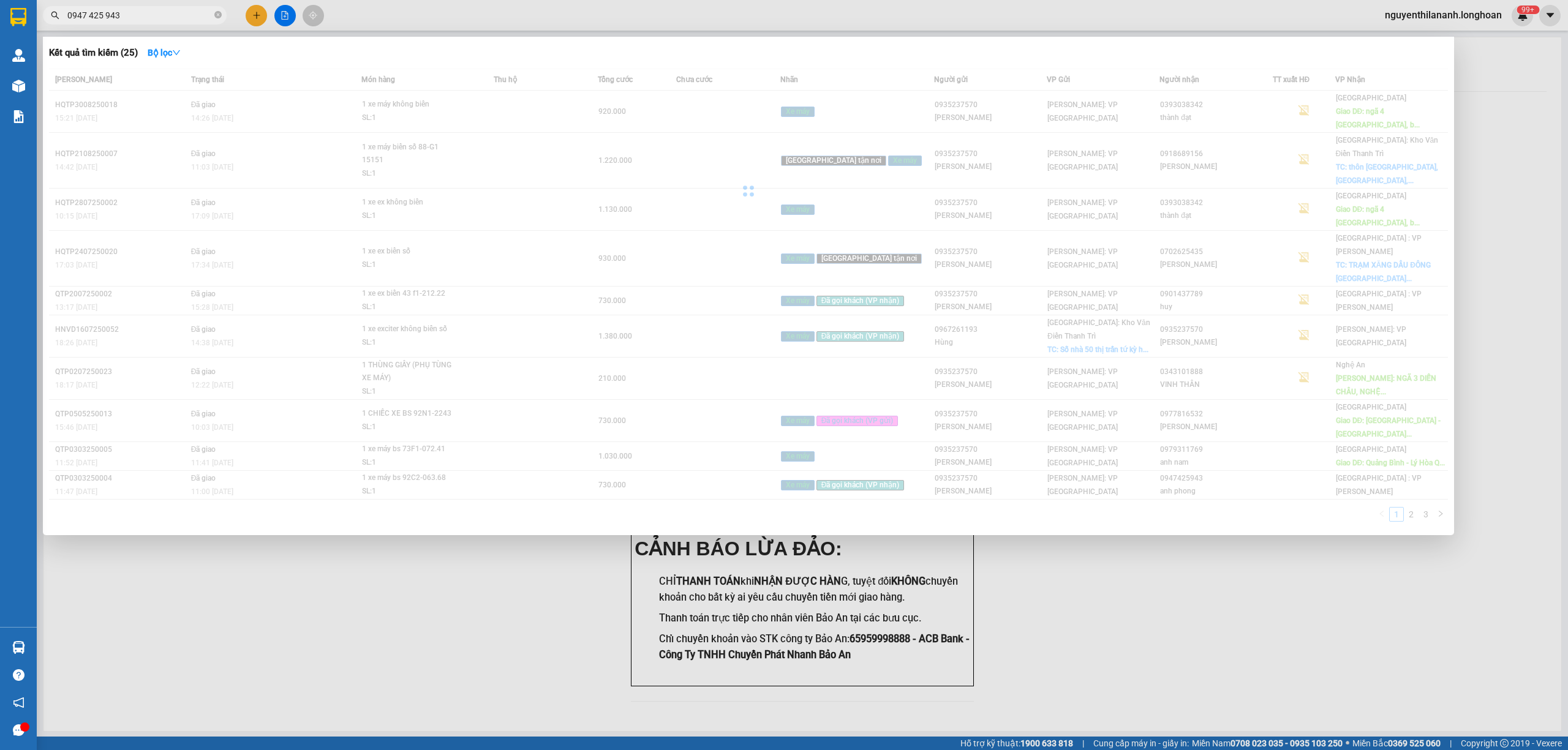
click at [90, 15] on input "0947 425 943" at bounding box center [139, 15] width 144 height 13
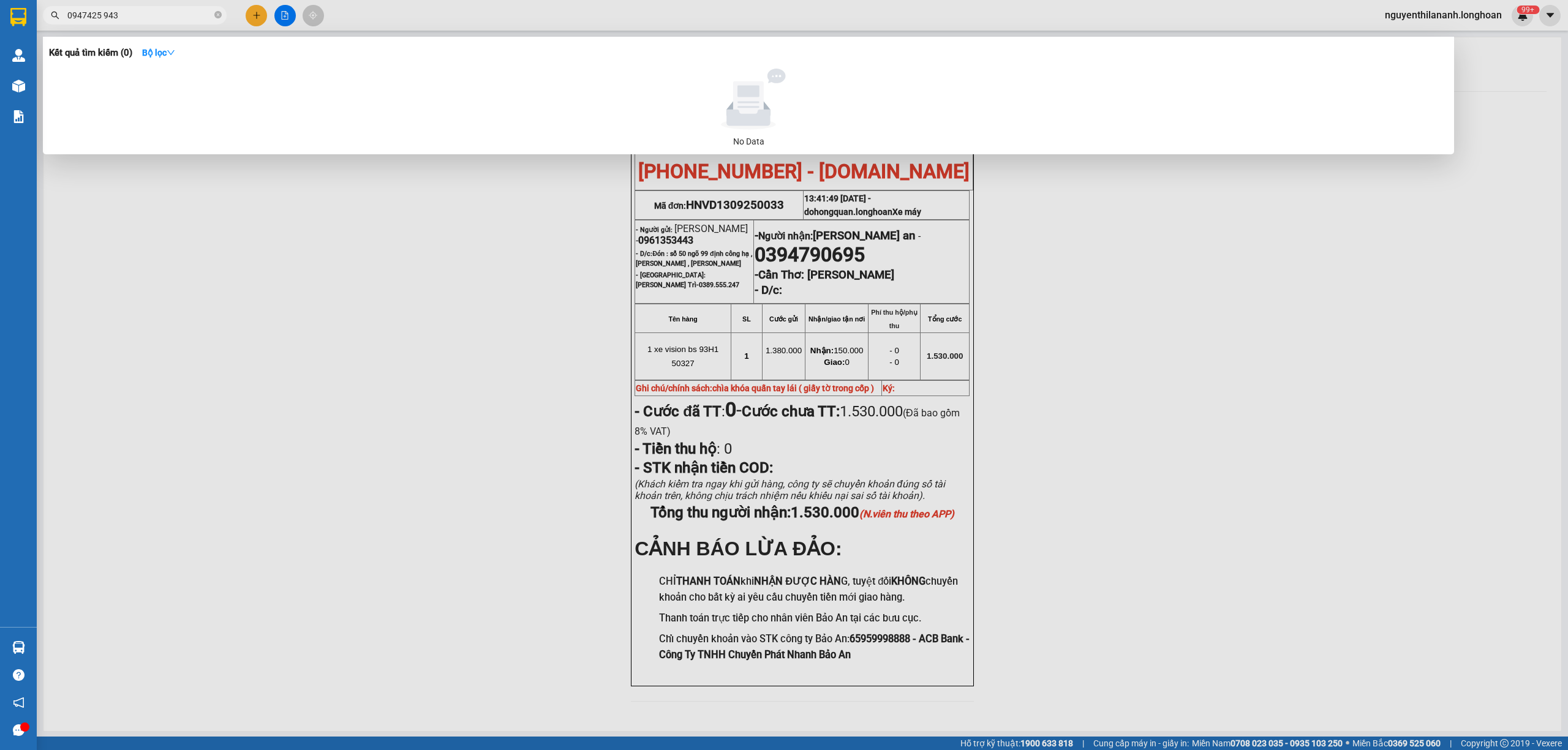
click at [102, 11] on input "0947425 943" at bounding box center [139, 15] width 144 height 13
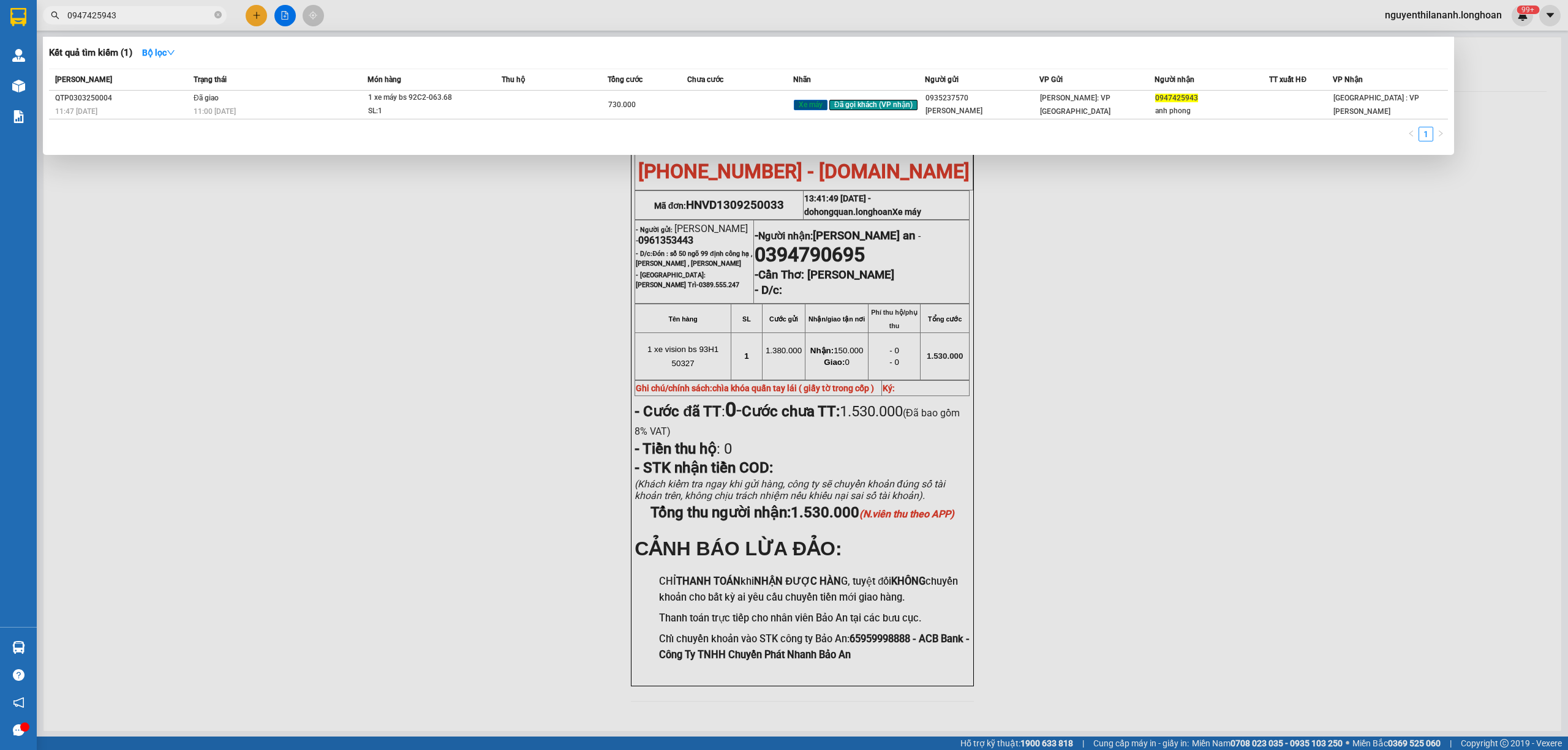
click at [202, 10] on input "0947425943" at bounding box center [139, 15] width 144 height 13
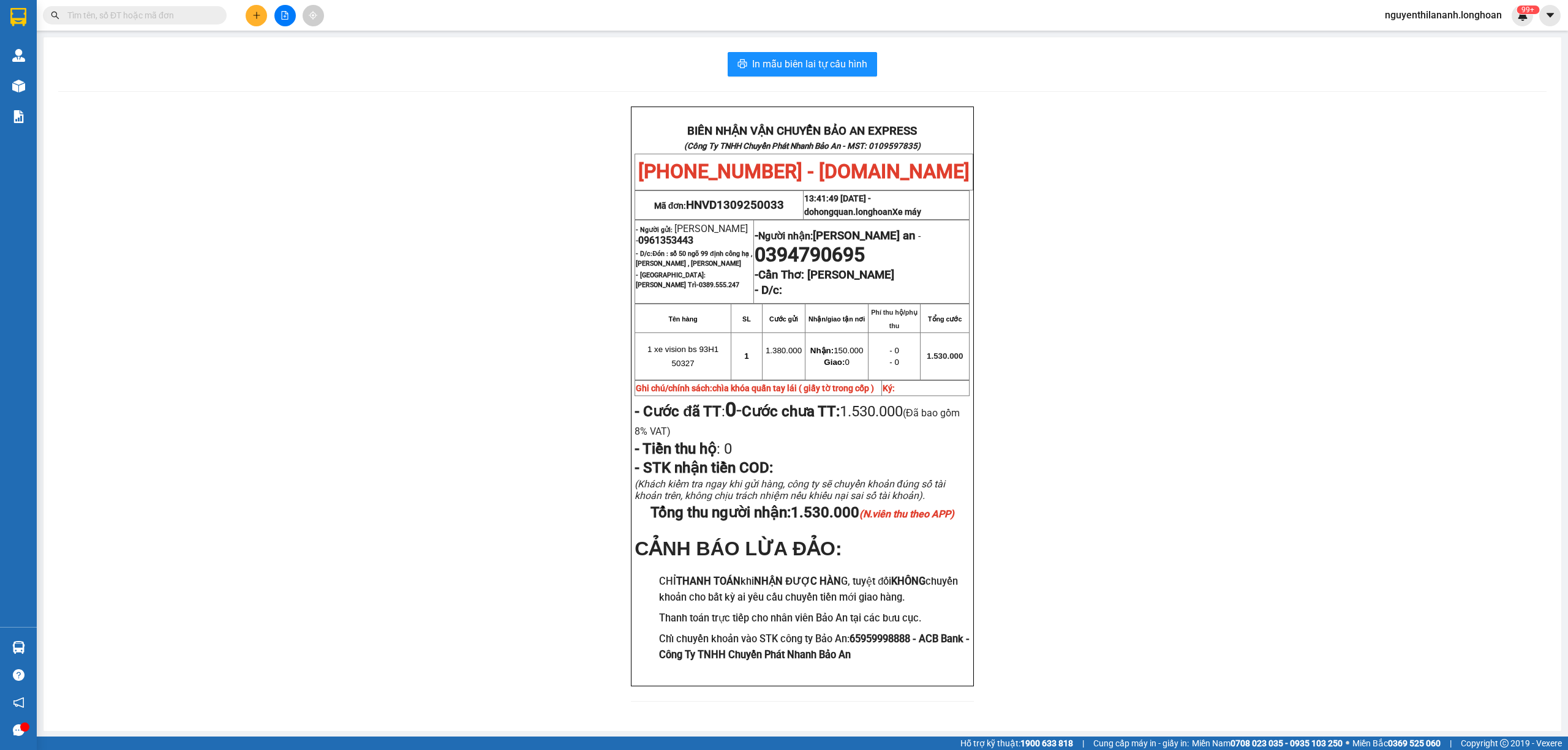
paste input "0935 237 570"
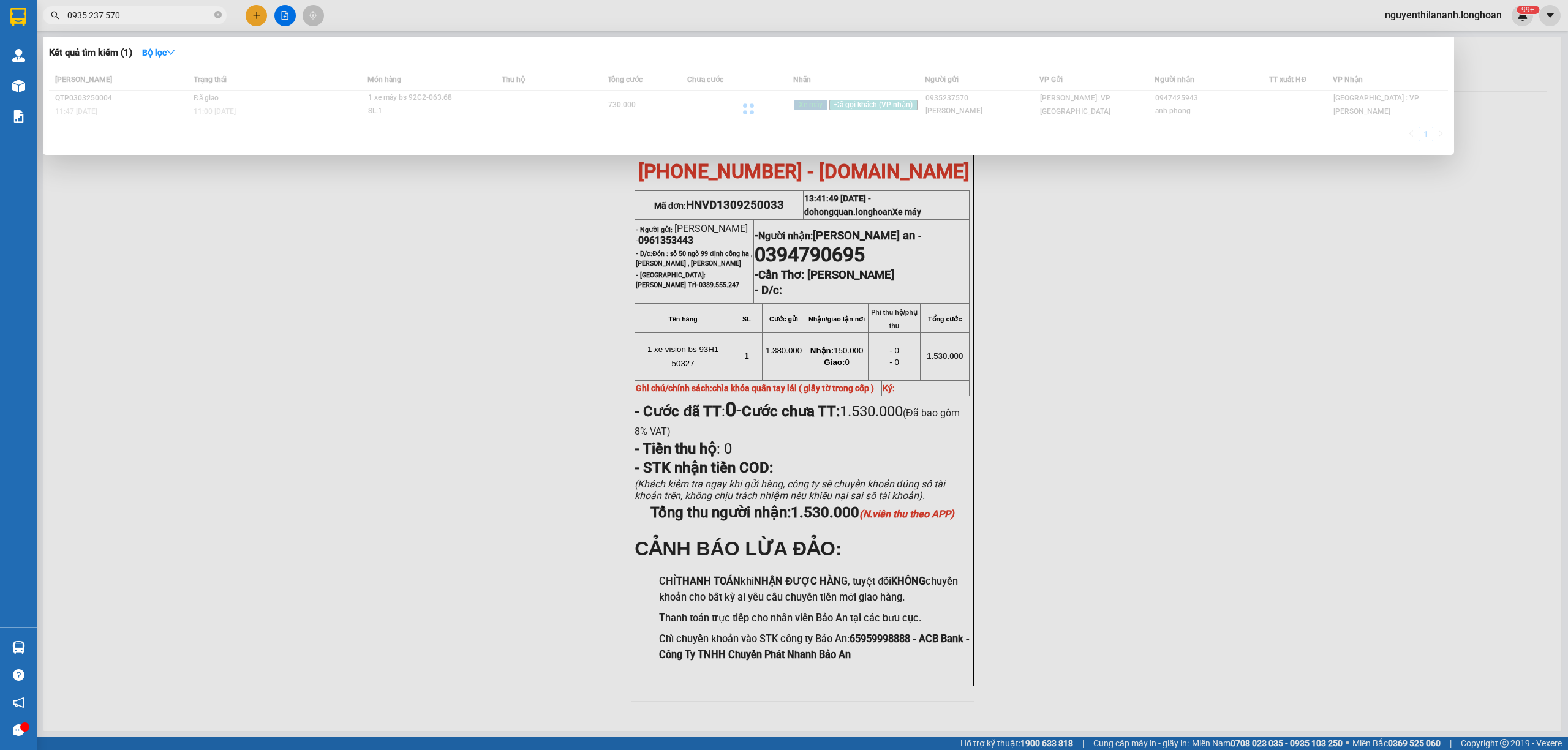
click at [105, 17] on input "0935 237 570" at bounding box center [139, 15] width 144 height 13
click at [88, 11] on input "0935 237570" at bounding box center [139, 15] width 144 height 13
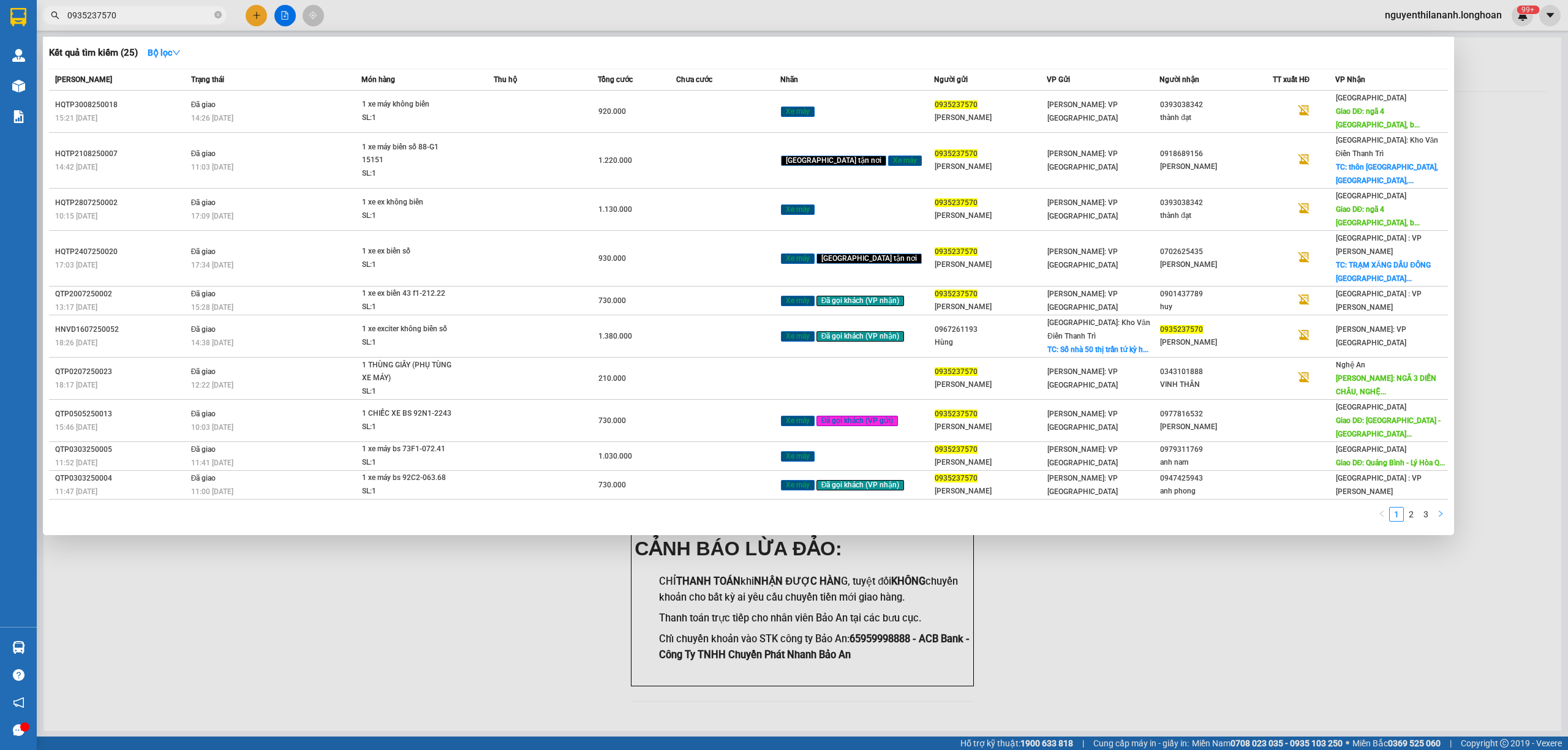
click at [1438, 510] on icon "right" at bounding box center [1440, 514] width 7 height 7
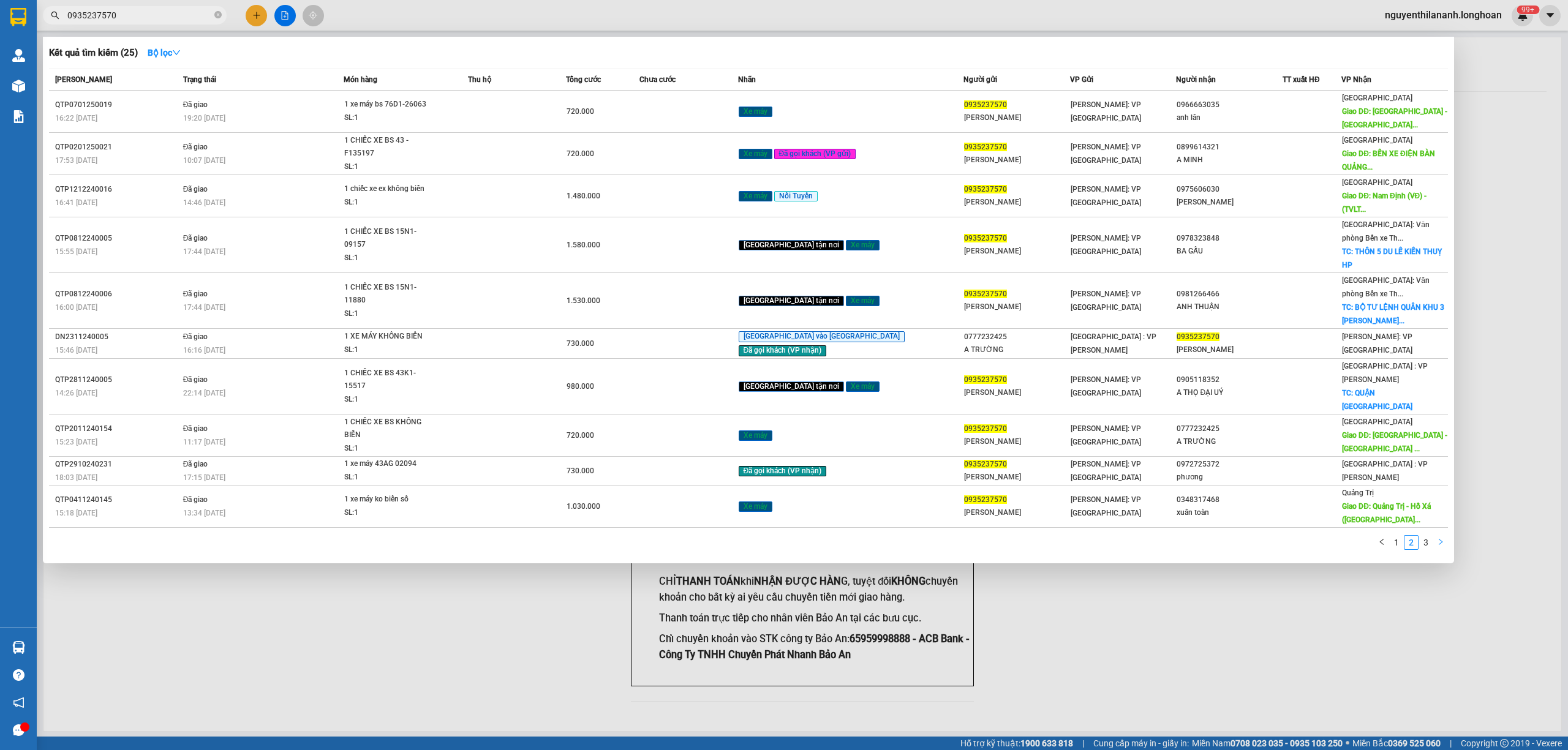
click at [1431, 502] on span "Giao DĐ: Quảng Trị - Hồ Xá (Vĩ..." at bounding box center [1386, 512] width 89 height 22
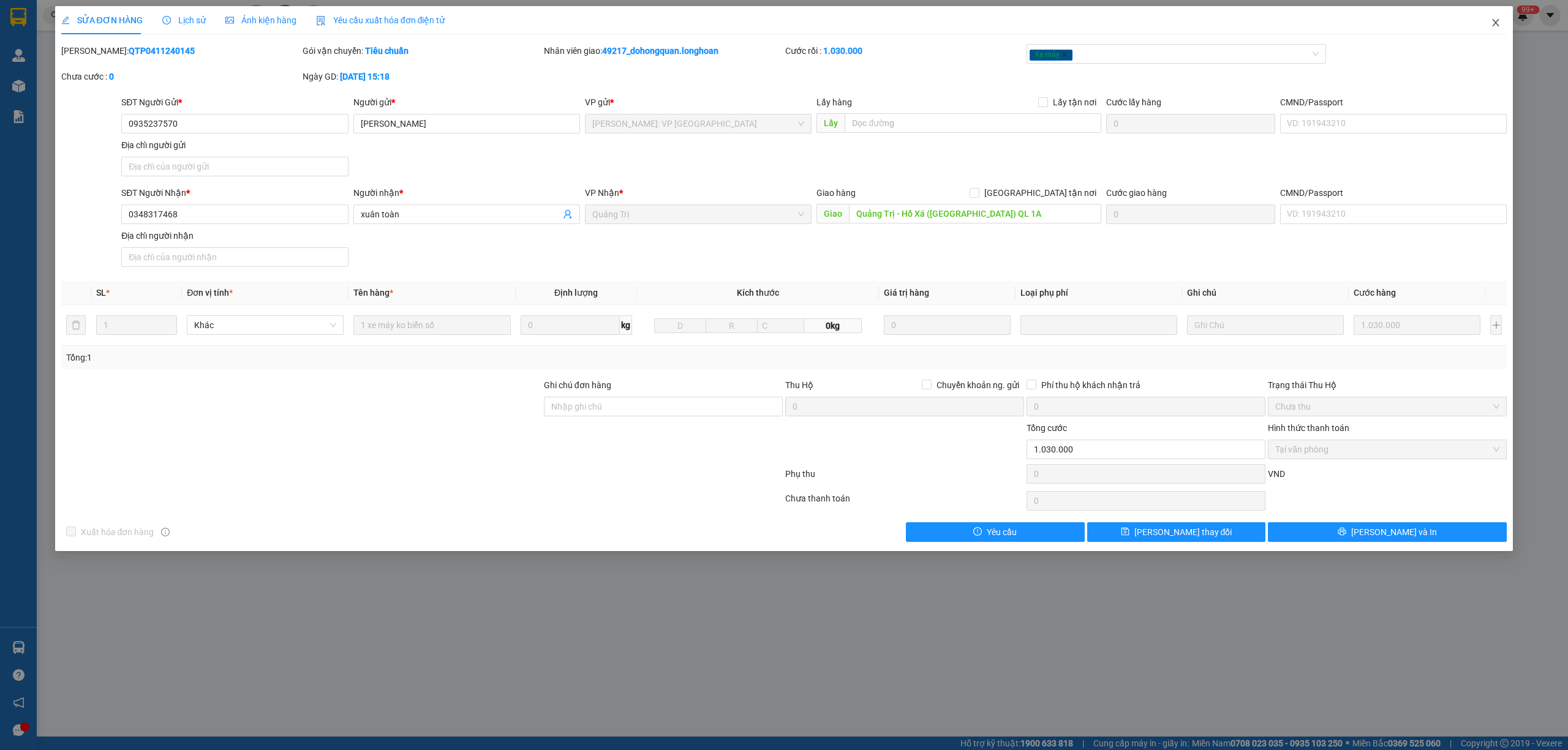
drag, startPoint x: 1497, startPoint y: 20, endPoint x: 1468, endPoint y: 33, distance: 31.8
click at [1497, 20] on icon "close" at bounding box center [1495, 22] width 10 height 10
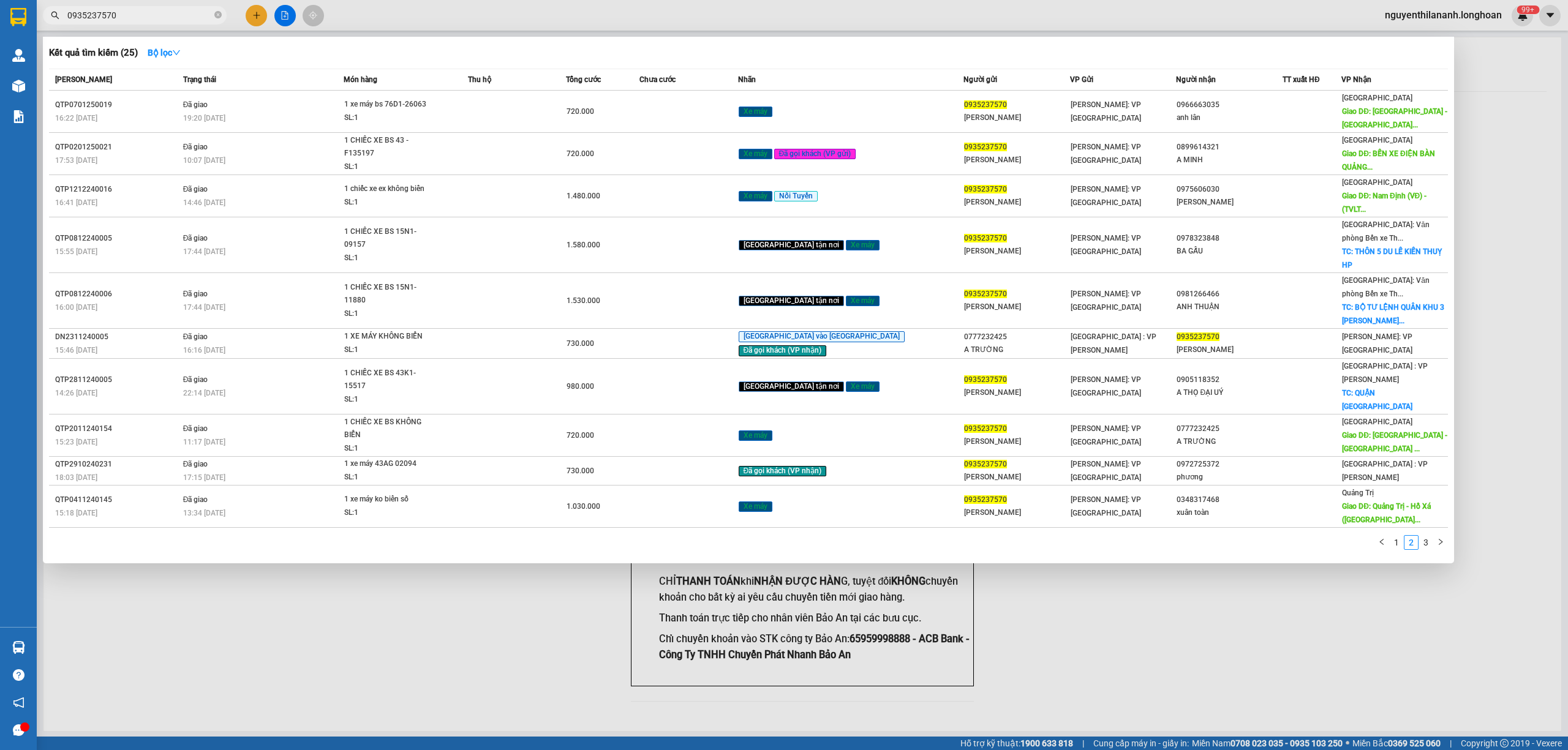
click at [152, 15] on input "0935237570" at bounding box center [139, 15] width 144 height 13
click at [1396, 535] on li "1" at bounding box center [1396, 542] width 15 height 15
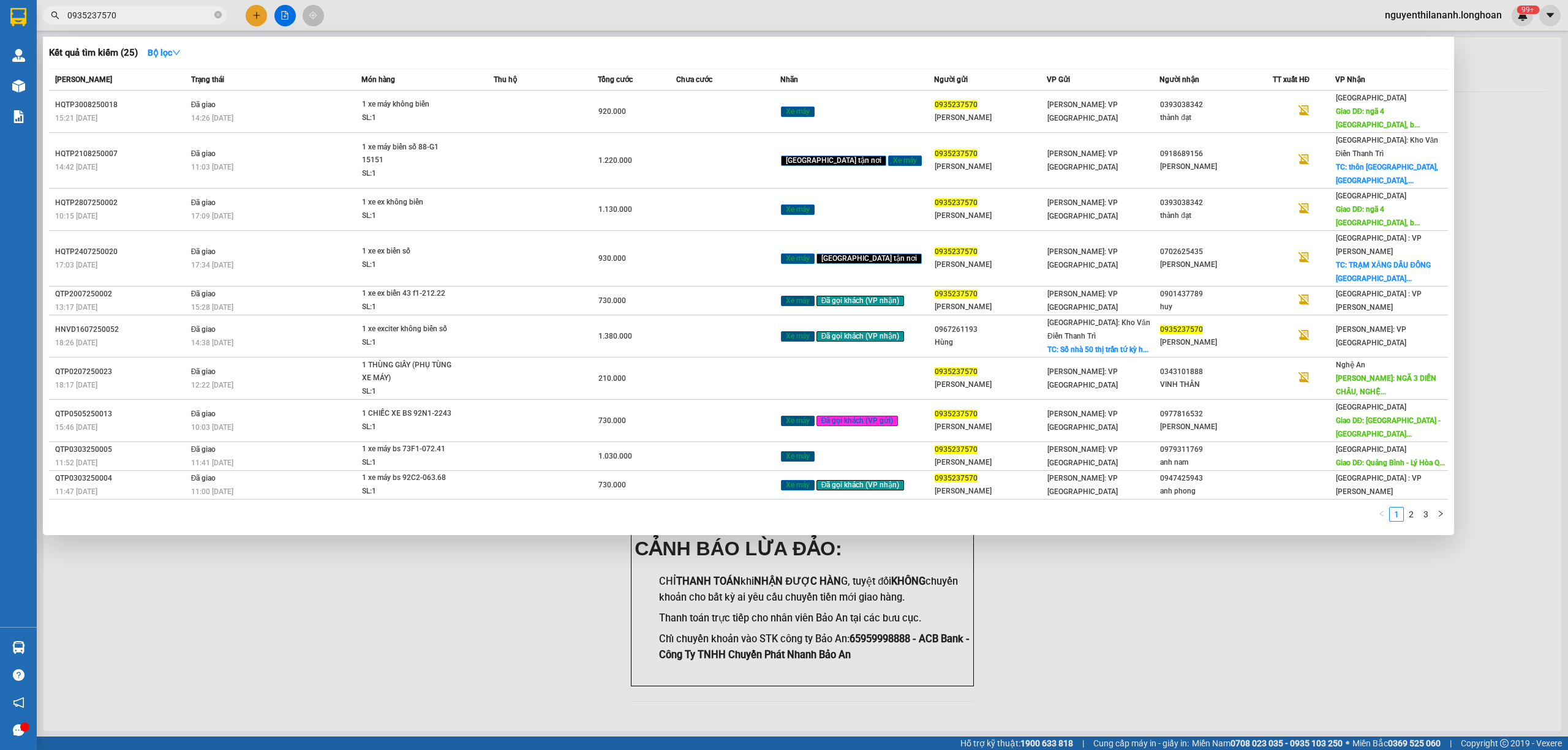
drag, startPoint x: 134, startPoint y: 17, endPoint x: 66, endPoint y: 7, distance: 68.7
click at [55, 27] on div "Kết quả tìm kiếm ( 25 ) Bộ lọc Mã ĐH Trạng thái Món hàng Thu hộ Tổng cước Chưa …" at bounding box center [119, 15] width 239 height 22
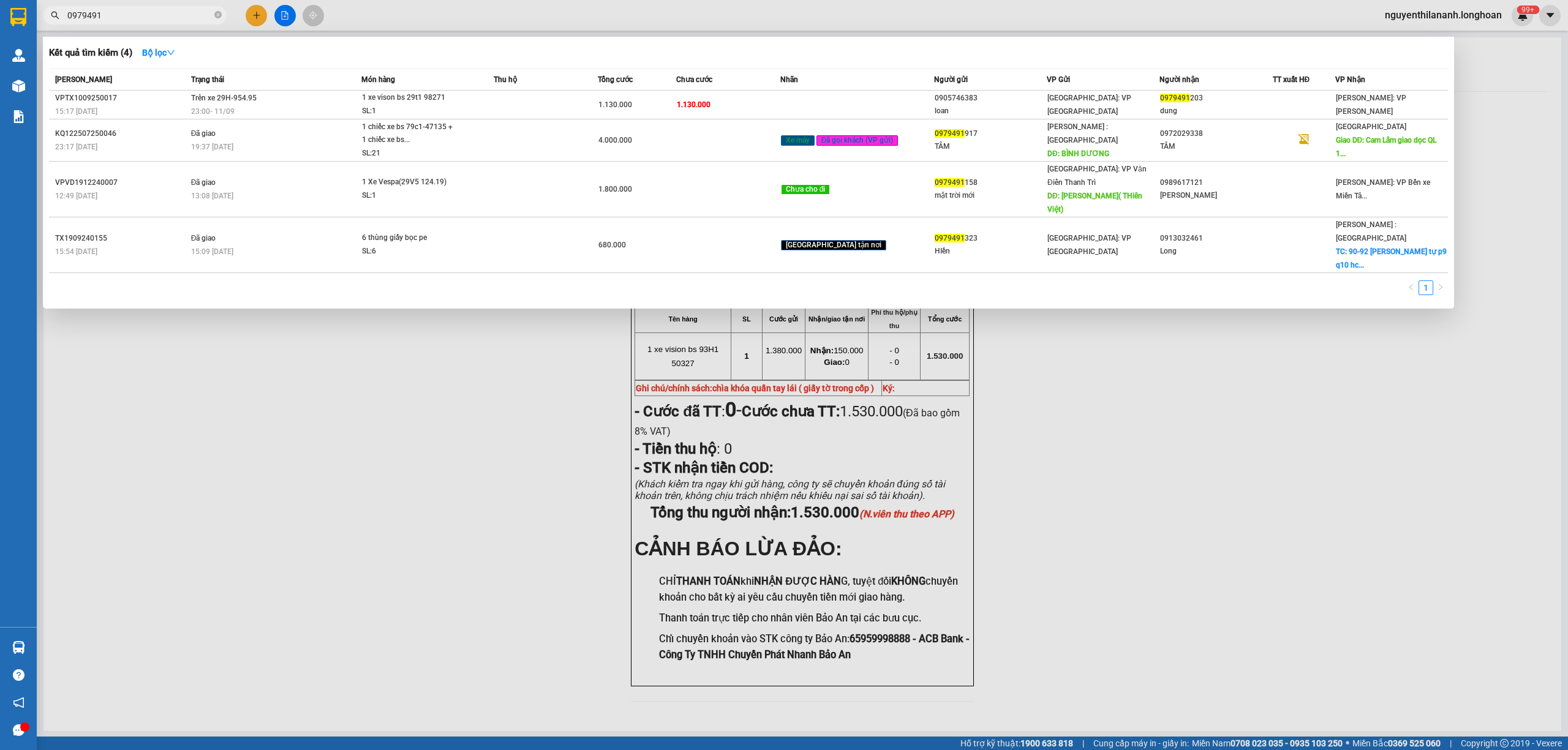
drag, startPoint x: 127, startPoint y: 10, endPoint x: 69, endPoint y: 22, distance: 59.2
click at [69, 22] on span "0979491" at bounding box center [134, 15] width 183 height 18
click at [104, 15] on input "0979491" at bounding box center [139, 15] width 144 height 13
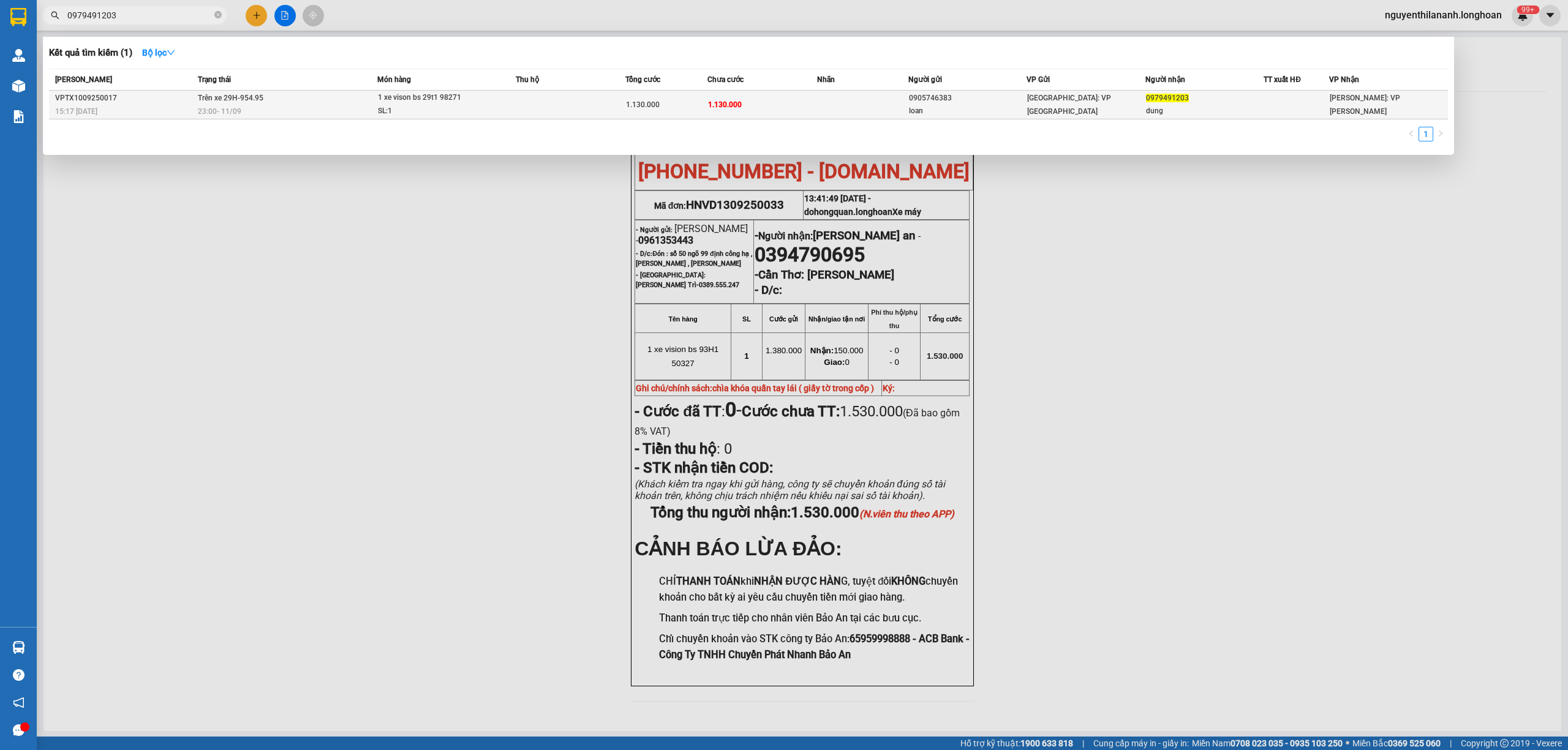
click at [162, 108] on div "15:17 - 10/09" at bounding box center [125, 111] width 139 height 13
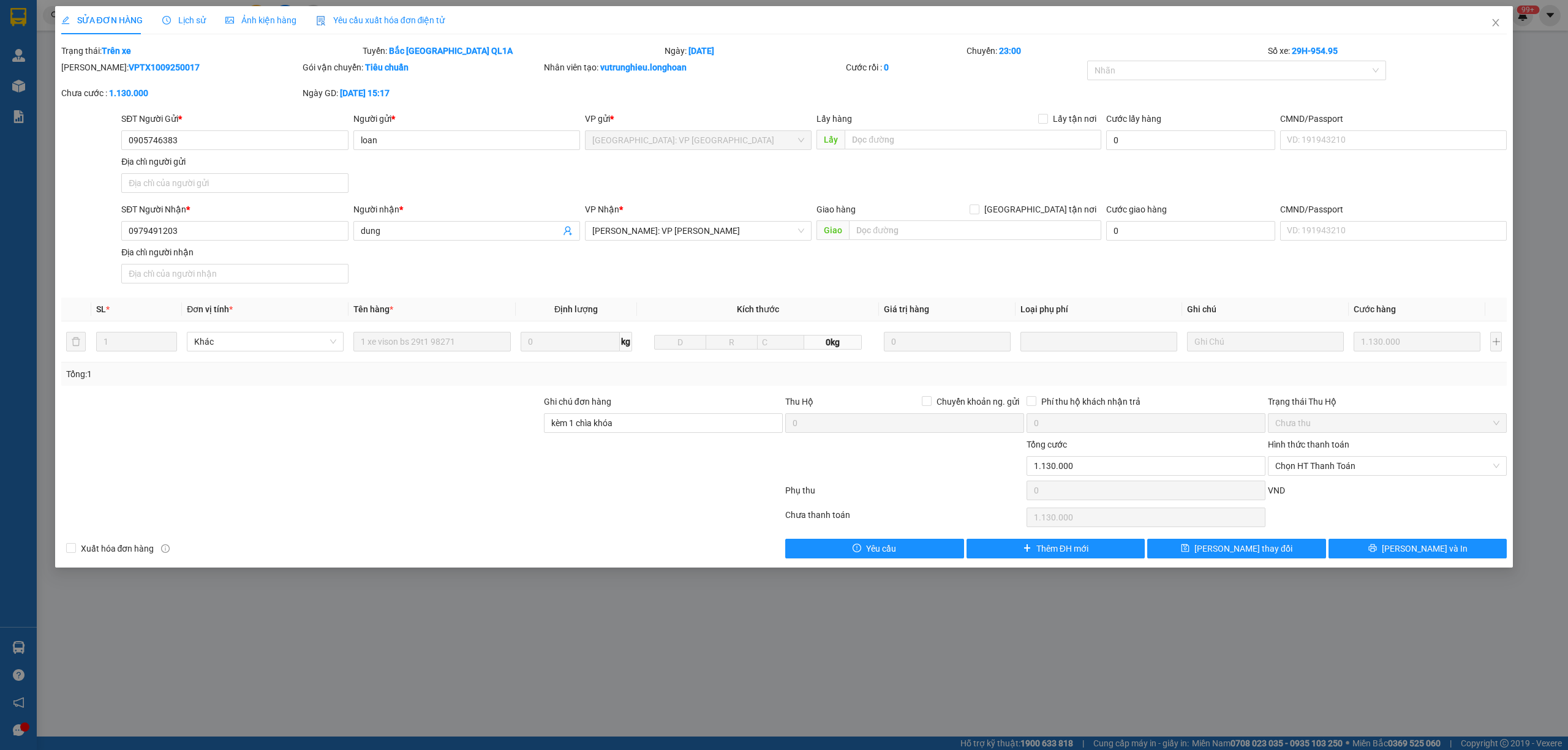
click at [181, 17] on span "Lịch sử" at bounding box center [184, 20] width 43 height 10
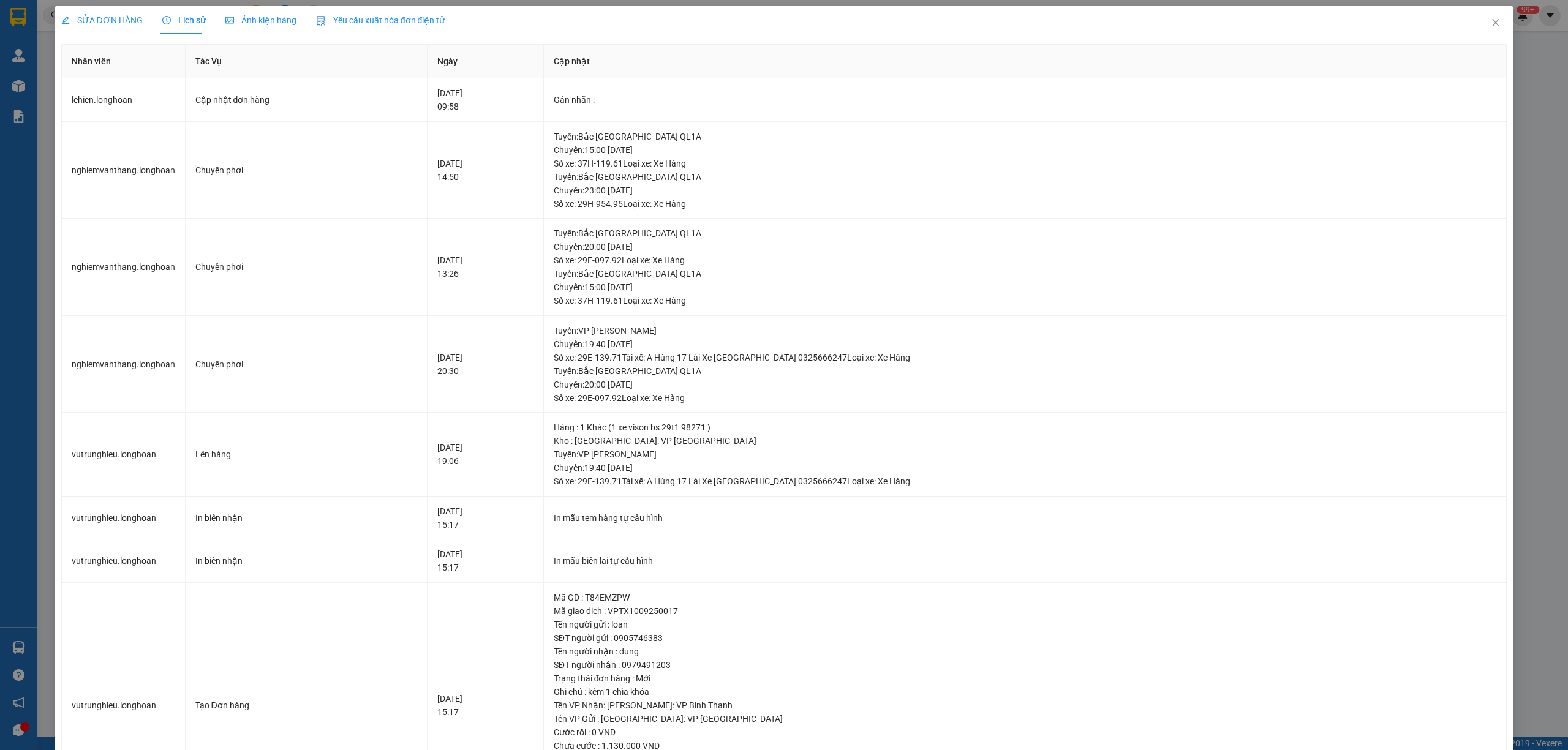
click at [105, 11] on div "SỬA ĐƠN HÀNG" at bounding box center [102, 20] width 81 height 28
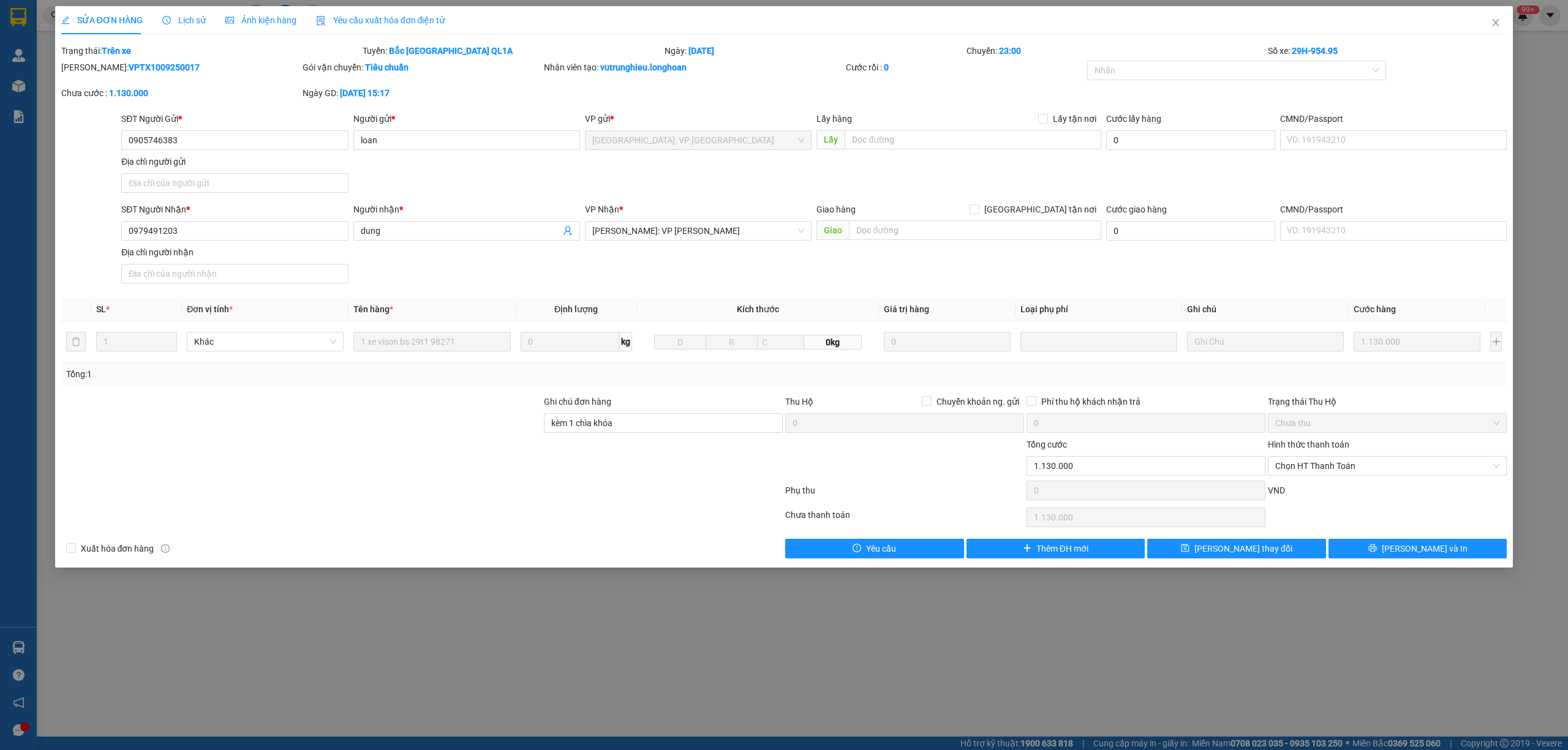
drag, startPoint x: 178, startPoint y: 74, endPoint x: 93, endPoint y: 69, distance: 85.1
click at [93, 69] on div "Mã ĐH: VPTX1009250017" at bounding box center [181, 73] width 241 height 26
click at [197, 62] on div "Mã ĐH: VPTX1009250017" at bounding box center [180, 67] width 239 height 13
drag, startPoint x: 179, startPoint y: 65, endPoint x: 94, endPoint y: 69, distance: 85.1
click at [94, 69] on div "Mã ĐH: VPTX1009250017" at bounding box center [180, 67] width 239 height 13
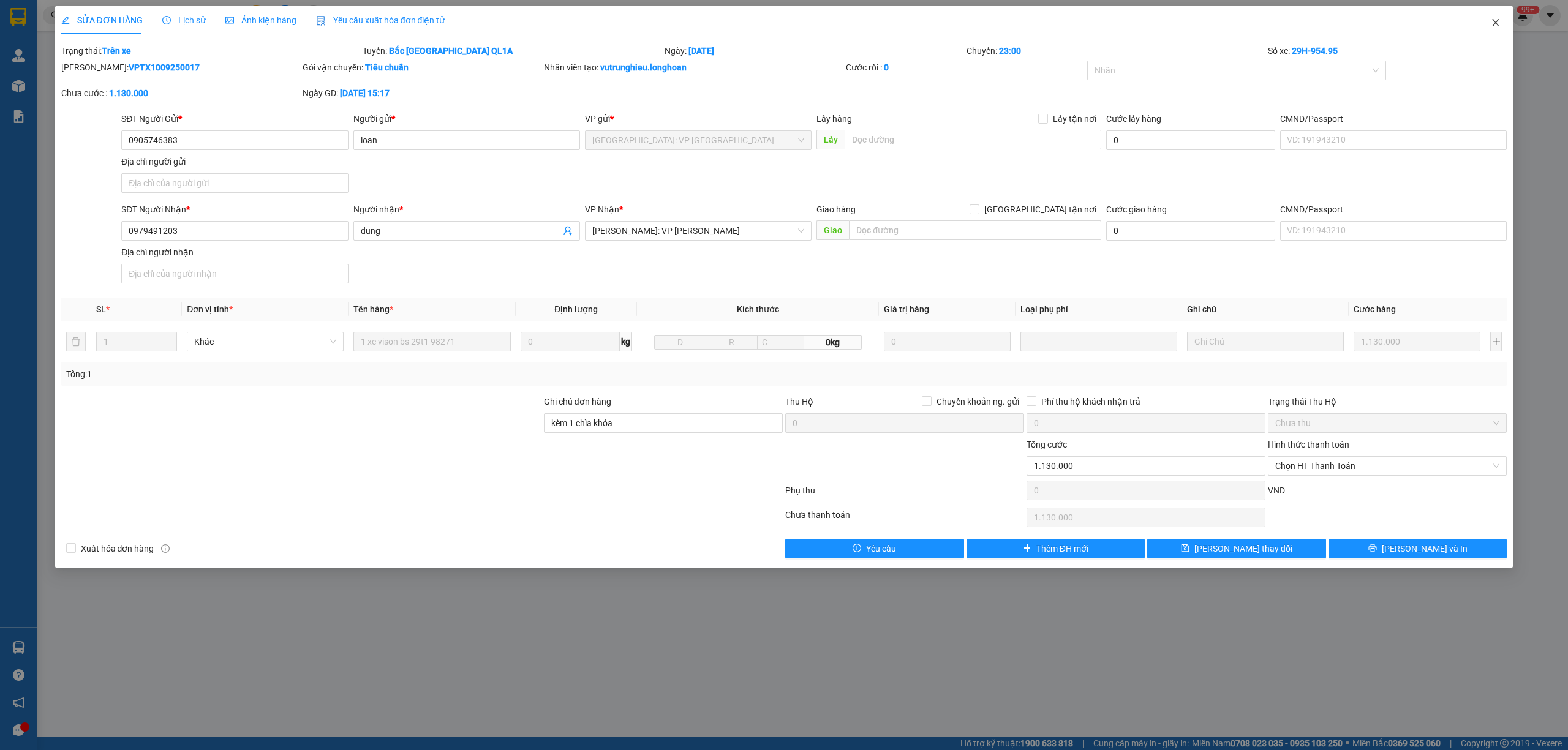
click at [1485, 22] on span "Close" at bounding box center [1495, 23] width 34 height 34
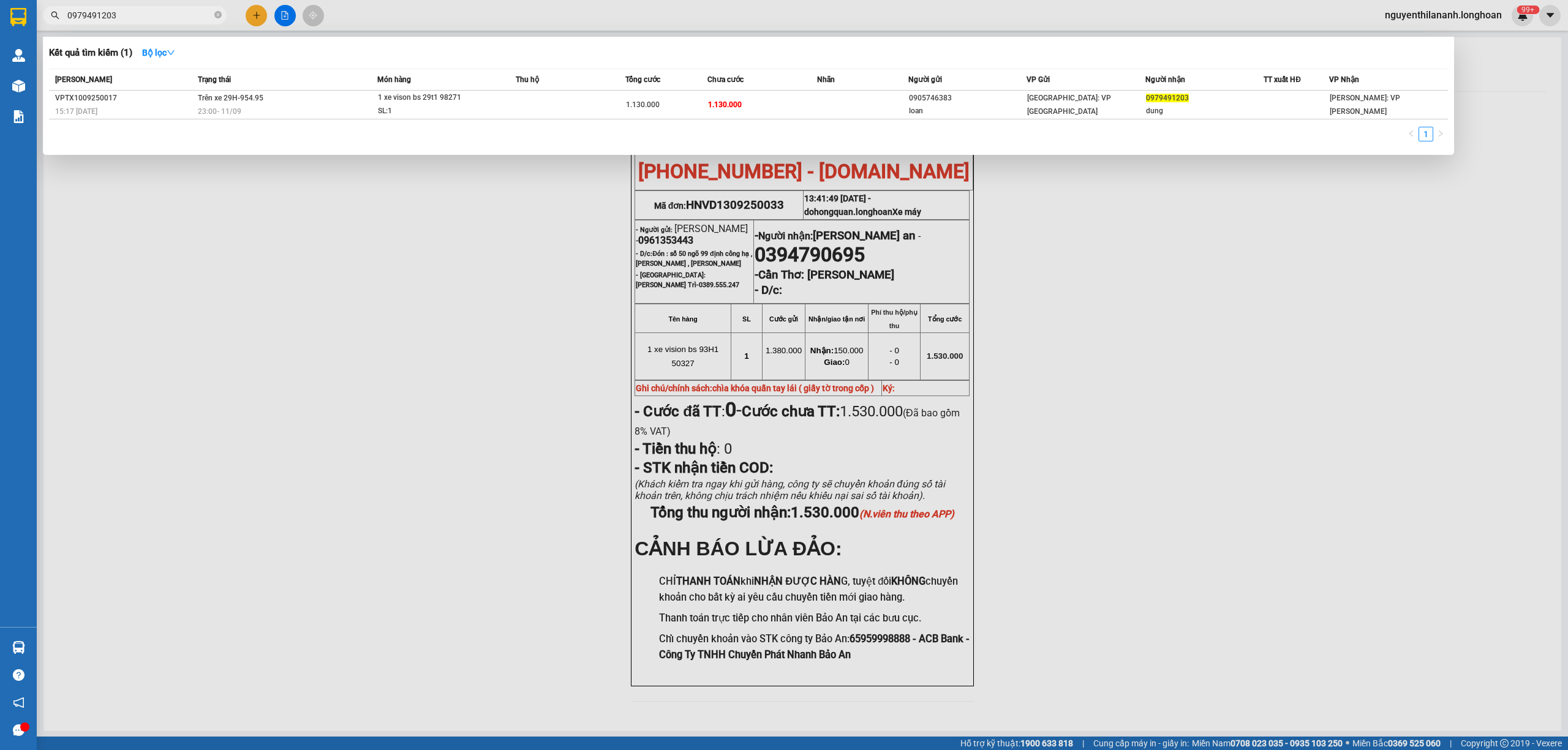
click at [125, 22] on span "0979491203" at bounding box center [134, 15] width 183 height 18
click at [126, 15] on input "0979491203" at bounding box center [139, 15] width 144 height 13
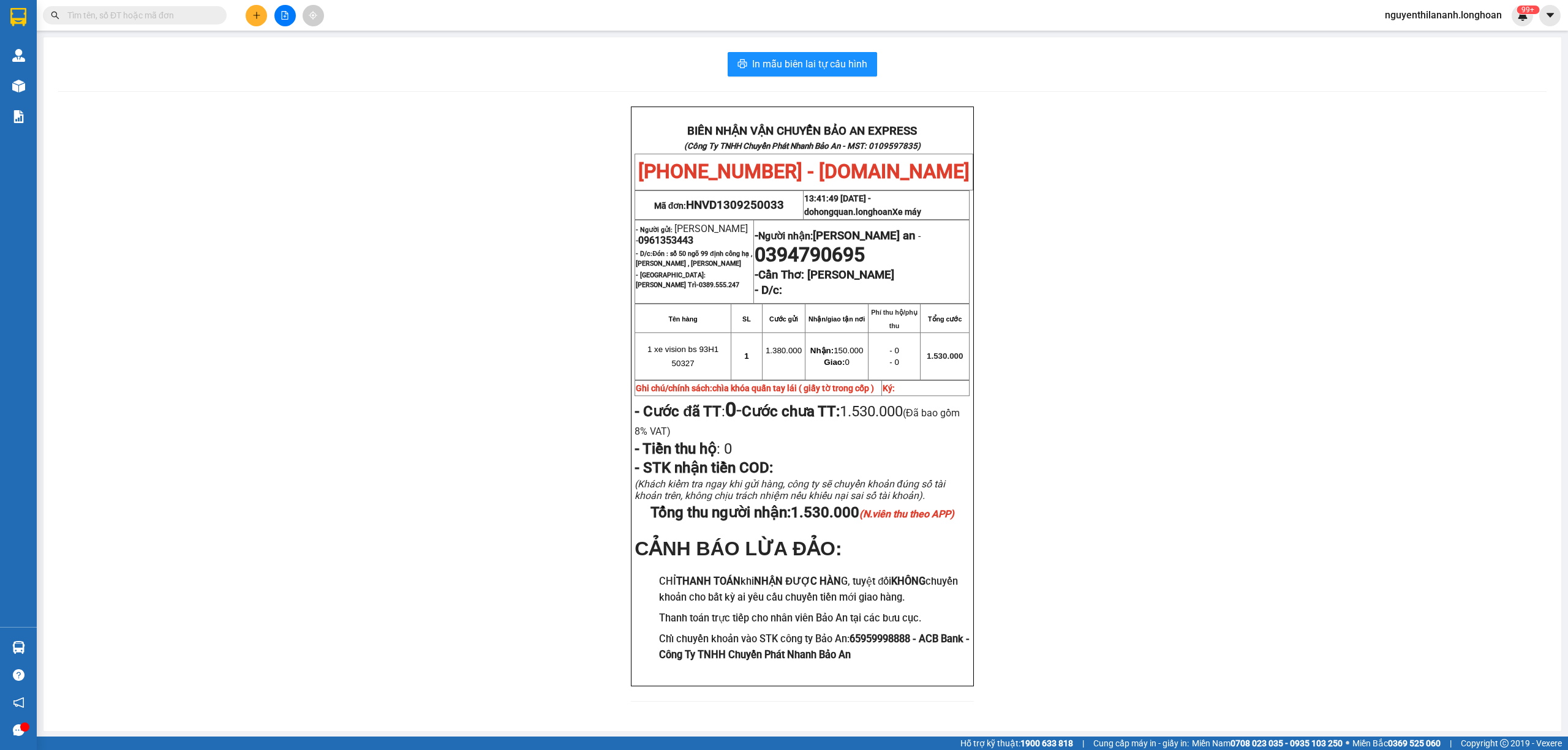
paste input "HNHD1109250004"
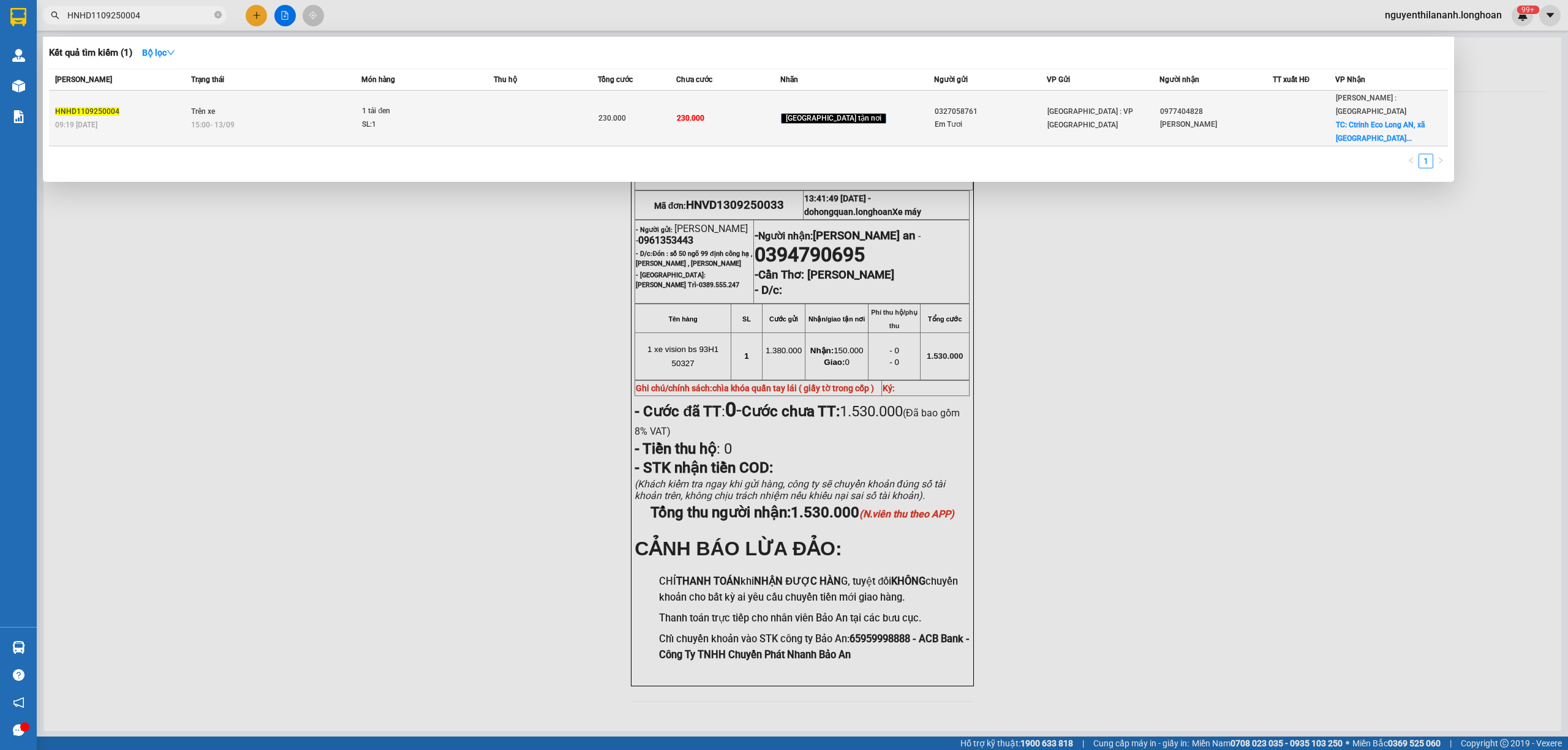
click at [146, 118] on div "09:19 - 11/09" at bounding box center [121, 125] width 132 height 13
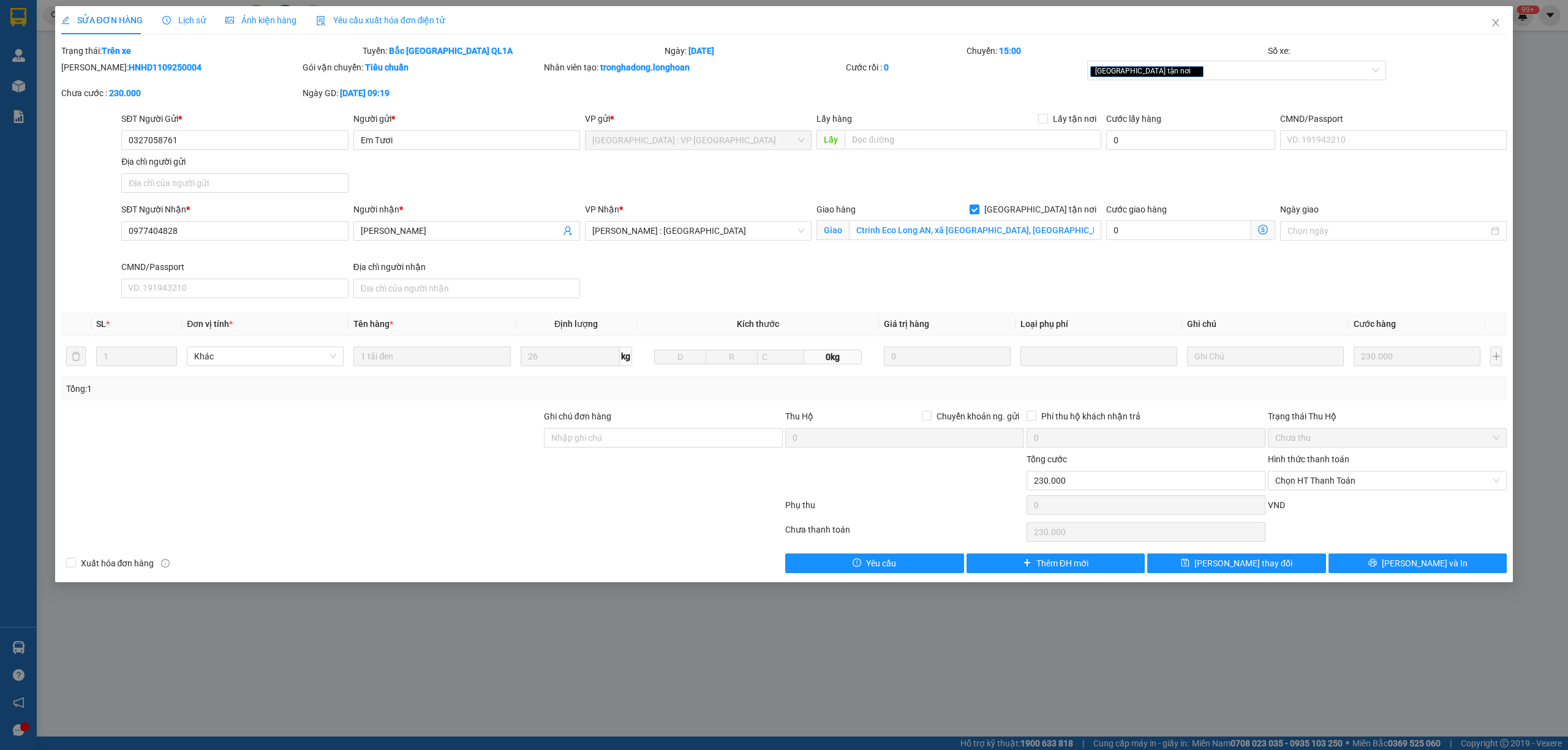
click at [190, 22] on span "Lịch sử" at bounding box center [184, 20] width 43 height 10
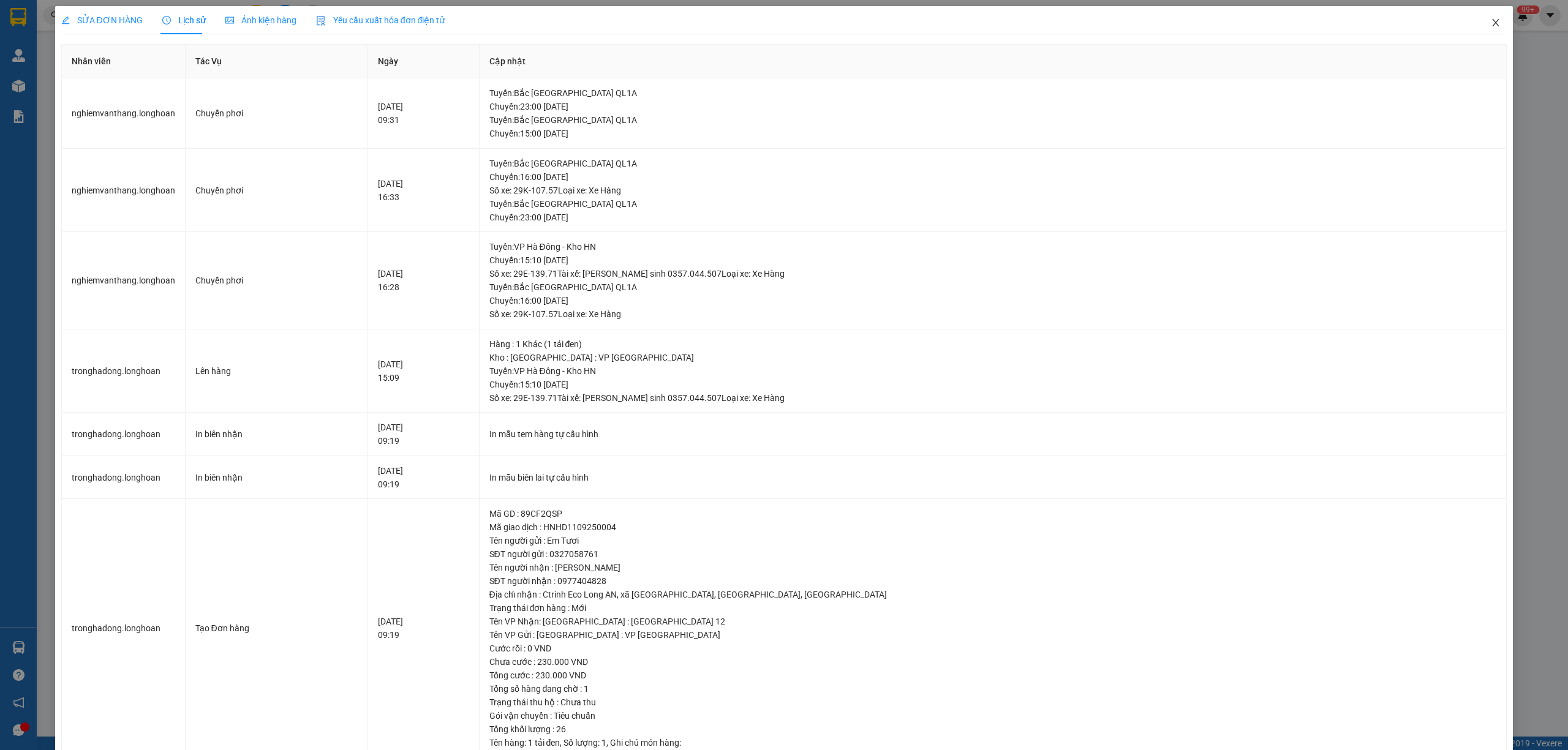
click at [1483, 28] on span "Close" at bounding box center [1495, 23] width 34 height 34
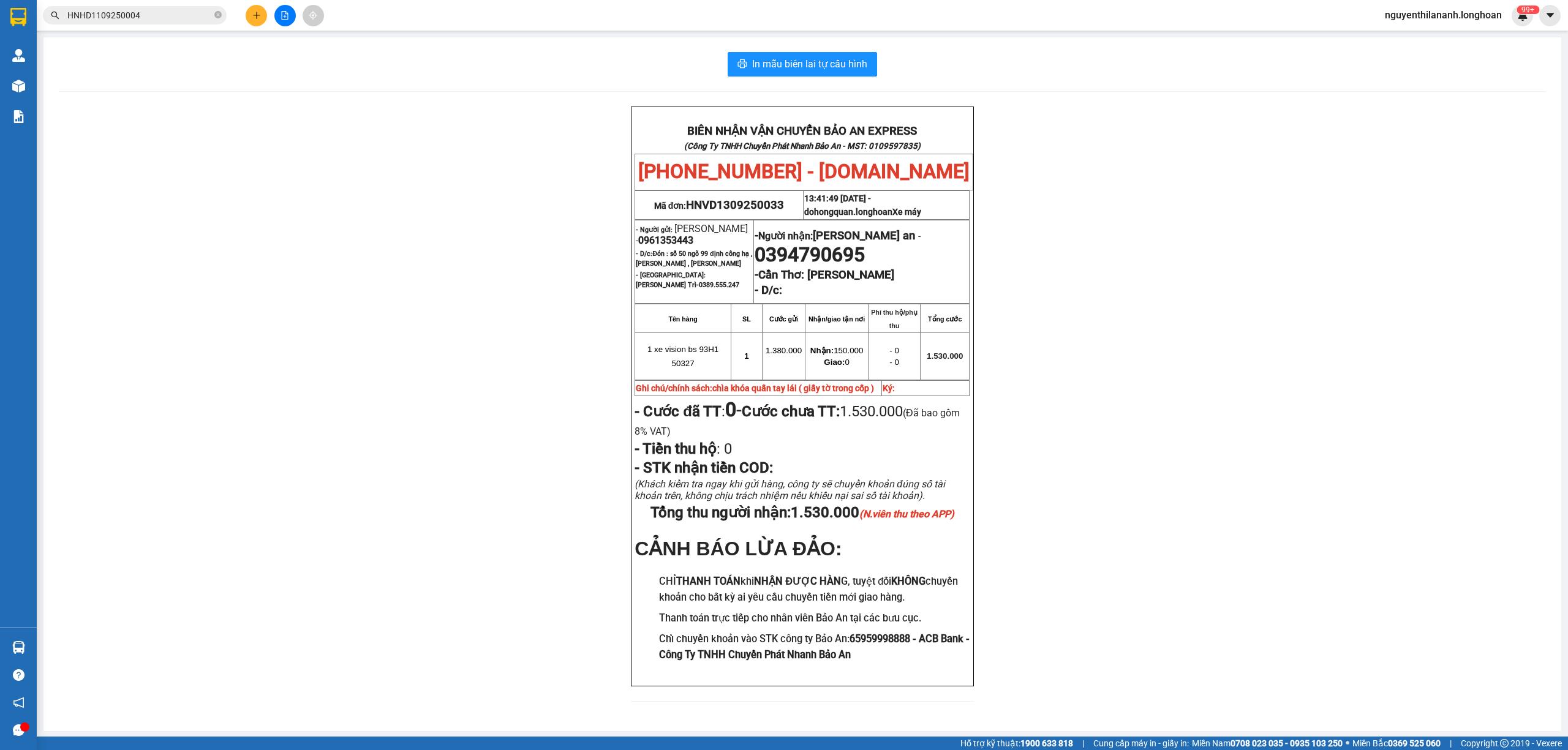
click at [202, 13] on input "HNHD1109250004" at bounding box center [139, 15] width 144 height 13
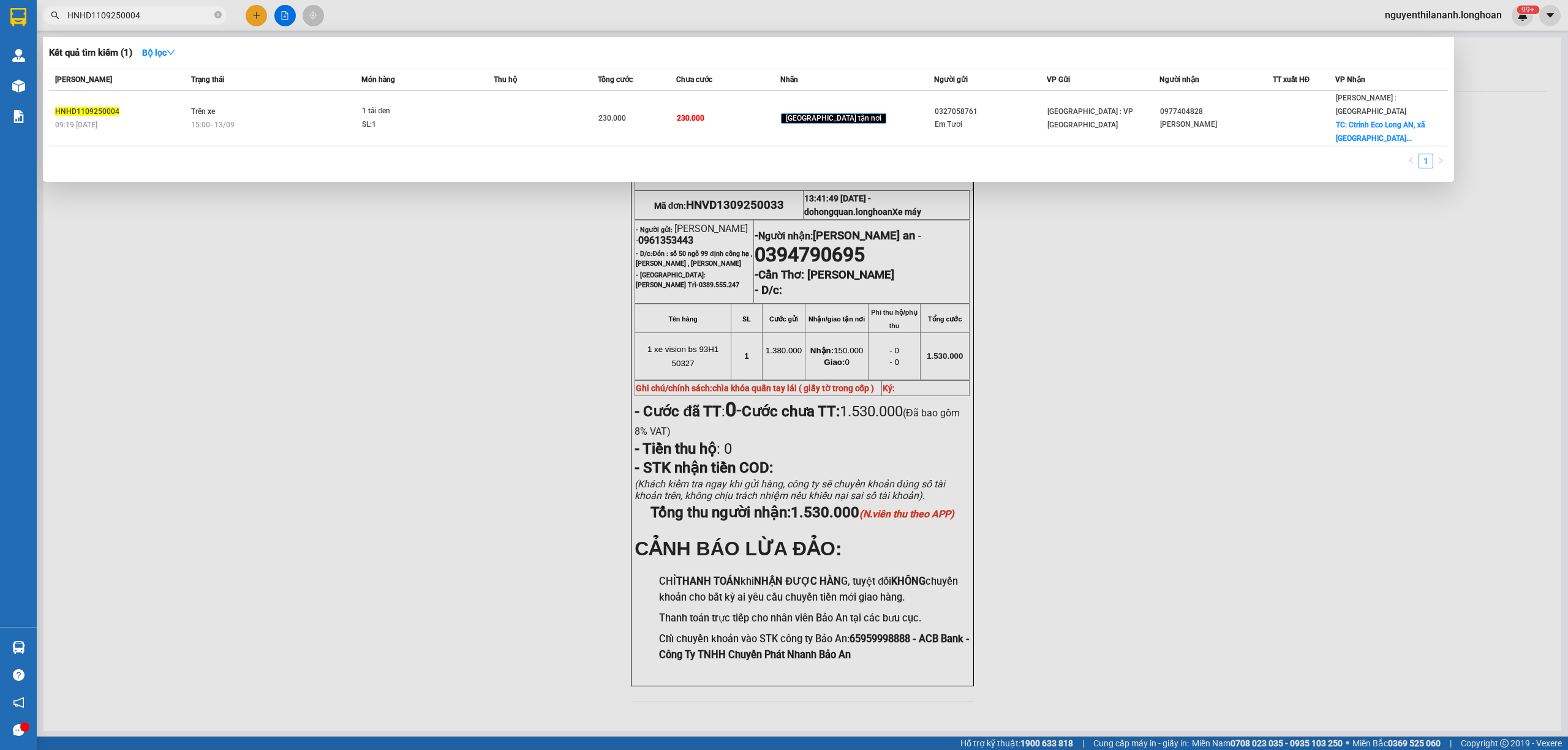
click at [202, 13] on input "HNHD1109250004" at bounding box center [139, 15] width 144 height 13
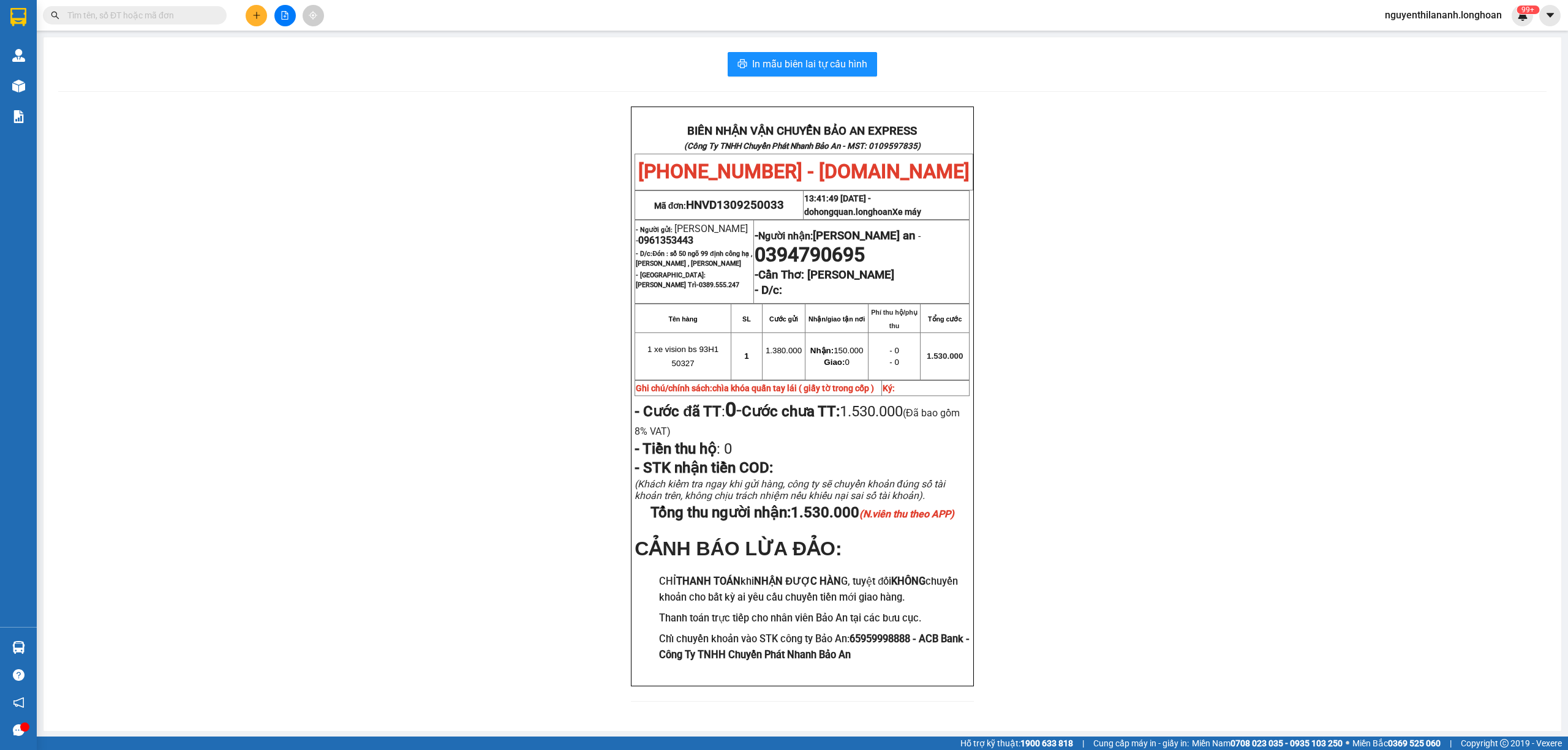
paste input "0984614998"
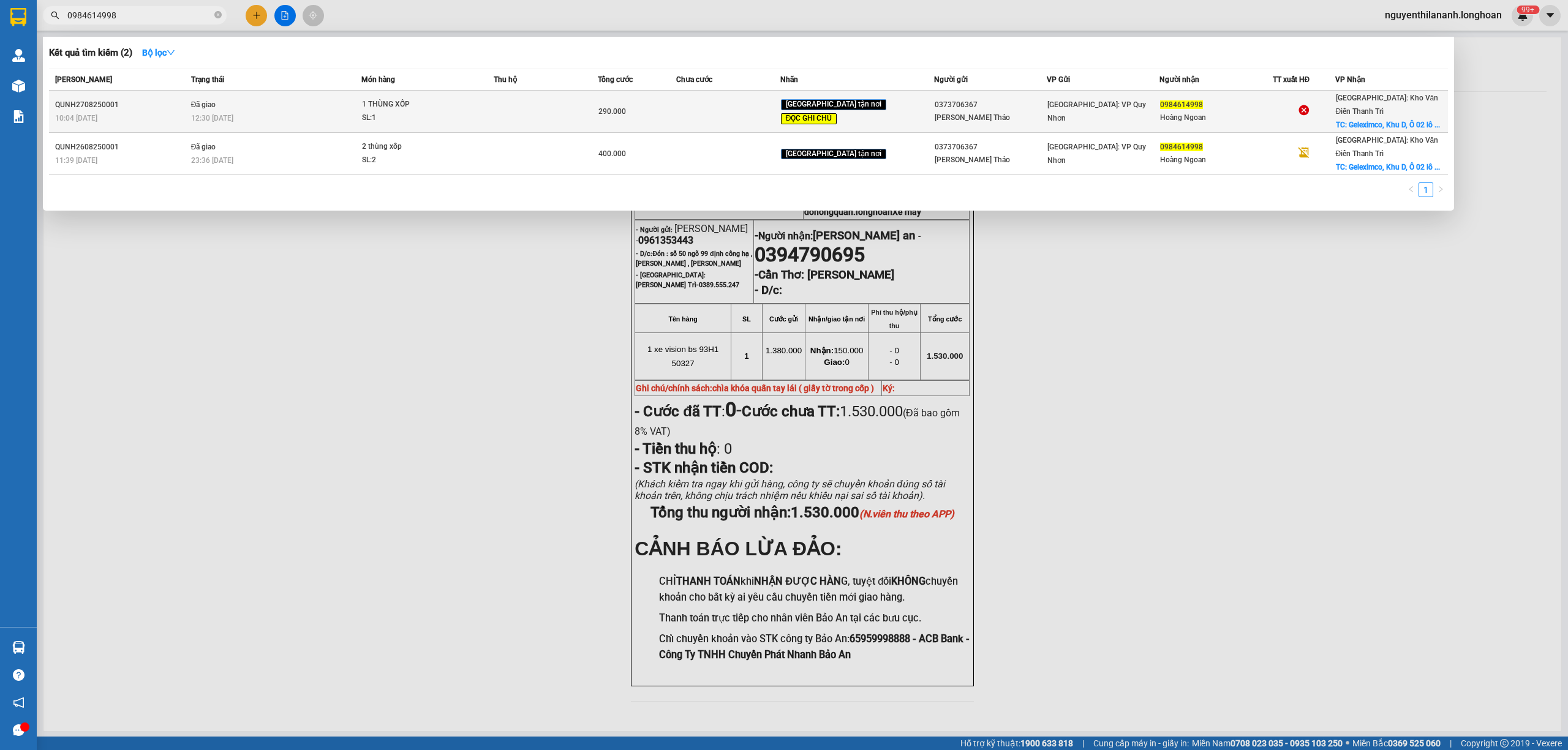
click at [160, 115] on div "10:04 - 27/08" at bounding box center [121, 118] width 132 height 13
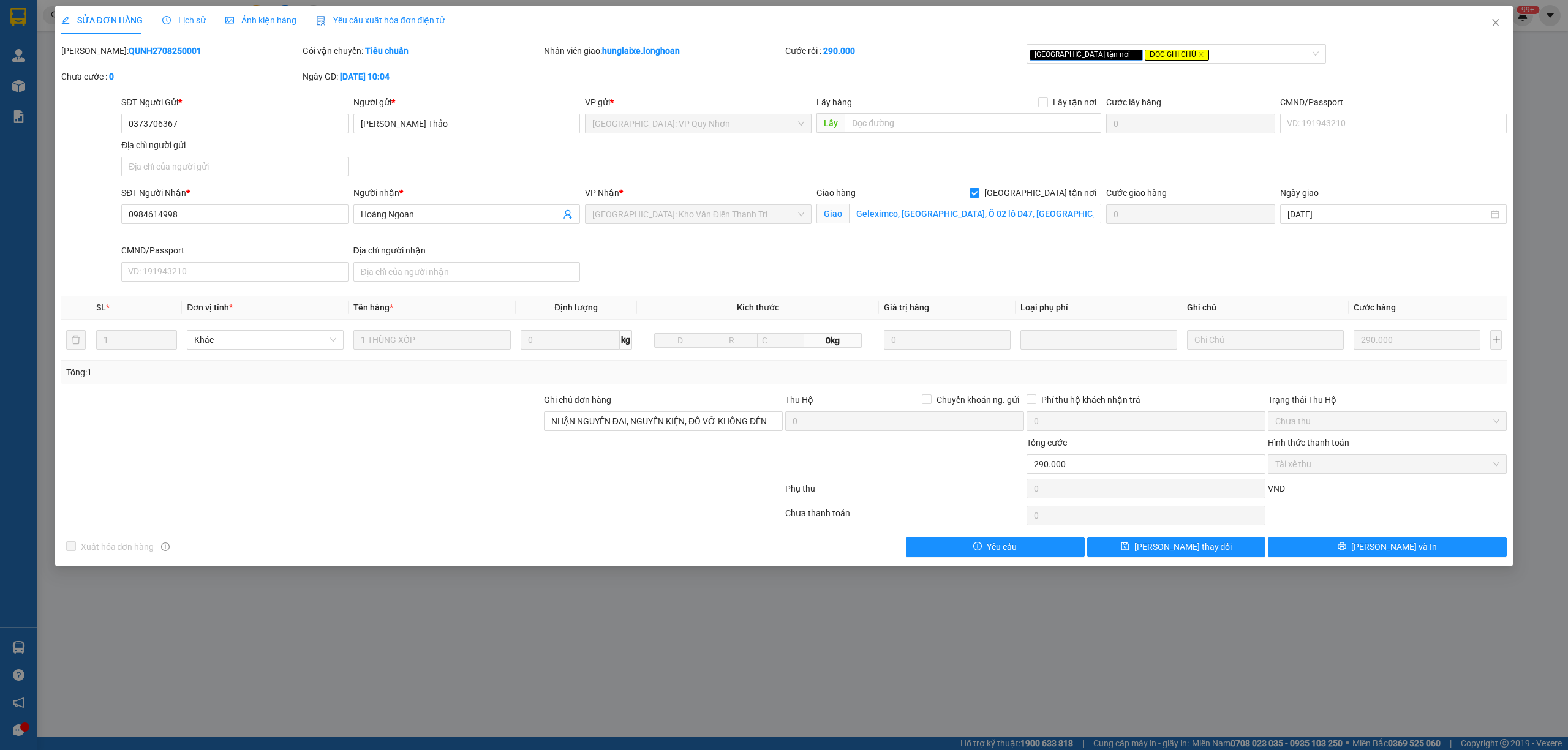
click at [203, 18] on div "SỬA ĐƠN HÀNG Lịch sử Ảnh kiện hàng Yêu cầu xuất hóa đơn điện tử" at bounding box center [253, 20] width 384 height 28
click at [179, 21] on span "Lịch sử" at bounding box center [184, 20] width 43 height 10
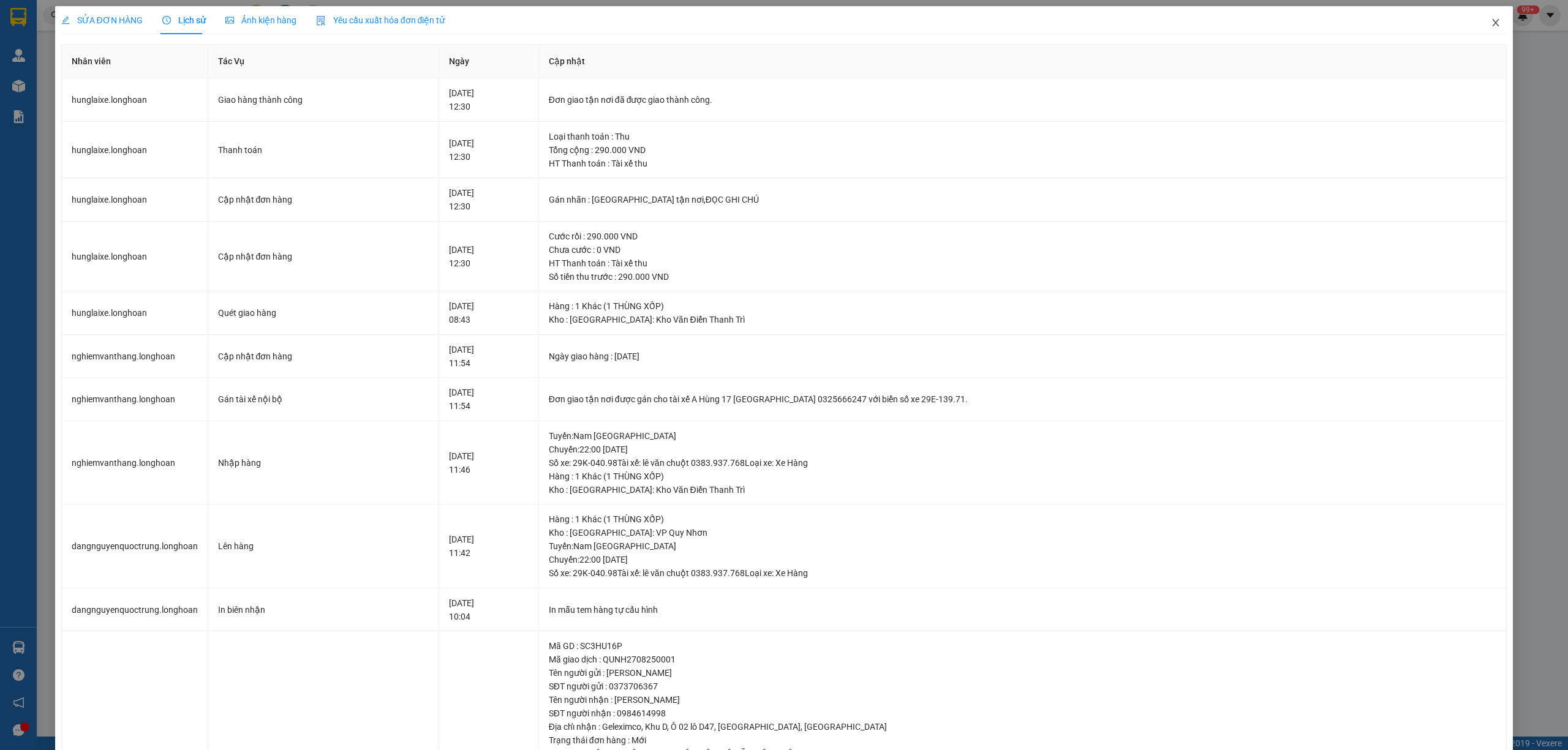
click at [1478, 27] on span "Close" at bounding box center [1495, 23] width 34 height 34
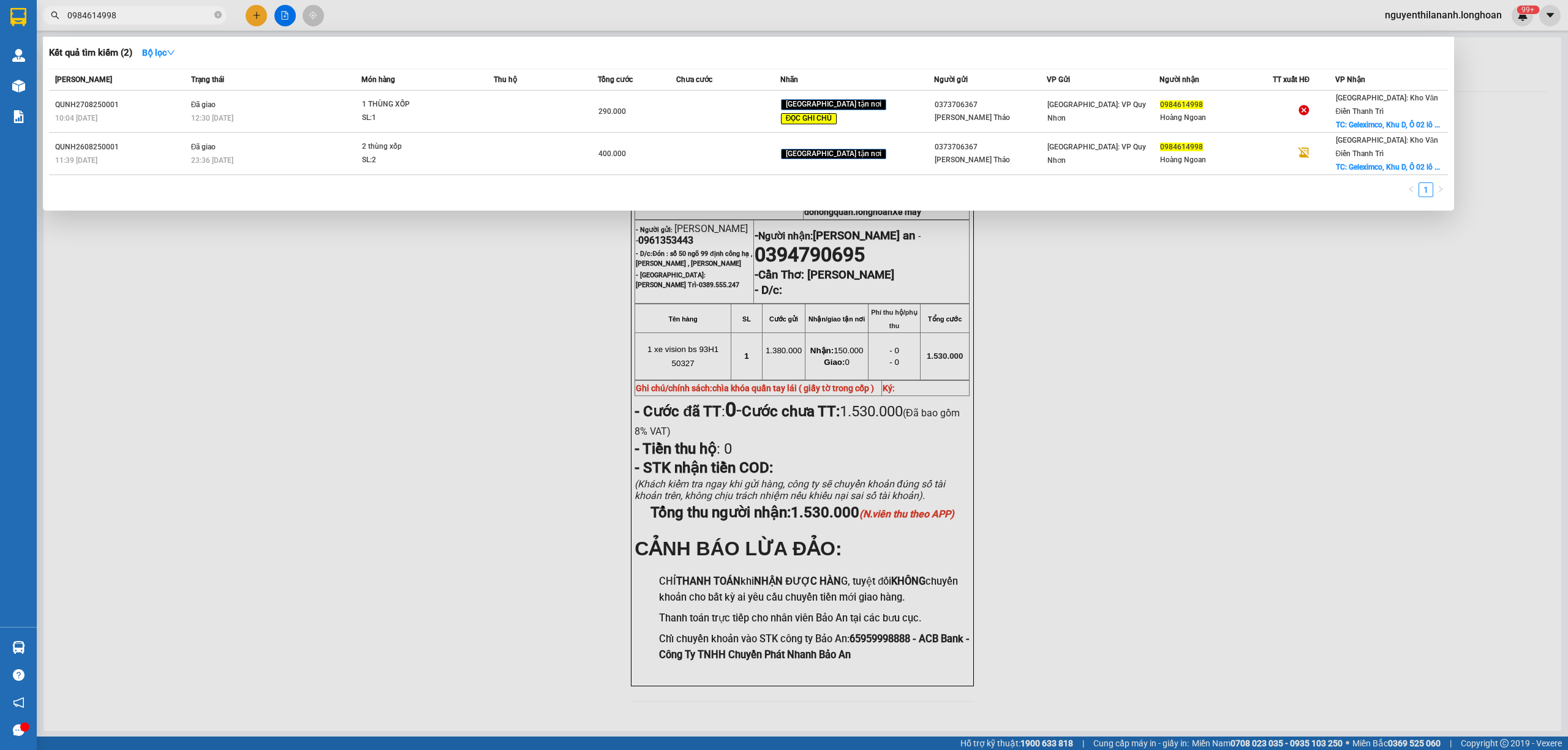
click at [170, 22] on span "0984614998" at bounding box center [134, 15] width 183 height 18
click at [220, 13] on icon "close-circle" at bounding box center [218, 15] width 7 height 7
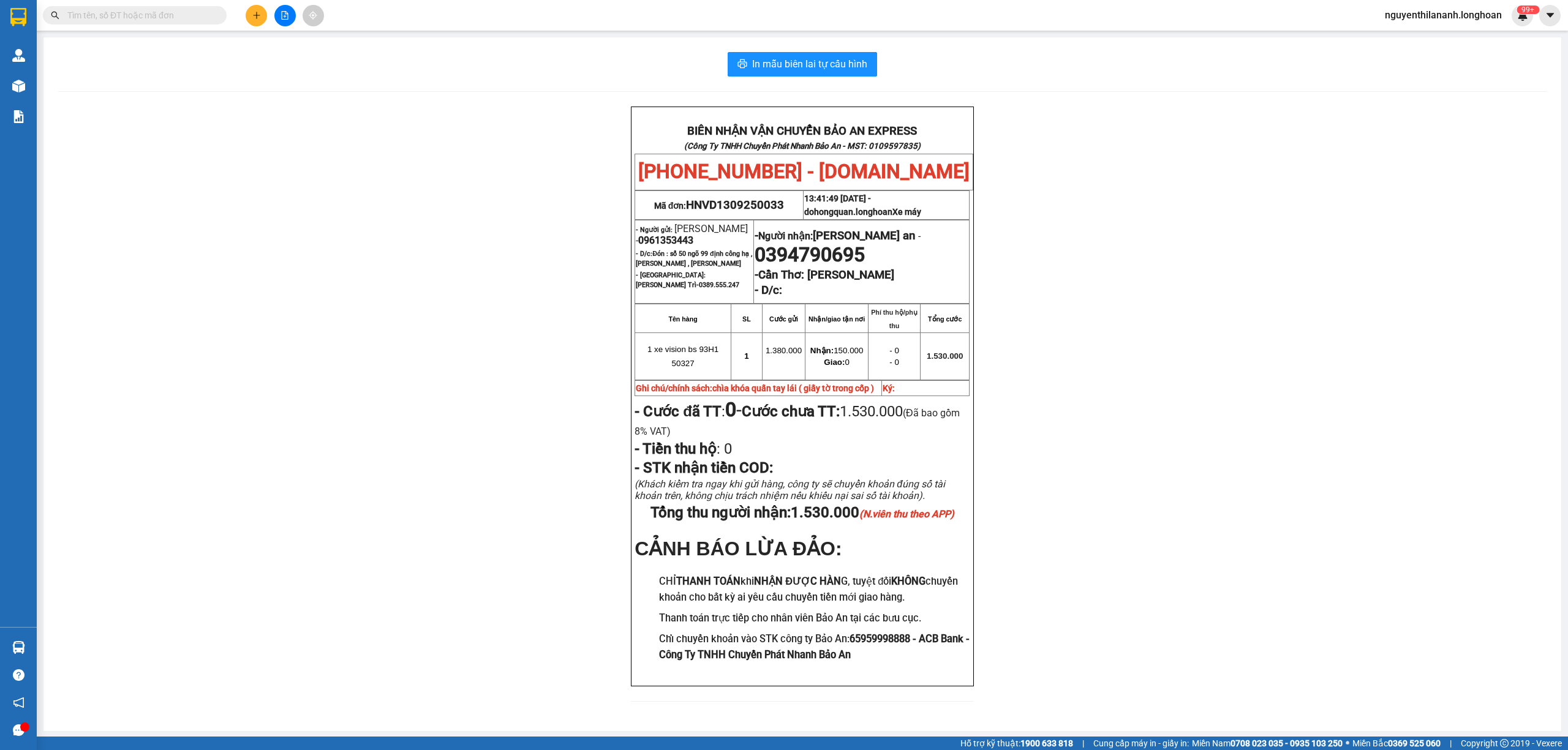
paste input "QUNH1309250001"
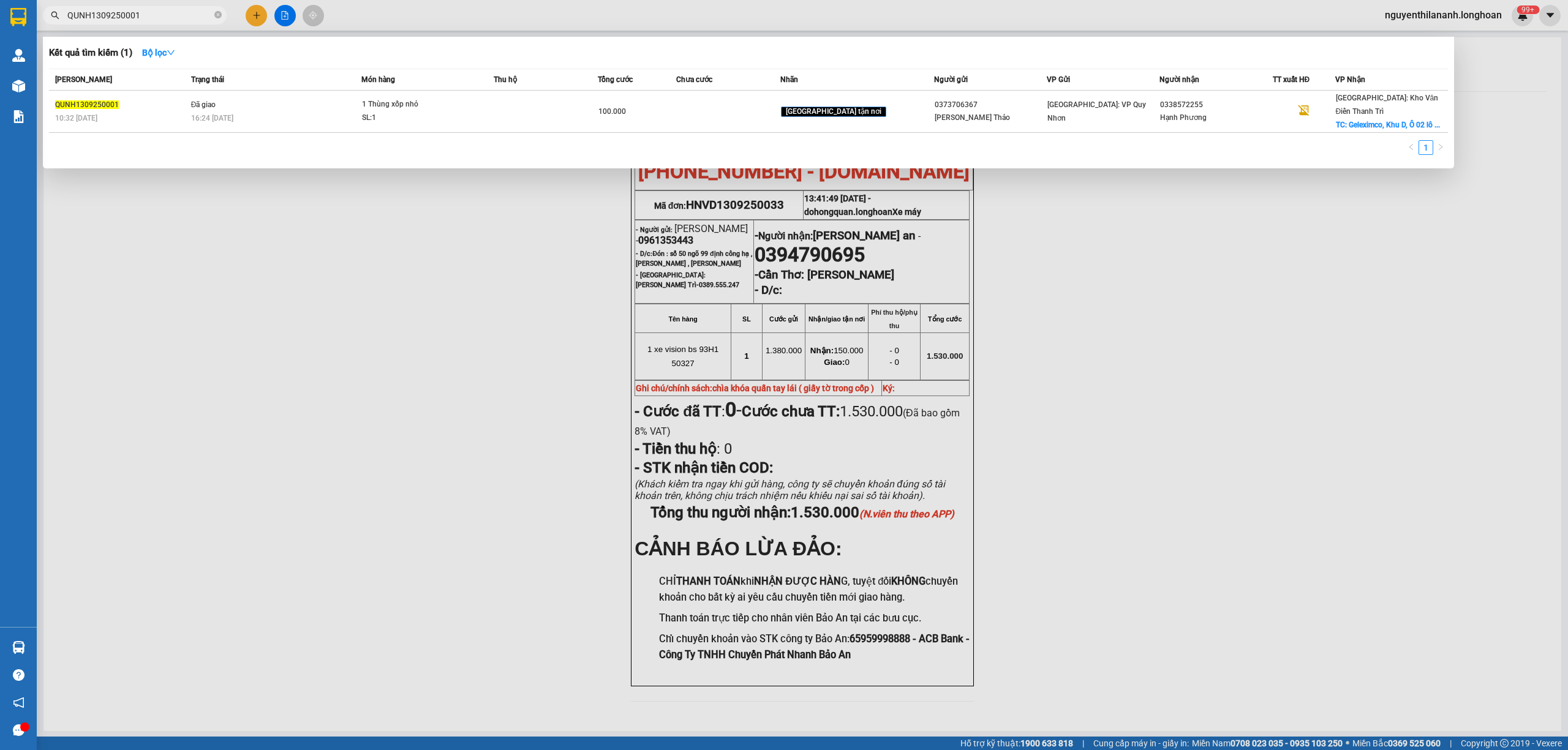
click at [188, 8] on input "QUNH1309250001" at bounding box center [139, 15] width 144 height 13
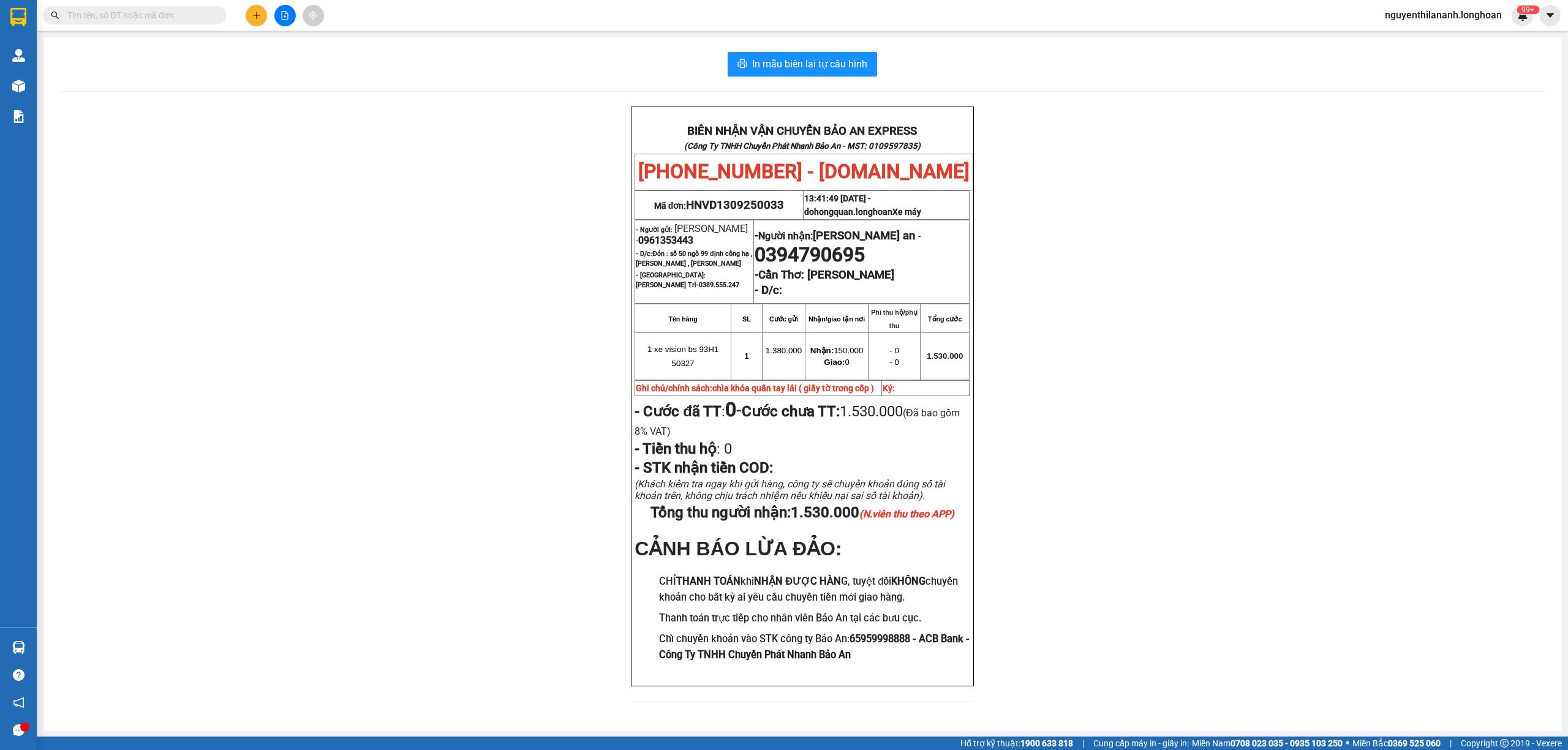
paste input "QUNH1309250001"
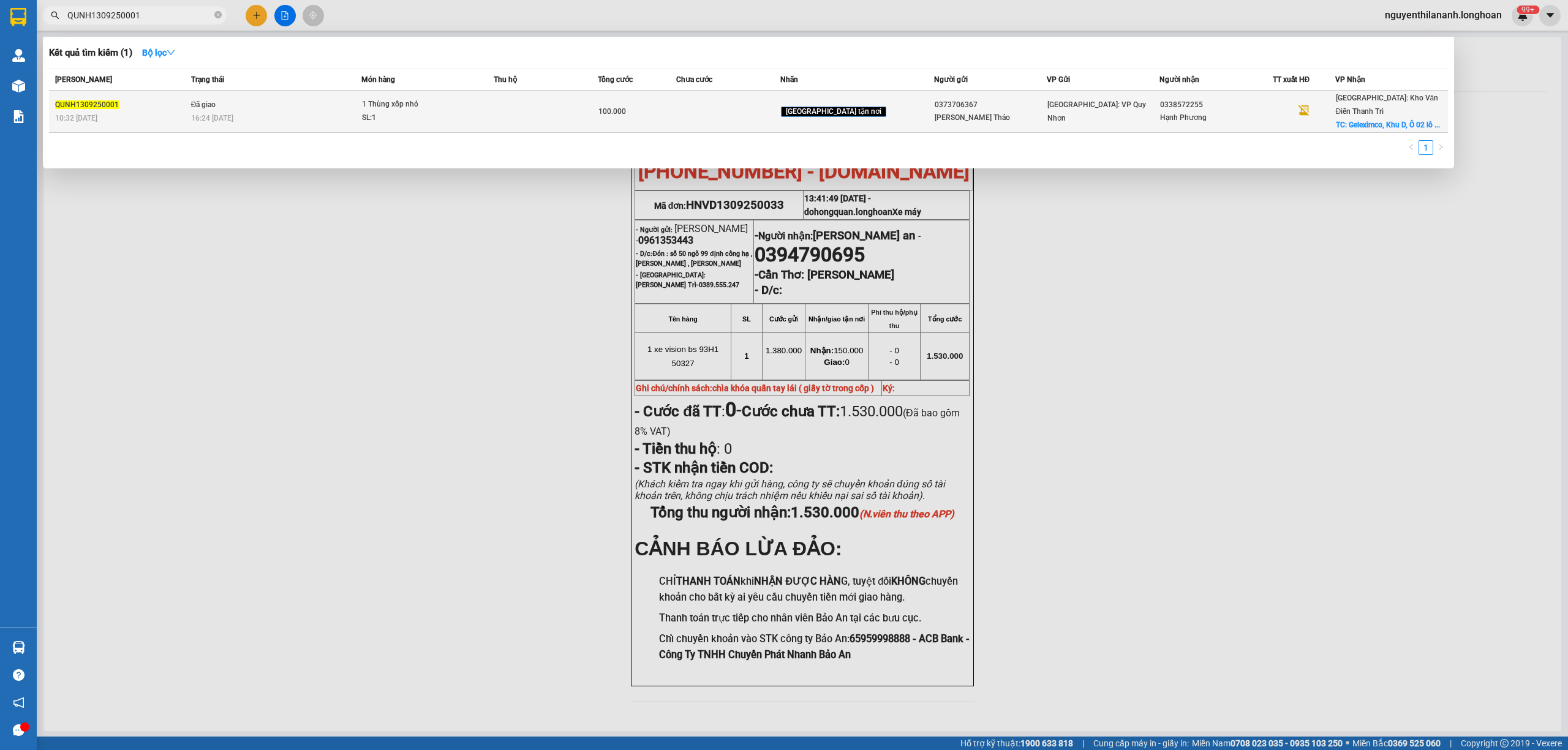
click at [148, 111] on div "10:32 [DATE]" at bounding box center [121, 118] width 132 height 13
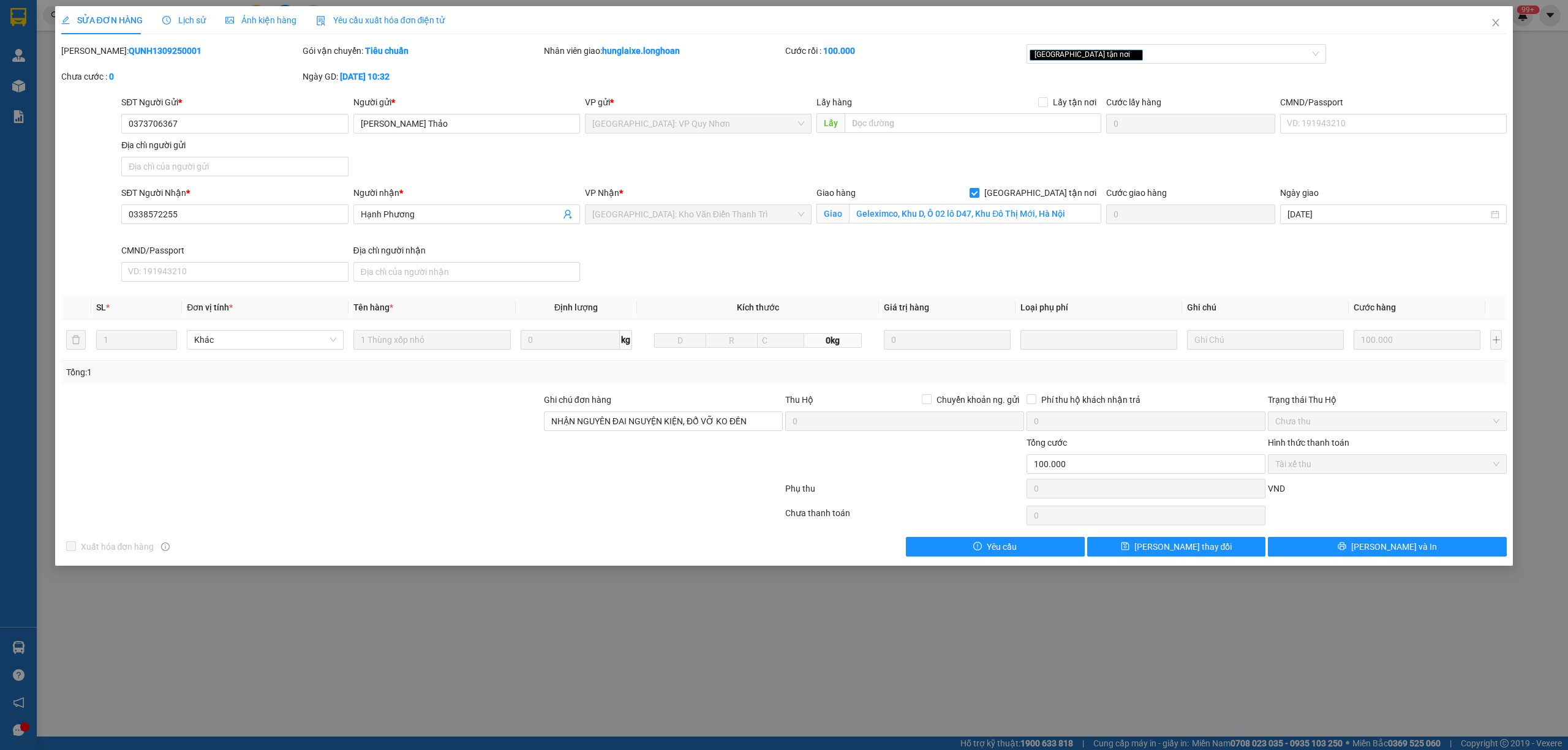
drag, startPoint x: 172, startPoint y: 55, endPoint x: 93, endPoint y: 55, distance: 79.0
click at [93, 55] on div "Mã ĐH: QUNH1309250001" at bounding box center [180, 50] width 239 height 13
click at [1494, 15] on span "Close" at bounding box center [1495, 23] width 34 height 34
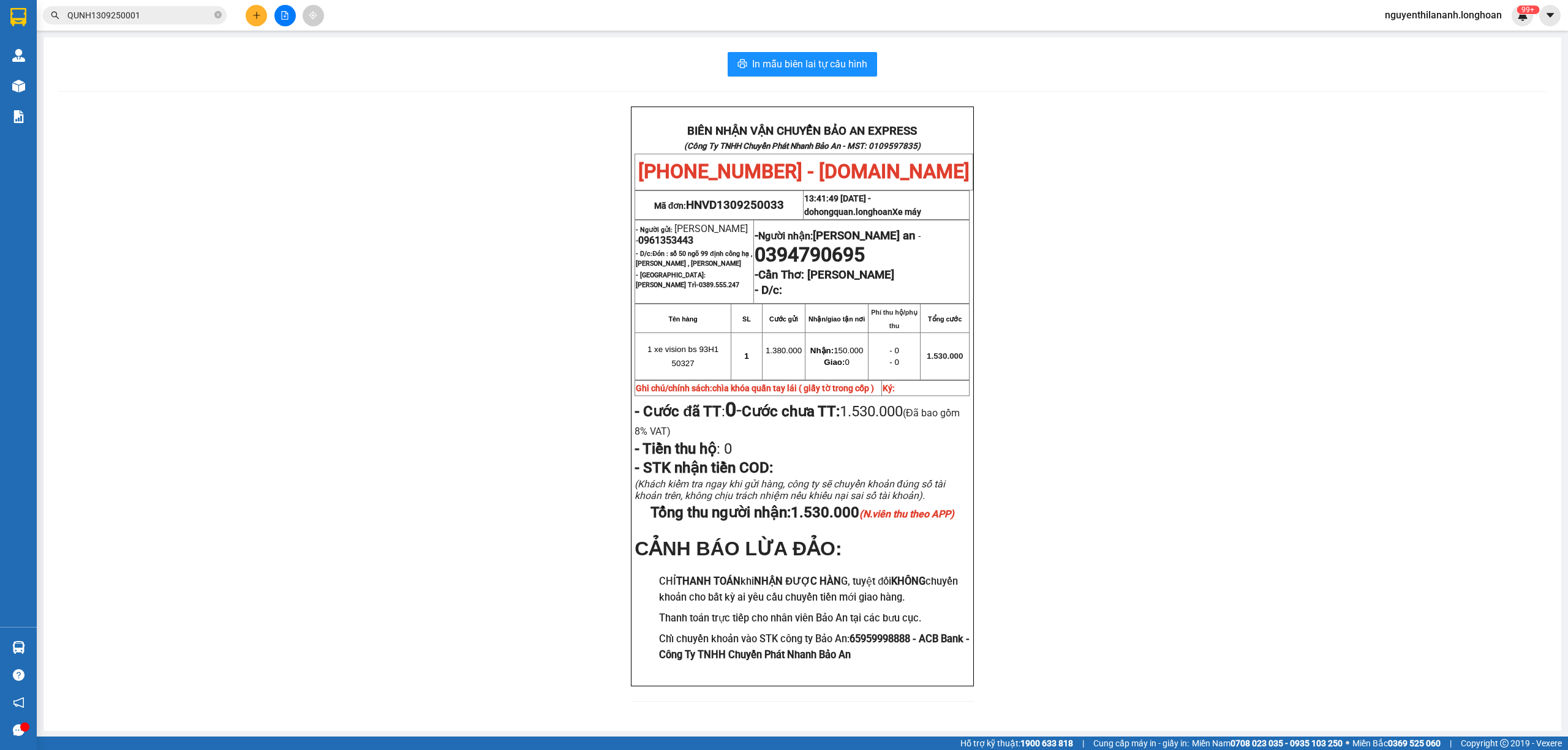
click at [176, 13] on input "QUNH1309250001" at bounding box center [139, 15] width 144 height 13
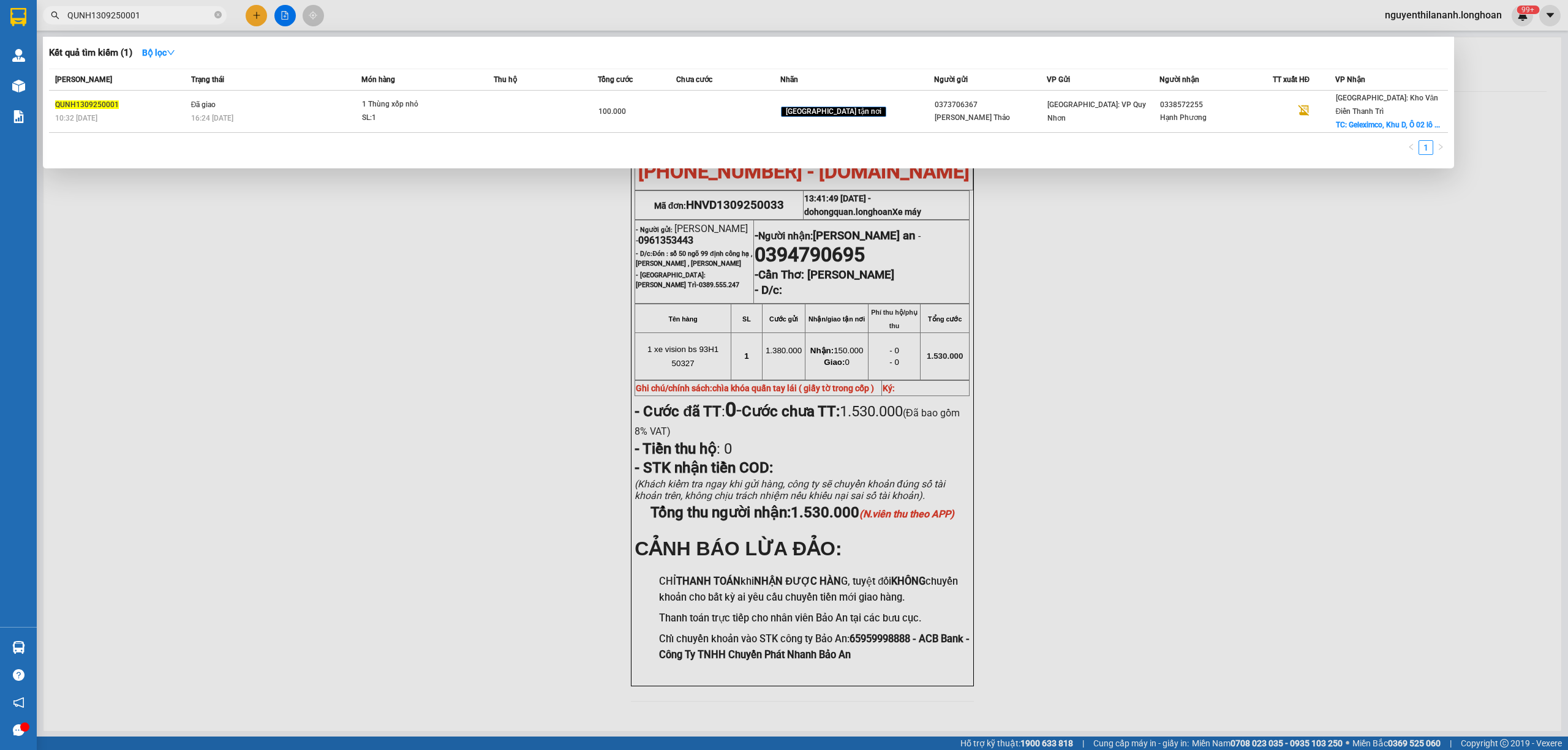
click at [176, 13] on input "QUNH1309250001" at bounding box center [139, 15] width 144 height 13
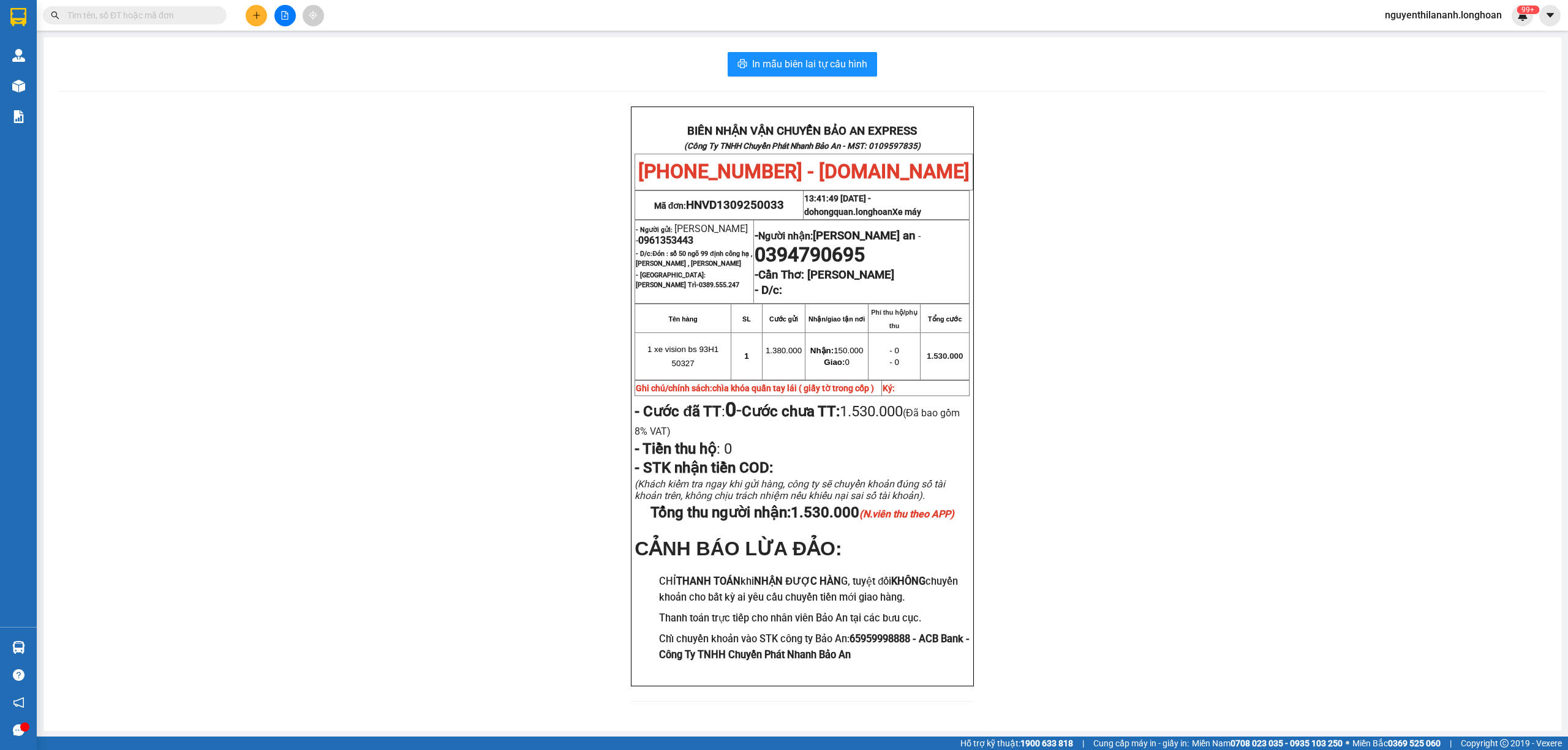
paste input "DNTK1009250009"
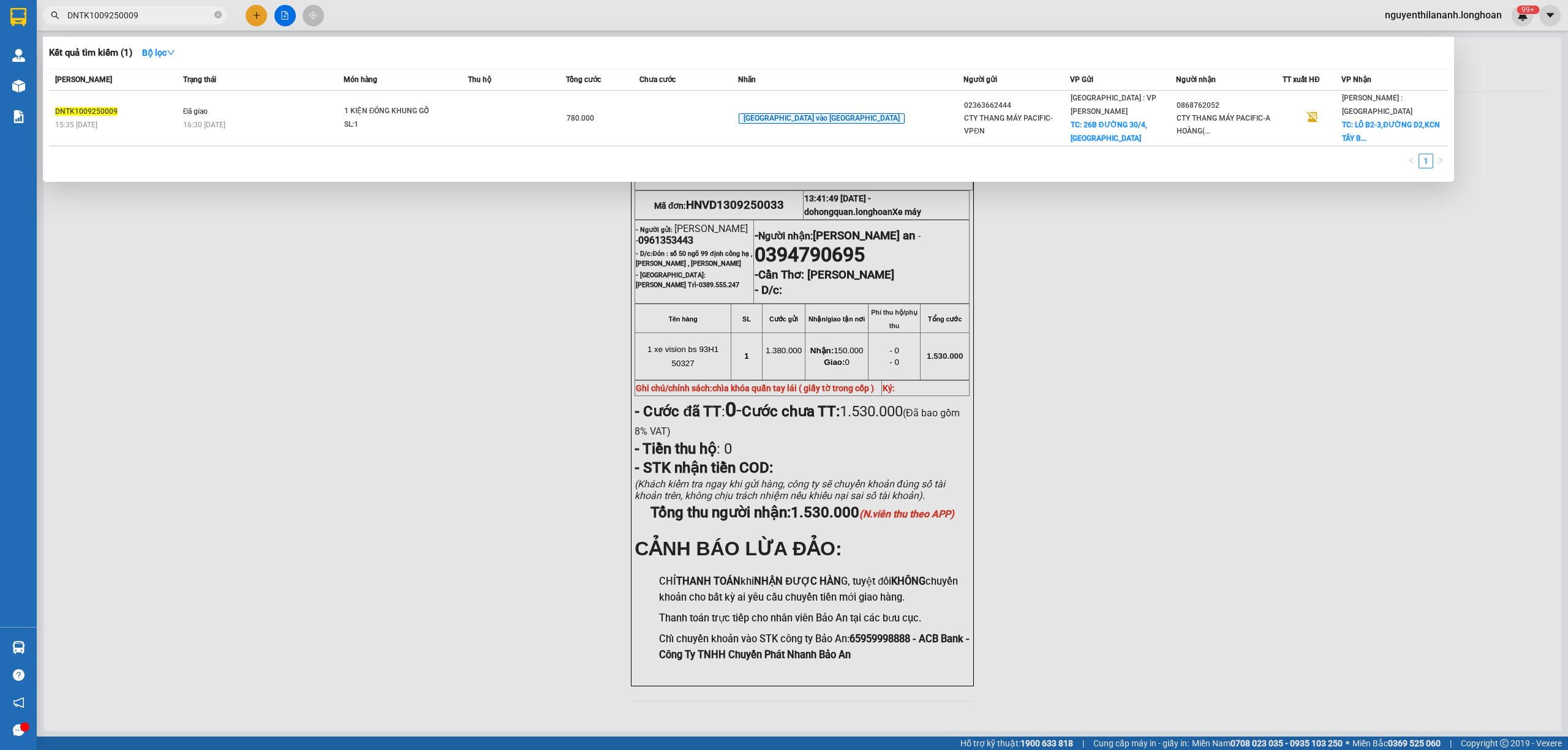
click at [167, 8] on input "DNTK1009250009" at bounding box center [139, 15] width 144 height 13
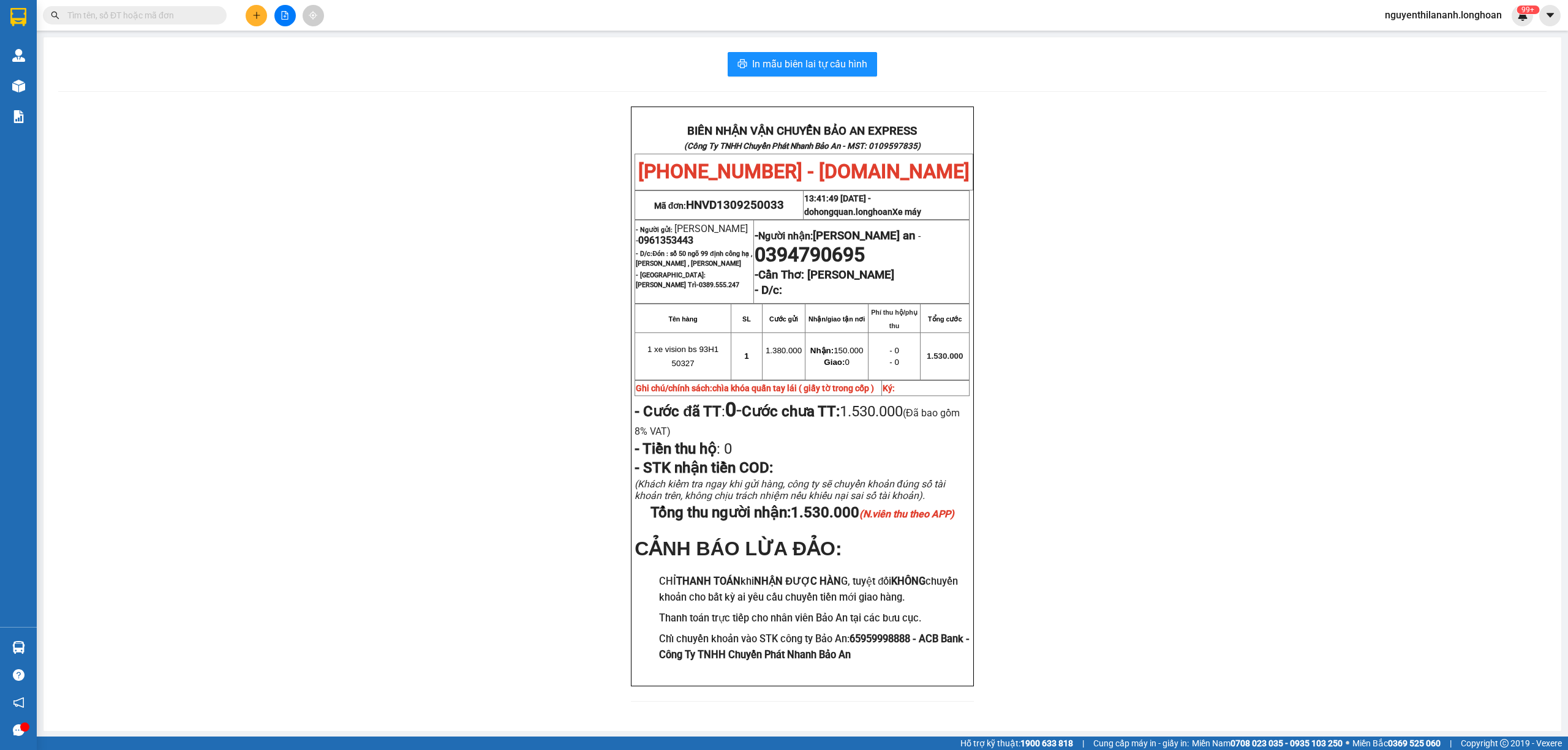
paste input "0355983628"
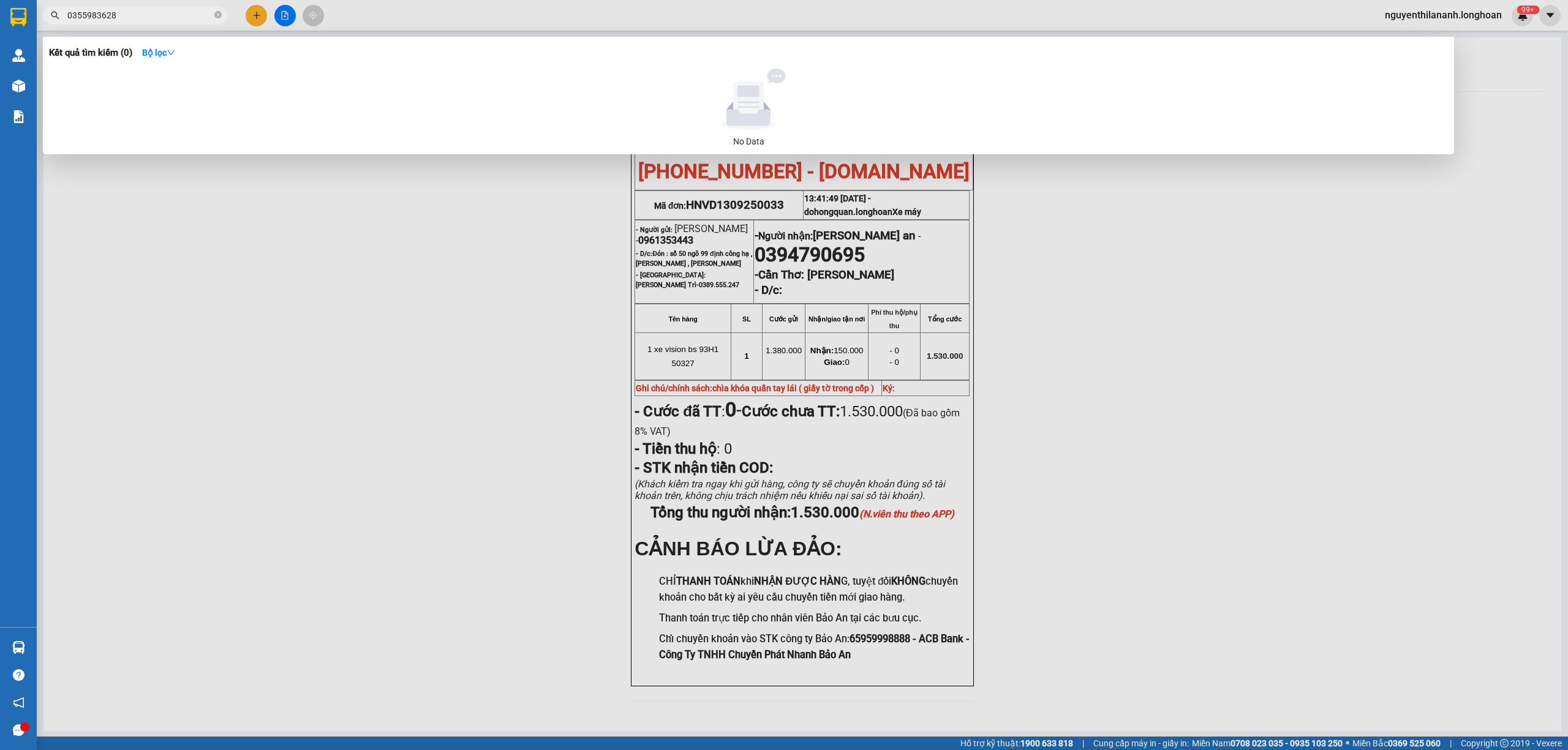
click at [212, 10] on span "0355983628" at bounding box center [134, 15] width 183 height 18
drag, startPoint x: 211, startPoint y: 15, endPoint x: 218, endPoint y: 15, distance: 7.0
click at [216, 15] on span "0355983628" at bounding box center [134, 15] width 183 height 18
click at [218, 15] on icon "close-circle" at bounding box center [218, 15] width 7 height 7
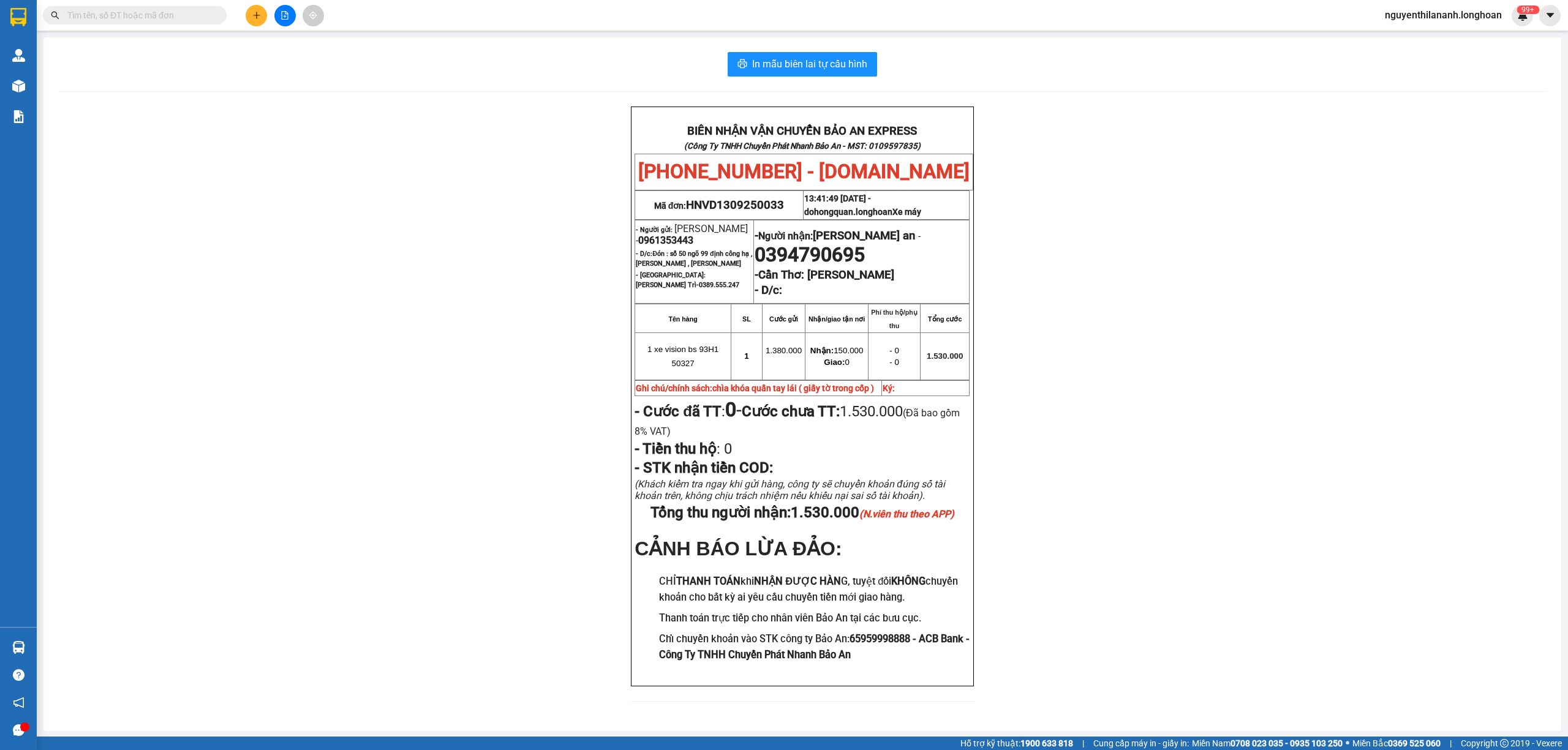
paste input "0767980326"
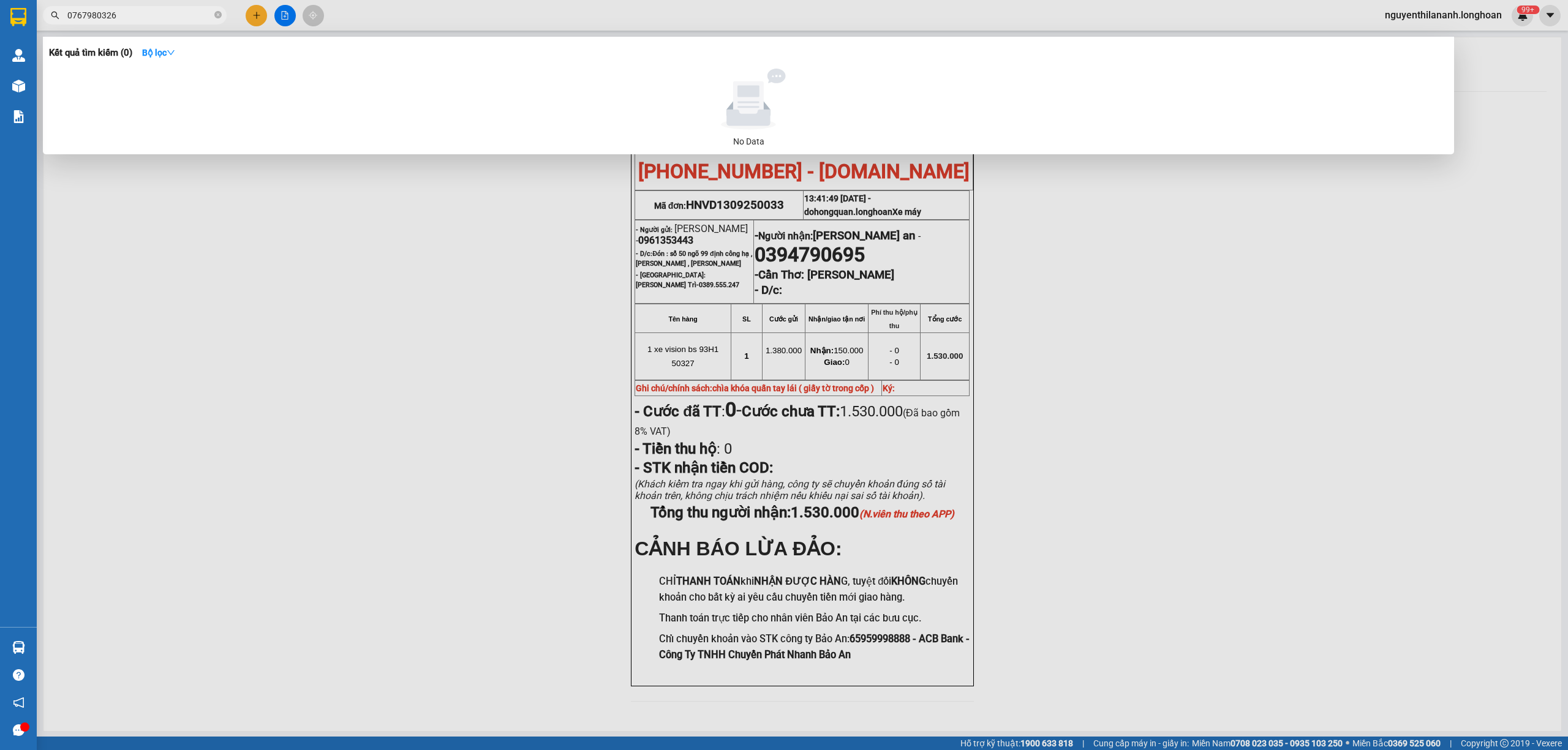
click at [155, 6] on div "Kết quả tìm kiếm ( 0 ) Bộ lọc No Data 0767980326" at bounding box center [119, 15] width 239 height 22
click at [155, 15] on input "0767980326" at bounding box center [139, 15] width 144 height 13
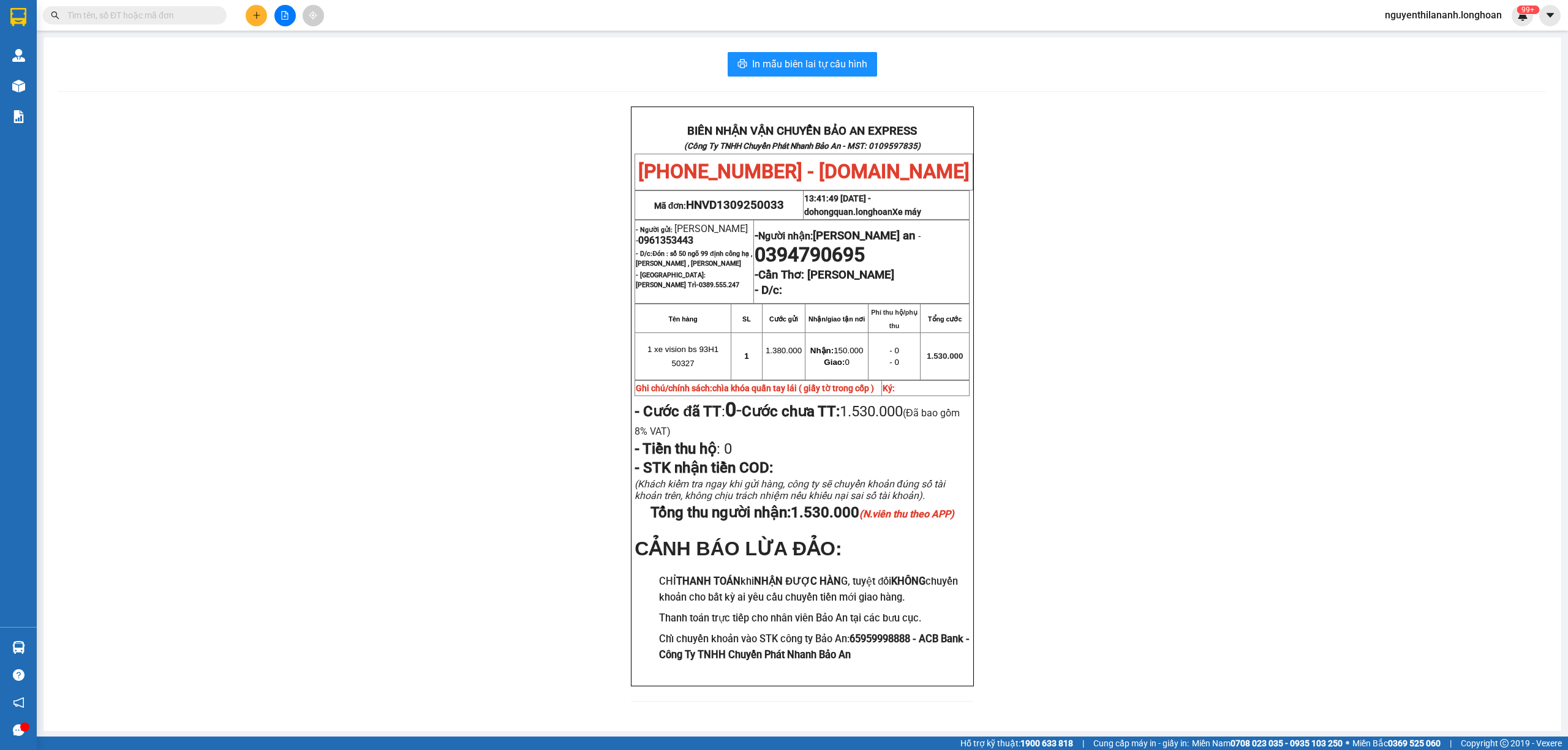
paste input "0931 331108"
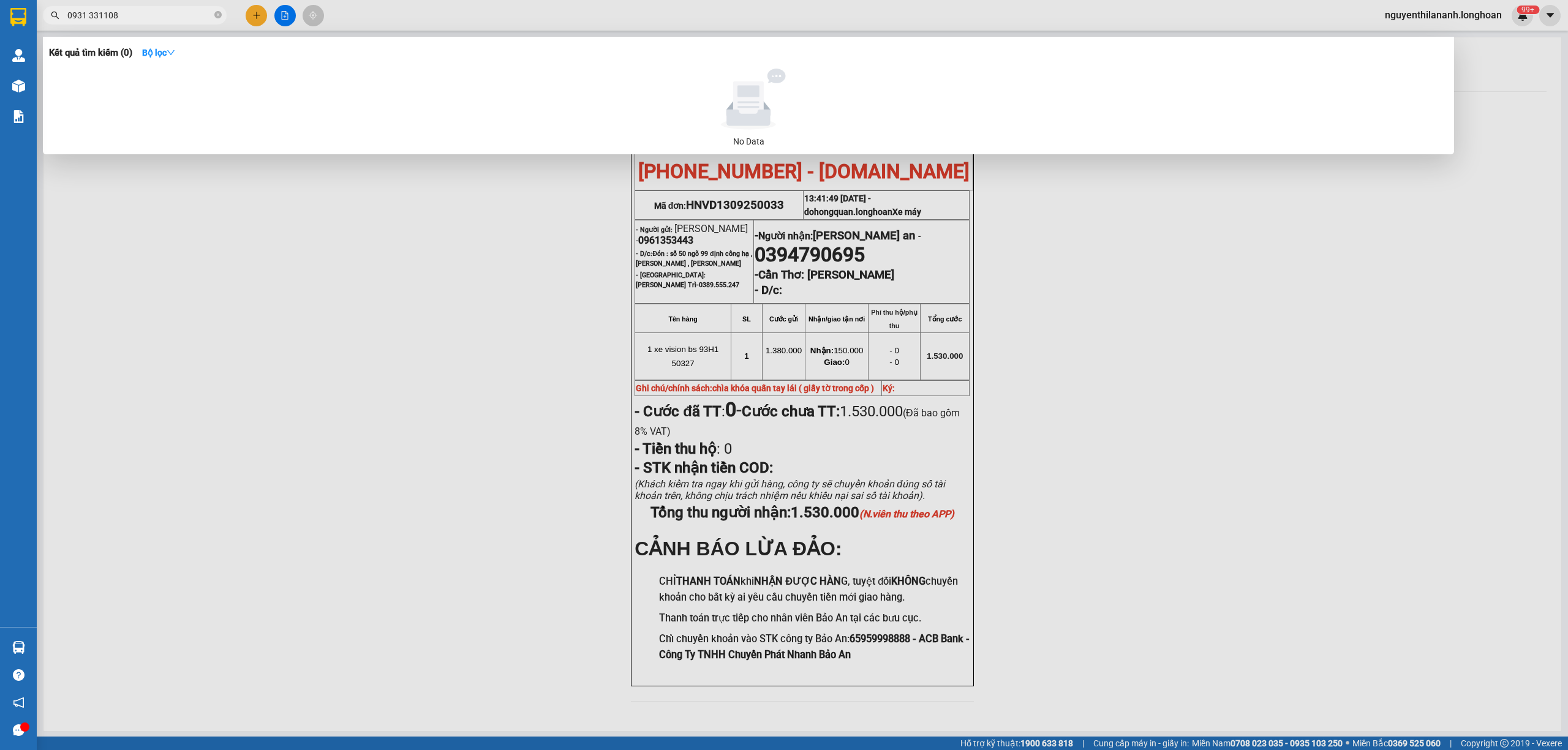
click at [91, 15] on input "0931 331108" at bounding box center [139, 15] width 144 height 13
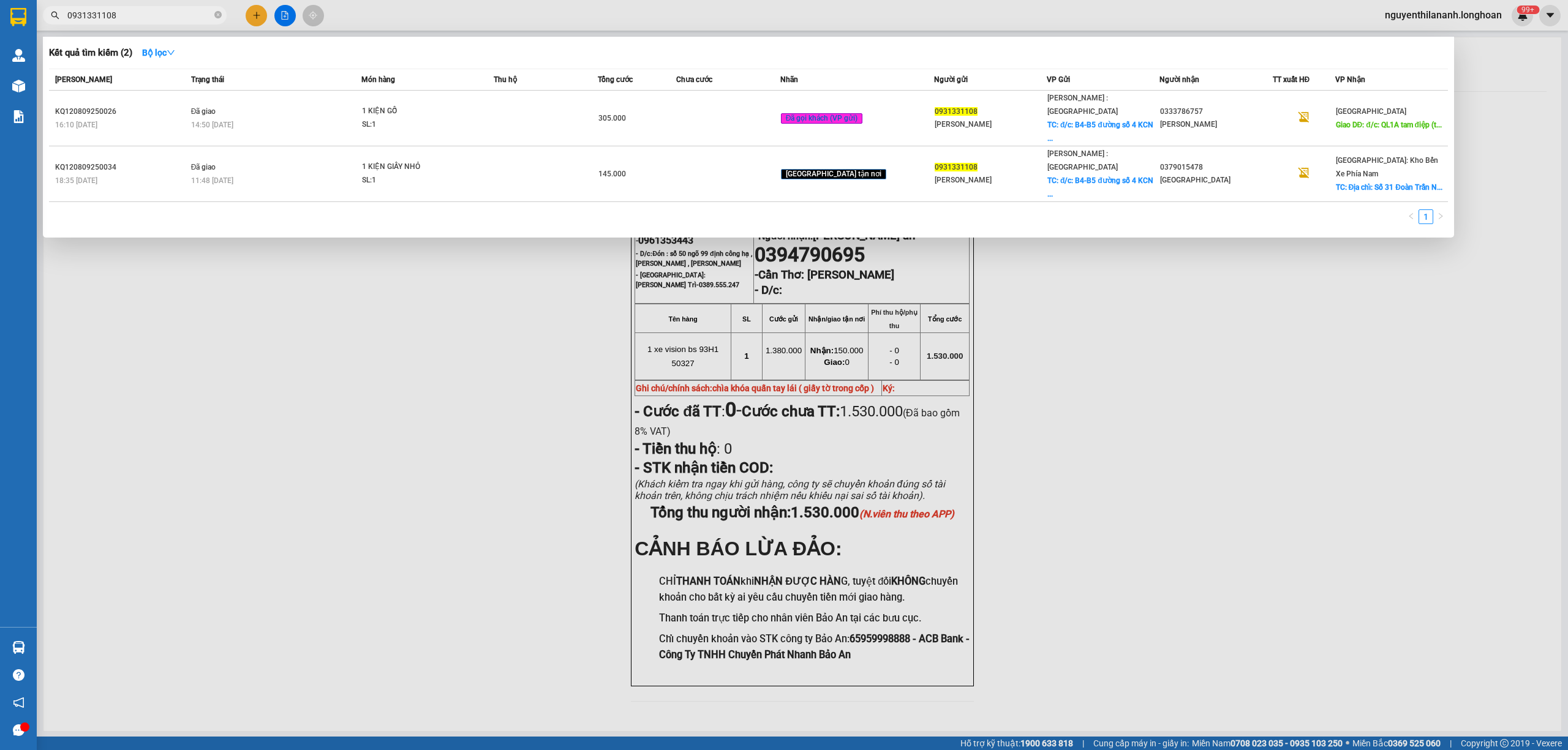
click at [194, 10] on input "0931331108" at bounding box center [139, 15] width 144 height 13
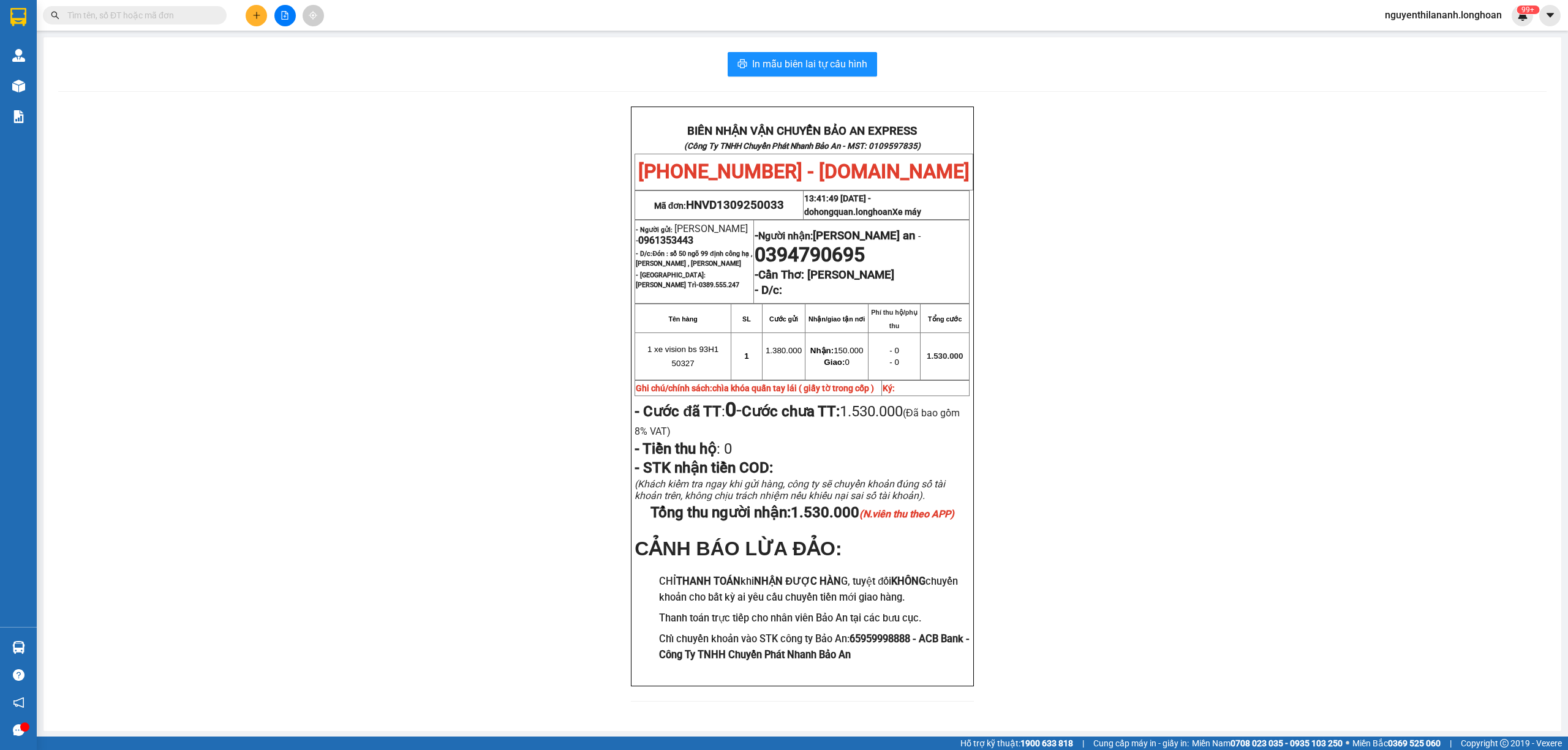
paste input "0968383557"
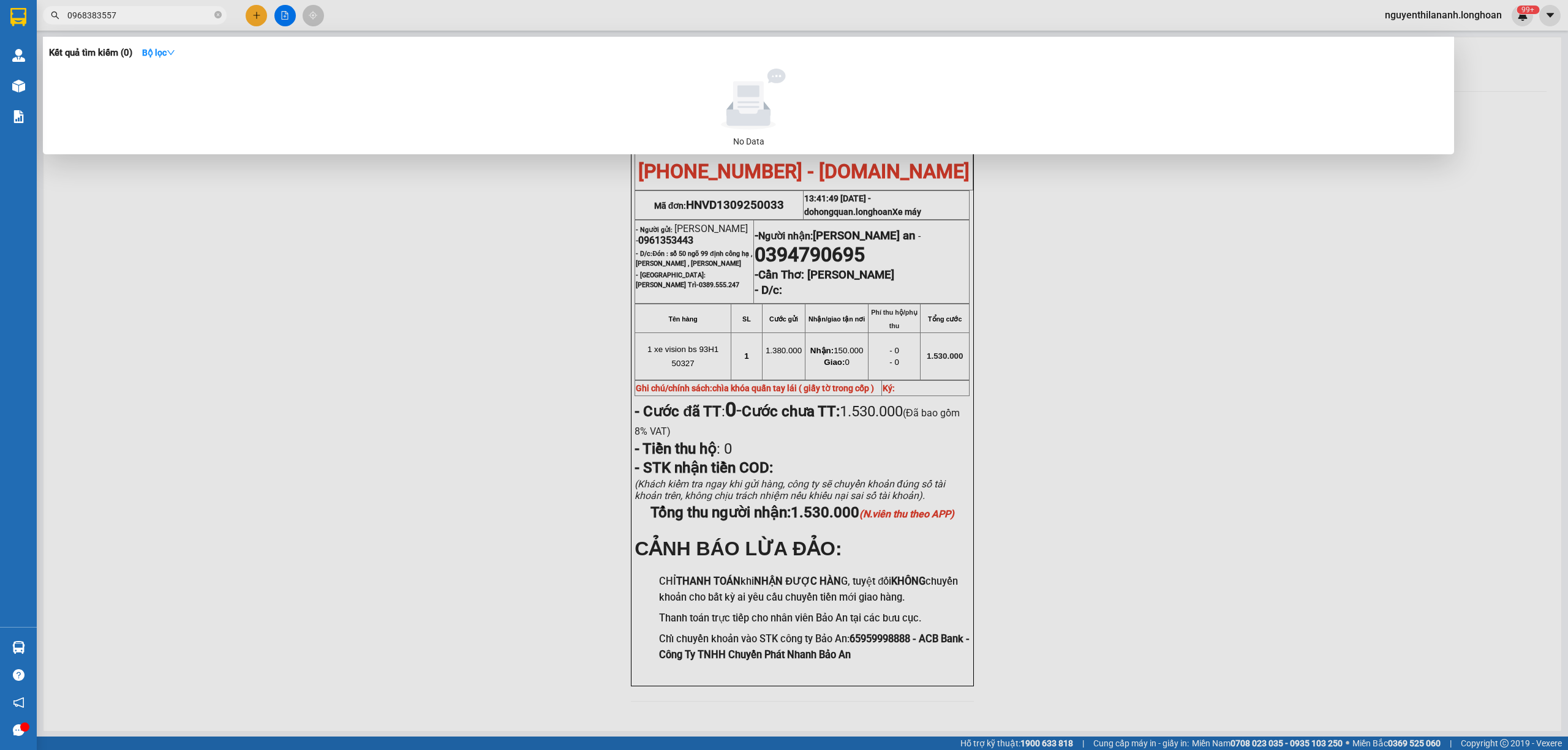
click at [148, 13] on input "0968383557" at bounding box center [139, 15] width 144 height 13
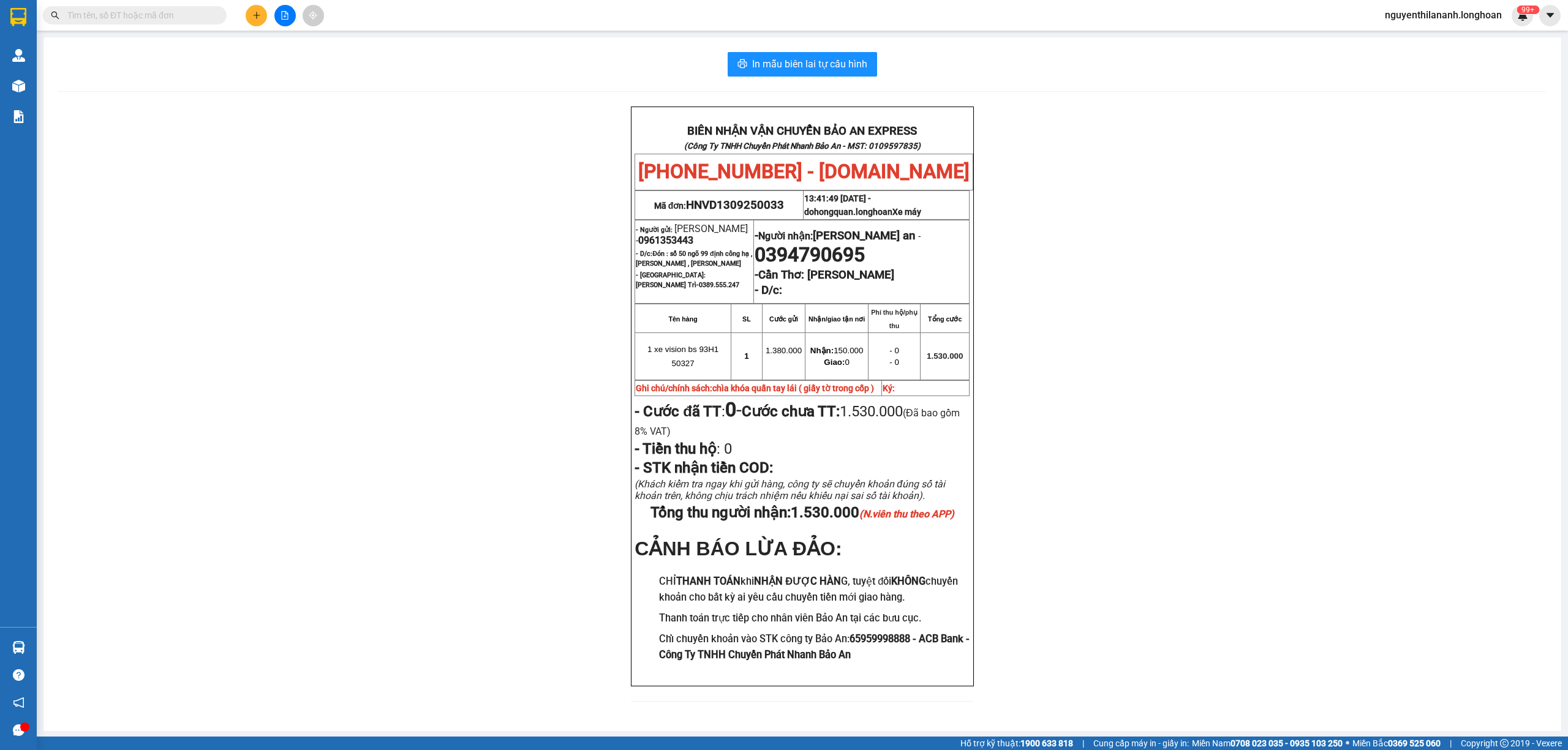
paste input "0948399589"
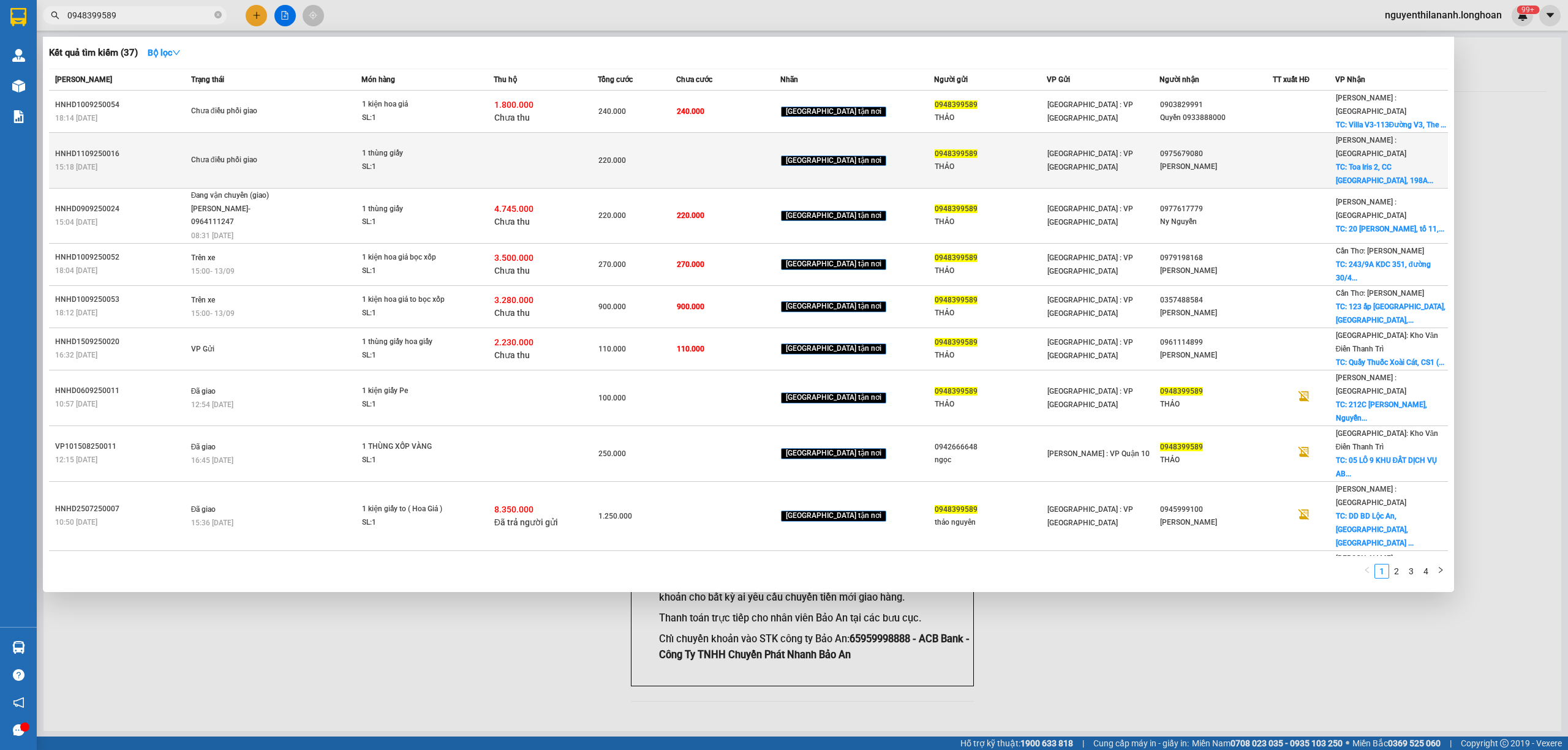
click at [143, 148] on div "HNHD1109250016" at bounding box center [121, 154] width 132 height 13
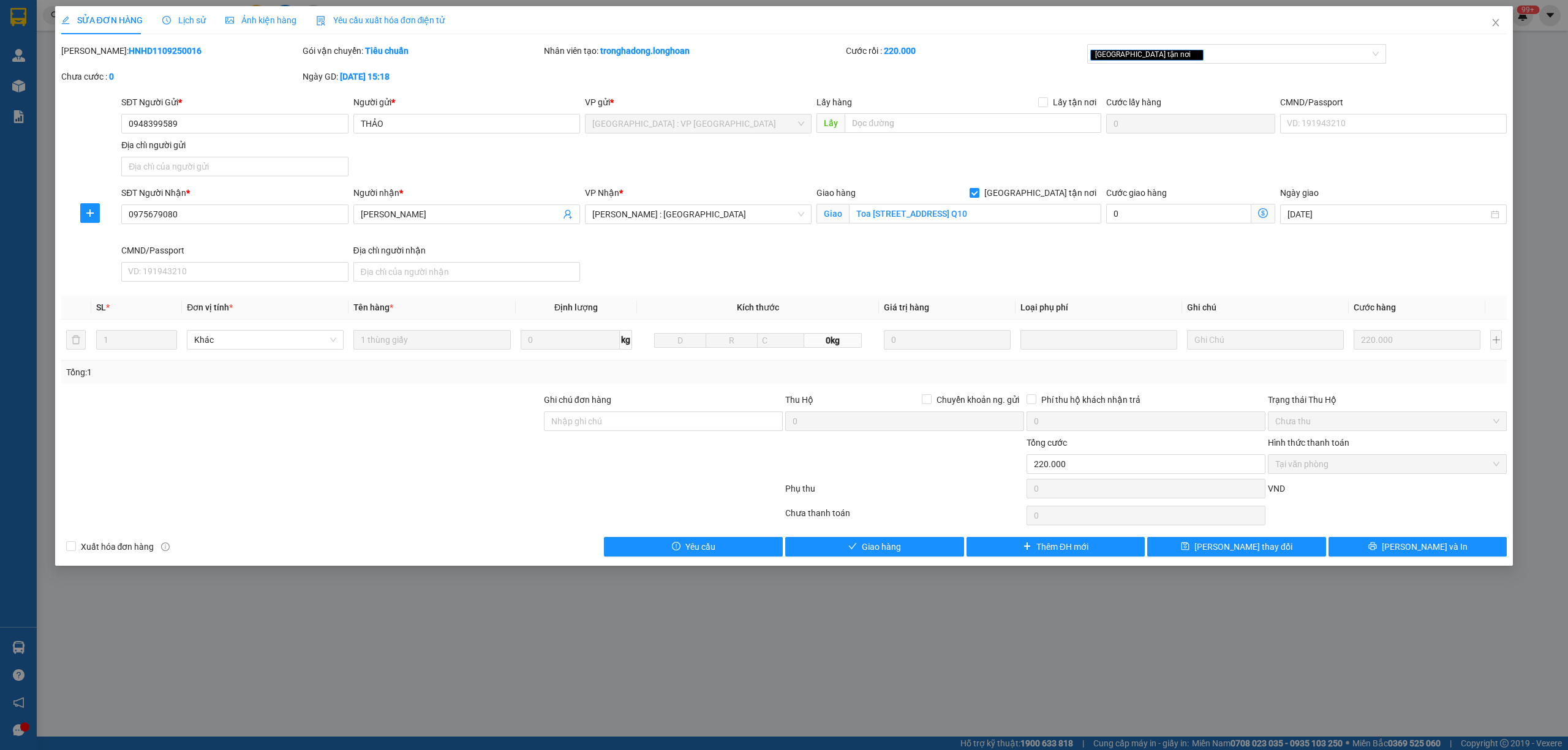
click at [183, 22] on span "Lịch sử" at bounding box center [184, 20] width 43 height 10
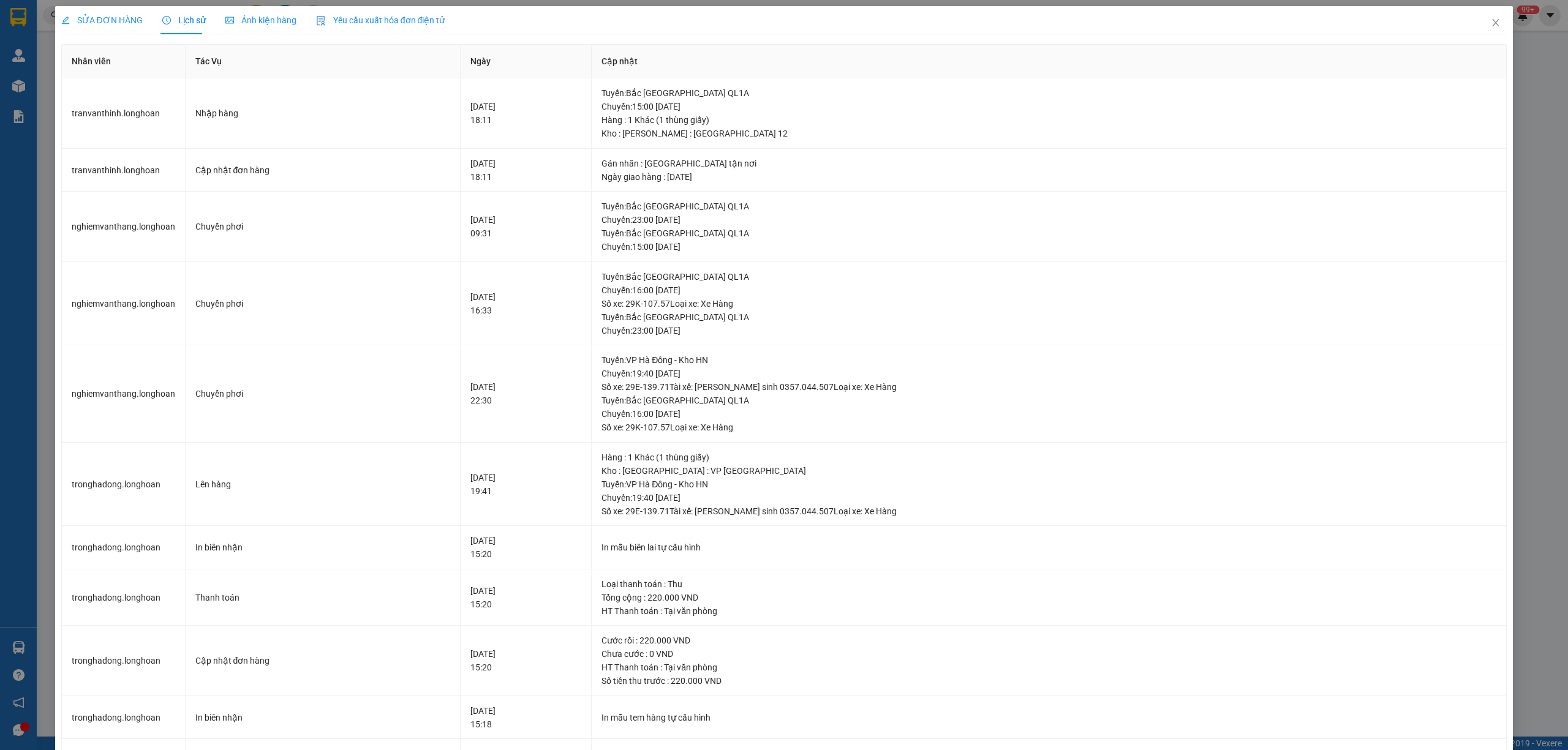
click at [113, 22] on span "SỬA ĐƠN HÀNG" at bounding box center [102, 20] width 81 height 10
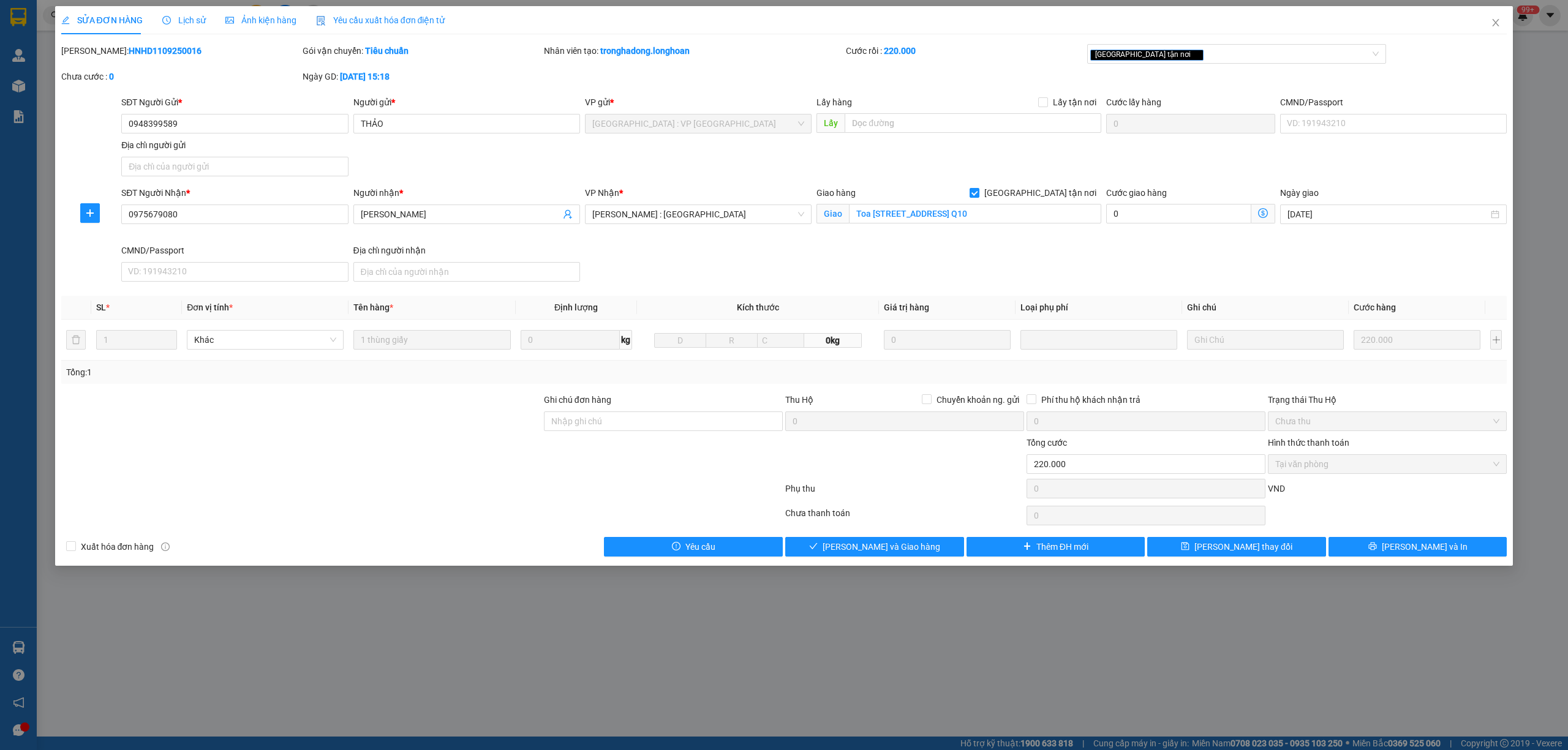
drag, startPoint x: 170, startPoint y: 51, endPoint x: 92, endPoint y: 54, distance: 78.1
click at [92, 54] on div "Mã ĐH: HNHD1109250016" at bounding box center [180, 50] width 239 height 13
click at [1497, 17] on span "Close" at bounding box center [1495, 23] width 34 height 34
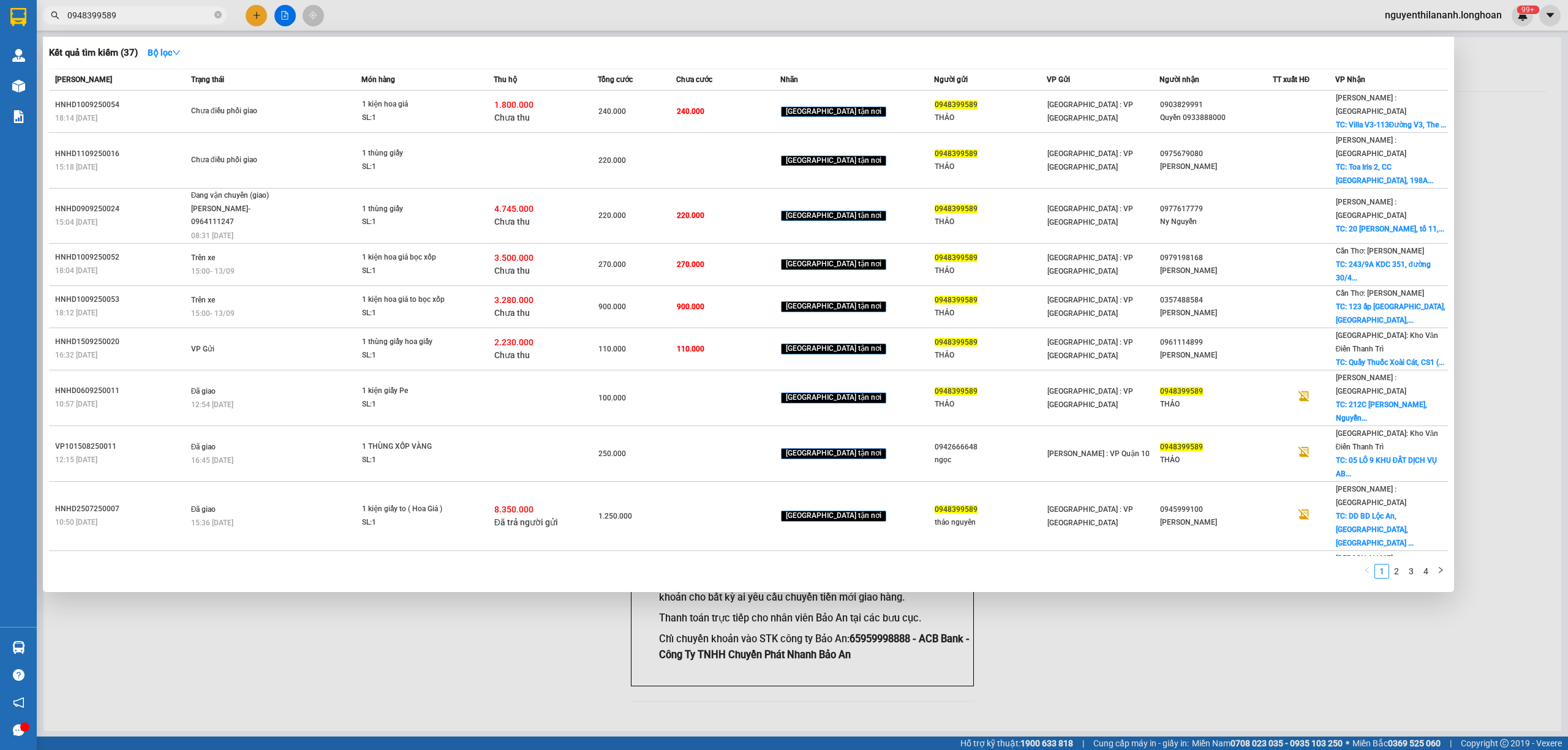
click at [144, 21] on input "0948399589" at bounding box center [139, 15] width 144 height 13
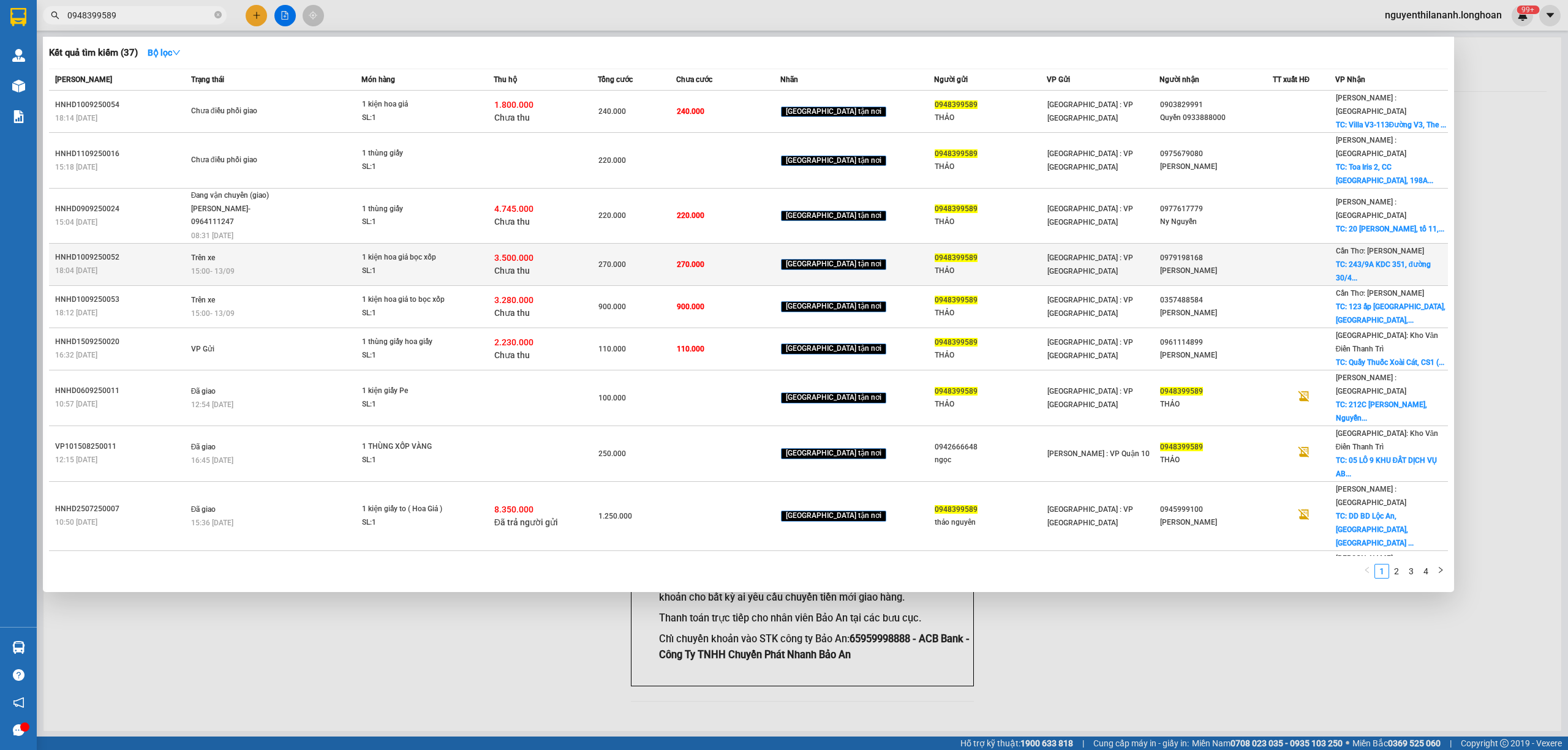
click at [167, 264] on div "18:04 - 10/09" at bounding box center [121, 270] width 132 height 13
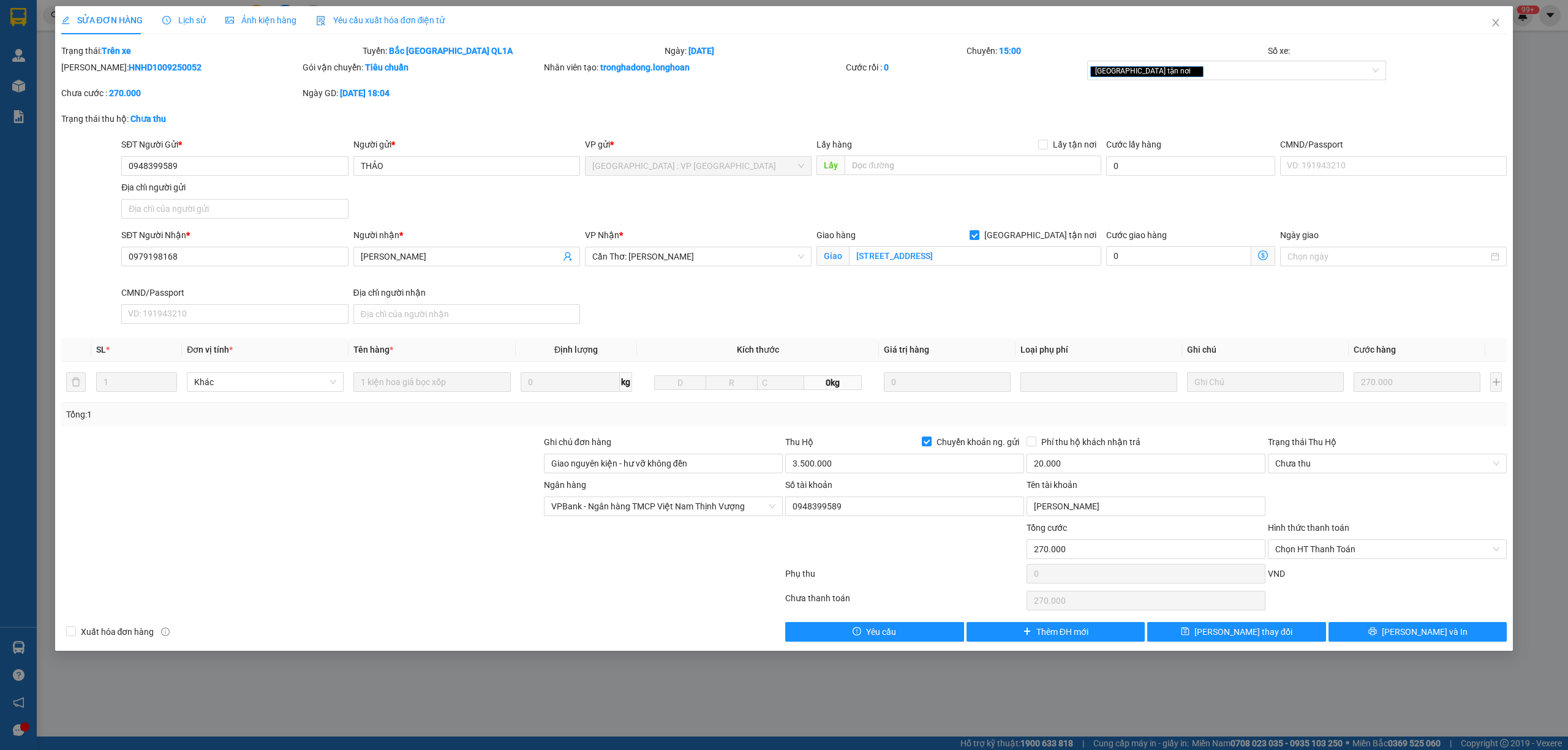
drag, startPoint x: 176, startPoint y: 67, endPoint x: 94, endPoint y: 70, distance: 82.1
click at [94, 70] on div "Mã ĐH: HNHD1009250052" at bounding box center [180, 67] width 239 height 13
drag, startPoint x: 1498, startPoint y: 25, endPoint x: 855, endPoint y: 25, distance: 643.0
click at [1497, 25] on icon "close" at bounding box center [1495, 22] width 10 height 10
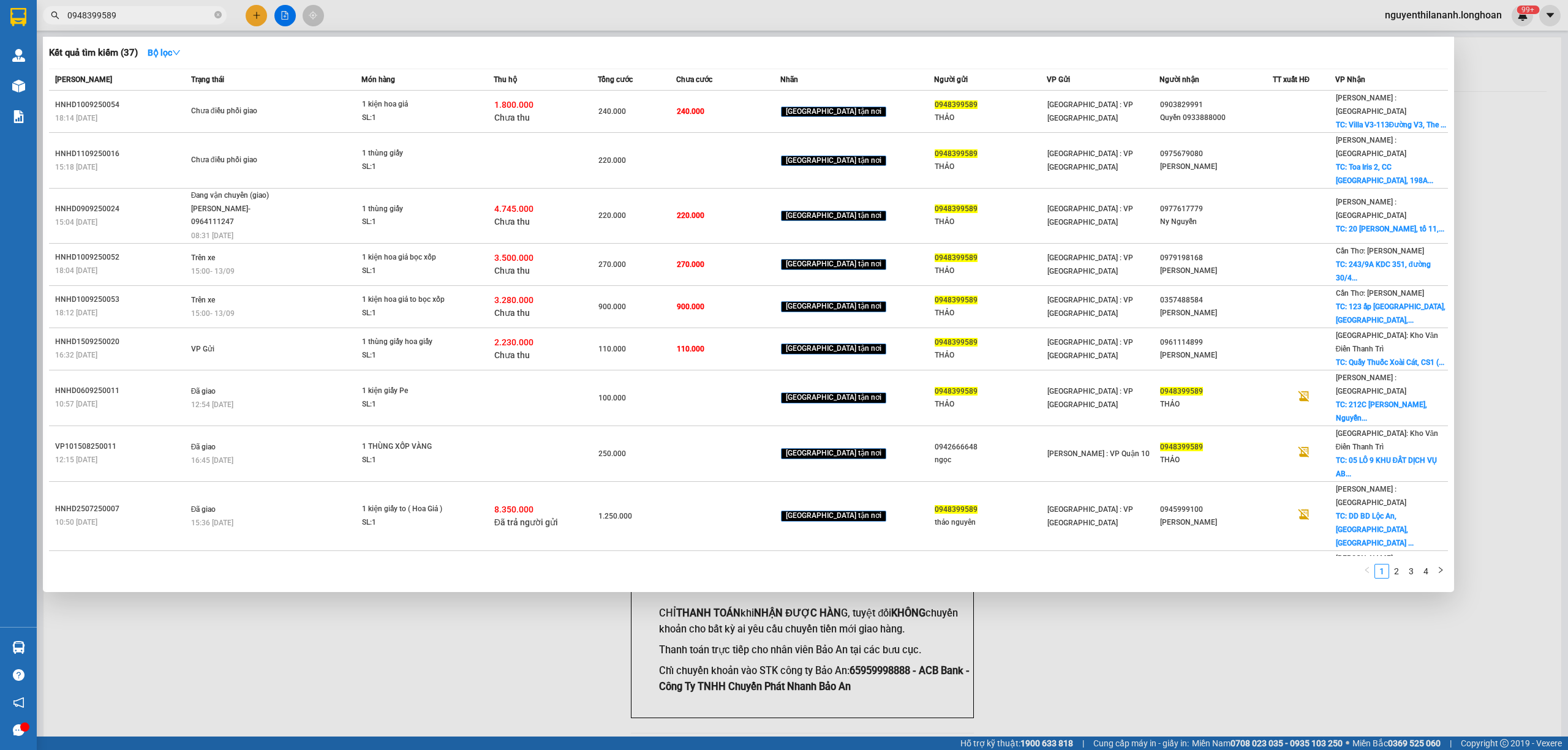
click at [185, 20] on input "0948399589" at bounding box center [139, 15] width 144 height 13
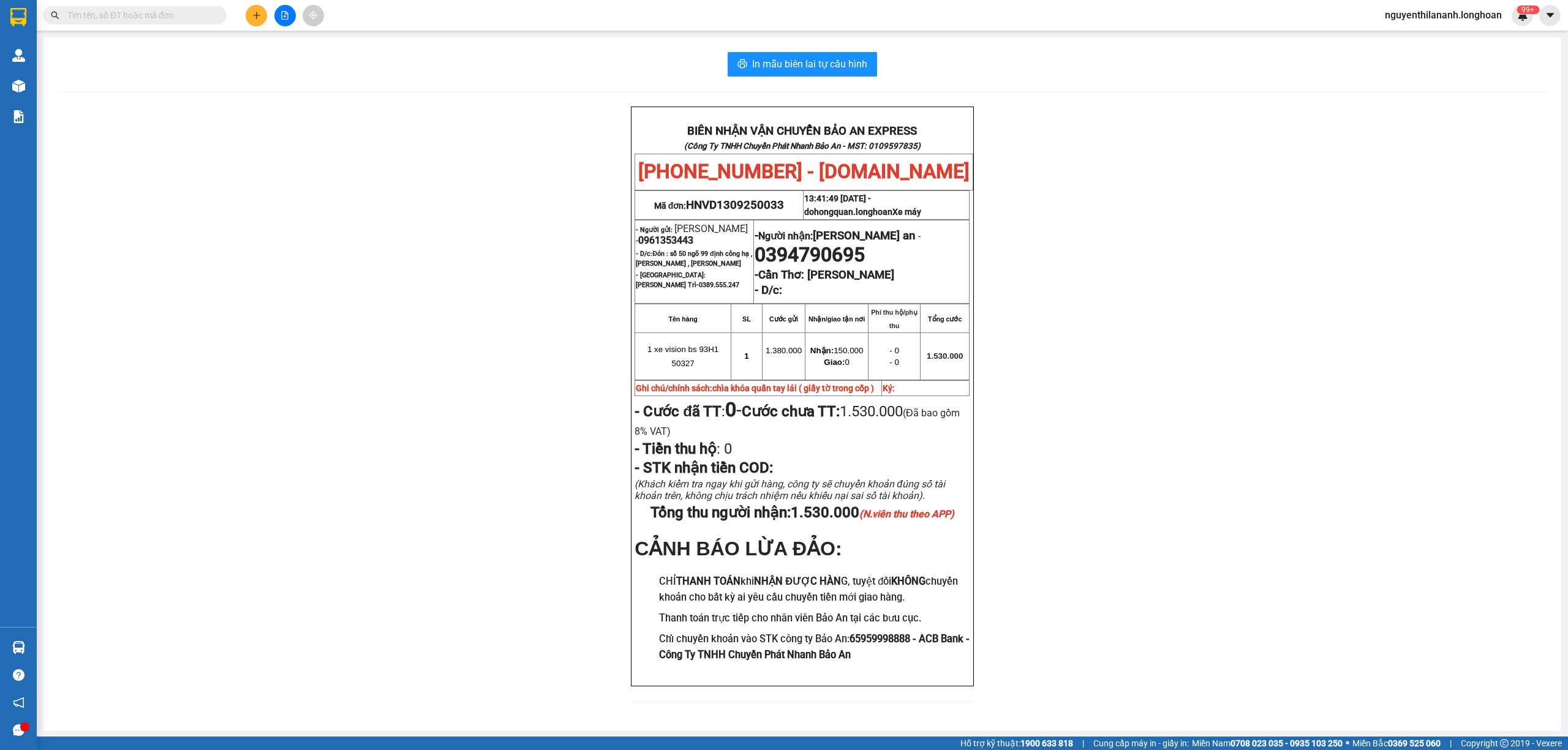
paste input "0366899362"
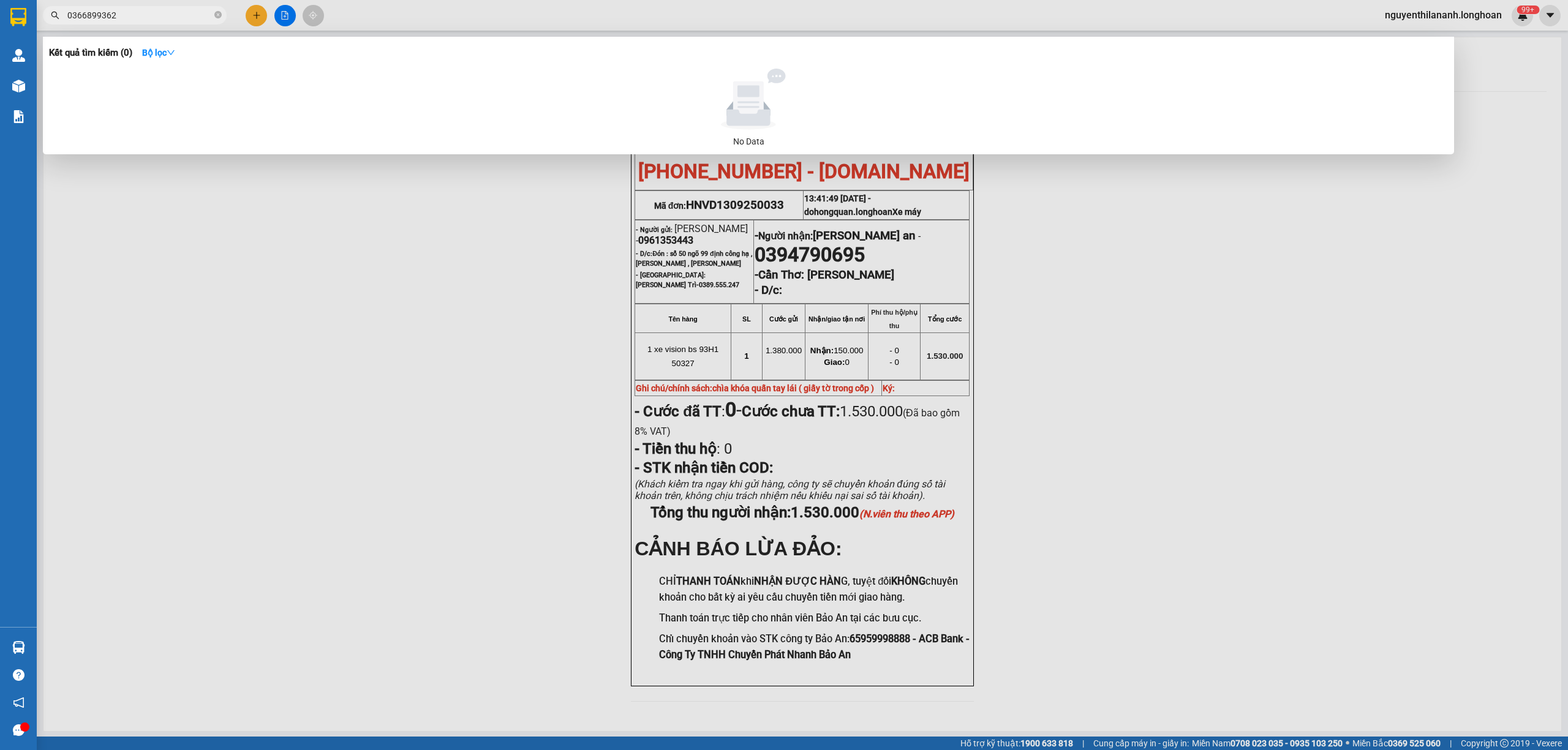
click at [223, 15] on span "0366899362" at bounding box center [134, 15] width 183 height 18
click at [217, 15] on icon "close-circle" at bounding box center [218, 15] width 7 height 7
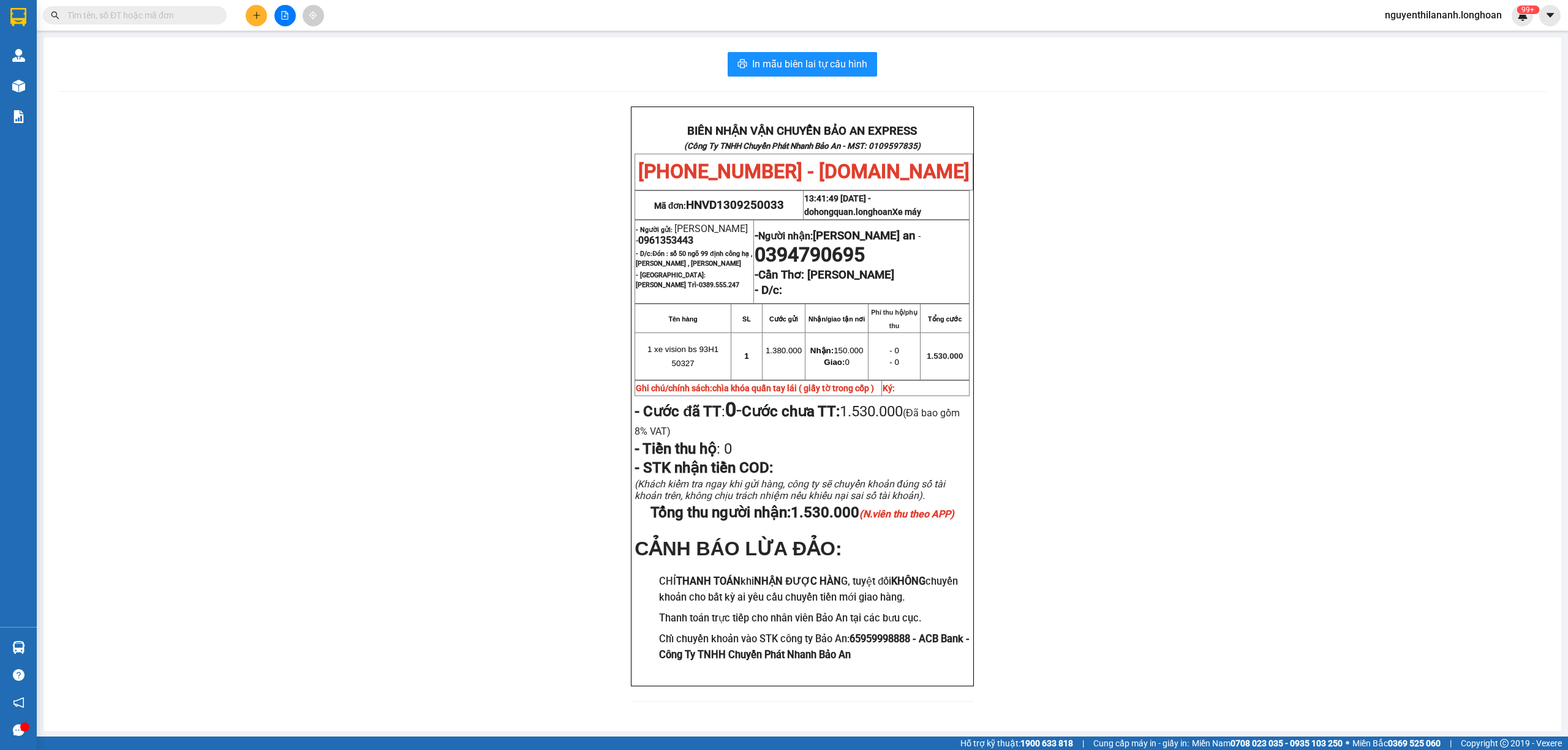
paste input "0931331108"
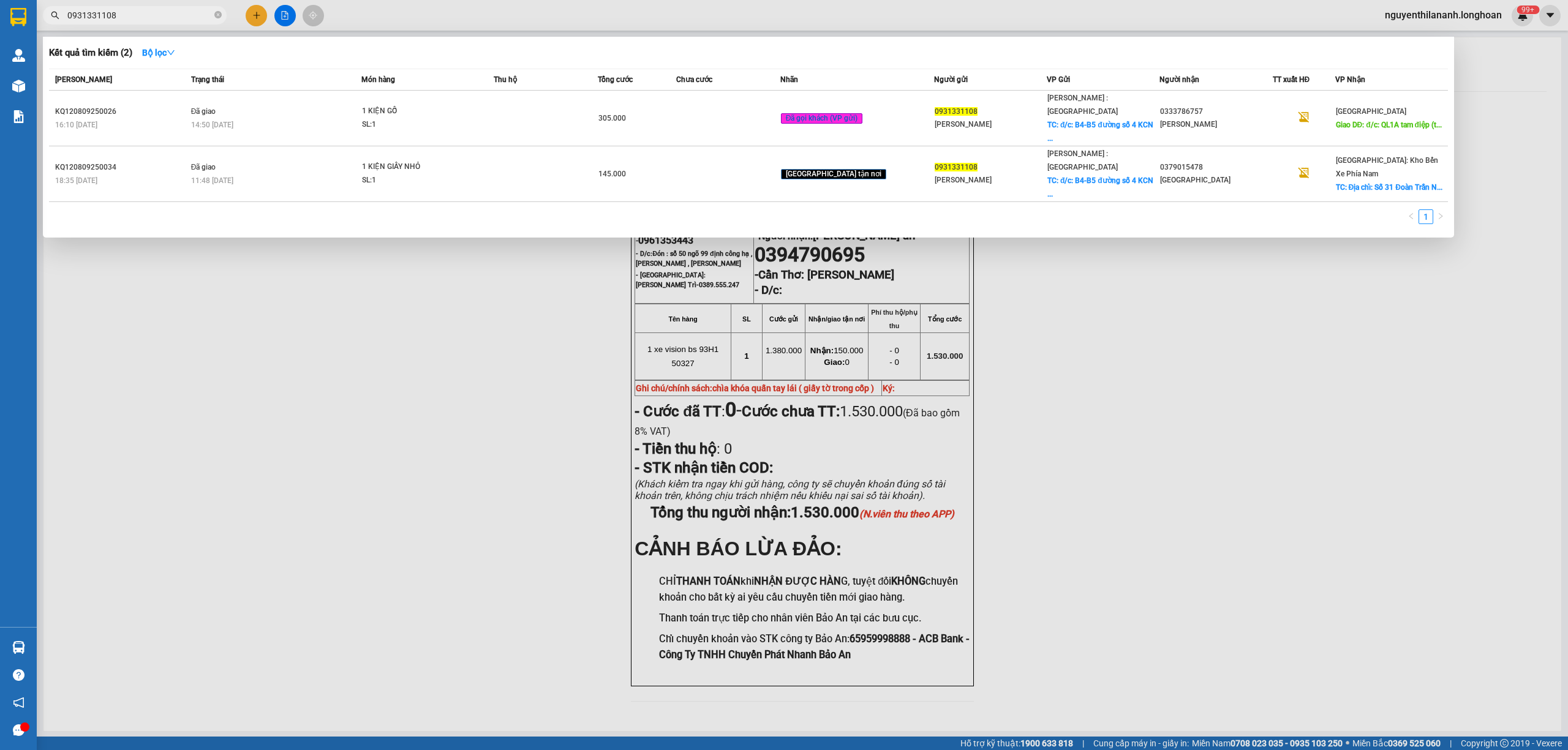
click at [519, 397] on div at bounding box center [784, 375] width 1568 height 750
click at [174, 12] on input "0931331108" at bounding box center [139, 15] width 144 height 13
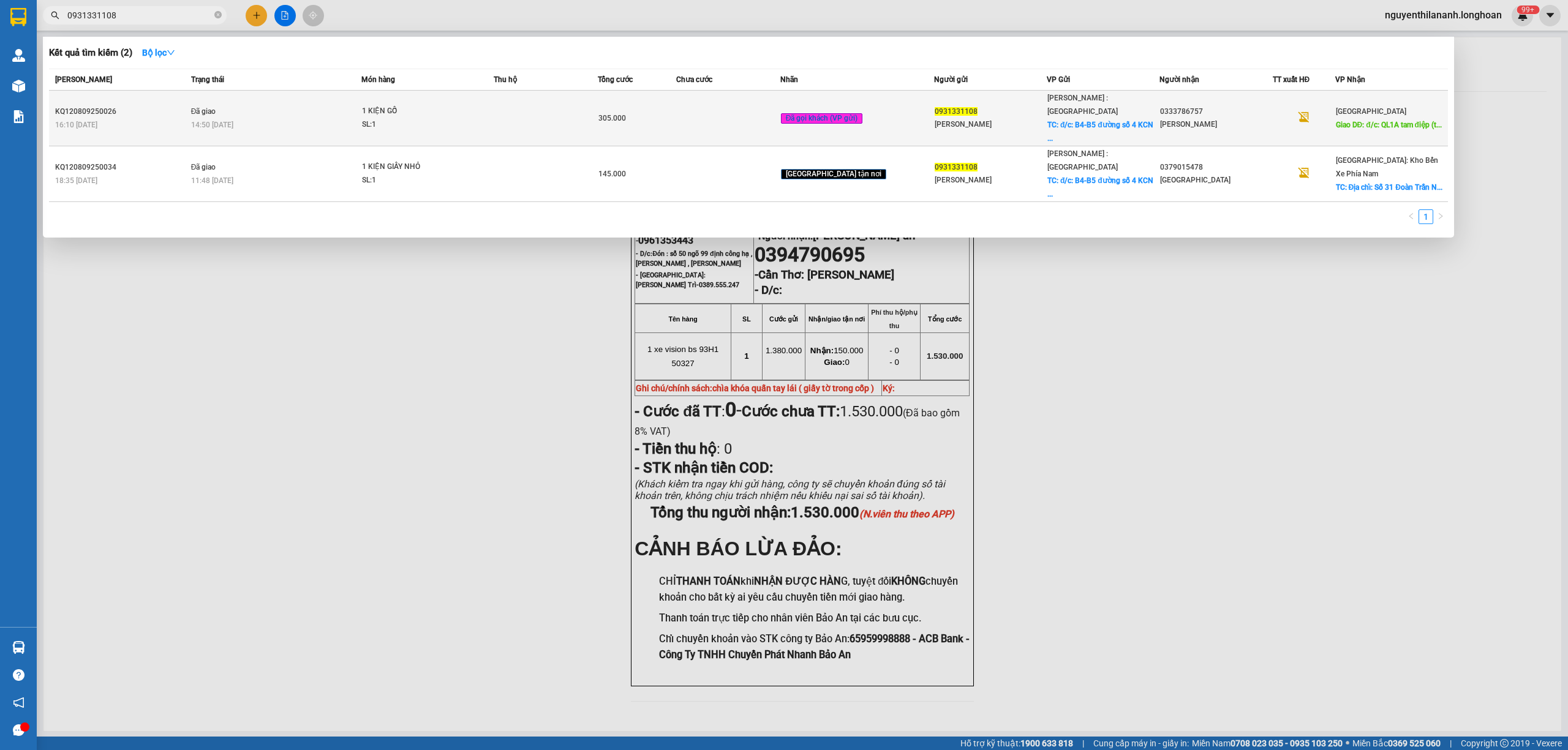
click at [180, 118] on div "16:10 - 08/09" at bounding box center [121, 125] width 132 height 13
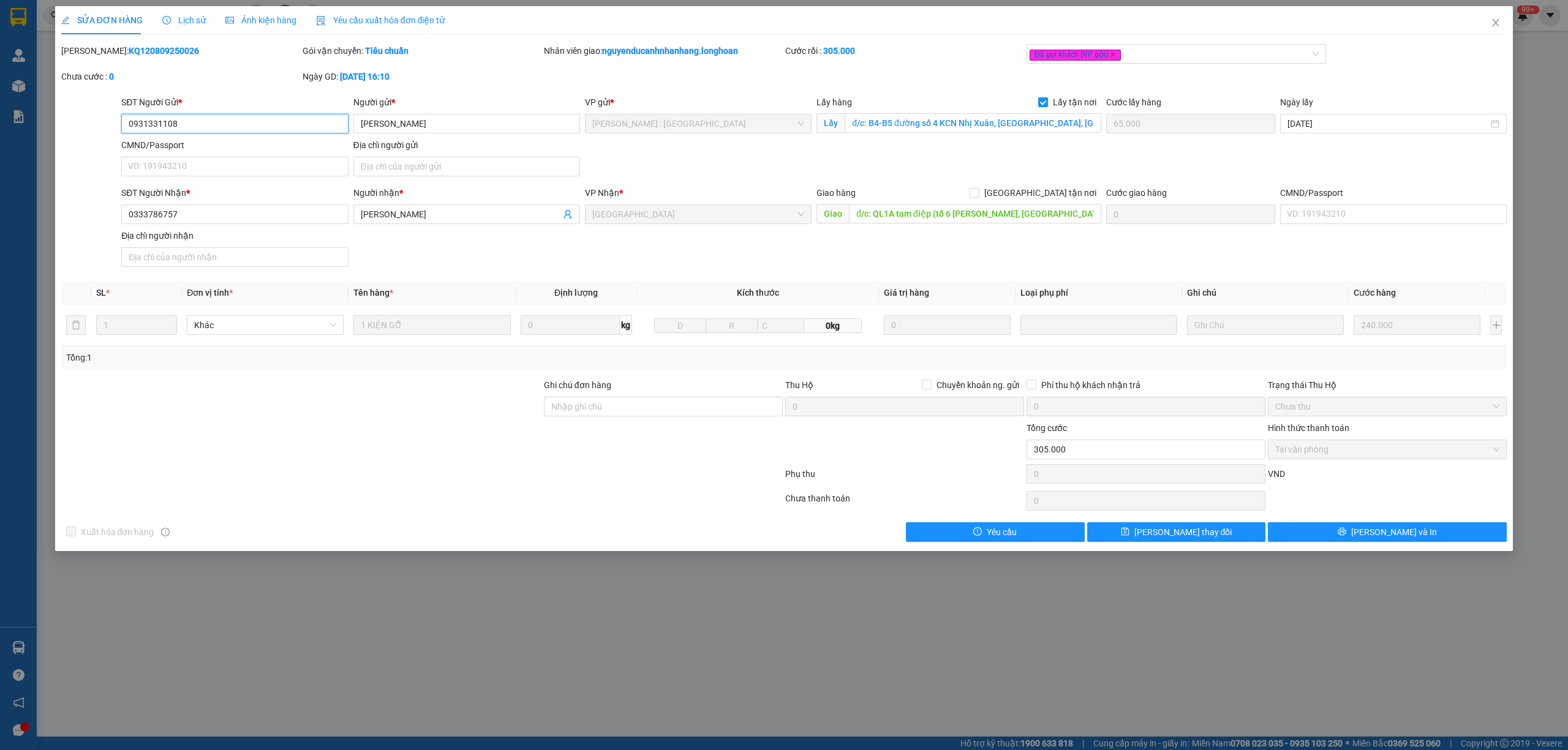
drag, startPoint x: 178, startPoint y: 126, endPoint x: 123, endPoint y: 129, distance: 55.1
click at [123, 129] on input "0931331108" at bounding box center [234, 124] width 227 height 20
click at [1499, 25] on icon "close" at bounding box center [1495, 22] width 10 height 10
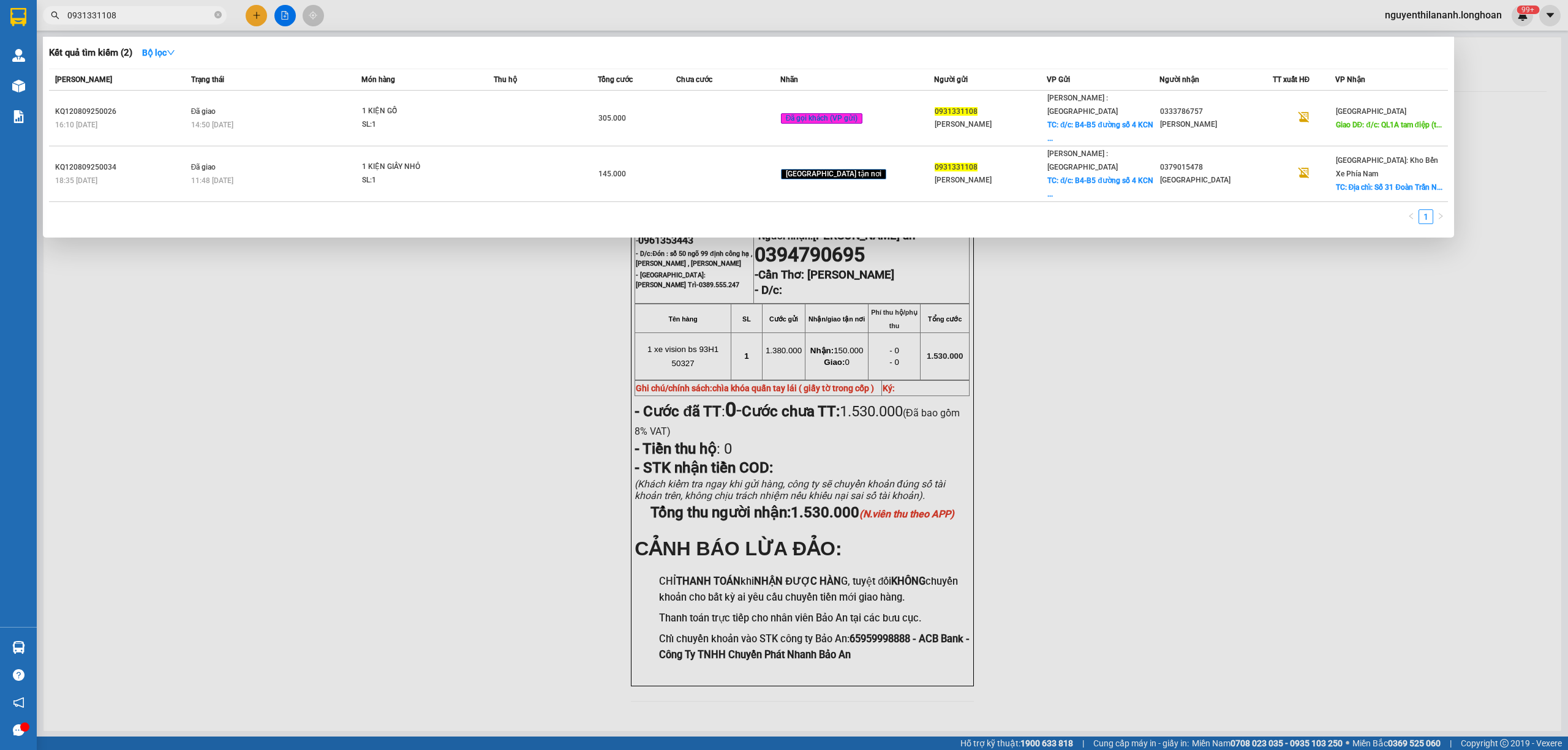
click at [152, 21] on input "0931331108" at bounding box center [139, 15] width 144 height 13
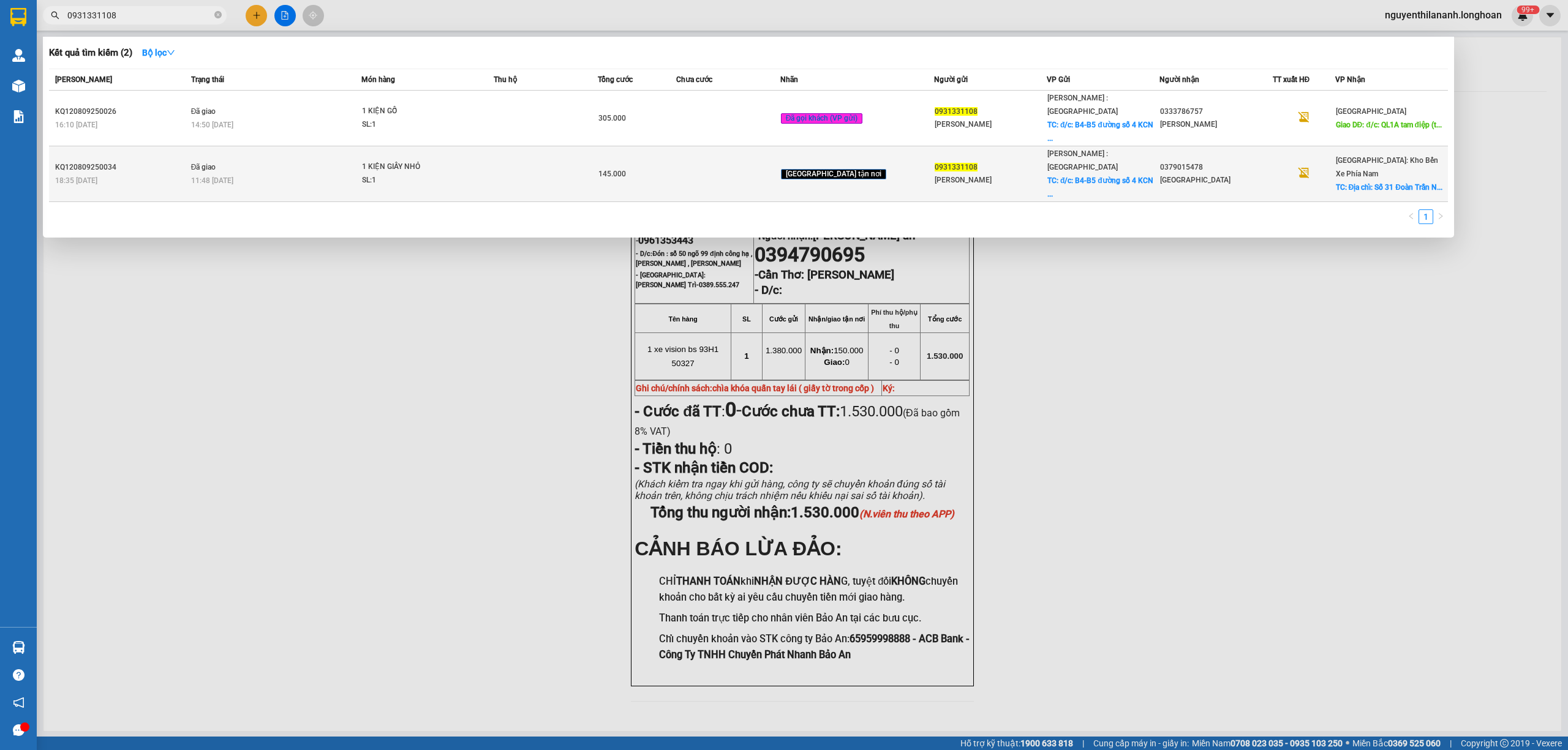
click at [164, 161] on div "KQ120809250034" at bounding box center [121, 167] width 132 height 13
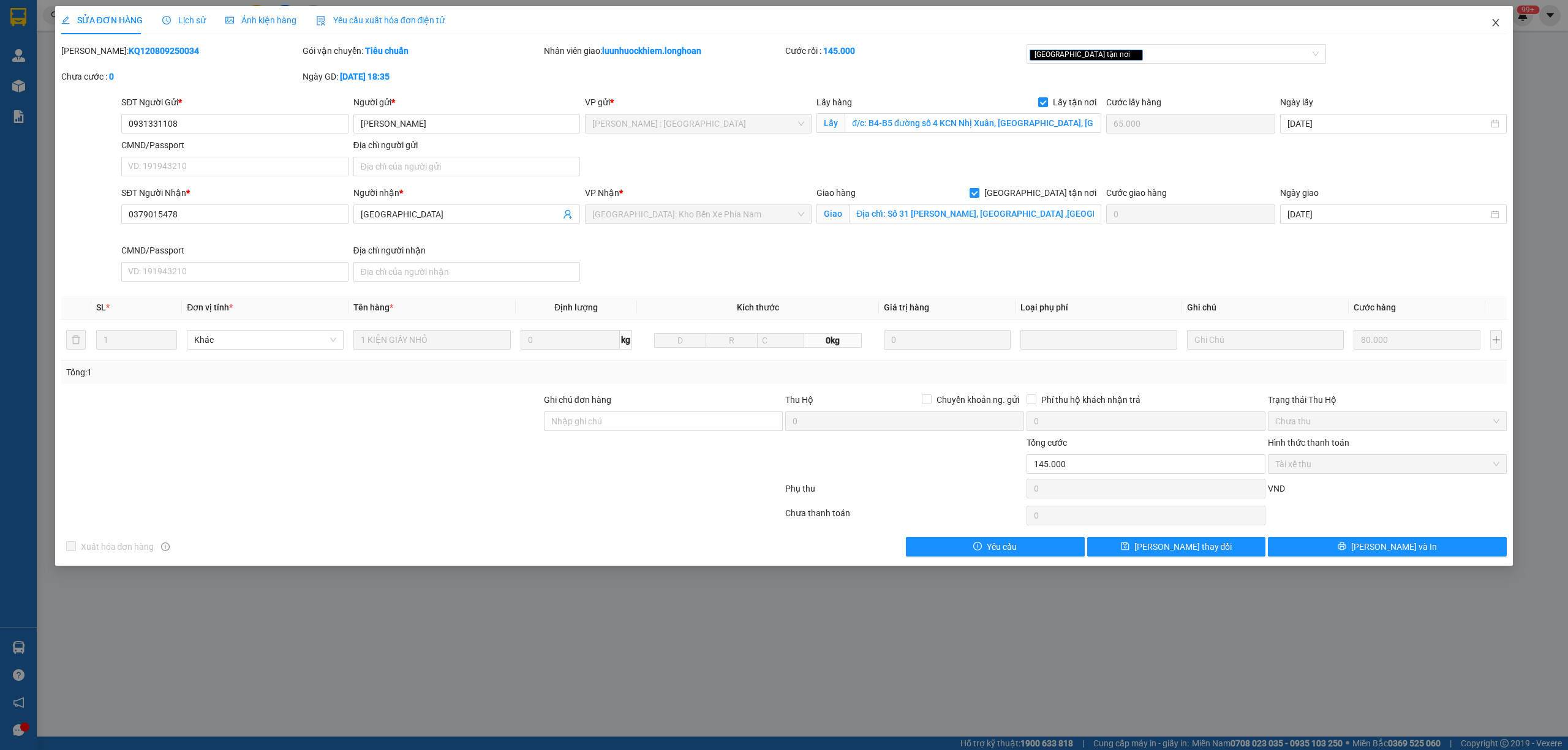
click at [1494, 27] on icon "close" at bounding box center [1495, 22] width 10 height 10
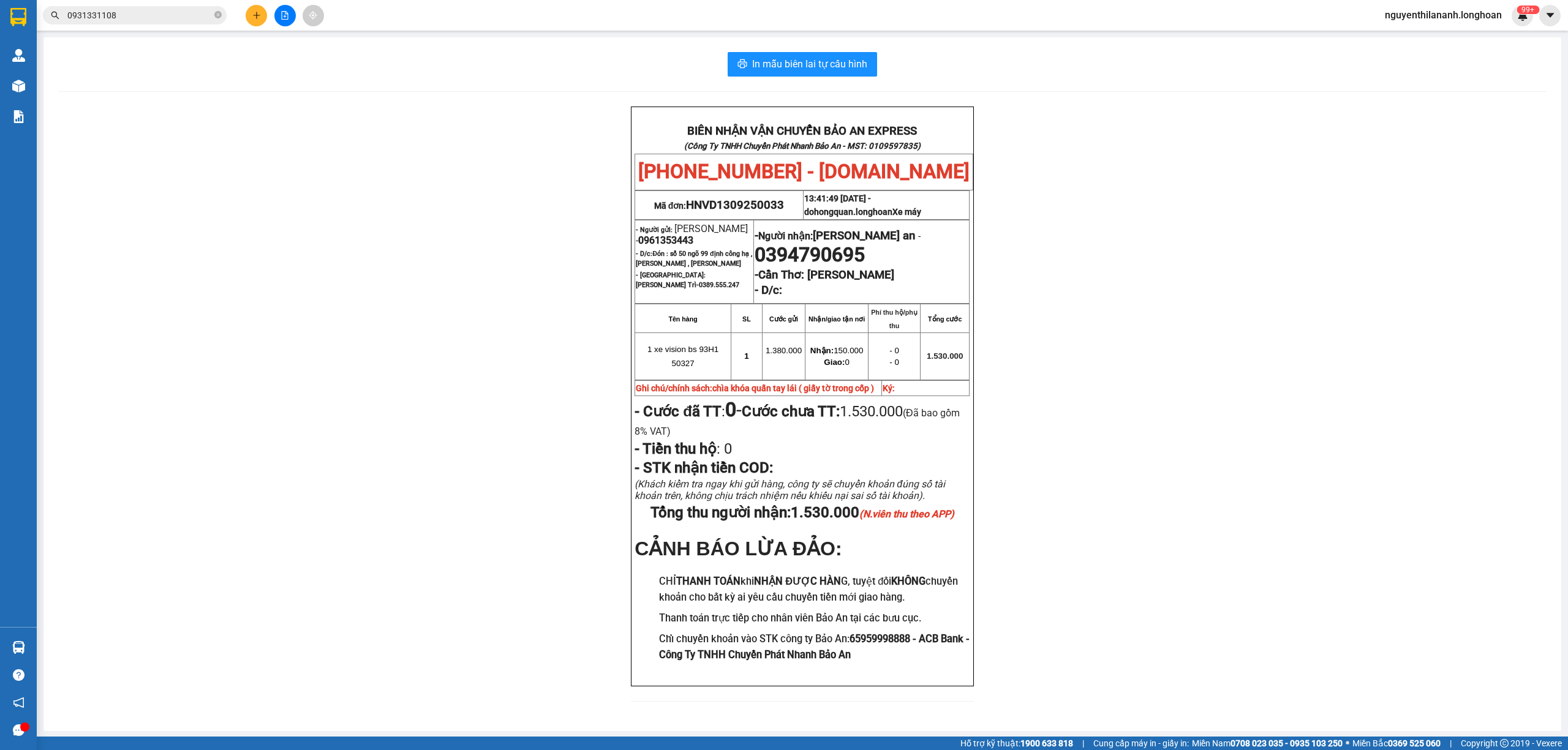
click at [131, 7] on span "0931331108" at bounding box center [134, 15] width 183 height 18
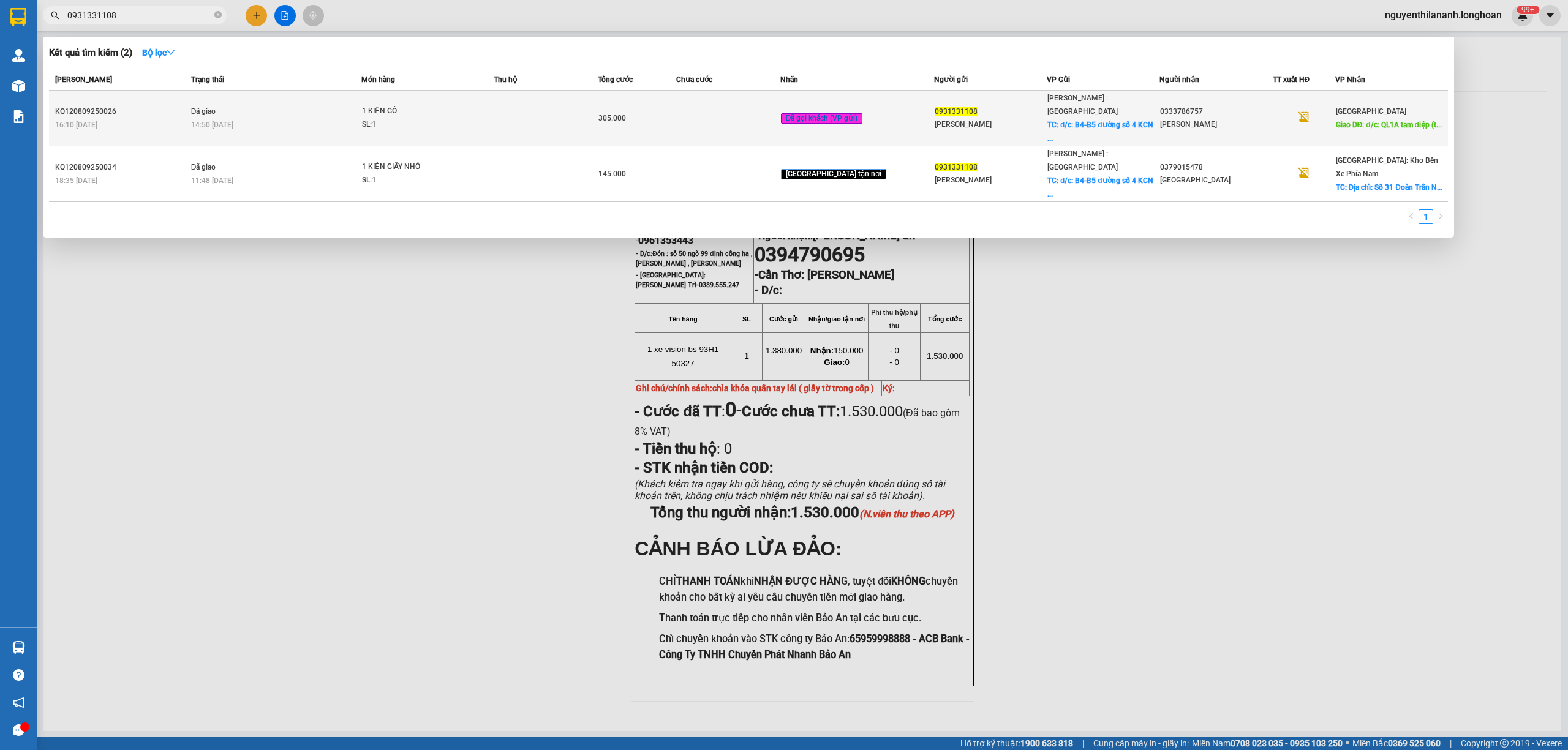
click at [144, 105] on div "KQ120809250026" at bounding box center [121, 111] width 132 height 13
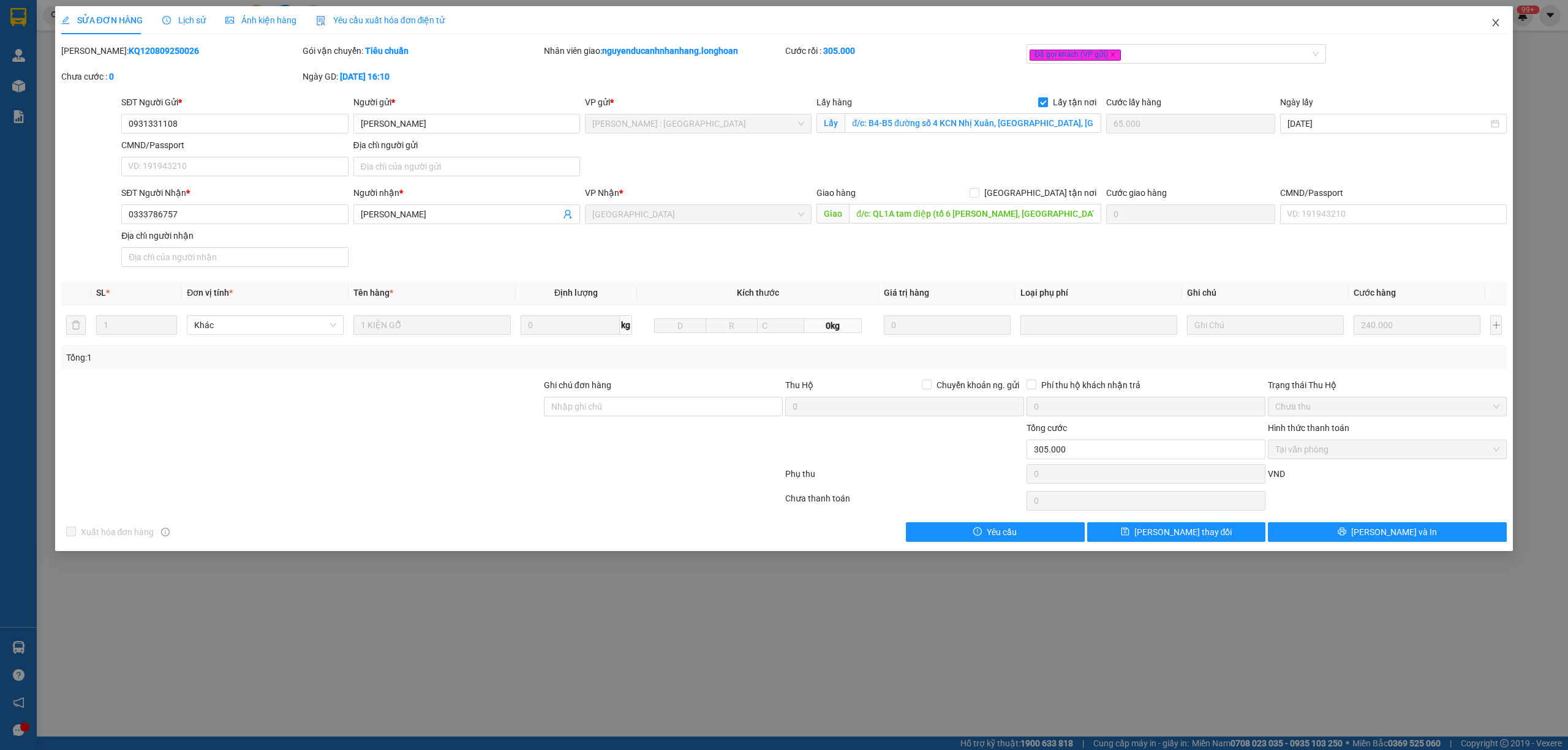
click at [1495, 26] on icon "close" at bounding box center [1495, 22] width 10 height 10
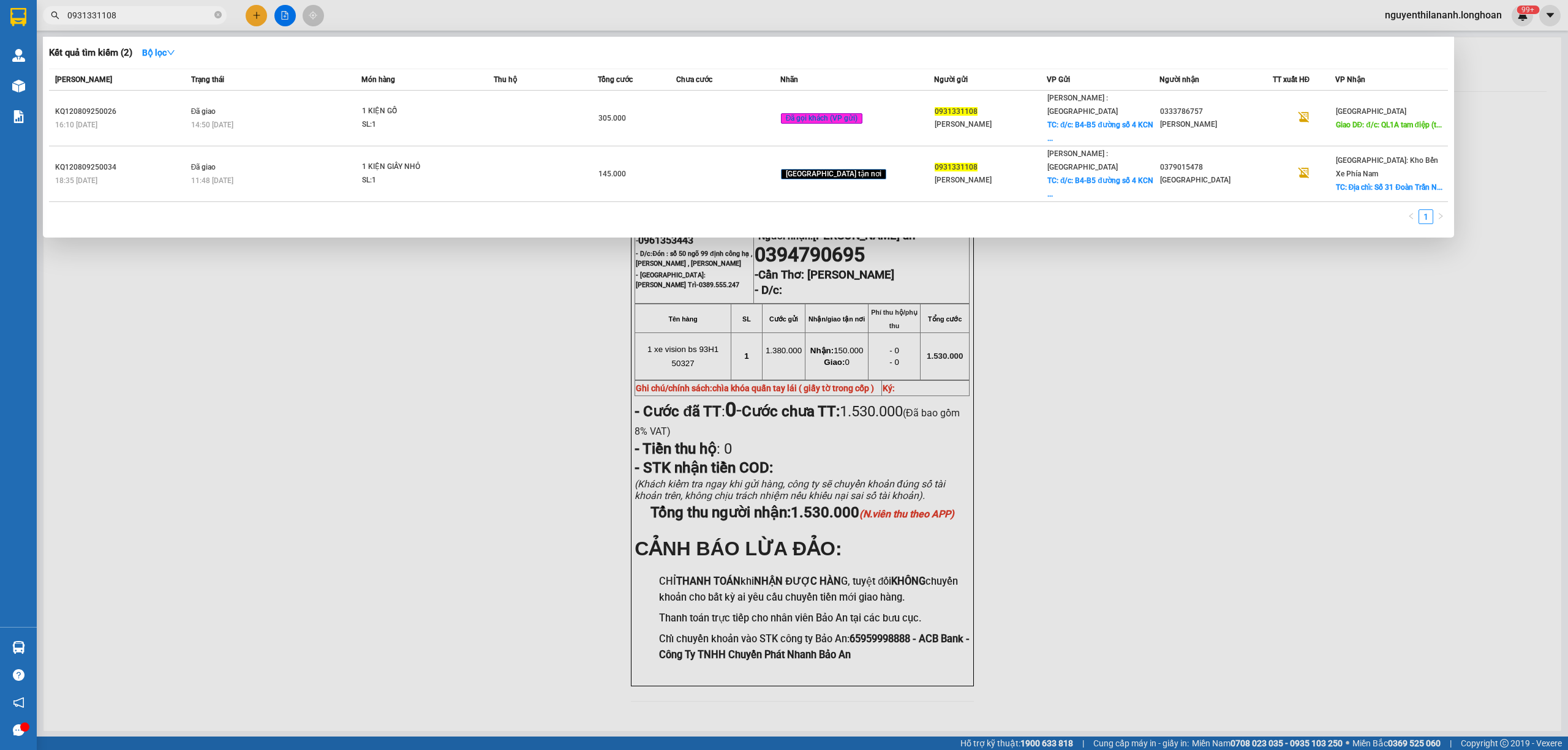
click at [125, 22] on span "0931331108" at bounding box center [134, 15] width 183 height 18
click at [128, 17] on input "0931331108" at bounding box center [139, 15] width 144 height 13
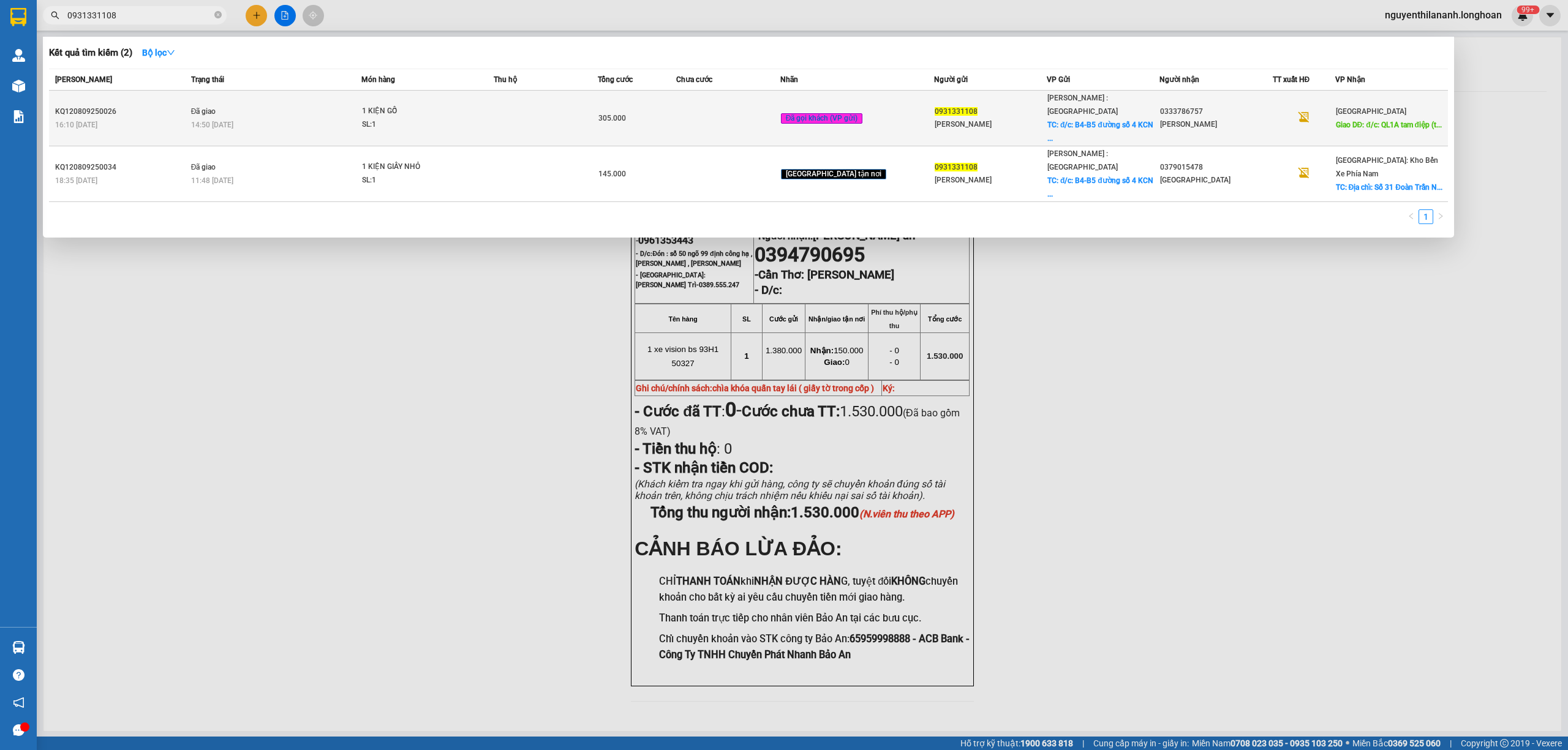
click at [174, 105] on div "KQ120809250026" at bounding box center [121, 111] width 132 height 13
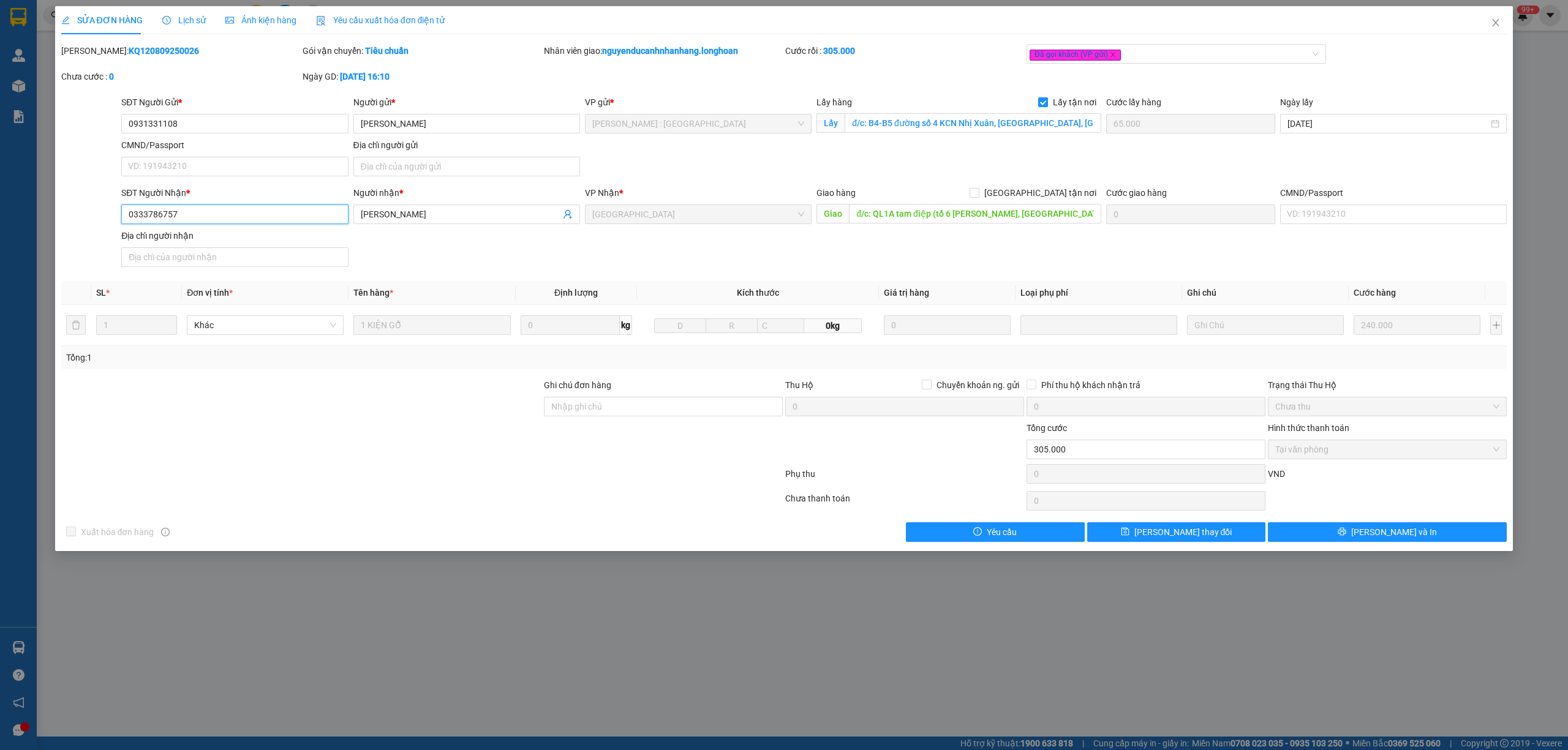
drag, startPoint x: 233, startPoint y: 218, endPoint x: 125, endPoint y: 214, distance: 108.1
click at [125, 214] on input "0333786757" at bounding box center [234, 214] width 227 height 20
click at [409, 589] on div "SỬA ĐƠN HÀNG Lịch sử Ảnh kiện hàng Yêu cầu xuất hóa đơn điện tử Total Paid Fee …" at bounding box center [784, 375] width 1568 height 750
click at [1499, 17] on span "Close" at bounding box center [1495, 23] width 34 height 34
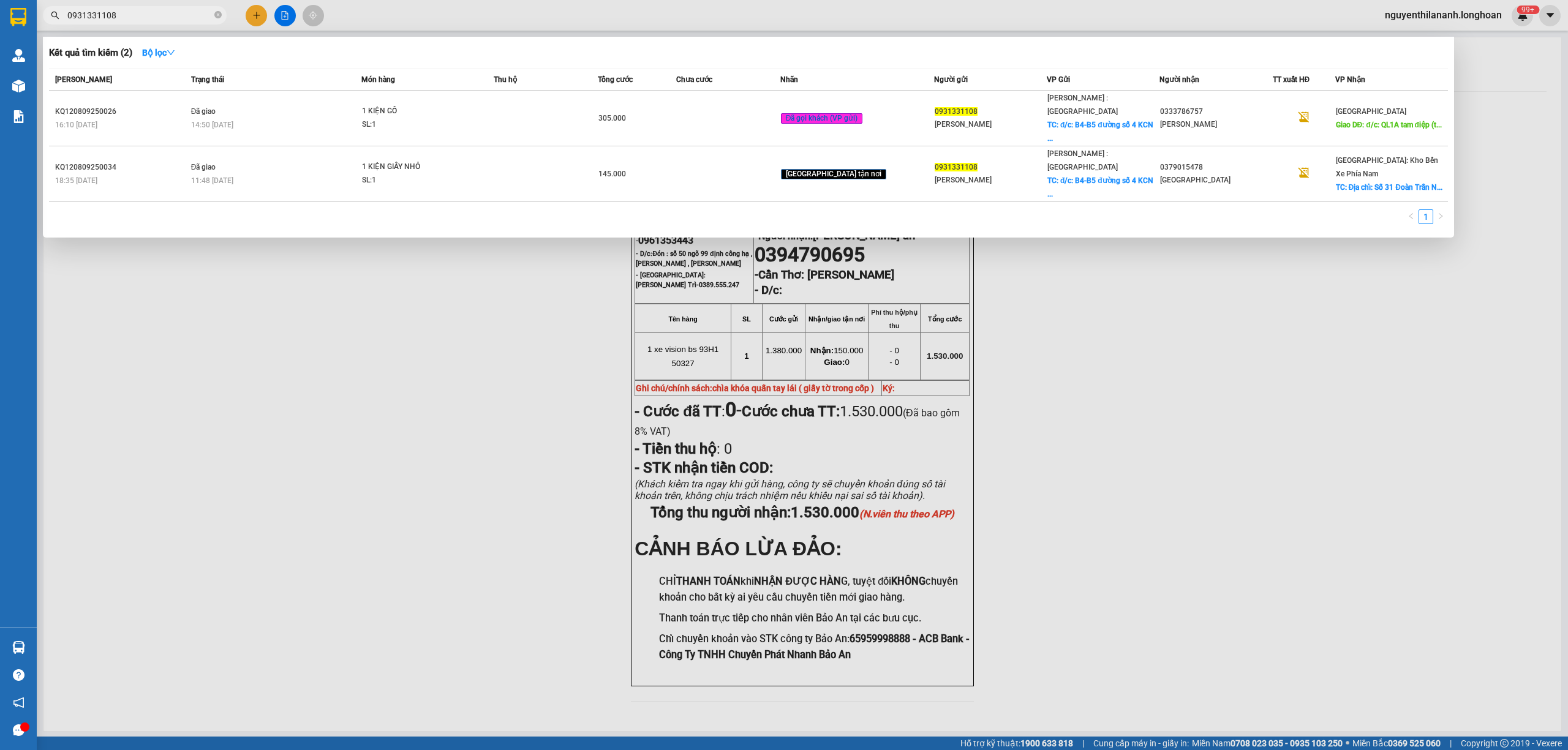
click at [160, 8] on input "0931331108" at bounding box center [139, 15] width 144 height 13
click at [478, 404] on div at bounding box center [784, 375] width 1568 height 750
click at [180, 16] on input "0931331108" at bounding box center [139, 15] width 144 height 13
click at [134, 13] on input "0931331108" at bounding box center [139, 15] width 144 height 13
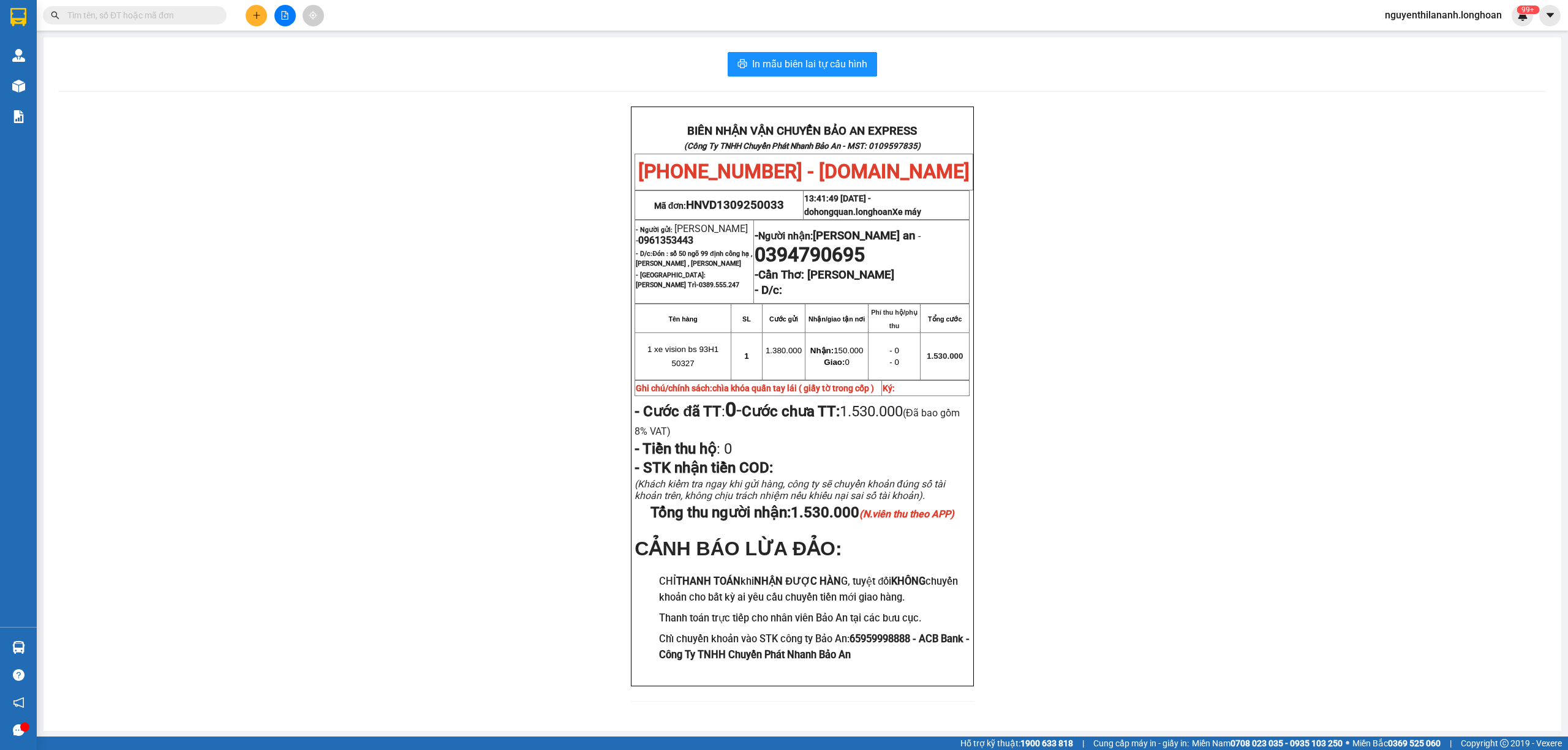
paste input "0355983628"
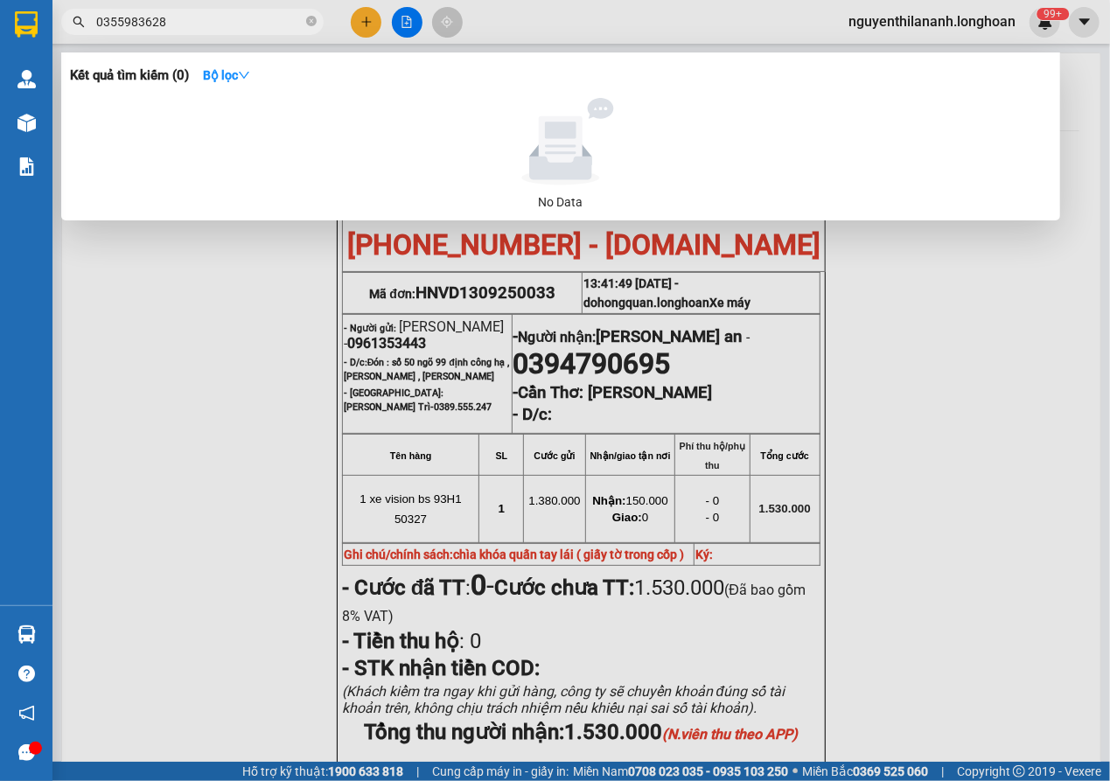
drag, startPoint x: 207, startPoint y: 17, endPoint x: 66, endPoint y: 19, distance: 140.9
click at [66, 19] on span "0355983628" at bounding box center [192, 22] width 262 height 26
click at [108, 23] on input "0908846666" at bounding box center [199, 21] width 206 height 19
click at [124, 25] on input "0908846666" at bounding box center [199, 21] width 206 height 19
click at [134, 23] on input "0908846666" at bounding box center [199, 21] width 206 height 19
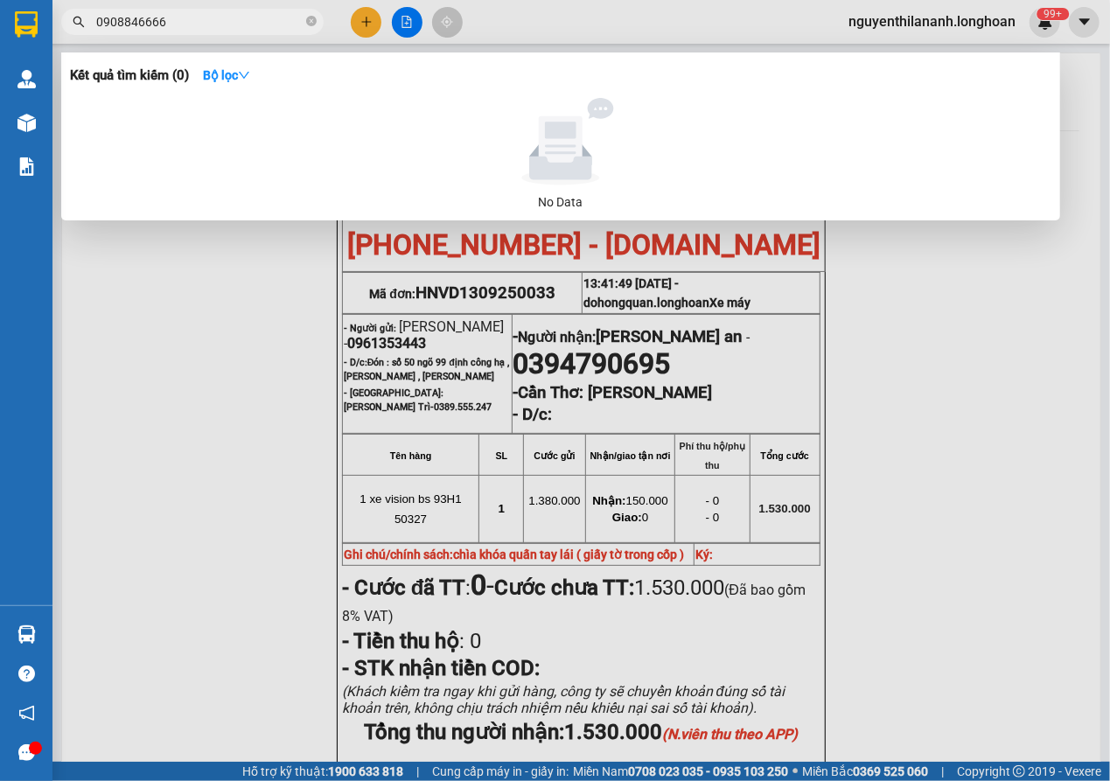
click at [148, 24] on input "0908846666" at bounding box center [199, 21] width 206 height 19
click at [316, 23] on icon "close-circle" at bounding box center [311, 21] width 10 height 10
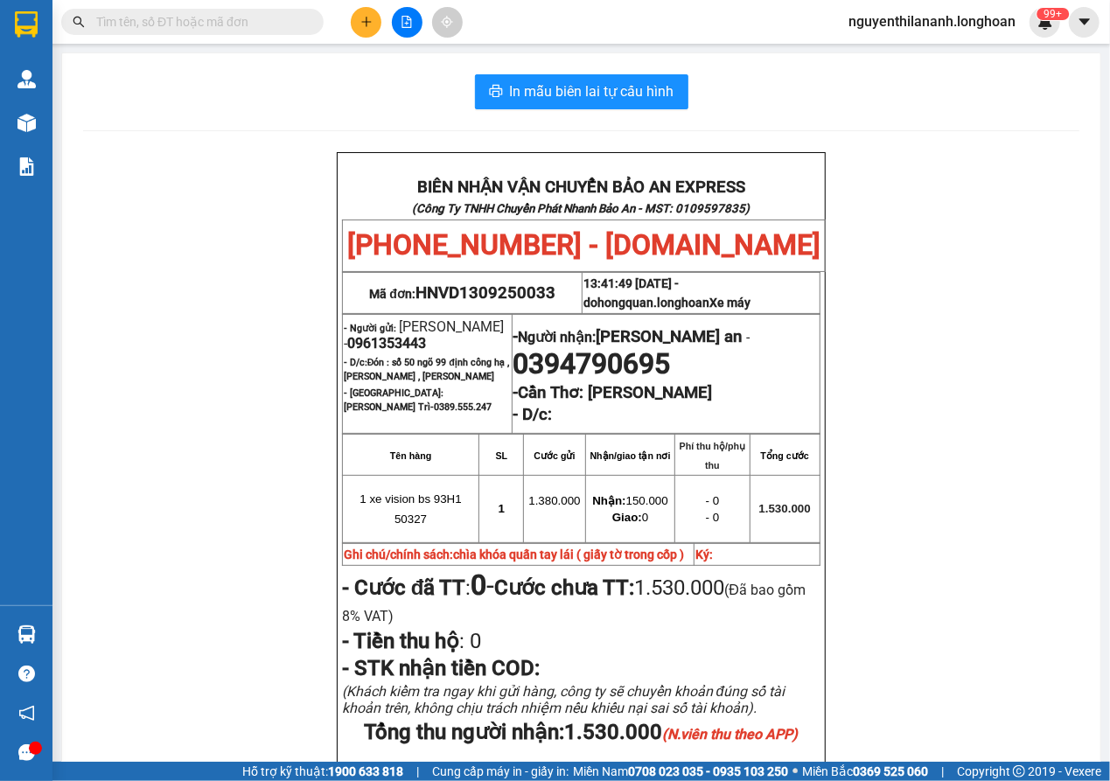
click at [234, 23] on input "text" at bounding box center [199, 21] width 206 height 19
paste input "0817081838"
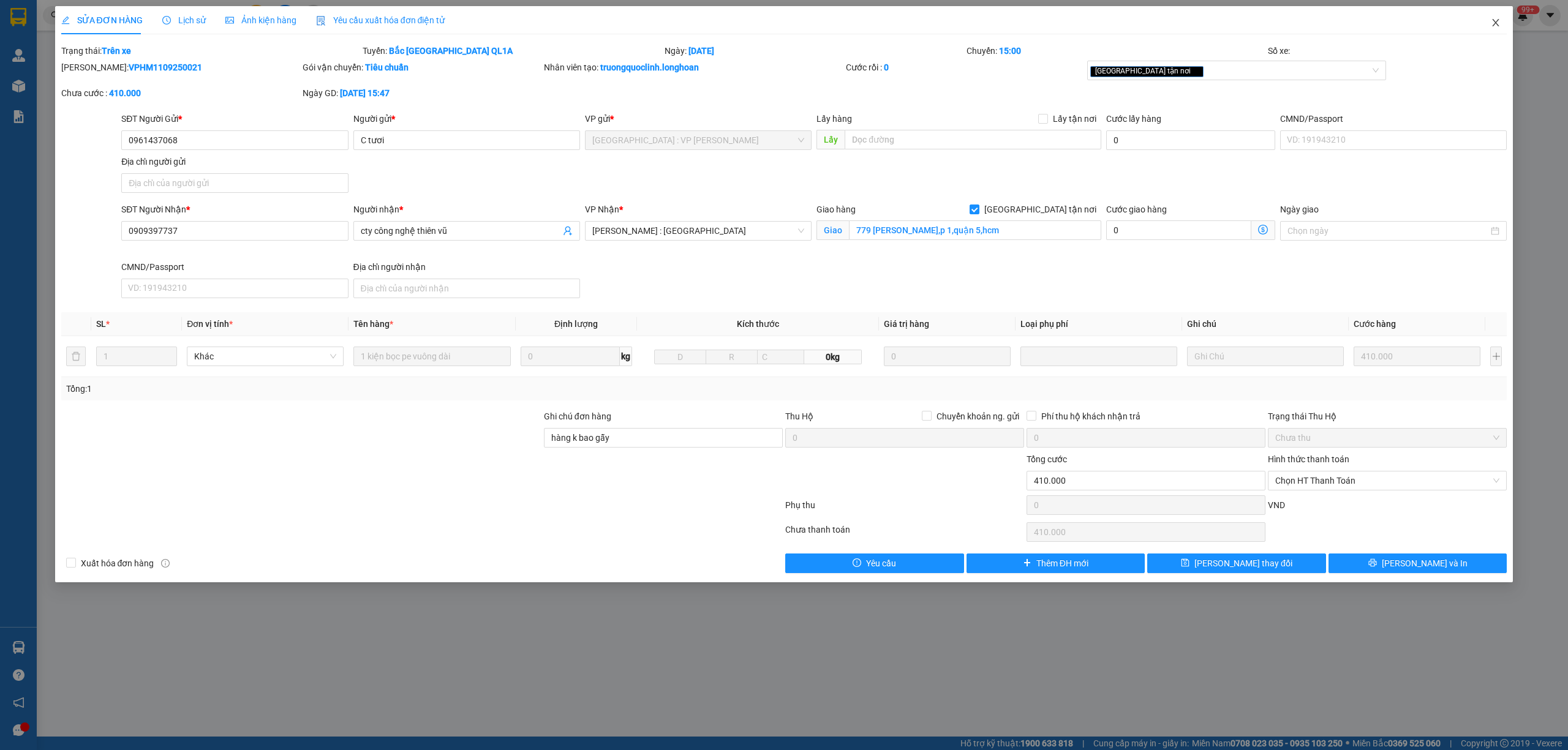
drag, startPoint x: 1500, startPoint y: 22, endPoint x: 1465, endPoint y: 34, distance: 37.0
click at [1495, 22] on span "Close" at bounding box center [1495, 23] width 34 height 34
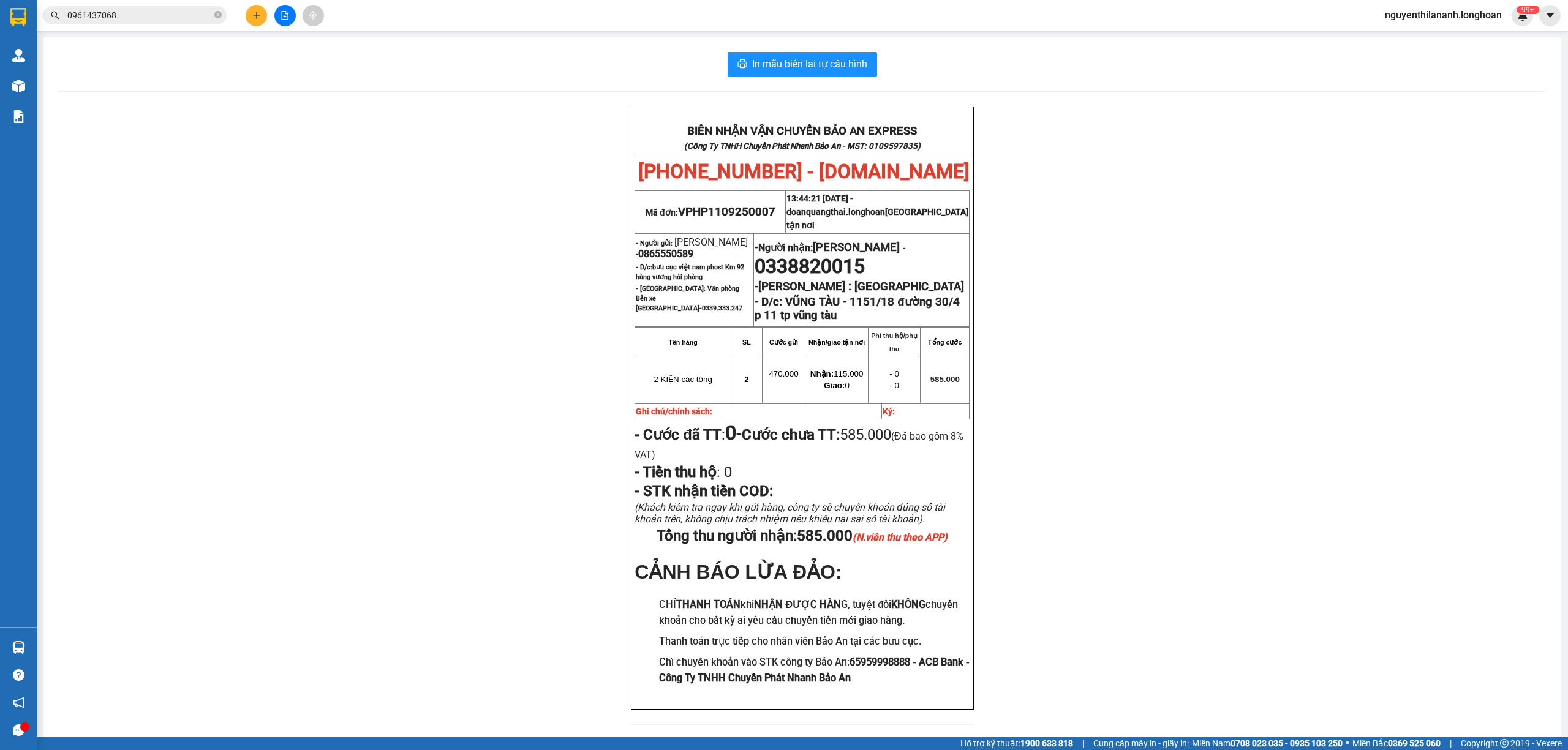
click at [169, 15] on input "0961437068" at bounding box center [139, 15] width 144 height 13
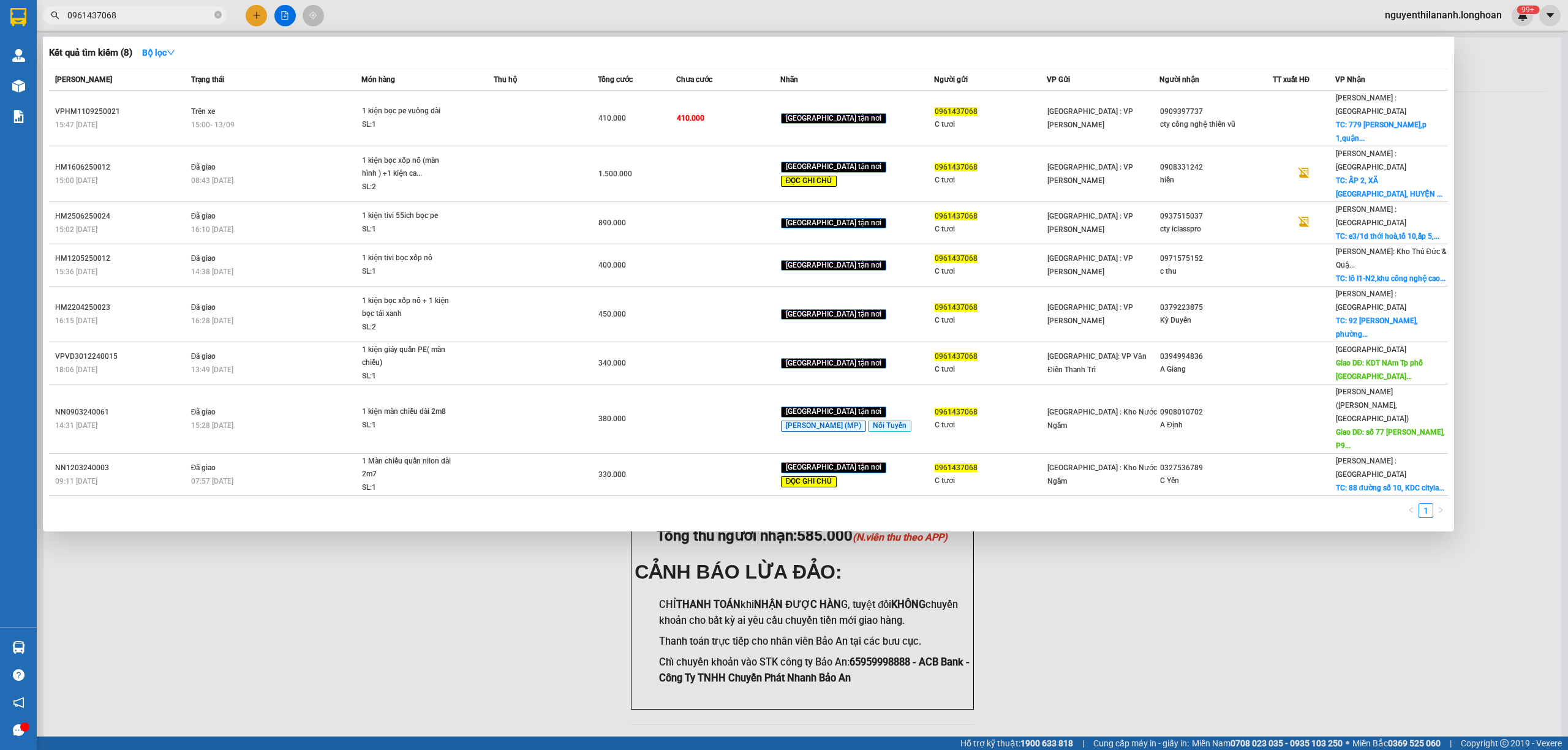
click at [169, 15] on input "0961437068" at bounding box center [139, 15] width 144 height 13
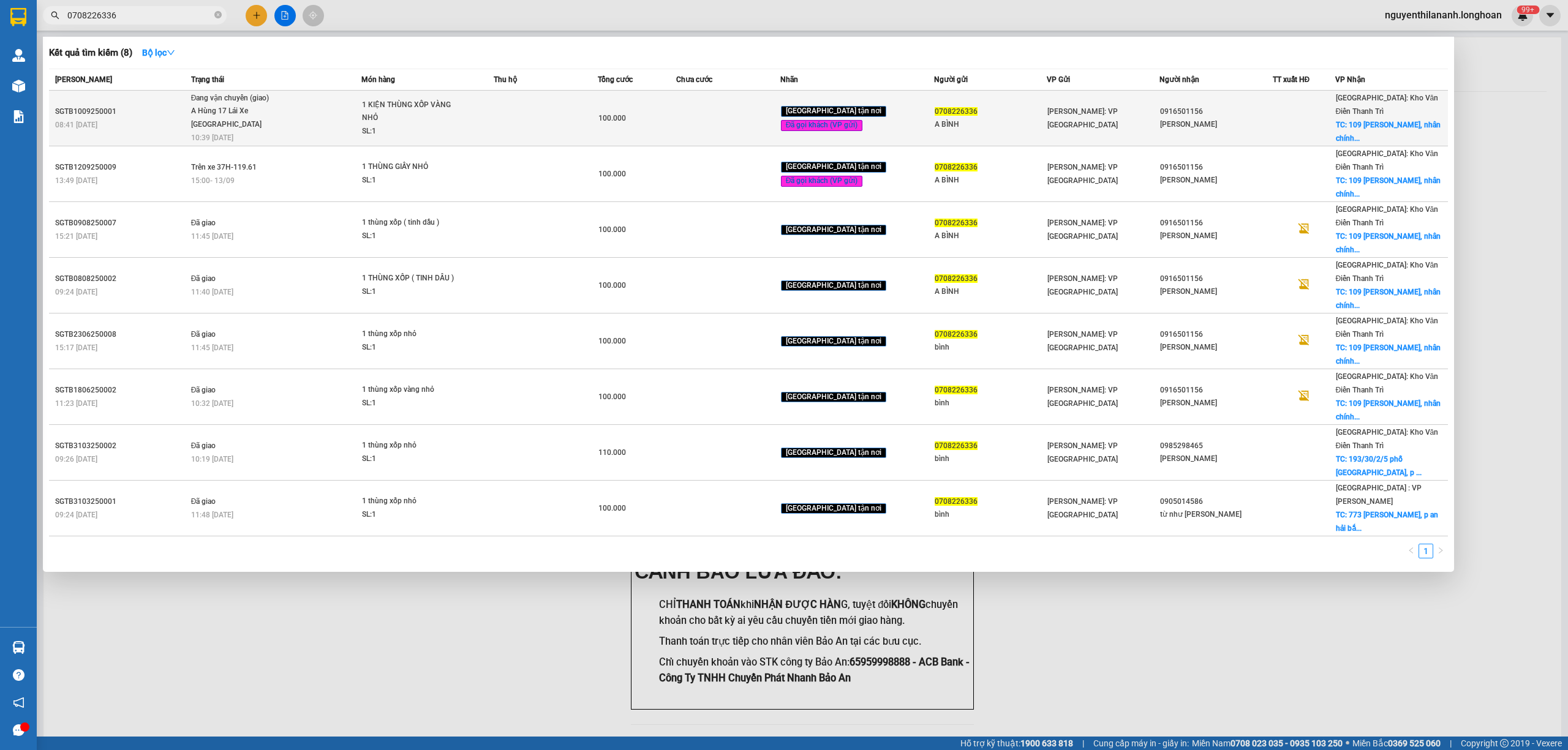
type input "0708226336"
click at [170, 119] on div "08:41 - 10/09" at bounding box center [121, 125] width 132 height 13
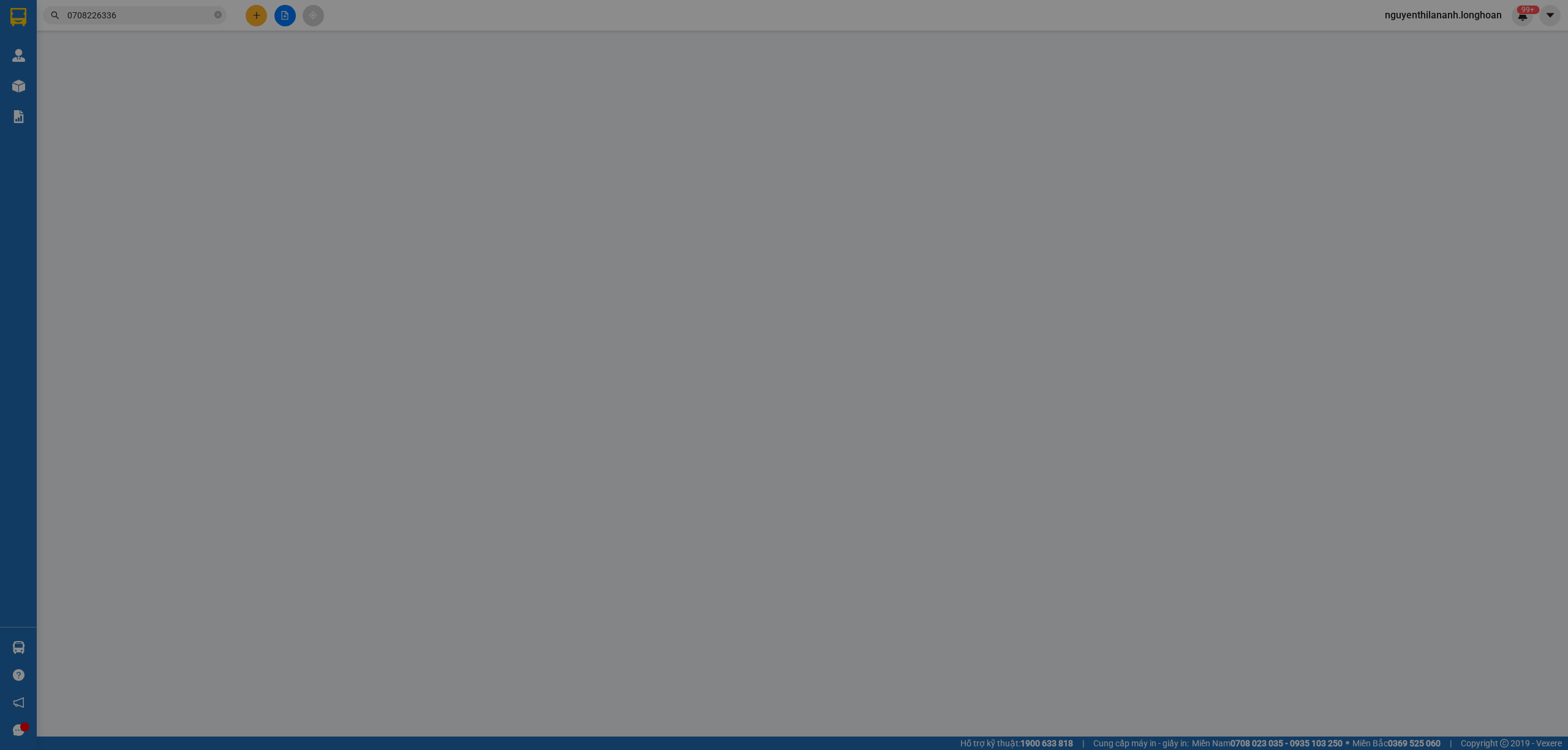
type input "0708226336"
type input "A BÌNH"
type input "0916501156"
type input "nguyễn đình nhân"
checkbox input "true"
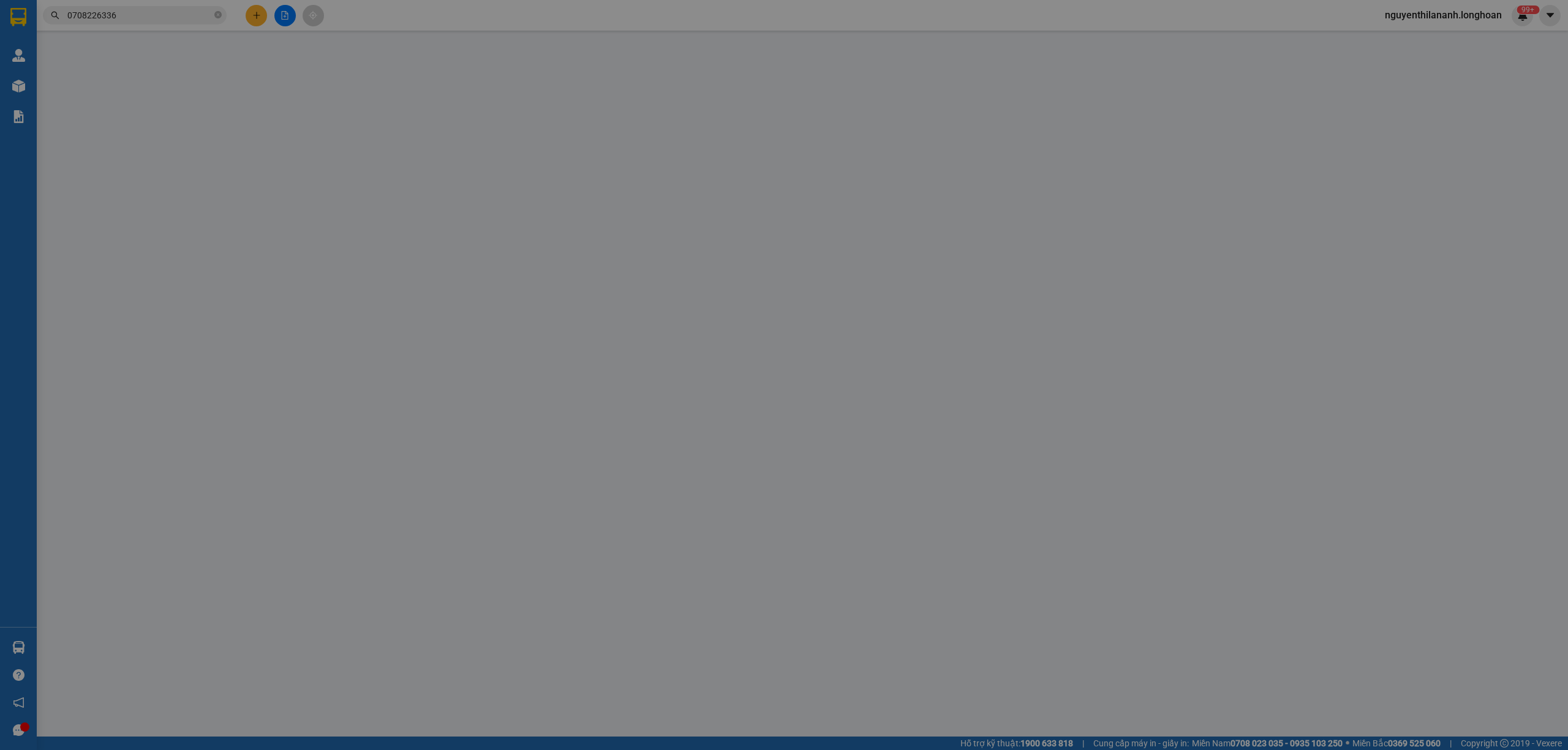
type input "109 hoàng ngân, nhân chính, thanh xuân, hn"
type input "NHẬN NGUYÊN KIỆN GIAO NGUYÊN KIỆN, HƯ VỠ K ĐỀN"
type input "100.000"
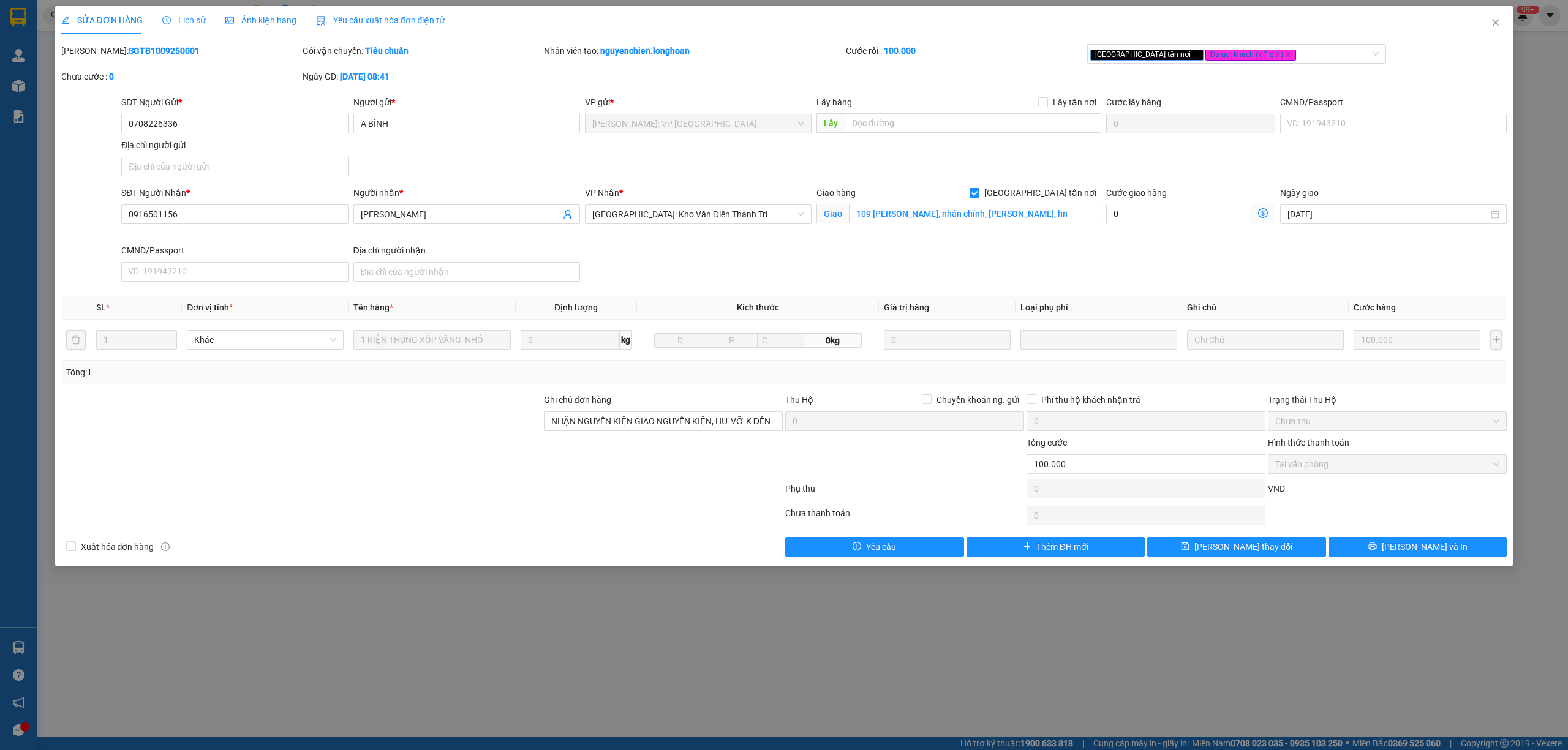
click at [177, 20] on span "Lịch sử" at bounding box center [184, 20] width 43 height 10
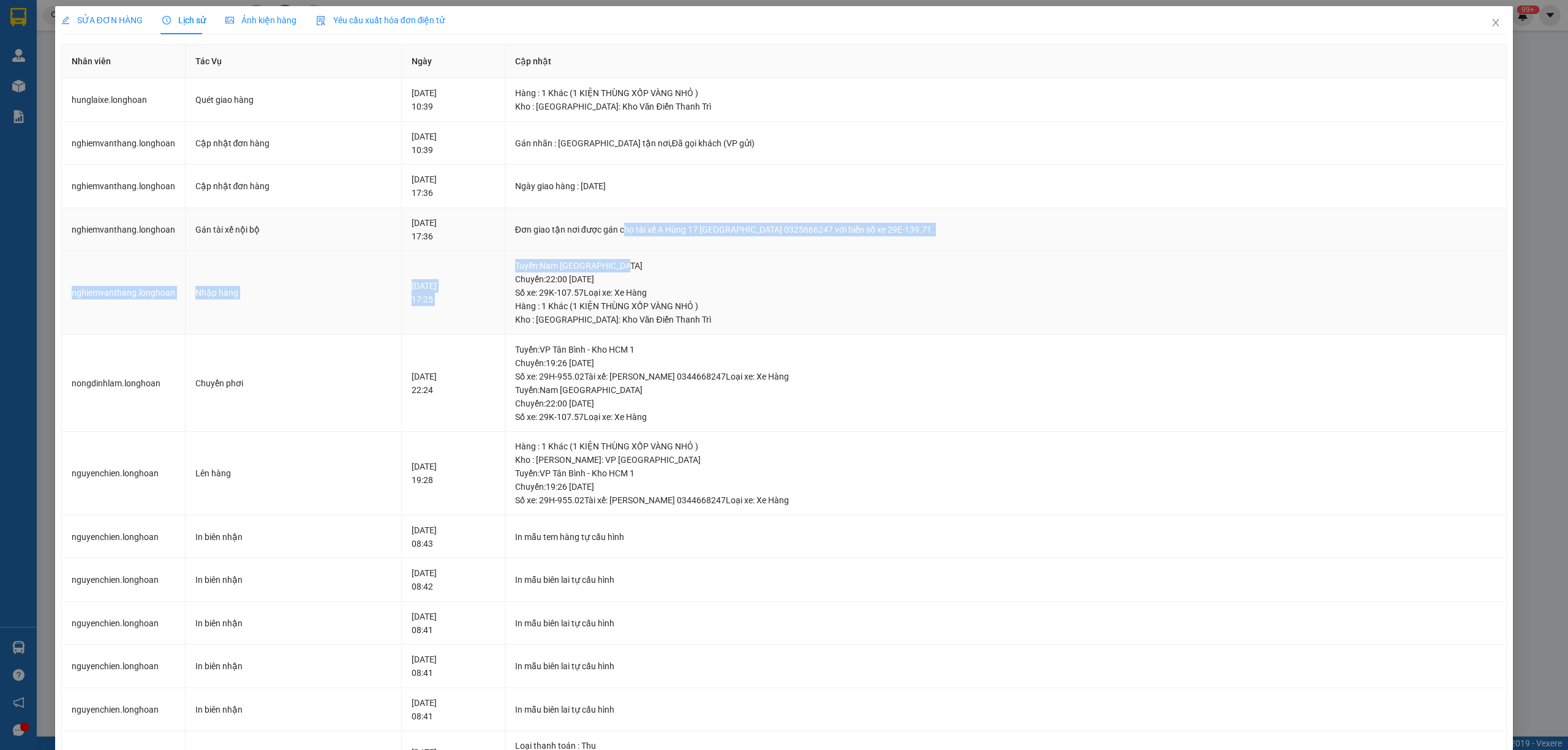
drag, startPoint x: 667, startPoint y: 232, endPoint x: 929, endPoint y: 271, distance: 264.9
click at [929, 271] on tbody "hunglaixe.longhoan Quét giao hàng 13-09-2025 10:39 Hàng : 1 Khác (1 KIỆN THÙNG …" at bounding box center [784, 576] width 1446 height 995
click at [846, 242] on td "Đơn giao tận nơi được gán cho tài xế A Hùng 17 Lái Xe Hà Nội 0325666247 với biể…" at bounding box center [1006, 229] width 1002 height 43
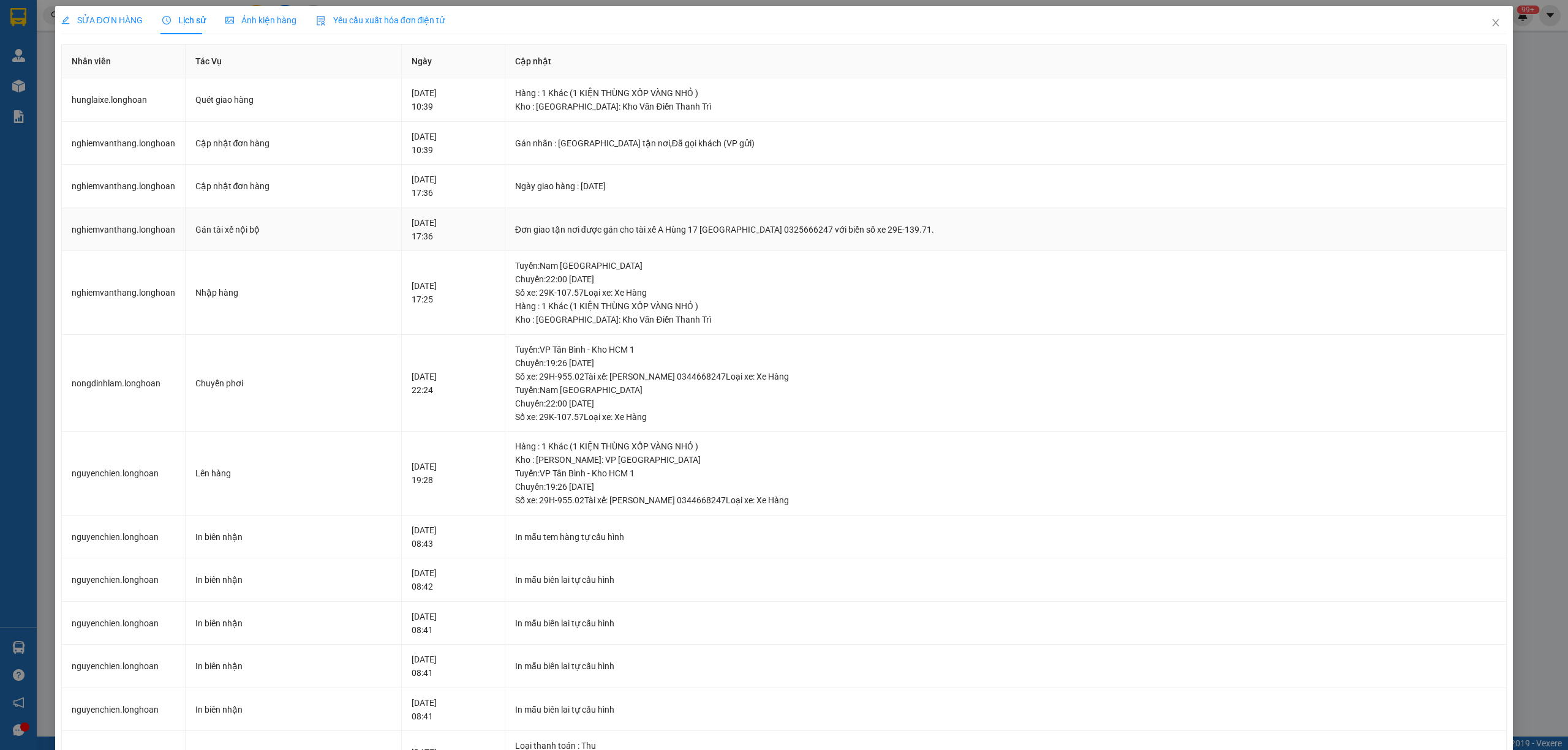
click at [642, 237] on td "Đơn giao tận nơi được gán cho tài xế A Hùng 17 Lái Xe Hà Nội 0325666247 với biể…" at bounding box center [1006, 229] width 1002 height 43
drag, startPoint x: 650, startPoint y: 227, endPoint x: 932, endPoint y: 183, distance: 285.4
click at [932, 183] on tbody "hunglaixe.longhoan Quét giao hàng 13-09-2025 10:39 Hàng : 1 Khác (1 KIỆN THÙNG …" at bounding box center [784, 576] width 1446 height 995
click at [756, 228] on div "Đơn giao tận nơi được gán cho tài xế A Hùng 17 Lái Xe Hà Nội 0325666247 với biể…" at bounding box center [1006, 229] width 981 height 13
drag, startPoint x: 684, startPoint y: 225, endPoint x: 974, endPoint y: 224, distance: 290.0
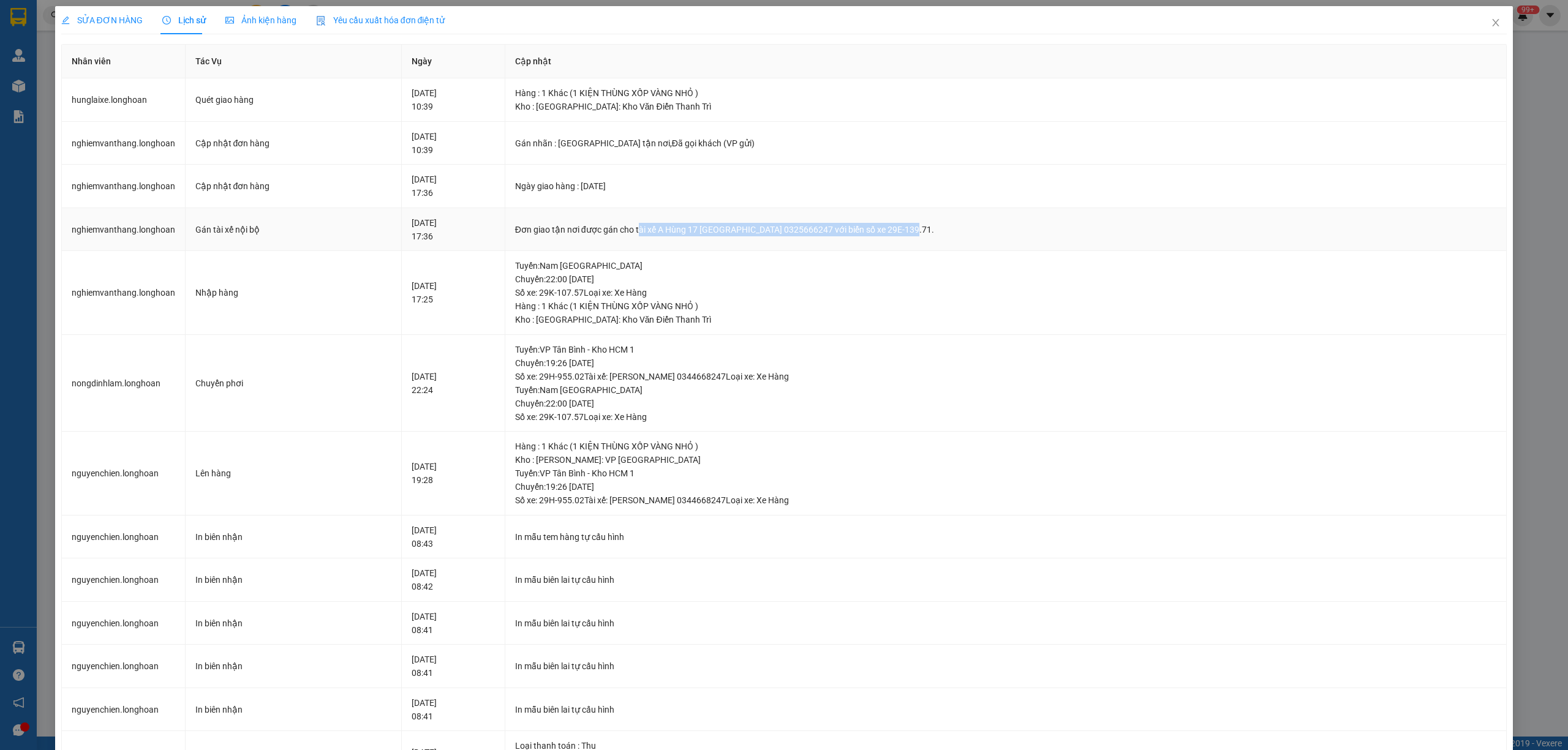
click at [974, 224] on div "Đơn giao tận nơi được gán cho tài xế A Hùng 17 Lái Xe Hà Nội 0325666247 với biể…" at bounding box center [1006, 229] width 981 height 13
click at [701, 282] on div "Tuyến : Nam Trung Bắc QL1A Chuyến: 22:00 ngày 10-09-2025 Số xe: 29K-107.57 Loại…" at bounding box center [1006, 279] width 981 height 41
click at [743, 236] on div "Đơn giao tận nơi được gán cho tài xế A Hùng 17 Lái Xe Hà Nội 0325666247 với biể…" at bounding box center [1006, 229] width 981 height 13
drag, startPoint x: 693, startPoint y: 233, endPoint x: 890, endPoint y: 264, distance: 199.4
click at [892, 264] on tbody "hunglaixe.longhoan Quét giao hàng 13-09-2025 10:39 Hàng : 1 Khác (1 KIỆN THÙNG …" at bounding box center [784, 576] width 1446 height 995
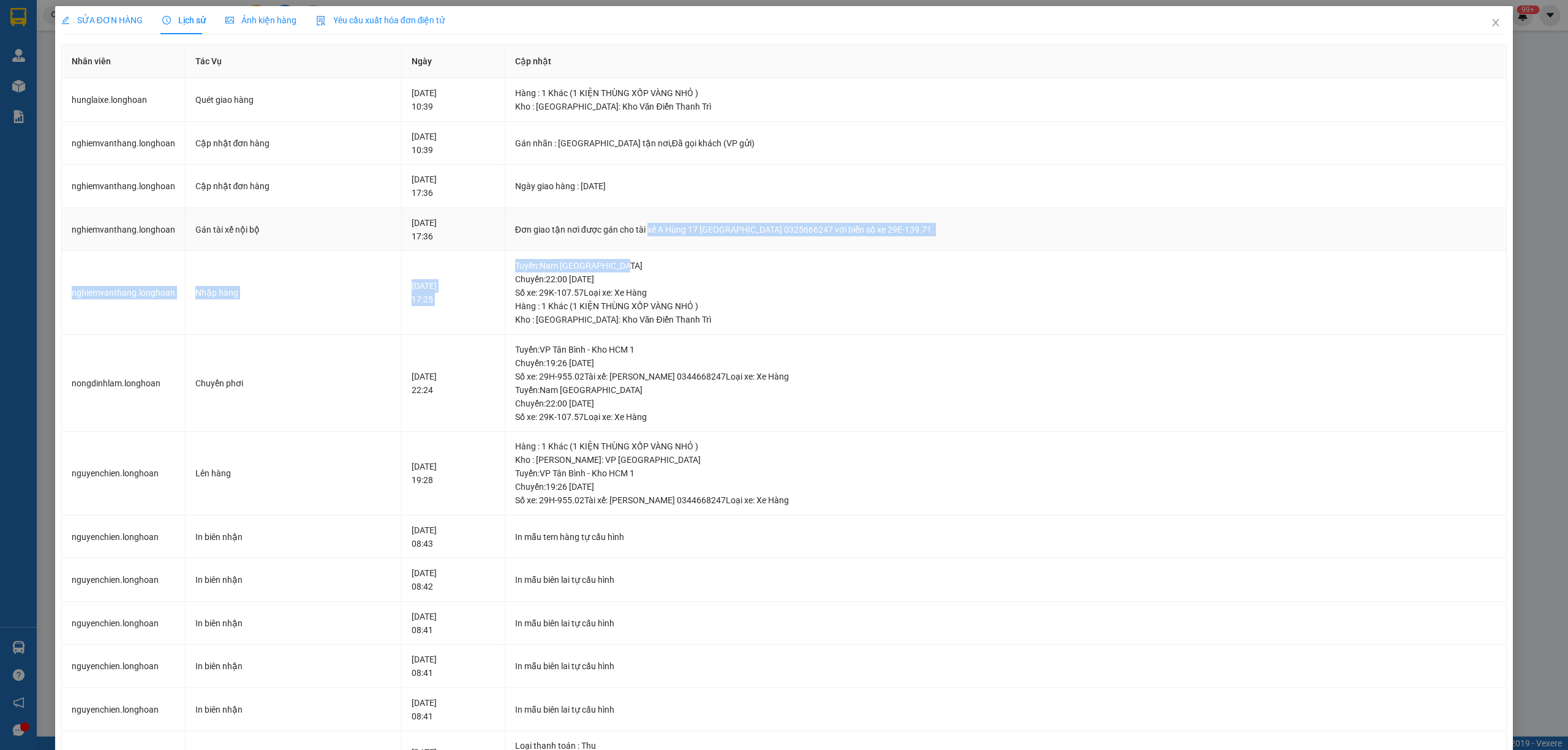
click at [870, 250] on td "Đơn giao tận nơi được gán cho tài xế A Hùng 17 Lái Xe Hà Nội 0325666247 với biể…" at bounding box center [1006, 229] width 1002 height 43
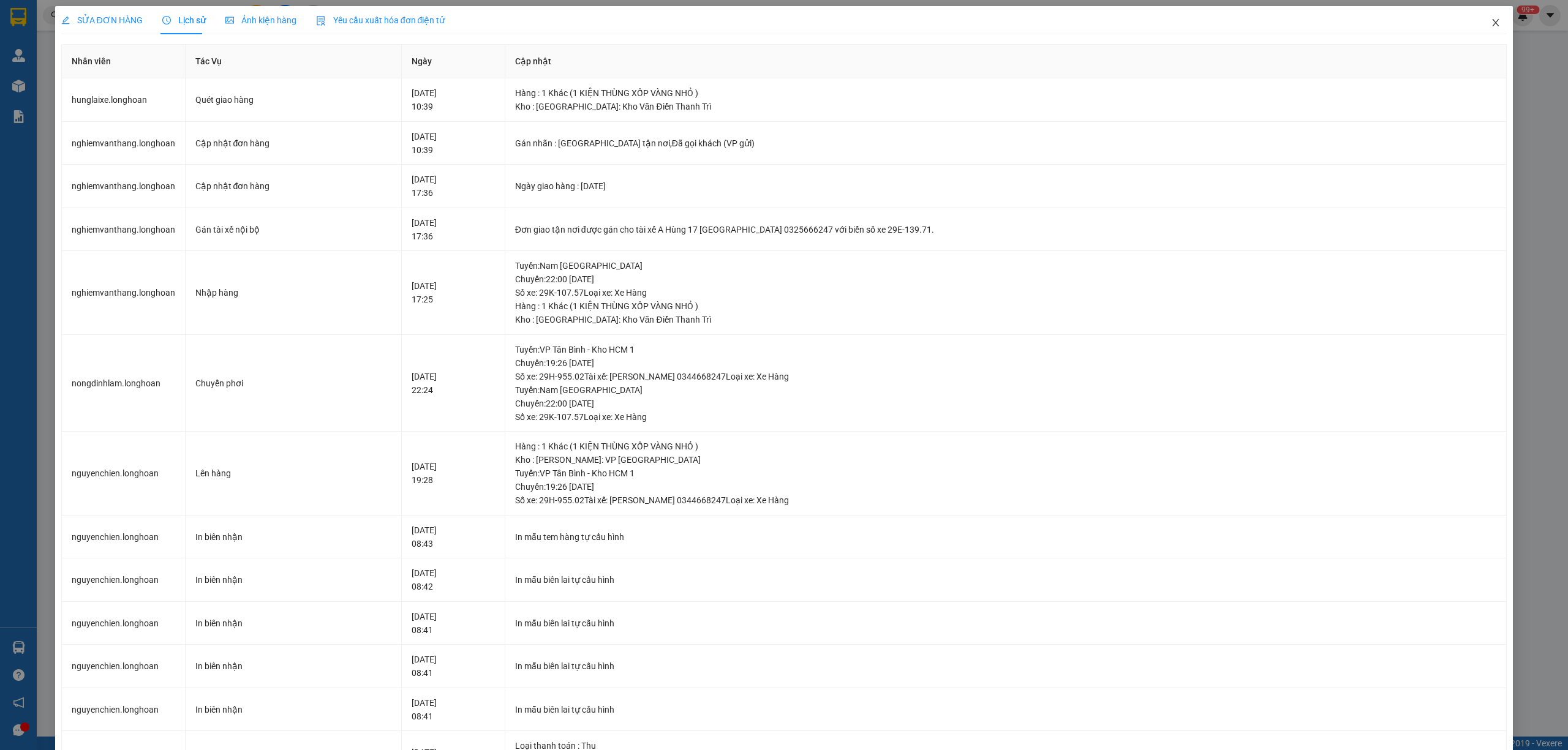
click at [1490, 26] on icon "close" at bounding box center [1495, 22] width 10 height 10
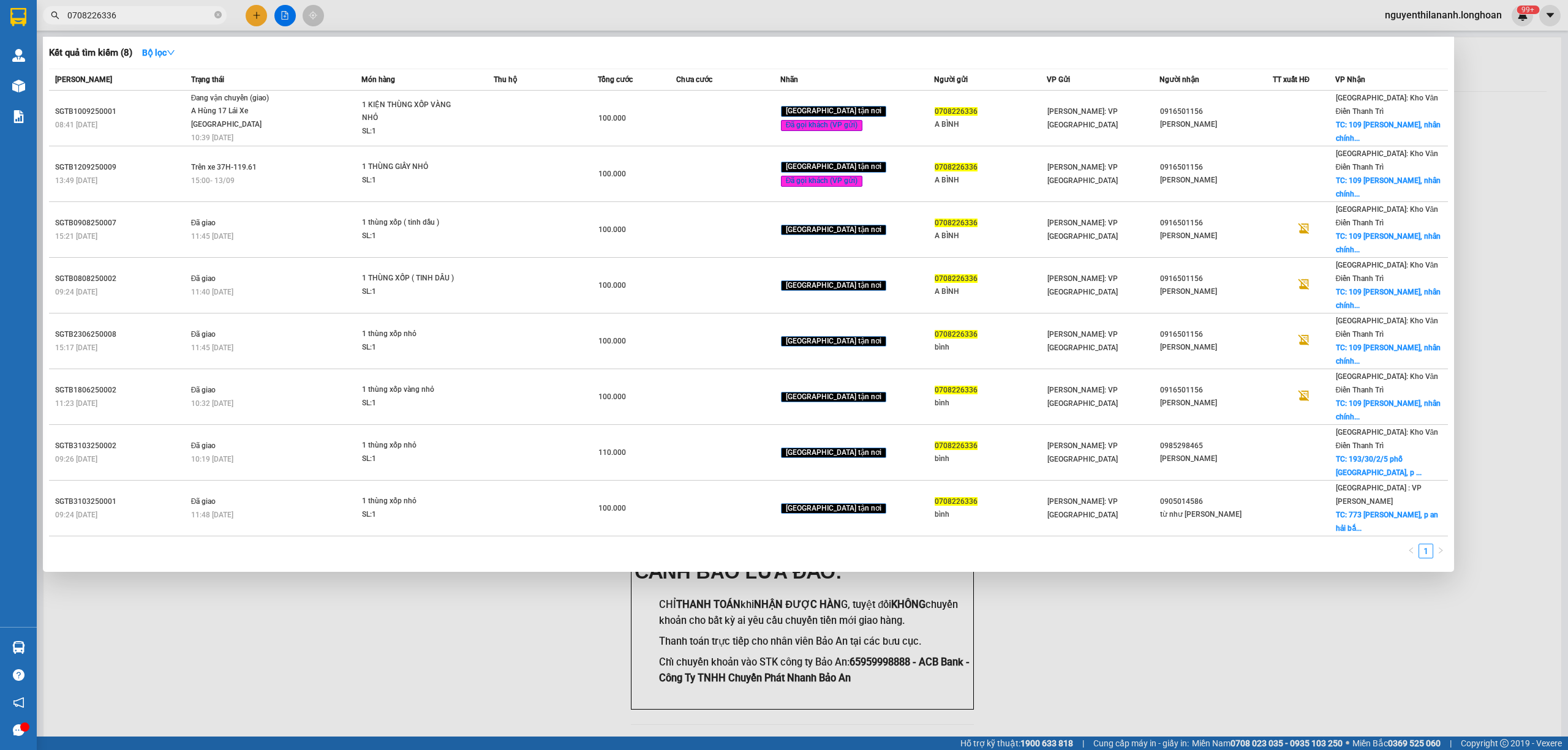
click at [143, 20] on input "0708226336" at bounding box center [139, 15] width 144 height 13
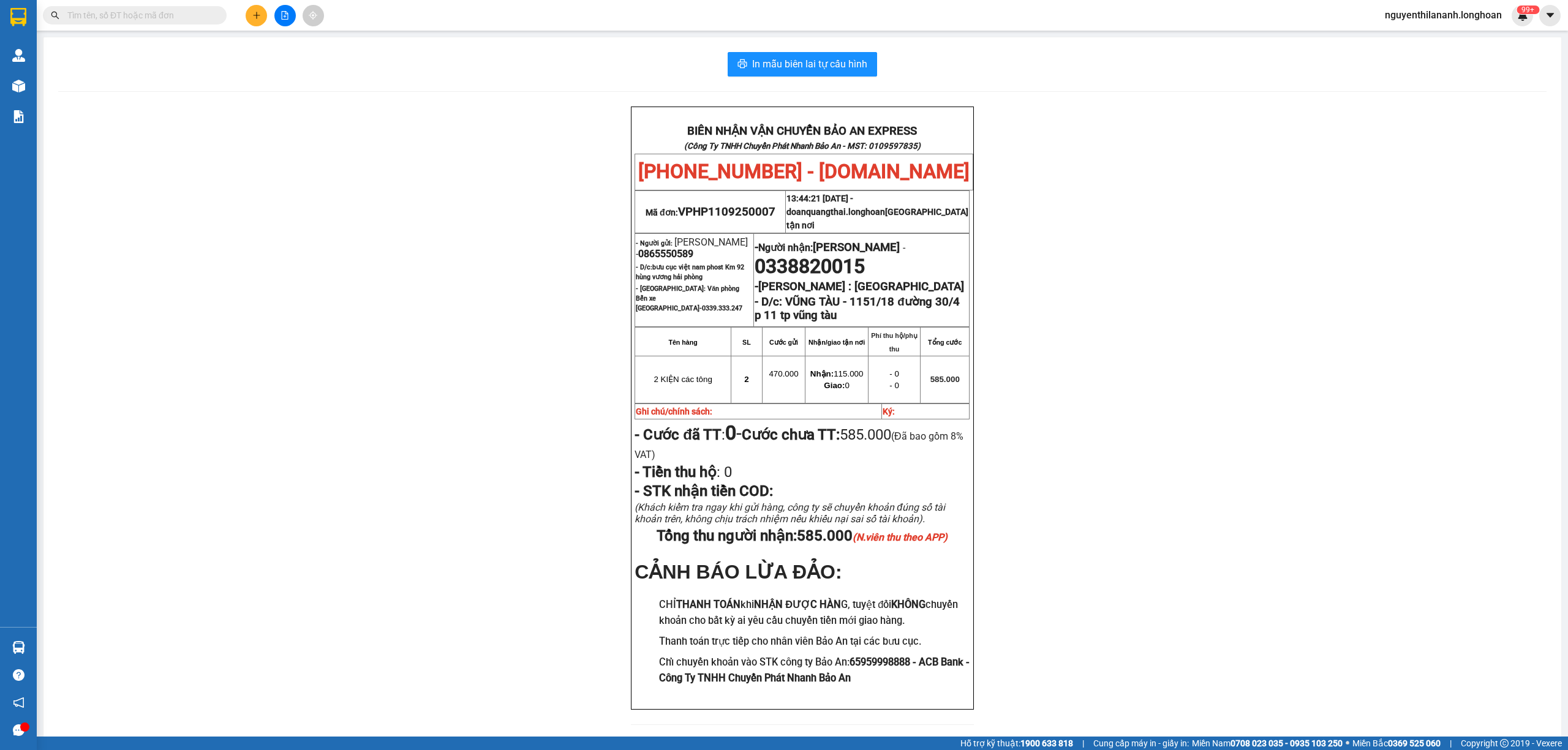
paste input "0961103487"
type input "0961103487"
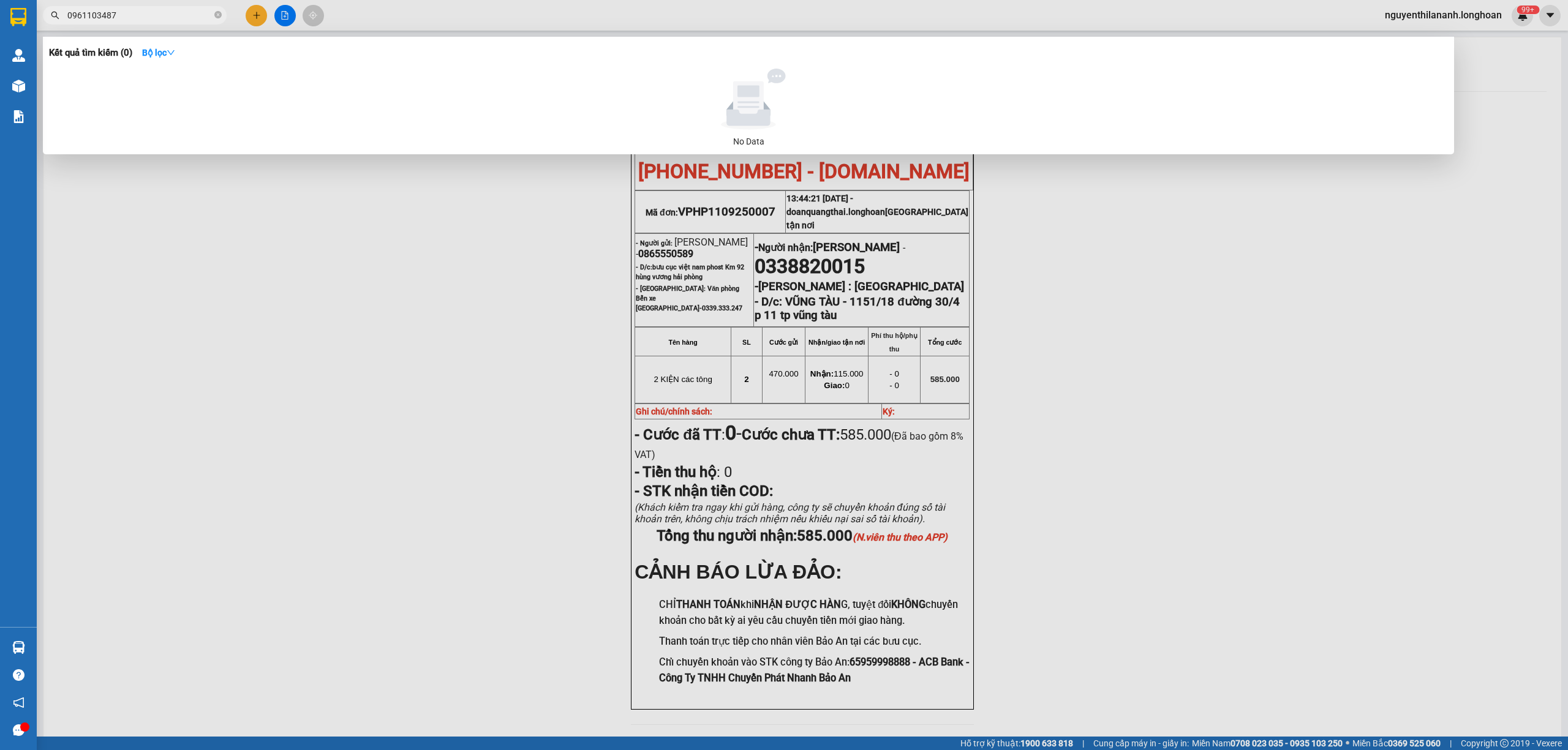
drag, startPoint x: 143, startPoint y: 20, endPoint x: 61, endPoint y: 28, distance: 82.4
click at [61, 27] on div "Kết quả tìm kiếm ( 0 ) Bộ lọc No Data 0961103487" at bounding box center [119, 15] width 239 height 22
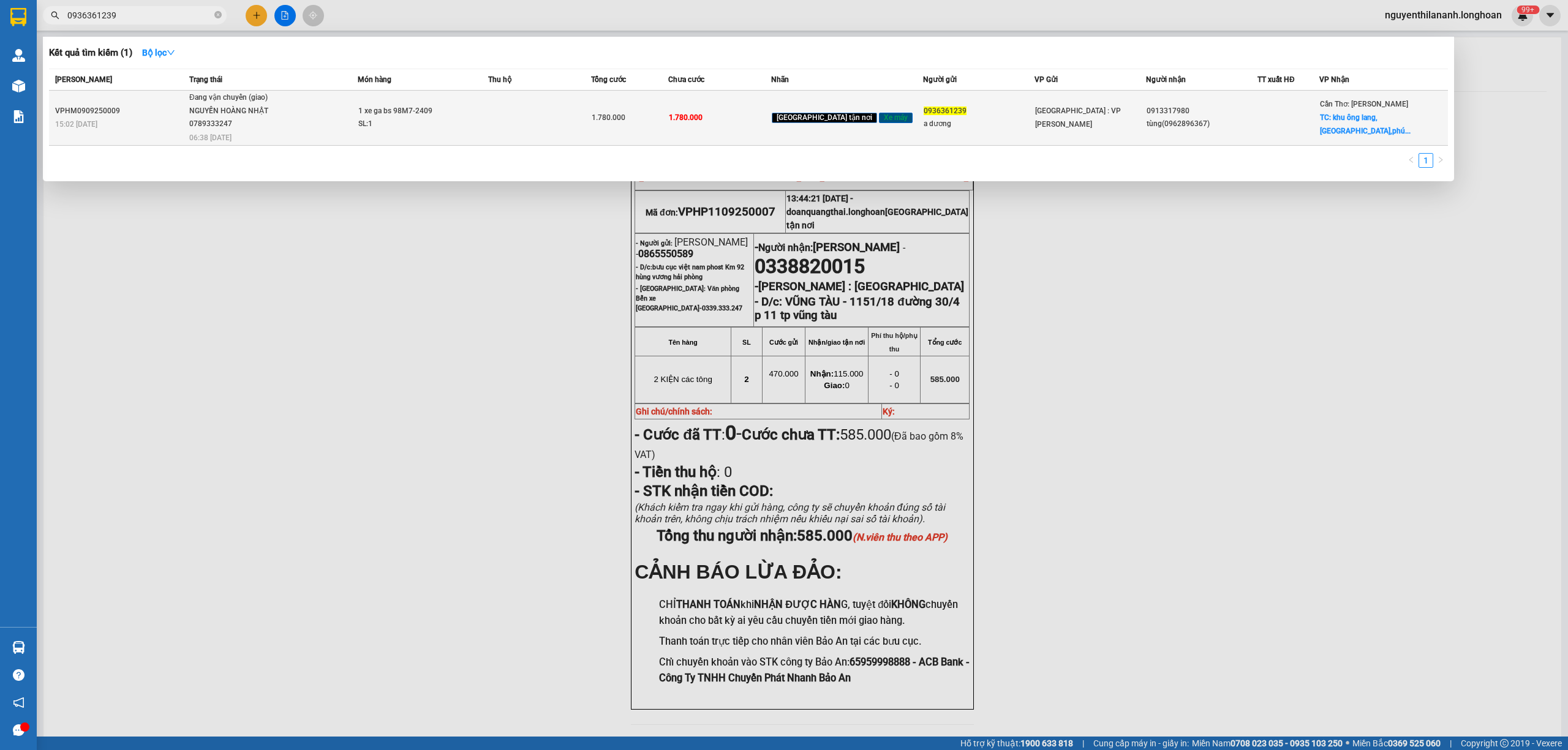
type input "0936361239"
click at [160, 120] on div "15:02 [DATE]" at bounding box center [120, 124] width 130 height 13
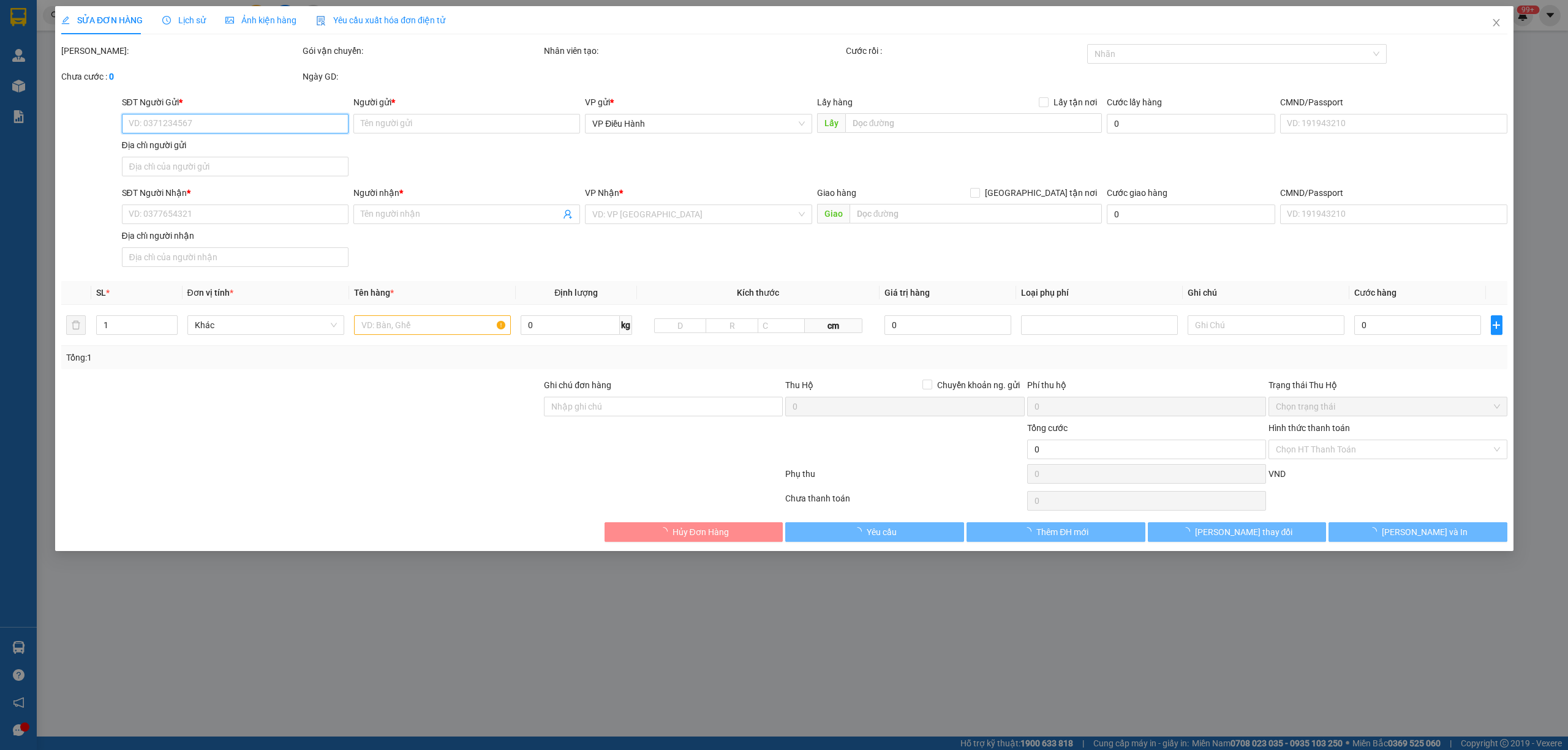
type input "0936361239"
type input "a dương"
type input "0913317980"
type input "tùng(0962896367)"
checkbox input "true"
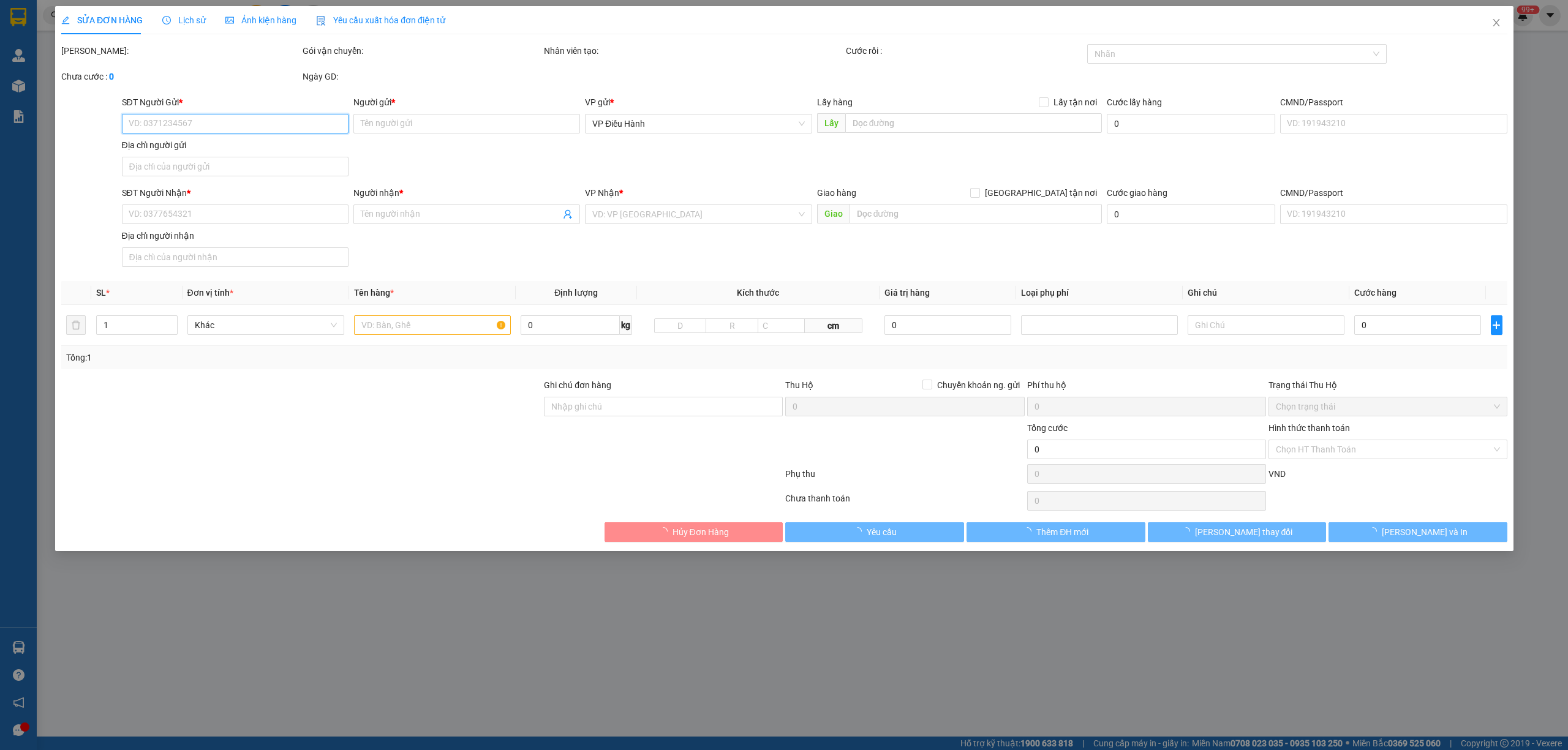
type input "khu ông lang,cửa dương,phú quốc,kiên giang"
type input "chìa khóa quấn tay lái,k cà vẹt xe"
type input "1.780.000"
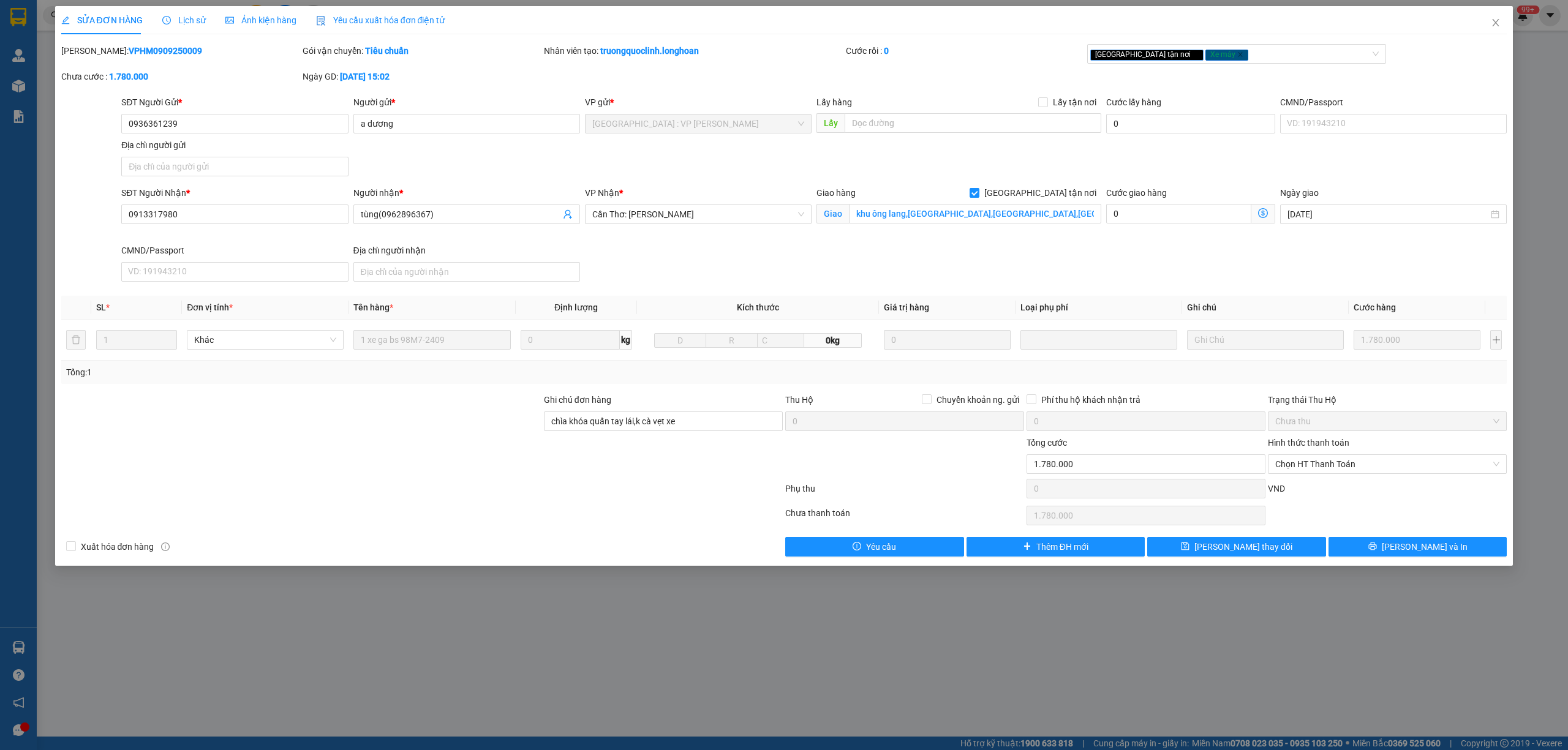
click at [182, 21] on span "Lịch sử" at bounding box center [184, 20] width 43 height 10
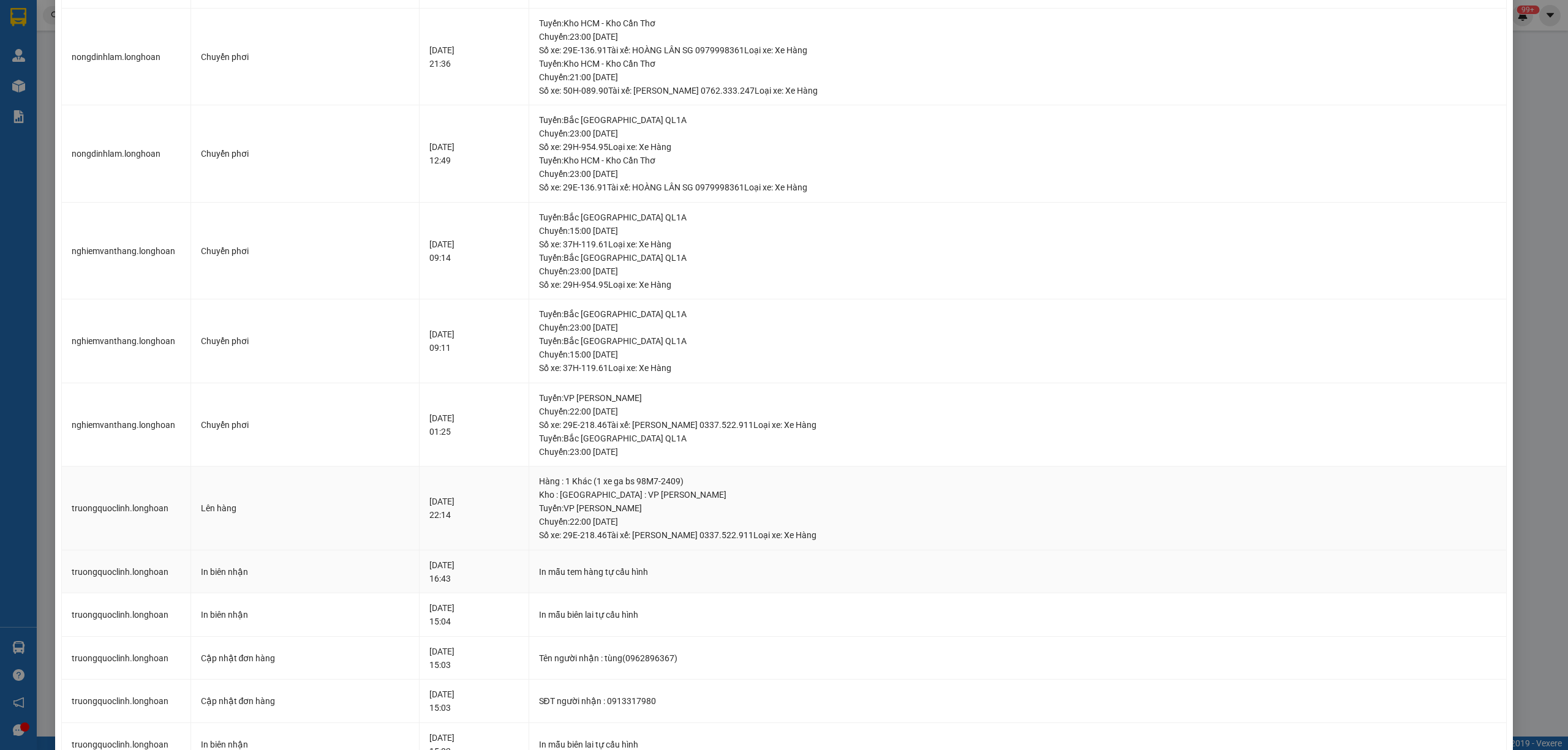
scroll to position [490, 0]
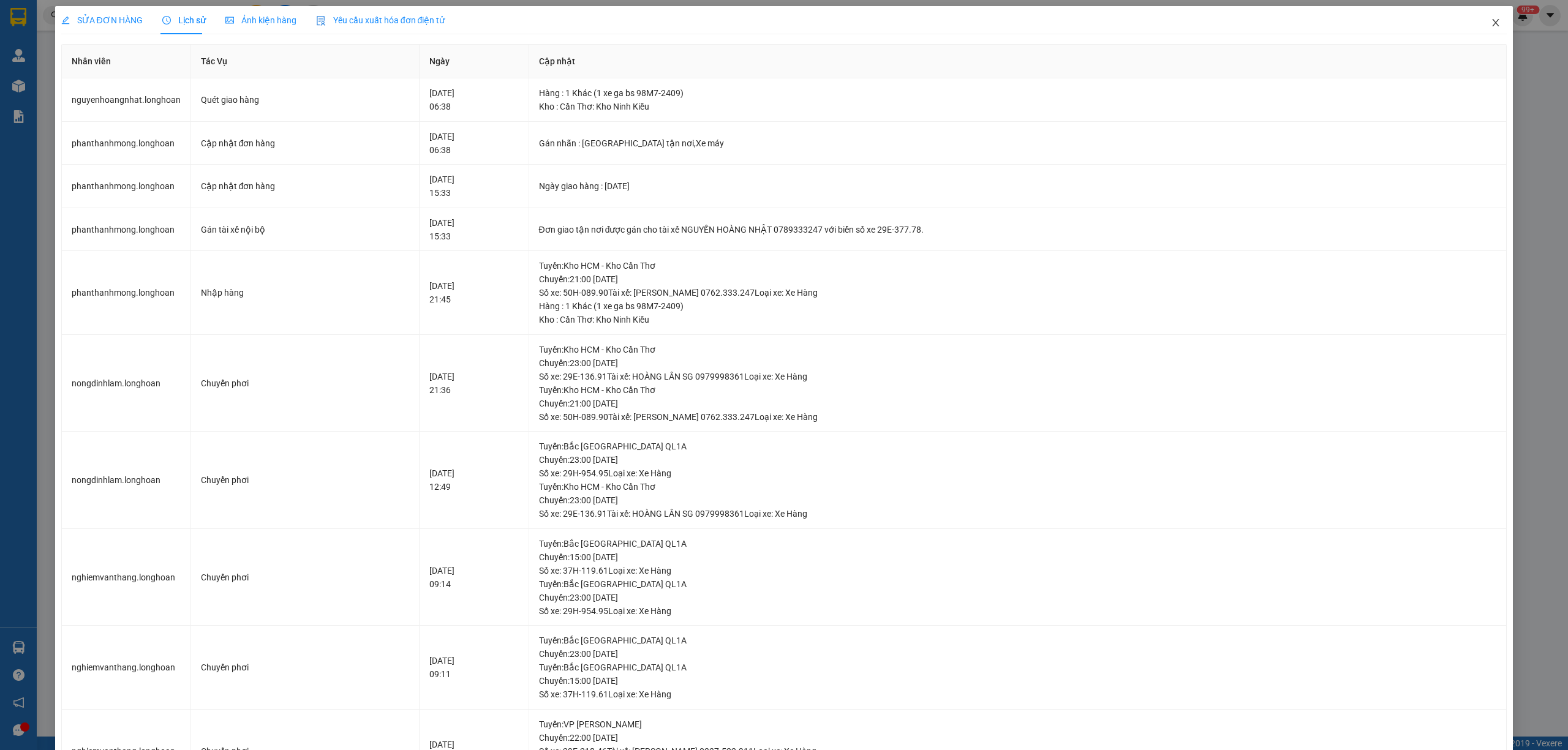
click at [1492, 25] on icon "close" at bounding box center [1496, 22] width 7 height 7
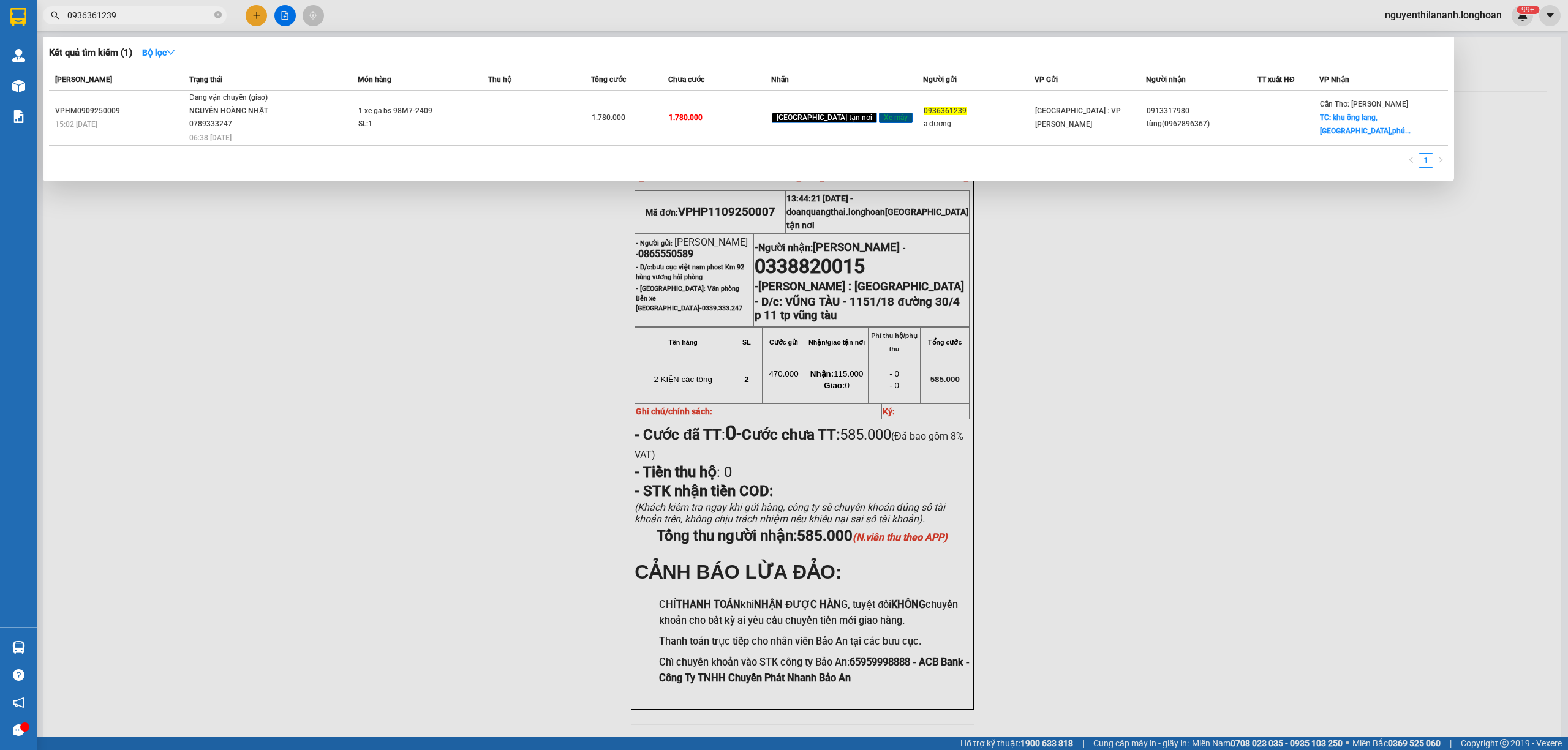
click at [157, 15] on input "0936361239" at bounding box center [139, 15] width 144 height 13
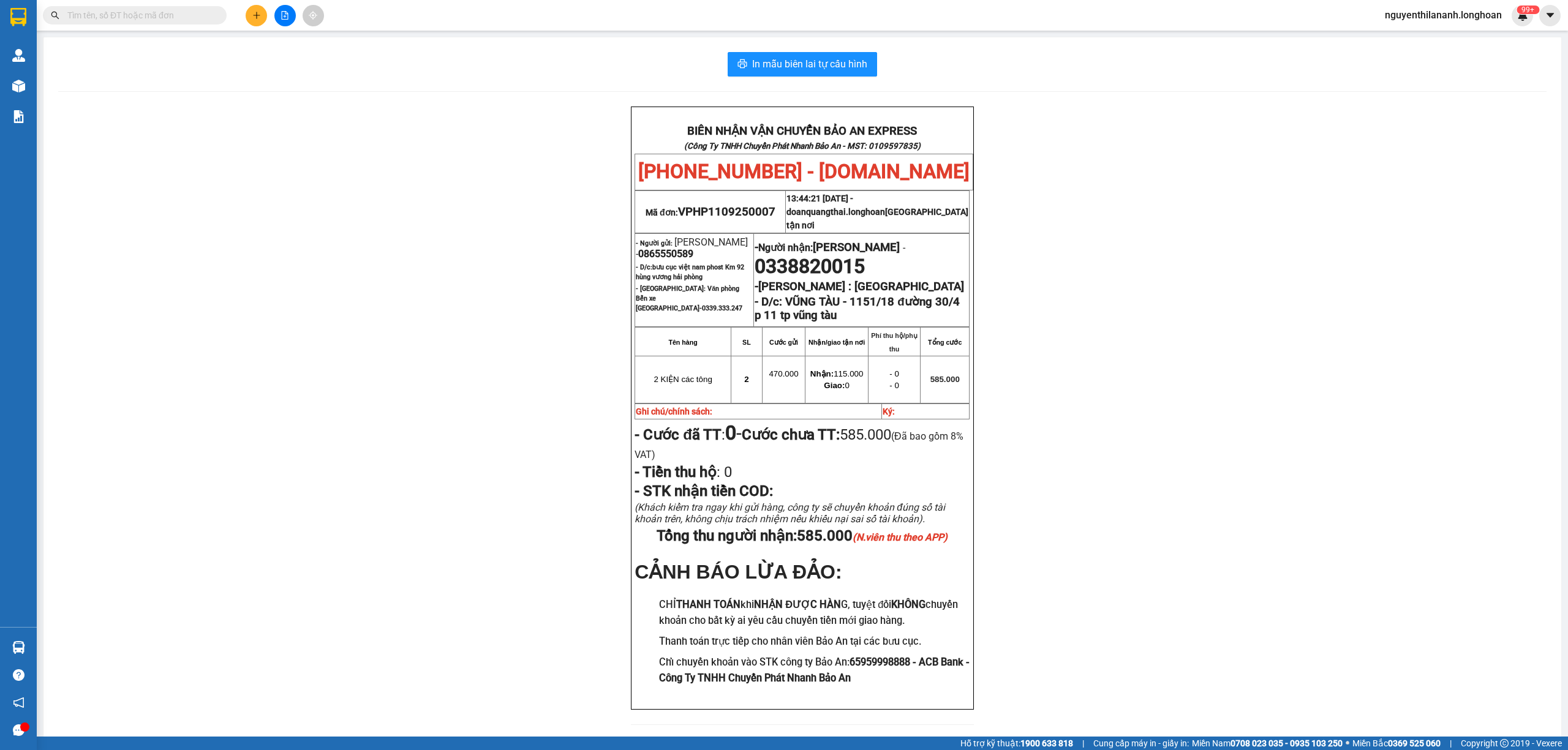
paste input "0962050290"
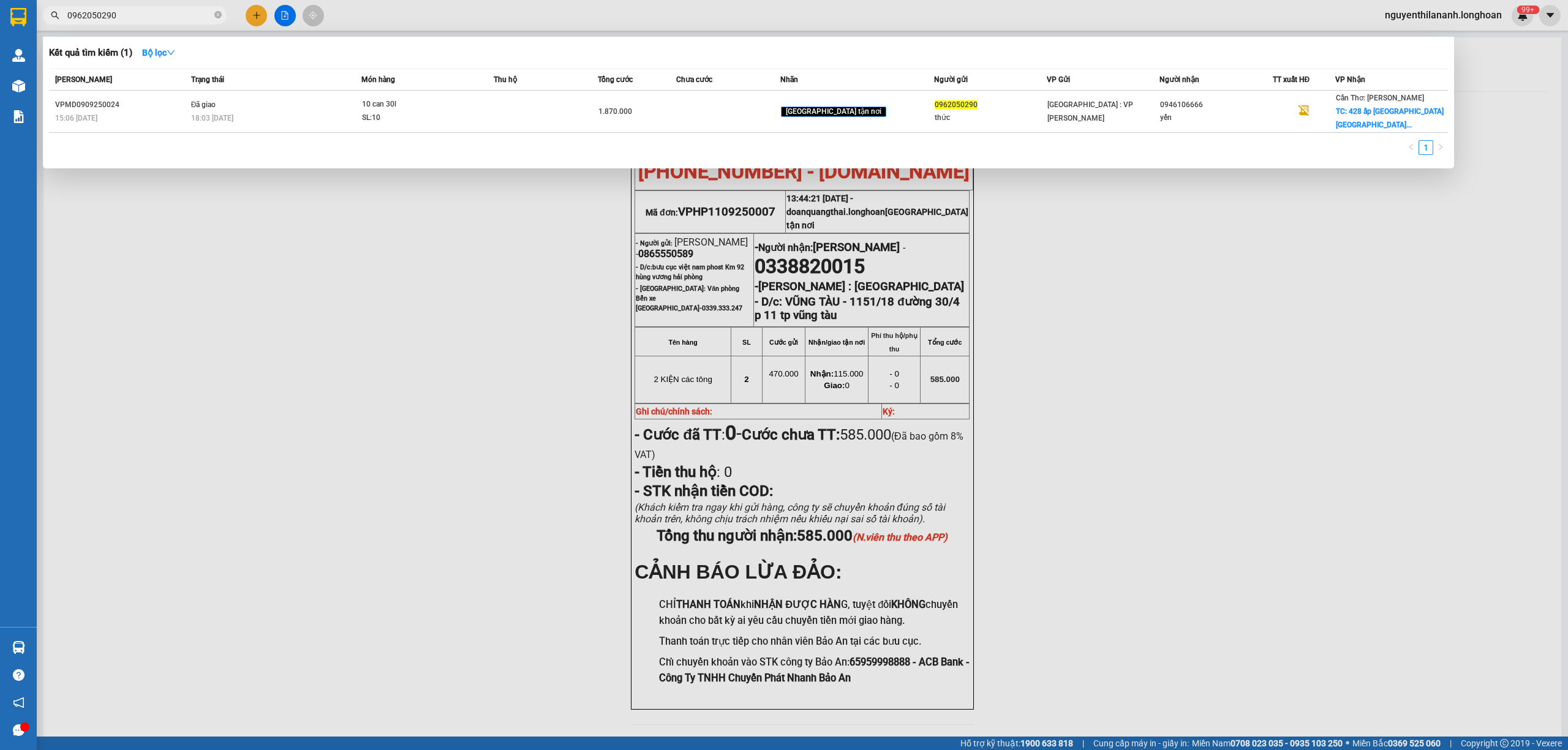
type input "0962050290"
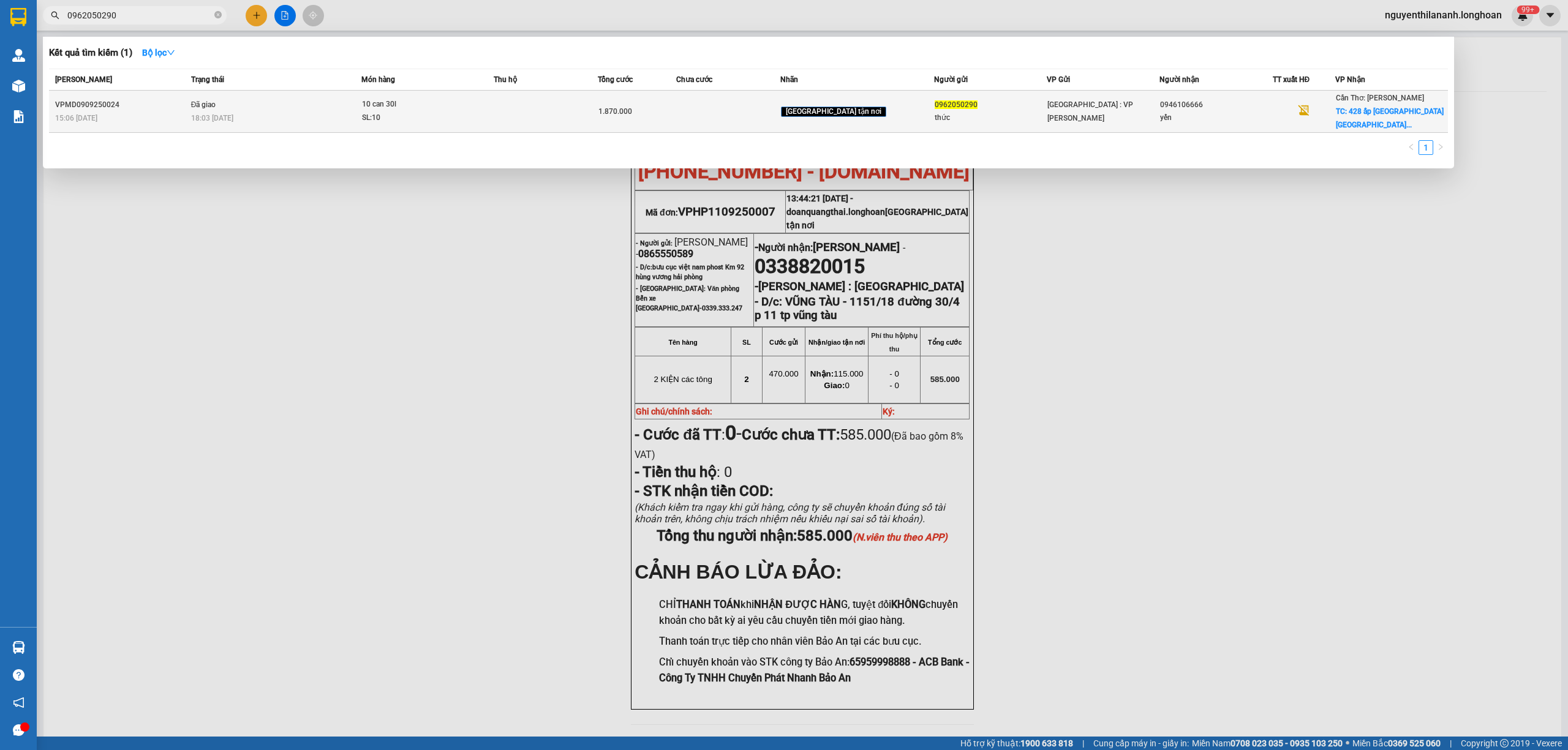
click at [143, 100] on div "VPMD0909250024" at bounding box center [121, 105] width 132 height 13
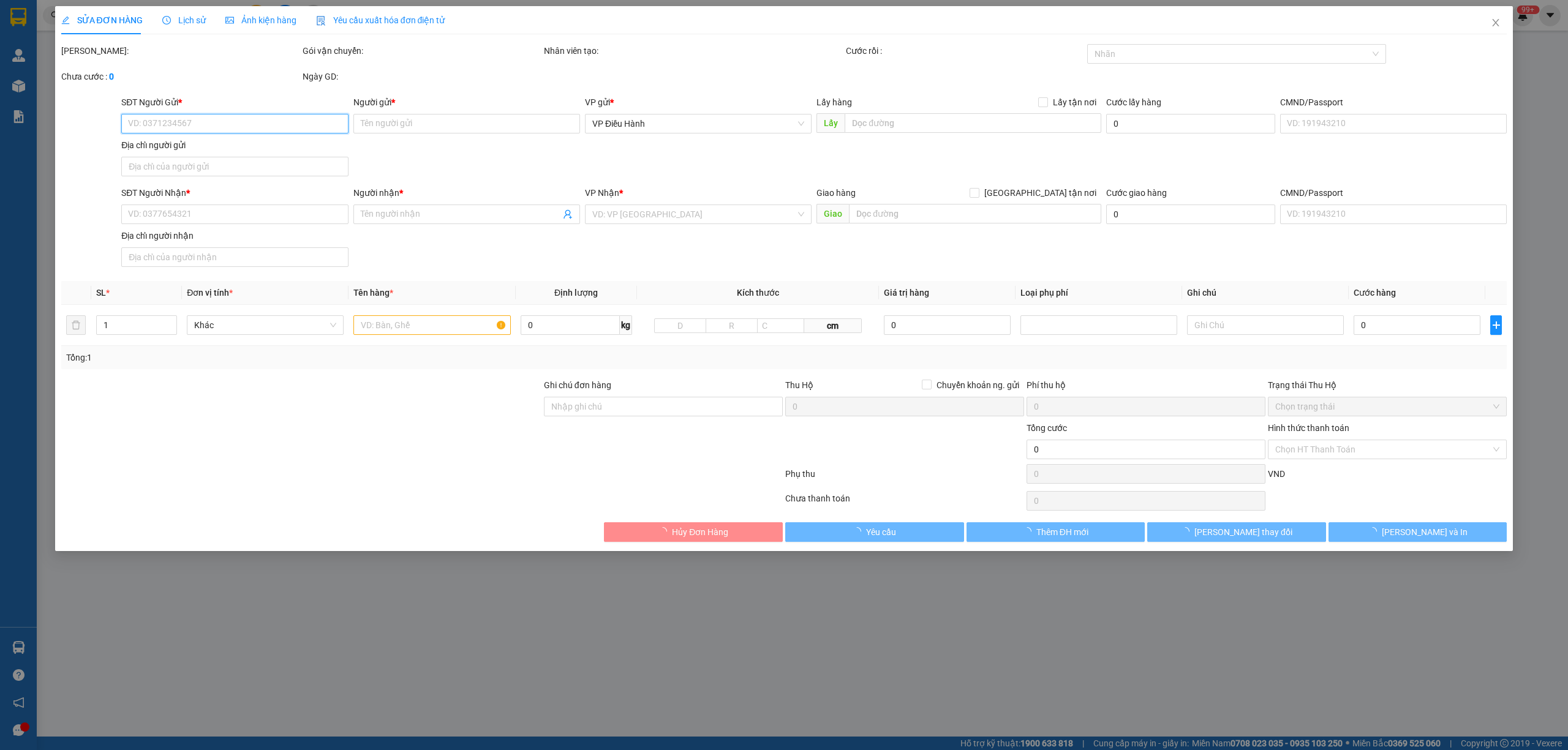
type input "0962050290"
type input "thức"
type input "0946106666"
type input "yến"
checkbox input "true"
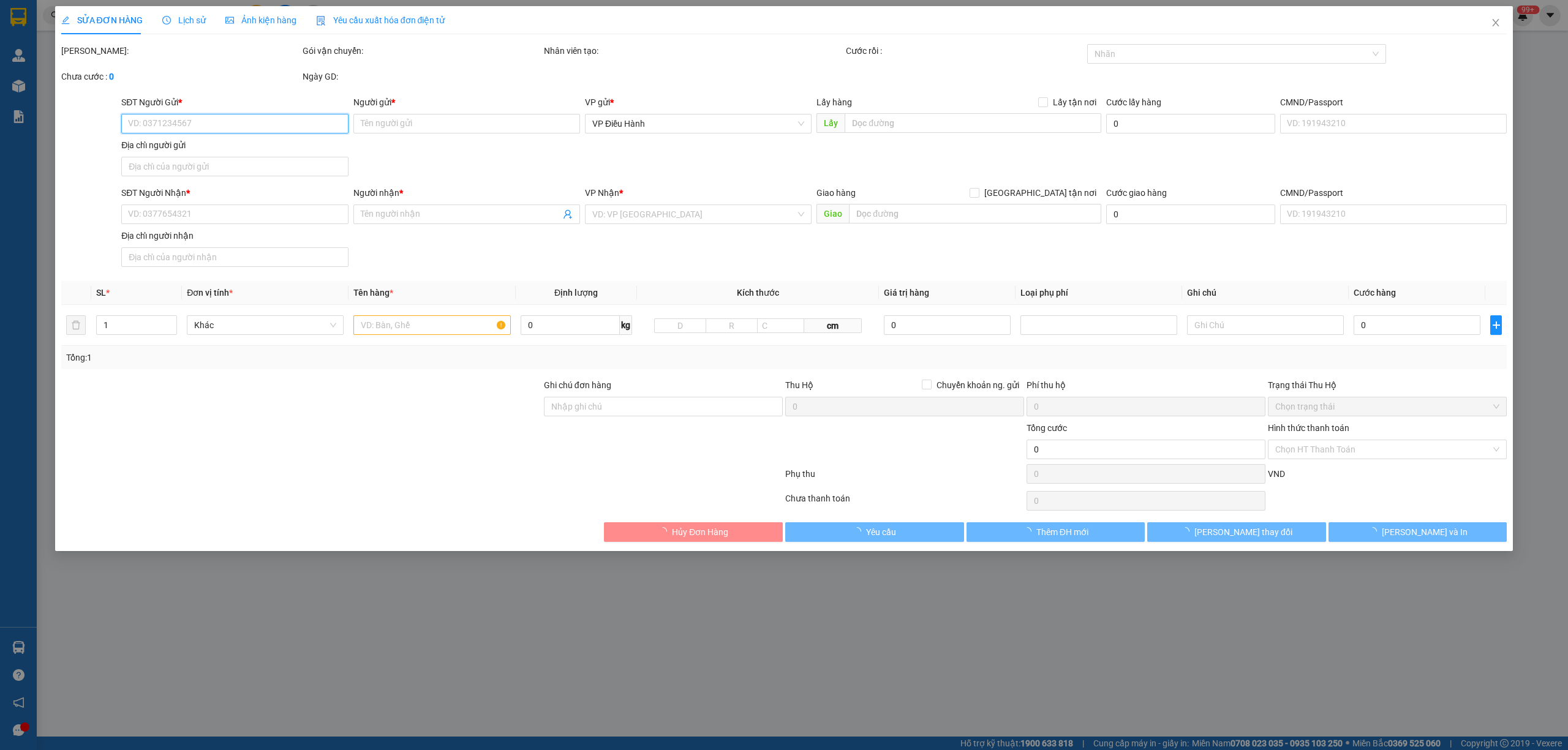
type input "428 ấp [GEOGRAPHIC_DATA] xã [GEOGRAPHIC_DATA]"
type input "1.870.000"
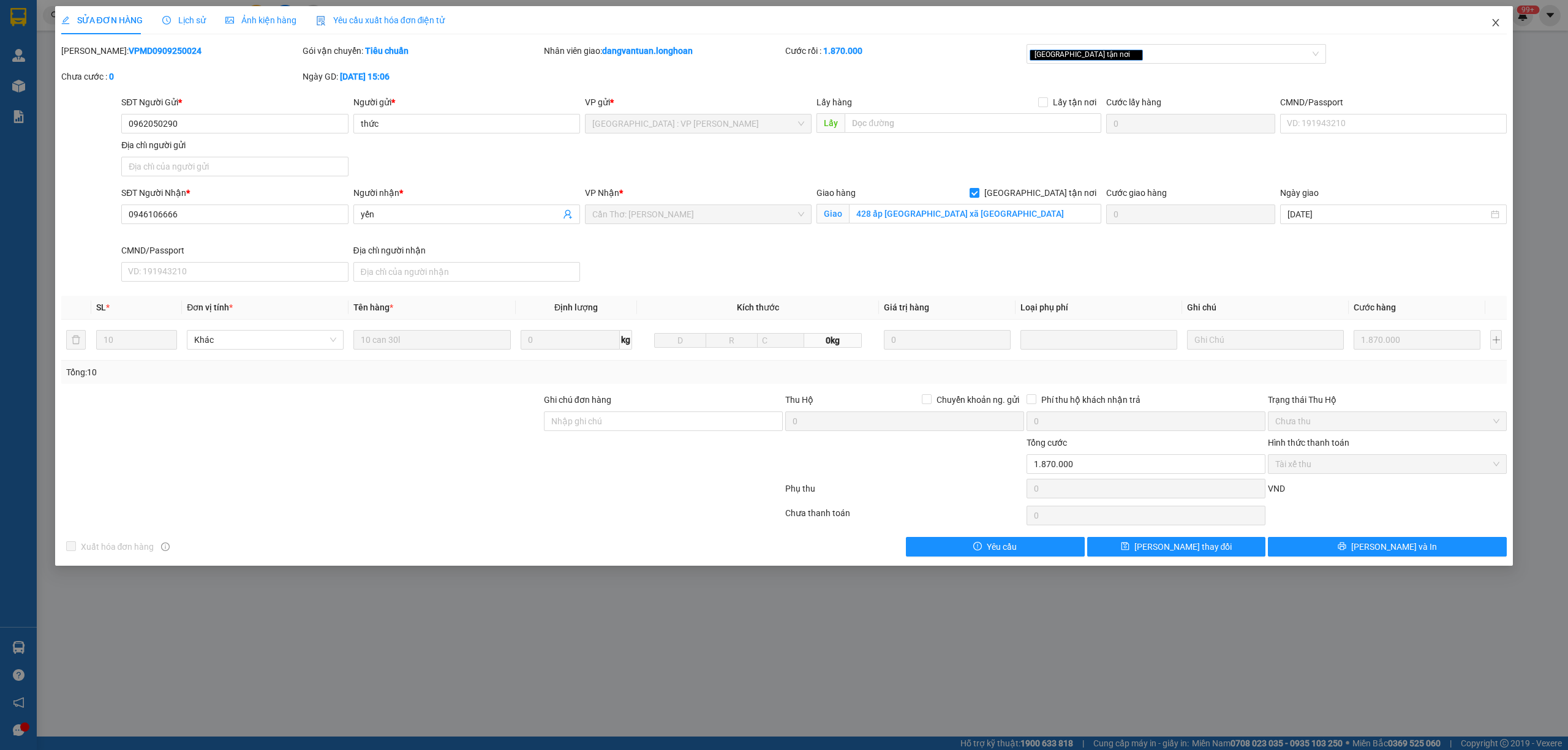
click at [1497, 24] on icon "close" at bounding box center [1496, 22] width 7 height 7
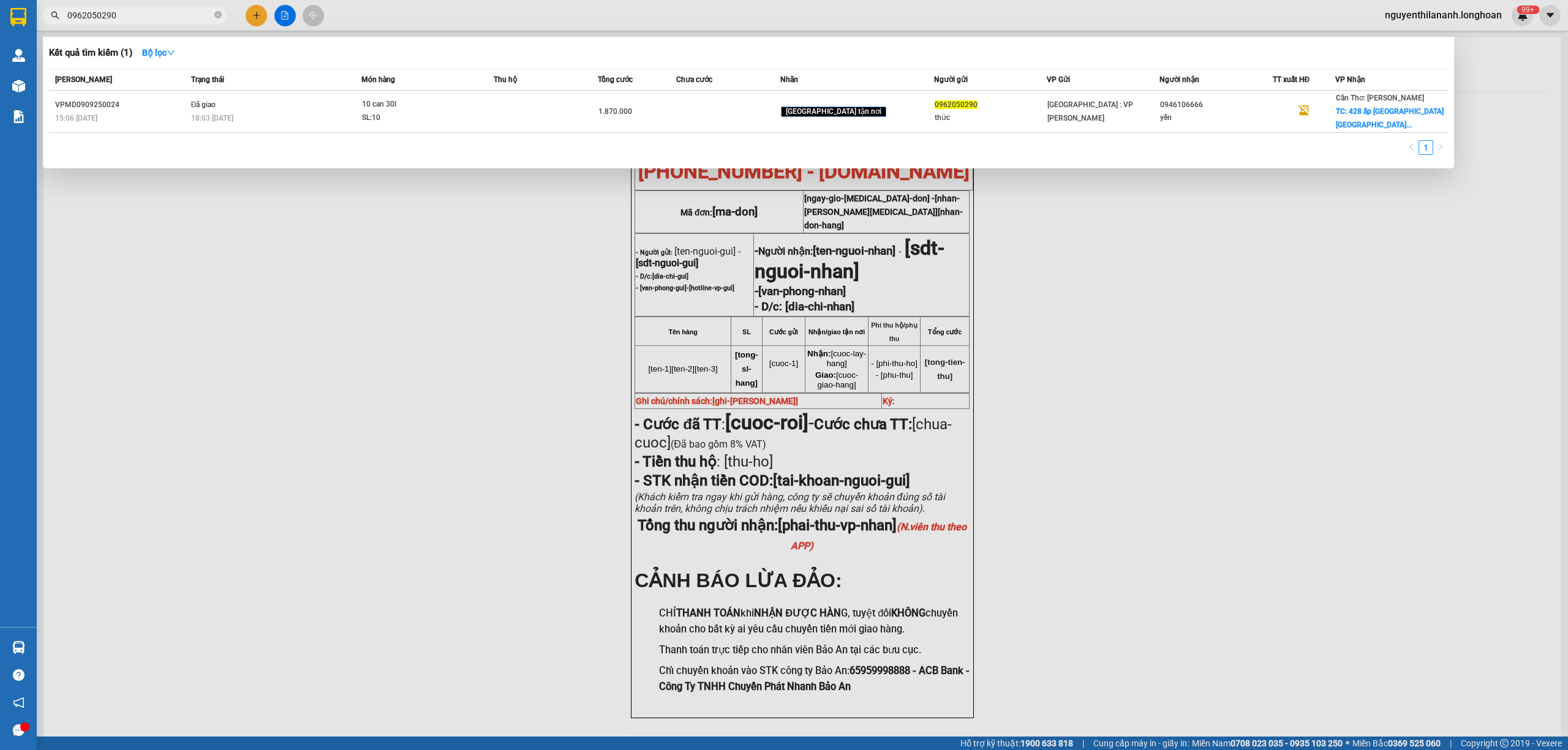
click at [157, 23] on span "0962050290" at bounding box center [134, 15] width 183 height 18
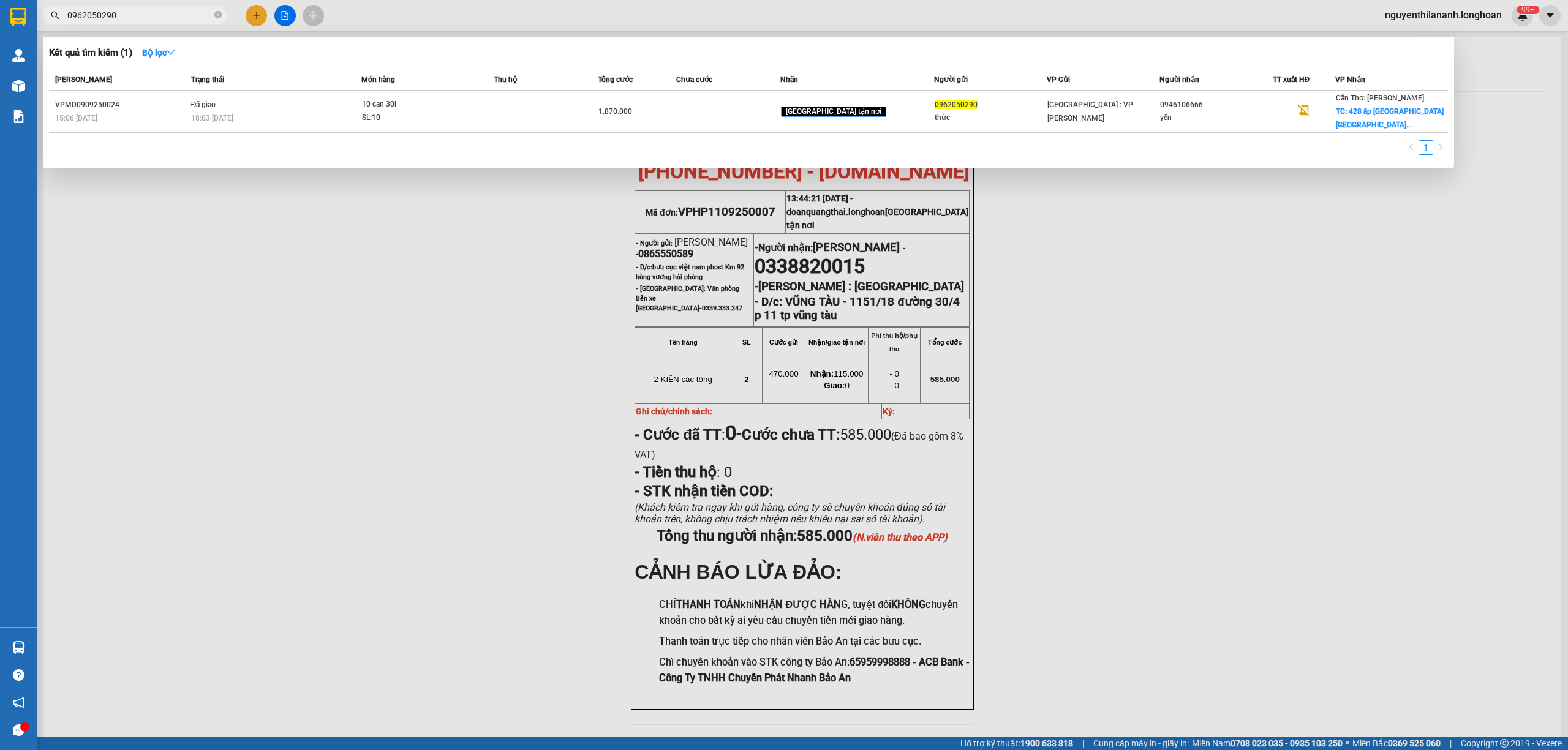
click at [157, 15] on input "0962050290" at bounding box center [139, 15] width 144 height 13
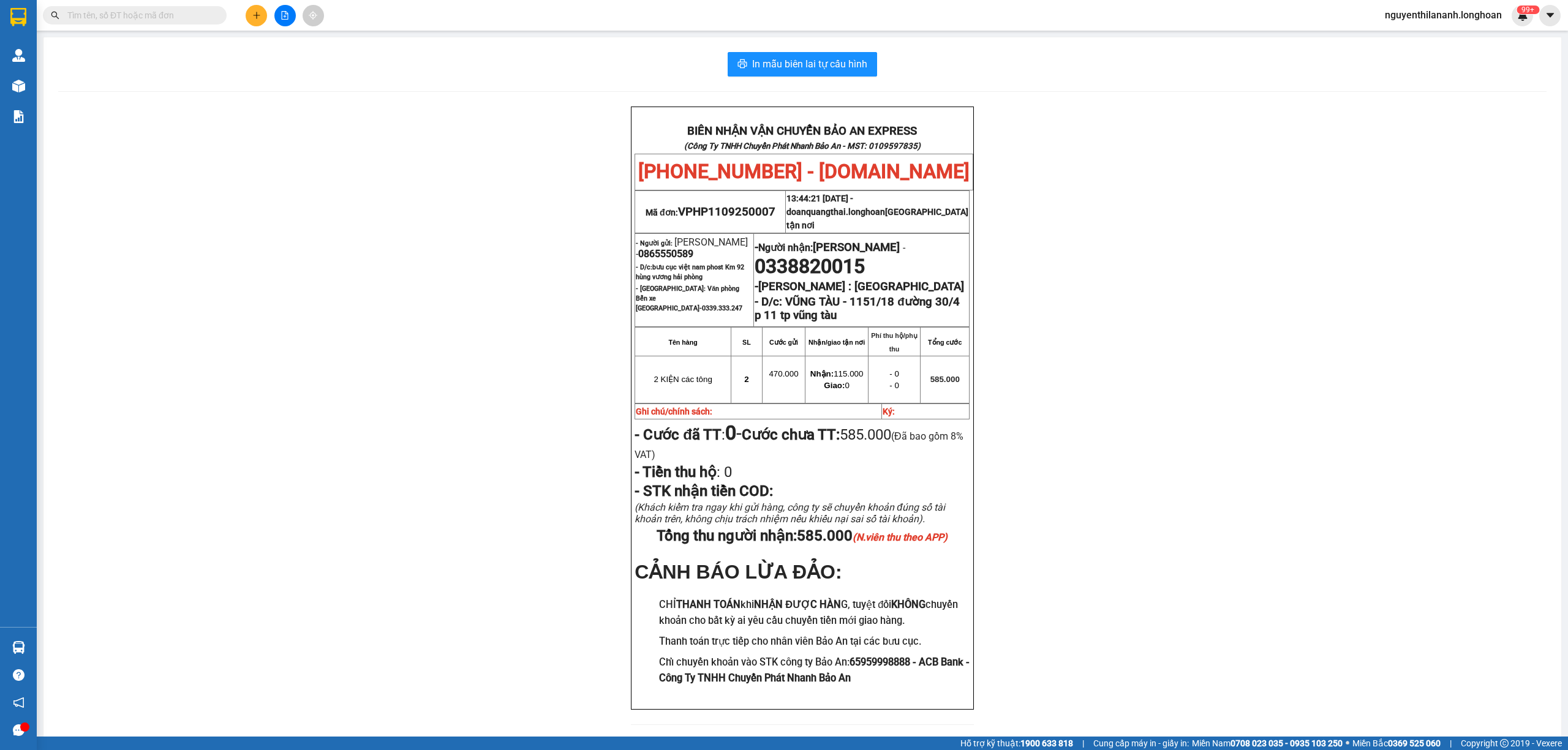
paste input "0942023888"
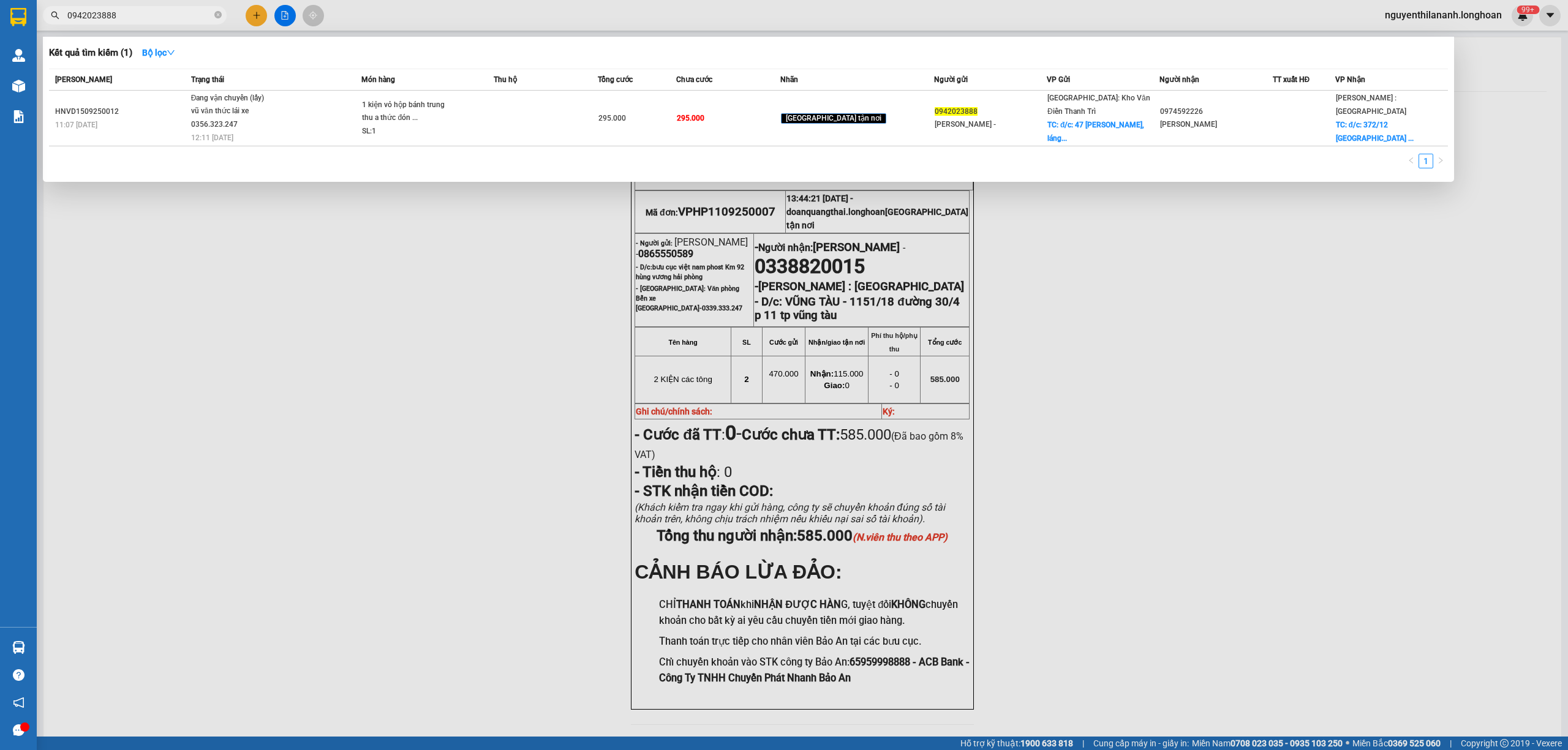
type input "0942023888"
click at [174, 15] on input "0942023888" at bounding box center [139, 15] width 144 height 13
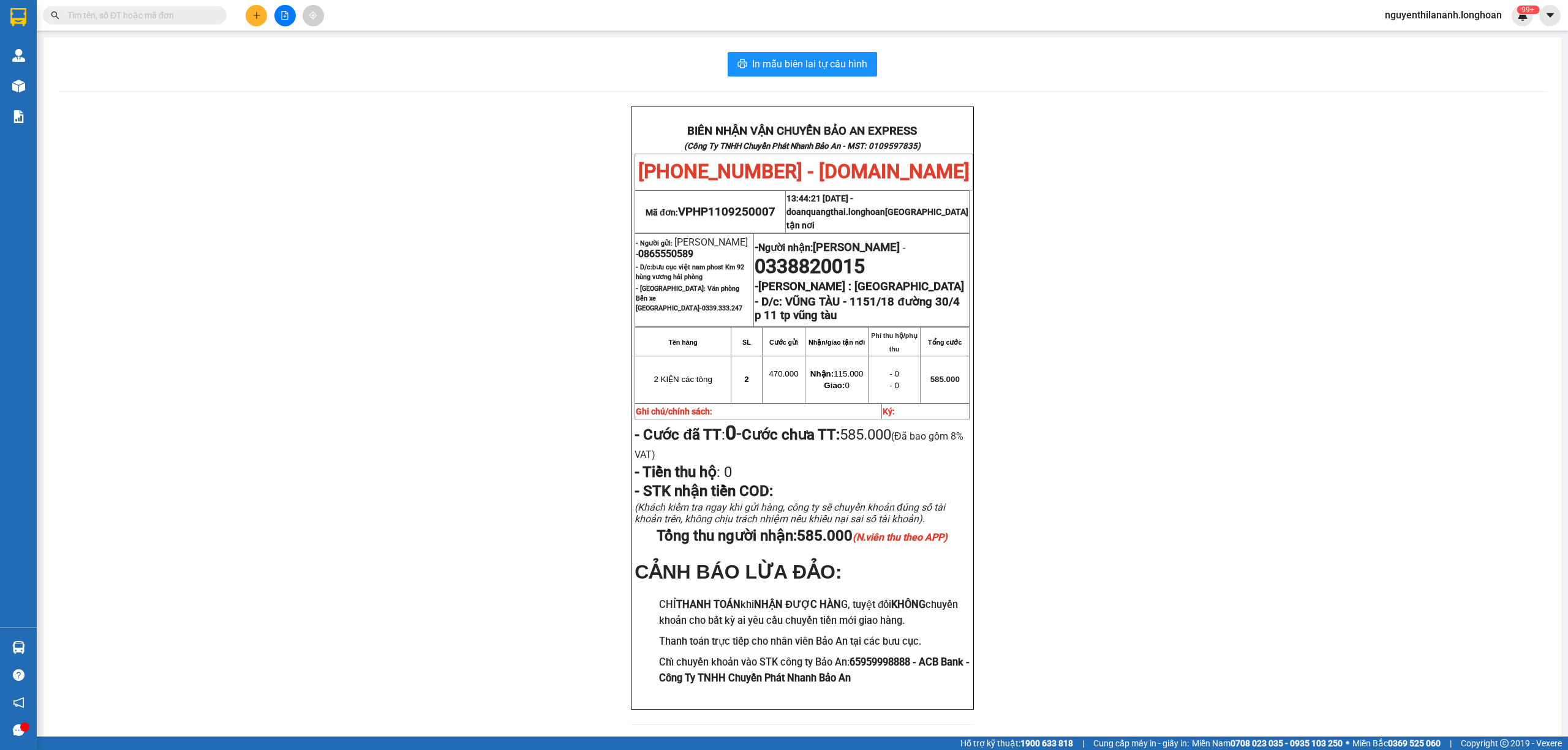
paste input "0909708562"
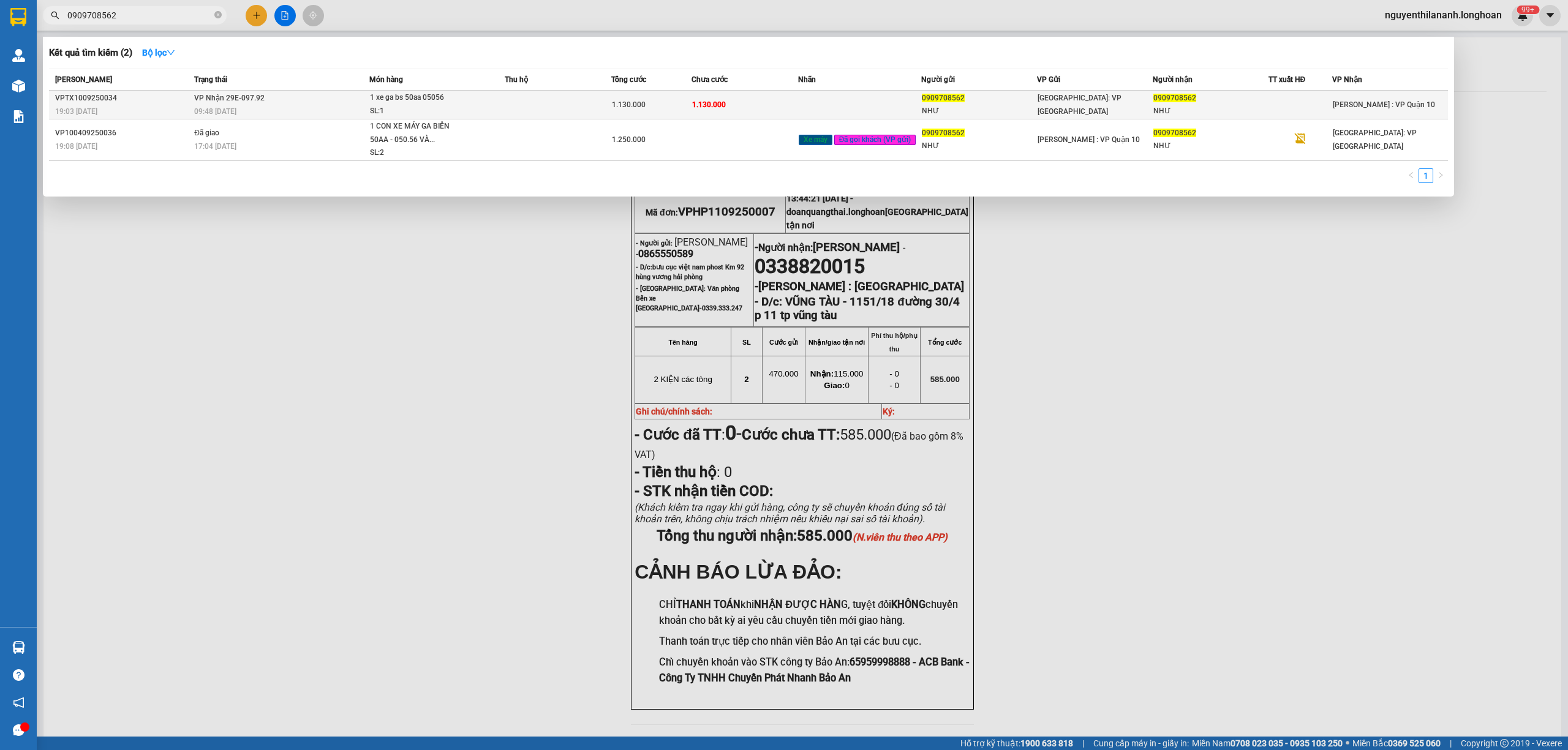
type input "0909708562"
click at [139, 103] on div "VPTX1009250034" at bounding box center [122, 98] width 135 height 13
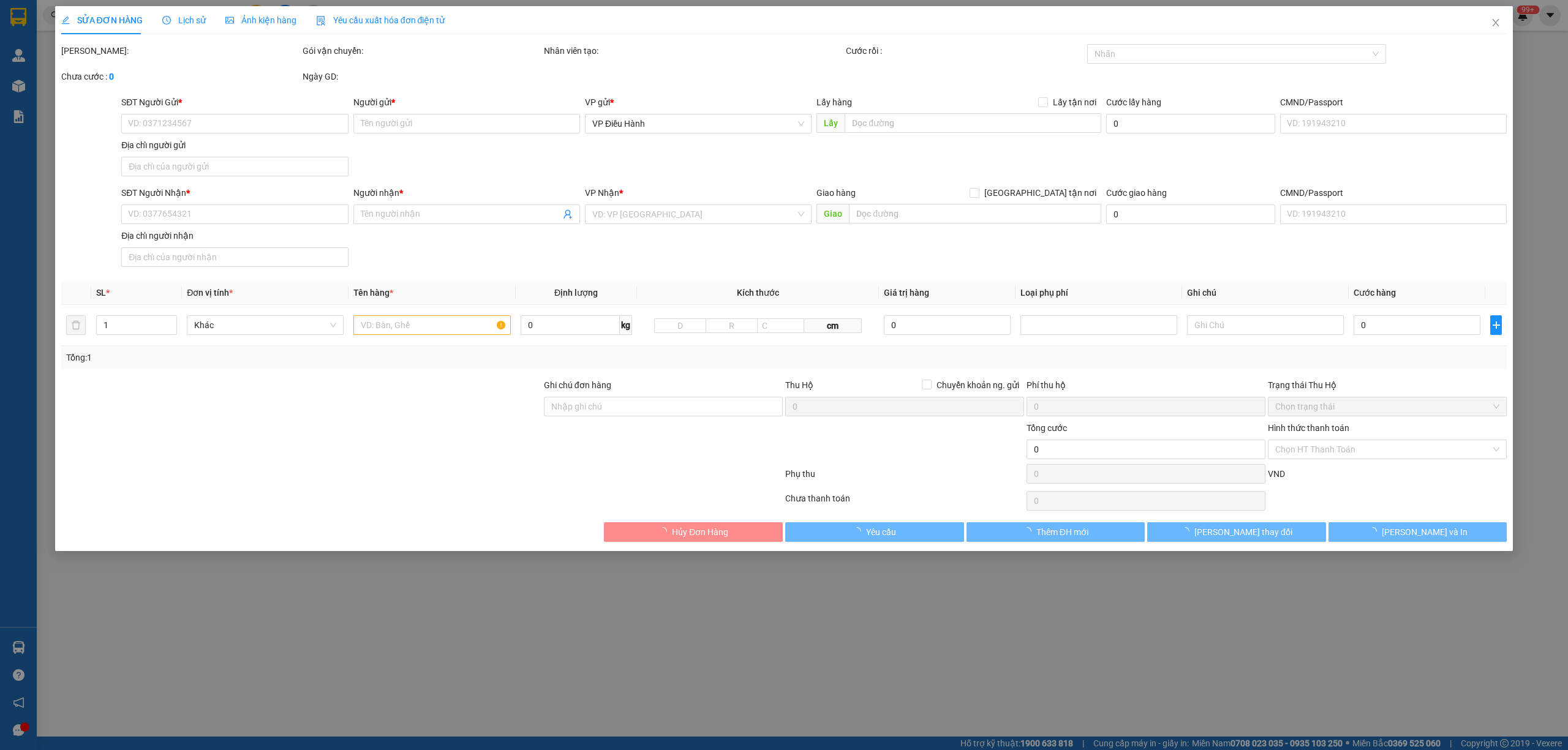
click at [190, 17] on span "Lịch sử" at bounding box center [184, 20] width 43 height 10
type input "0909708562"
type input "NHƯ"
type input "0909708562"
type input "NHƯ"
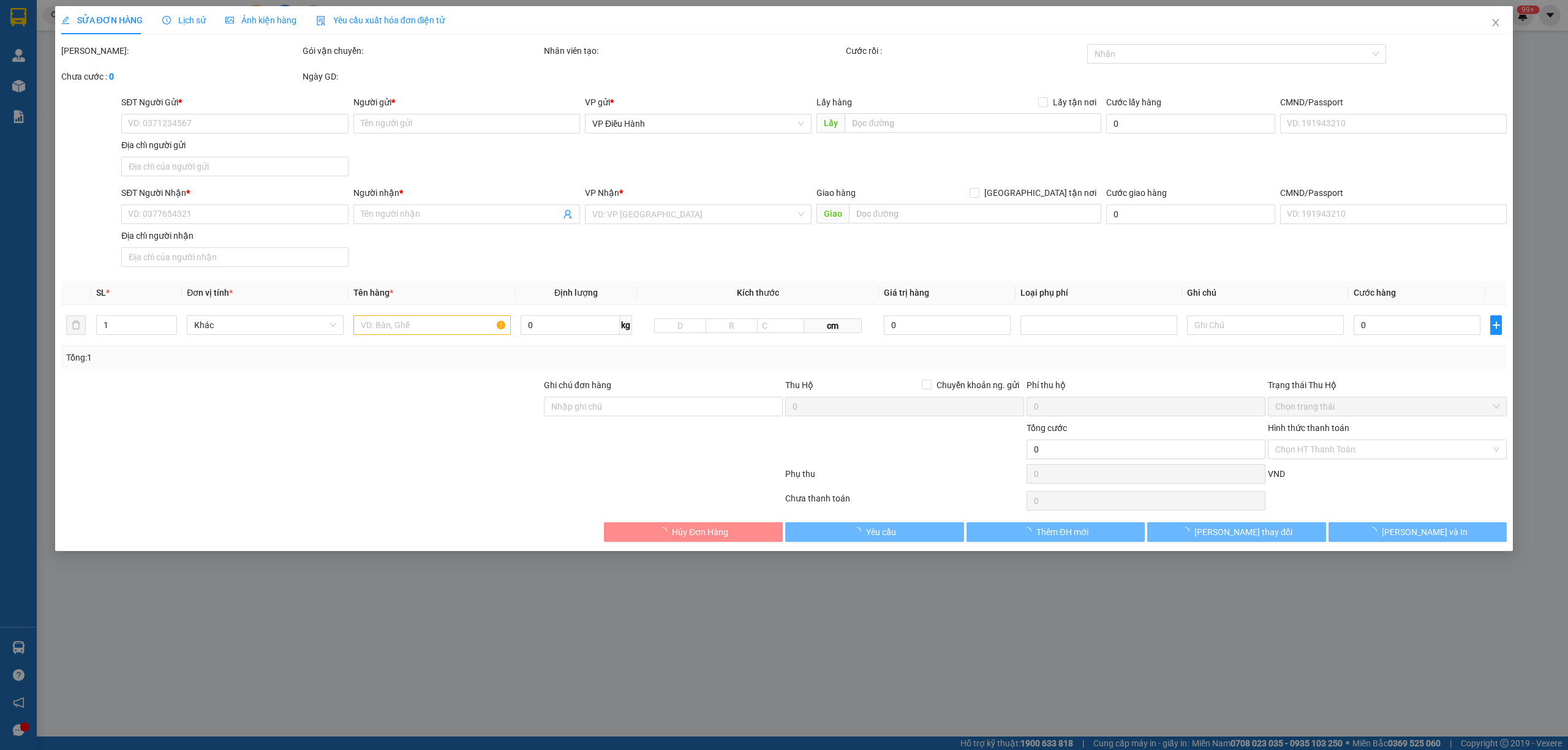
type input "1.130.000"
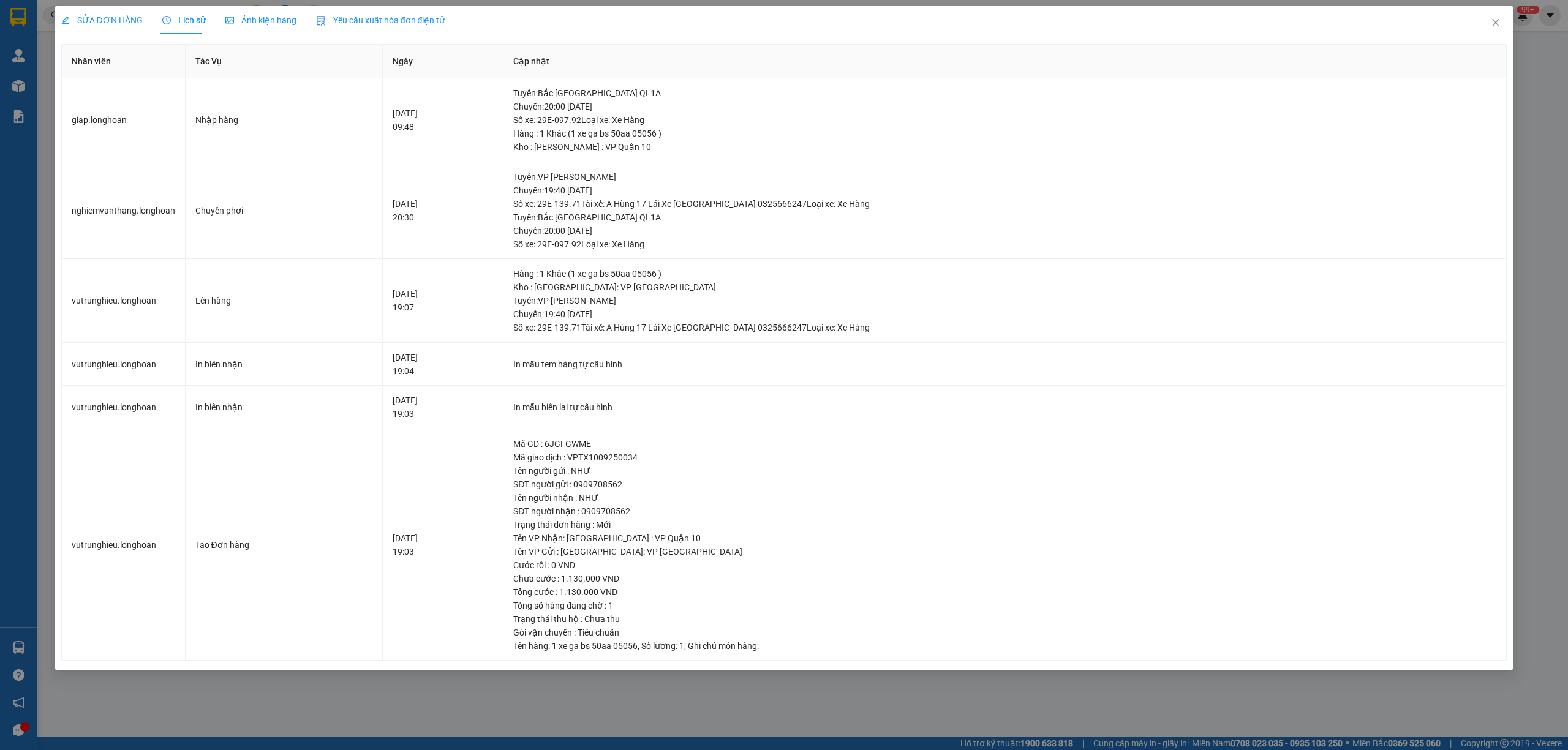
click at [108, 22] on span "SỬA ĐƠN HÀNG" at bounding box center [102, 20] width 81 height 10
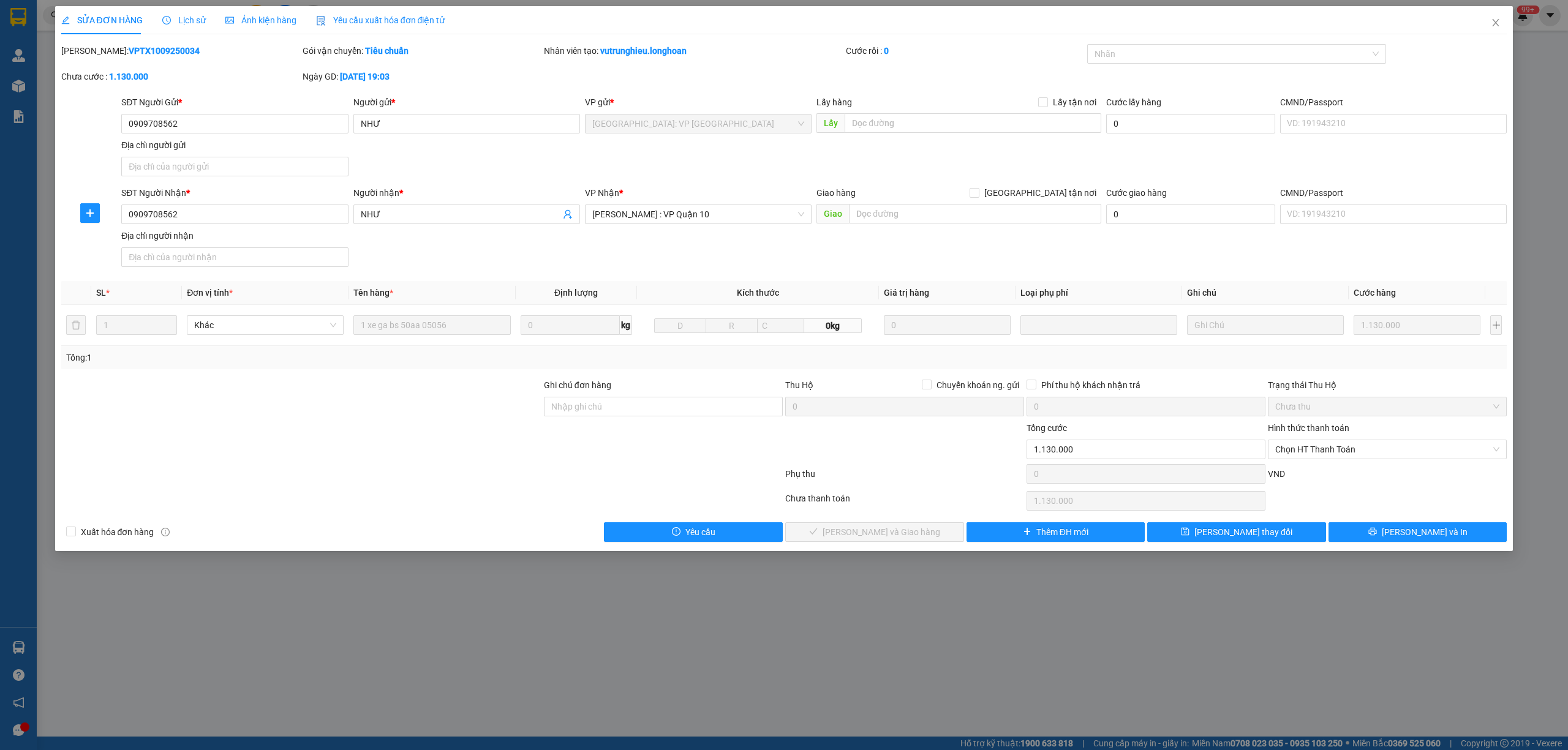
drag, startPoint x: 172, startPoint y: 56, endPoint x: 94, endPoint y: 51, distance: 78.2
click at [94, 51] on div "[PERSON_NAME]: VPTX1009250034" at bounding box center [180, 50] width 239 height 13
copy b "VPTX1009250034"
click at [1490, 20] on icon "close" at bounding box center [1495, 22] width 10 height 10
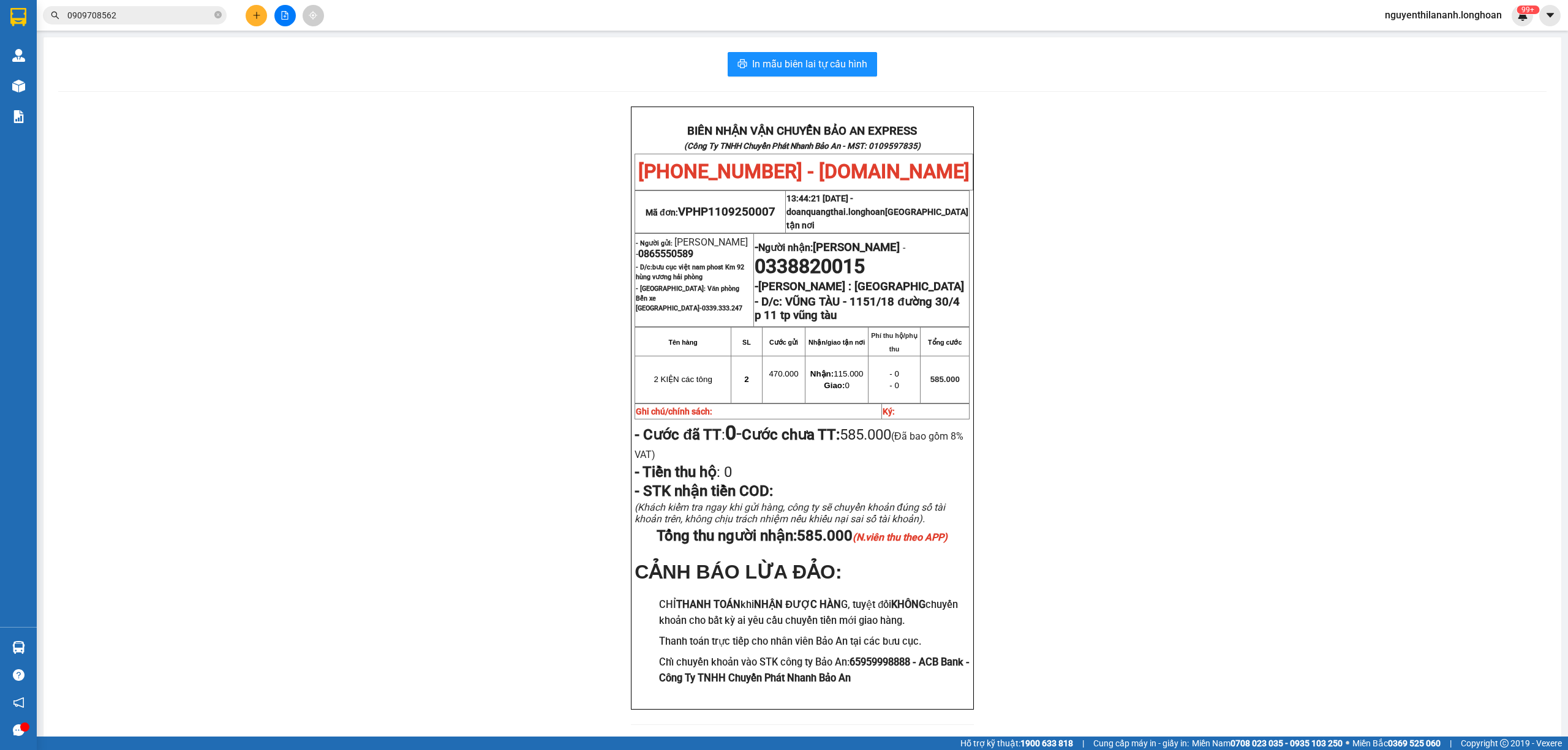
click at [153, 13] on input "0909708562" at bounding box center [139, 15] width 144 height 13
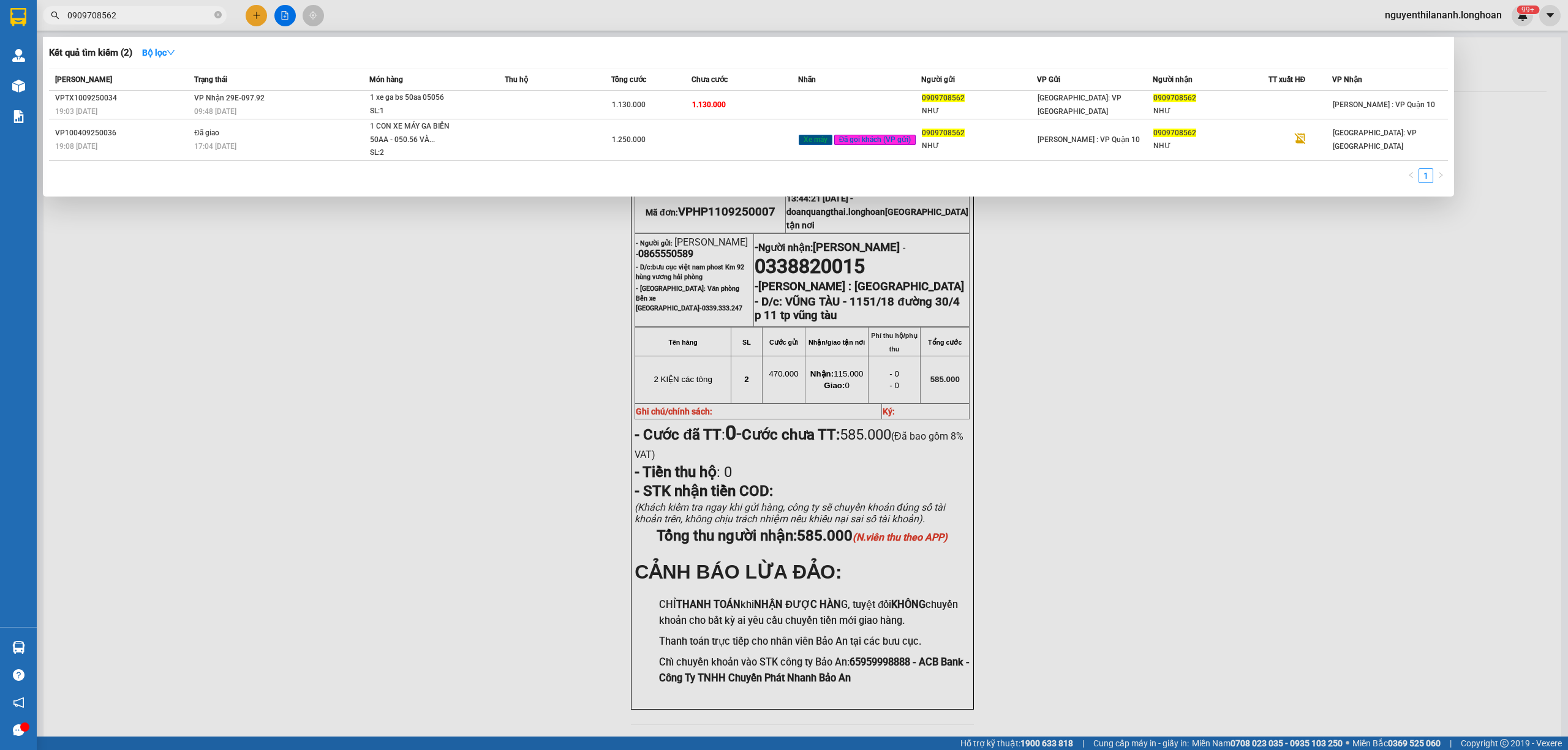
click at [153, 13] on input "0909708562" at bounding box center [139, 15] width 144 height 13
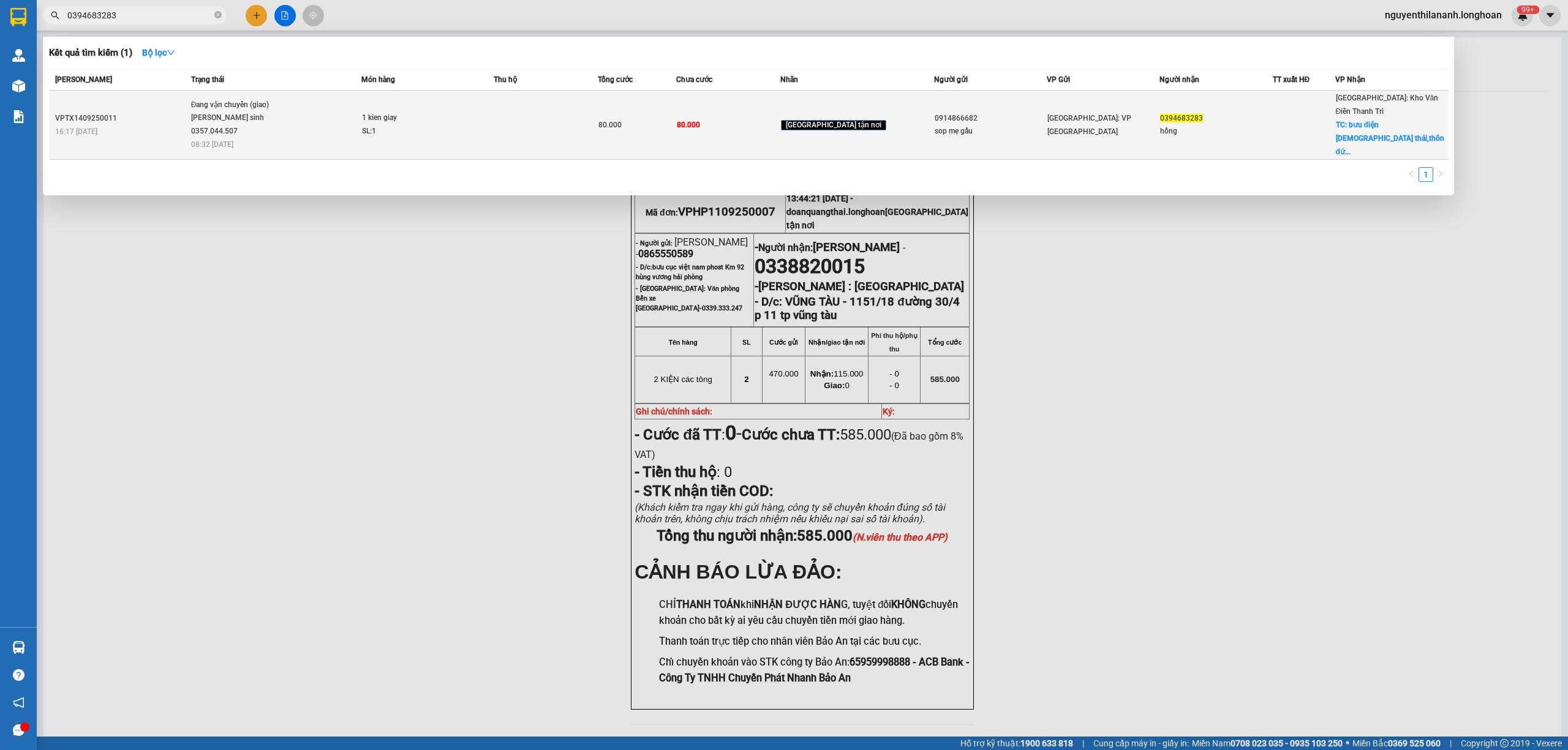
type input "0394683283"
click at [159, 112] on div "VPTX1409250011" at bounding box center [121, 118] width 132 height 13
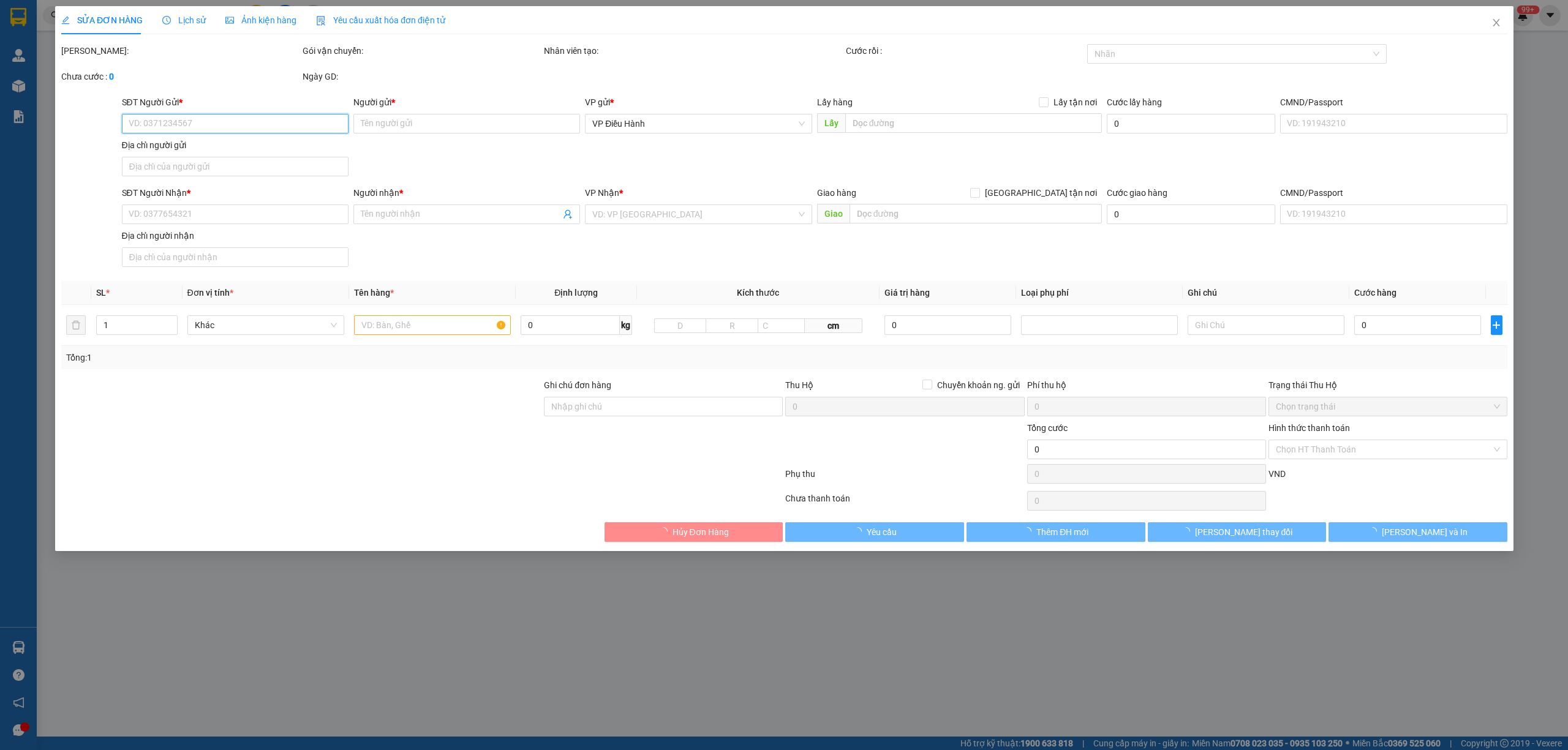
type input "0914866682"
type input "sop mẹ gấu"
type input "0394683283"
type input "hồng"
checkbox input "true"
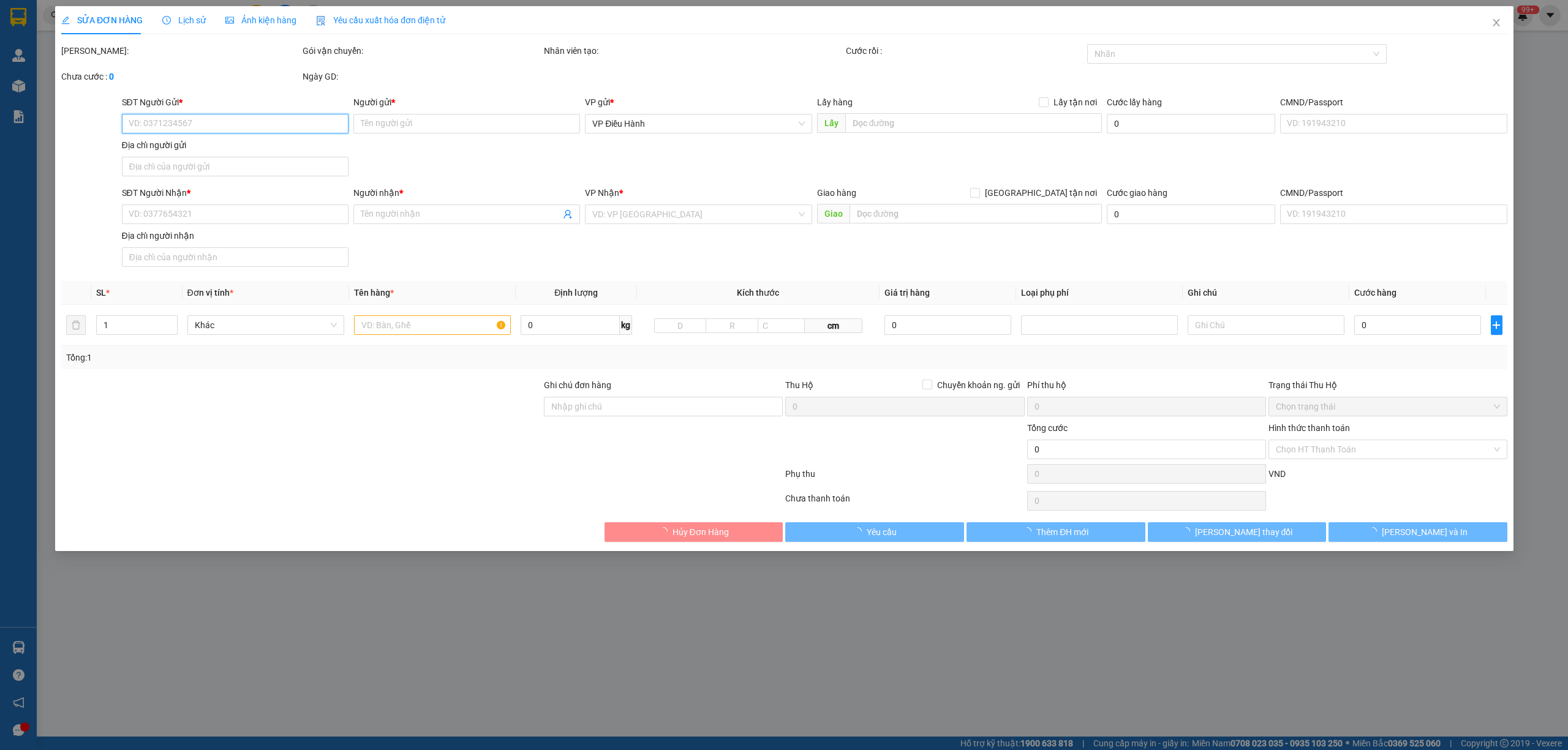
type input "bưu điện [DEMOGRAPHIC_DATA][GEOGRAPHIC_DATA],thôn [GEOGRAPHIC_DATA],xã [GEOGRAP…"
type input "80.000"
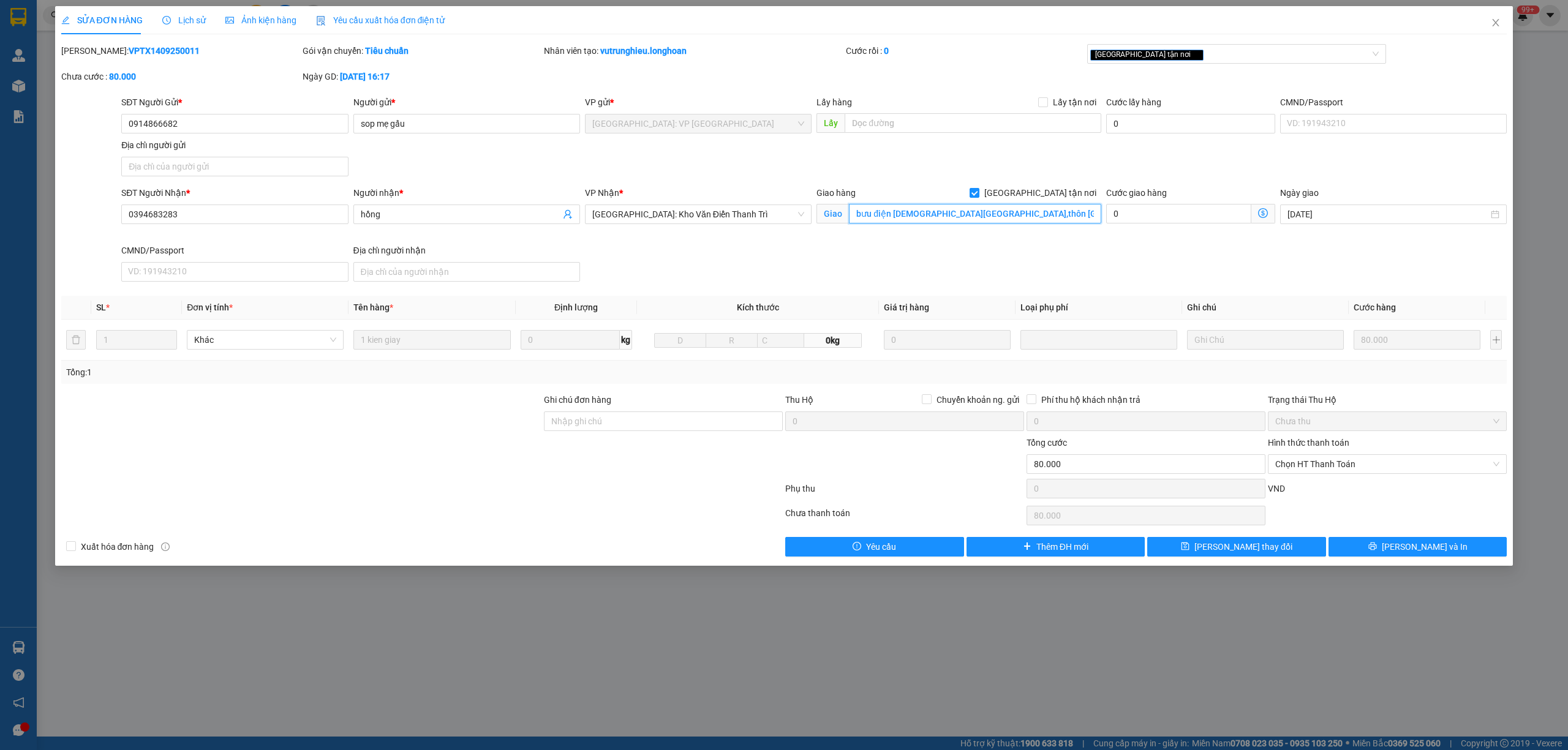
click at [1068, 212] on input "bưu điện [DEMOGRAPHIC_DATA][GEOGRAPHIC_DATA],thôn [GEOGRAPHIC_DATA],xã [GEOGRAP…" at bounding box center [975, 213] width 252 height 20
click at [1071, 217] on input "bưu điện [DEMOGRAPHIC_DATA][GEOGRAPHIC_DATA],thôn [GEOGRAPHIC_DATA],xã [GEOGRAP…" at bounding box center [975, 213] width 252 height 20
click at [175, 15] on span "Lịch sử" at bounding box center [184, 20] width 43 height 10
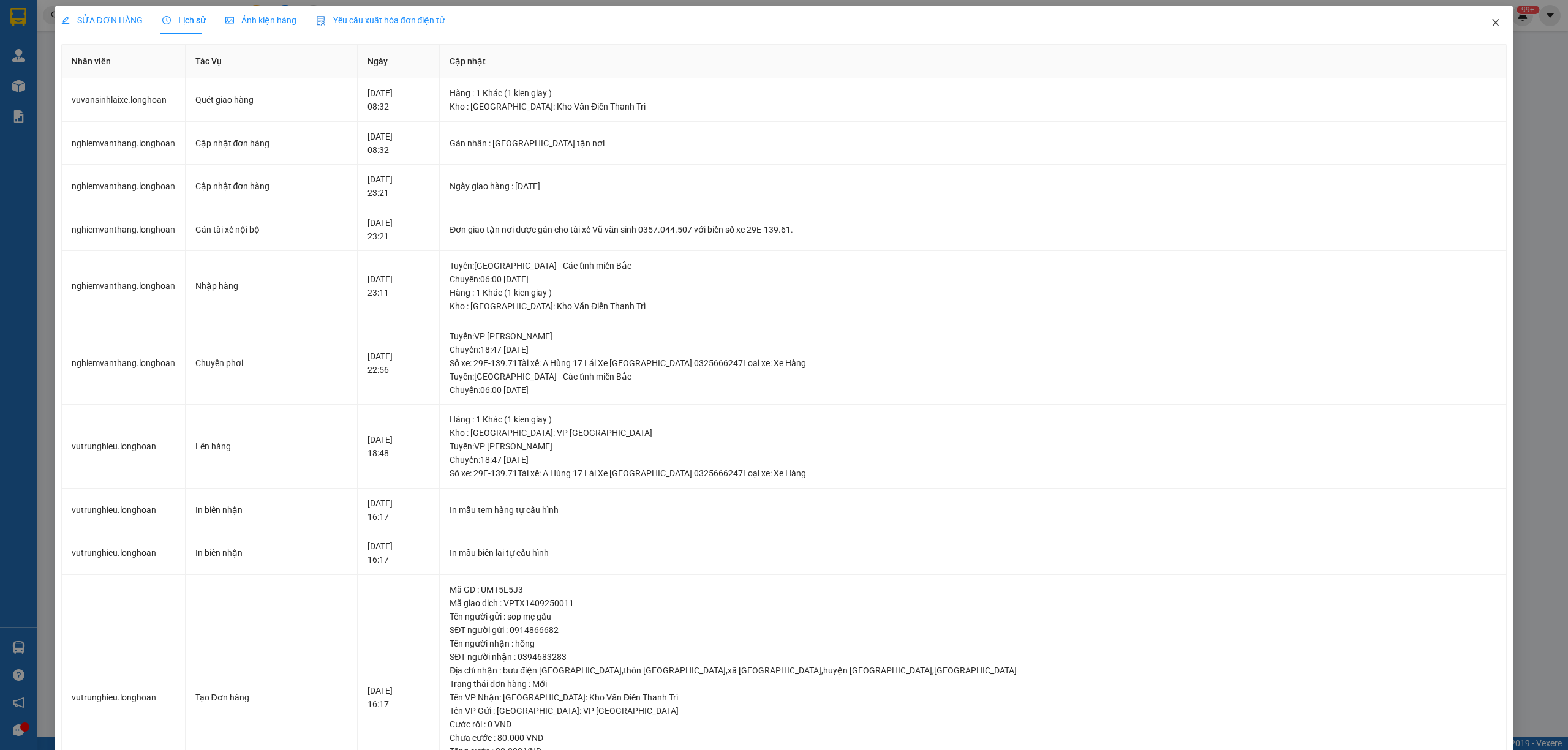
click at [1480, 17] on span "Close" at bounding box center [1495, 23] width 34 height 34
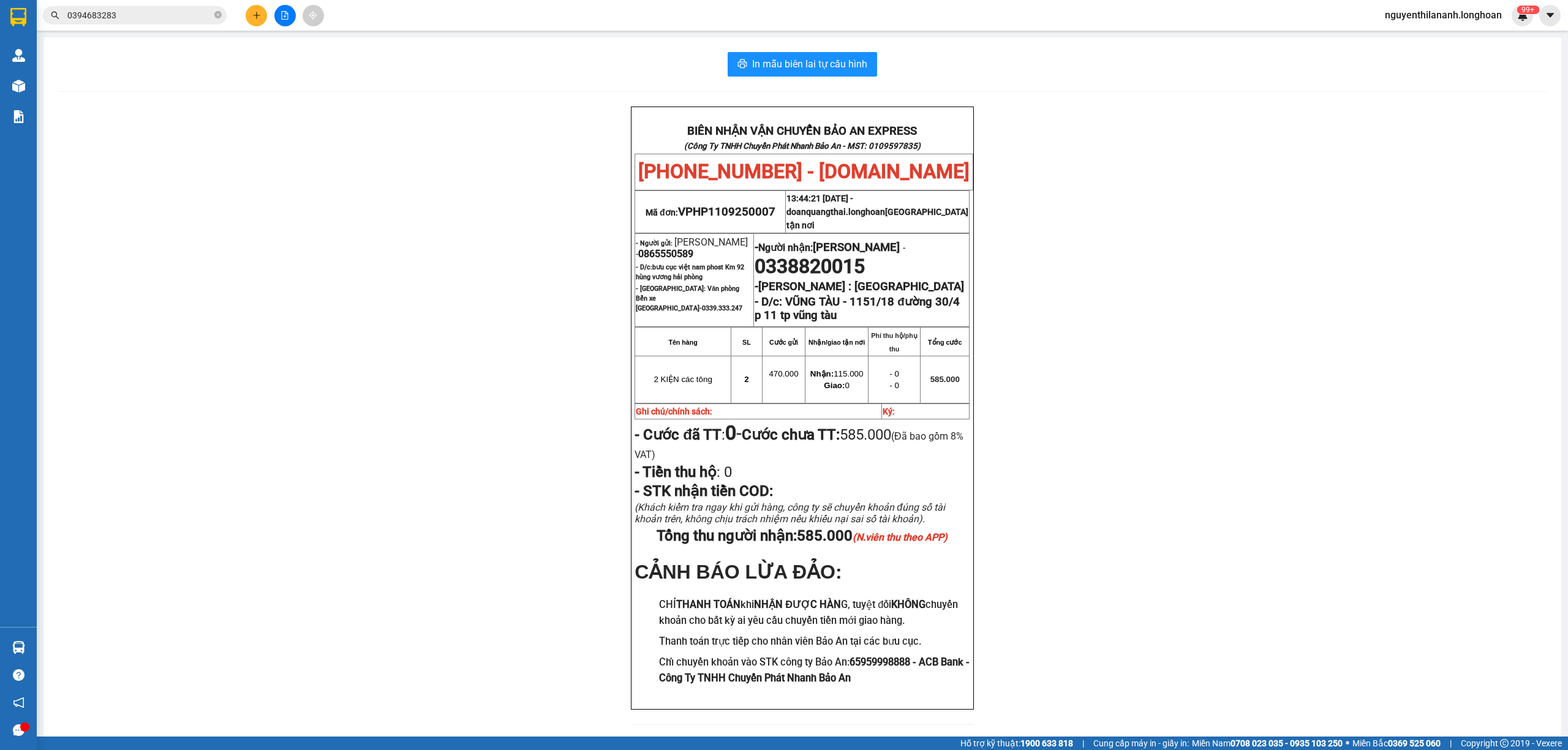
click at [178, 17] on input "0394683283" at bounding box center [139, 15] width 144 height 13
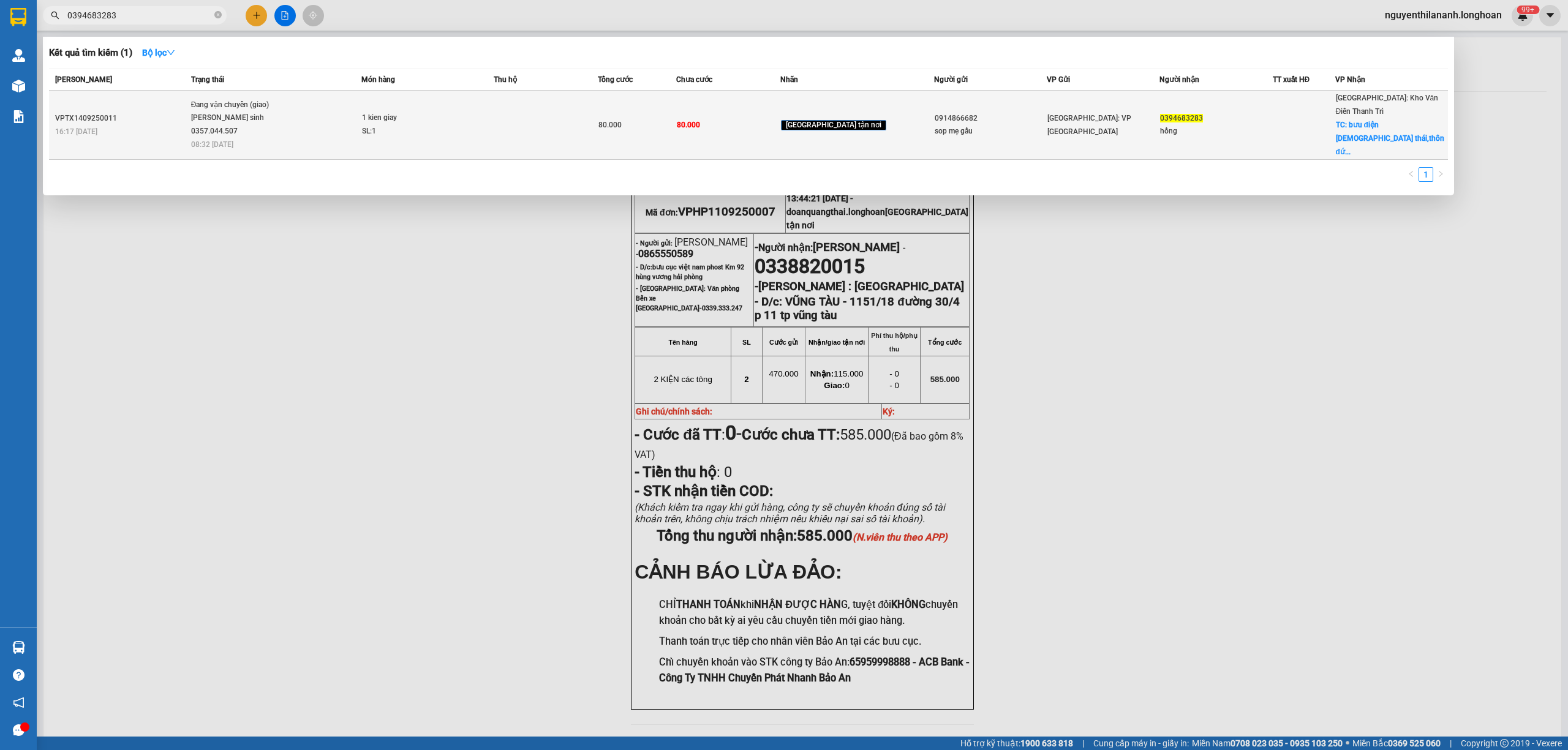
click at [144, 112] on div "VPTX1409250011" at bounding box center [121, 118] width 132 height 13
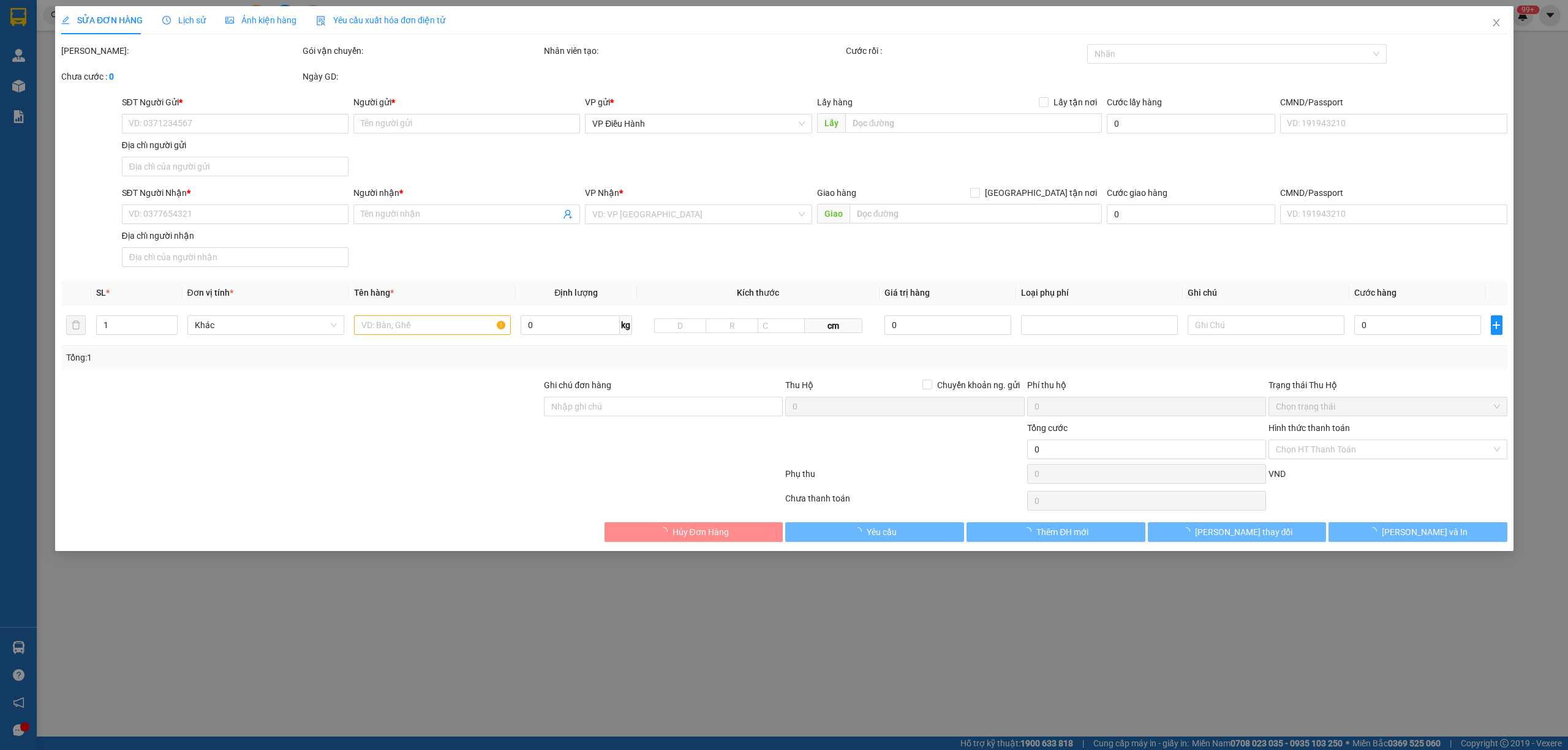
type input "0914866682"
type input "sop mẹ gấu"
type input "0394683283"
type input "hồng"
checkbox input "true"
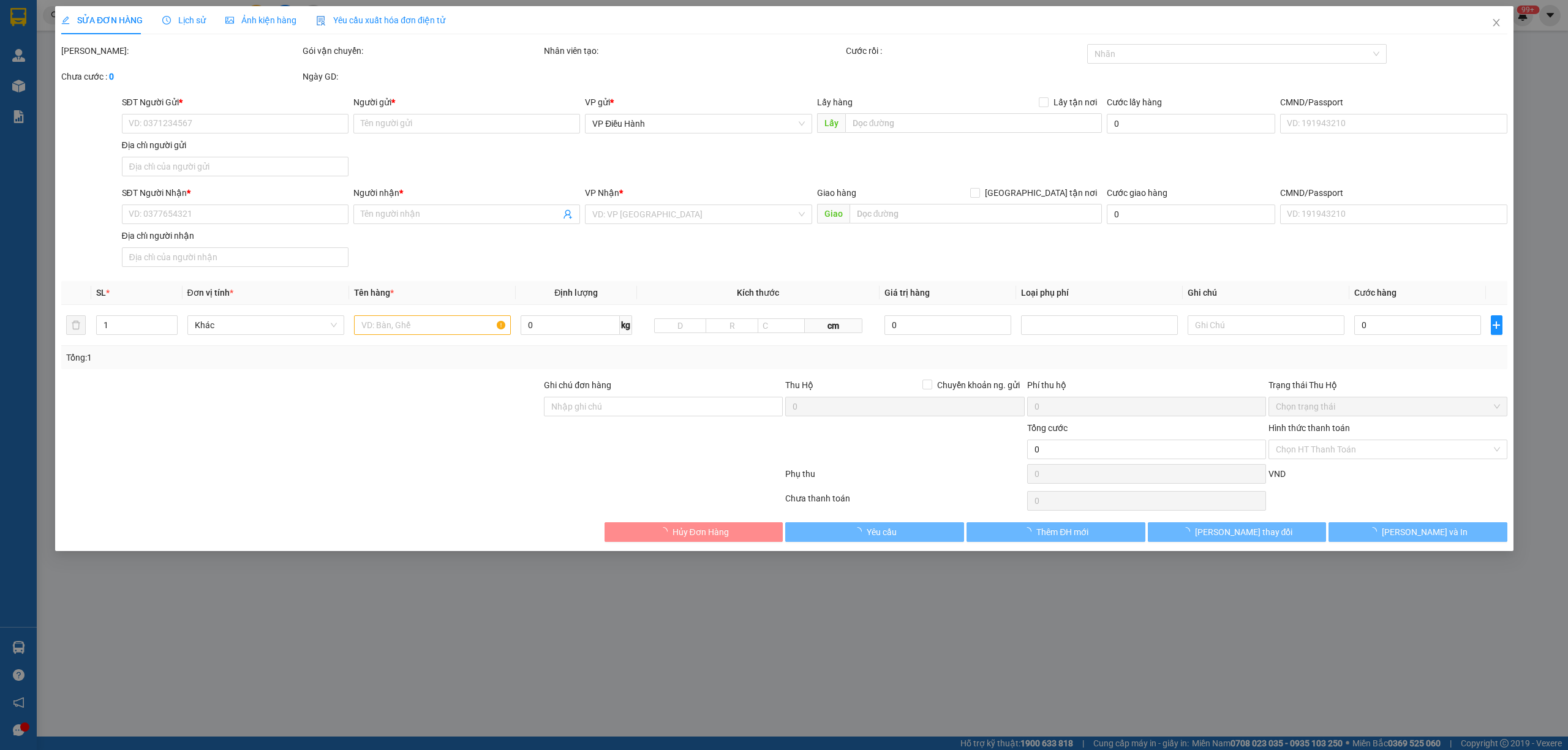
type input "bưu điện [DEMOGRAPHIC_DATA][GEOGRAPHIC_DATA],thôn [GEOGRAPHIC_DATA],xã [GEOGRAP…"
type input "80.000"
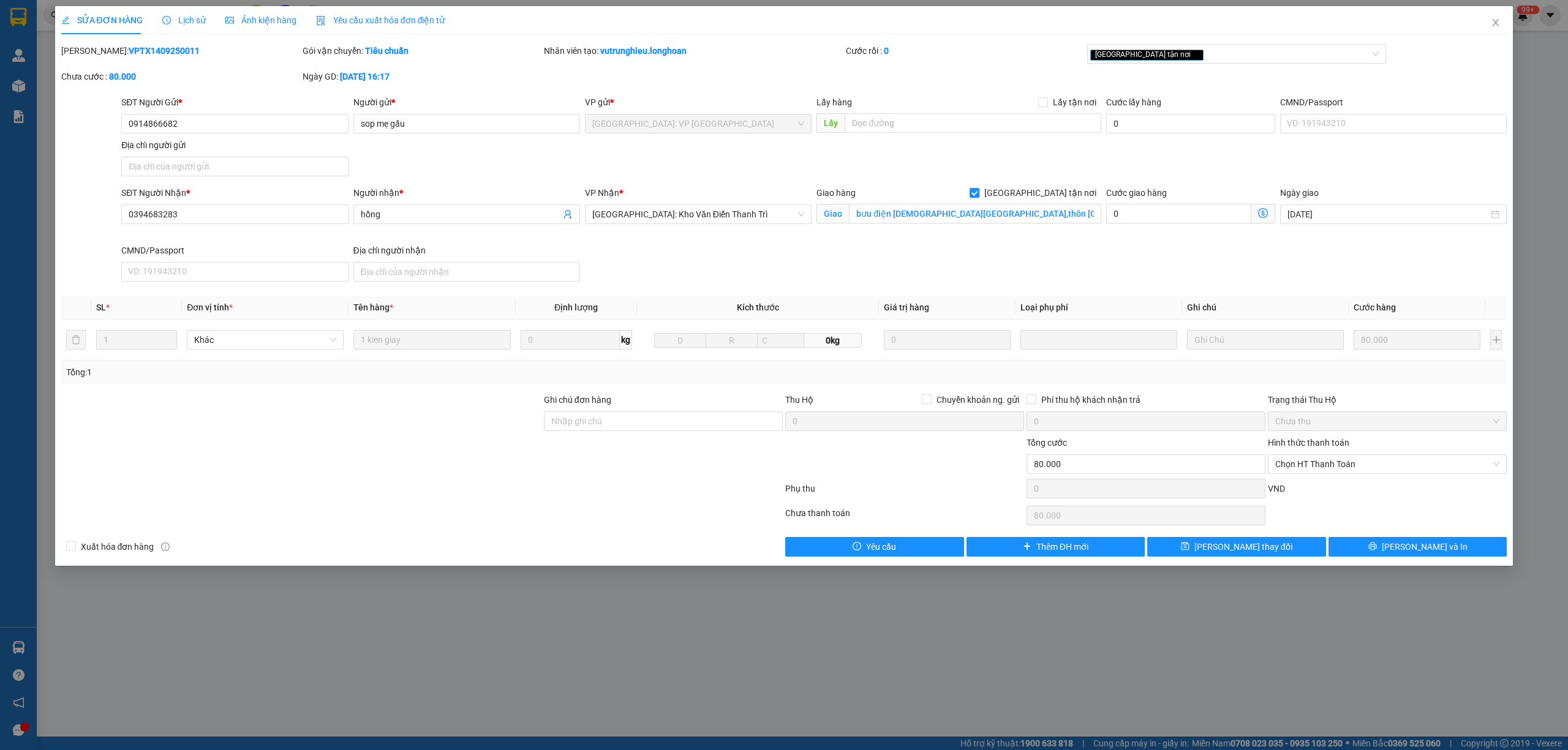
click at [178, 17] on span "Lịch sử" at bounding box center [184, 20] width 43 height 10
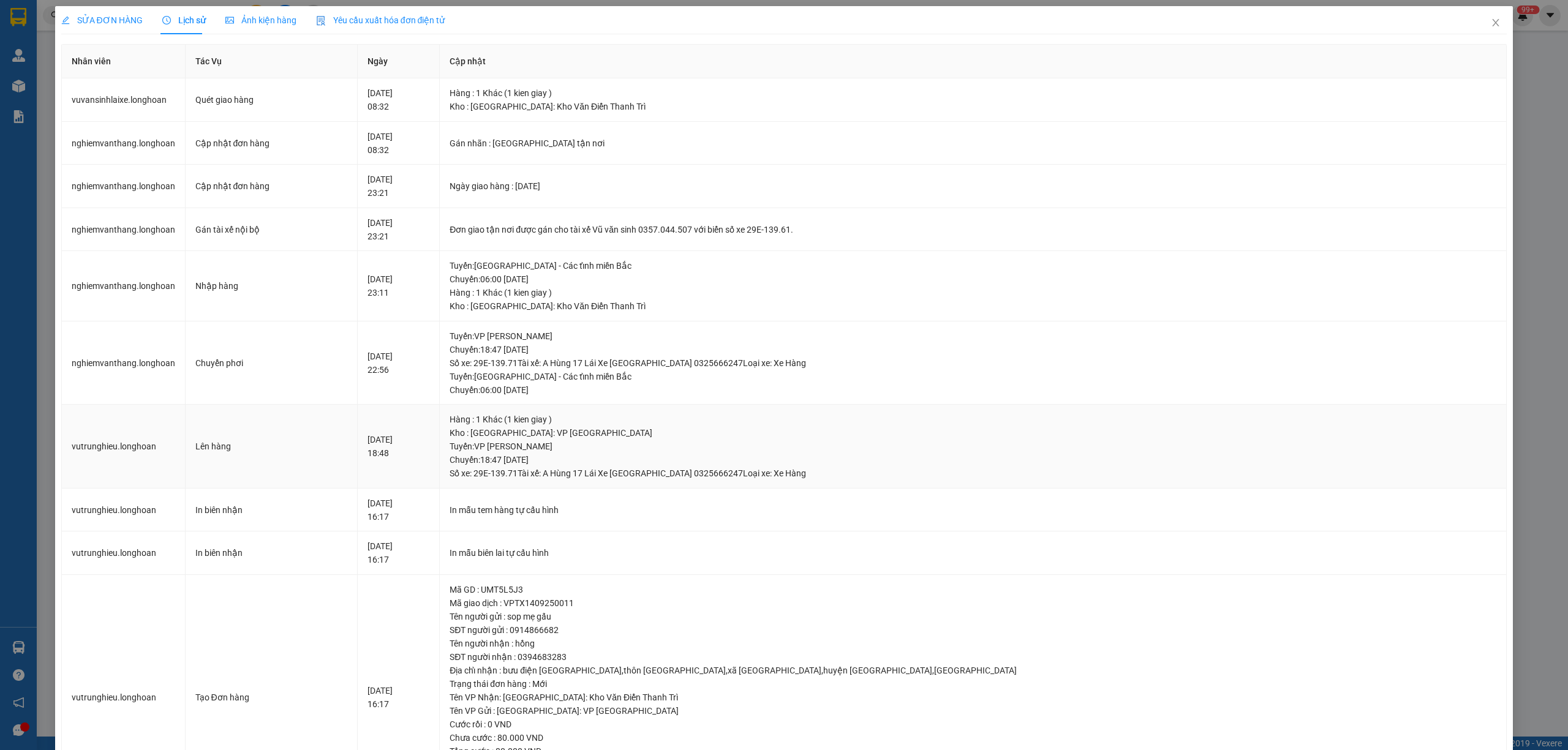
click at [440, 419] on td "[DATE] 18:48" at bounding box center [398, 446] width 82 height 84
click at [1490, 26] on icon "close" at bounding box center [1495, 22] width 10 height 10
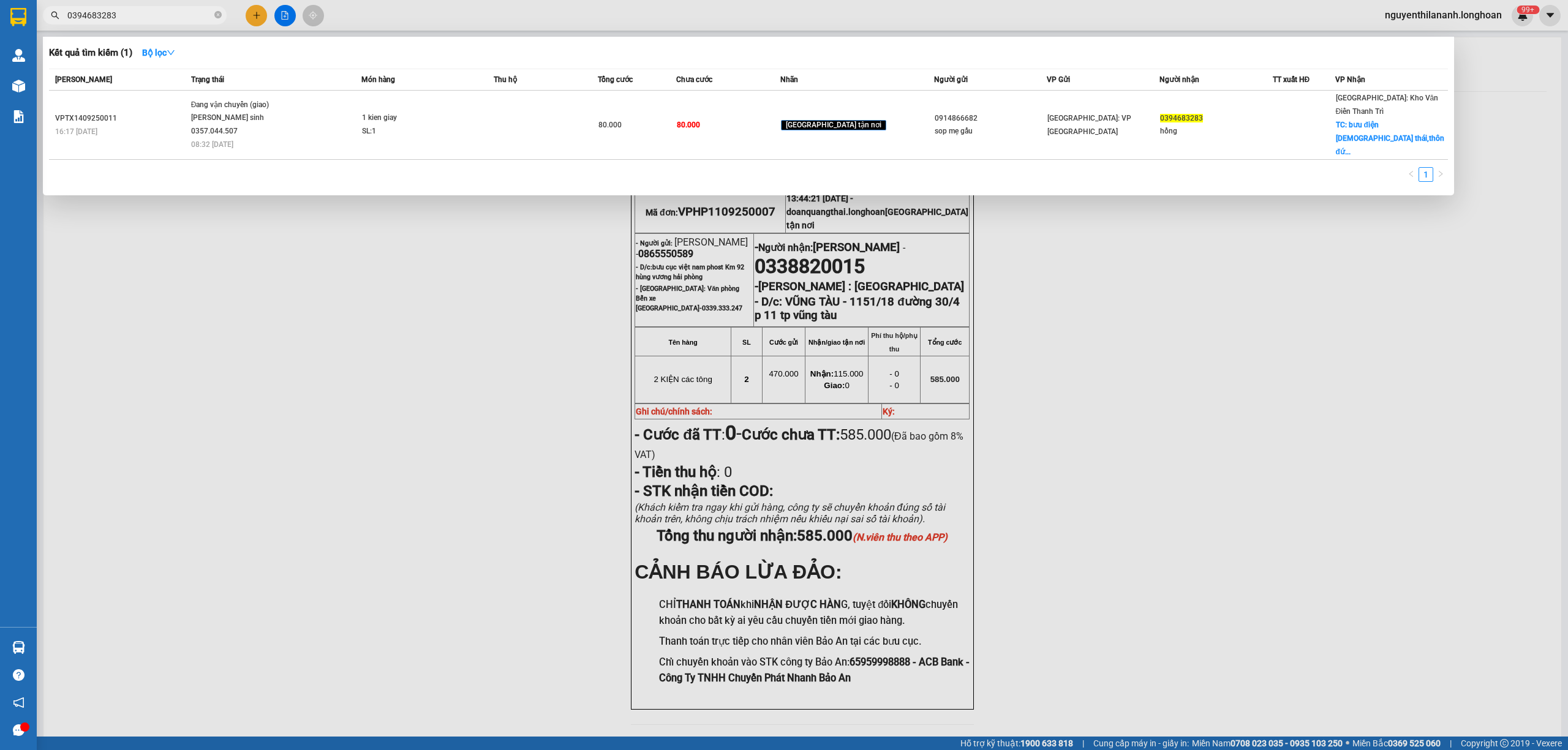
click at [158, 17] on input "0394683283" at bounding box center [139, 15] width 144 height 13
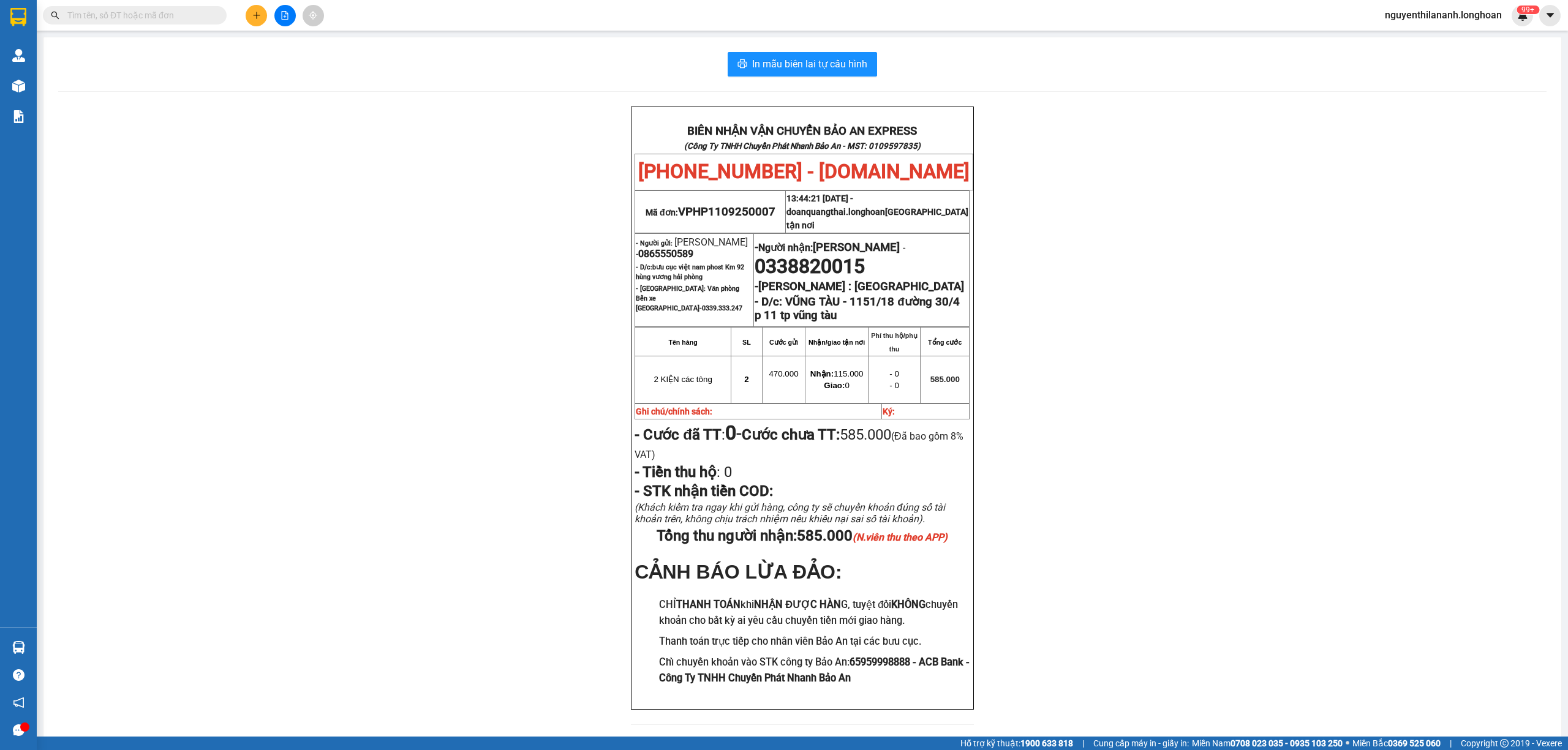
paste input "0909708562"
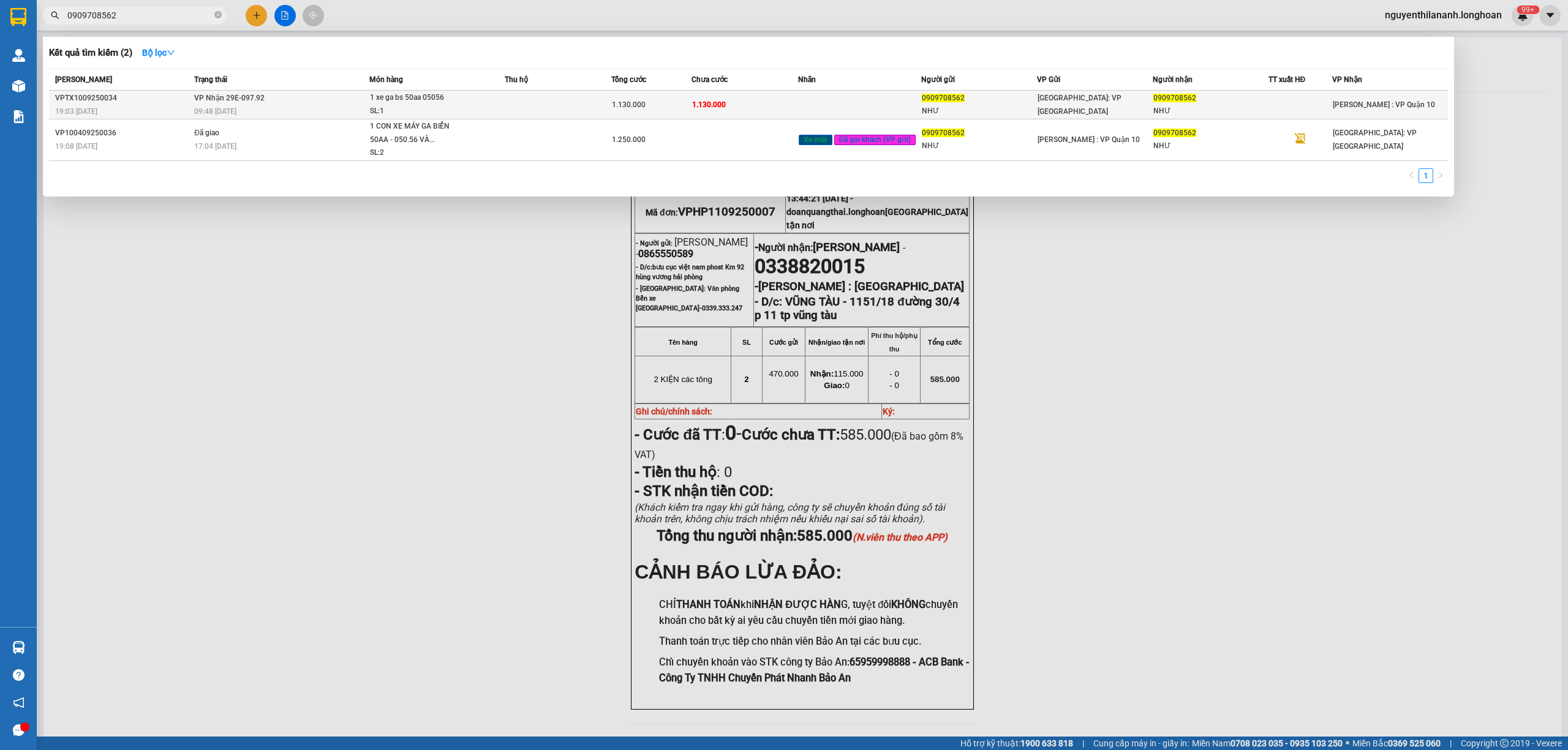
type input "0909708562"
click at [163, 97] on div "VPTX1009250034" at bounding box center [122, 98] width 135 height 13
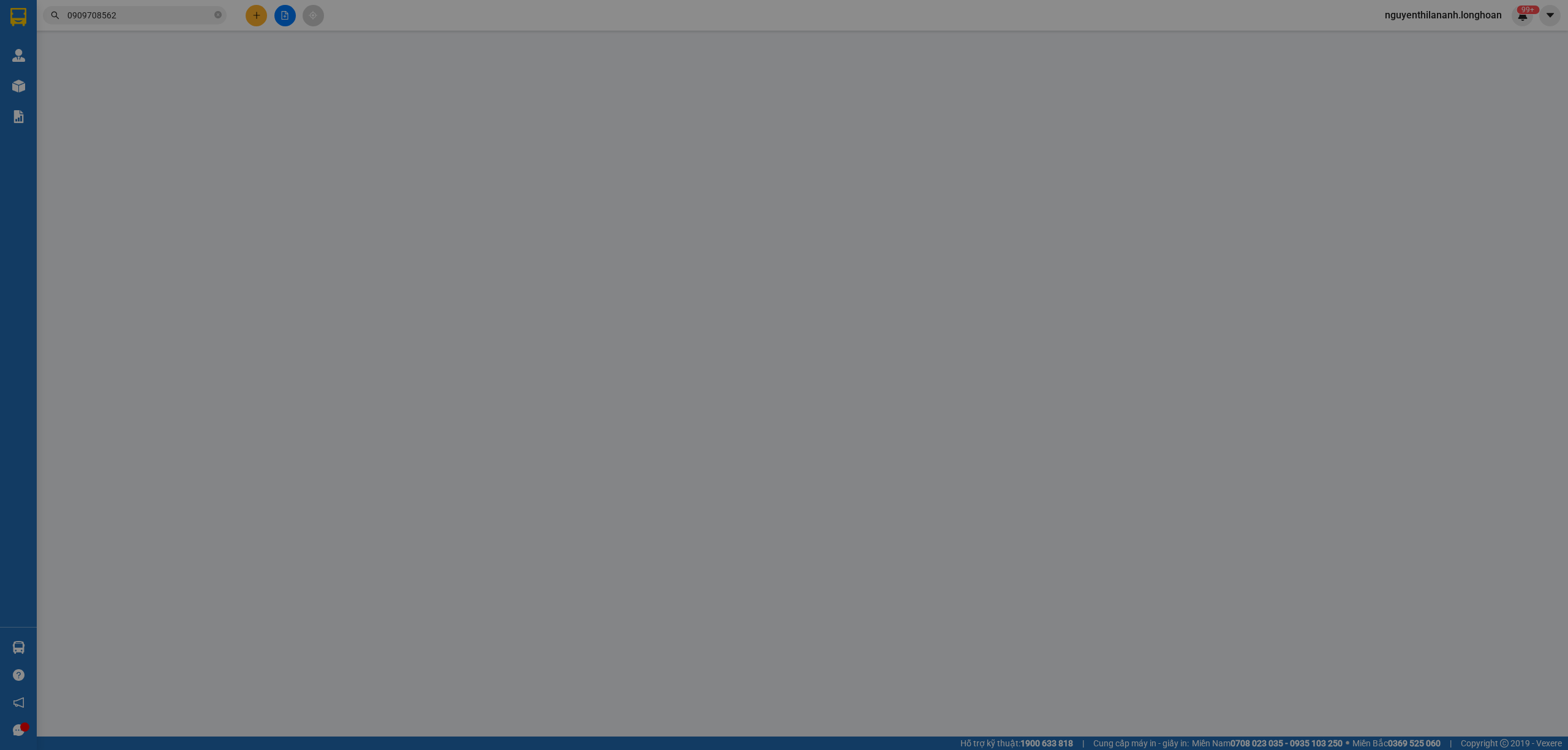
type input "0909708562"
type input "NHƯ"
type input "0909708562"
type input "NHƯ"
type input "1.130.000"
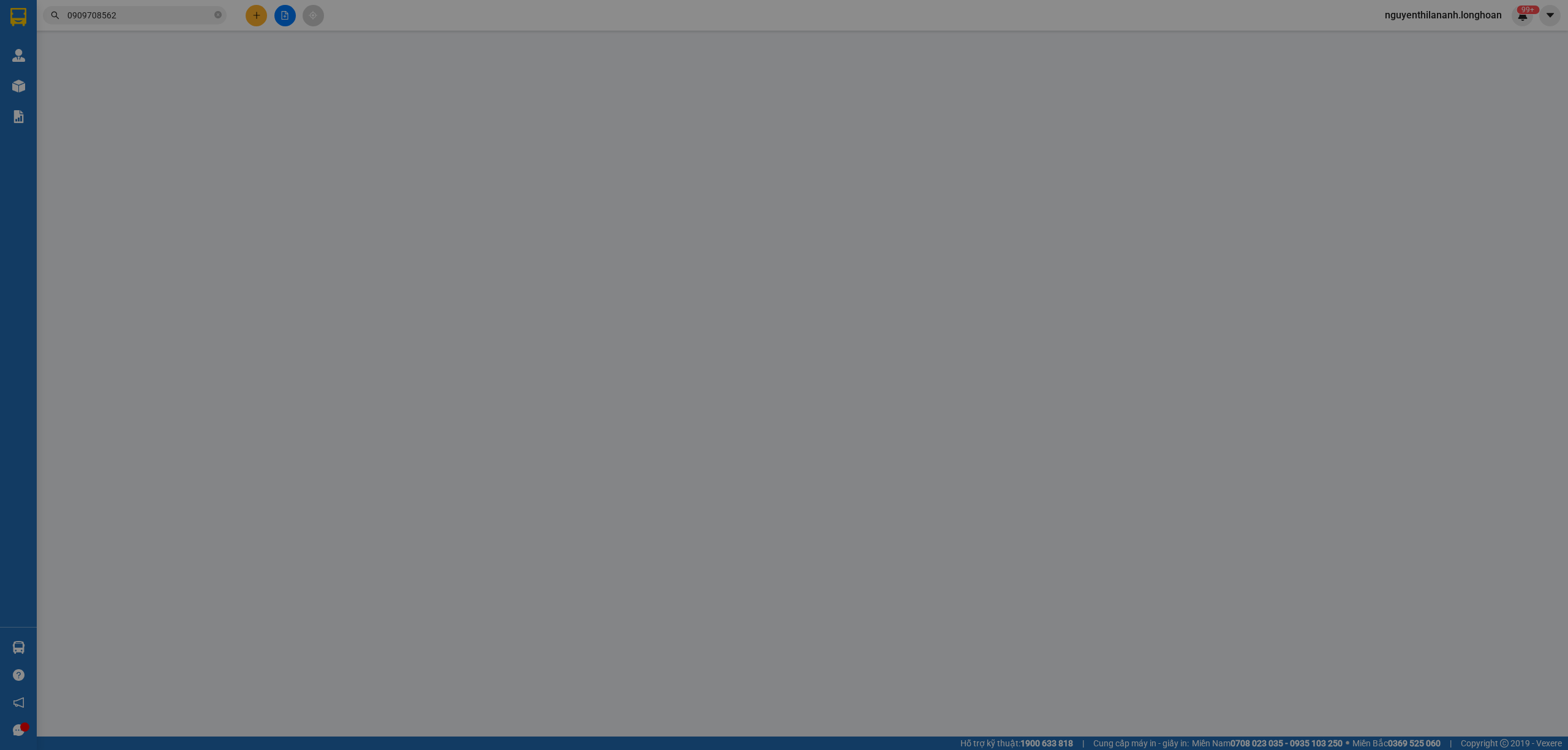
type input "1.130.000"
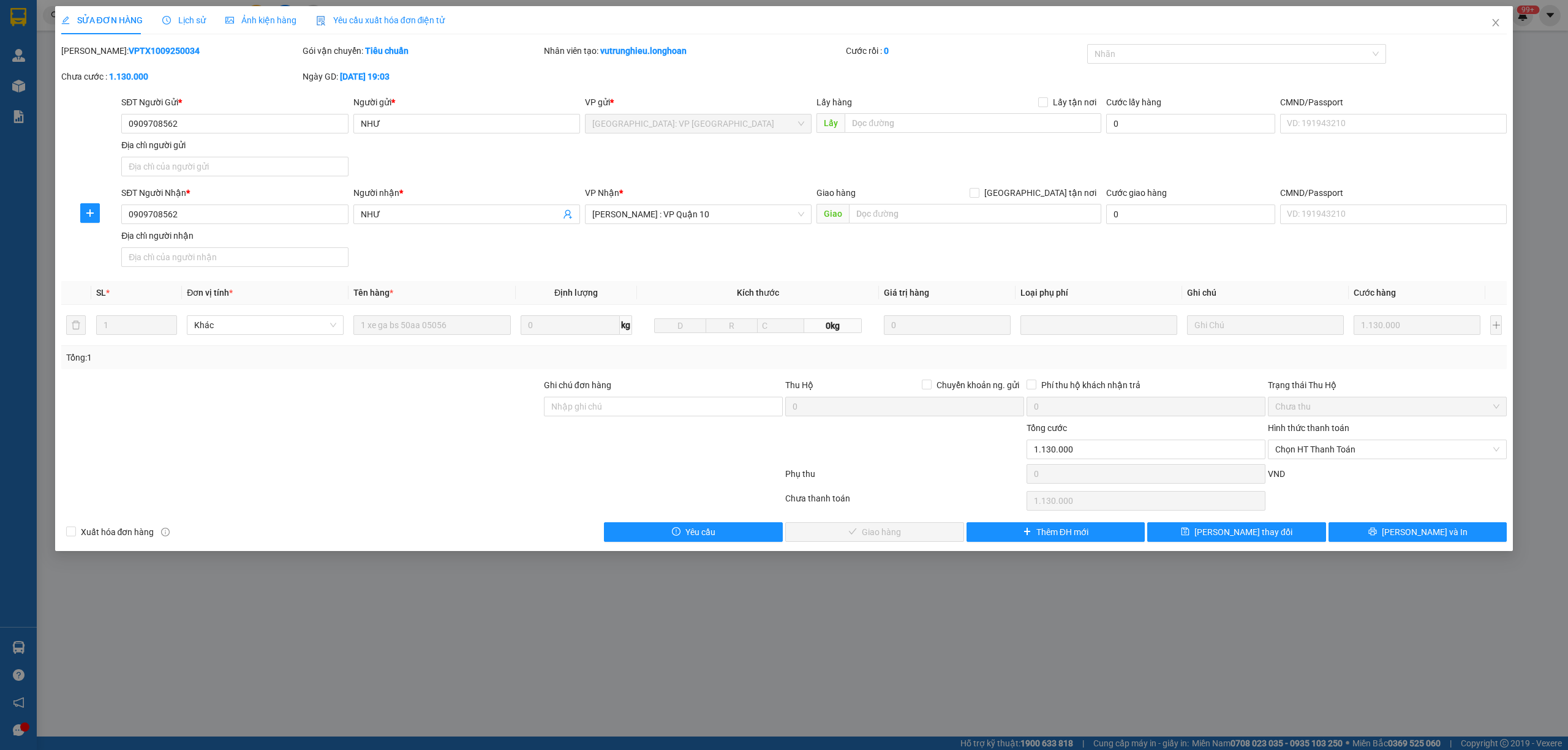
drag, startPoint x: 176, startPoint y: 52, endPoint x: 91, endPoint y: 45, distance: 85.3
click at [91, 45] on div "[PERSON_NAME]: VPTX1009250034" at bounding box center [180, 50] width 239 height 13
copy b "VPTX1009250034"
click at [1495, 18] on icon "close" at bounding box center [1495, 22] width 10 height 10
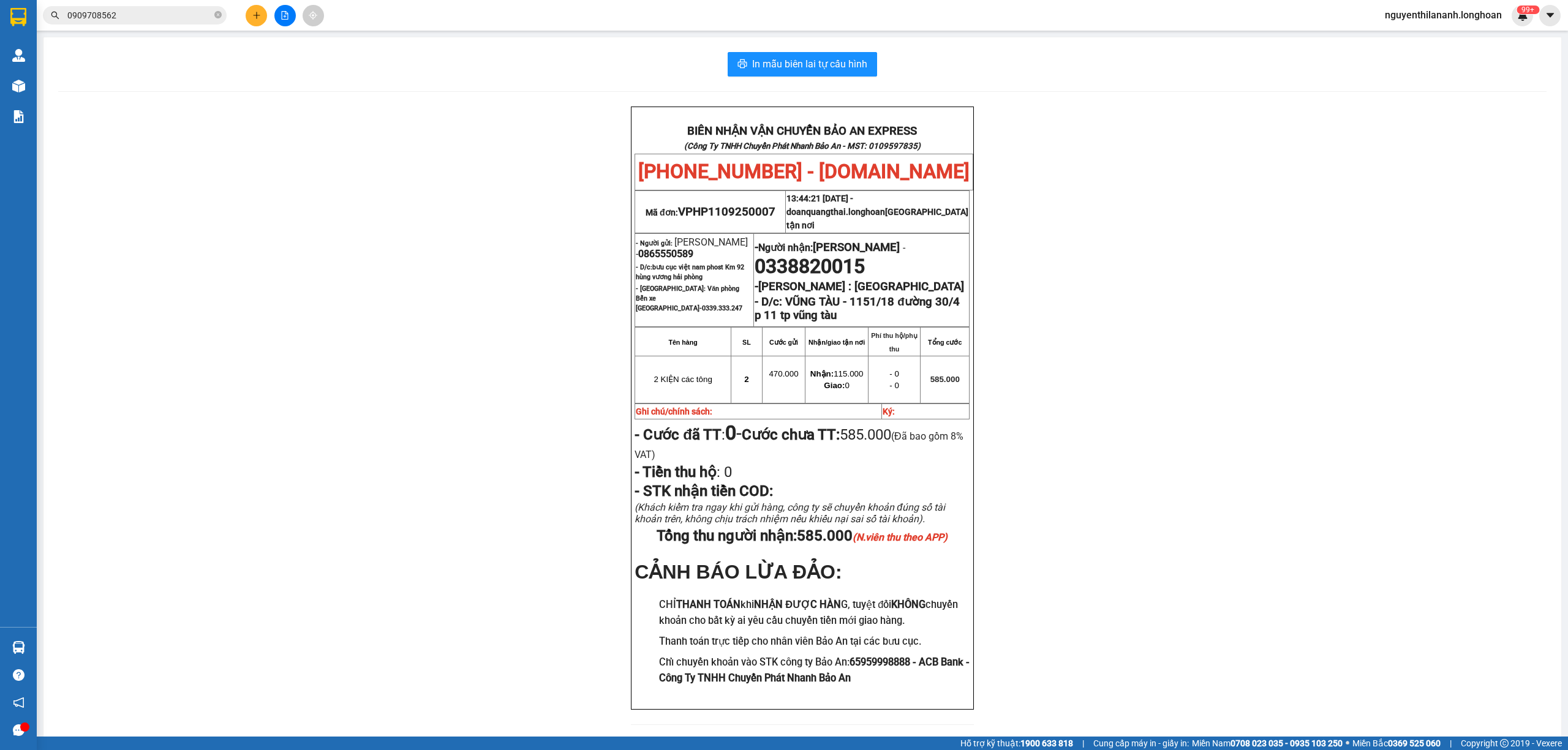
click at [169, 12] on input "0909708562" at bounding box center [139, 15] width 144 height 13
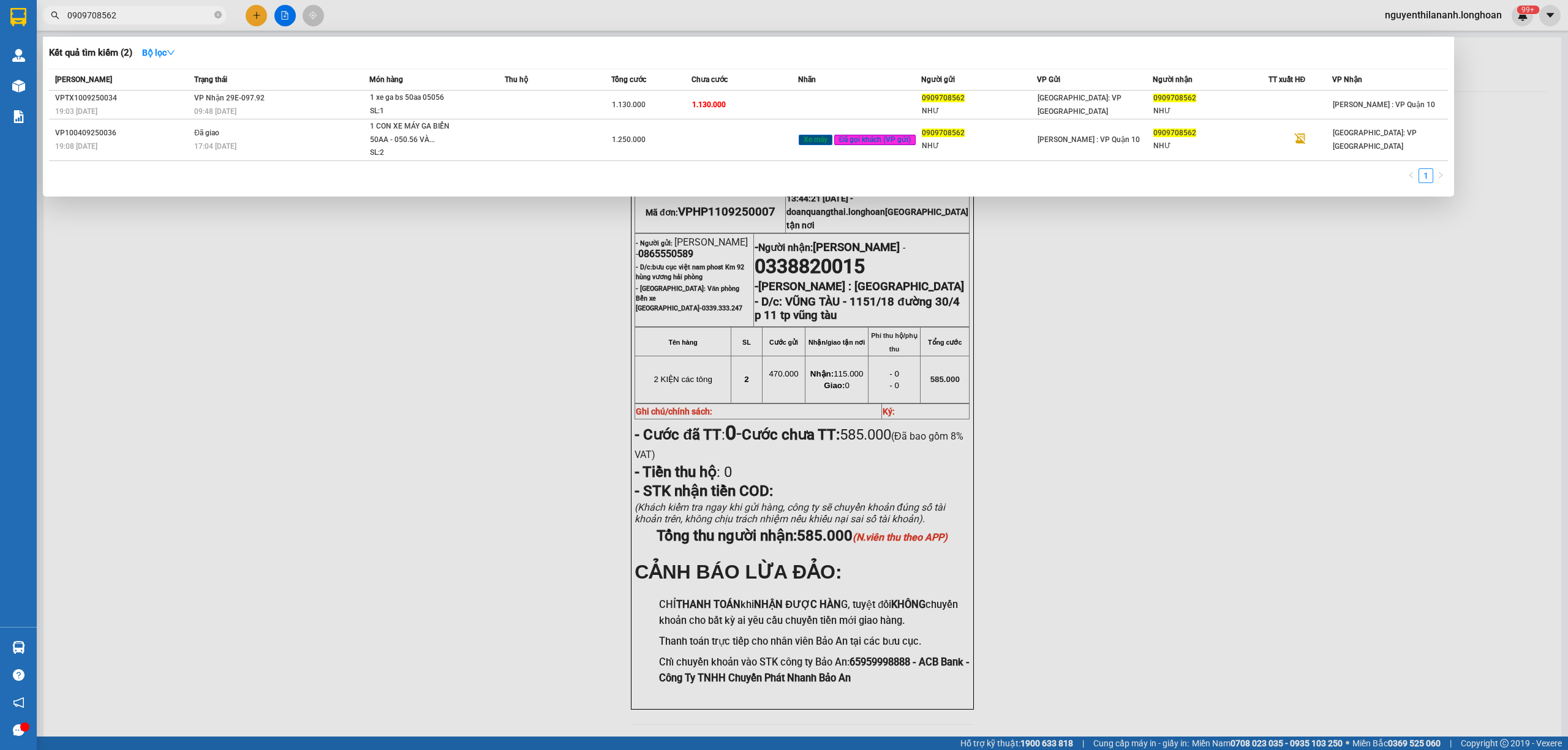
click at [169, 12] on input "0909708562" at bounding box center [139, 15] width 144 height 13
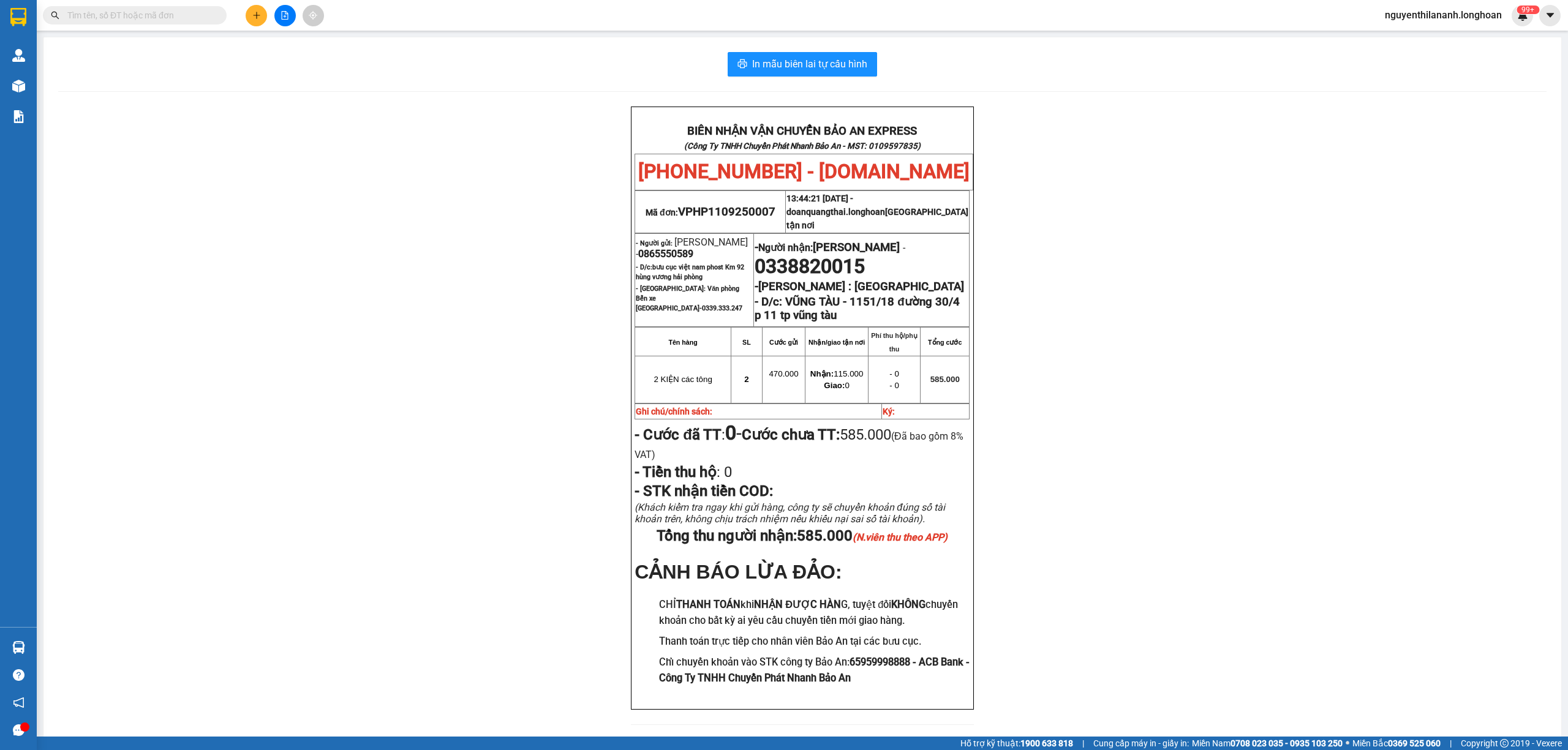
paste input "0879137462"
type input "0879137462"
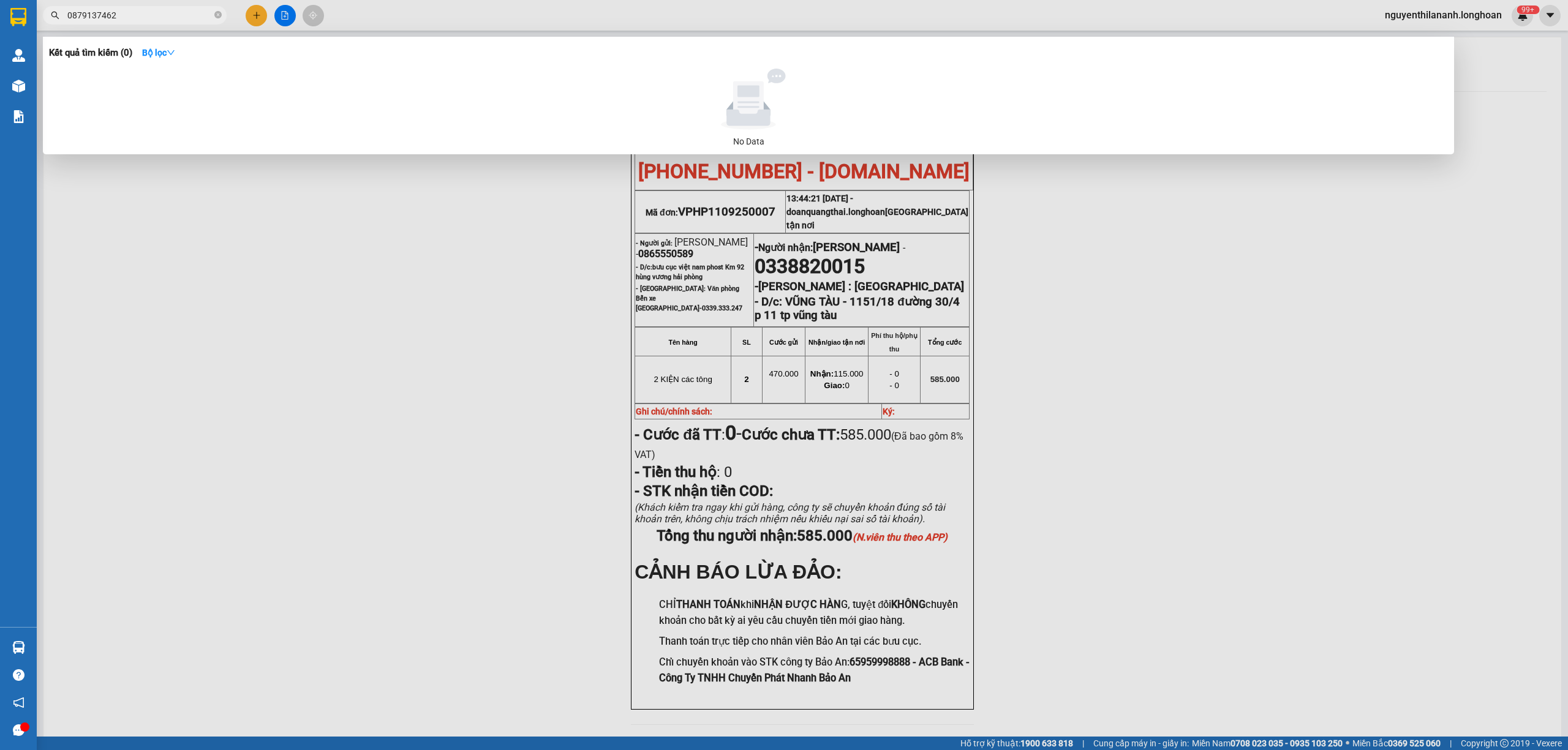
drag, startPoint x: 169, startPoint y: 12, endPoint x: 50, endPoint y: 28, distance: 120.1
click at [50, 27] on div "Kết quả tìm kiếm ( 0 ) Bộ lọc No Data 0879137462" at bounding box center [119, 15] width 239 height 22
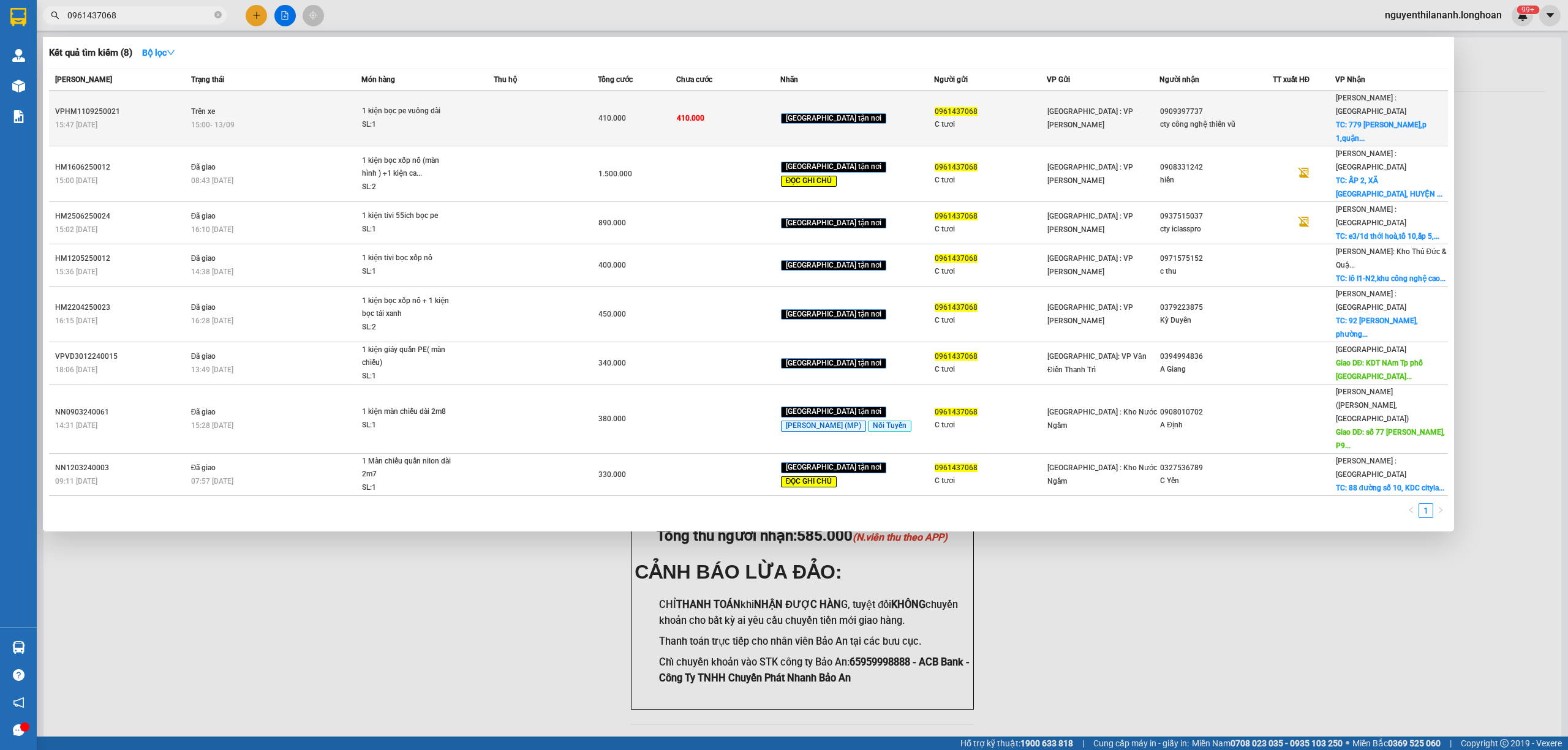
type input "0961437068"
click at [116, 105] on div "VPHM1109250021" at bounding box center [121, 111] width 132 height 13
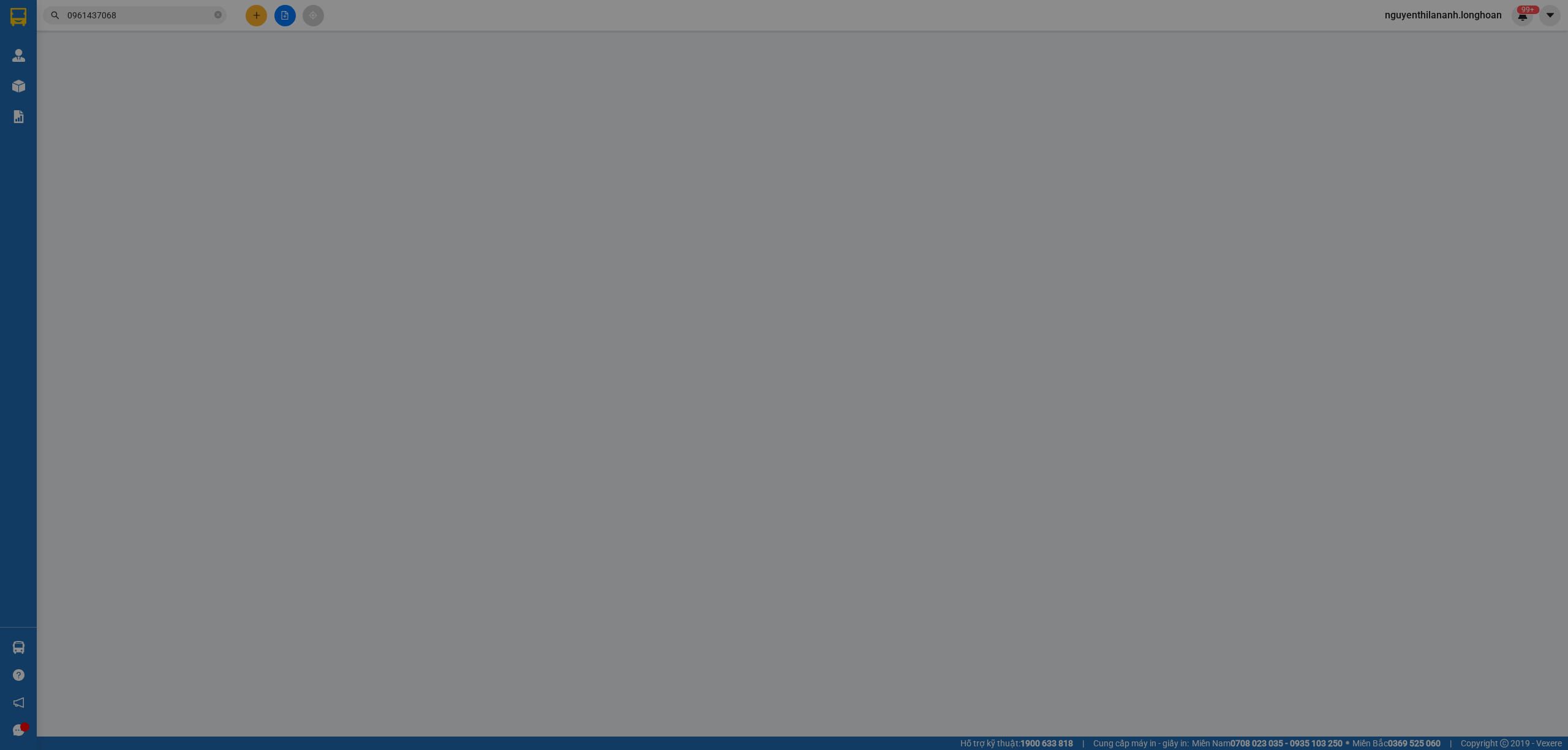
type input "0961437068"
type input "C tươi"
type input "0909397737"
type input "cty công nghệ thiên vũ"
checkbox input "true"
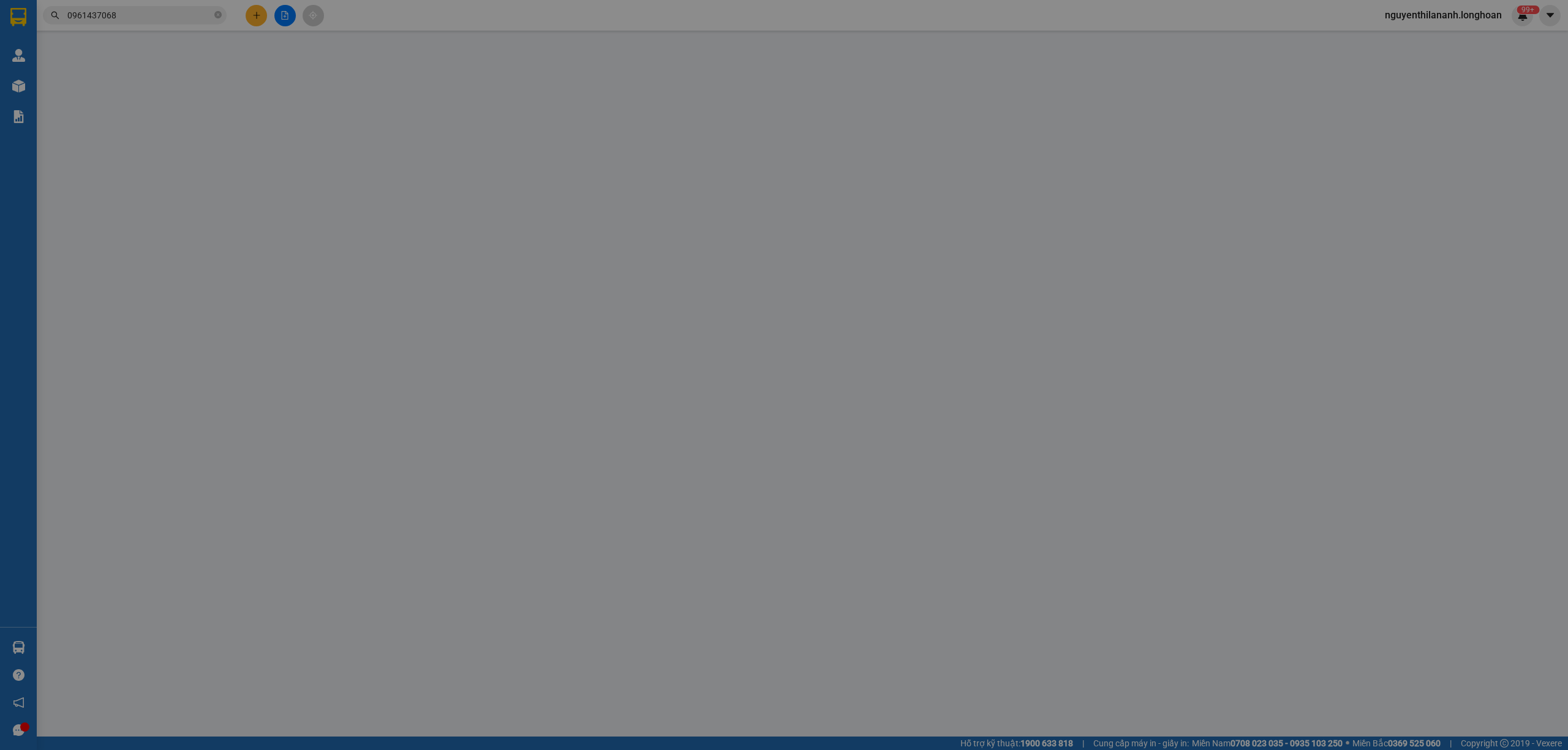
type input "779 [PERSON_NAME],p 1,quận 5,hcm"
type input "hàng k bao gẫy"
type input "410.000"
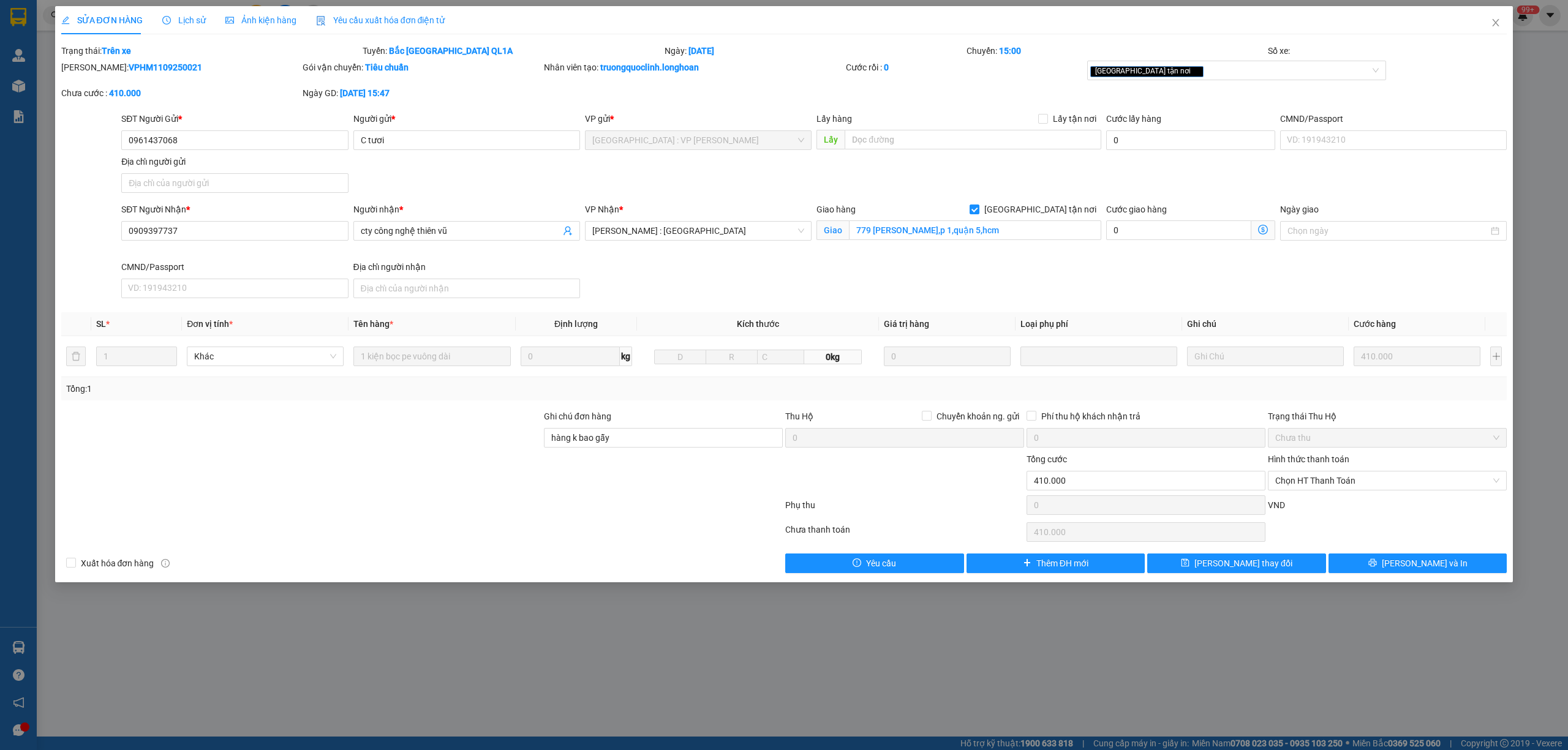
click at [191, 23] on span "Lịch sử" at bounding box center [184, 20] width 43 height 10
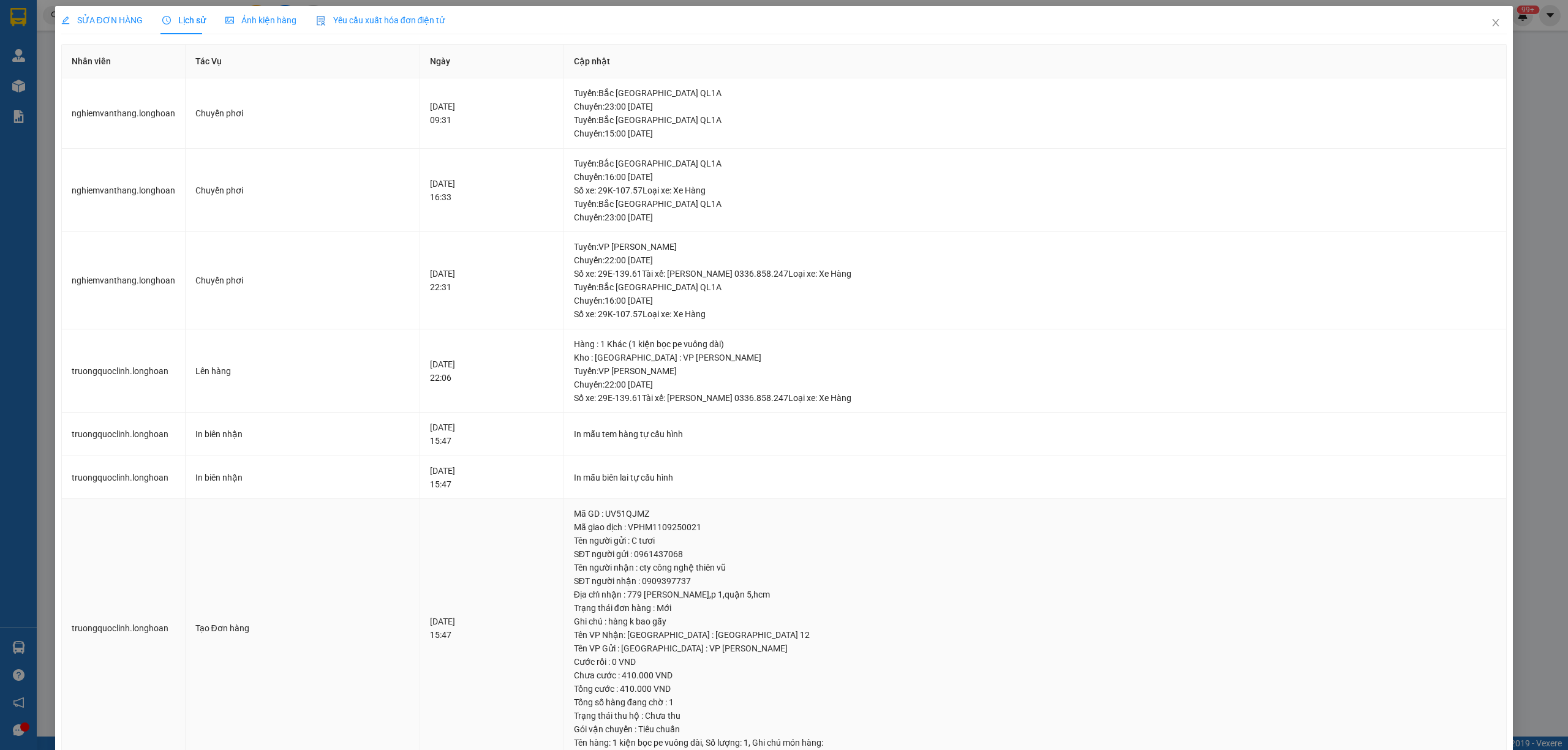
scroll to position [33, 0]
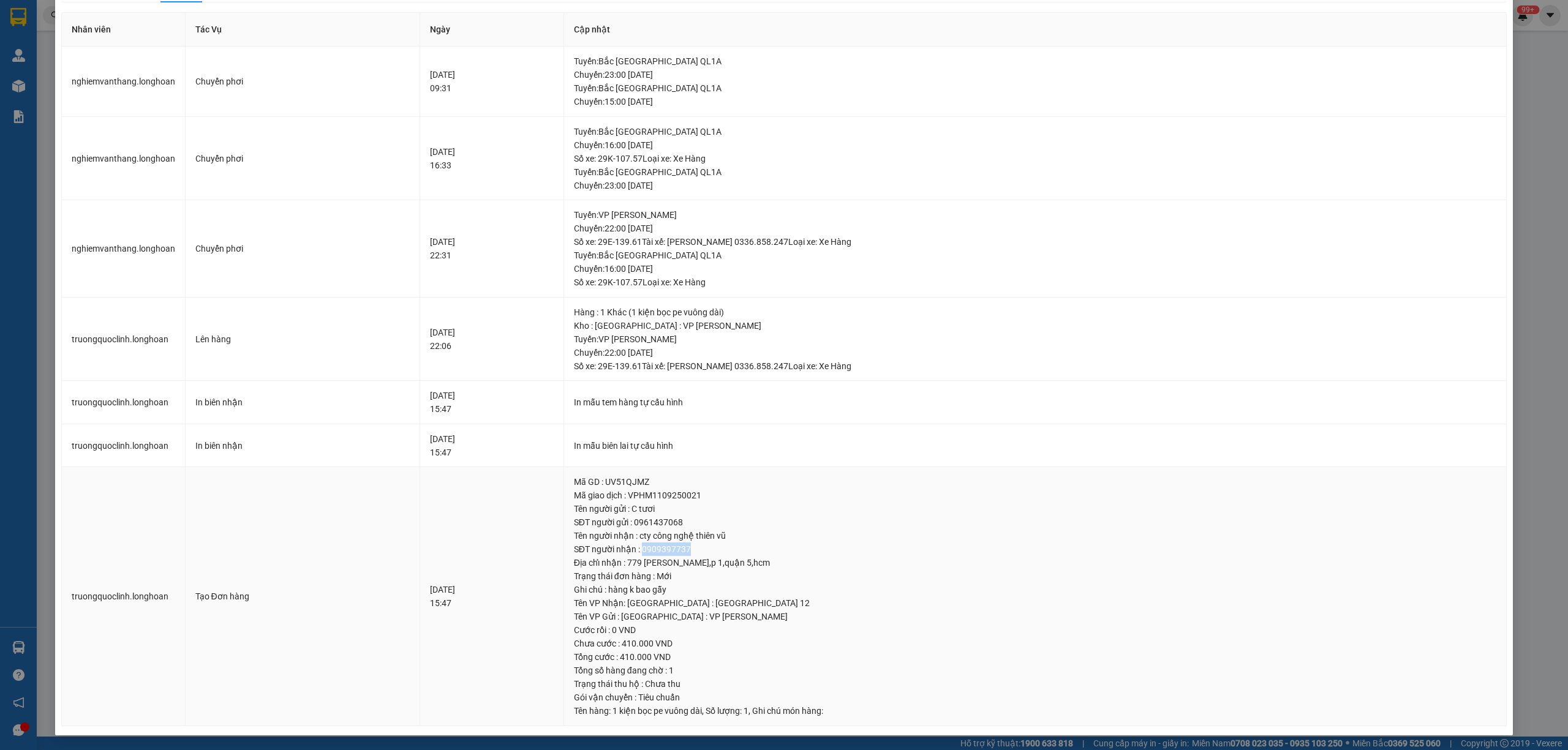
drag, startPoint x: 736, startPoint y: 547, endPoint x: 681, endPoint y: 550, distance: 55.1
click at [681, 550] on div "SĐT người nhận : 0909397737" at bounding box center [1035, 549] width 923 height 13
copy div "0909397737"
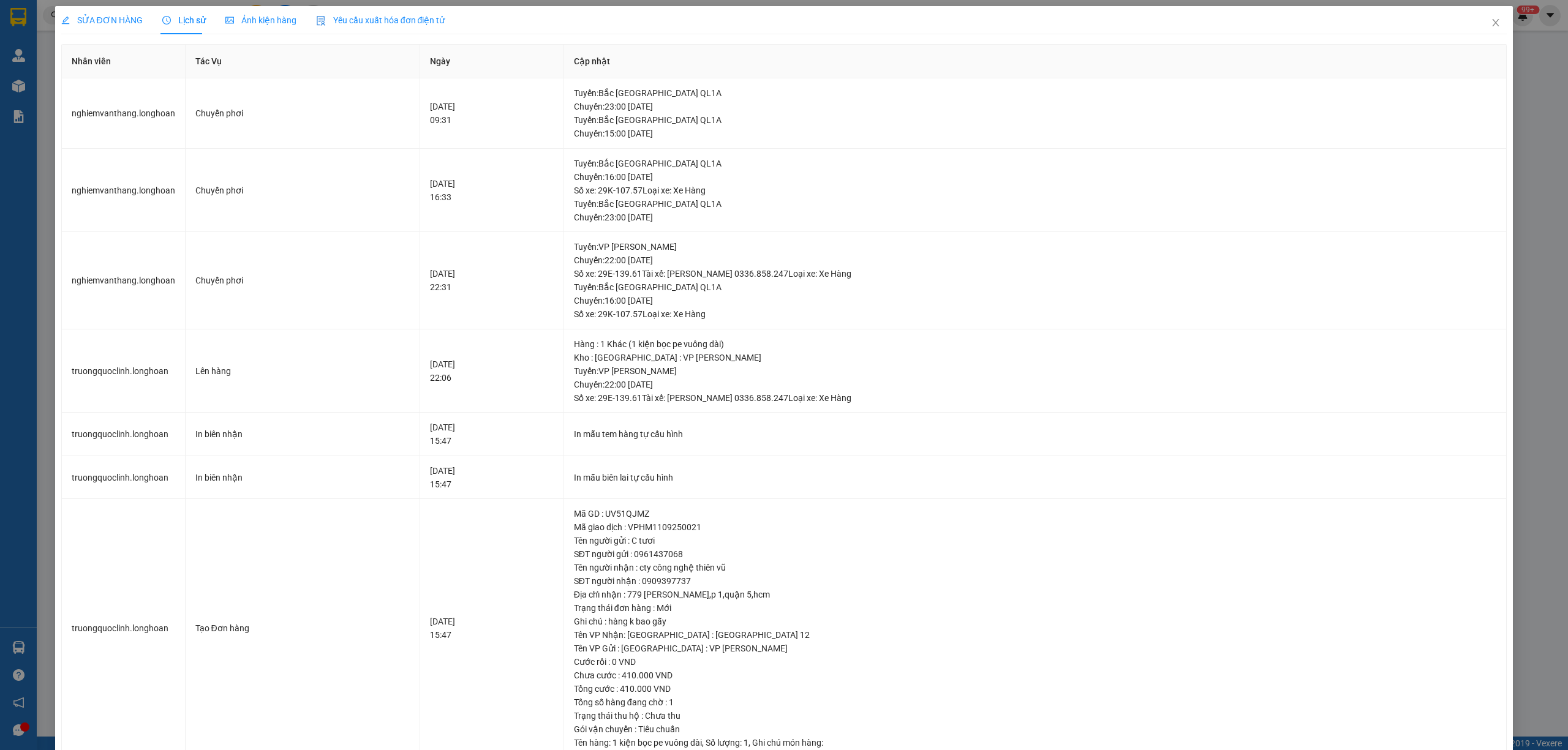
click at [113, 15] on span "SỬA ĐƠN HÀNG" at bounding box center [102, 20] width 81 height 10
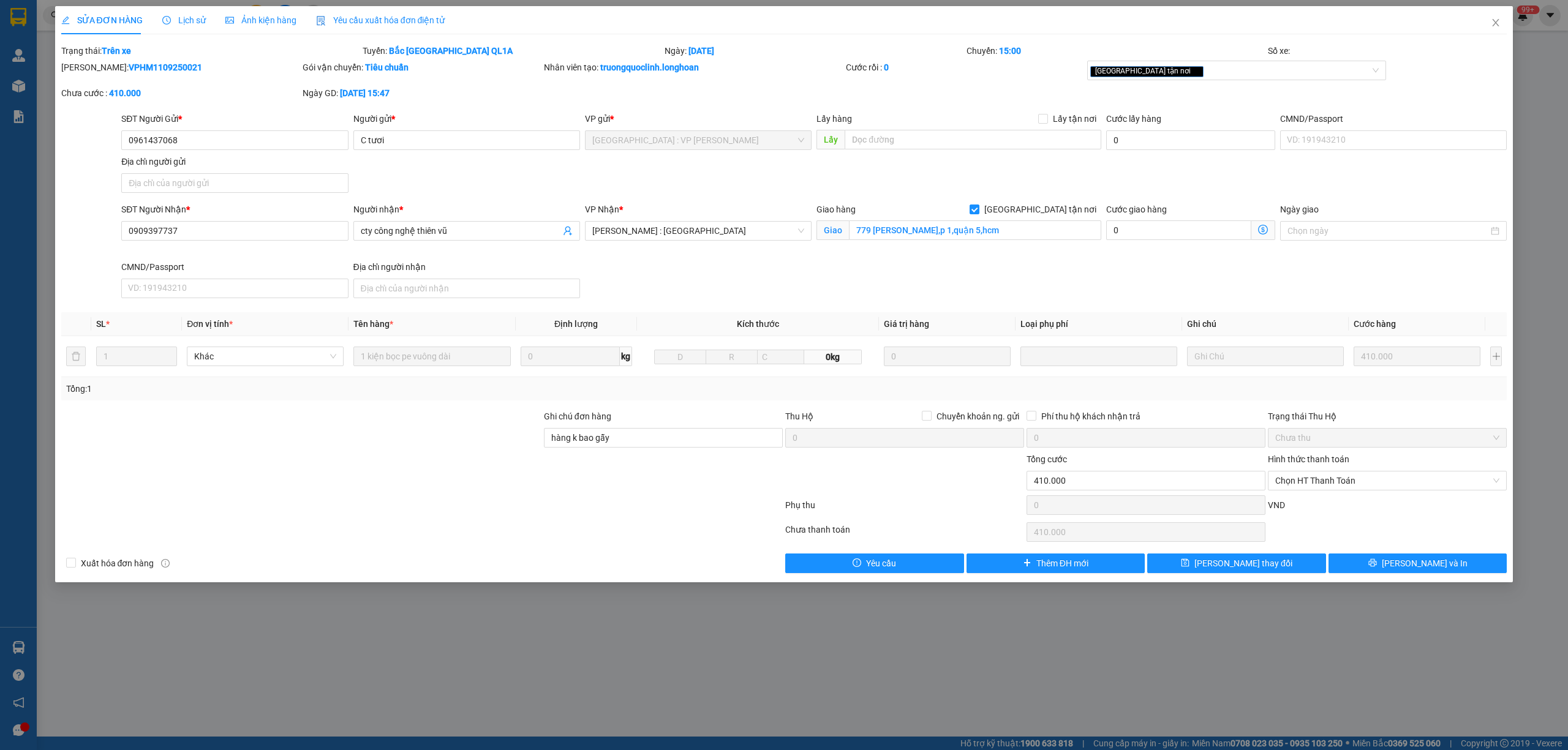
drag, startPoint x: 183, startPoint y: 65, endPoint x: 93, endPoint y: 72, distance: 90.3
click at [93, 72] on div "[PERSON_NAME]: VPHM1109250021" at bounding box center [180, 67] width 239 height 13
copy b "VPHM1109250021"
click at [1494, 22] on icon "close" at bounding box center [1496, 22] width 7 height 7
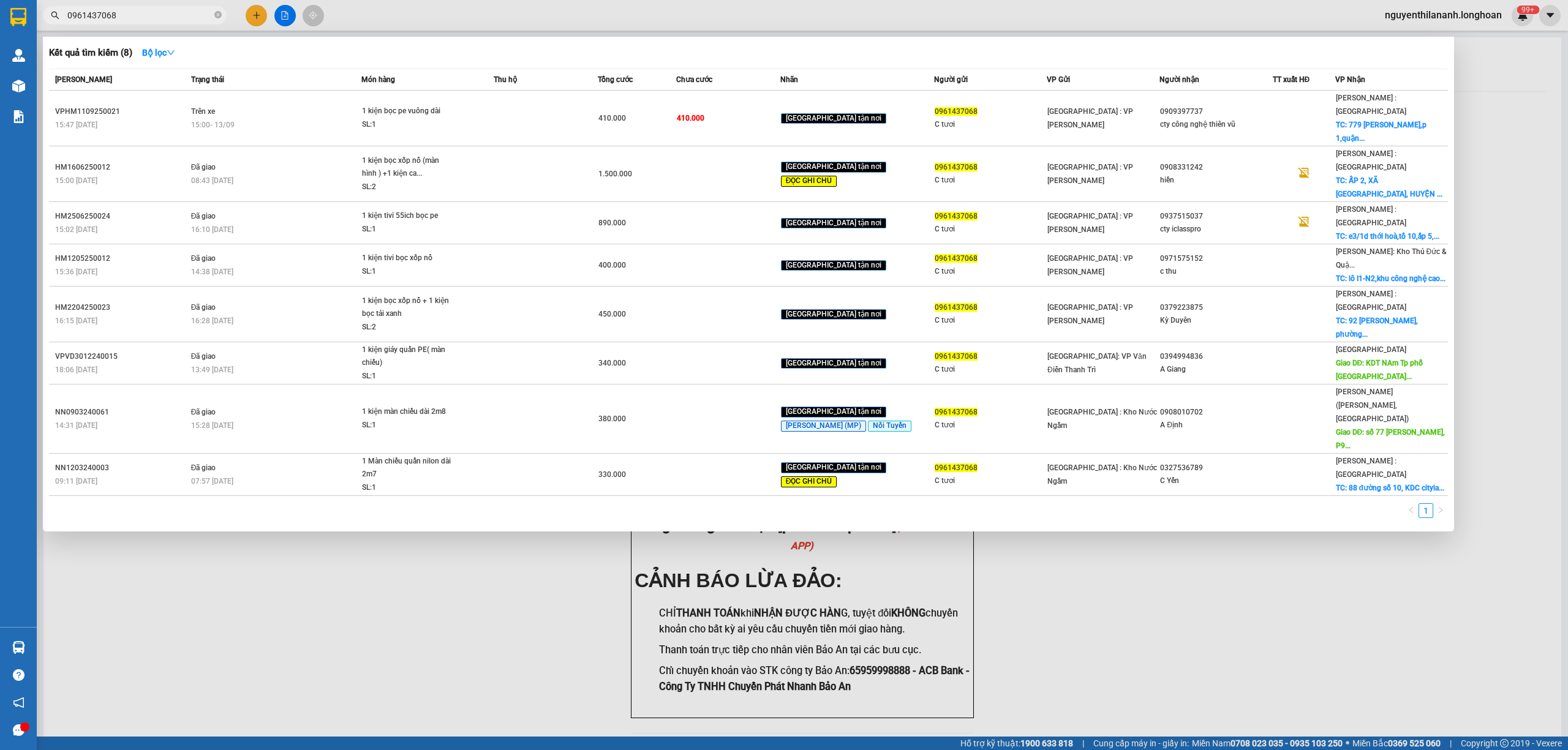
click at [121, 15] on input "0961437068" at bounding box center [139, 15] width 144 height 13
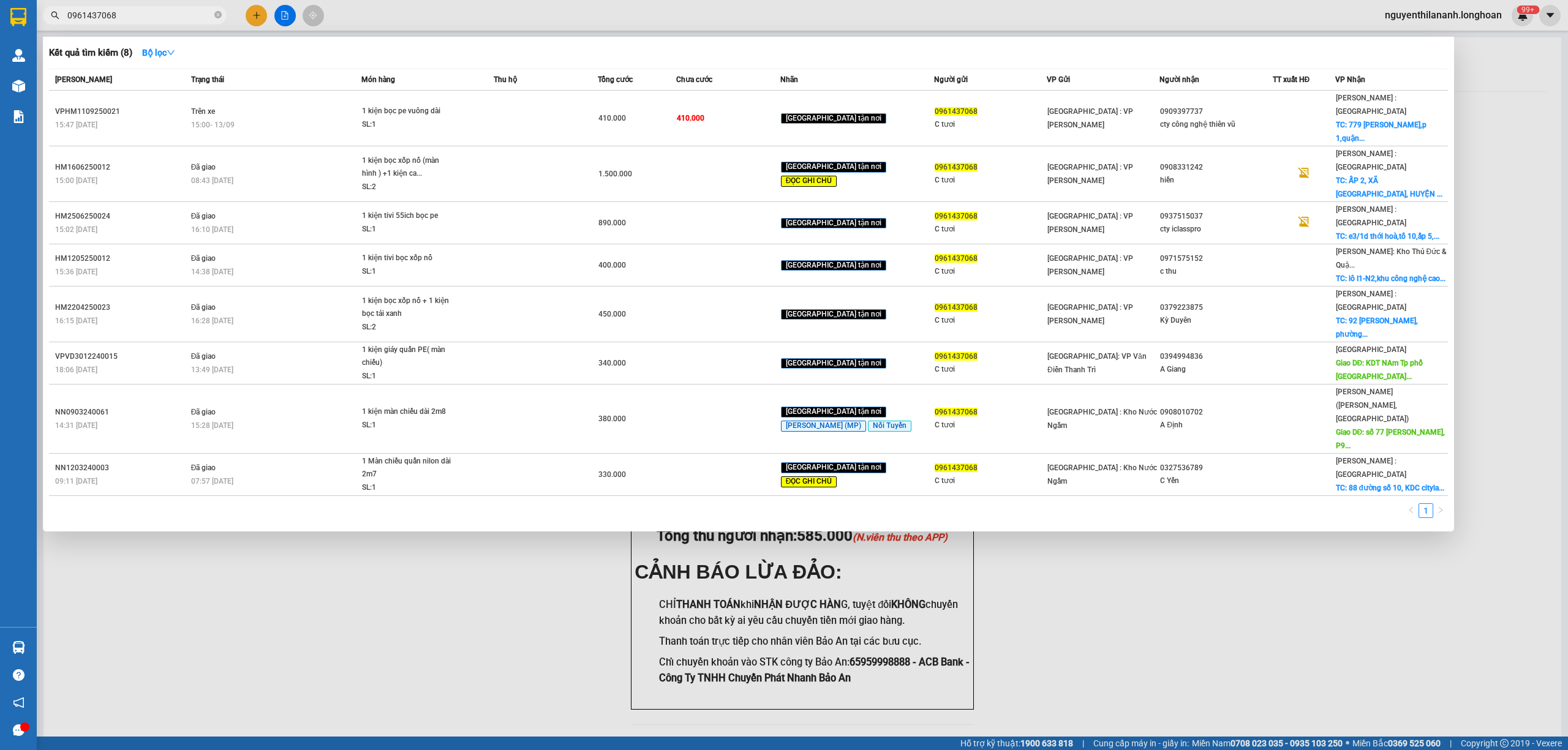
click at [121, 15] on input "0961437068" at bounding box center [139, 15] width 144 height 13
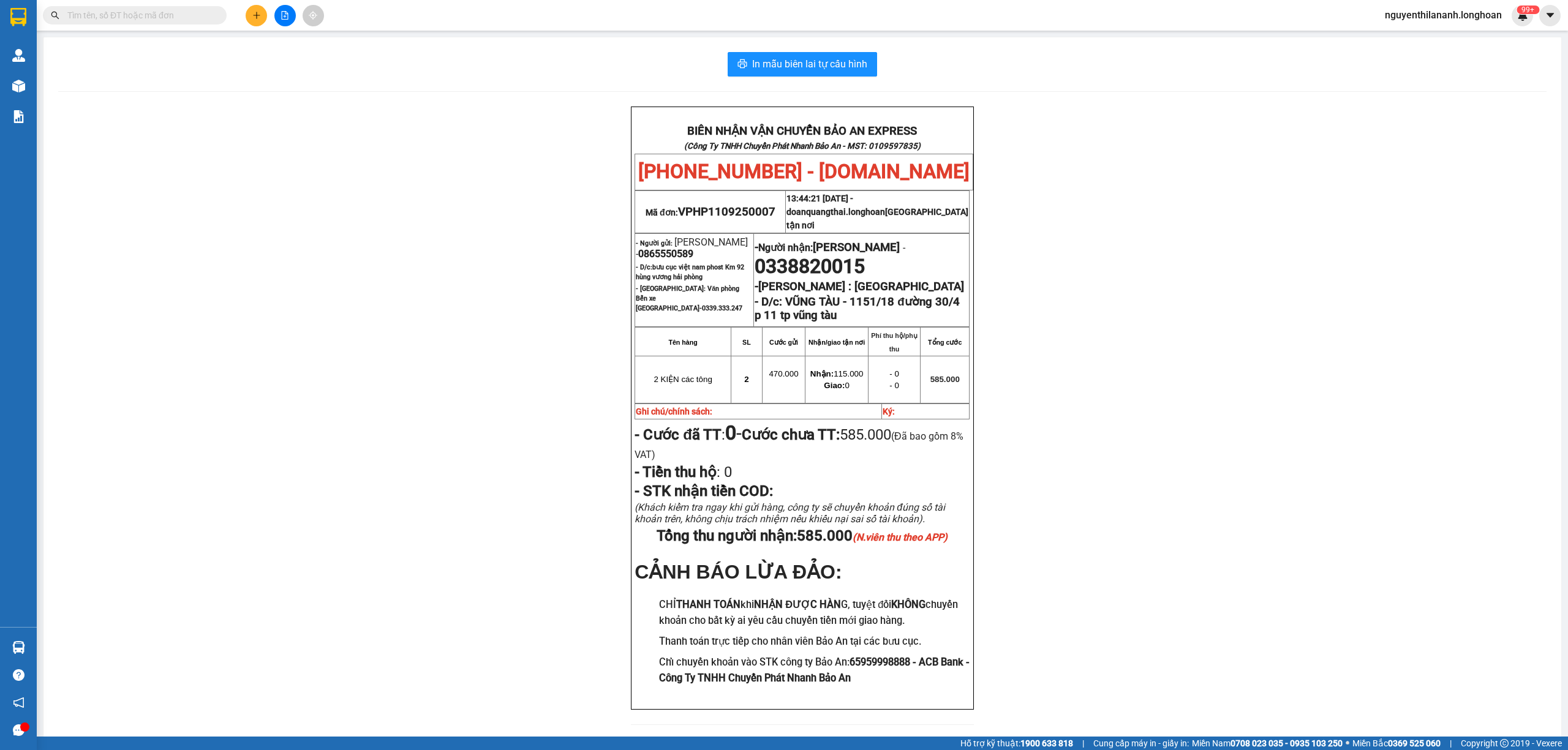
paste input "0767980326"
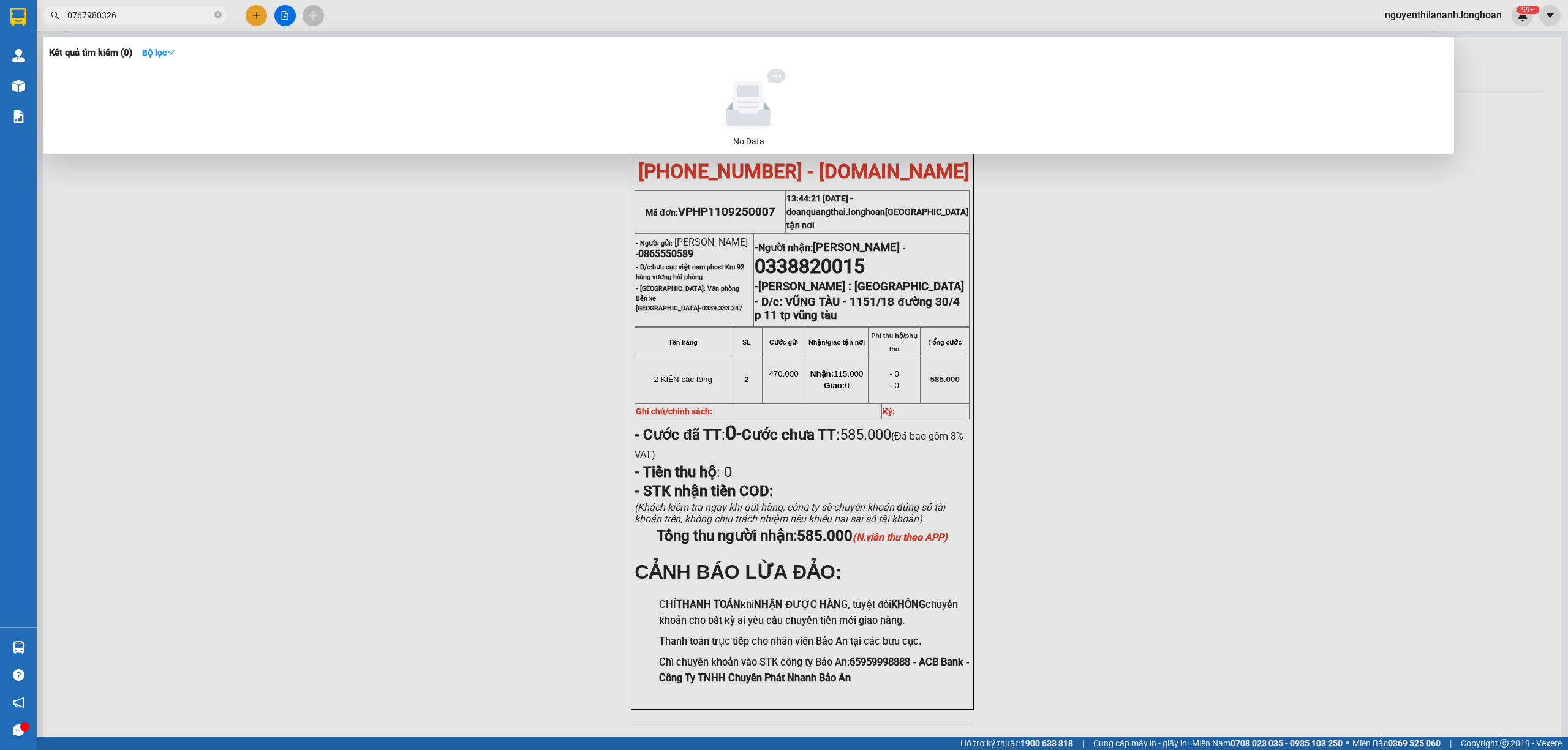
type input "0767980326"
click at [220, 18] on icon "close-circle" at bounding box center [218, 15] width 7 height 7
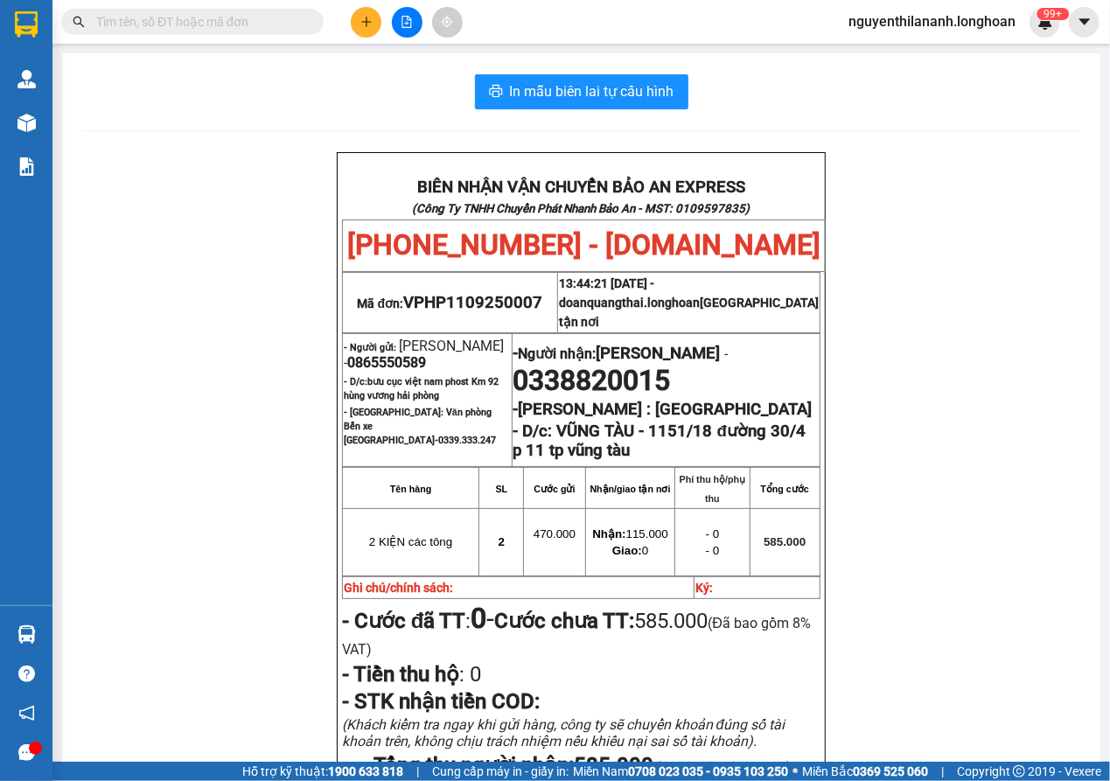
click at [190, 28] on input "text" at bounding box center [199, 21] width 206 height 19
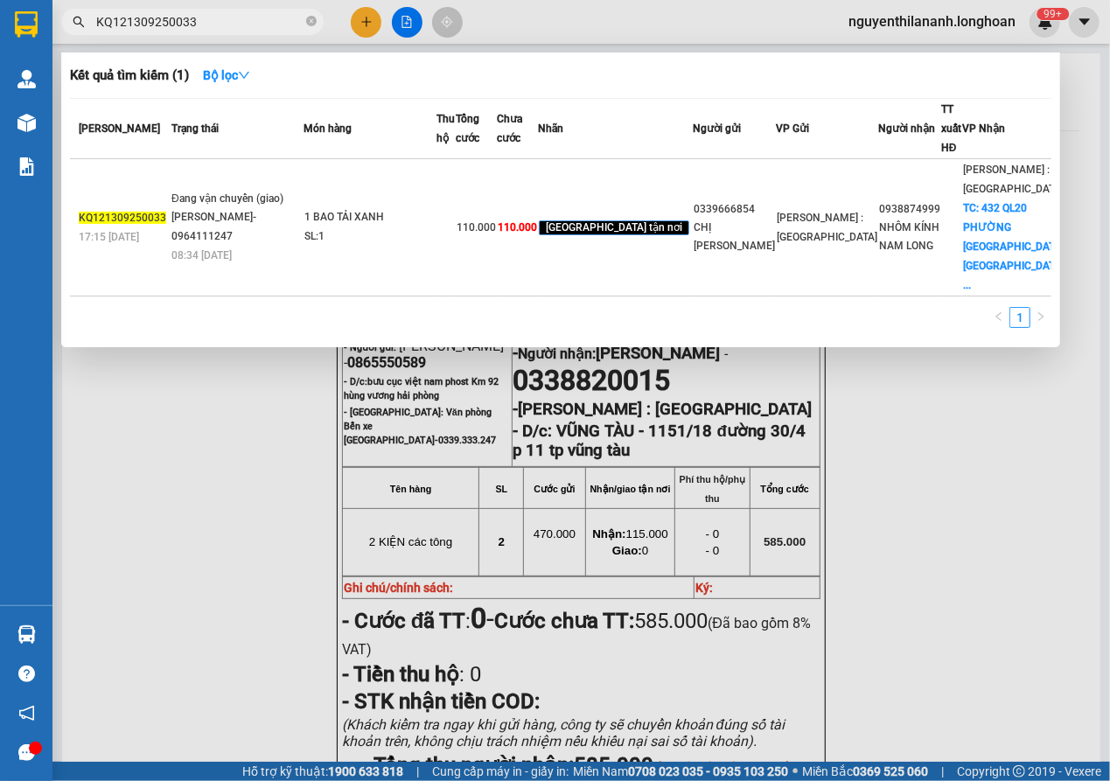
drag, startPoint x: 207, startPoint y: 17, endPoint x: 81, endPoint y: 18, distance: 126.0
click at [81, 18] on div "KQ121309250033" at bounding box center [170, 22] width 341 height 26
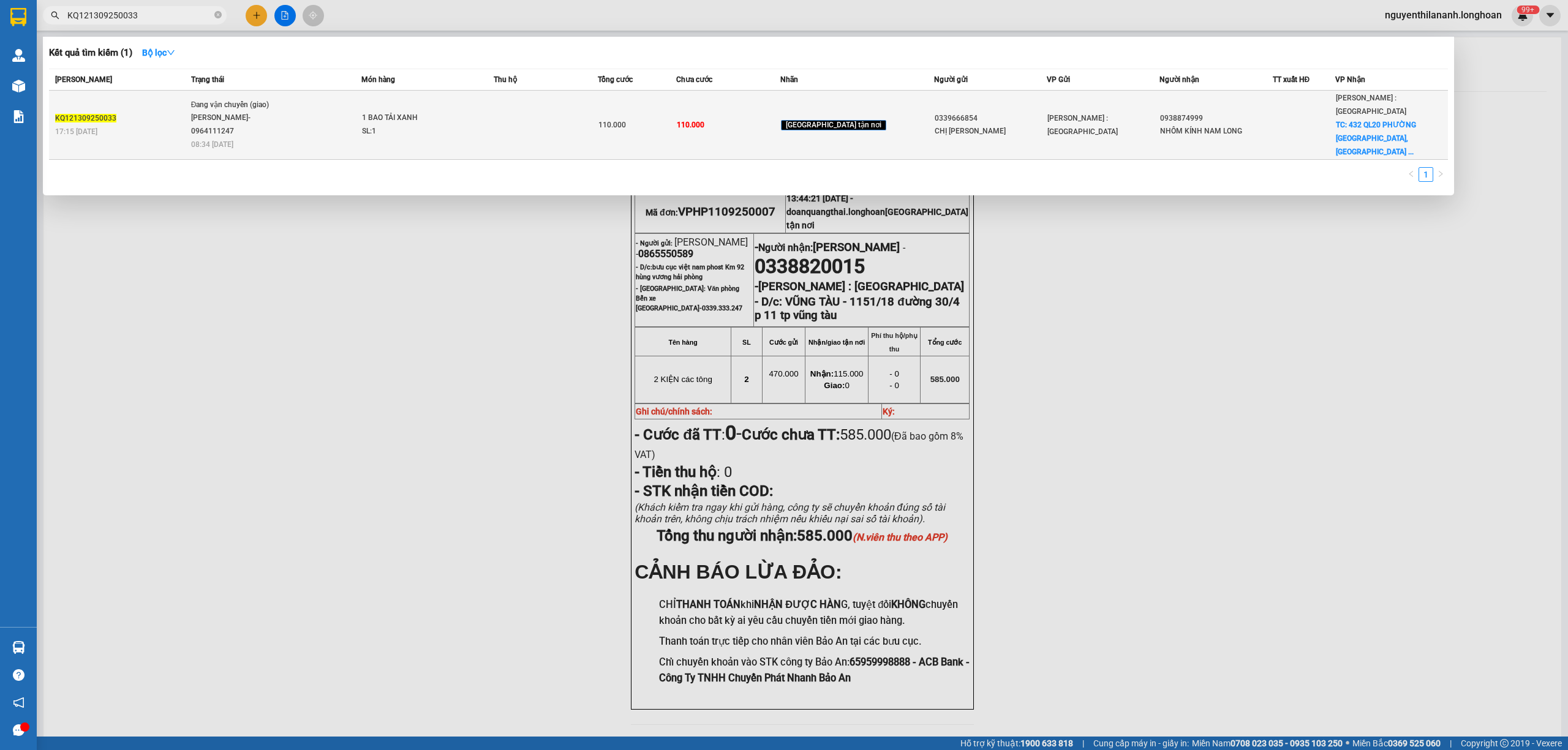
type input "KQ121309250033"
click at [164, 113] on div "KQ121309250033" at bounding box center [121, 118] width 132 height 13
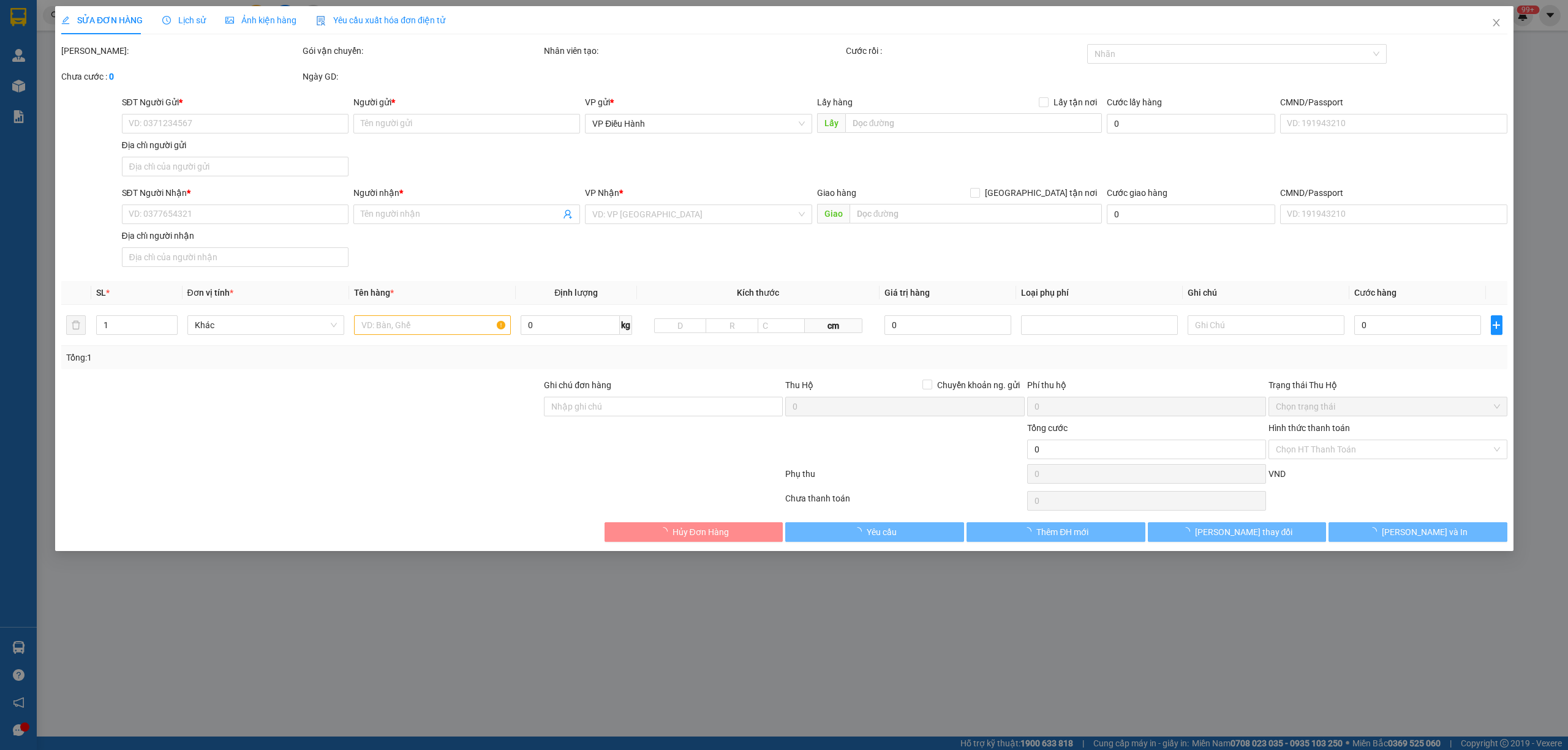
type input "0339666854"
type input "CHỊ [PERSON_NAME]"
type input "0938874999"
type input "NHÔM KÍNH NAM LONG"
checkbox input "true"
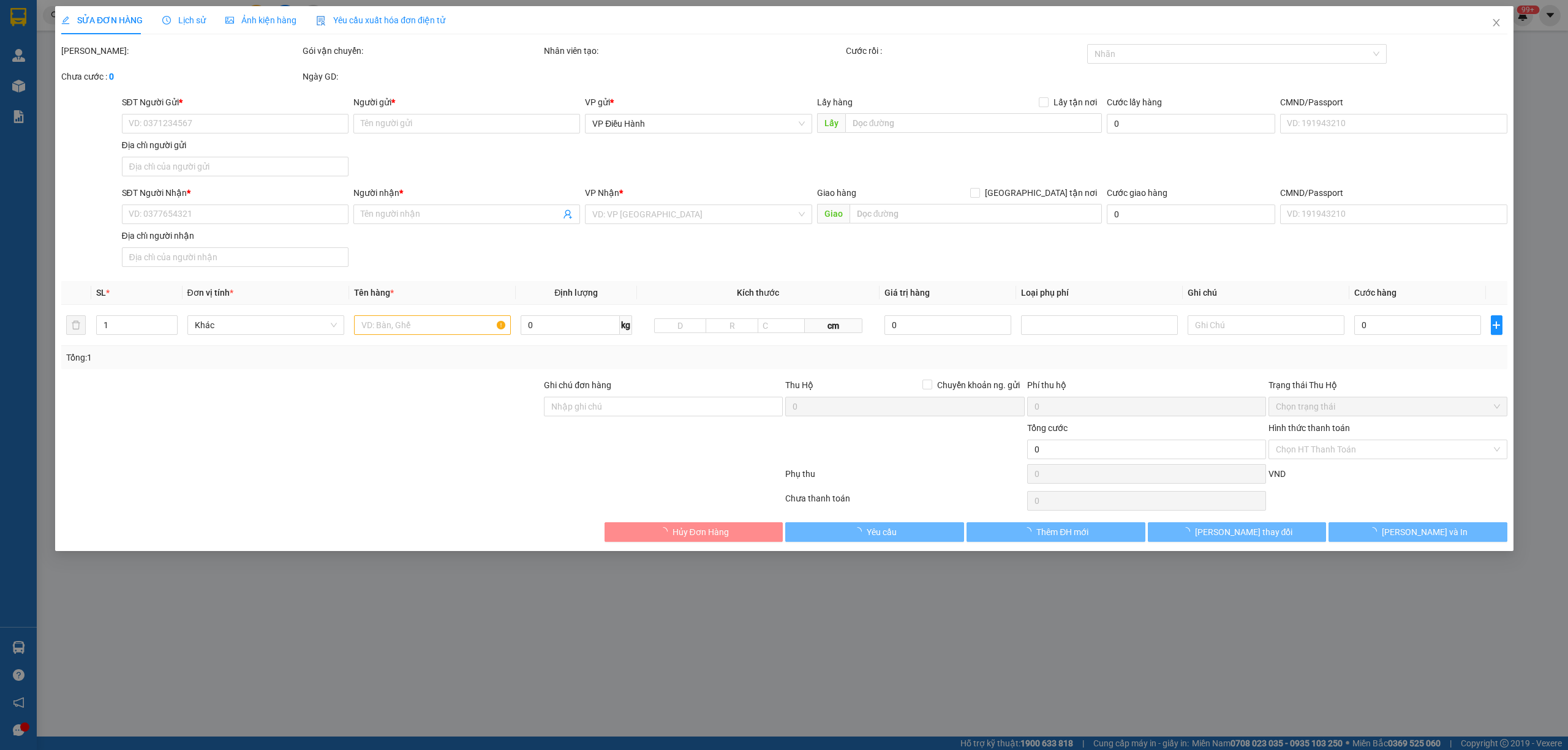
type input "432 QL20 PHƯỜNG [GEOGRAPHIC_DATA], [GEOGRAPHIC_DATA]"
type input "110.000"
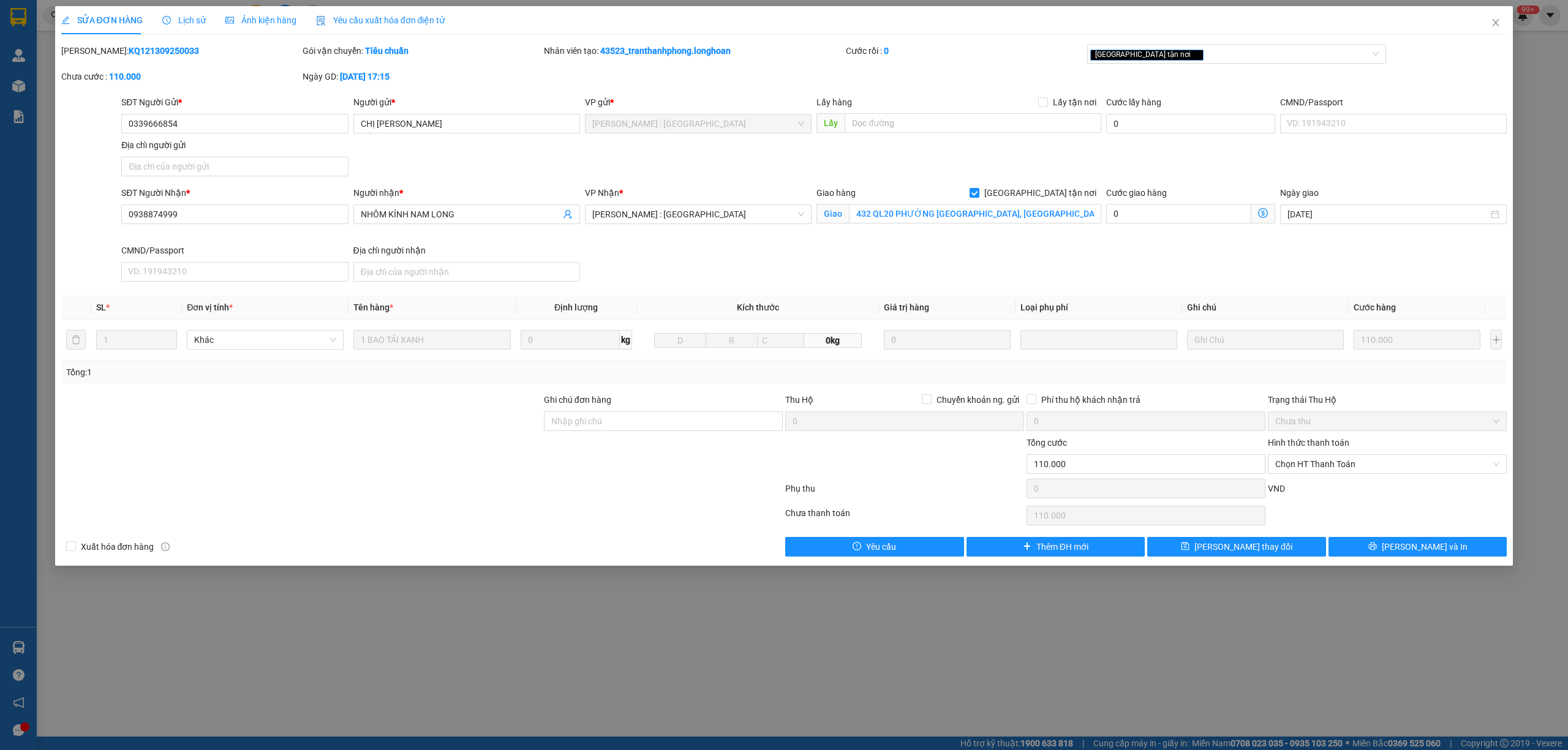
click at [192, 21] on span "Lịch sử" at bounding box center [184, 20] width 43 height 10
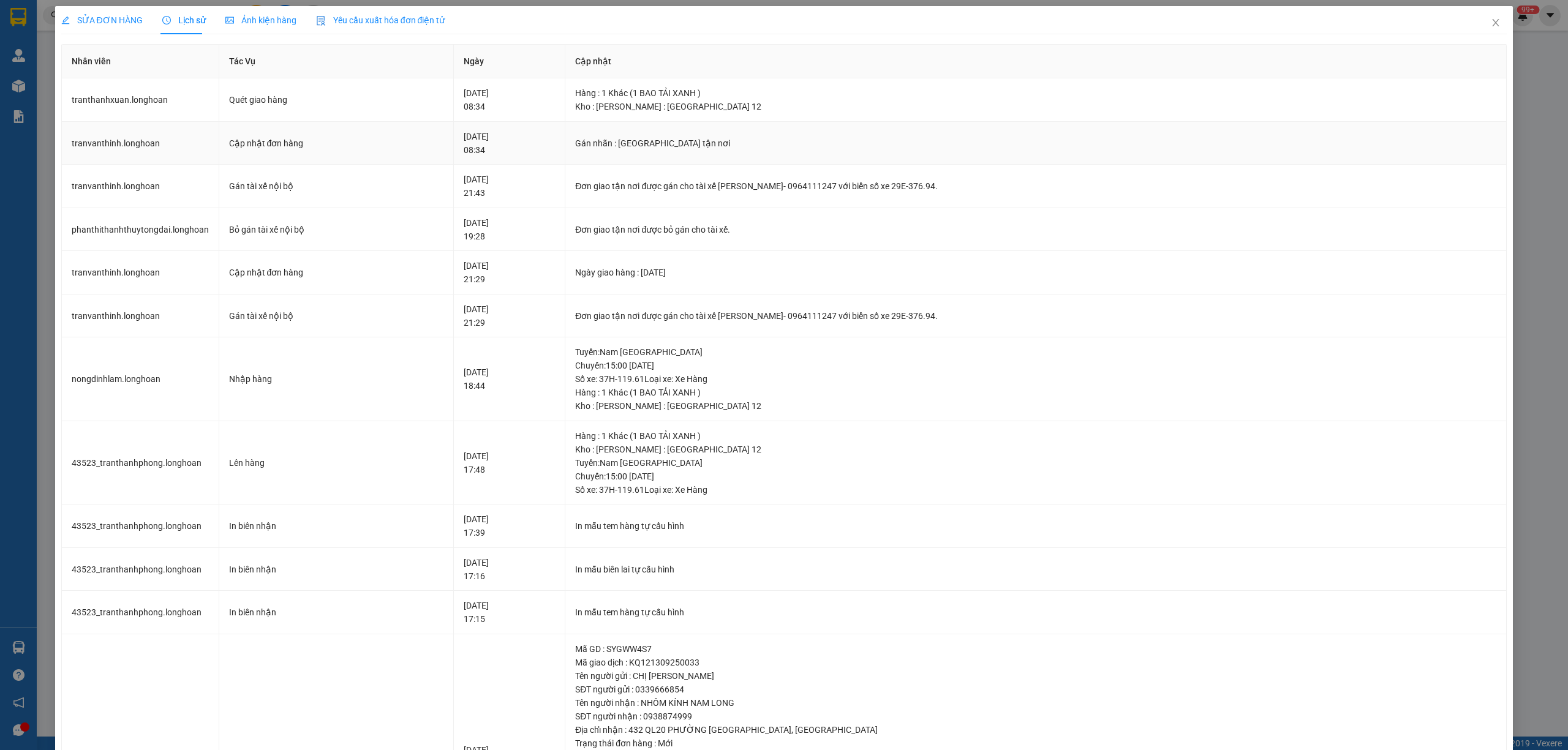
click at [853, 143] on div "Gán nhãn : [GEOGRAPHIC_DATA] tận nơi" at bounding box center [1035, 143] width 921 height 13
drag, startPoint x: 970, startPoint y: 182, endPoint x: 714, endPoint y: 194, distance: 256.3
click at [714, 194] on td "Đơn giao tận nơi được gán cho tài xế [PERSON_NAME]- 0964111247 với biển số xe 2…" at bounding box center [1035, 186] width 941 height 43
copy div "tài xế [PERSON_NAME]- 0964111247 với biển số xe 29E-376.94."
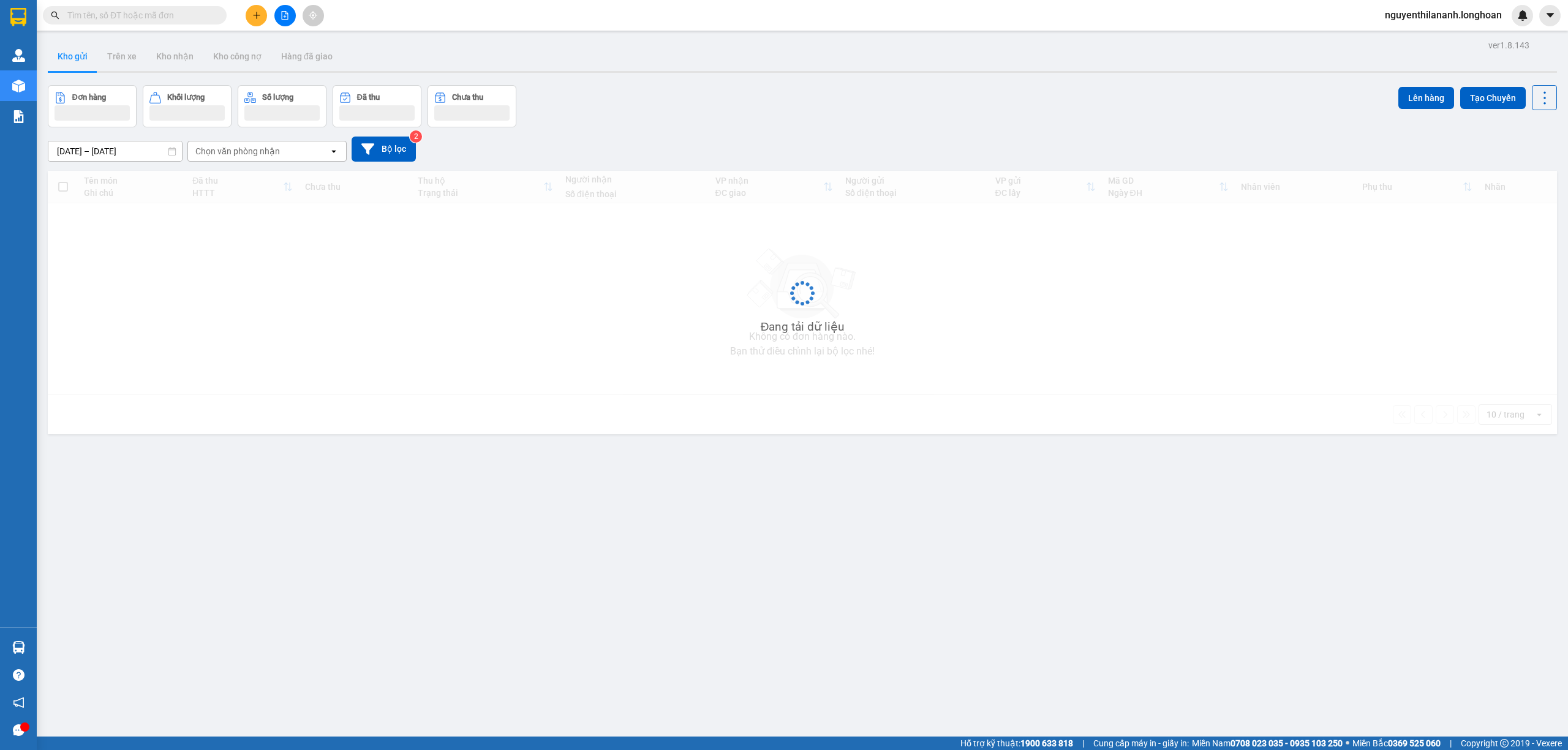
click at [146, 20] on input "text" at bounding box center [139, 15] width 144 height 13
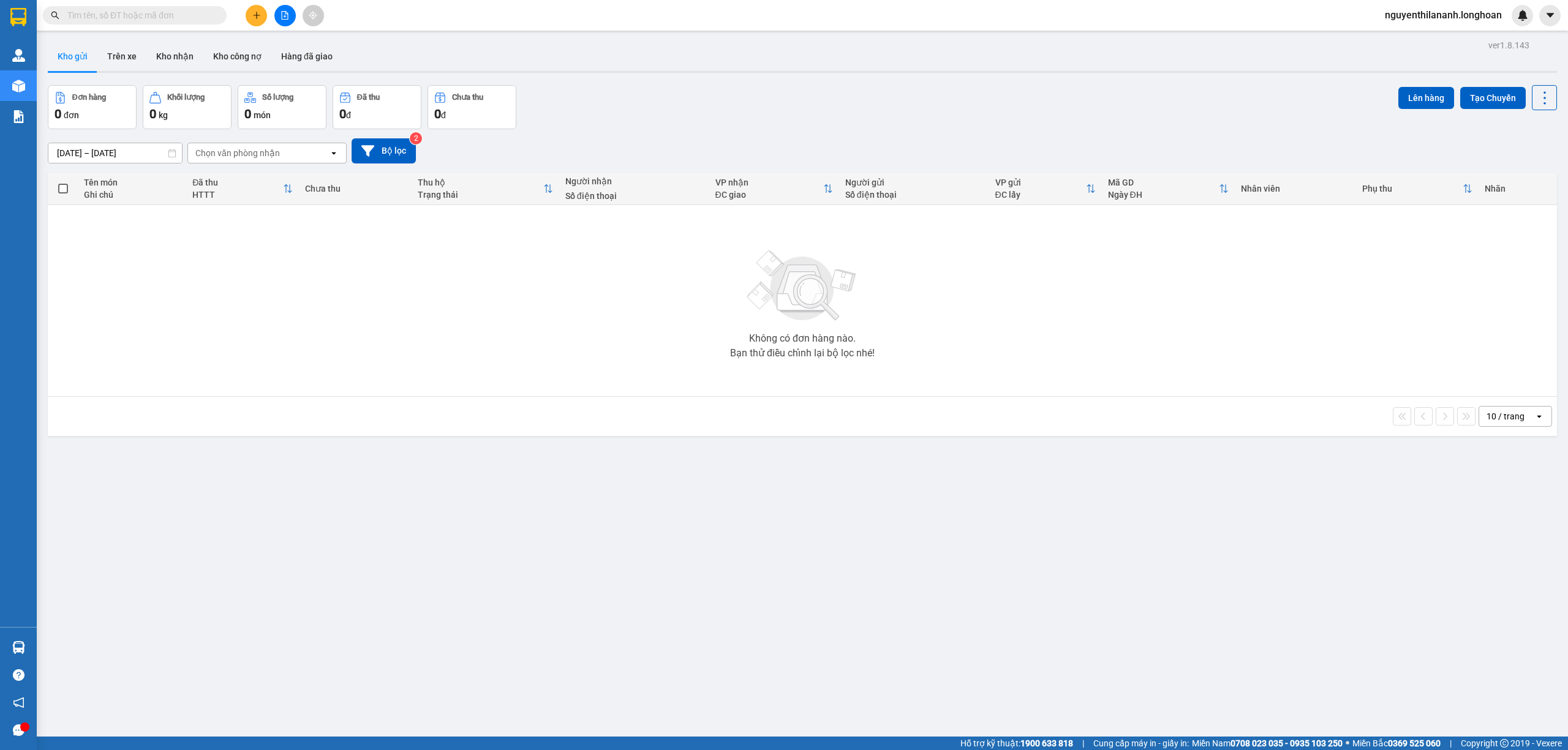
paste input "0964887586"
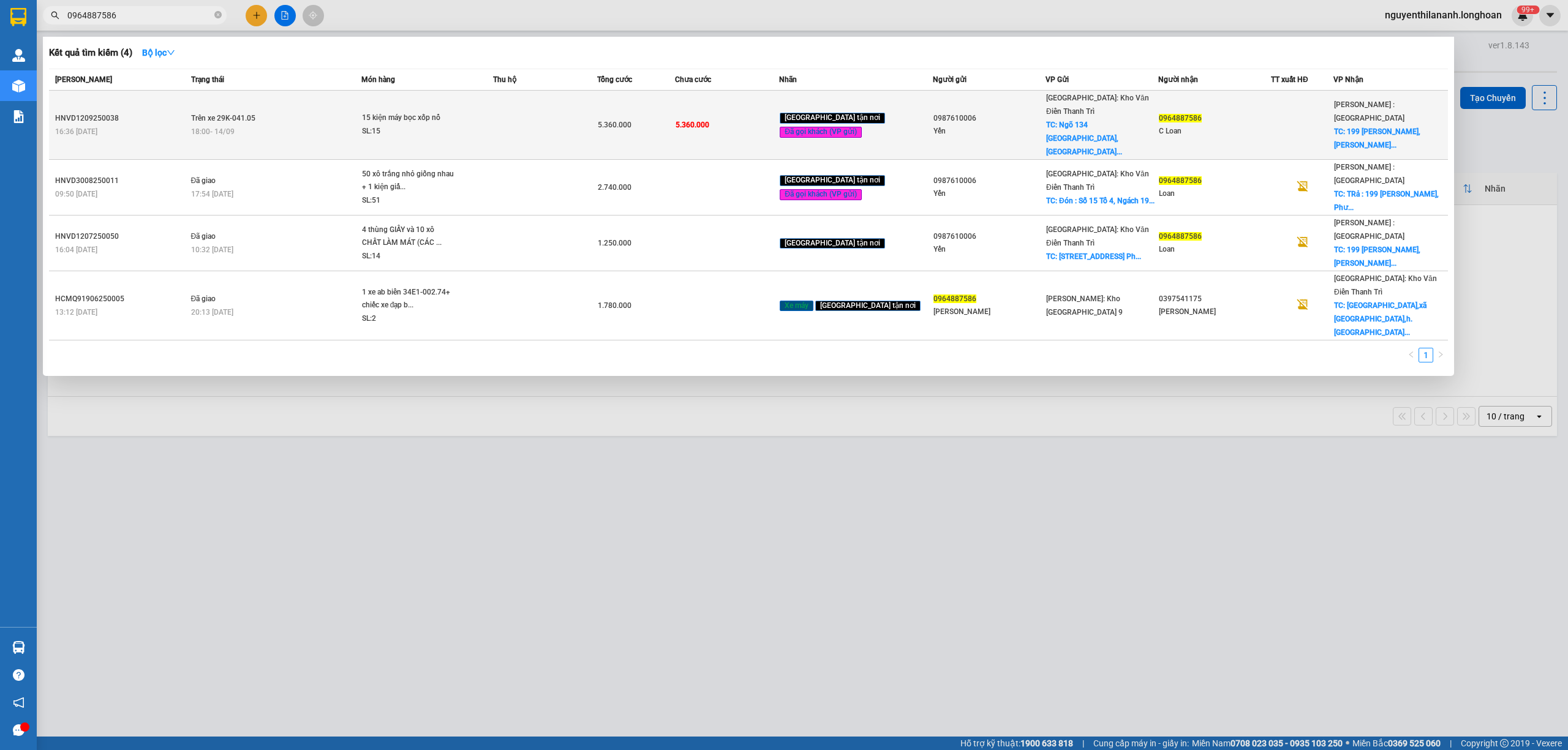
type input "0964887586"
click at [158, 112] on div "HNVD1209250038" at bounding box center [121, 118] width 132 height 13
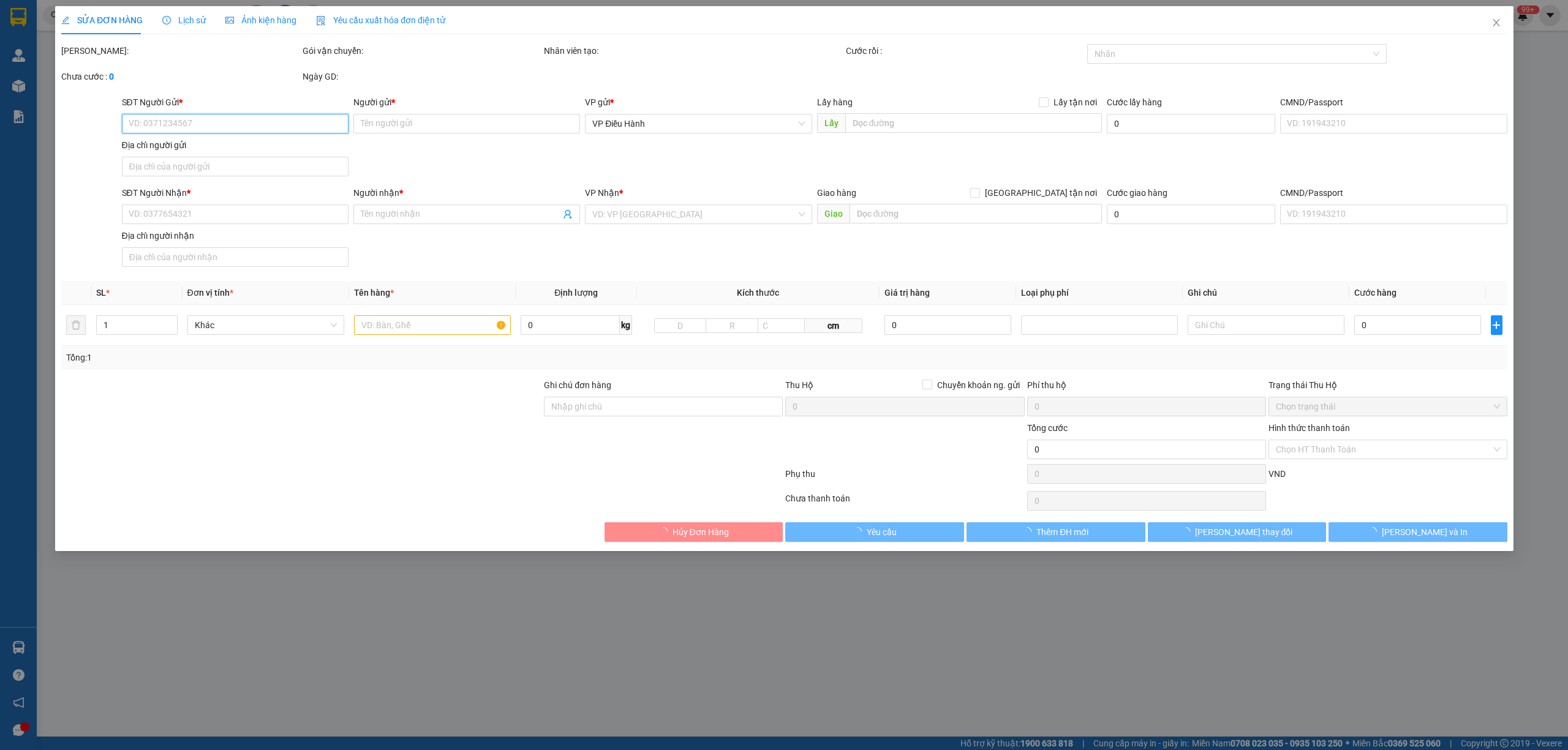
type input "0987610006"
type input "Yến"
checkbox input "true"
type input "Ngõ [GEOGRAPHIC_DATA], [GEOGRAPHIC_DATA], [GEOGRAPHIC_DATA], [GEOGRAPHIC_DATA]"
type input "0964887586"
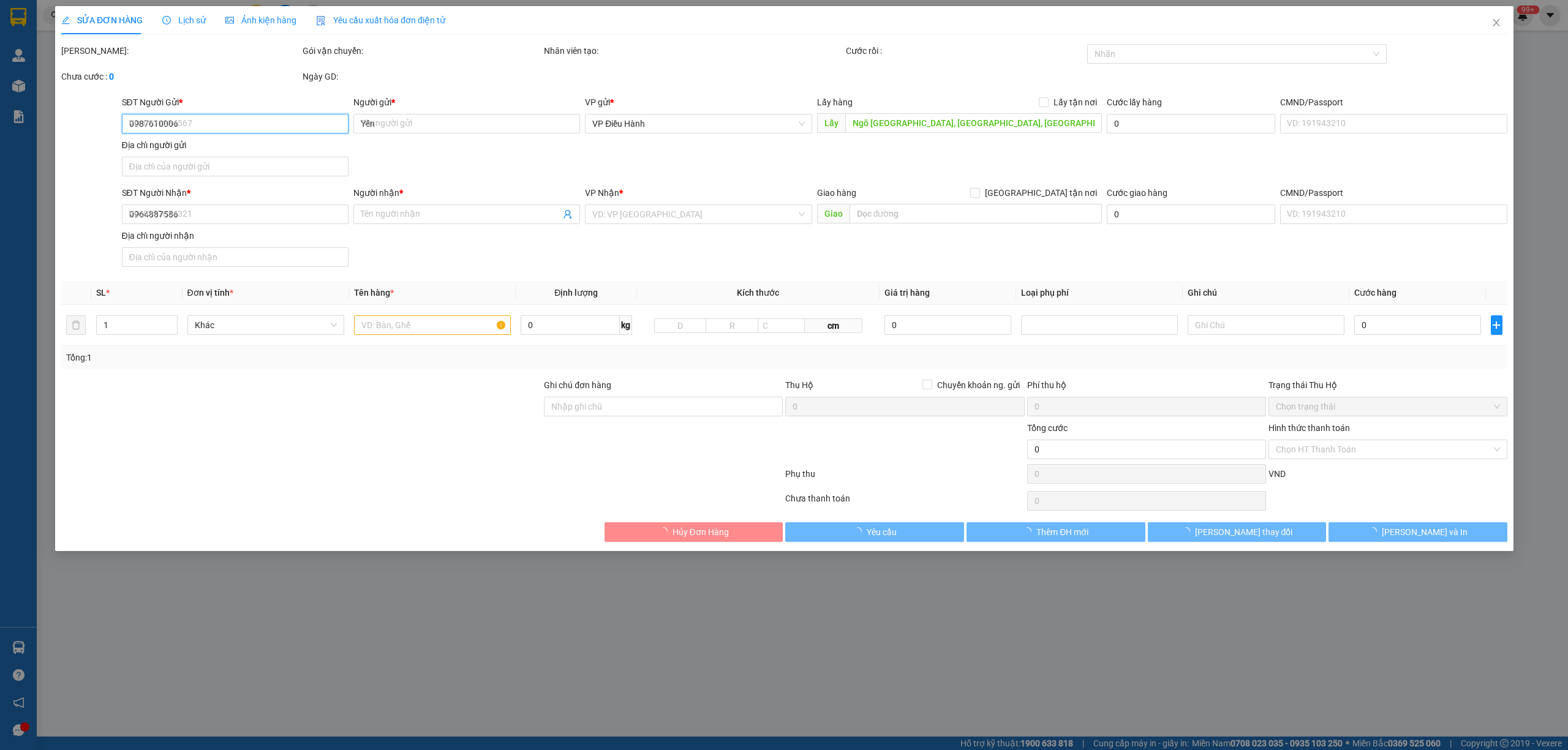
type input "C Loan"
checkbox input "true"
type input "199 [PERSON_NAME], [PERSON_NAME] Thủ Đức HCM"
type input "5.360.000"
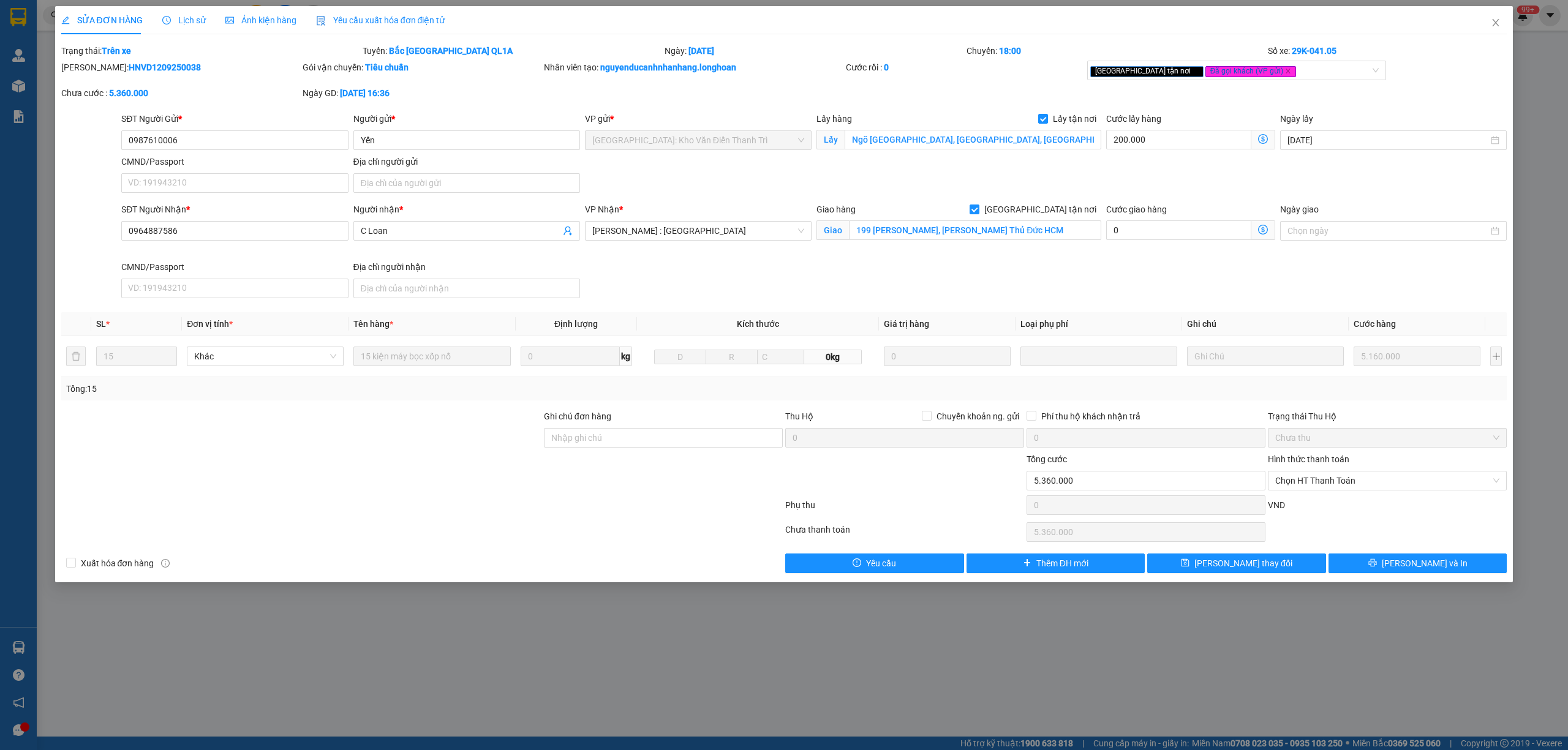
click at [184, 18] on span "Lịch sử" at bounding box center [184, 20] width 43 height 10
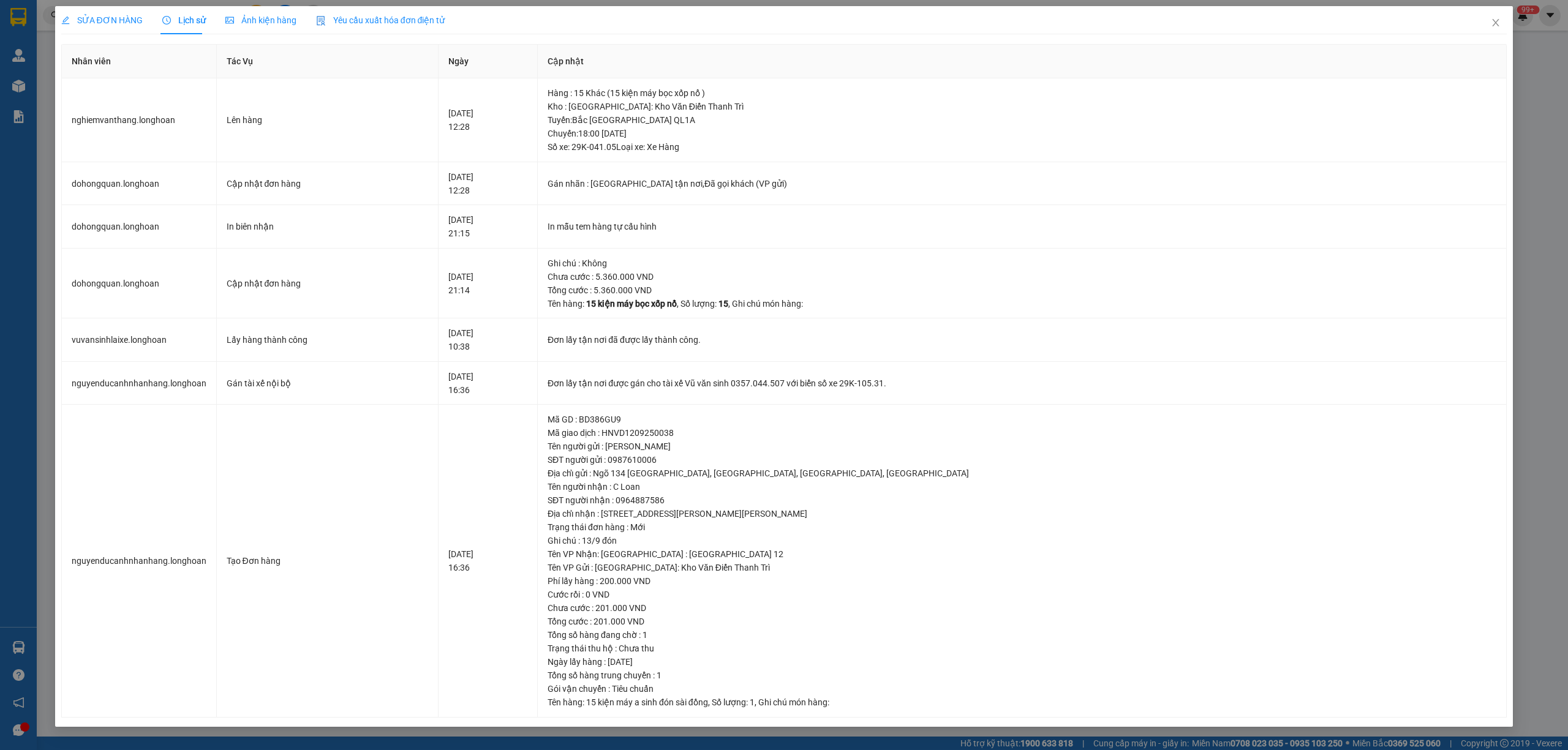
click at [130, 21] on span "SỬA ĐƠN HÀNG" at bounding box center [102, 20] width 81 height 10
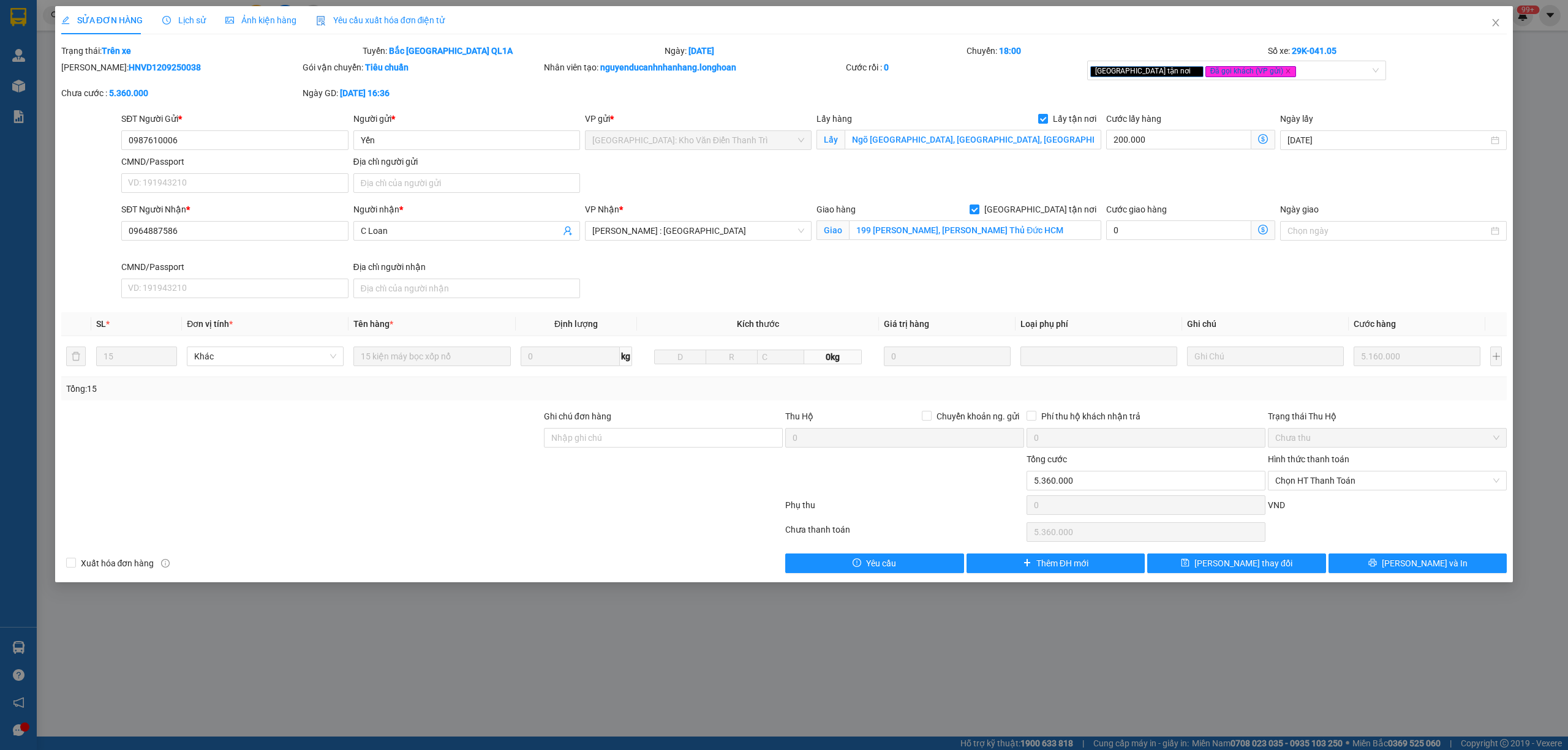
drag, startPoint x: 191, startPoint y: 74, endPoint x: 90, endPoint y: 75, distance: 101.0
click at [90, 75] on div "Mã ĐH: HNVD1209250038" at bounding box center [181, 73] width 241 height 26
copy b "HNVD1209250038"
click at [173, 22] on span "Lịch sử" at bounding box center [184, 20] width 43 height 10
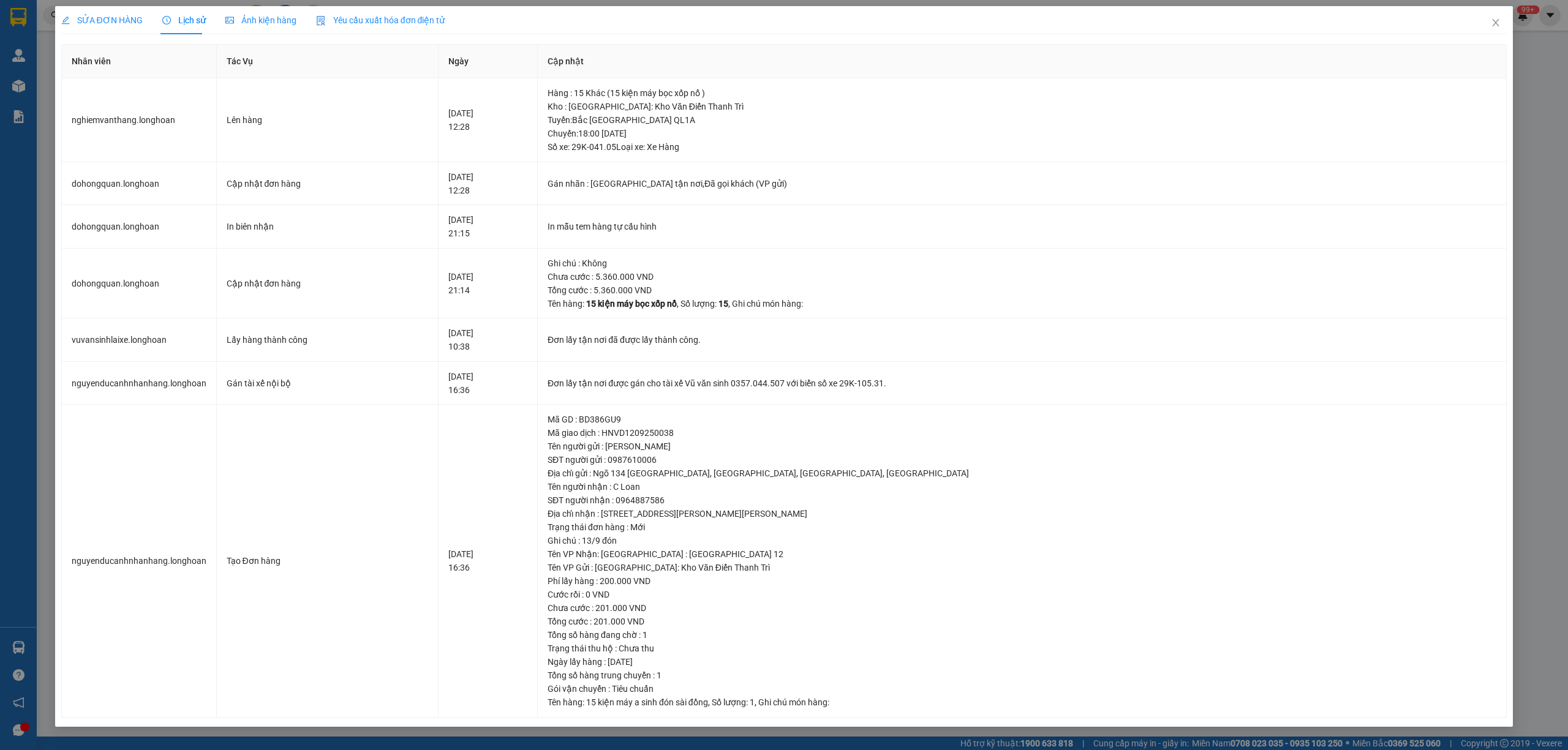
click at [134, 24] on span "SỬA ĐƠN HÀNG" at bounding box center [102, 20] width 81 height 10
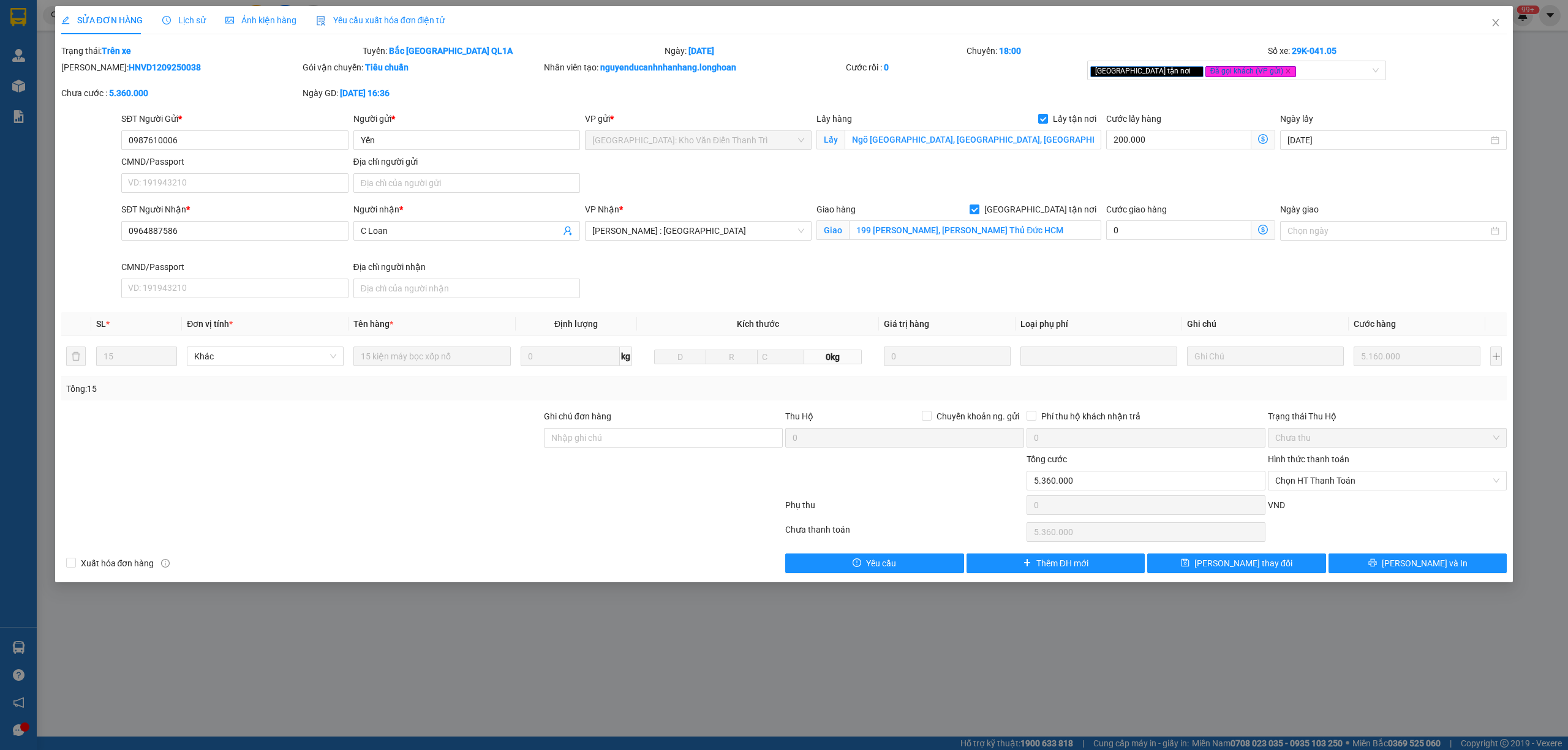
drag, startPoint x: 174, startPoint y: 65, endPoint x: 94, endPoint y: 71, distance: 80.2
click at [94, 71] on div "Mã ĐH: HNVD1209250038" at bounding box center [180, 67] width 239 height 13
copy b "HNVD1209250038"
drag, startPoint x: 192, startPoint y: 135, endPoint x: 126, endPoint y: 136, distance: 66.0
click at [126, 136] on input "0987610006" at bounding box center [234, 140] width 227 height 20
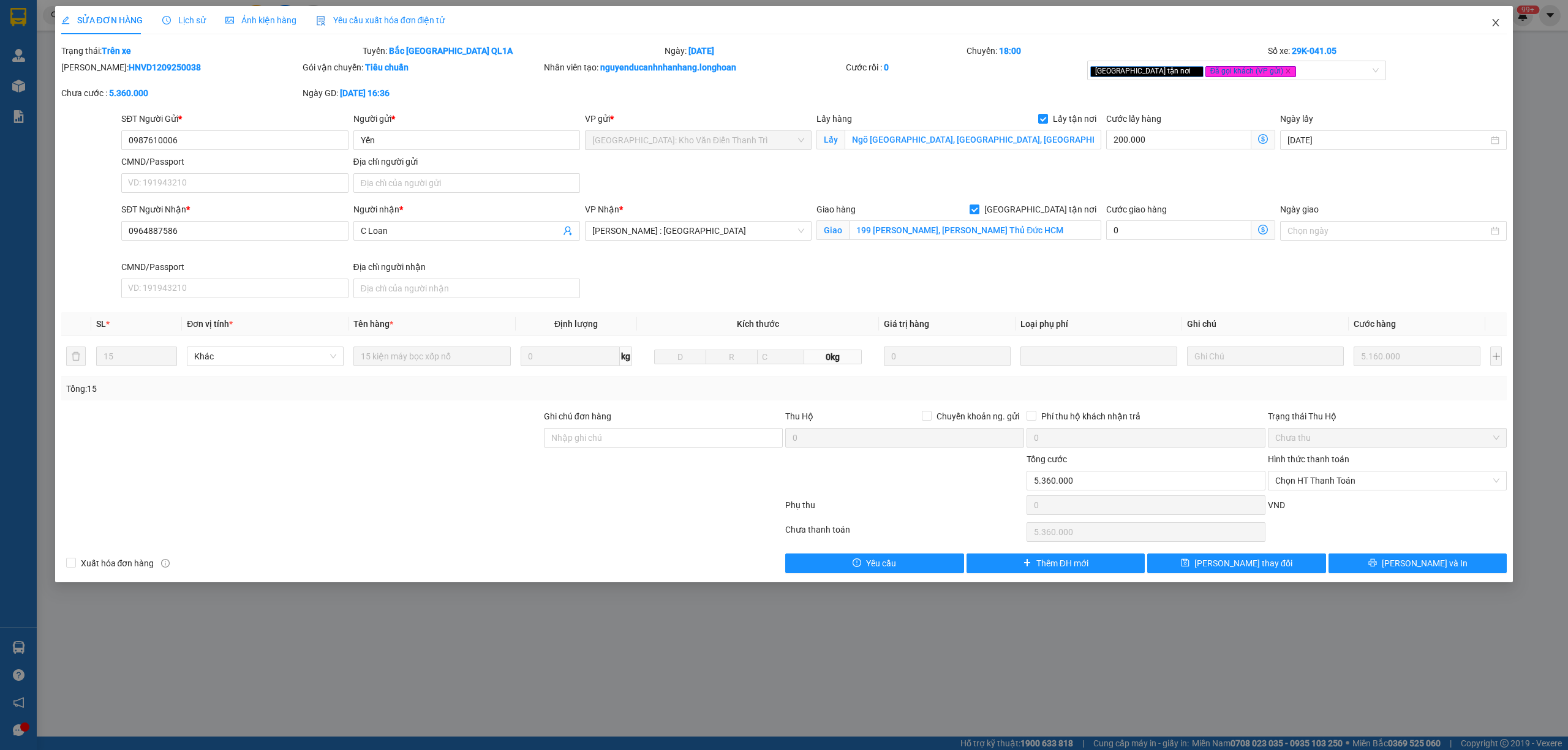
click at [739, 21] on span "Close" at bounding box center [1495, 23] width 34 height 34
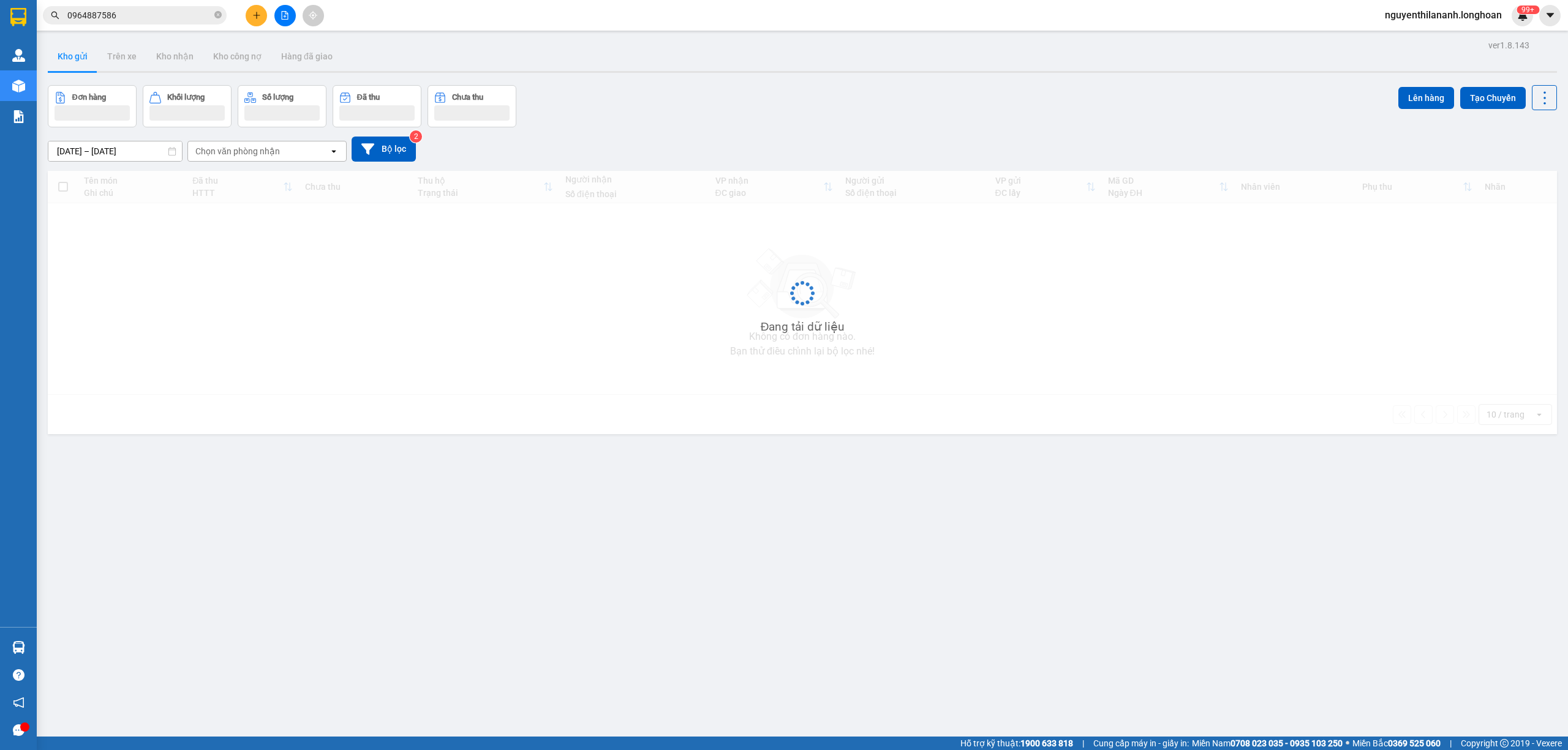
click at [192, 20] on input "0964887586" at bounding box center [139, 15] width 144 height 13
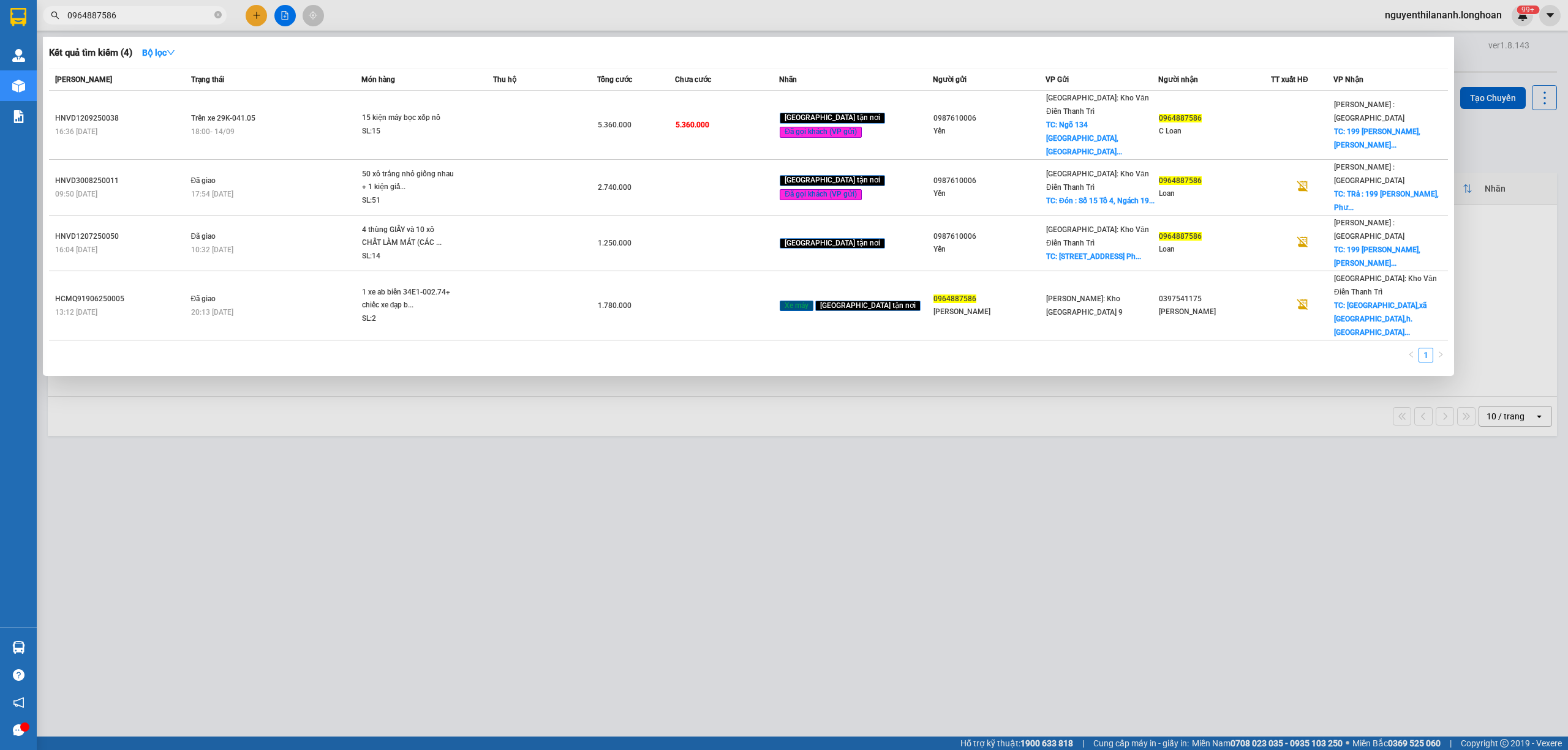
click at [192, 20] on input "0964887586" at bounding box center [139, 15] width 144 height 13
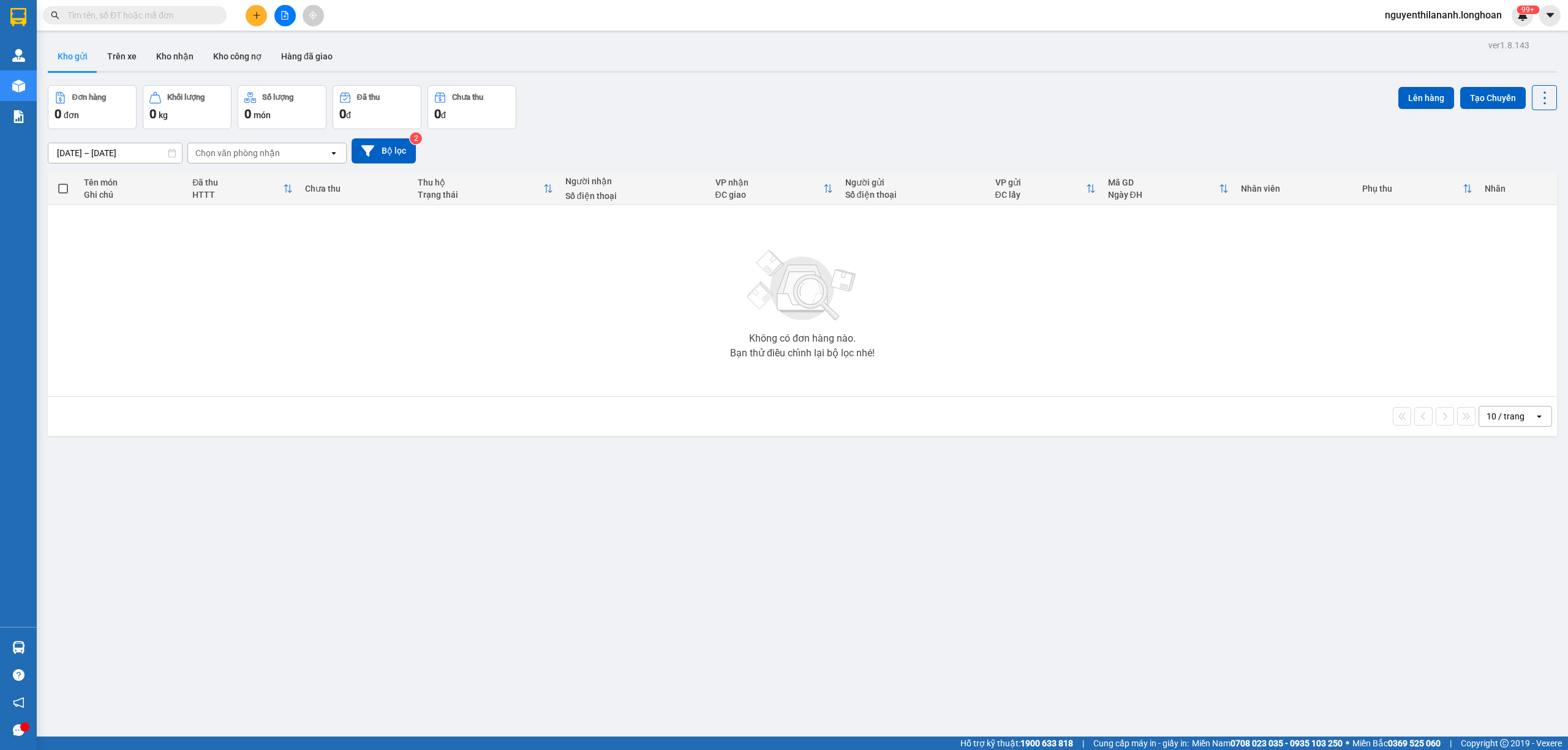
paste input "0932335141"
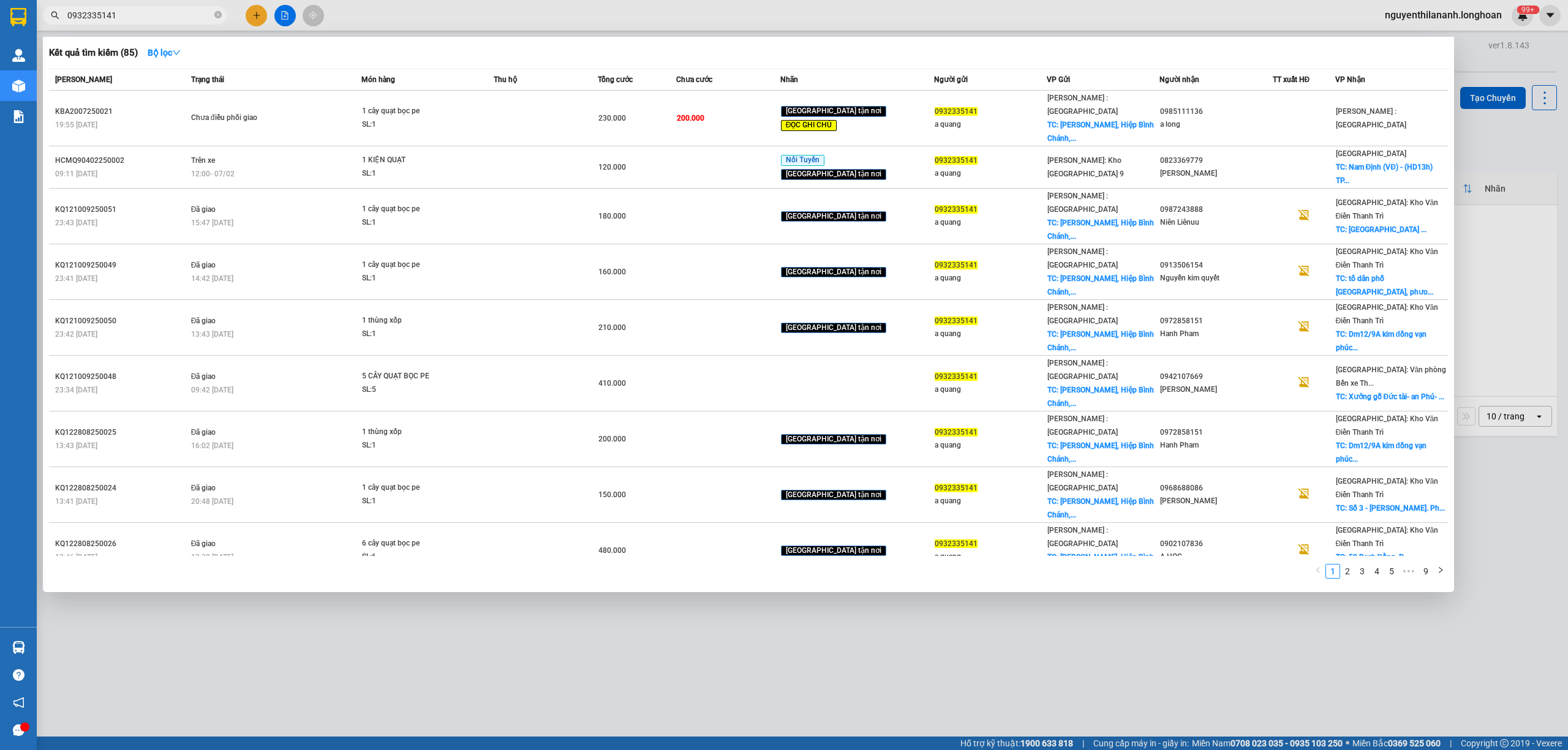
type input "0932335141"
click at [216, 15] on icon "close-circle" at bounding box center [218, 15] width 7 height 7
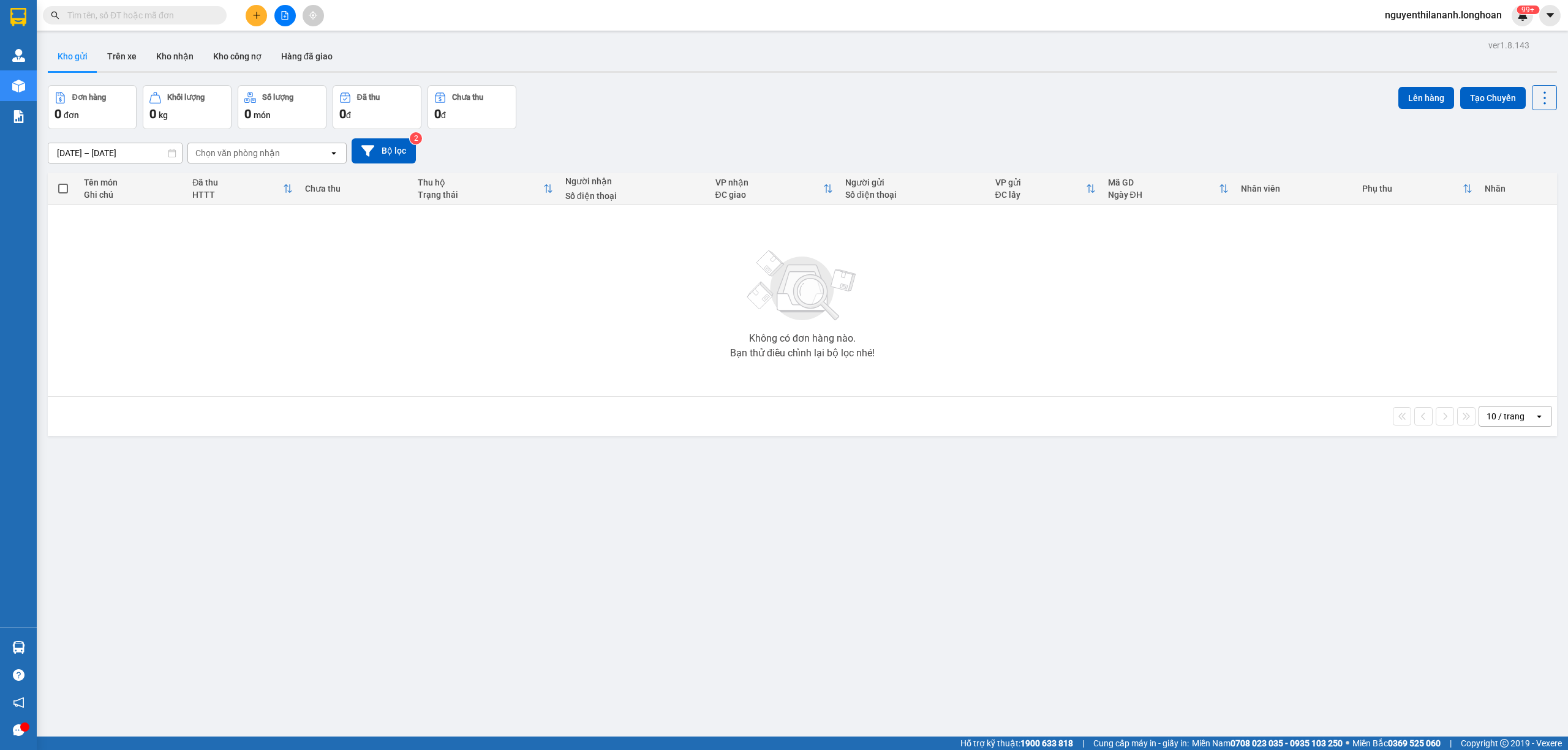
click at [188, 15] on input "text" at bounding box center [139, 15] width 144 height 13
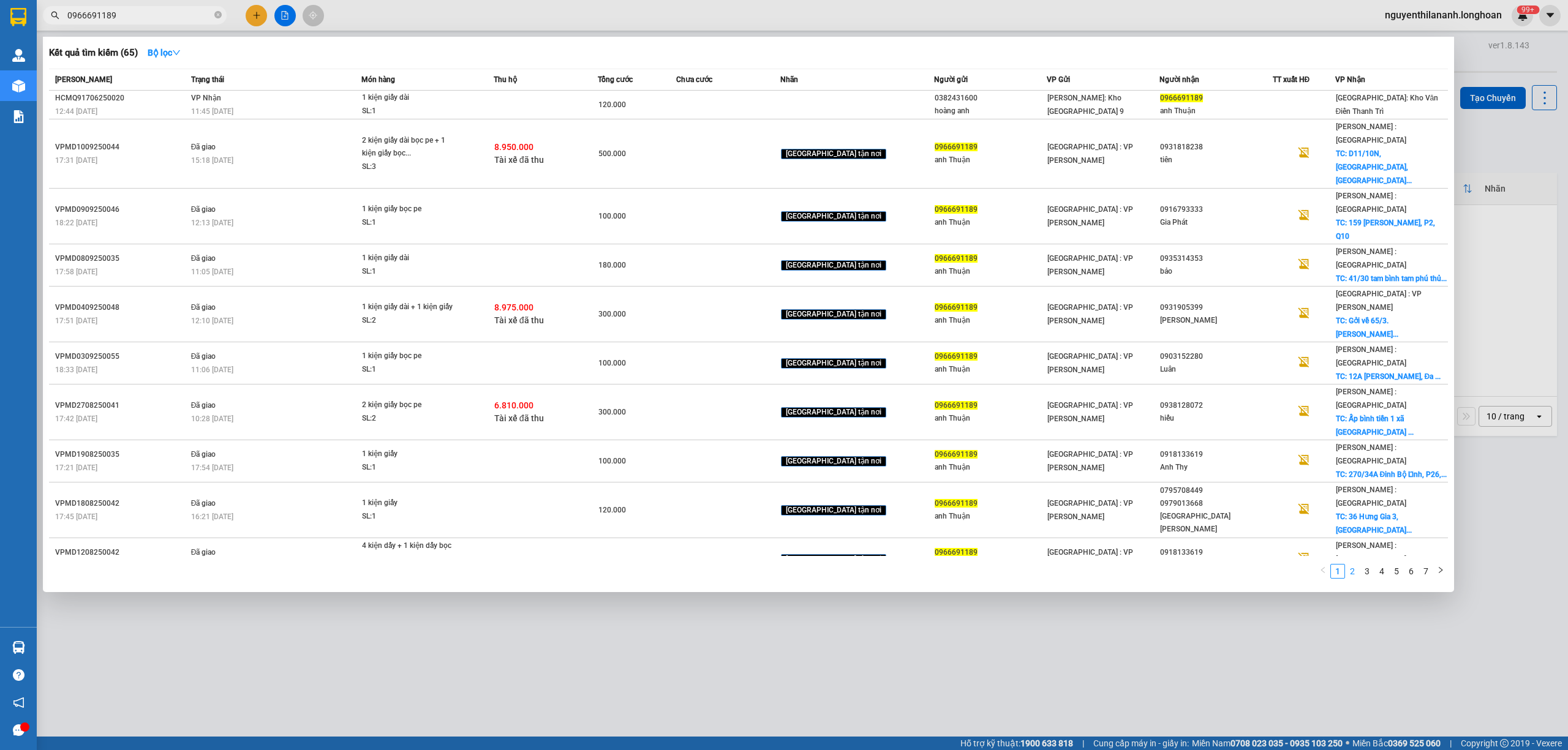
type input "0966691189"
click at [739, 546] on link "2" at bounding box center [1352, 571] width 13 height 13
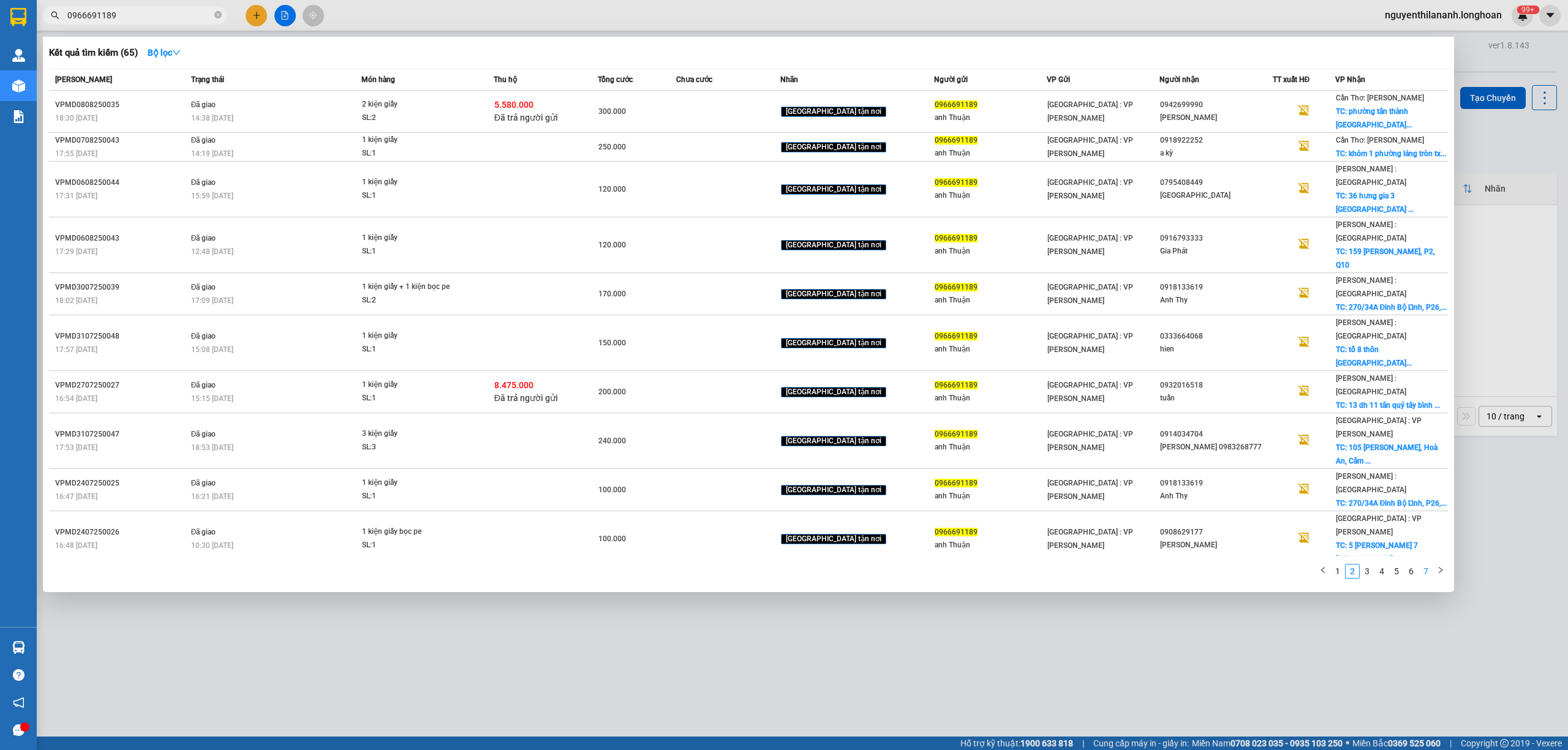
click at [739, 546] on link "7" at bounding box center [1425, 571] width 13 height 13
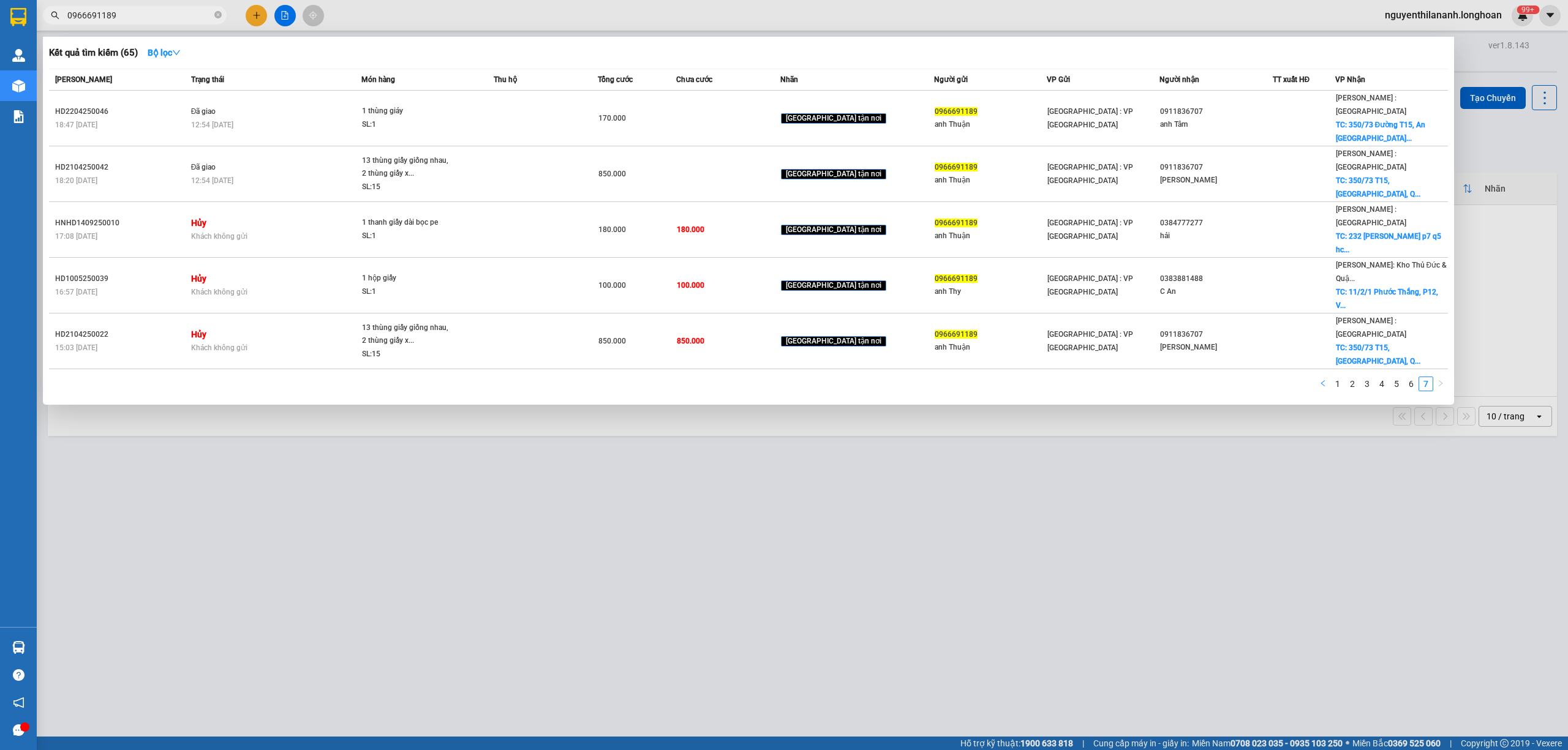
click at [739, 380] on icon "left" at bounding box center [1322, 383] width 4 height 6
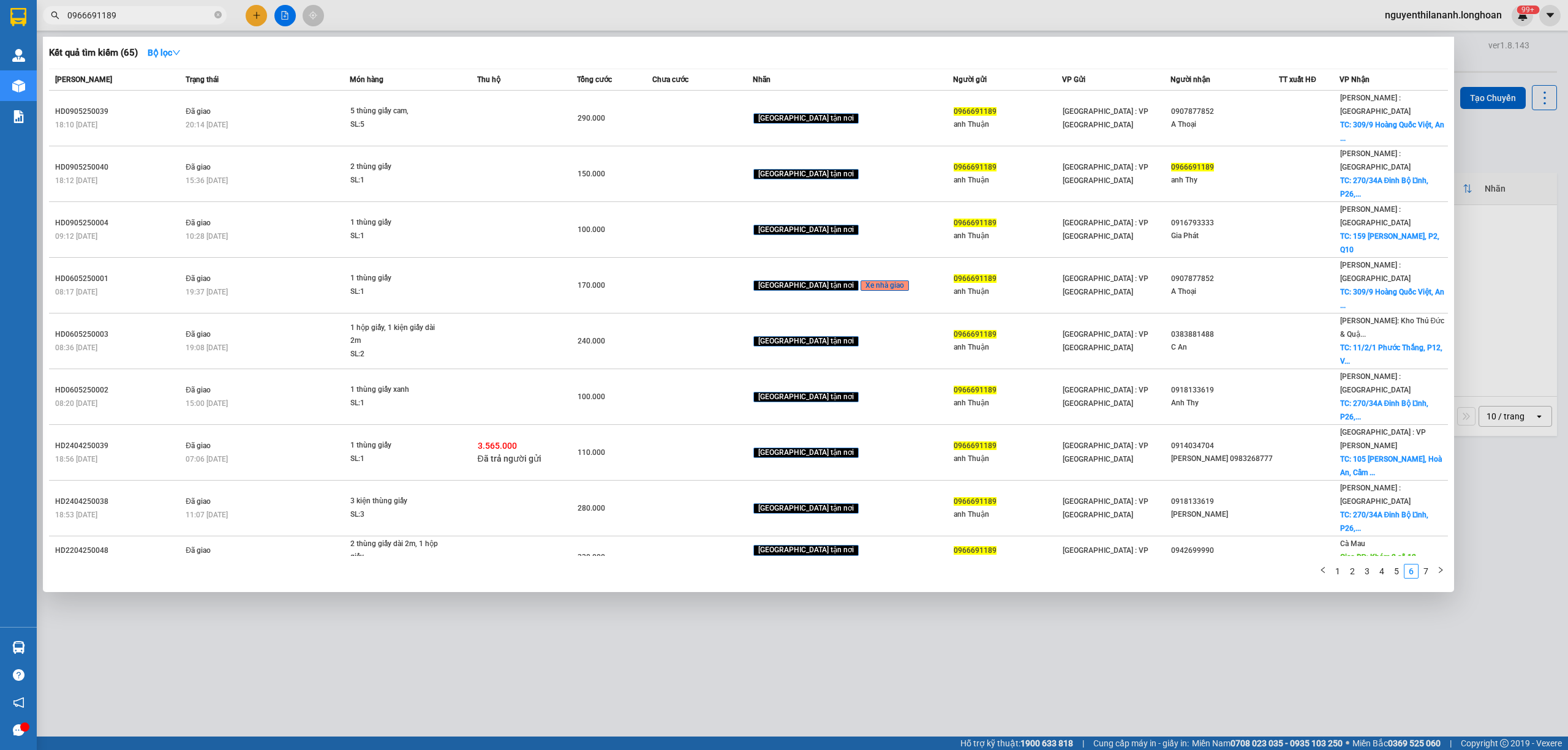
drag, startPoint x: 134, startPoint y: 12, endPoint x: 60, endPoint y: 10, distance: 74.0
click at [60, 10] on span "0966691189" at bounding box center [134, 15] width 183 height 18
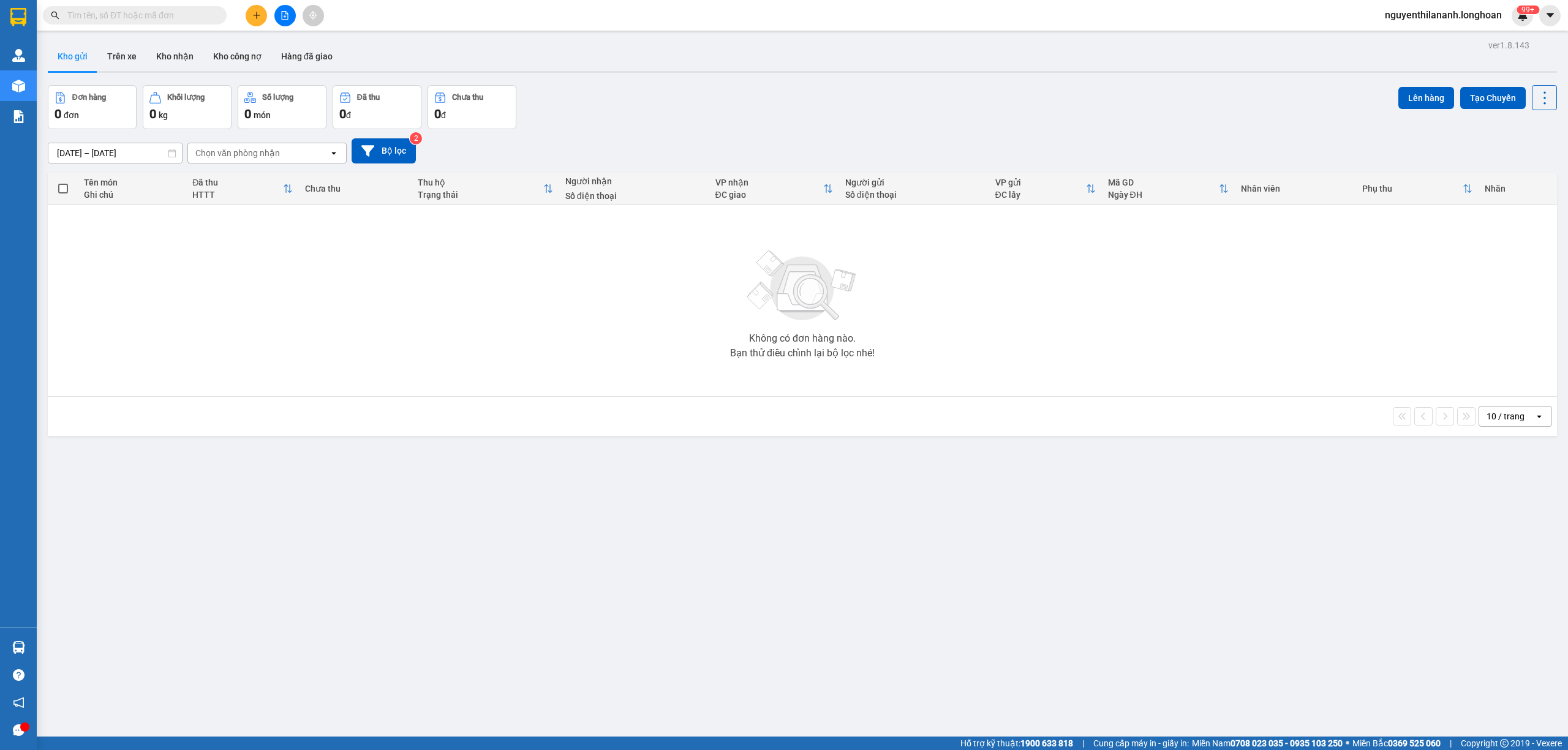
click at [469, 546] on div "ver 1.8.143 Kho gửi Trên xe Kho nhận Kho công nợ Hàng đã giao Đơn hàng 0 đơn Kh…" at bounding box center [802, 411] width 1519 height 750
click at [169, 13] on input "text" at bounding box center [139, 15] width 144 height 13
paste input "0966691189"
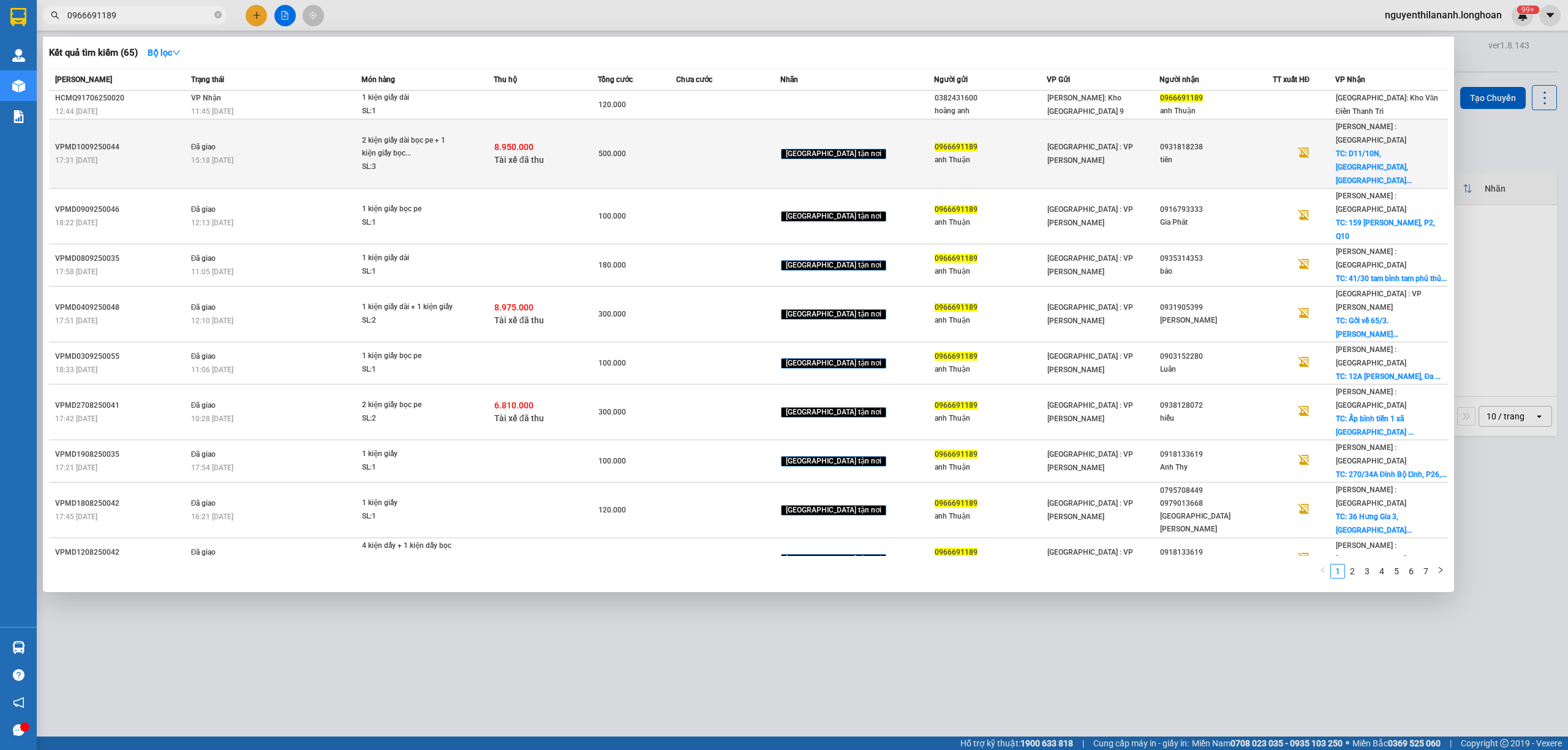
type input "0966691189"
click at [136, 123] on td "VPMD1009250044 17:31 - 10/09" at bounding box center [118, 154] width 139 height 69
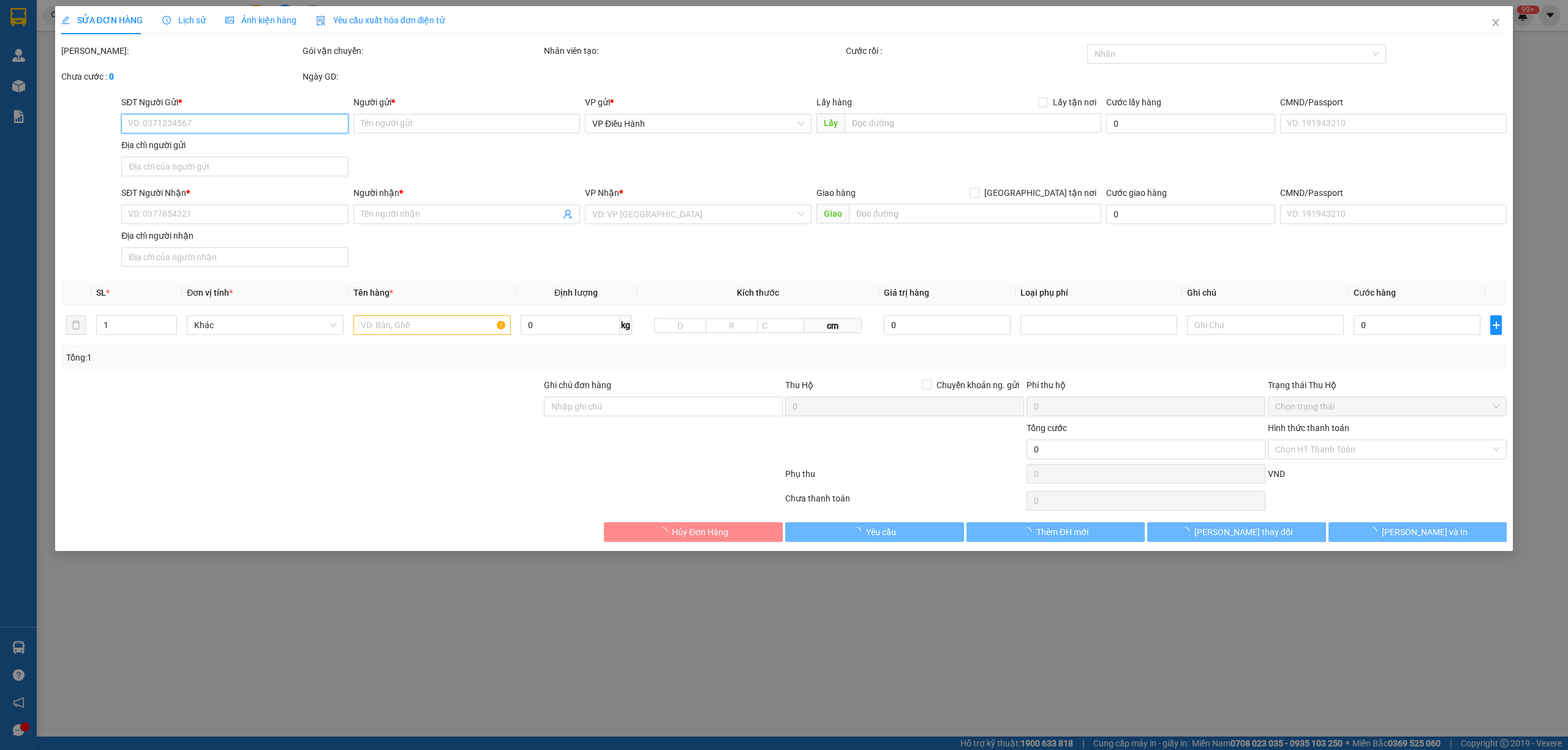
type input "0966691189"
type input "anh Thuận"
type input "0931818238"
type input "tiên"
checkbox input "true"
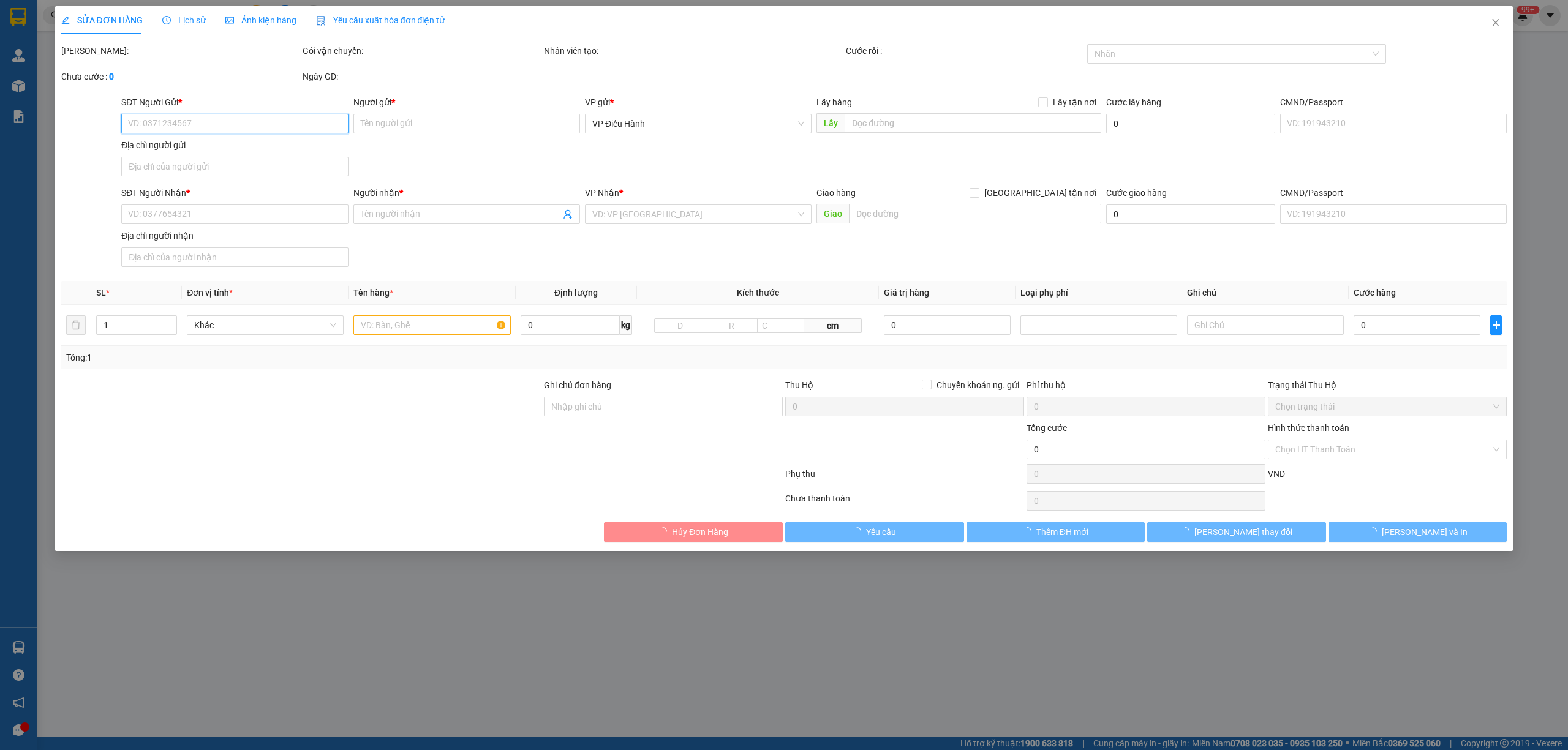
type input "D11/10N, ấp 44, vĩnh lộc A, bình chánh, HCM"
checkbox input "true"
type input "8.950.000"
type input "25.000"
type input "500.000"
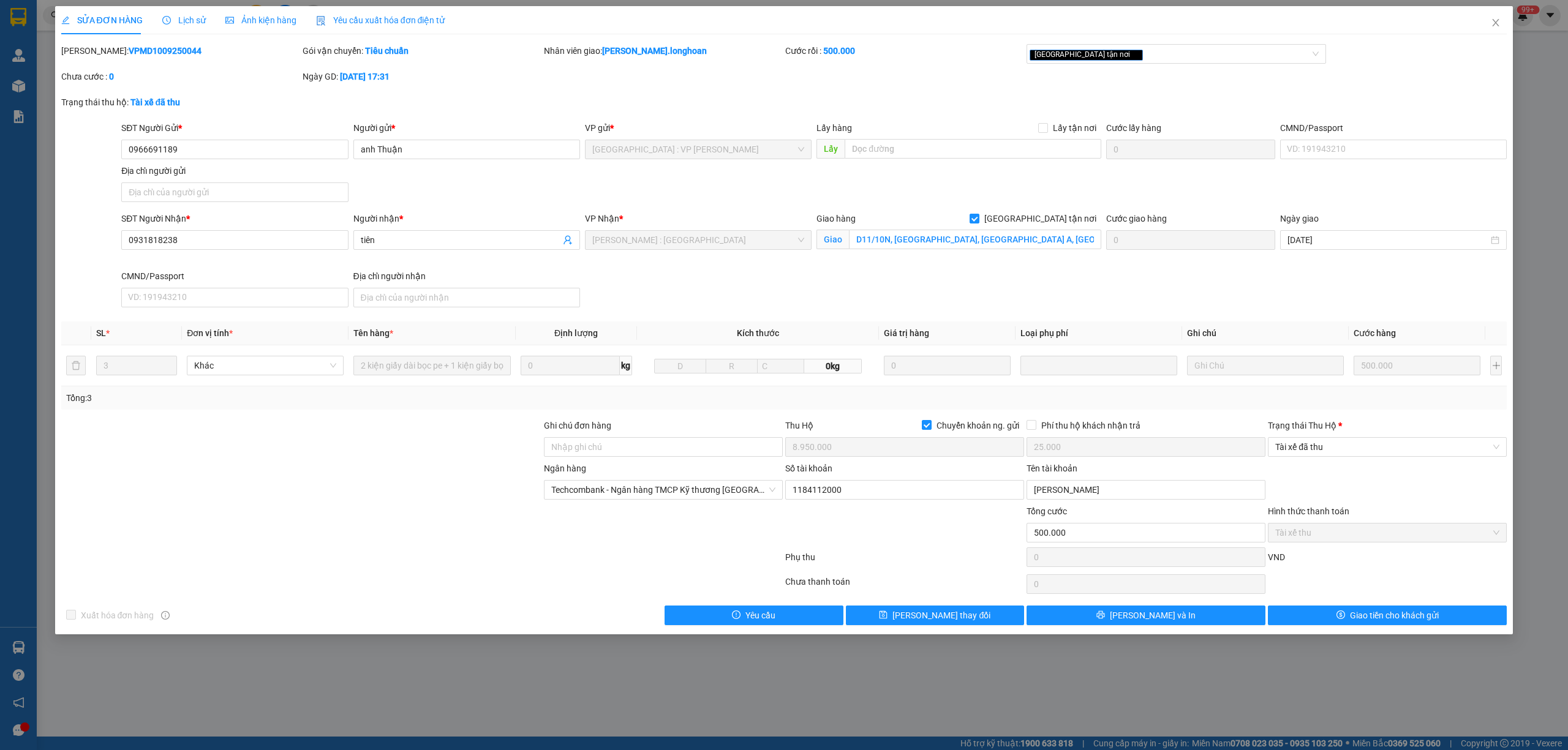
click at [177, 20] on span "Lịch sử" at bounding box center [184, 20] width 43 height 10
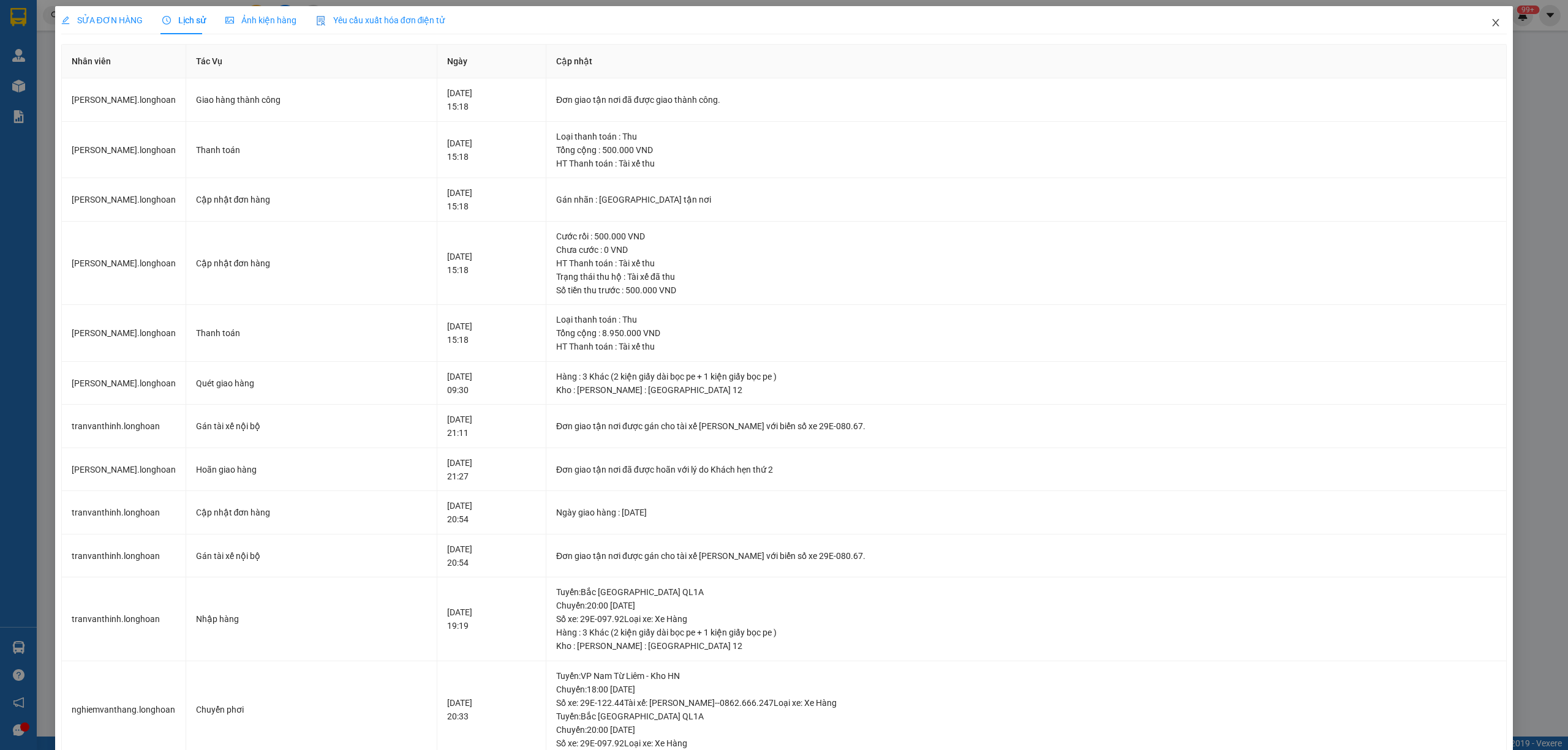
click at [739, 28] on span "Close" at bounding box center [1495, 23] width 34 height 34
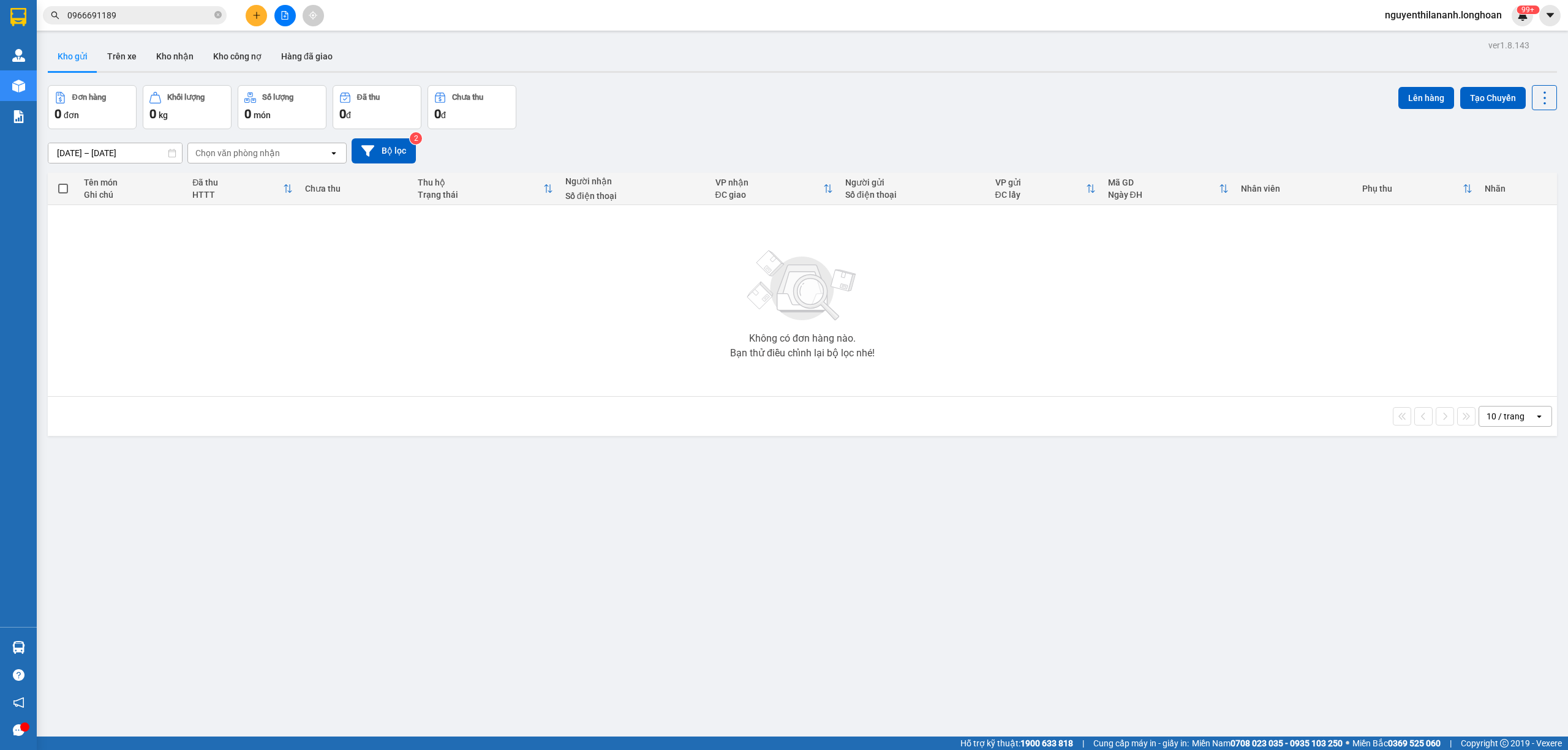
click at [159, 13] on input "0966691189" at bounding box center [139, 15] width 144 height 13
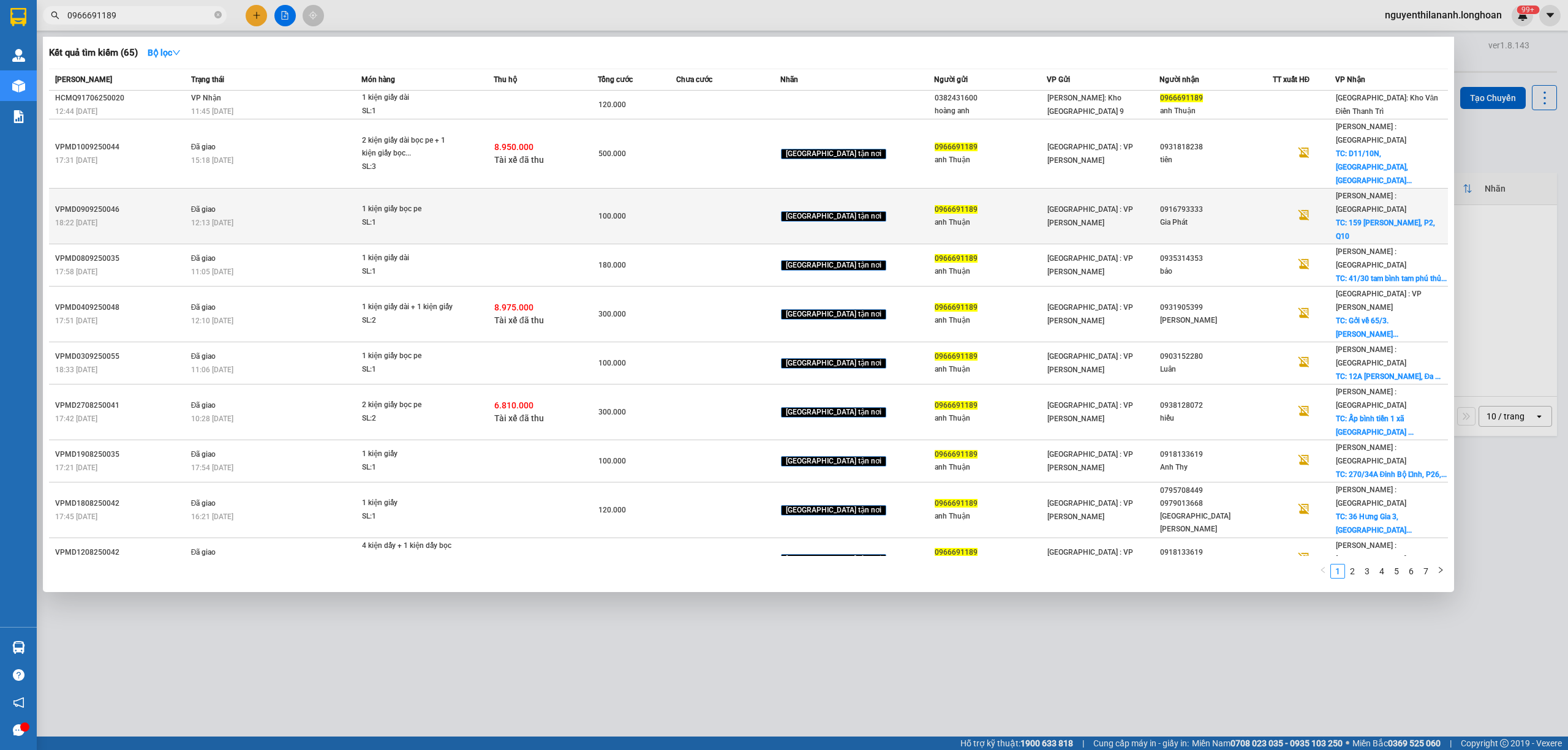
click at [144, 216] on div "18:22 - 09/09" at bounding box center [121, 222] width 132 height 13
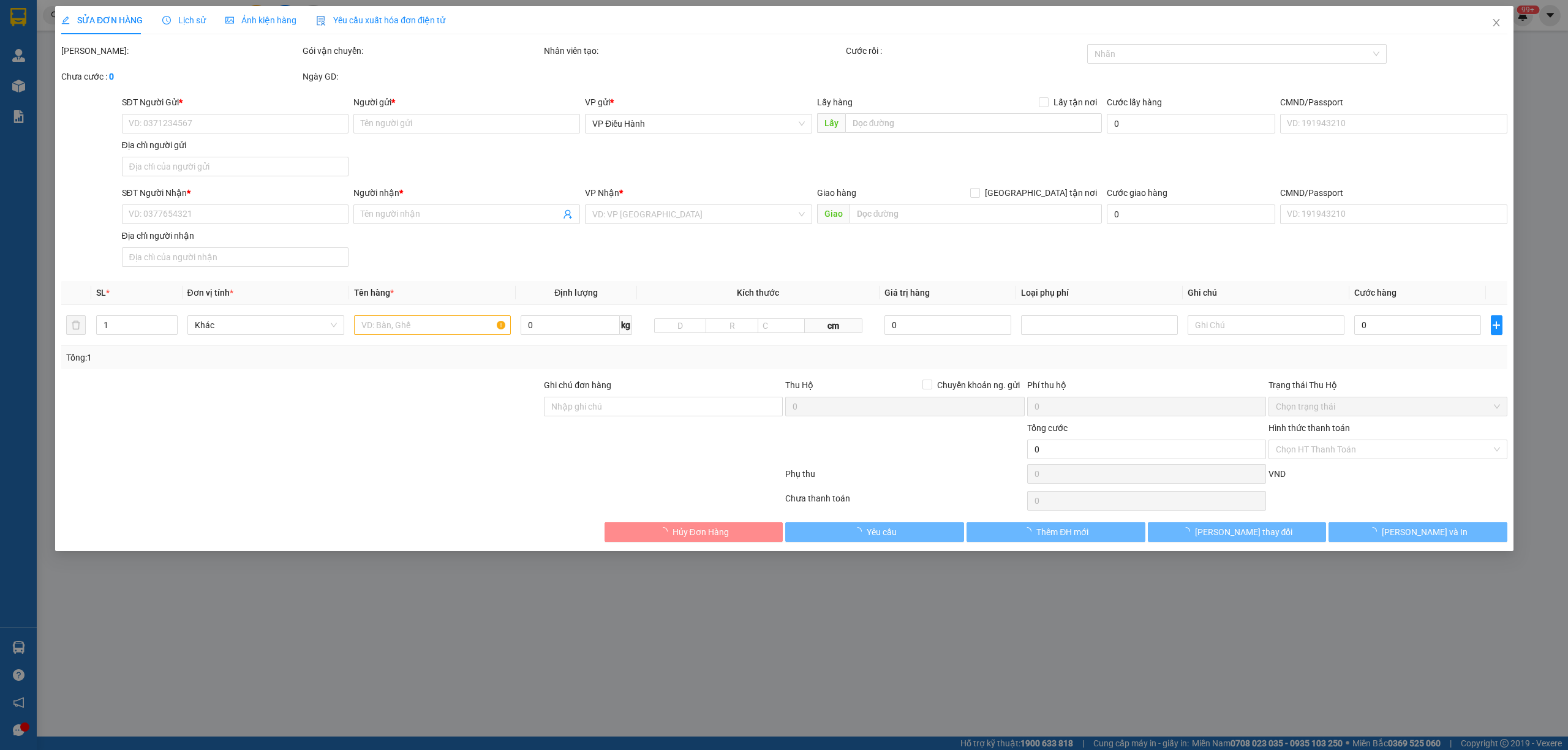
type input "0966691189"
type input "anh Thuận"
type input "0916793333"
type input "Gia Phát"
checkbox input "true"
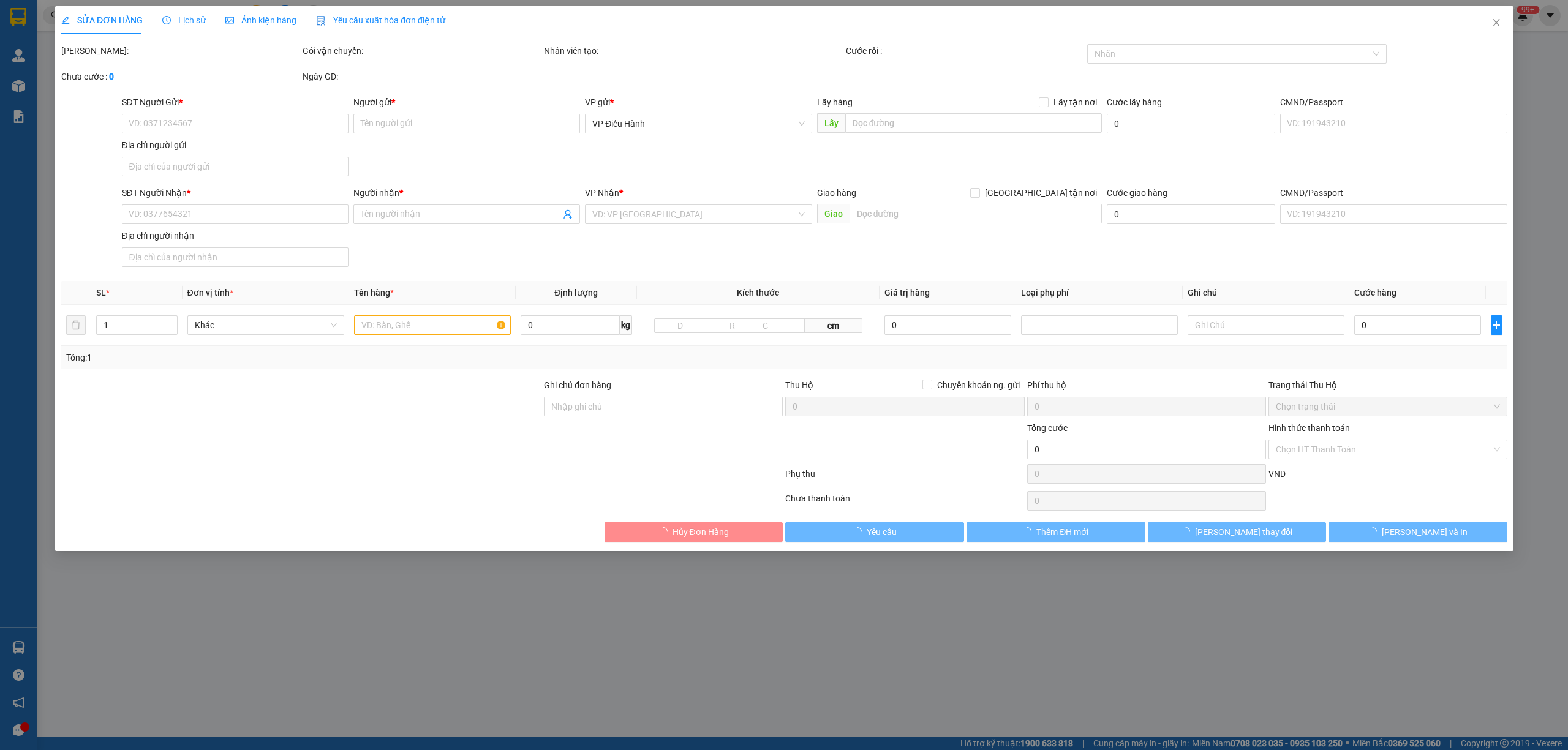
type input "159 Ngô Gia Tự, P2, Q10"
type input "100.000"
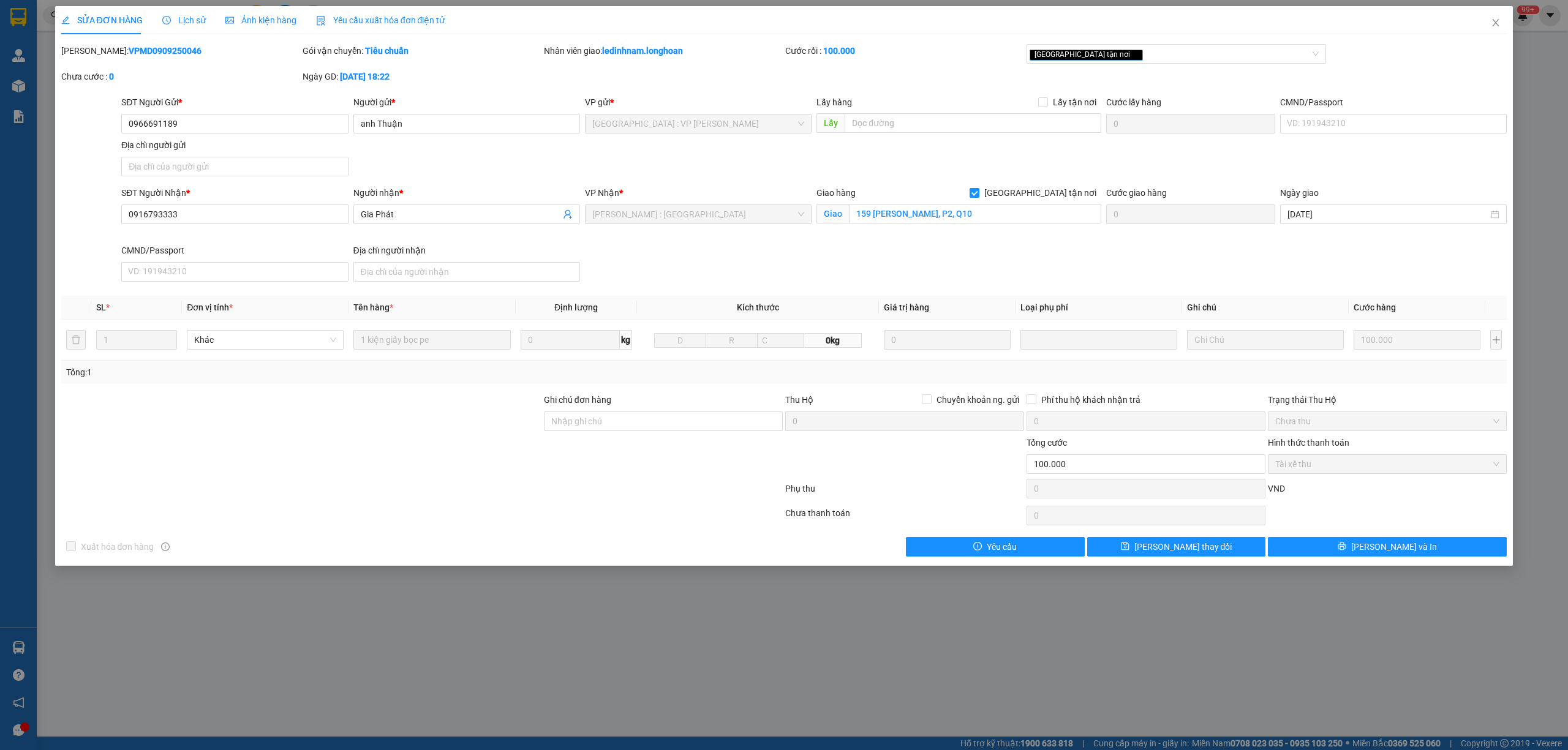
click at [174, 15] on span "Lịch sử" at bounding box center [184, 20] width 43 height 10
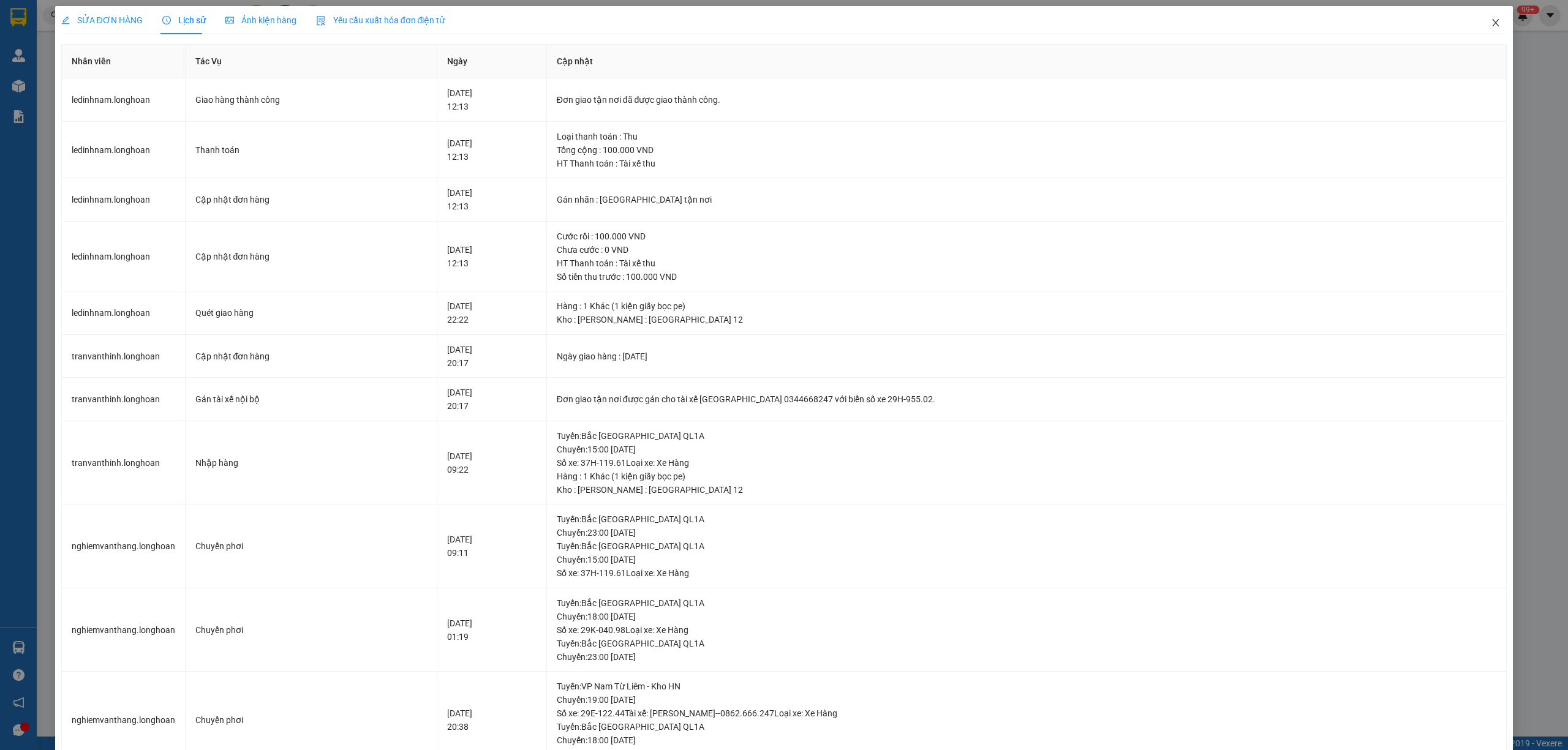
click at [739, 20] on icon "close" at bounding box center [1495, 22] width 10 height 10
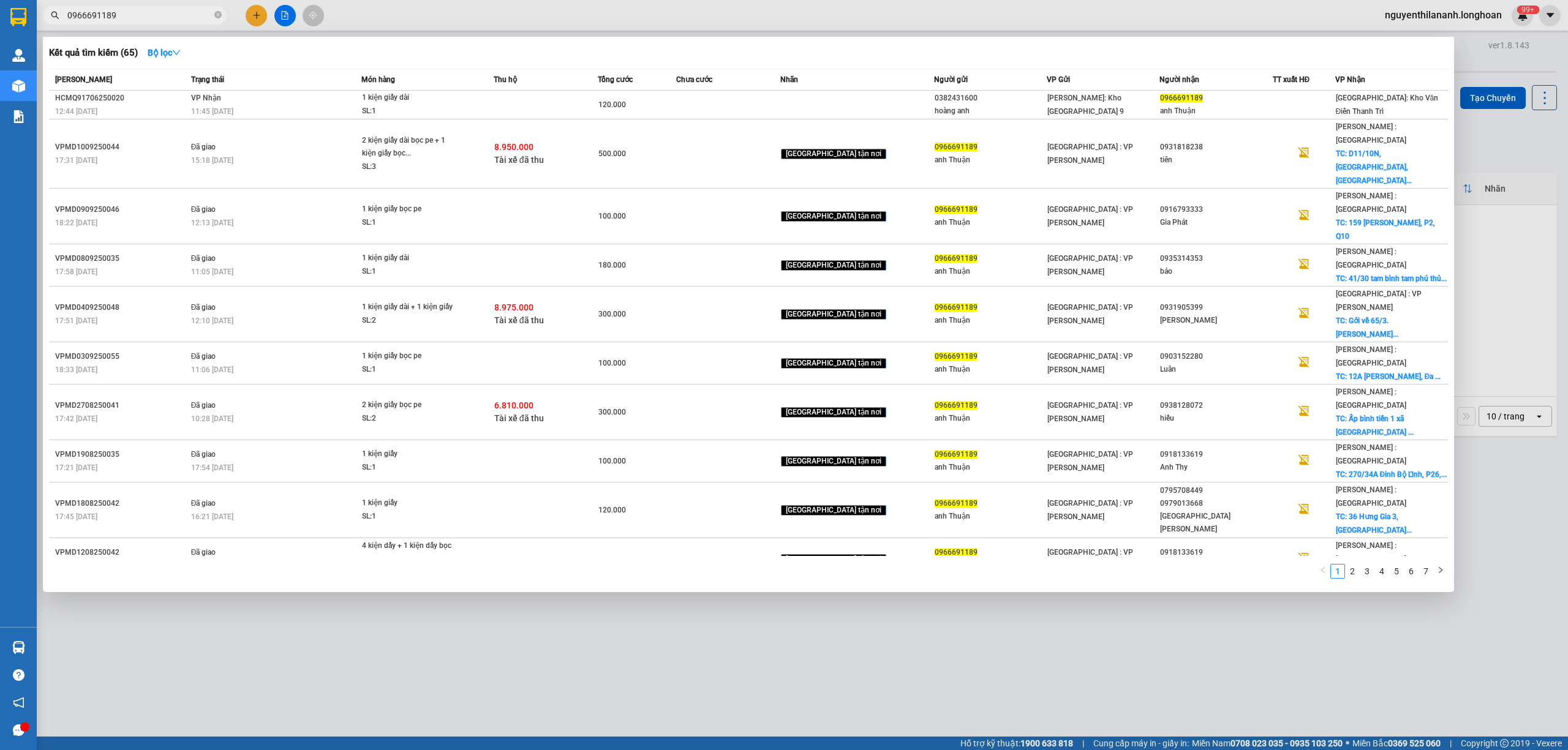
click at [158, 18] on input "0966691189" at bounding box center [139, 15] width 144 height 13
click at [739, 546] on link "2" at bounding box center [1352, 571] width 13 height 13
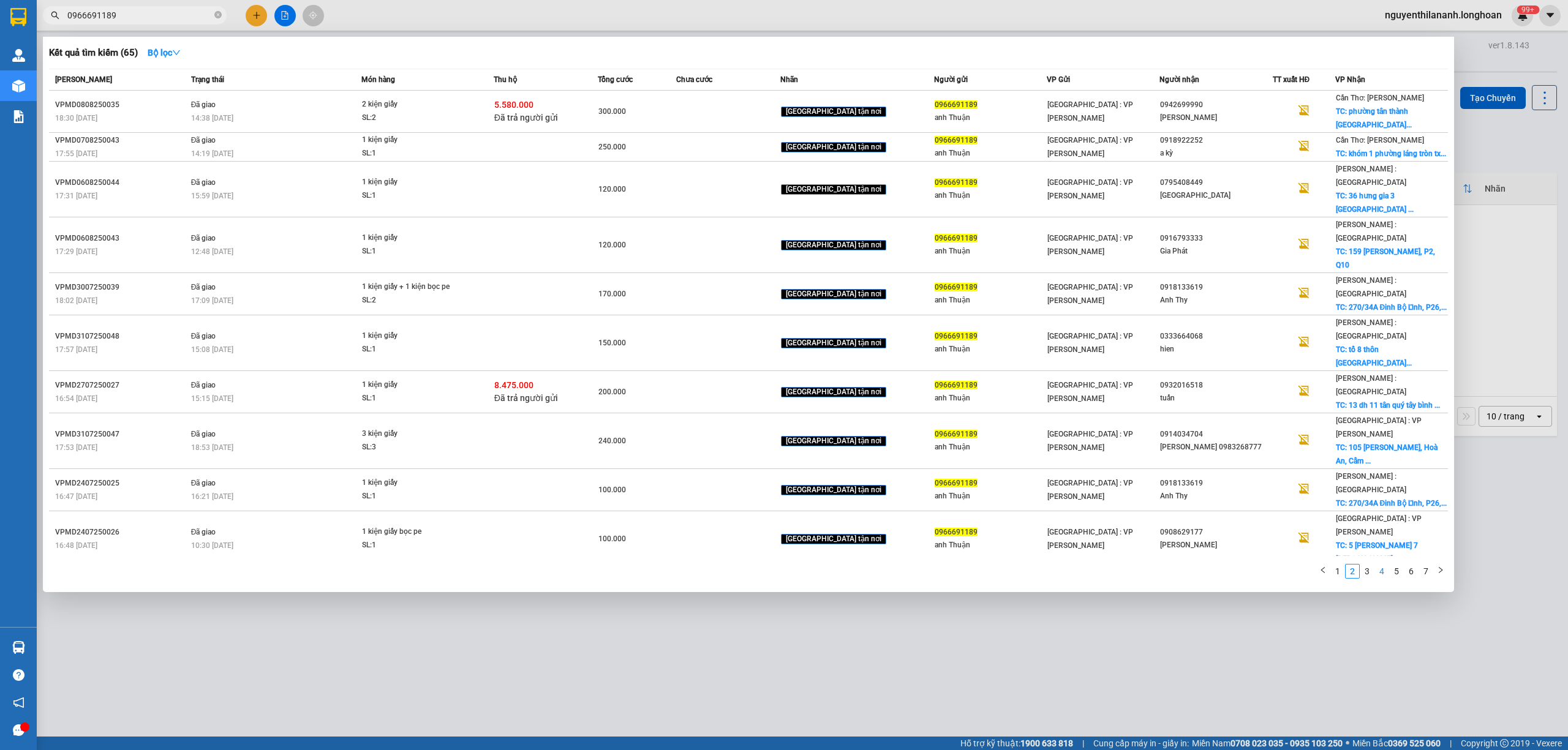
click at [739, 546] on link "4" at bounding box center [1381, 571] width 13 height 13
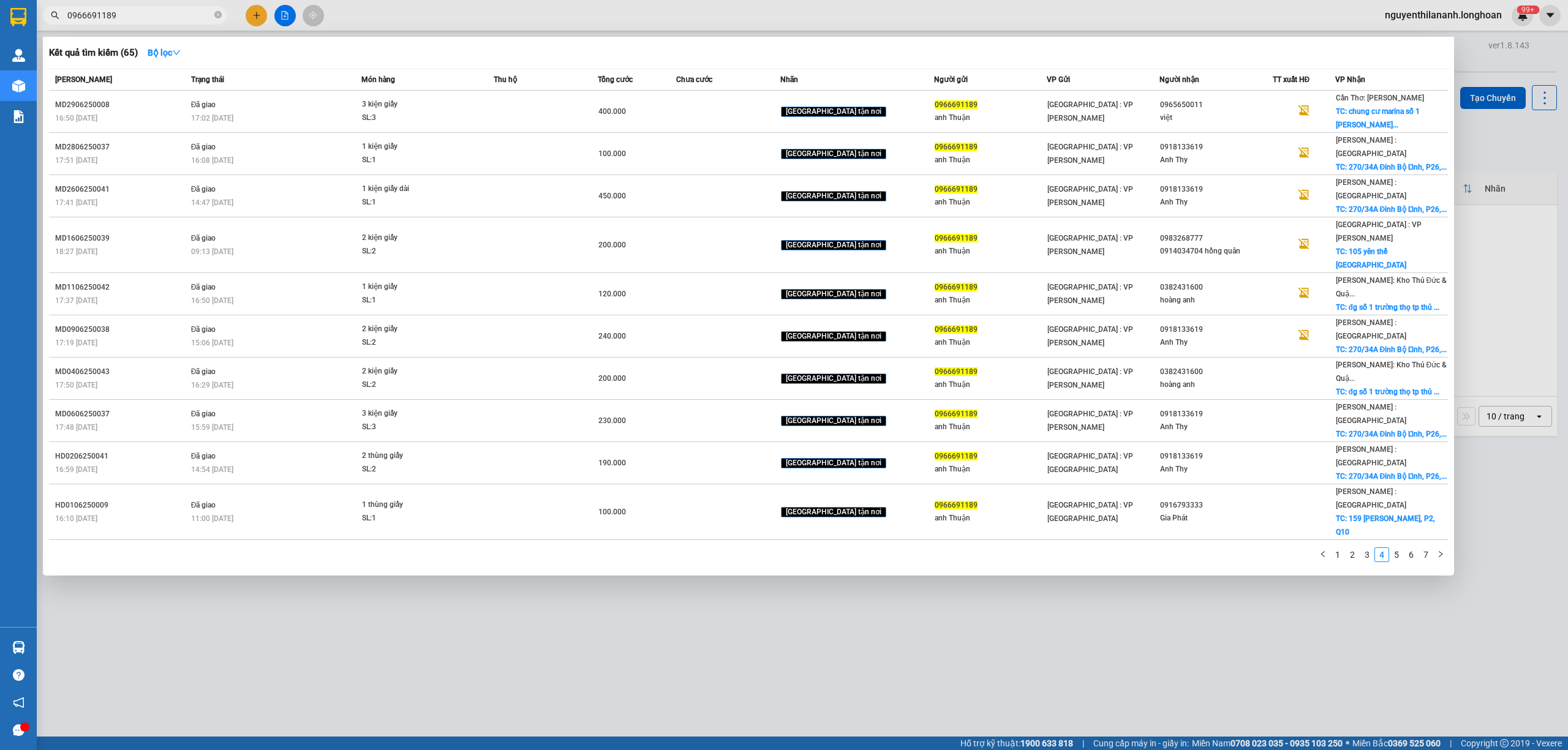
click at [132, 15] on input "0966691189" at bounding box center [139, 15] width 144 height 13
click at [168, 7] on span "0966691189" at bounding box center [134, 15] width 183 height 18
click at [158, 30] on div at bounding box center [784, 375] width 1568 height 750
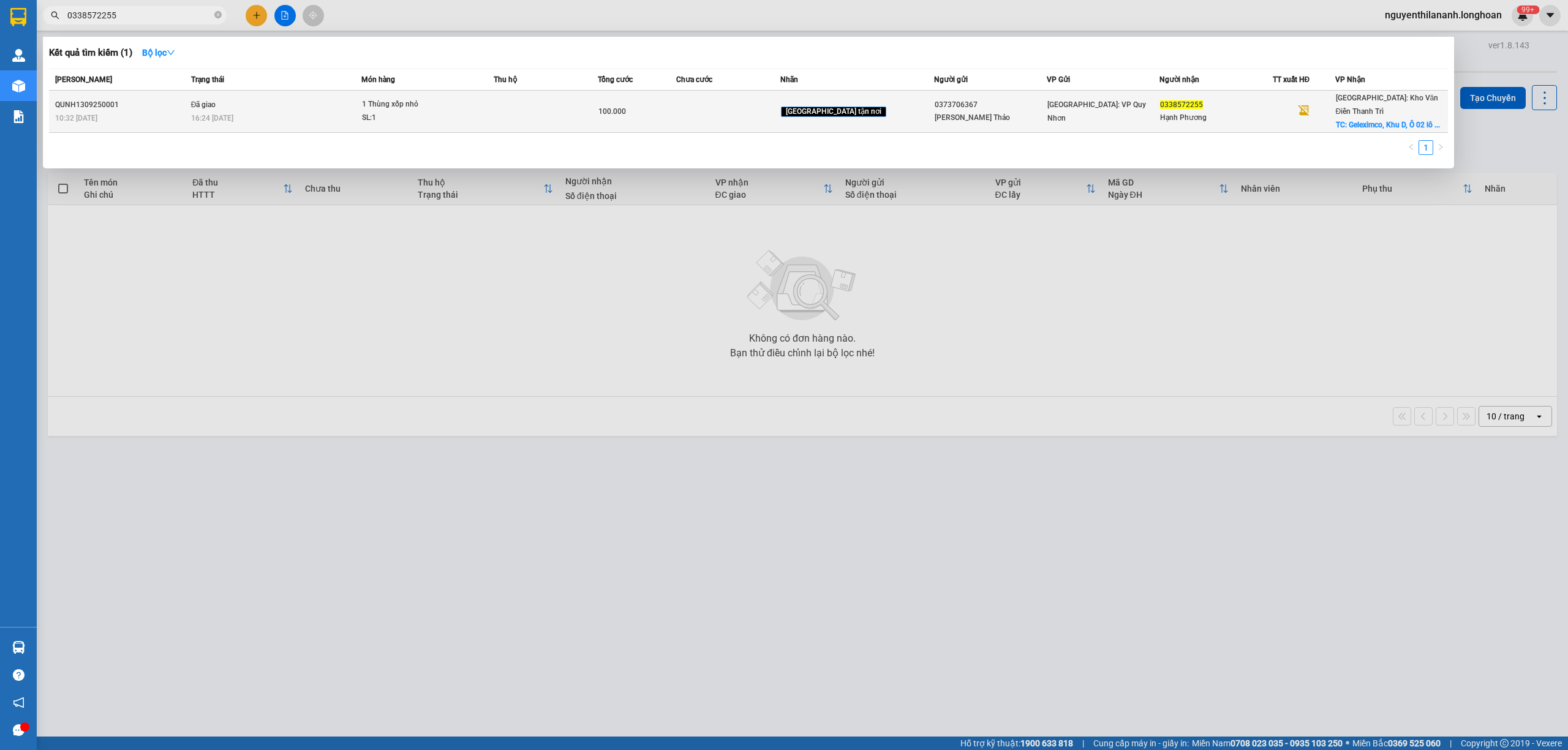
type input "0338572255"
click at [160, 111] on div "10:32 [DATE]" at bounding box center [121, 118] width 132 height 13
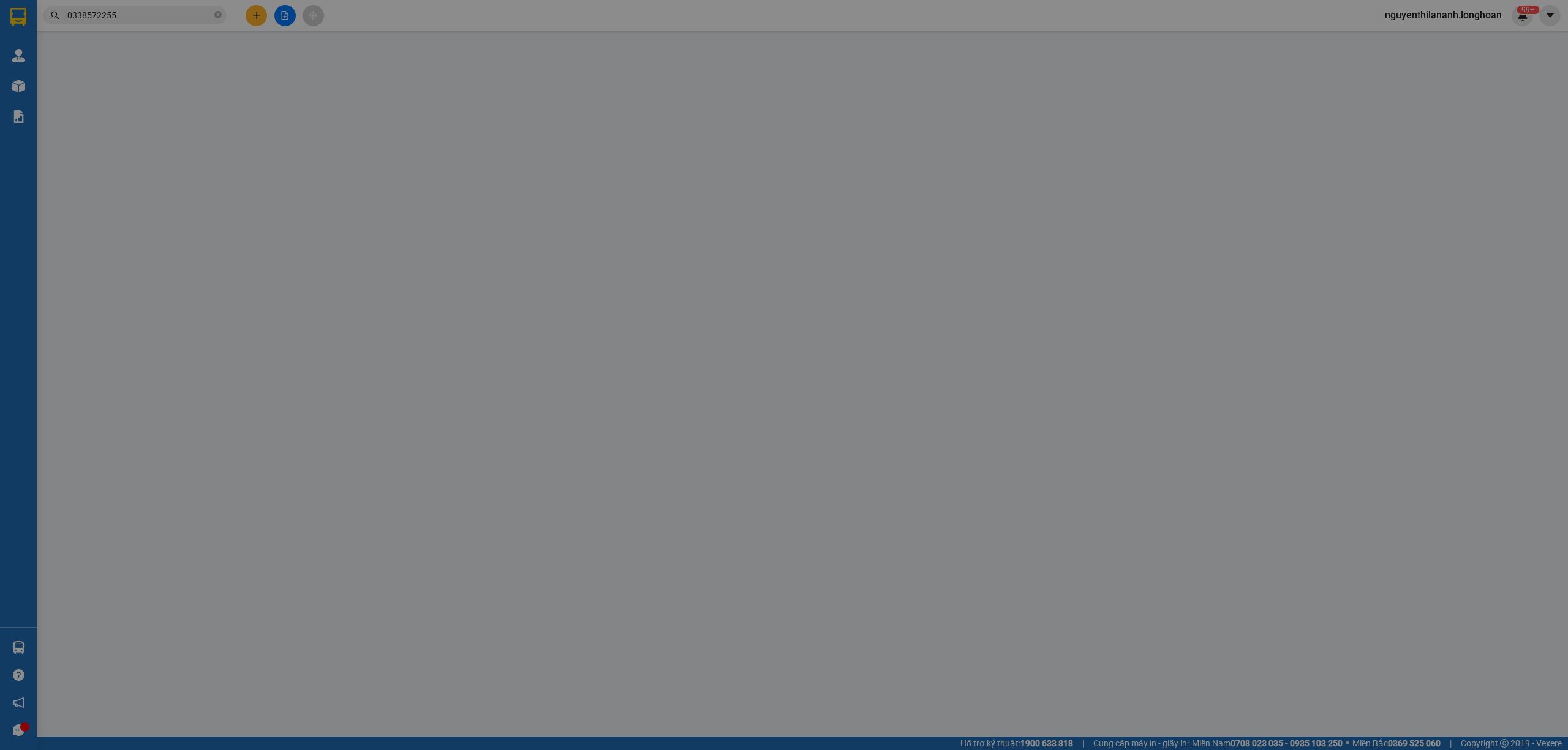
type input "0373706367"
type input "[PERSON_NAME] Thảo"
type input "0338572255"
type input "Hạnh Phương"
checkbox input "true"
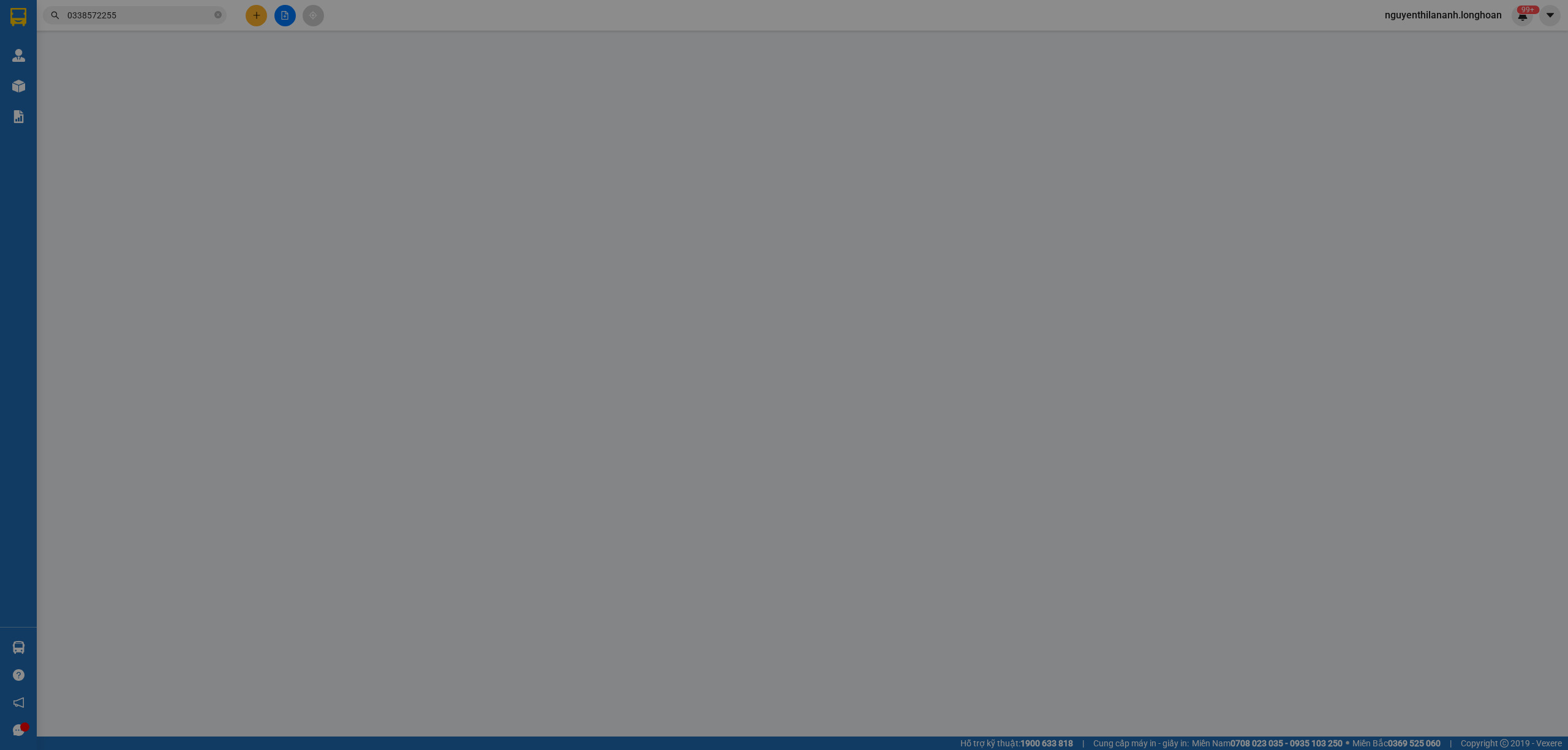
type input "Geleximco, Khu D, Ô 02 lô D47, Khu Đô Thị Mới, Hà Nội"
type input "NHẬN NGUYÊN ĐAI NGUYỆN KIỆN, ĐỔ VỠ KO ĐỀN"
type input "100.000"
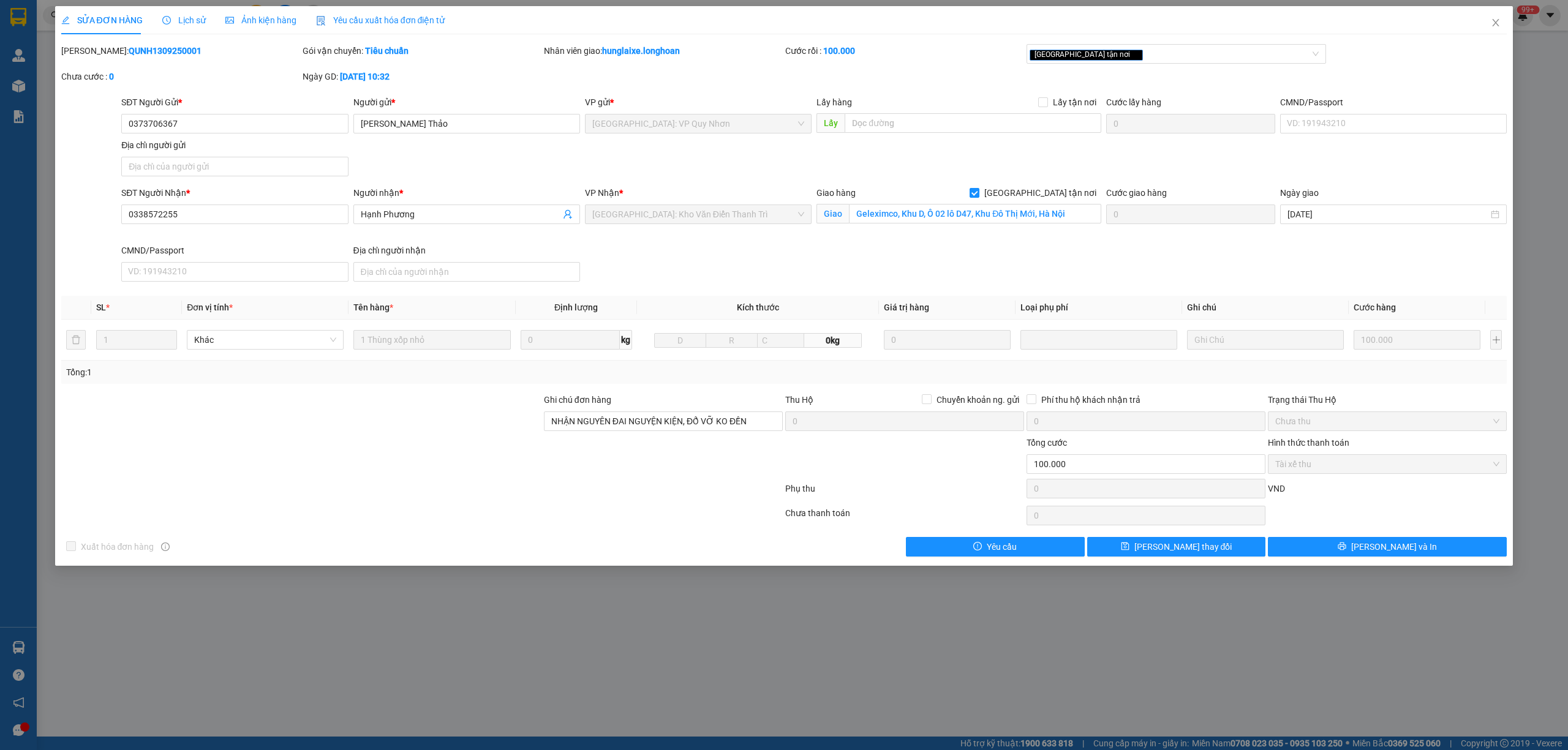
drag, startPoint x: 176, startPoint y: 51, endPoint x: 90, endPoint y: 52, distance: 86.0
click at [90, 52] on div "[PERSON_NAME]: QUNH1309250001" at bounding box center [180, 50] width 239 height 13
copy b "QUNH1309250001"
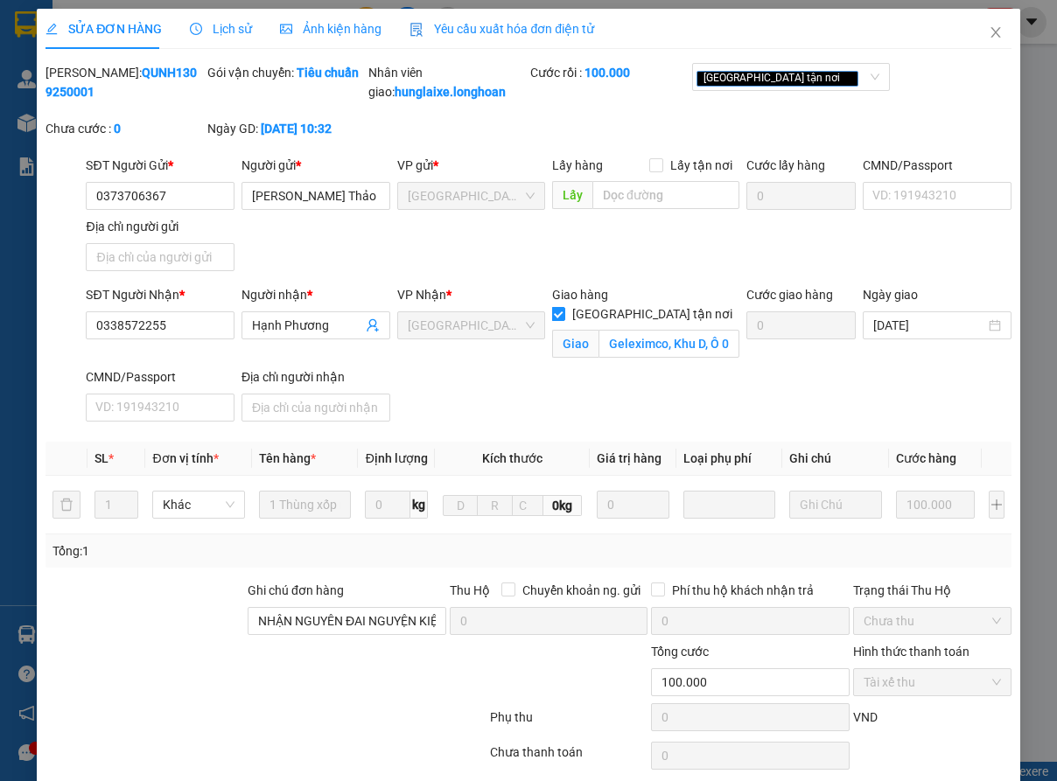
click at [206, 77] on div "Gói vận chuyển: Tiêu chuẩn" at bounding box center [287, 91] width 162 height 56
drag, startPoint x: 197, startPoint y: 71, endPoint x: 92, endPoint y: 71, distance: 105.0
click at [92, 71] on div "[PERSON_NAME]: QUNH1309250001" at bounding box center [124, 82] width 158 height 38
copy b "QUNH1309250001"
drag, startPoint x: 168, startPoint y: 86, endPoint x: 196, endPoint y: 74, distance: 30.2
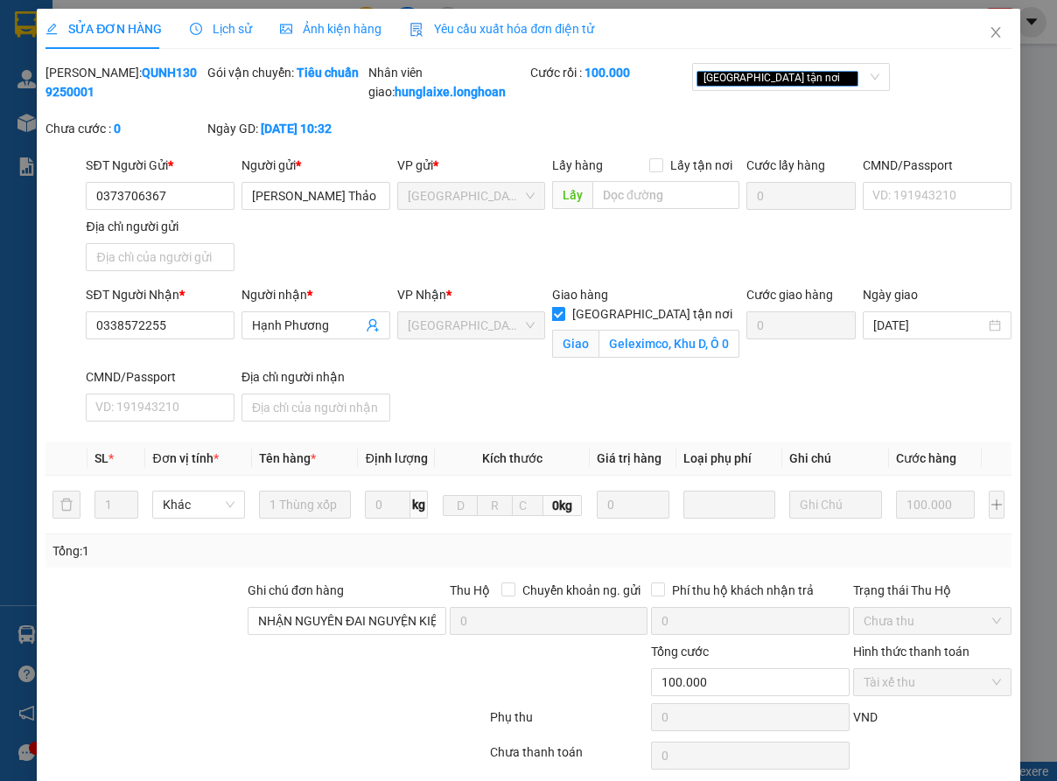
click at [169, 86] on div "[PERSON_NAME]: QUNH1309250001" at bounding box center [125, 91] width 162 height 56
click at [196, 74] on b "QUNH1309250001" at bounding box center [120, 82] width 151 height 33
drag, startPoint x: 197, startPoint y: 74, endPoint x: 93, endPoint y: 84, distance: 104.6
click at [93, 84] on div "[PERSON_NAME]: QUNH1309250001" at bounding box center [125, 91] width 162 height 56
copy b "QUNH1309250001"
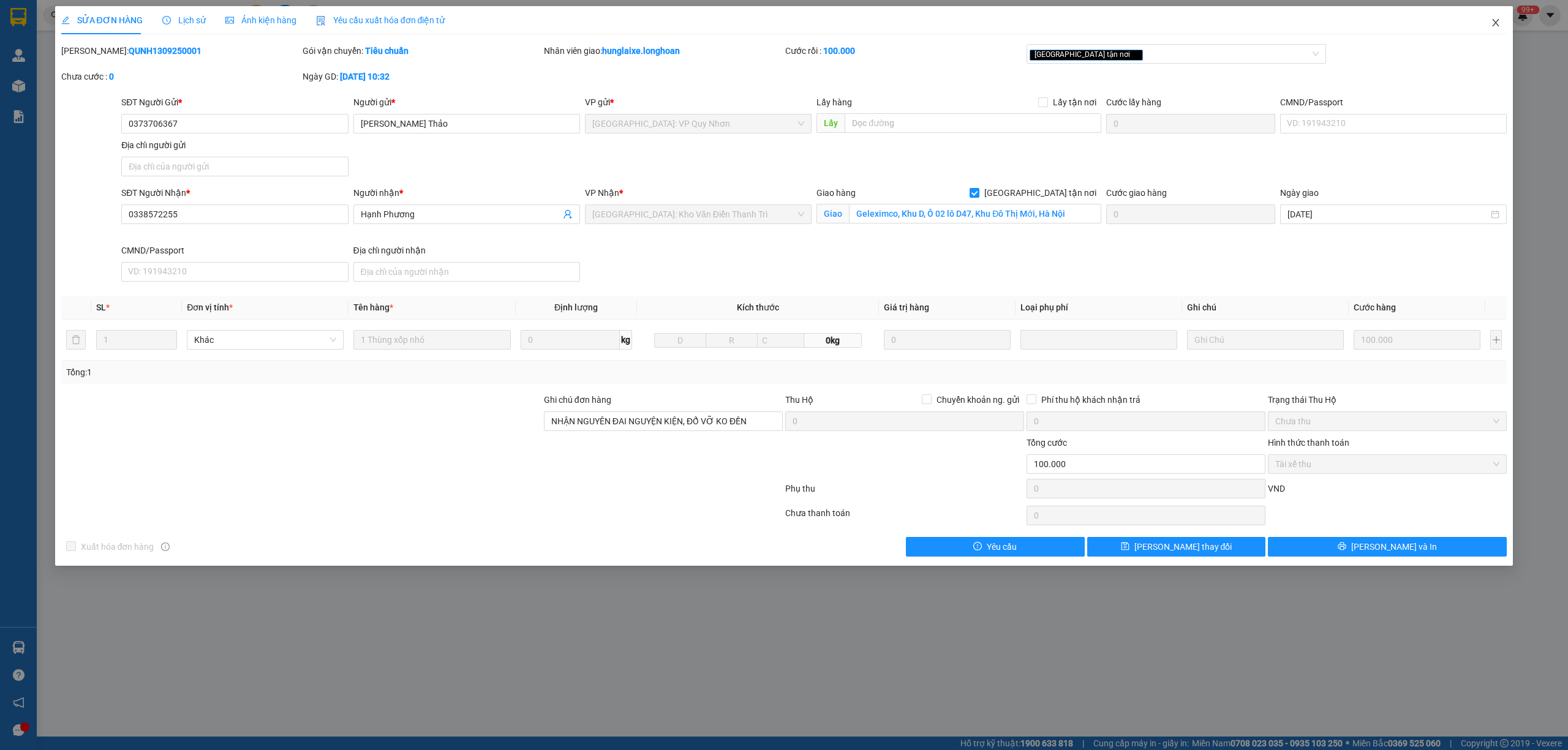
click at [1494, 26] on icon "close" at bounding box center [1495, 22] width 10 height 10
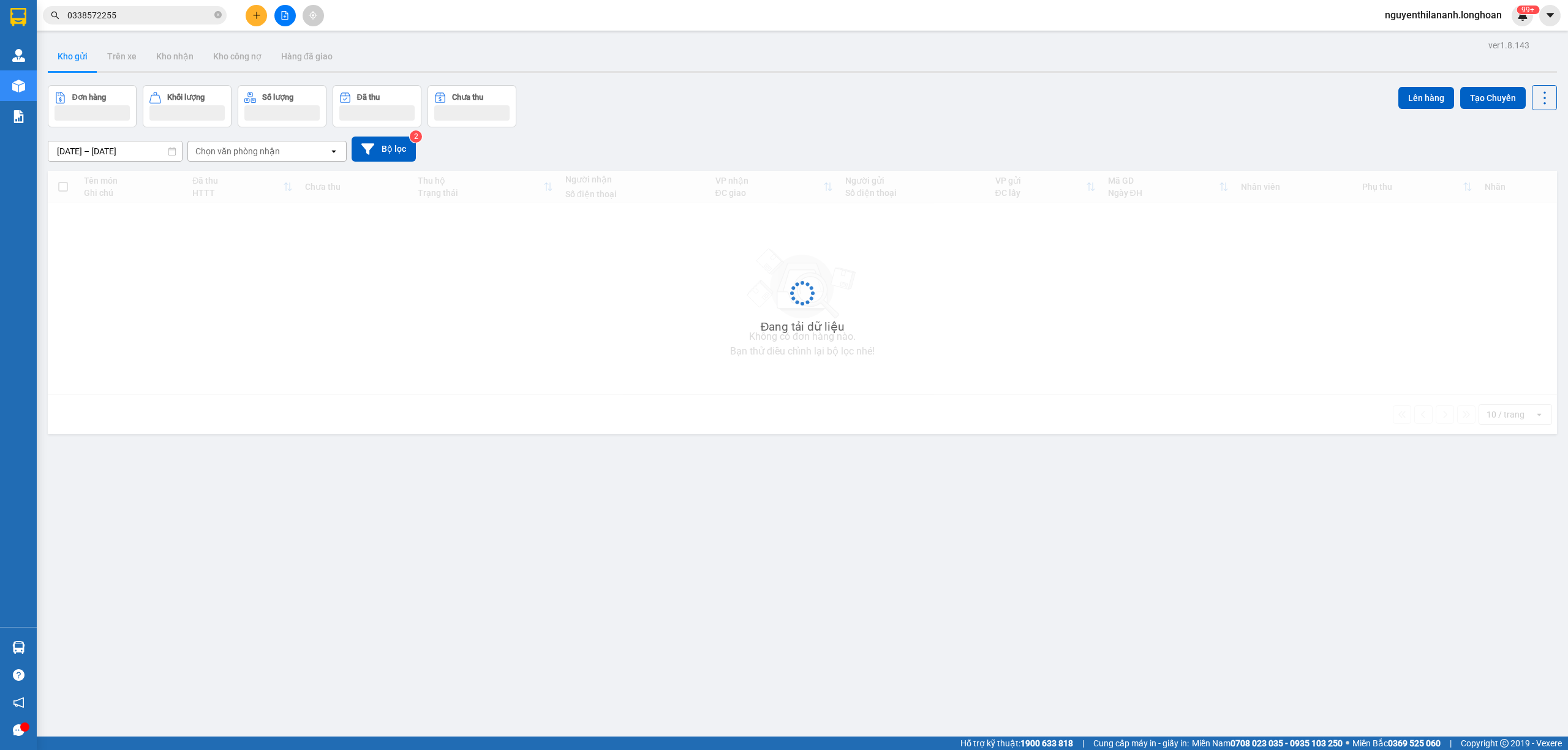
click at [142, 22] on span "0338572255" at bounding box center [134, 15] width 183 height 18
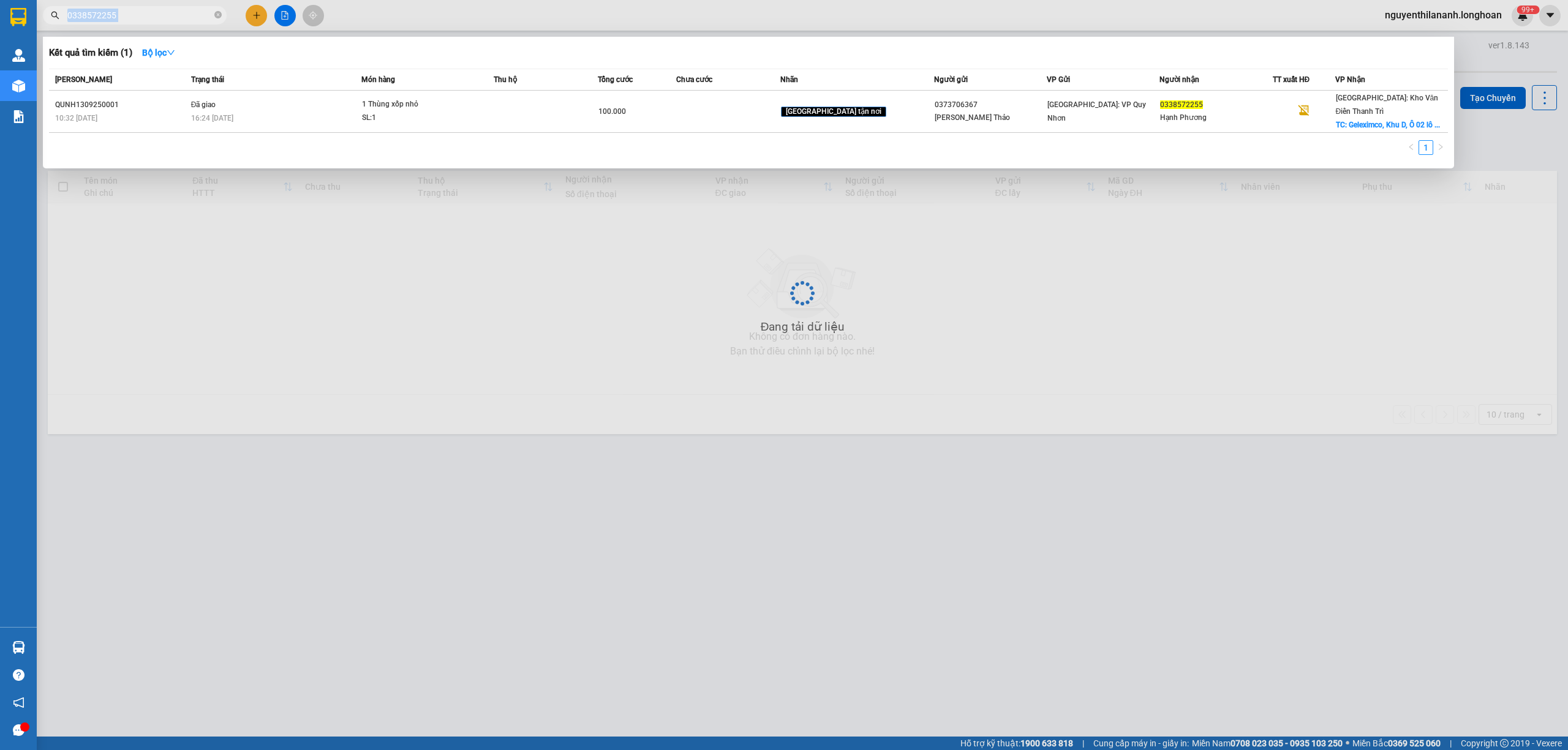
click at [142, 22] on span "0338572255" at bounding box center [134, 15] width 183 height 18
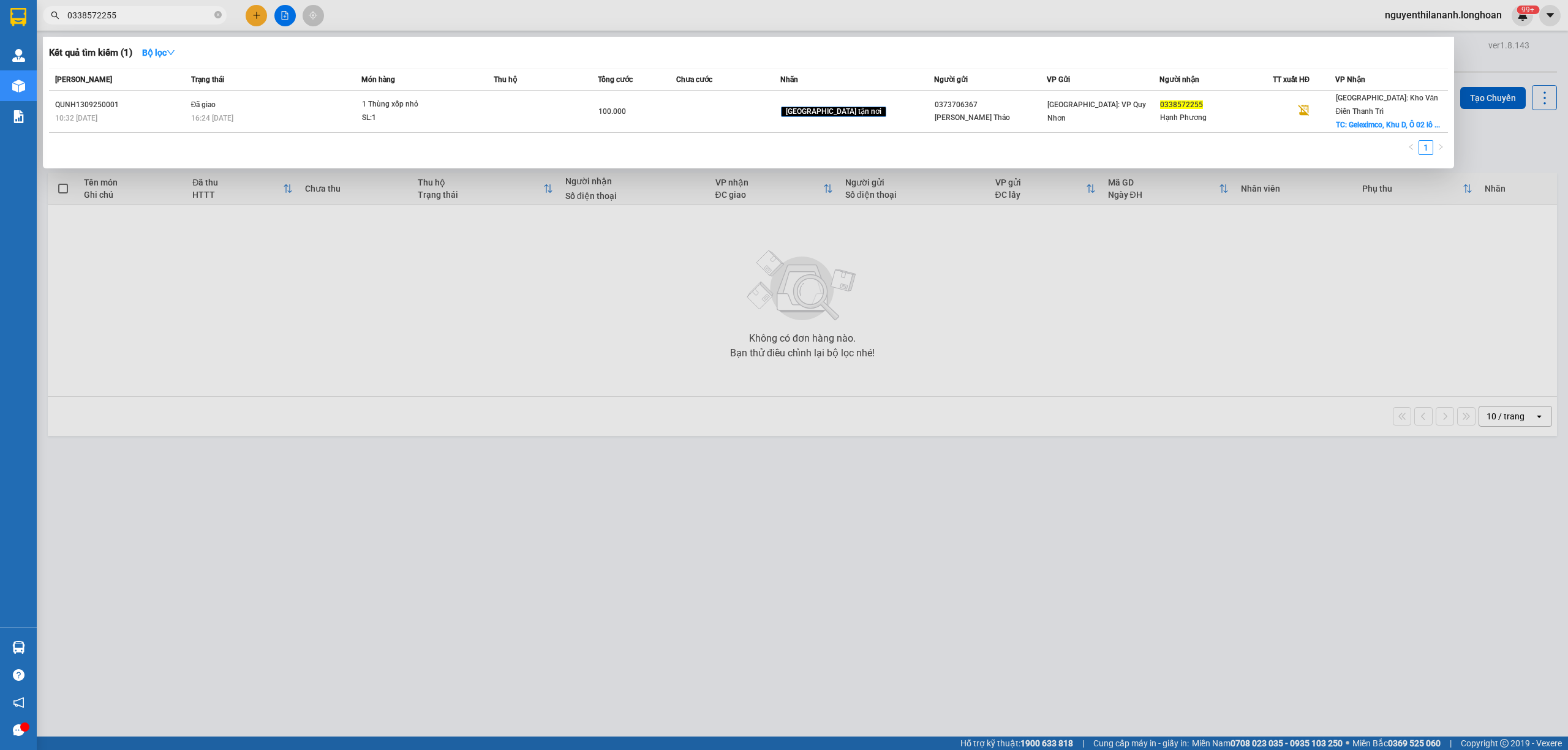
click at [139, 20] on input "0338572255" at bounding box center [139, 15] width 144 height 13
click at [130, 12] on input "0338572255" at bounding box center [139, 15] width 144 height 13
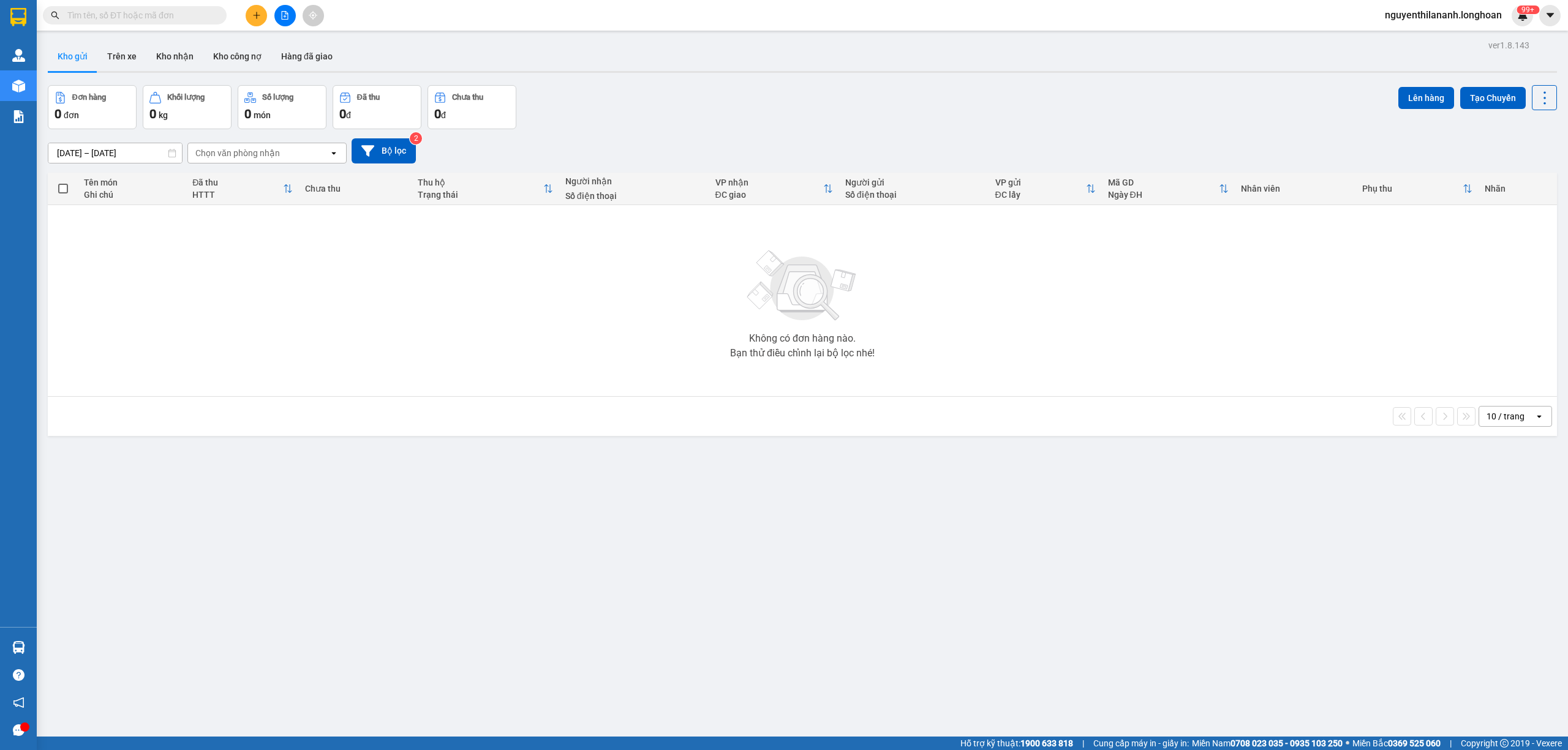
paste input "0964887586"
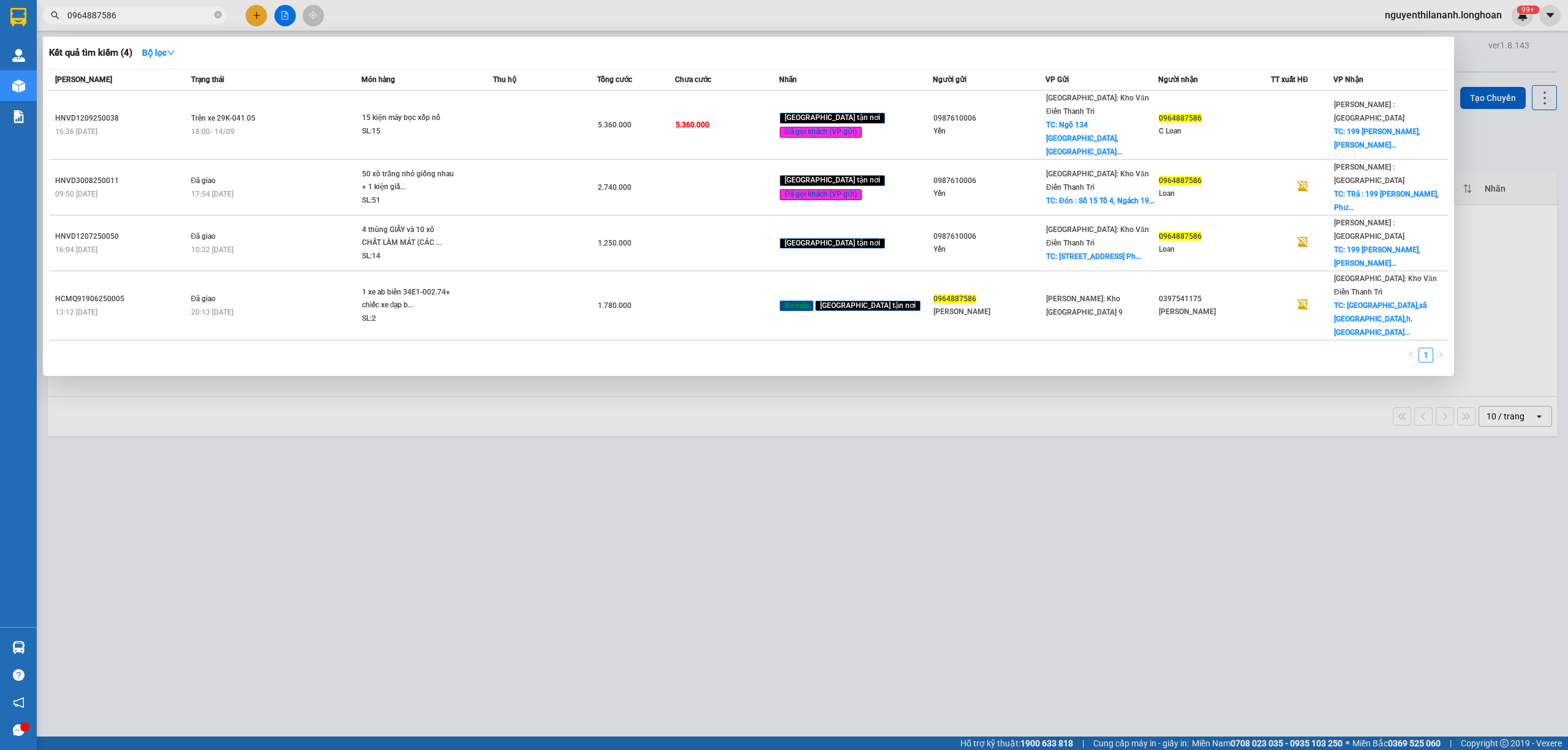
type input "0964887586"
